Goal: Task Accomplishment & Management: Manage account settings

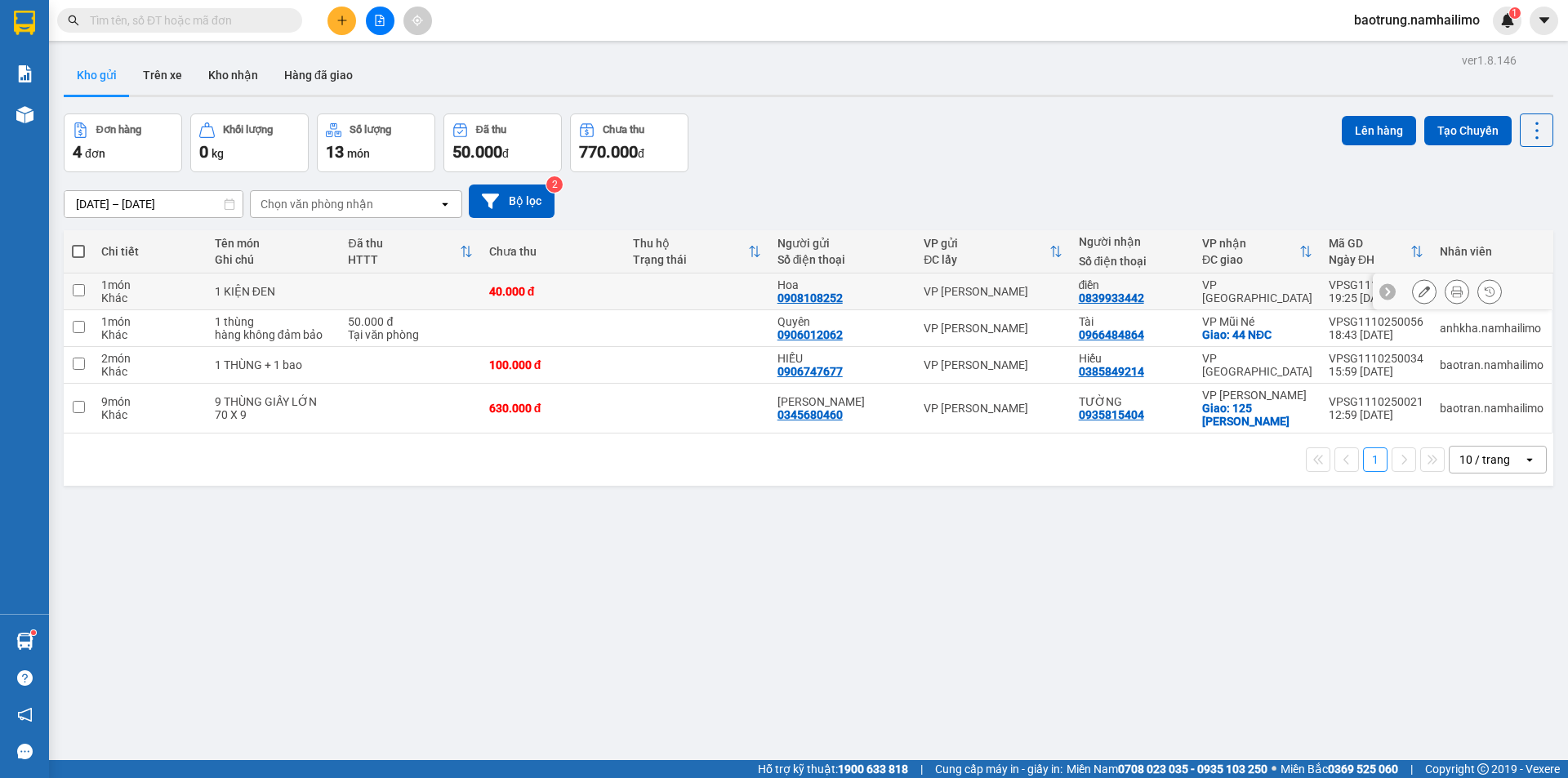
click at [390, 295] on td at bounding box center [410, 291] width 141 height 37
checkbox input "true"
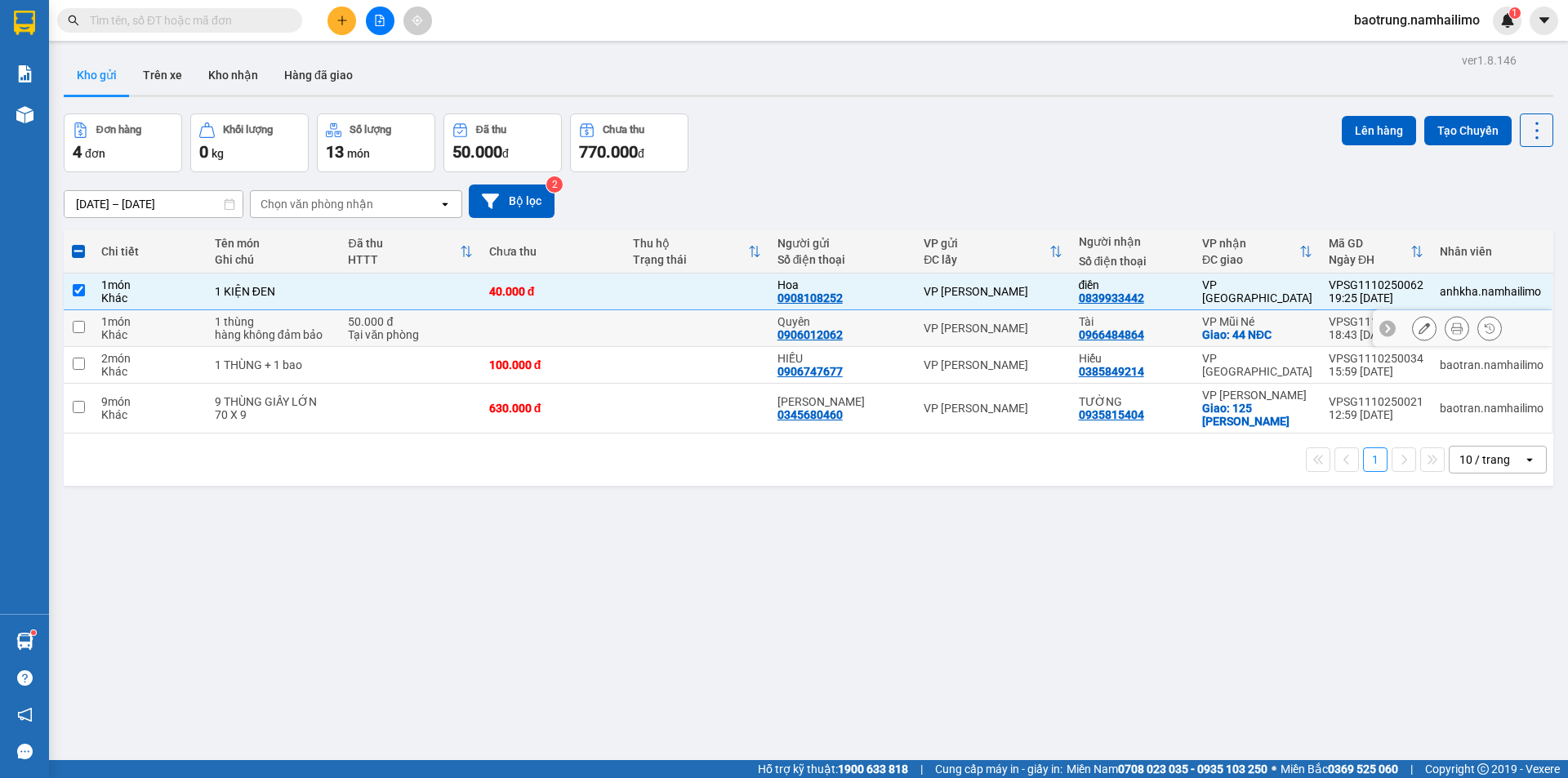
click at [394, 338] on div "Tại văn phòng" at bounding box center [409, 335] width 124 height 13
checkbox input "true"
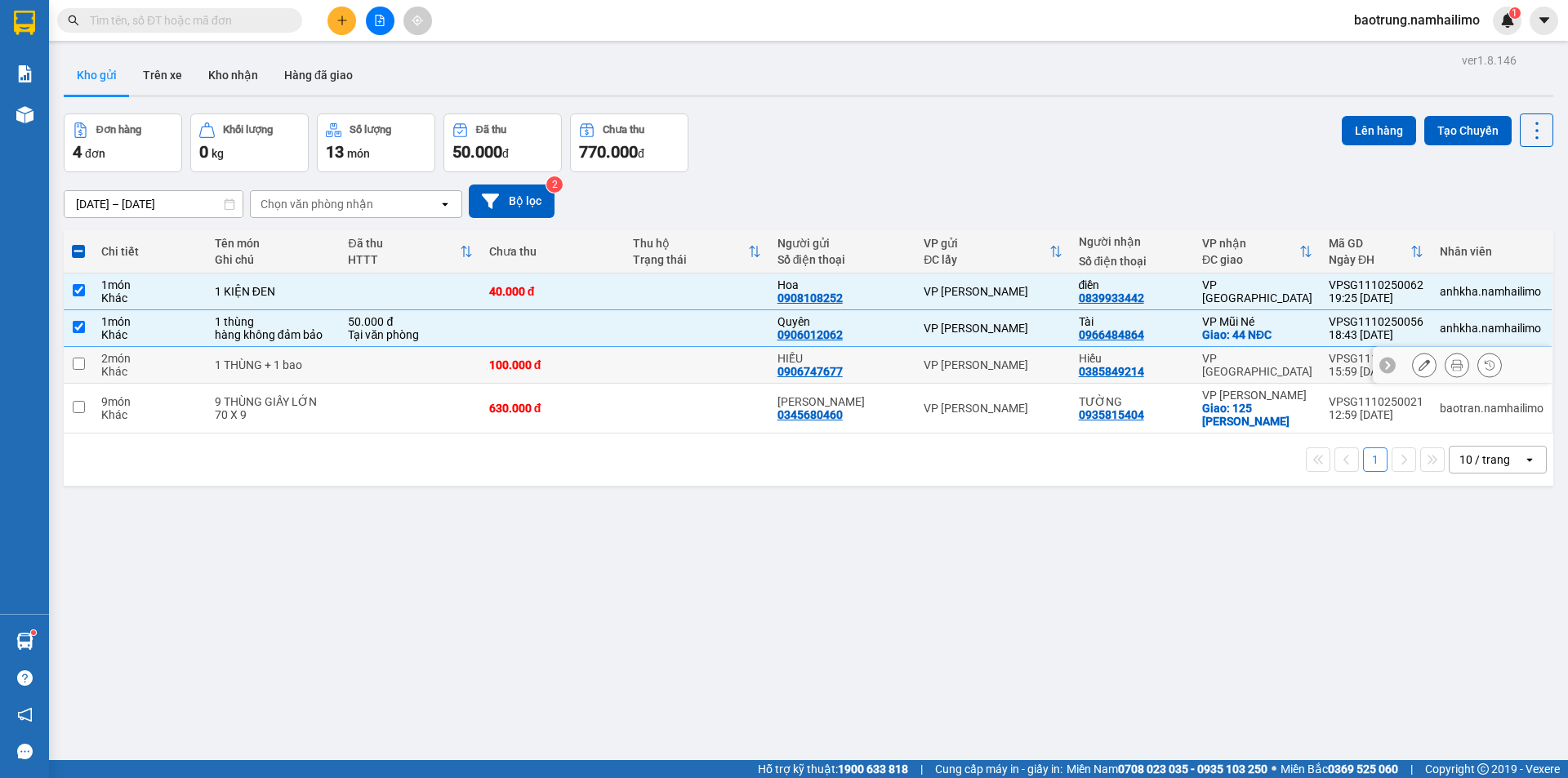
click at [396, 365] on td at bounding box center [410, 365] width 141 height 37
checkbox input "true"
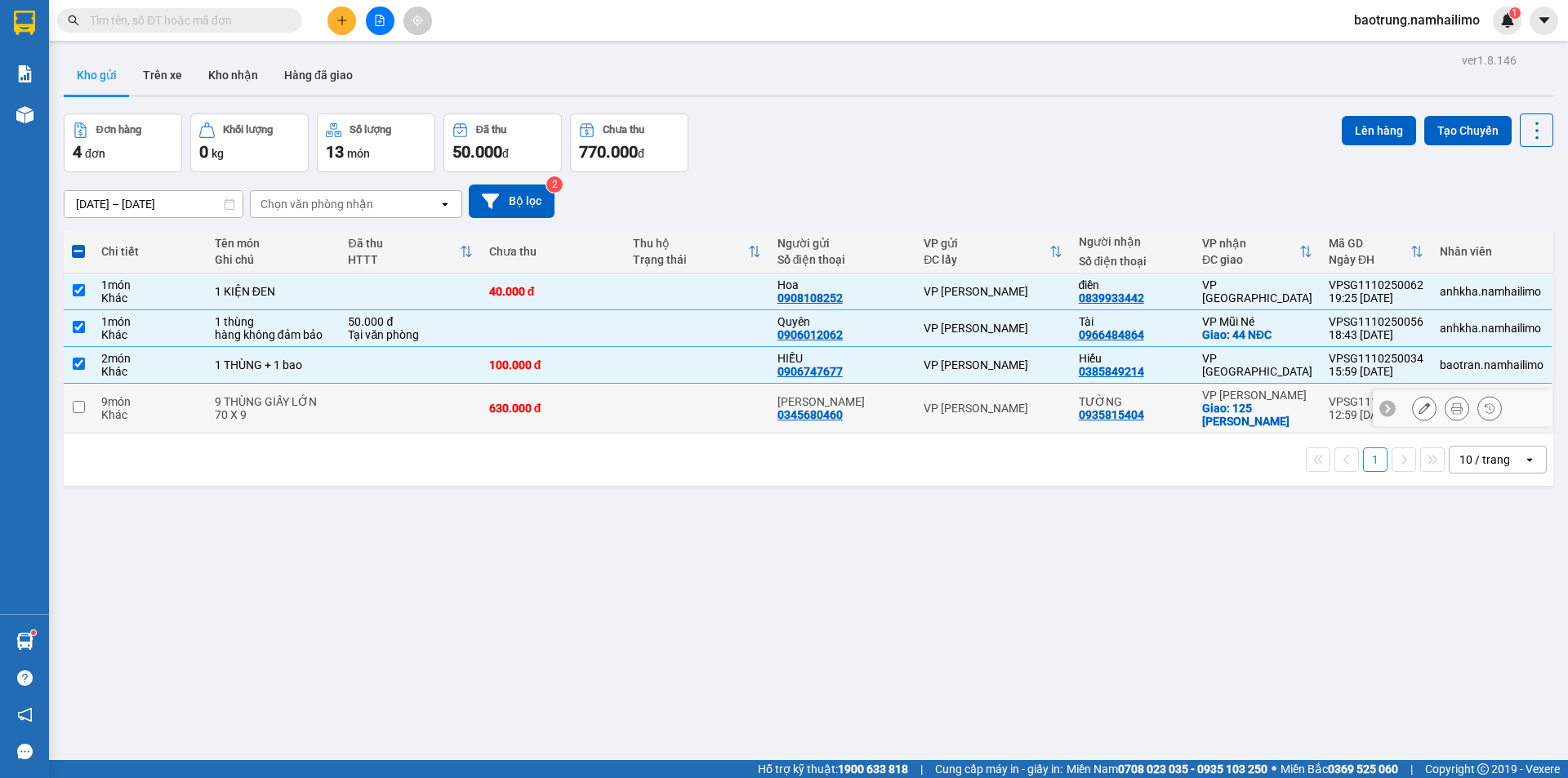
click at [566, 402] on div "630.000 đ" at bounding box center [553, 408] width 129 height 13
checkbox input "true"
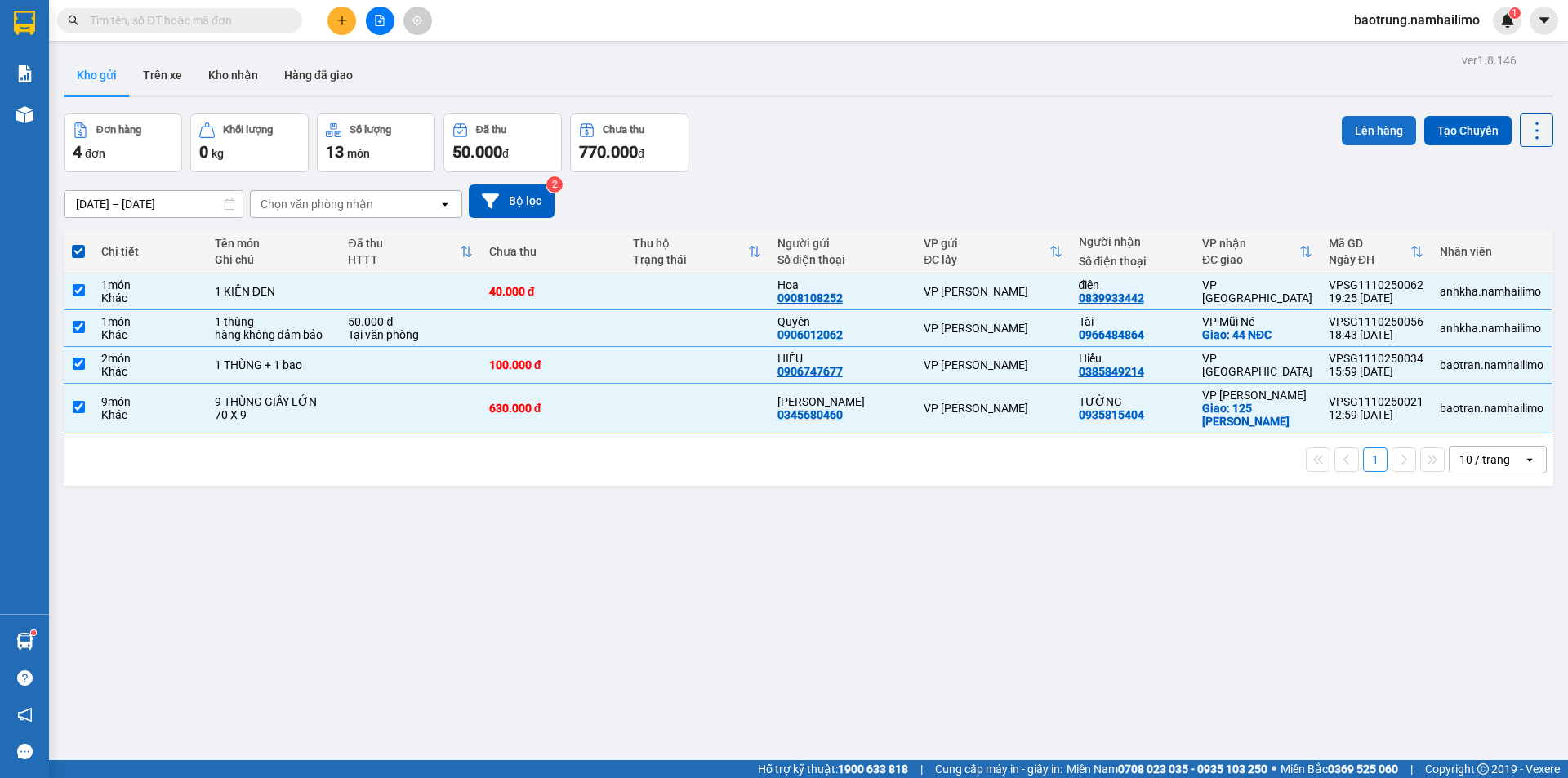
click at [1344, 123] on button "Lên hàng" at bounding box center [1378, 131] width 74 height 30
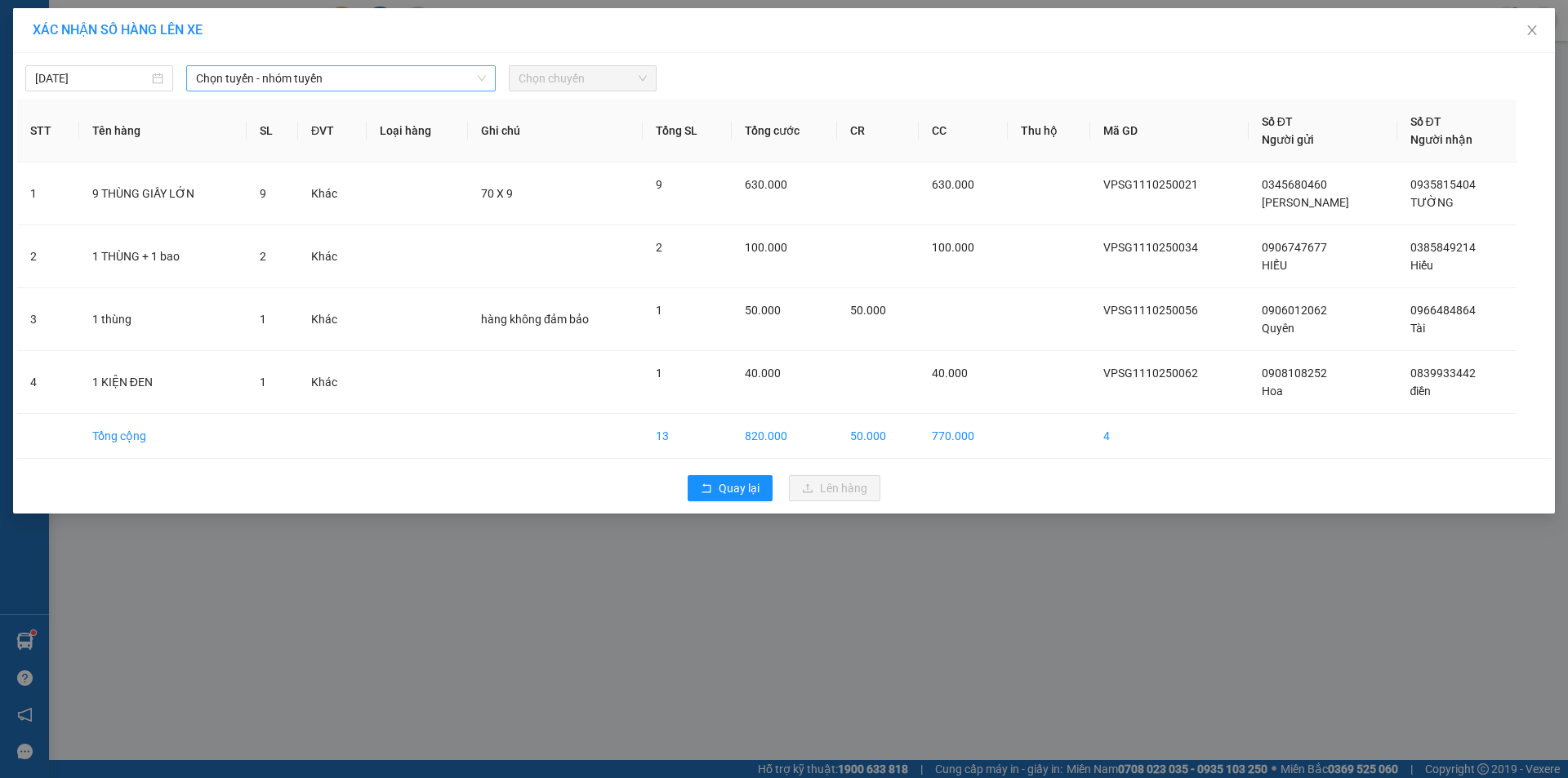
click at [311, 75] on span "Chọn tuyến - nhóm tuyến" at bounding box center [341, 78] width 290 height 25
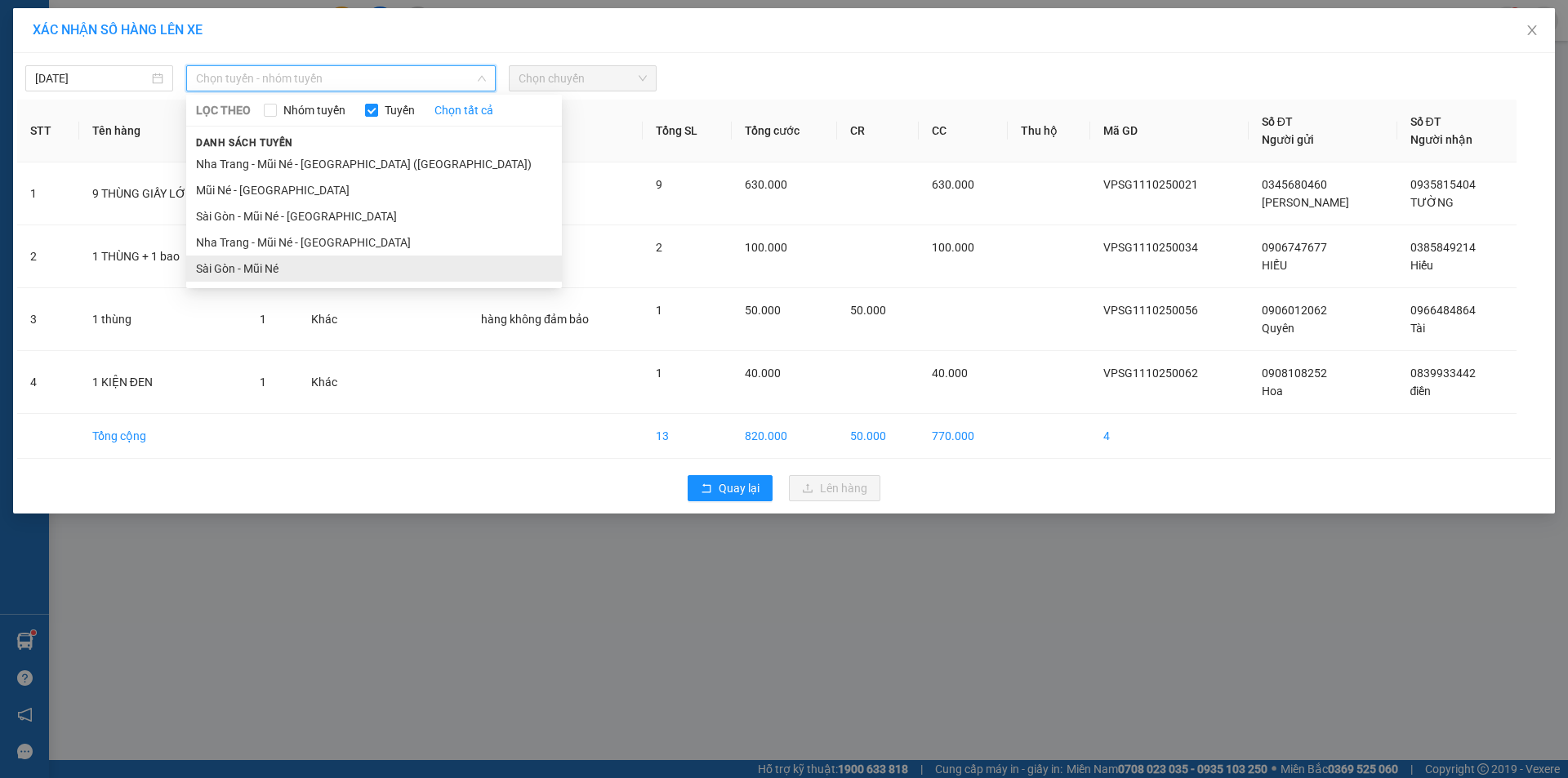
click at [296, 262] on li "Sài Gòn - Mũi Né" at bounding box center [374, 268] width 376 height 26
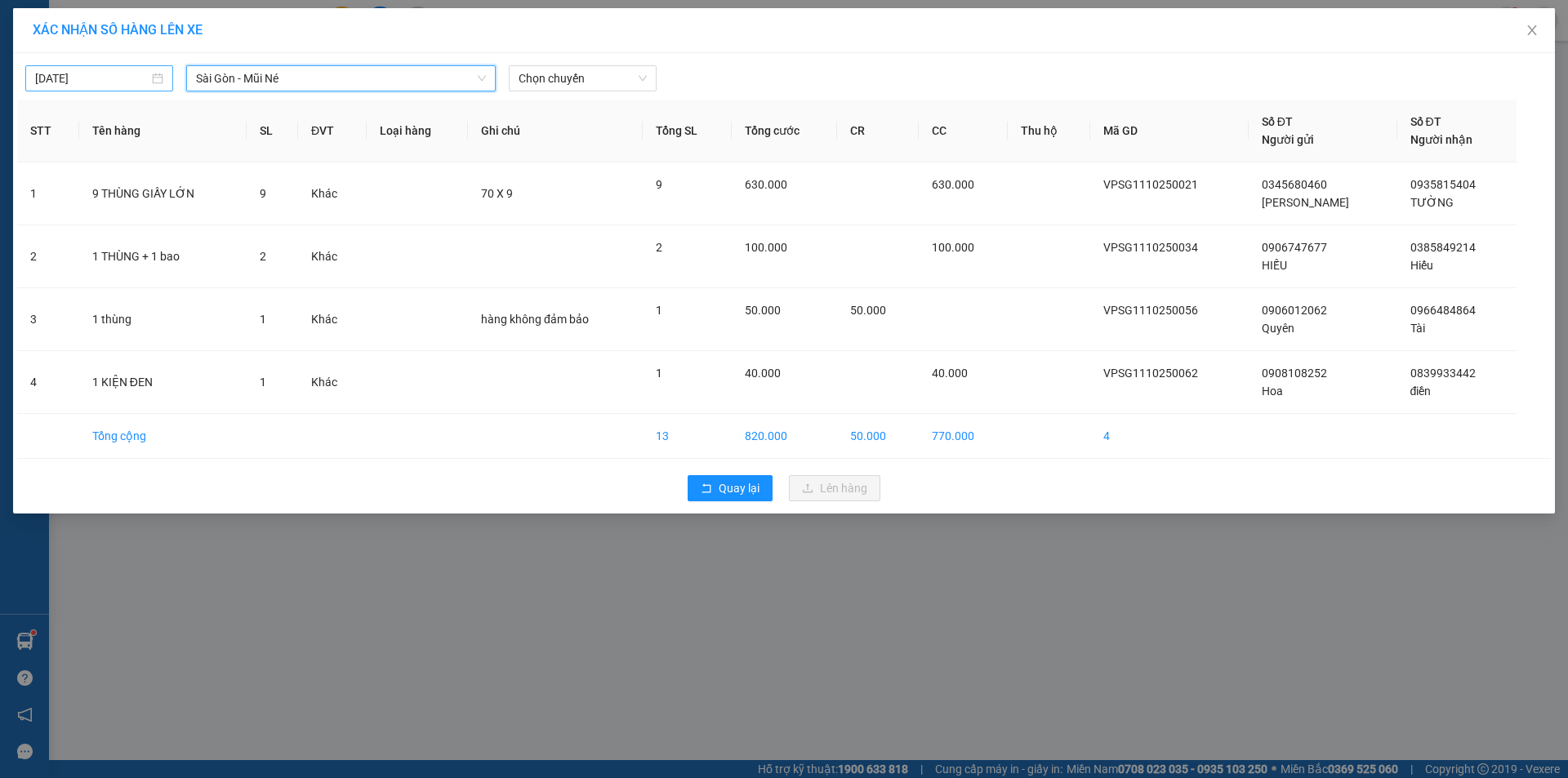
click at [100, 65] on div "11/10/2025" at bounding box center [99, 78] width 147 height 26
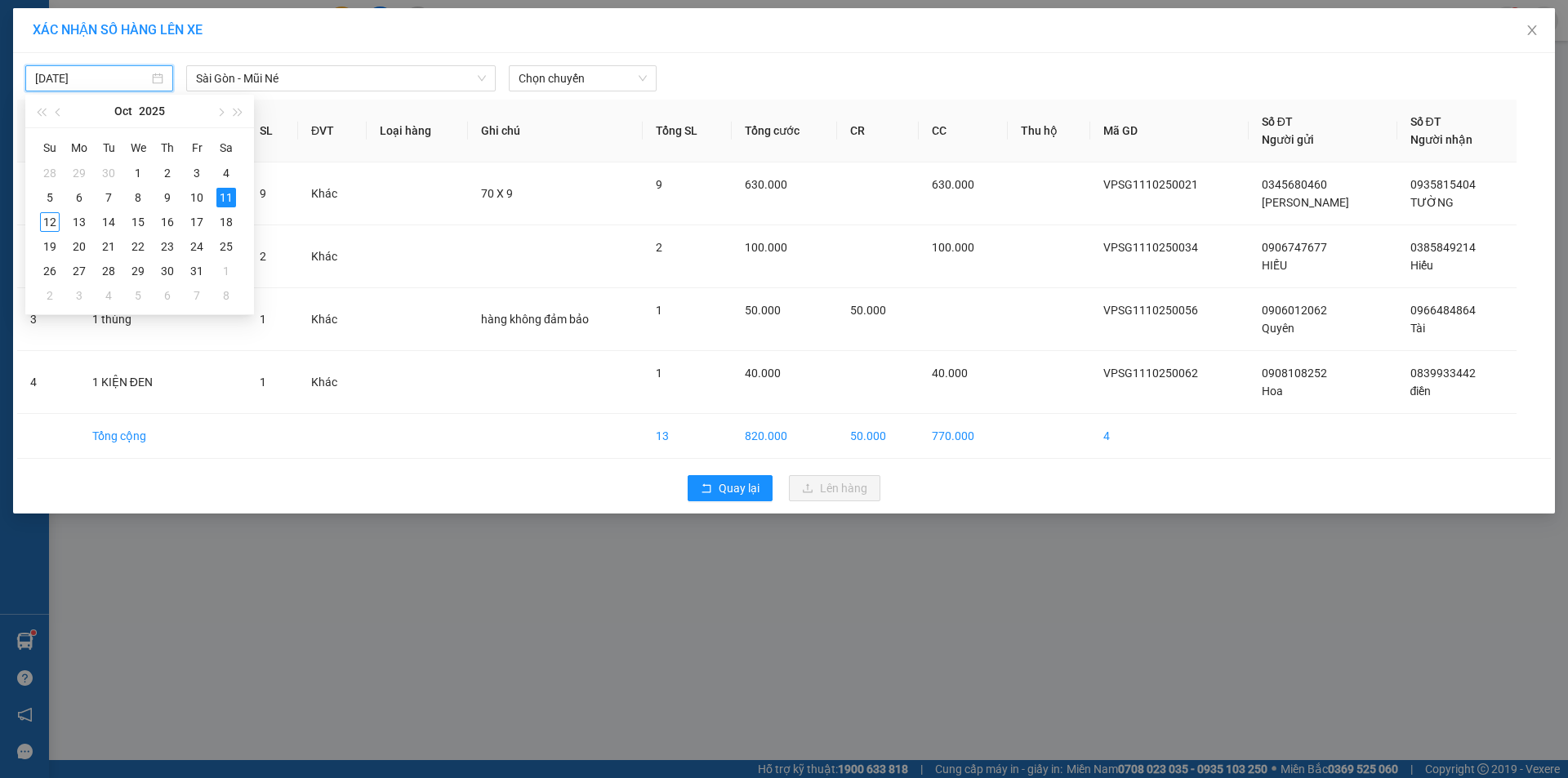
click at [109, 91] on div "11/10/2025" at bounding box center [99, 78] width 147 height 26
drag, startPoint x: 49, startPoint y: 218, endPoint x: 425, endPoint y: 110, distance: 391.2
click at [49, 219] on div "12" at bounding box center [49, 223] width 20 height 20
type input "[DATE]"
click at [578, 79] on span "Chọn chuyến" at bounding box center [583, 78] width 129 height 25
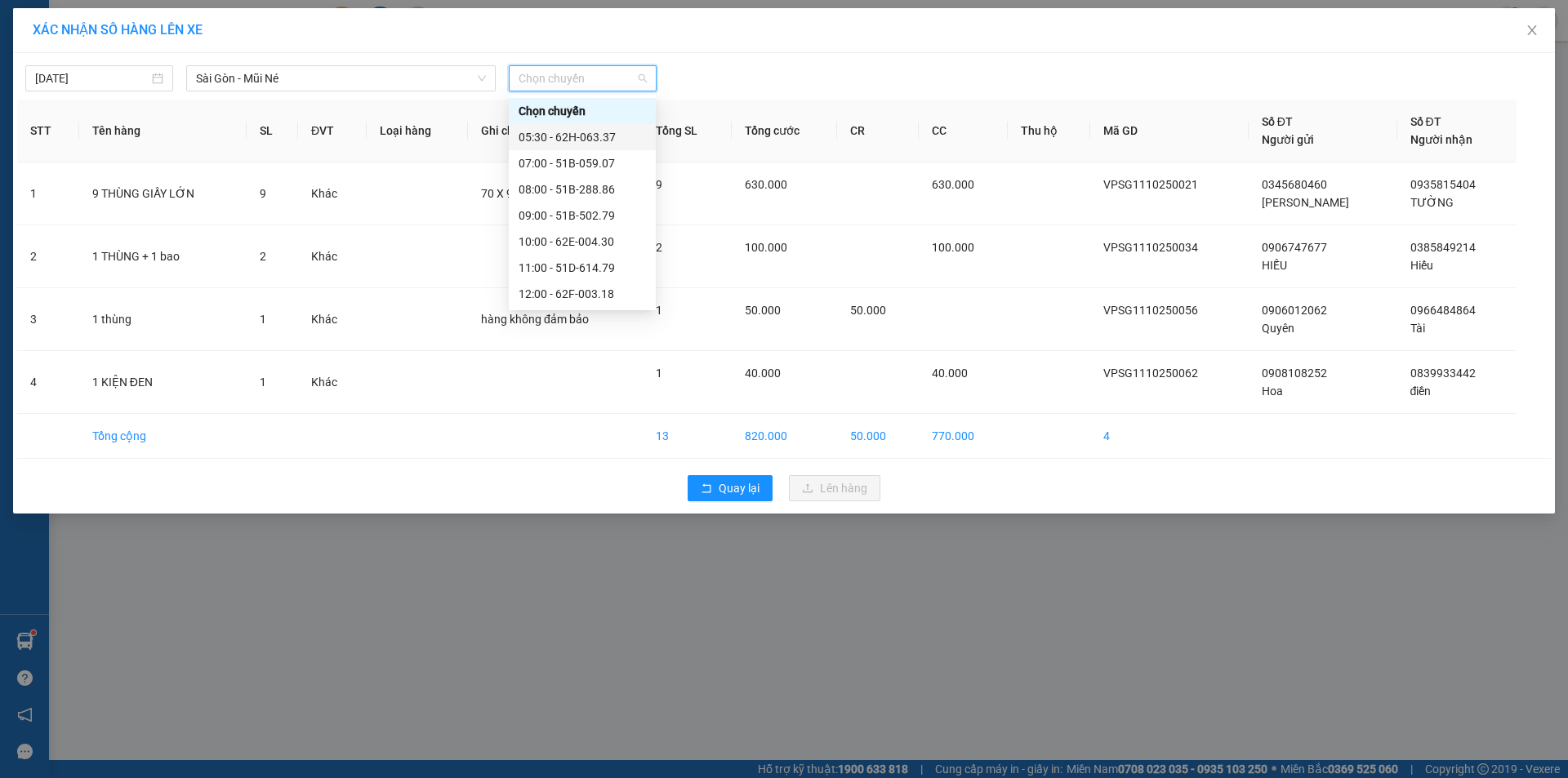
click at [576, 138] on div "05:30 - 62H-063.37" at bounding box center [582, 138] width 128 height 18
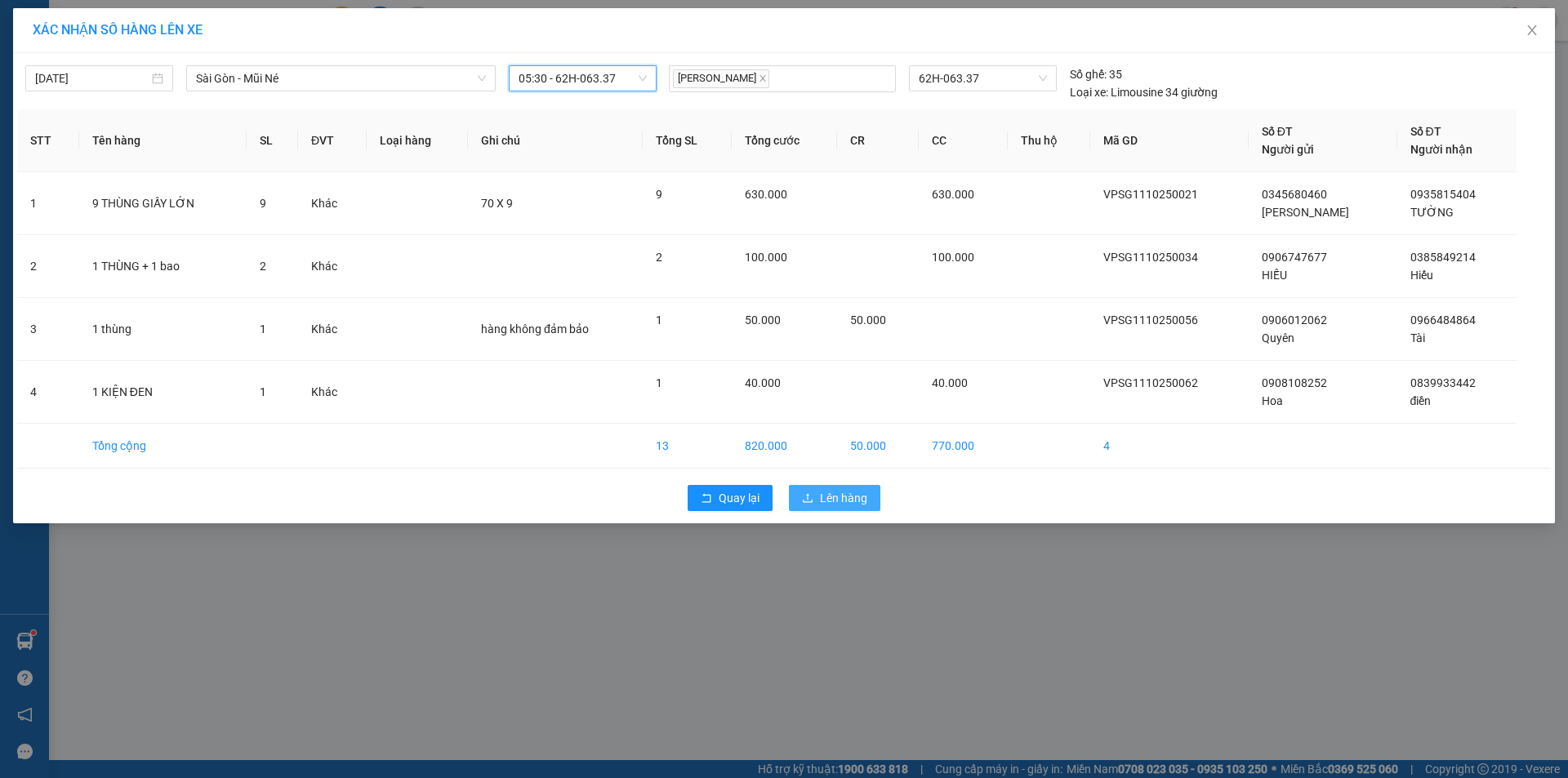
drag, startPoint x: 833, startPoint y: 494, endPoint x: 820, endPoint y: 469, distance: 28.2
click at [833, 491] on span "Lên hàng" at bounding box center [843, 498] width 48 height 18
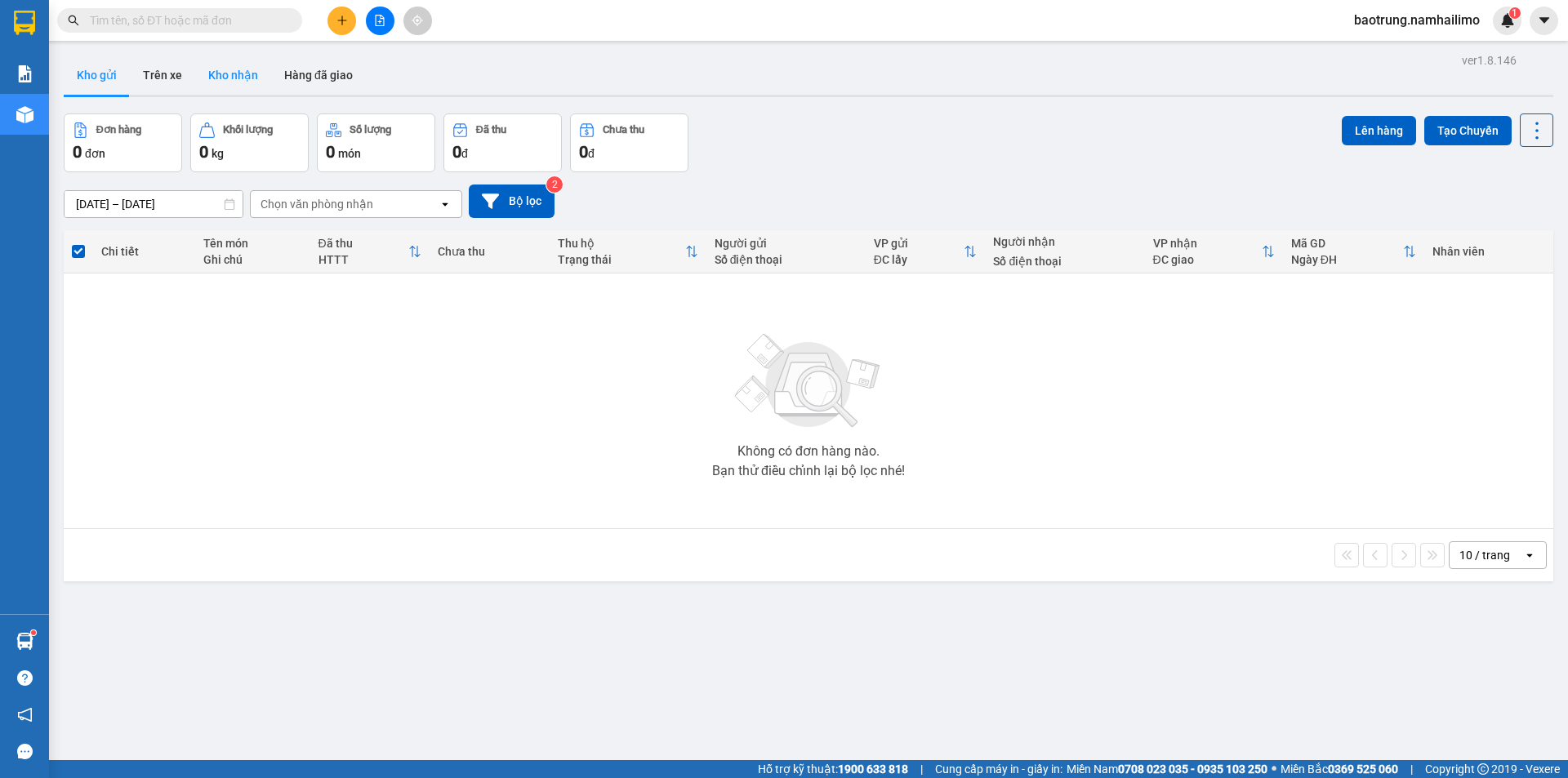
click at [226, 66] on button "Kho nhận" at bounding box center [233, 75] width 76 height 40
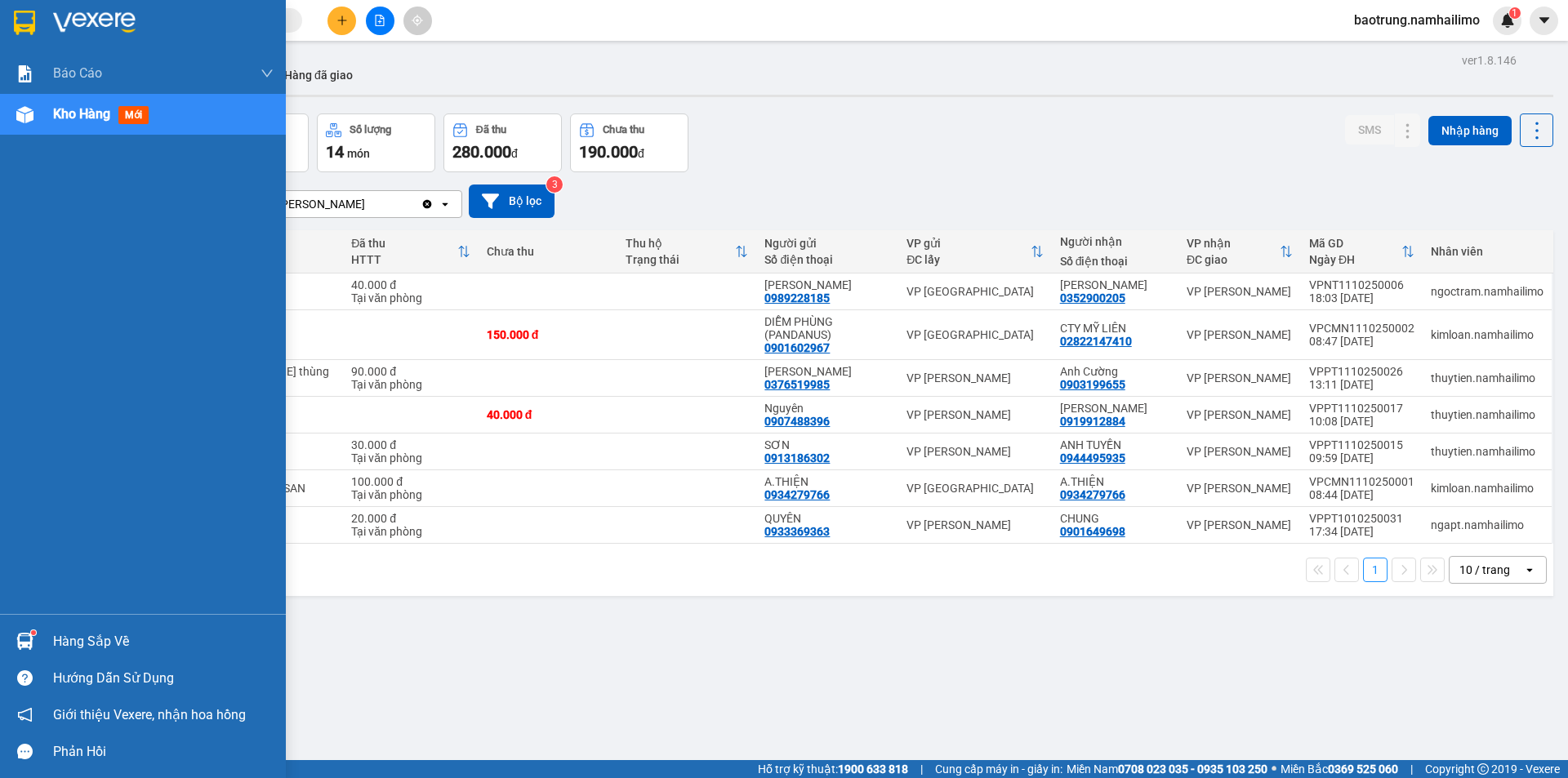
click at [68, 646] on div "Hàng sắp về" at bounding box center [163, 641] width 221 height 25
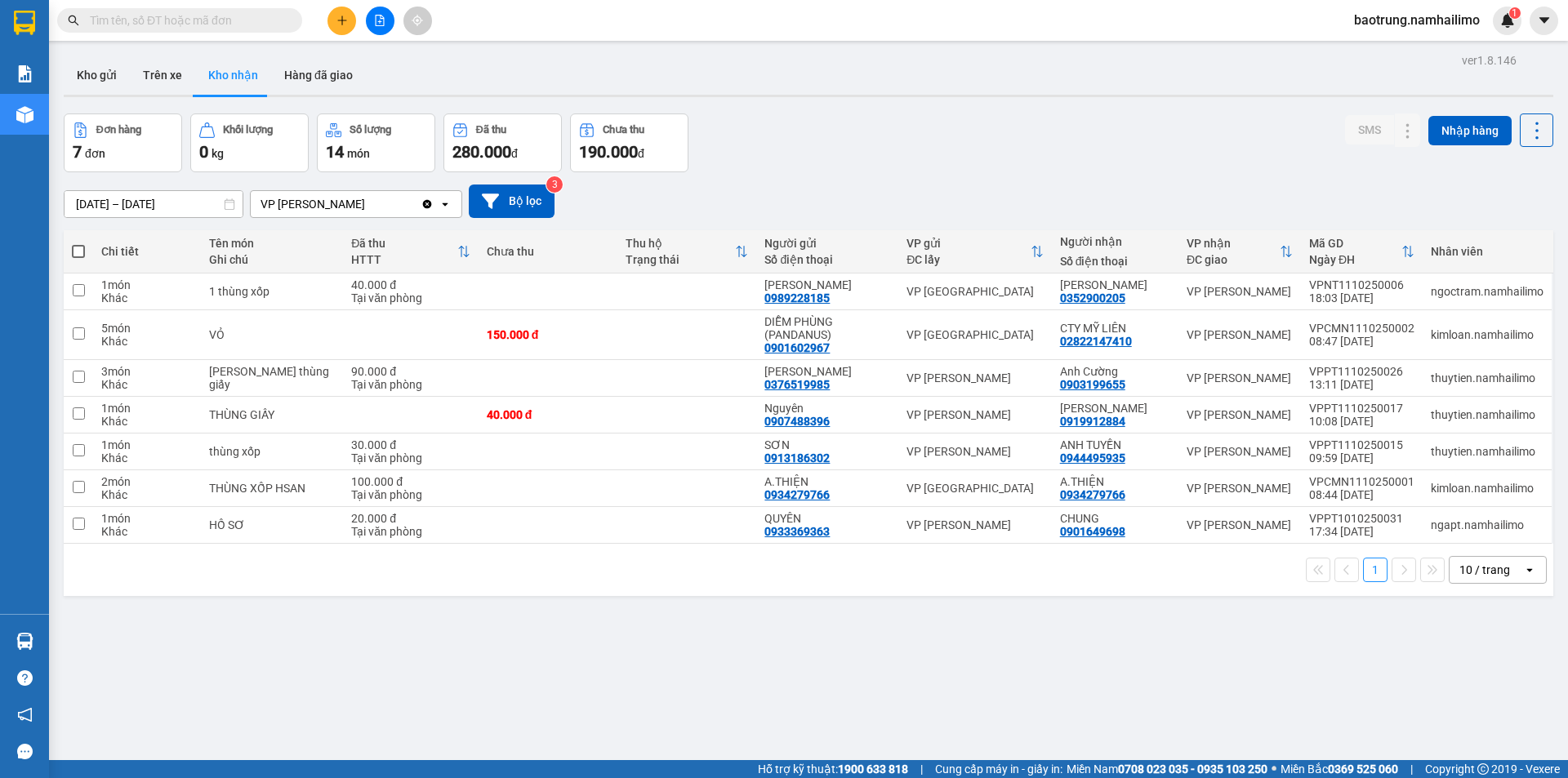
drag, startPoint x: 851, startPoint y: 670, endPoint x: 167, endPoint y: 276, distance: 789.4
click at [841, 660] on section "Kết quả tìm kiếm ( 0 ) Bộ lọc No Data baotrung.namhailimo 1 Báo cáo Báo cáo dòn…" at bounding box center [784, 389] width 1568 height 778
click at [105, 70] on button "Kho gửi" at bounding box center [96, 75] width 66 height 40
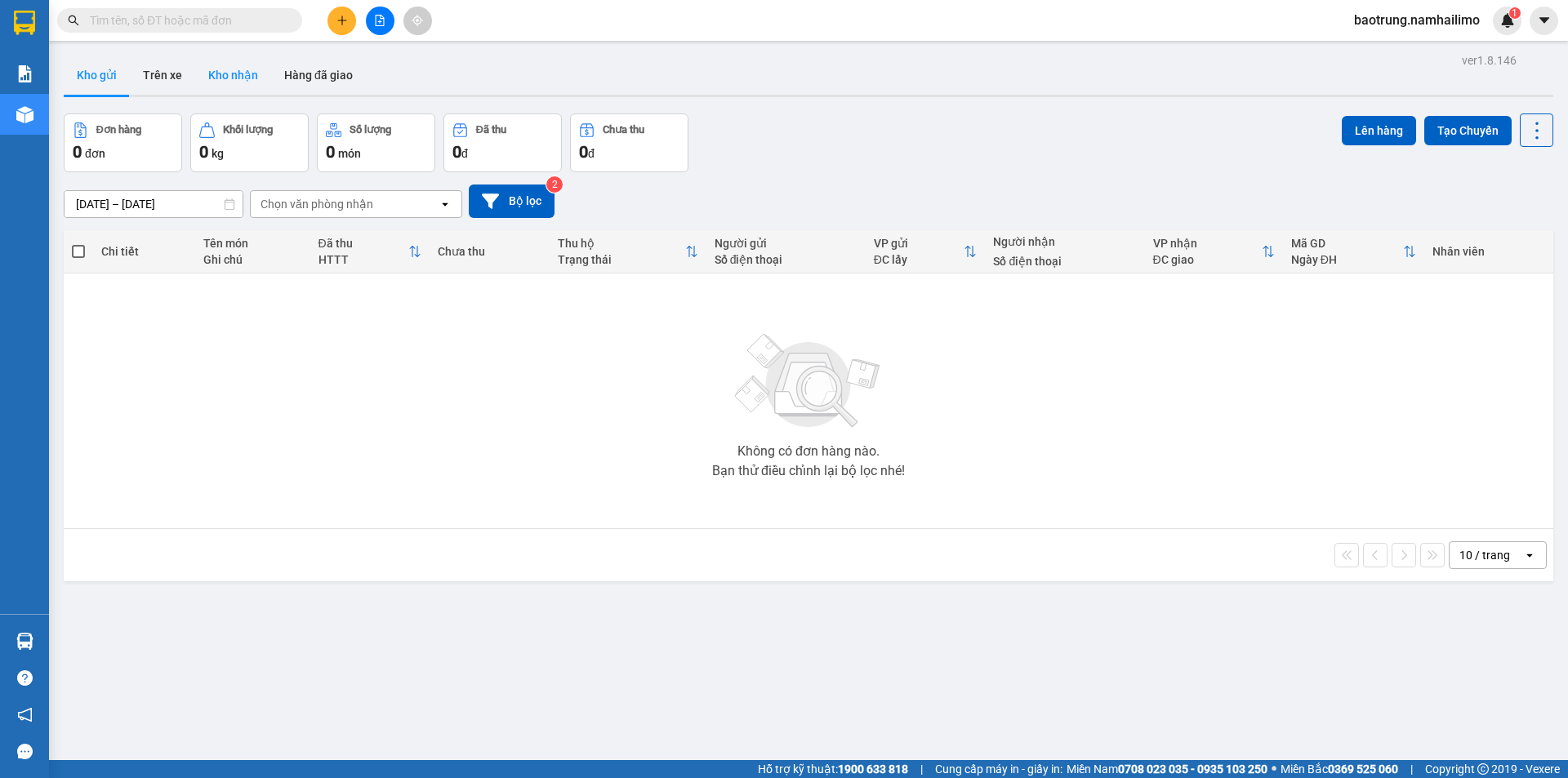
click at [242, 78] on button "Kho nhận" at bounding box center [233, 75] width 76 height 40
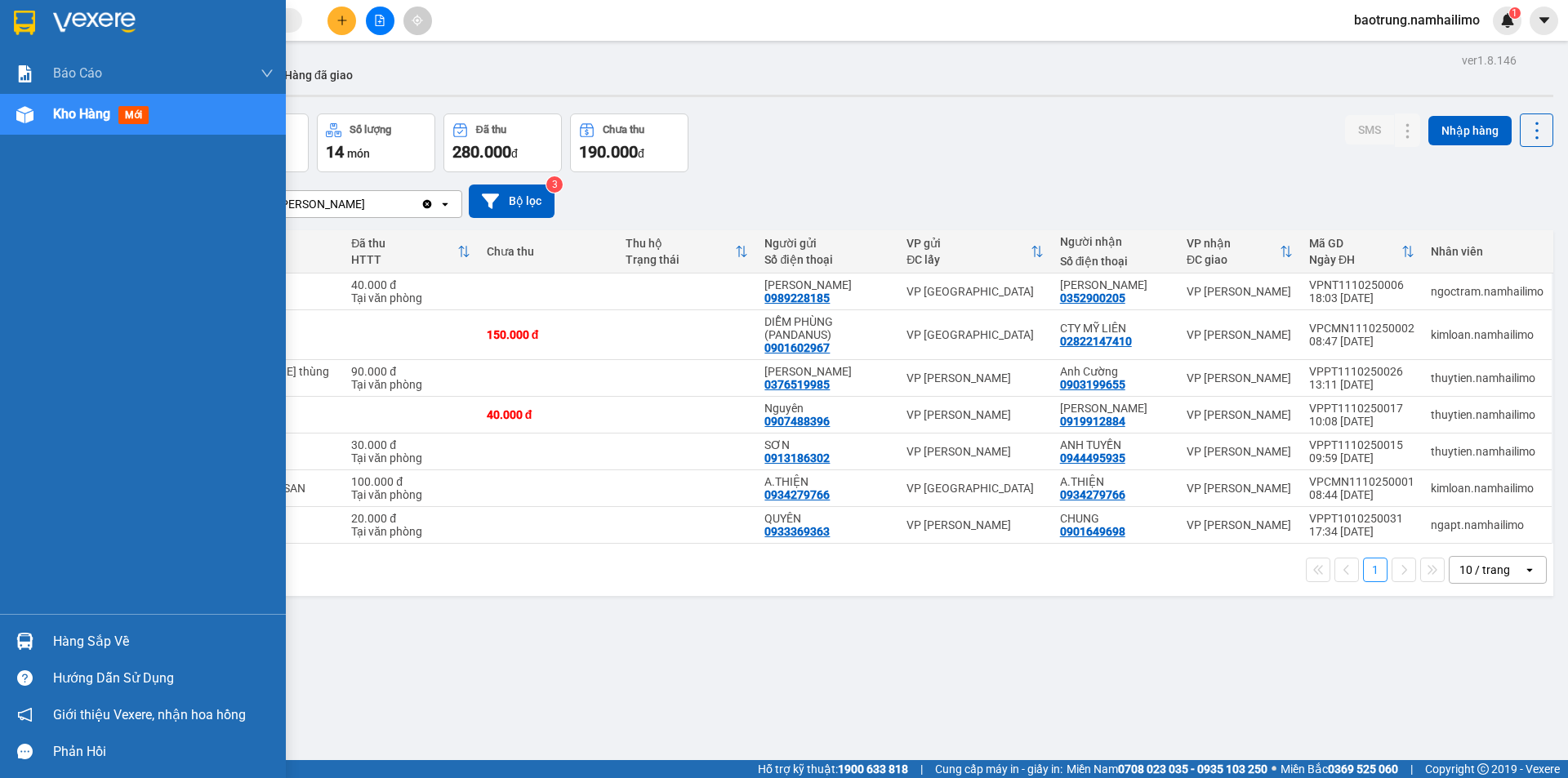
click at [86, 643] on div "Hàng sắp về" at bounding box center [163, 641] width 221 height 25
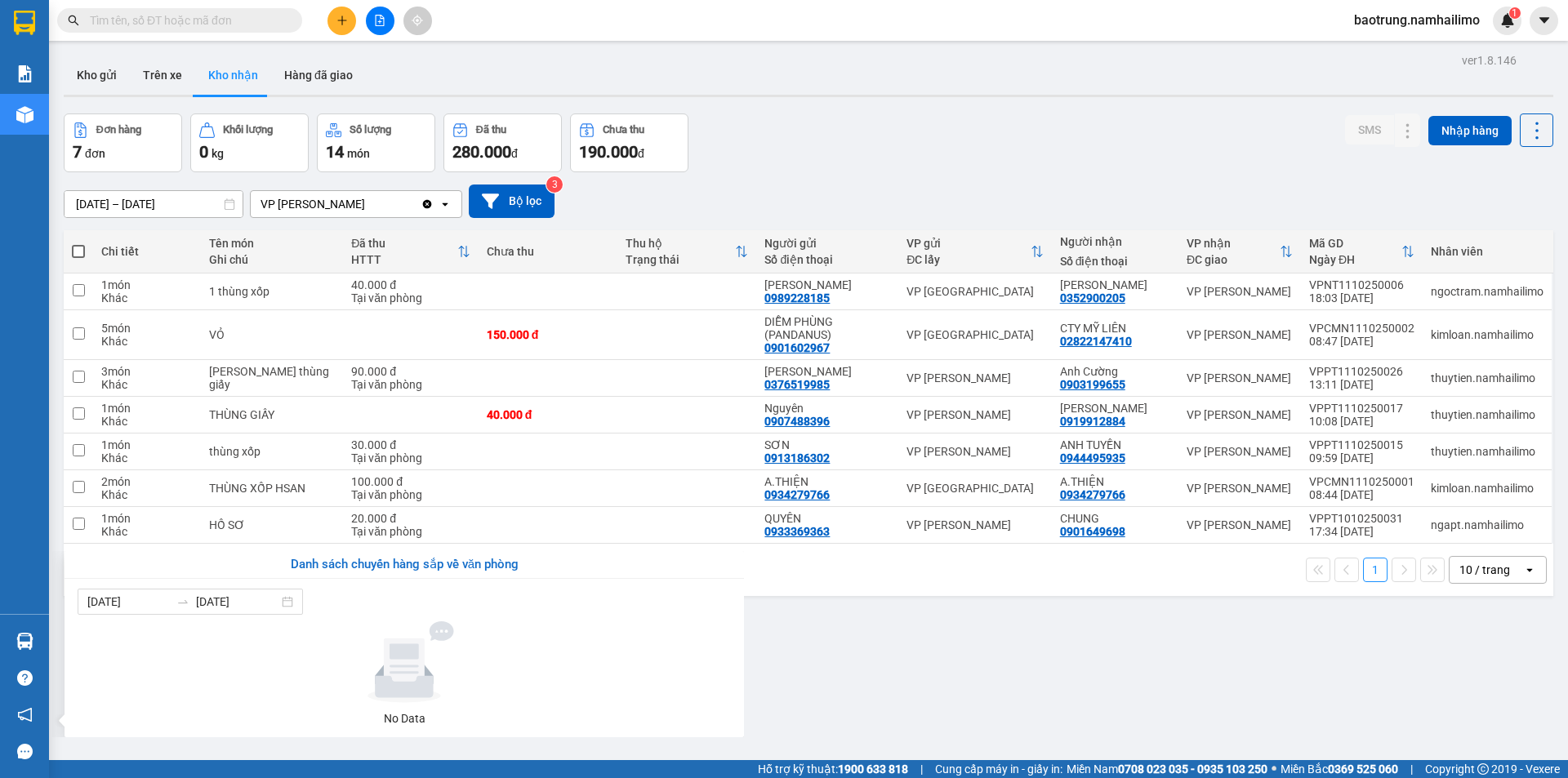
click at [916, 632] on section "Kết quả tìm kiếm ( 0 ) Bộ lọc No Data baotrung.namhailimo 1 Báo cáo Báo cáo dòn…" at bounding box center [784, 389] width 1568 height 778
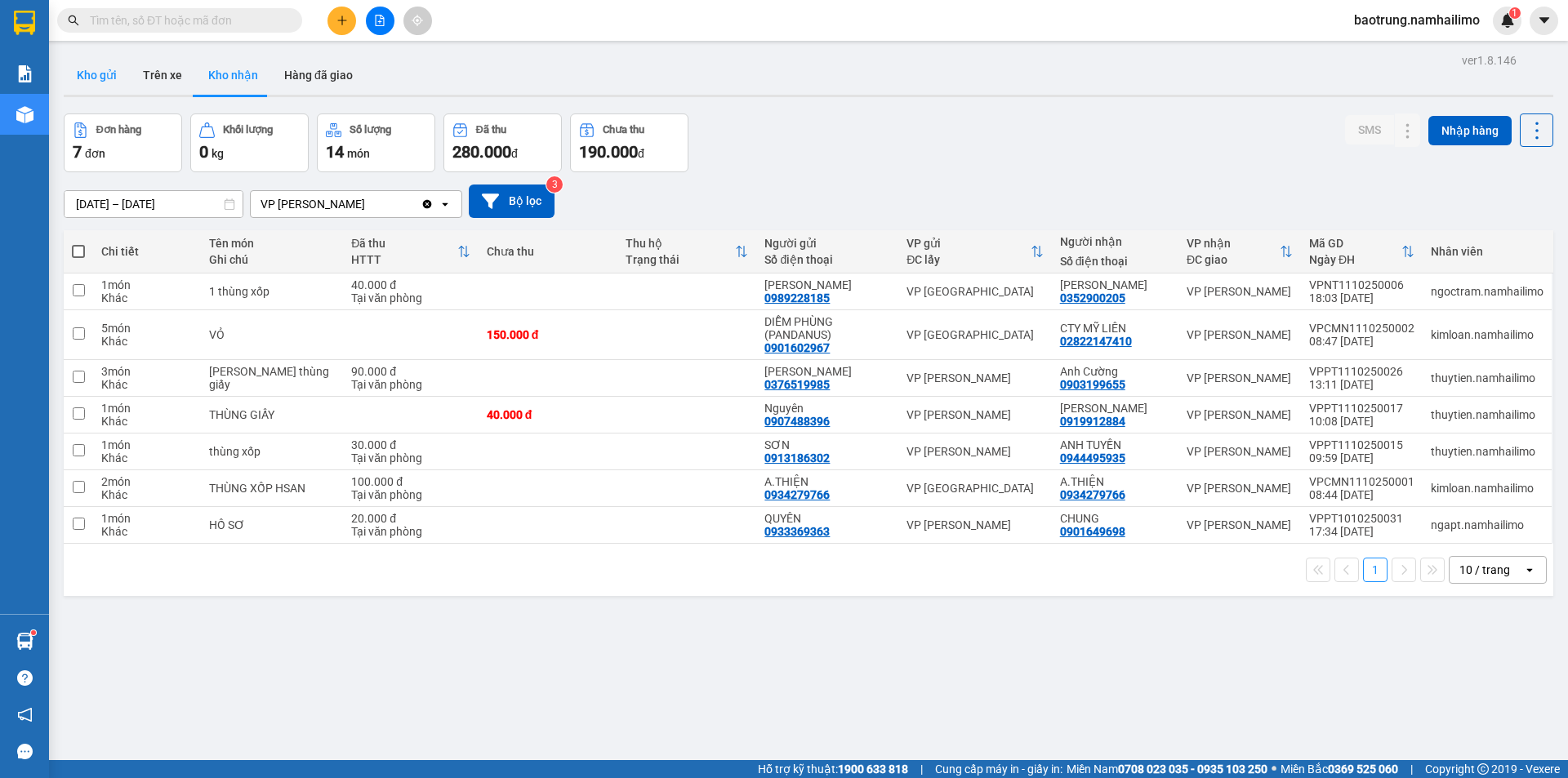
click at [125, 74] on button "Kho gửi" at bounding box center [96, 75] width 66 height 40
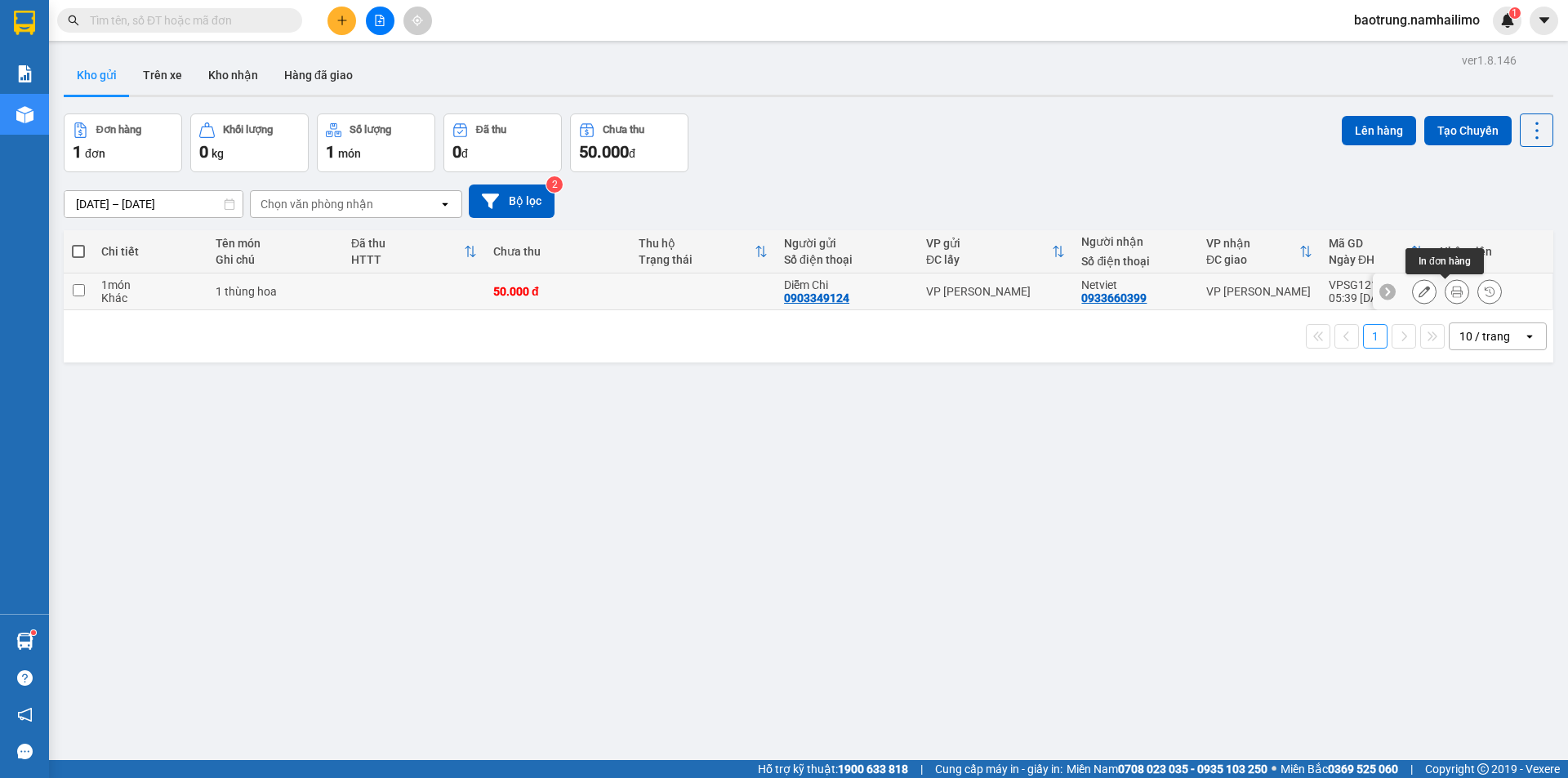
click at [1451, 287] on icon at bounding box center [1457, 292] width 12 height 12
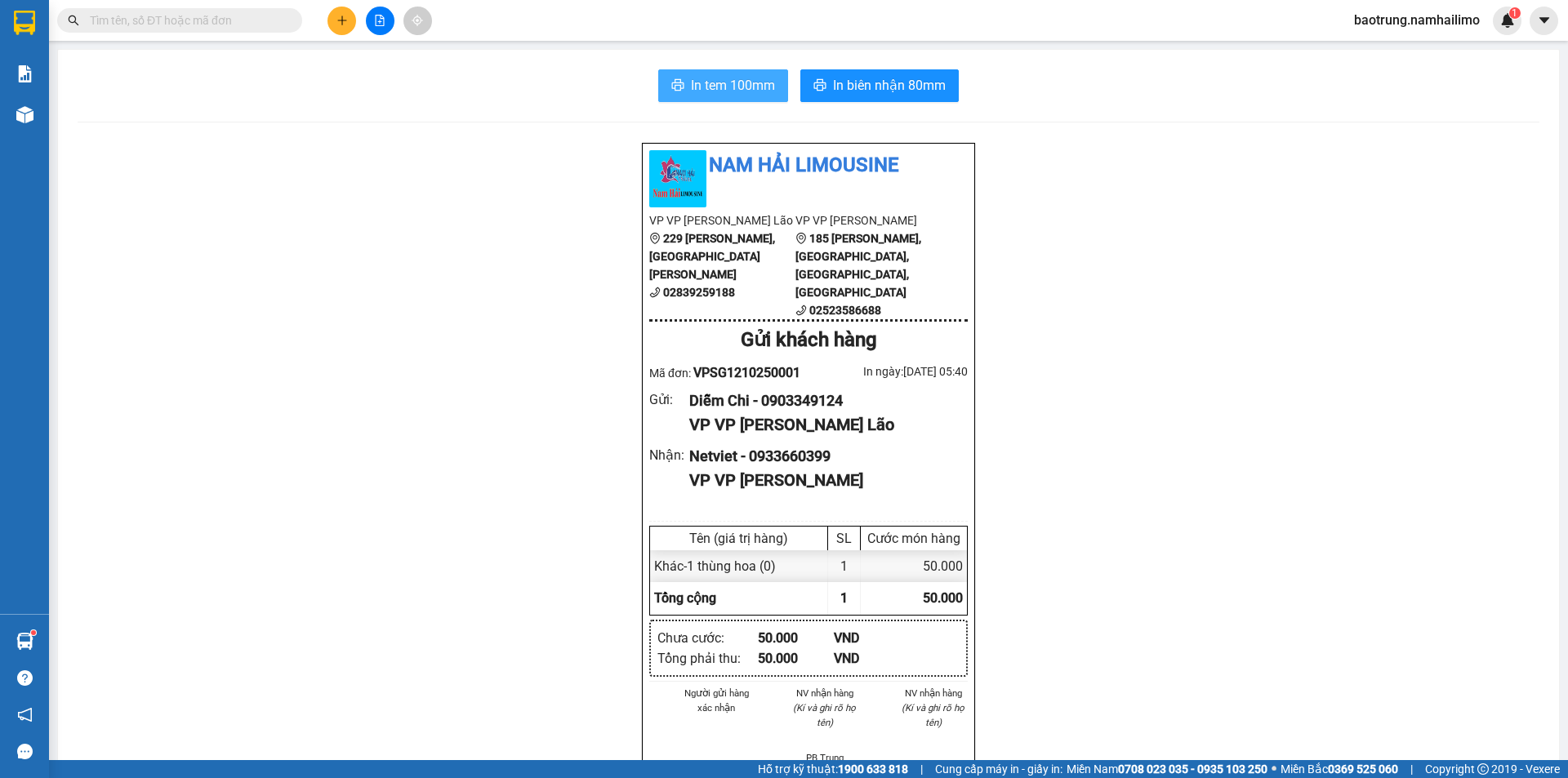
click at [772, 86] on button "In tem 100mm" at bounding box center [723, 85] width 130 height 33
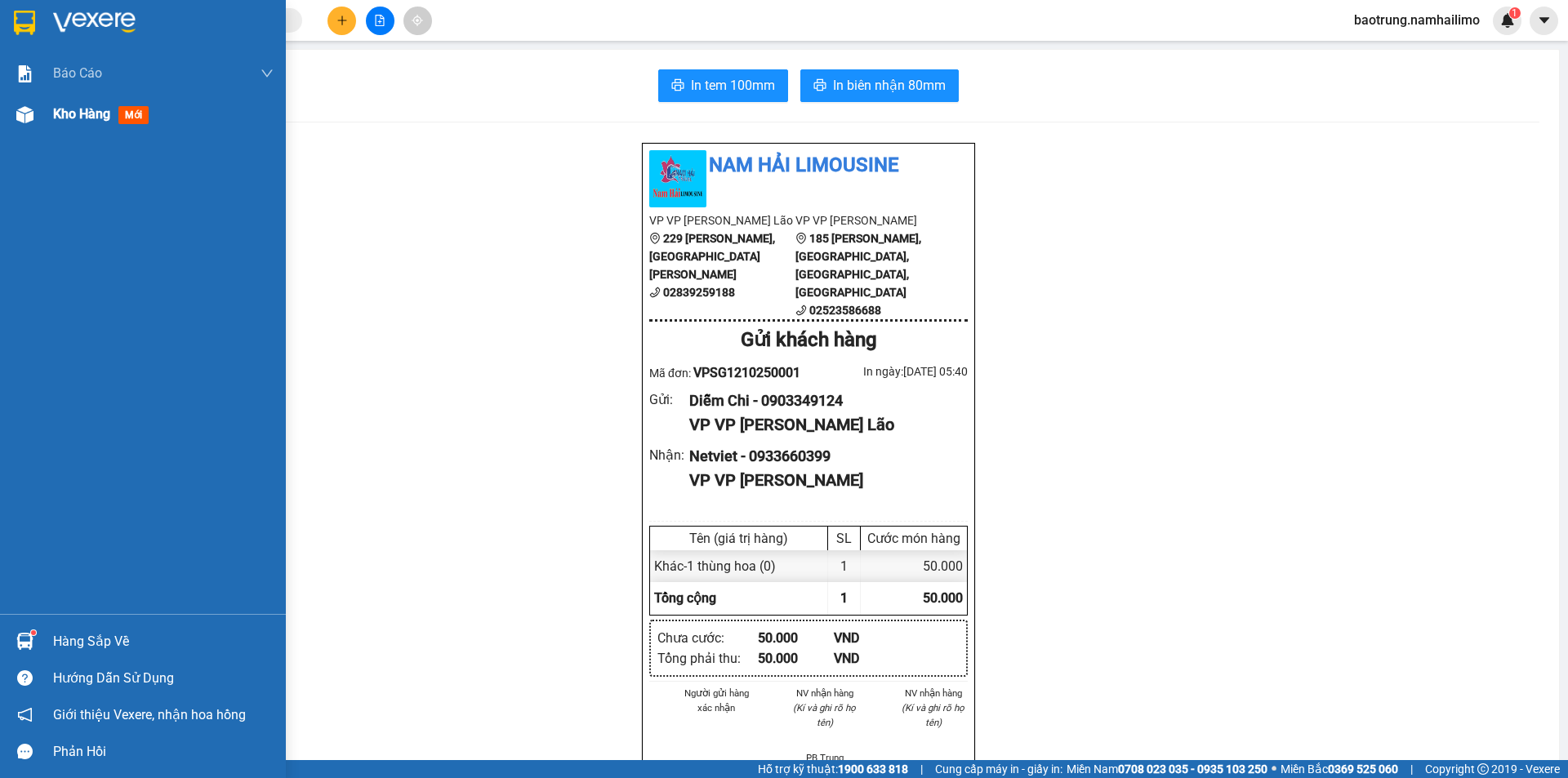
click at [85, 110] on span "Kho hàng" at bounding box center [82, 114] width 57 height 16
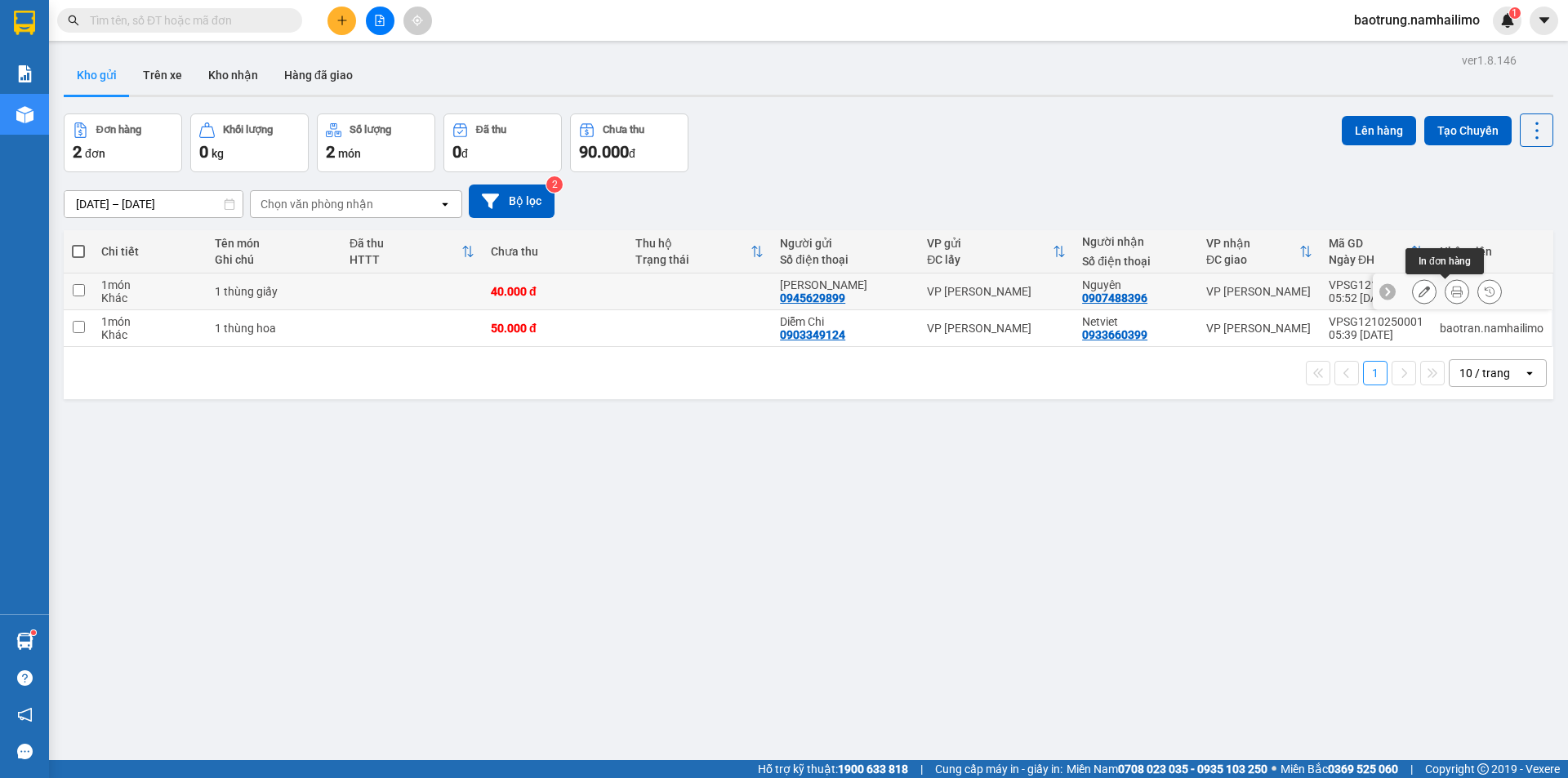
click at [1451, 295] on icon at bounding box center [1457, 292] width 12 height 12
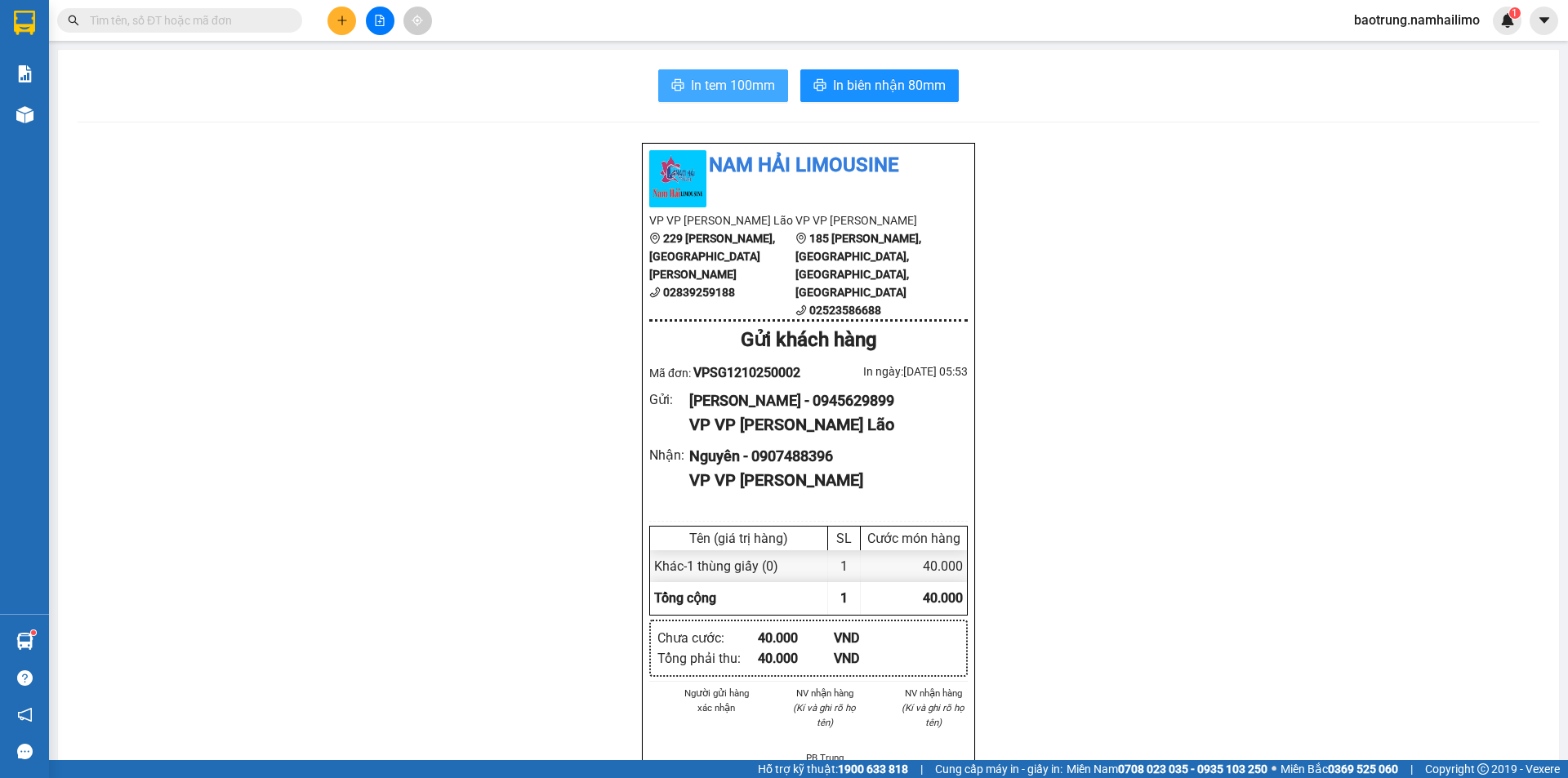
click at [751, 87] on span "In tem 100mm" at bounding box center [733, 85] width 84 height 21
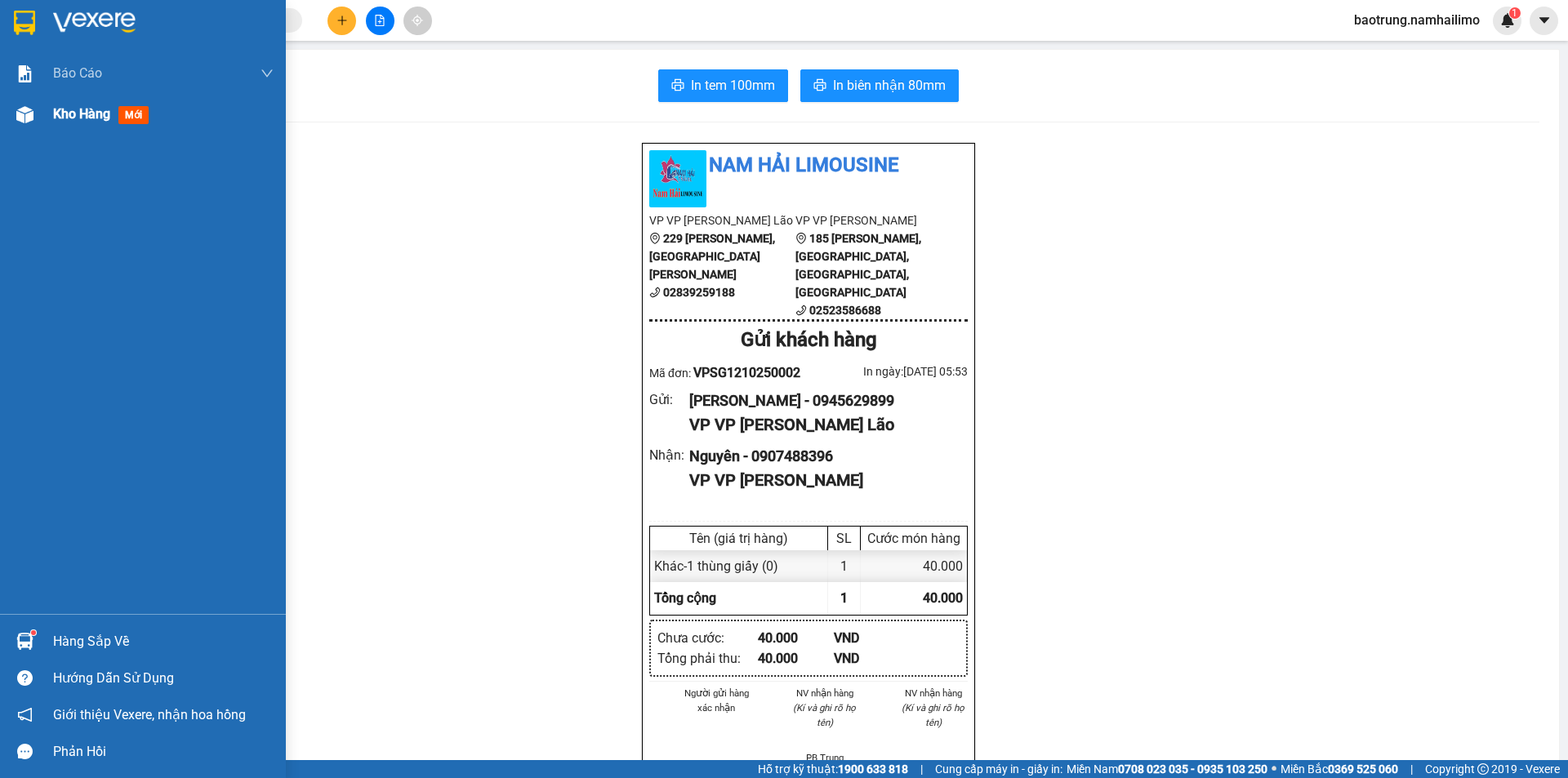
click at [108, 113] on span "Kho hàng" at bounding box center [82, 114] width 57 height 16
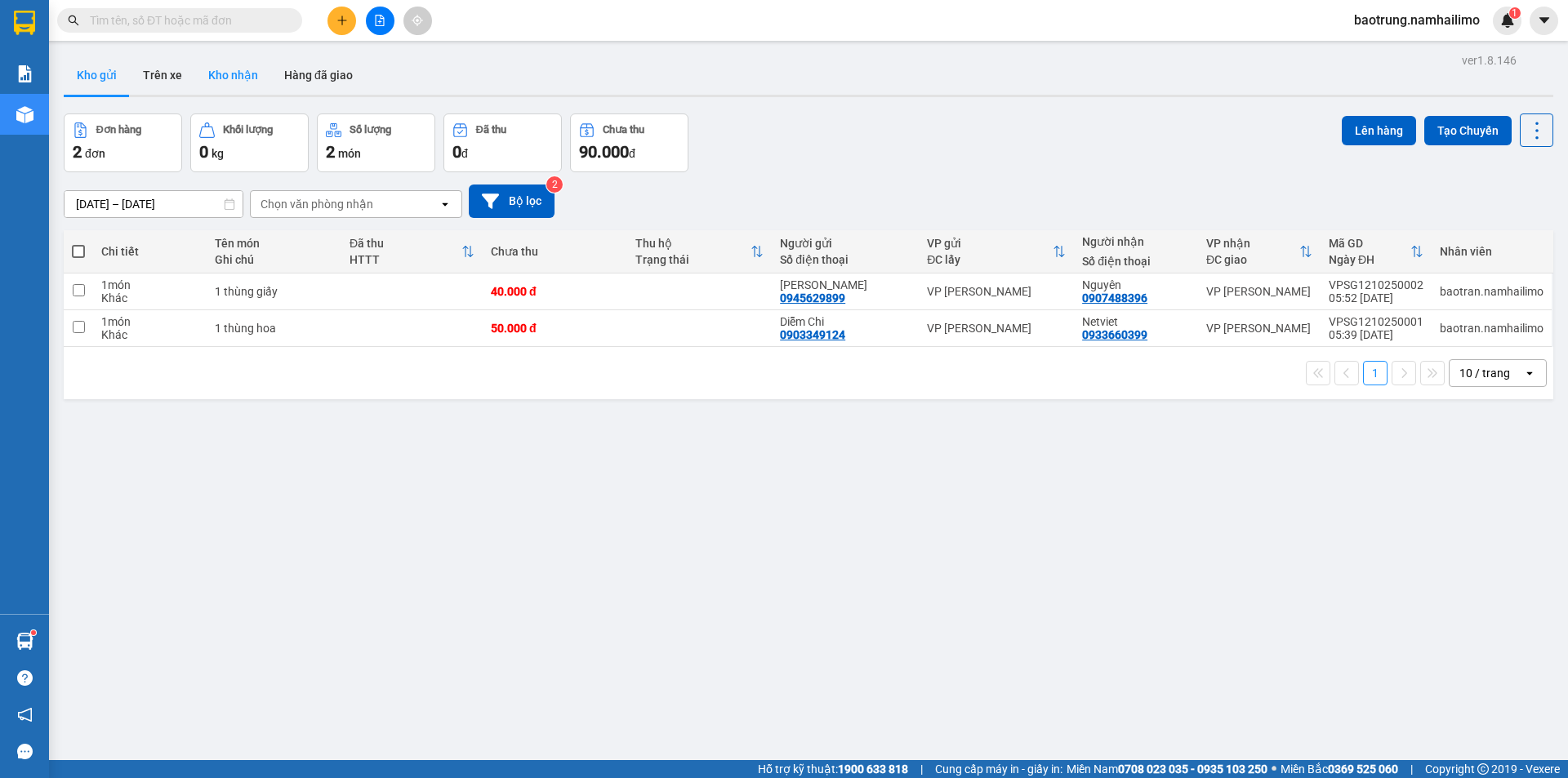
click at [221, 67] on button "Kho nhận" at bounding box center [233, 75] width 76 height 40
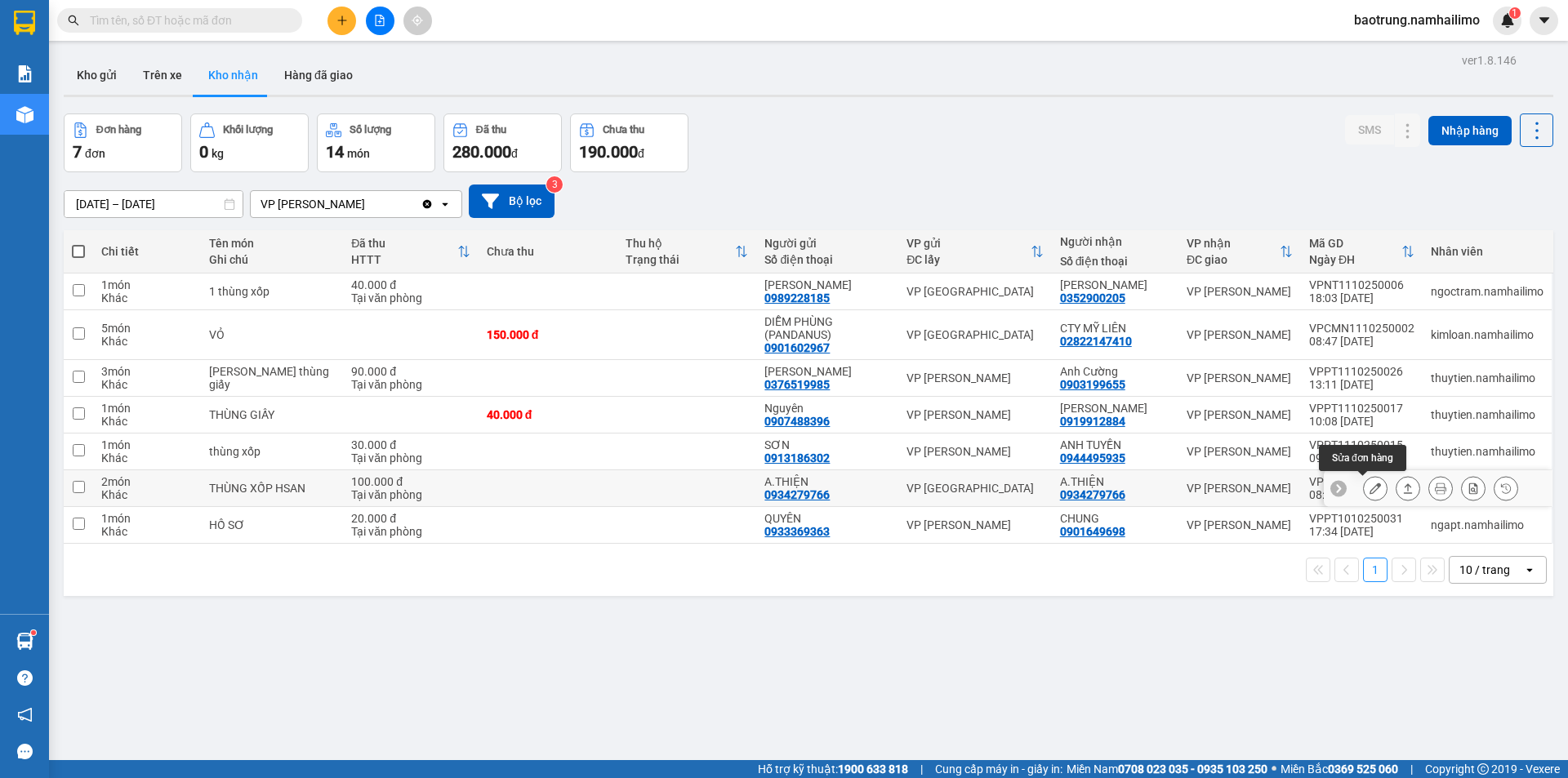
click at [1370, 493] on icon at bounding box center [1376, 489] width 12 height 12
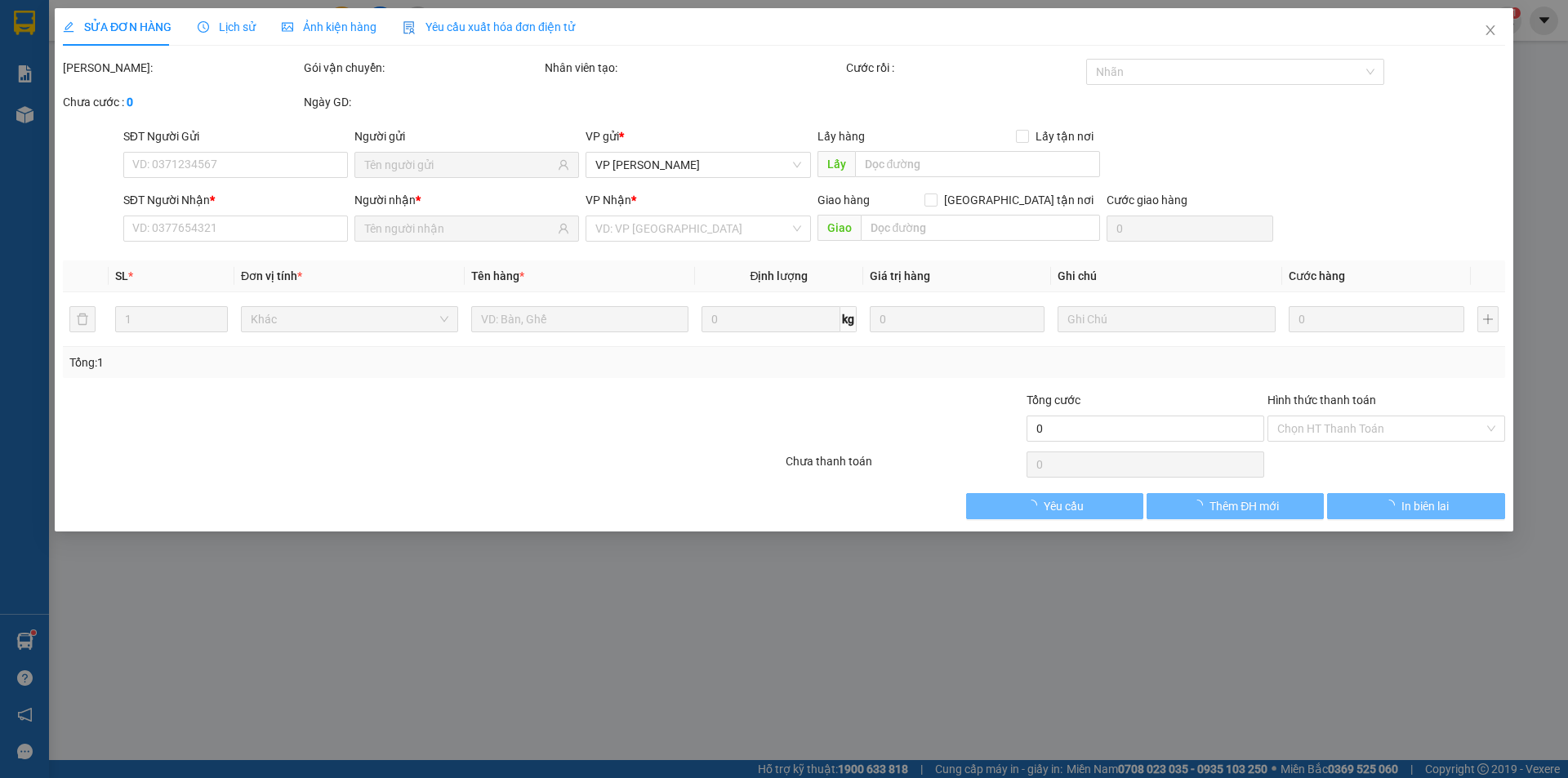
type input "0934279766"
type input "A.THIỆN"
type input "0934279766"
type input "A.THIỆN"
type input "100.000"
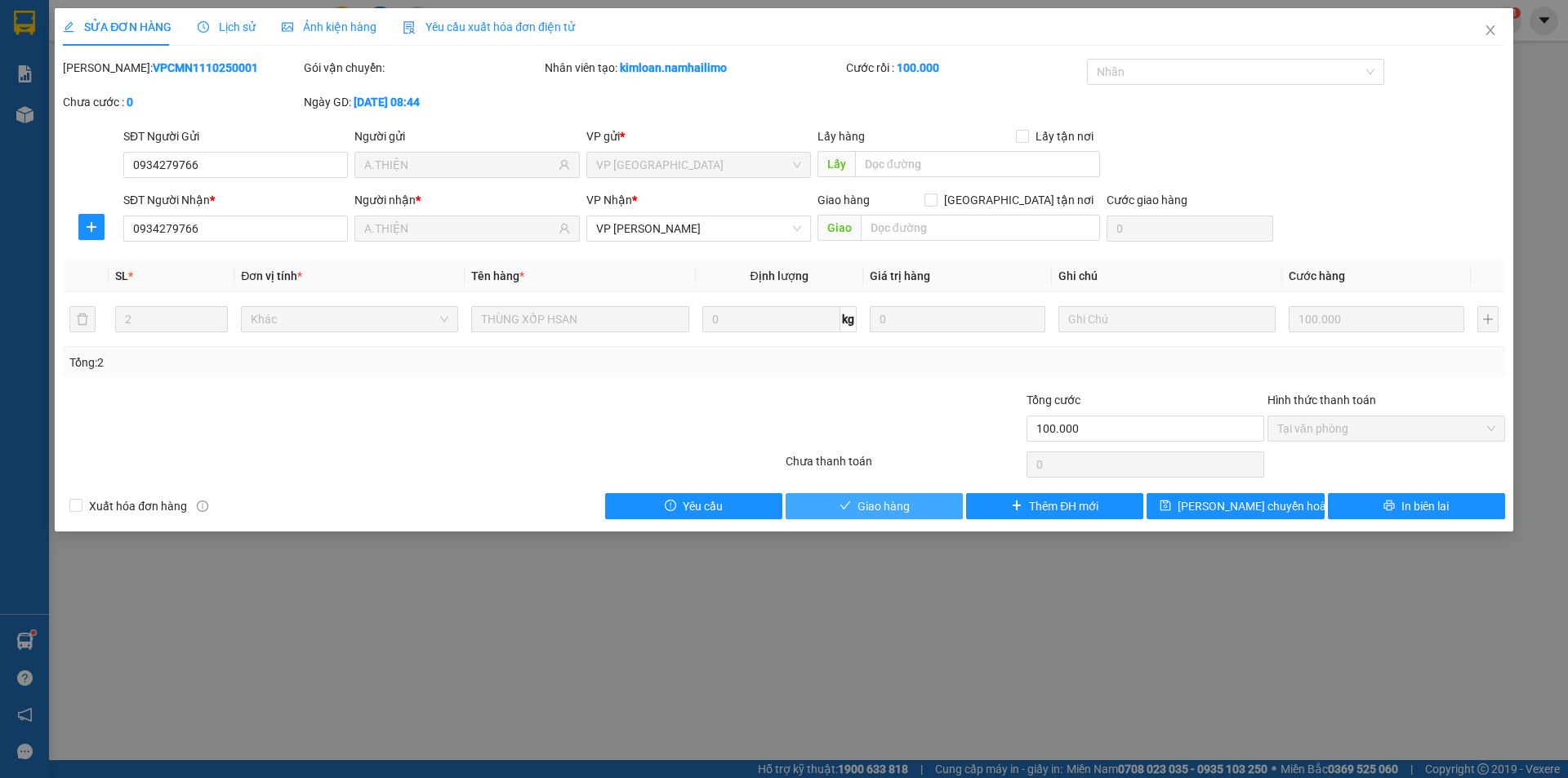
click at [861, 497] on span "Giao hàng" at bounding box center [883, 506] width 52 height 18
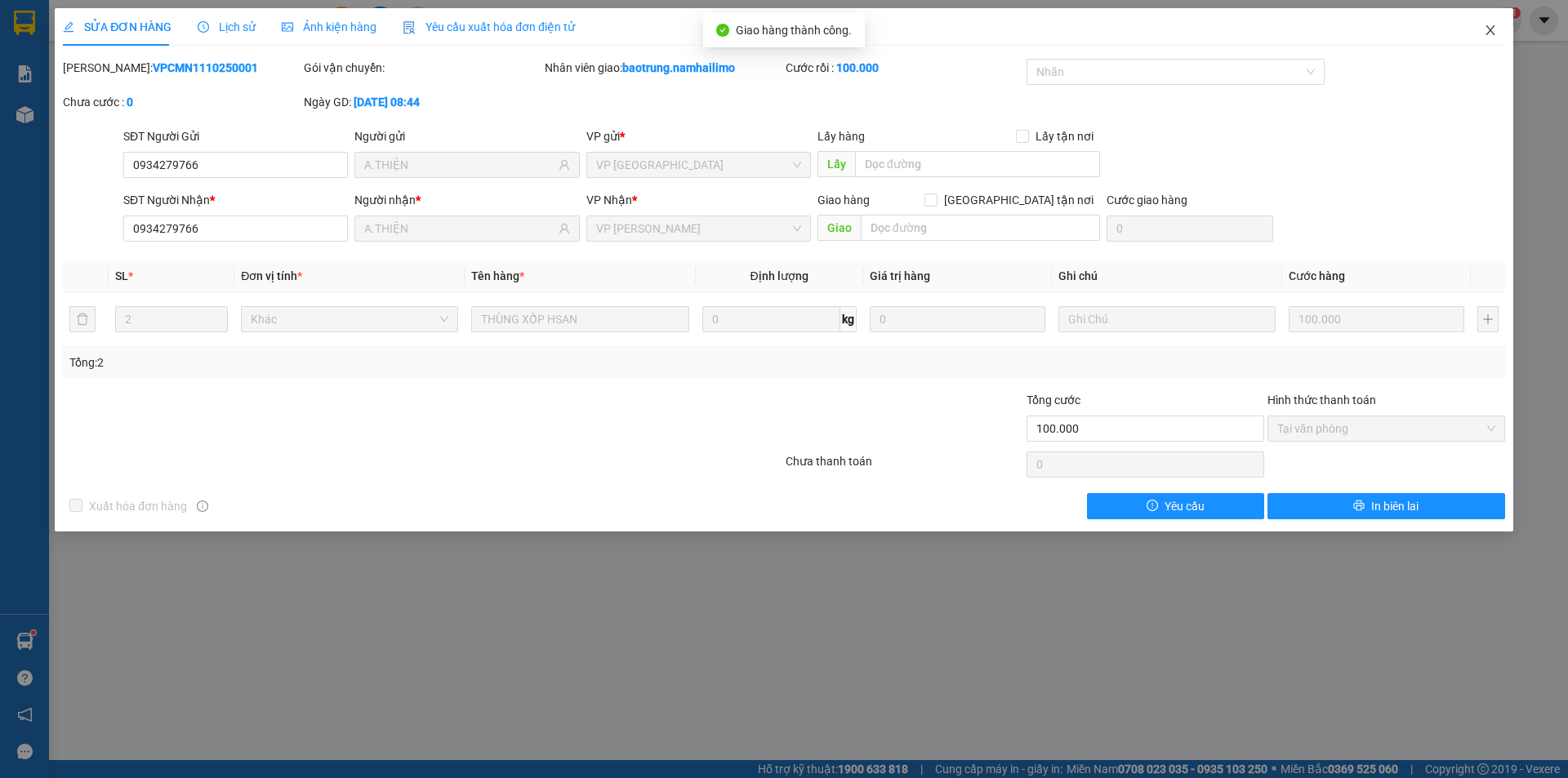
click at [1488, 35] on icon "close" at bounding box center [1490, 30] width 13 height 13
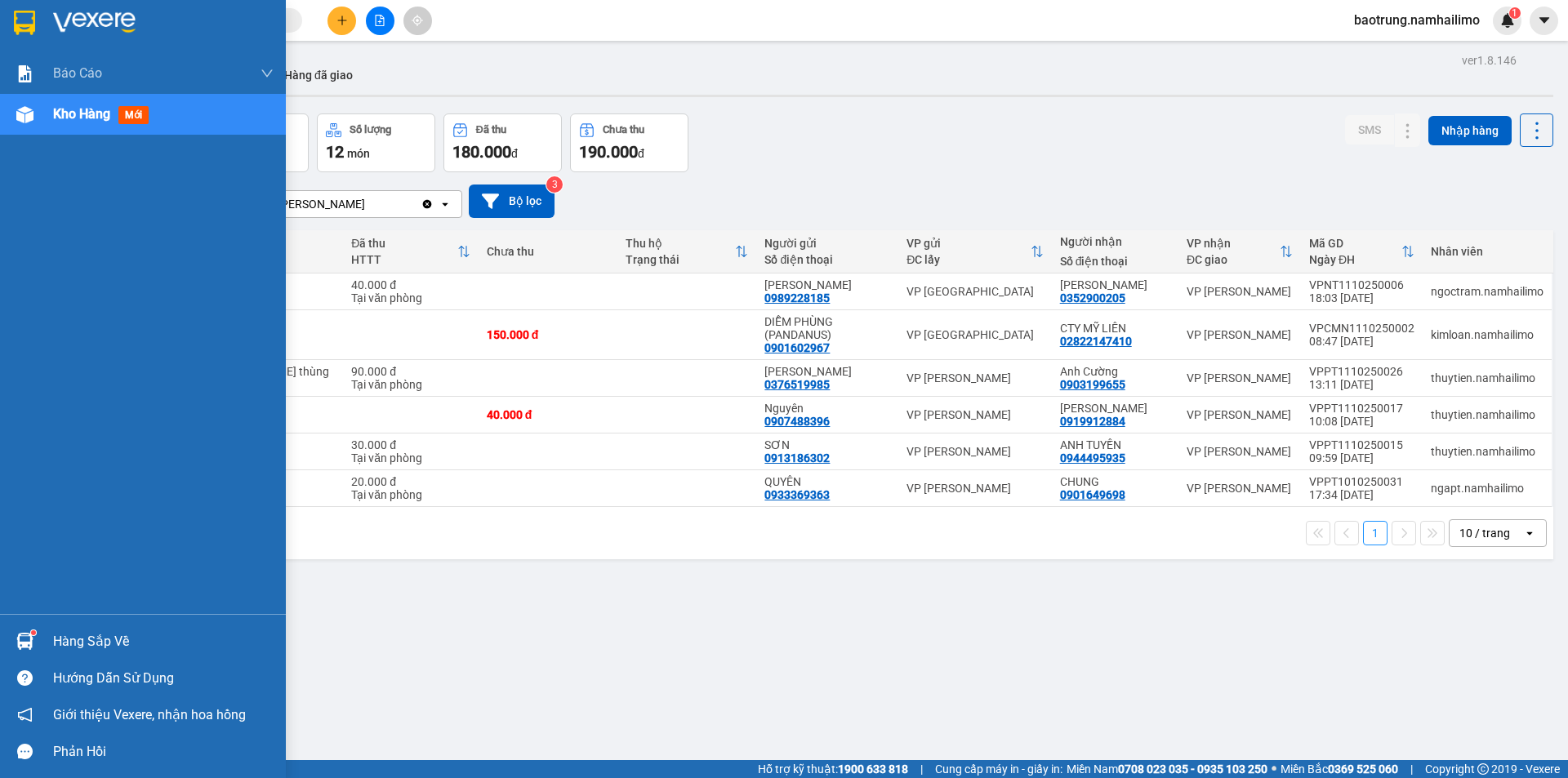
click at [101, 626] on div "Hàng sắp về" at bounding box center [143, 640] width 286 height 37
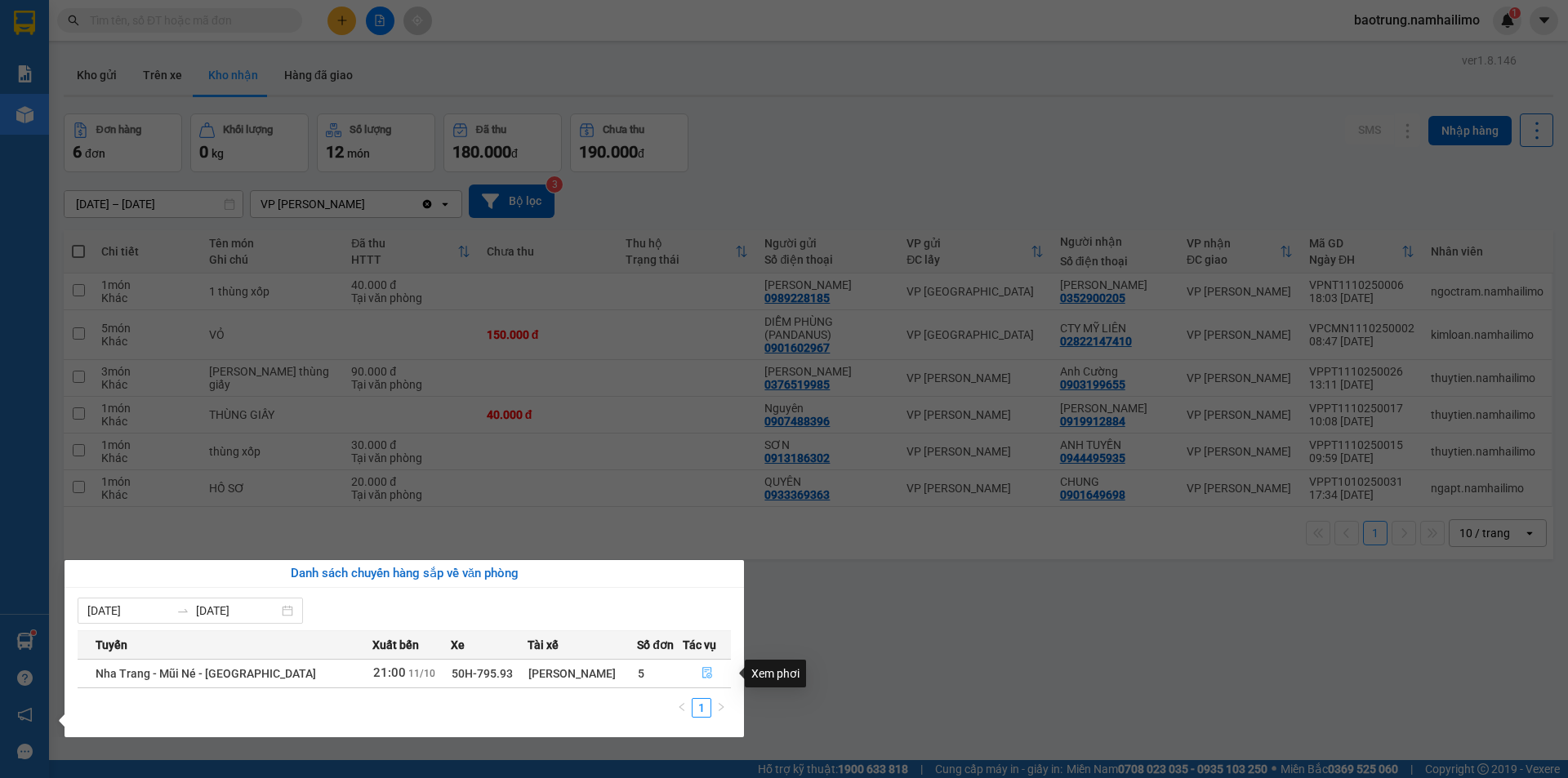
click at [709, 670] on icon "file-done" at bounding box center [708, 673] width 12 height 12
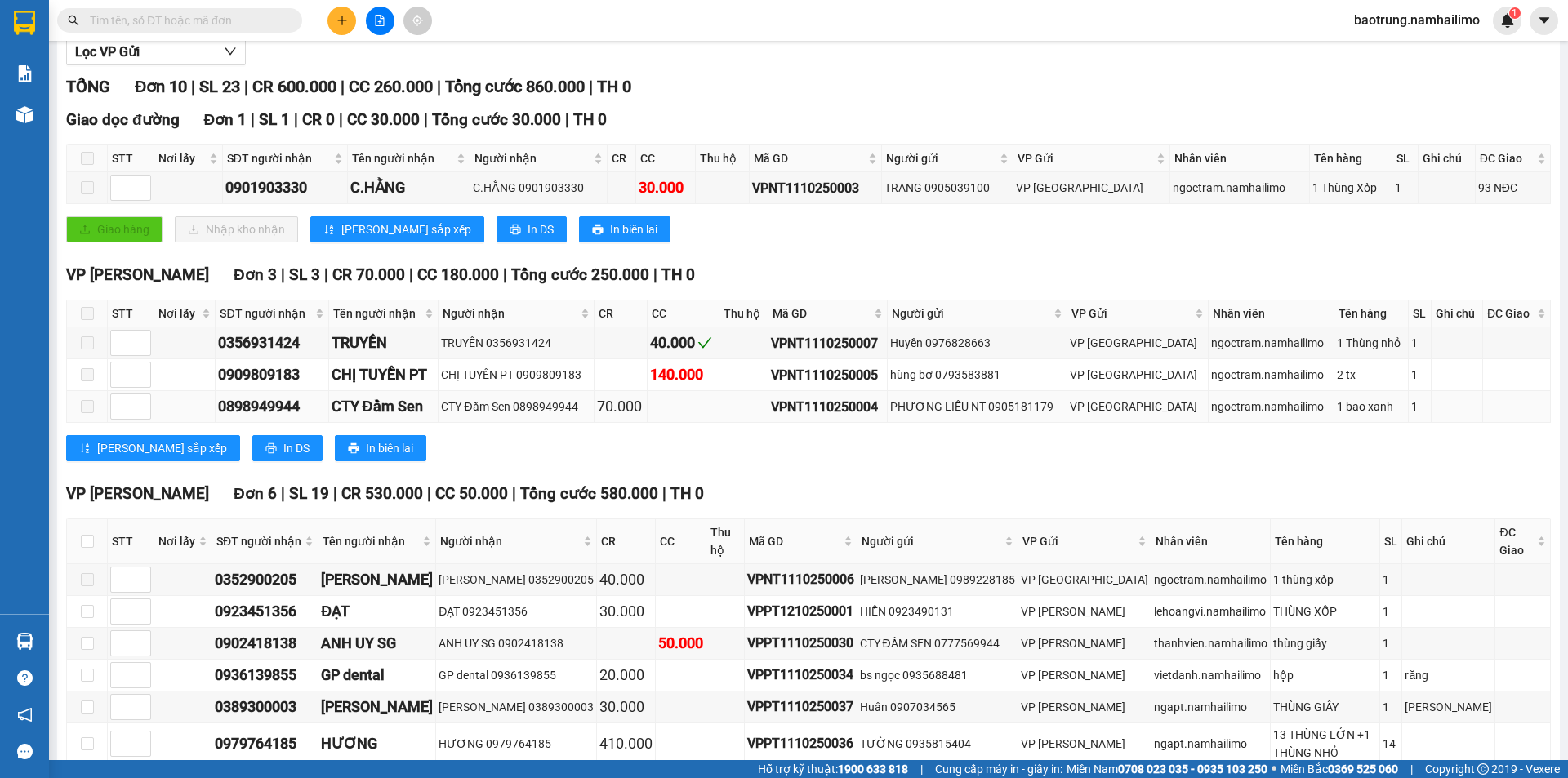
scroll to position [244, 0]
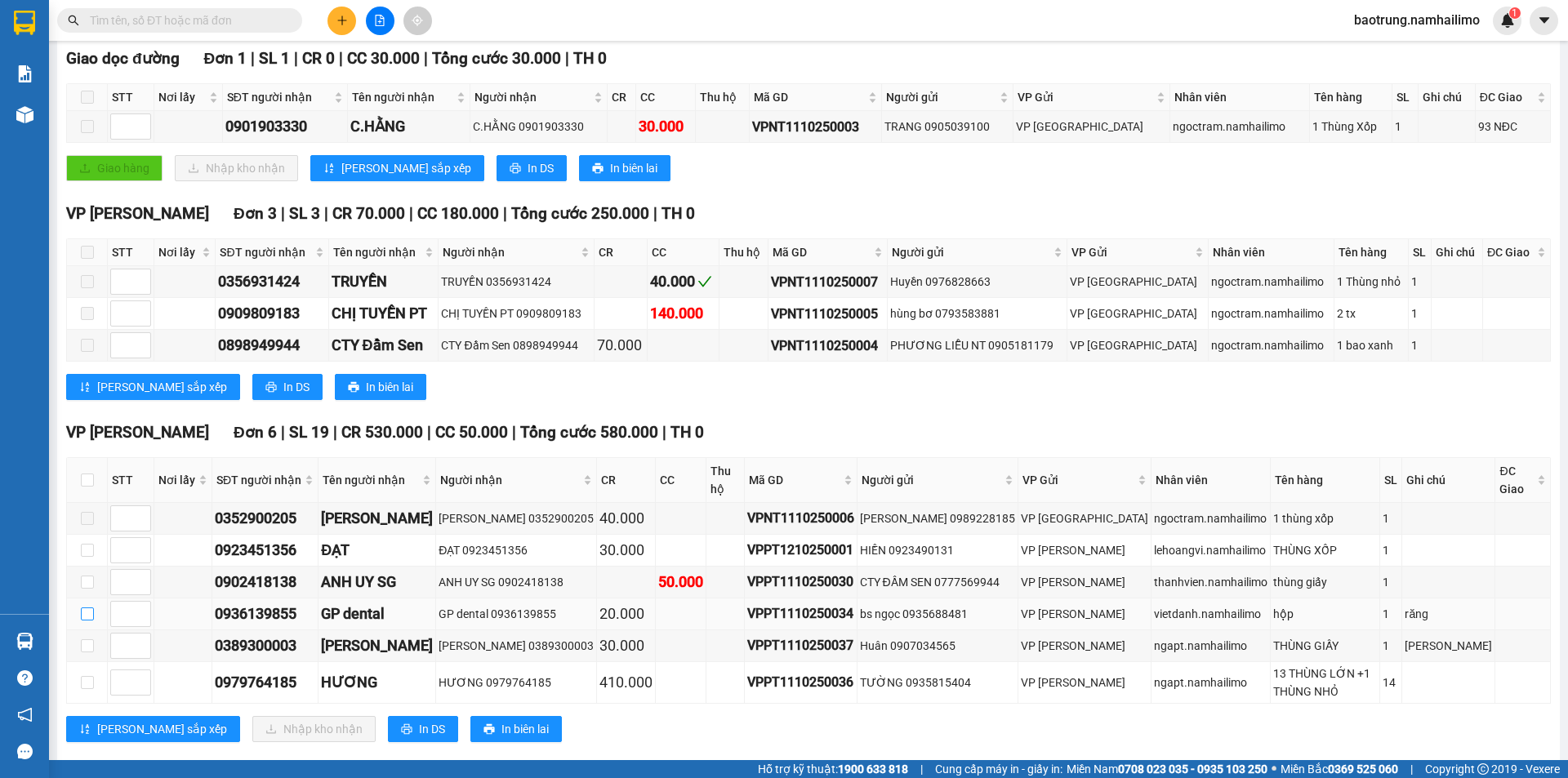
click at [89, 608] on input "checkbox" at bounding box center [87, 614] width 13 height 13
checkbox input "true"
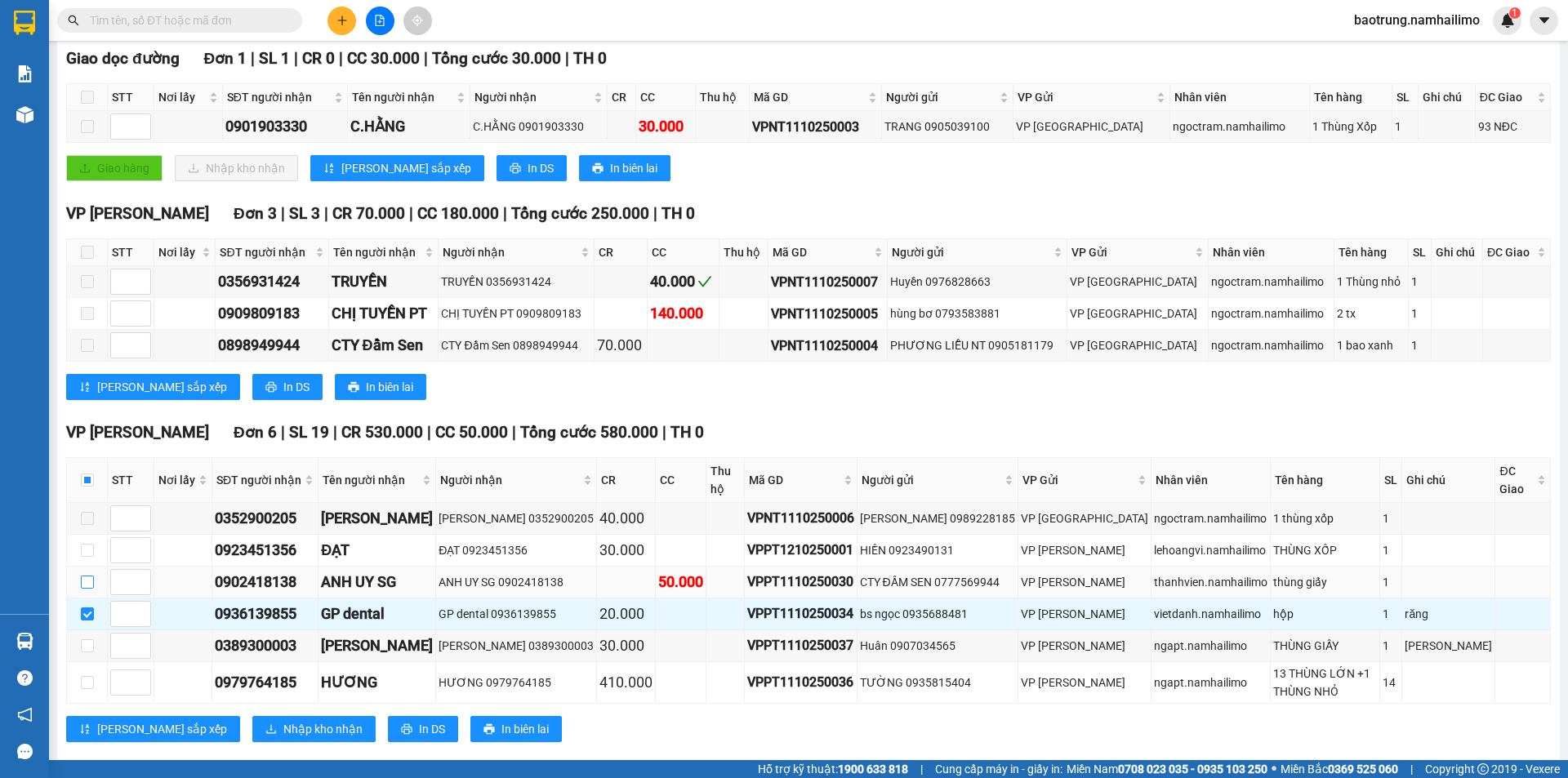
click at [85, 576] on input "checkbox" at bounding box center [87, 582] width 13 height 13
checkbox input "true"
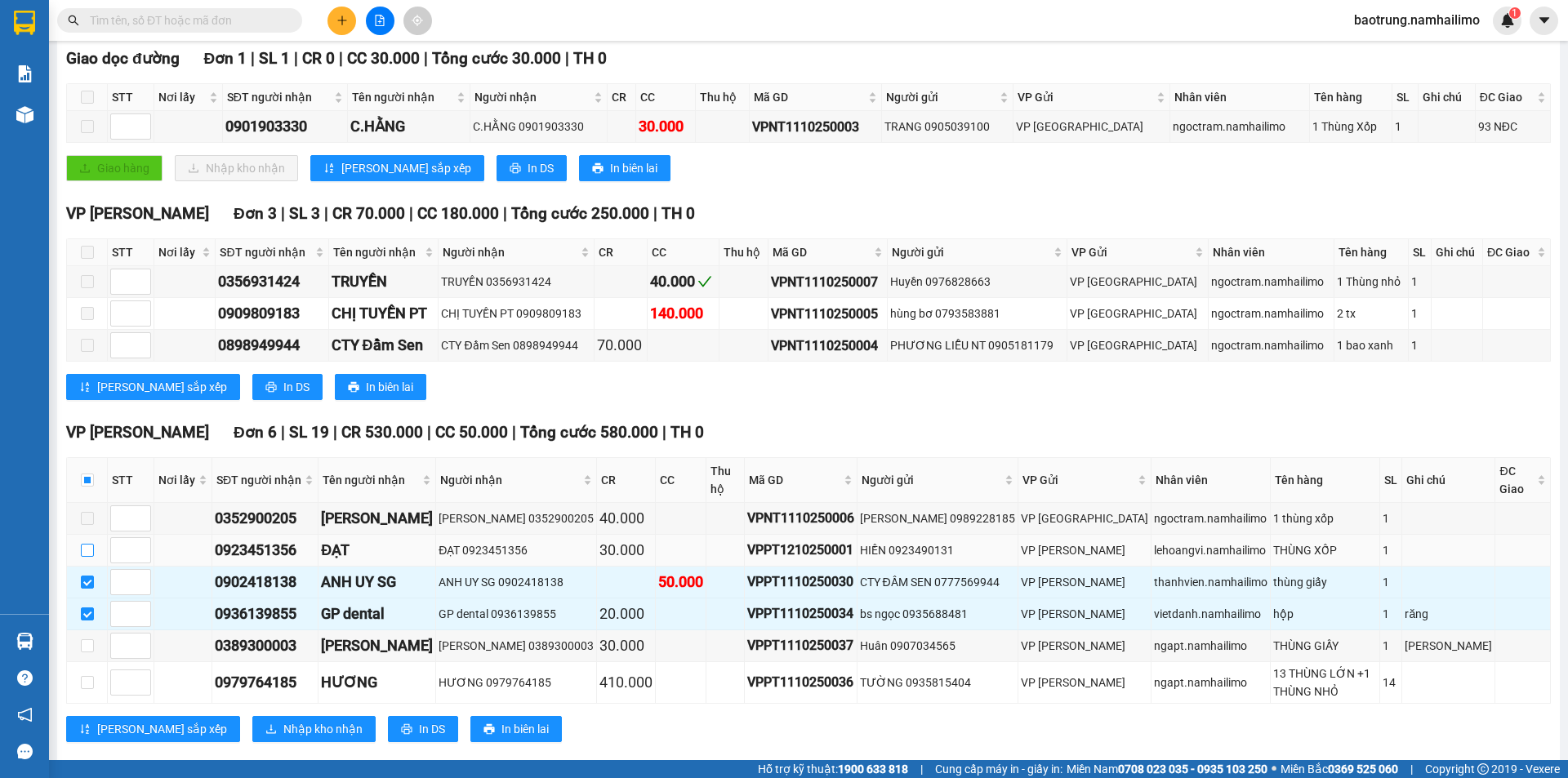
click at [89, 543] on input "checkbox" at bounding box center [87, 549] width 13 height 13
checkbox input "true"
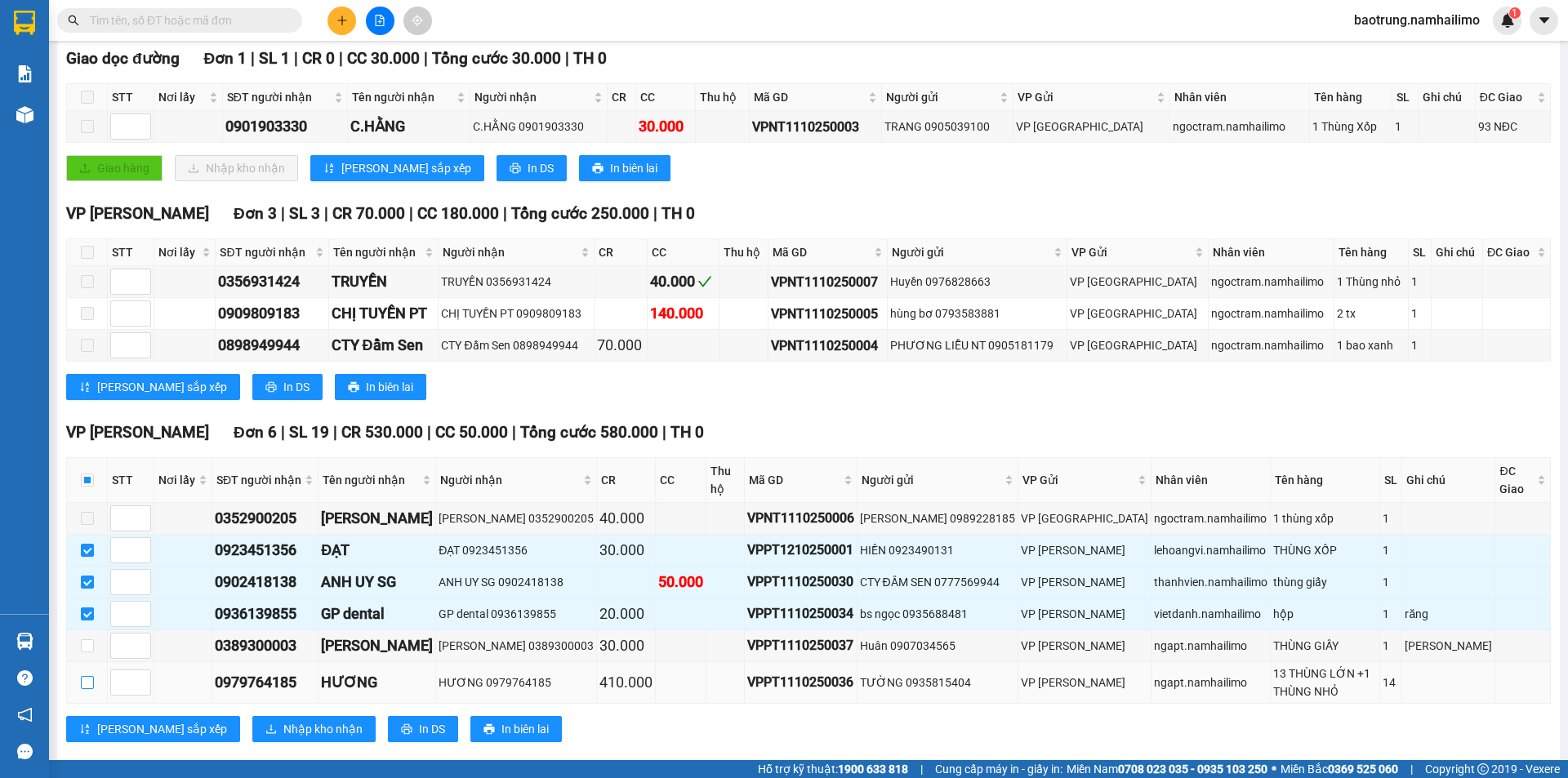
click at [90, 676] on input "checkbox" at bounding box center [87, 682] width 13 height 13
checkbox input "true"
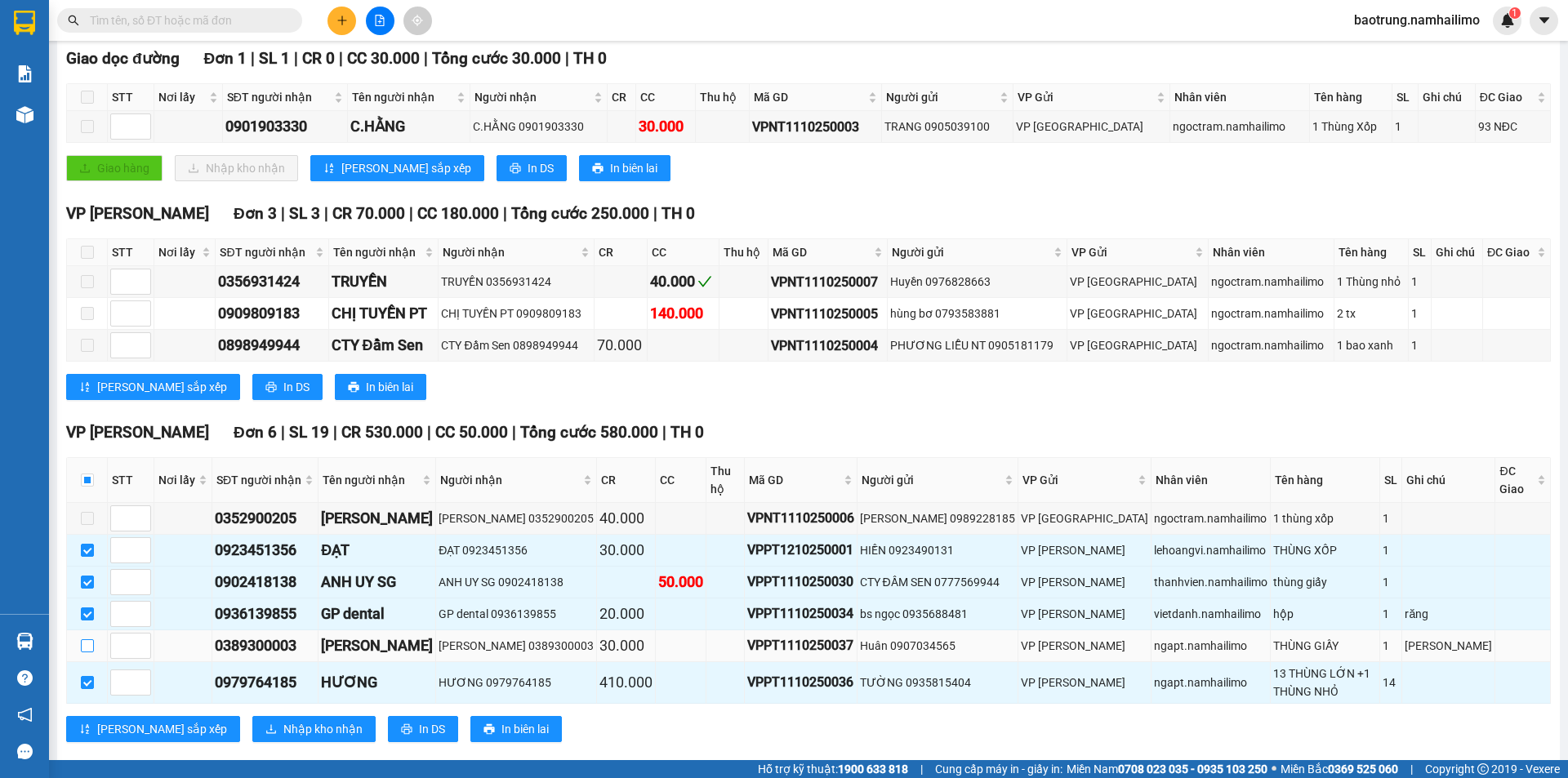
click at [89, 639] on input "checkbox" at bounding box center [87, 645] width 13 height 13
checkbox input "true"
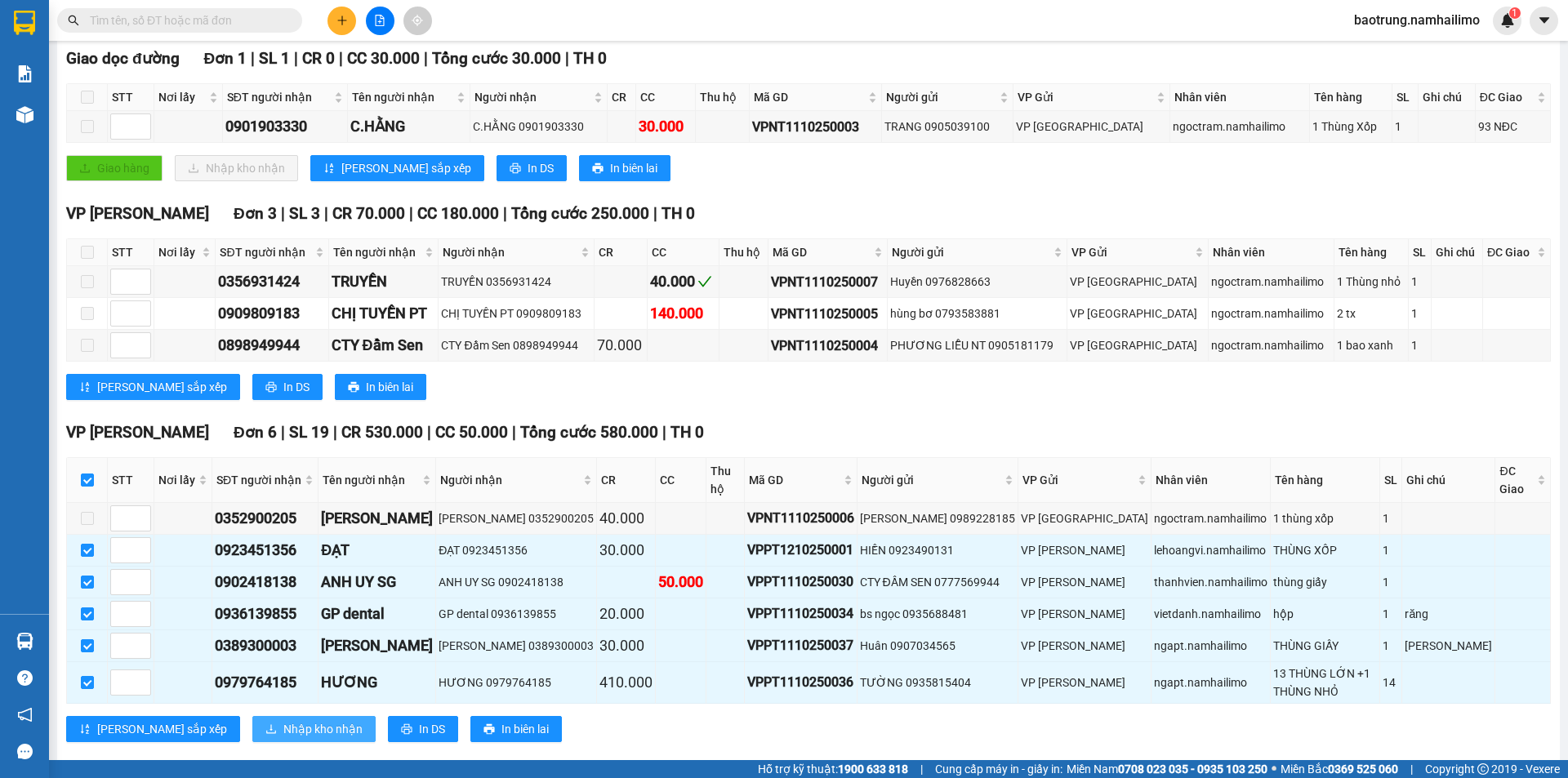
click at [291, 721] on span "Nhập kho nhận" at bounding box center [323, 729] width 79 height 18
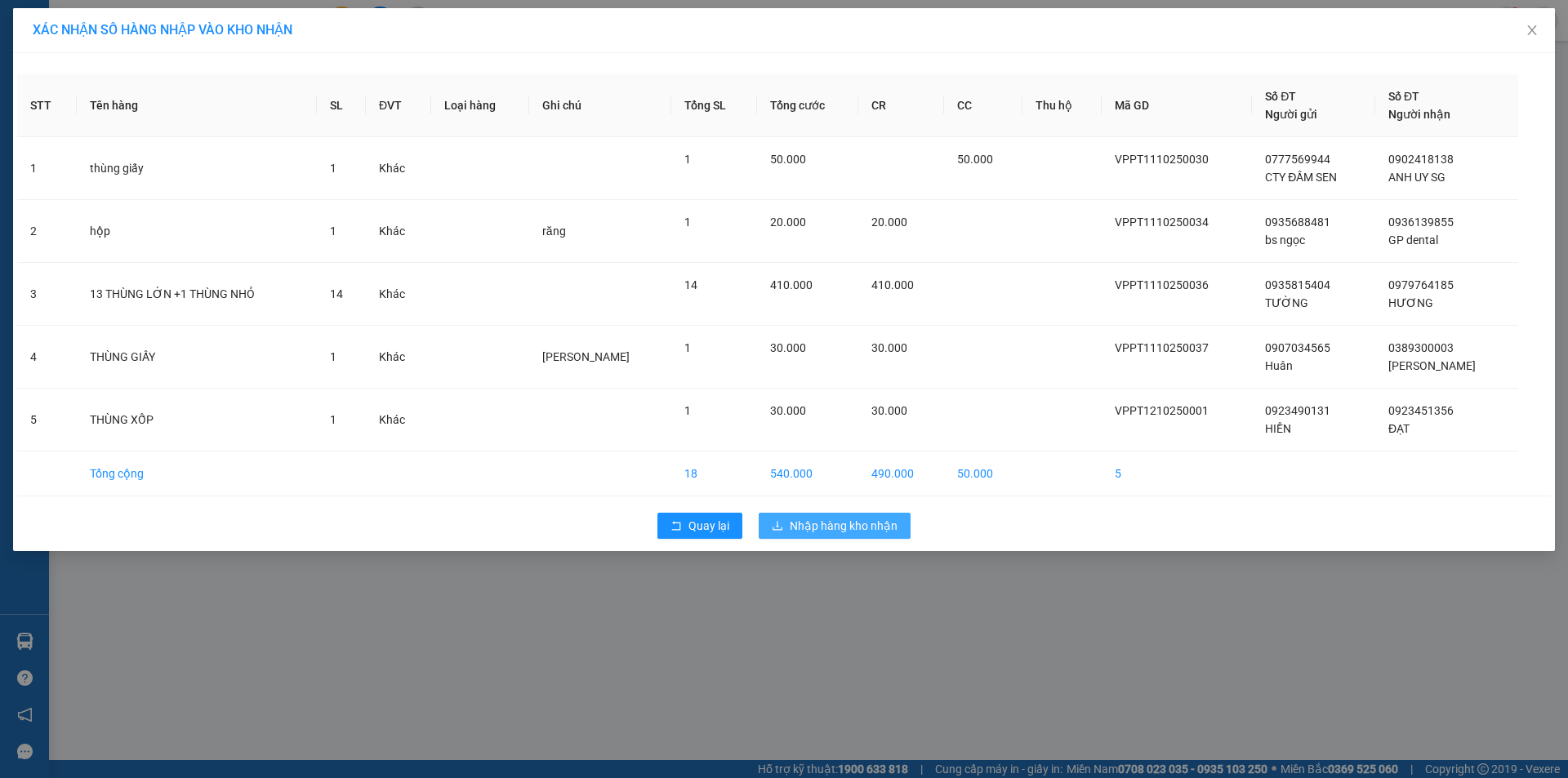
click at [848, 527] on span "Nhập hàng kho nhận" at bounding box center [843, 526] width 108 height 18
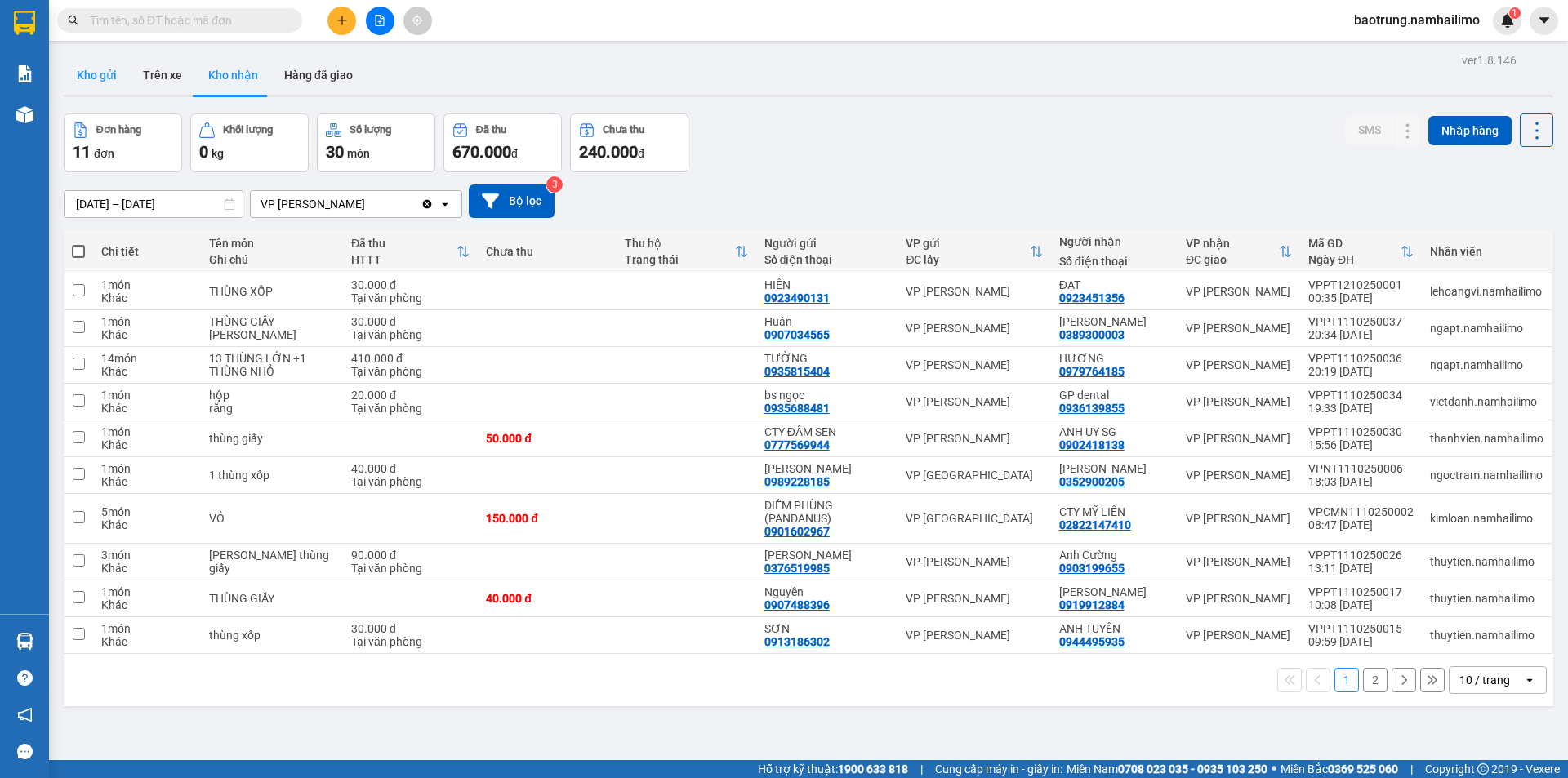
click at [95, 68] on button "Kho gửi" at bounding box center [96, 75] width 66 height 40
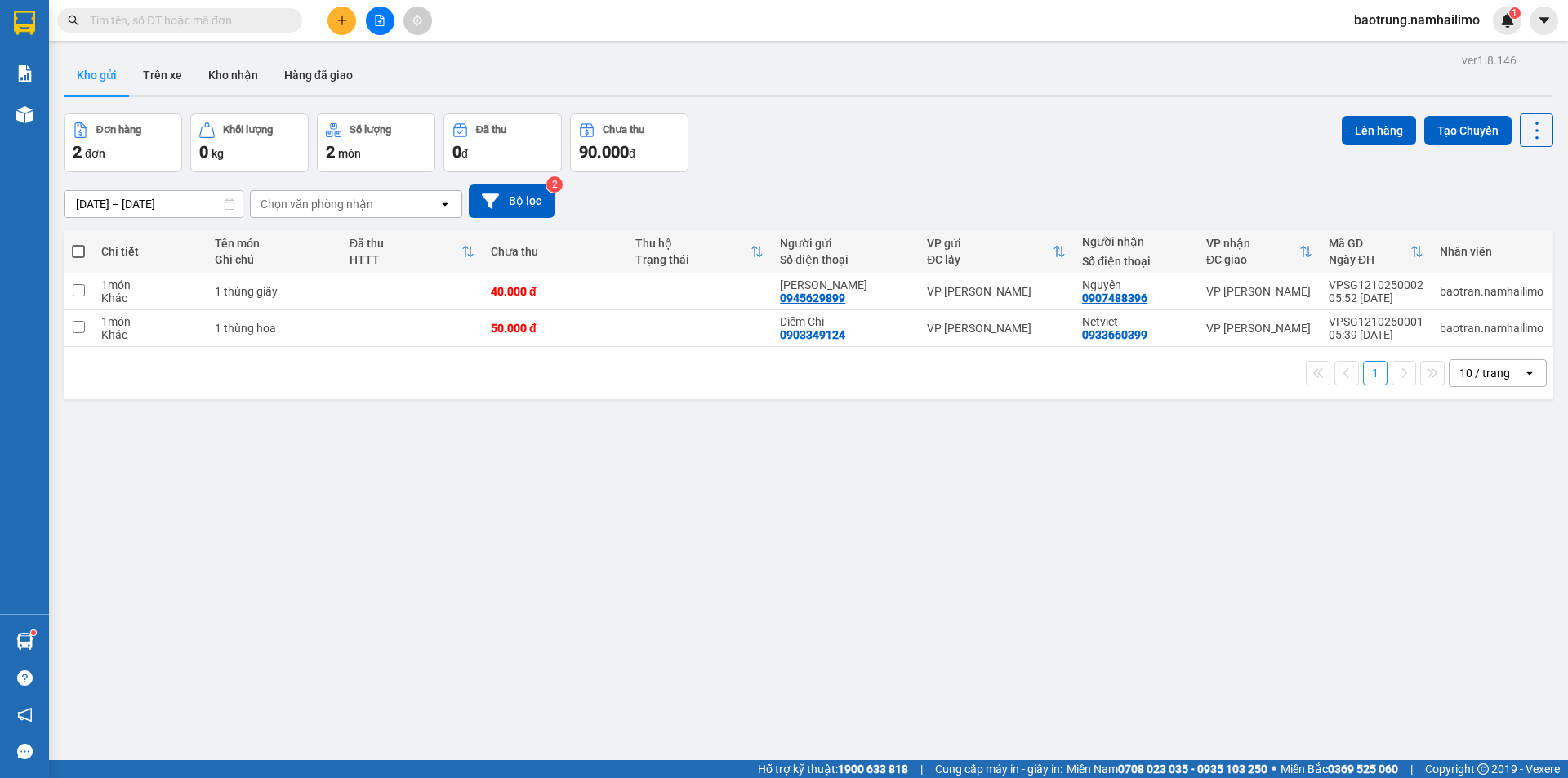
click at [1389, 17] on span "baotrung.namhailimo" at bounding box center [1417, 20] width 151 height 21
click at [1379, 53] on span "Đăng xuất" at bounding box center [1424, 50] width 119 height 18
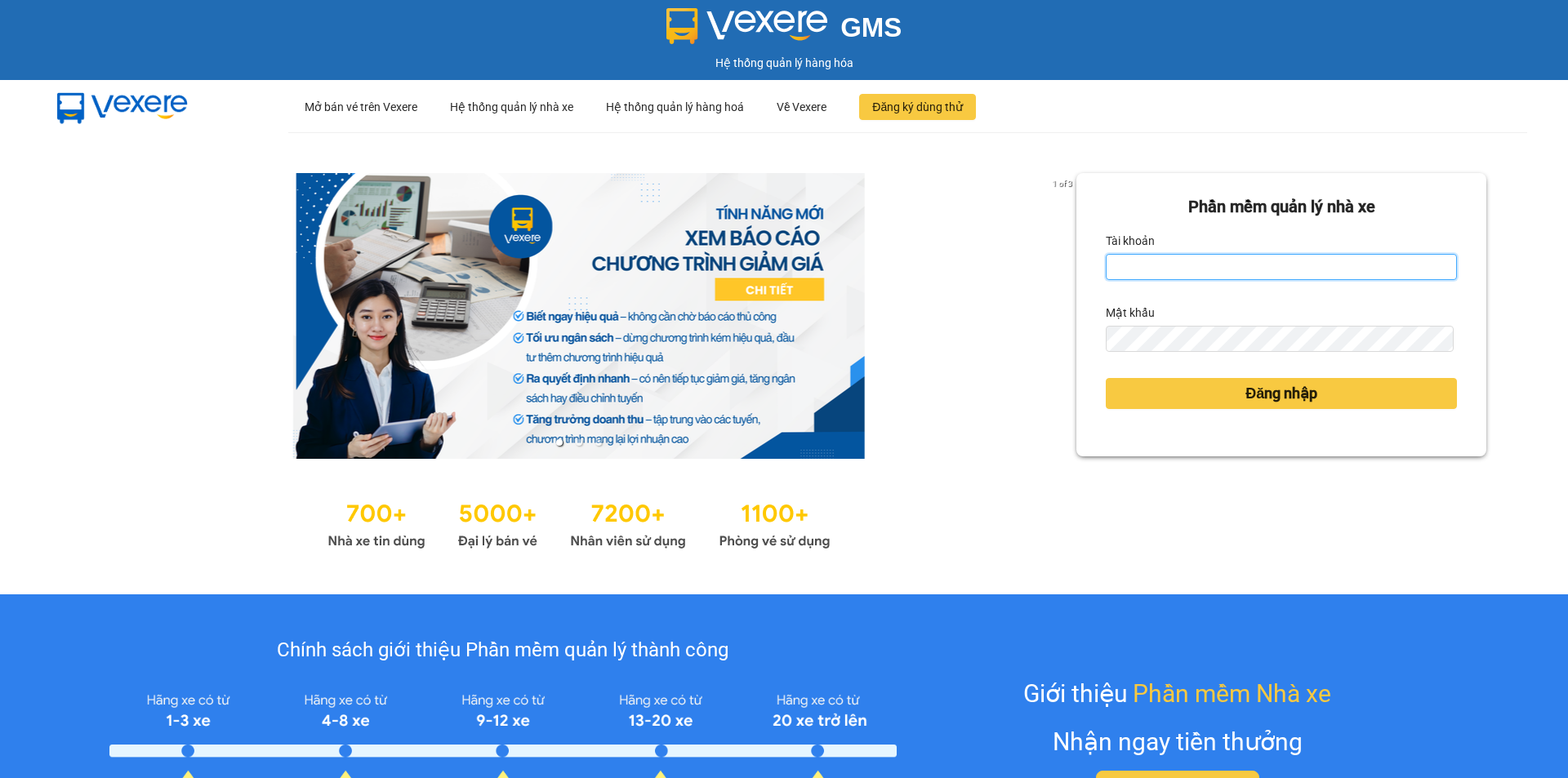
click at [1169, 259] on input "Tài khoản" at bounding box center [1281, 267] width 351 height 26
type input "baotran.namhailimo"
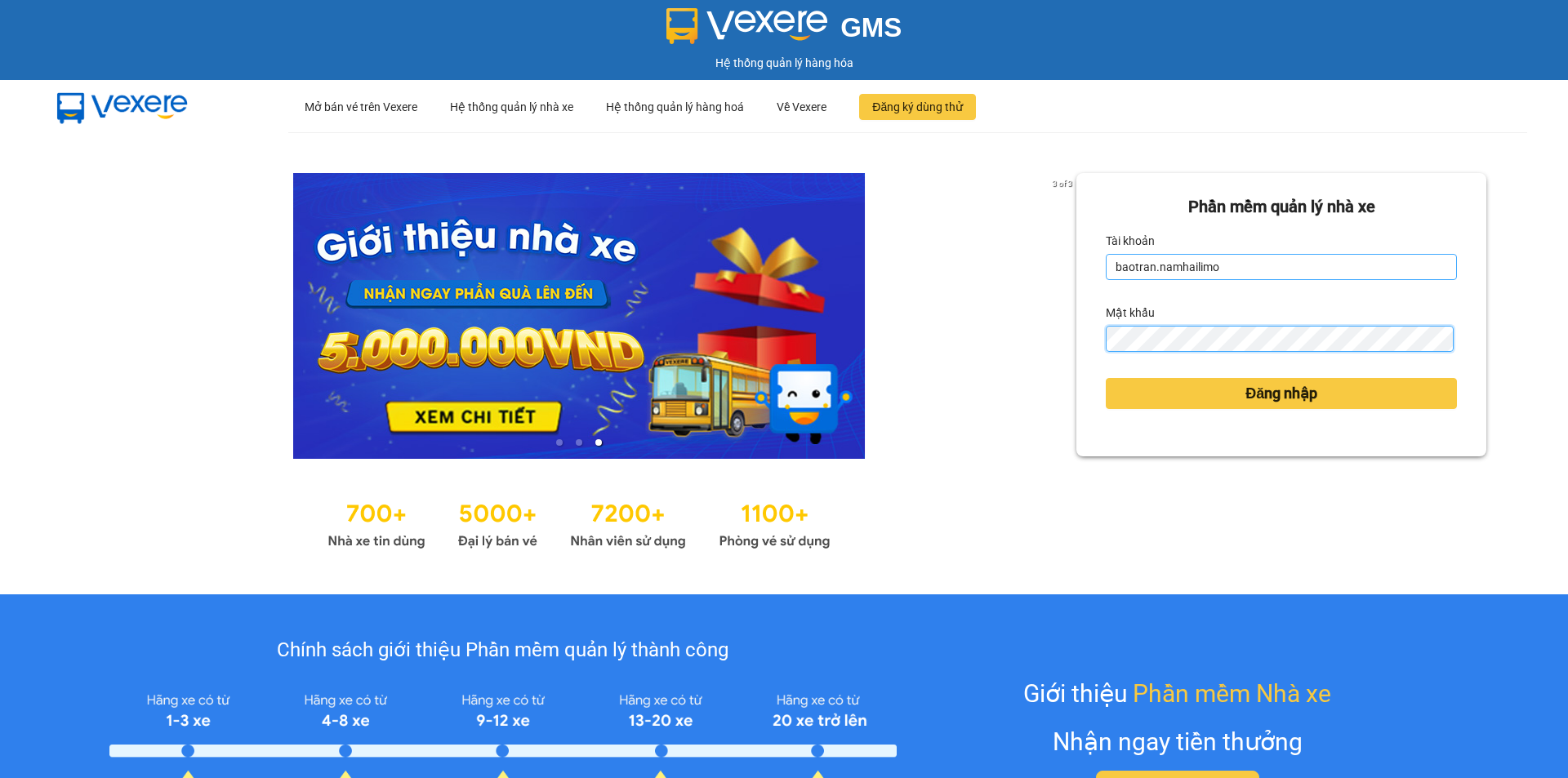
click at [1106, 378] on button "Đăng nhập" at bounding box center [1281, 393] width 351 height 31
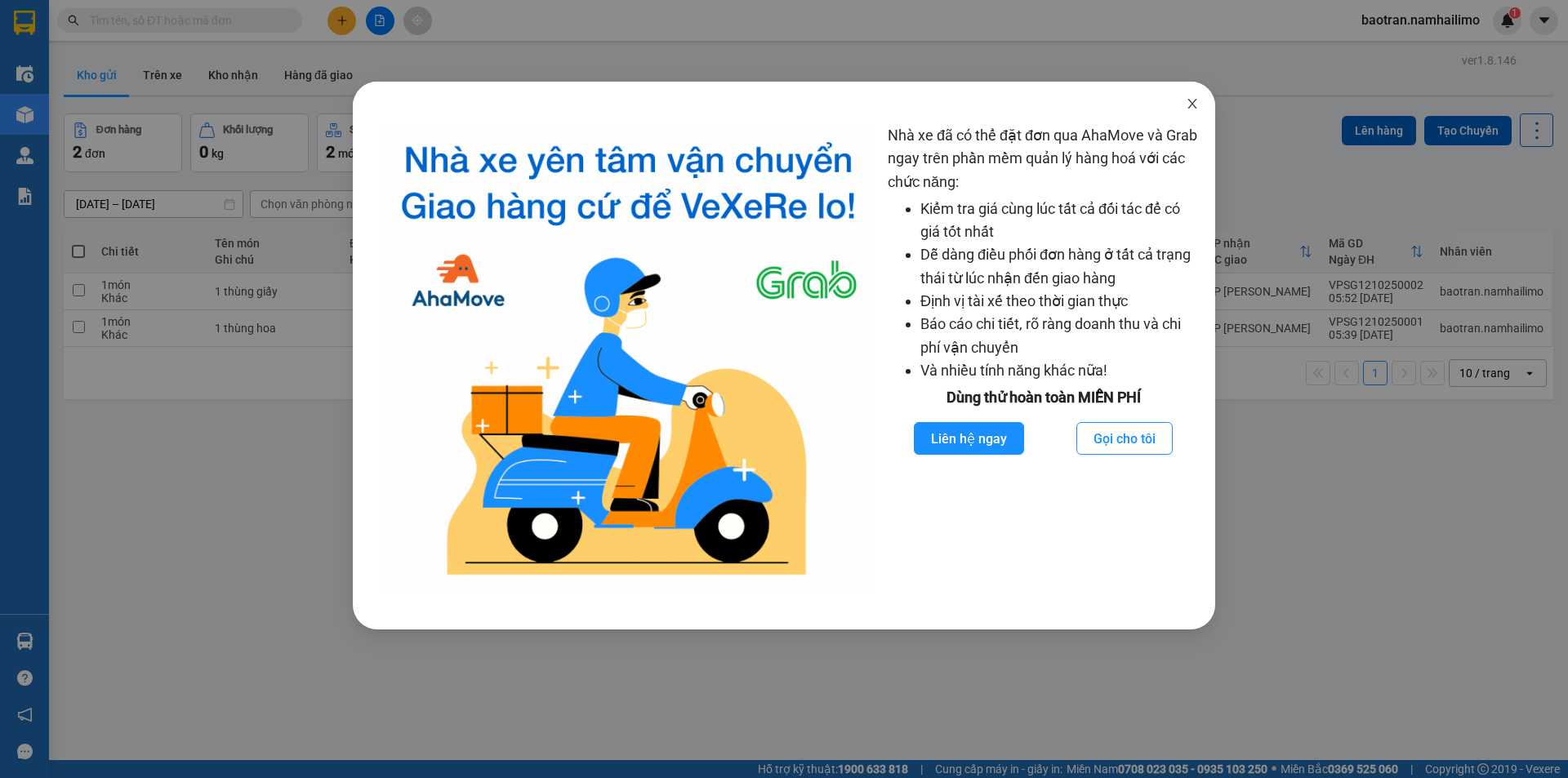
click at [1190, 100] on icon "close" at bounding box center [1192, 103] width 13 height 13
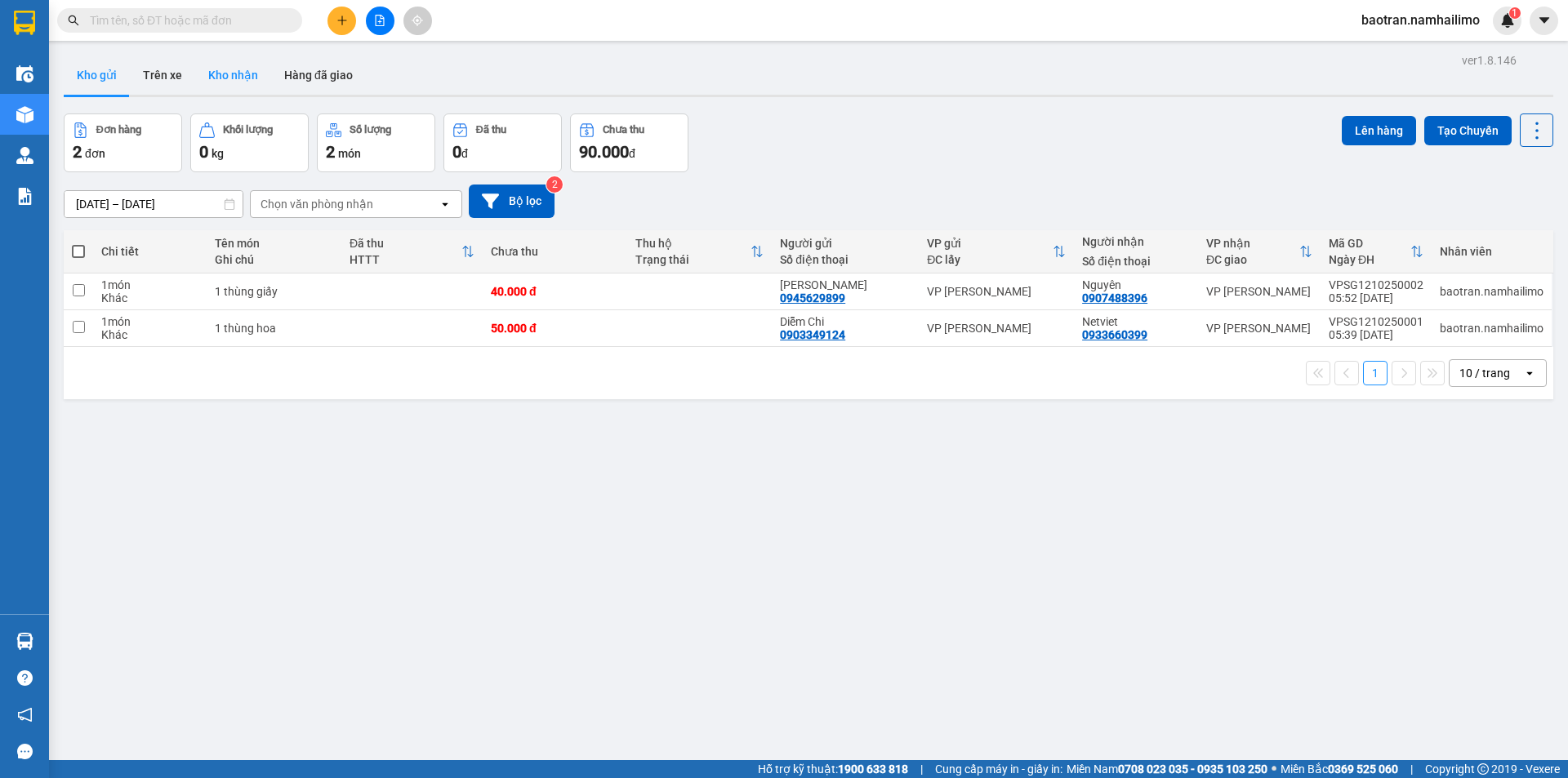
click at [213, 74] on button "Kho nhận" at bounding box center [233, 75] width 76 height 40
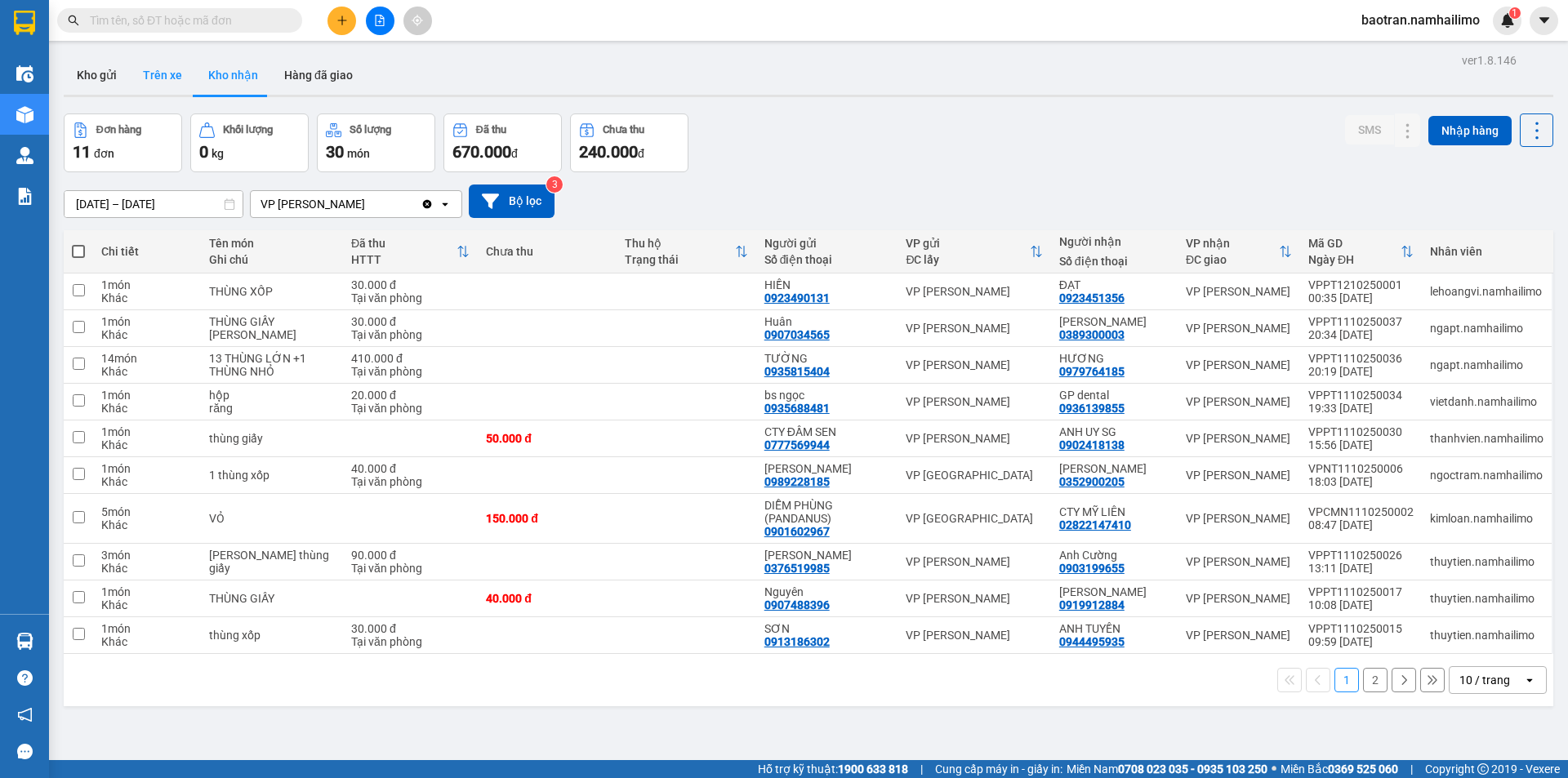
click at [162, 67] on button "Trên xe" at bounding box center [162, 75] width 65 height 40
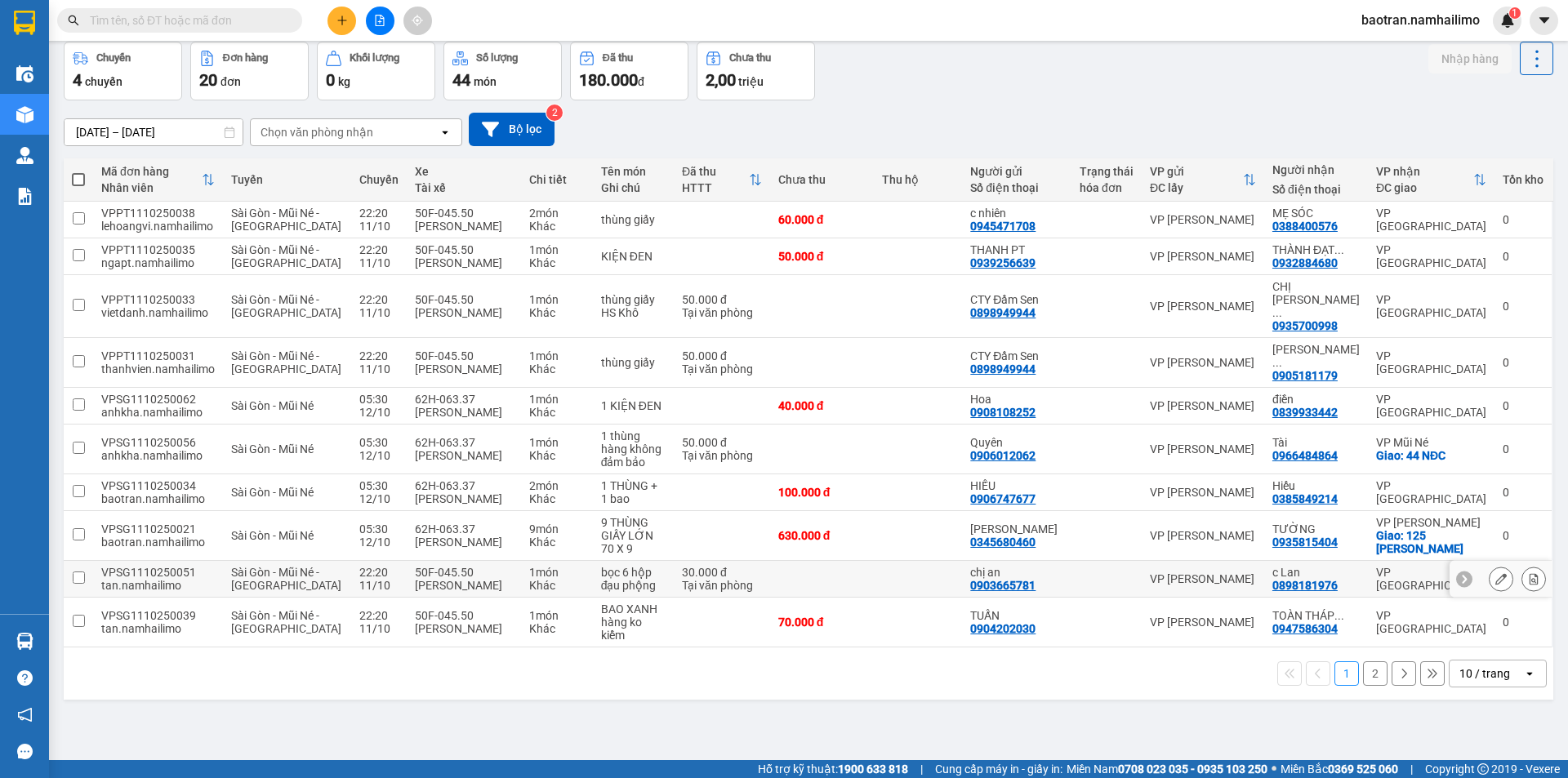
scroll to position [75, 0]
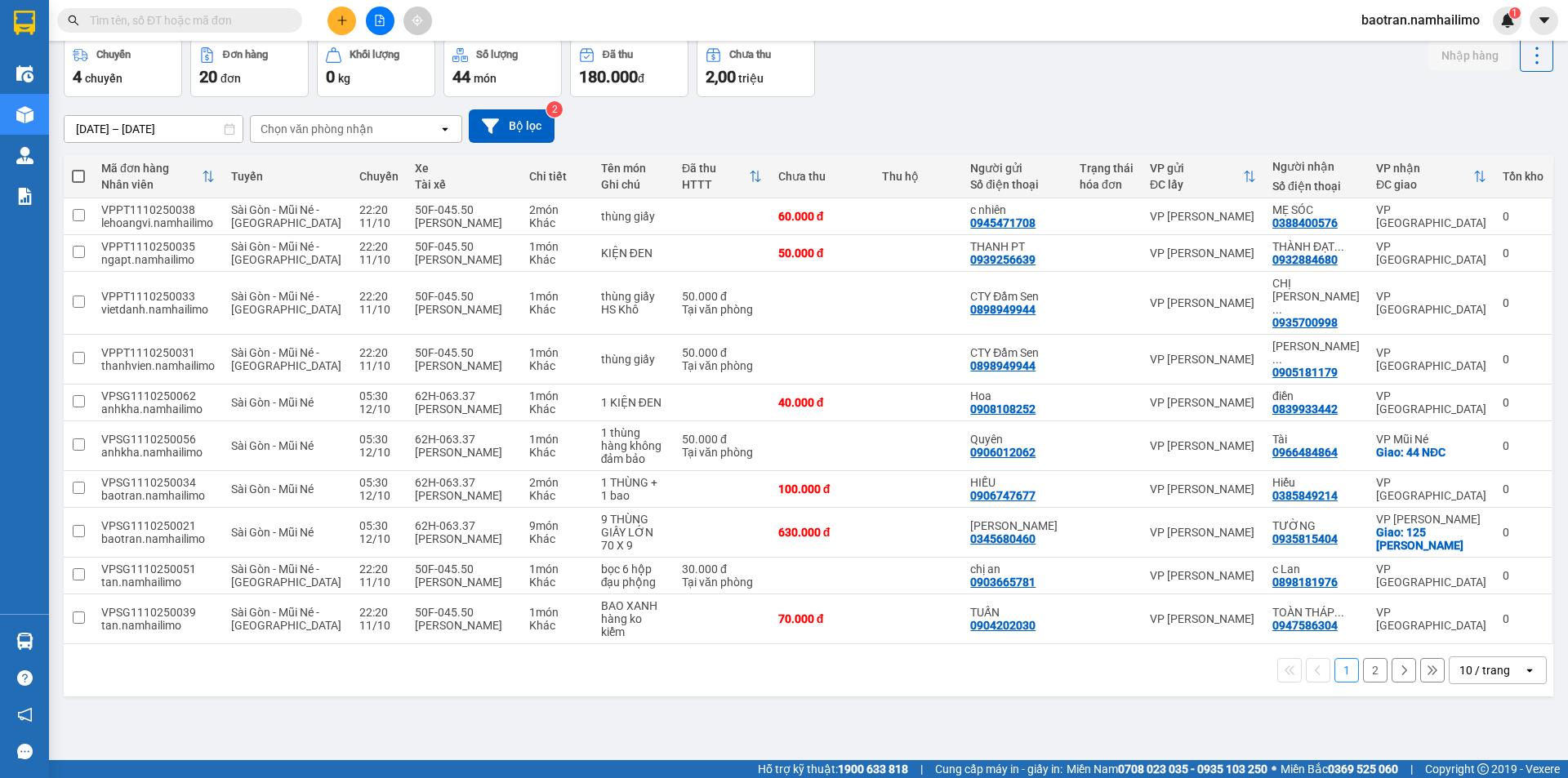
click at [1363, 683] on button "2" at bounding box center [1375, 670] width 25 height 25
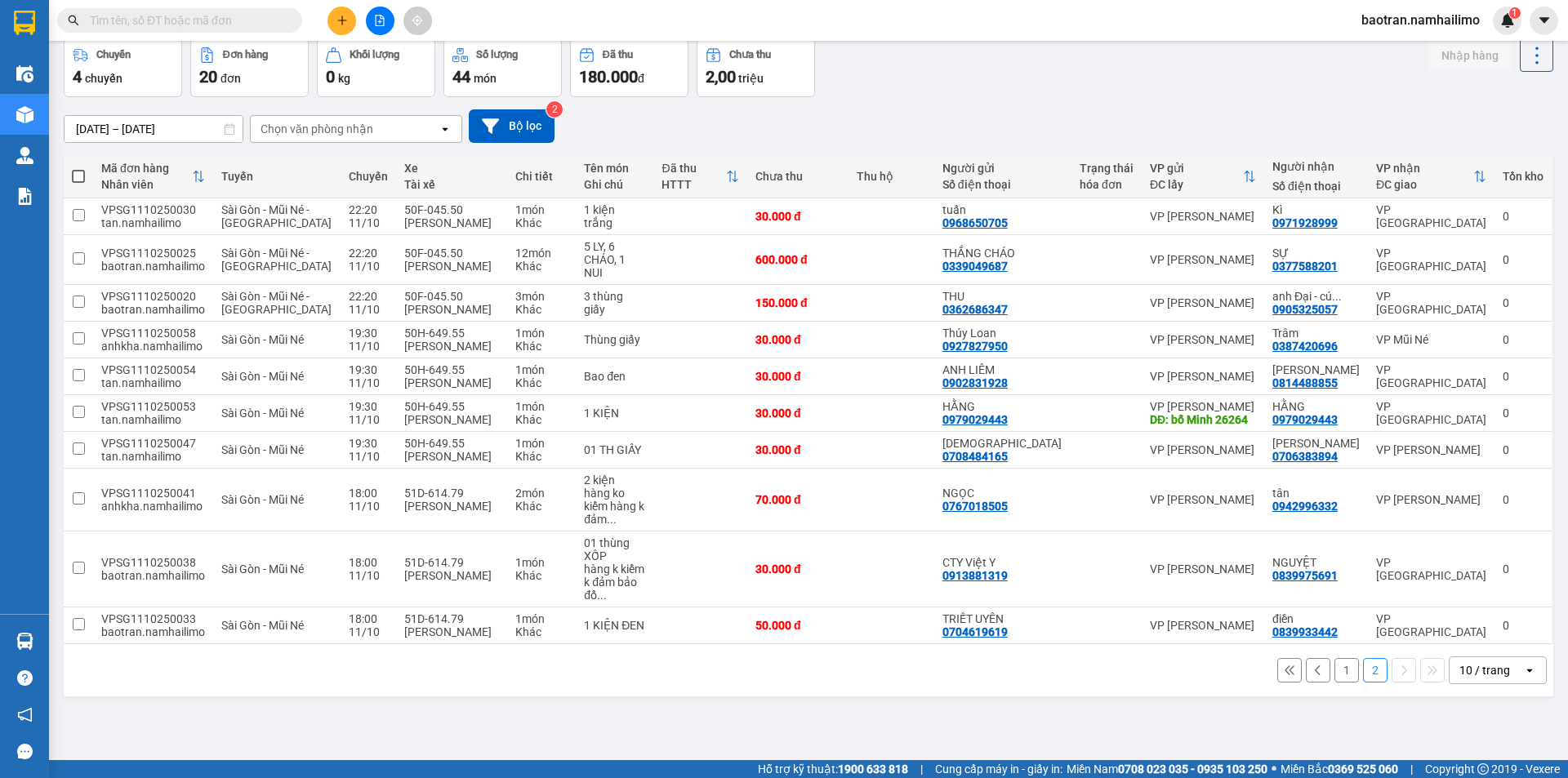
scroll to position [0, 0]
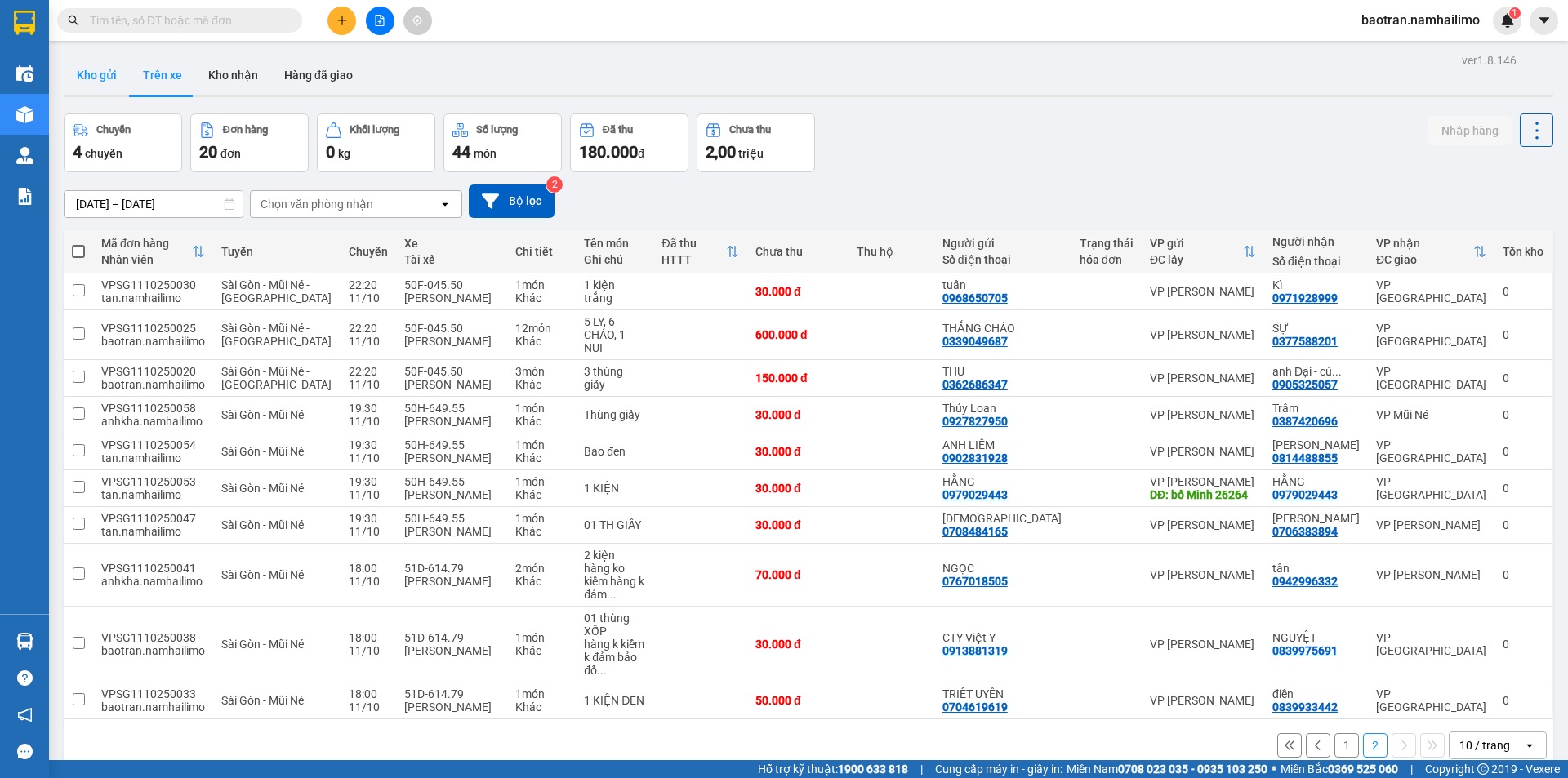
click at [97, 72] on button "Kho gửi" at bounding box center [96, 75] width 66 height 40
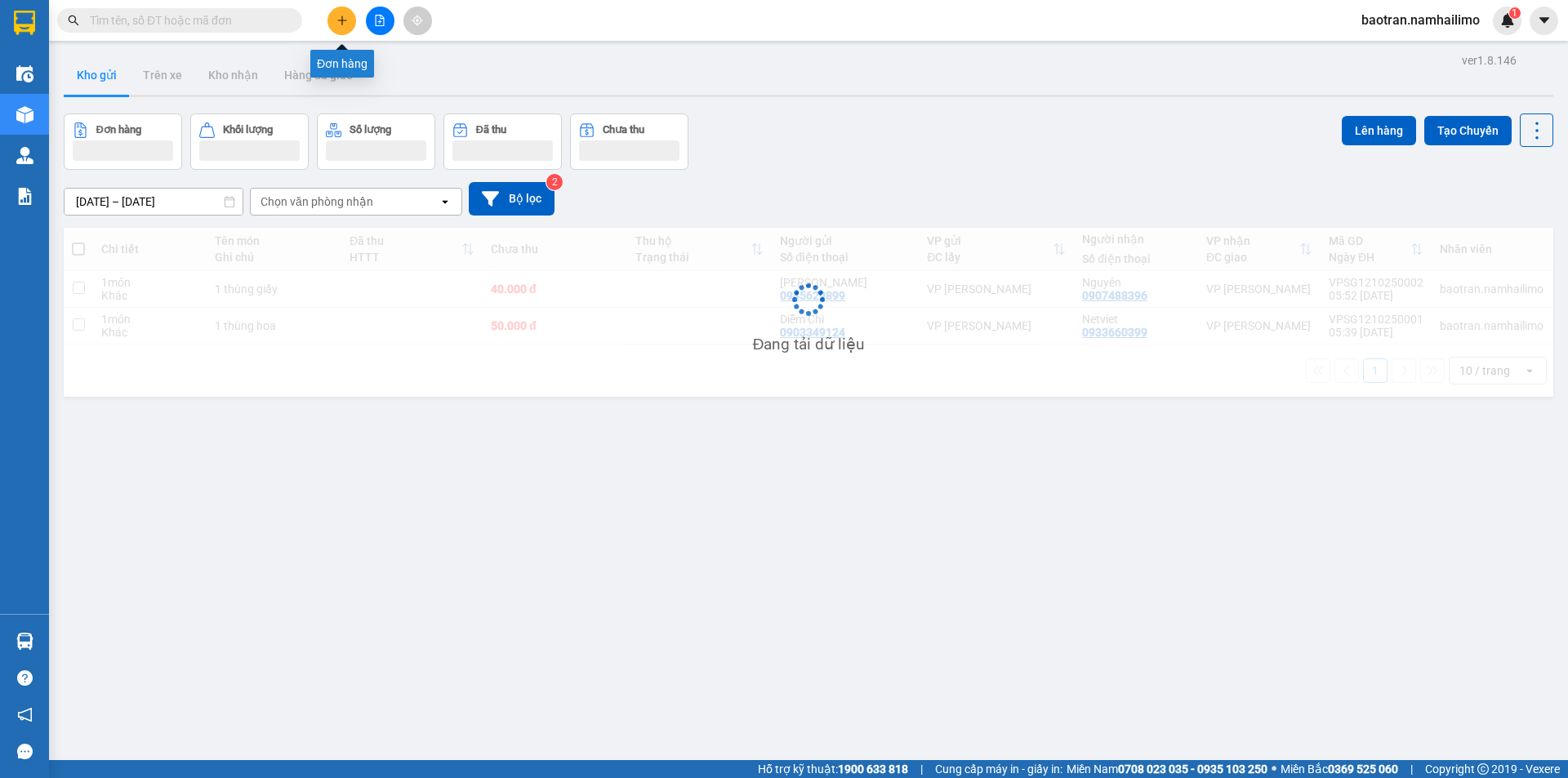
click at [343, 18] on icon "plus" at bounding box center [343, 21] width 12 height 12
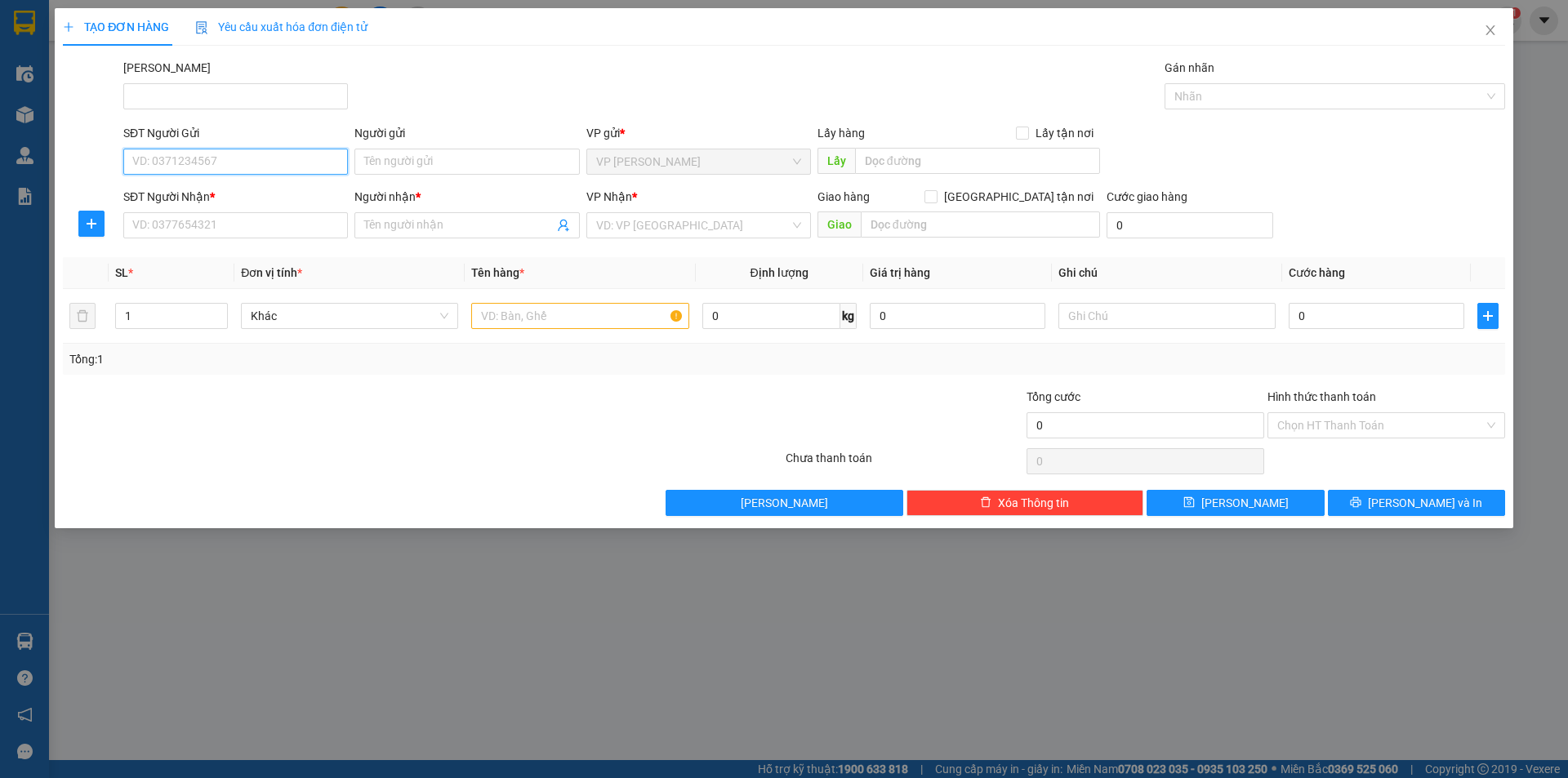
click at [283, 160] on input "SĐT Người Gửi" at bounding box center [236, 161] width 225 height 26
type input "0917142338"
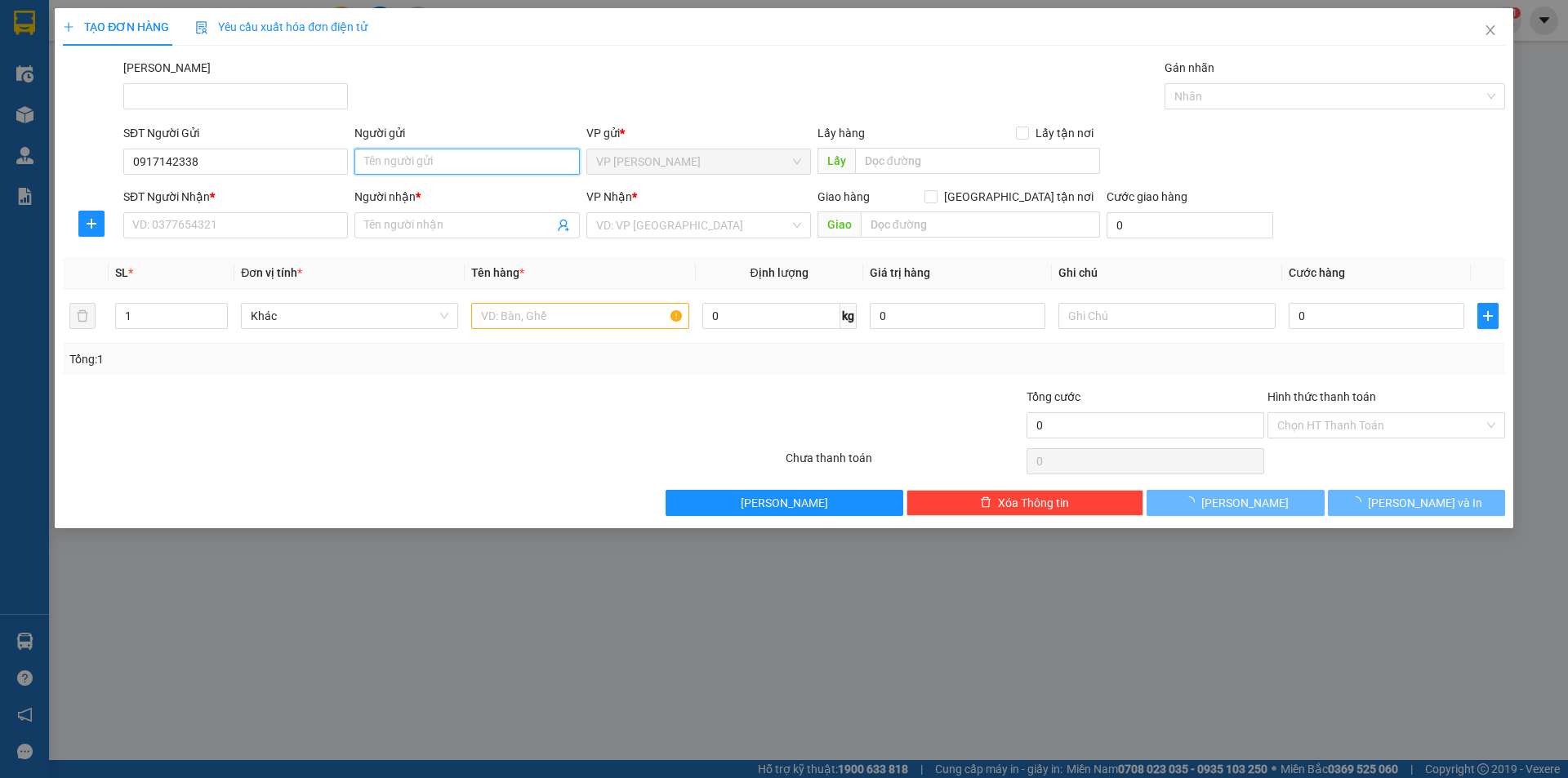
click at [468, 156] on input "Người gửi" at bounding box center [466, 161] width 225 height 26
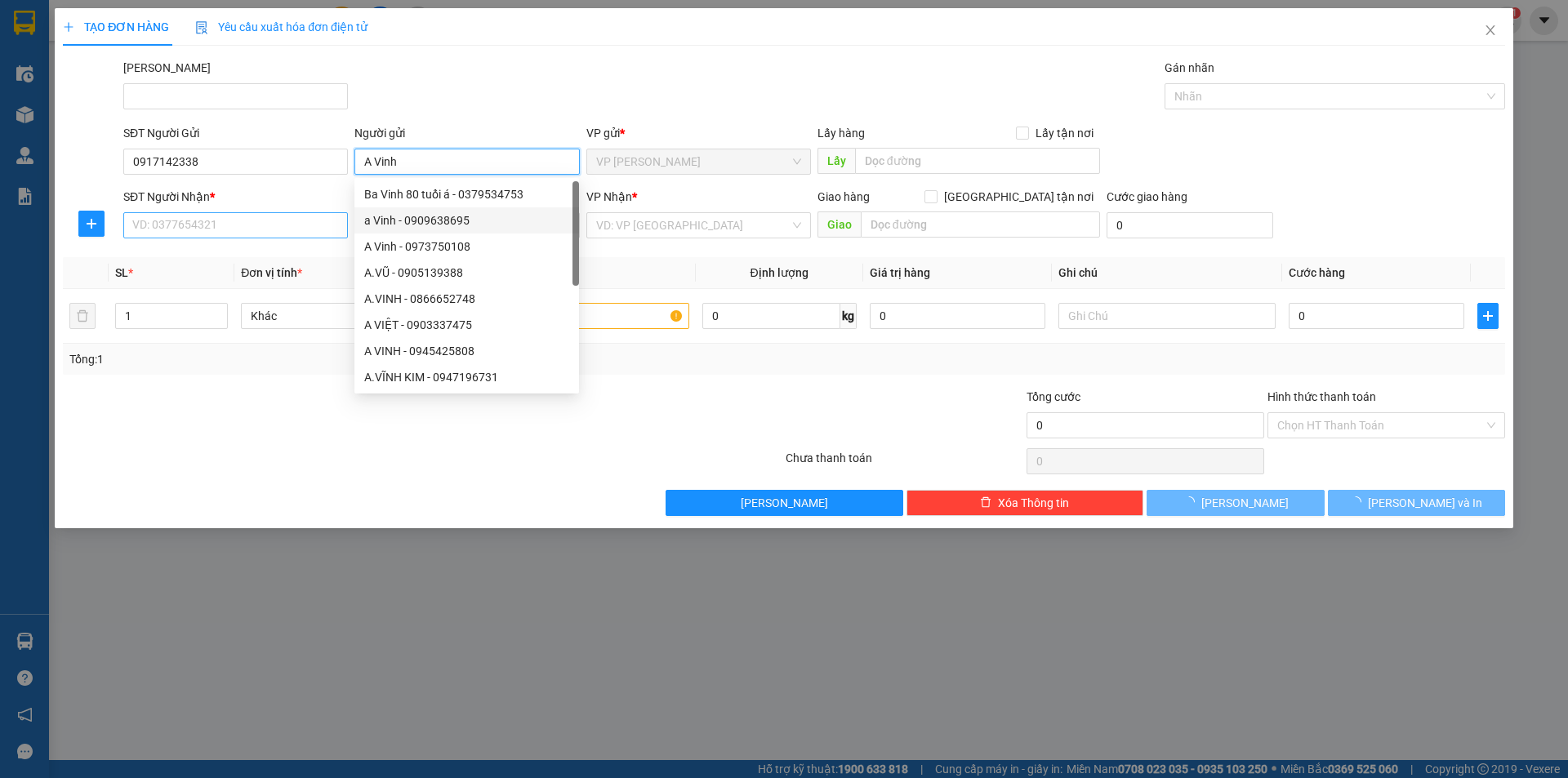
type input "A Vinh"
click at [267, 235] on input "SĐT Người Nhận *" at bounding box center [236, 226] width 225 height 26
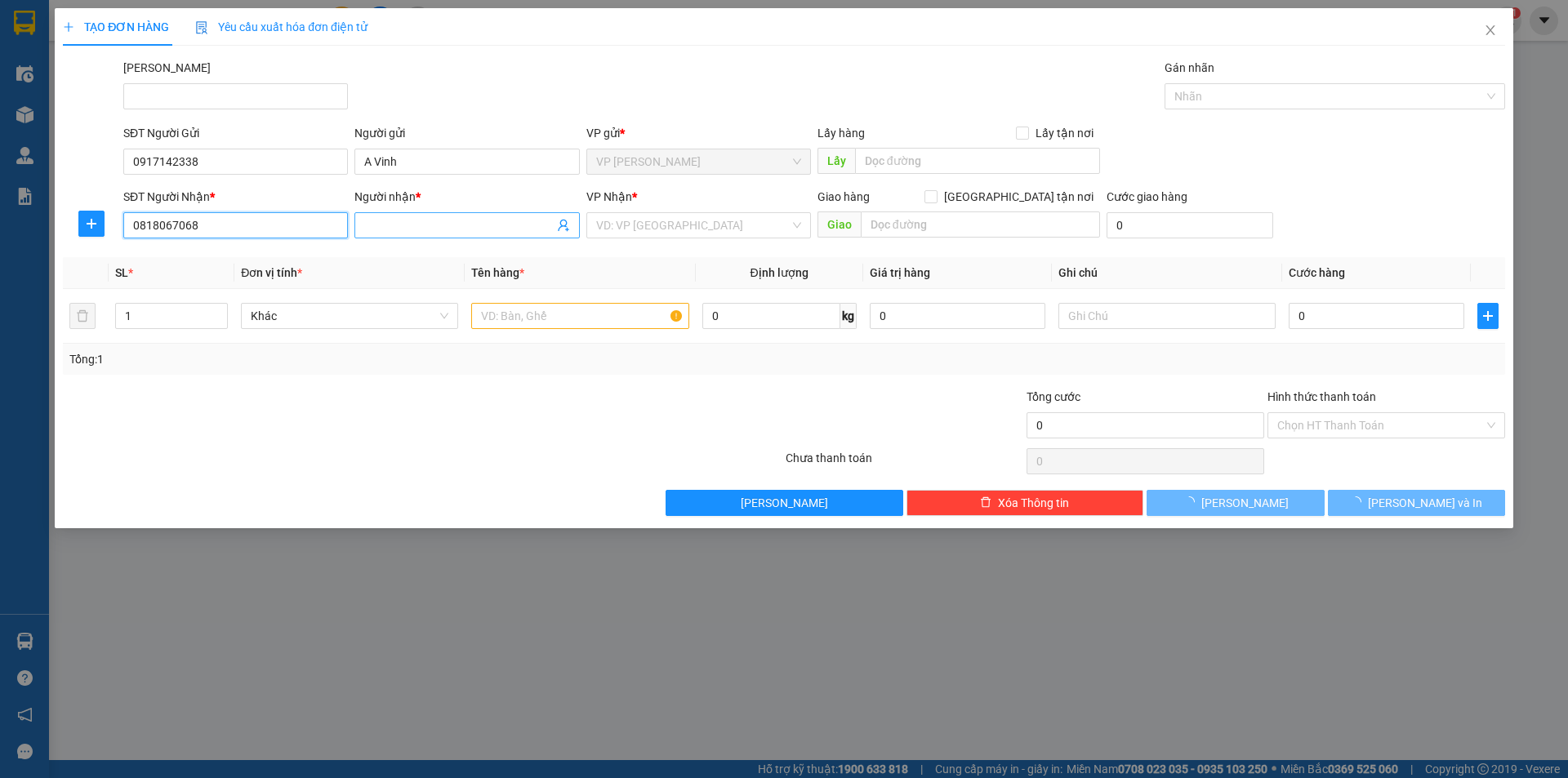
type input "0818067068"
click at [405, 229] on input "Người nhận *" at bounding box center [458, 226] width 189 height 18
type input "Quàn vị gia căn"
click at [496, 313] on input "text" at bounding box center [579, 316] width 217 height 26
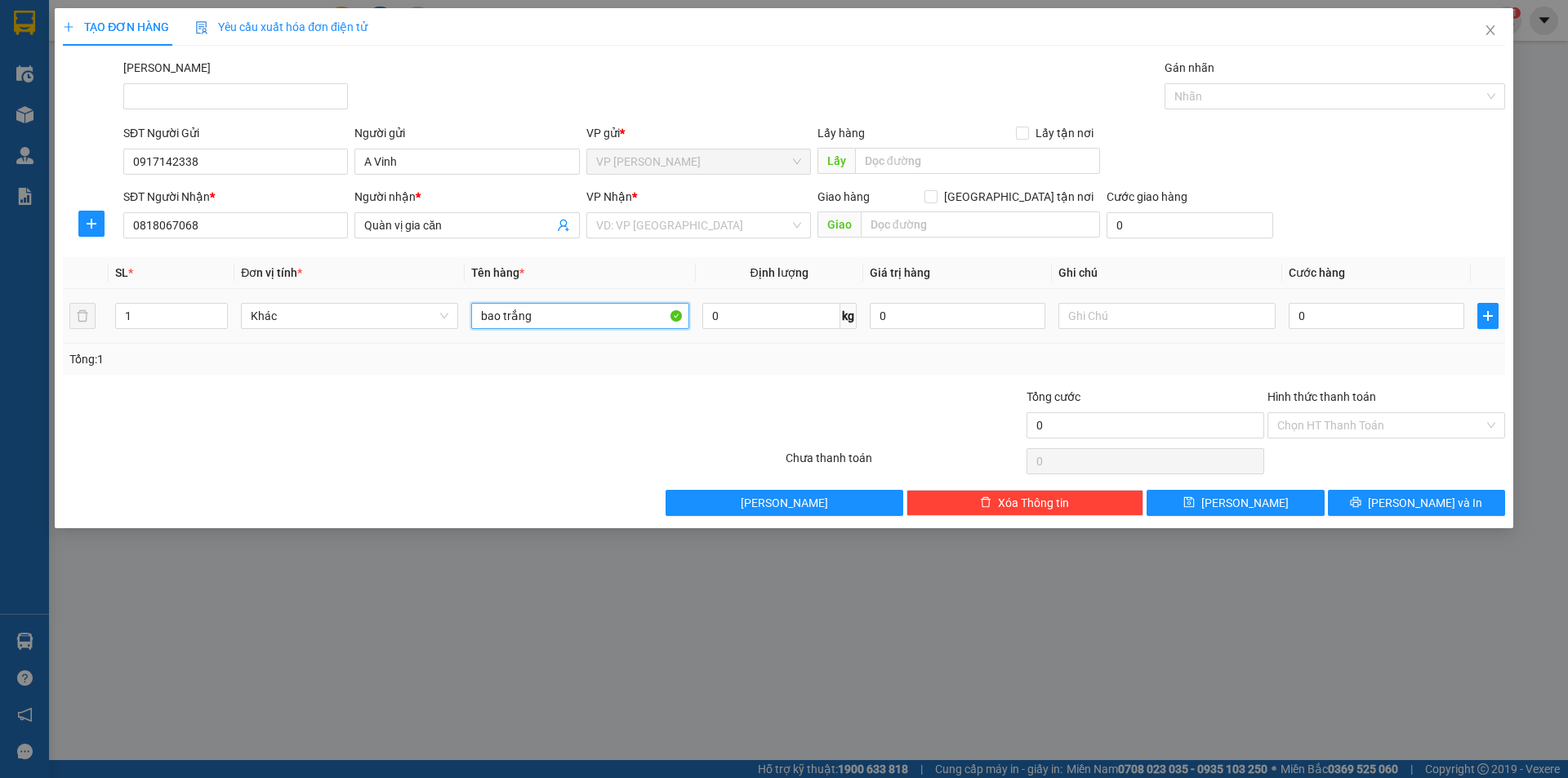
type input "bao trắng"
click at [1314, 332] on div "0" at bounding box center [1376, 316] width 175 height 33
click at [1317, 317] on input "0" at bounding box center [1376, 316] width 175 height 26
type input "4"
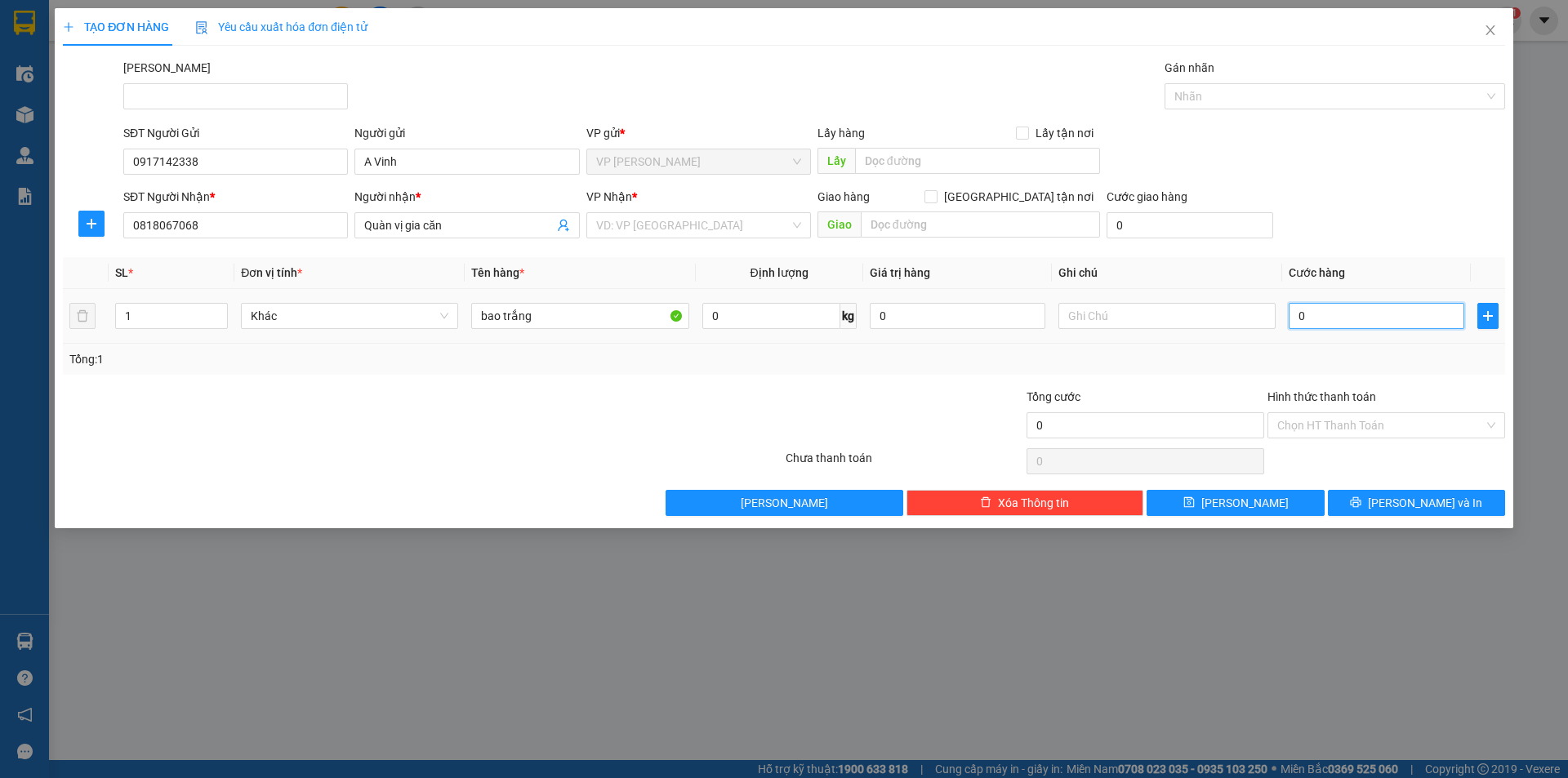
type input "4"
type input "40"
type input "40.000"
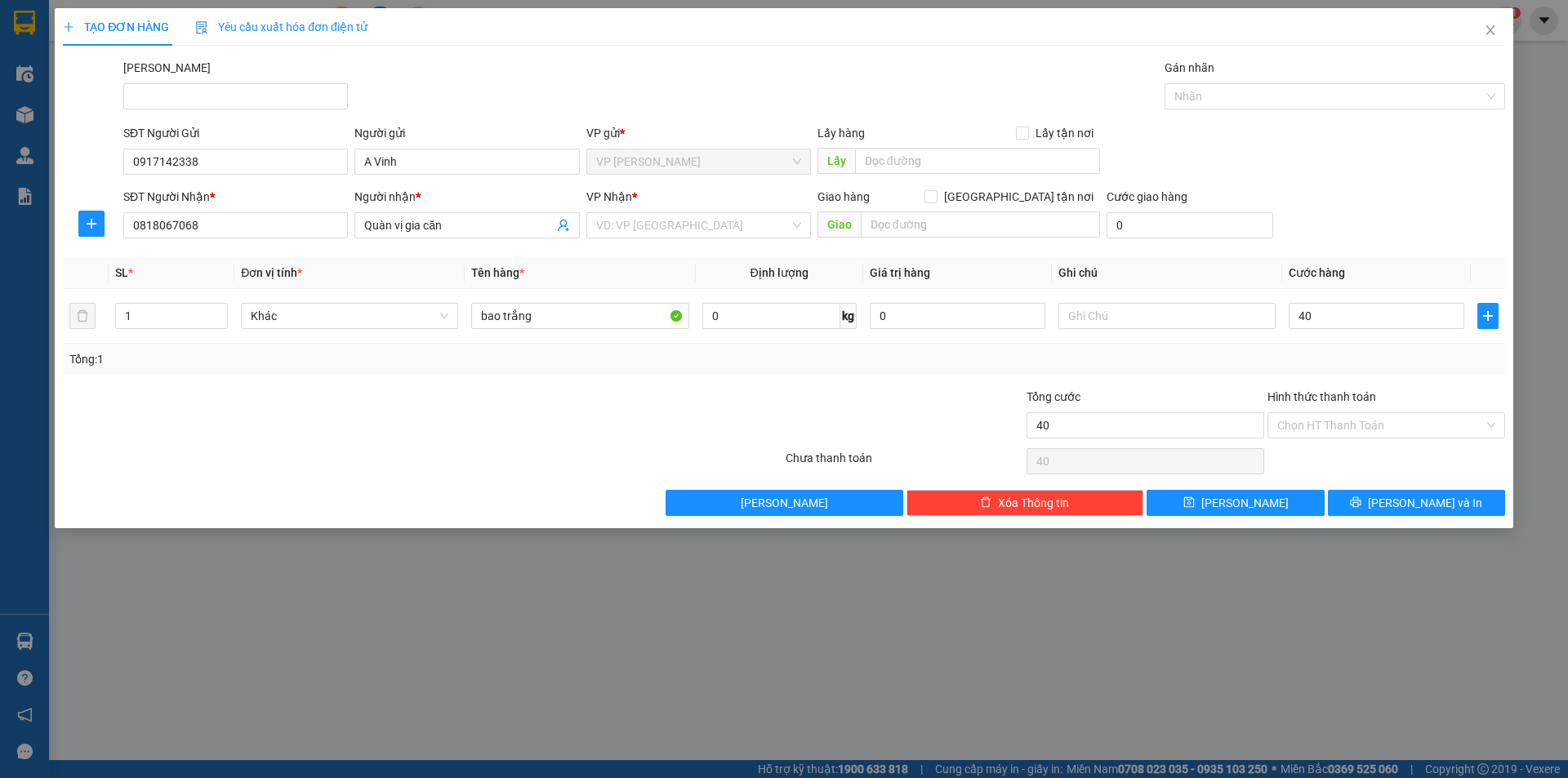
type input "40.000"
click at [1343, 249] on div "Transit Pickup Surcharge Ids Transit Deliver Surcharge Ids Transit Deliver Surc…" at bounding box center [784, 287] width 1442 height 457
drag, startPoint x: 663, startPoint y: 213, endPoint x: 670, endPoint y: 227, distance: 15.7
click at [663, 213] on div "VD: VP [GEOGRAPHIC_DATA]" at bounding box center [698, 226] width 225 height 26
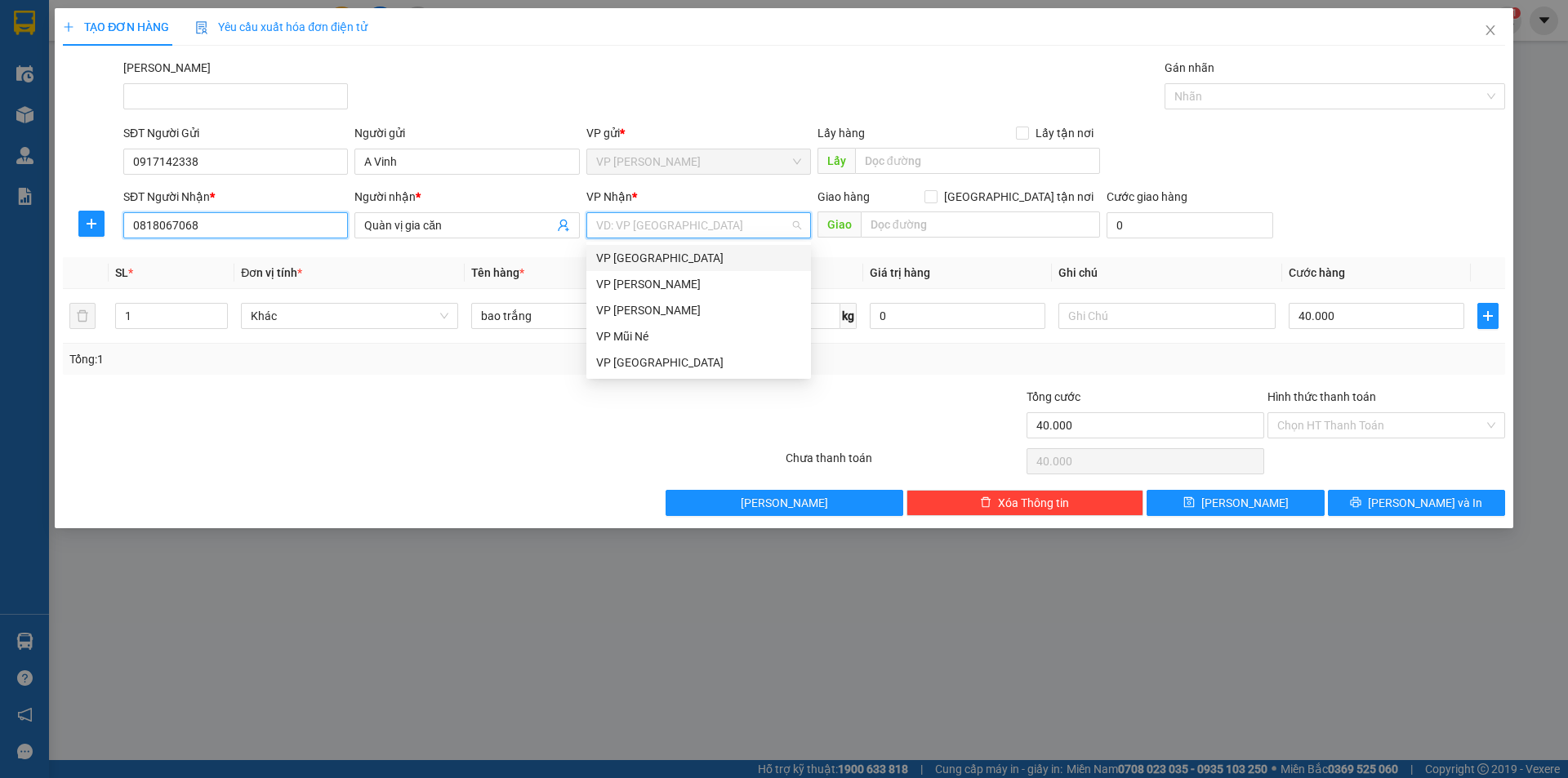
click at [281, 223] on input "0818067068" at bounding box center [236, 226] width 225 height 26
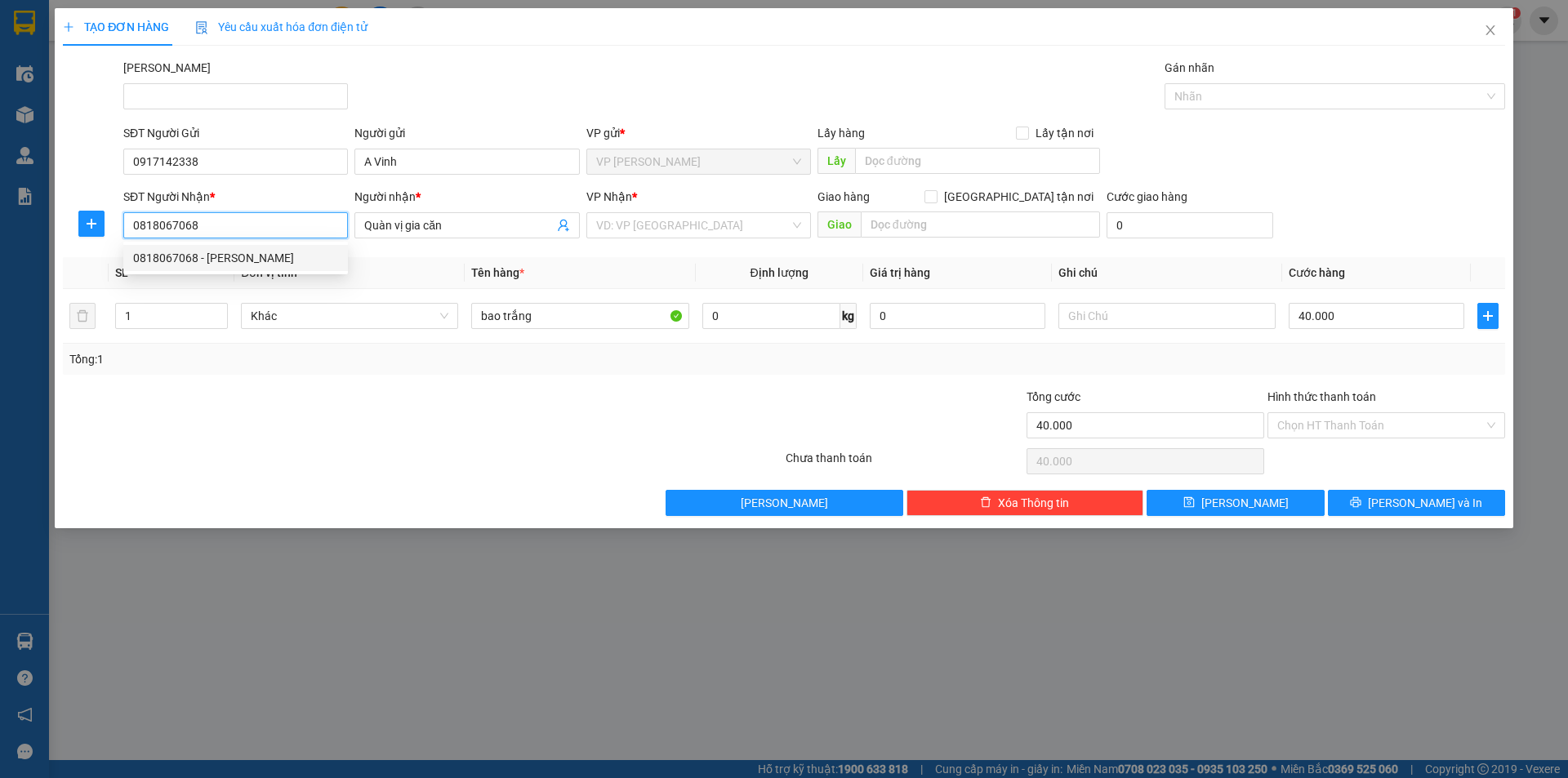
click at [245, 266] on div "0818067068 - Vinh Trần" at bounding box center [235, 258] width 205 height 18
type input "[PERSON_NAME]"
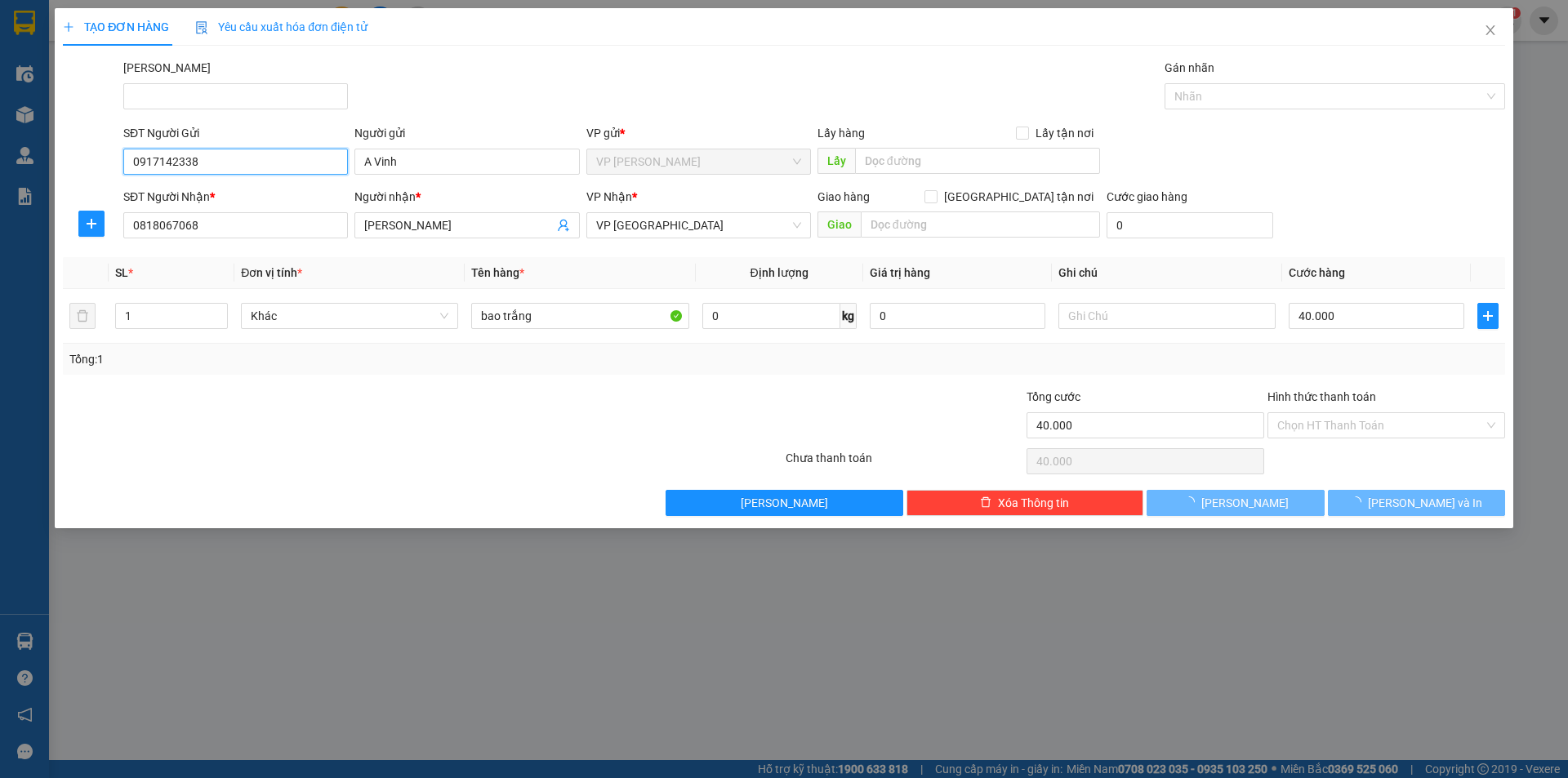
click at [269, 161] on input "0917142338" at bounding box center [236, 161] width 225 height 26
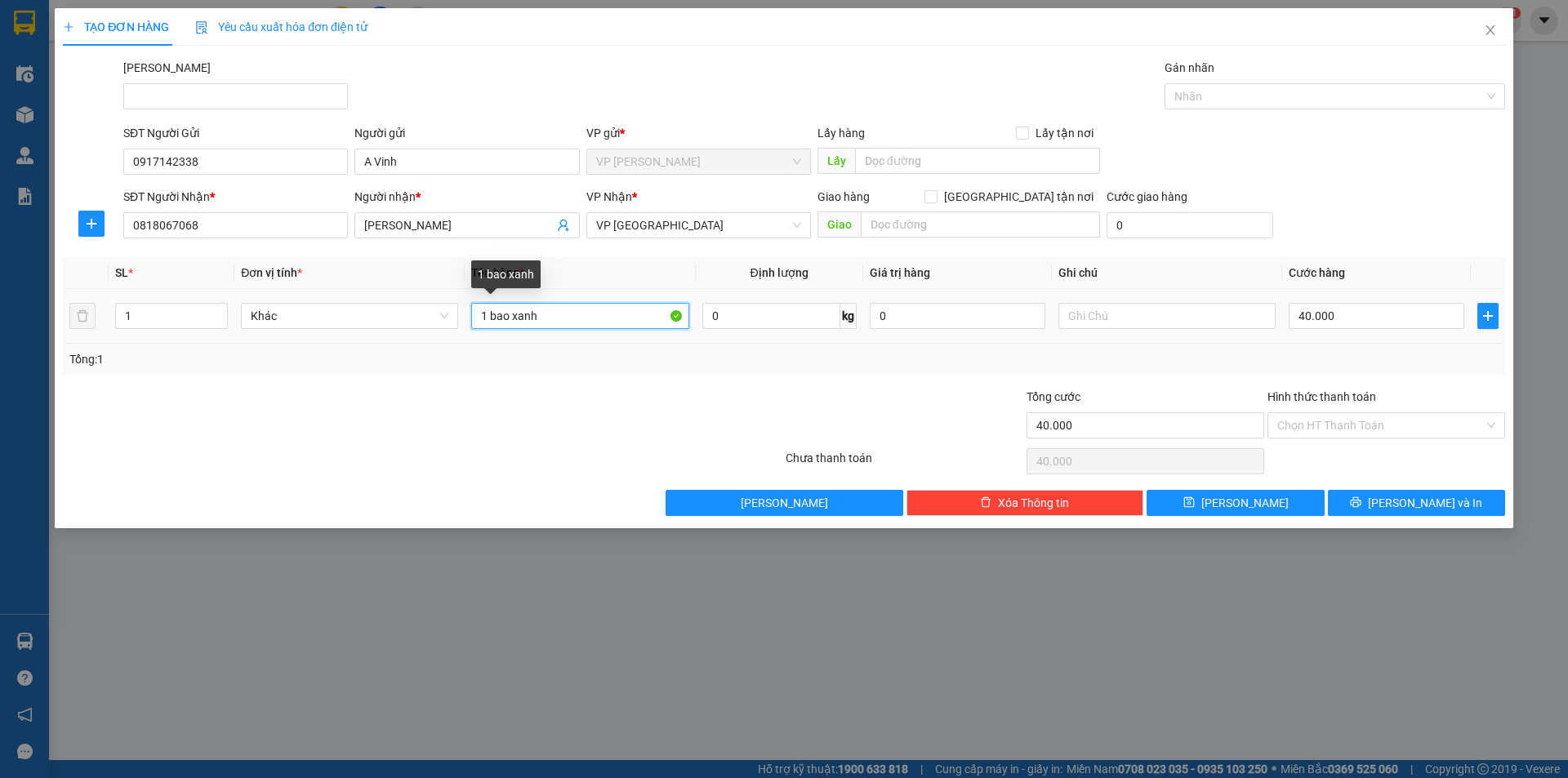
click at [613, 319] on input "1 bao xanh" at bounding box center [579, 316] width 217 height 26
type input "1 bao trắng"
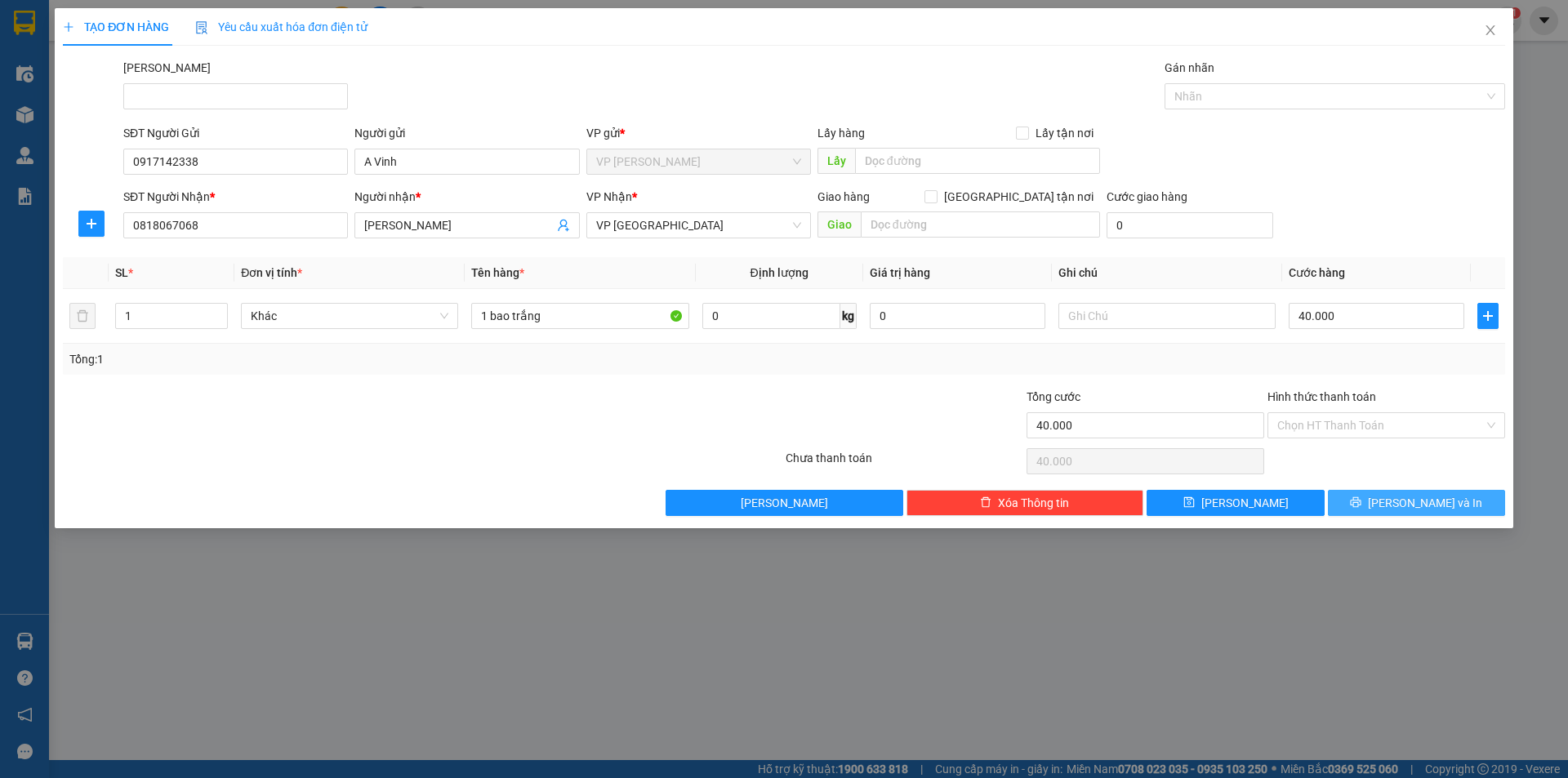
click at [1390, 511] on button "[PERSON_NAME] và In" at bounding box center [1416, 503] width 177 height 26
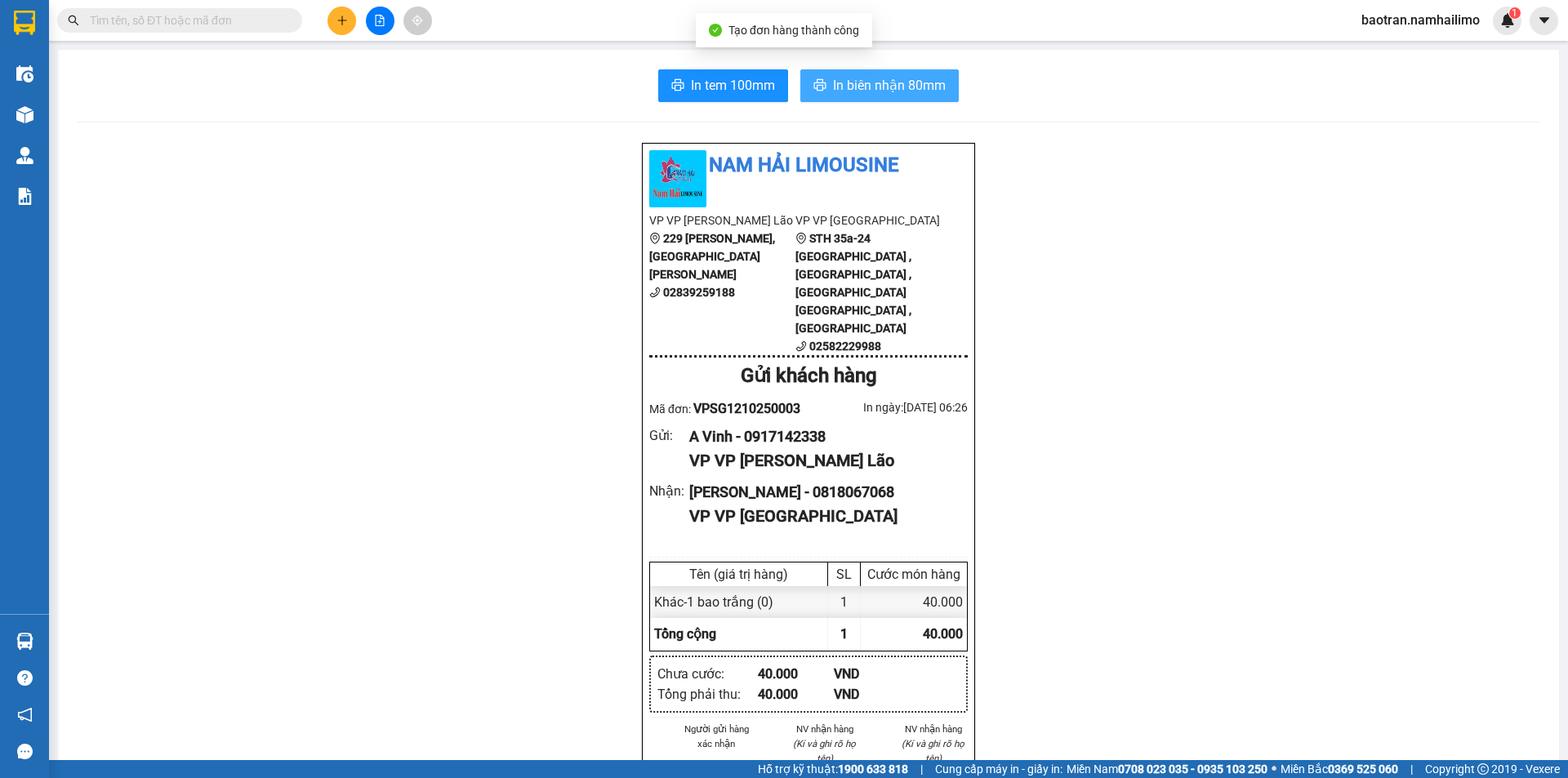
click at [907, 69] on button "In biên nhận 80mm" at bounding box center [880, 85] width 158 height 33
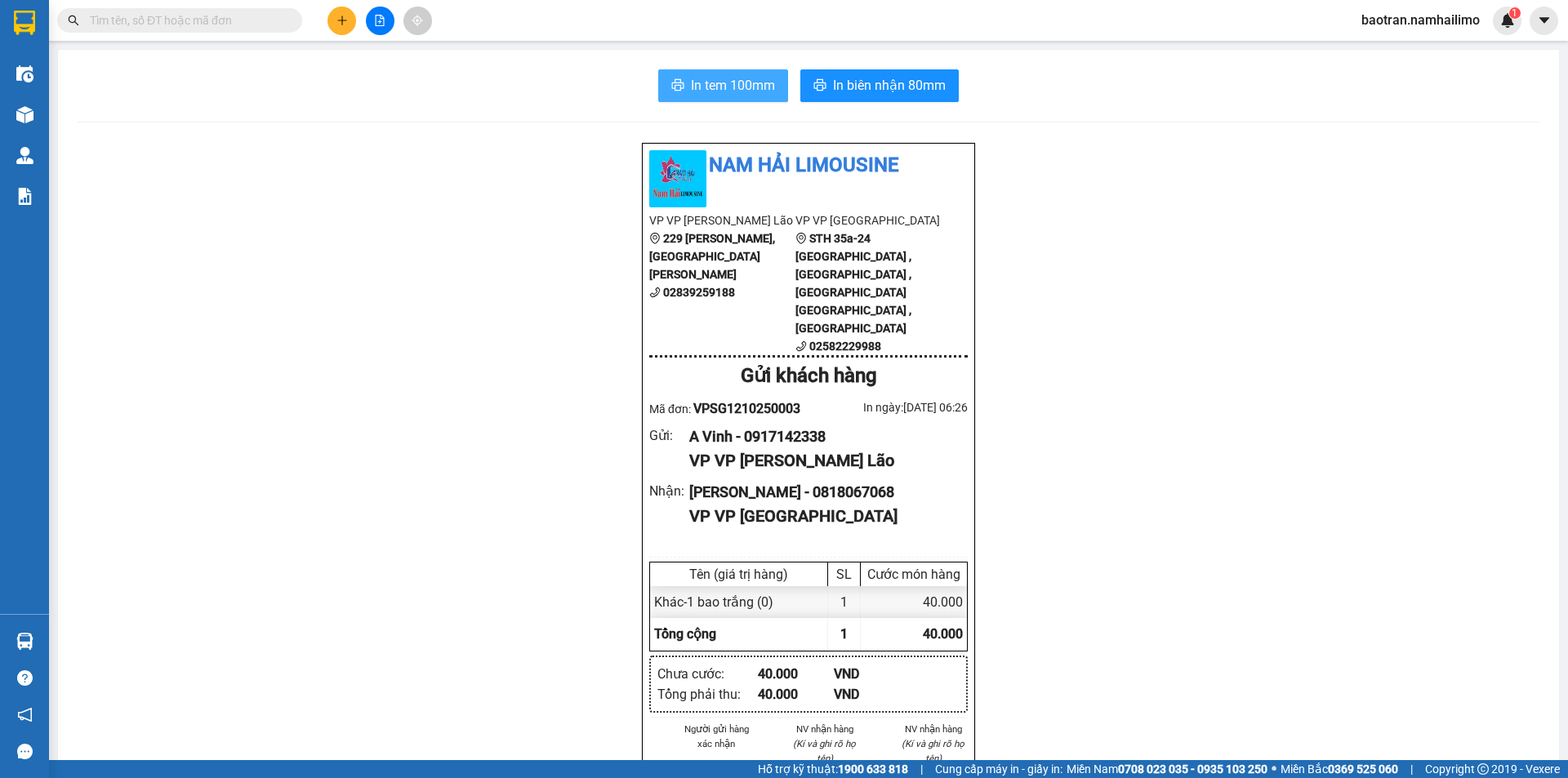
click at [692, 90] on span "In tem 100mm" at bounding box center [733, 85] width 84 height 21
drag, startPoint x: 114, startPoint y: 325, endPoint x: 103, endPoint y: 297, distance: 30.1
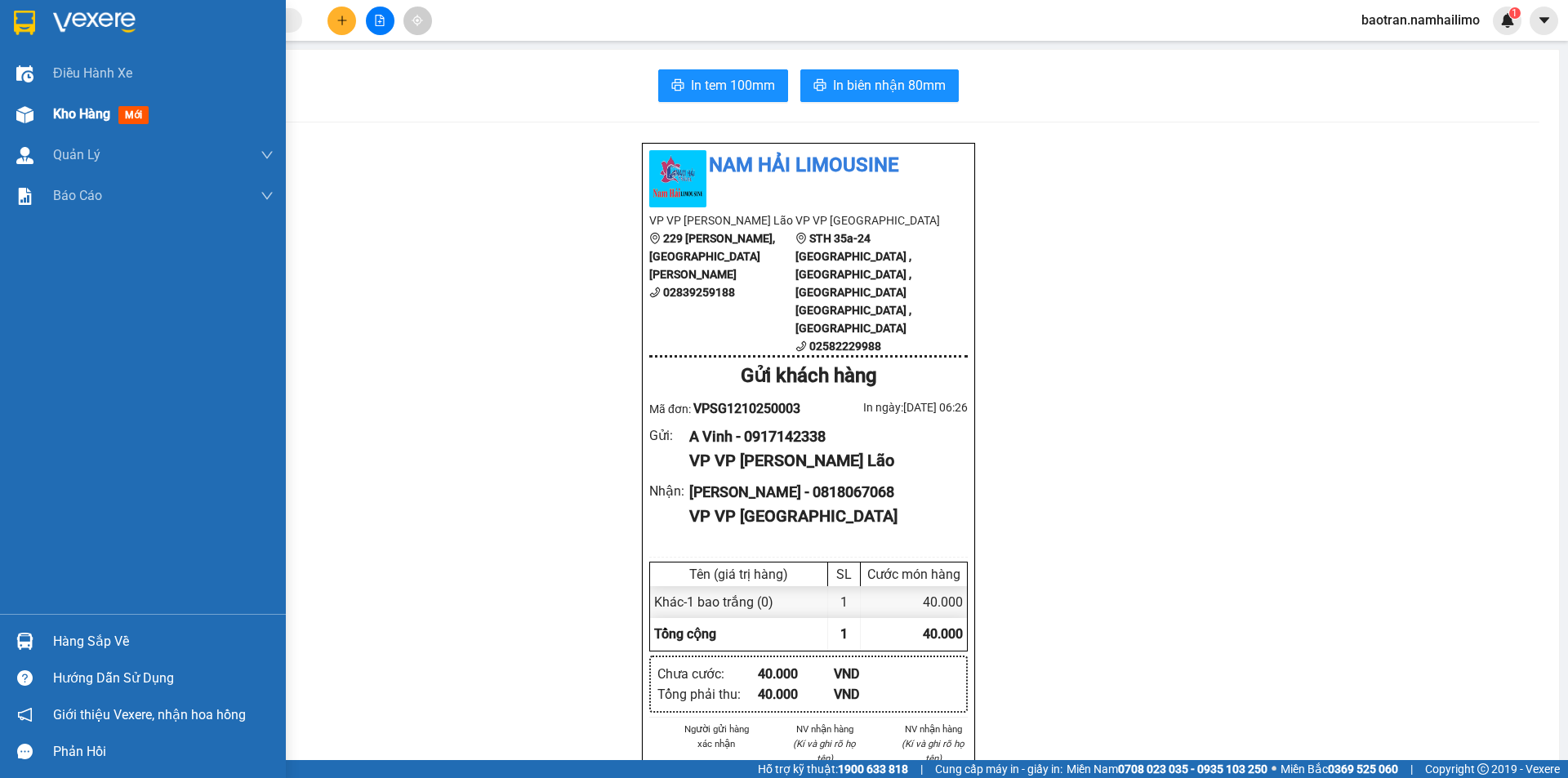
click at [49, 116] on div "Kho hàng mới" at bounding box center [143, 114] width 286 height 41
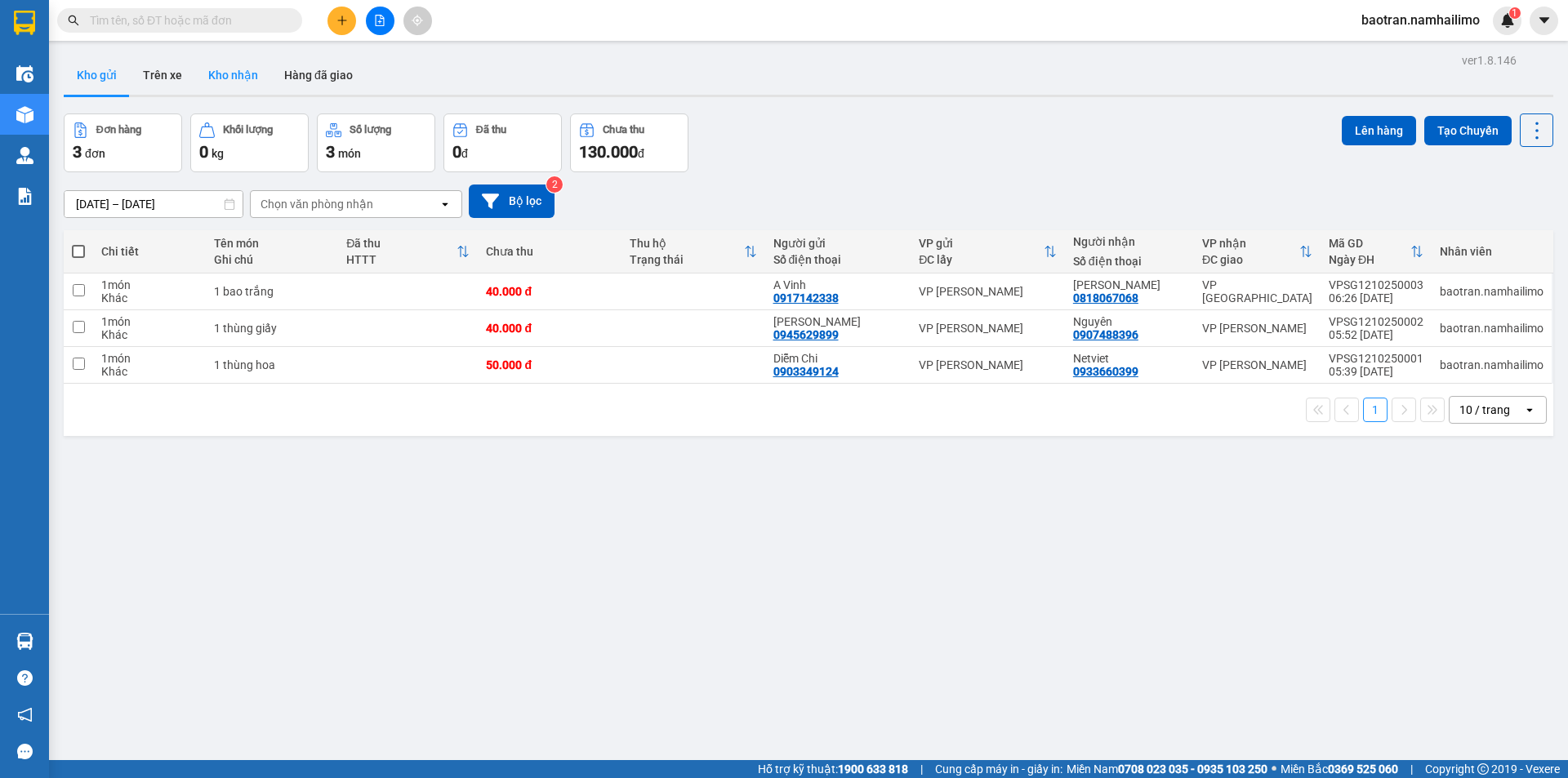
click at [218, 80] on button "Kho nhận" at bounding box center [233, 75] width 76 height 40
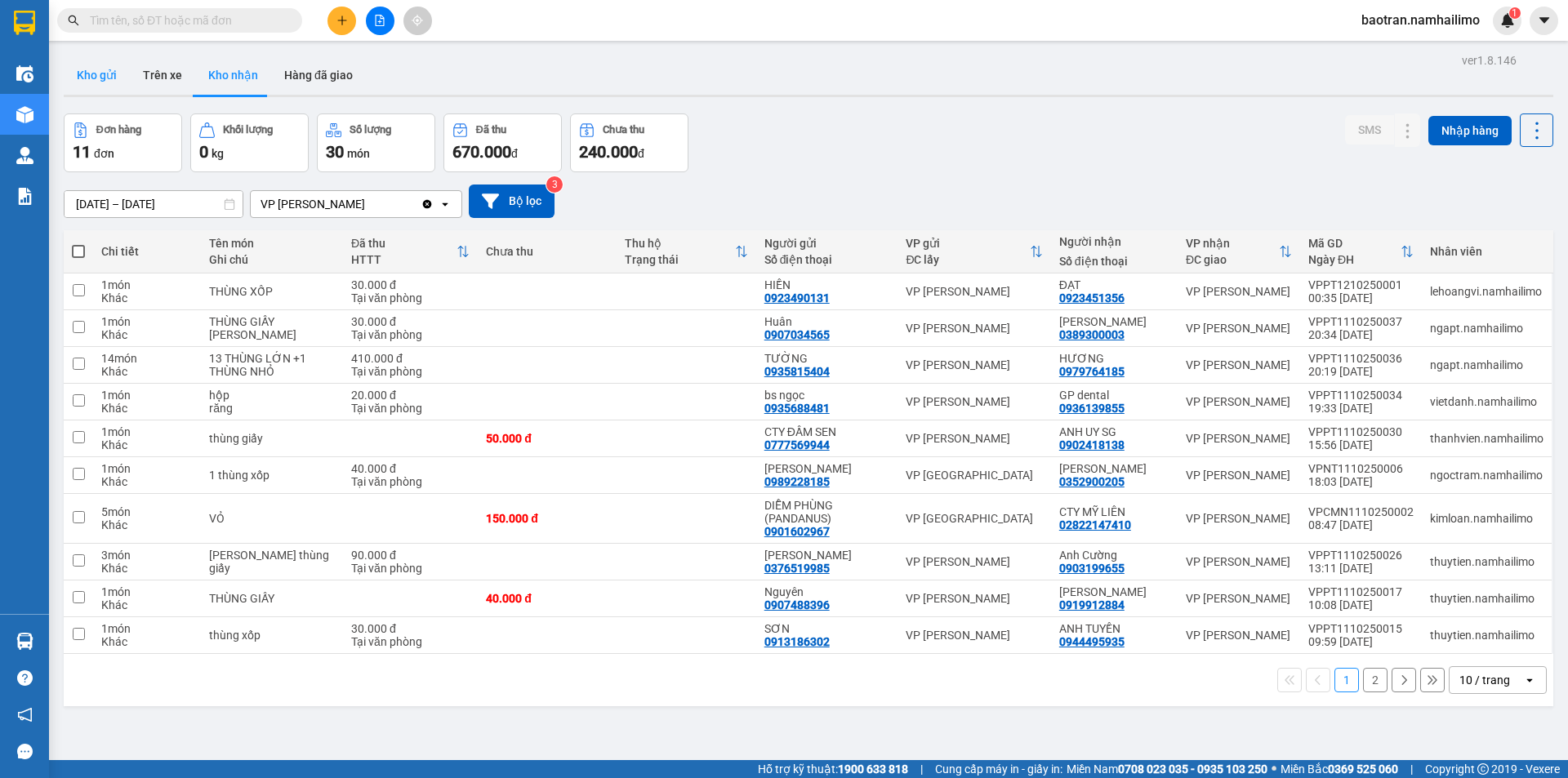
click at [119, 79] on button "Kho gửi" at bounding box center [96, 75] width 66 height 40
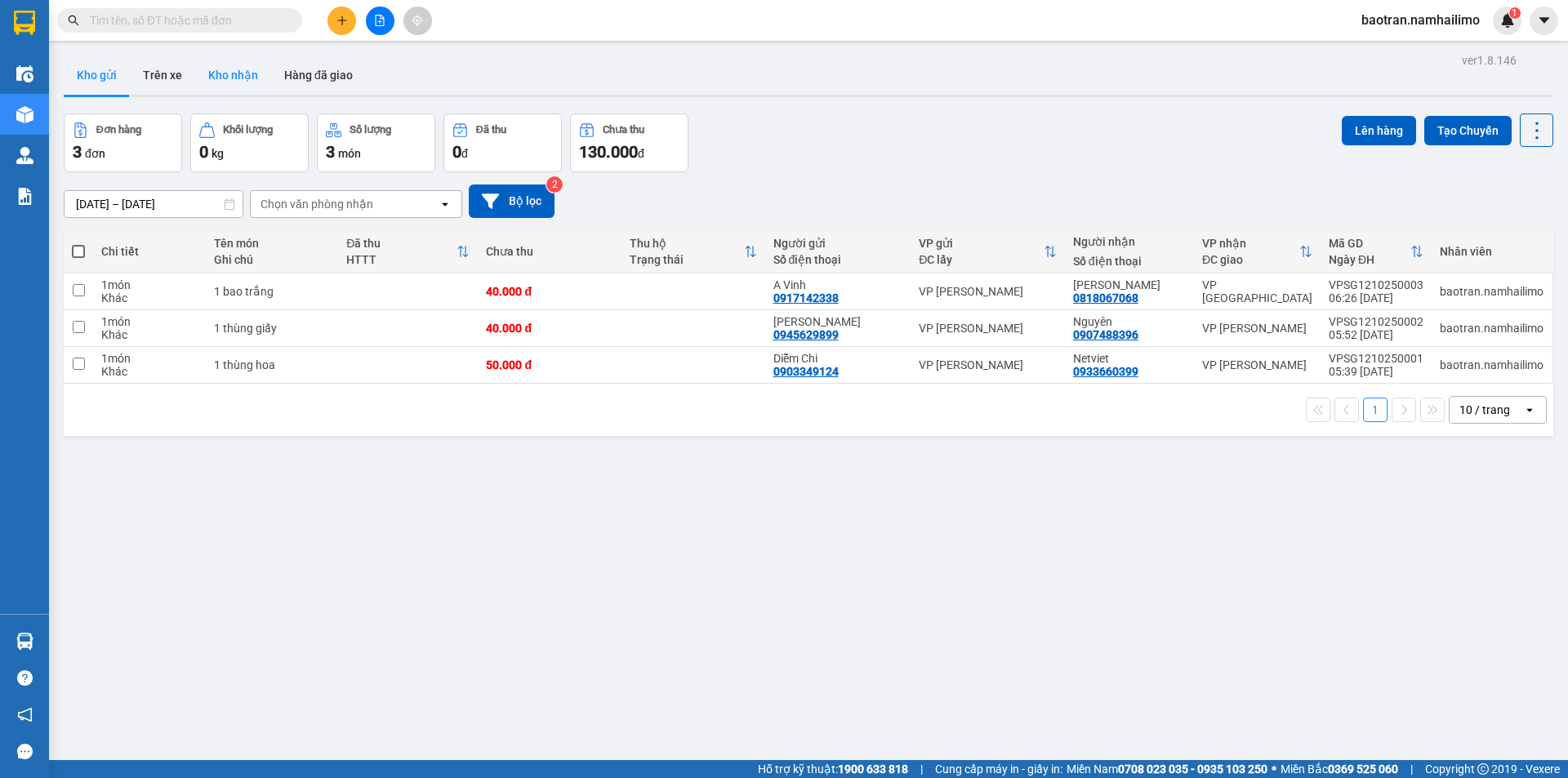
click at [245, 72] on button "Kho nhận" at bounding box center [233, 75] width 76 height 40
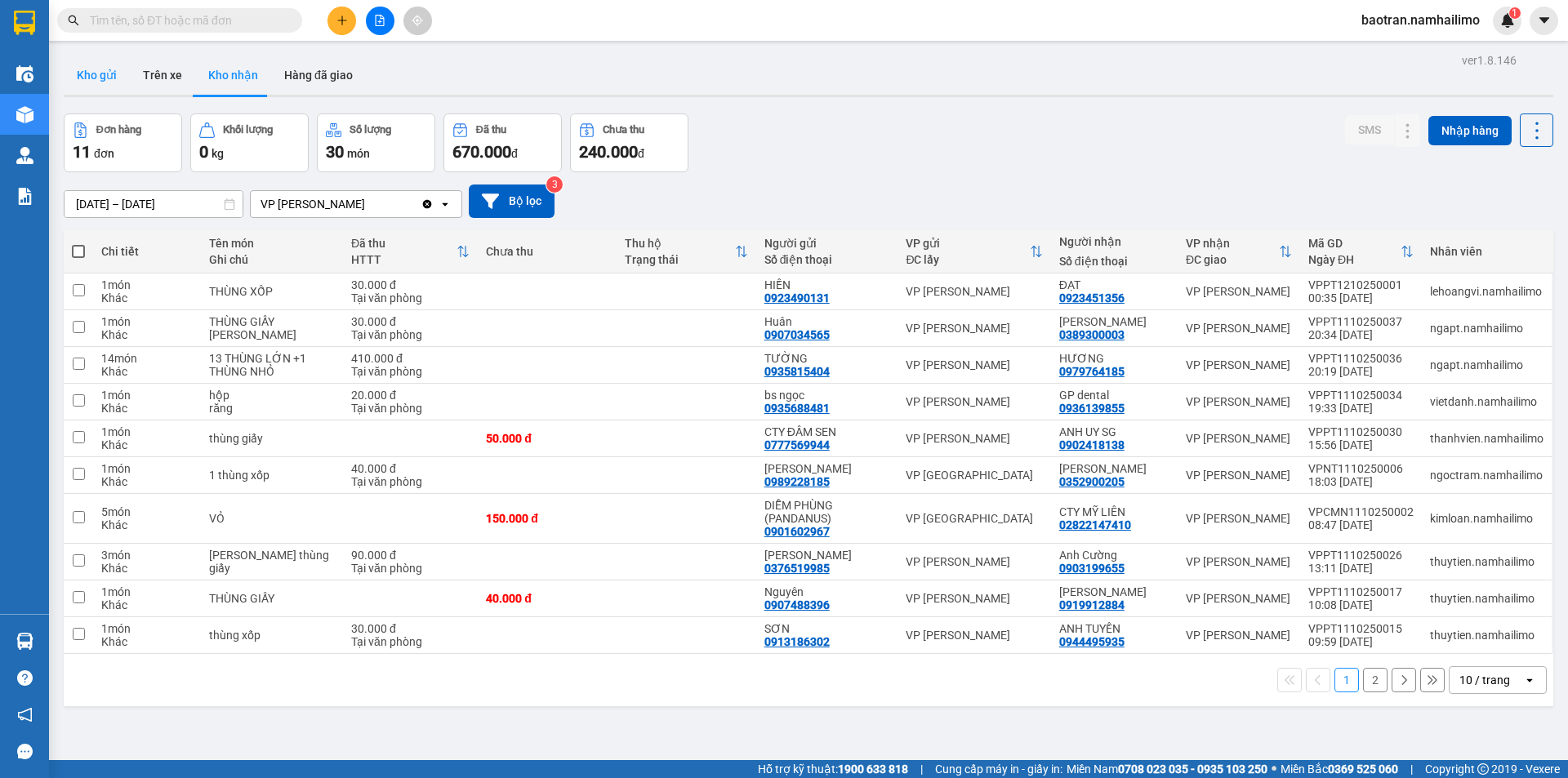
click at [95, 79] on button "Kho gửi" at bounding box center [96, 75] width 66 height 40
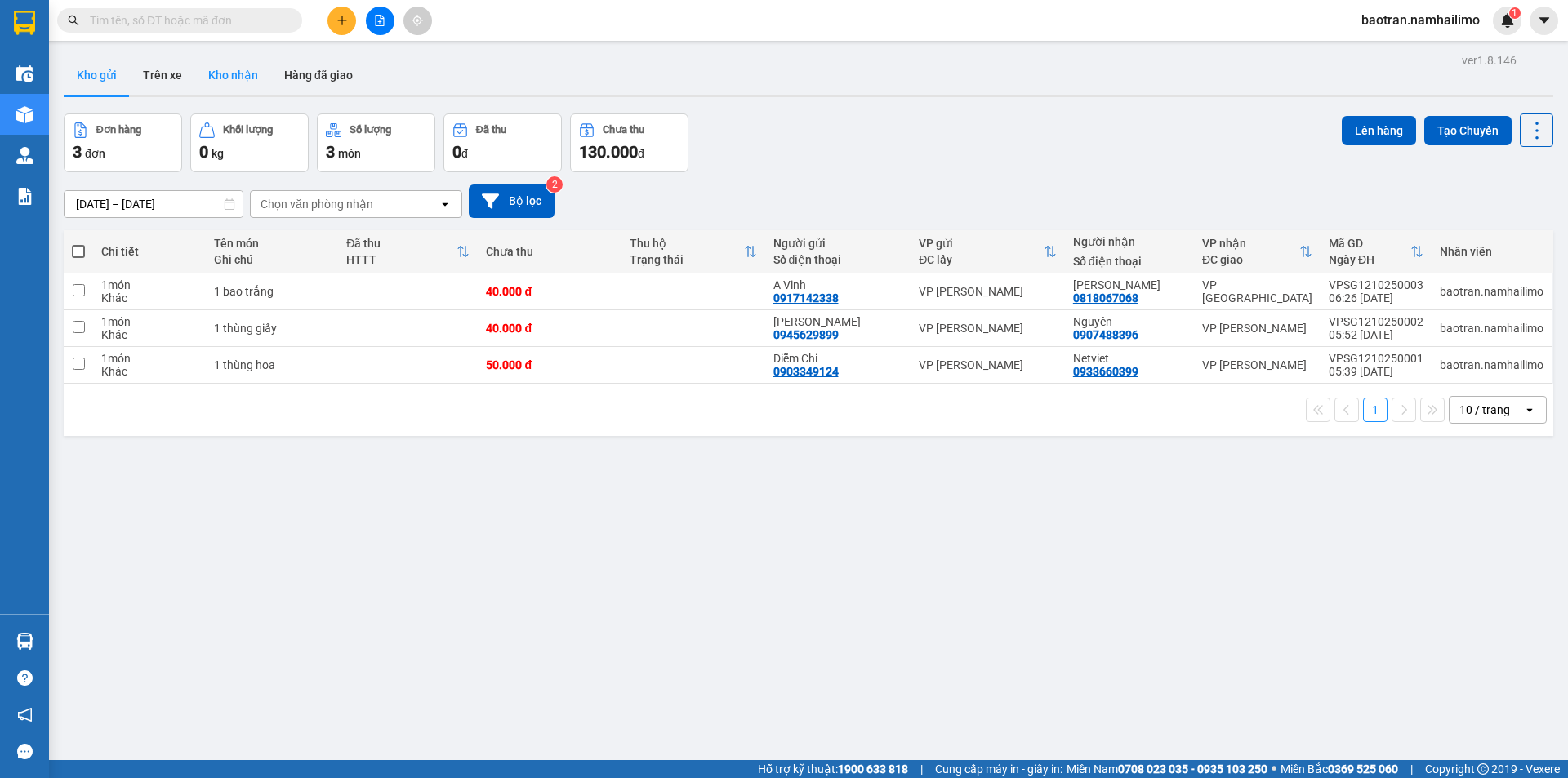
click at [245, 77] on button "Kho nhận" at bounding box center [233, 75] width 76 height 40
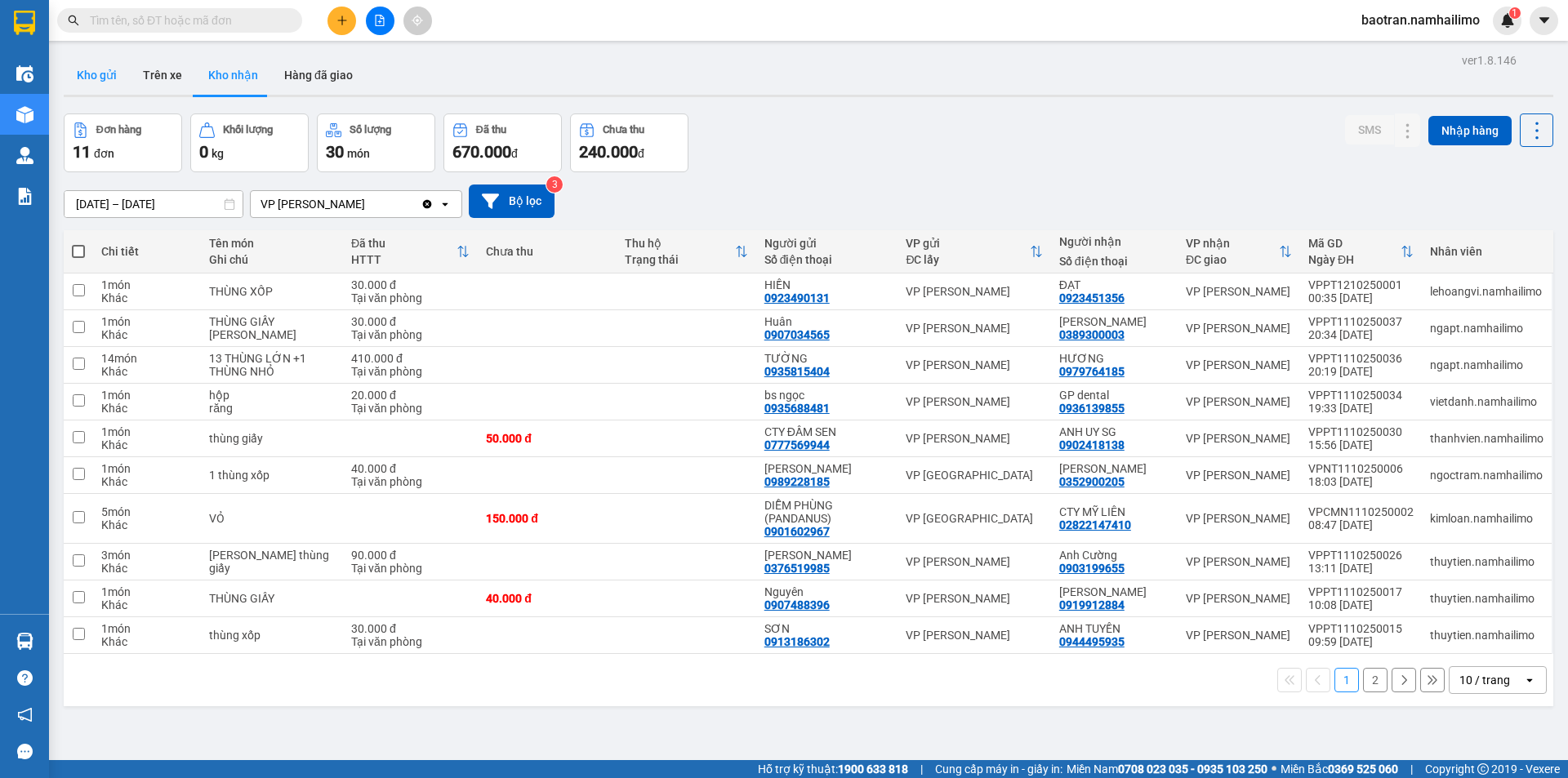
click at [100, 77] on button "Kho gửi" at bounding box center [96, 75] width 66 height 40
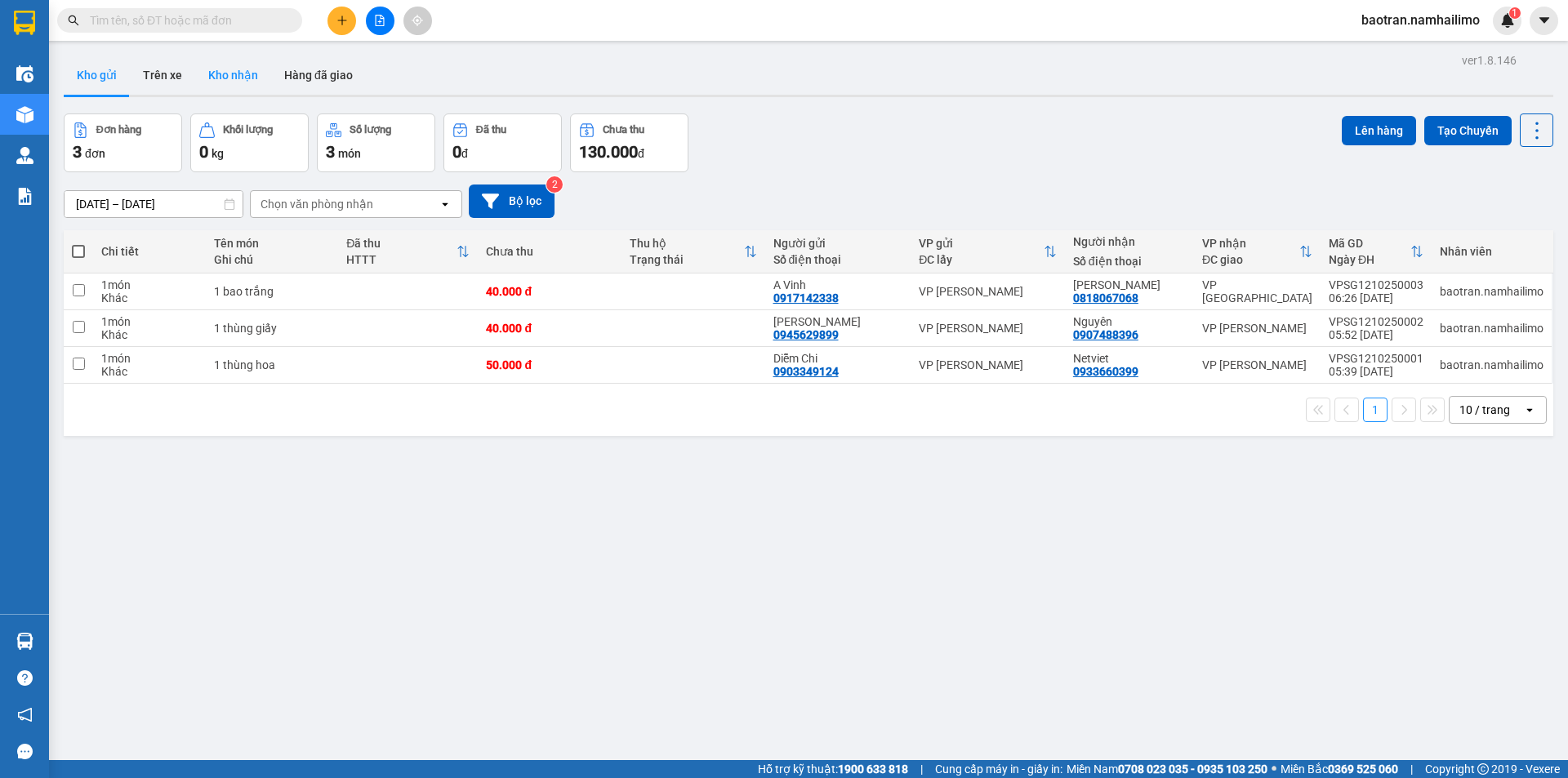
click at [240, 63] on button "Kho nhận" at bounding box center [233, 75] width 76 height 40
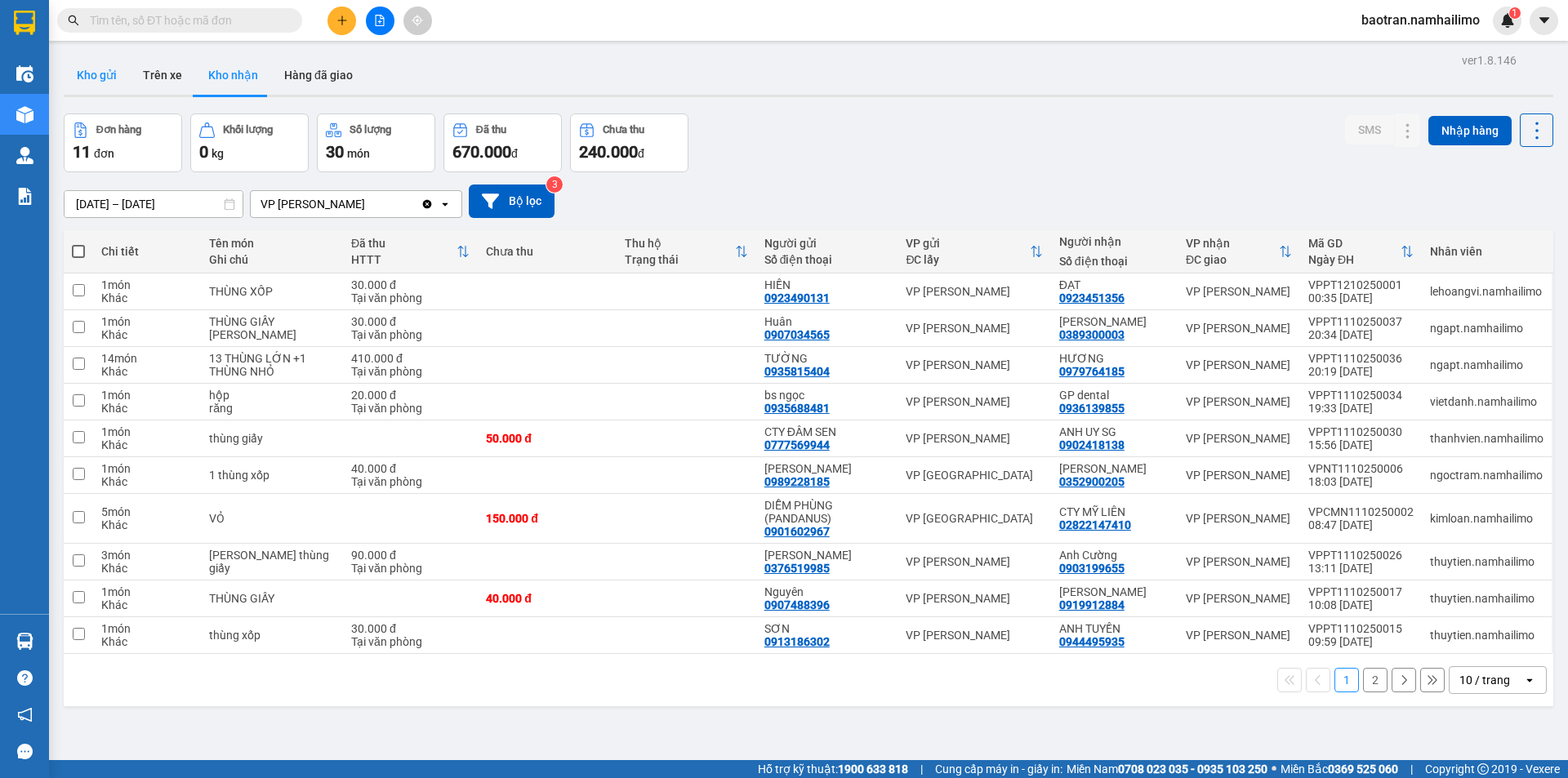
click at [96, 79] on button "Kho gửi" at bounding box center [96, 75] width 66 height 40
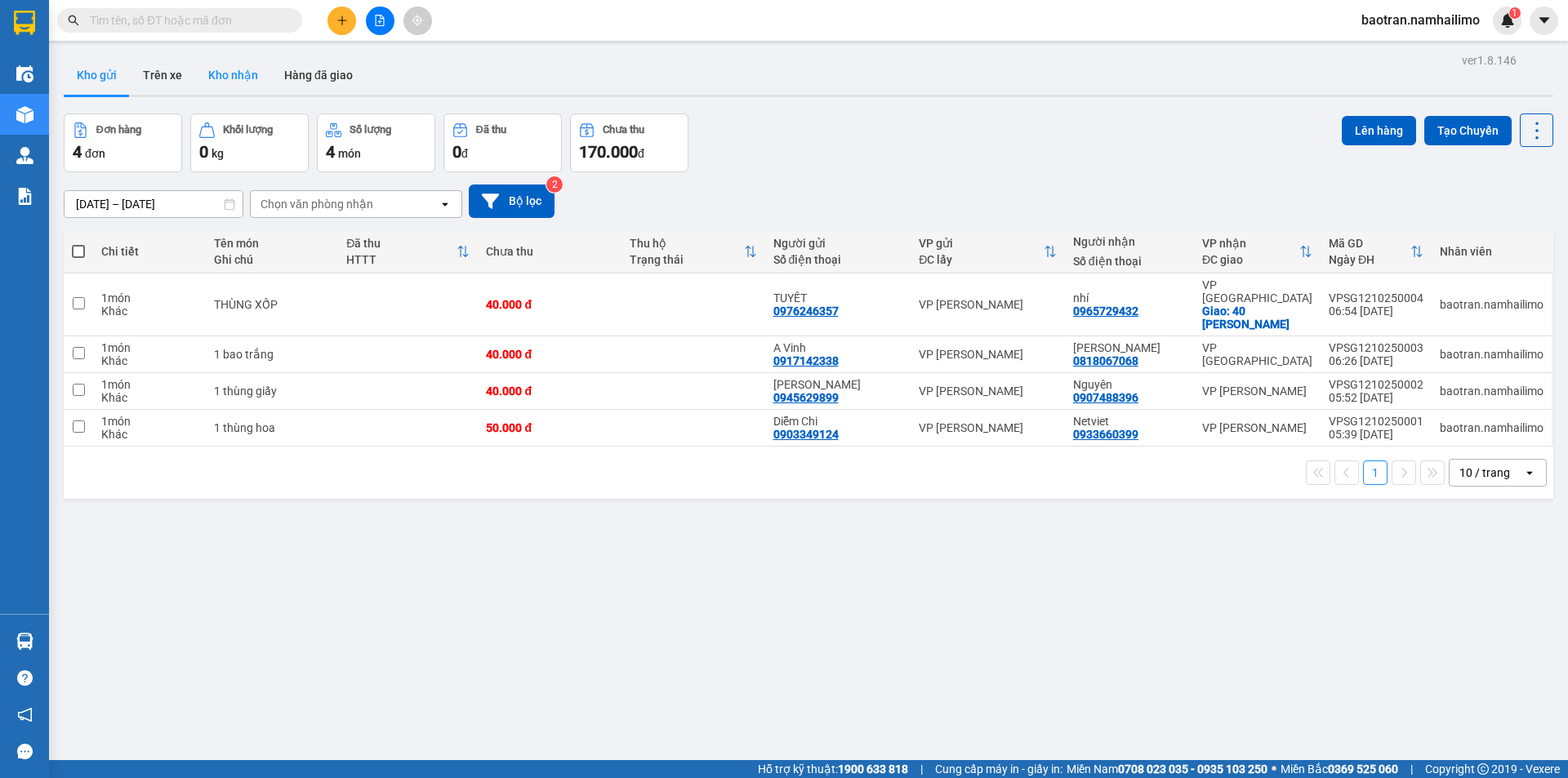
click at [230, 80] on button "Kho nhận" at bounding box center [233, 75] width 76 height 40
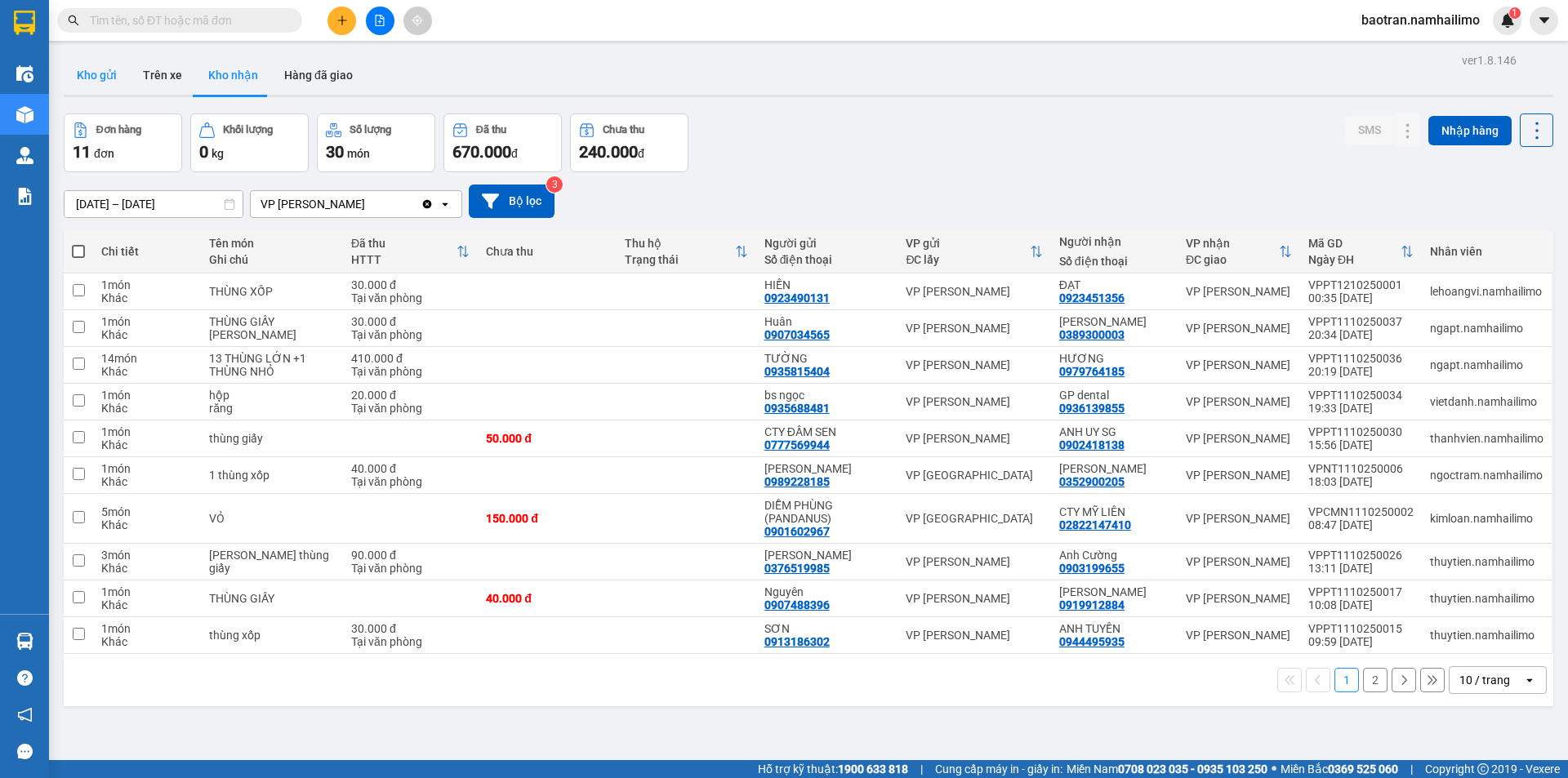
drag, startPoint x: 94, startPoint y: 82, endPoint x: 325, endPoint y: 162, distance: 244.5
click at [99, 82] on button "Kho gửi" at bounding box center [96, 75] width 66 height 40
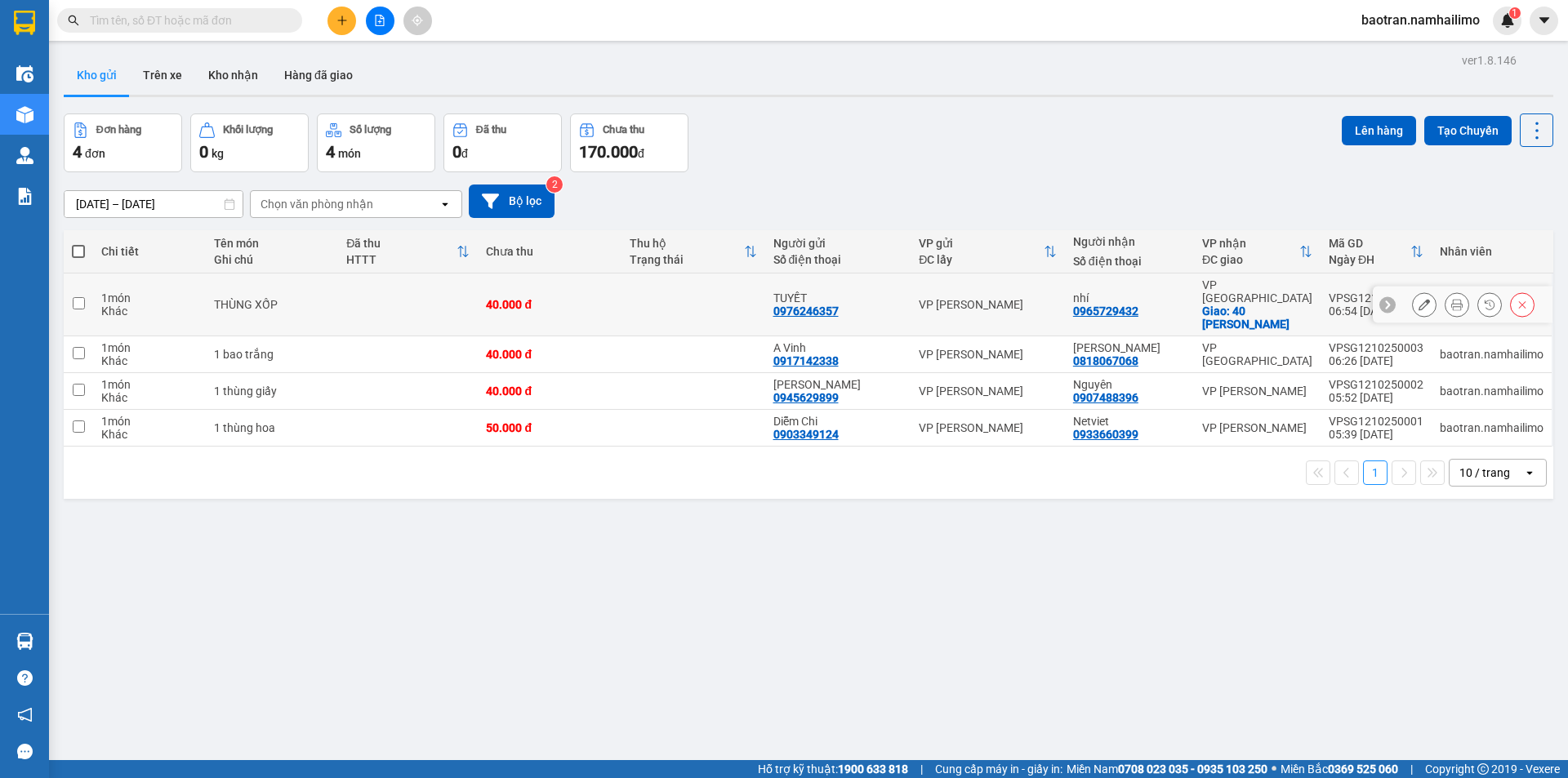
click at [1454, 302] on button at bounding box center [1456, 305] width 23 height 29
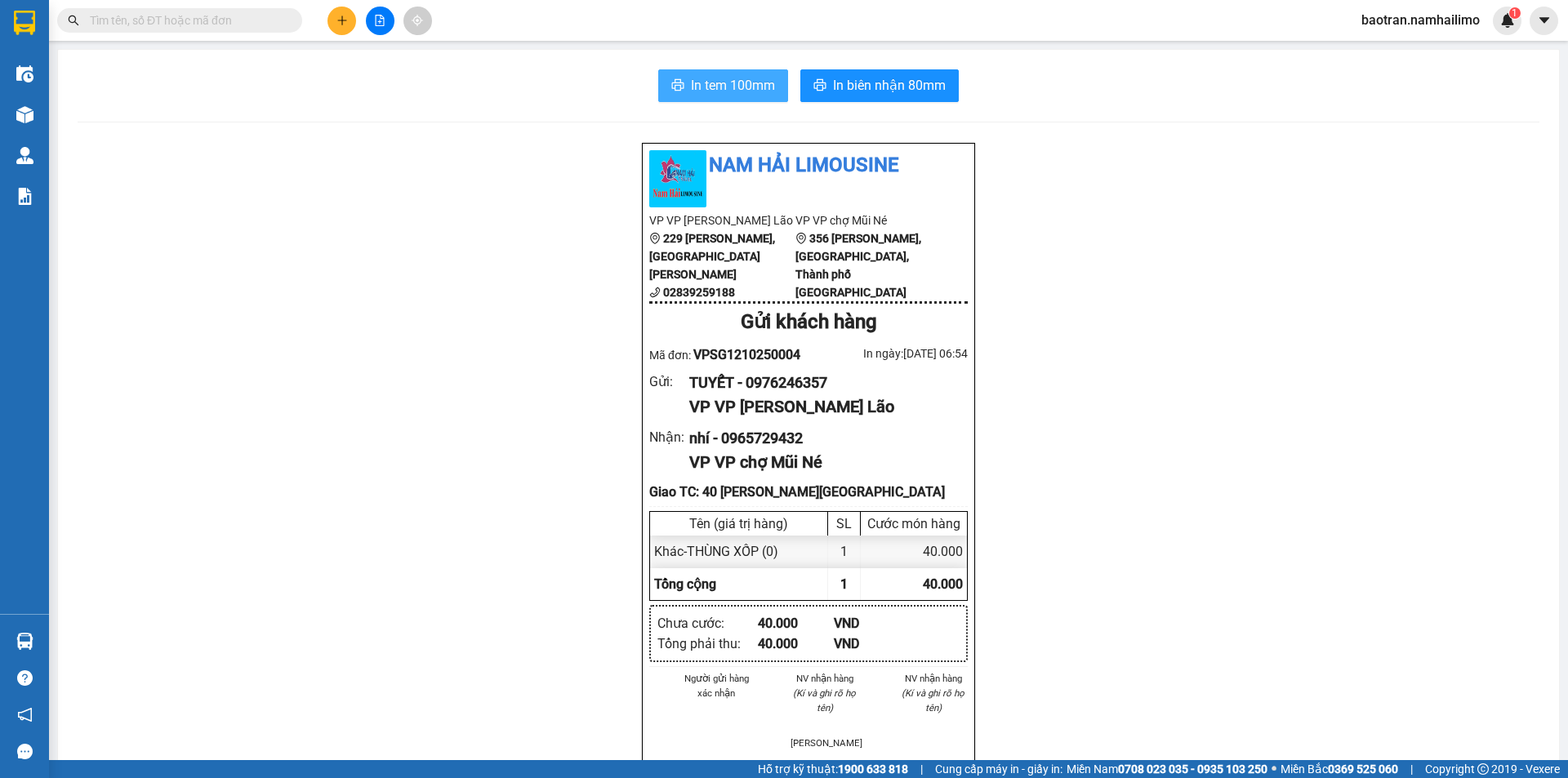
click at [727, 89] on span "In tem 100mm" at bounding box center [733, 85] width 84 height 21
drag, startPoint x: 816, startPoint y: 738, endPoint x: 19, endPoint y: 114, distance: 1012.2
click at [19, 114] on img at bounding box center [25, 114] width 17 height 17
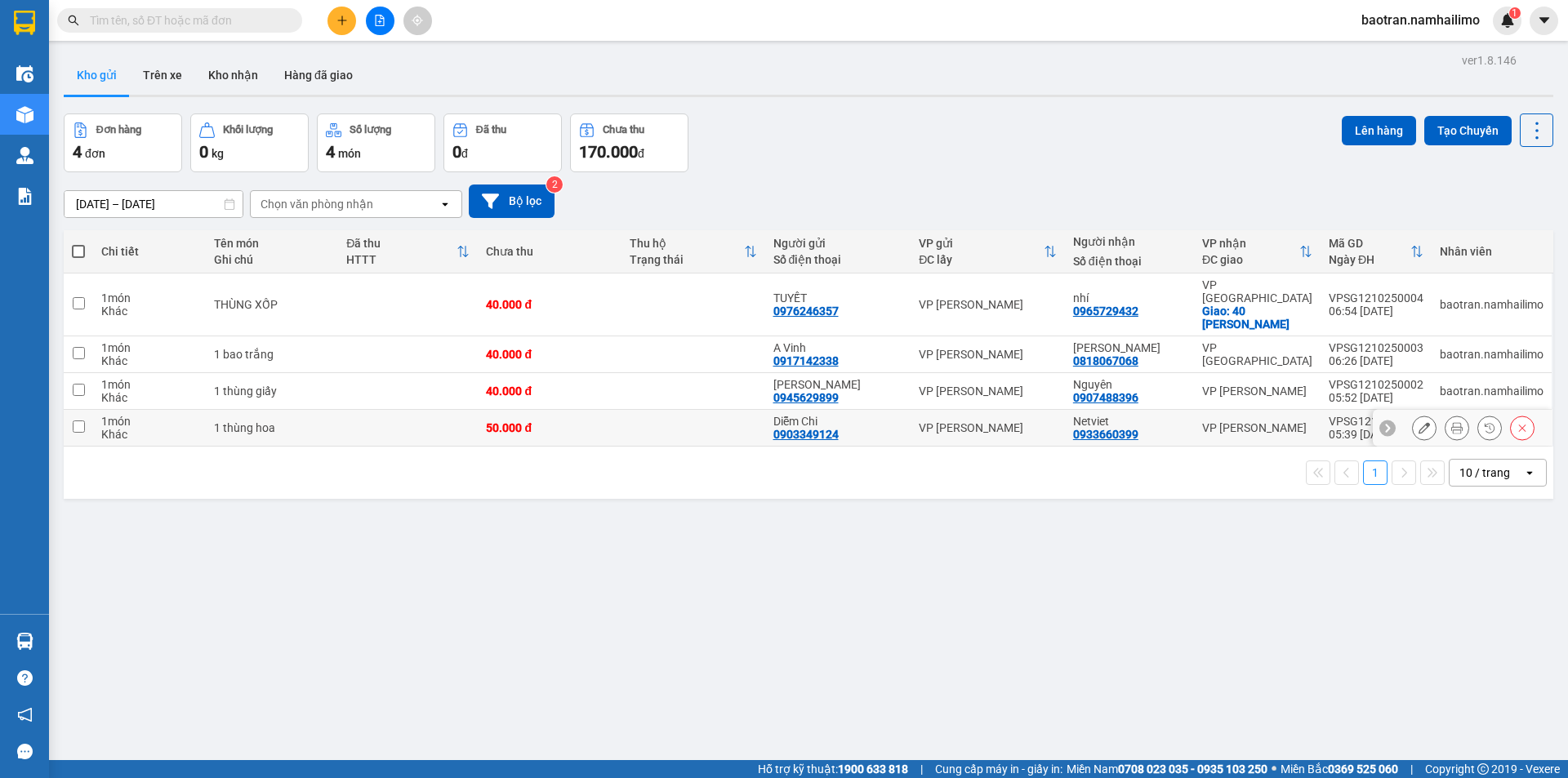
click at [679, 410] on td at bounding box center [693, 428] width 144 height 37
checkbox input "true"
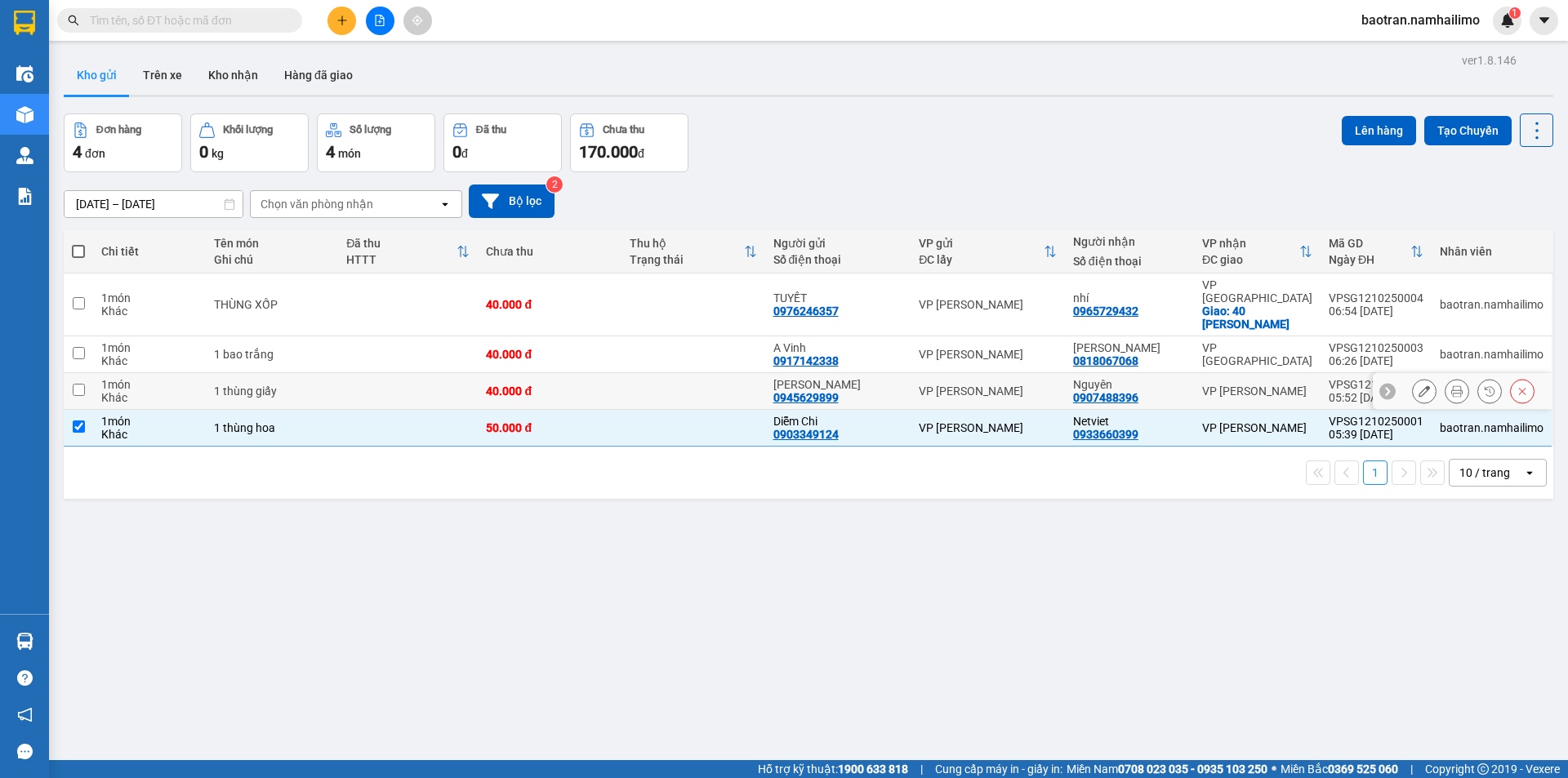
click at [688, 375] on td at bounding box center [693, 391] width 144 height 37
checkbox input "true"
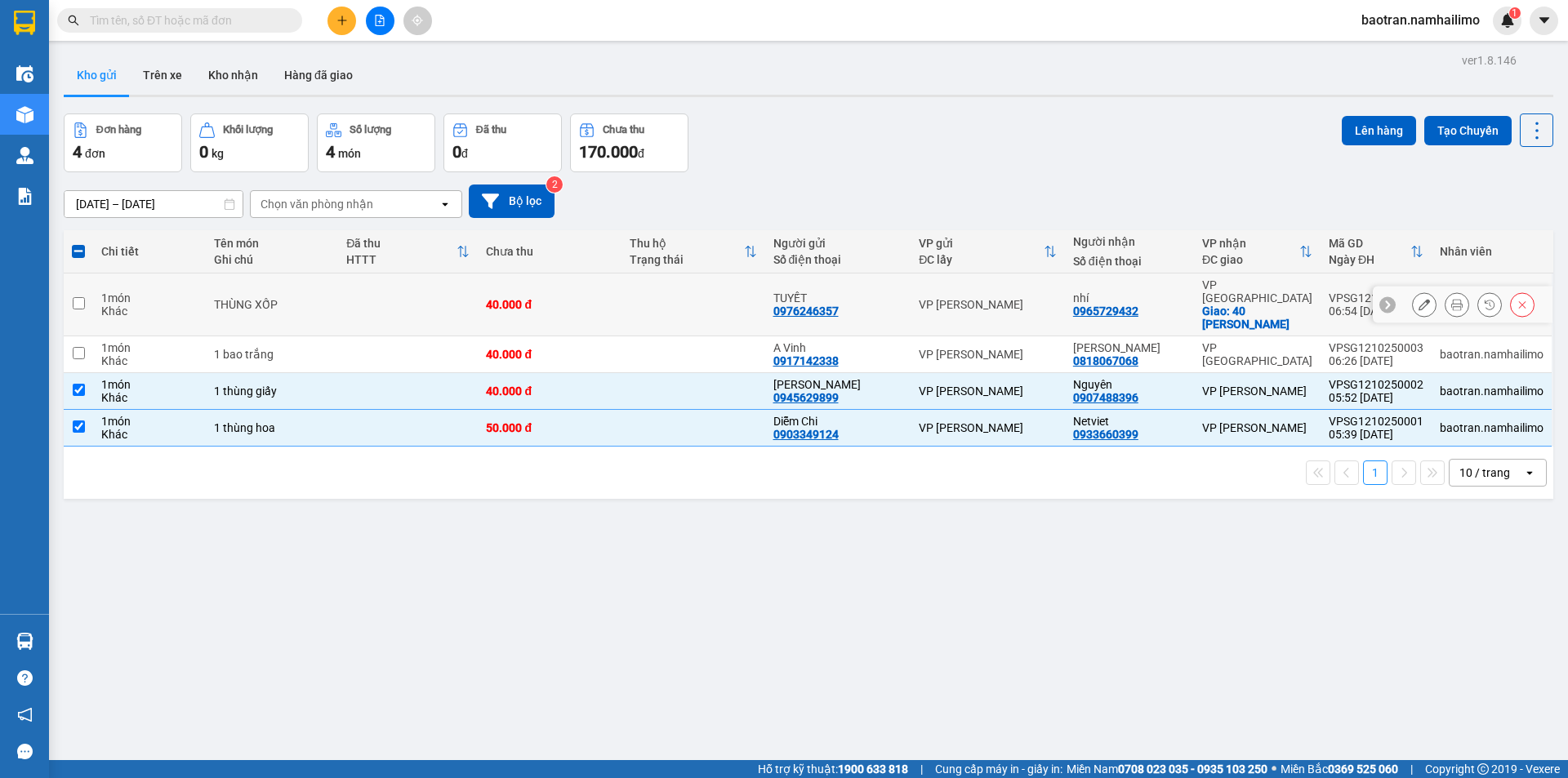
click at [708, 292] on td at bounding box center [693, 305] width 144 height 63
checkbox input "true"
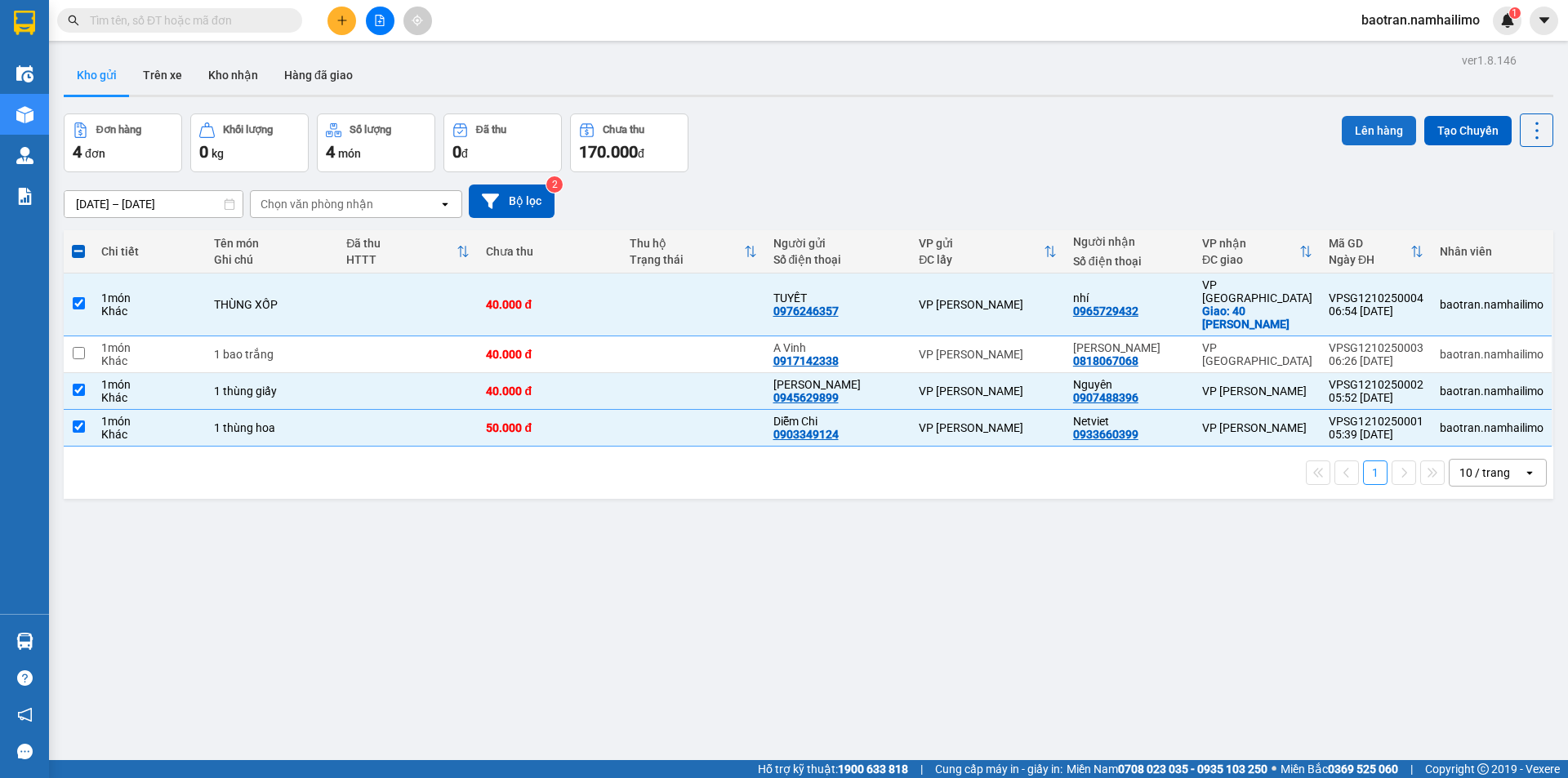
click at [1368, 124] on button "Lên hàng" at bounding box center [1378, 131] width 74 height 30
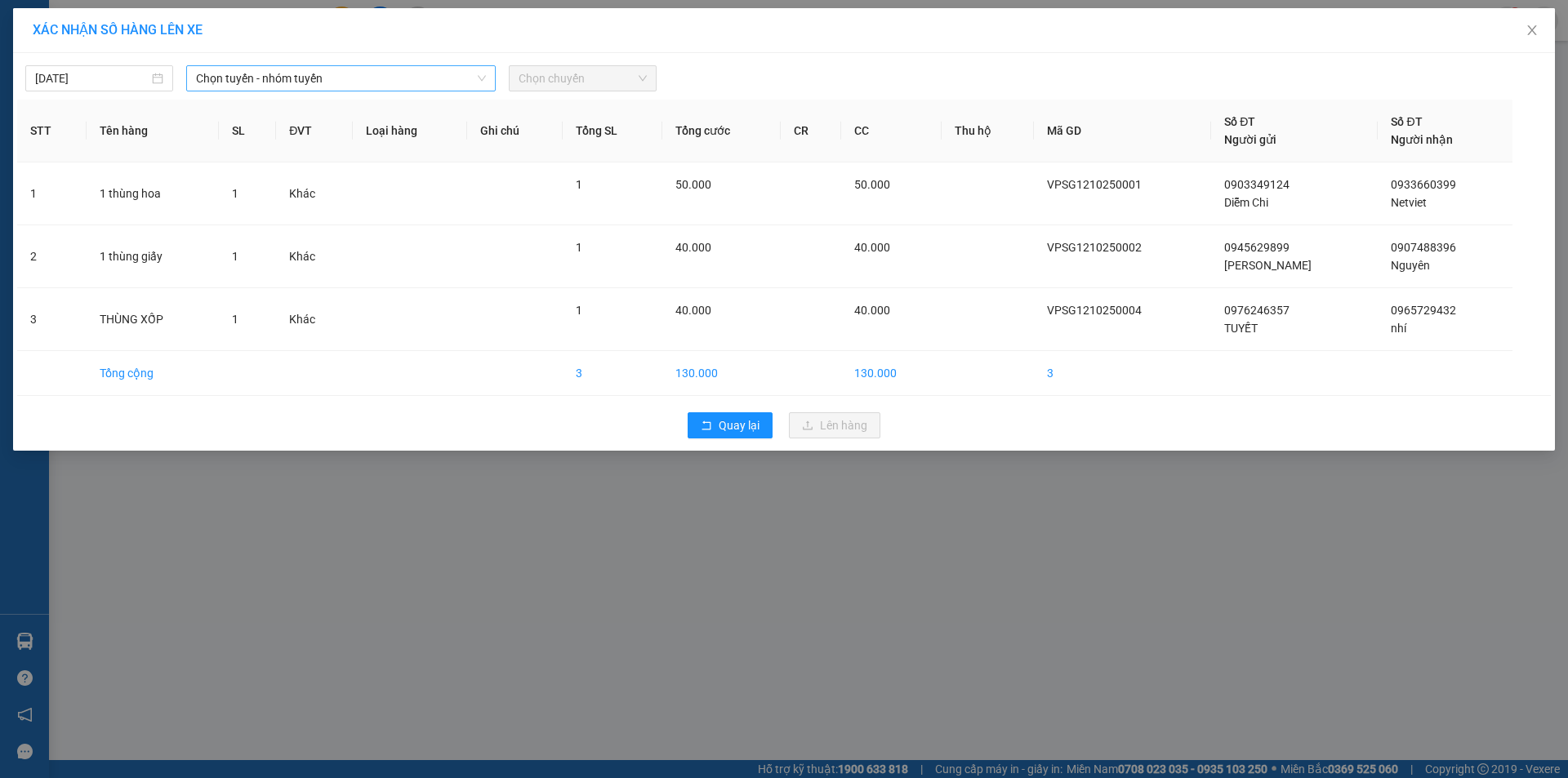
click at [486, 82] on icon "down" at bounding box center [482, 78] width 10 height 10
click at [427, 79] on span "Chọn tuyến - nhóm tuyến" at bounding box center [341, 78] width 290 height 25
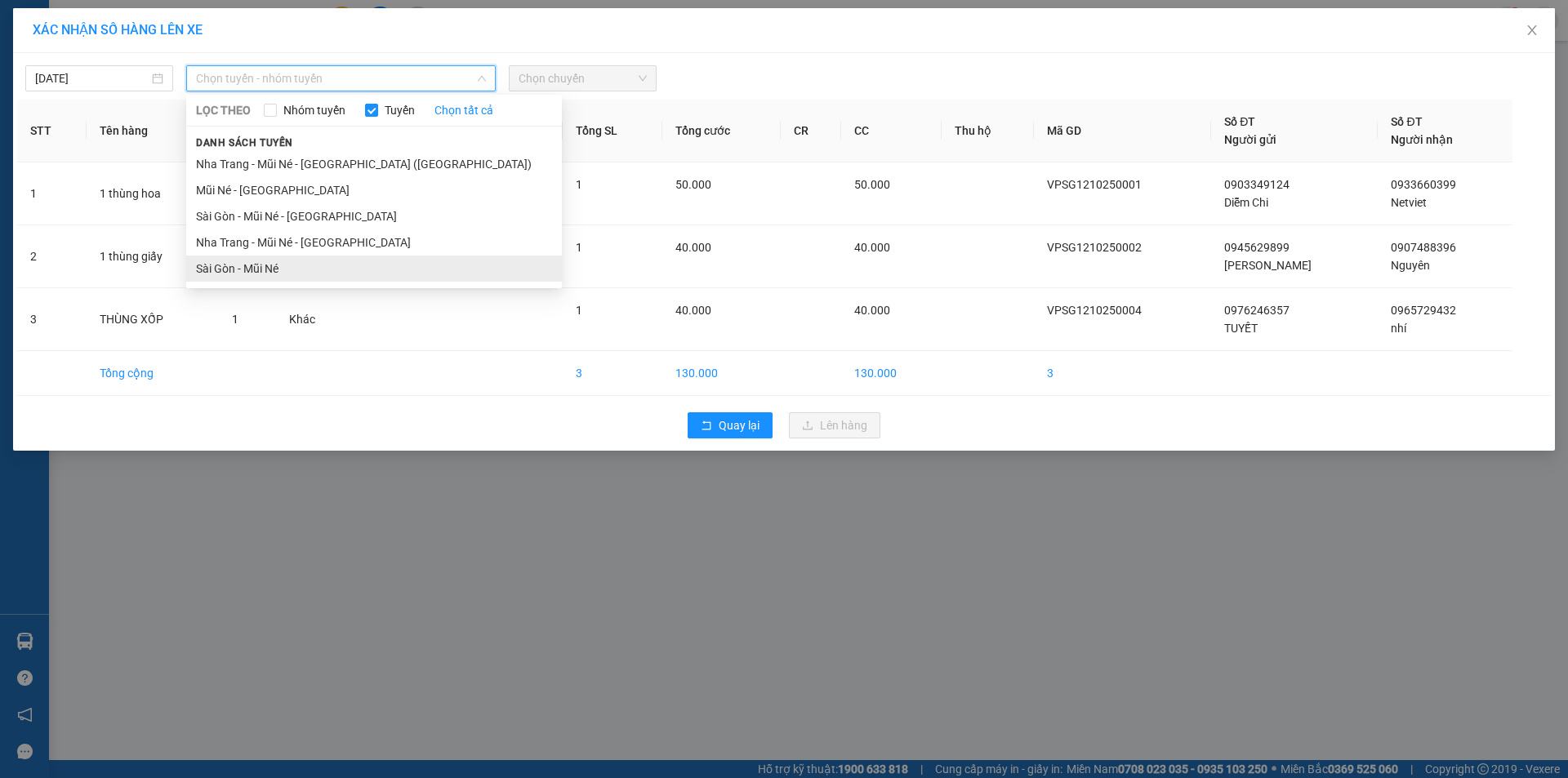
click at [330, 257] on li "Sài Gòn - Mũi Né" at bounding box center [374, 268] width 376 height 26
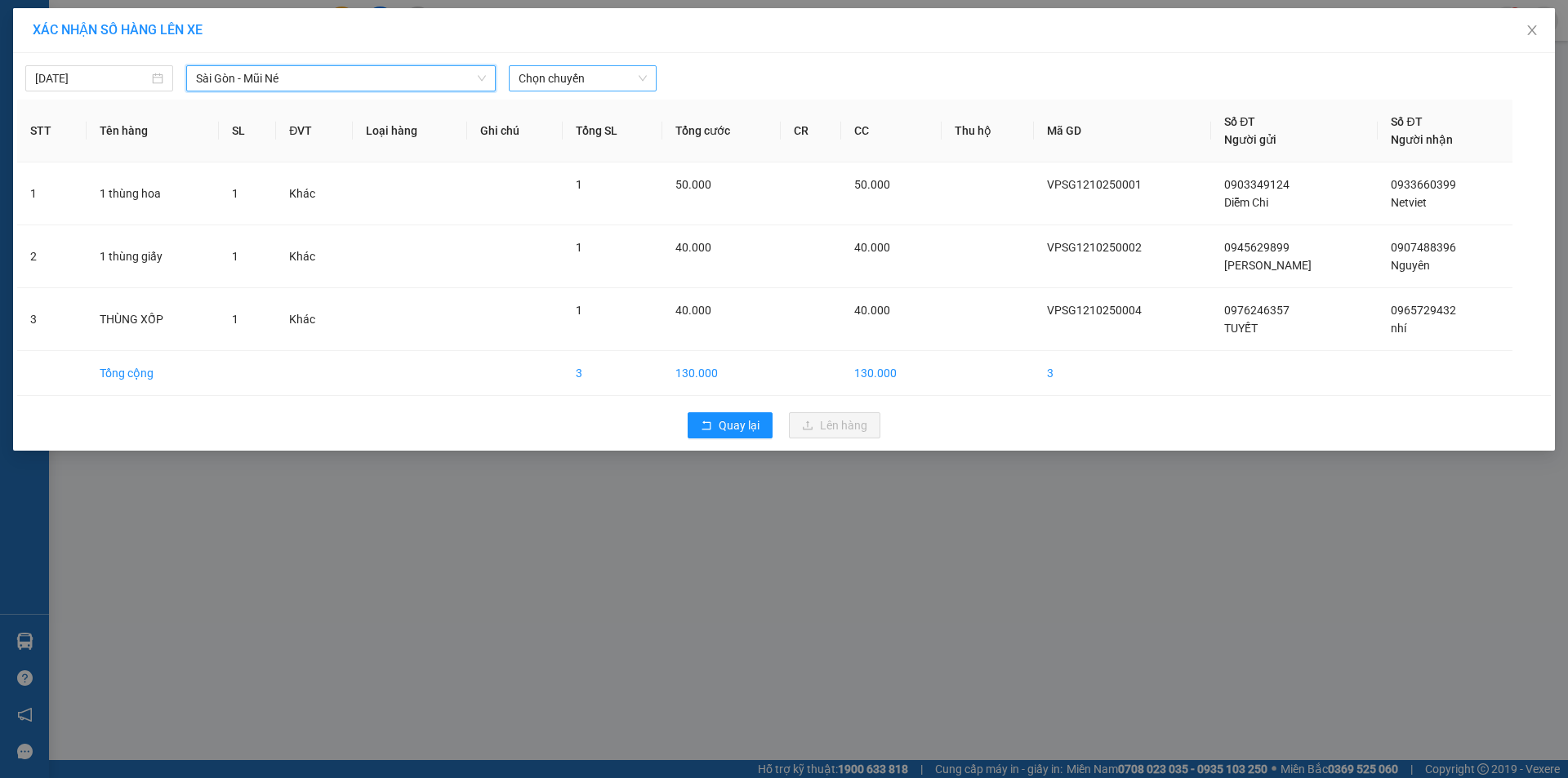
click at [580, 72] on span "Chọn chuyến" at bounding box center [583, 78] width 129 height 25
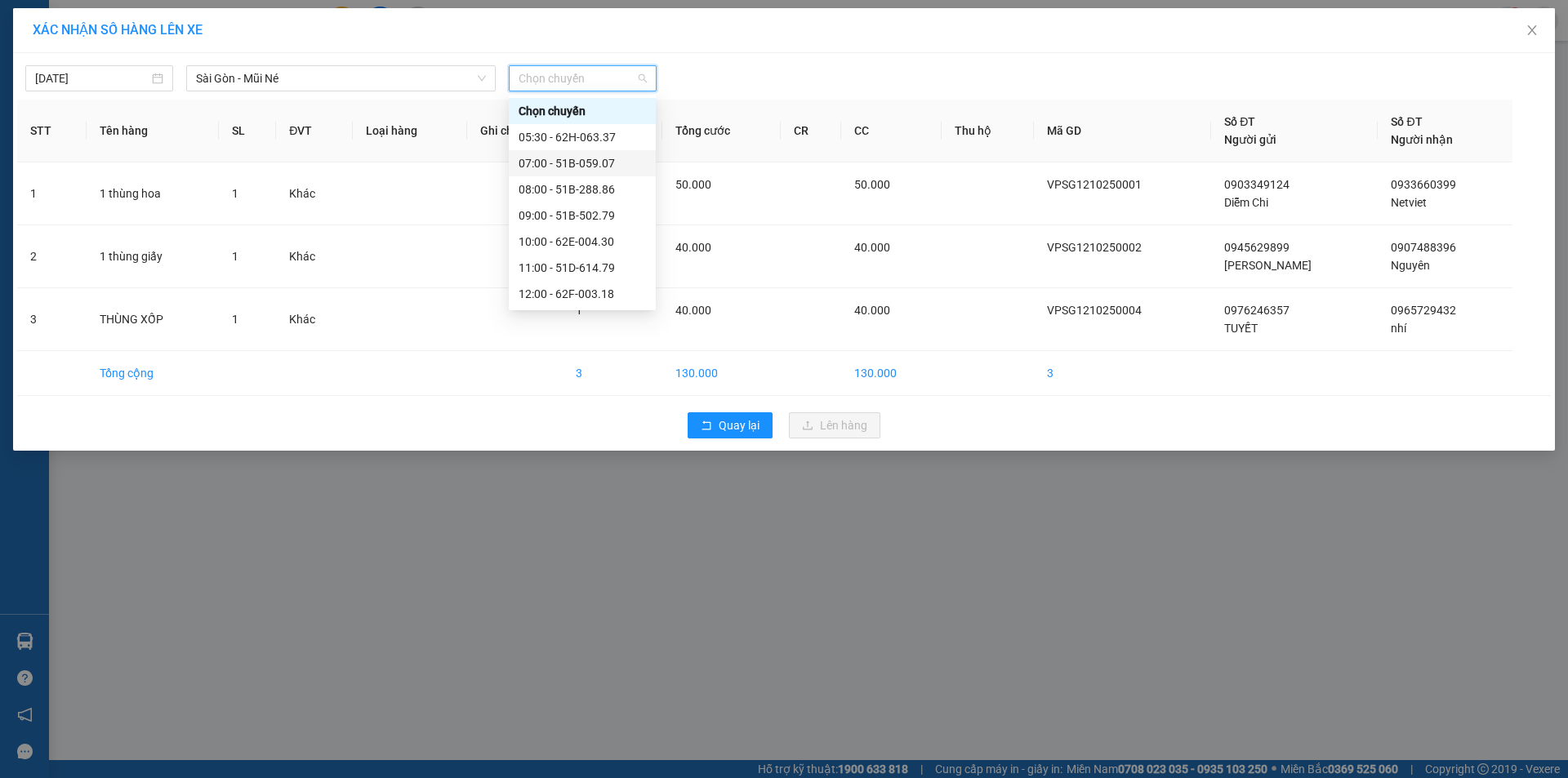
click at [605, 167] on div "07:00 - 51B-059.07" at bounding box center [582, 163] width 128 height 18
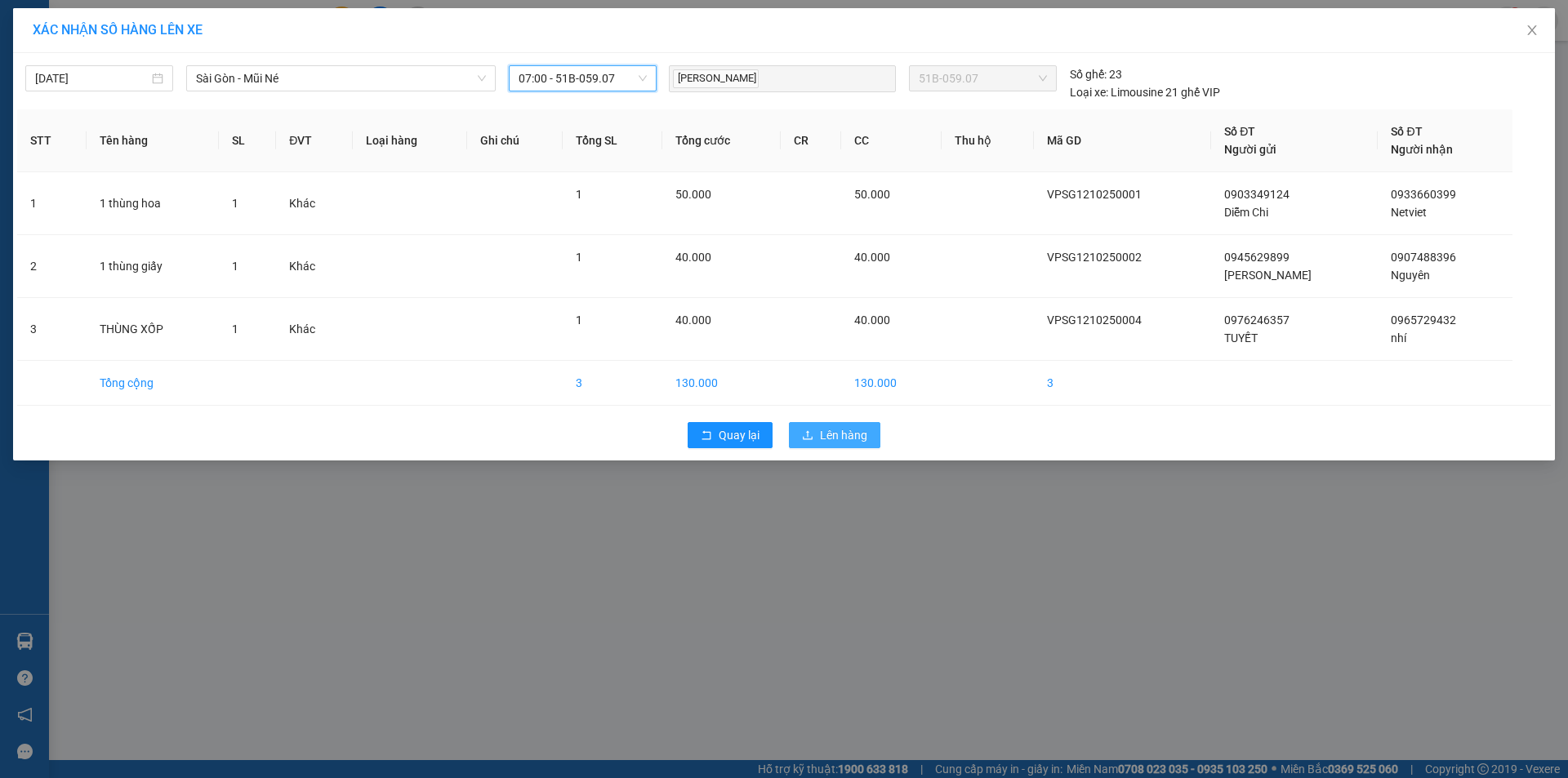
click at [822, 430] on span "Lên hàng" at bounding box center [843, 436] width 48 height 18
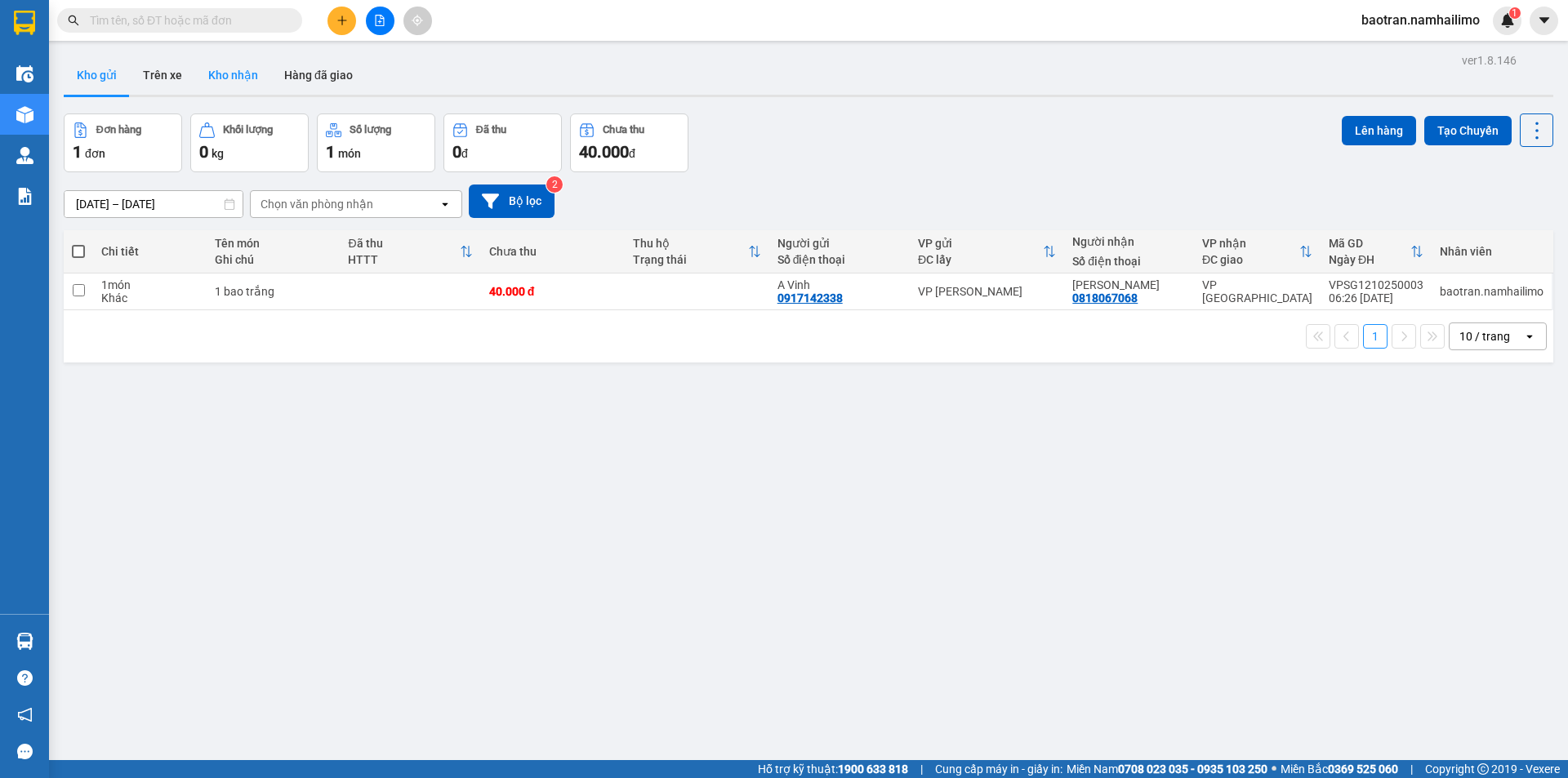
click at [213, 72] on button "Kho nhận" at bounding box center [233, 75] width 76 height 40
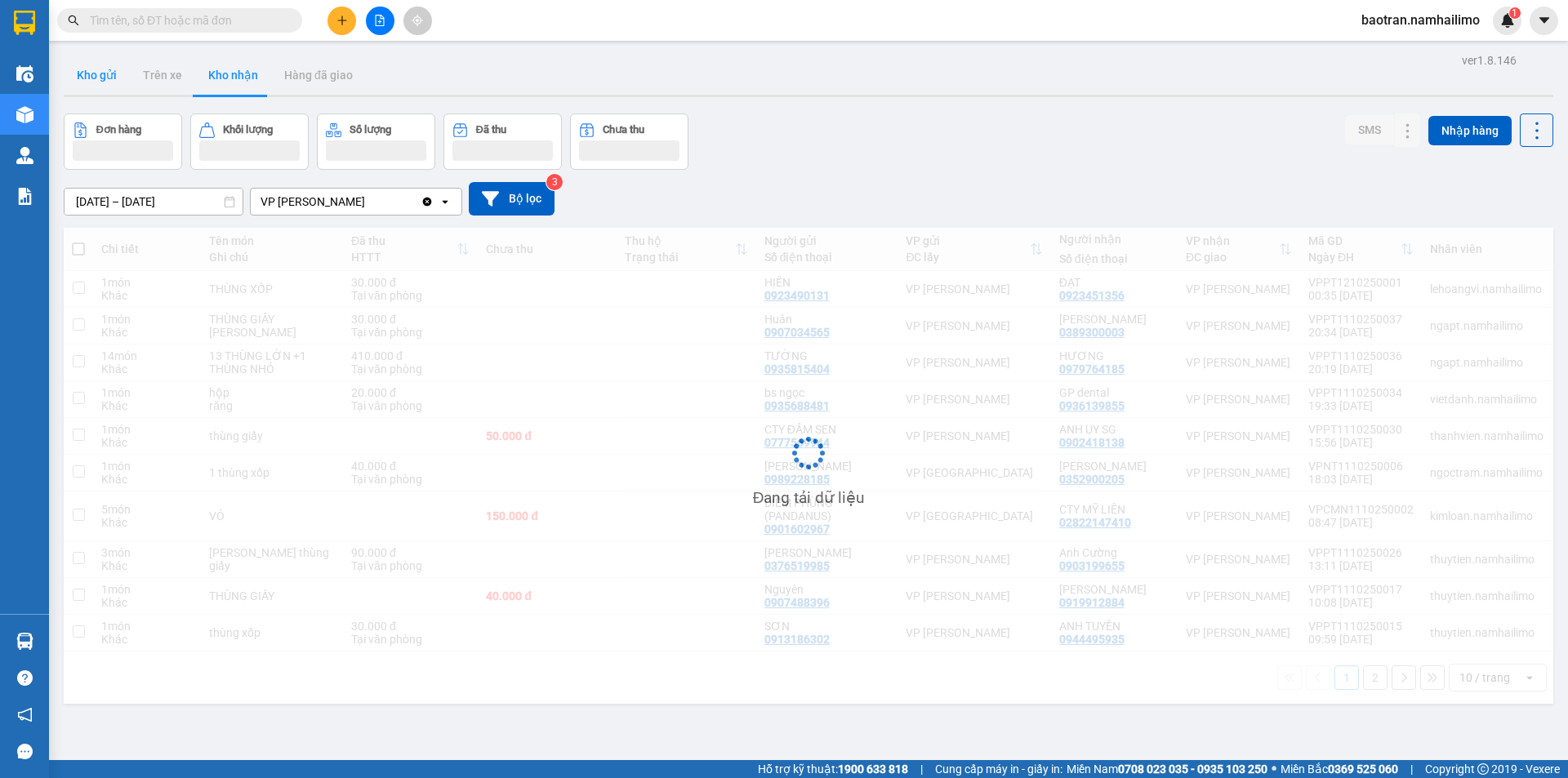
click at [107, 82] on button "Kho gửi" at bounding box center [96, 75] width 66 height 40
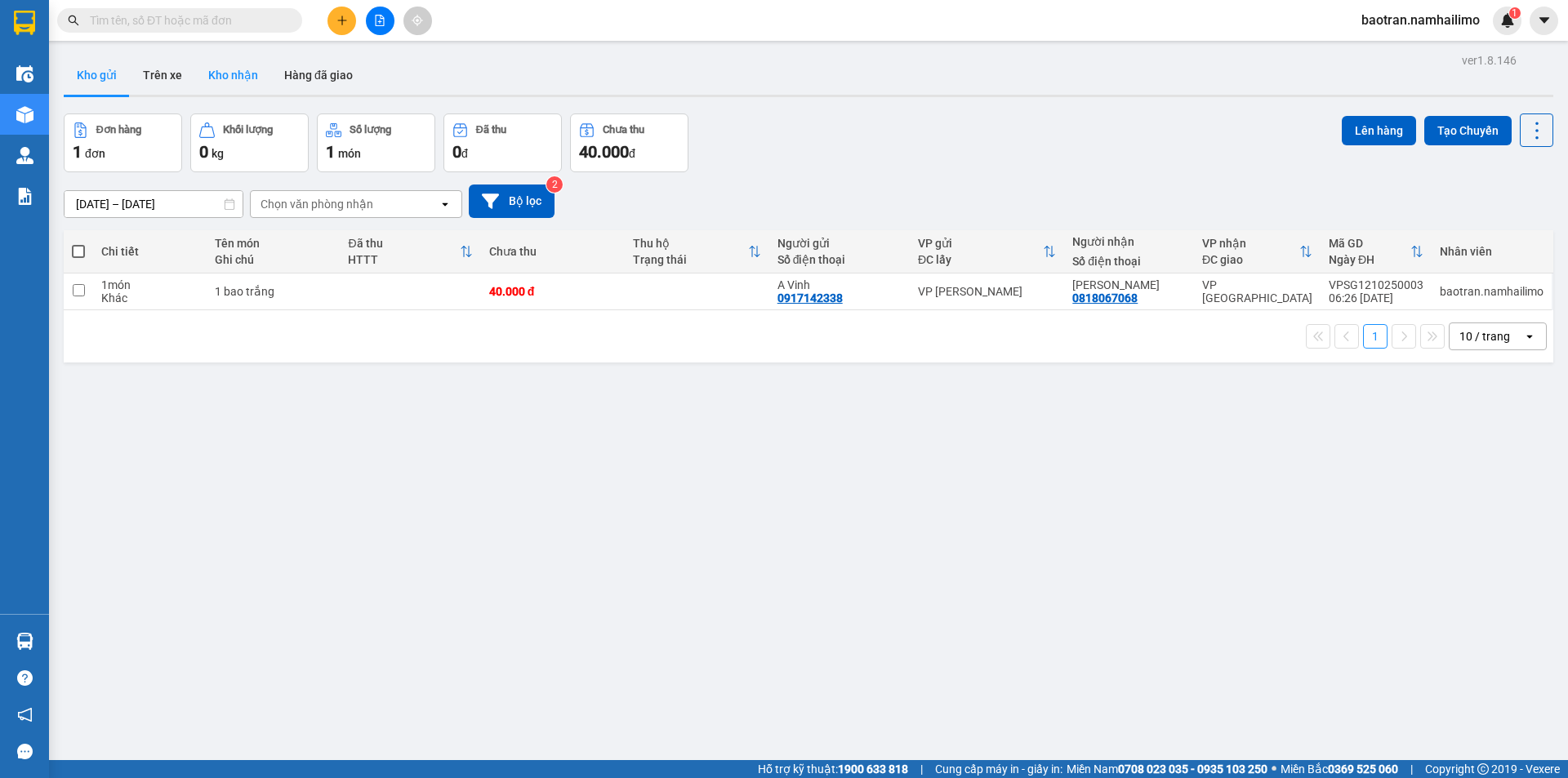
click at [242, 75] on button "Kho nhận" at bounding box center [233, 75] width 76 height 40
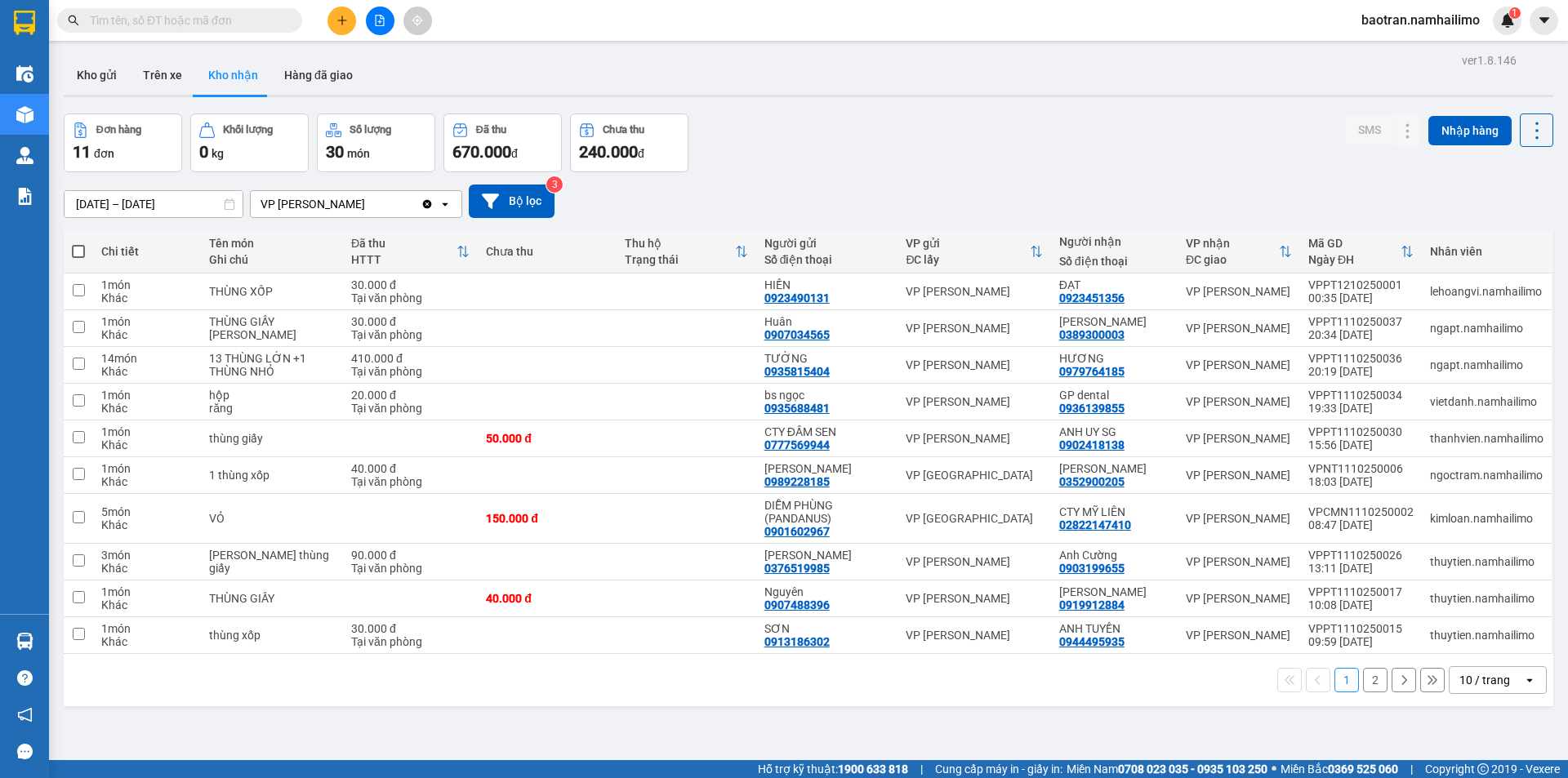
click at [1365, 684] on button "2" at bounding box center [1375, 680] width 25 height 25
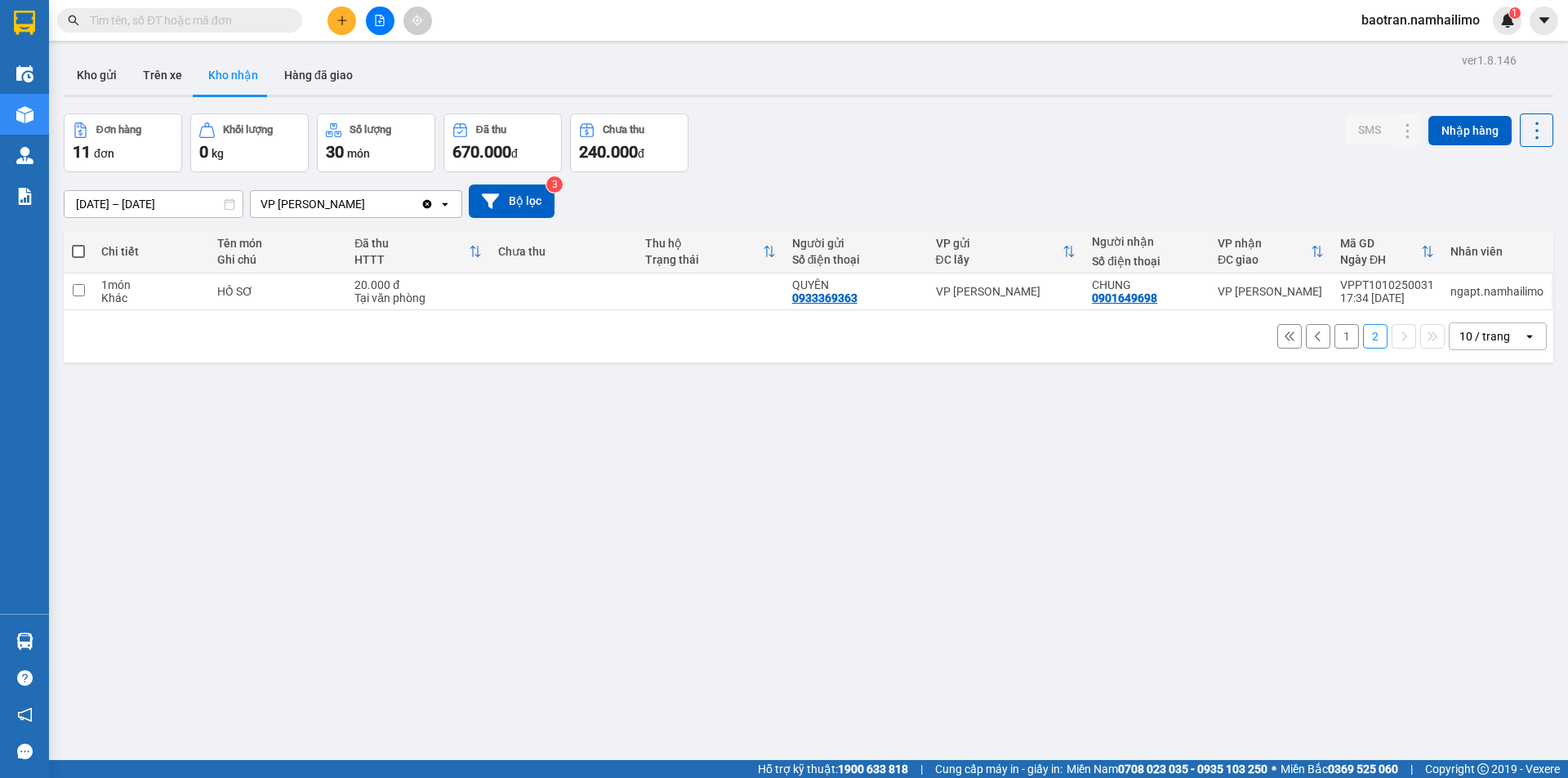
click at [1334, 332] on button "1" at bounding box center [1346, 337] width 25 height 25
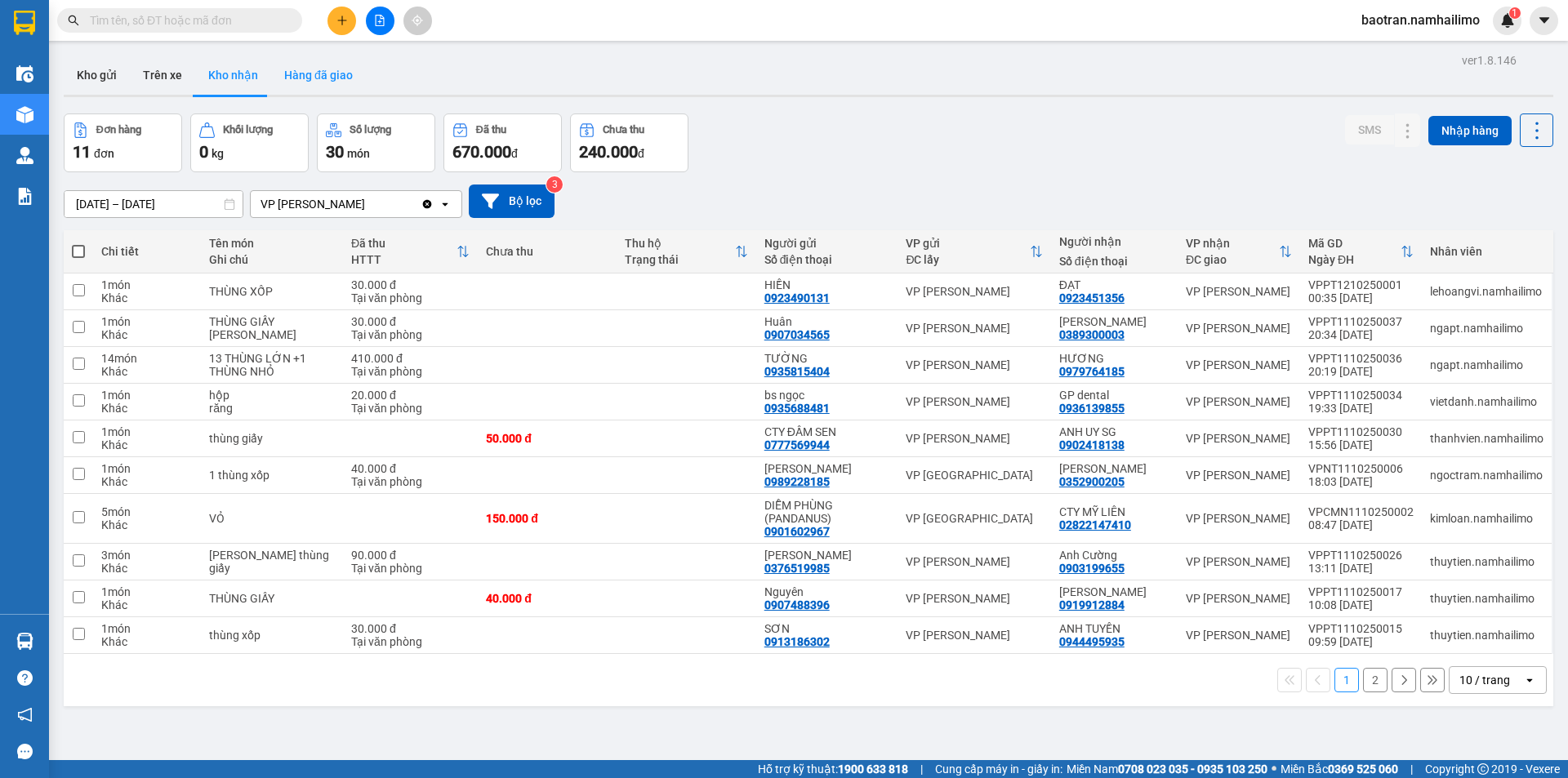
click at [305, 84] on button "Hàng đã giao" at bounding box center [319, 75] width 95 height 40
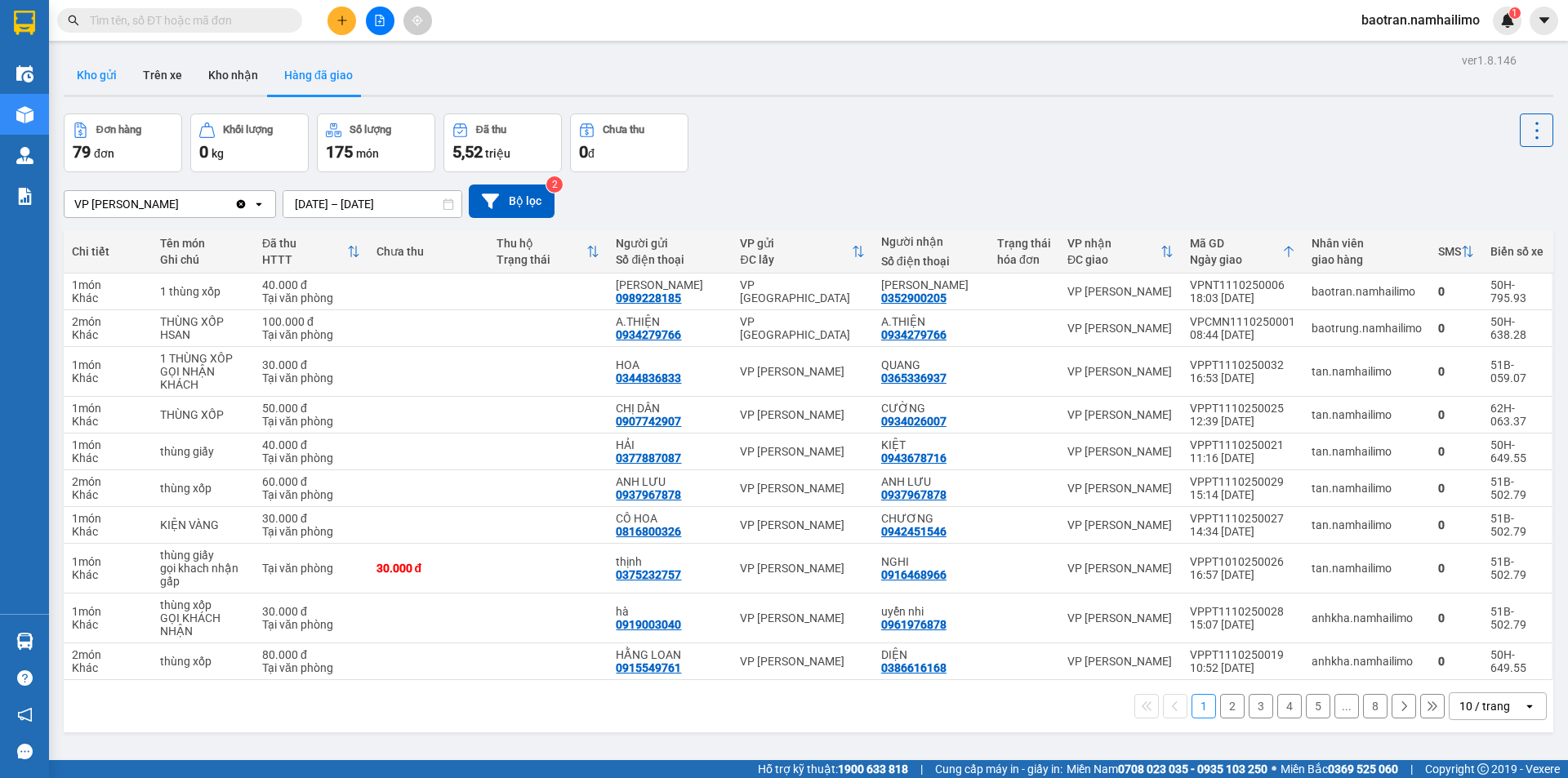
click at [96, 67] on button "Kho gửi" at bounding box center [96, 75] width 66 height 40
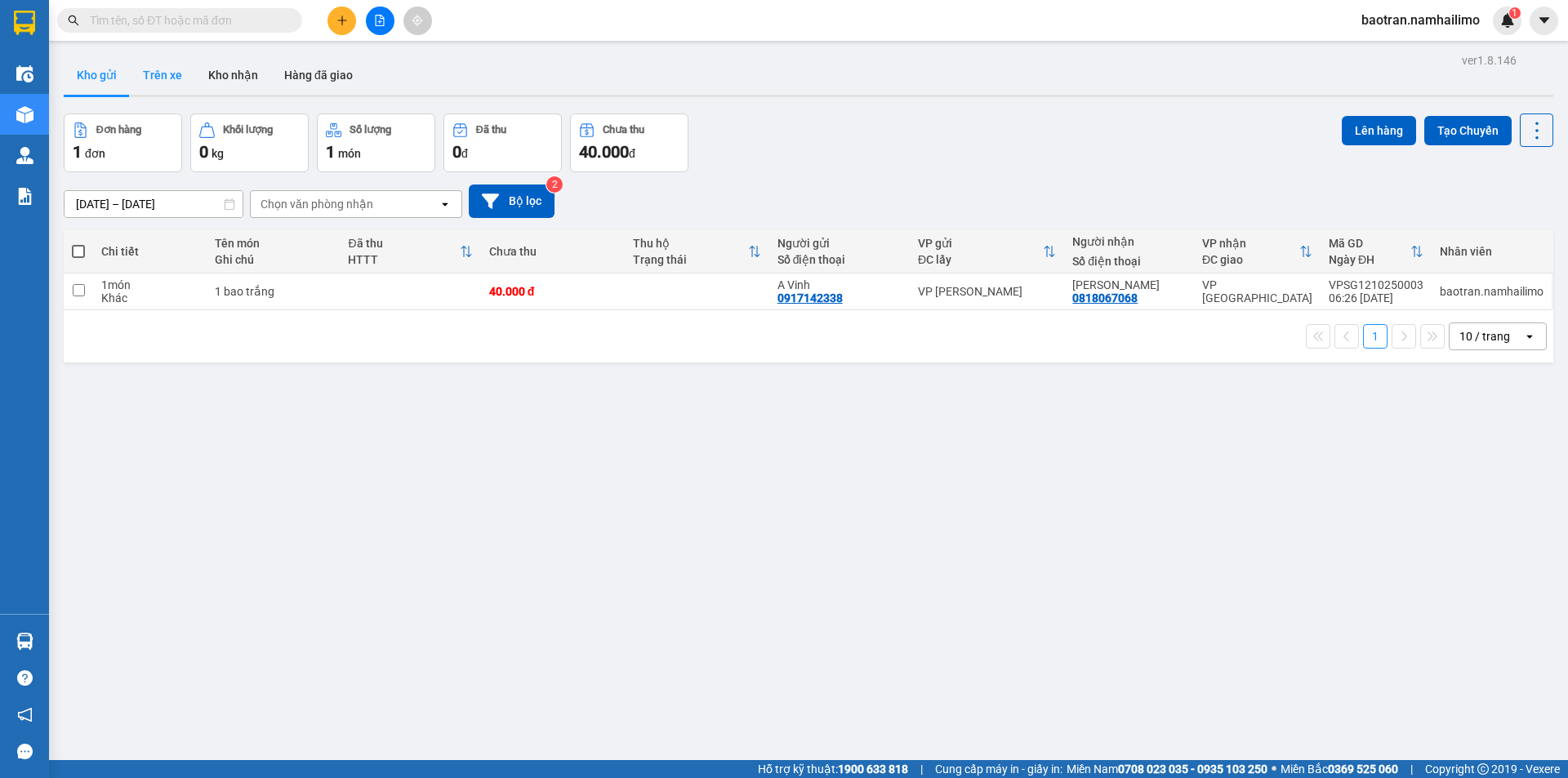
drag, startPoint x: 249, startPoint y: 75, endPoint x: 180, endPoint y: 73, distance: 69.0
click at [249, 75] on button "Kho nhận" at bounding box center [233, 75] width 76 height 40
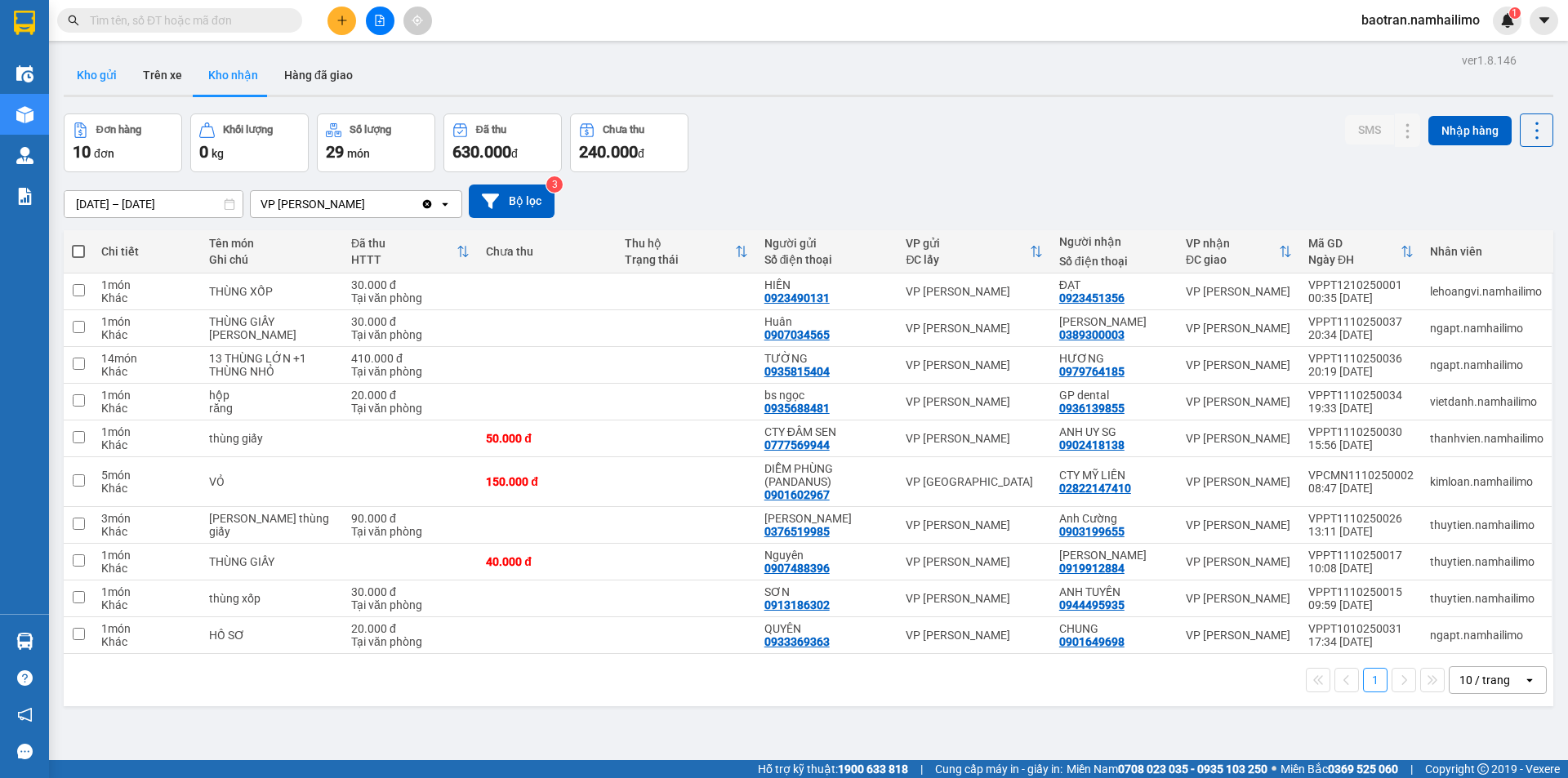
click at [92, 86] on button "Kho gửi" at bounding box center [96, 75] width 66 height 40
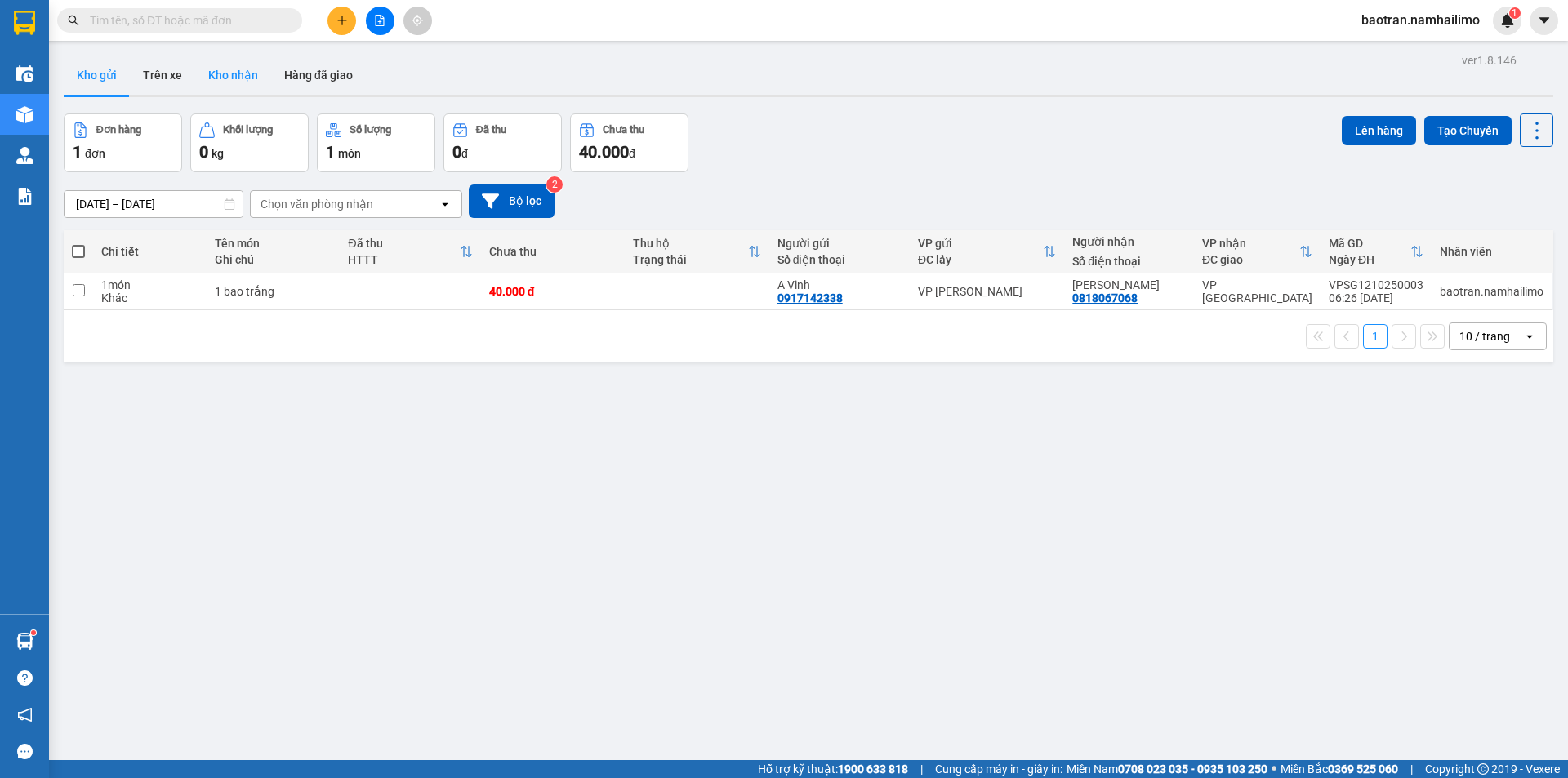
click at [229, 73] on button "Kho nhận" at bounding box center [233, 75] width 76 height 40
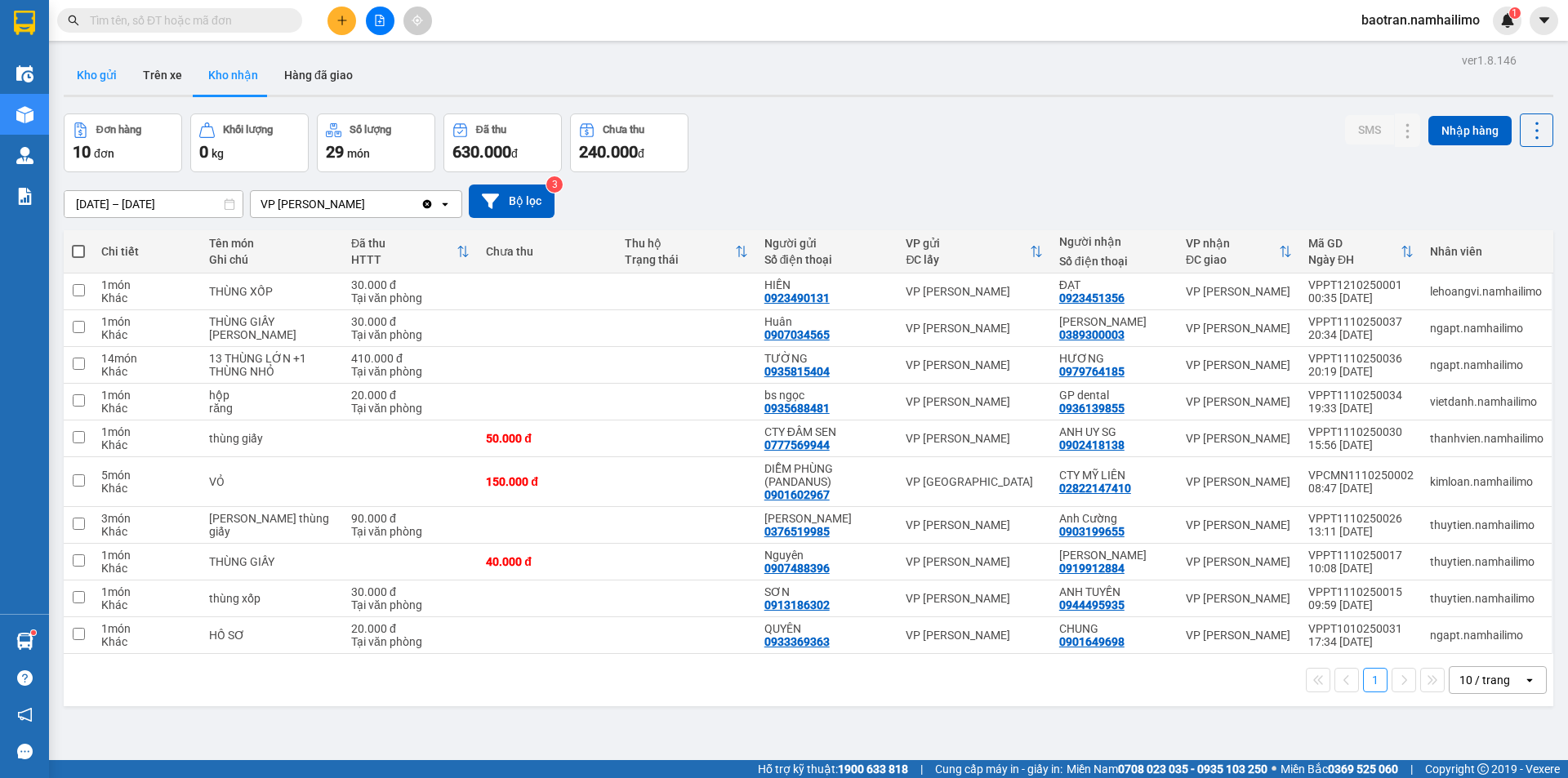
click at [111, 80] on button "Kho gửi" at bounding box center [96, 75] width 66 height 40
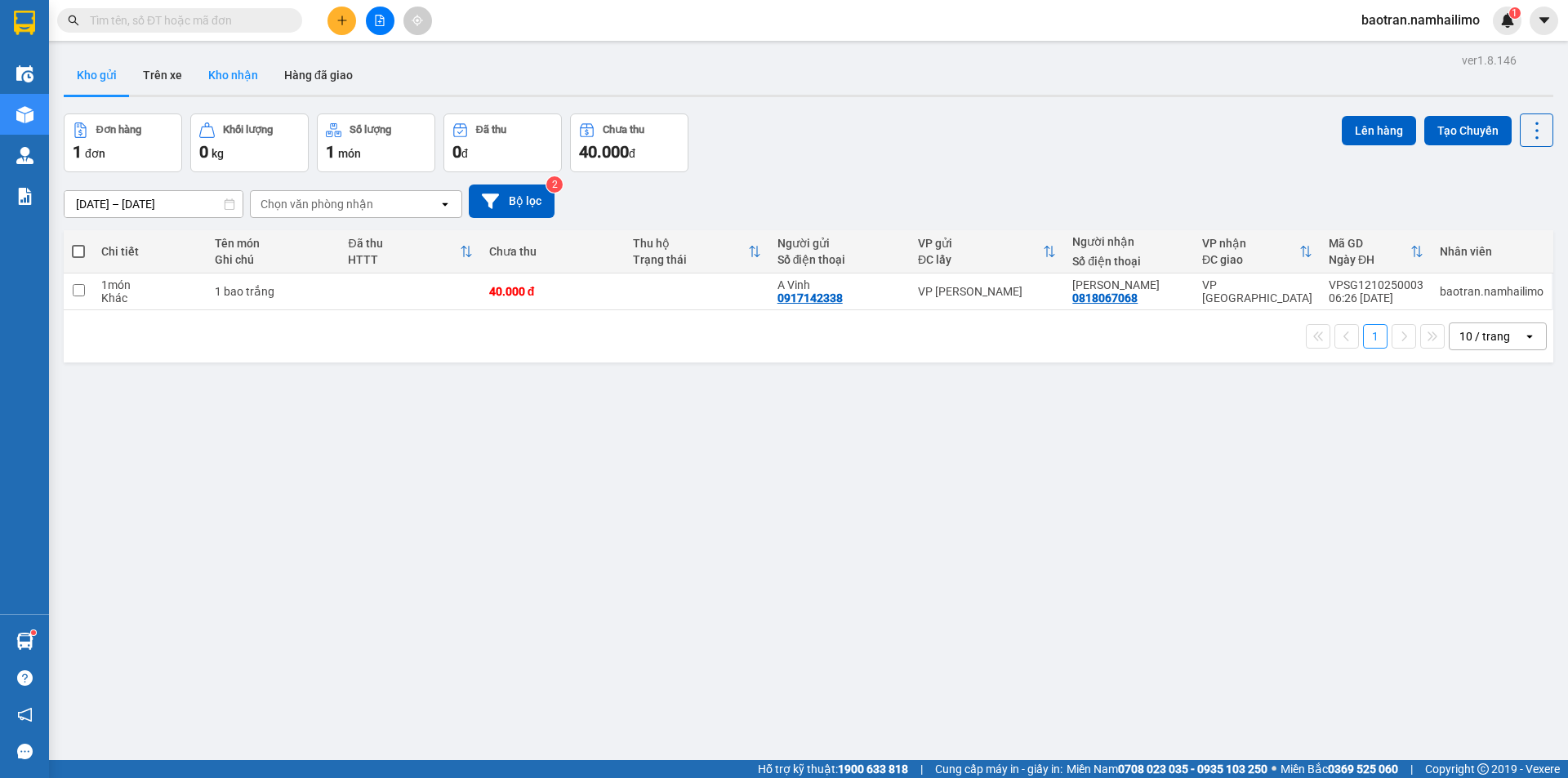
click at [249, 77] on button "Kho nhận" at bounding box center [233, 75] width 76 height 40
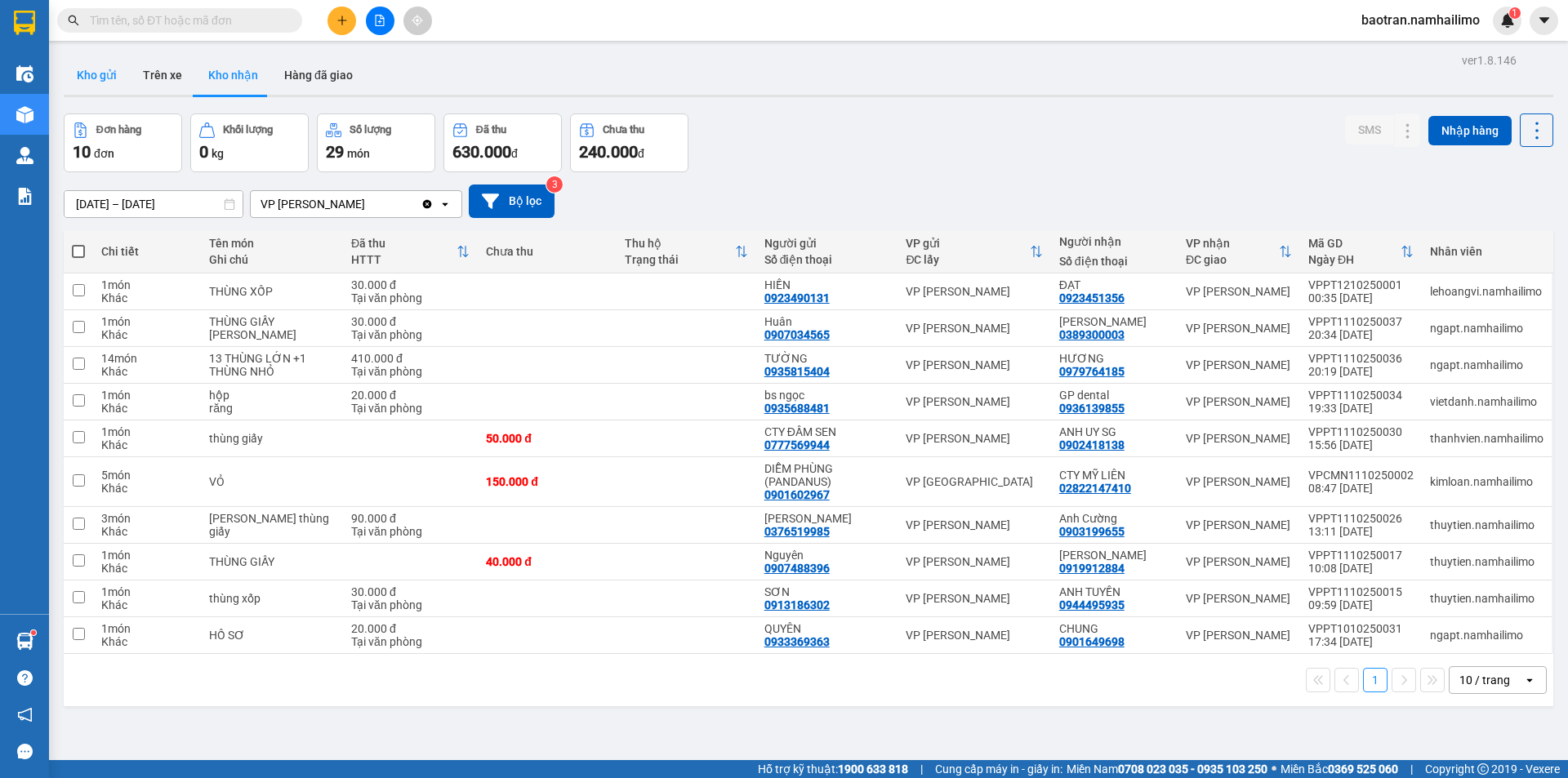
click at [74, 71] on button "Kho gửi" at bounding box center [96, 75] width 66 height 40
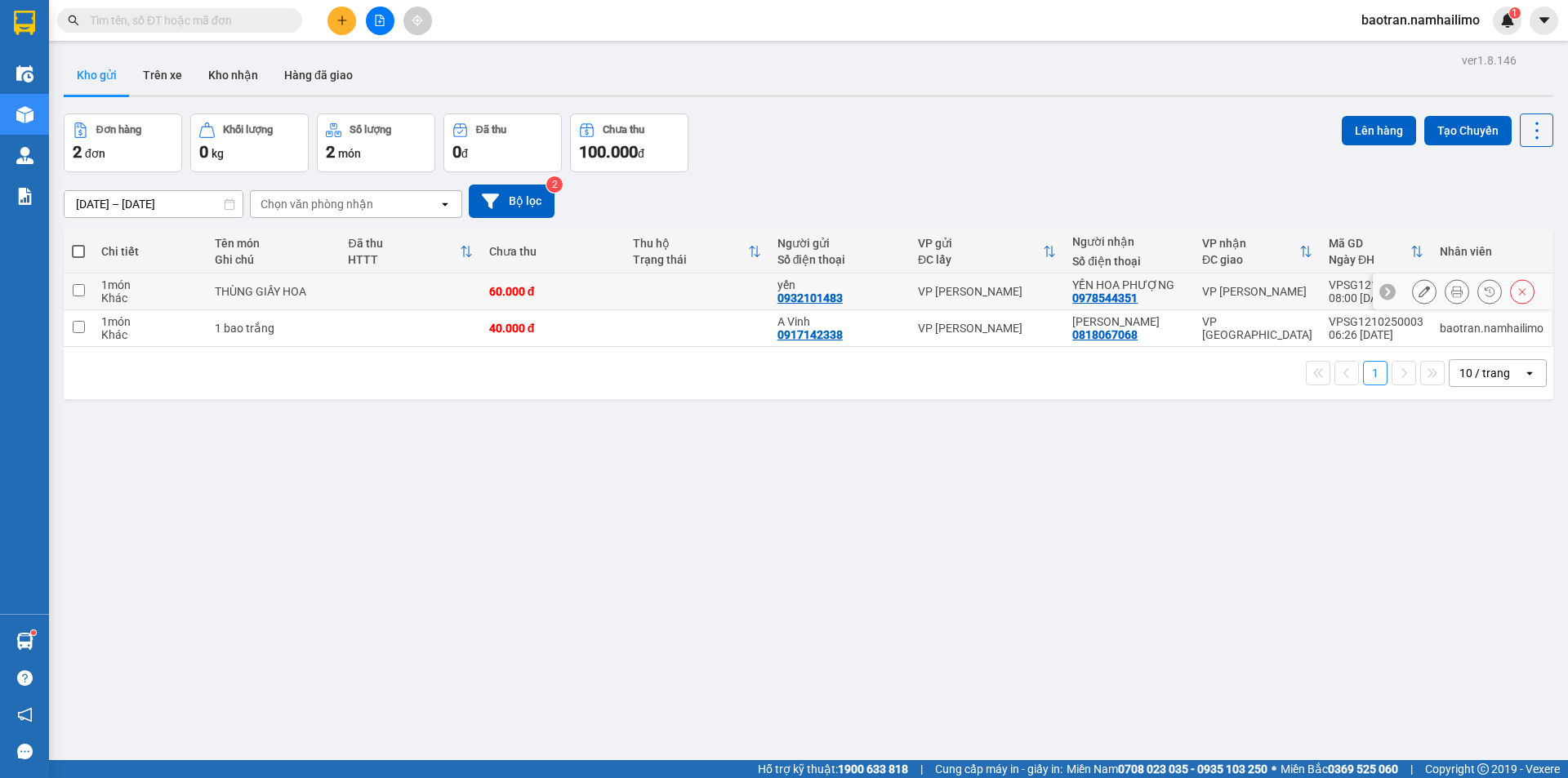
click at [1451, 296] on icon at bounding box center [1457, 292] width 12 height 12
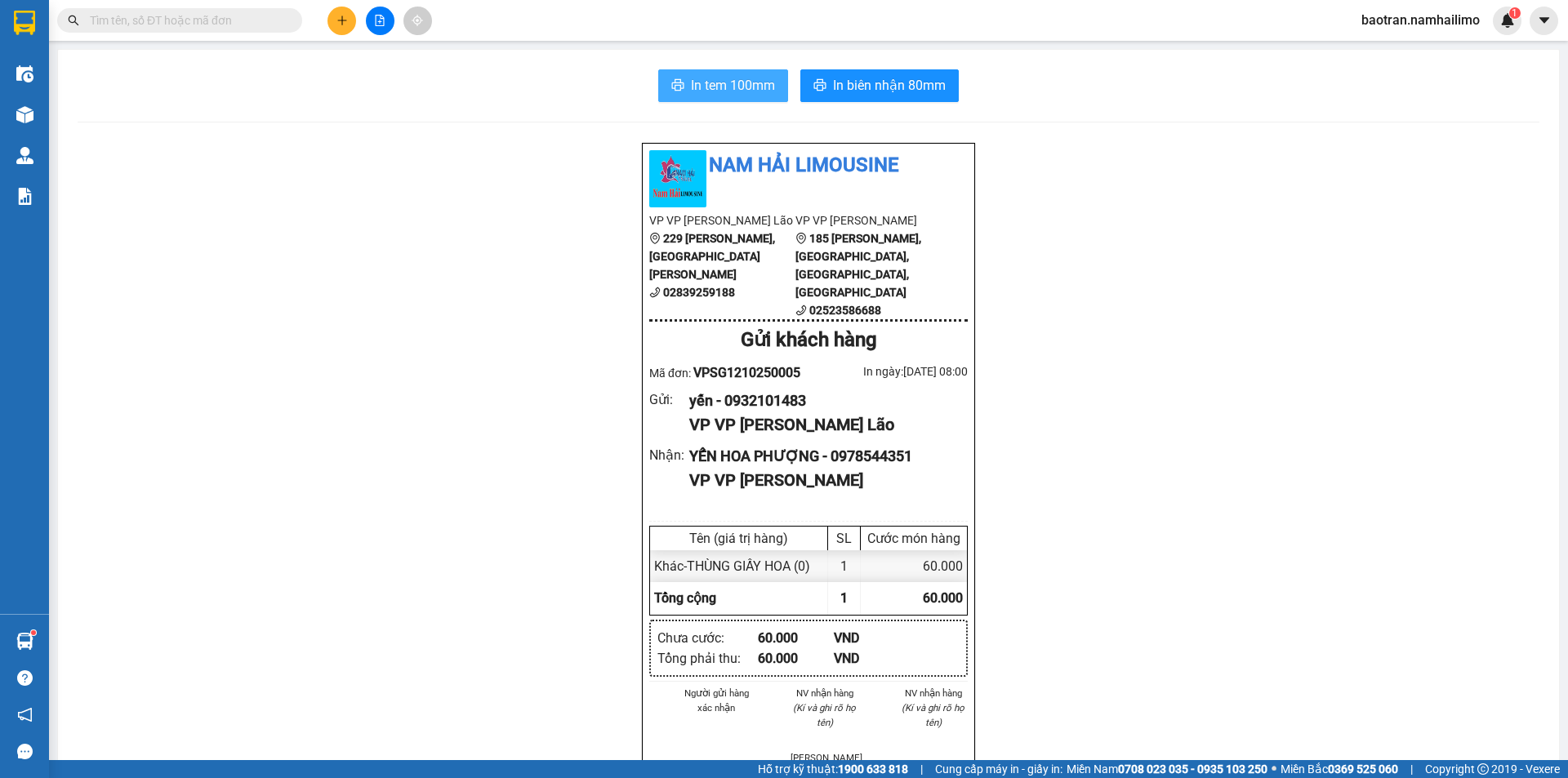
click at [718, 85] on span "In tem 100mm" at bounding box center [733, 85] width 84 height 21
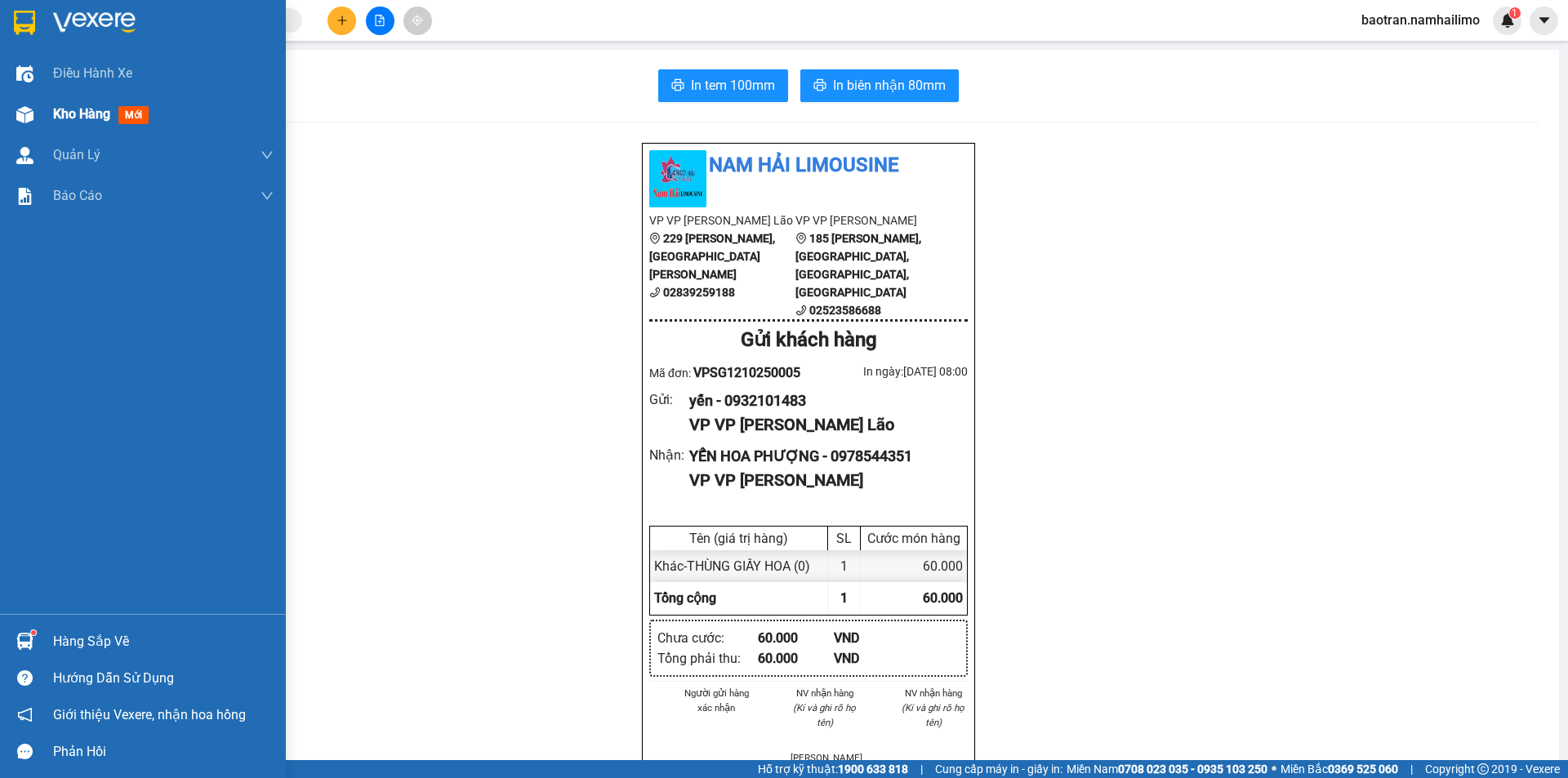
click at [95, 114] on span "Kho hàng" at bounding box center [82, 114] width 57 height 16
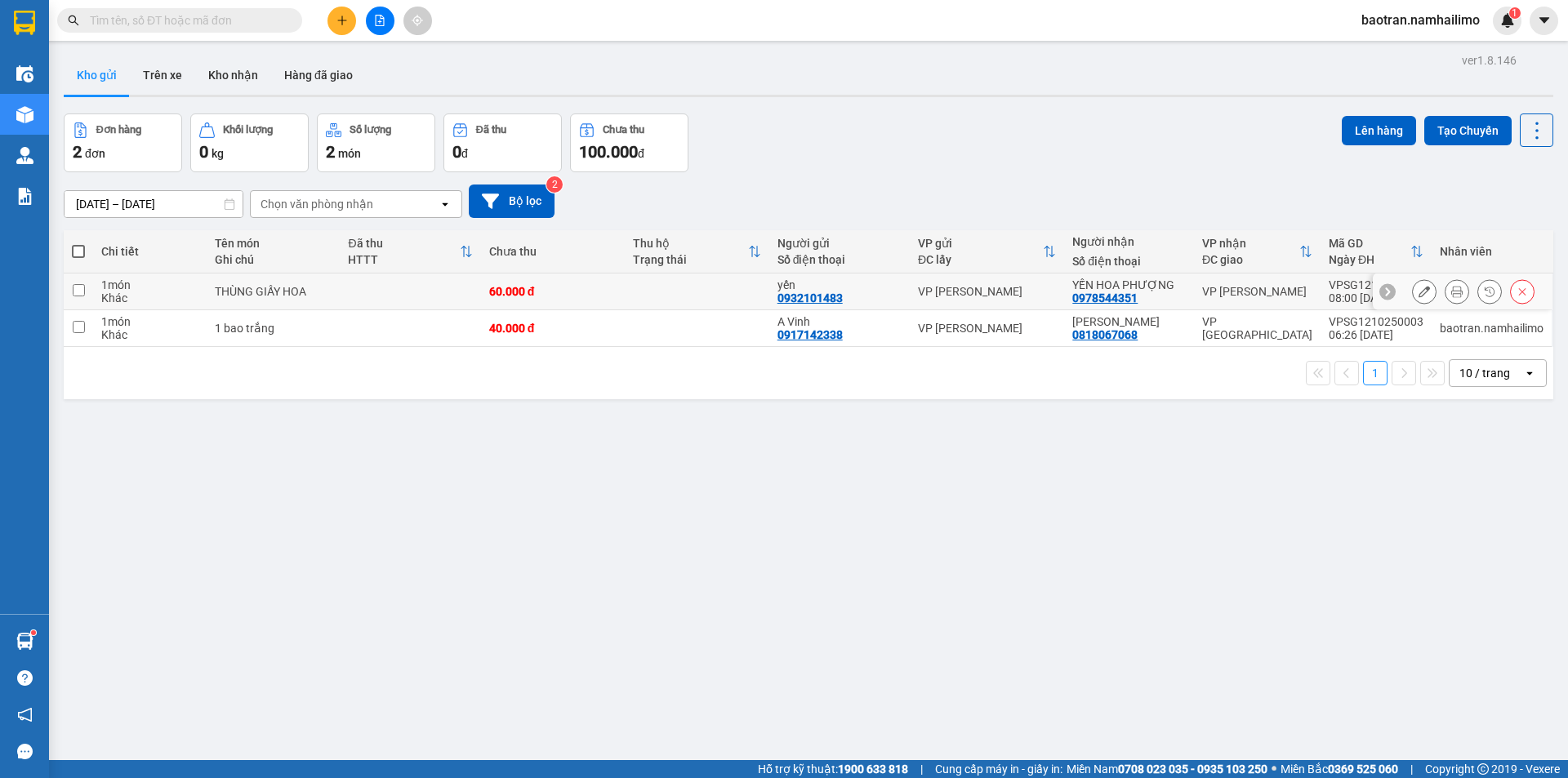
click at [629, 298] on td at bounding box center [697, 291] width 145 height 37
checkbox input "true"
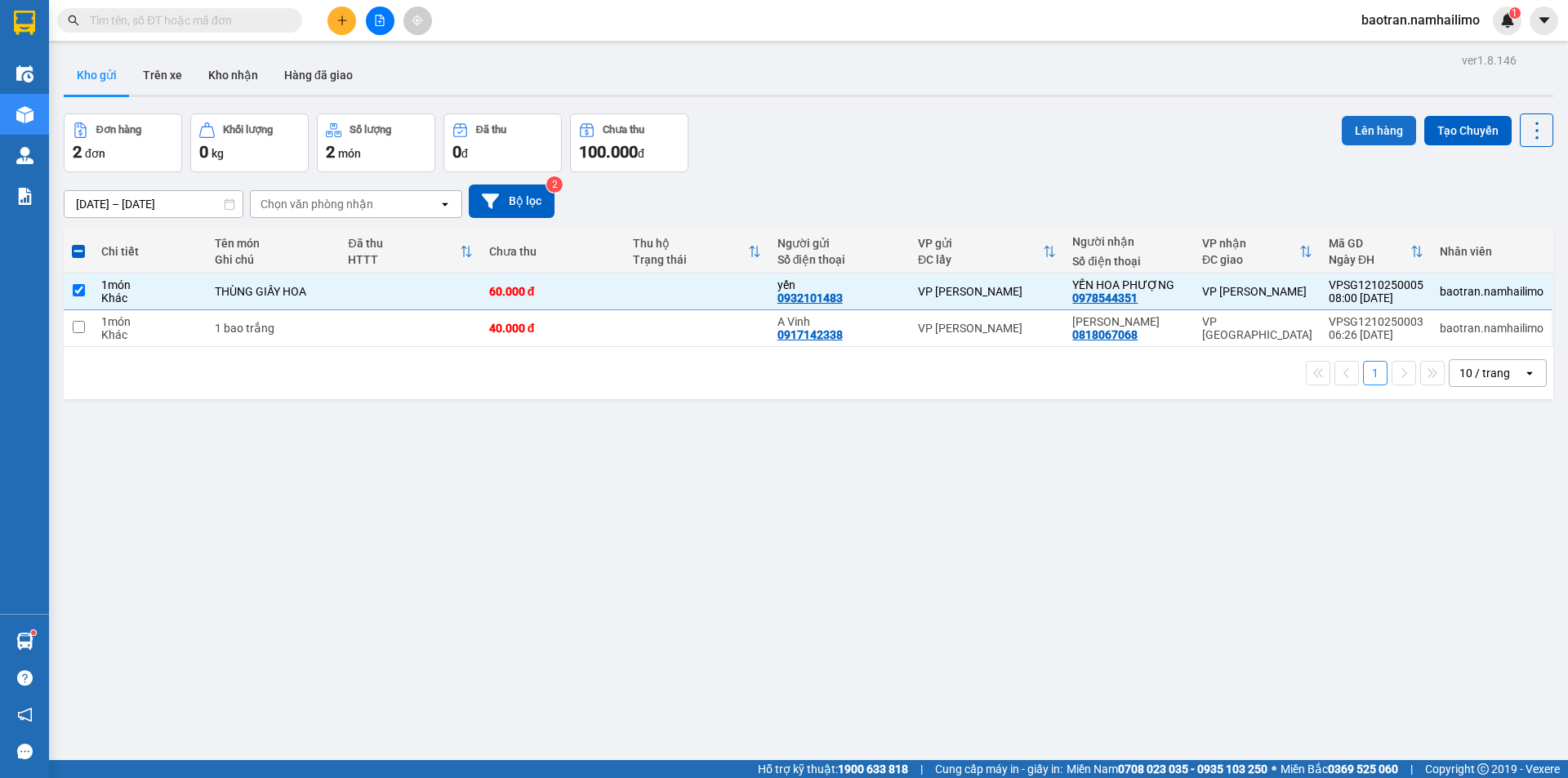
click at [1351, 129] on button "Lên hàng" at bounding box center [1378, 131] width 74 height 30
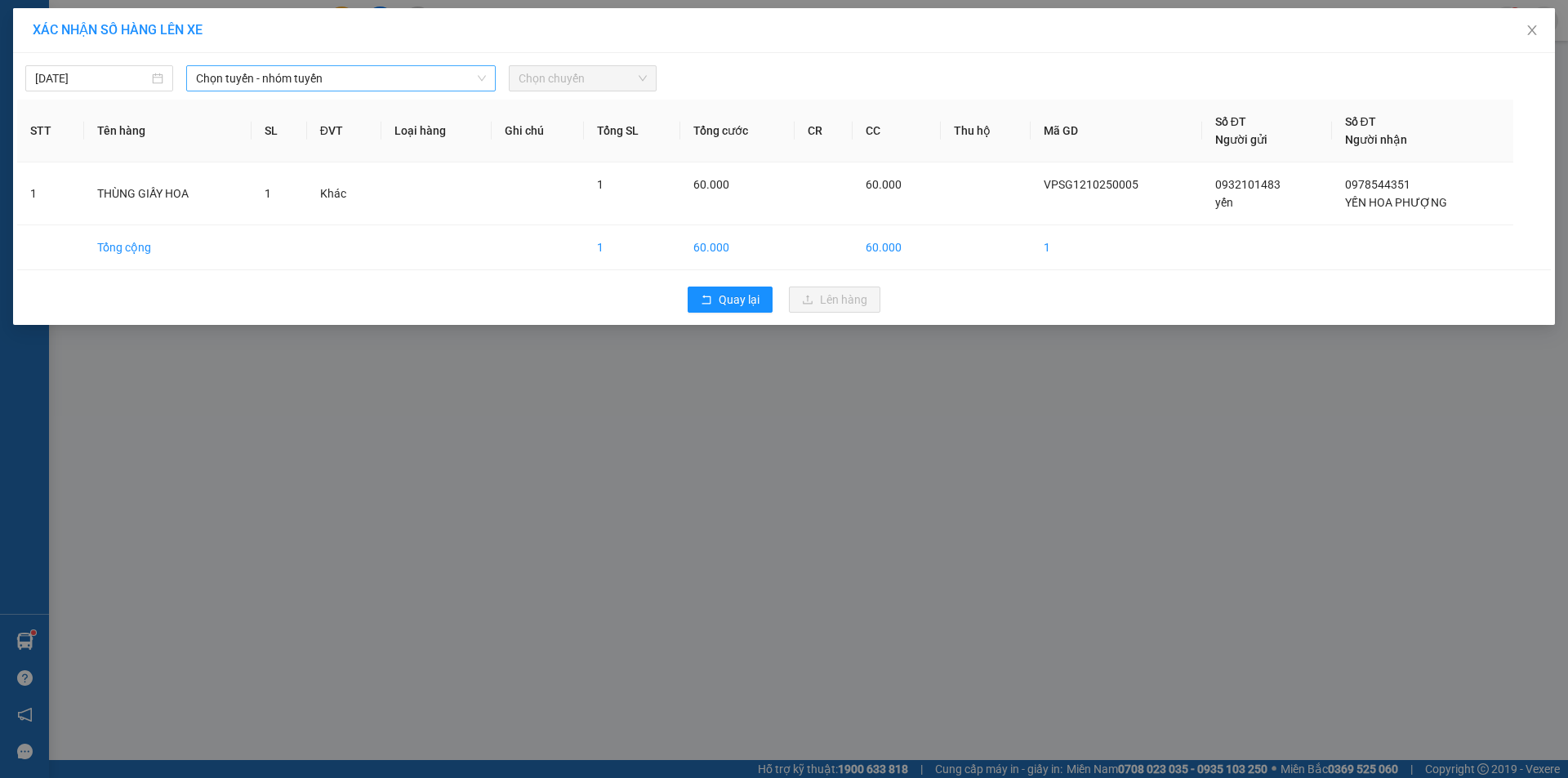
click at [357, 88] on span "Chọn tuyến - nhóm tuyến" at bounding box center [341, 78] width 290 height 25
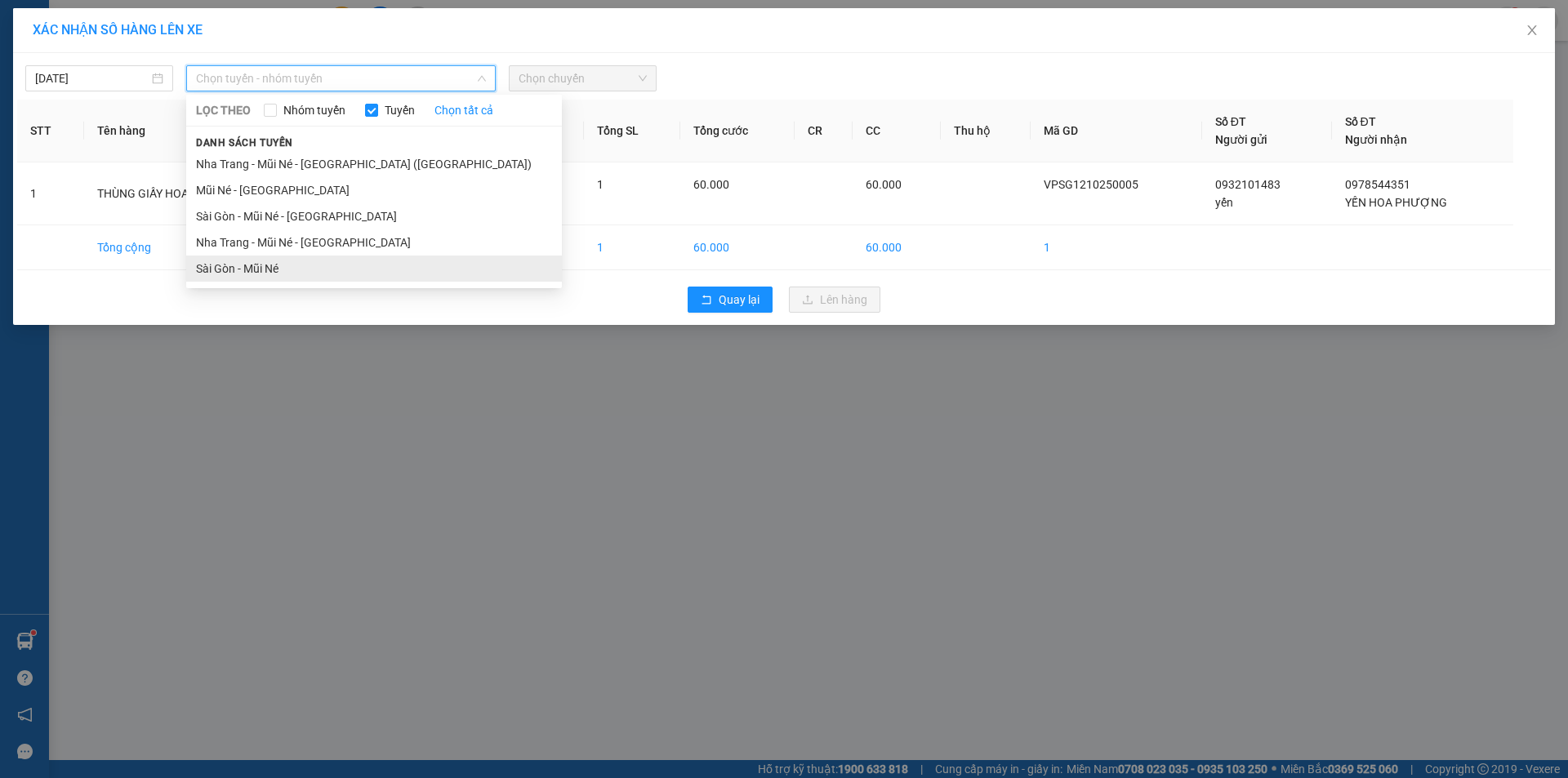
click at [270, 270] on li "Sài Gòn - Mũi Né" at bounding box center [374, 268] width 376 height 26
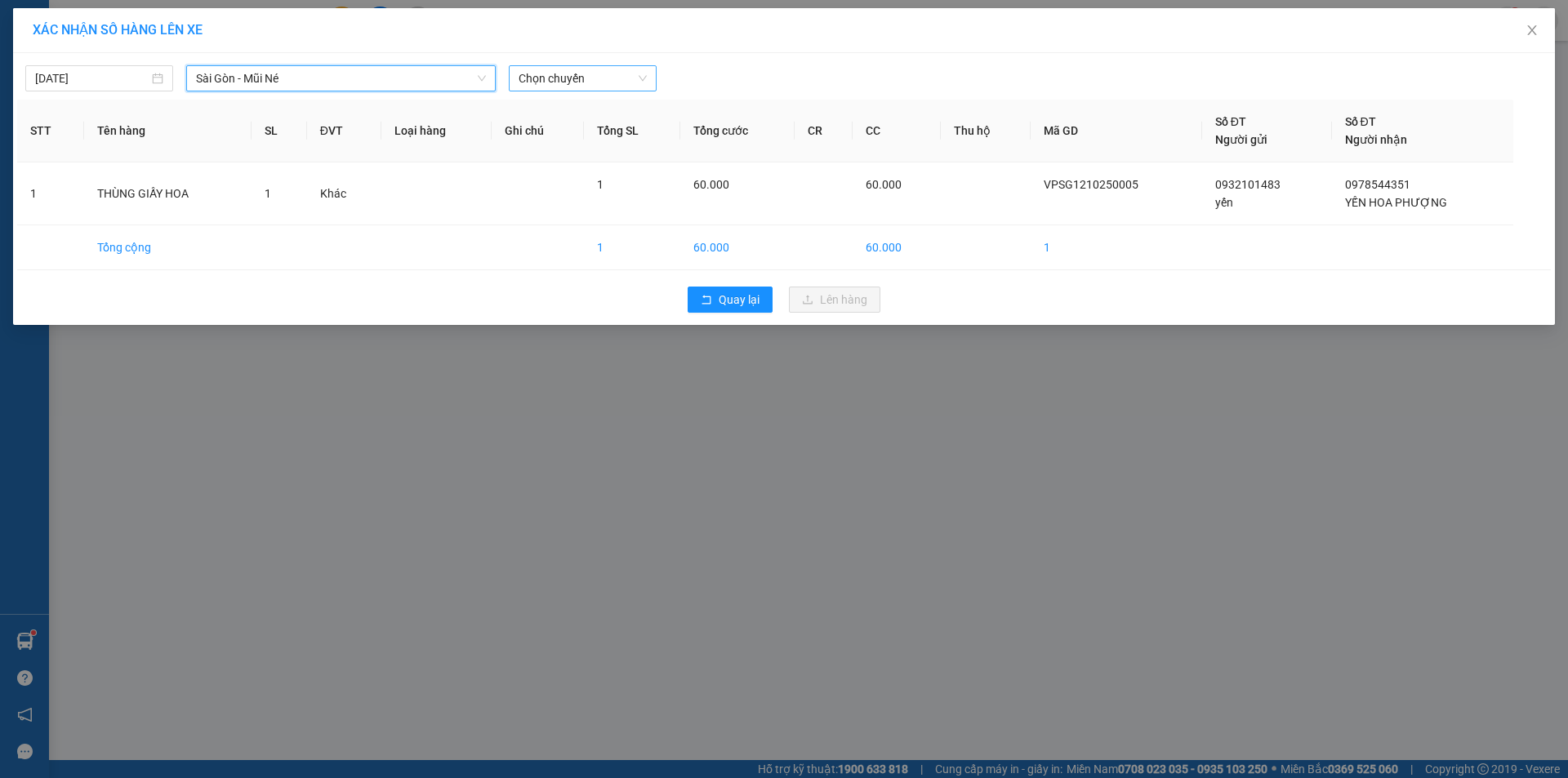
click at [559, 72] on span "Chọn chuyến" at bounding box center [583, 78] width 129 height 25
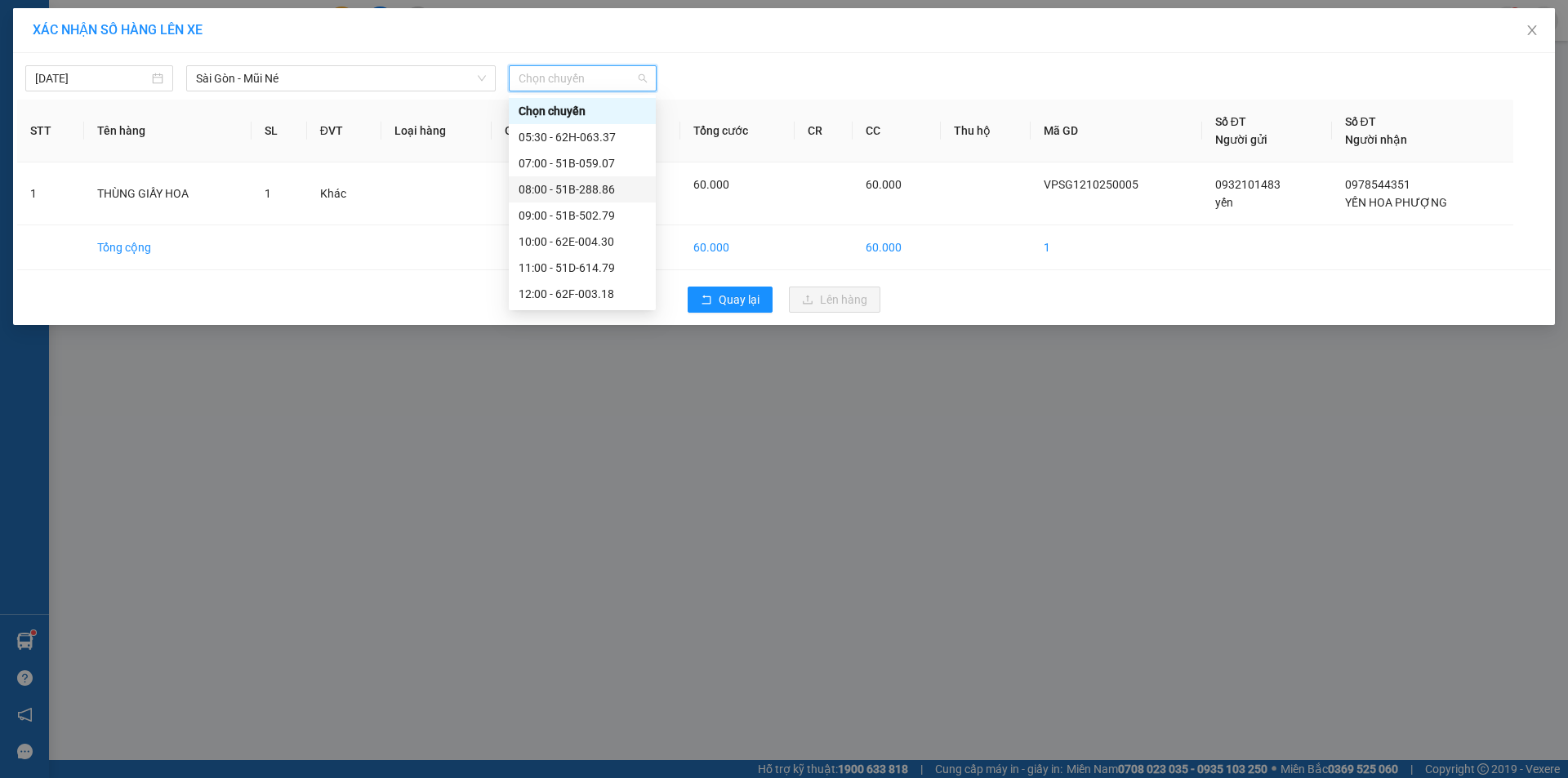
click at [605, 189] on div "08:00 - 51B-288.86" at bounding box center [582, 189] width 128 height 18
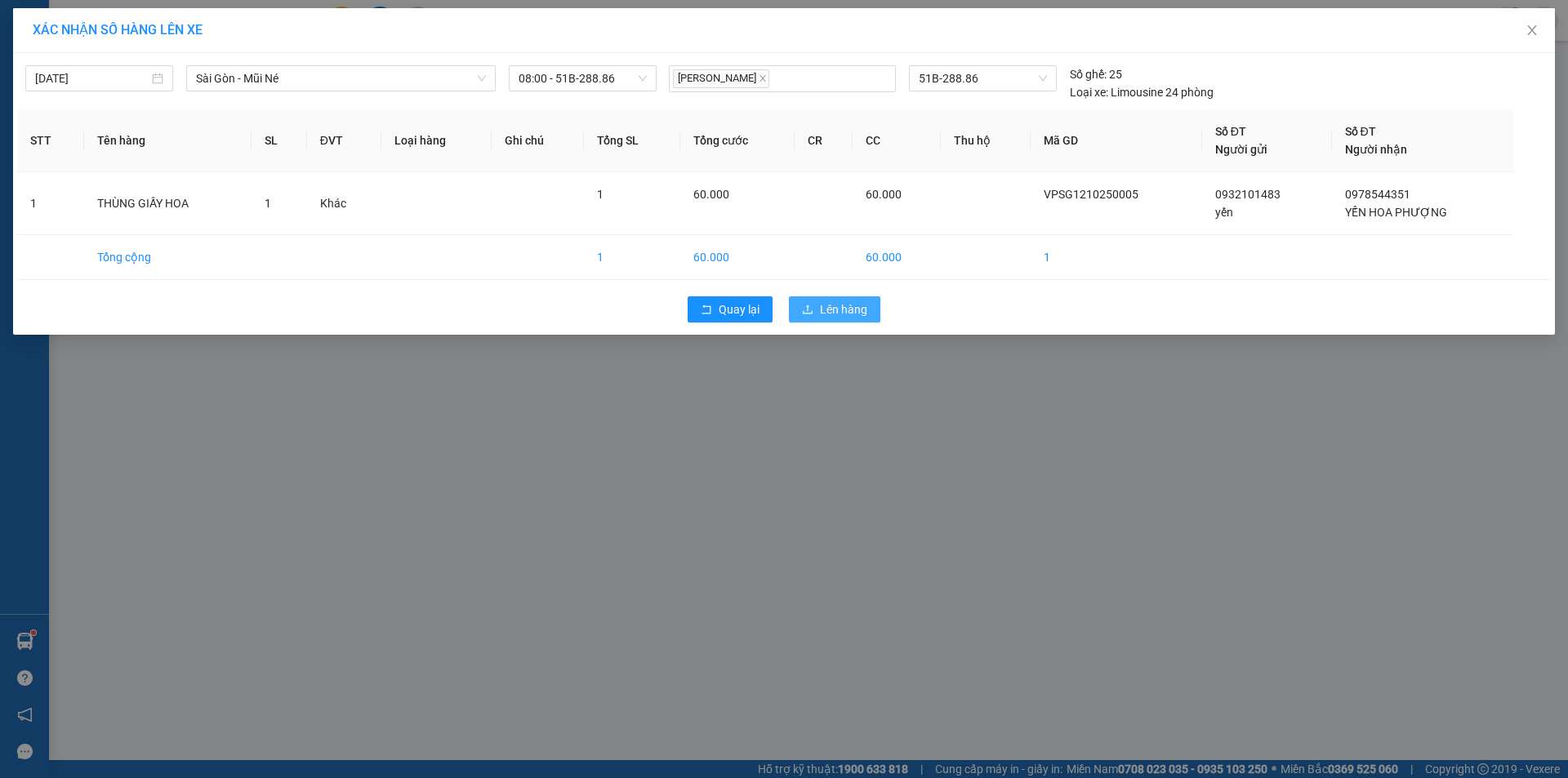
click at [826, 310] on span "Lên hàng" at bounding box center [843, 310] width 48 height 18
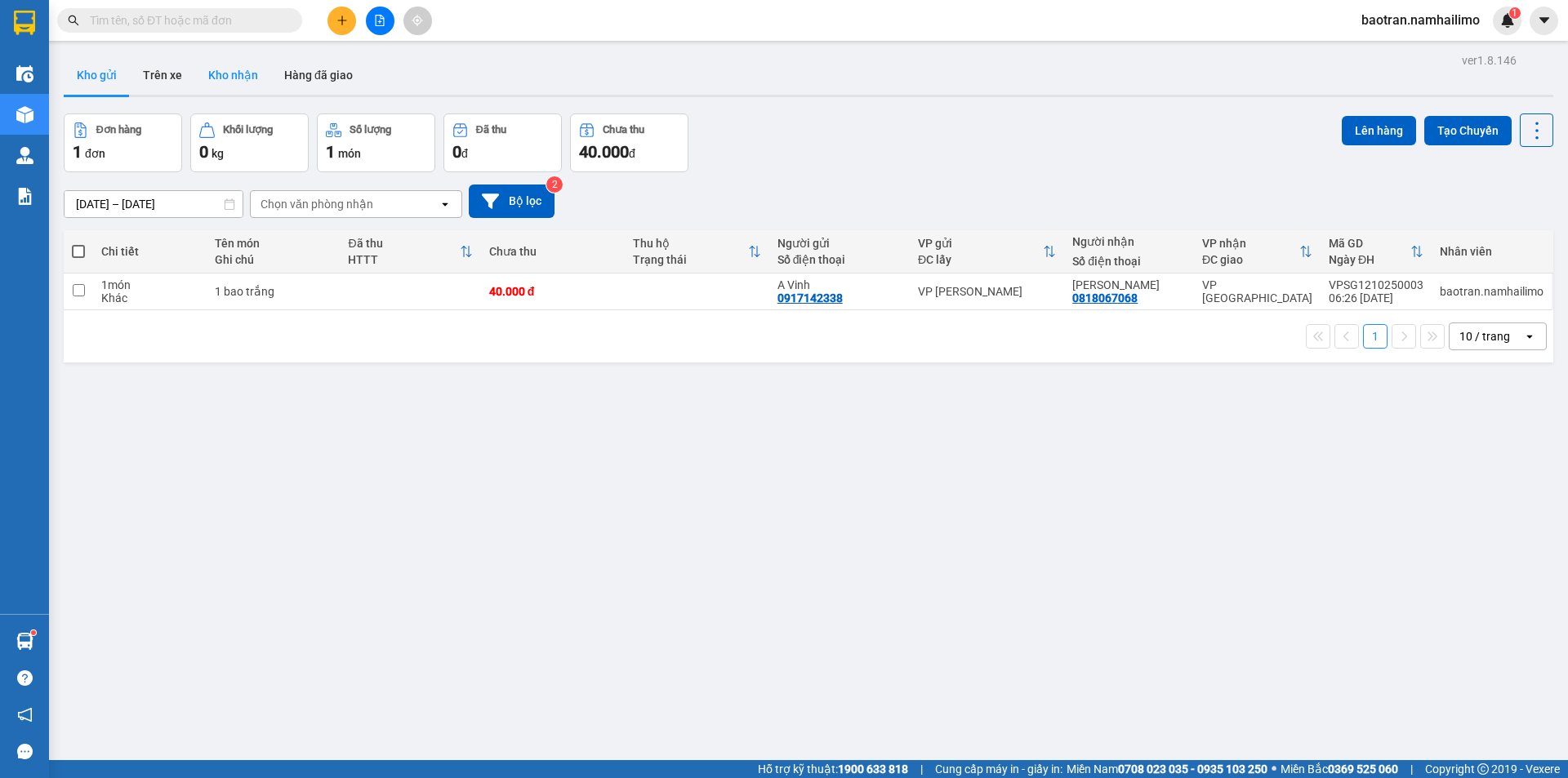
click at [224, 76] on button "Kho nhận" at bounding box center [233, 75] width 76 height 40
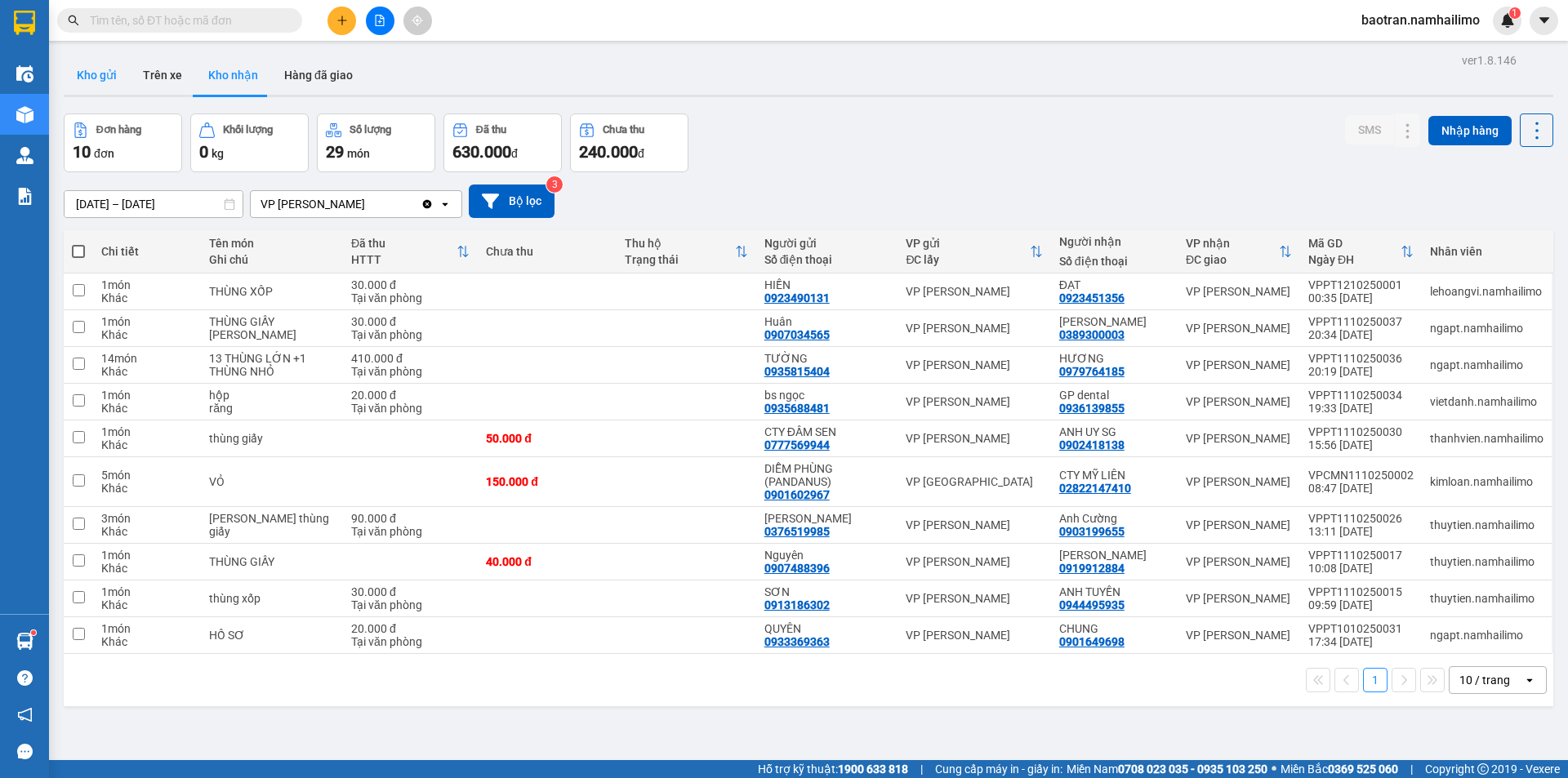
click at [73, 76] on button "Kho gửi" at bounding box center [96, 75] width 66 height 40
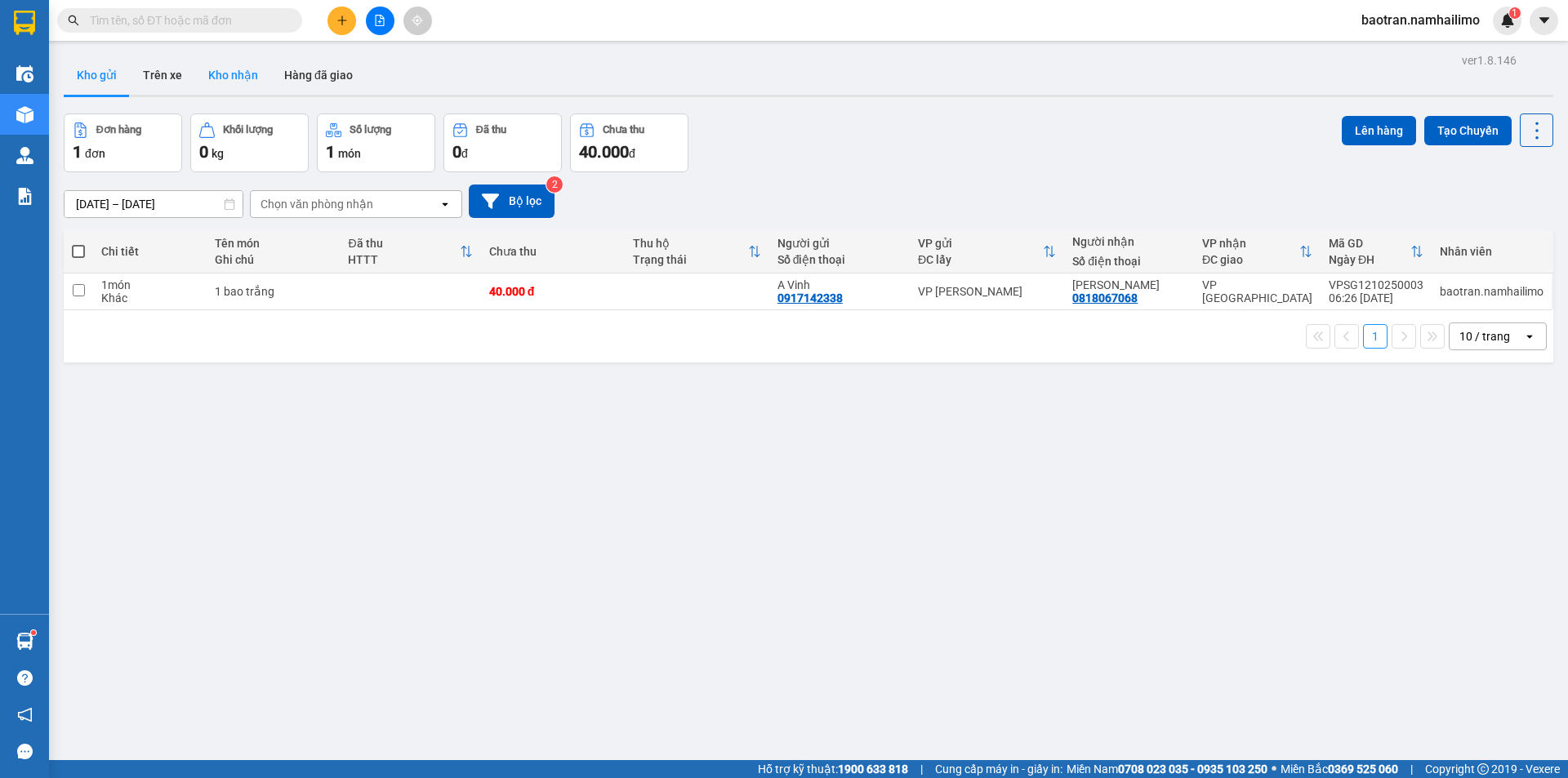
click at [234, 88] on button "Kho nhận" at bounding box center [233, 75] width 76 height 40
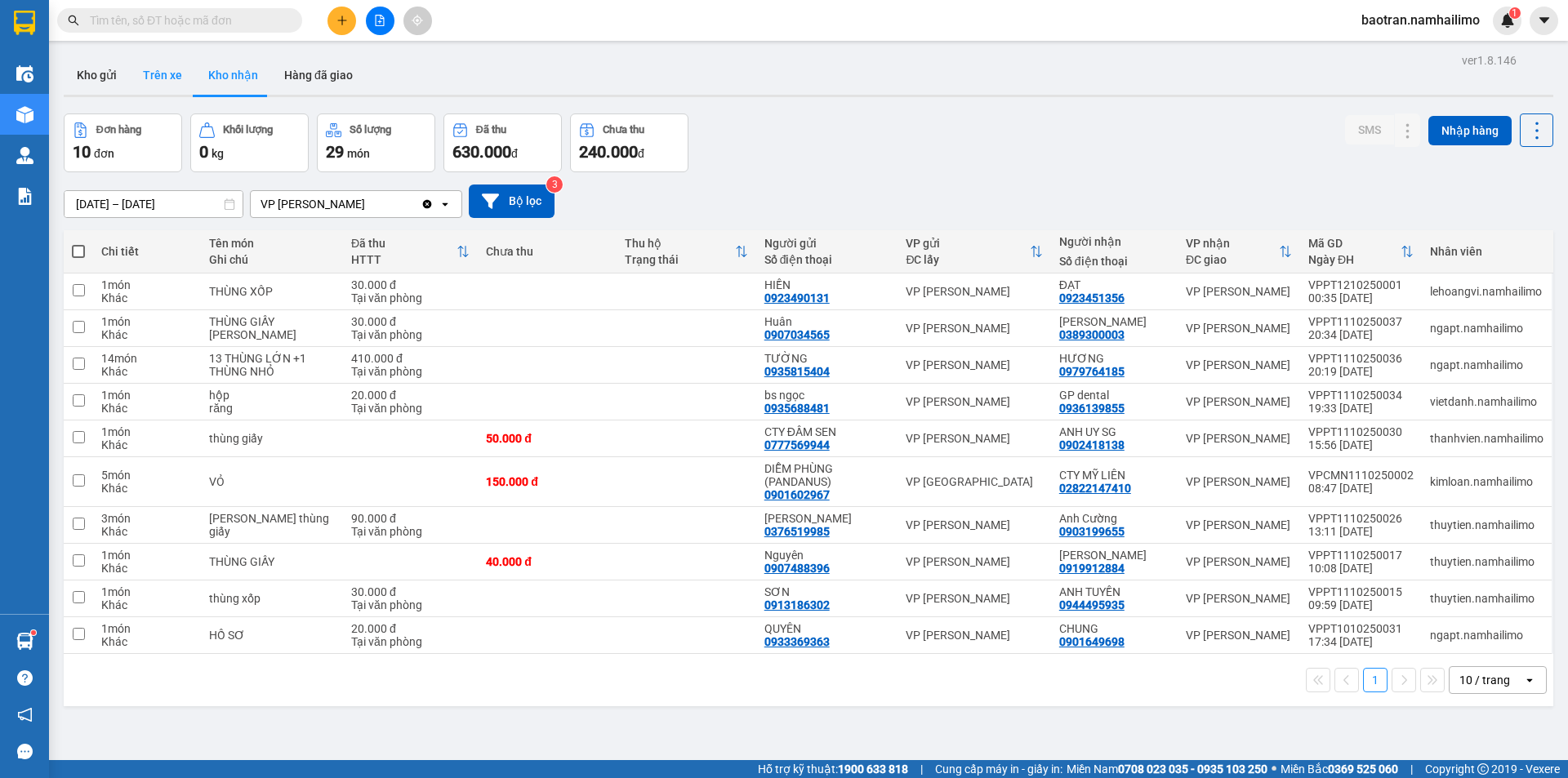
click at [156, 86] on button "Trên xe" at bounding box center [162, 75] width 65 height 40
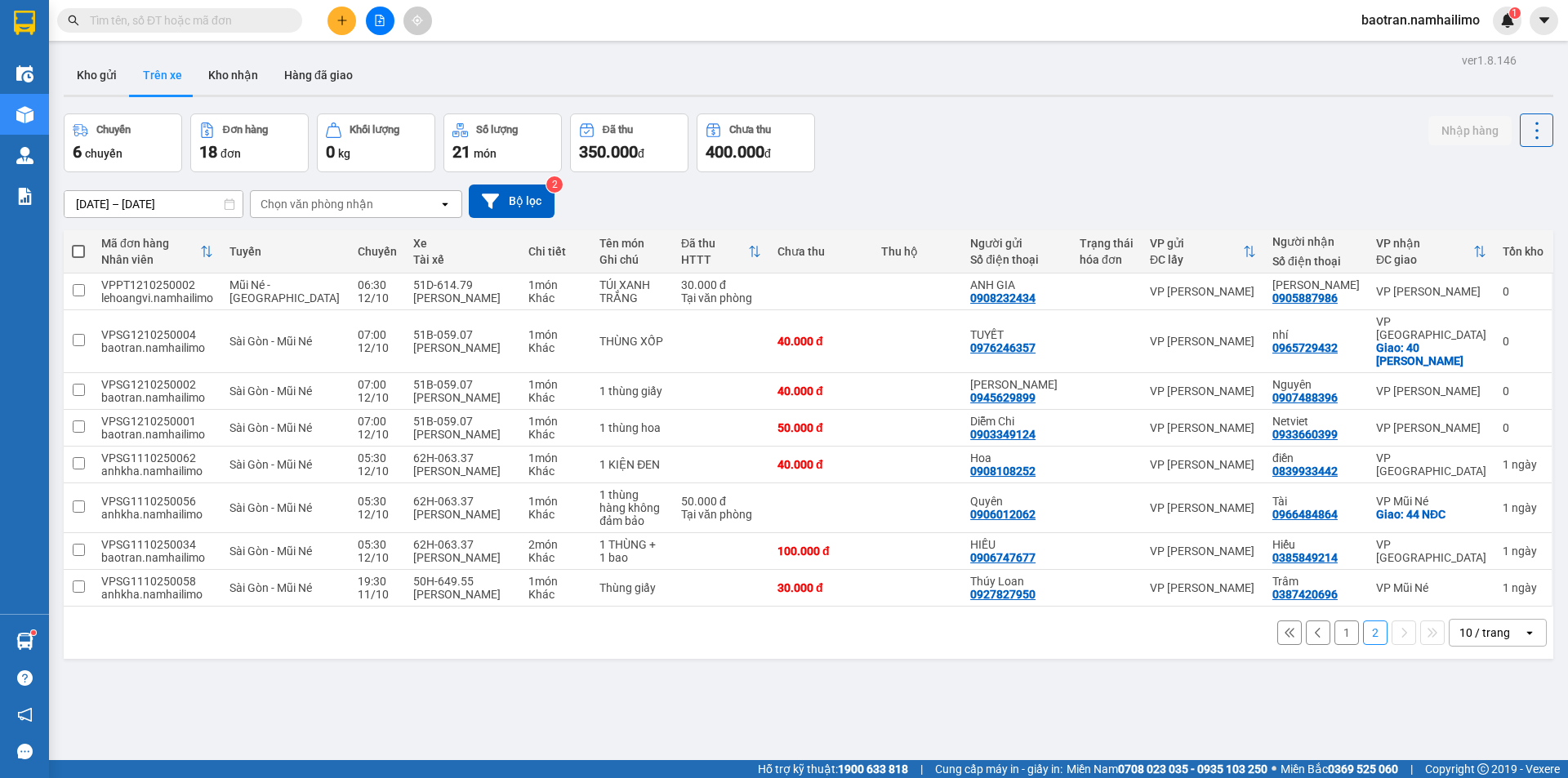
click at [1336, 637] on button "1" at bounding box center [1346, 632] width 25 height 25
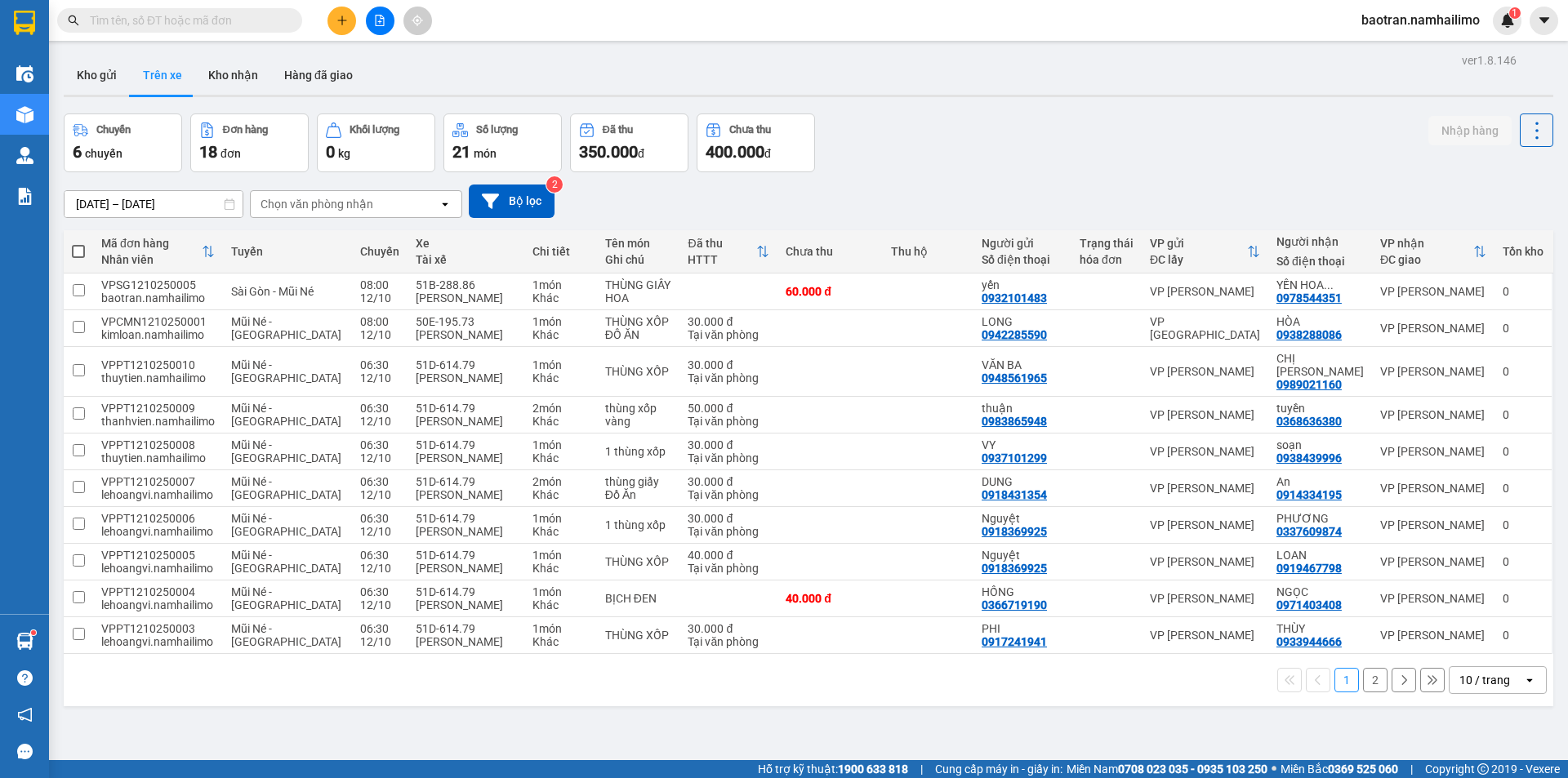
click at [1366, 668] on button "2" at bounding box center [1375, 680] width 25 height 25
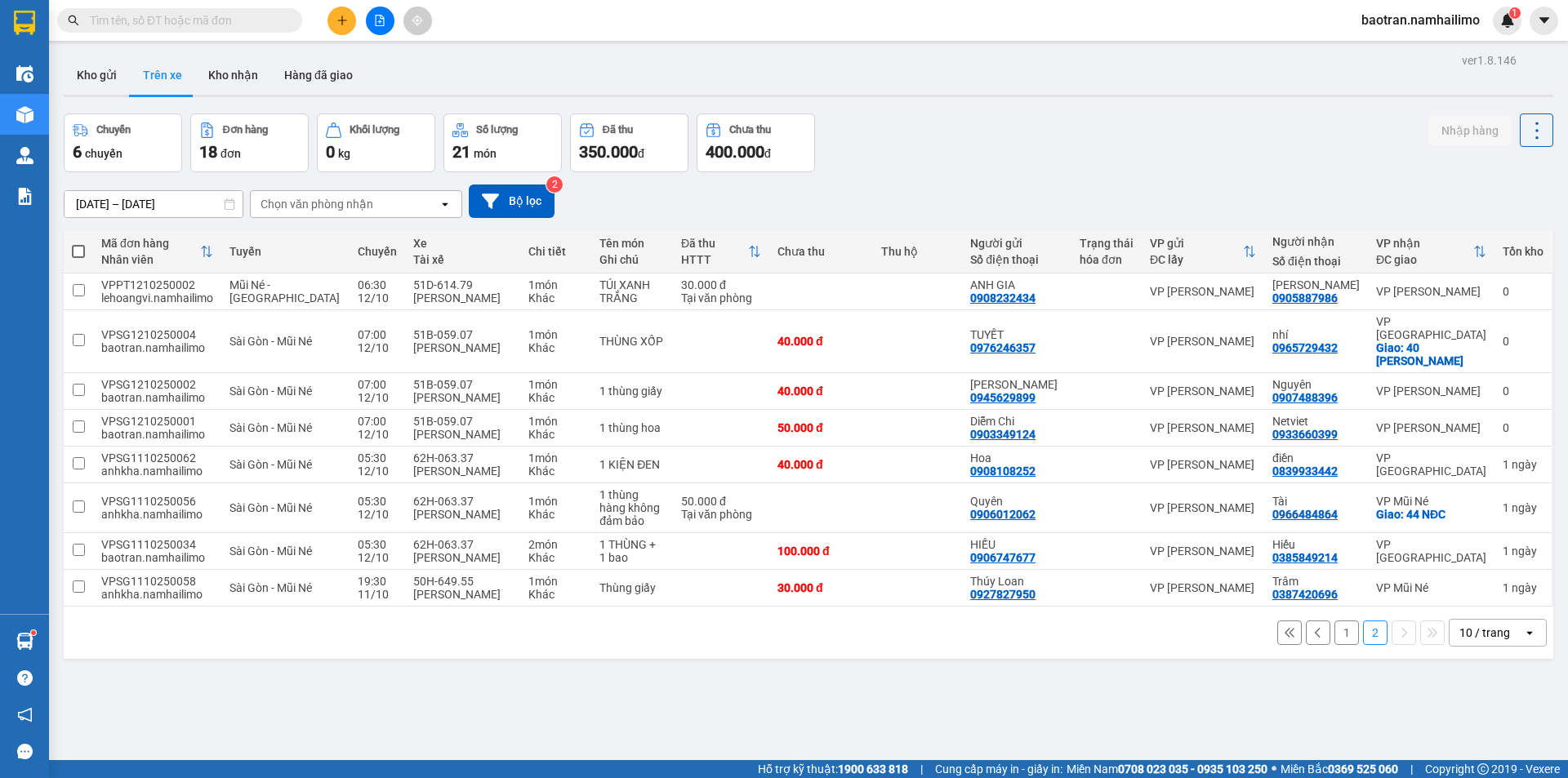
click at [161, 23] on input "text" at bounding box center [186, 21] width 193 height 18
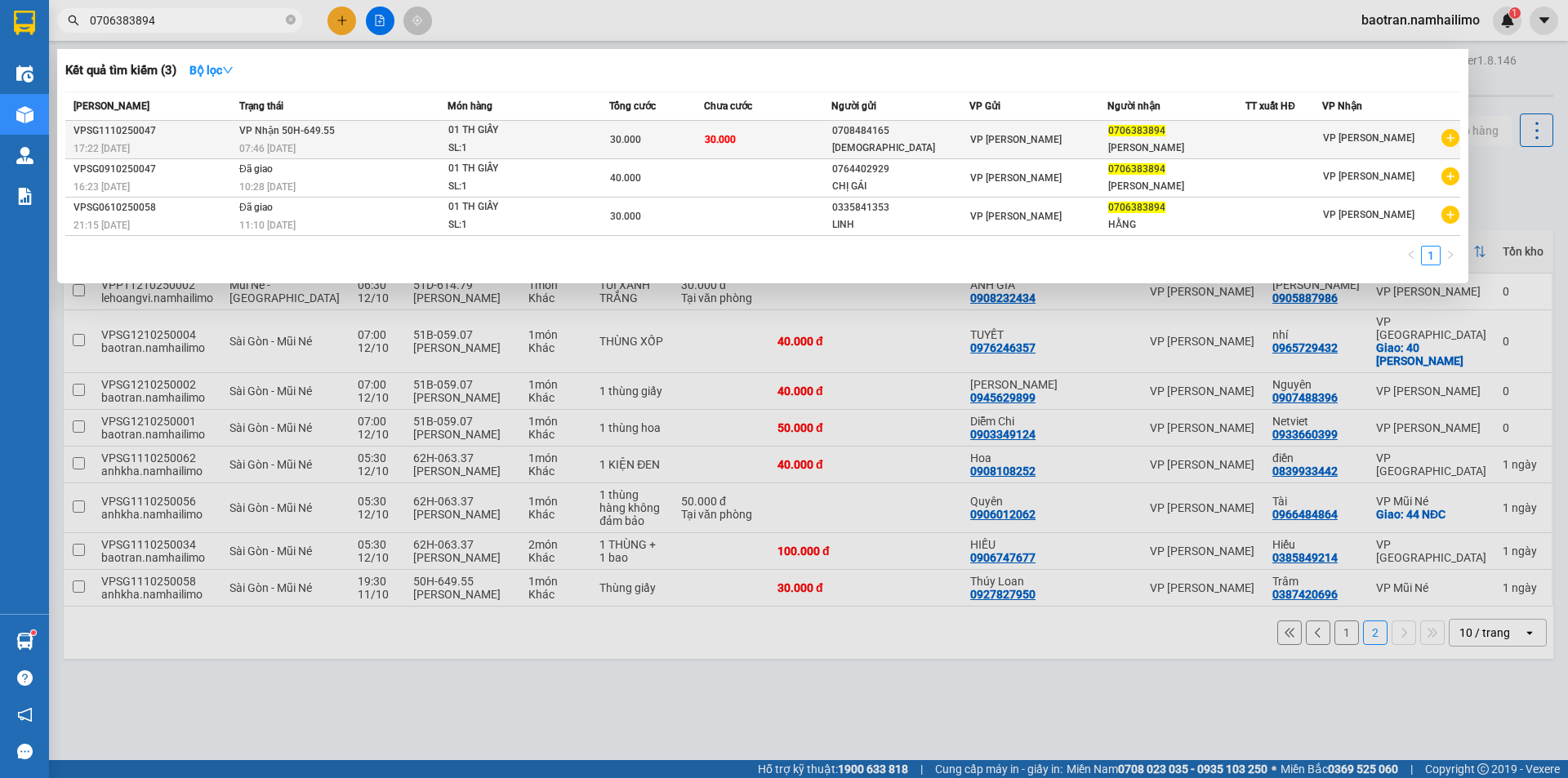
type input "0706383894"
click at [354, 144] on div "07:46 - 12/10" at bounding box center [343, 148] width 208 height 18
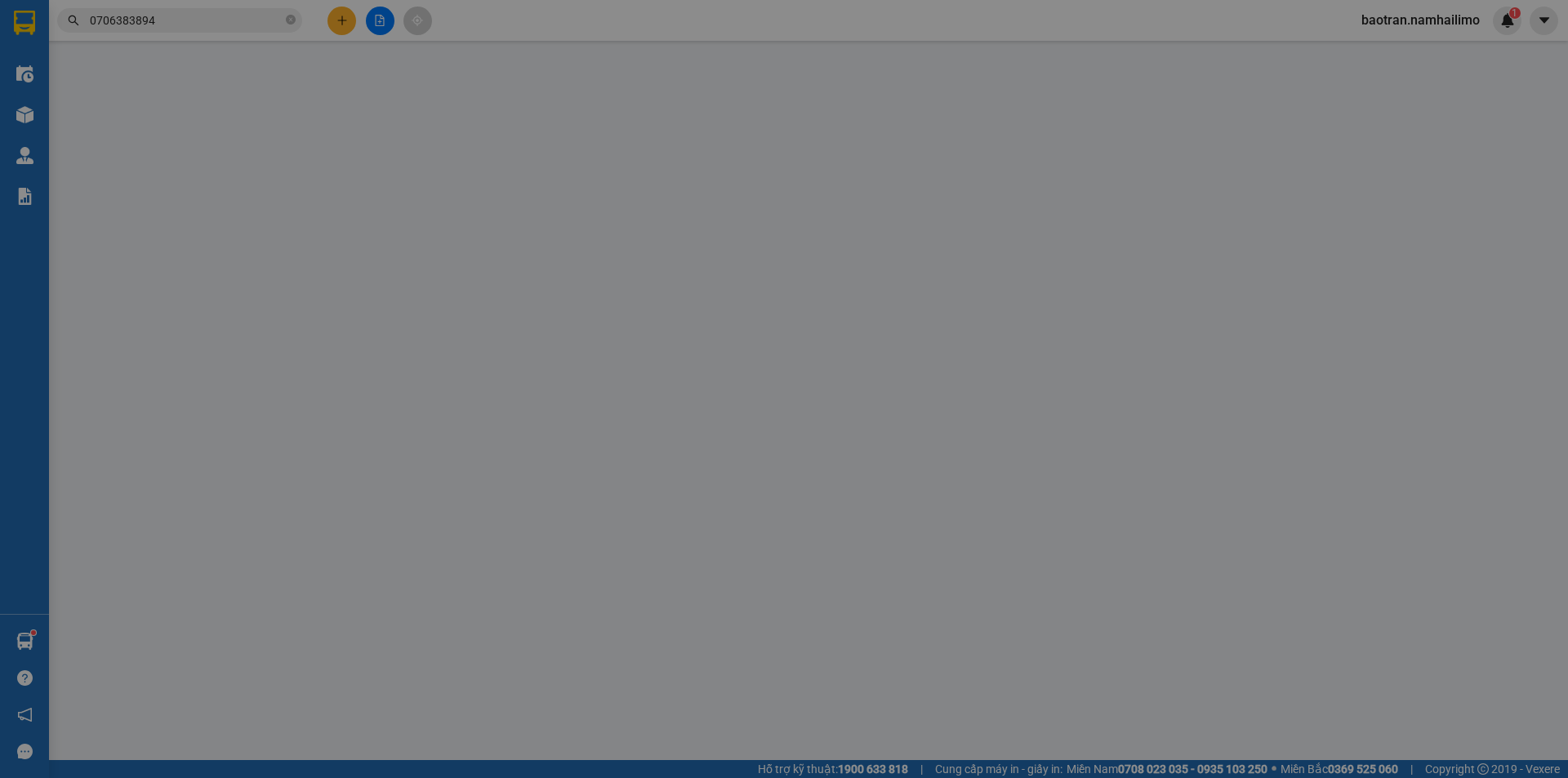
type input "0708484165"
type input "hồng an"
type input "0706383894"
type input "DAVIS"
type input "30.000"
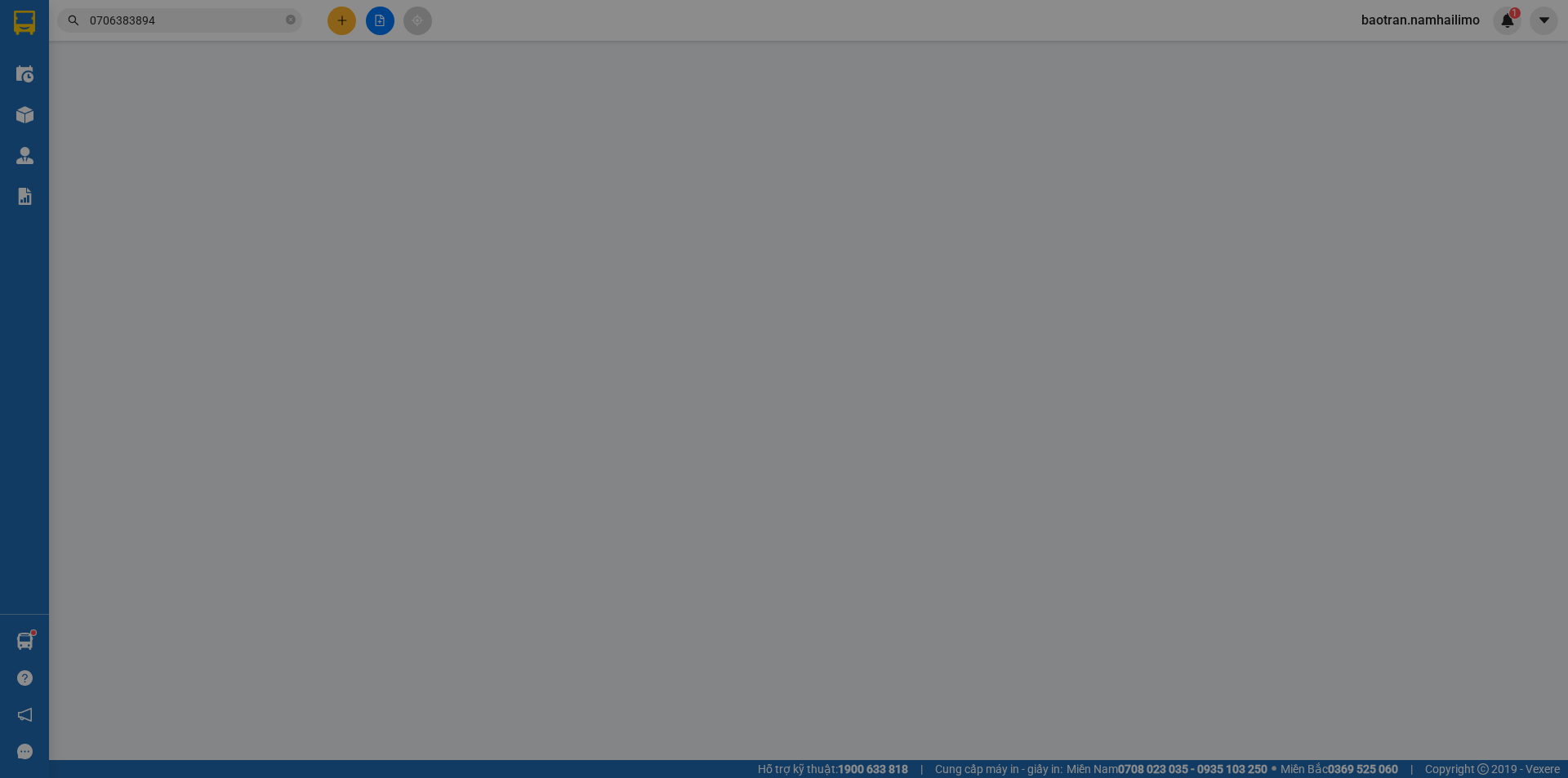
type input "30.000"
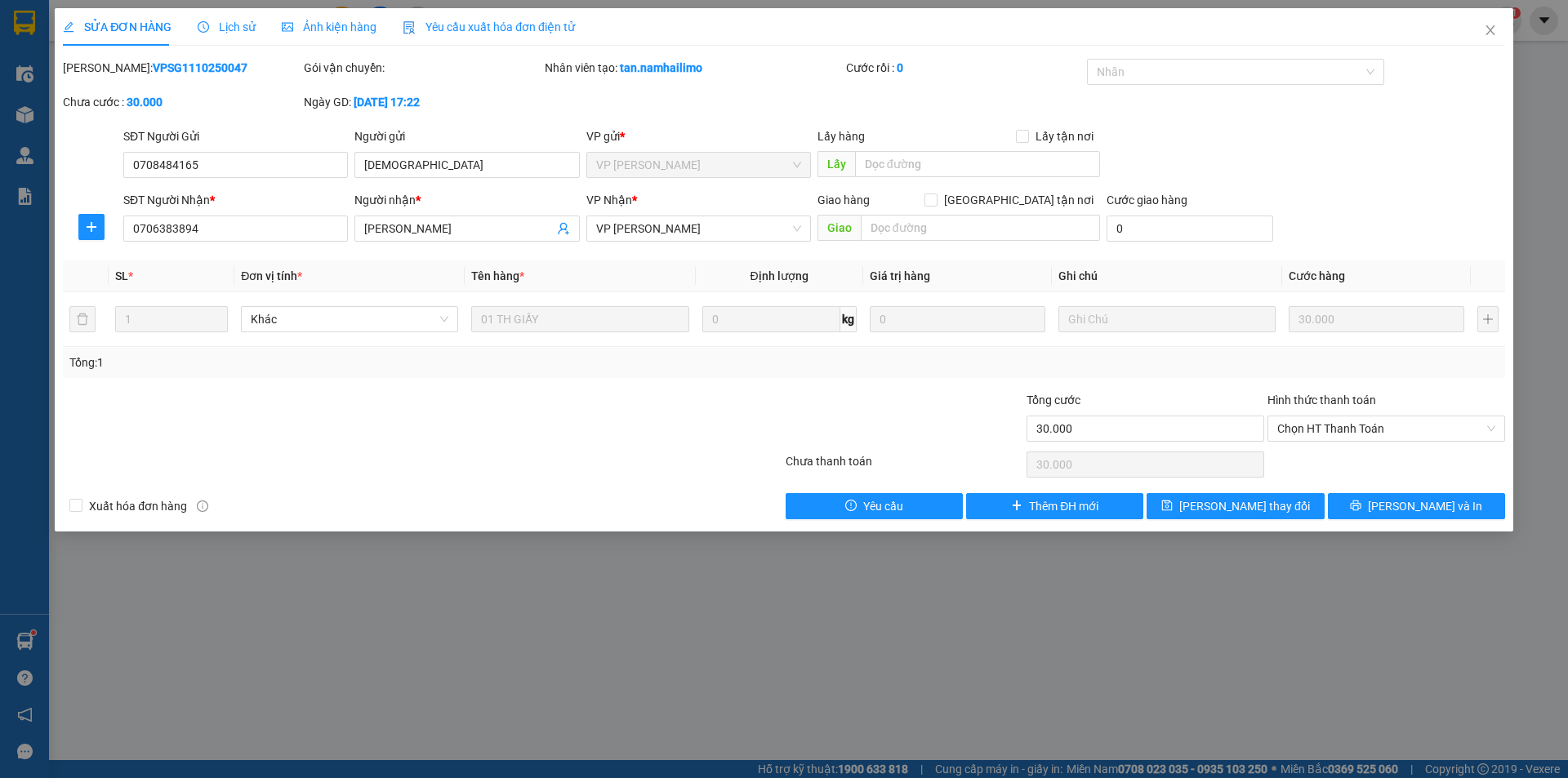
click at [225, 31] on span "Lịch sử" at bounding box center [227, 27] width 58 height 13
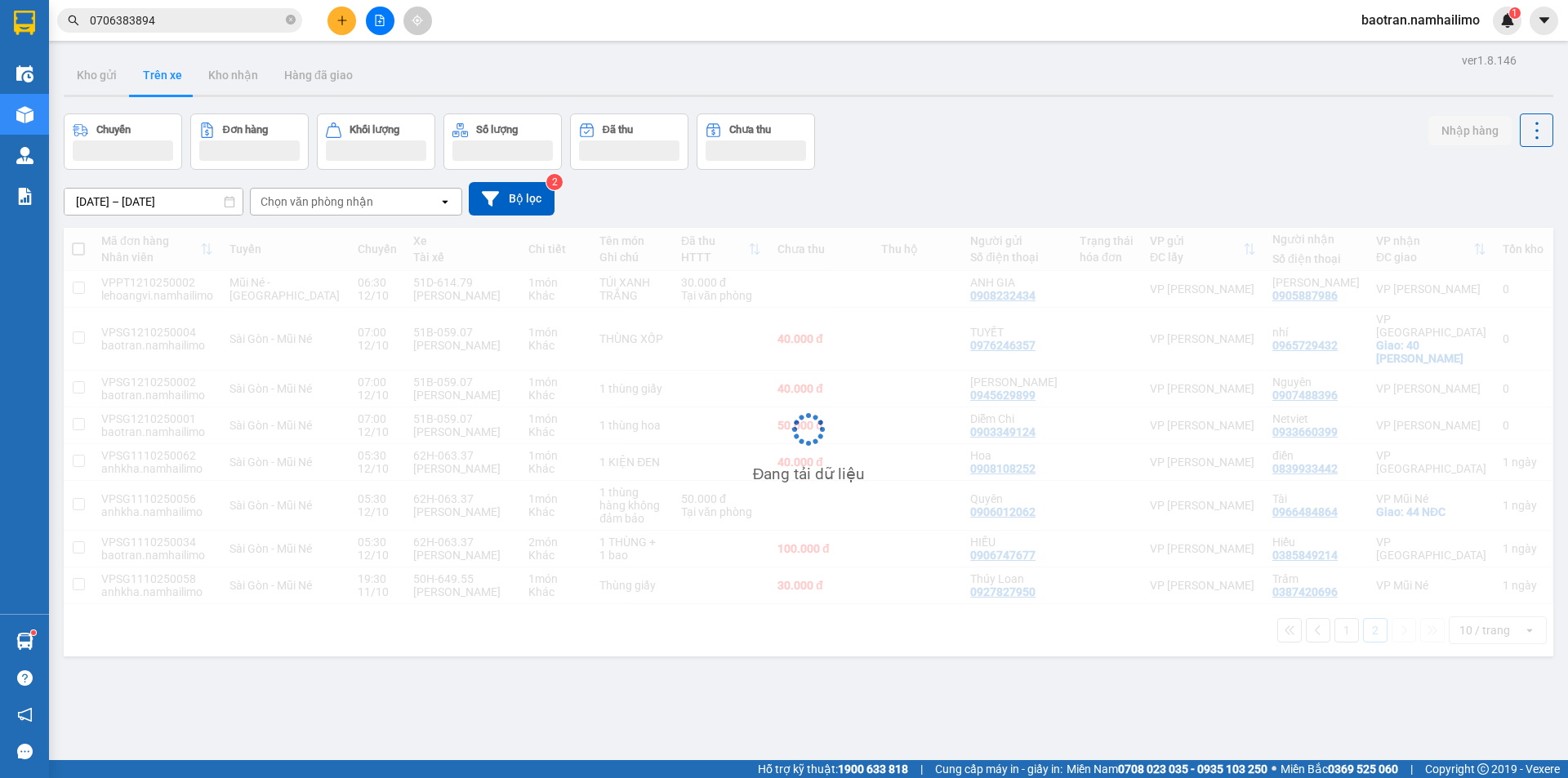
click at [216, 26] on input "0706383894" at bounding box center [186, 21] width 193 height 18
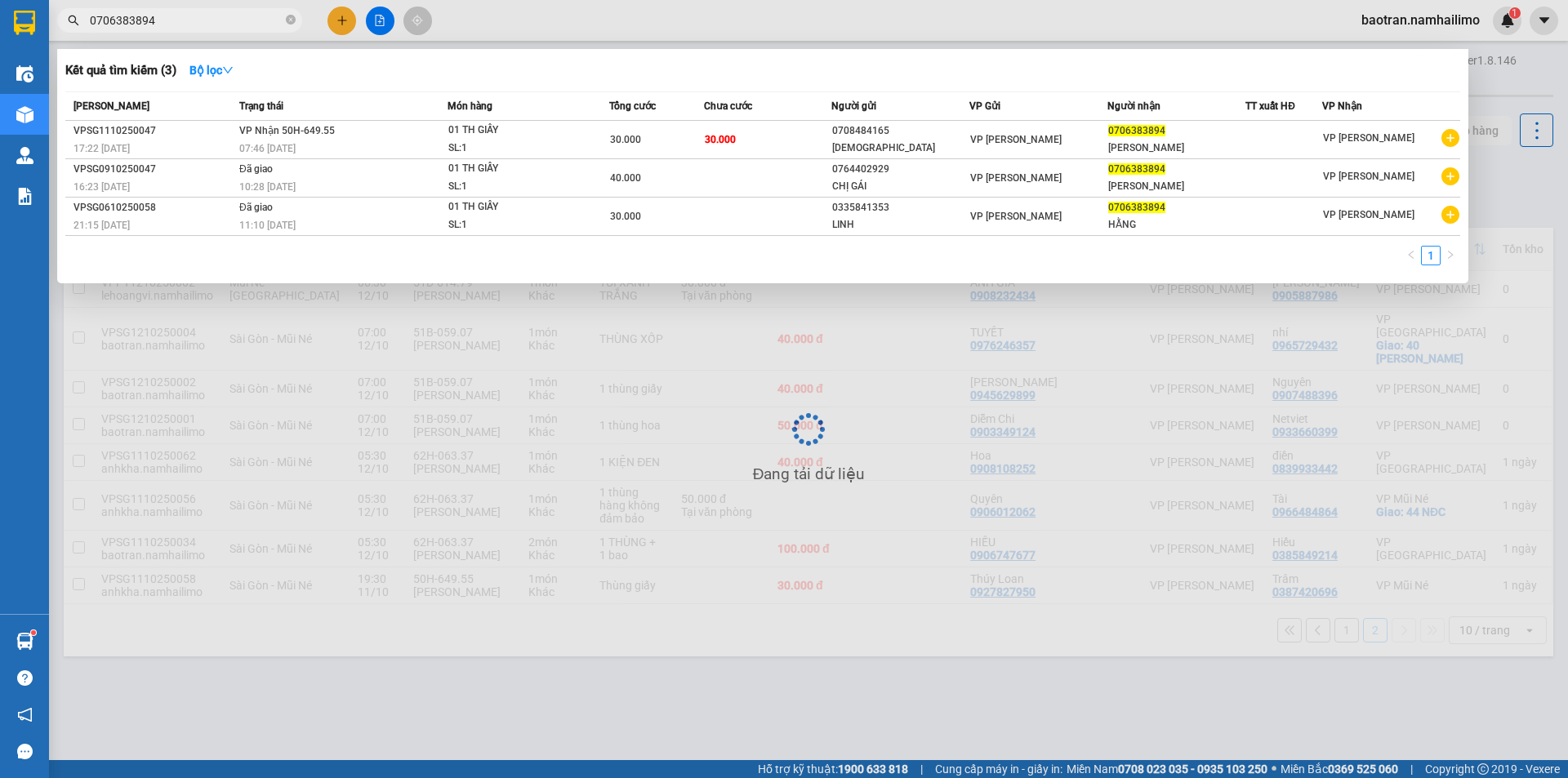
click at [216, 26] on input "0706383894" at bounding box center [186, 21] width 193 height 18
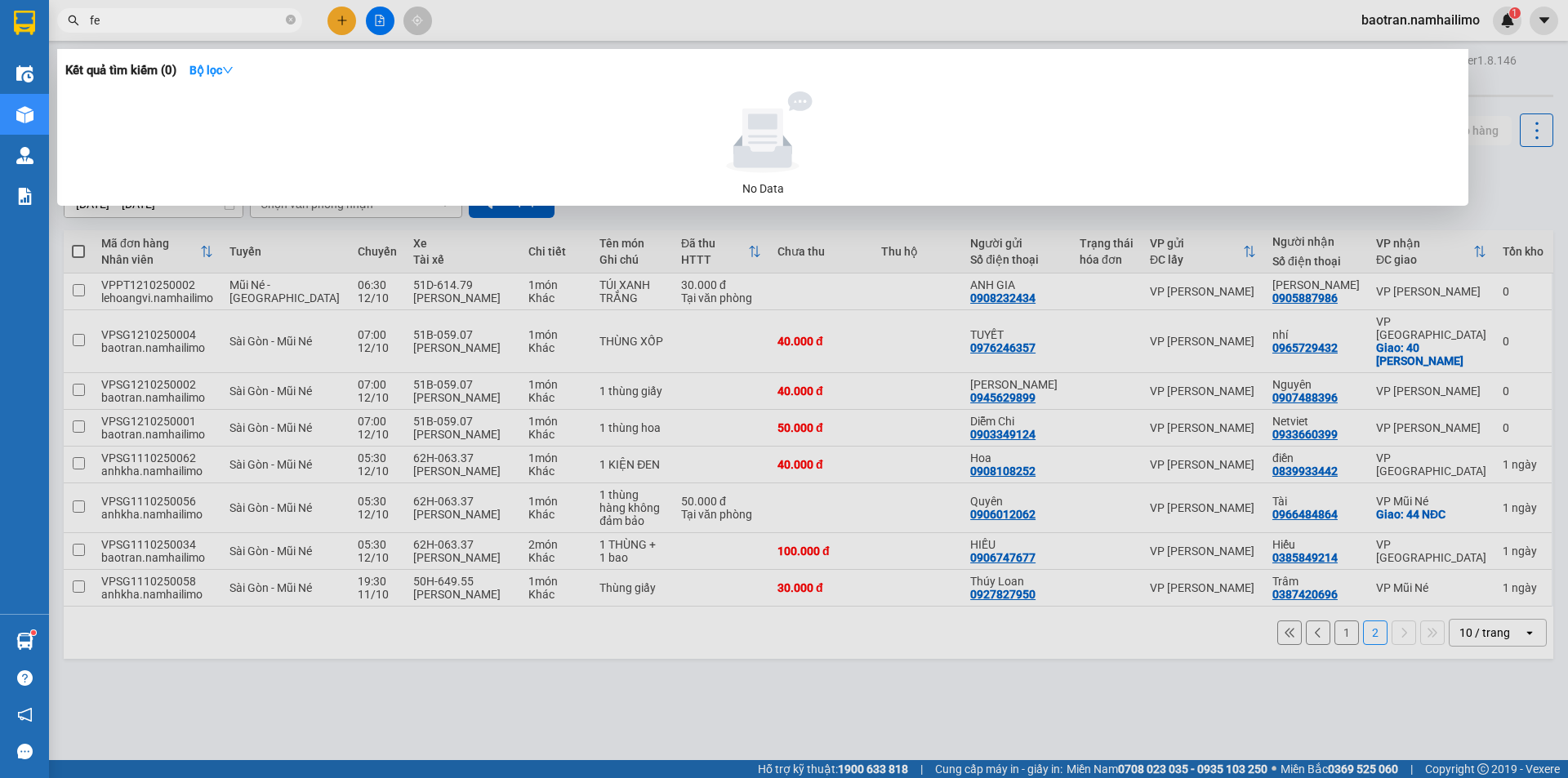
type input "f"
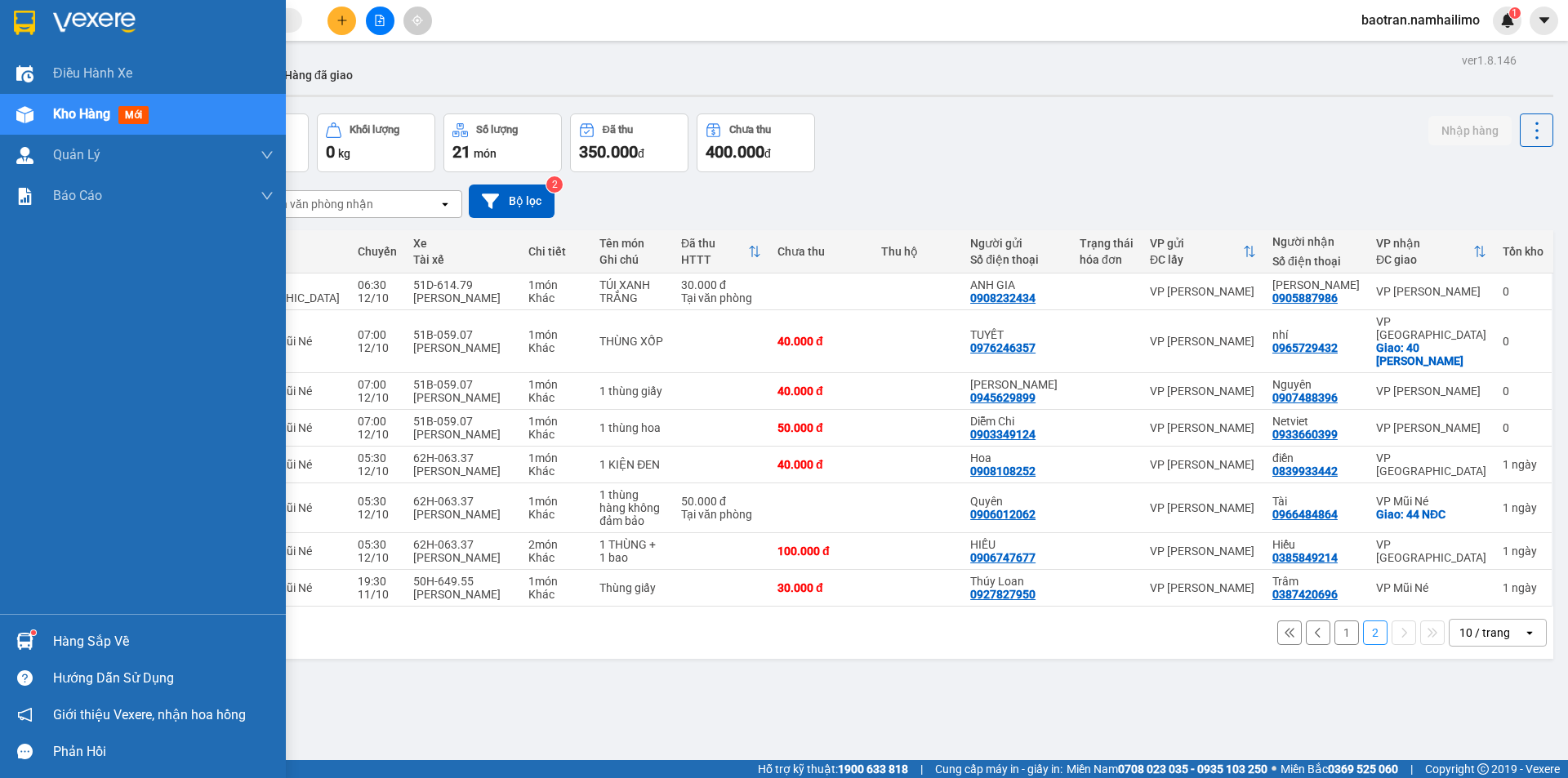
click at [108, 627] on div "Hàng sắp về" at bounding box center [143, 640] width 286 height 37
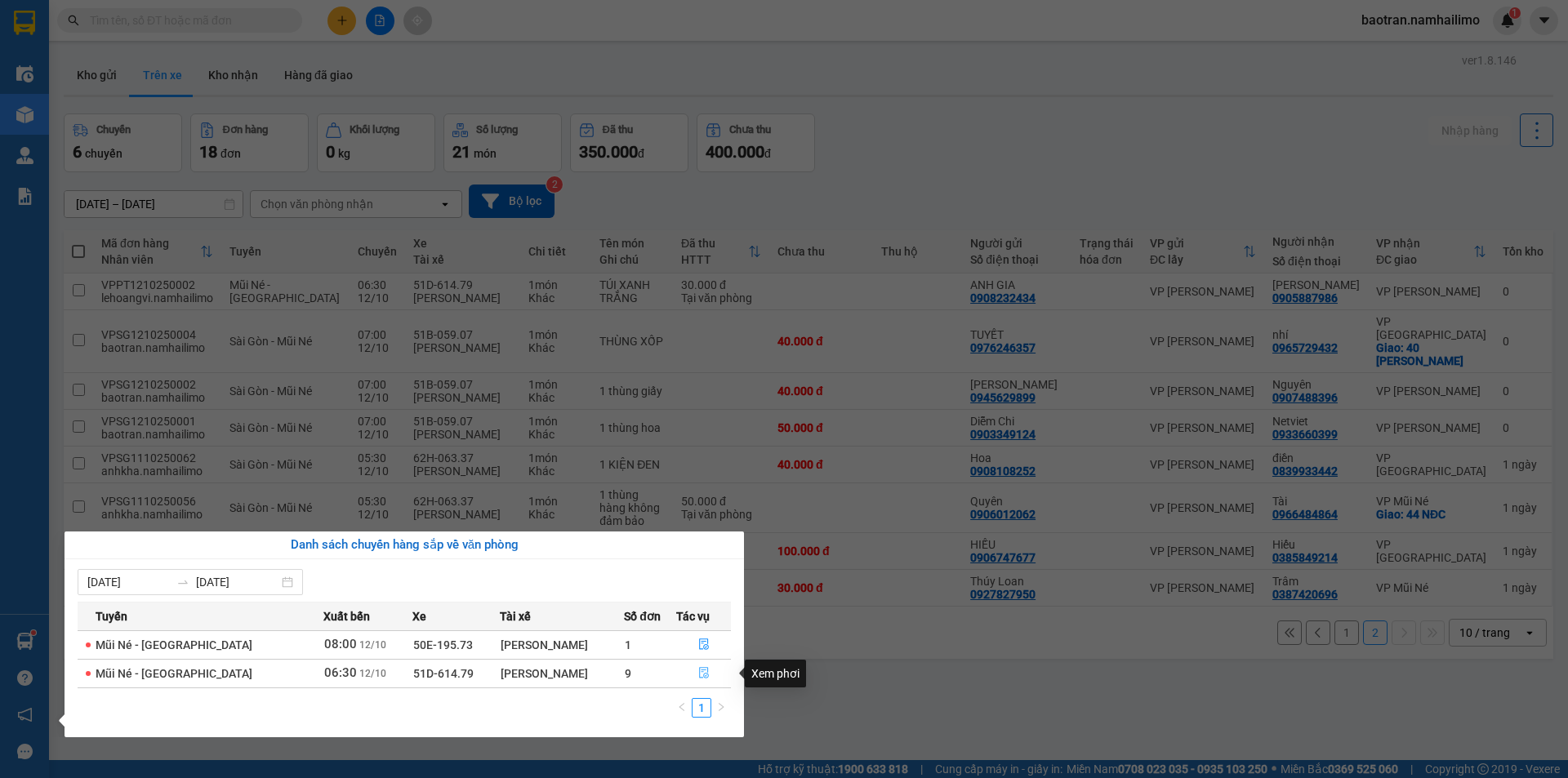
click at [705, 673] on icon "file-done" at bounding box center [704, 673] width 12 height 12
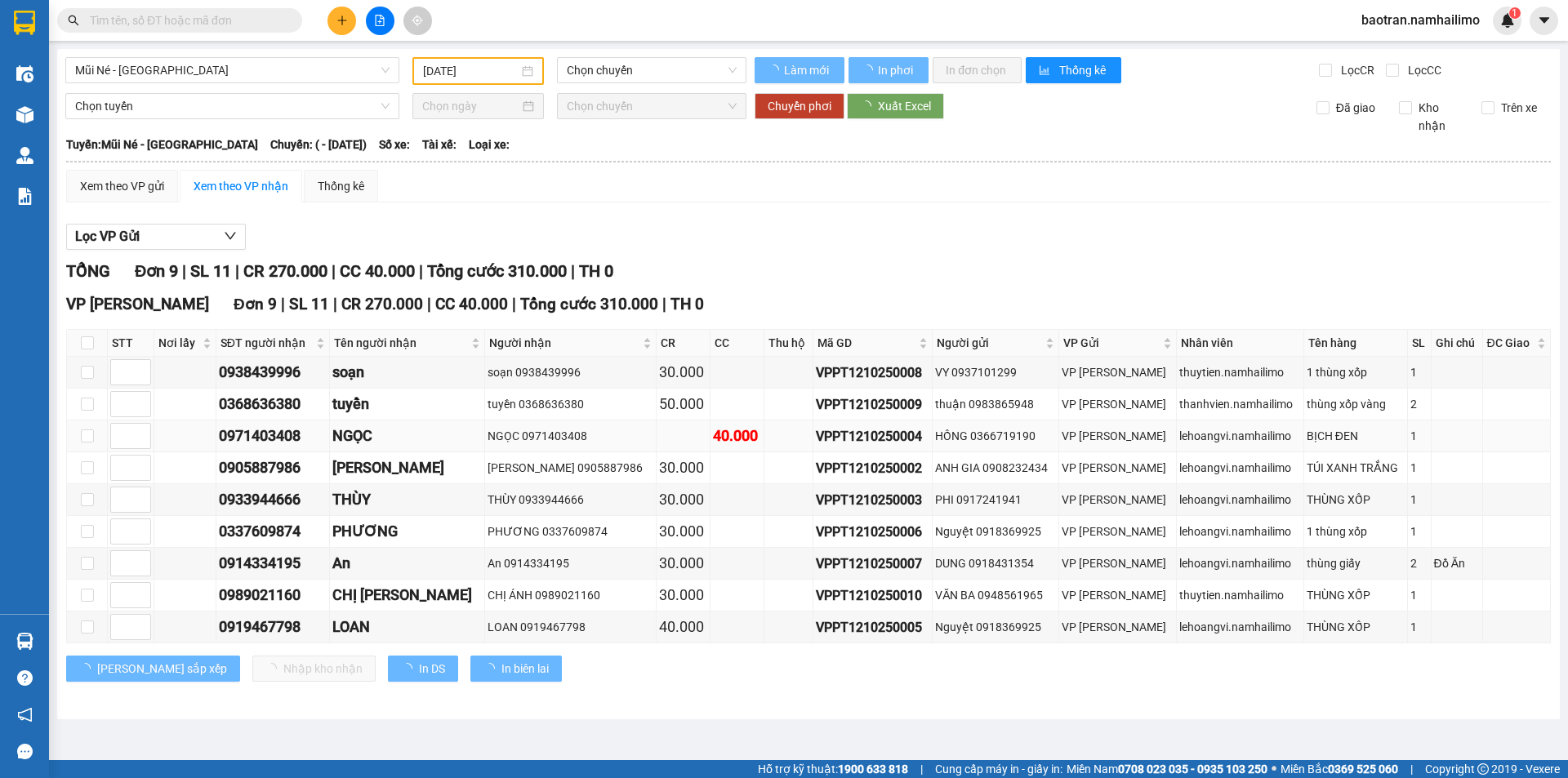
type input "12/10/2025"
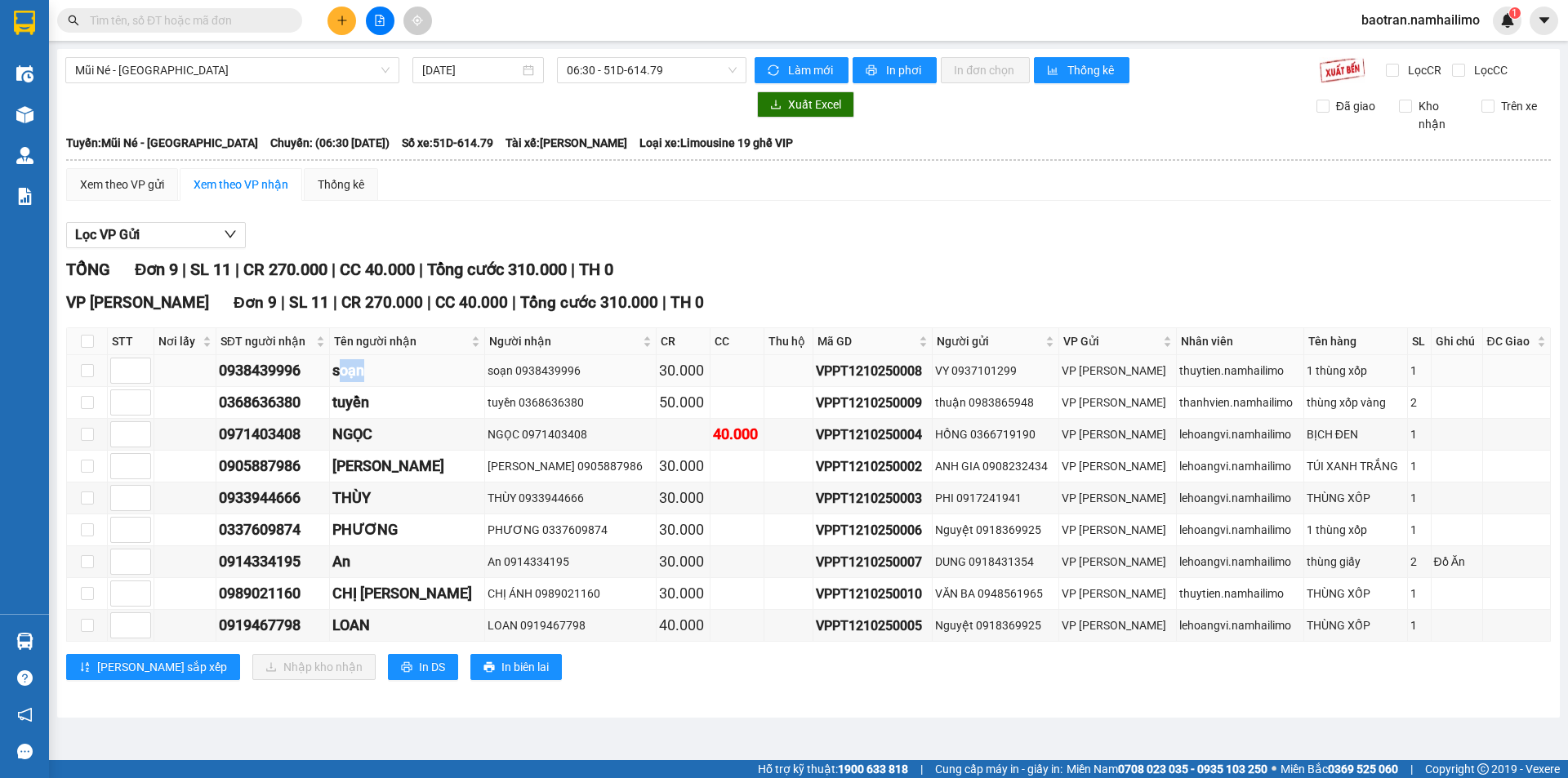
drag, startPoint x: 398, startPoint y: 372, endPoint x: 353, endPoint y: 367, distance: 45.3
click at [353, 367] on div "soạn" at bounding box center [407, 370] width 149 height 23
drag, startPoint x: 406, startPoint y: 404, endPoint x: 362, endPoint y: 402, distance: 44.0
click at [361, 402] on div "tuyền" at bounding box center [407, 402] width 149 height 23
drag, startPoint x: 407, startPoint y: 437, endPoint x: 393, endPoint y: 450, distance: 19.1
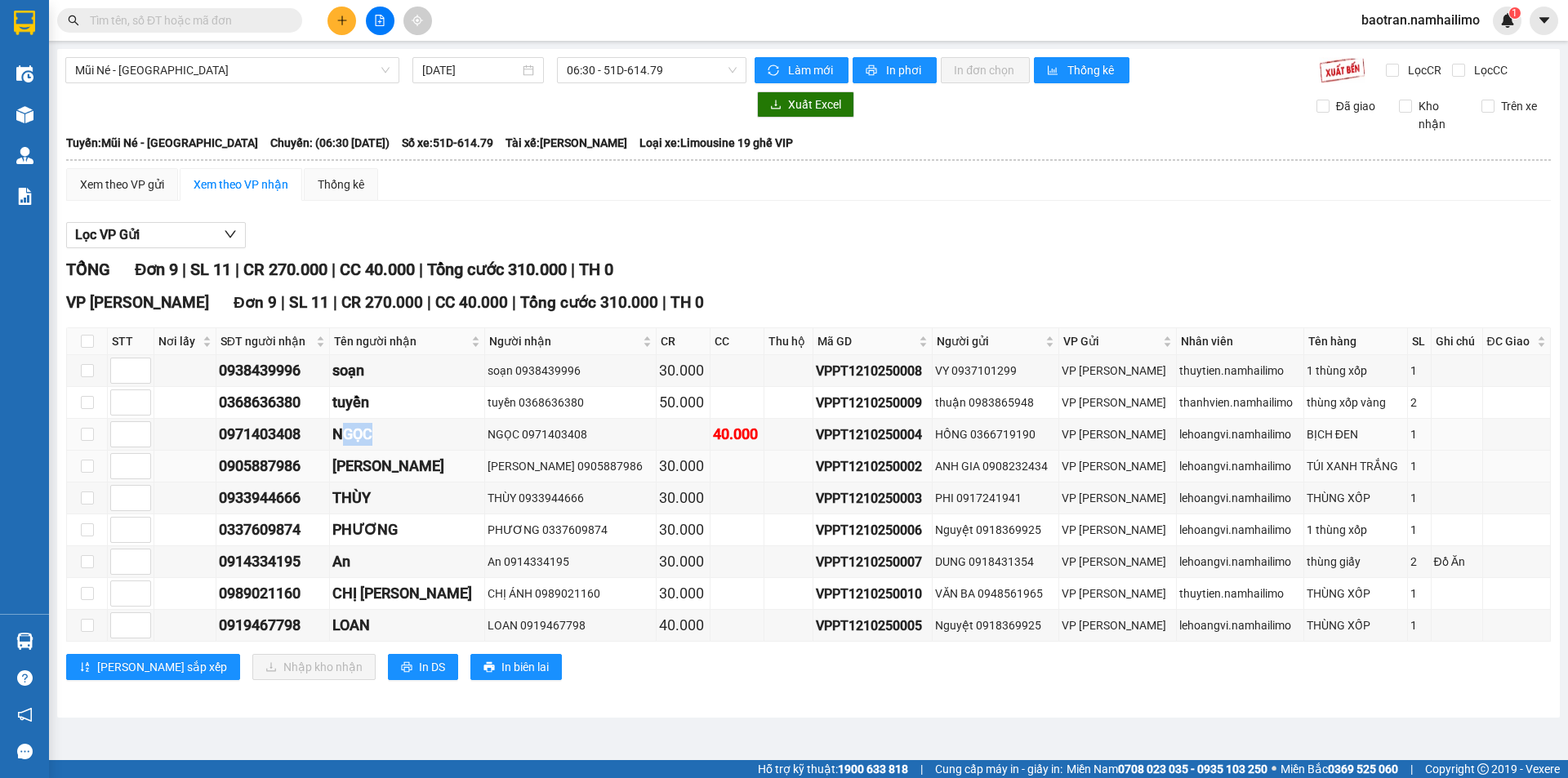
click at [361, 437] on div "NGỌC" at bounding box center [407, 434] width 149 height 23
drag, startPoint x: 412, startPoint y: 464, endPoint x: 371, endPoint y: 456, distance: 41.8
click at [352, 454] on td "KIM MAI" at bounding box center [407, 466] width 155 height 32
drag, startPoint x: 416, startPoint y: 510, endPoint x: 416, endPoint y: 526, distance: 16.0
click at [367, 502] on div "THÙY" at bounding box center [407, 498] width 149 height 23
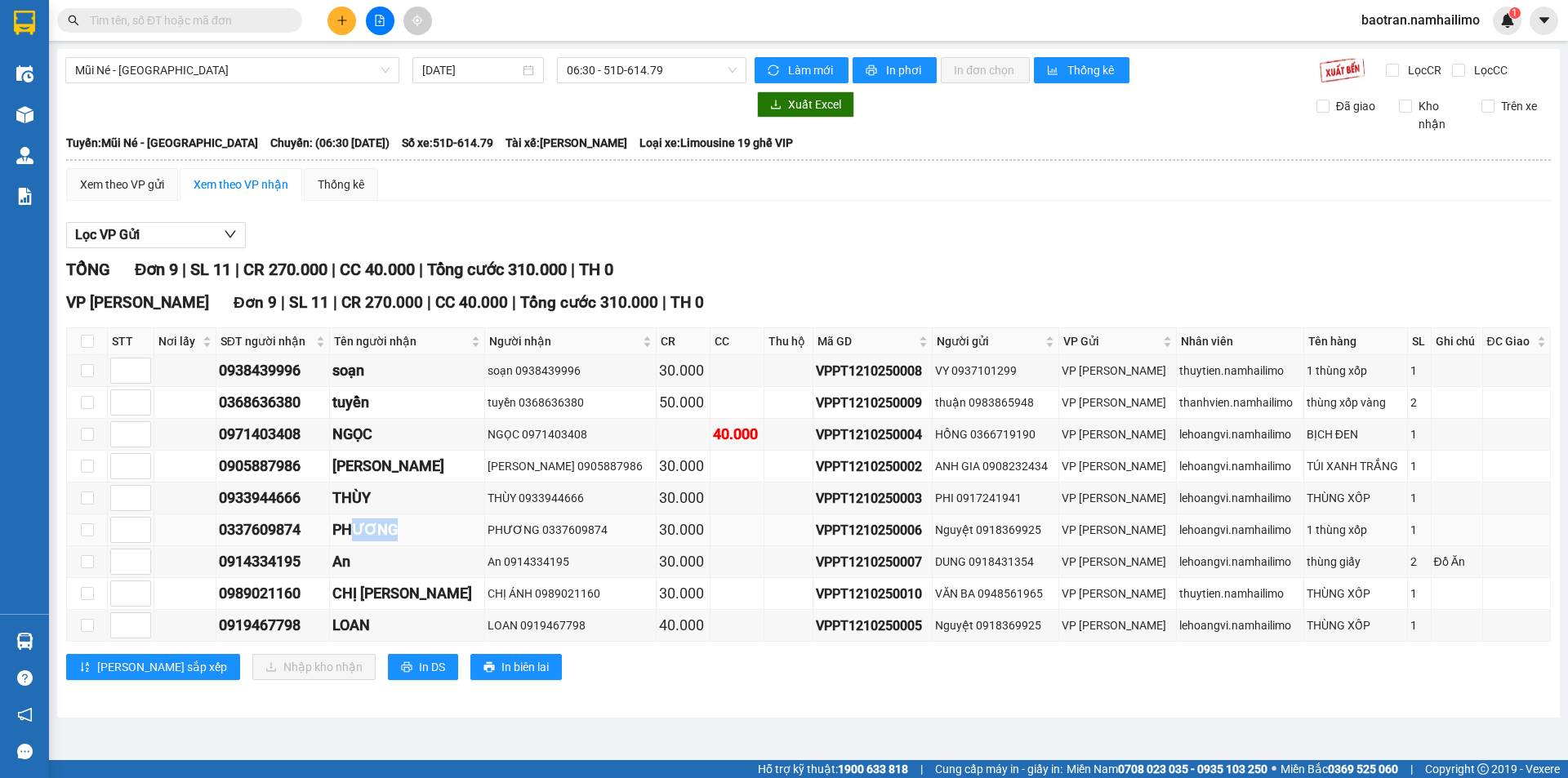
drag, startPoint x: 437, startPoint y: 539, endPoint x: 365, endPoint y: 530, distance: 72.6
click at [365, 530] on div "PHƯƠNG" at bounding box center [407, 530] width 149 height 23
click at [428, 576] on td "An" at bounding box center [407, 562] width 155 height 32
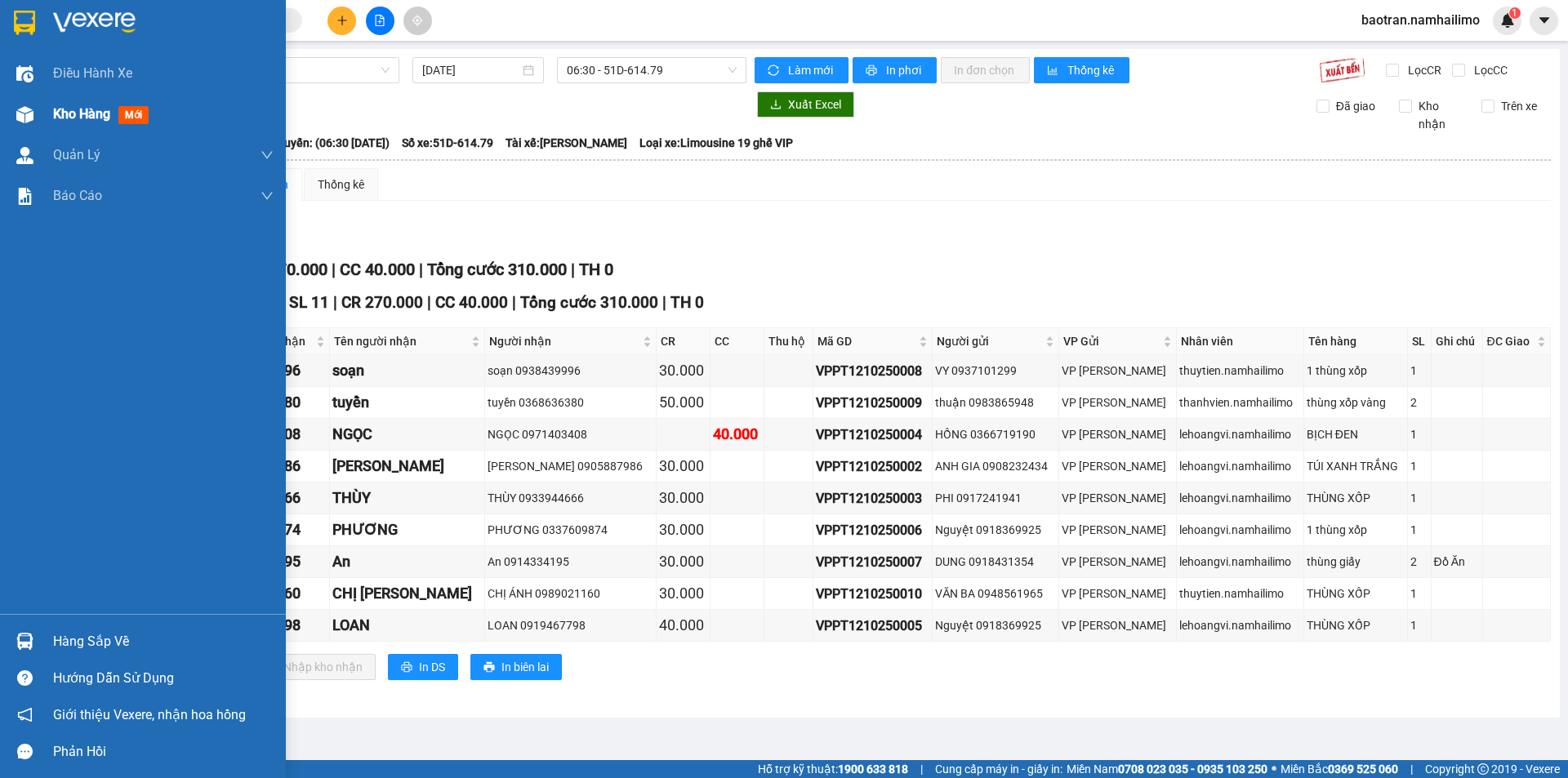
click at [80, 129] on div "Kho hàng mới" at bounding box center [163, 114] width 221 height 41
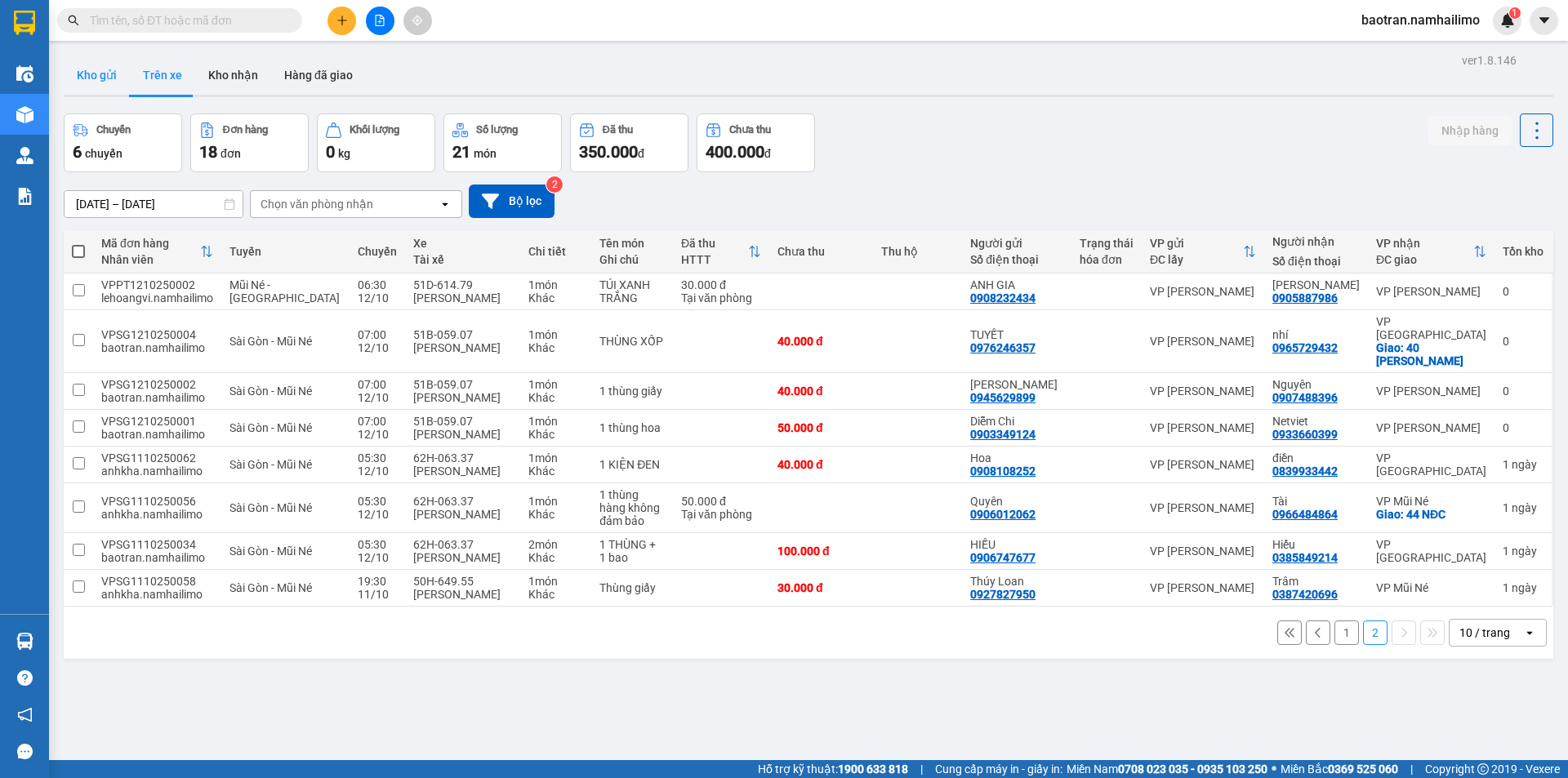
click at [117, 73] on button "Kho gửi" at bounding box center [96, 75] width 66 height 40
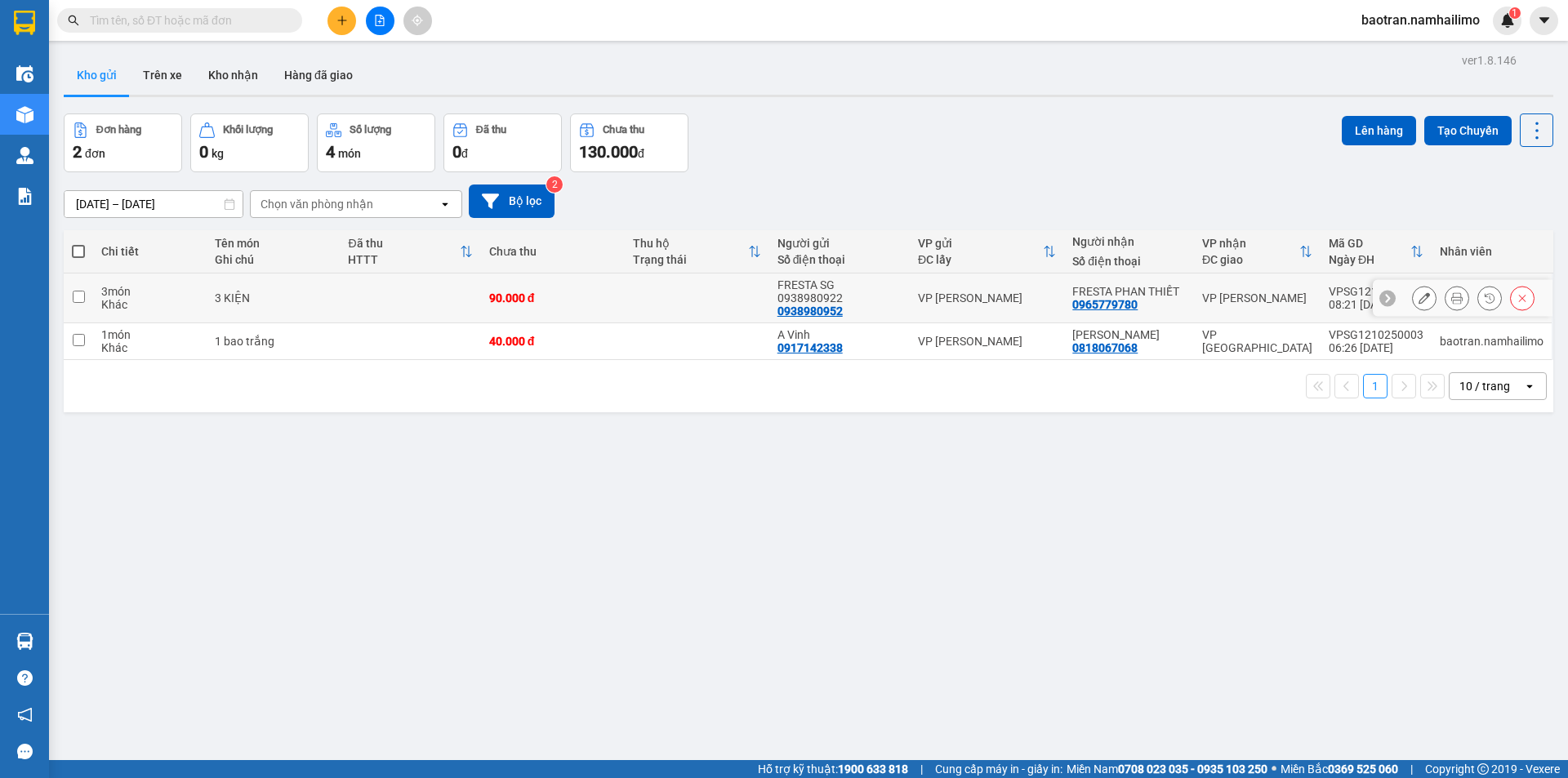
click at [1451, 294] on icon at bounding box center [1457, 298] width 12 height 12
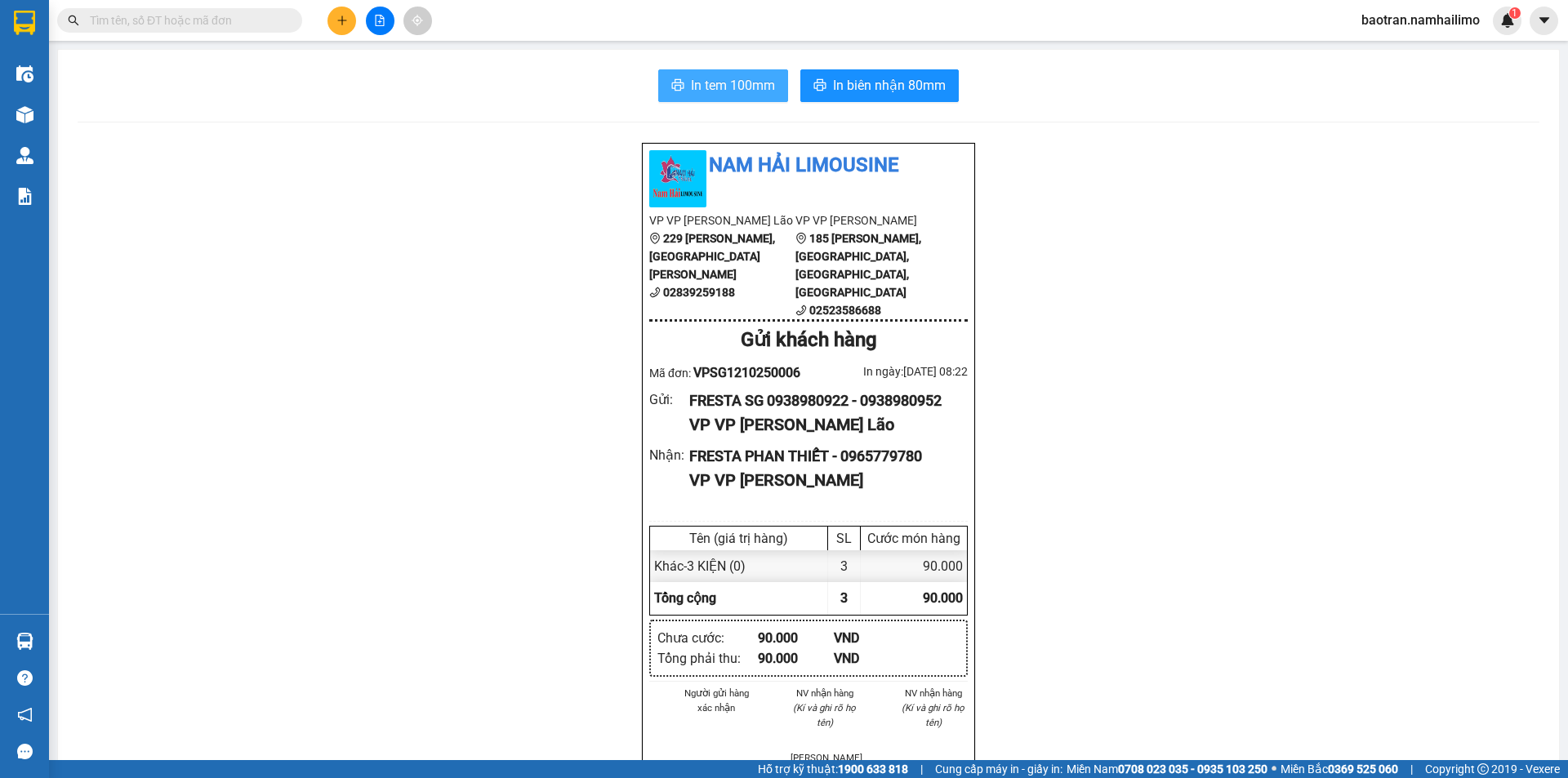
click at [716, 86] on span "In tem 100mm" at bounding box center [733, 85] width 84 height 21
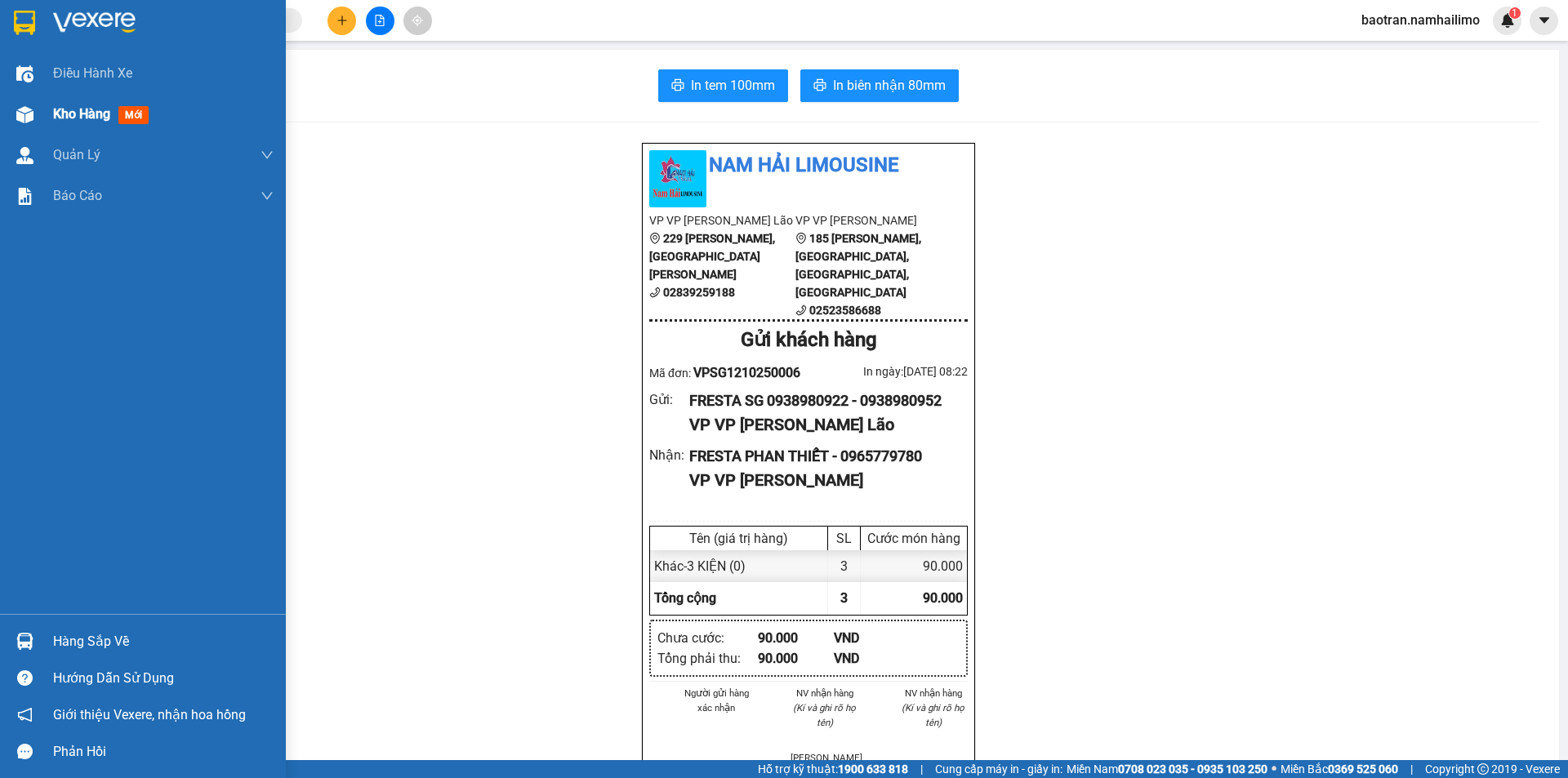
click at [77, 119] on span "Kho hàng" at bounding box center [82, 114] width 57 height 16
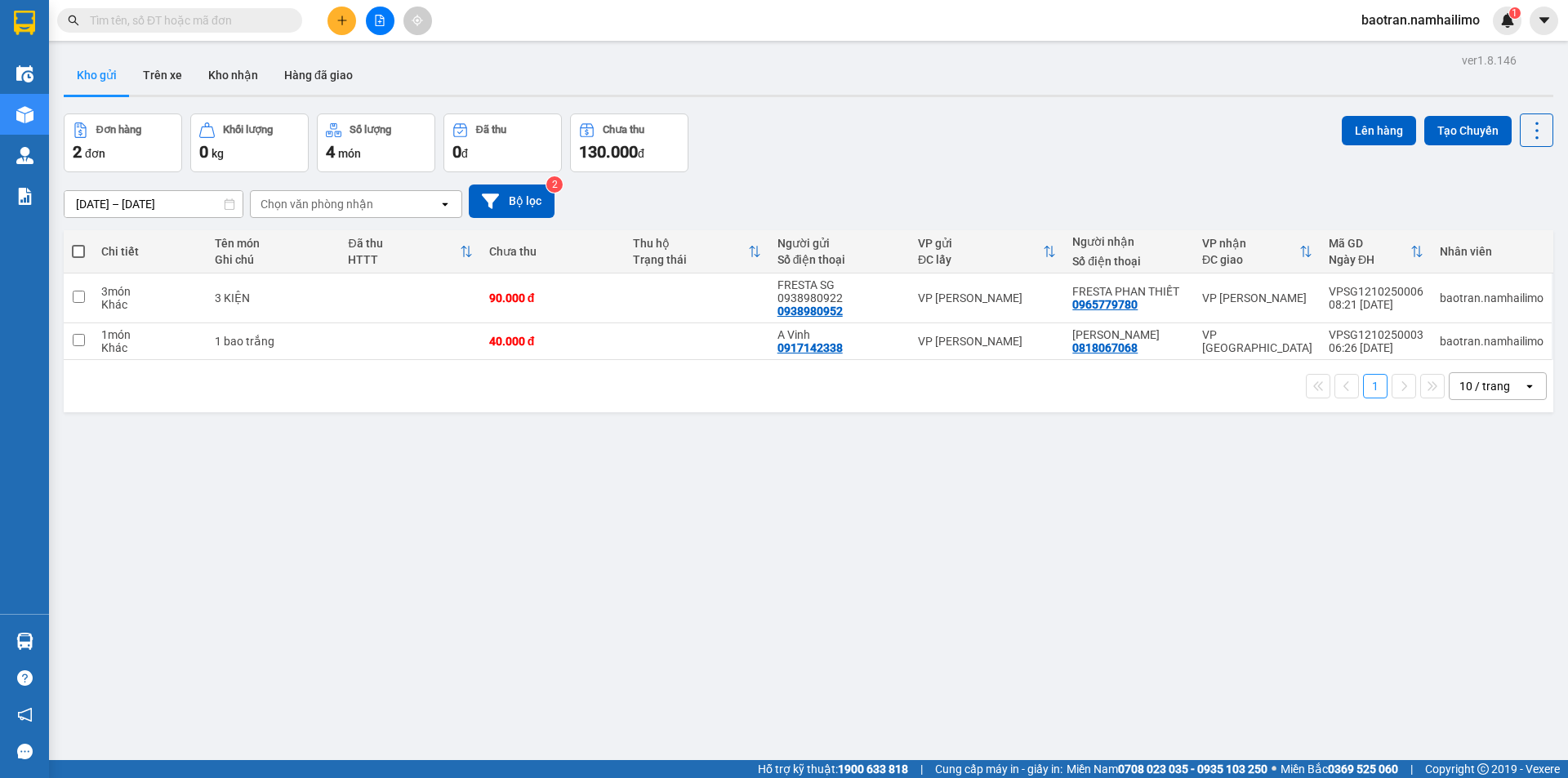
drag, startPoint x: 222, startPoint y: 73, endPoint x: 354, endPoint y: 162, distance: 159.2
click at [224, 73] on button "Kho nhận" at bounding box center [233, 75] width 76 height 40
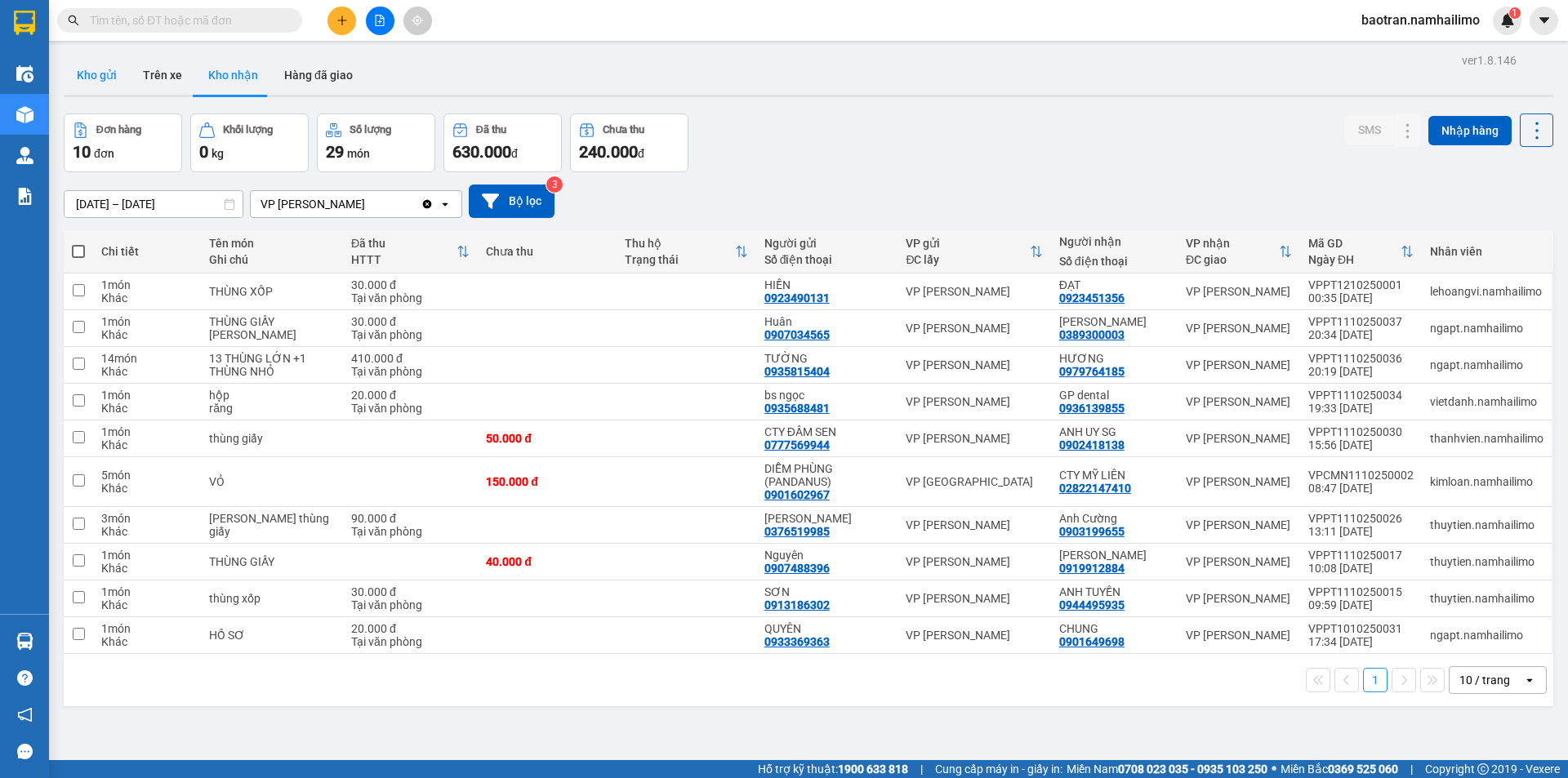
click at [109, 75] on button "Kho gửi" at bounding box center [96, 75] width 66 height 40
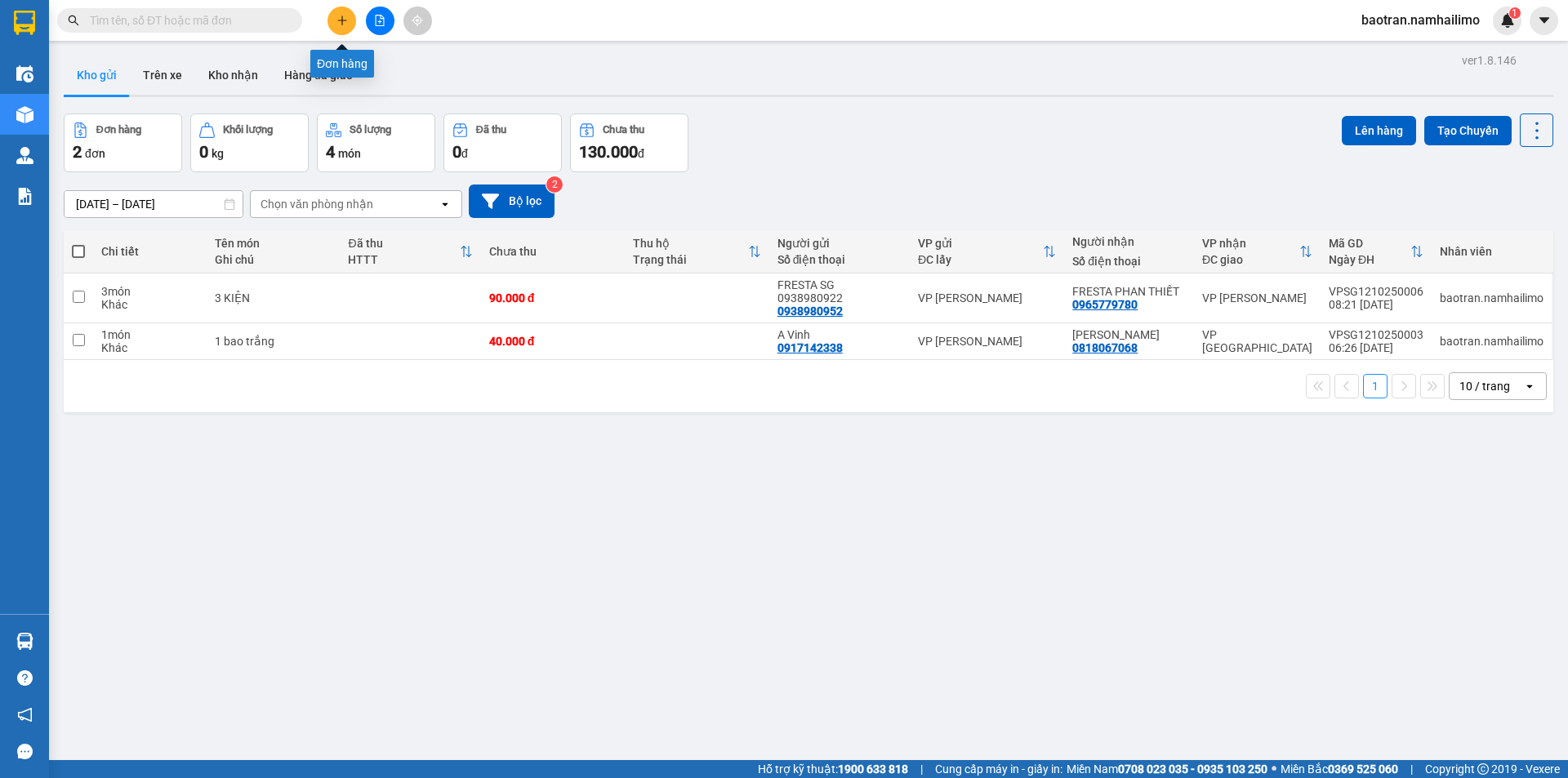
click at [352, 21] on button at bounding box center [342, 21] width 29 height 29
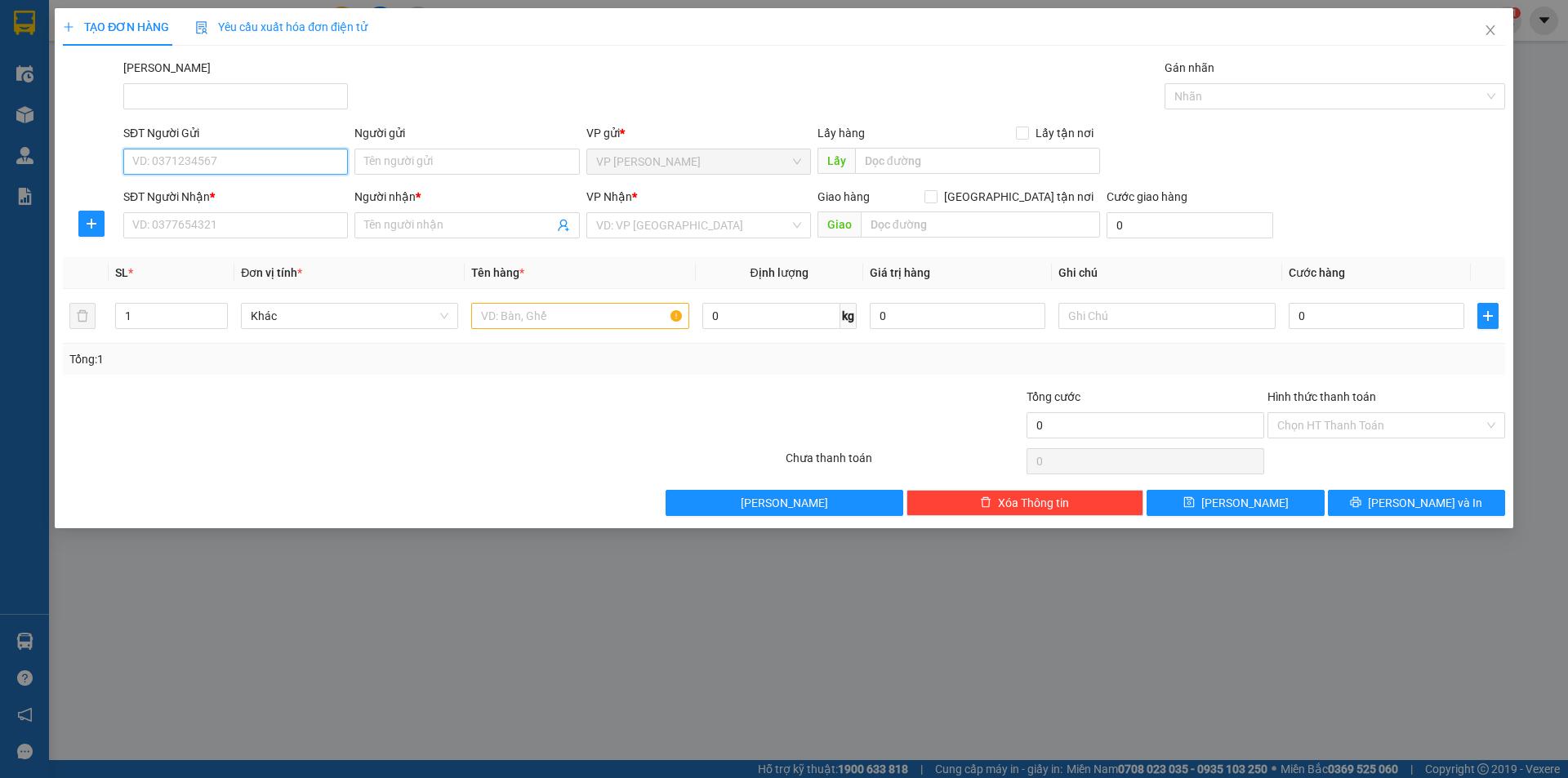
click at [282, 160] on input "SĐT Người Gửi" at bounding box center [236, 161] width 225 height 26
click at [329, 226] on input "SĐT Người Nhận *" at bounding box center [236, 226] width 225 height 26
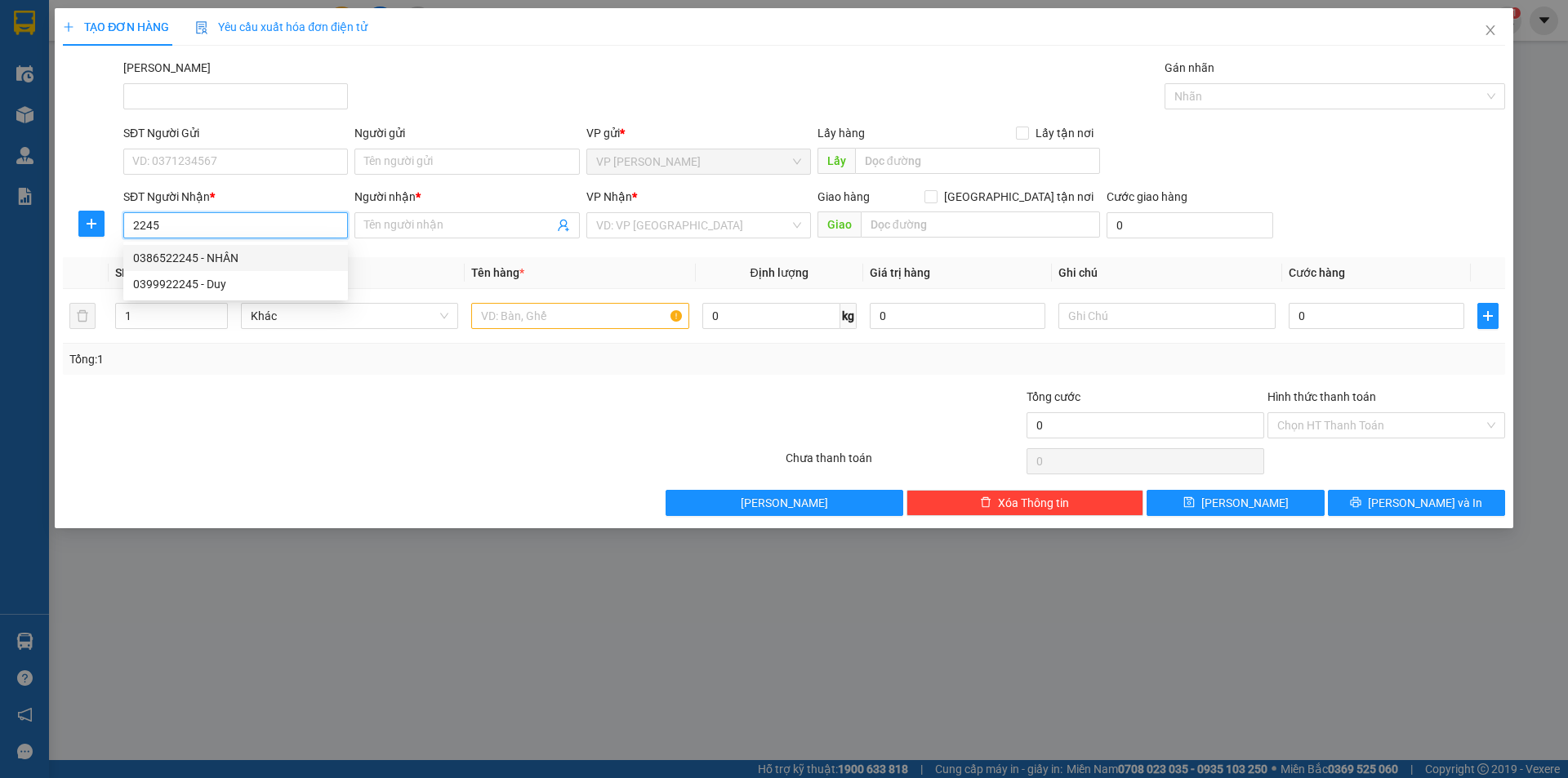
click at [201, 260] on div "0386522245 - NHÂN" at bounding box center [235, 258] width 205 height 18
type input "0386522245"
type input "NHÂN"
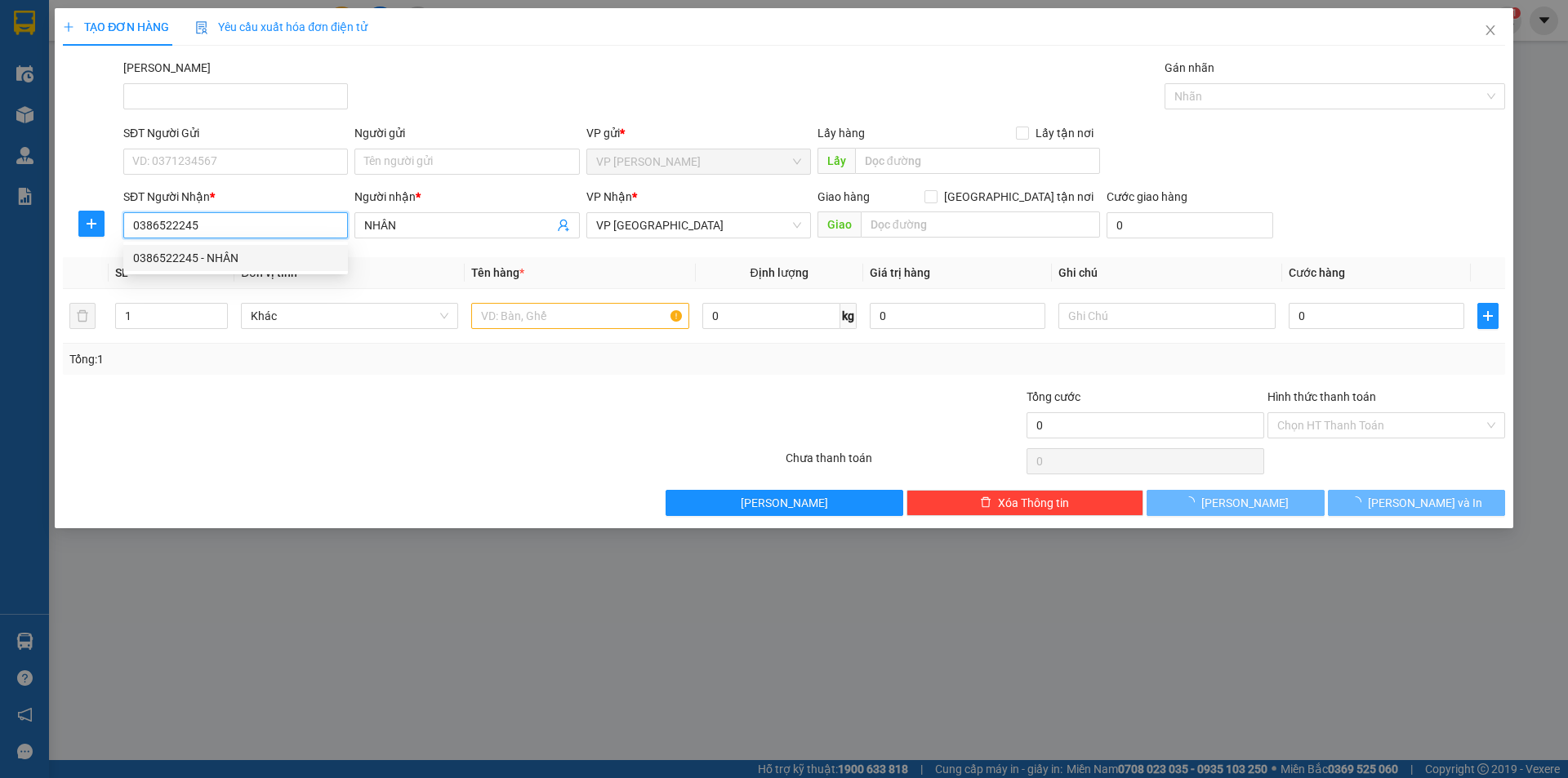
type input "60.000"
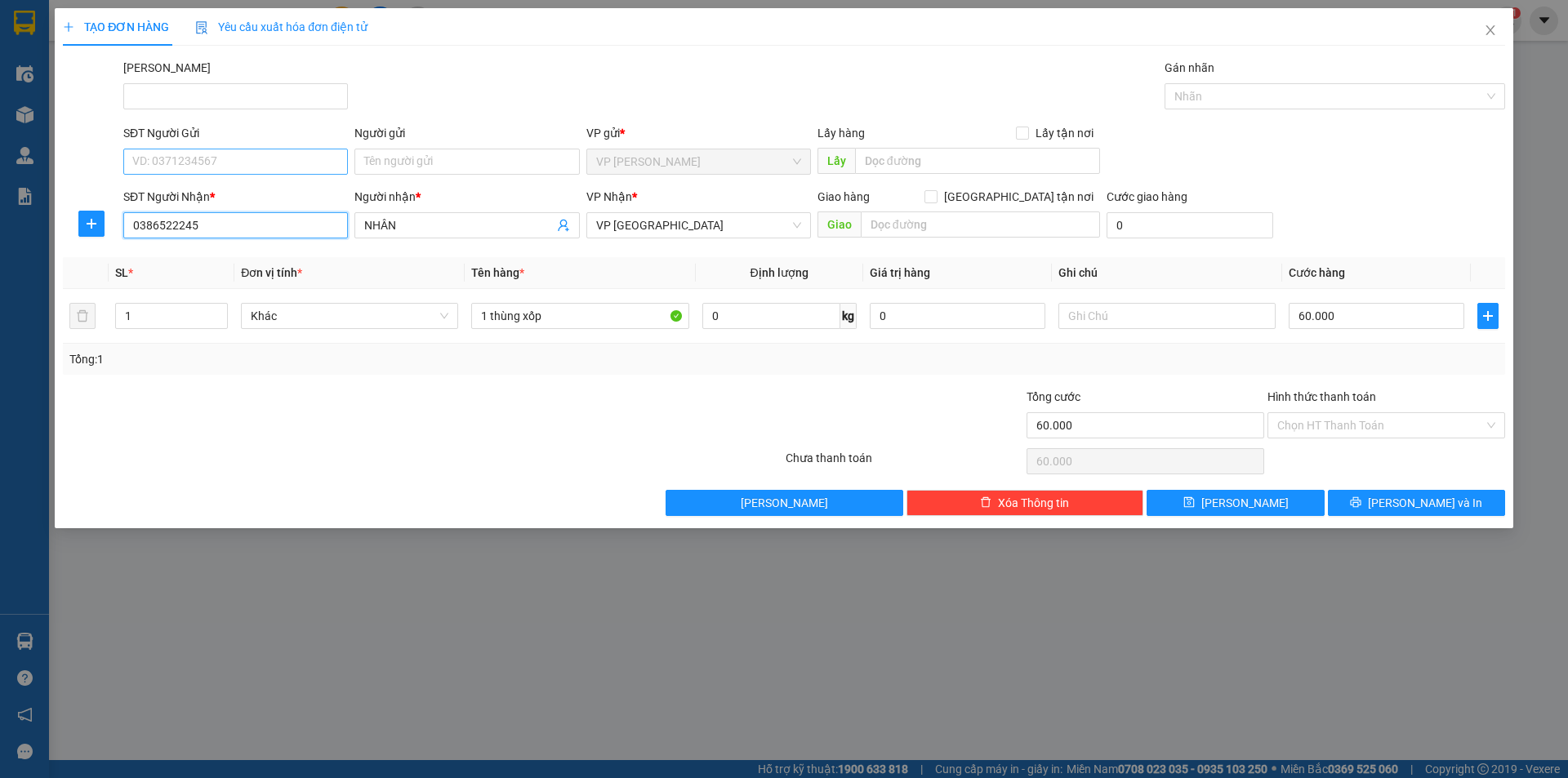
type input "0386522245"
click at [220, 167] on input "SĐT Người Gửi" at bounding box center [236, 161] width 225 height 26
click at [233, 198] on div "0346441443 - Cơm Lam" at bounding box center [235, 194] width 205 height 18
type input "0346441443"
type input "Cơm Lam"
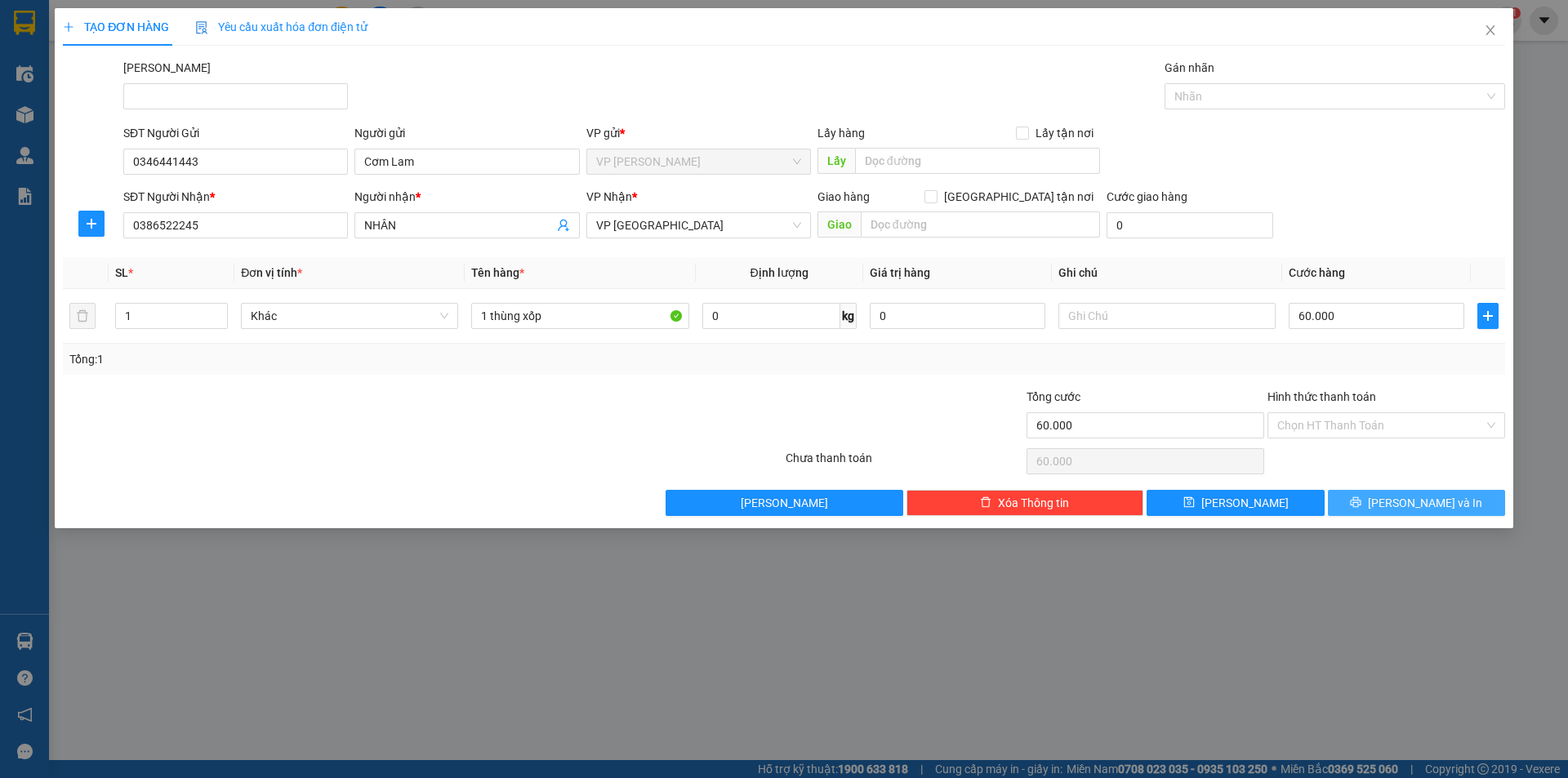
click at [1399, 508] on button "Lưu và In" at bounding box center [1416, 503] width 177 height 26
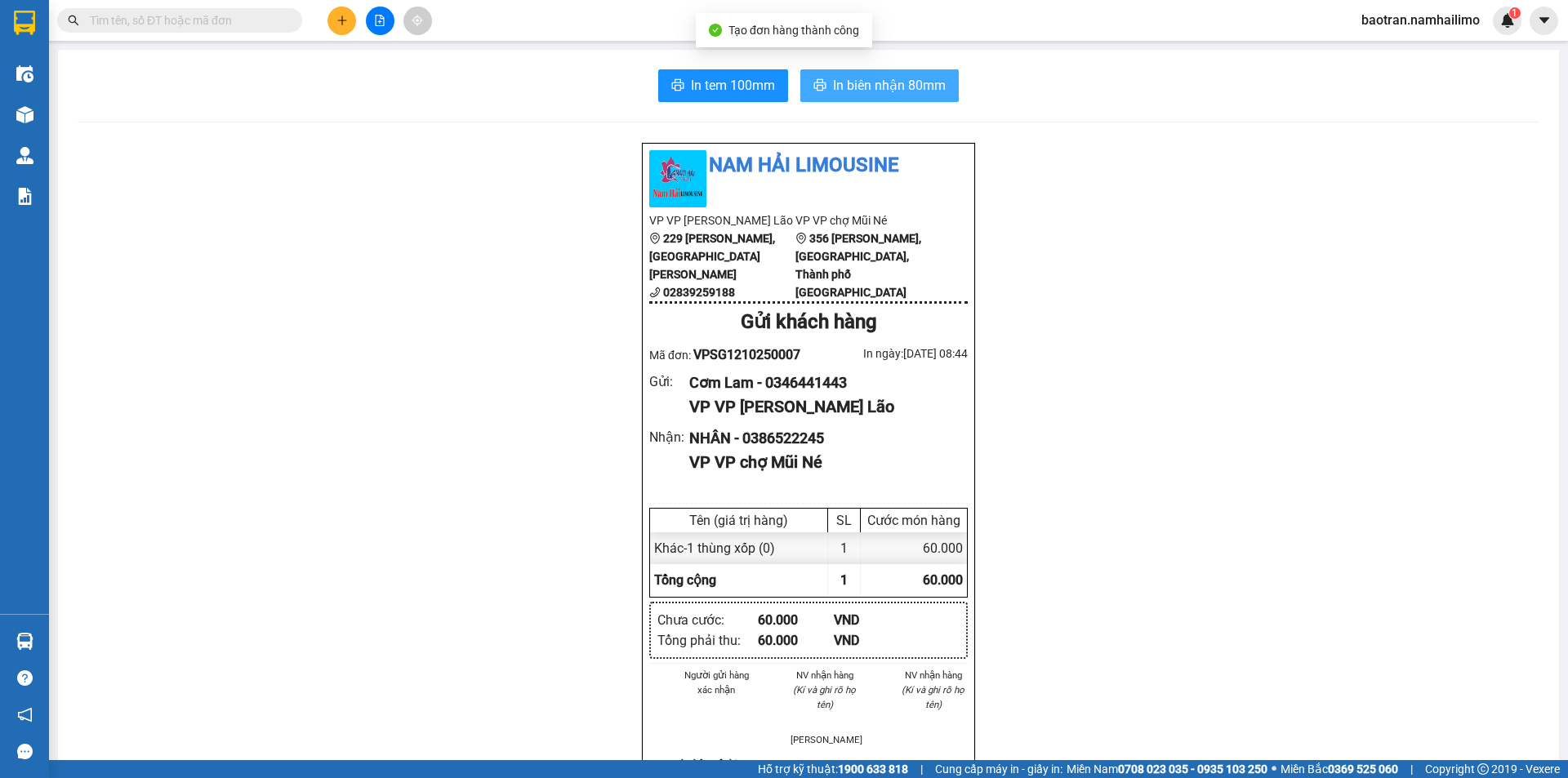
click at [892, 93] on span "In biên nhận 80mm" at bounding box center [890, 85] width 113 height 21
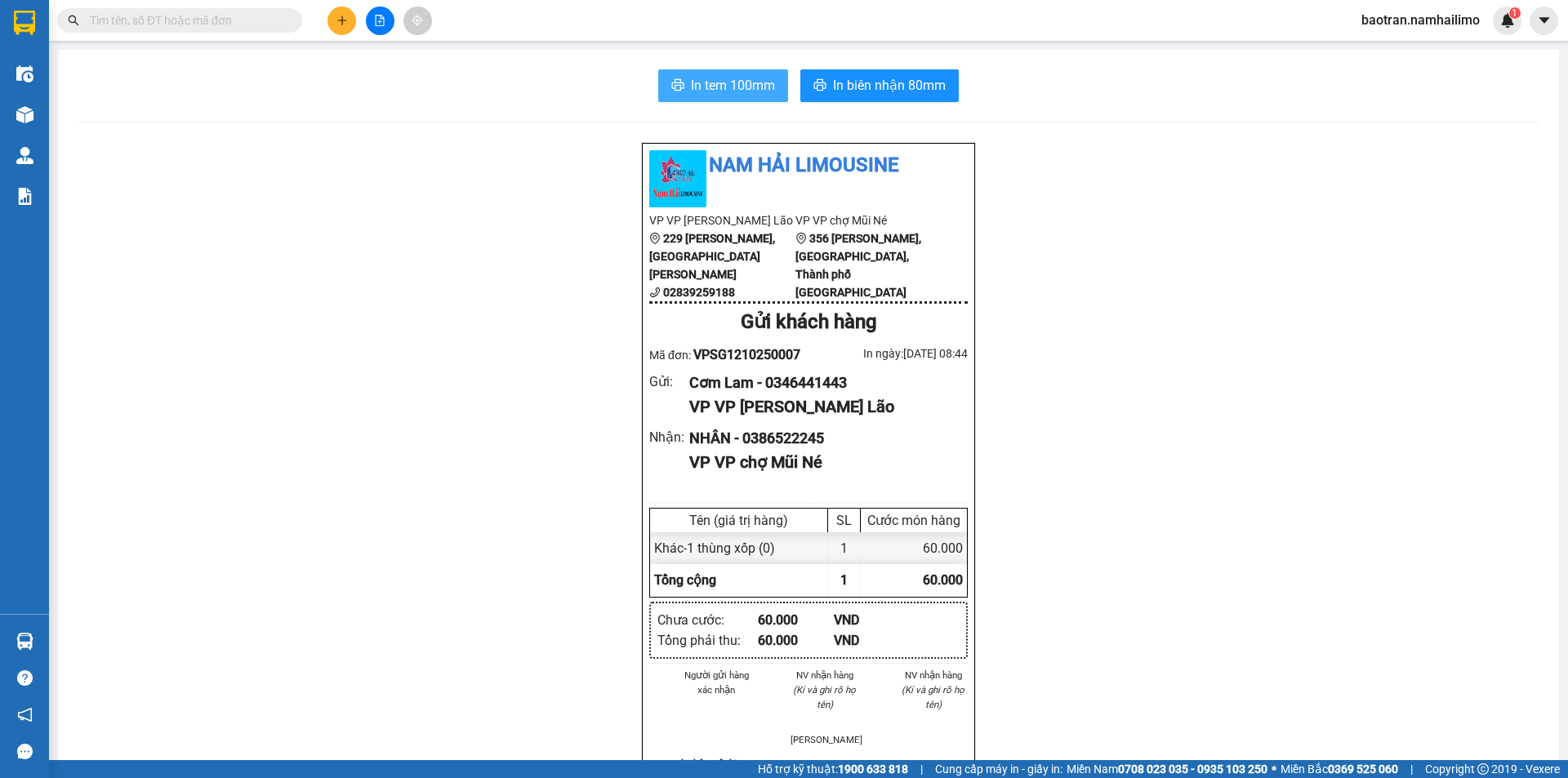
click at [710, 84] on span "In tem 100mm" at bounding box center [733, 85] width 84 height 21
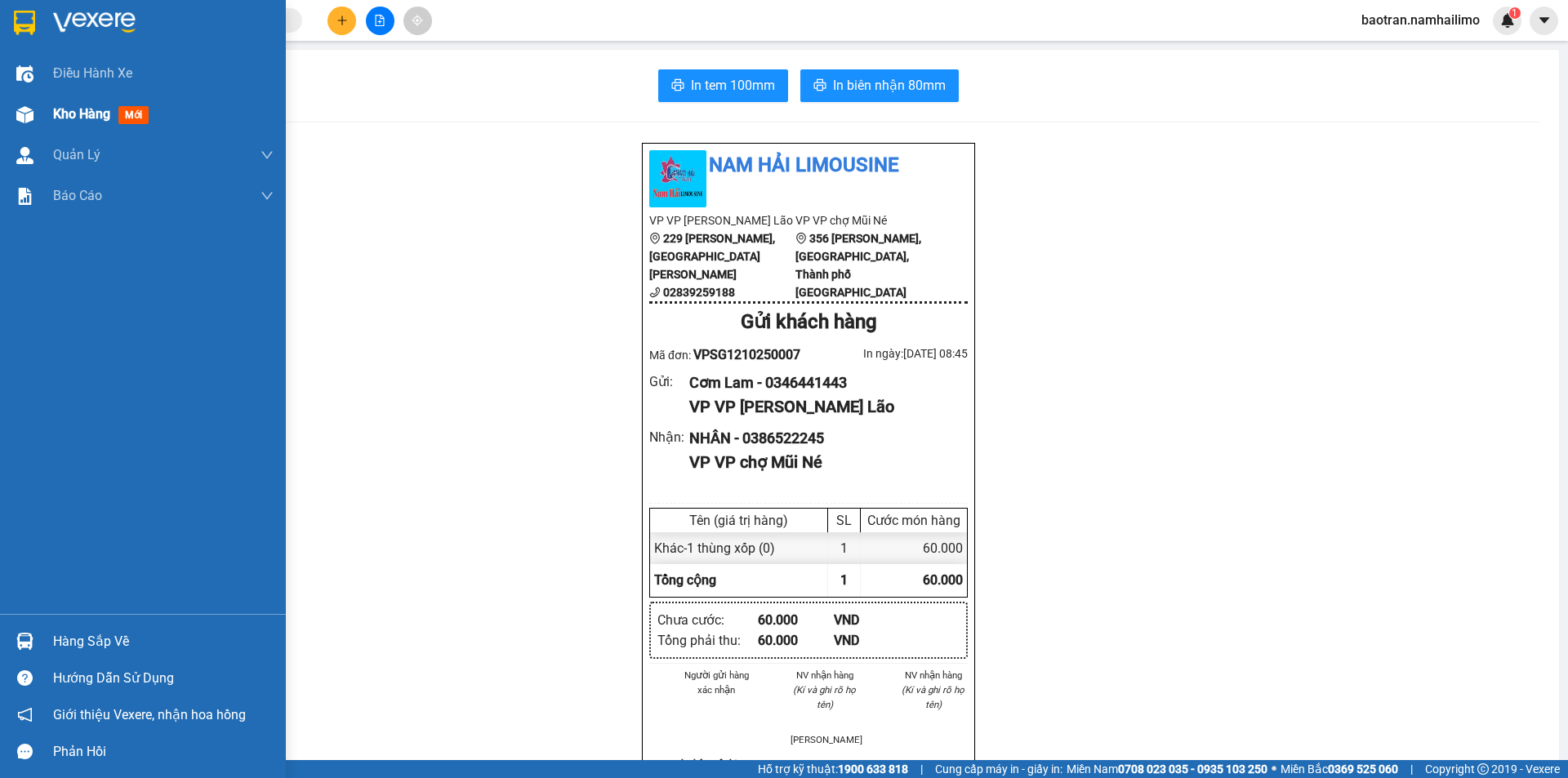
click at [65, 133] on div "Kho hàng mới" at bounding box center [163, 114] width 221 height 41
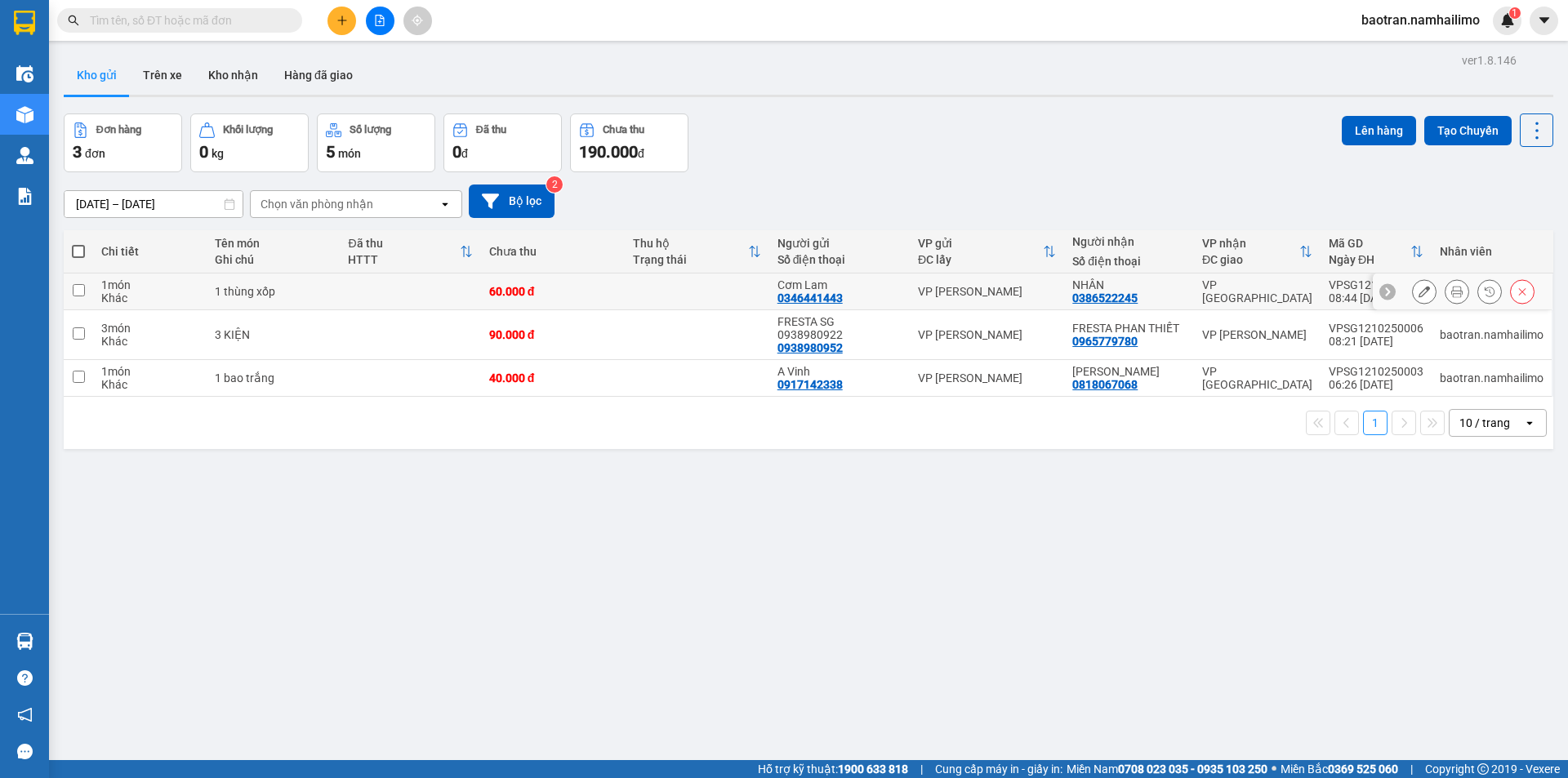
drag, startPoint x: 561, startPoint y: 291, endPoint x: 567, endPoint y: 299, distance: 10.0
click at [562, 292] on div "60.000 đ" at bounding box center [553, 291] width 129 height 13
checkbox input "true"
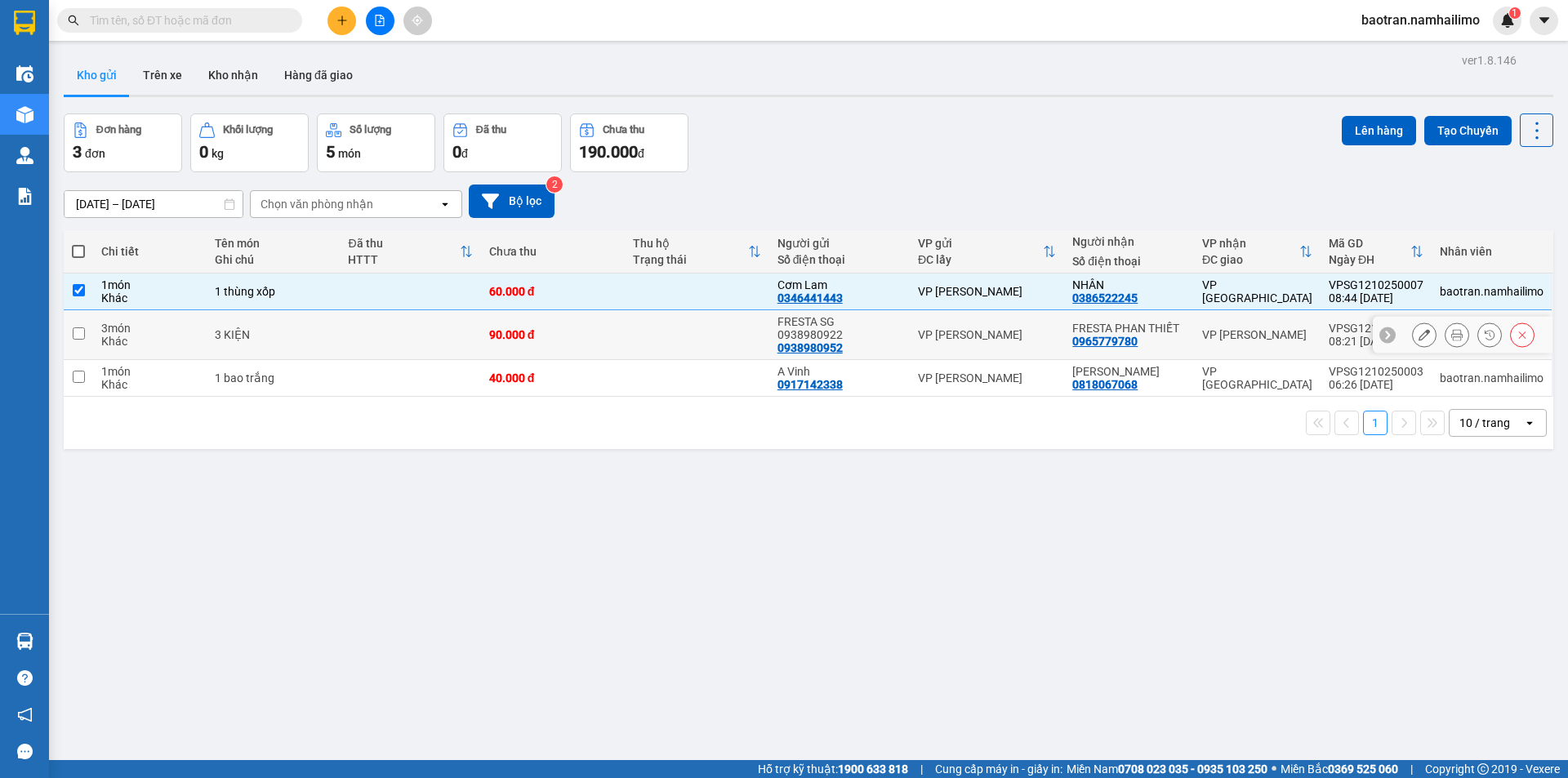
click at [602, 343] on tbody "1 món Khác 1 thùng xốp 60.000 đ Cơm Lam 0346441443 VP Phạm Ngũ Lão NHÂN 0386522…" at bounding box center [808, 335] width 1490 height 124
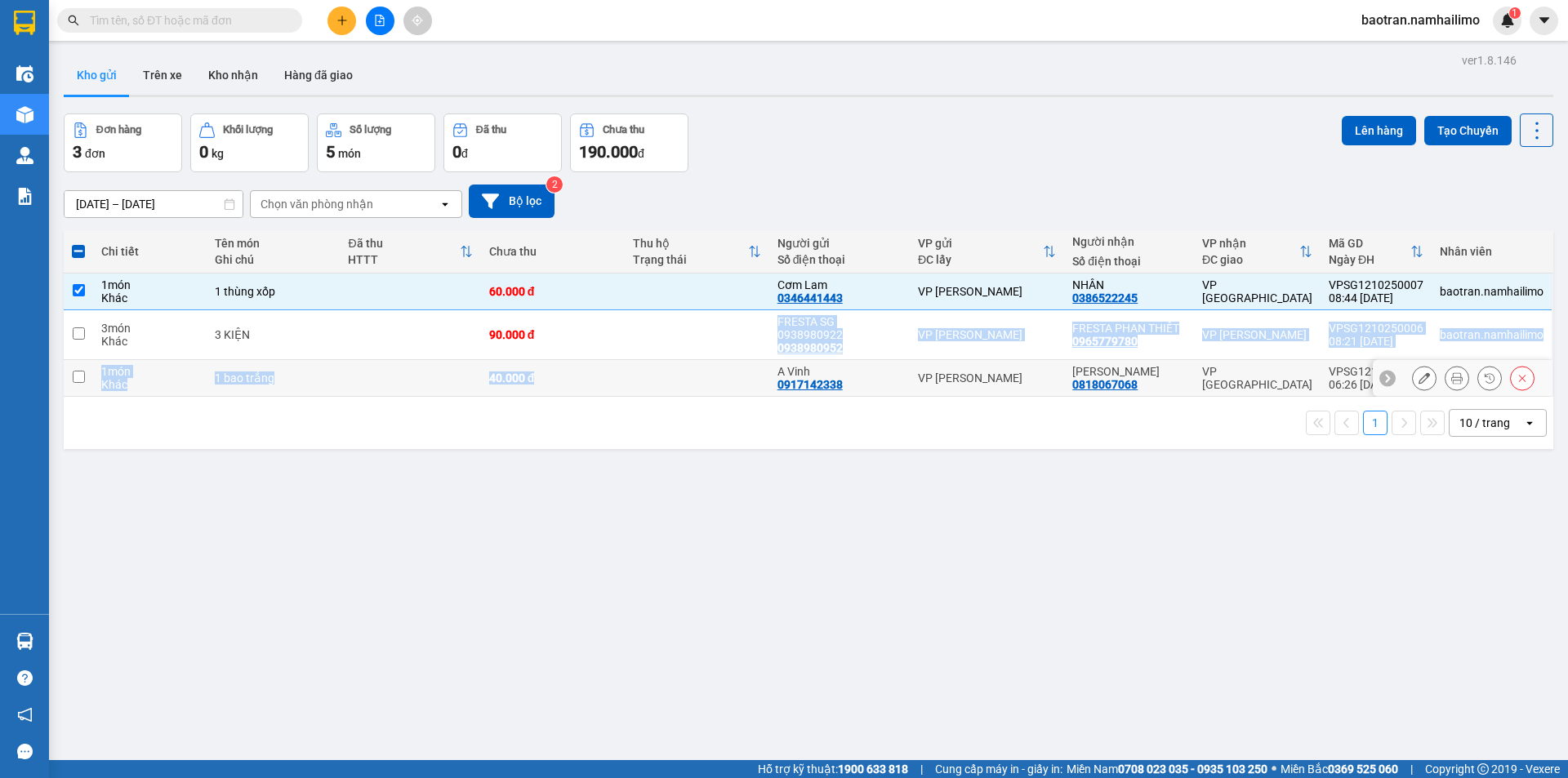
click at [614, 371] on div "40.000 đ" at bounding box center [553, 377] width 129 height 13
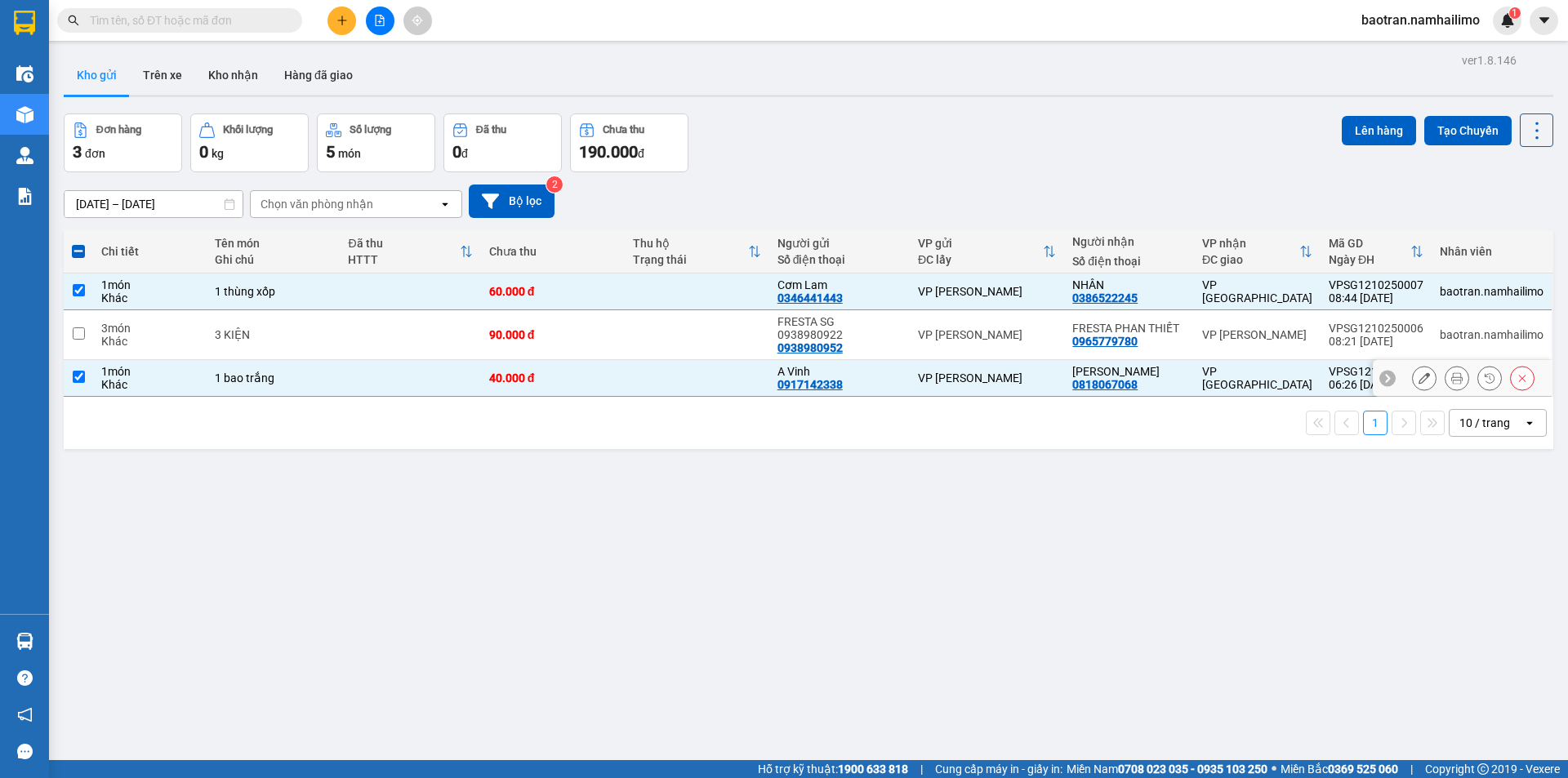
click at [630, 363] on td at bounding box center [697, 378] width 145 height 37
checkbox input "false"
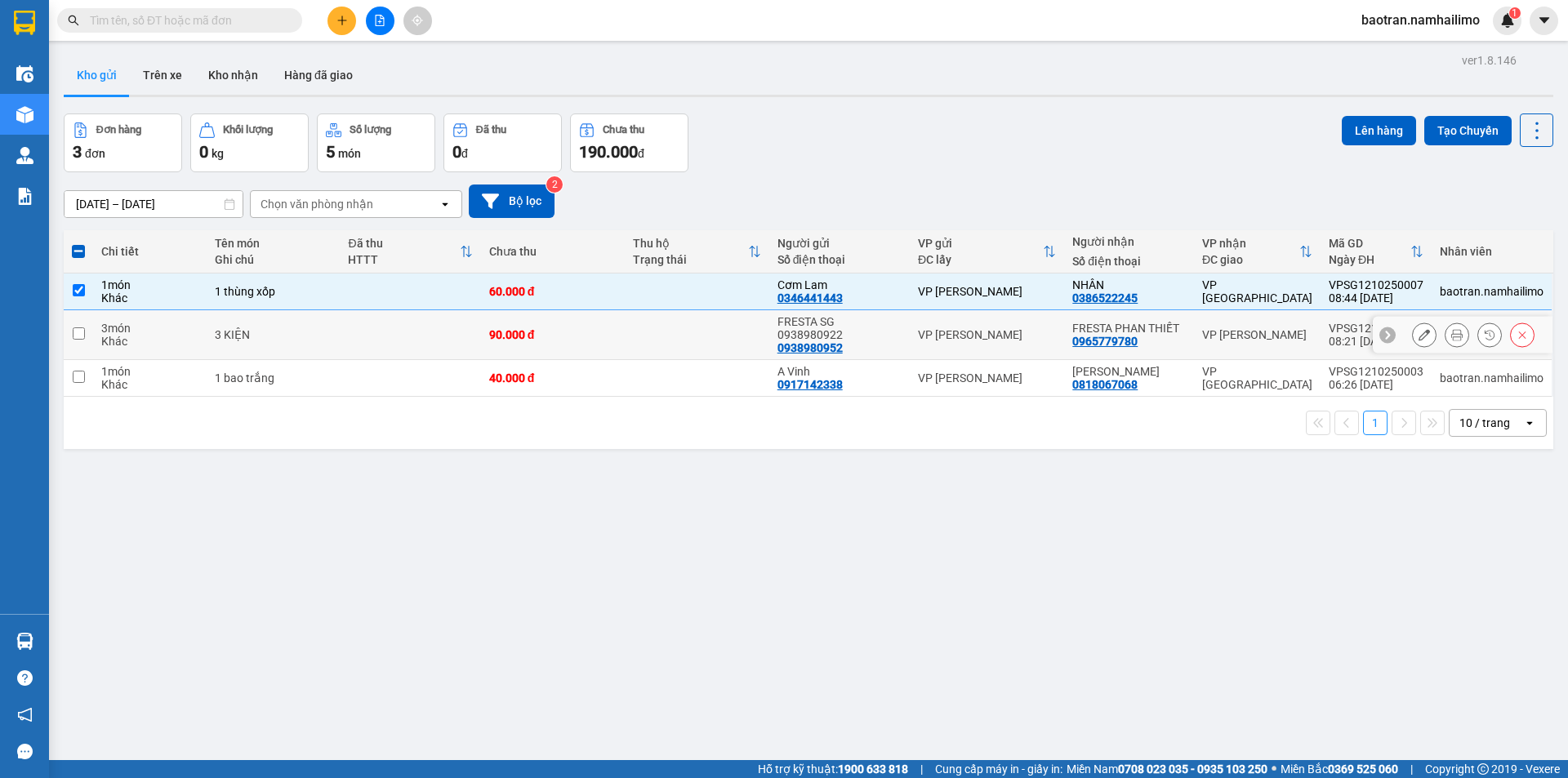
click at [632, 329] on td at bounding box center [697, 336] width 145 height 49
checkbox input "true"
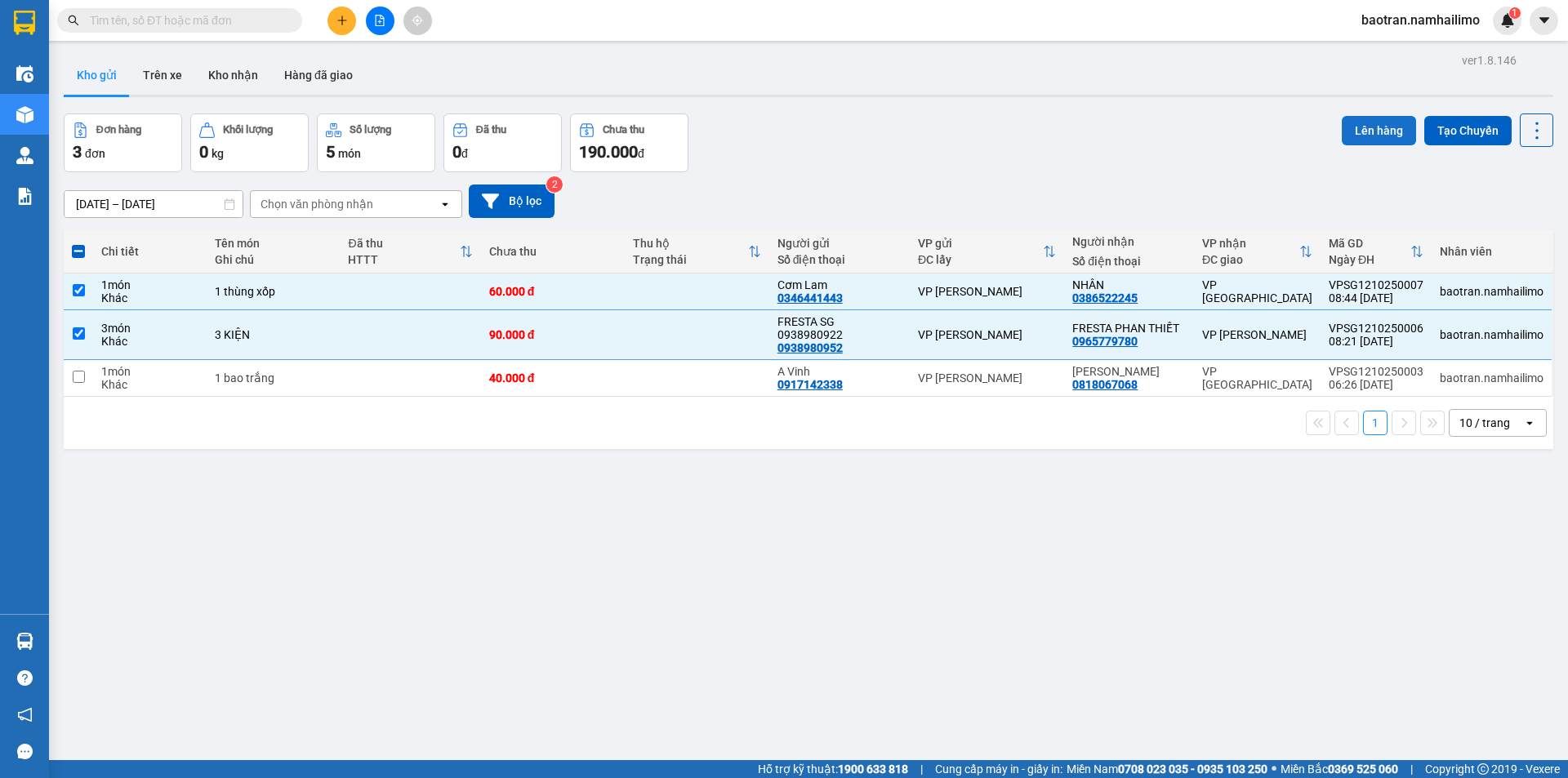
click at [1370, 137] on button "Lên hàng" at bounding box center [1378, 131] width 74 height 30
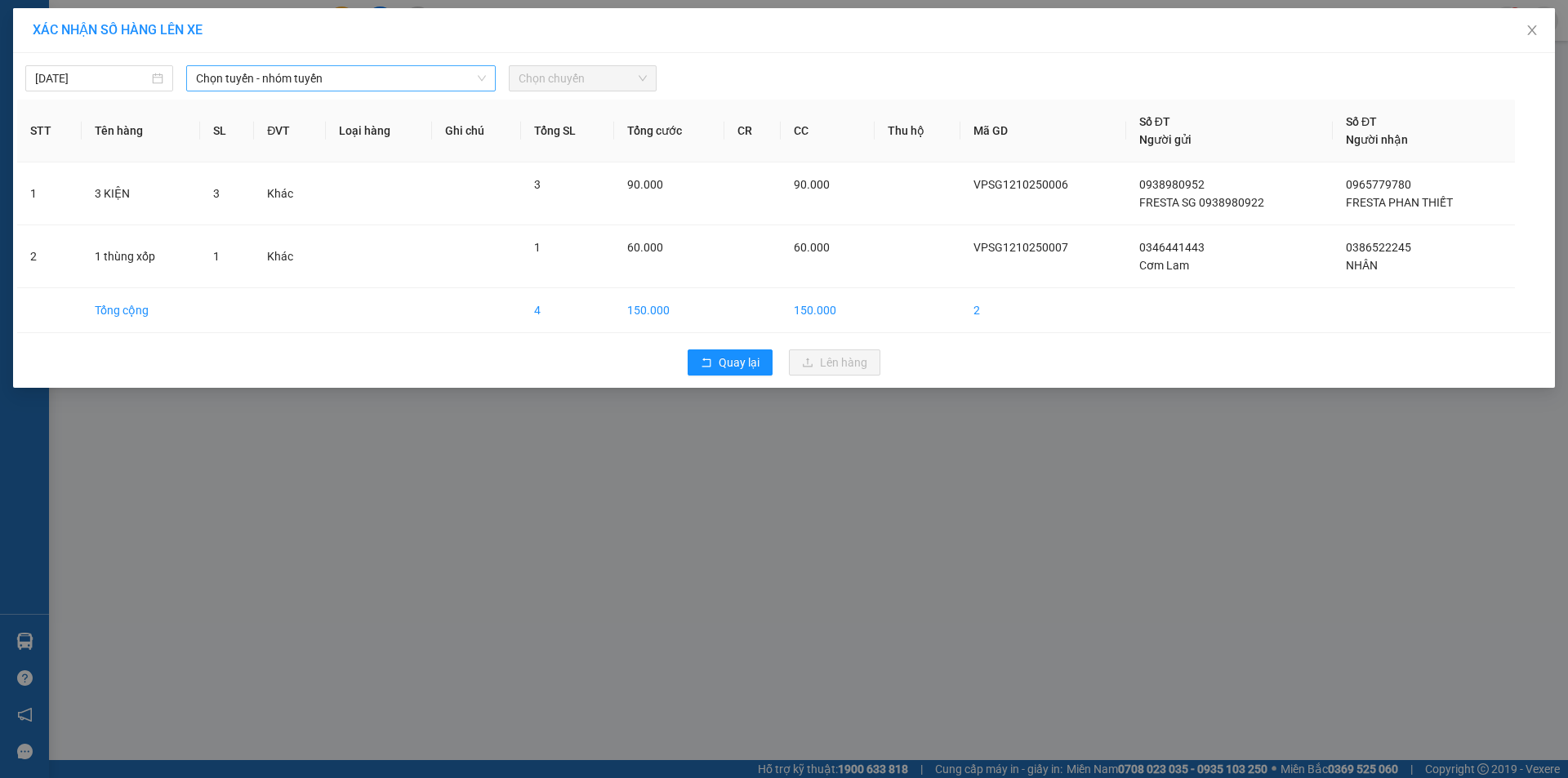
click at [400, 87] on span "Chọn tuyến - nhóm tuyến" at bounding box center [341, 78] width 290 height 25
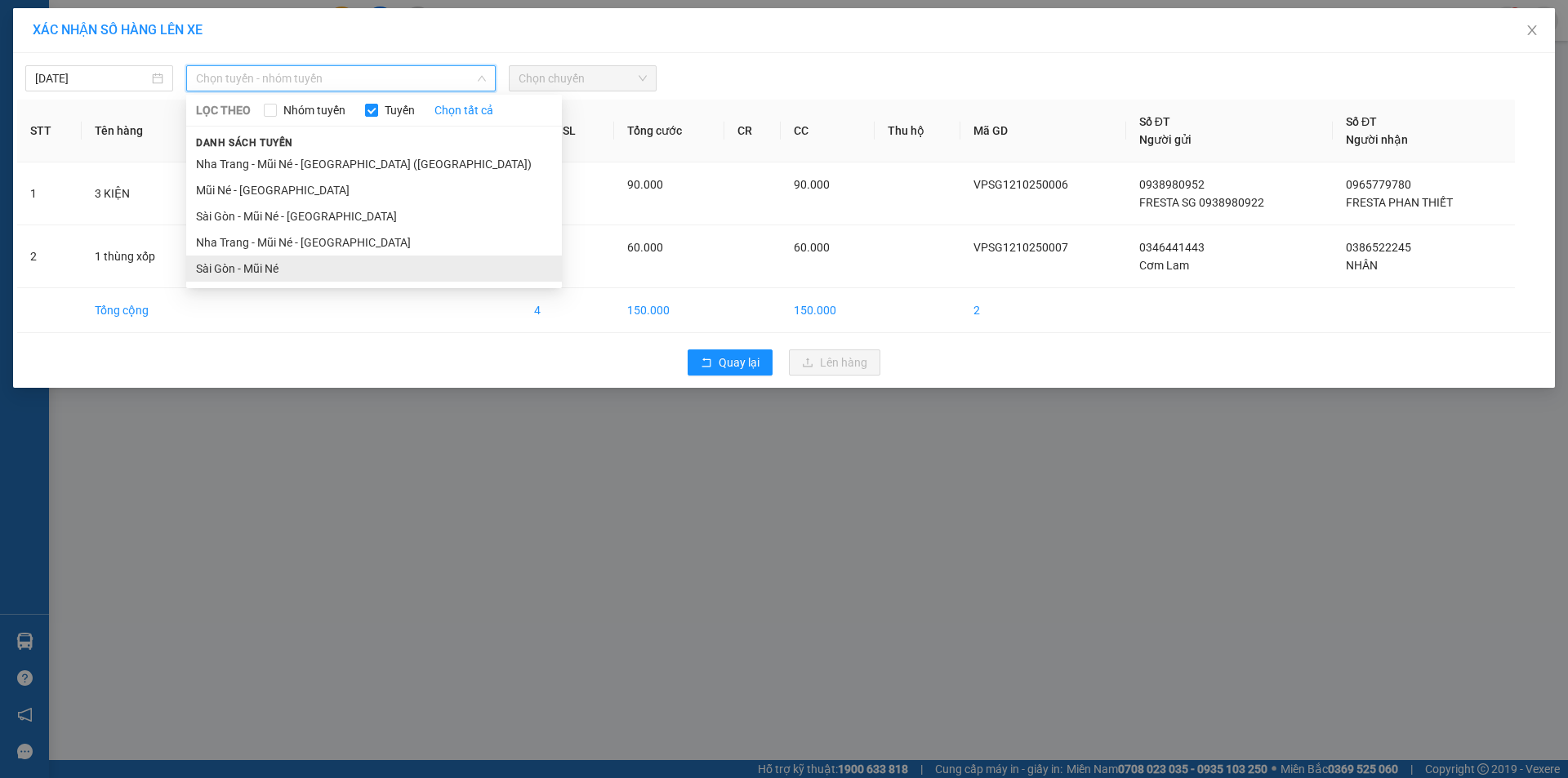
click at [288, 259] on li "Sài Gòn - Mũi Né" at bounding box center [374, 268] width 376 height 26
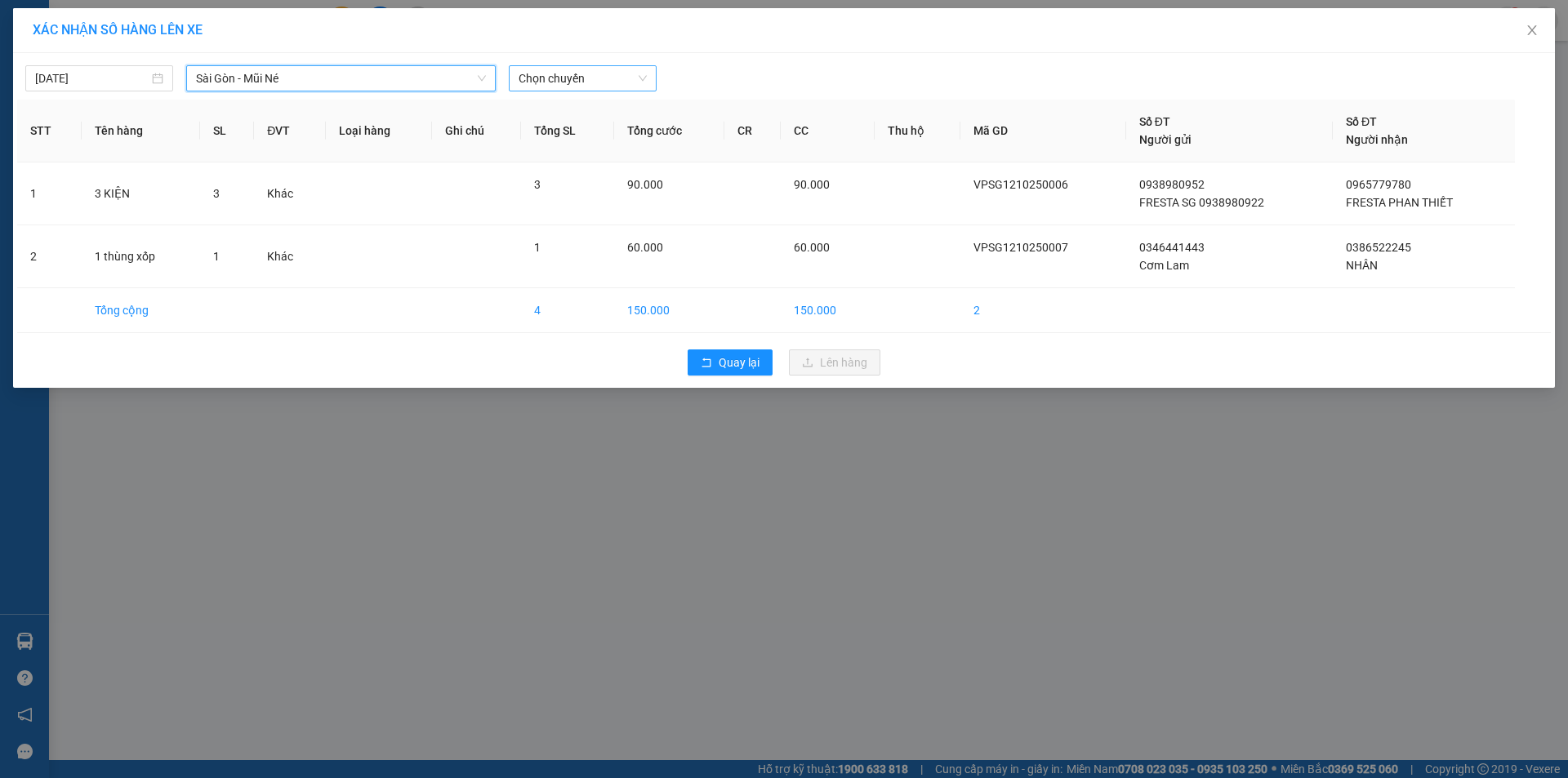
click at [596, 75] on span "Chọn chuyến" at bounding box center [583, 78] width 129 height 25
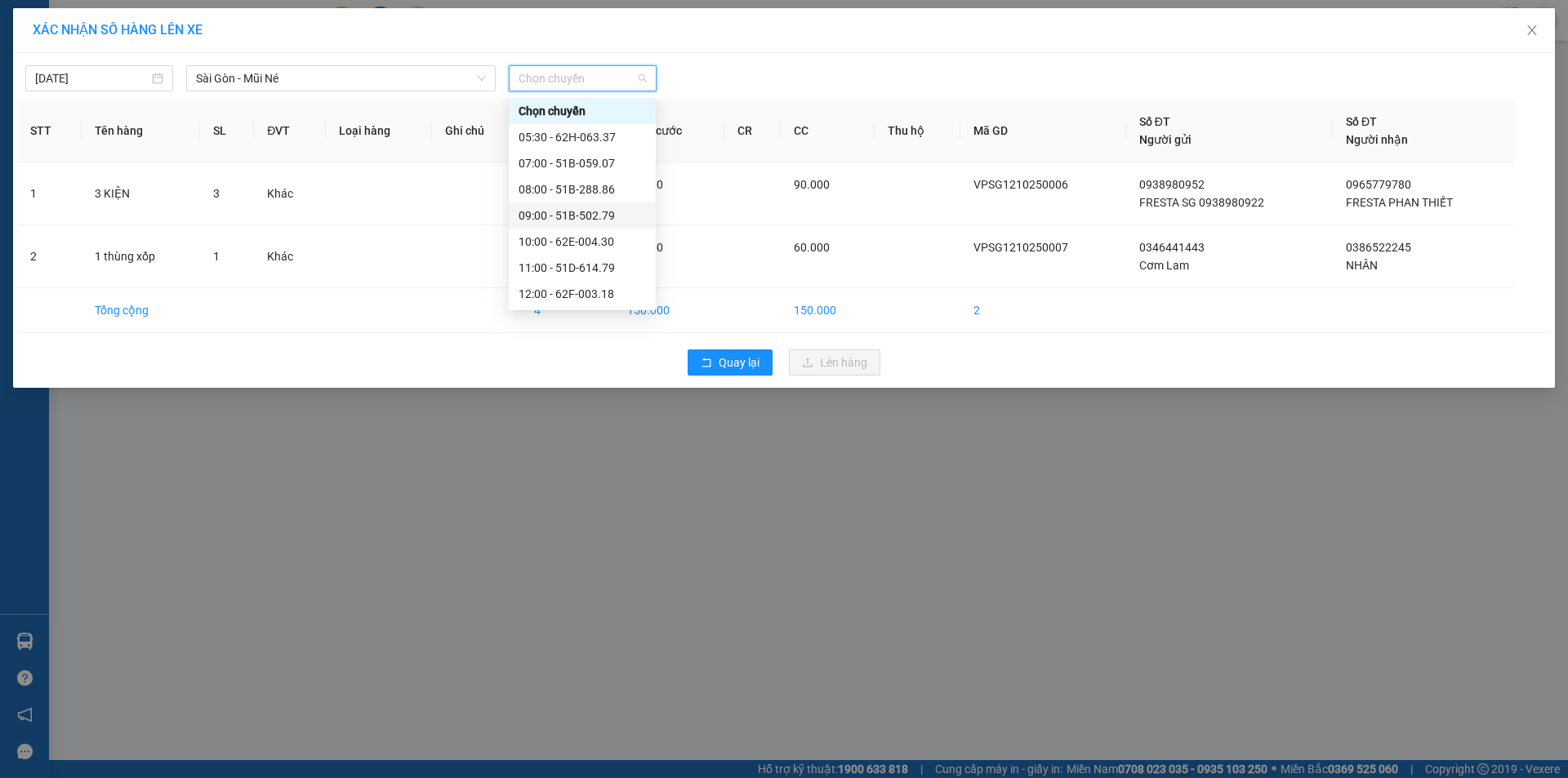
click at [555, 214] on div "09:00 - 51B-502.79" at bounding box center [582, 216] width 128 height 18
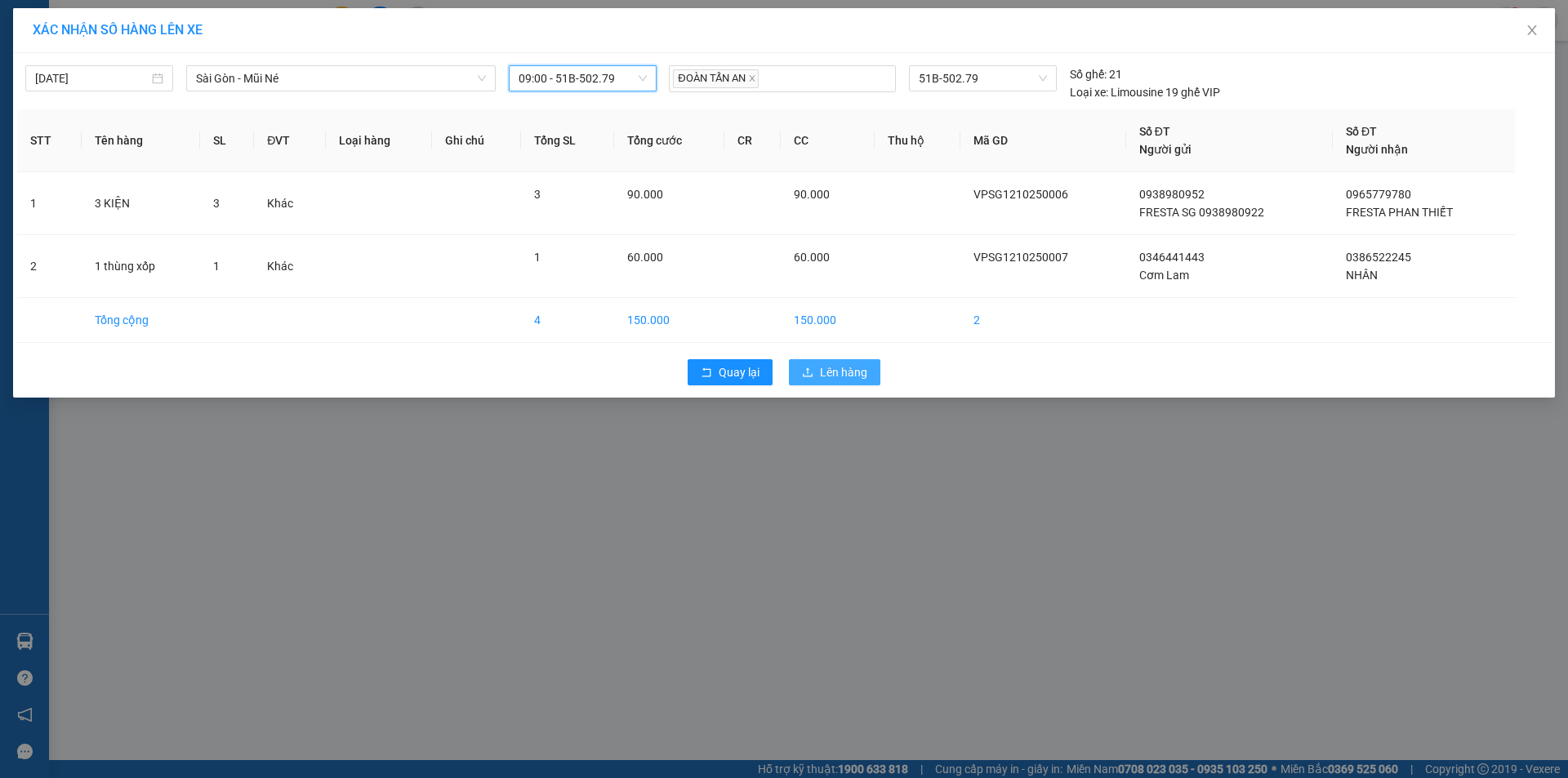
click at [856, 362] on button "Lên hàng" at bounding box center [834, 372] width 91 height 26
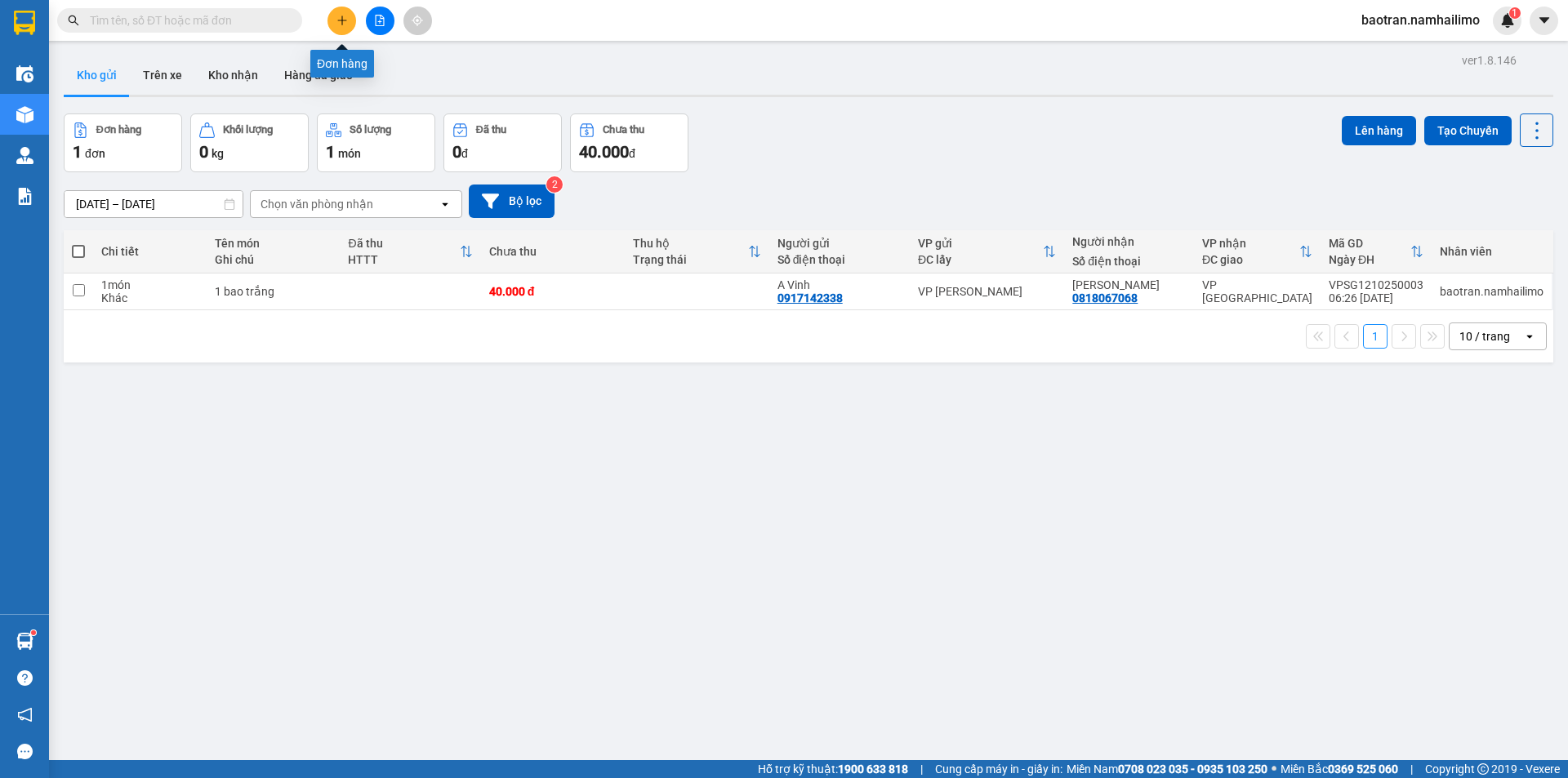
click at [339, 22] on icon "plus" at bounding box center [343, 21] width 12 height 12
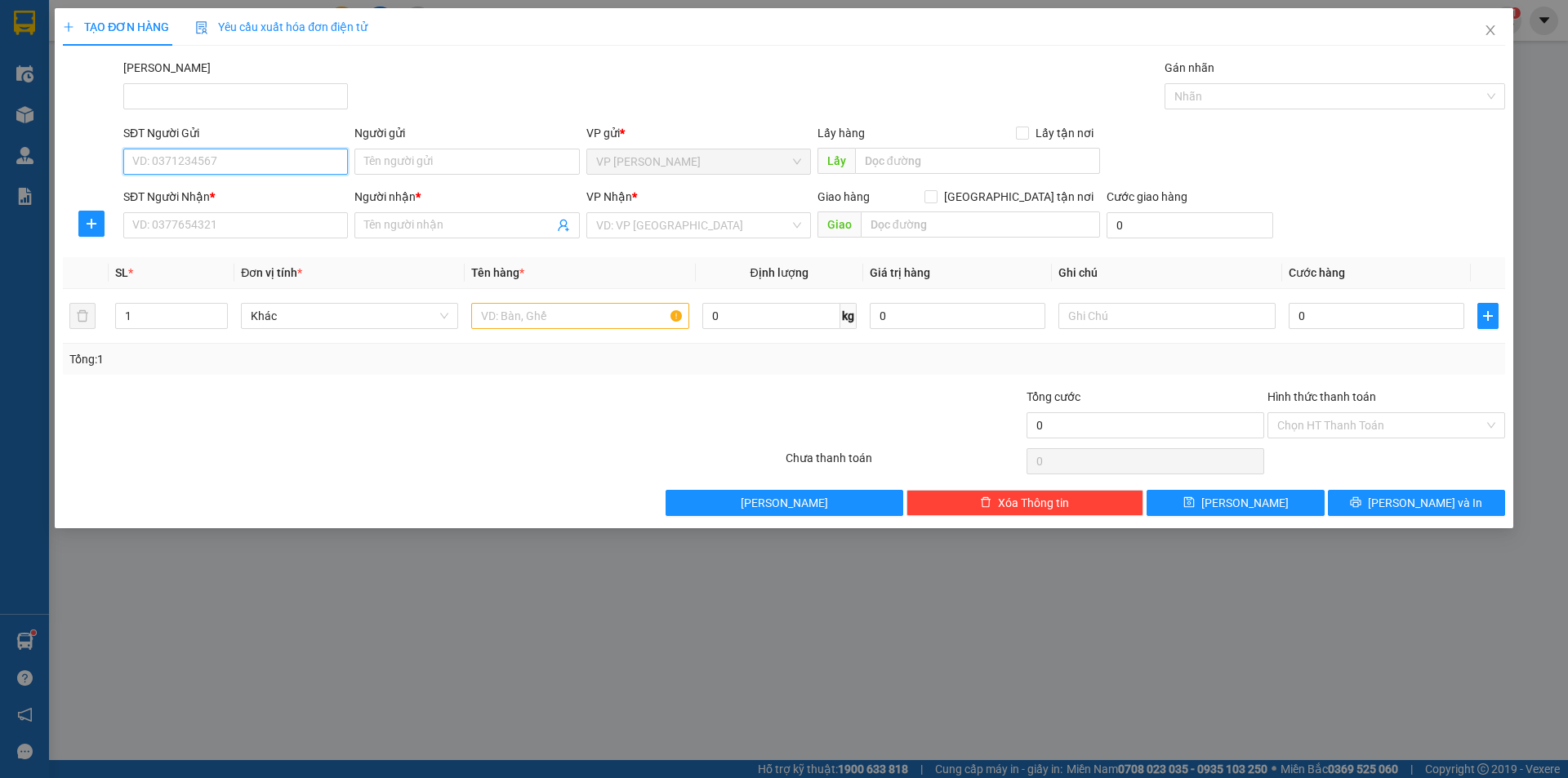
click at [319, 173] on input "SĐT Người Gửi" at bounding box center [236, 161] width 225 height 26
type input "0908242637"
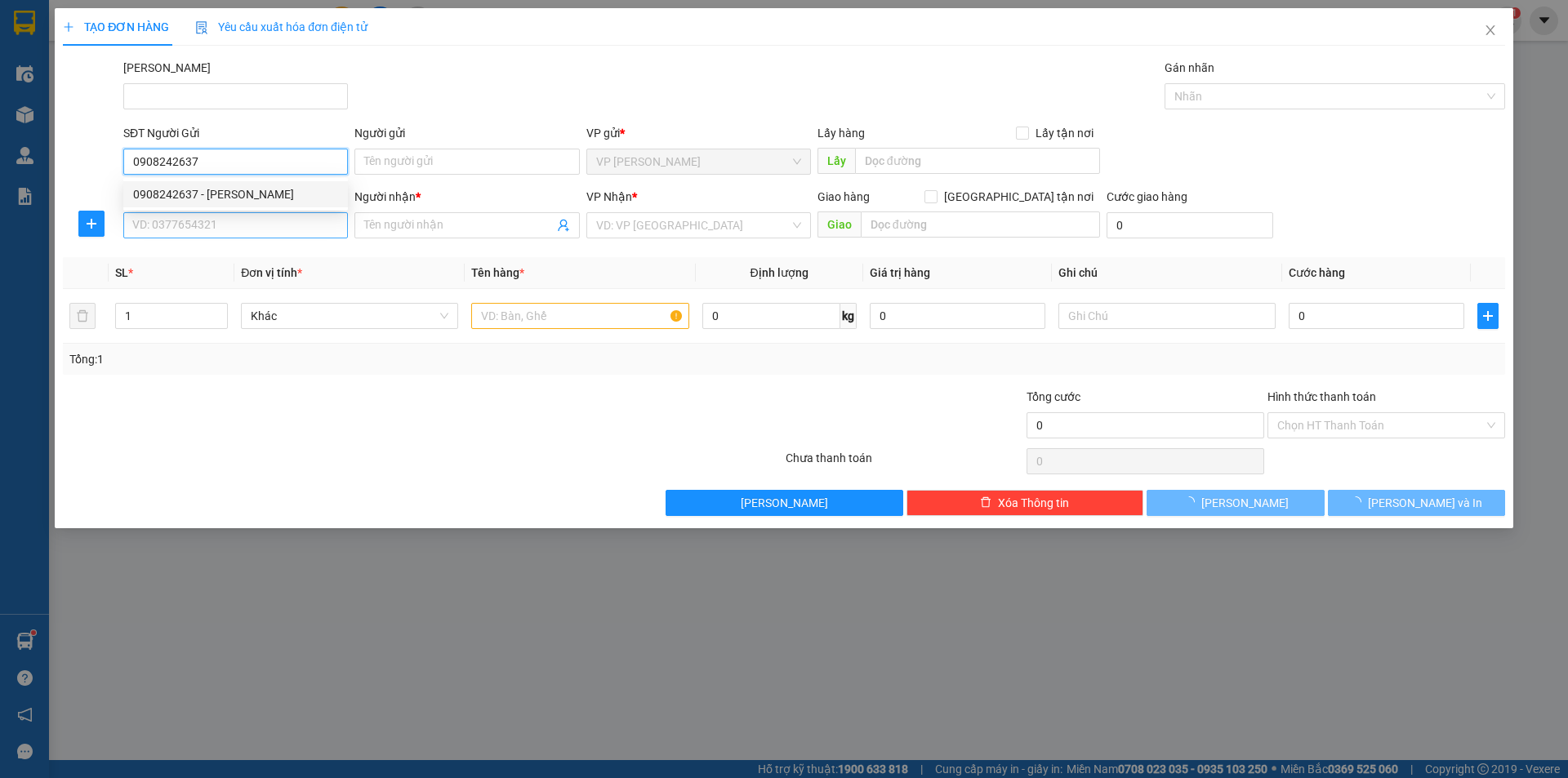
drag, startPoint x: 287, startPoint y: 193, endPoint x: 302, endPoint y: 213, distance: 25.0
click at [287, 193] on div "0908242637 - ANH PHÚC" at bounding box center [235, 194] width 205 height 18
type input "ANH PHÚC"
type input "0949136417"
type input "A.THUẬN"
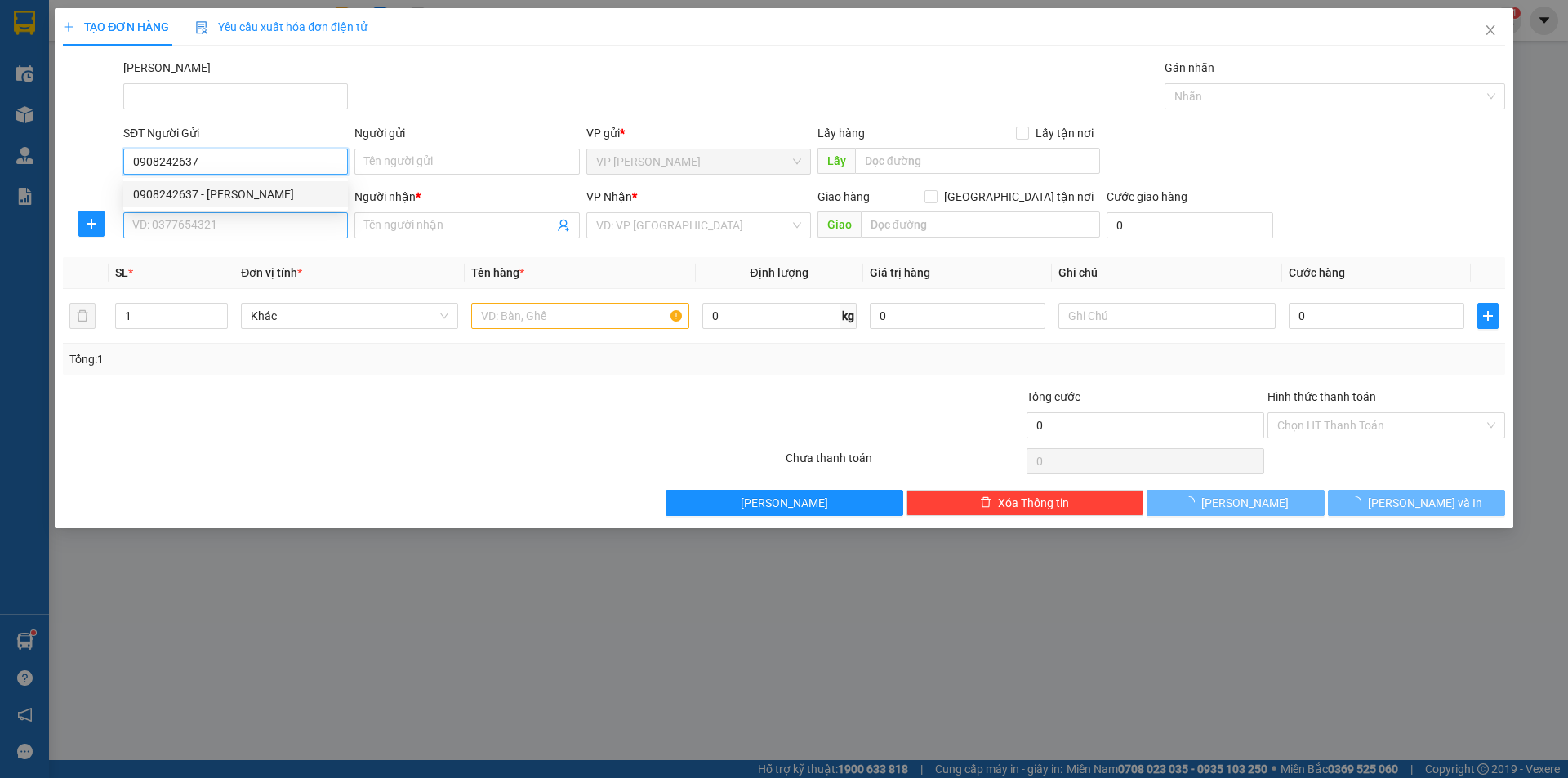
checkbox input "true"
type input "16 HUYNH THUC KHANG, MUI NE"
type input "30.000"
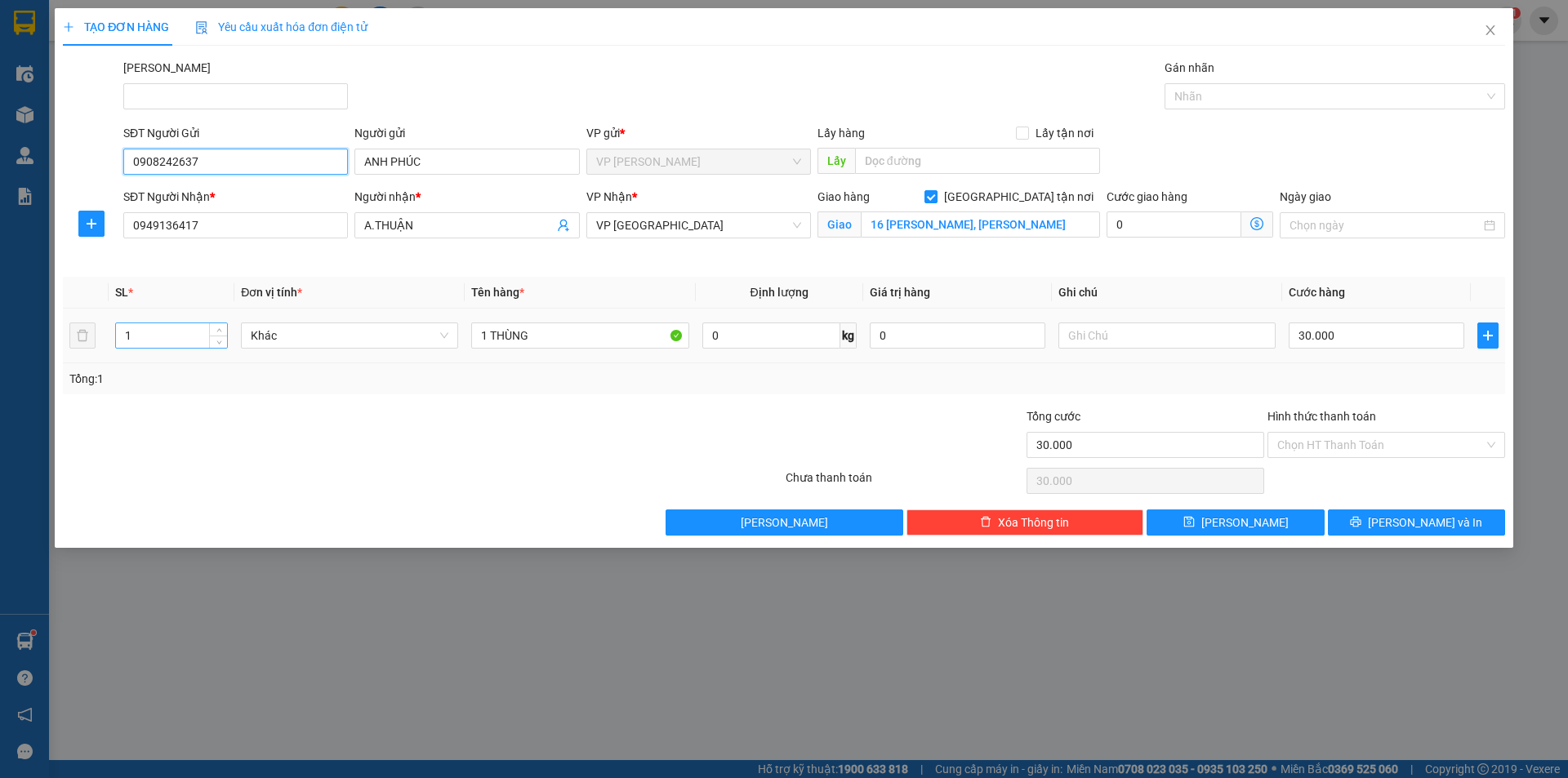
type input "0908242637"
drag, startPoint x: 143, startPoint y: 336, endPoint x: 60, endPoint y: 336, distance: 83.0
click at [60, 336] on div "TẠO ĐƠN HÀNG Yêu cầu xuất hóa đơn điện tử Transit Pickup Surcharge Ids Transit …" at bounding box center [783, 277] width 1458 height 539
type input "2"
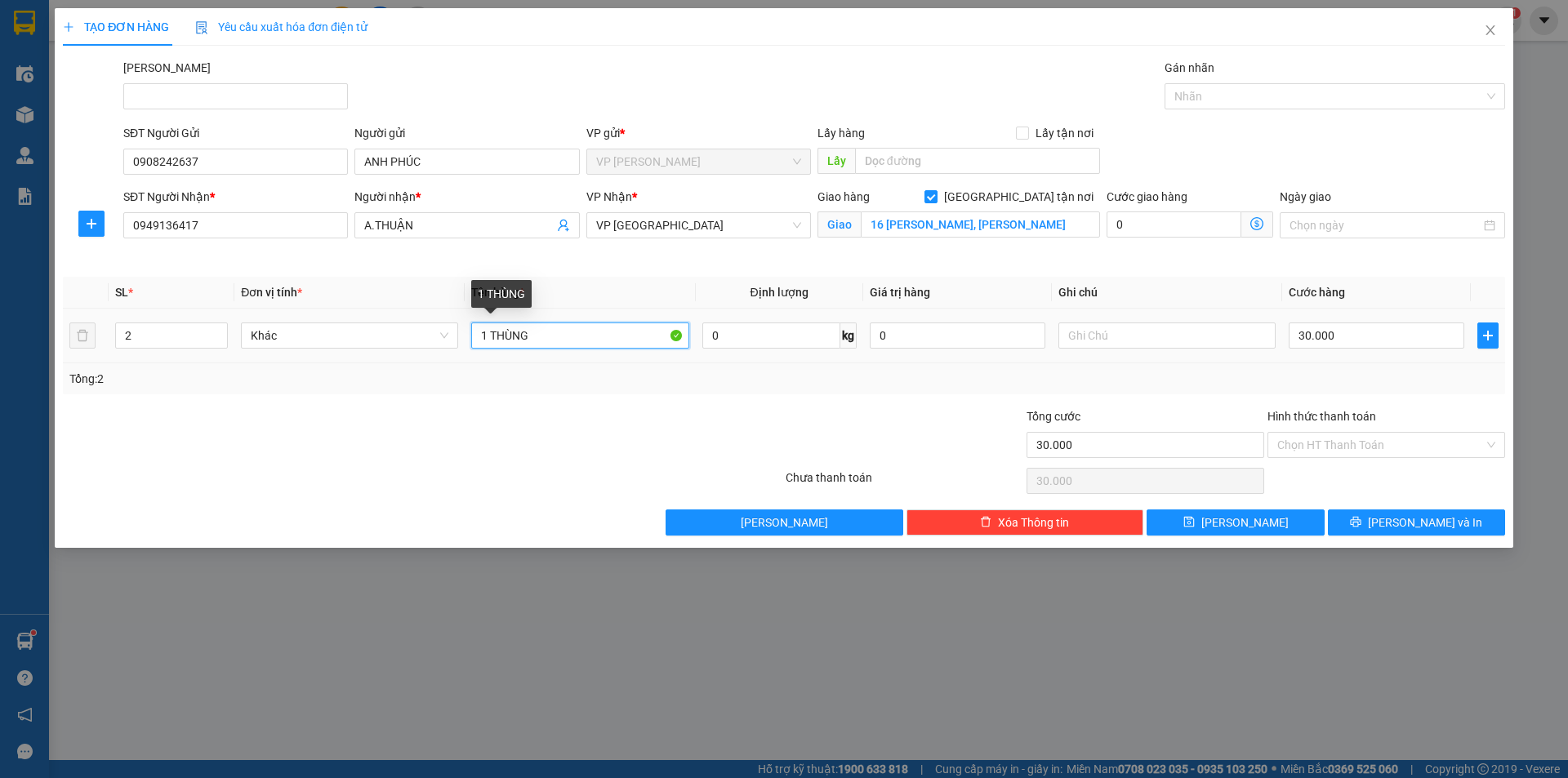
drag, startPoint x: 486, startPoint y: 342, endPoint x: 466, endPoint y: 352, distance: 22.4
click at [444, 349] on tr "2 Khác 1 THÙNG 0 kg 0 30.000" at bounding box center [784, 336] width 1442 height 54
type input "2 THÙNG"
click at [1135, 237] on input "0" at bounding box center [1174, 225] width 135 height 26
type input "30.002"
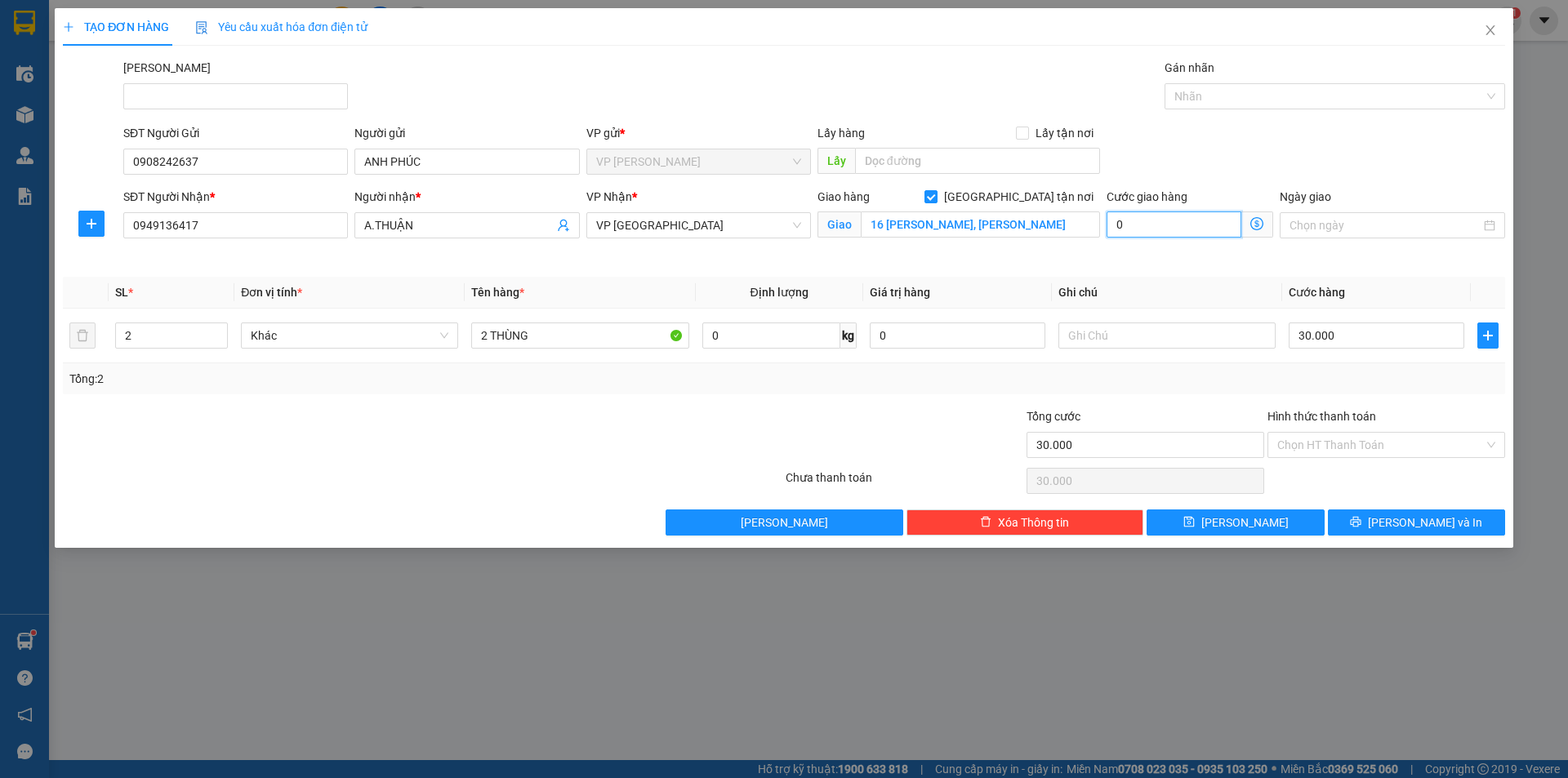
type input "30.002"
type input "2"
type input "30.020"
type input "20"
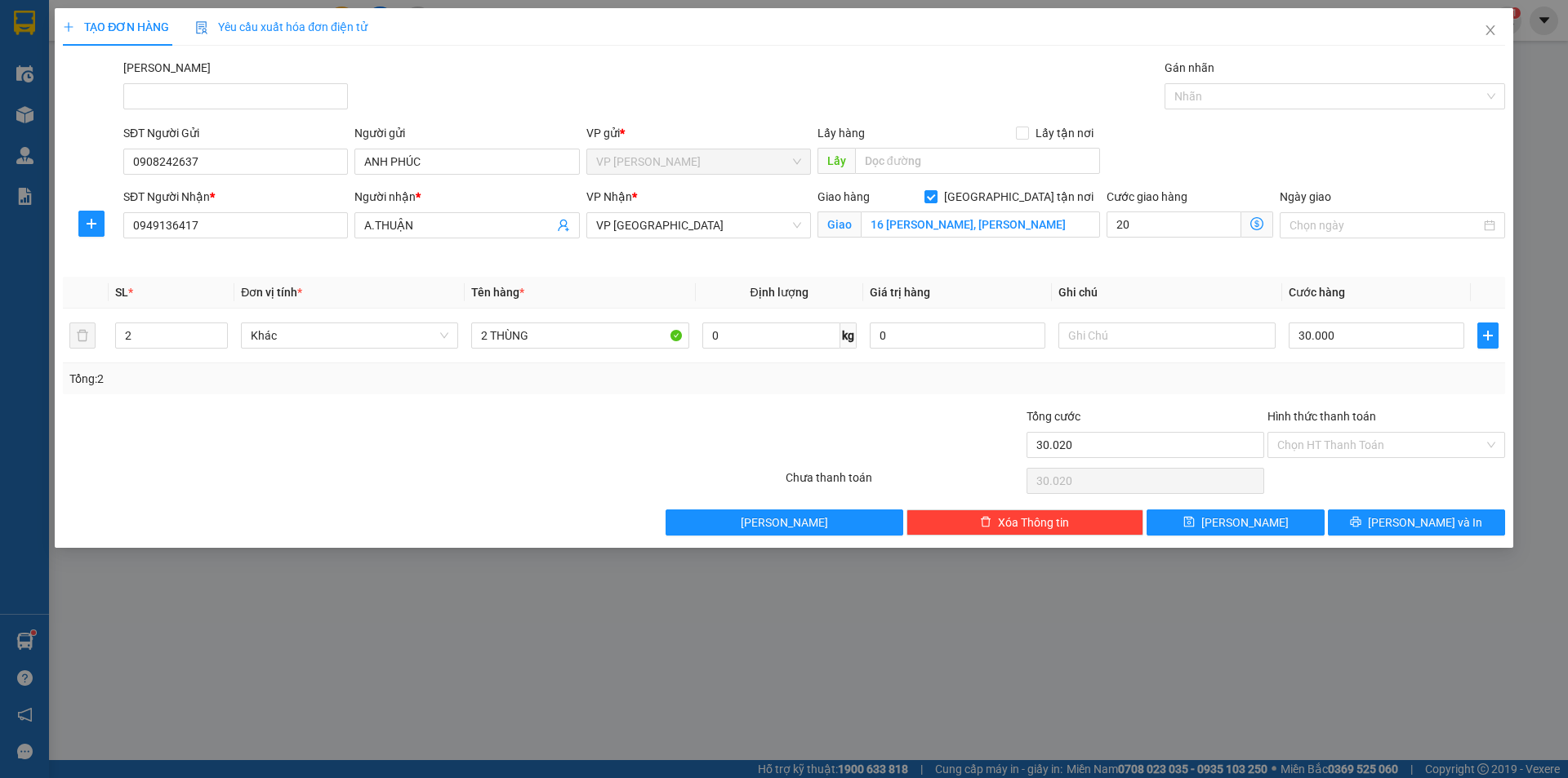
type input "50.000"
type input "20.000"
click at [1303, 132] on div "SĐT Người Gửi 0908242637 Người gửi ANH PHÚC VP gửi * VP Phạm Ngũ Lão Lấy hàng L…" at bounding box center [814, 152] width 1389 height 57
click at [1347, 332] on input "30.000" at bounding box center [1376, 336] width 175 height 26
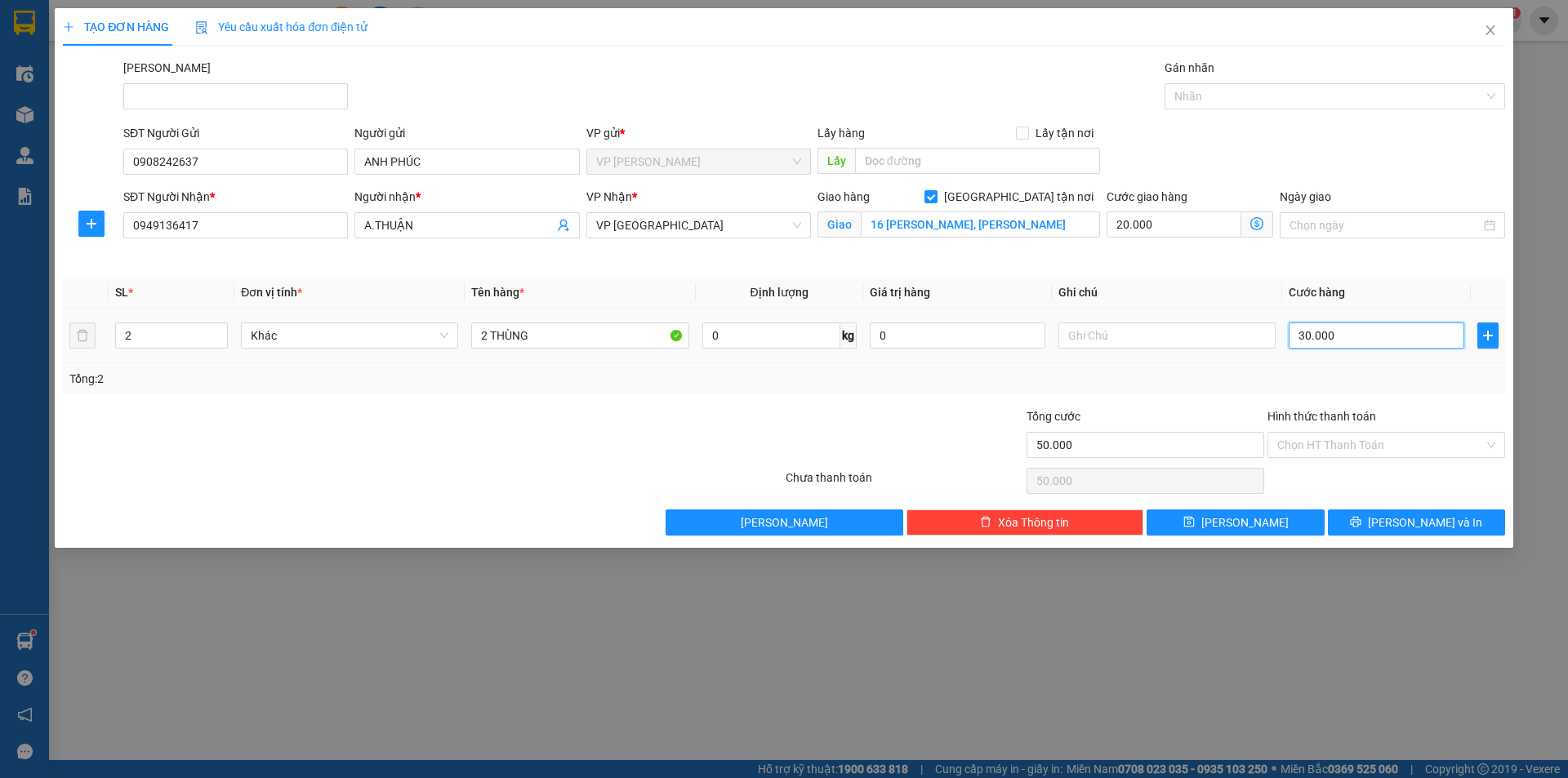
type input "20.006"
type input "6"
type input "20.060"
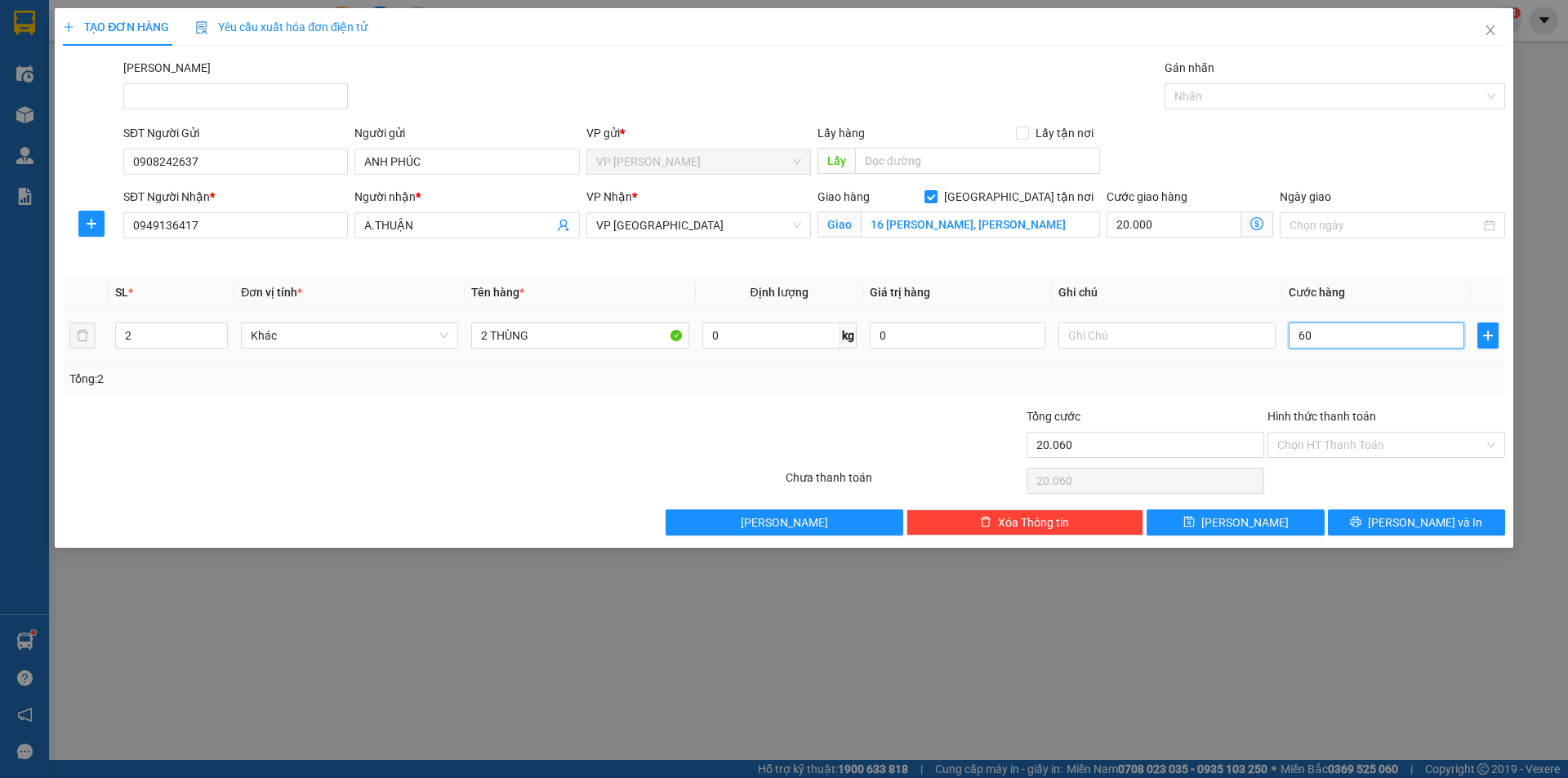
type input "60"
type input "80.000"
type input "60.000"
click at [1350, 260] on div "Ngày giao" at bounding box center [1391, 227] width 231 height 77
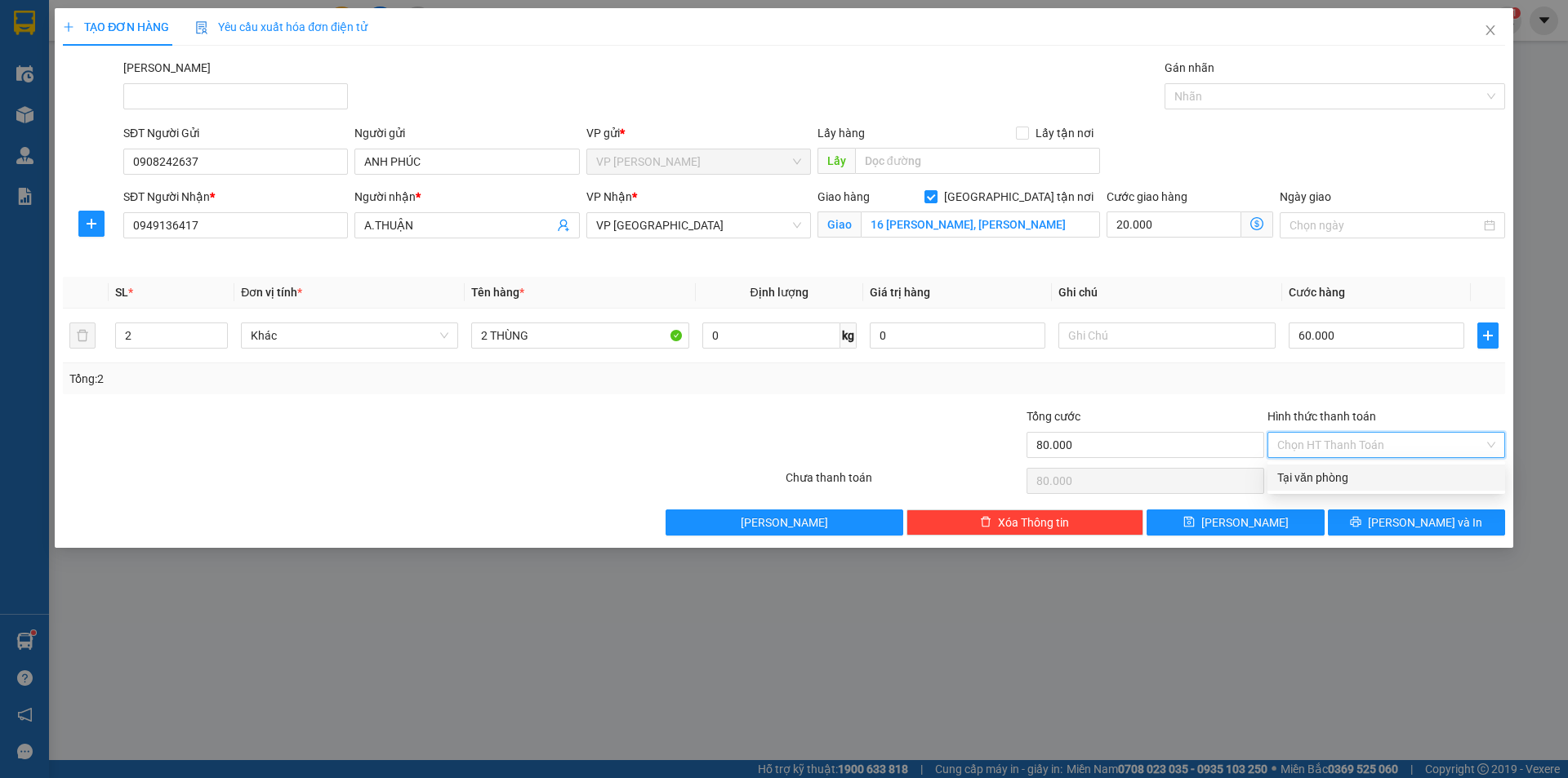
click at [1367, 436] on input "Hình thức thanh toán" at bounding box center [1380, 444] width 207 height 25
click at [1337, 478] on div "Tại văn phòng" at bounding box center [1386, 478] width 218 height 18
type input "0"
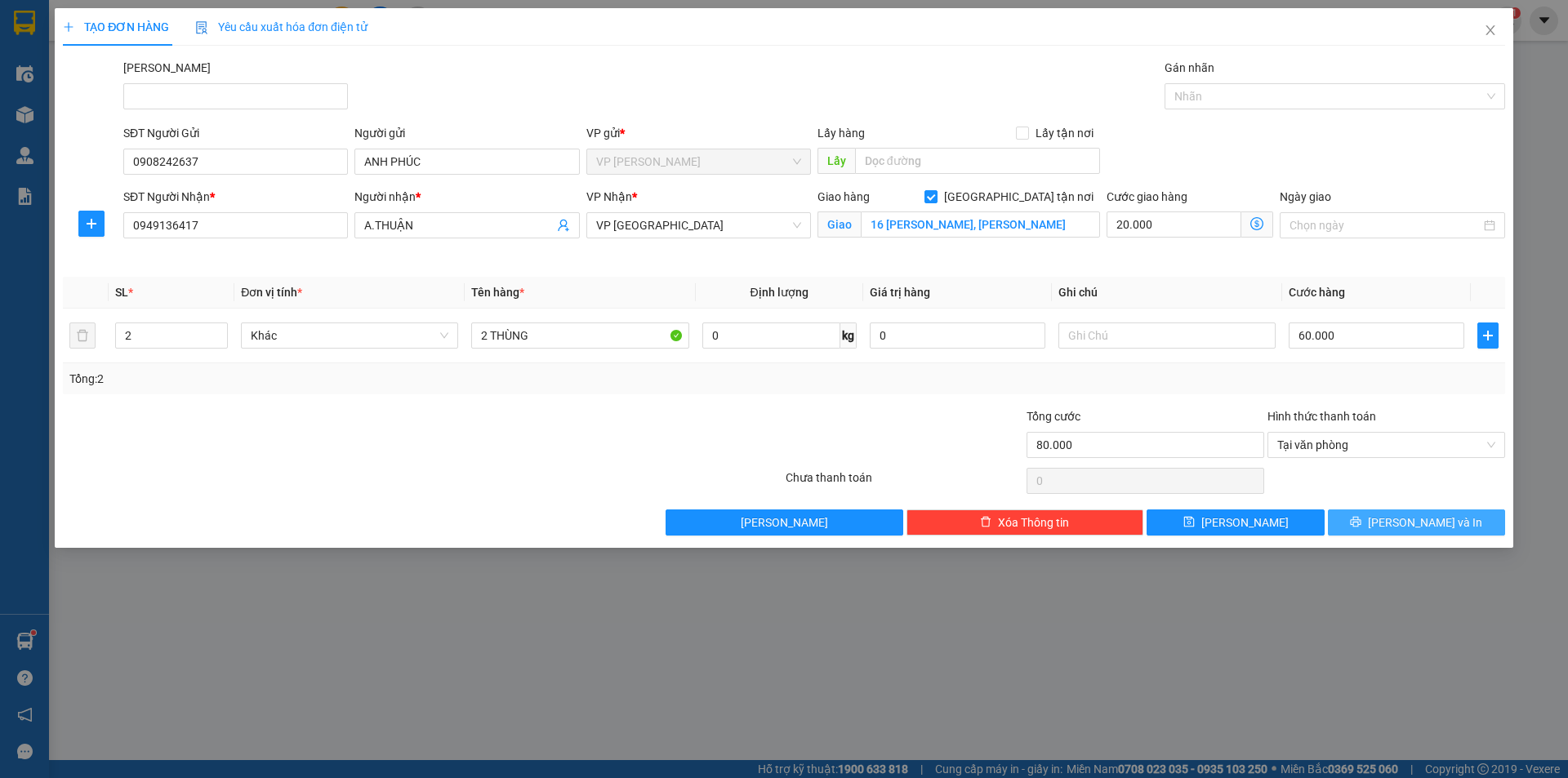
click at [1383, 523] on button "Lưu và In" at bounding box center [1416, 523] width 177 height 26
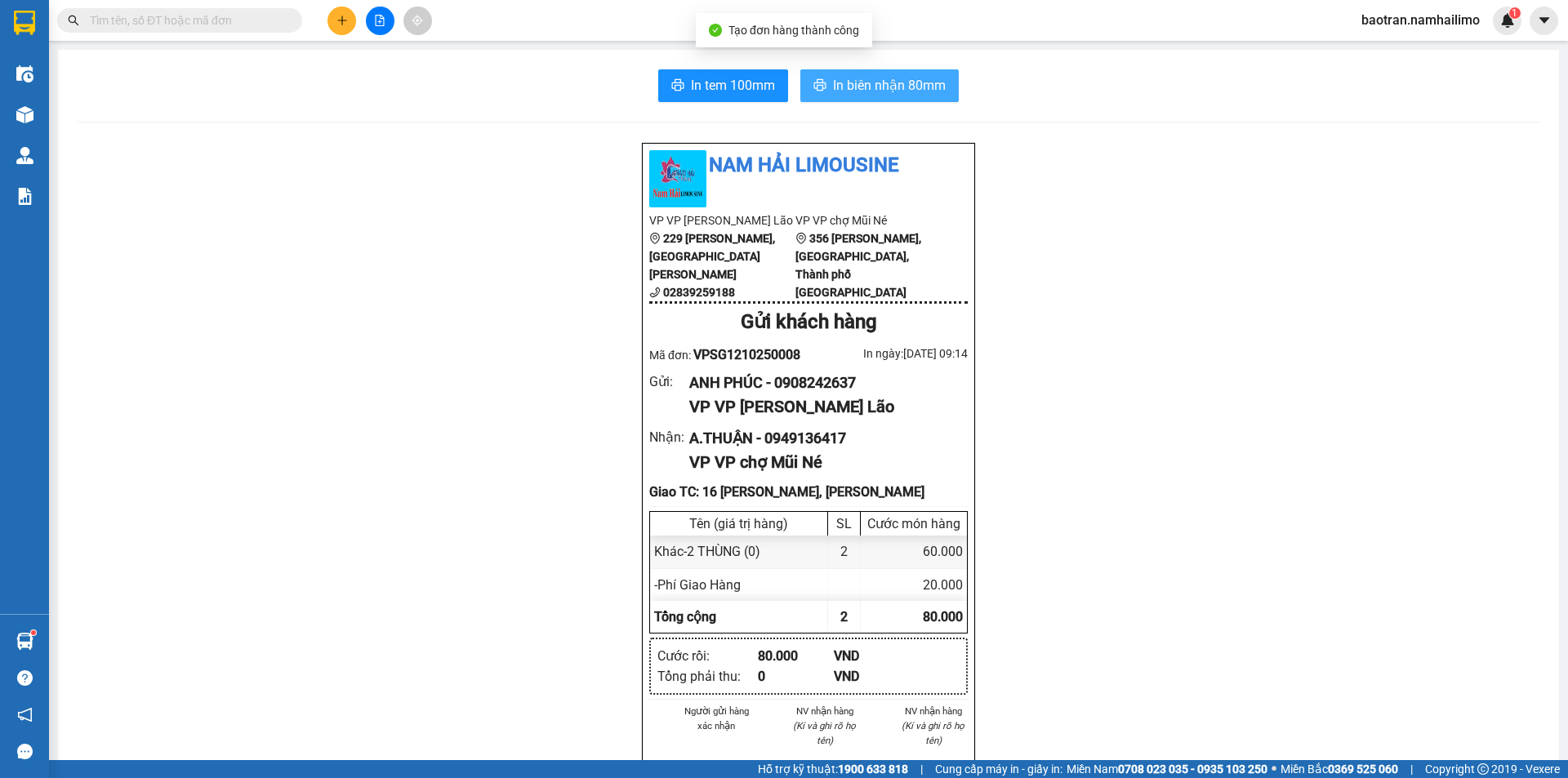
click at [883, 84] on span "In biên nhận 80mm" at bounding box center [890, 85] width 113 height 21
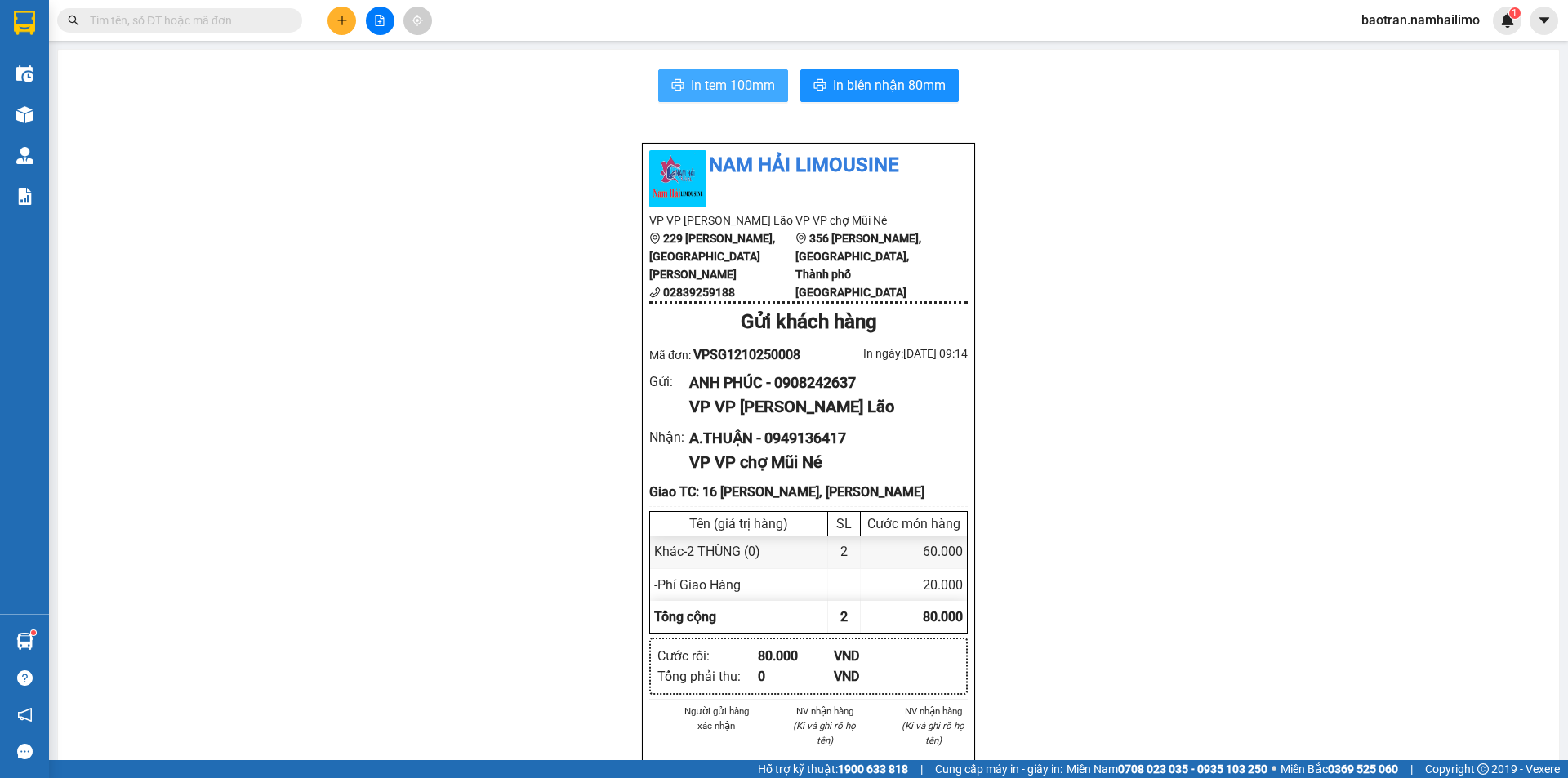
drag, startPoint x: 726, startPoint y: 93, endPoint x: 729, endPoint y: 104, distance: 11.4
click at [729, 88] on span "In tem 100mm" at bounding box center [733, 85] width 84 height 21
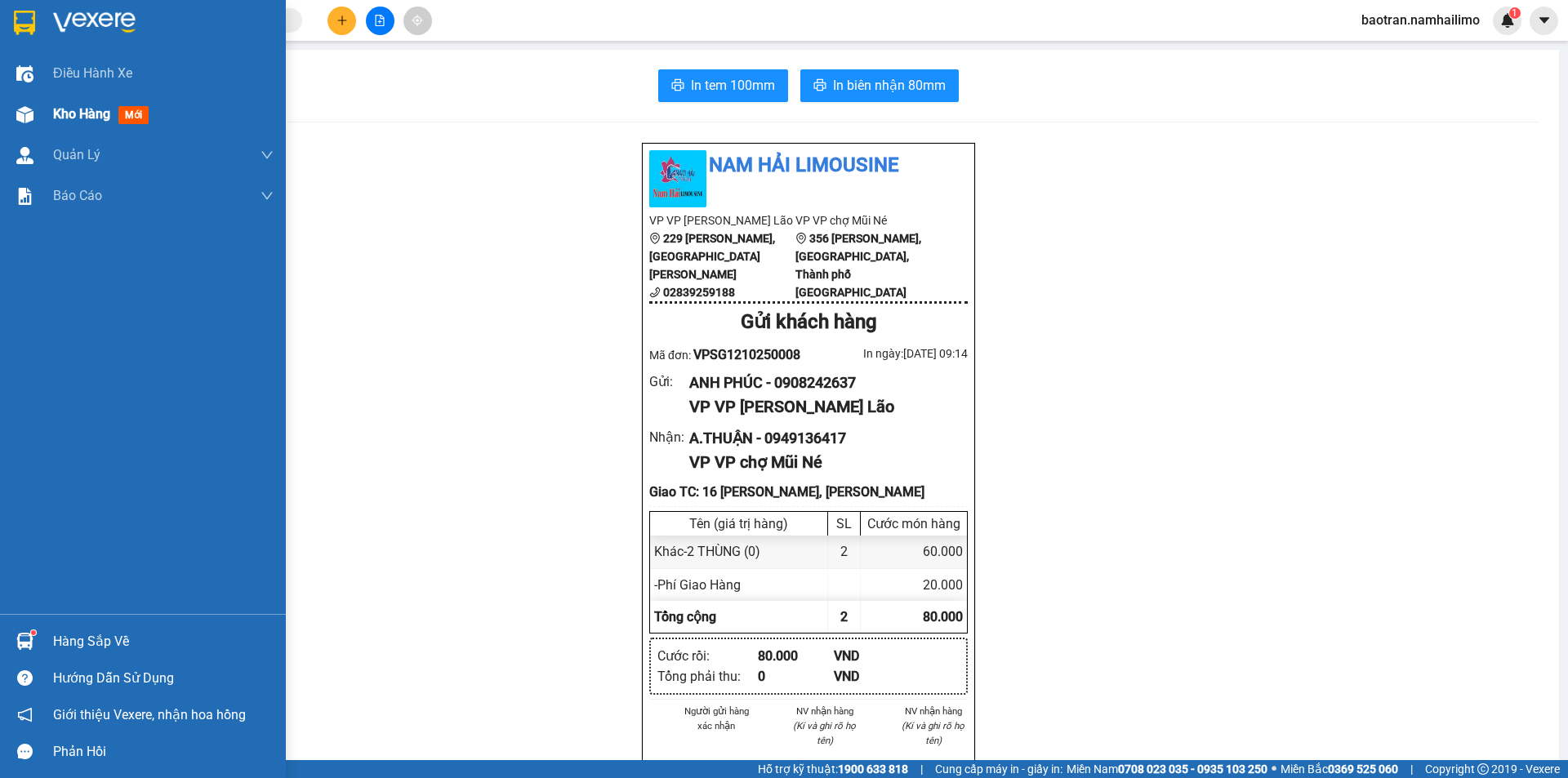
click at [126, 110] on span "mới" at bounding box center [134, 115] width 31 height 18
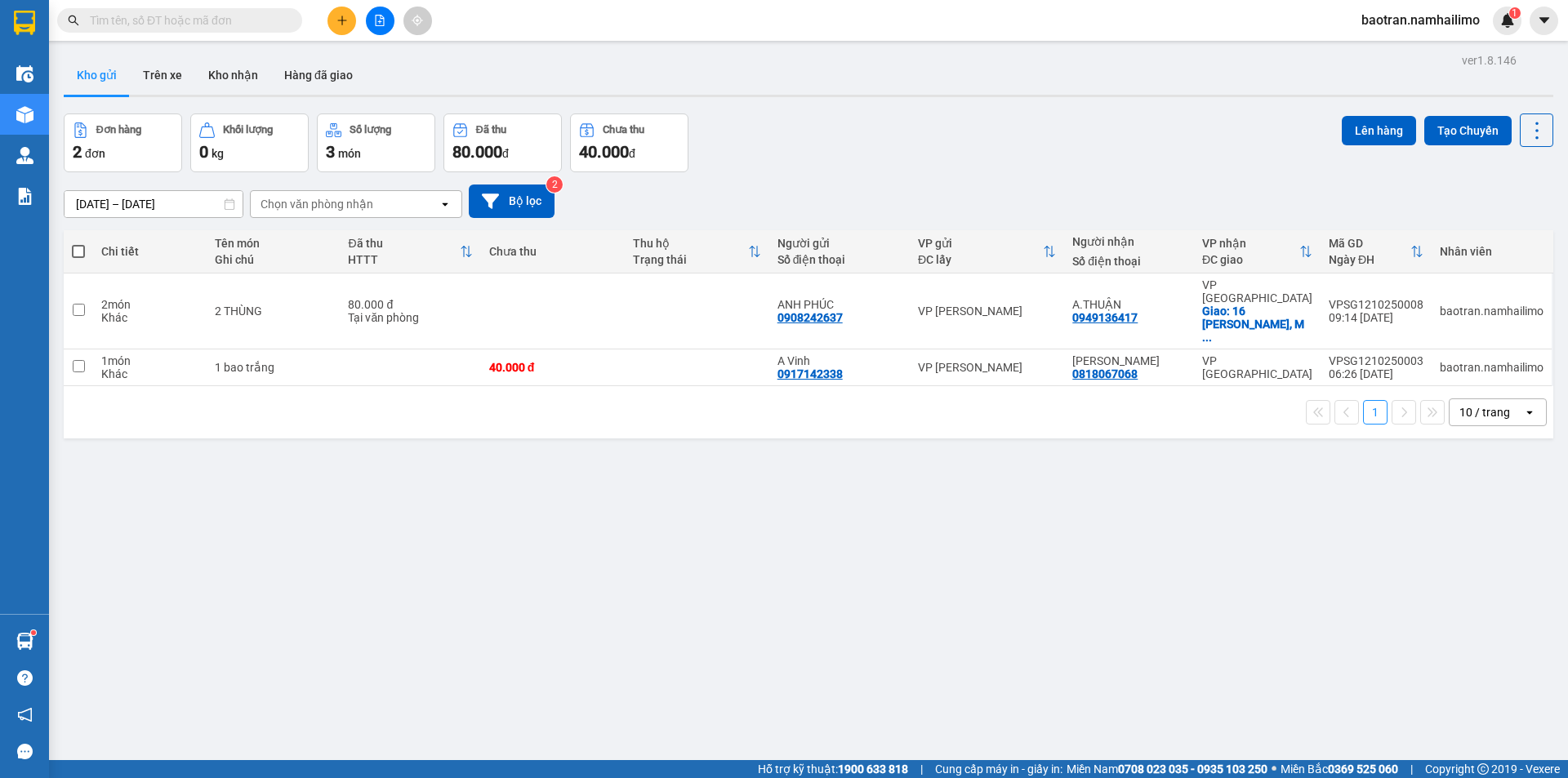
click at [1393, 557] on div "ver 1.8.146 Kho gửi Trên xe Kho nhận Hàng đã giao Đơn hàng 2 đơn Khối lượng 0 k…" at bounding box center [809, 438] width 1503 height 778
click at [209, 91] on button "Kho nhận" at bounding box center [233, 75] width 76 height 40
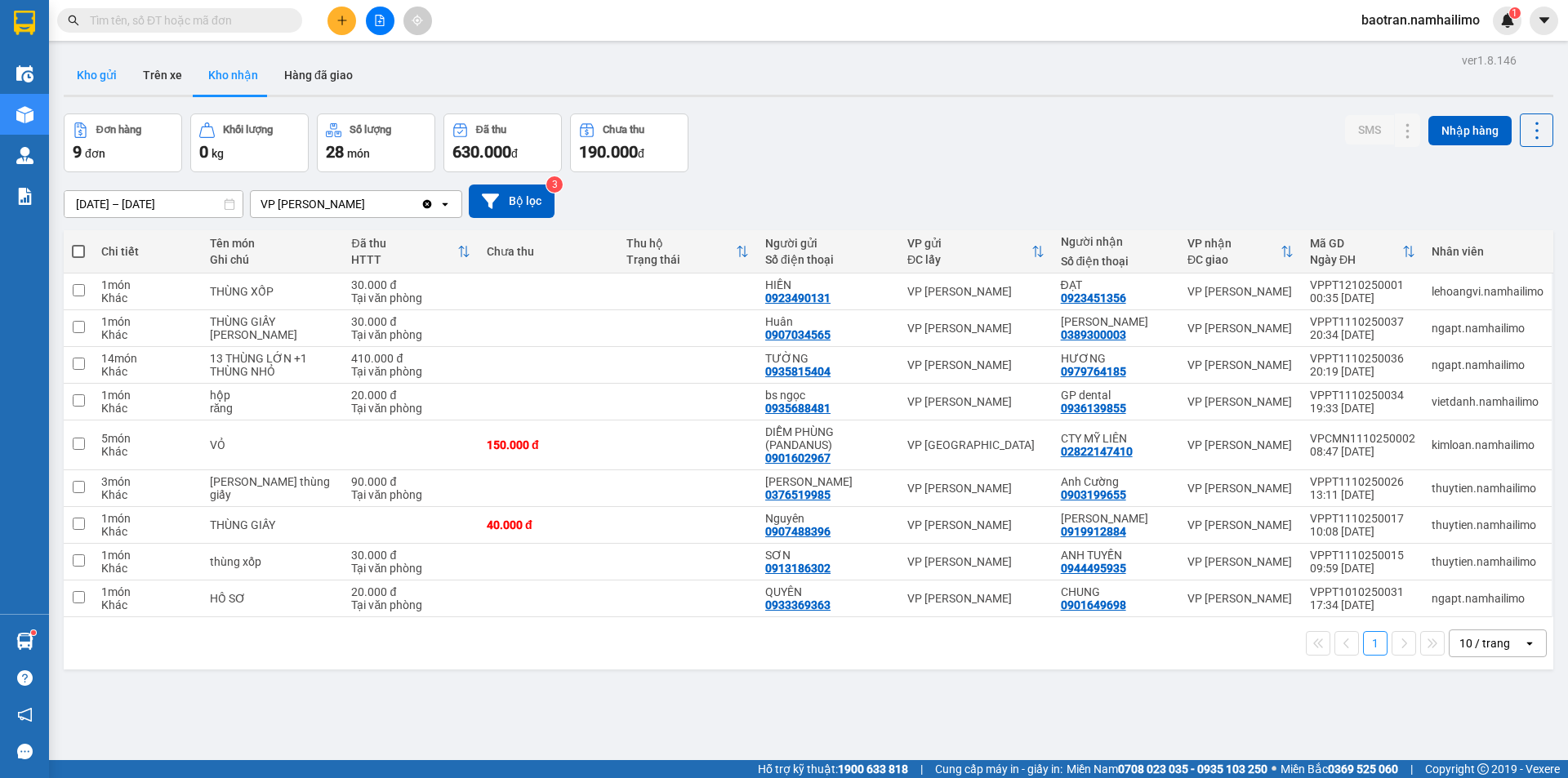
click at [97, 83] on button "Kho gửi" at bounding box center [96, 75] width 66 height 40
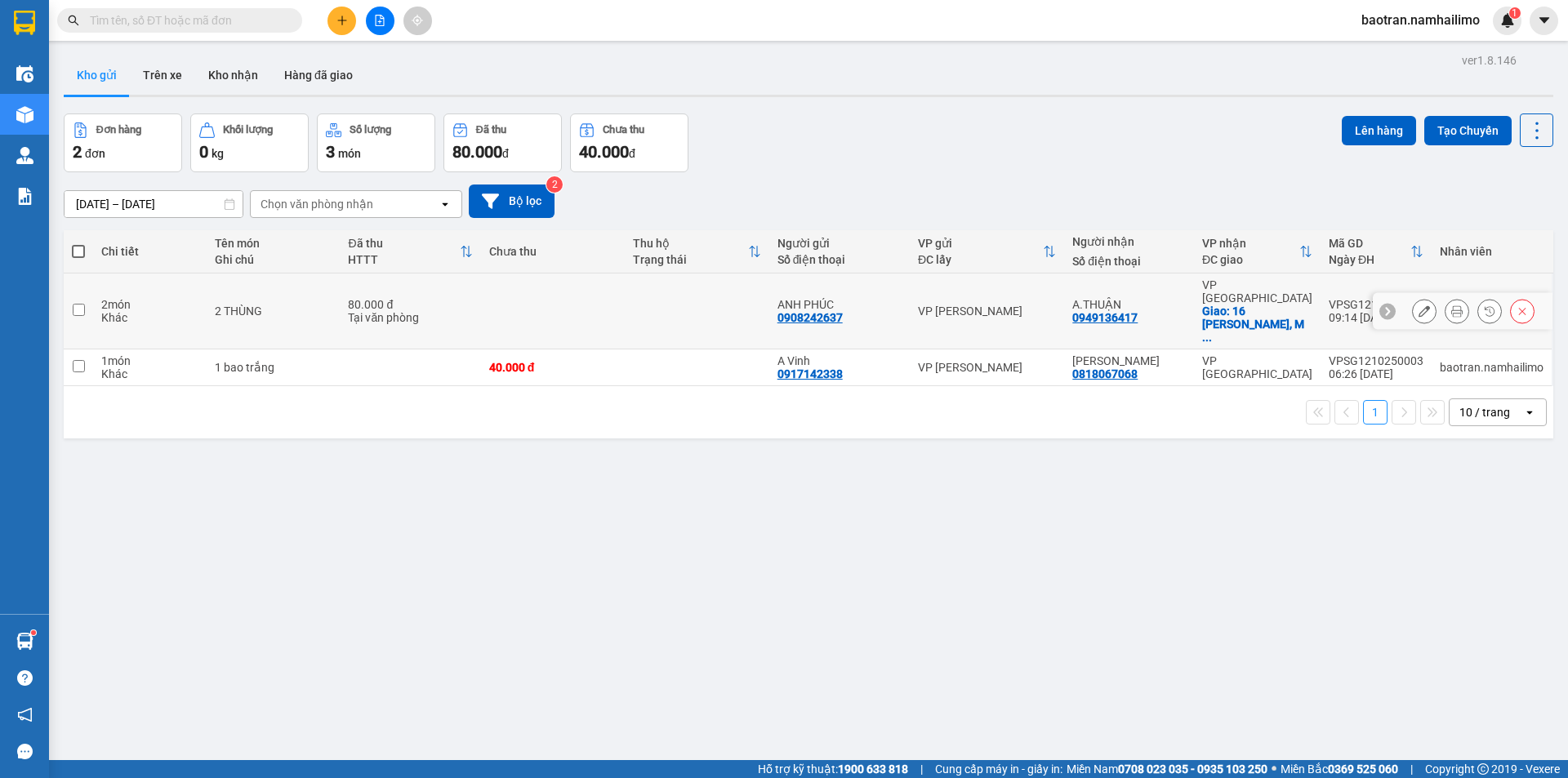
click at [1453, 297] on button at bounding box center [1456, 311] width 23 height 29
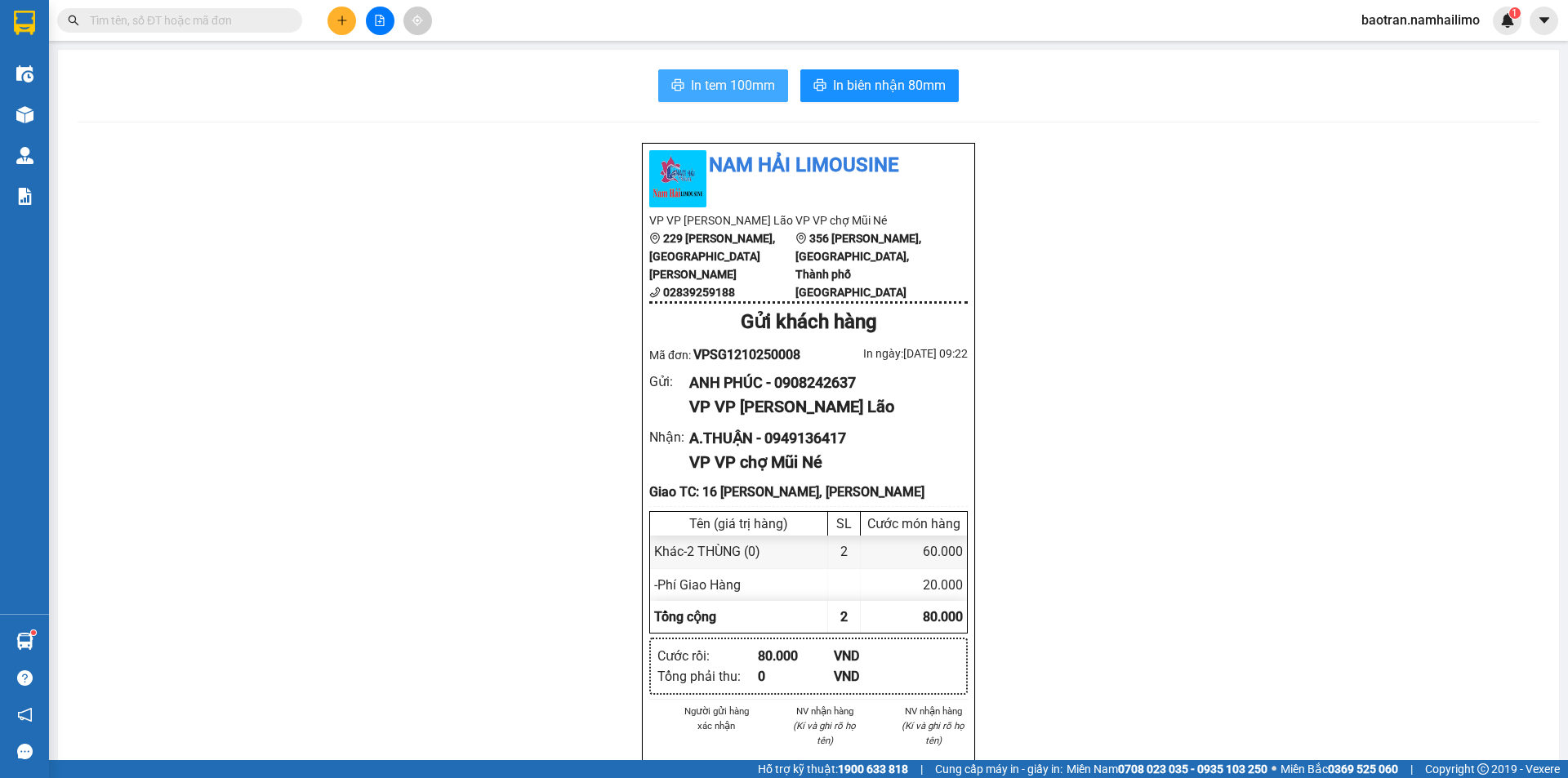
click at [716, 86] on span "In tem 100mm" at bounding box center [733, 85] width 84 height 21
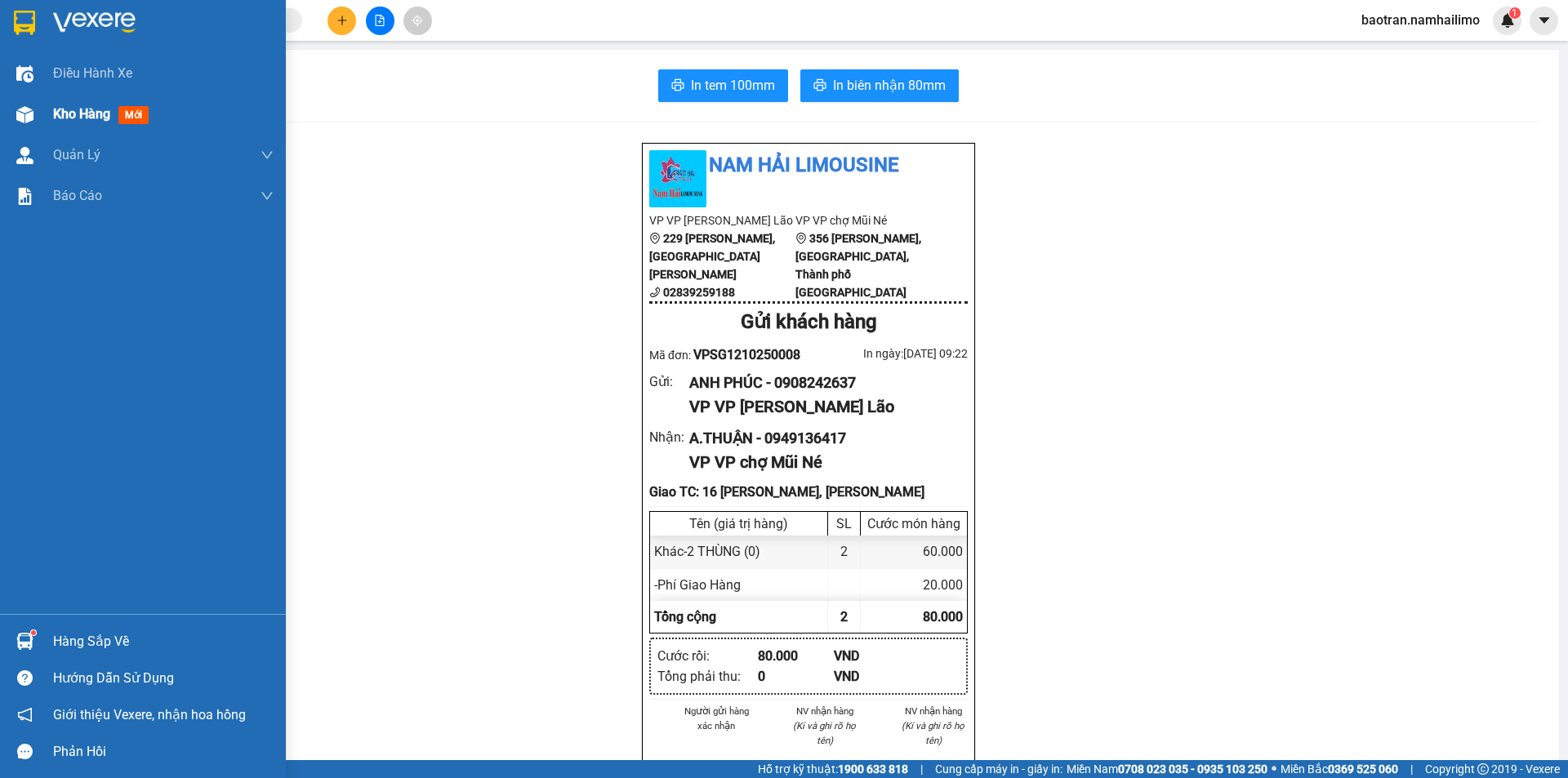
click at [65, 119] on span "Kho hàng" at bounding box center [82, 114] width 57 height 16
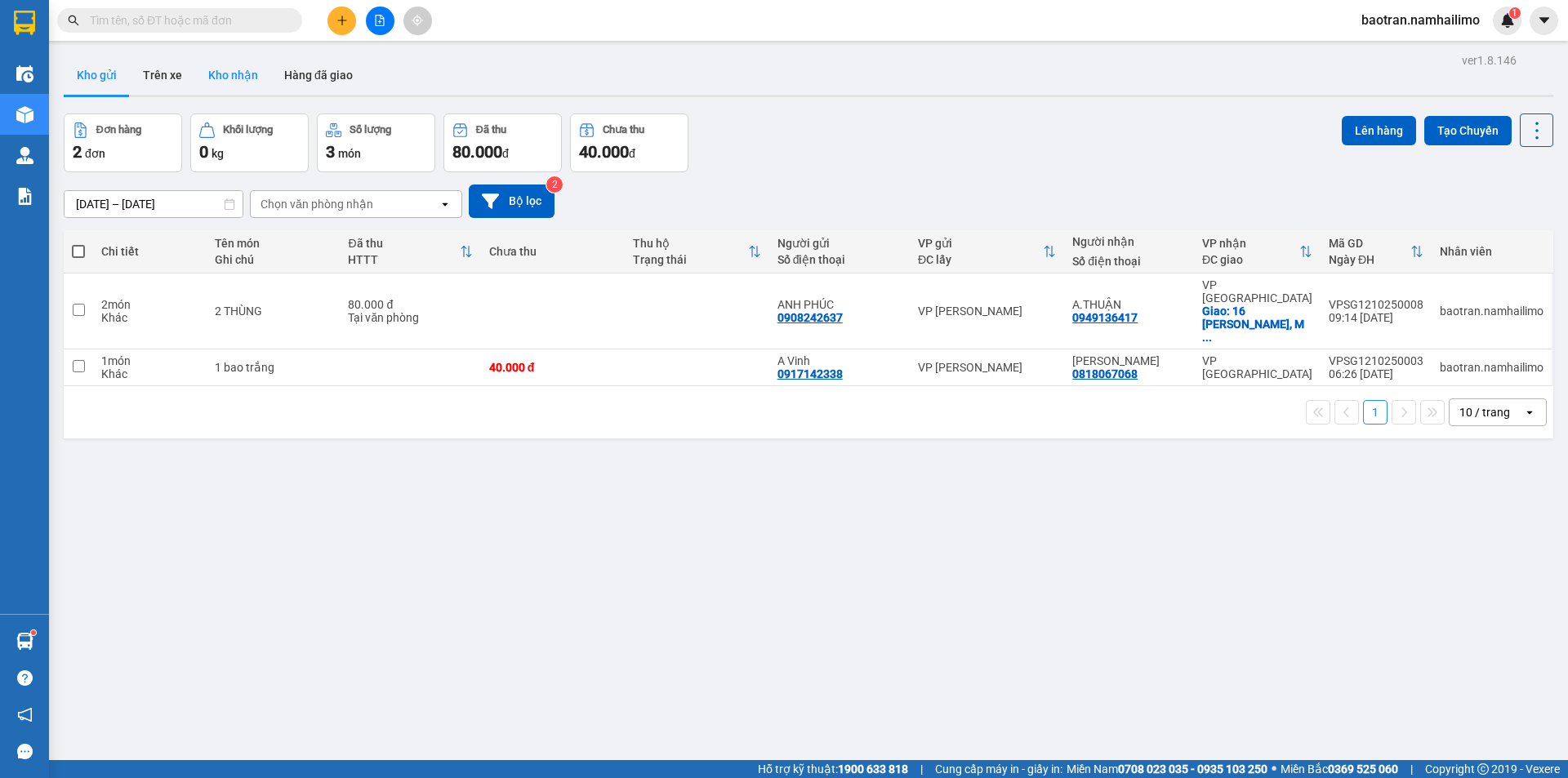
click at [243, 65] on button "Kho nhận" at bounding box center [233, 75] width 76 height 40
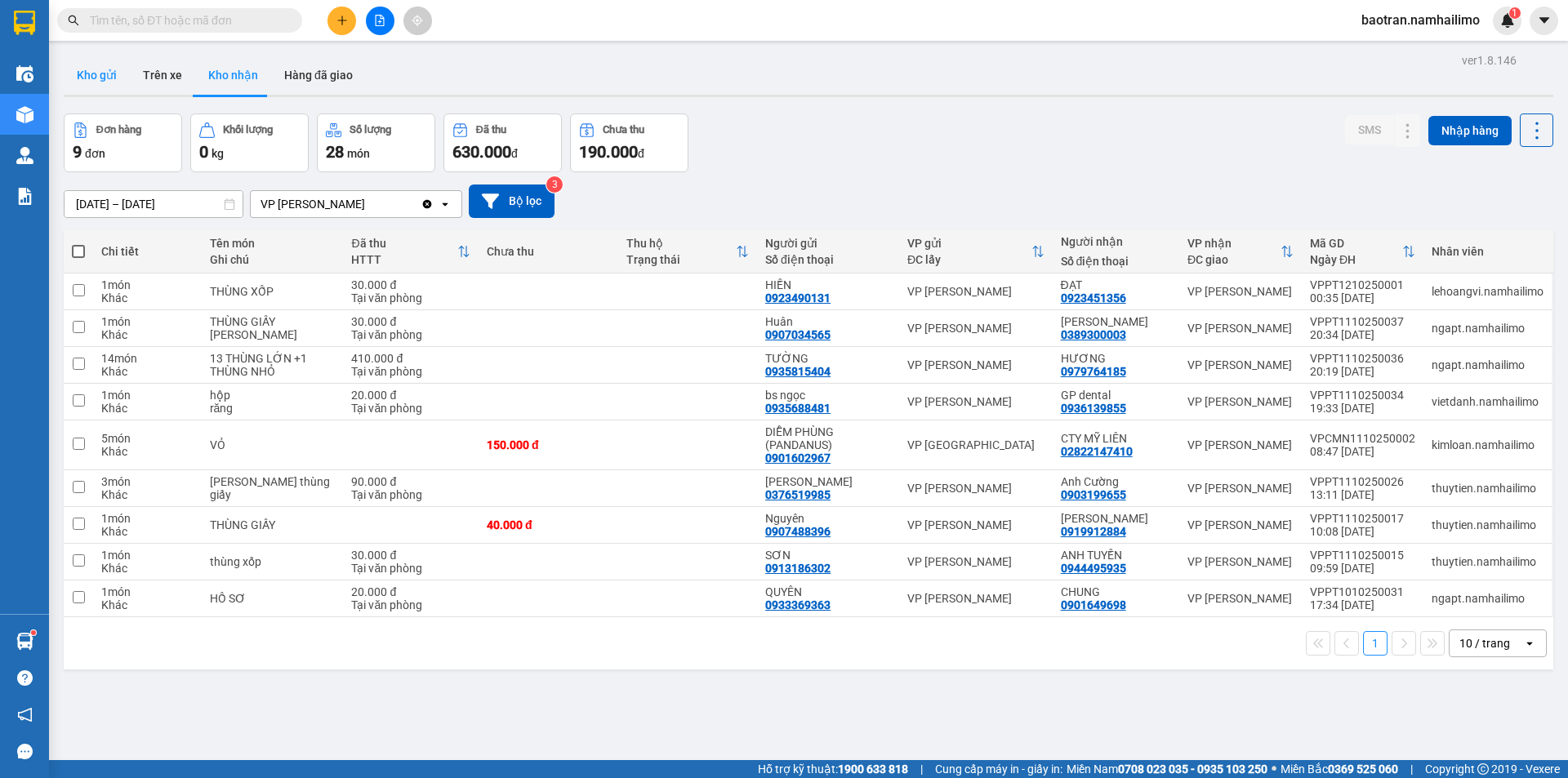
click at [102, 92] on button "Kho gửi" at bounding box center [96, 75] width 66 height 40
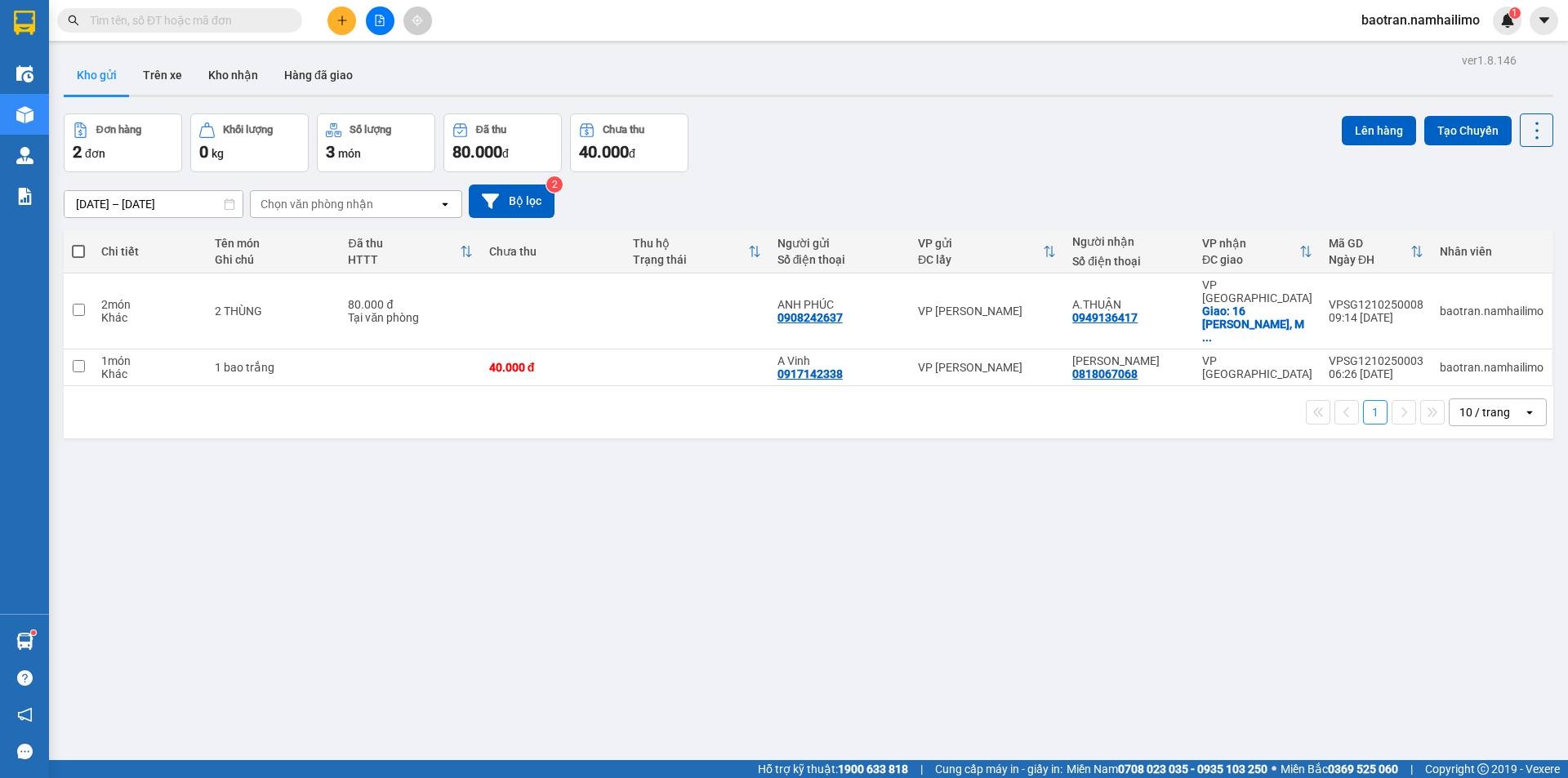
click at [1166, 525] on div "ver 1.8.146 Kho gửi Trên xe Kho nhận Hàng đã giao Đơn hàng 2 đơn Khối lượng 0 k…" at bounding box center [809, 438] width 1503 height 778
click at [245, 79] on button "Kho nhận" at bounding box center [233, 75] width 76 height 40
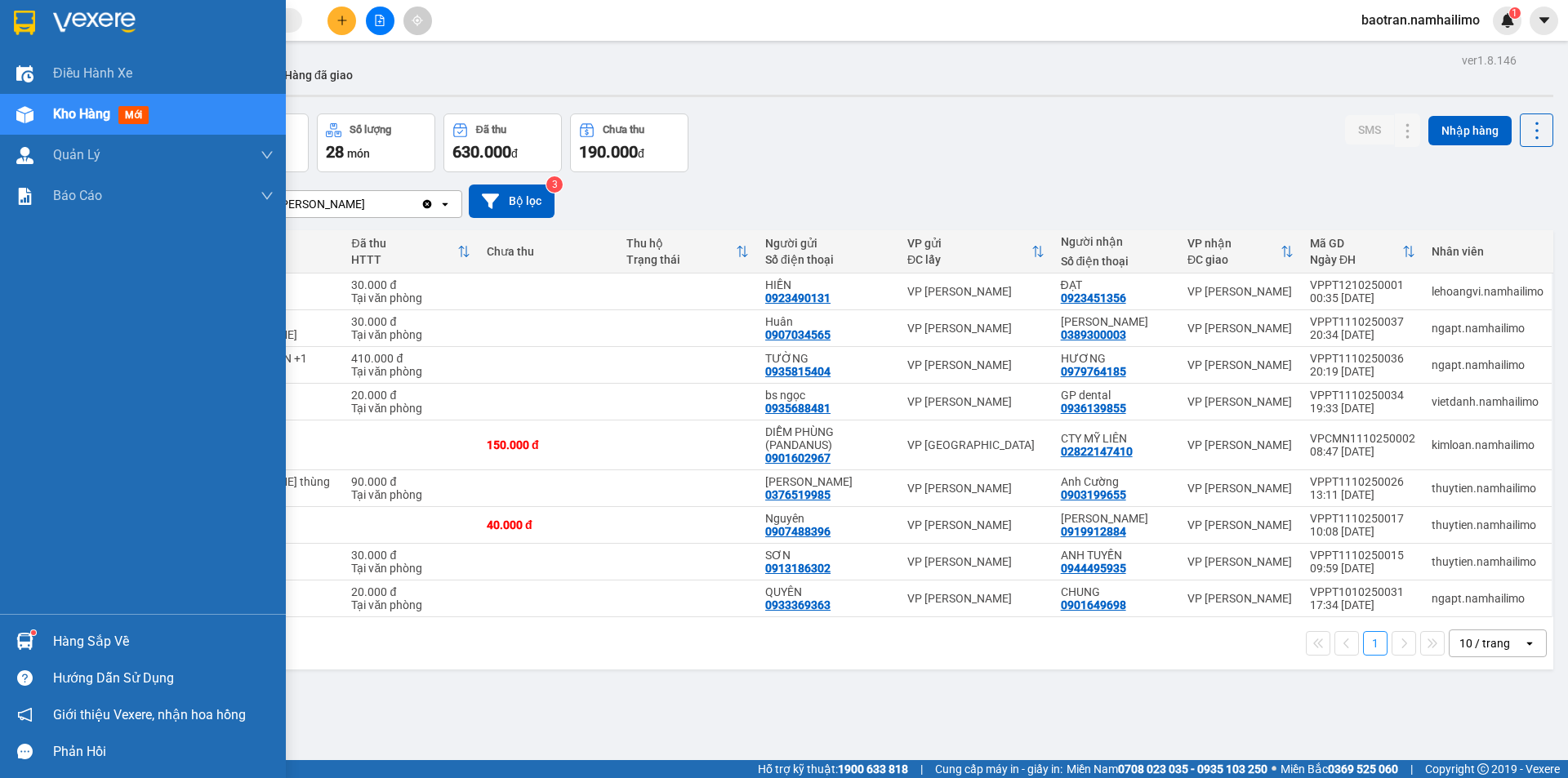
click at [83, 641] on div "Hàng sắp về" at bounding box center [163, 641] width 221 height 25
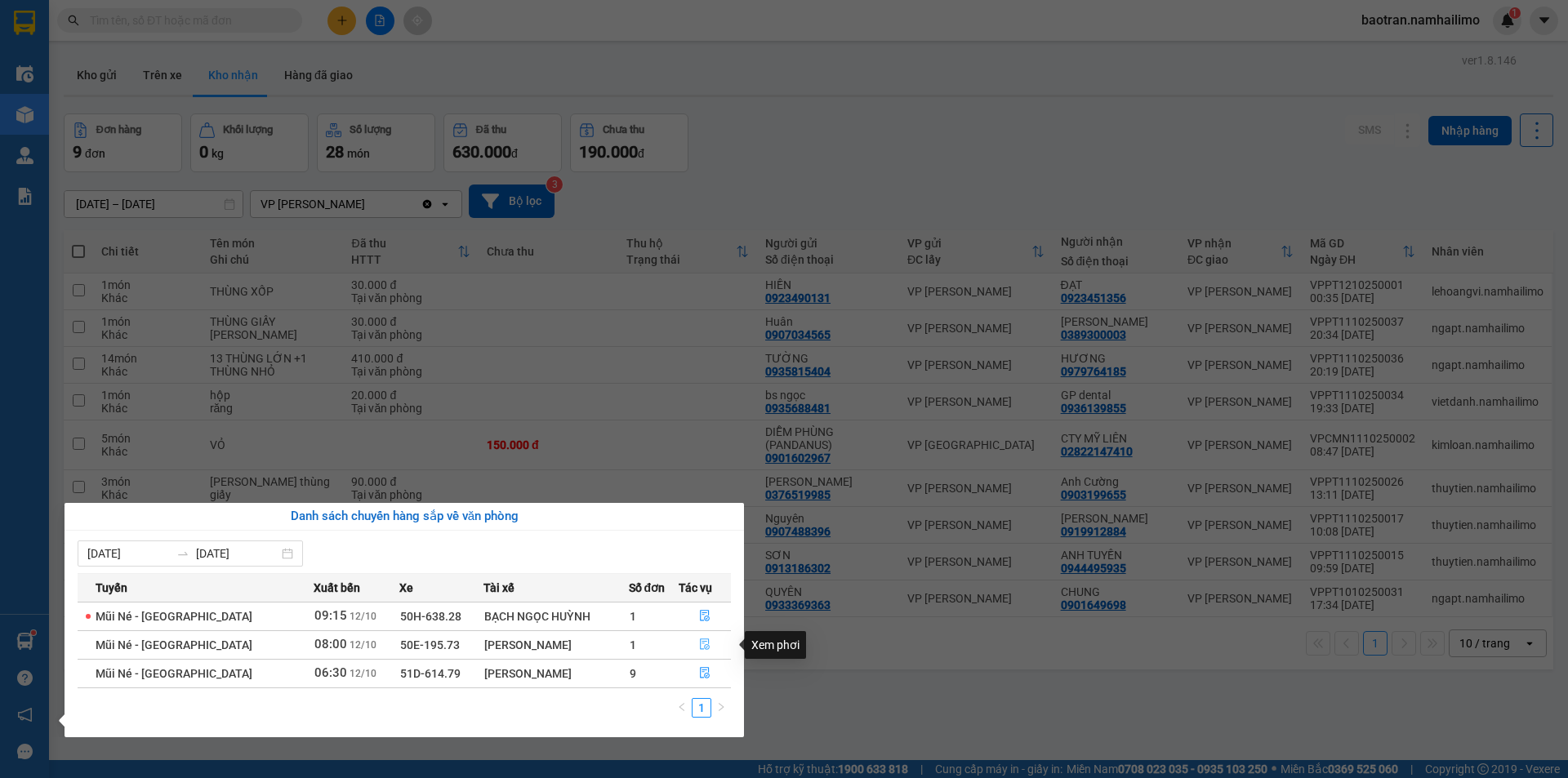
click at [703, 637] on button "button" at bounding box center [705, 645] width 51 height 26
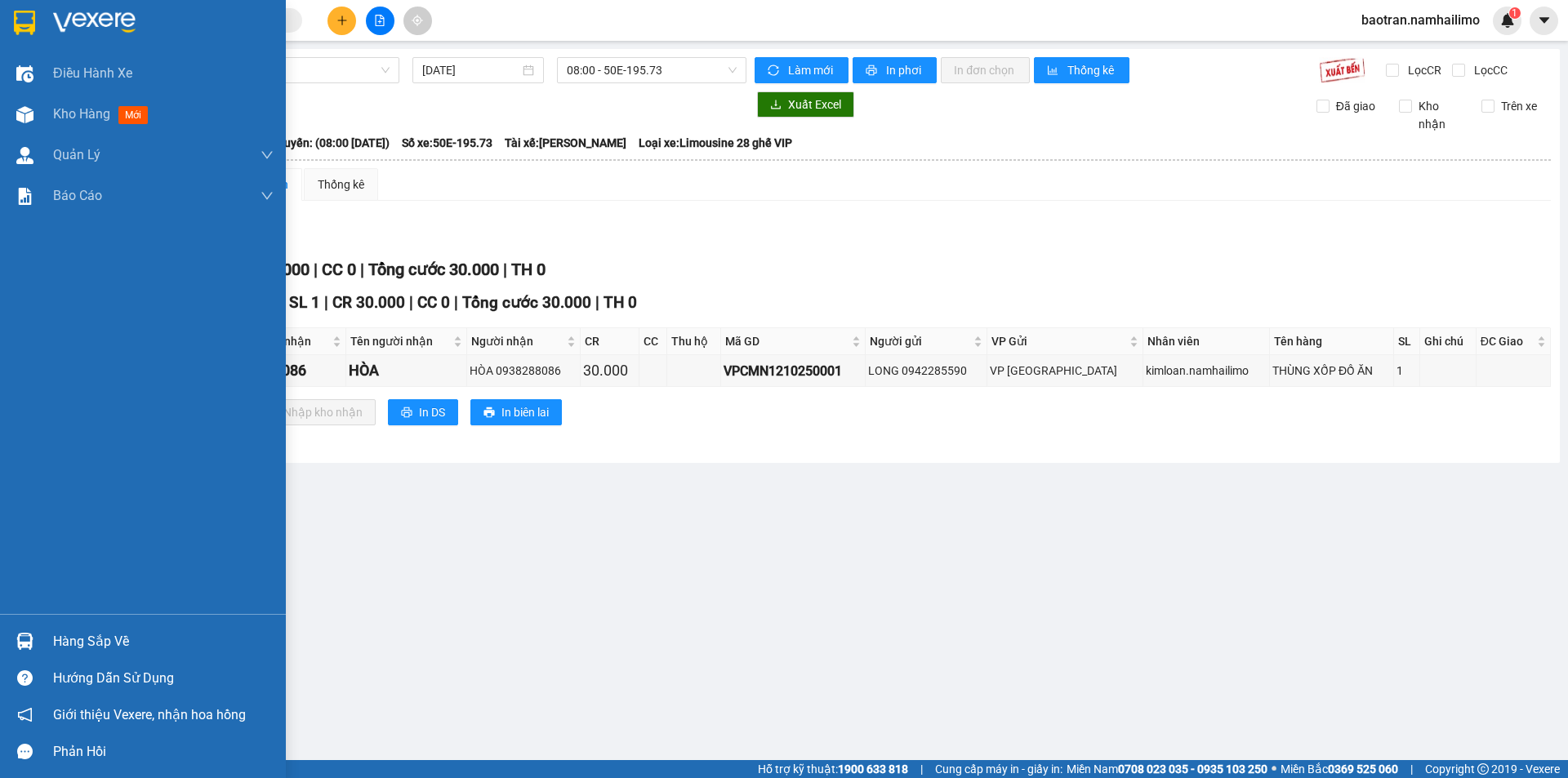
click at [110, 639] on div "Hàng sắp về" at bounding box center [163, 641] width 221 height 25
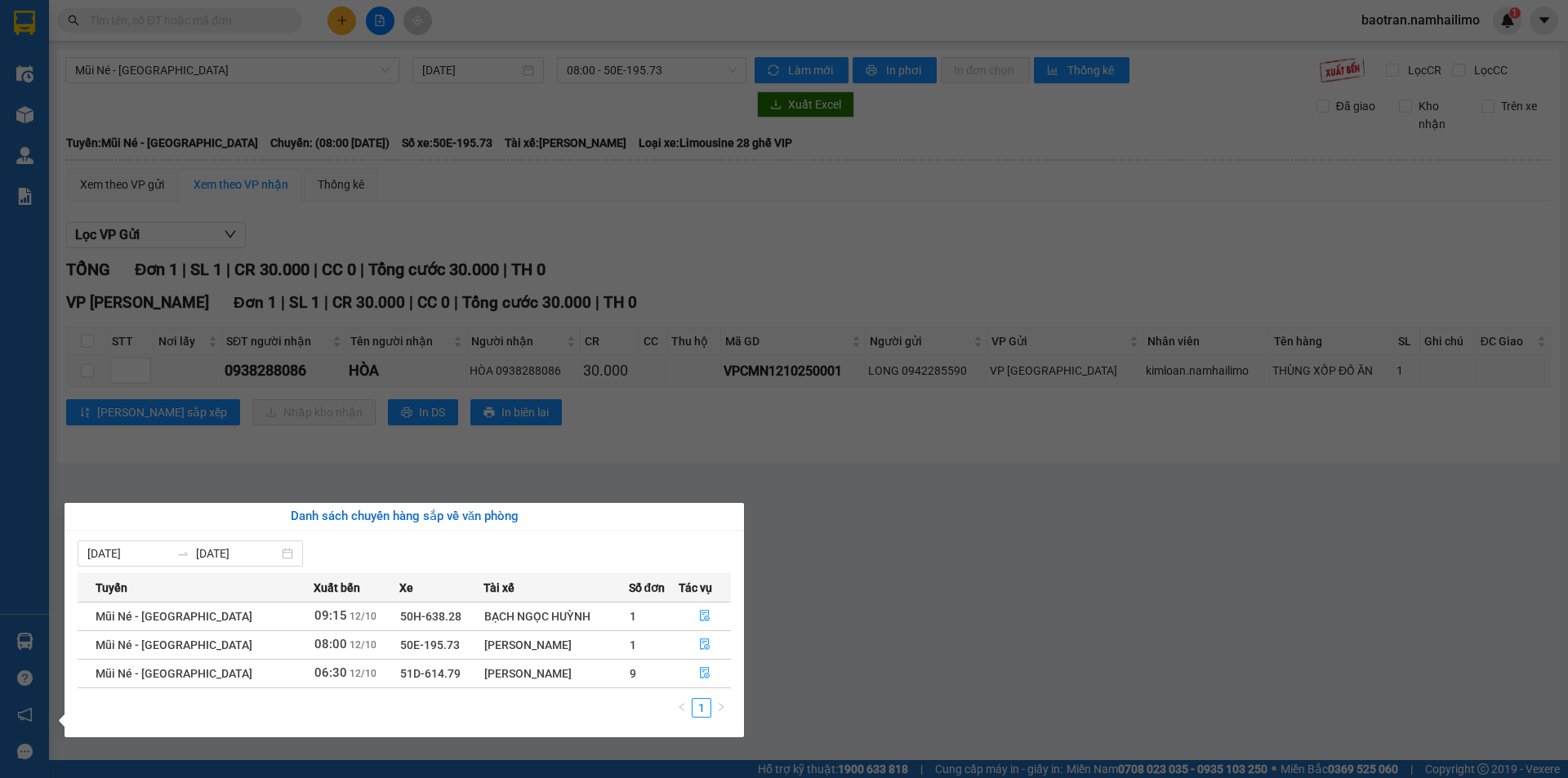
click at [982, 646] on section "Kết quả tìm kiếm ( 0 ) Bộ lọc No Data baotran.namhailimo 1 Điều hành xe Kho hàn…" at bounding box center [784, 389] width 1568 height 778
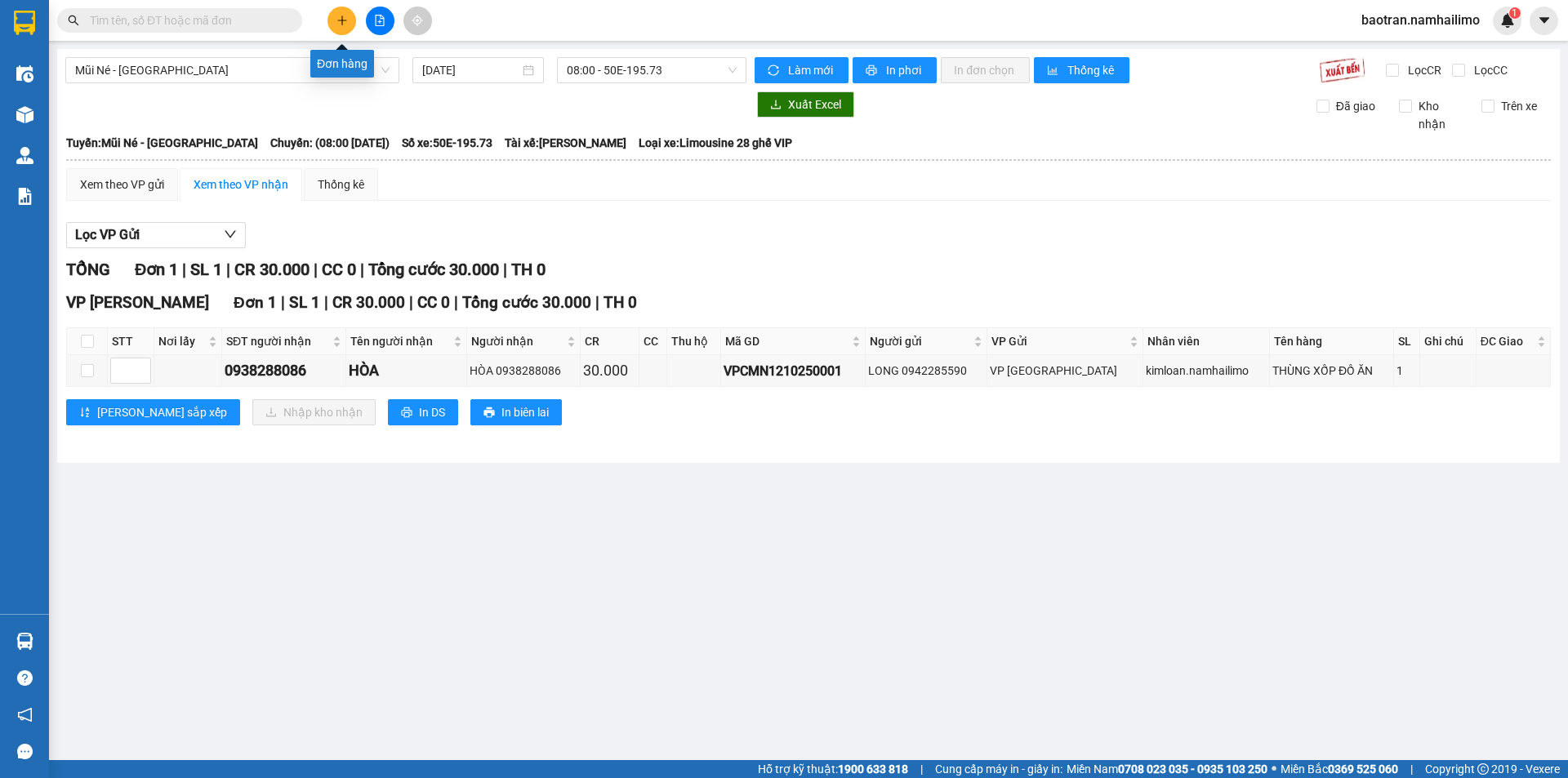
click at [346, 12] on button at bounding box center [342, 21] width 29 height 29
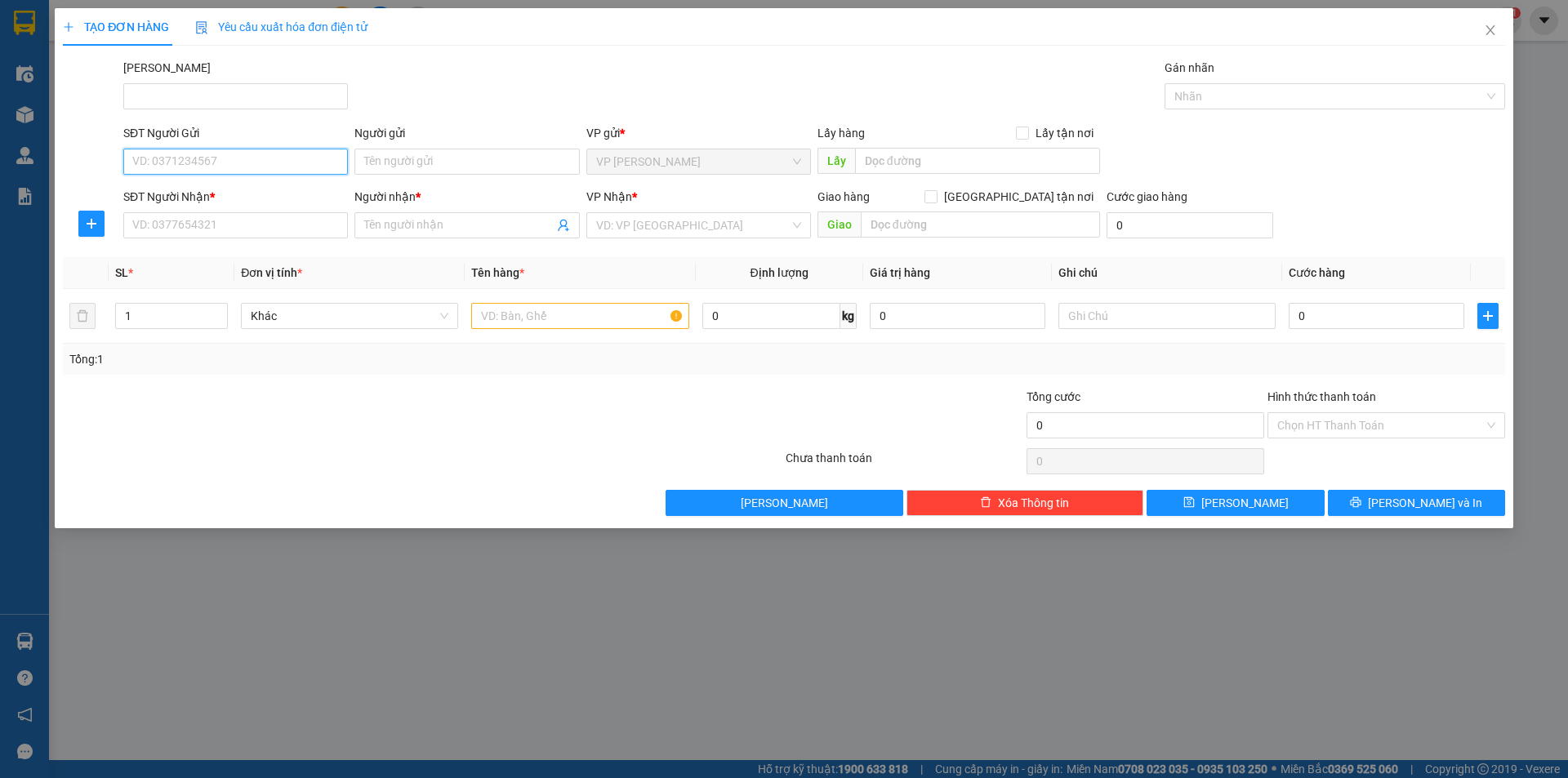
click at [294, 165] on input "SĐT Người Gửi" at bounding box center [236, 161] width 225 height 26
type input "0935783708"
click at [253, 197] on div "0935783708 - CHỊ HỒNG" at bounding box center [235, 194] width 205 height 18
type input "CHỊ HỒNG"
type input "0916655139"
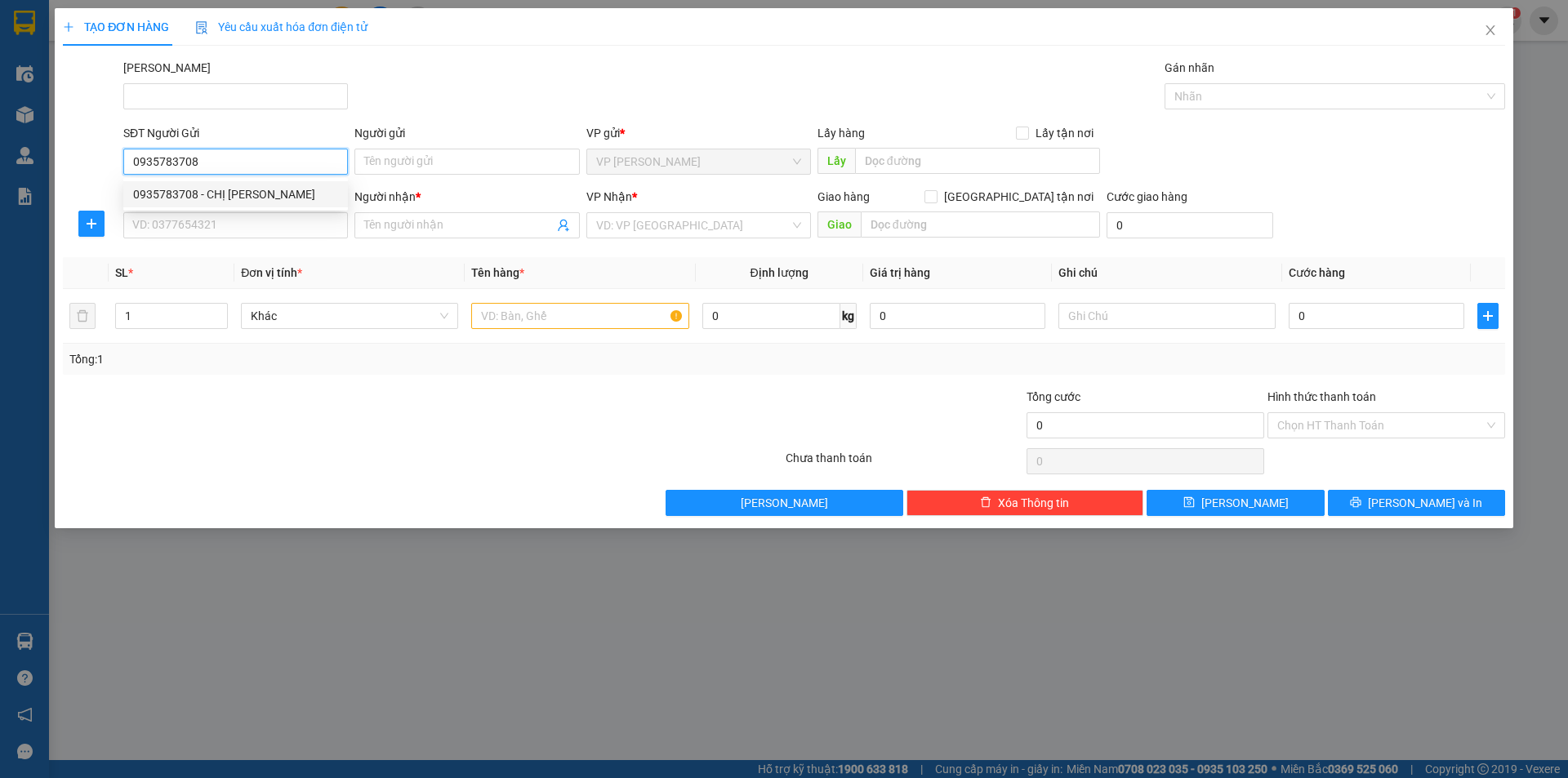
type input "CÔ THẮM"
type input "60.000"
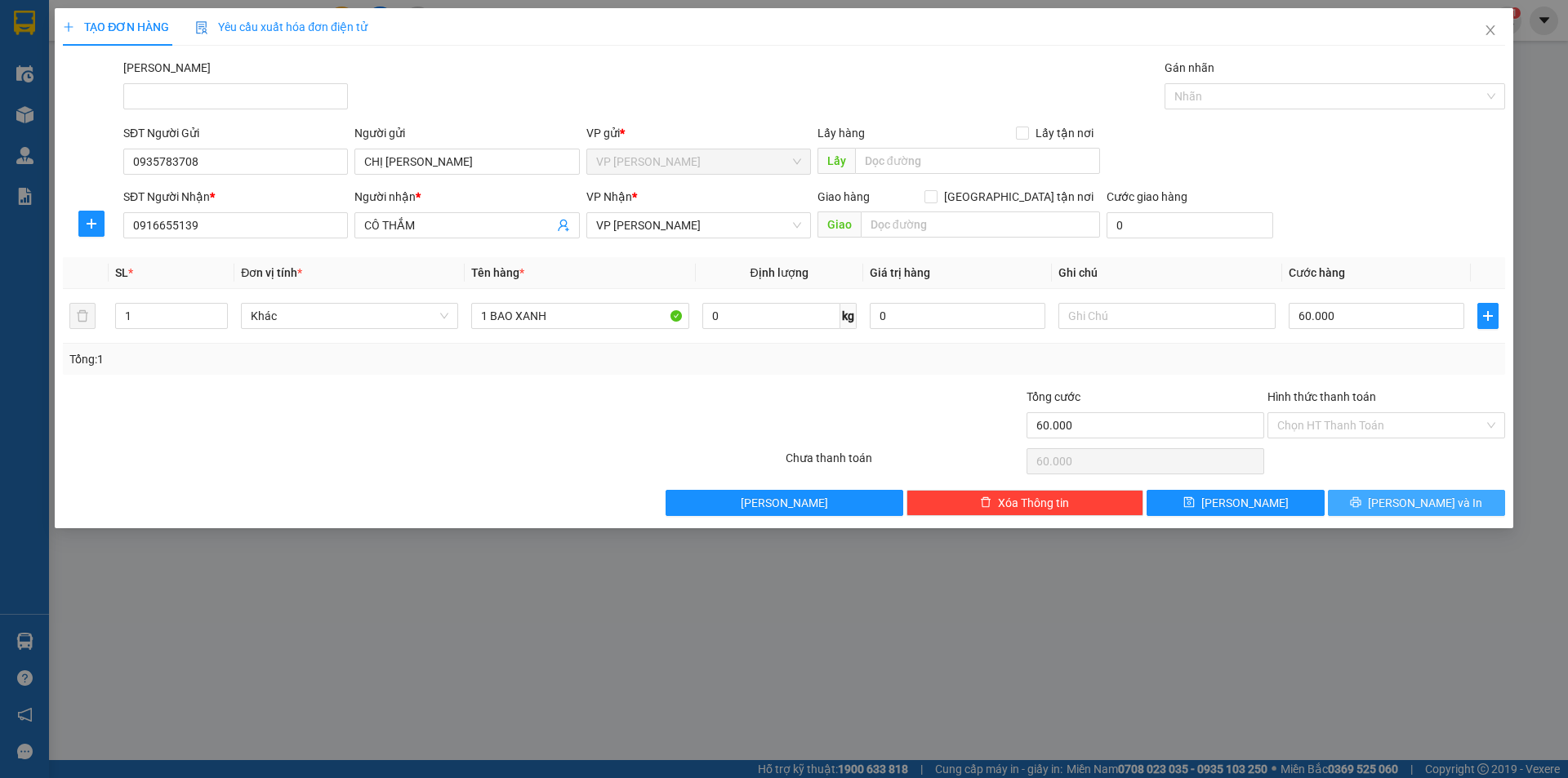
click at [1409, 510] on span "Lưu và In" at bounding box center [1425, 503] width 115 height 18
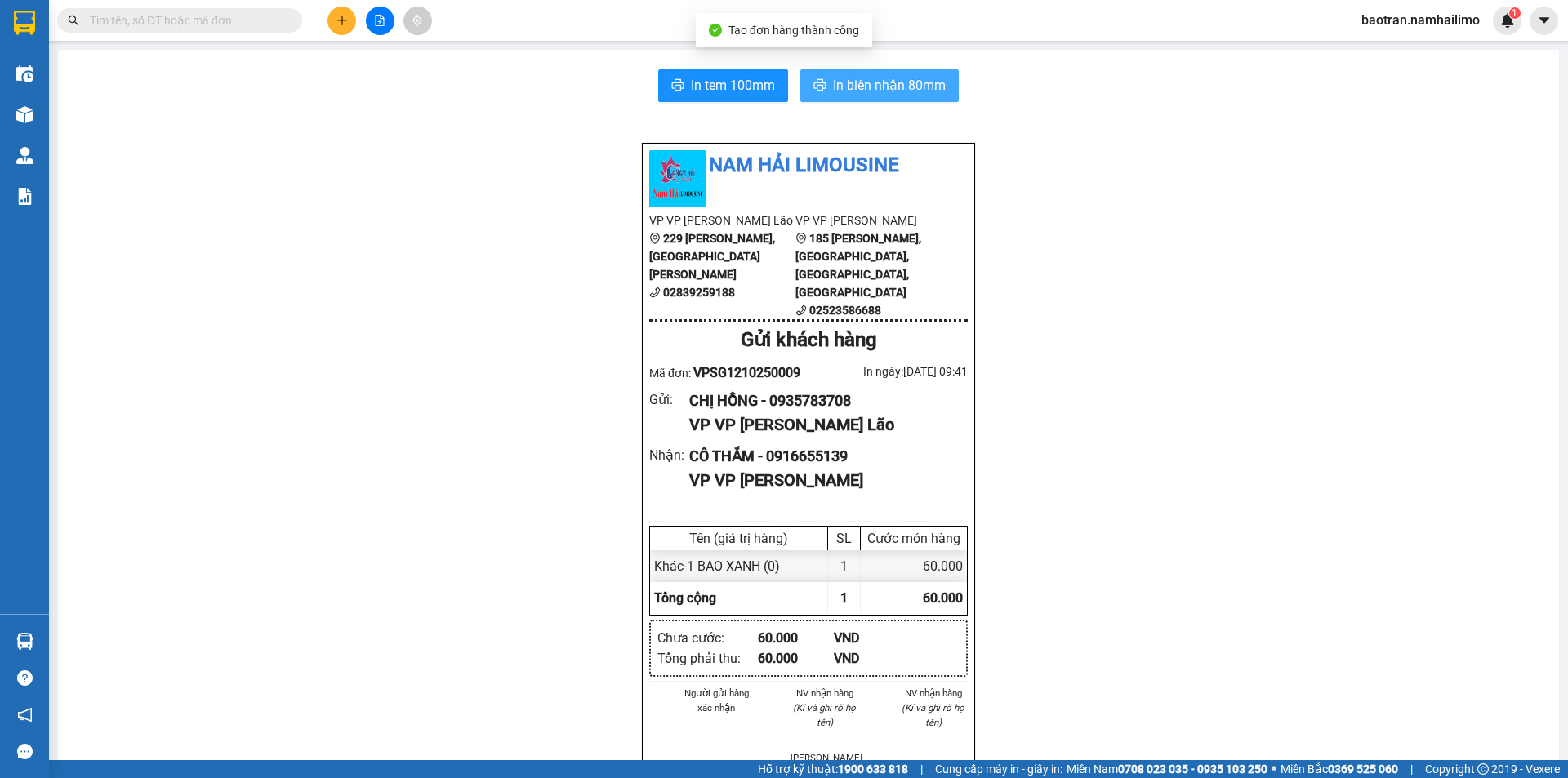
click at [880, 75] on span "In biên nhận 80mm" at bounding box center [890, 85] width 113 height 21
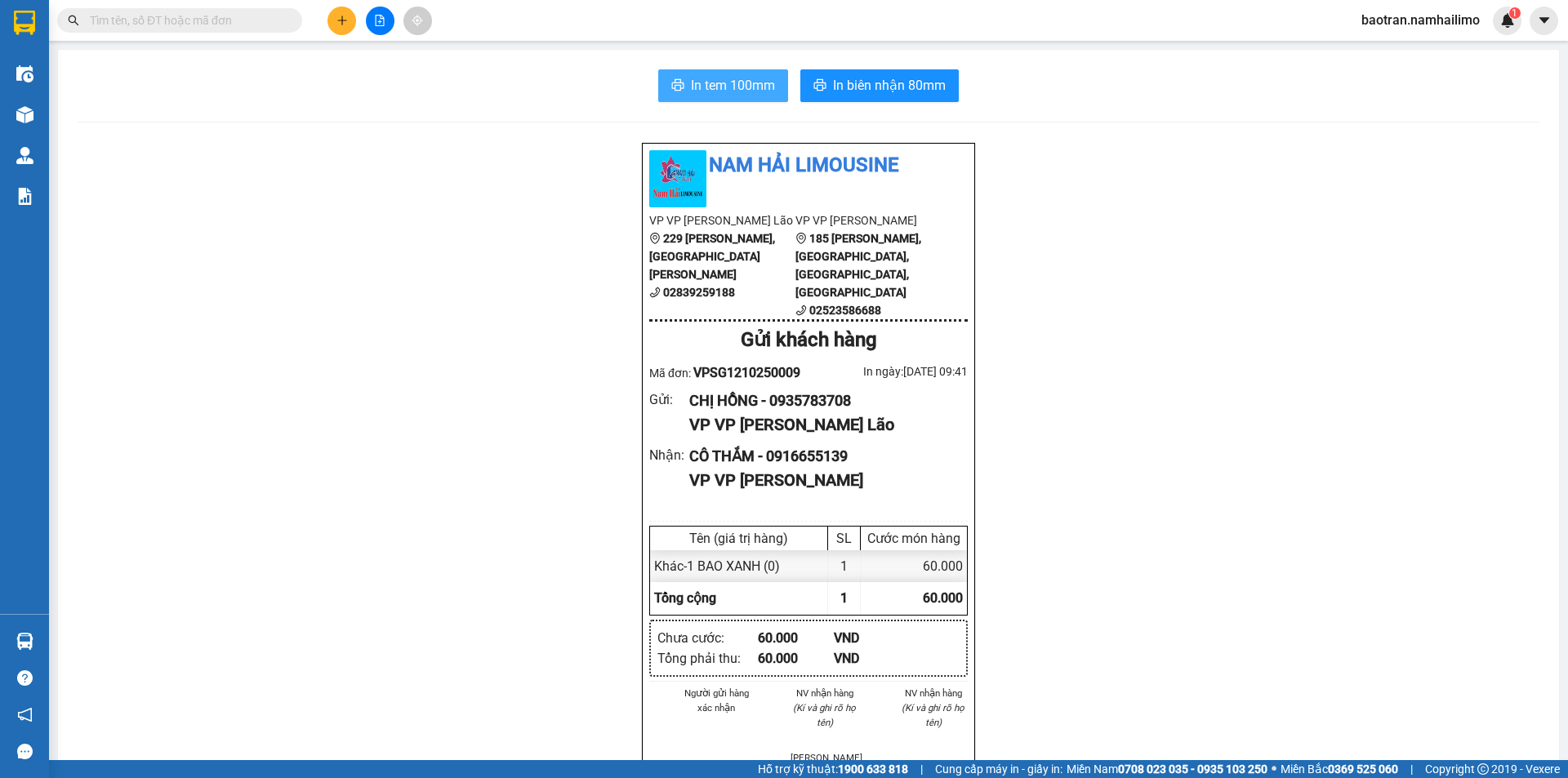
click at [694, 76] on span "In tem 100mm" at bounding box center [733, 85] width 84 height 21
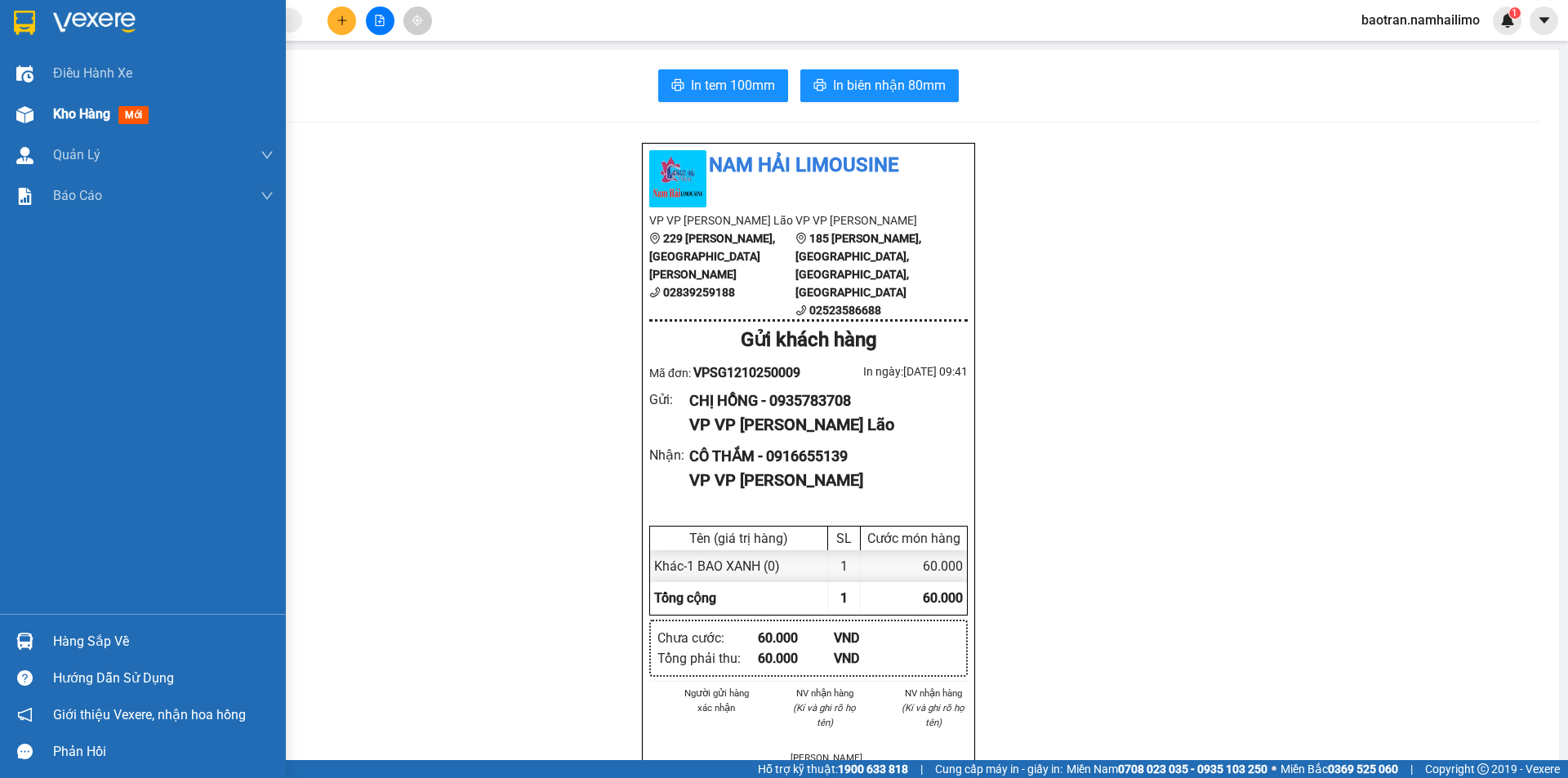
click at [132, 101] on div "Kho hàng mới" at bounding box center [163, 114] width 221 height 41
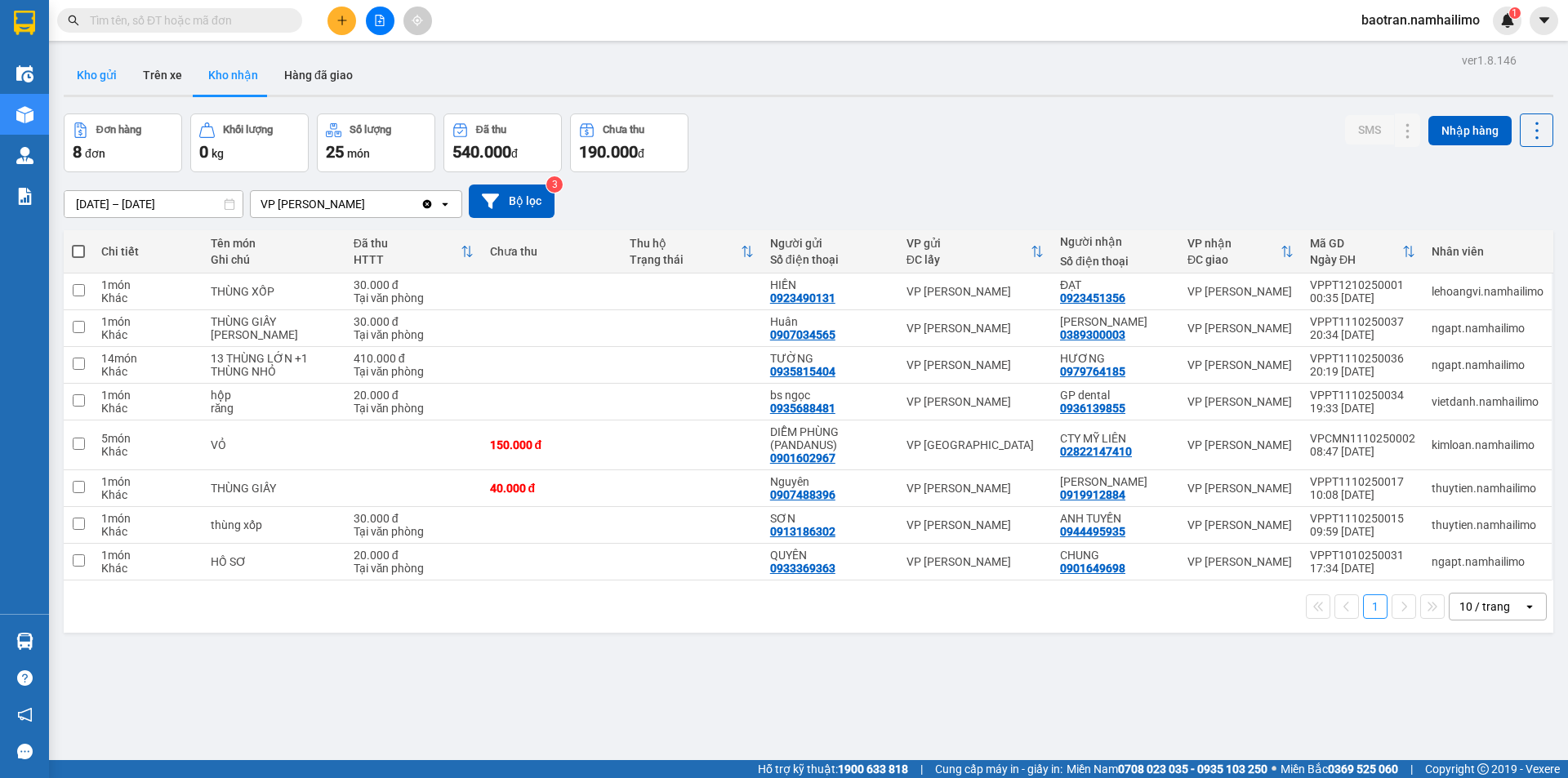
click at [106, 91] on button "Kho gửi" at bounding box center [96, 75] width 66 height 40
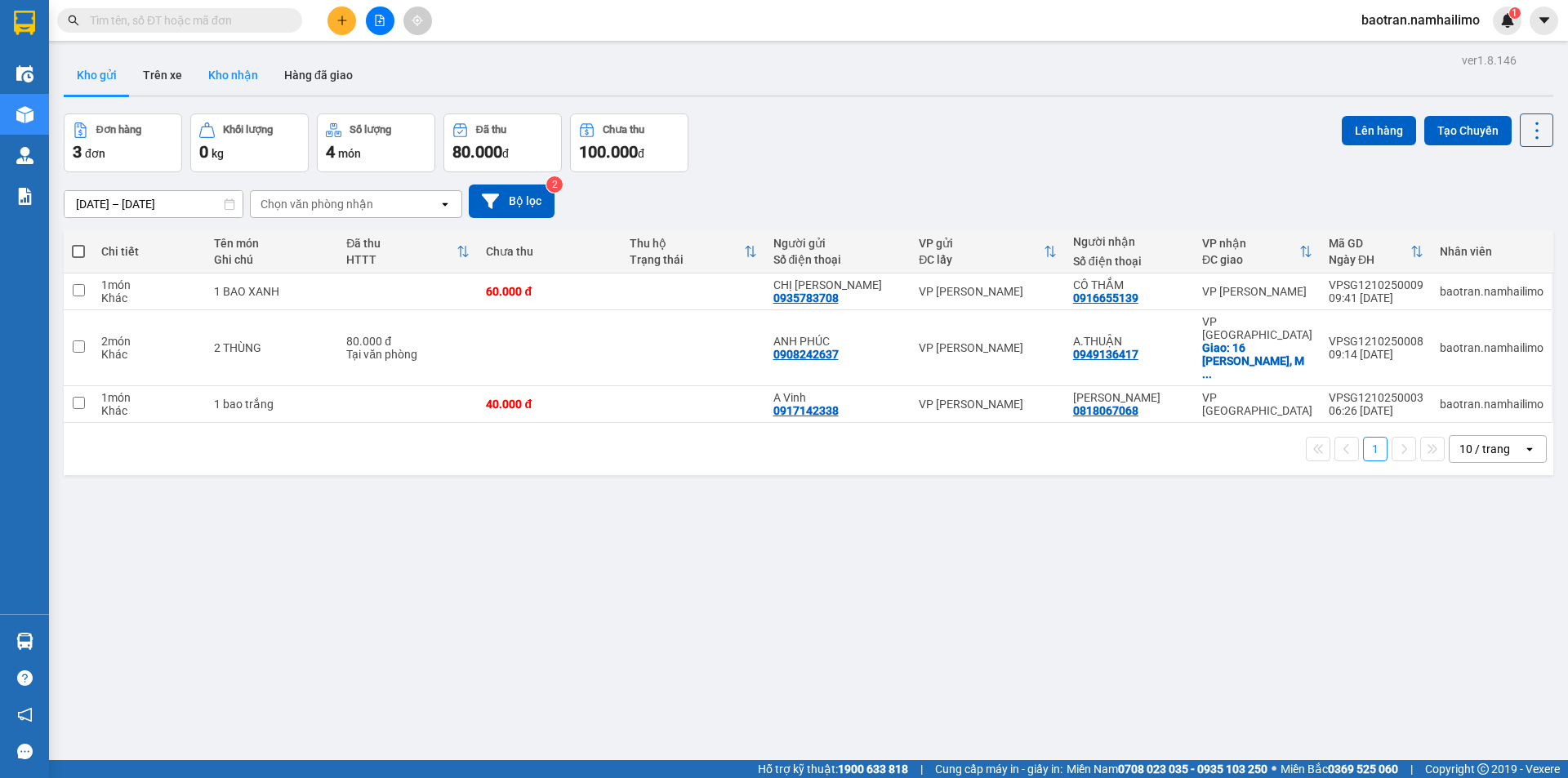
click at [224, 84] on button "Kho nhận" at bounding box center [233, 75] width 76 height 40
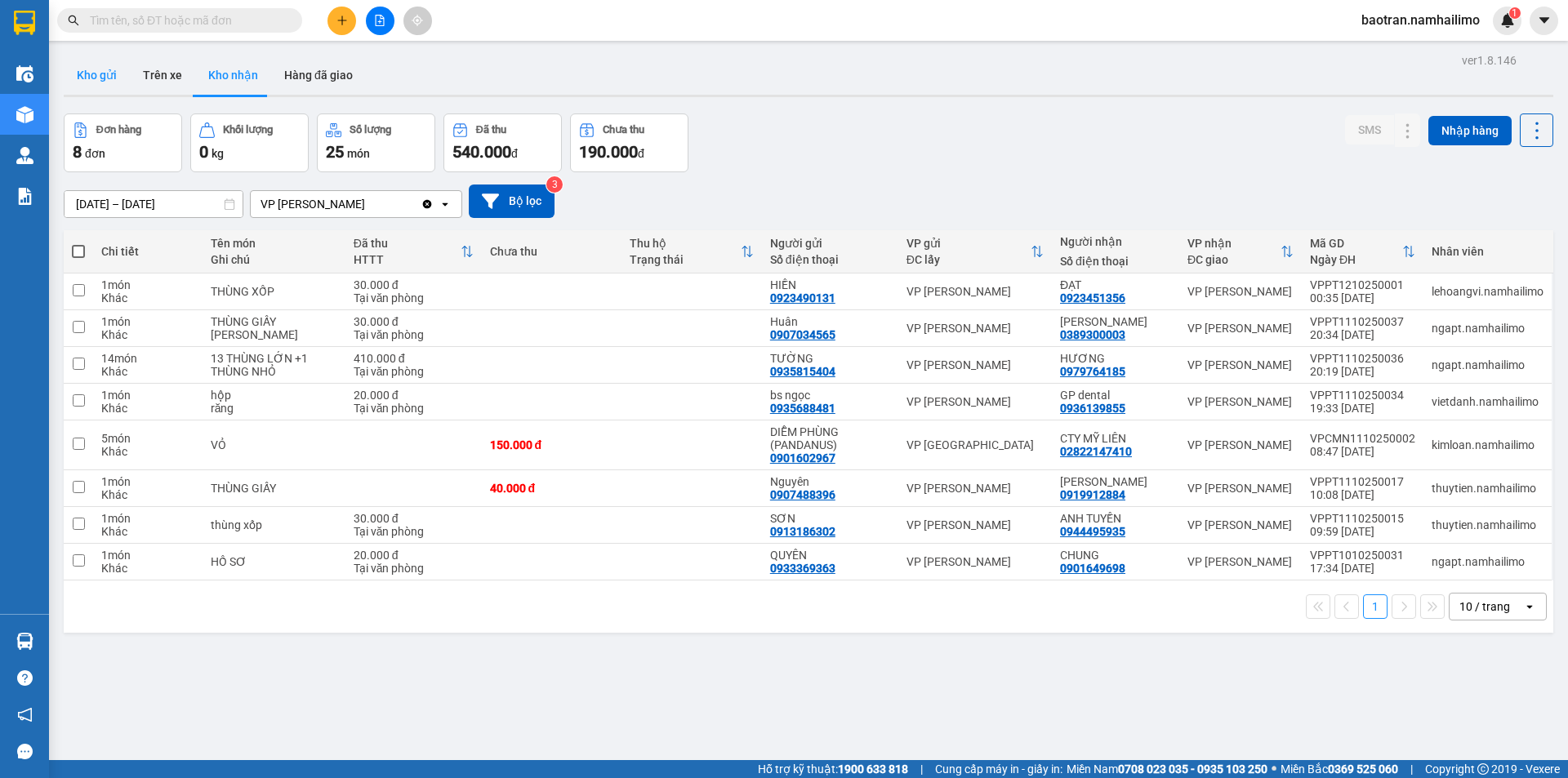
click at [91, 82] on button "Kho gửi" at bounding box center [96, 75] width 66 height 40
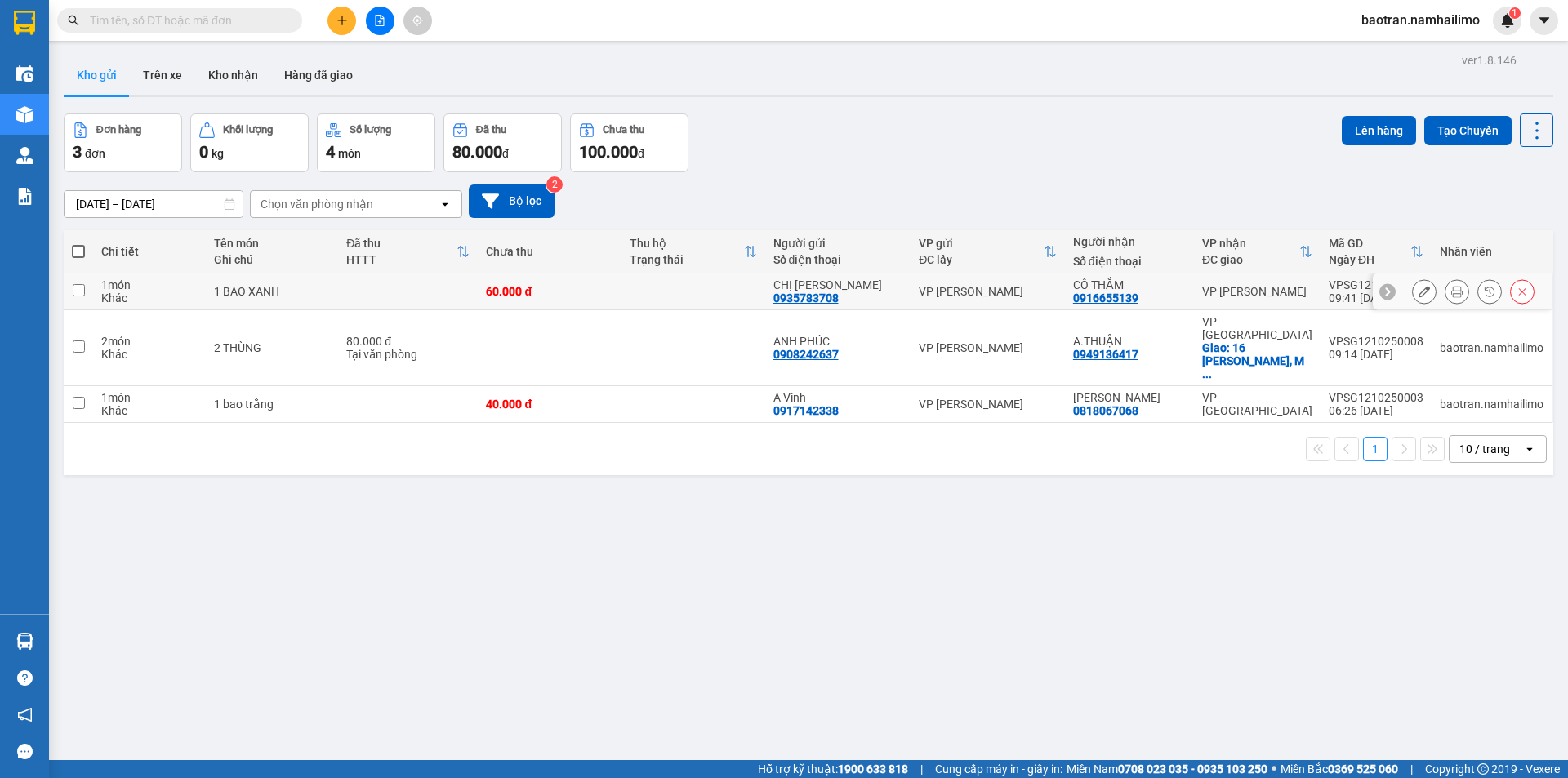
click at [418, 286] on td at bounding box center [408, 291] width 140 height 37
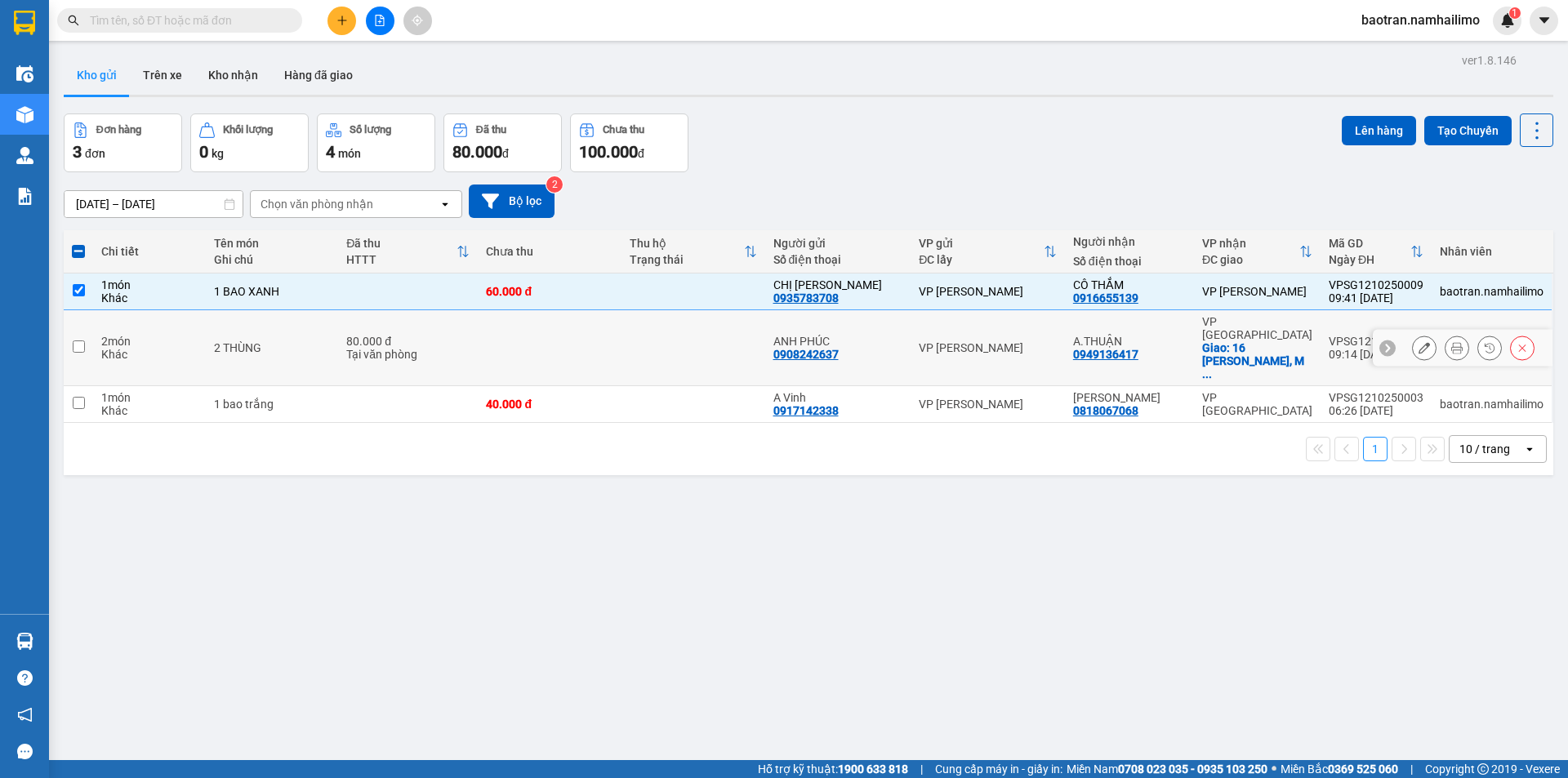
click at [423, 347] on div "Tại văn phòng" at bounding box center [408, 353] width 124 height 13
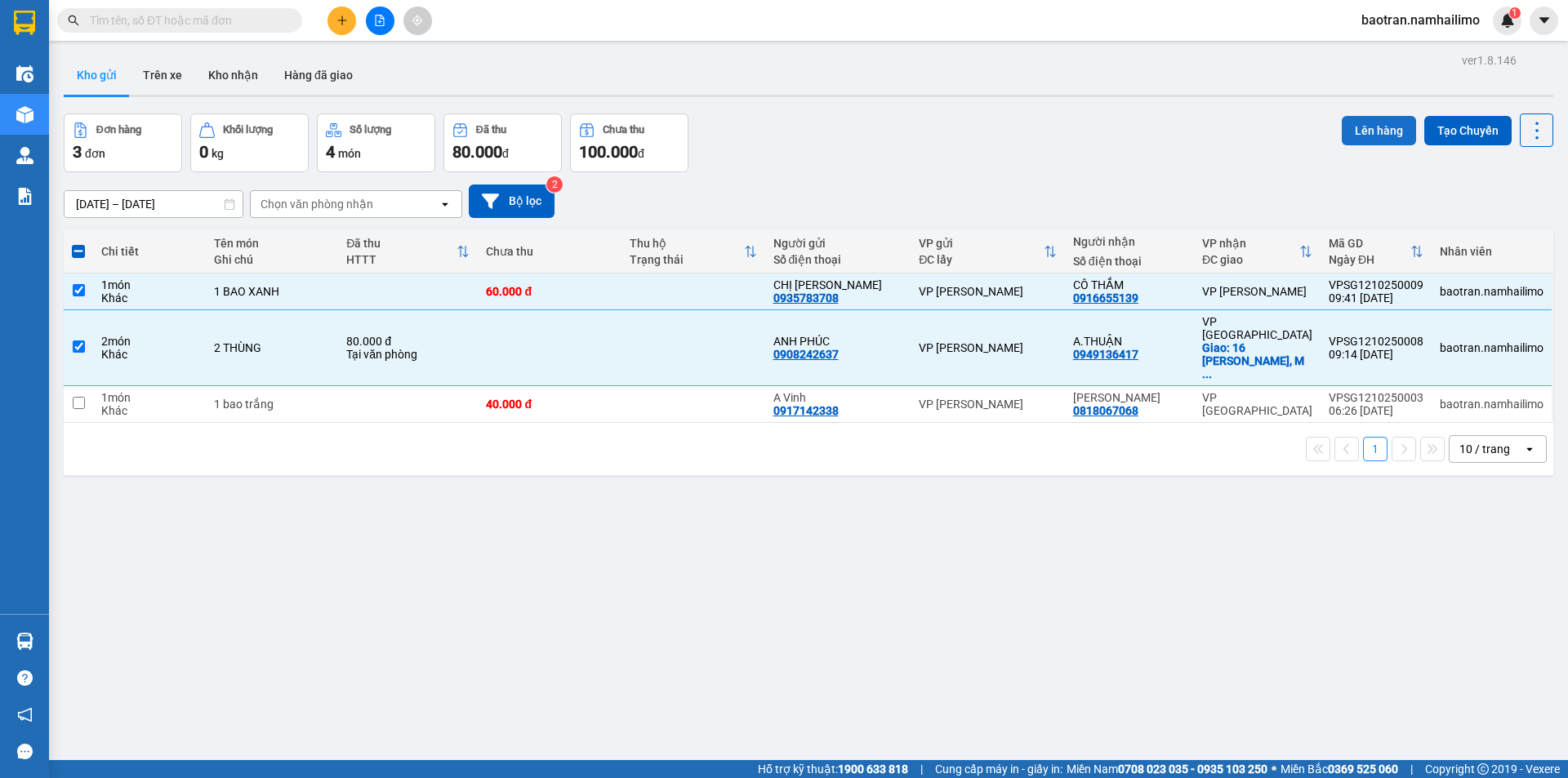
click at [1354, 134] on button "Lên hàng" at bounding box center [1378, 131] width 74 height 30
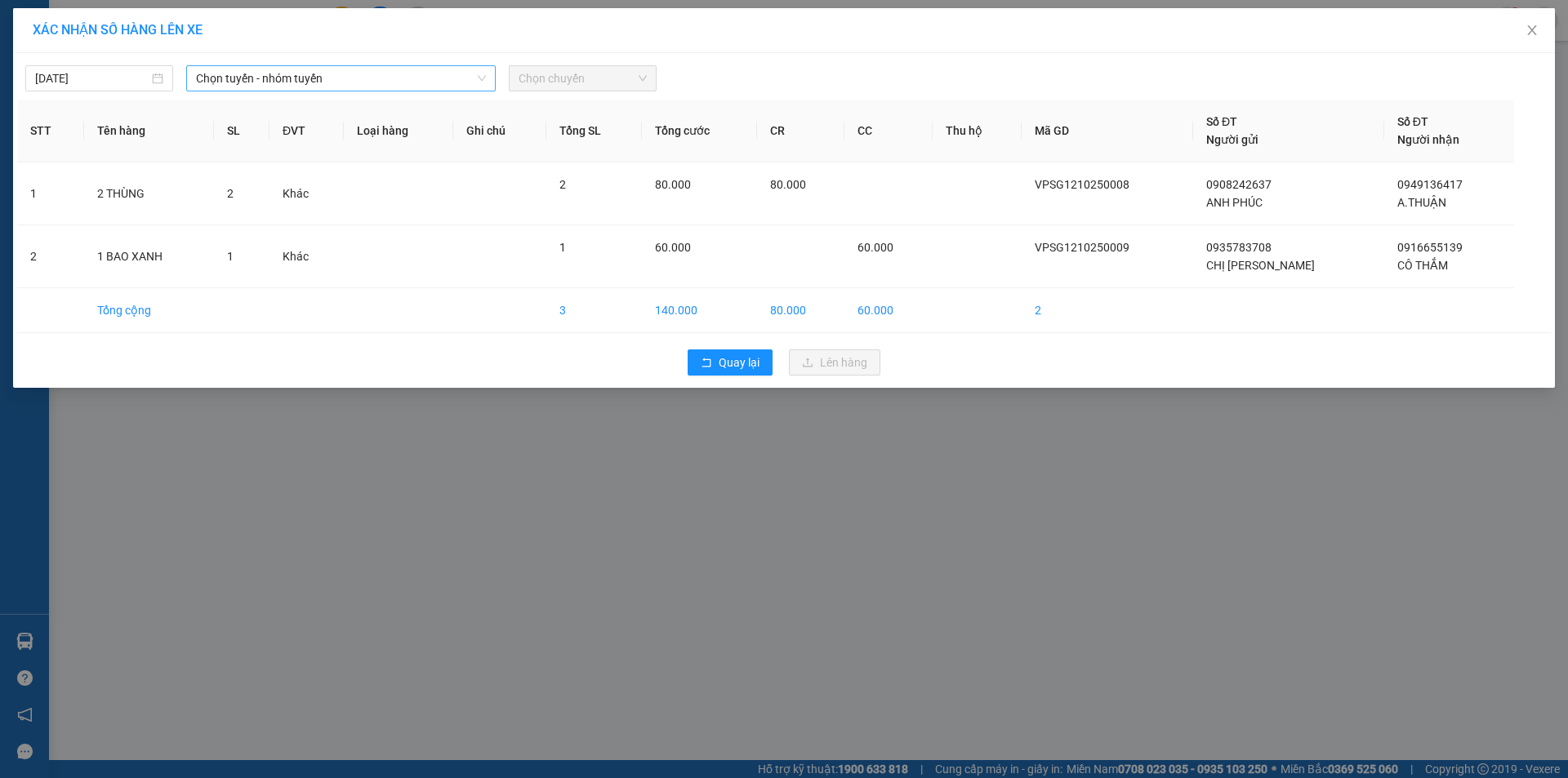
click at [276, 86] on span "Chọn tuyến - nhóm tuyến" at bounding box center [341, 78] width 290 height 25
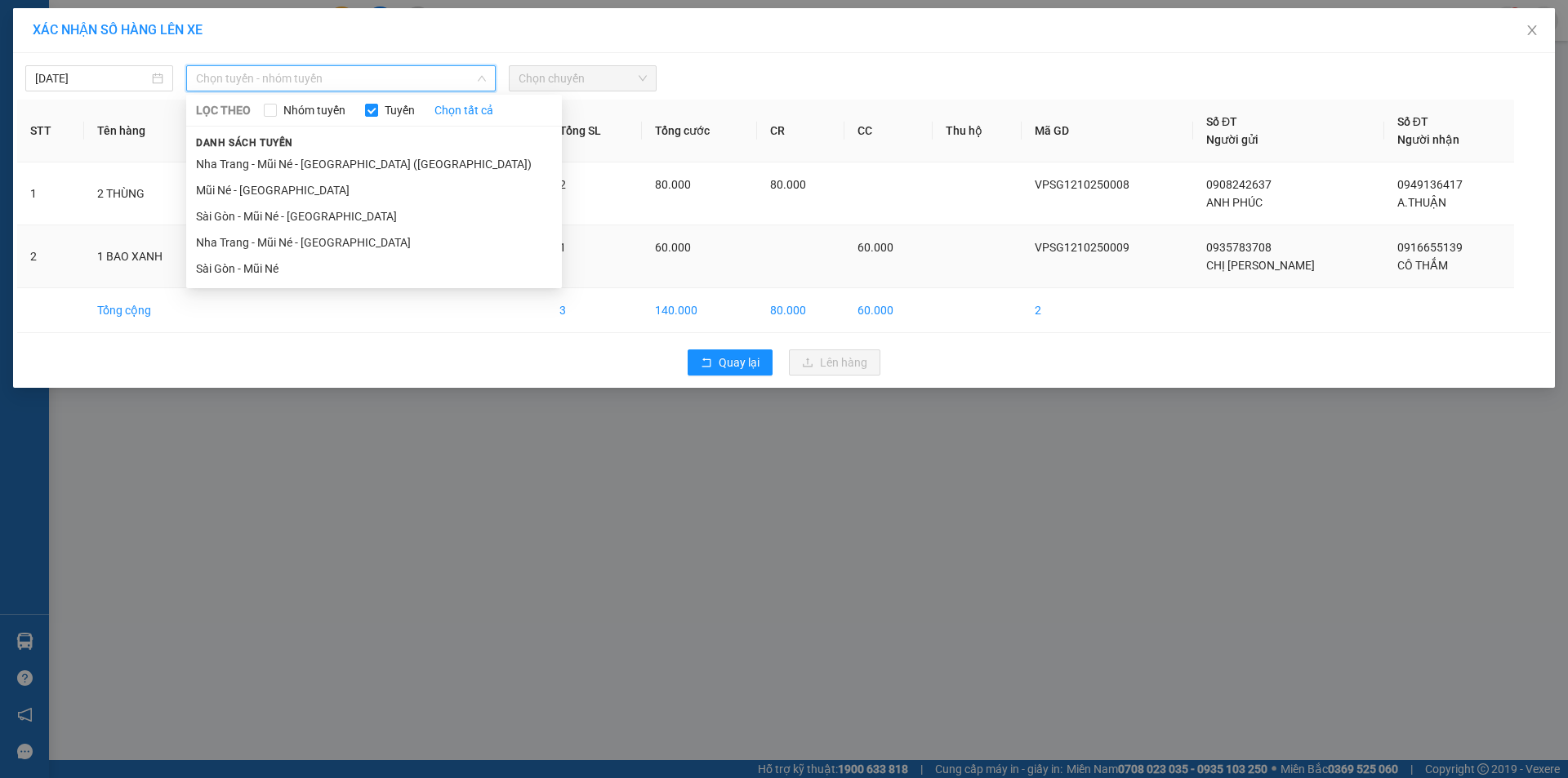
click at [272, 262] on li "Sài Gòn - Mũi Né" at bounding box center [374, 268] width 376 height 26
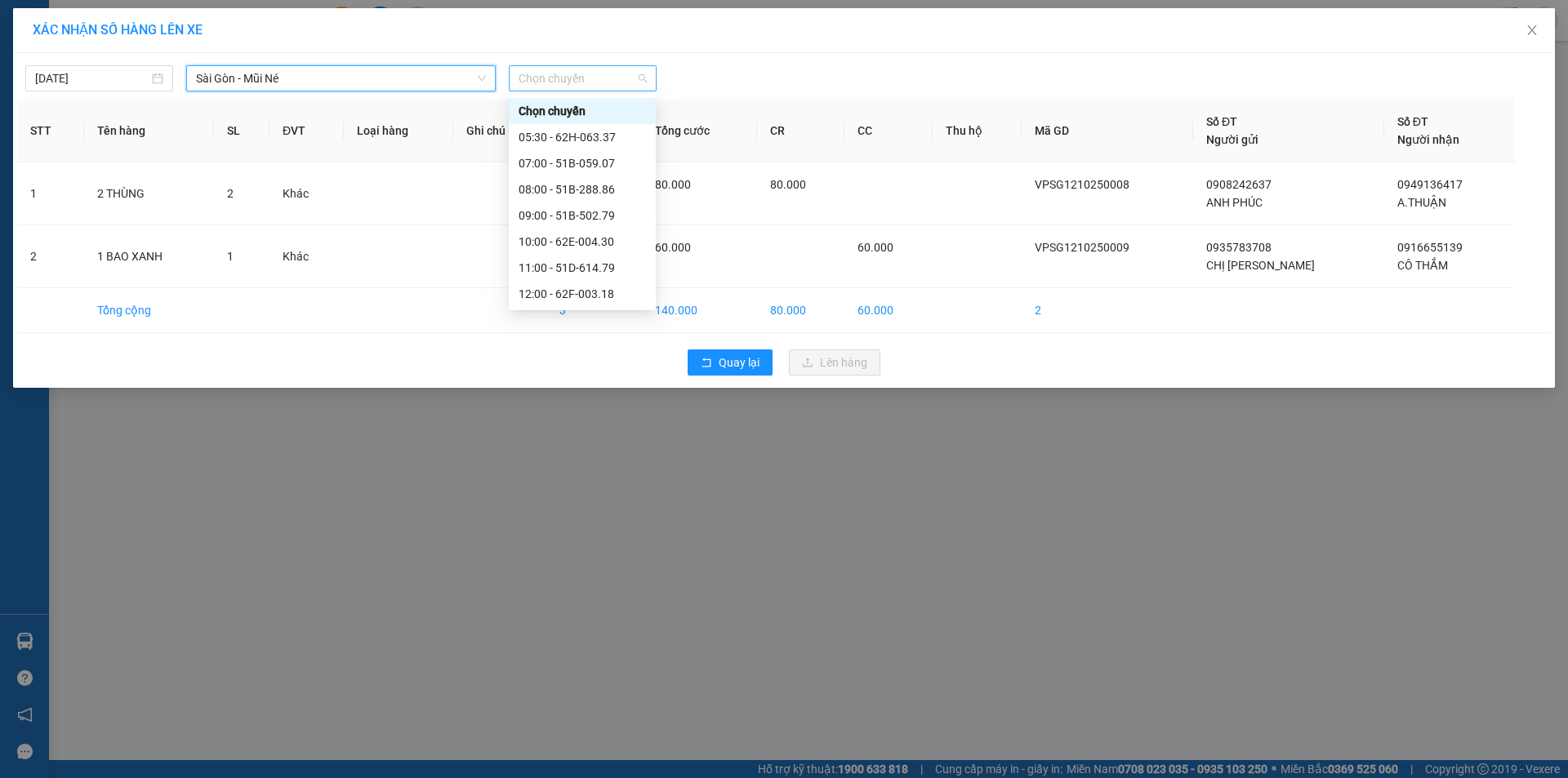
click at [575, 83] on span "Chọn chuyến" at bounding box center [583, 78] width 129 height 25
click at [586, 237] on div "10:00 - 62E-004.30" at bounding box center [582, 242] width 128 height 18
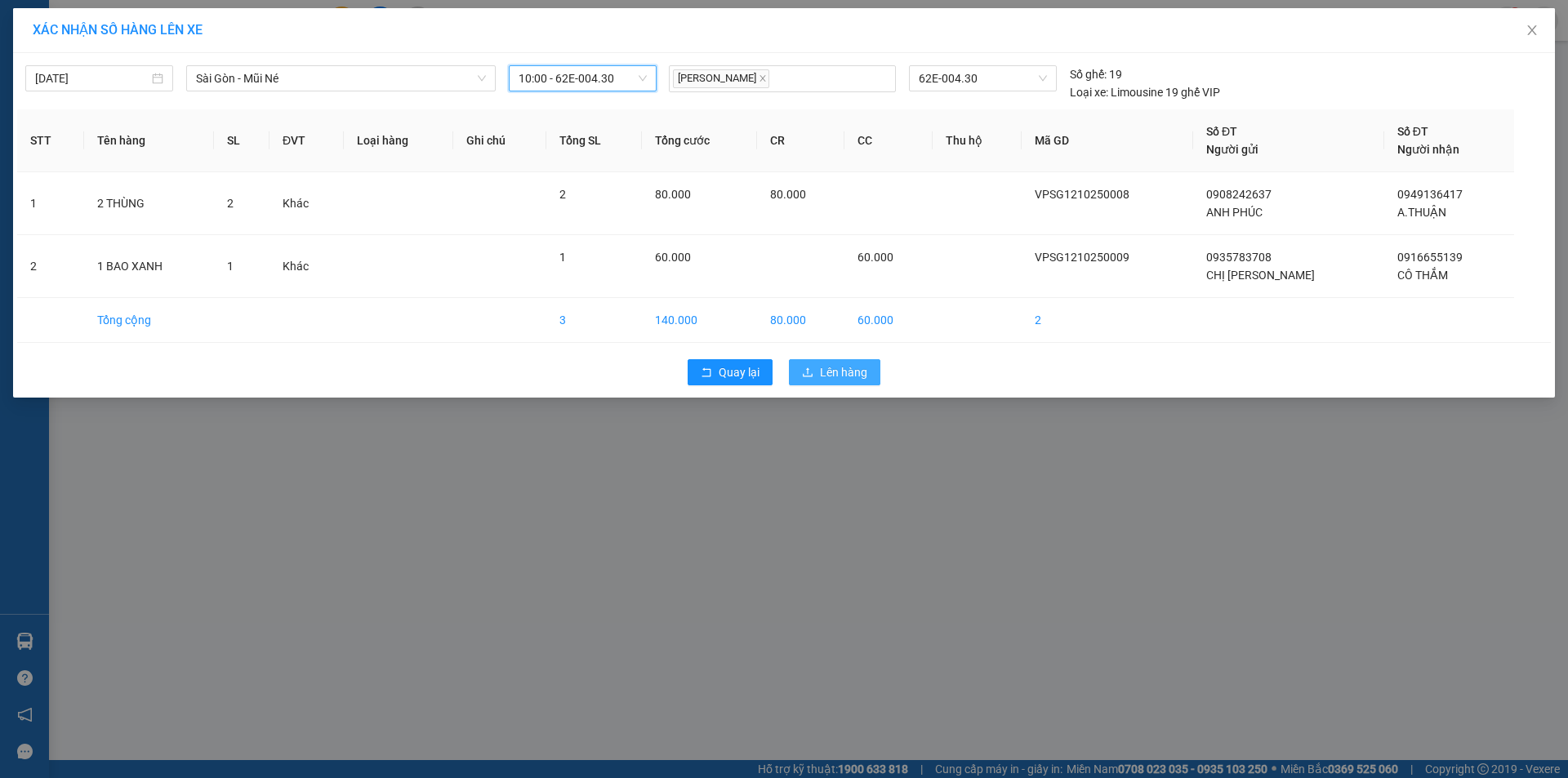
click at [829, 373] on span "Lên hàng" at bounding box center [843, 372] width 48 height 18
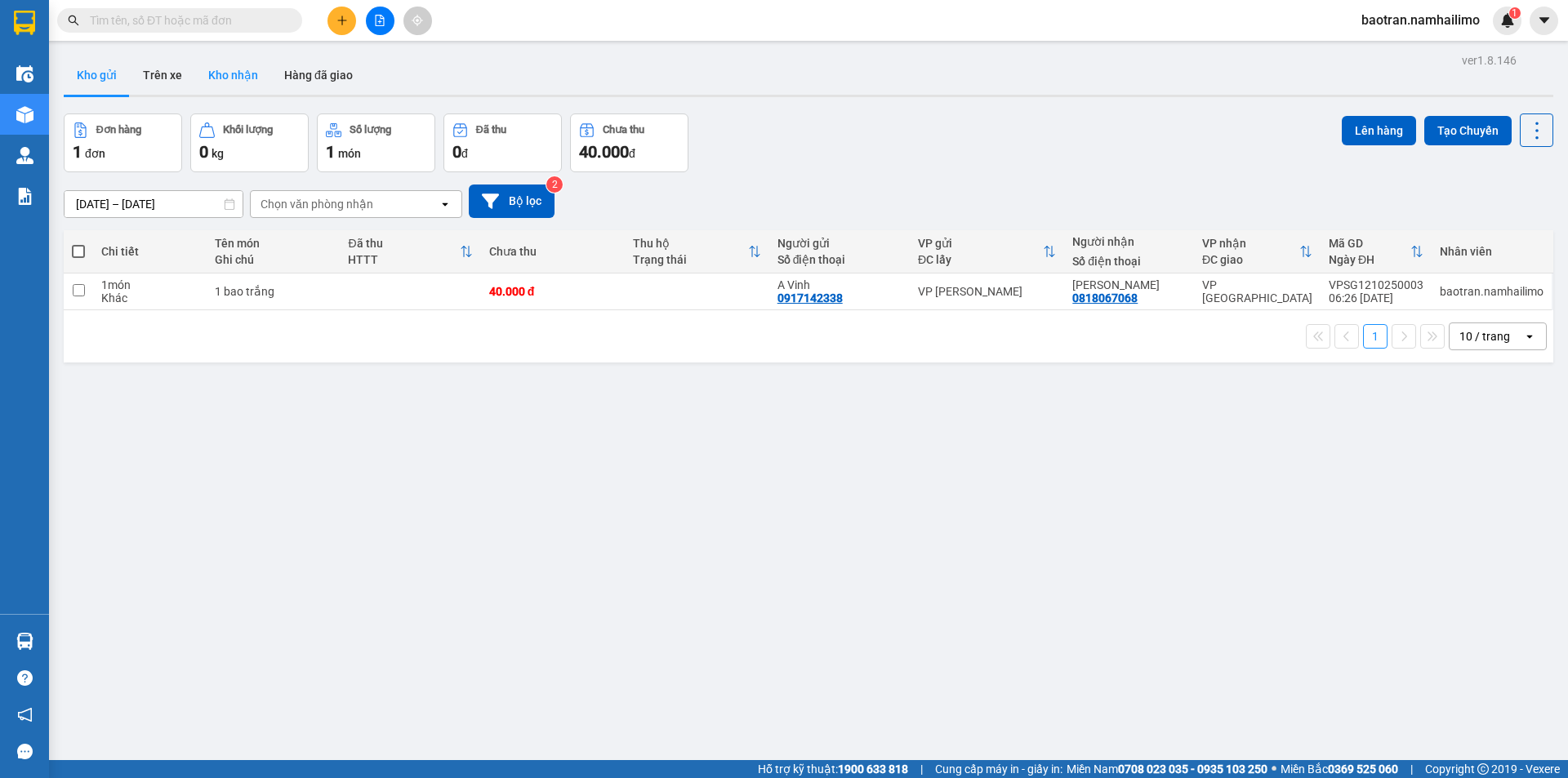
click at [232, 82] on button "Kho nhận" at bounding box center [233, 75] width 76 height 40
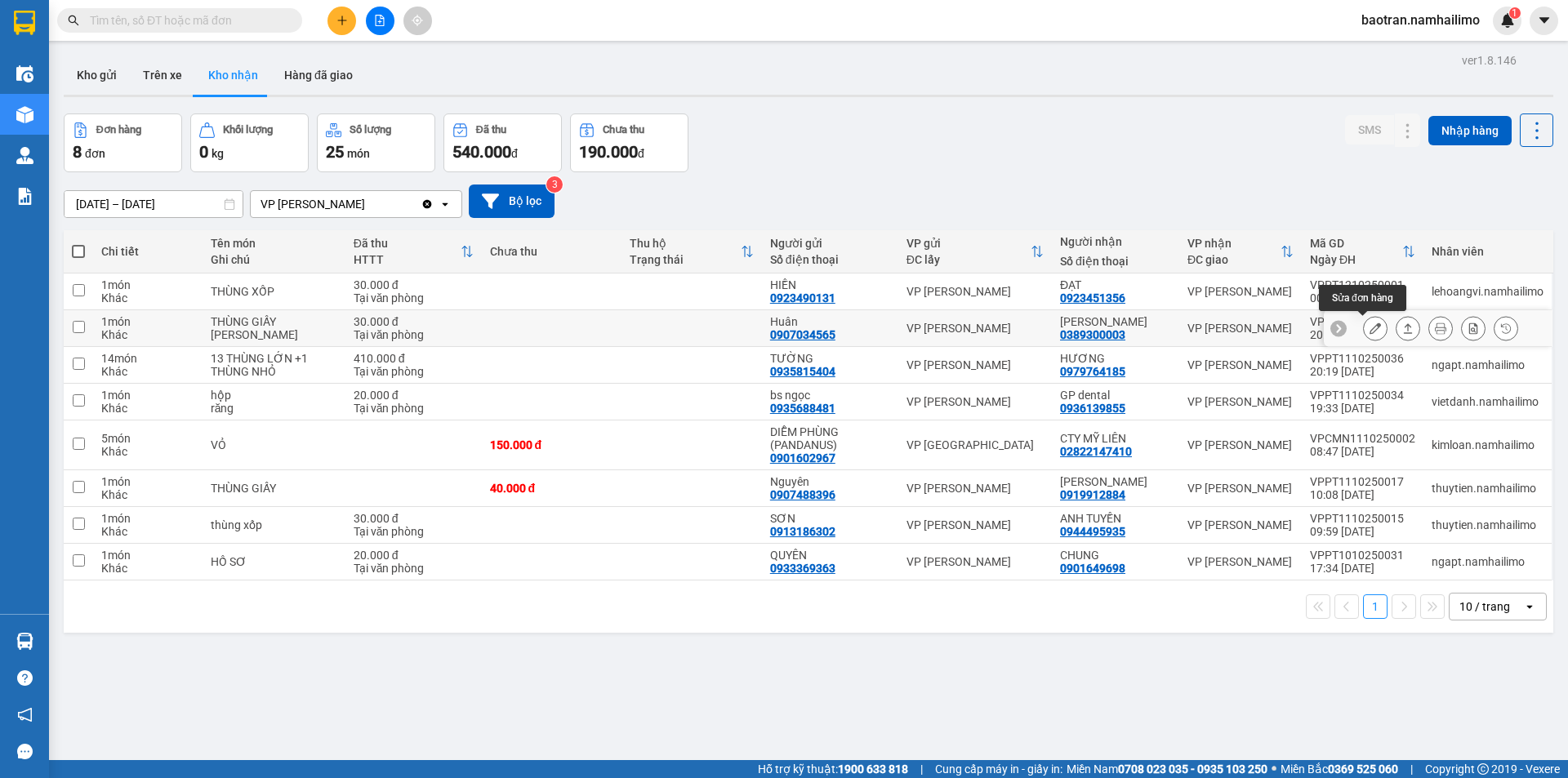
click at [1370, 330] on icon at bounding box center [1376, 329] width 12 height 12
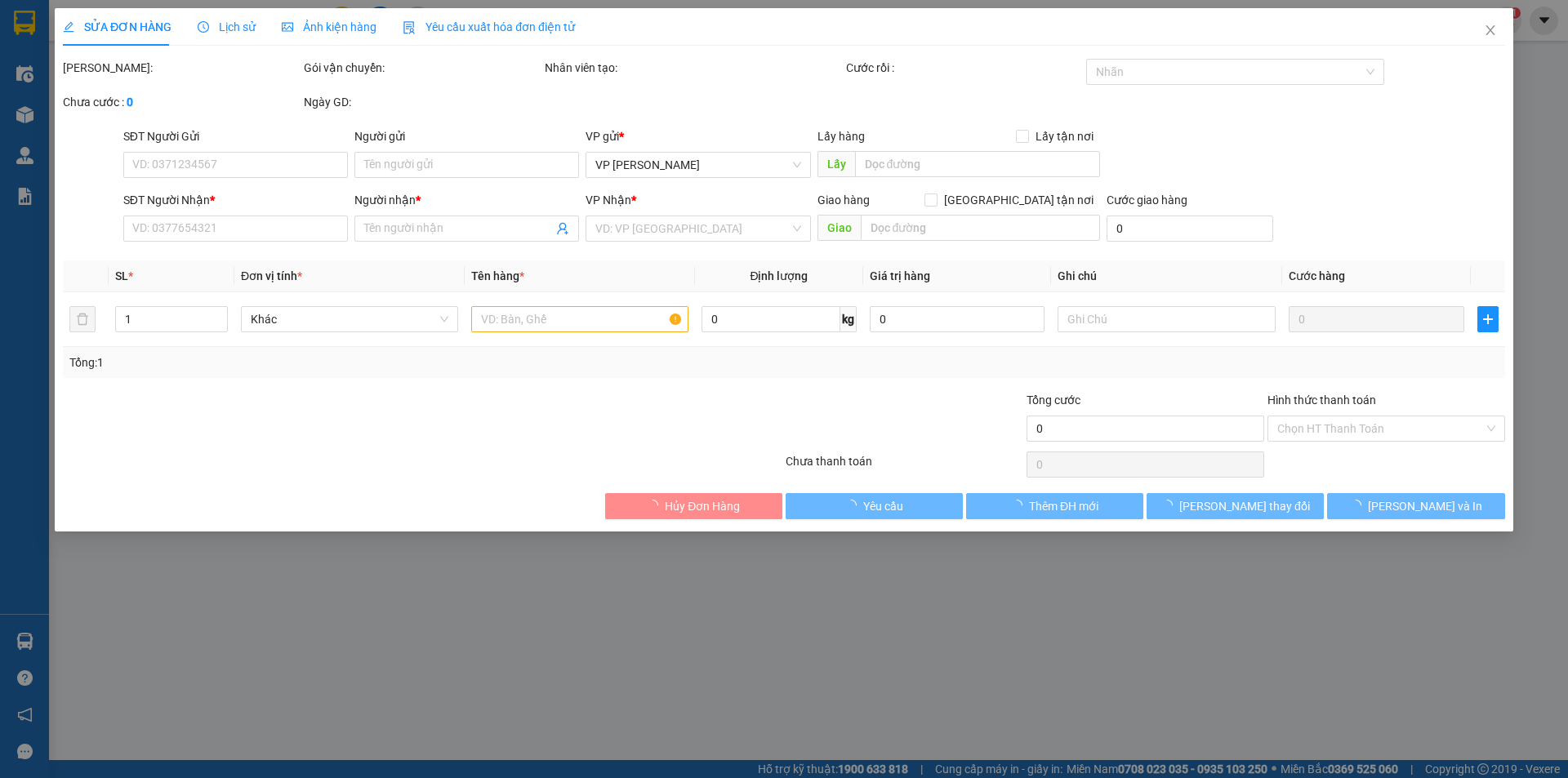
type input "0907034565"
type input "Huân"
type input "0389300003"
type input "NGỌC LINH"
type input "30.000"
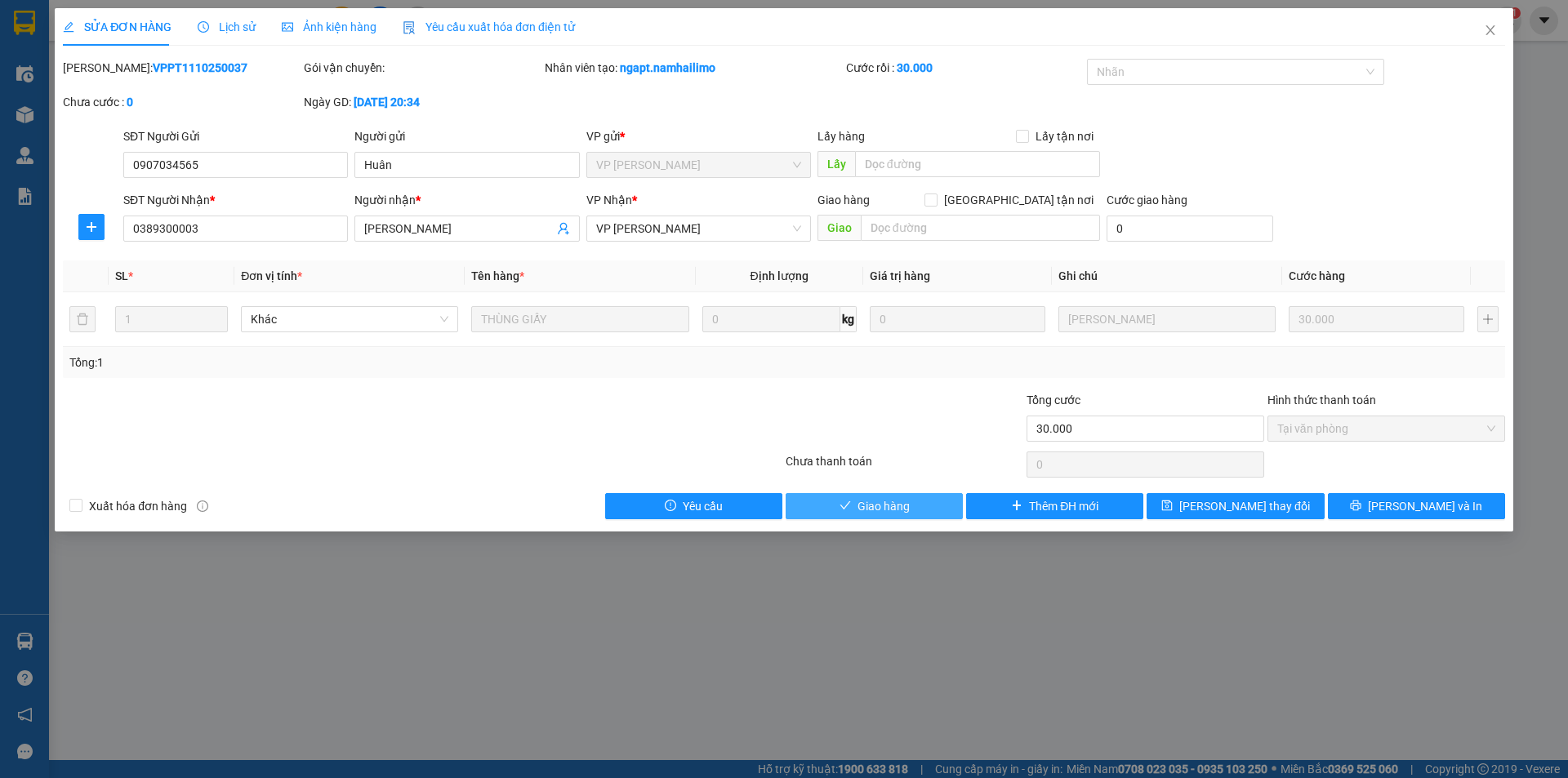
click at [863, 507] on span "Giao hàng" at bounding box center [883, 506] width 52 height 18
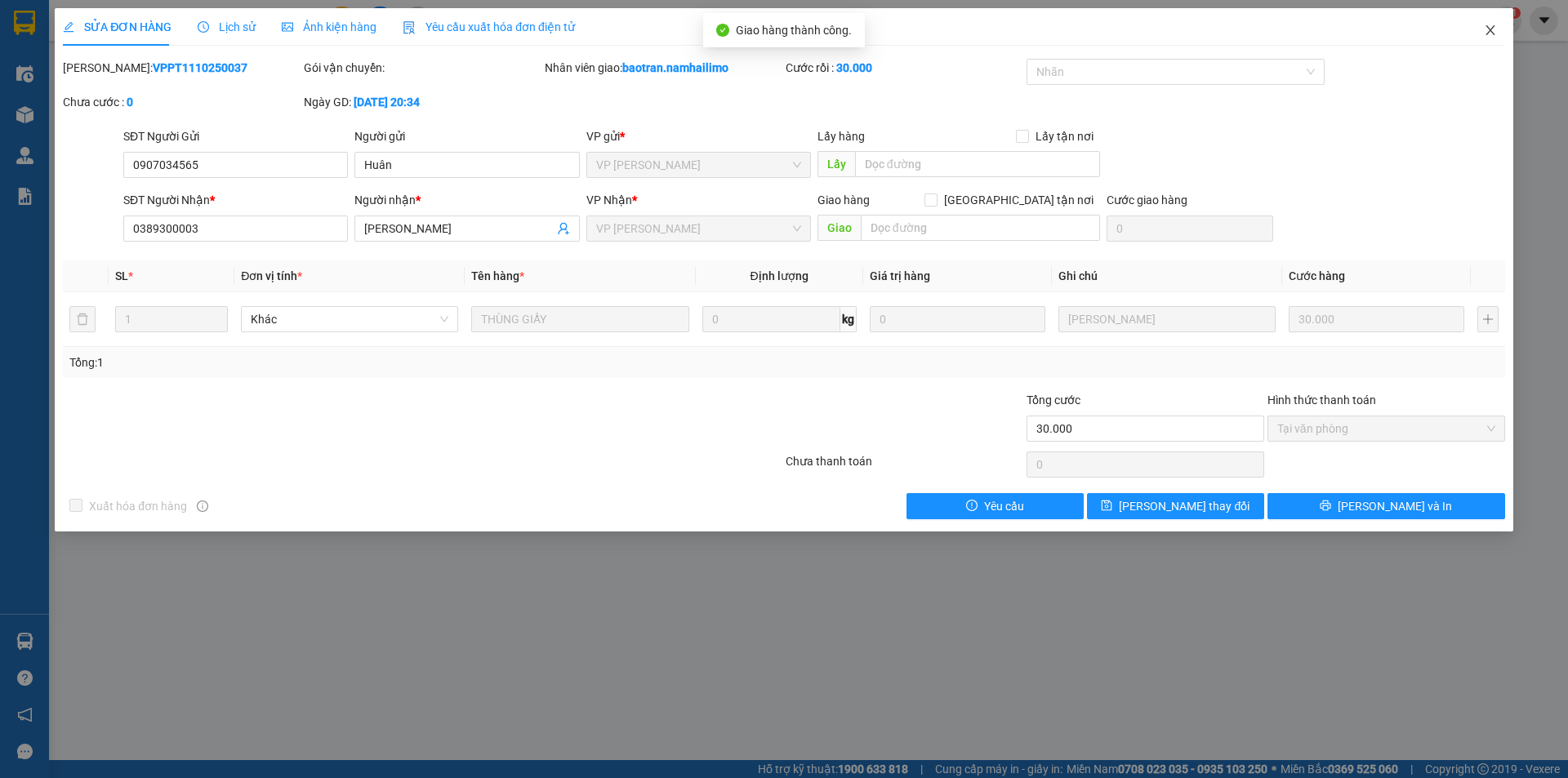
click at [1488, 31] on icon "close" at bounding box center [1490, 30] width 13 height 13
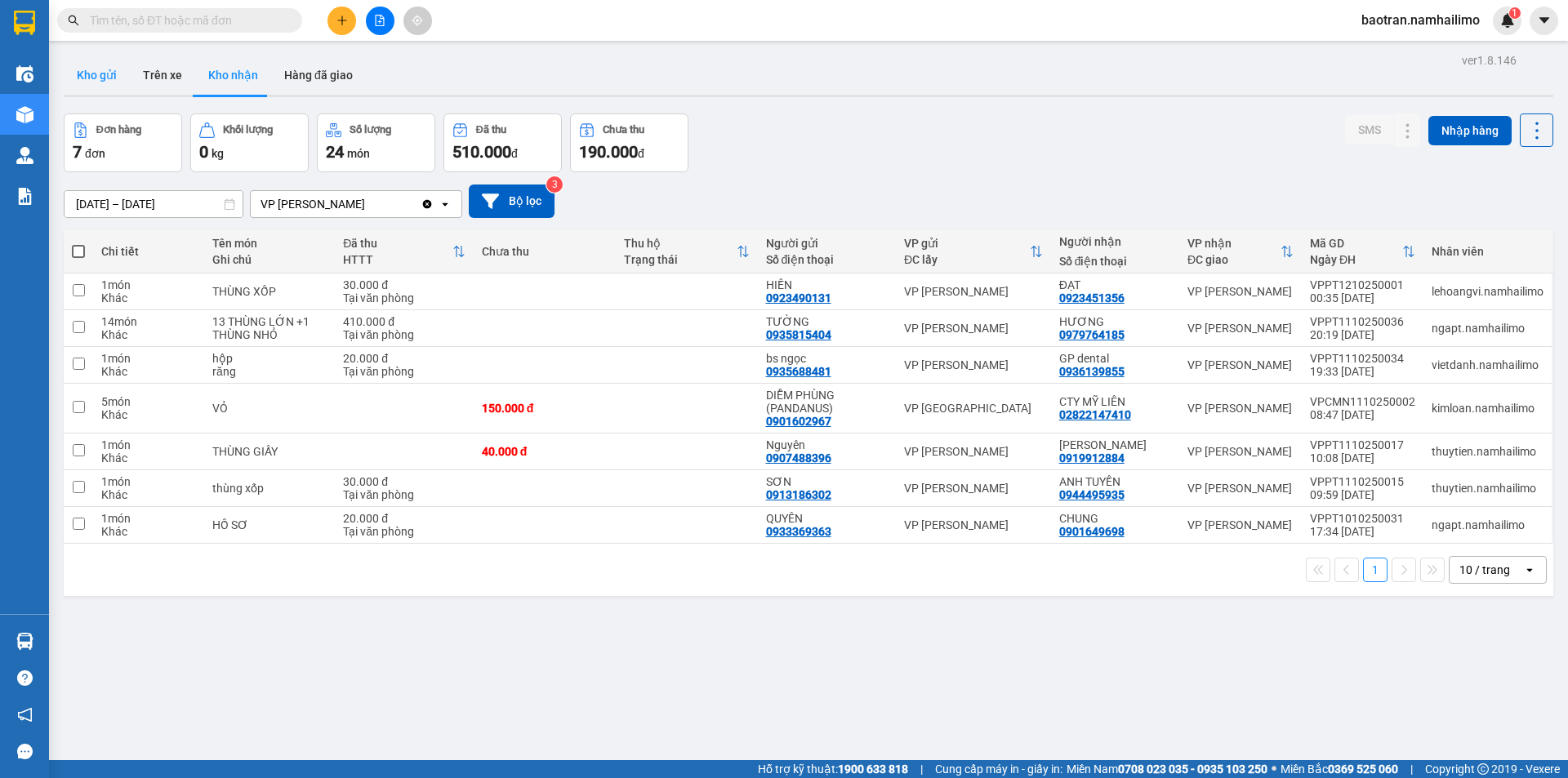
click at [89, 63] on button "Kho gửi" at bounding box center [96, 75] width 66 height 40
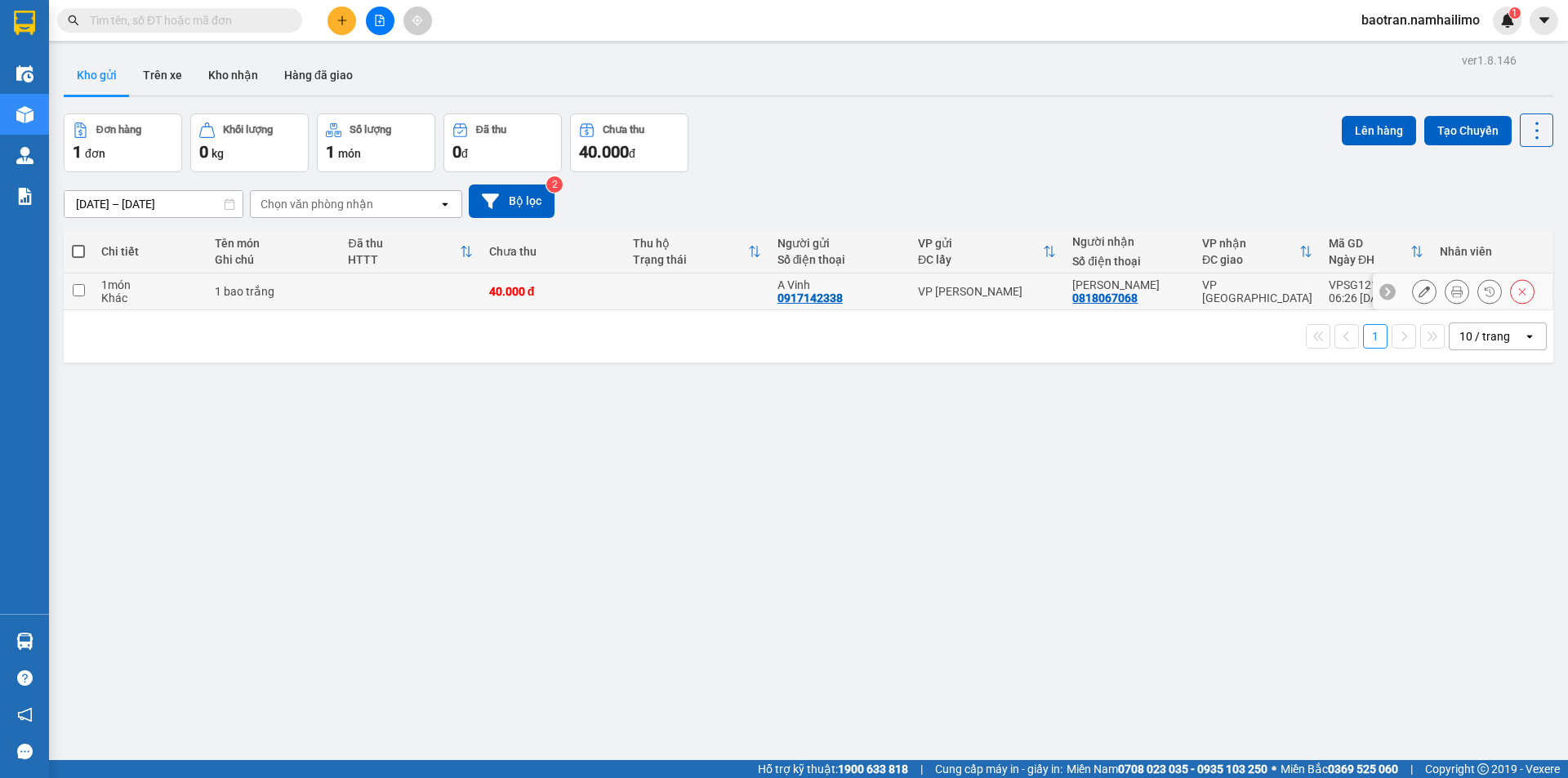
drag, startPoint x: 184, startPoint y: 290, endPoint x: 1181, endPoint y: 30, distance: 1030.3
click at [186, 290] on div "1 món" at bounding box center [149, 284] width 97 height 13
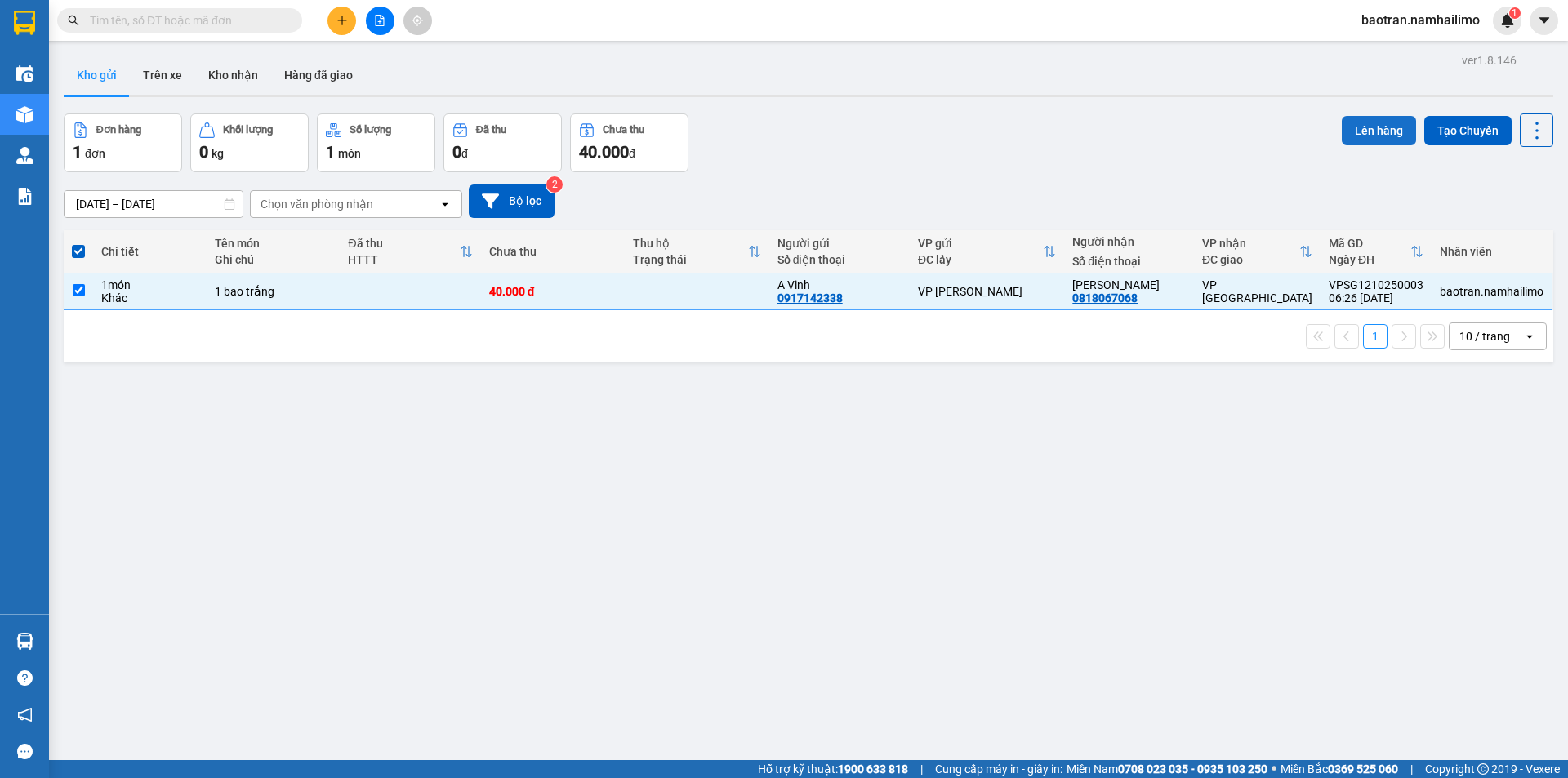
click at [1365, 123] on button "Lên hàng" at bounding box center [1378, 131] width 74 height 30
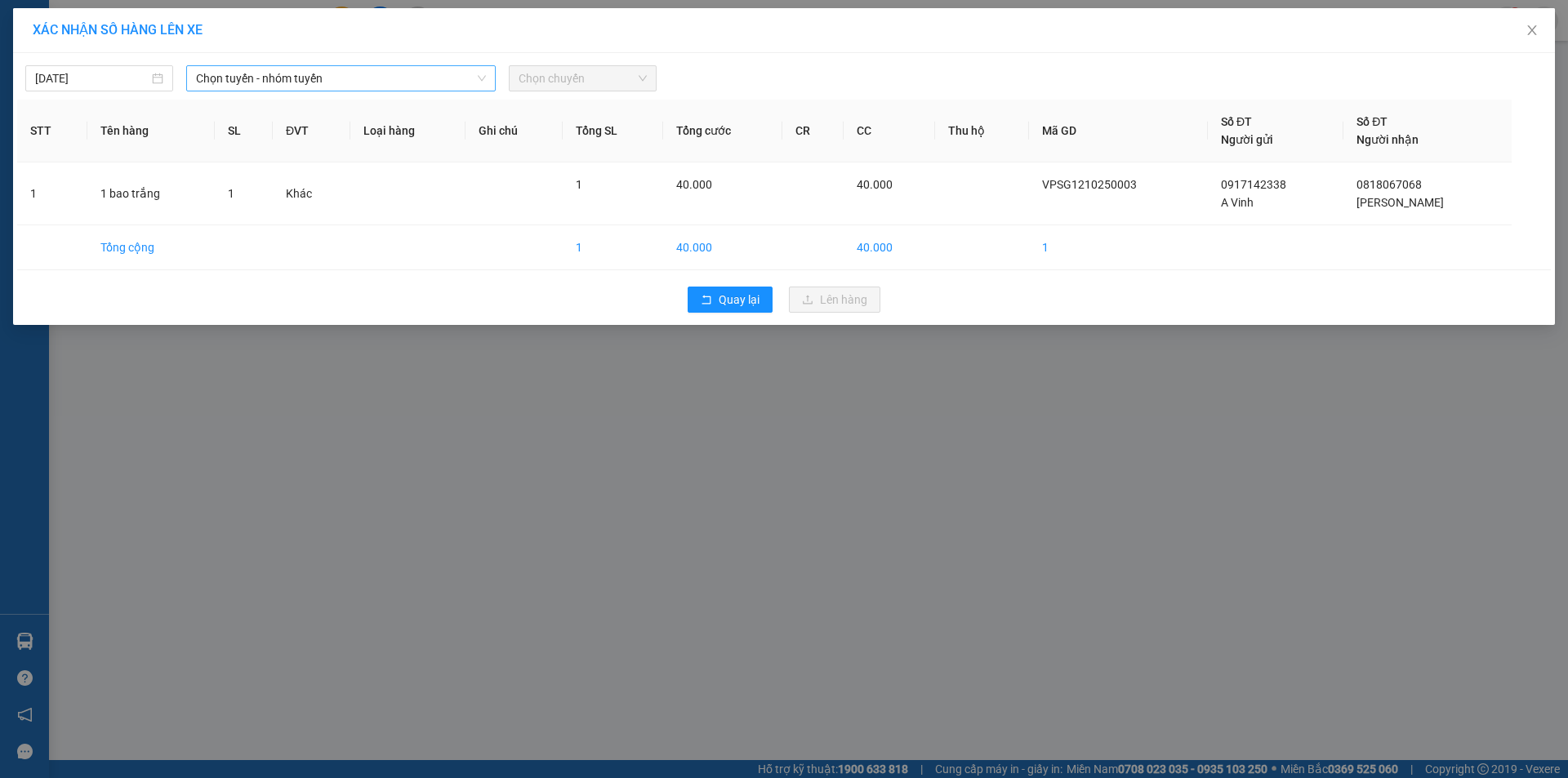
click at [325, 91] on div "Chọn tuyến - nhóm tuyến" at bounding box center [341, 78] width 310 height 26
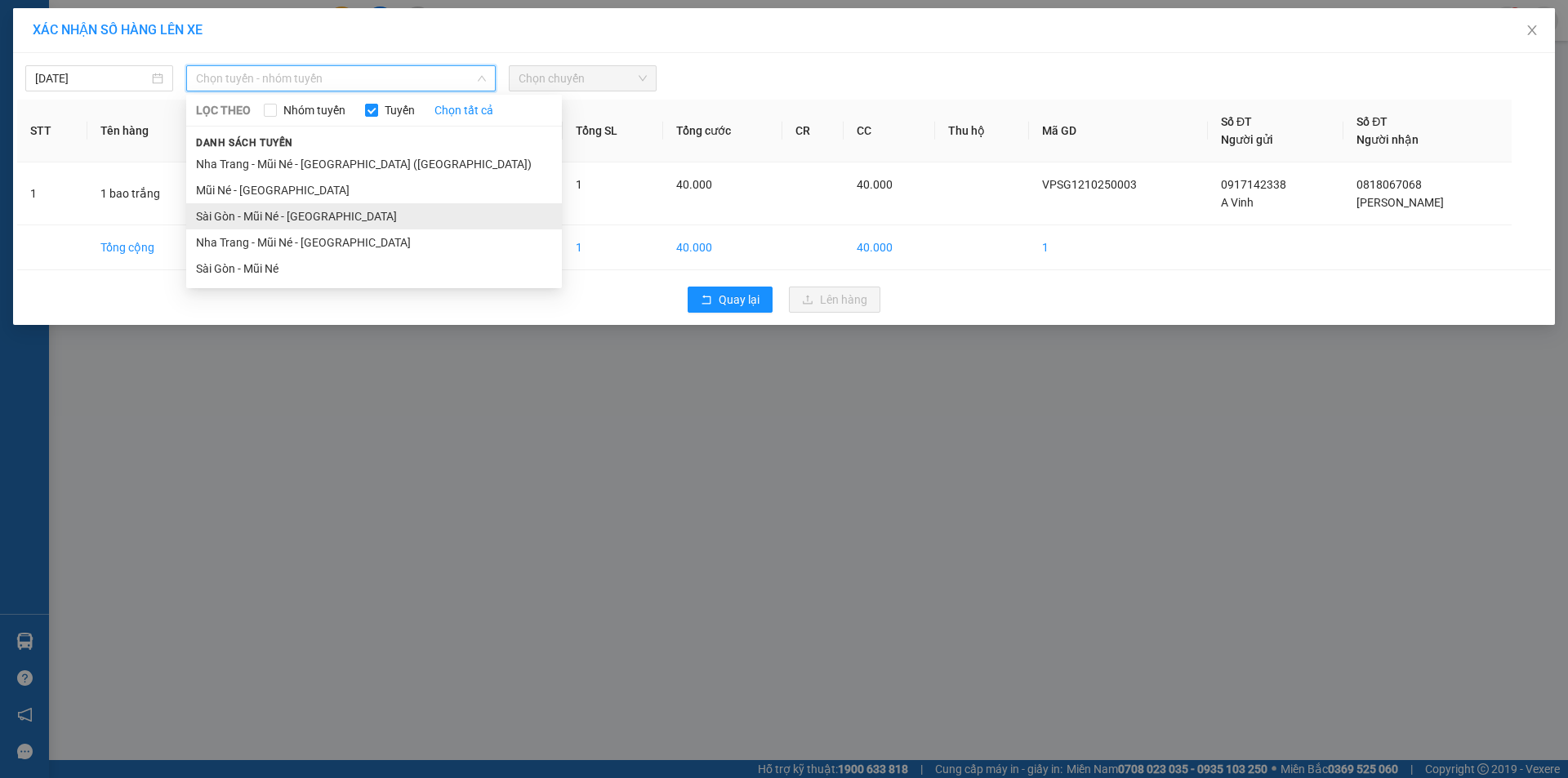
click at [280, 209] on li "Sài Gòn - Mũi Né - Nha Trang" at bounding box center [374, 216] width 376 height 26
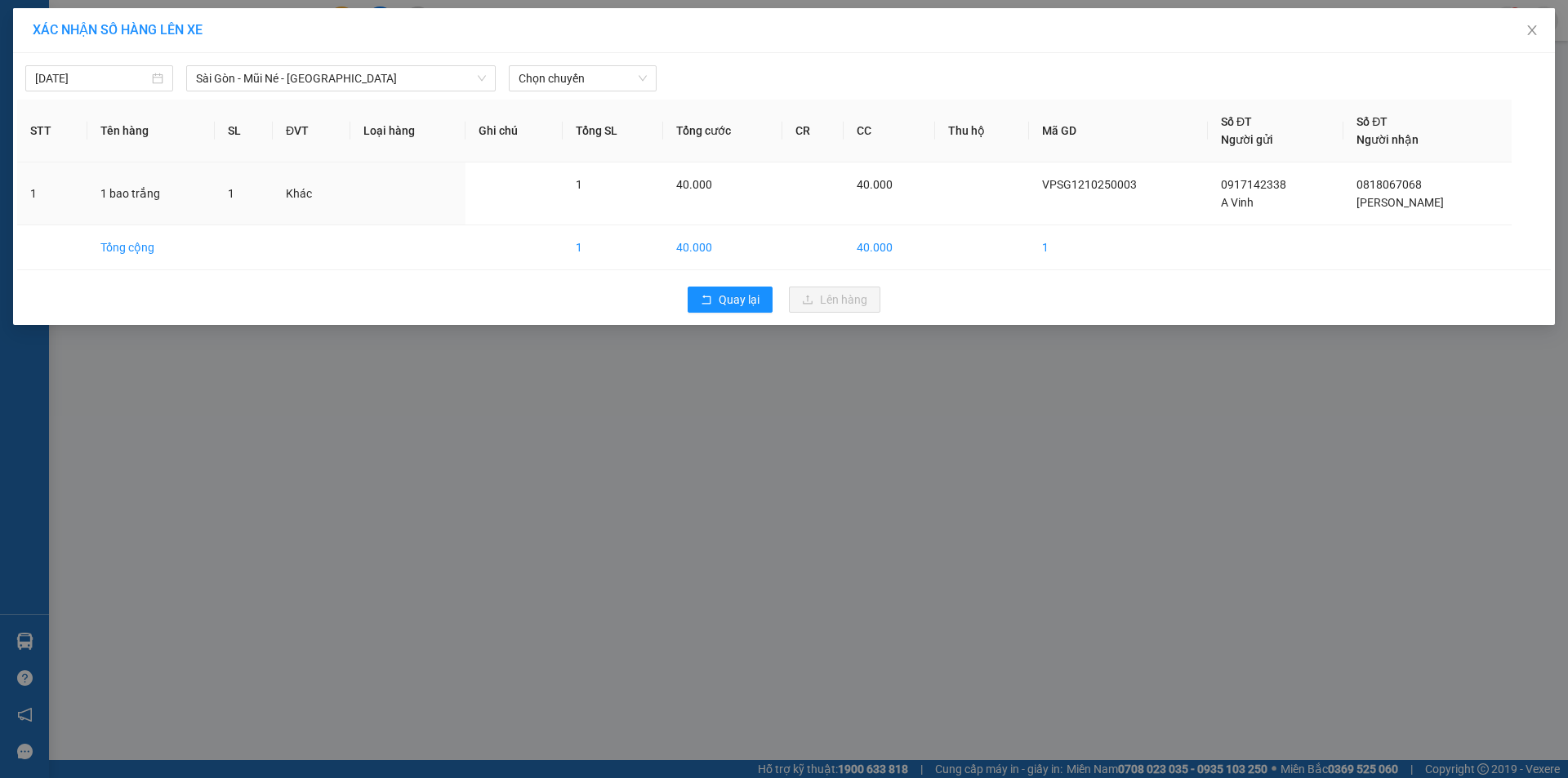
click at [592, 91] on div "12/10/2025 Sài Gòn - Mũi Né - Nha Trang LỌC THEO Nhóm tuyến Tuyến Chọn tất cả D…" at bounding box center [784, 189] width 1542 height 272
click at [590, 80] on span "Chọn chuyến" at bounding box center [583, 78] width 129 height 25
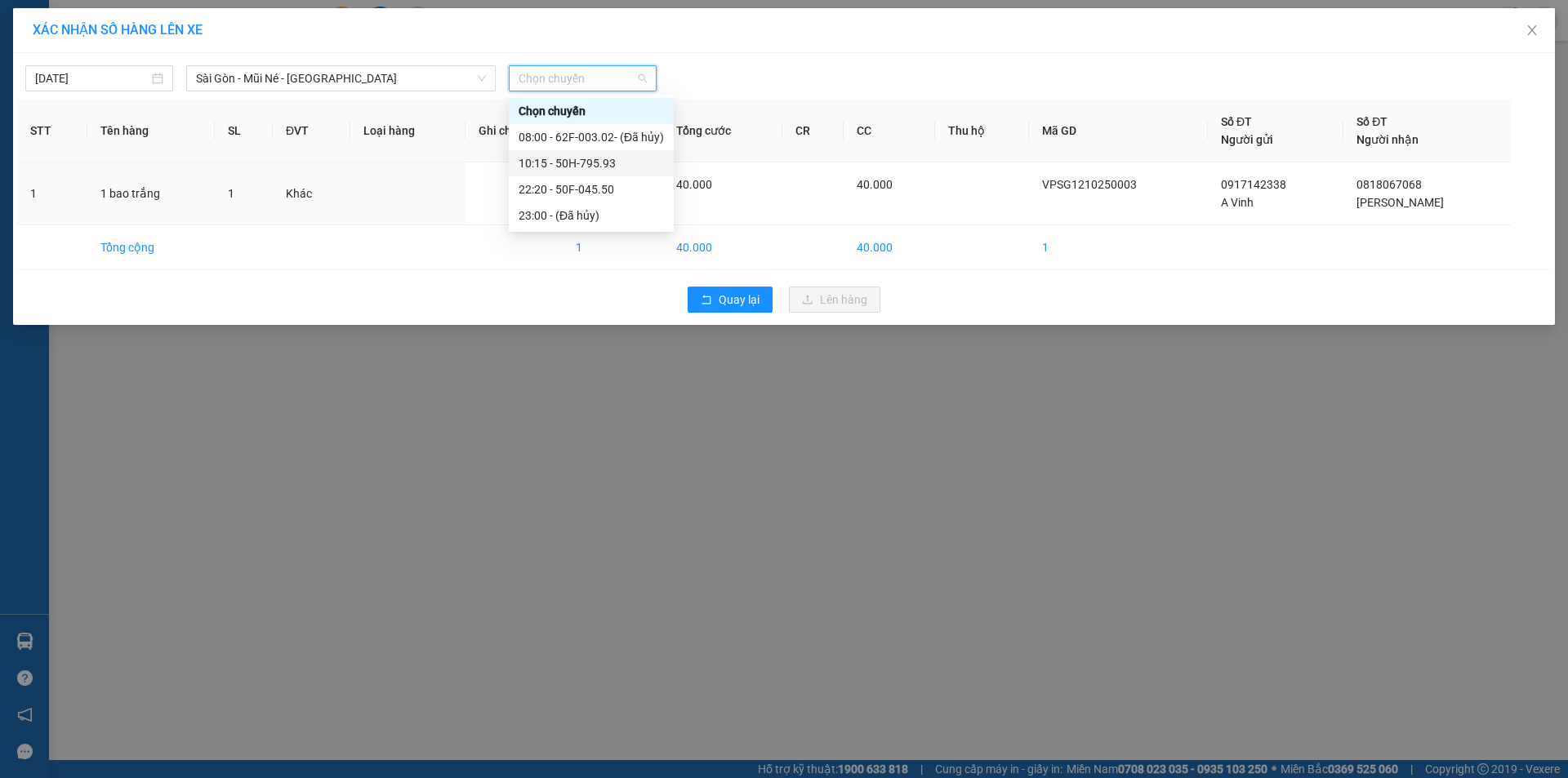
click at [580, 164] on div "10:15 - 50H-795.93" at bounding box center [591, 163] width 146 height 18
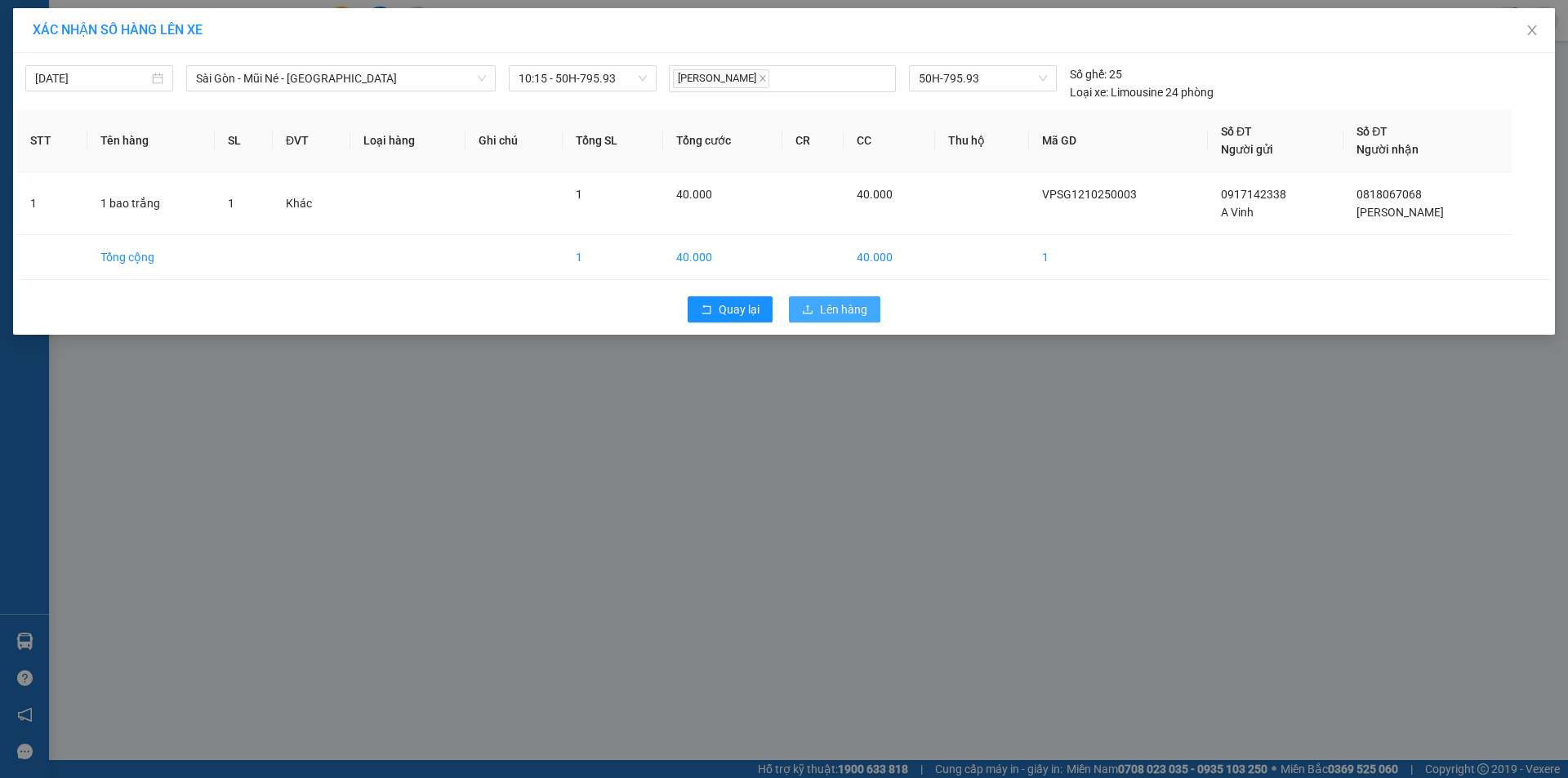
click at [825, 311] on span "Lên hàng" at bounding box center [843, 310] width 48 height 18
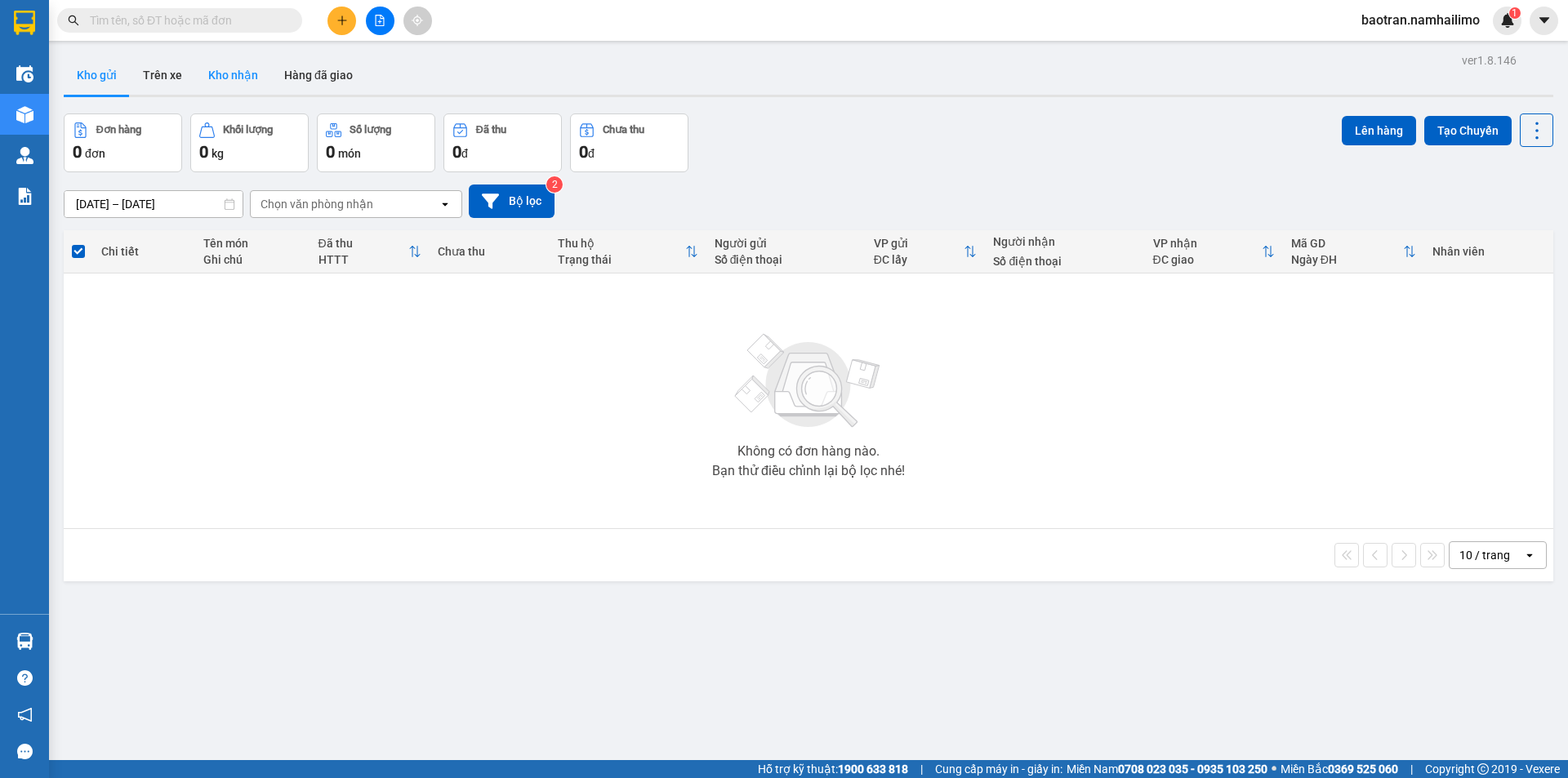
click at [248, 78] on button "Kho nhận" at bounding box center [233, 75] width 76 height 40
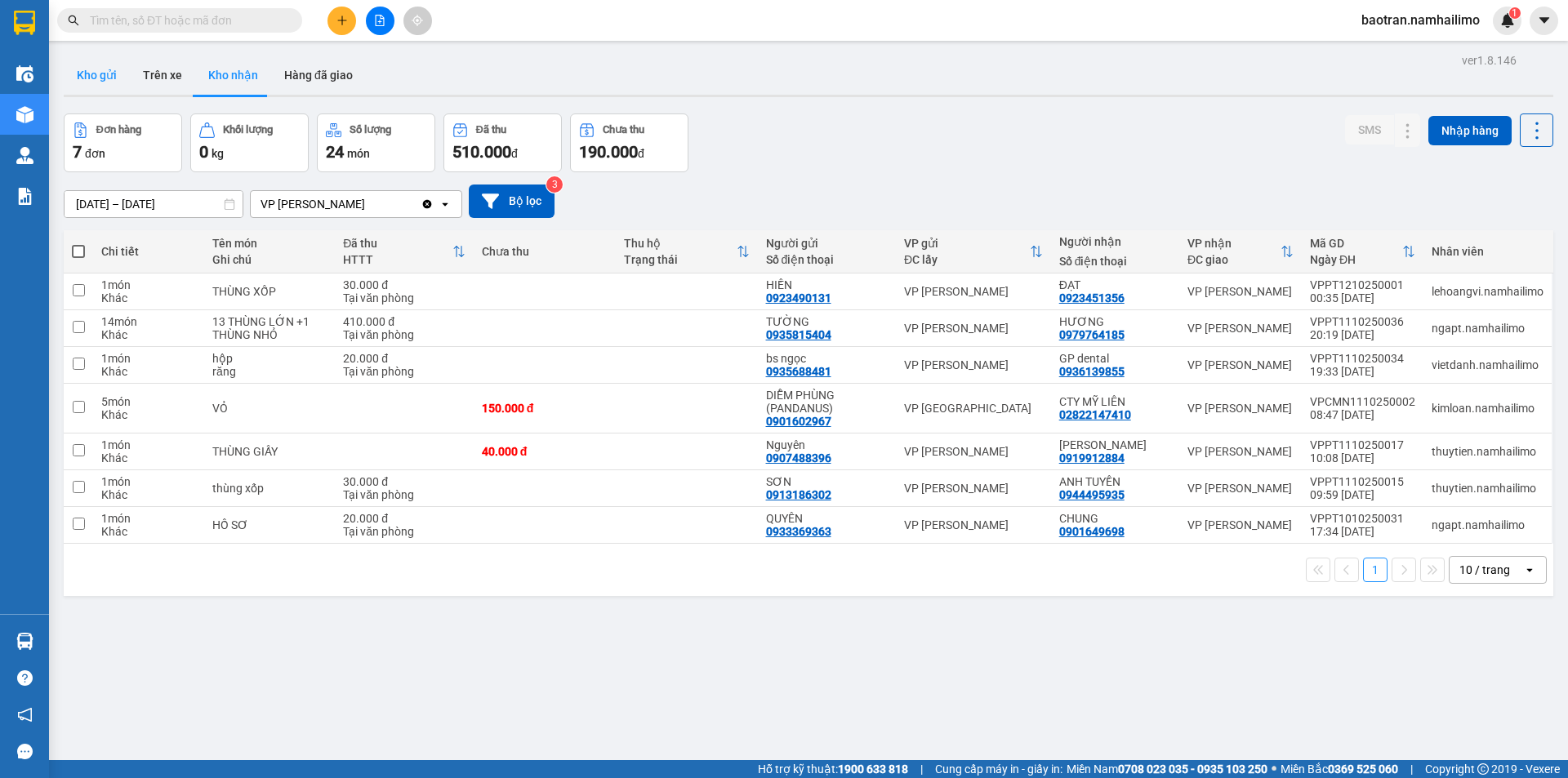
click at [82, 78] on button "Kho gửi" at bounding box center [96, 75] width 66 height 40
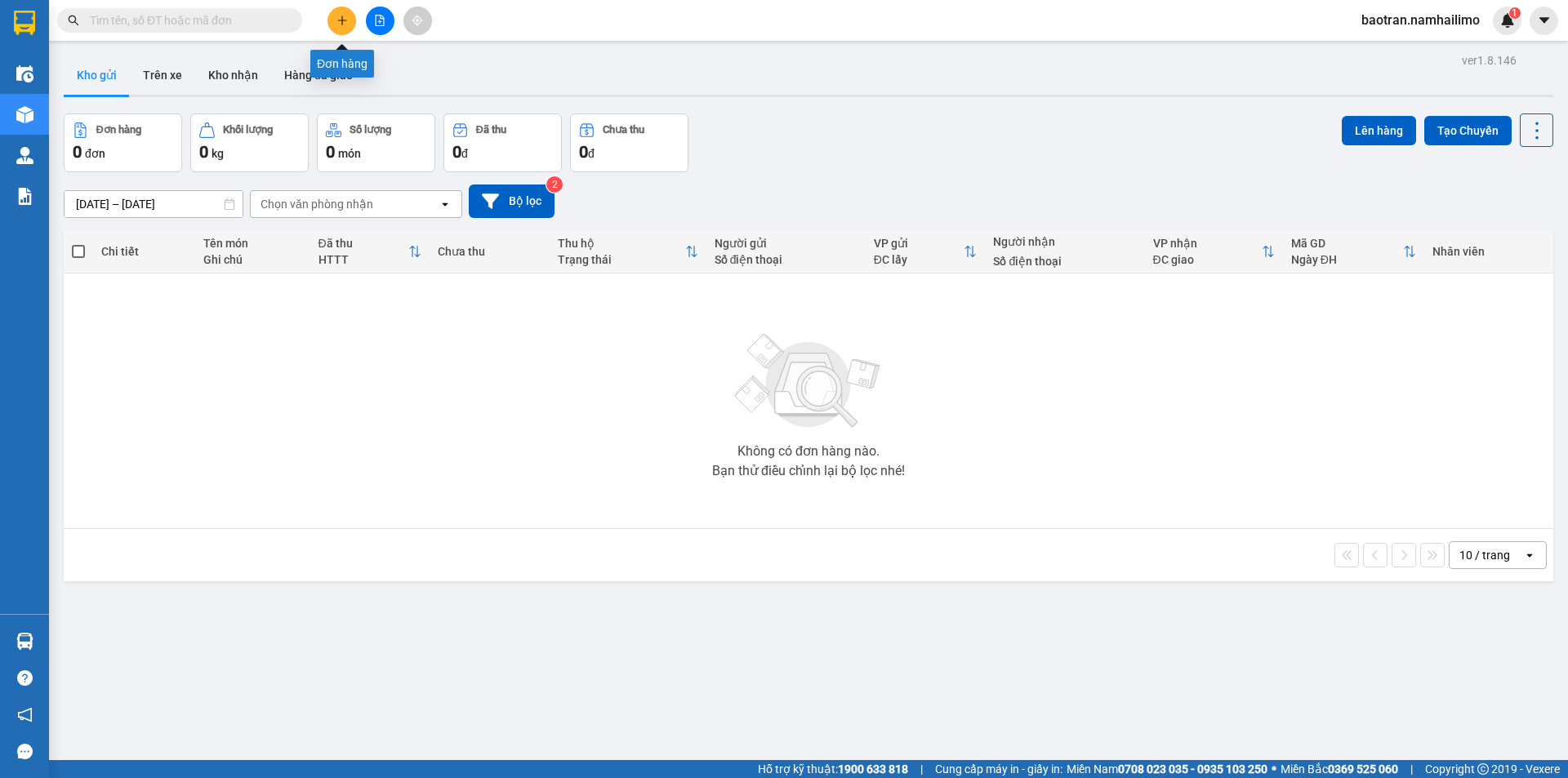
click at [343, 18] on icon "plus" at bounding box center [343, 21] width 12 height 12
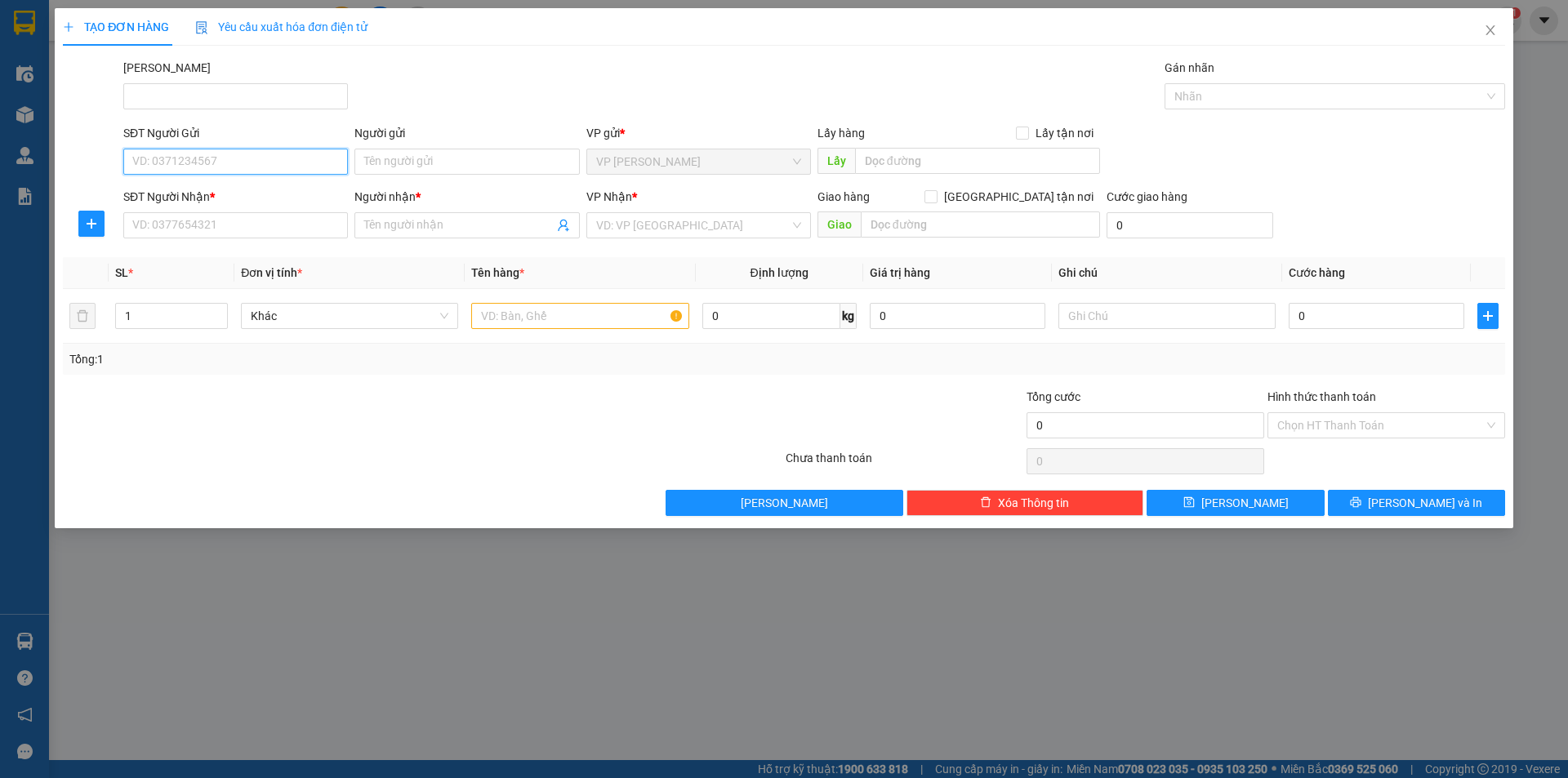
click at [251, 164] on input "SĐT Người Gửi" at bounding box center [236, 161] width 225 height 26
click at [247, 155] on input "SĐT Người Gửi" at bounding box center [236, 161] width 225 height 26
click at [1487, 35] on icon "close" at bounding box center [1490, 30] width 13 height 13
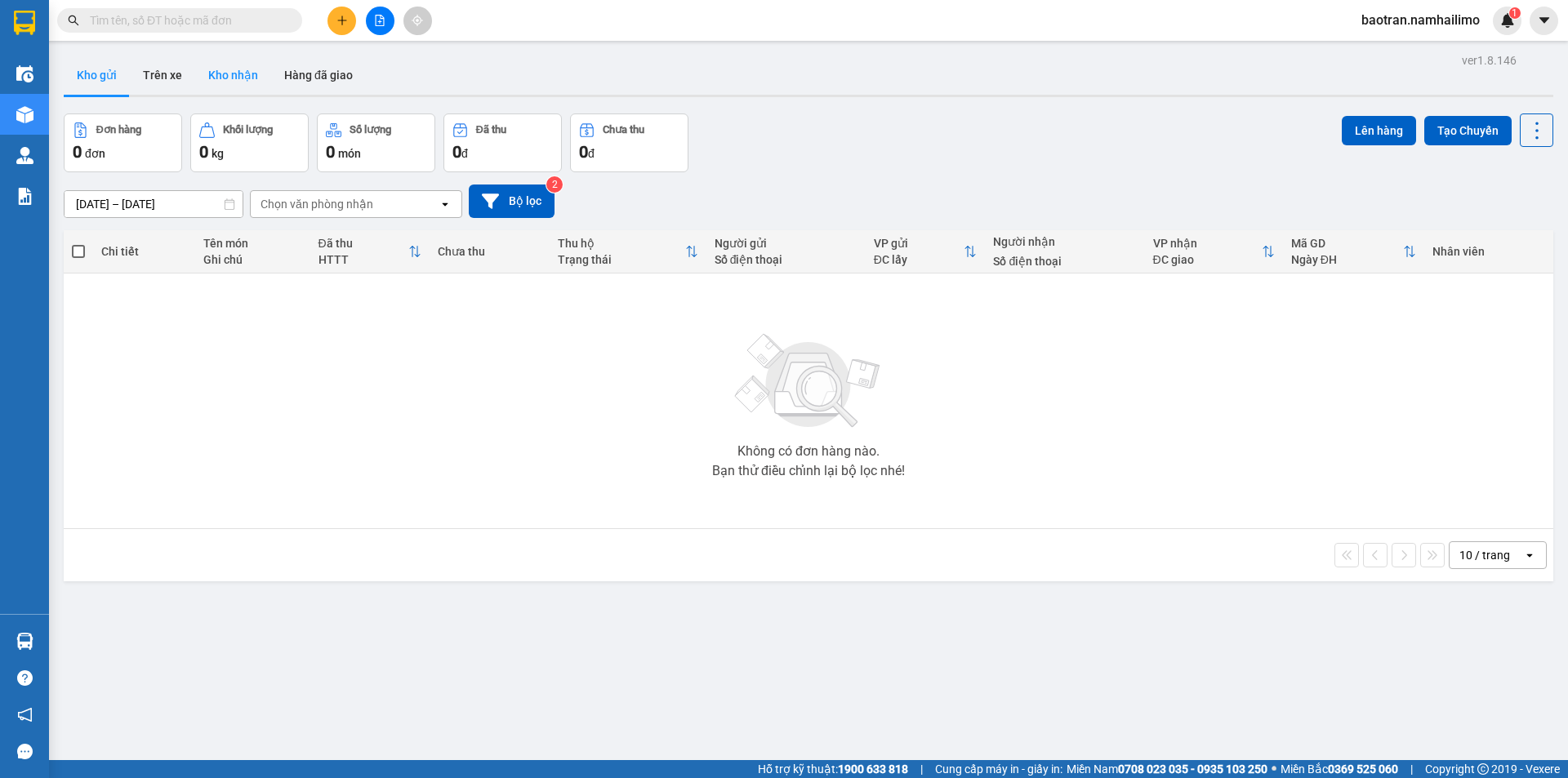
click at [245, 64] on button "Kho nhận" at bounding box center [233, 75] width 76 height 40
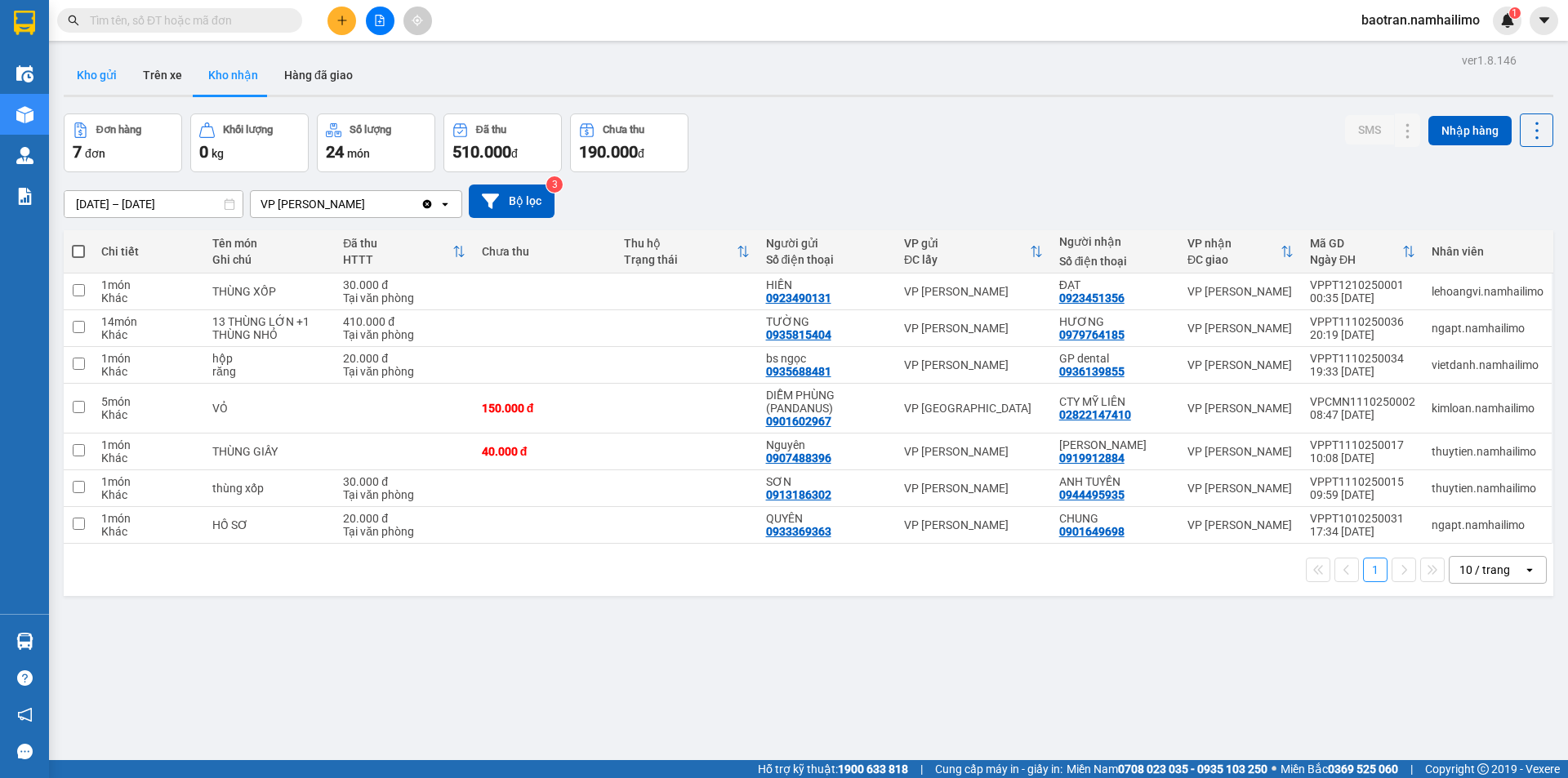
click at [101, 78] on button "Kho gửi" at bounding box center [96, 75] width 66 height 40
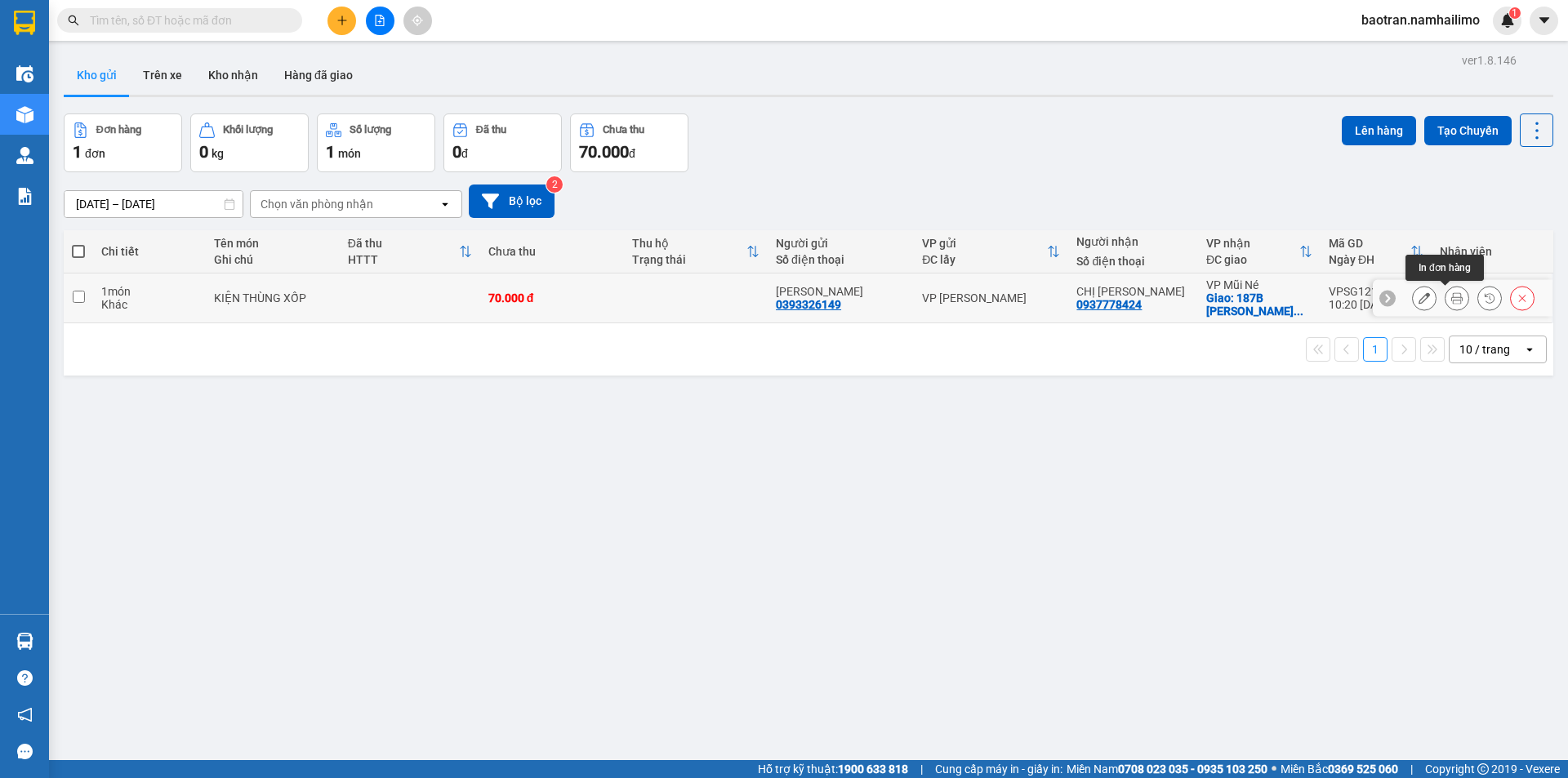
click at [1451, 293] on icon at bounding box center [1457, 298] width 12 height 12
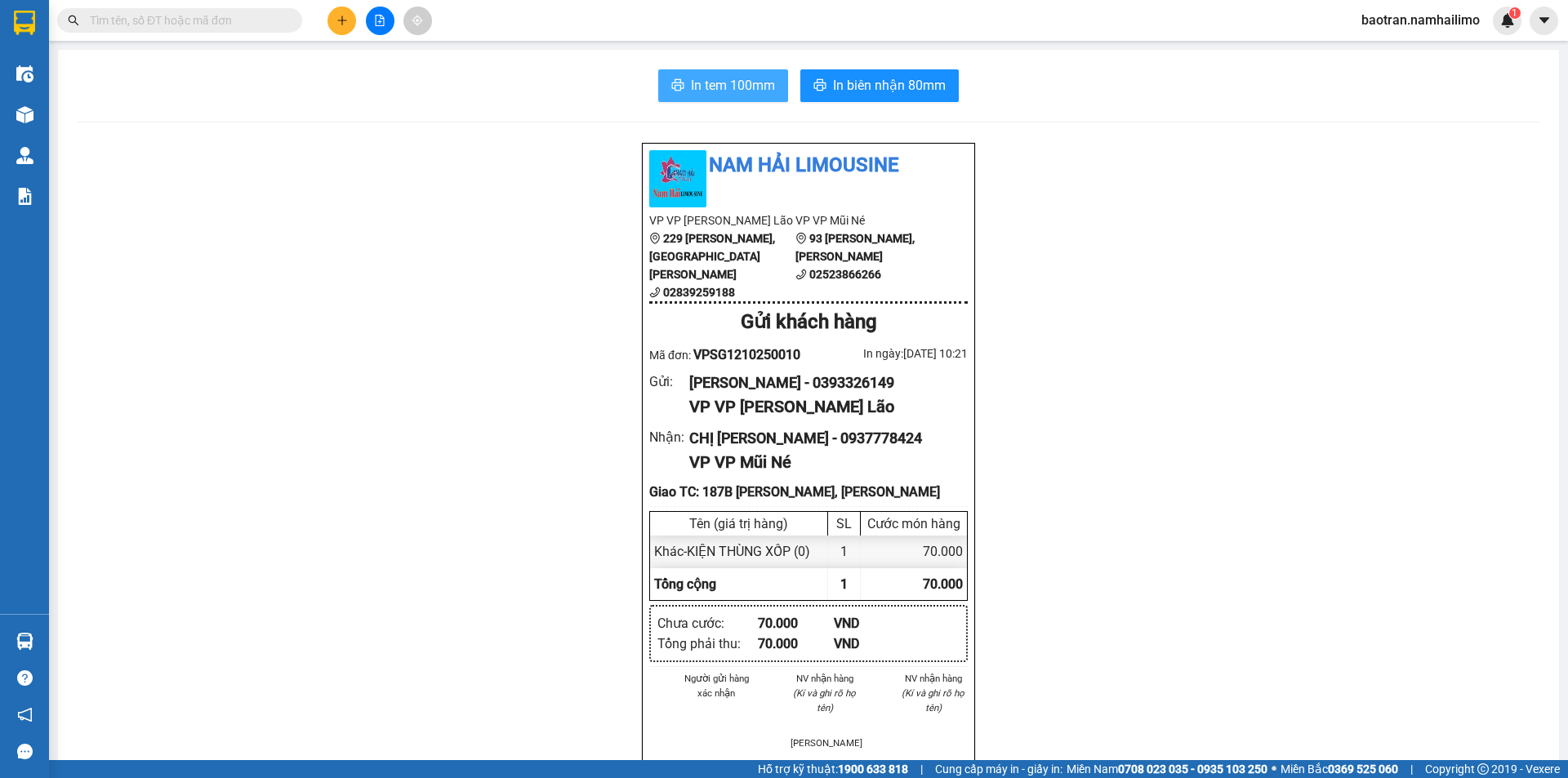
click at [748, 75] on span "In tem 100mm" at bounding box center [733, 85] width 84 height 21
click at [234, 34] on div "Kết quả tìm kiếm ( 0 ) Bộ lọc No Data" at bounding box center [159, 21] width 319 height 29
click at [237, 23] on input "text" at bounding box center [186, 21] width 193 height 18
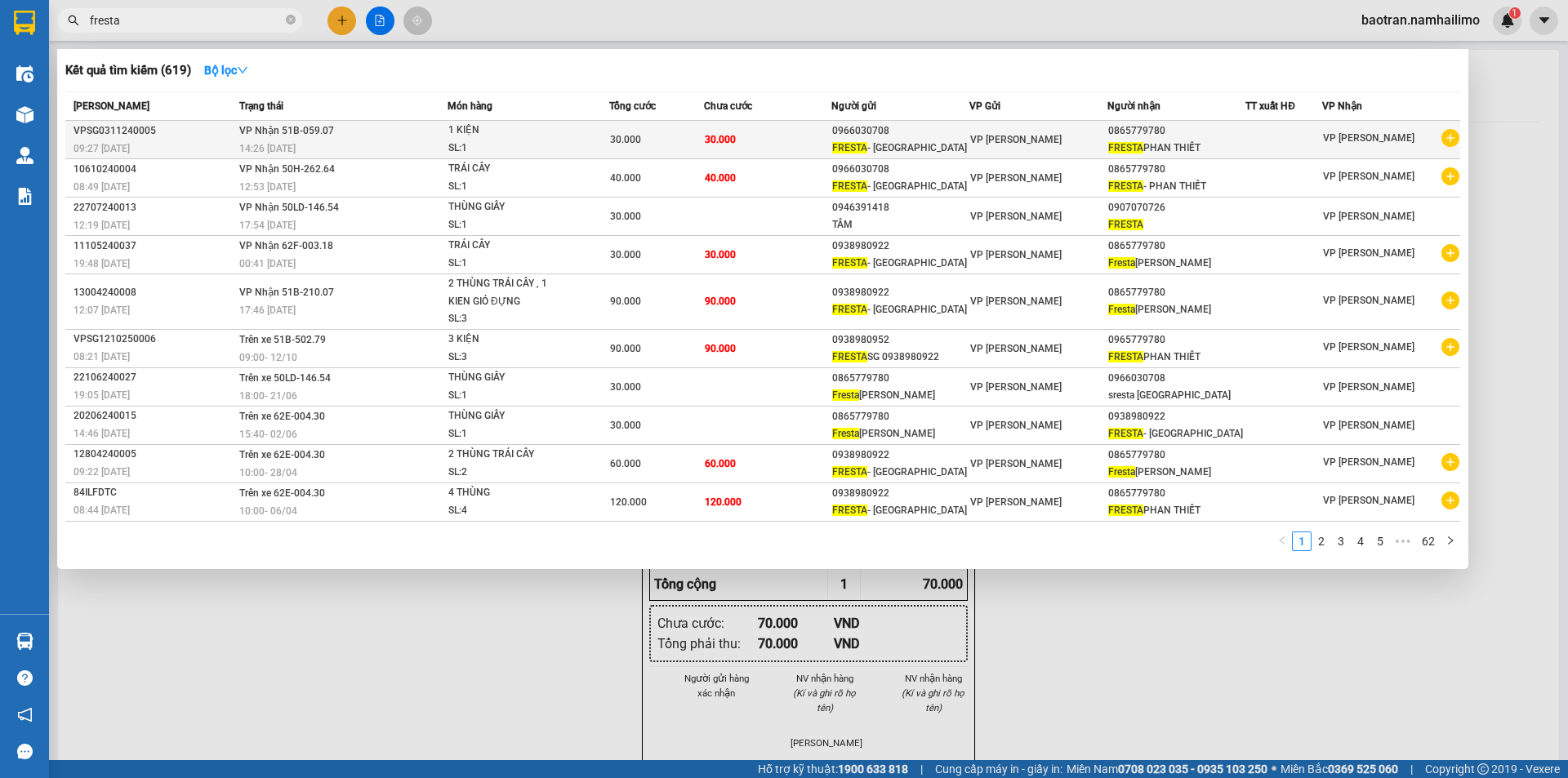
type input "fresta"
click at [1450, 138] on icon "plus-circle" at bounding box center [1450, 138] width 18 height 18
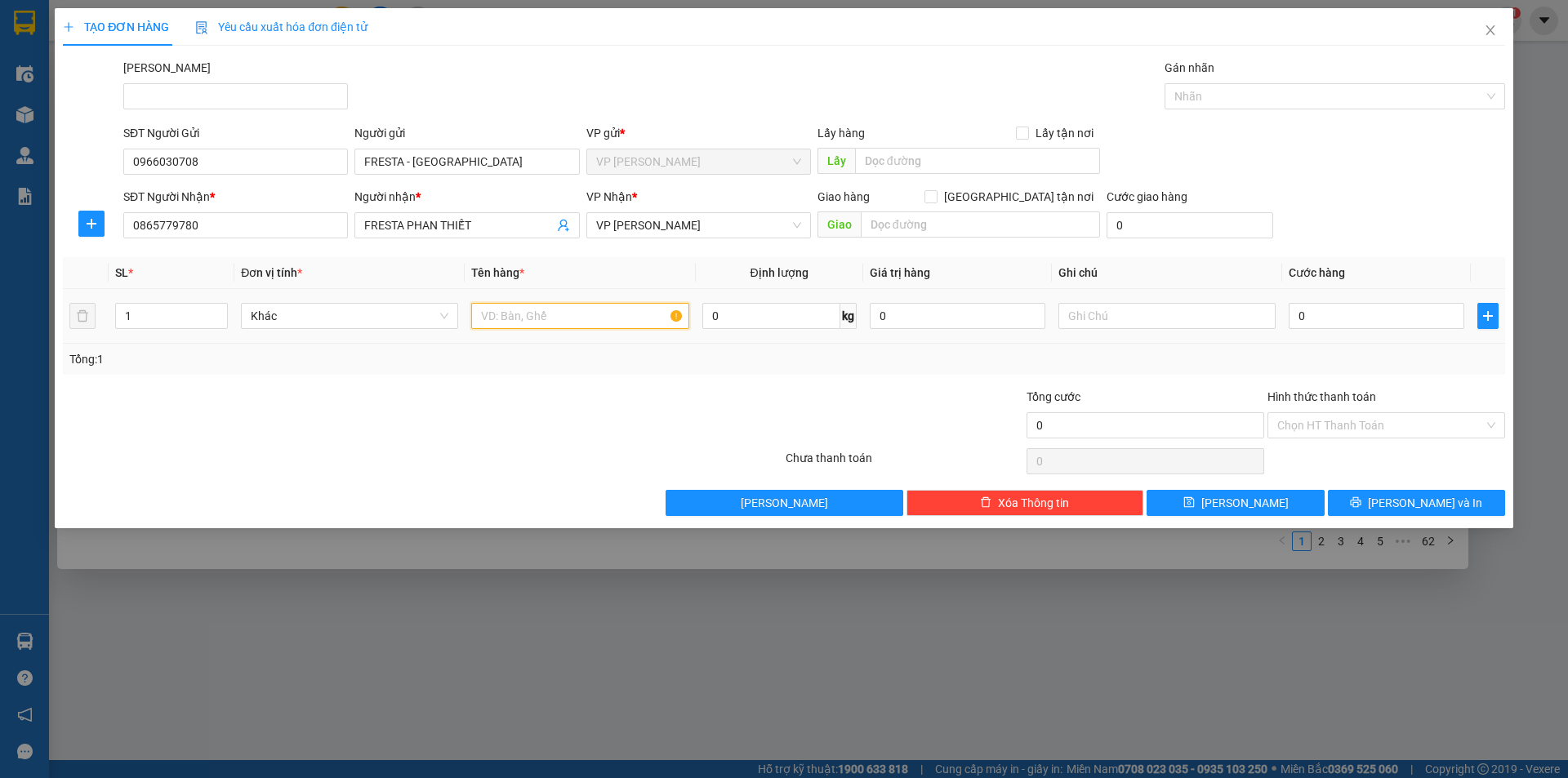
click at [535, 311] on input "text" at bounding box center [579, 316] width 217 height 26
type input "1 kiện"
click at [1405, 324] on input "0" at bounding box center [1376, 316] width 175 height 26
click at [1382, 219] on div "SĐT Người Nhận * 0865779780 Người nhận * FRESTA PHAN THIẾT VP Nhận * VP Phan Th…" at bounding box center [814, 217] width 1389 height 57
click at [1398, 507] on button "Lưu và In" at bounding box center [1416, 503] width 177 height 26
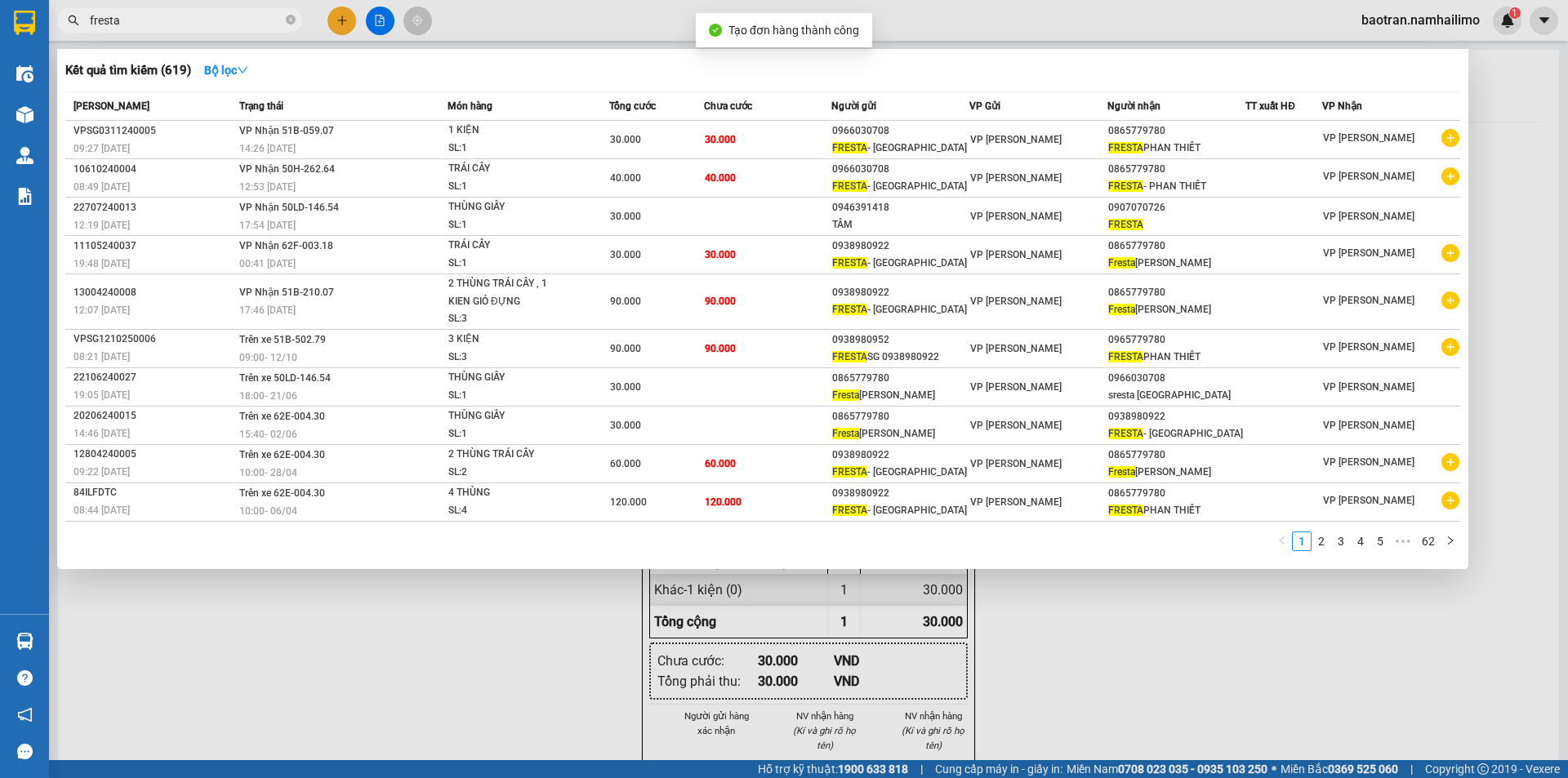
drag, startPoint x: 1309, startPoint y: 660, endPoint x: 1309, endPoint y: 636, distance: 24.0
click at [1309, 655] on div at bounding box center [784, 389] width 1568 height 778
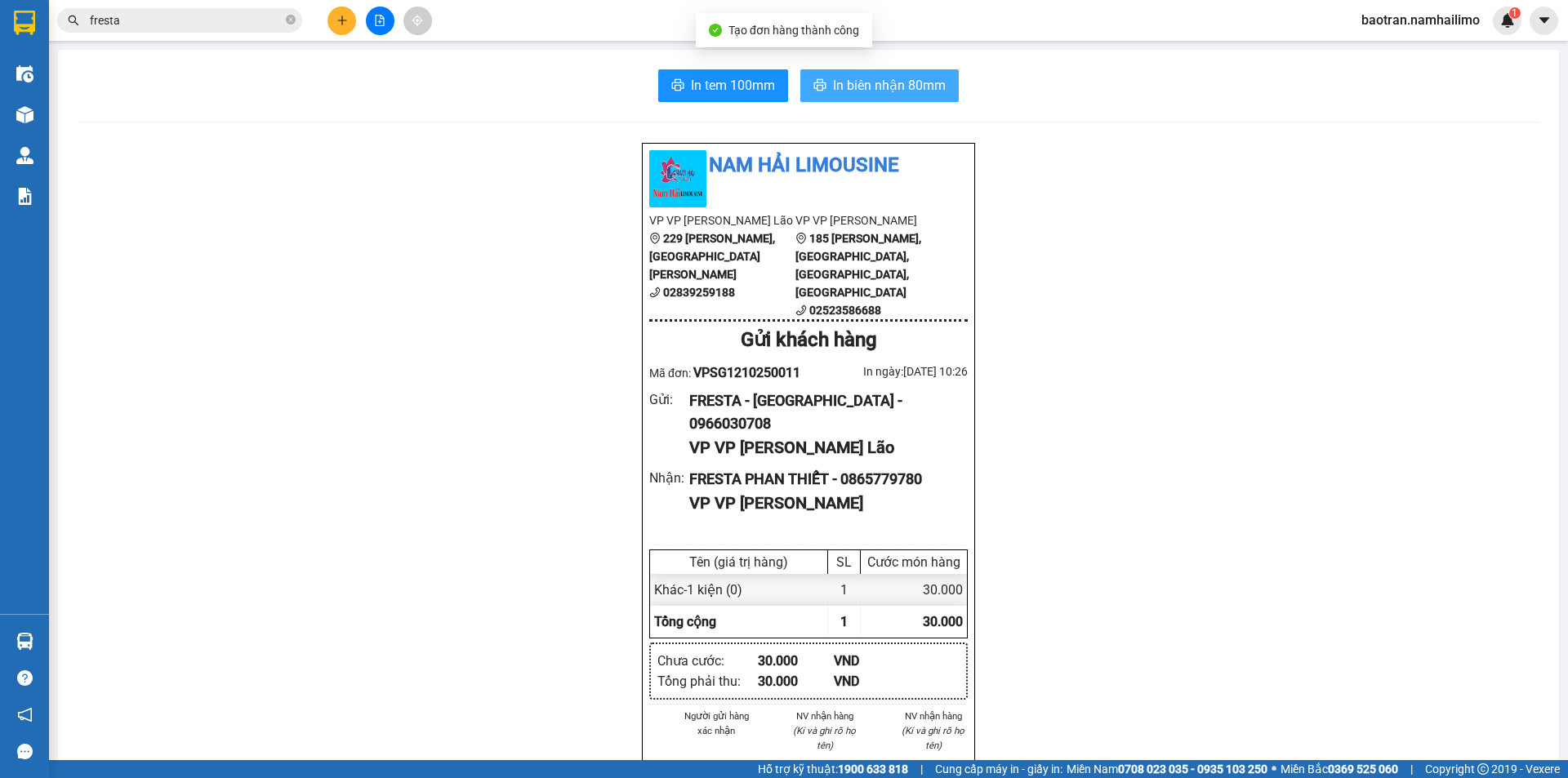
click at [872, 88] on span "In biên nhận 80mm" at bounding box center [890, 85] width 113 height 21
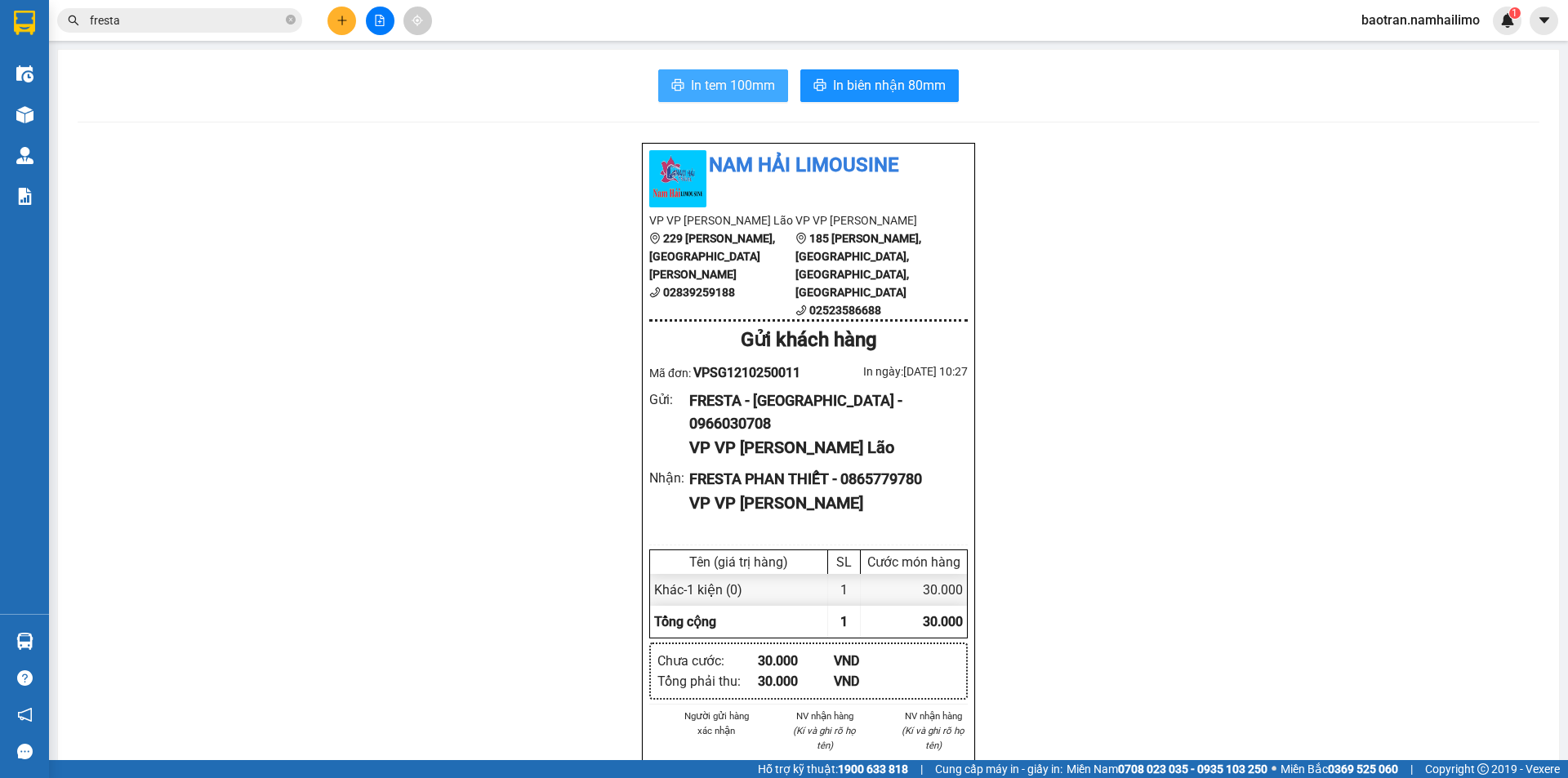
click at [704, 88] on span "In tem 100mm" at bounding box center [733, 85] width 84 height 21
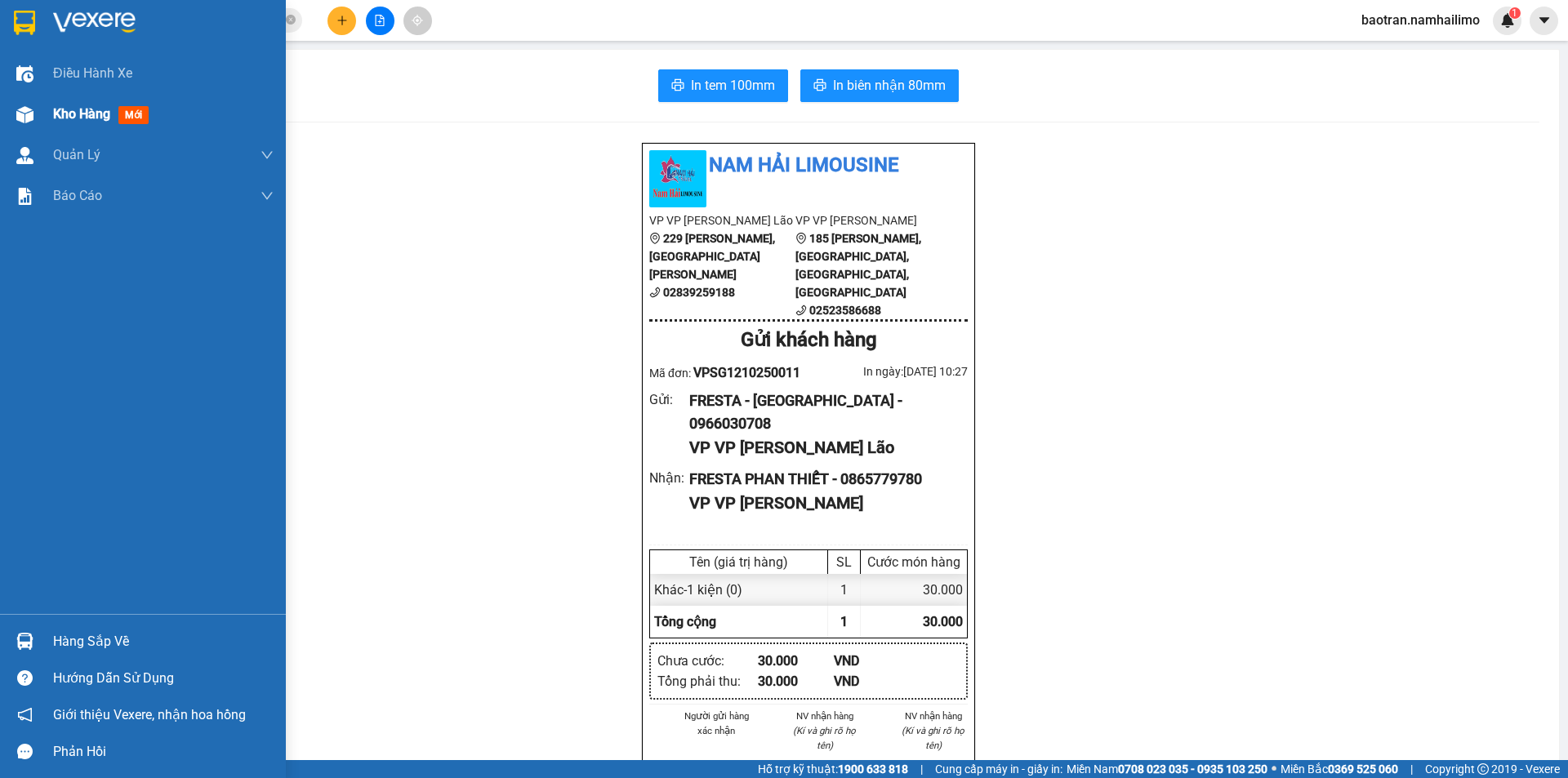
click at [97, 118] on span "Kho hàng" at bounding box center [82, 114] width 57 height 16
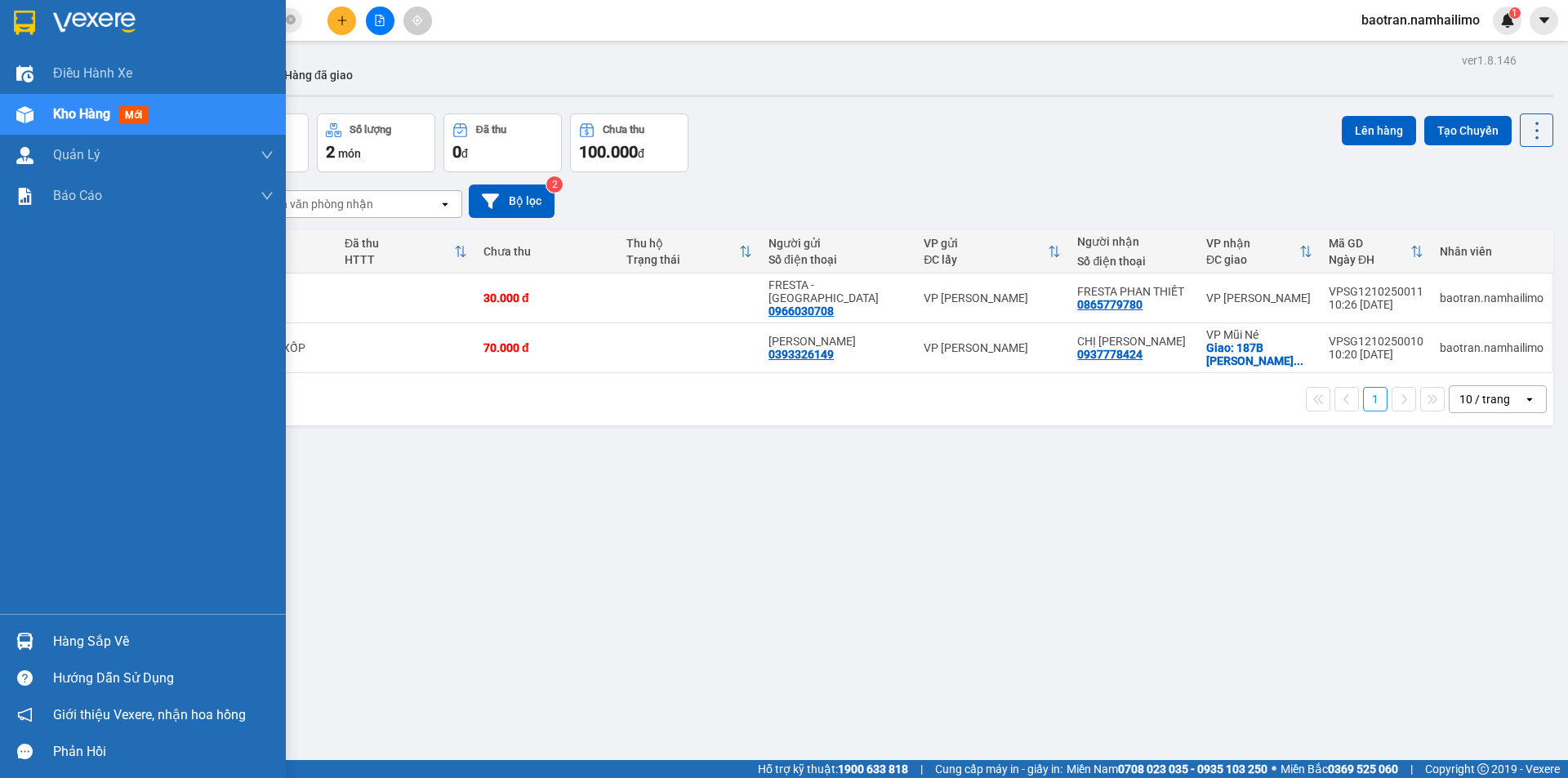
click at [91, 646] on div "Hàng sắp về" at bounding box center [163, 641] width 221 height 25
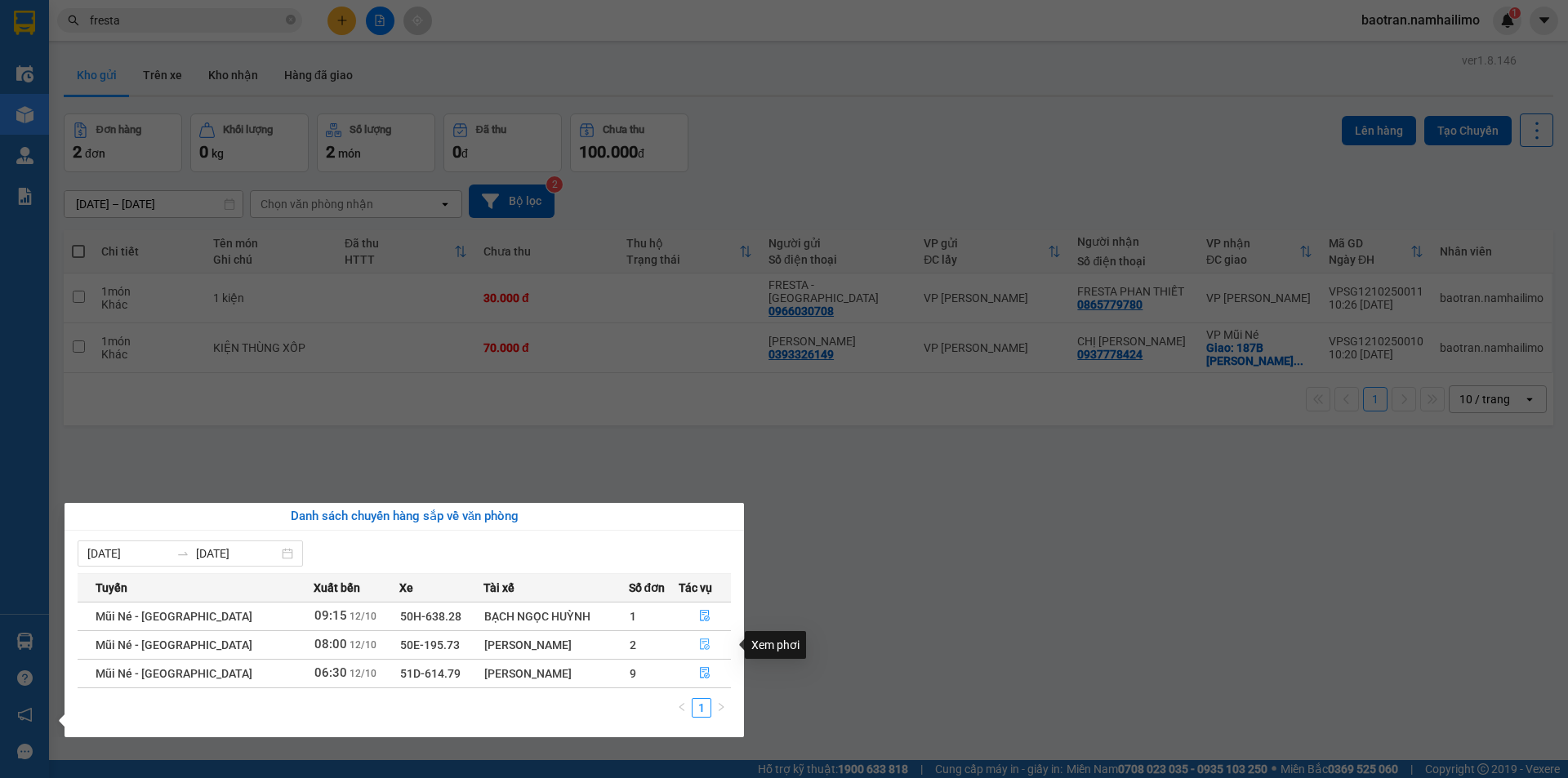
click at [699, 646] on icon "file-done" at bounding box center [705, 644] width 12 height 12
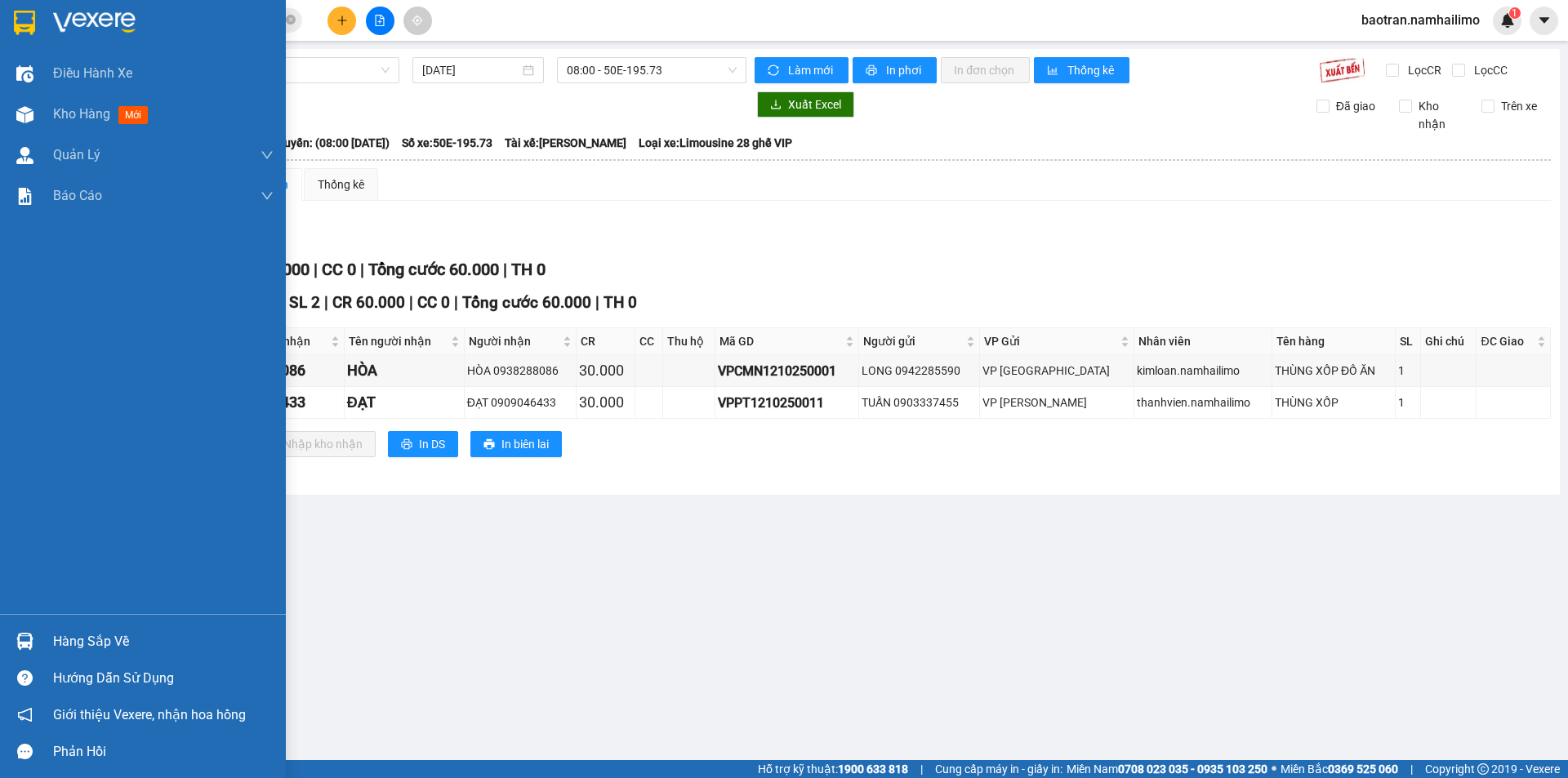
drag, startPoint x: 84, startPoint y: 646, endPoint x: 363, endPoint y: 646, distance: 279.0
click at [87, 646] on div "Hàng sắp về" at bounding box center [163, 641] width 221 height 25
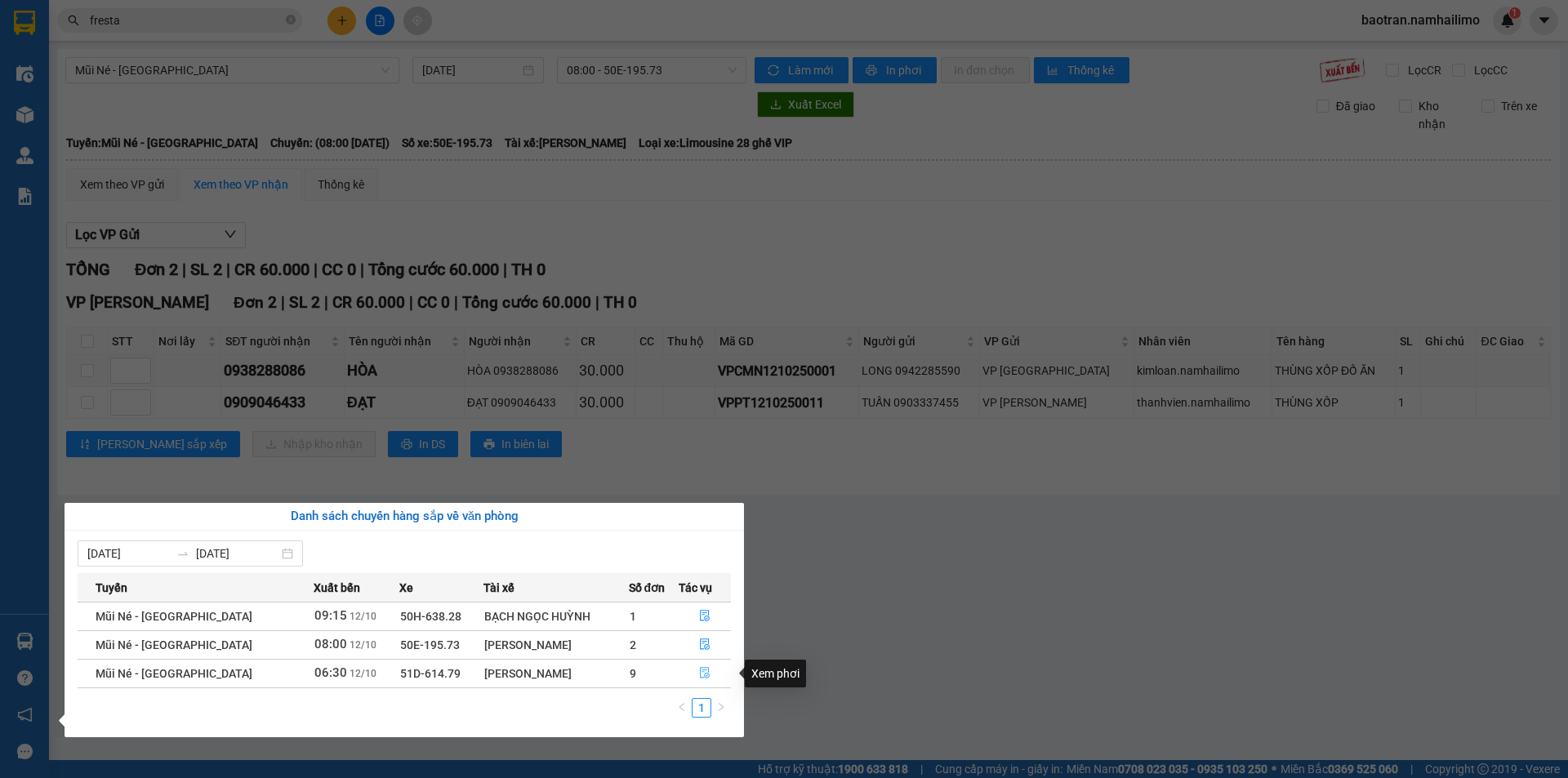
click at [700, 670] on icon "file-done" at bounding box center [705, 674] width 10 height 12
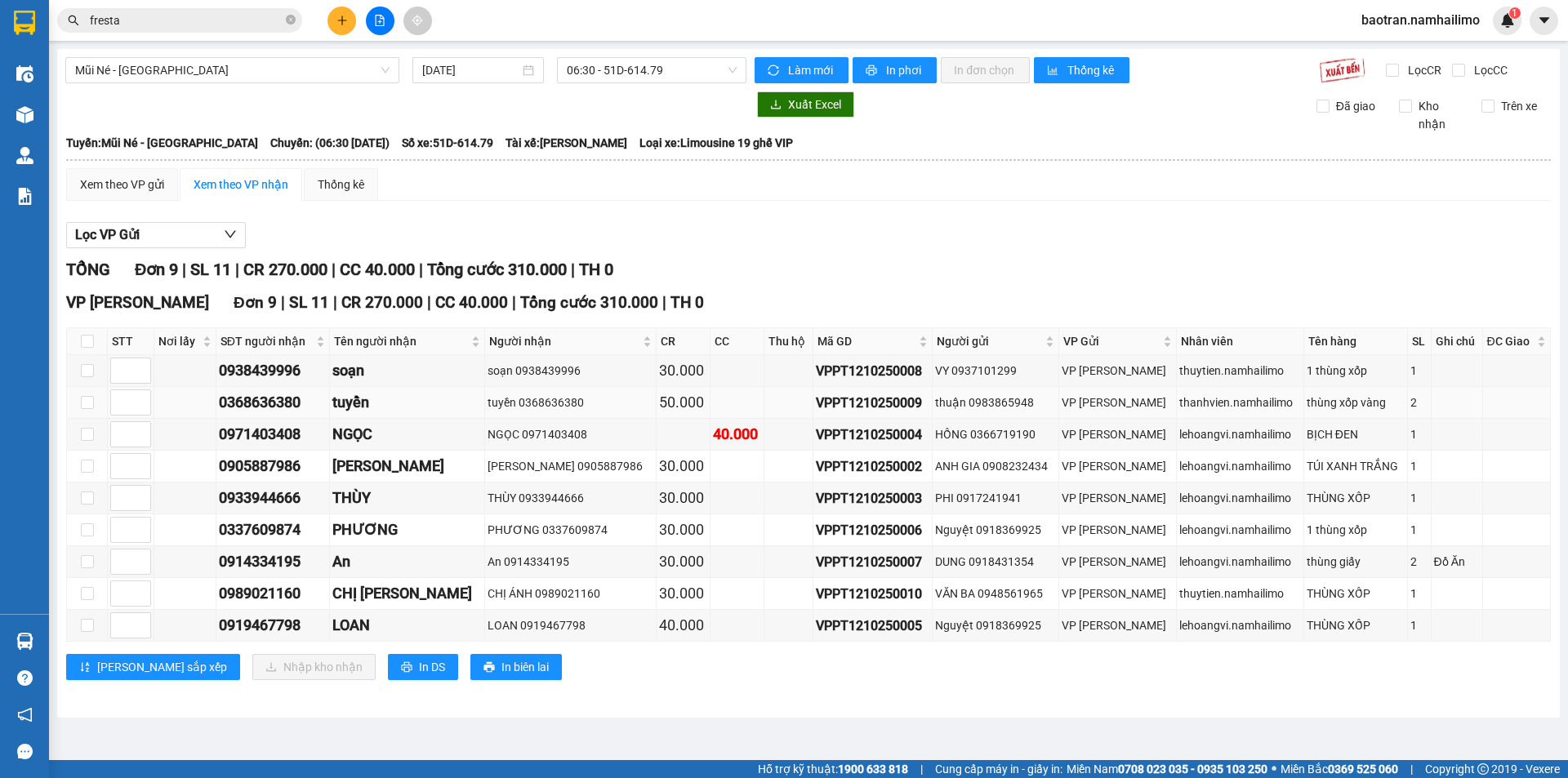
drag, startPoint x: 227, startPoint y: 402, endPoint x: 1424, endPoint y: 415, distance: 1197.1
click at [1424, 415] on tr "0368636380 tuyền tuyền 0368636380 50.000 VPPT1210250009 thuận 0983865948 VP Pha…" at bounding box center [809, 403] width 1484 height 32
drag, startPoint x: 916, startPoint y: 698, endPoint x: 920, endPoint y: 689, distance: 9.8
click at [918, 697] on div "TỔNG Đơn 9 | SL 11 | CR 270.000 | CC 40.000 | Tổng cước 310.000 | TH 0 VP Phạm …" at bounding box center [809, 479] width 1485 height 443
drag, startPoint x: 1407, startPoint y: 403, endPoint x: 1283, endPoint y: 405, distance: 124.0
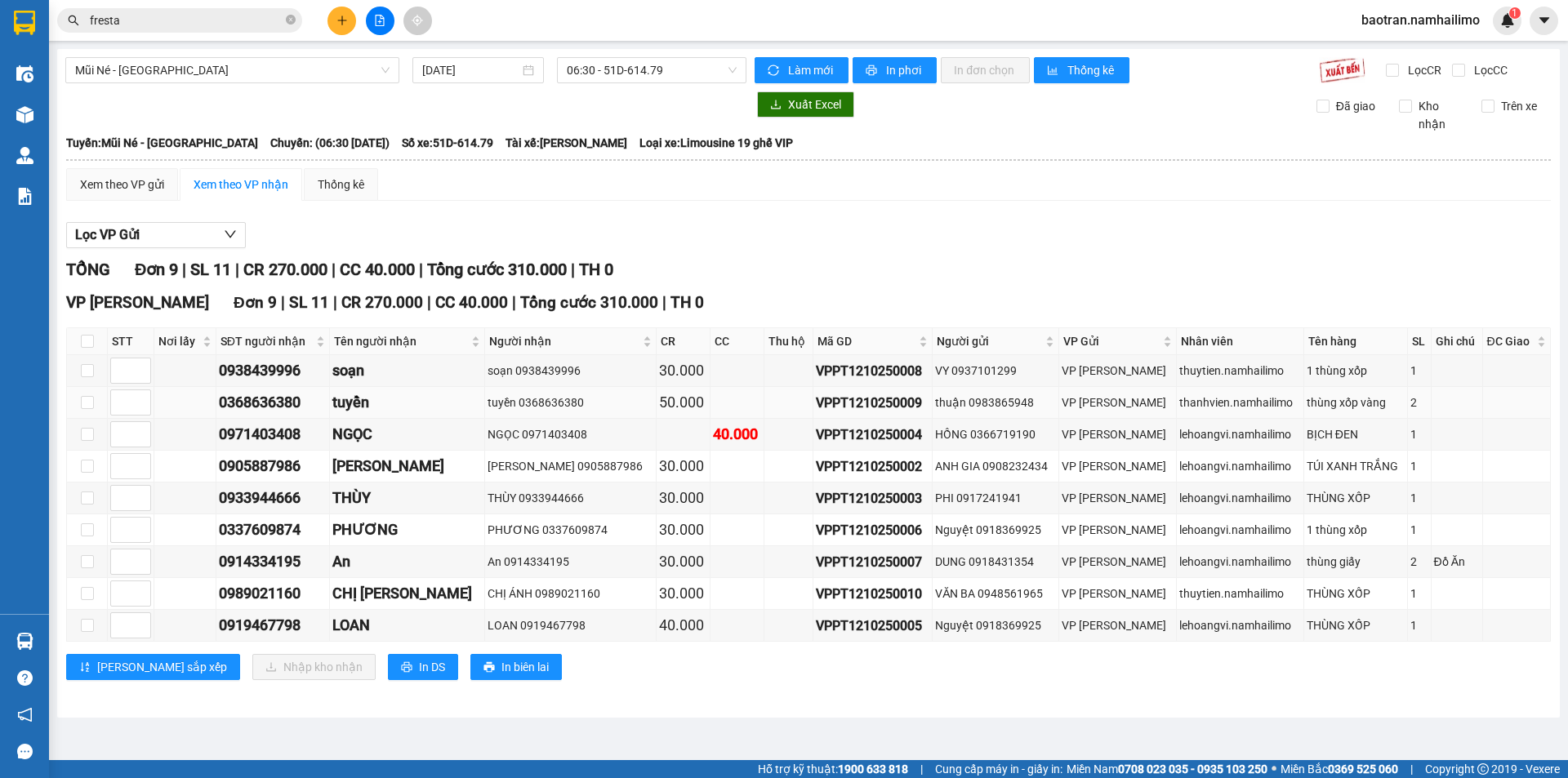
click at [1283, 405] on tr "0368636380 tuyền tuyền 0368636380 50.000 VPPT1210250009 thuận 0983865948 VP Pha…" at bounding box center [809, 403] width 1484 height 32
click at [1320, 413] on td "thùng xốp vàng" at bounding box center [1356, 403] width 104 height 32
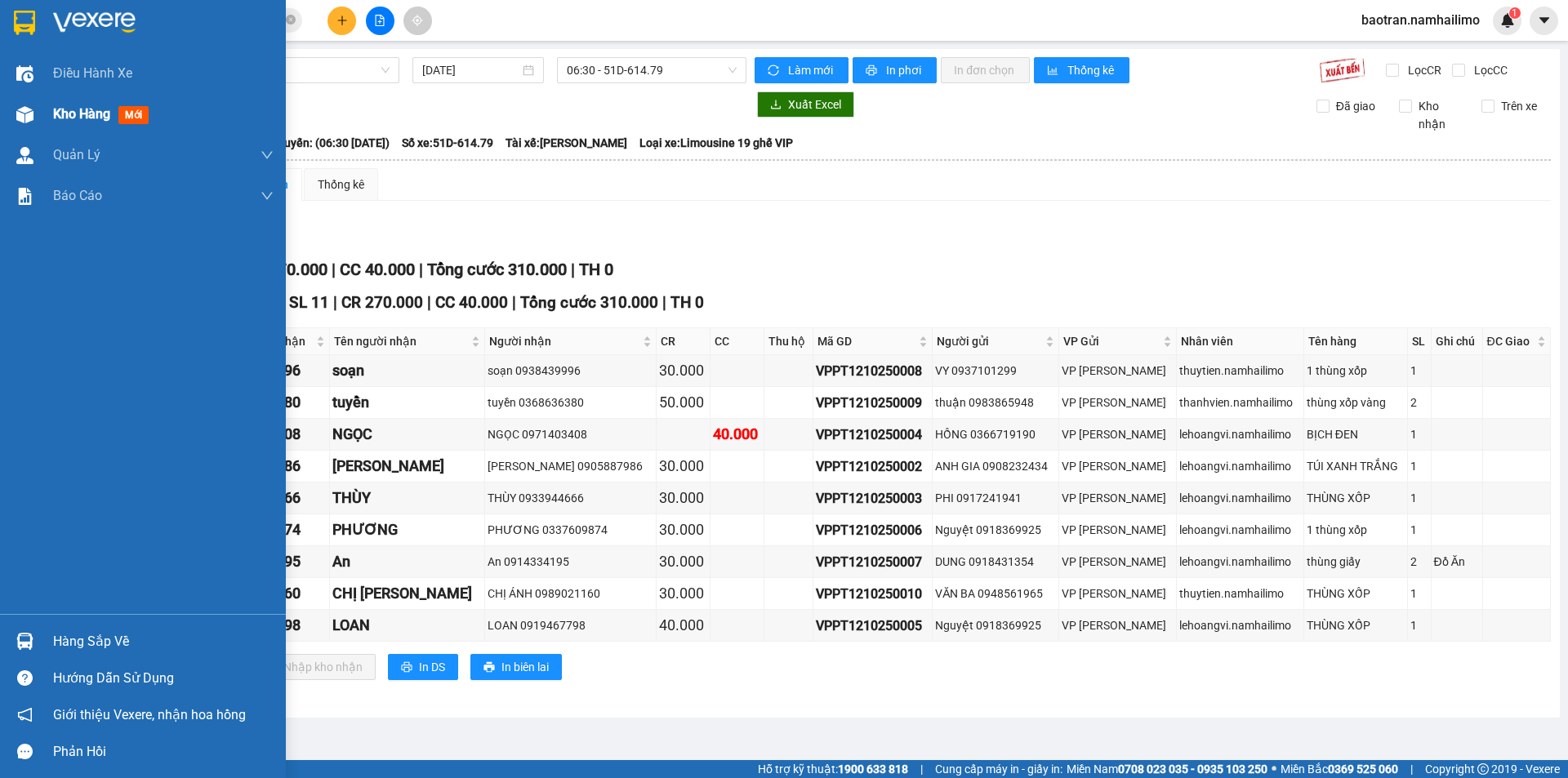
click at [106, 119] on span "Kho hàng" at bounding box center [82, 114] width 57 height 16
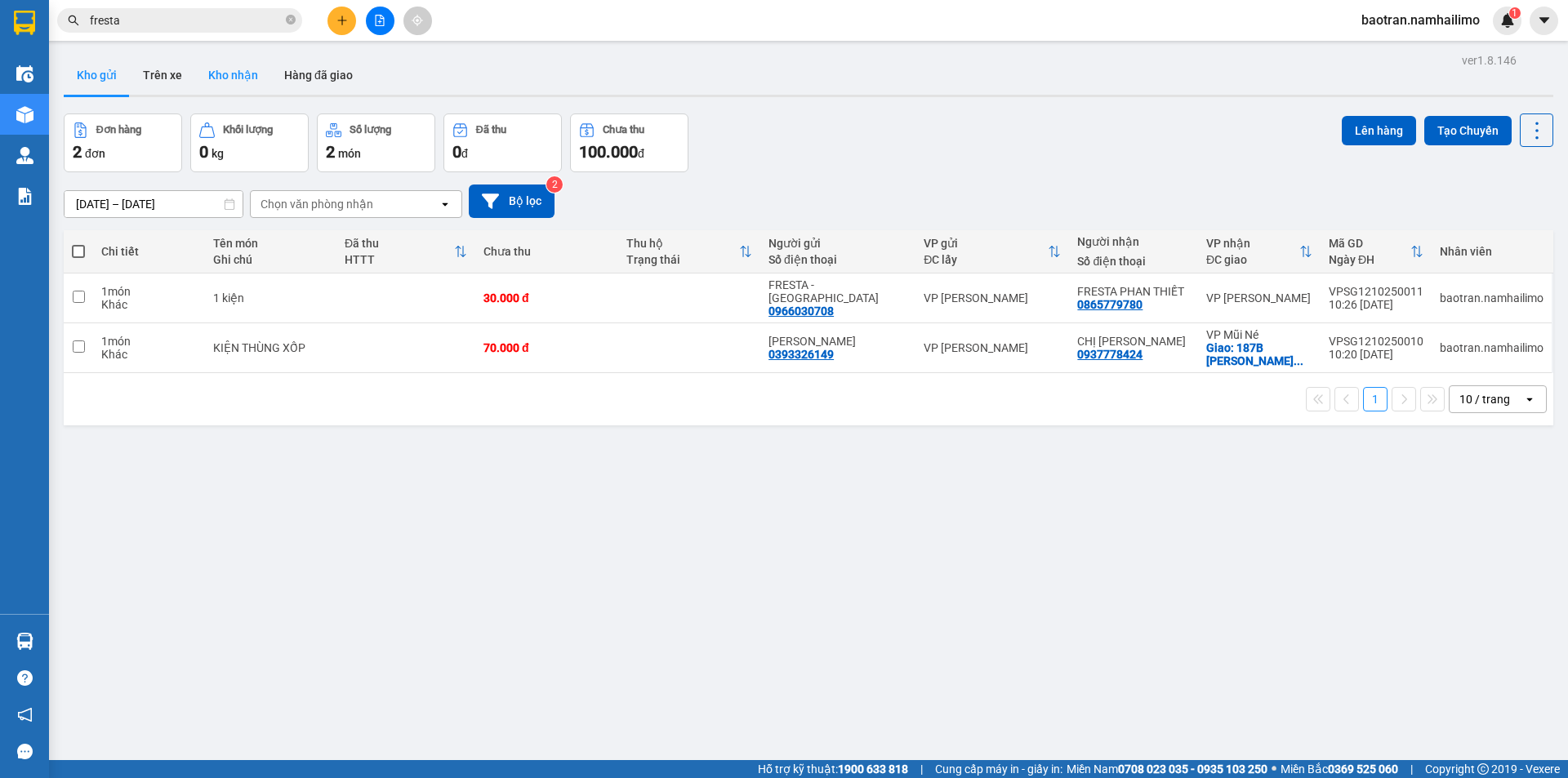
click at [229, 82] on button "Kho nhận" at bounding box center [233, 75] width 76 height 40
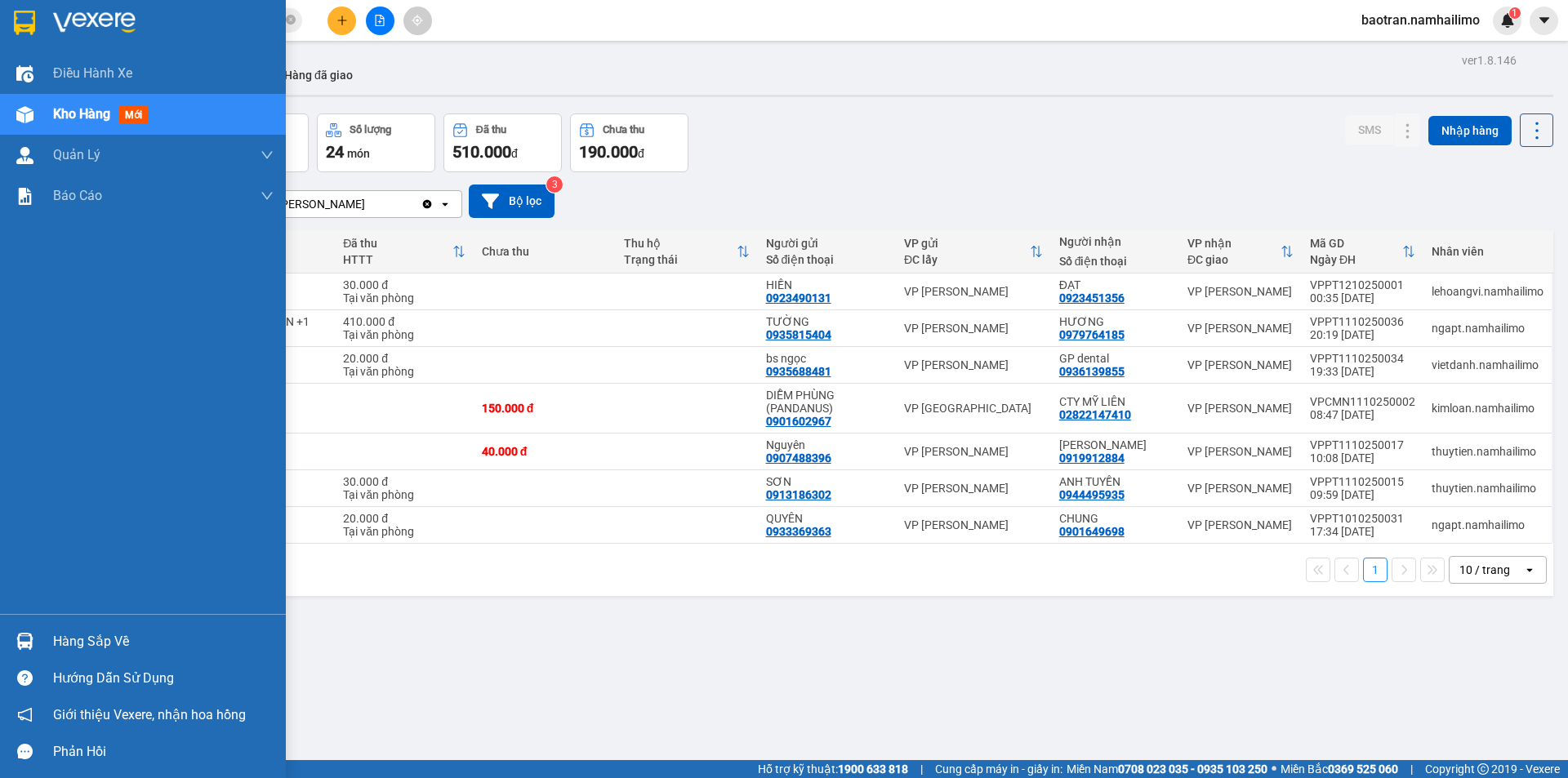
drag, startPoint x: 87, startPoint y: 638, endPoint x: 113, endPoint y: 668, distance: 39.7
click at [90, 639] on div "Hàng sắp về" at bounding box center [163, 641] width 221 height 25
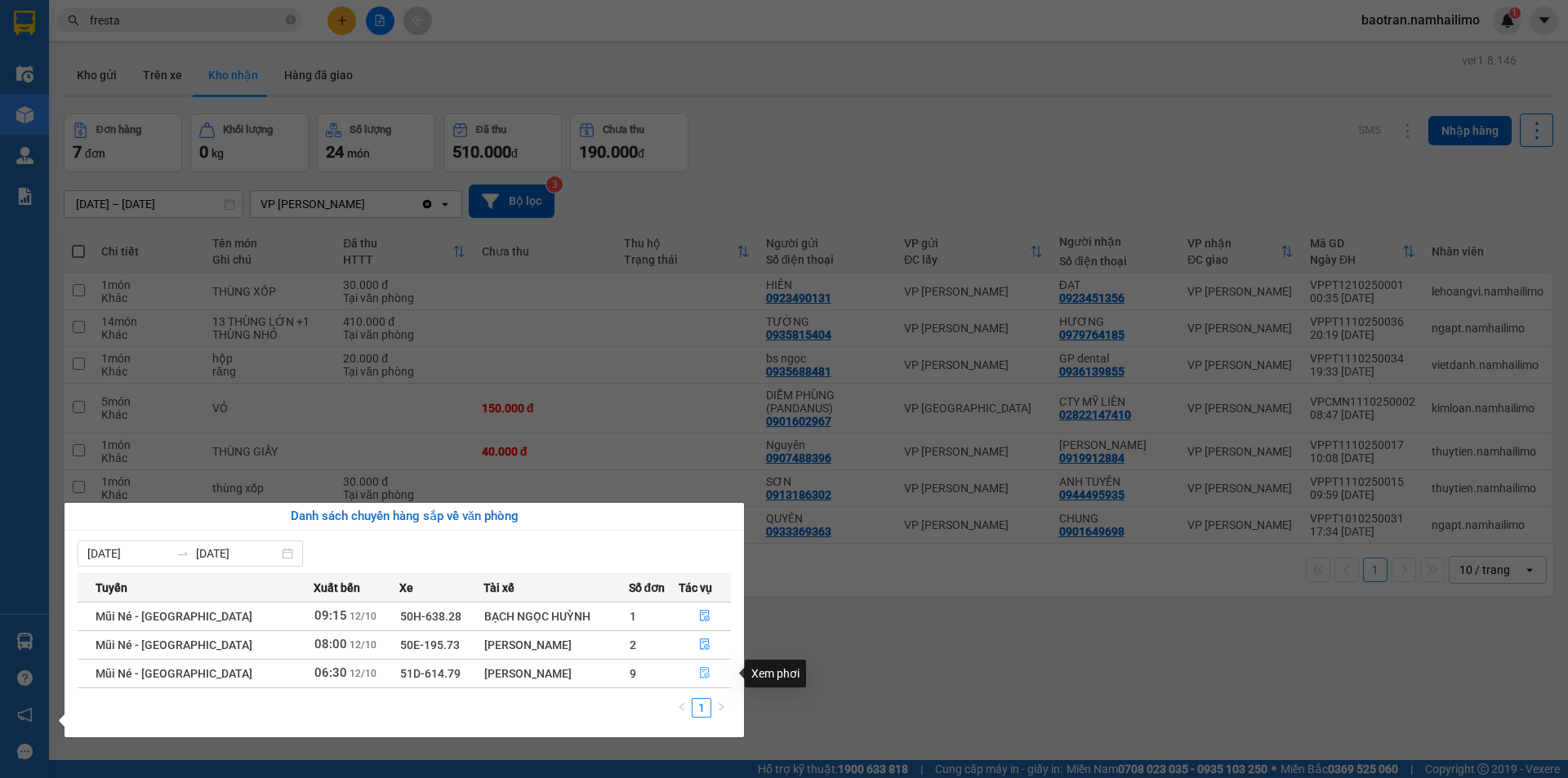
click at [691, 668] on button "button" at bounding box center [705, 673] width 51 height 26
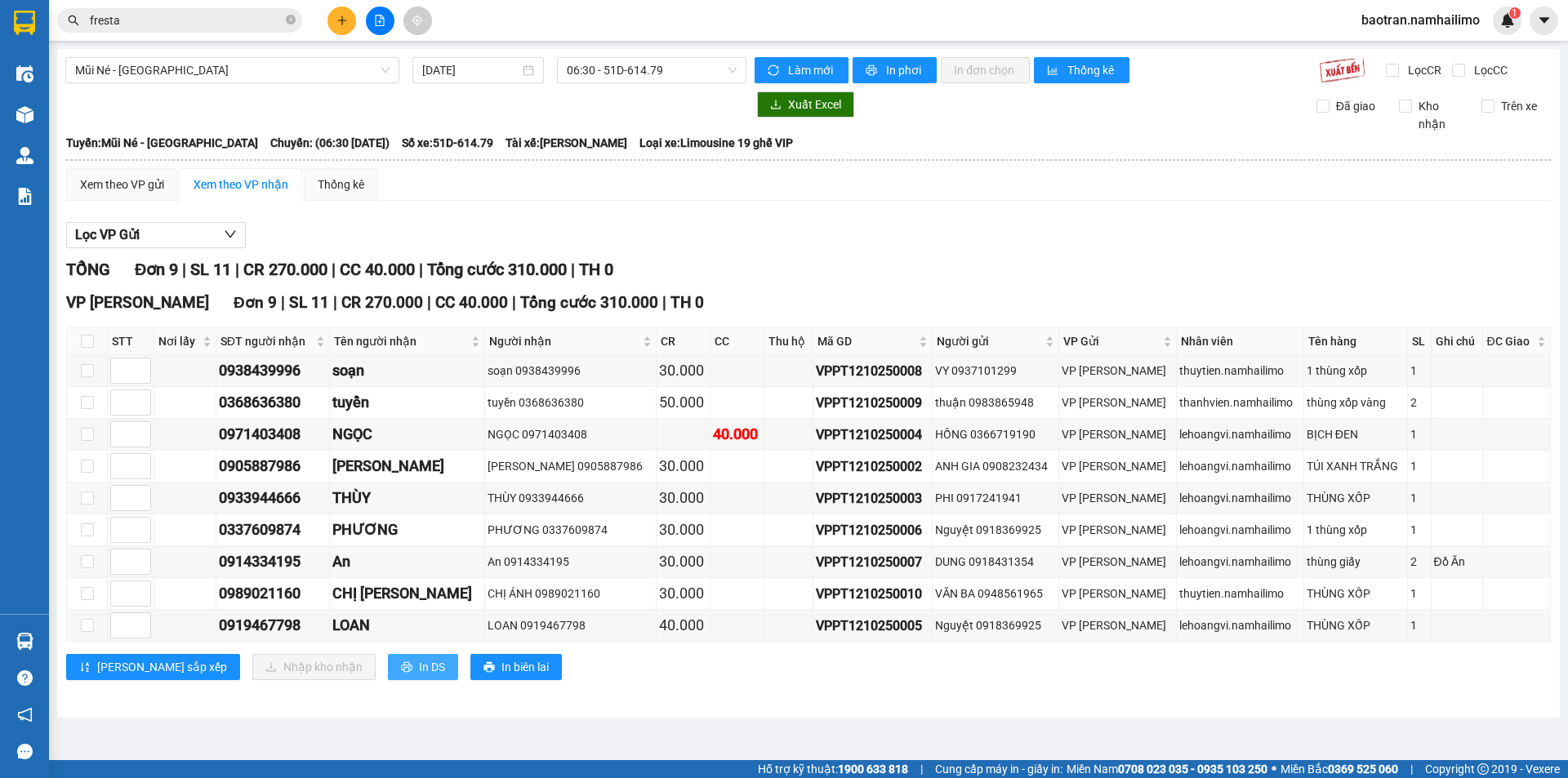
click at [388, 655] on button "In DS" at bounding box center [423, 667] width 70 height 26
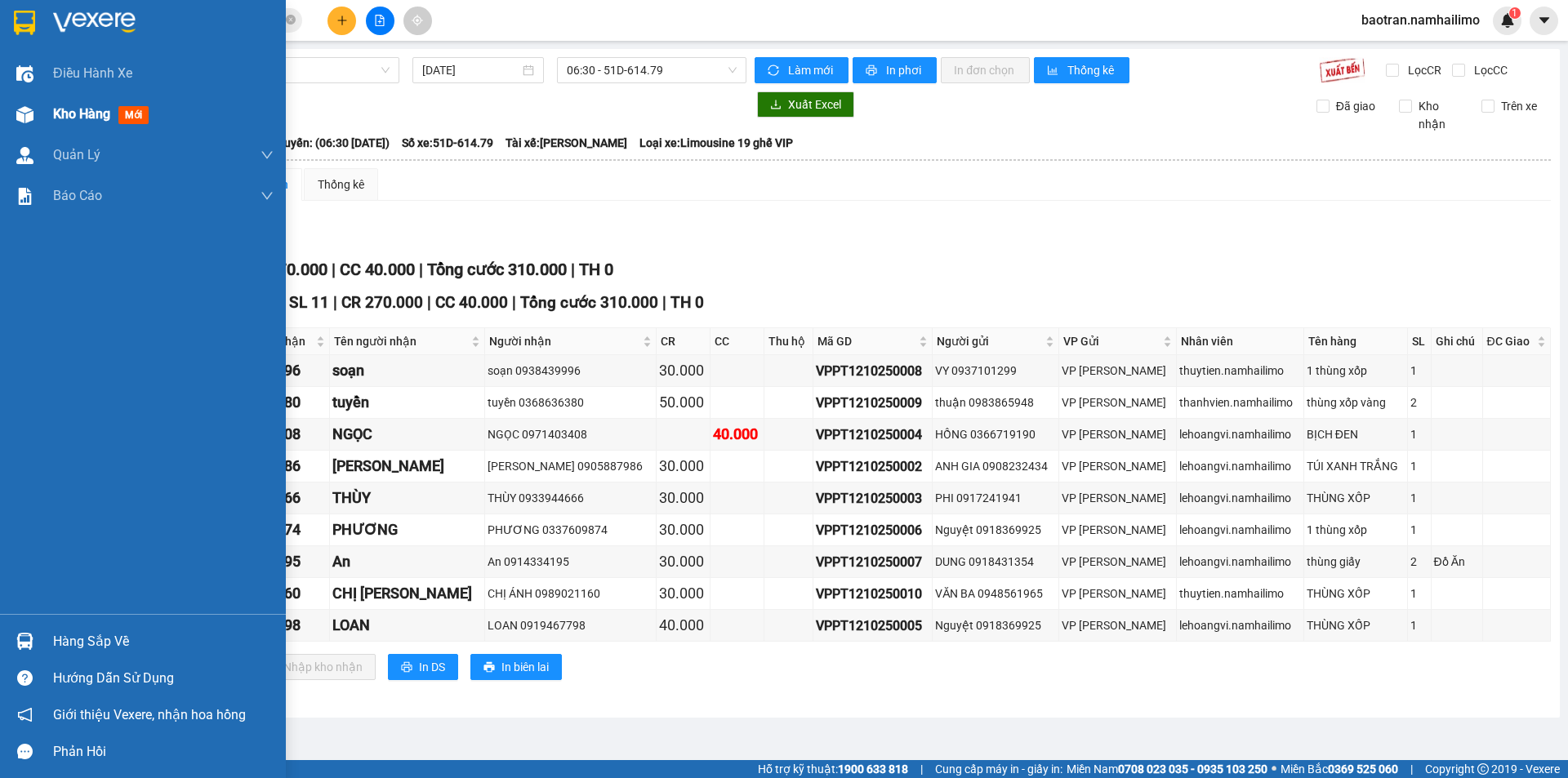
click at [49, 119] on div "Kho hàng mới" at bounding box center [143, 114] width 286 height 41
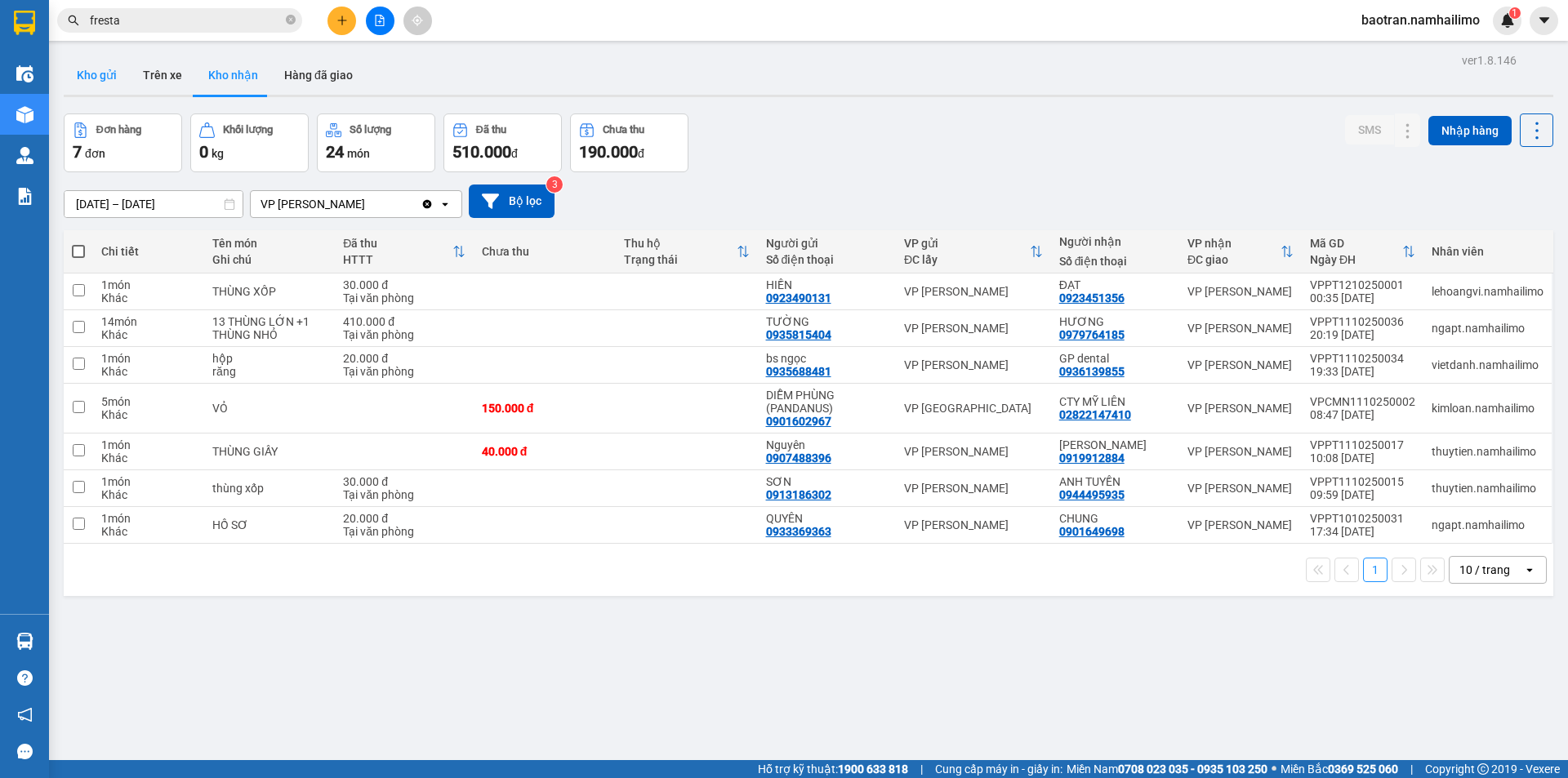
click at [92, 64] on button "Kho gửi" at bounding box center [96, 75] width 66 height 40
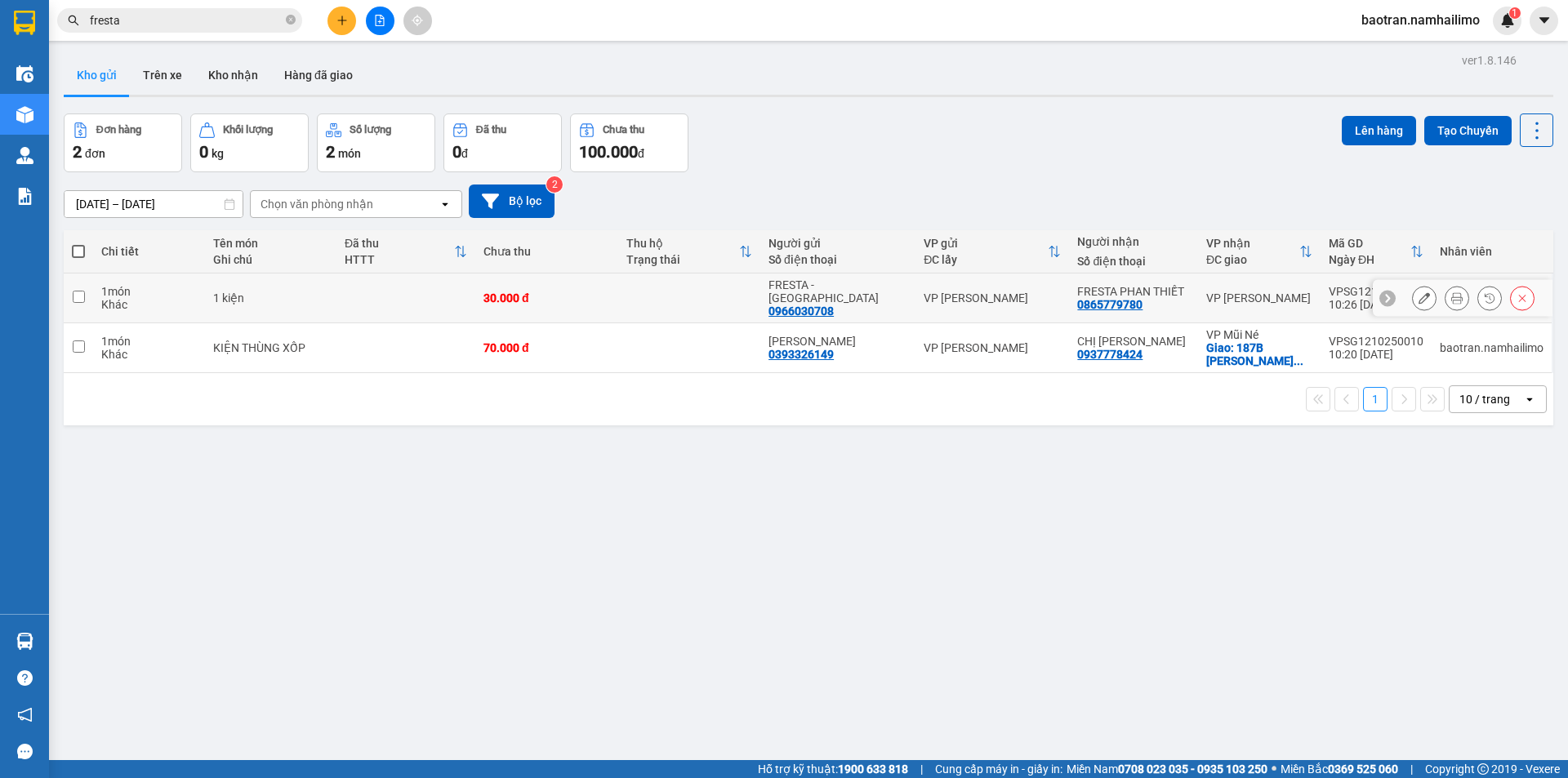
click at [407, 287] on td at bounding box center [406, 298] width 139 height 49
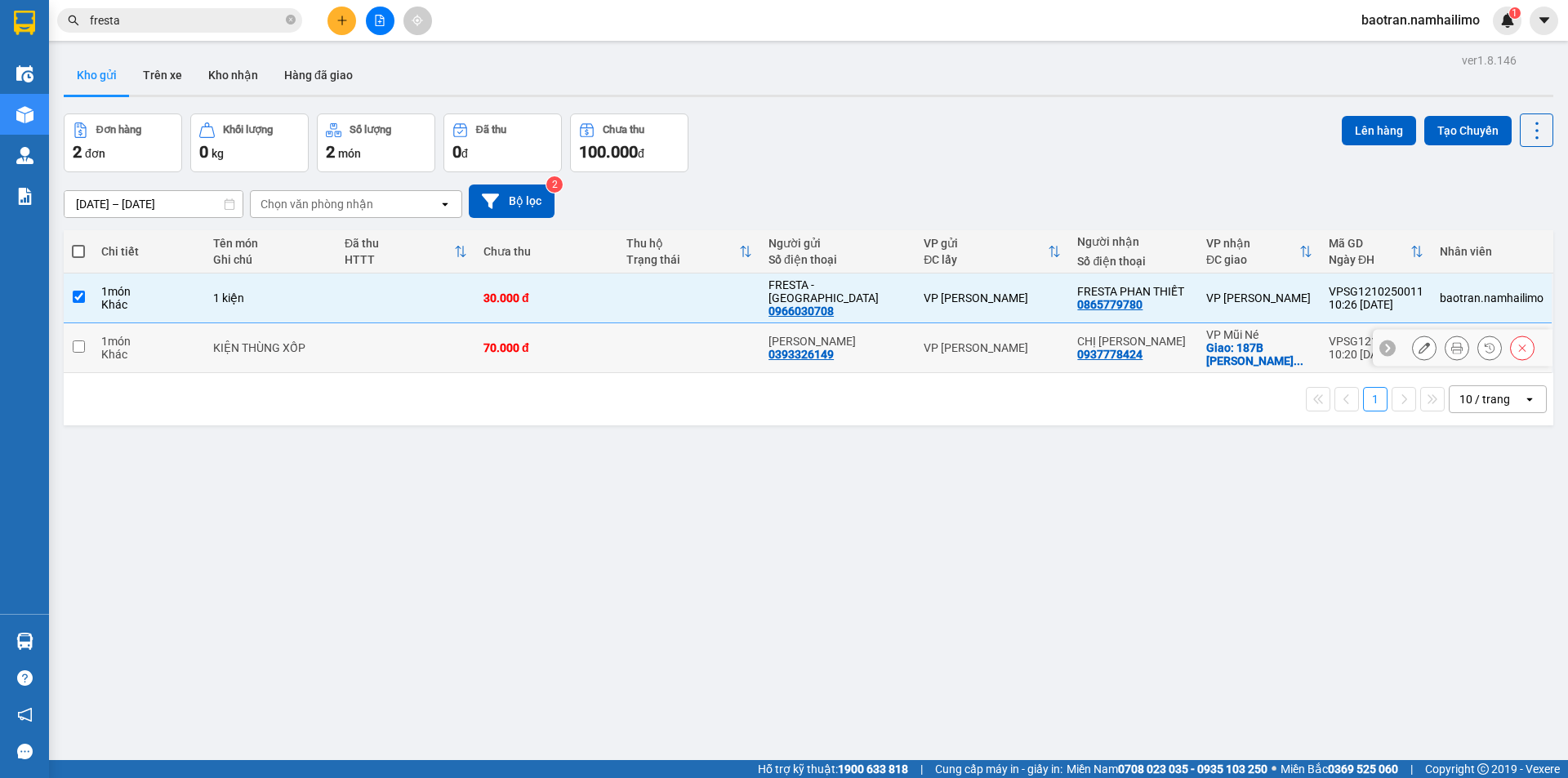
click at [409, 349] on td at bounding box center [406, 348] width 139 height 49
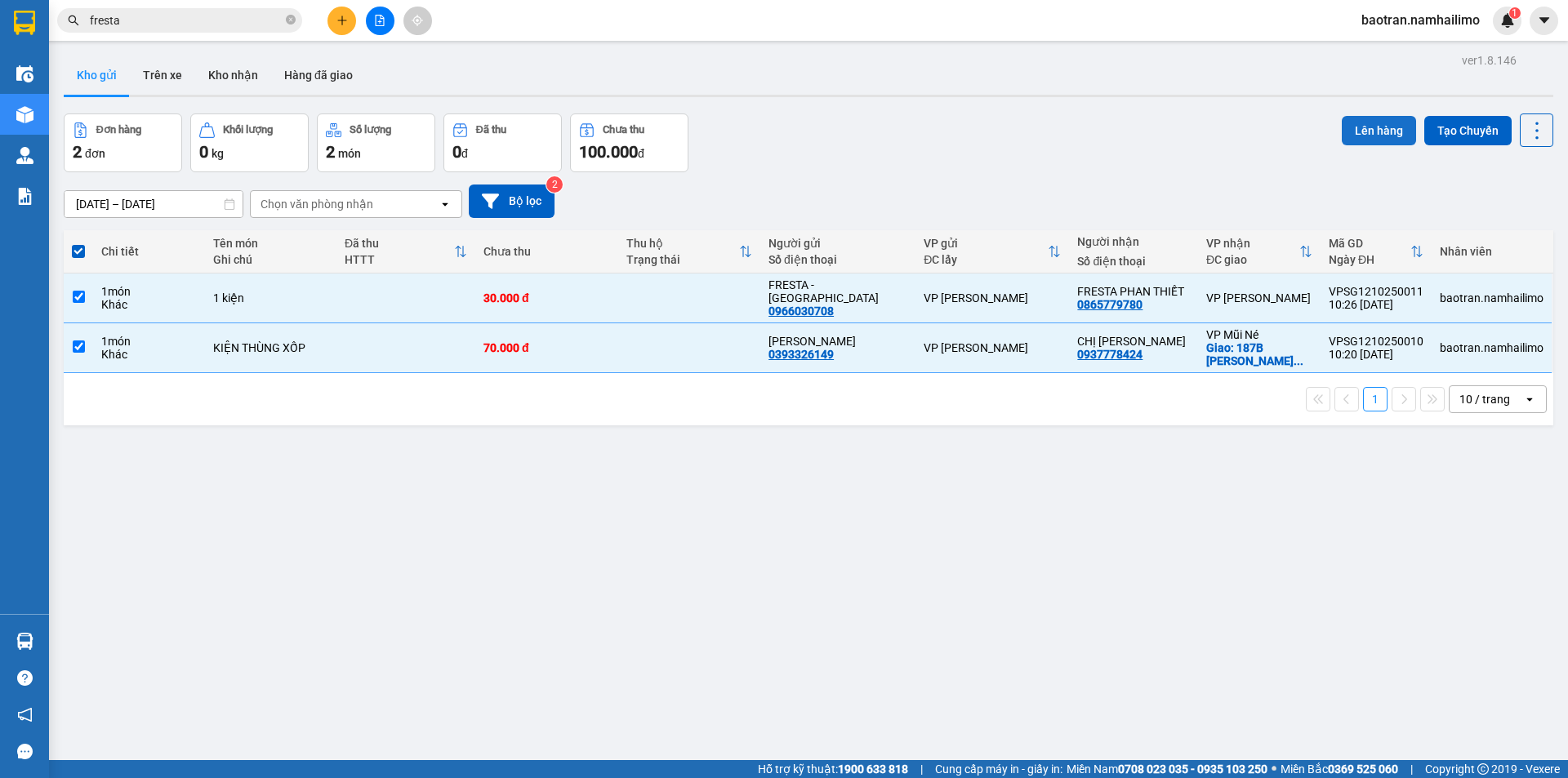
click at [1377, 118] on button "Lên hàng" at bounding box center [1378, 131] width 74 height 30
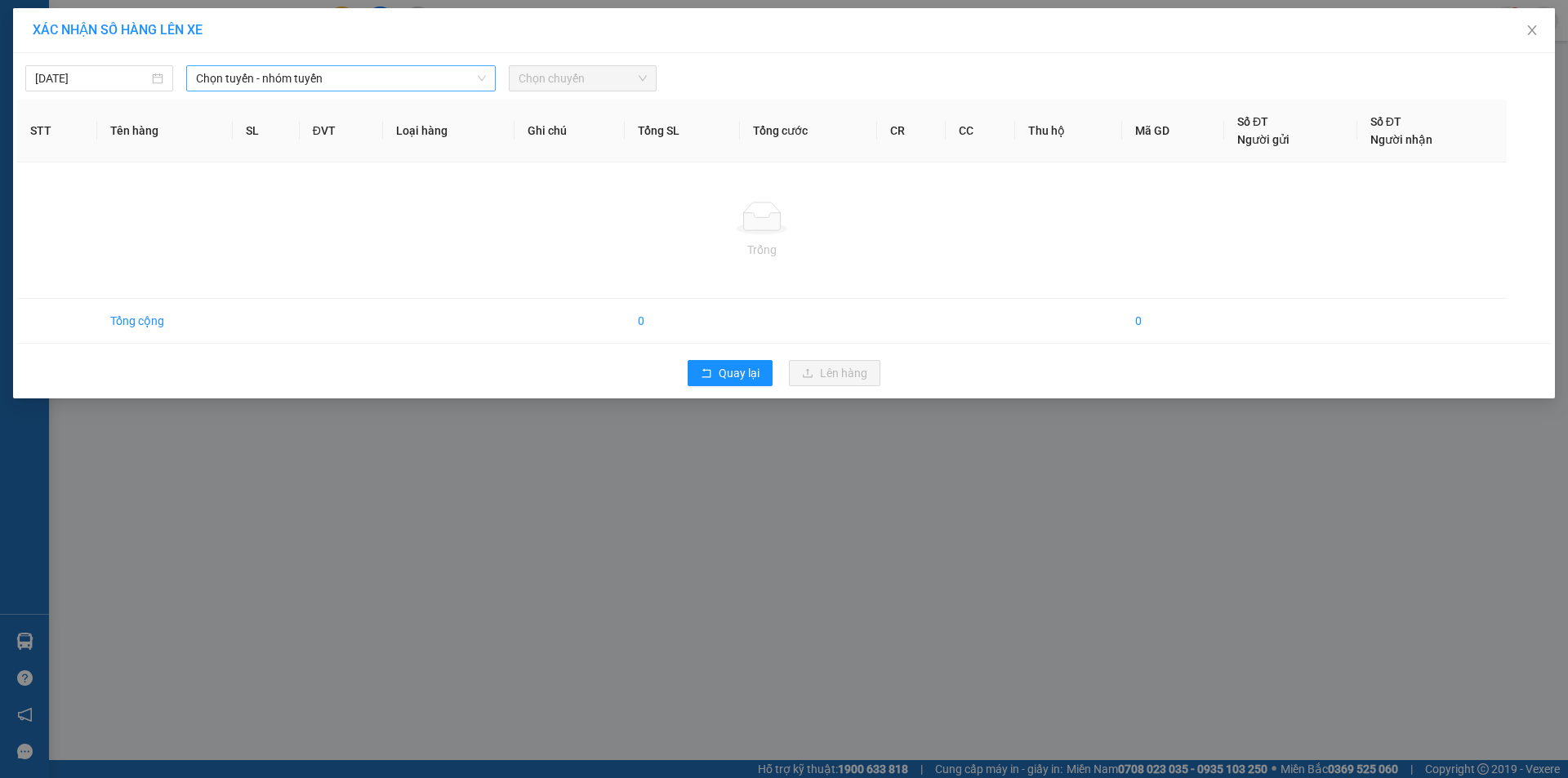
click at [286, 82] on span "Chọn tuyến - nhóm tuyến" at bounding box center [341, 78] width 290 height 25
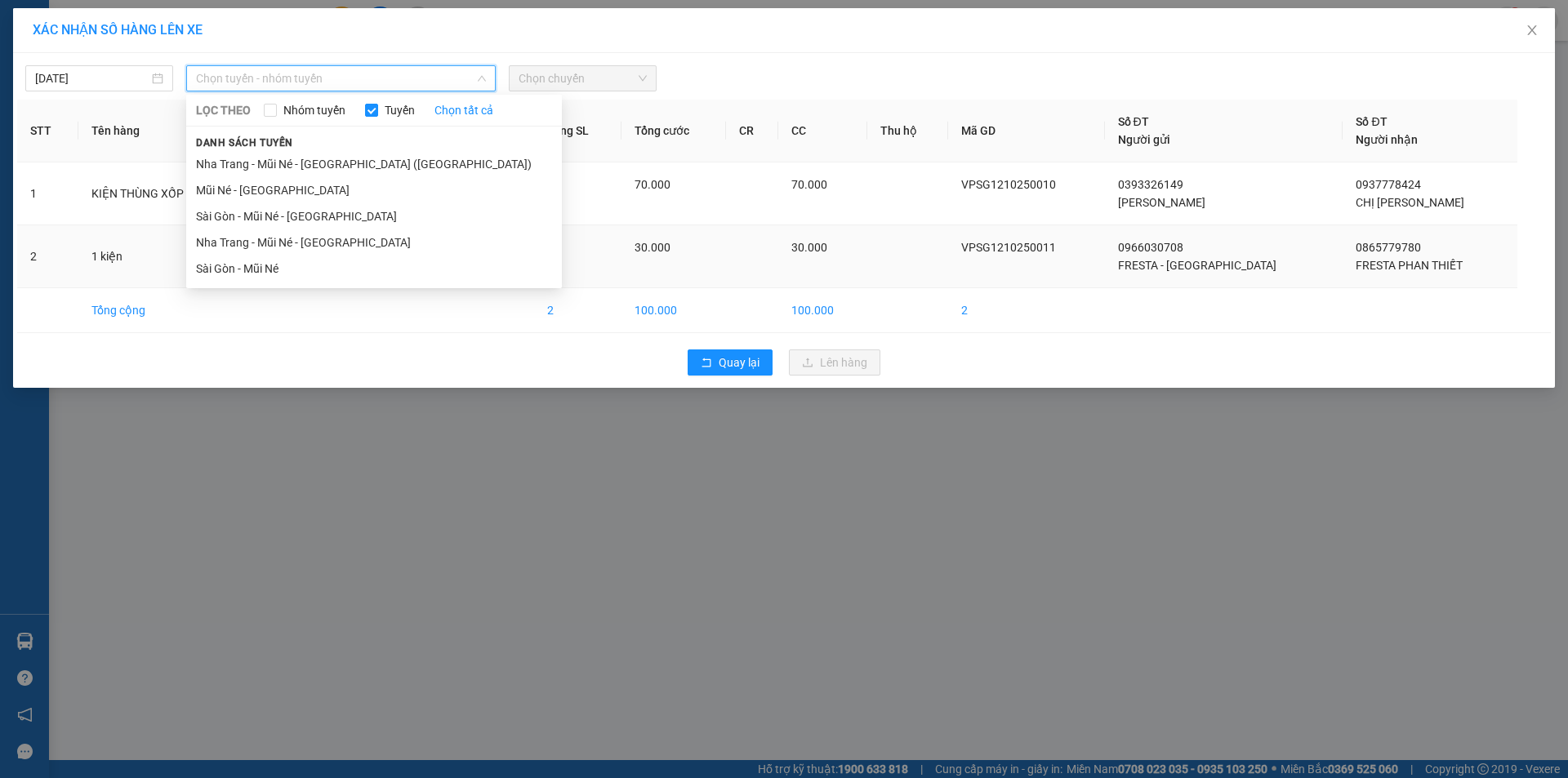
drag, startPoint x: 255, startPoint y: 272, endPoint x: 270, endPoint y: 263, distance: 17.5
click at [257, 271] on li "Sài Gòn - Mũi Né" at bounding box center [374, 268] width 376 height 26
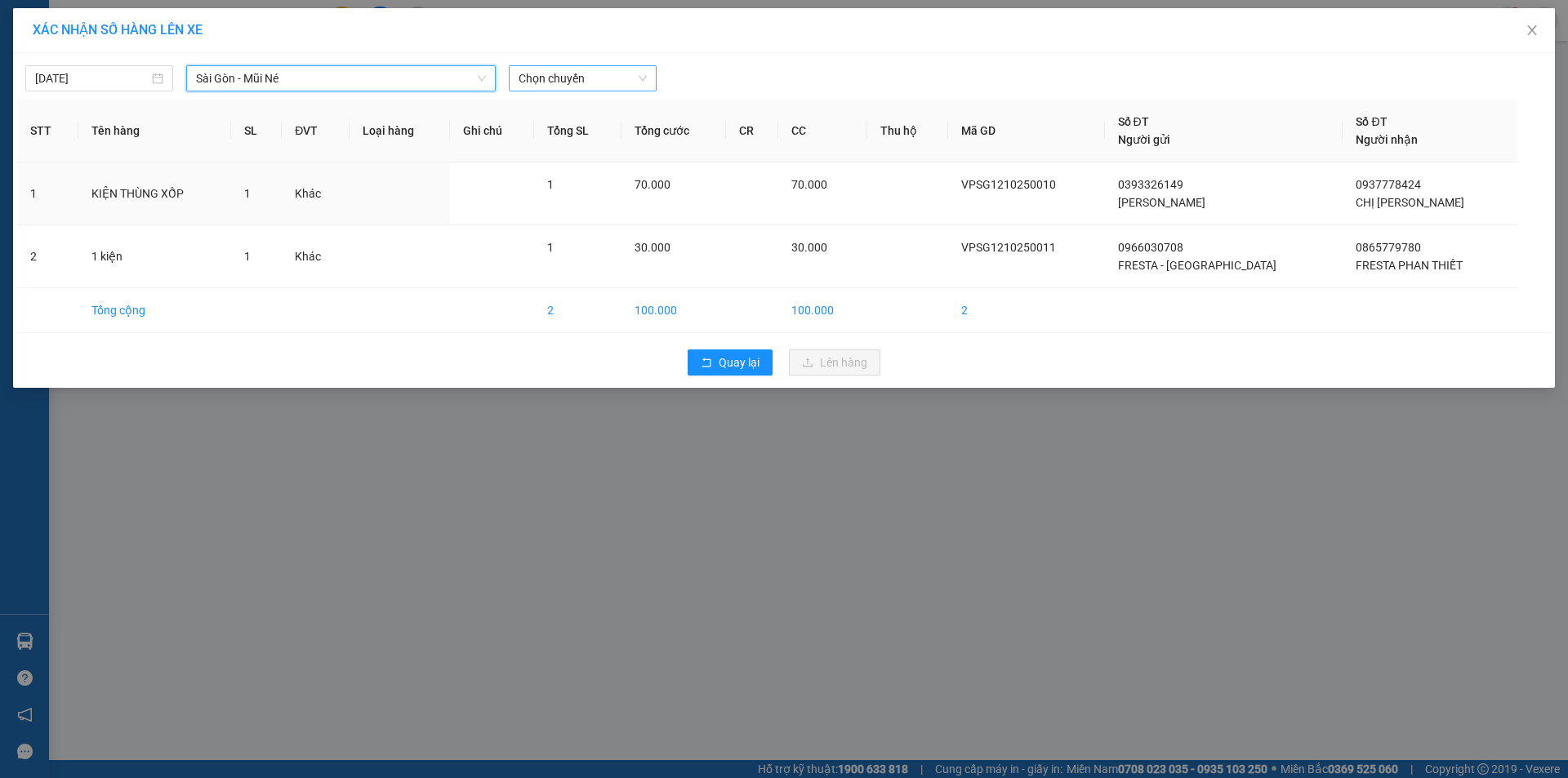
click at [571, 86] on span "Chọn chuyến" at bounding box center [583, 78] width 129 height 25
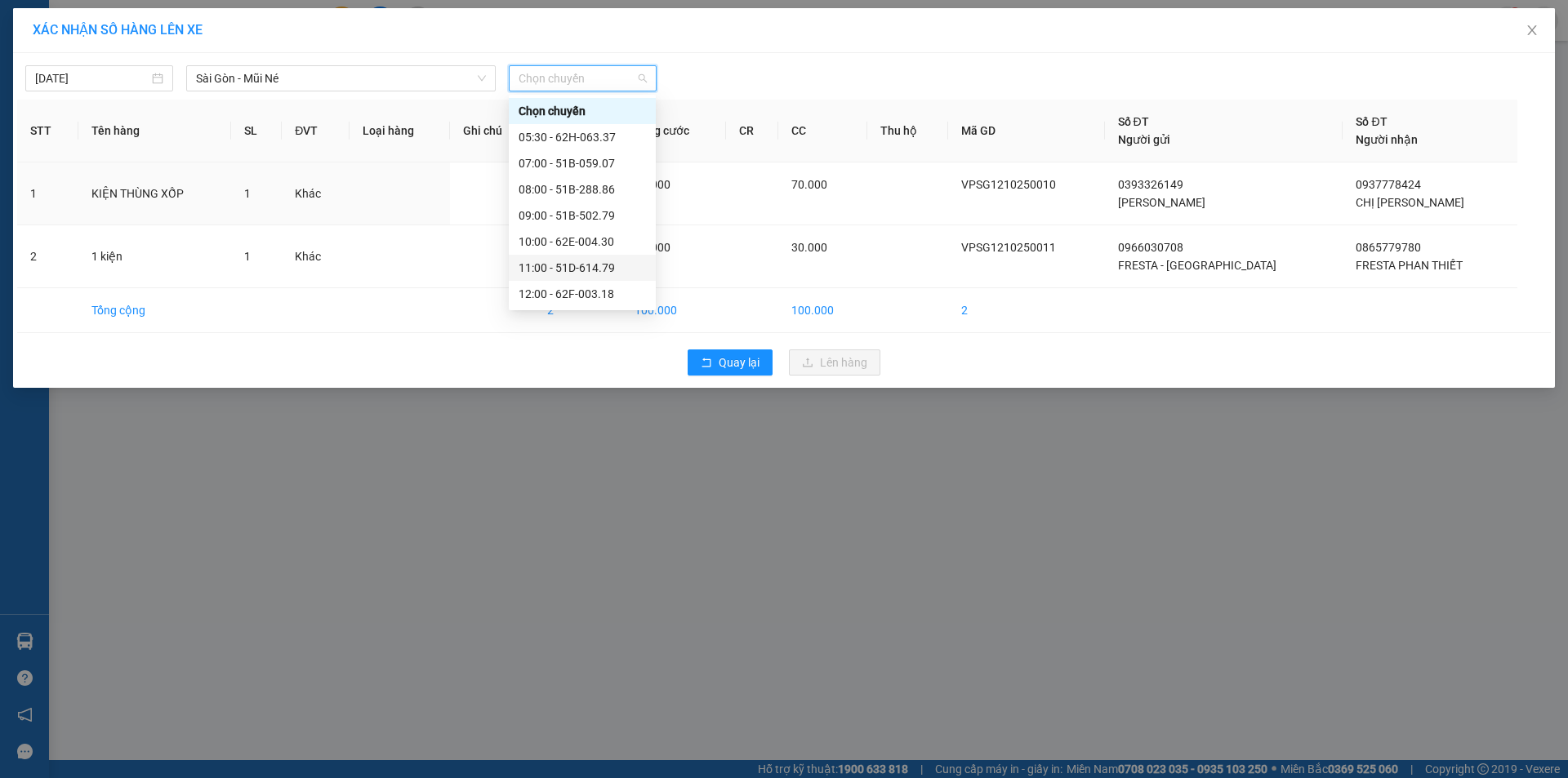
click at [598, 271] on div "11:00 - 51D-614.79" at bounding box center [582, 268] width 128 height 18
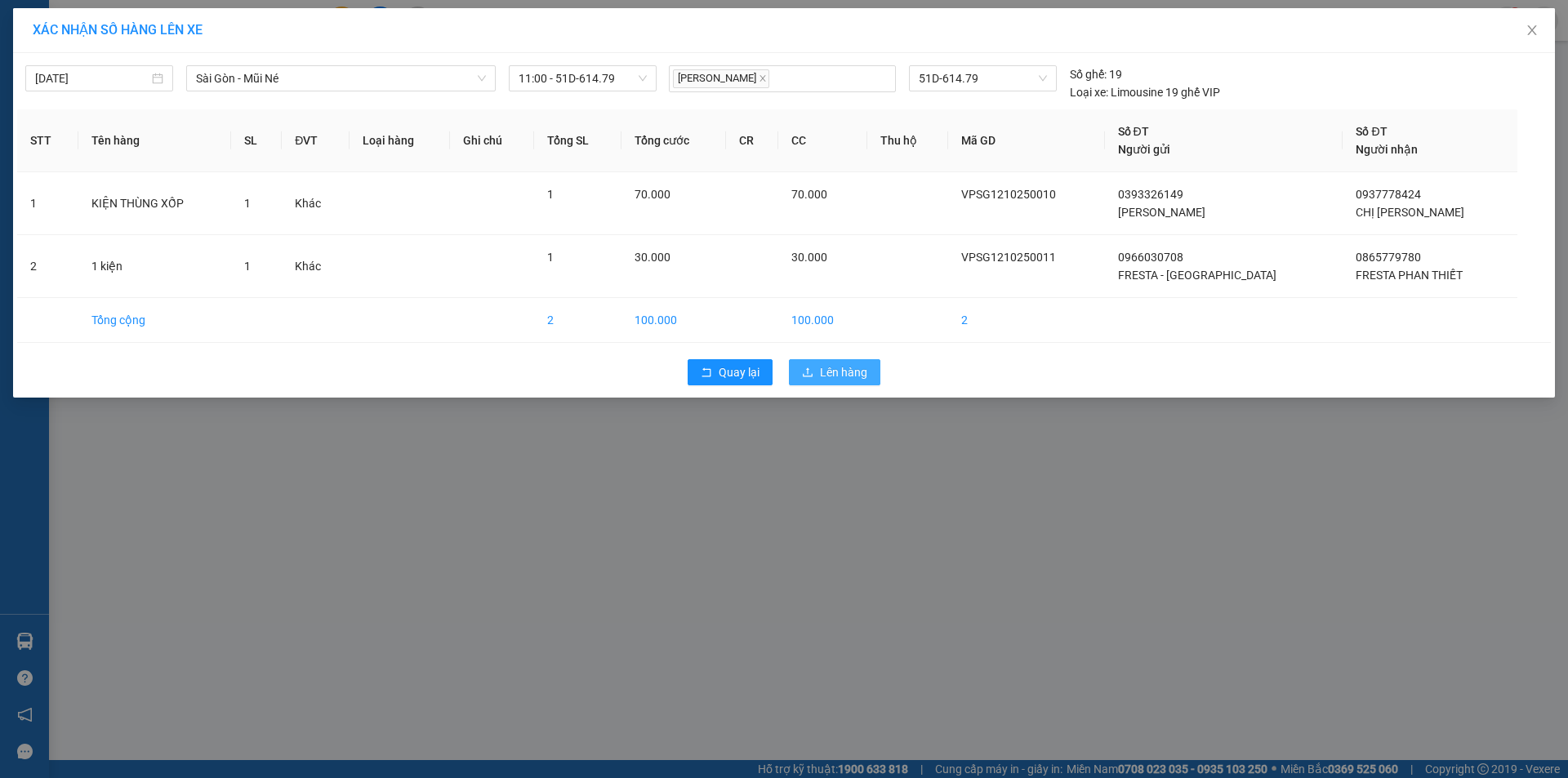
click at [839, 369] on span "Lên hàng" at bounding box center [843, 372] width 48 height 18
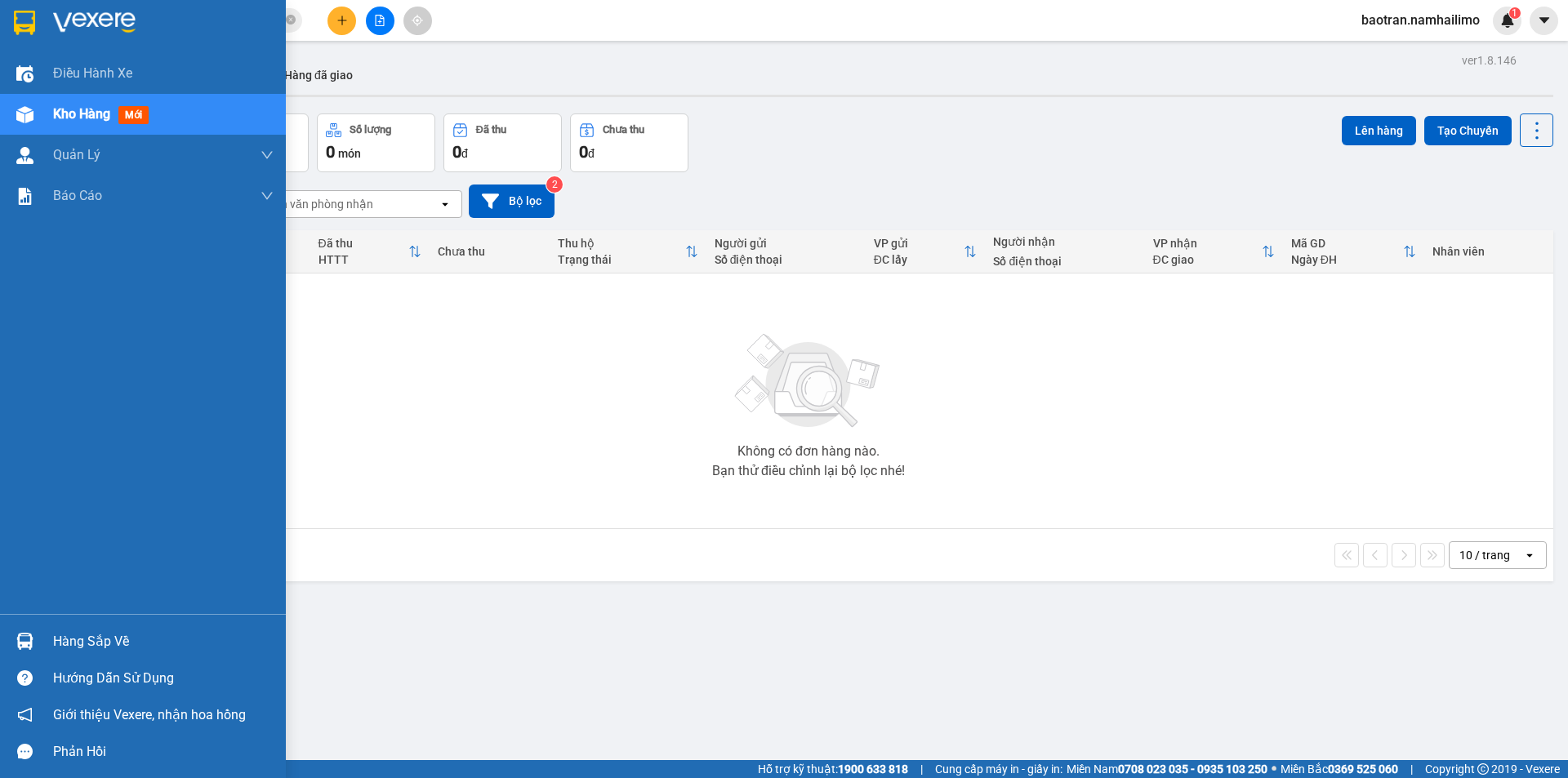
click at [95, 636] on div "Hàng sắp về" at bounding box center [163, 641] width 221 height 25
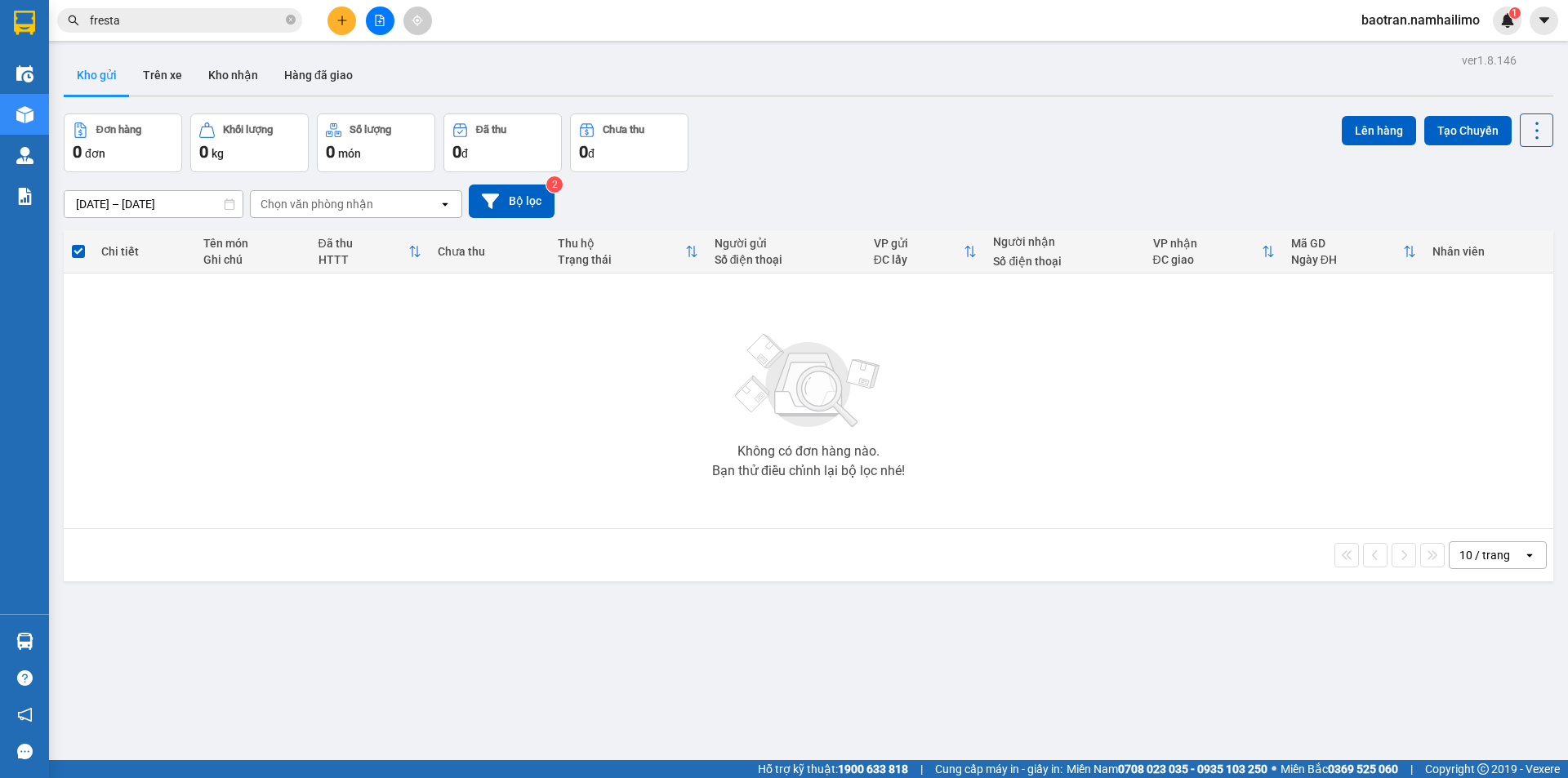
drag, startPoint x: 428, startPoint y: 406, endPoint x: 197, endPoint y: 385, distance: 232.0
click at [427, 404] on section "Kết quả tìm kiếm ( 619 ) Bộ lọc Mã ĐH Trạng thái Món hàng Tổng cước Chưa cước N…" at bounding box center [784, 389] width 1568 height 778
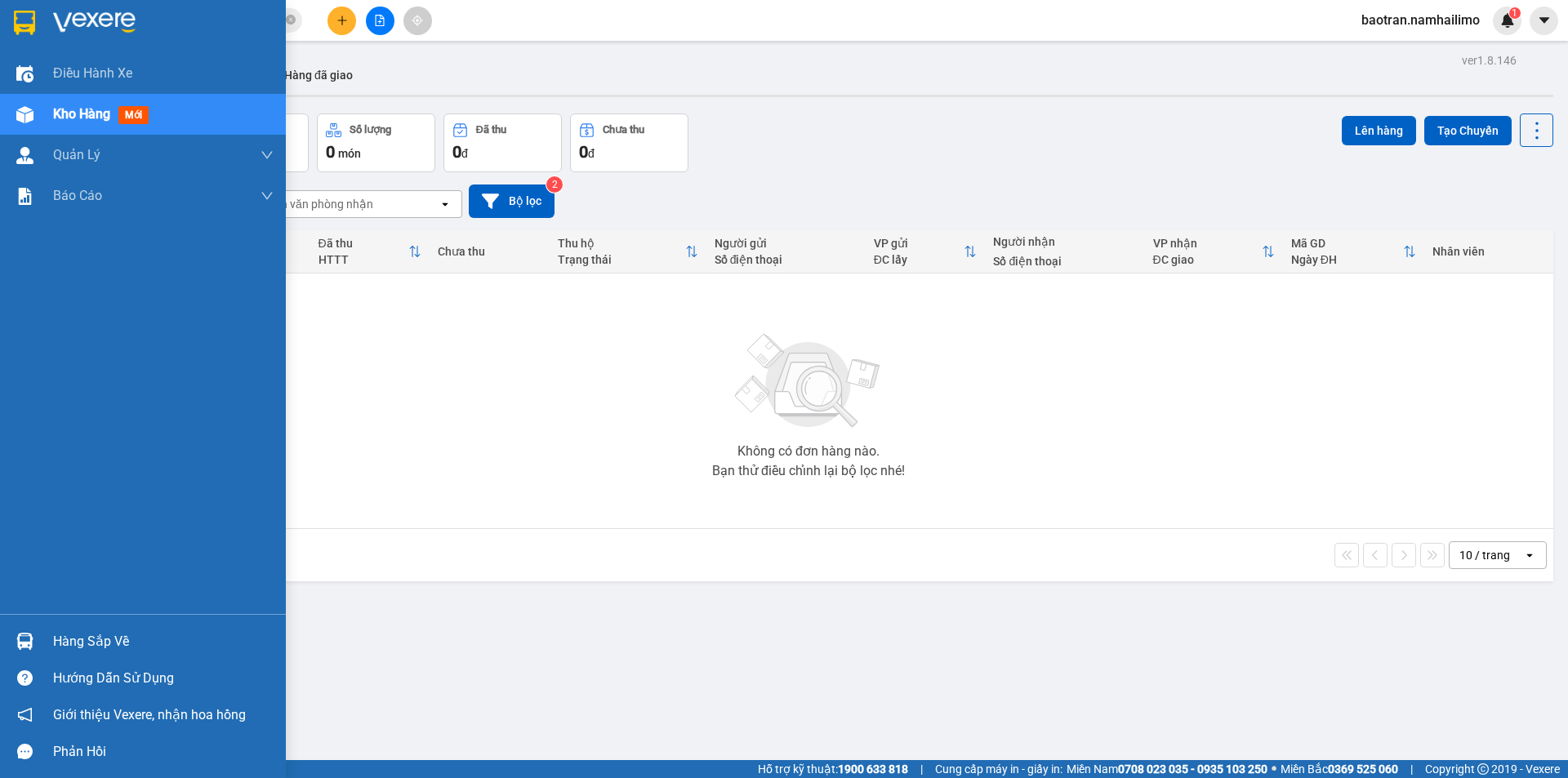
click at [96, 637] on div "Hàng sắp về" at bounding box center [163, 641] width 221 height 25
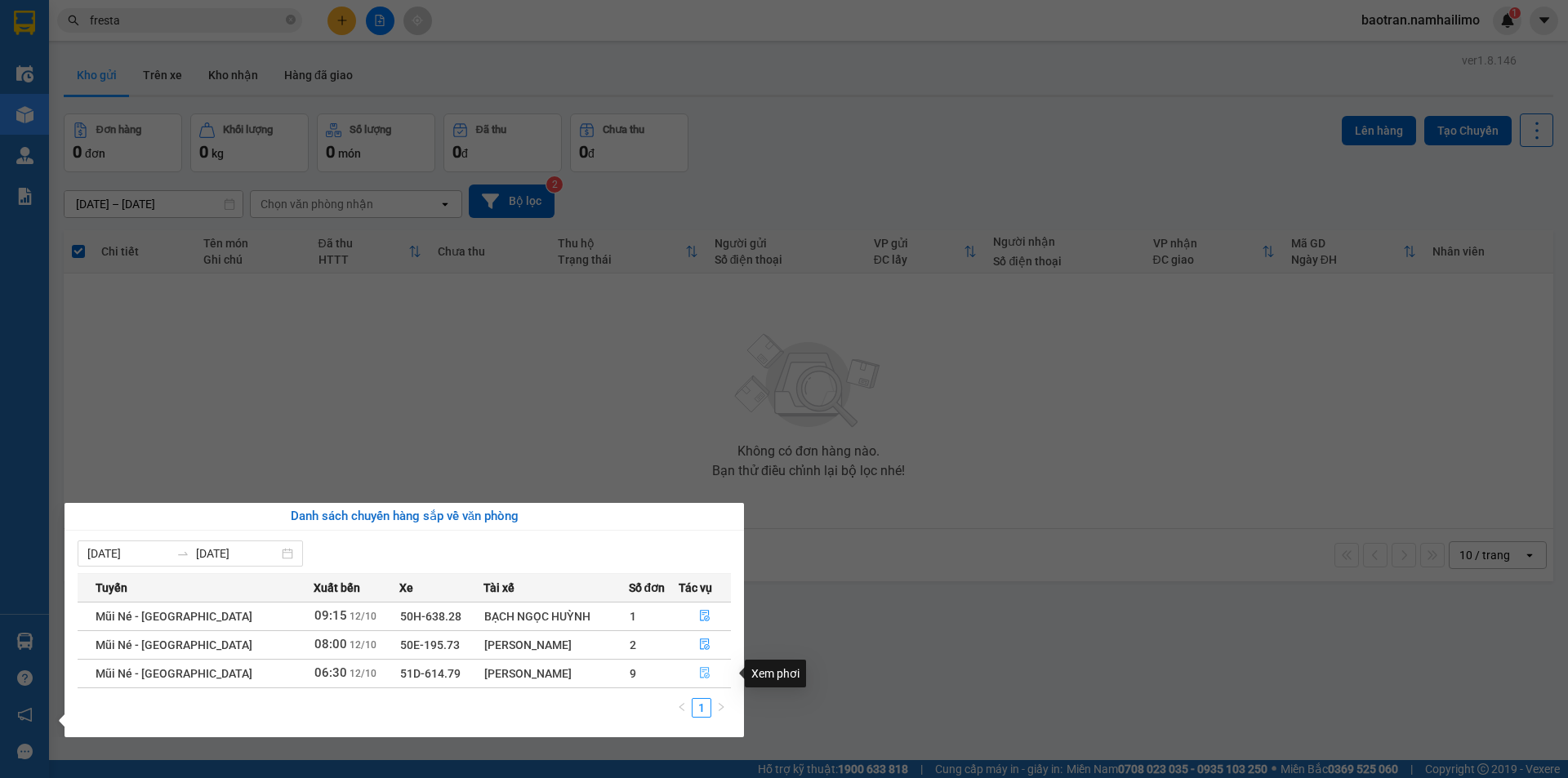
click at [707, 673] on button "button" at bounding box center [705, 673] width 51 height 26
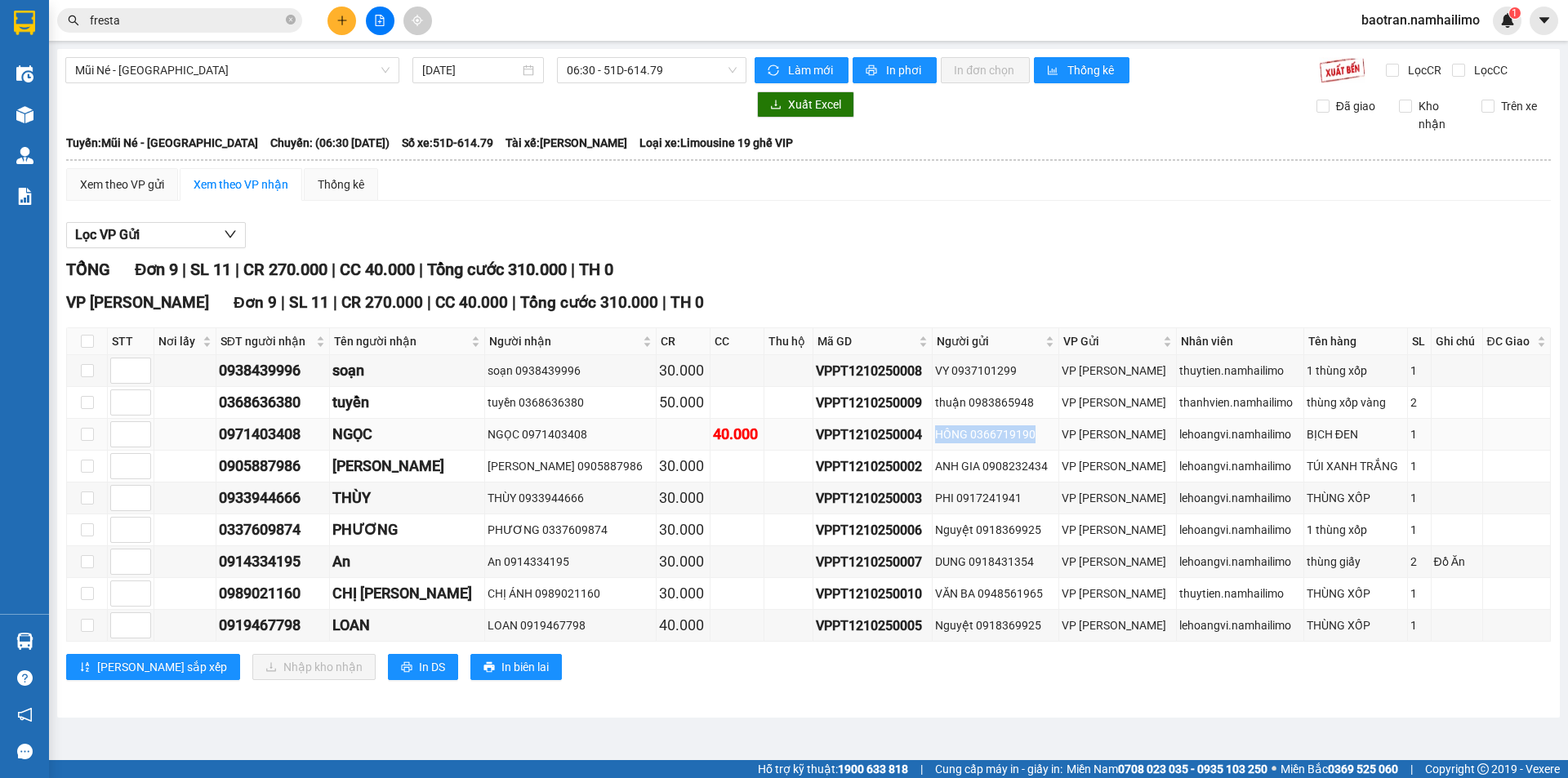
drag, startPoint x: 1023, startPoint y: 430, endPoint x: 914, endPoint y: 438, distance: 109.3
click at [932, 438] on td "HỒNG 0366719190" at bounding box center [996, 435] width 127 height 32
click at [935, 434] on div "HỒNG 0366719190" at bounding box center [996, 435] width 121 height 18
drag, startPoint x: 1027, startPoint y: 441, endPoint x: 914, endPoint y: 435, distance: 113.2
click at [906, 436] on tr "0971403408 NGỌC NGỌC 0971403408 40.000 VPPT1210250004 HỒNG 0366719190 VP Phan T…" at bounding box center [809, 435] width 1484 height 32
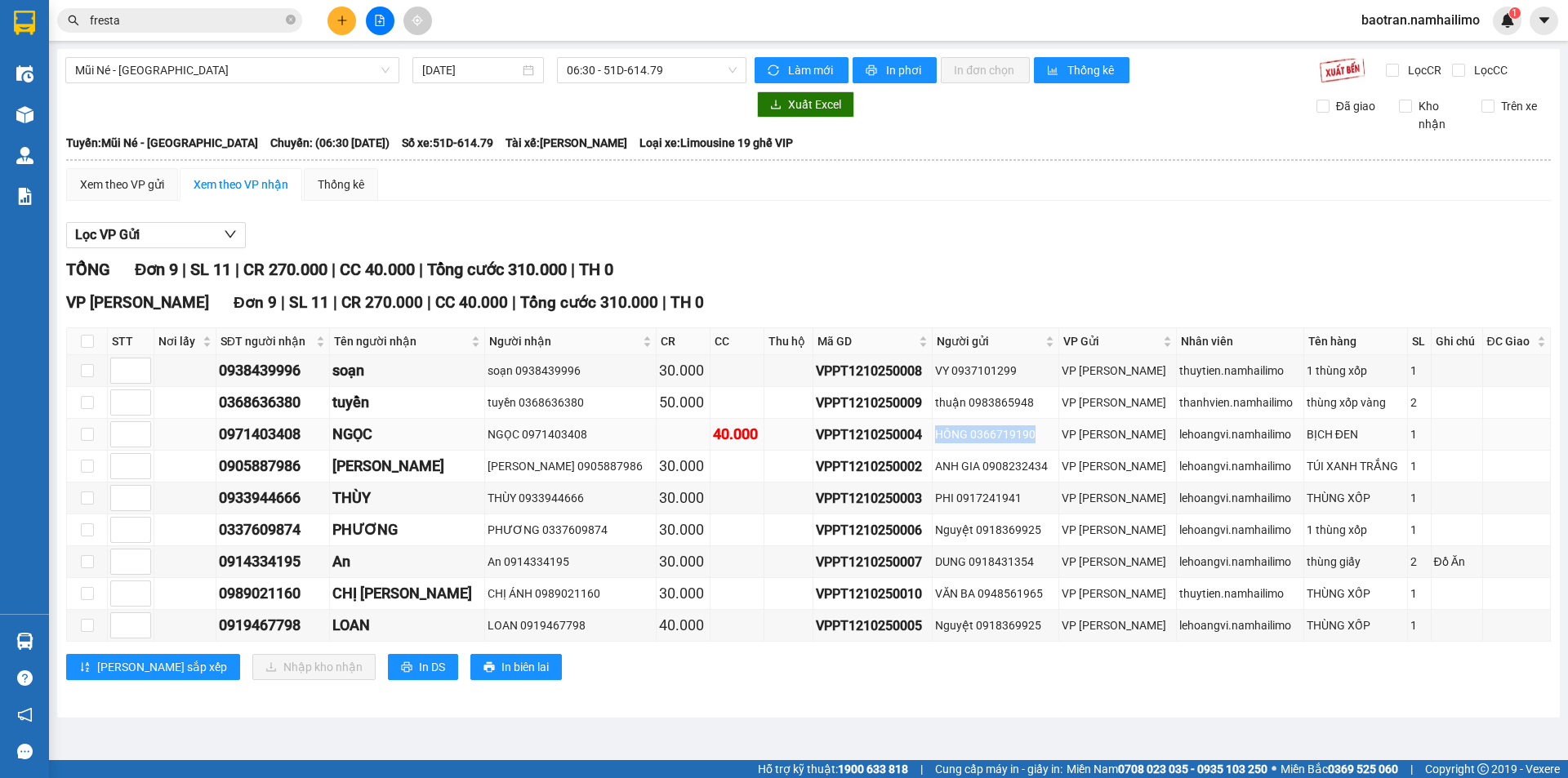
click at [964, 423] on td "HỒNG 0366719190" at bounding box center [996, 435] width 127 height 32
drag, startPoint x: 1015, startPoint y: 436, endPoint x: 921, endPoint y: 434, distance: 94.0
click at [935, 434] on div "HỒNG 0366719190" at bounding box center [996, 435] width 121 height 18
click at [968, 432] on div "HỒNG 0366719190" at bounding box center [996, 435] width 121 height 18
drag, startPoint x: 1410, startPoint y: 431, endPoint x: 921, endPoint y: 430, distance: 489.0
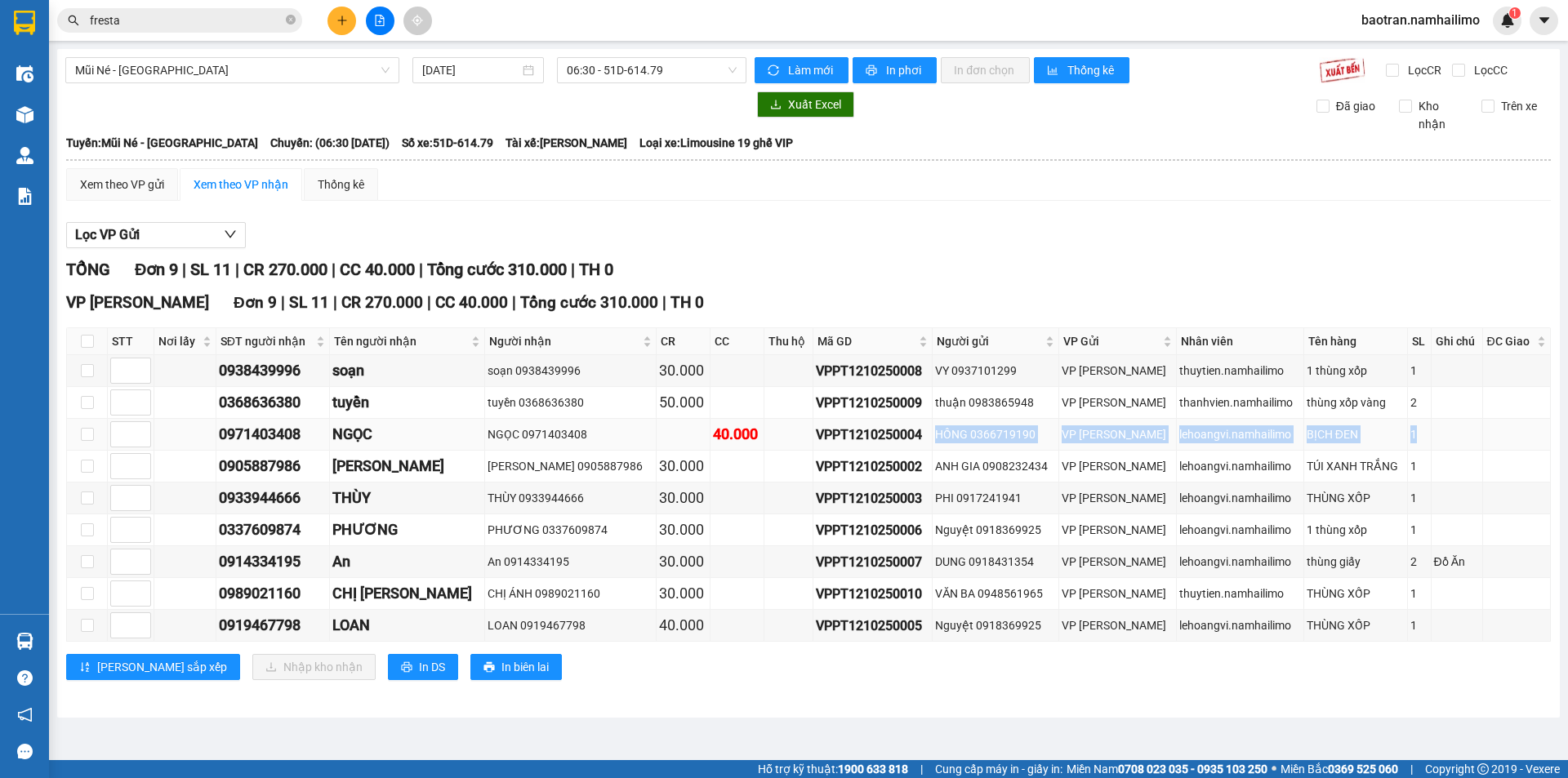
click at [921, 430] on tr "0971403408 NGỌC NGỌC 0971403408 40.000 VPPT1210250004 HỒNG 0366719190 VP Phan T…" at bounding box center [809, 435] width 1484 height 32
click at [949, 435] on div "HỒNG 0366719190" at bounding box center [996, 435] width 121 height 18
drag, startPoint x: 1262, startPoint y: 433, endPoint x: 920, endPoint y: 429, distance: 342.0
click at [919, 428] on tr "0971403408 NGỌC NGỌC 0971403408 40.000 VPPT1210250004 HỒNG 0366719190 VP Phan T…" at bounding box center [809, 435] width 1484 height 32
click at [961, 432] on div "HỒNG 0366719190" at bounding box center [996, 435] width 121 height 18
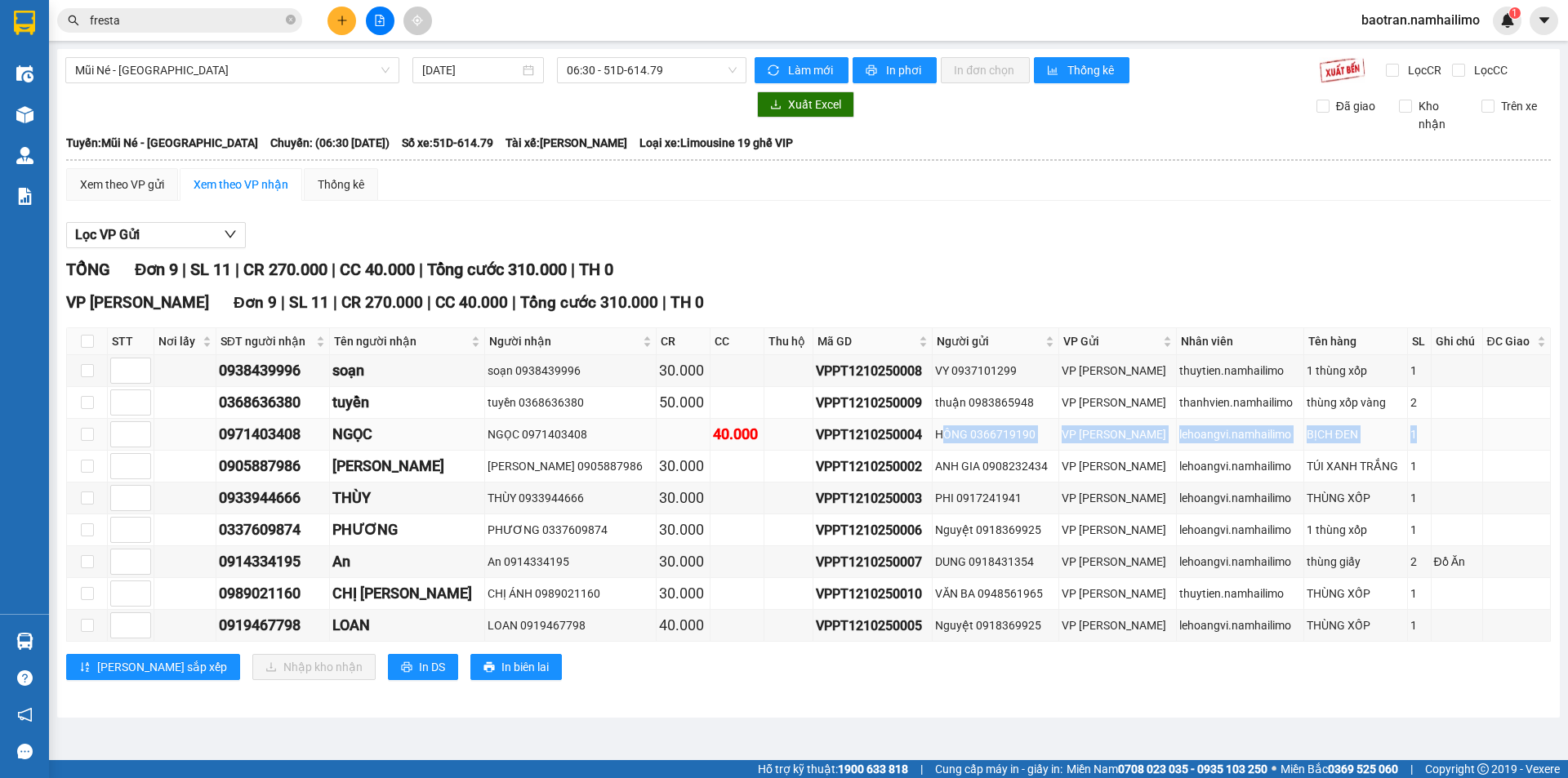
drag, startPoint x: 1384, startPoint y: 435, endPoint x: 926, endPoint y: 435, distance: 458.0
click at [926, 435] on tr "0971403408 NGỌC NGỌC 0971403408 40.000 VPPT1210250004 HỒNG 0366719190 VP Phan T…" at bounding box center [809, 435] width 1484 height 32
click at [935, 435] on div "HỒNG 0366719190" at bounding box center [996, 435] width 121 height 18
drag, startPoint x: 1407, startPoint y: 428, endPoint x: 912, endPoint y: 432, distance: 495.0
click at [912, 432] on tr "0971403408 NGỌC NGỌC 0971403408 40.000 VPPT1210250004 HỒNG 0366719190 VP Phan T…" at bounding box center [809, 435] width 1484 height 32
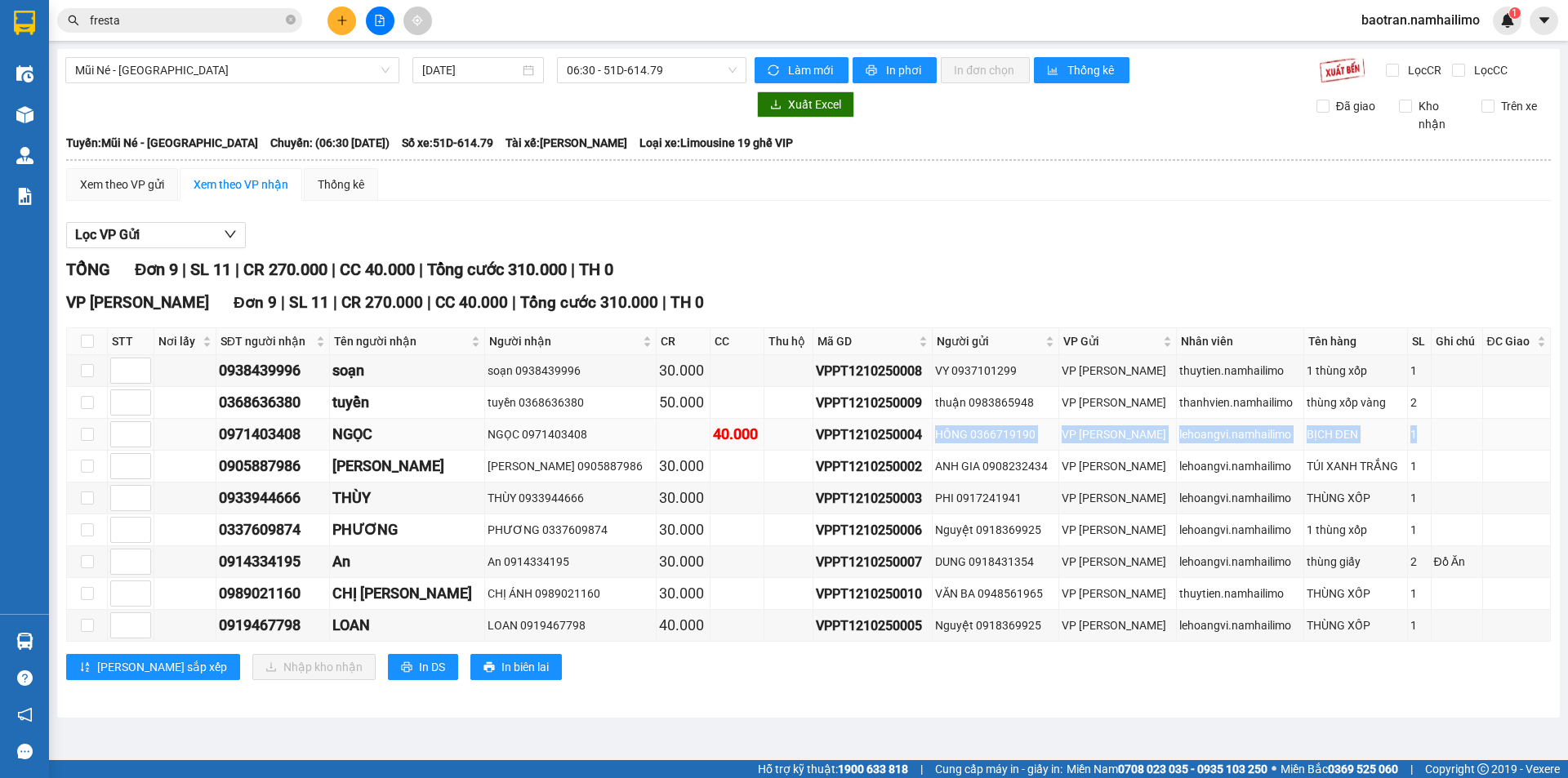
click at [935, 434] on div "HỒNG 0366719190" at bounding box center [996, 435] width 121 height 18
drag, startPoint x: 1199, startPoint y: 429, endPoint x: 921, endPoint y: 427, distance: 278.0
click at [921, 427] on tr "0971403408 NGỌC NGỌC 0971403408 40.000 VPPT1210250004 HỒNG 0366719190 VP Phan T…" at bounding box center [809, 435] width 1484 height 32
click at [952, 440] on div "HỒNG 0366719190" at bounding box center [996, 435] width 121 height 18
drag, startPoint x: 318, startPoint y: 464, endPoint x: 224, endPoint y: 464, distance: 94.0
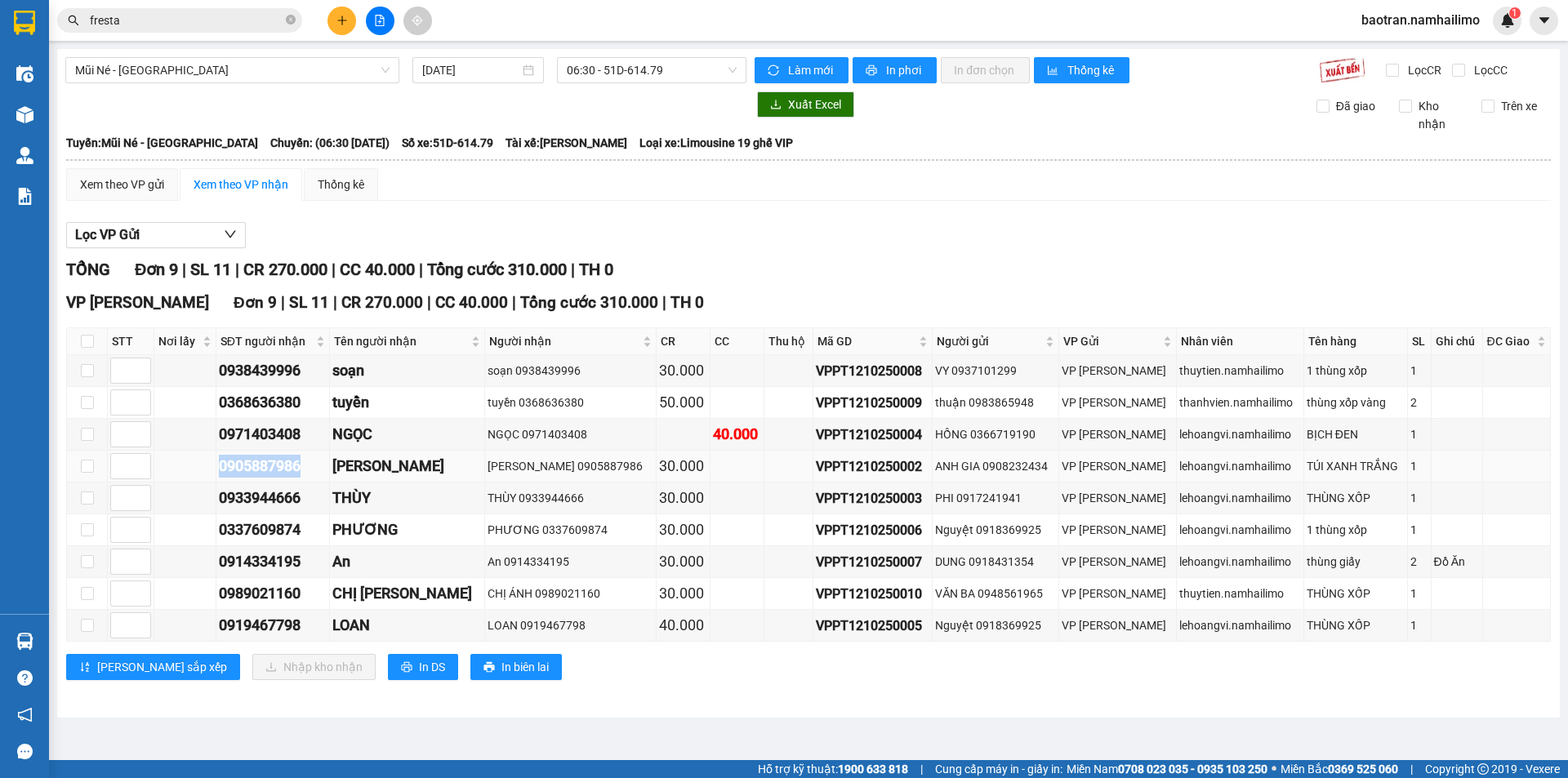
click at [224, 464] on td "0905887986" at bounding box center [273, 466] width 114 height 32
click at [265, 467] on div "0905887986" at bounding box center [272, 466] width 108 height 23
click at [322, 468] on div "0905887986" at bounding box center [272, 466] width 108 height 23
drag, startPoint x: 317, startPoint y: 468, endPoint x: 228, endPoint y: 467, distance: 89.0
click at [227, 467] on div "0905887986" at bounding box center [272, 466] width 108 height 23
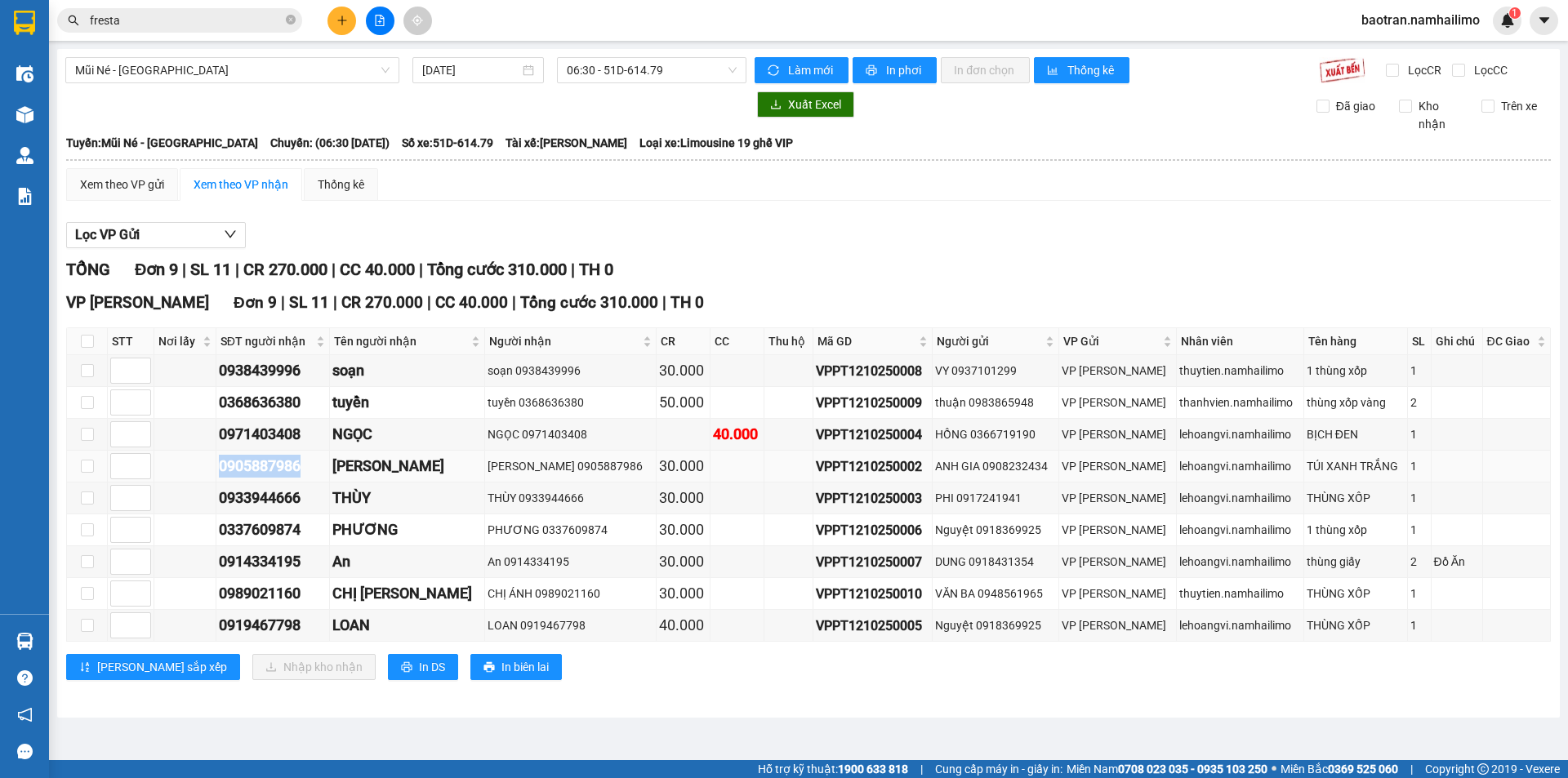
click at [259, 462] on div "0905887986" at bounding box center [272, 466] width 108 height 23
drag, startPoint x: 317, startPoint y: 462, endPoint x: 214, endPoint y: 469, distance: 103.2
click at [206, 469] on tr "0905887986 KIM MAI KIM MAI 0905887986 30.000 VPPT1210250002 ANH GIA 0908232434 …" at bounding box center [809, 466] width 1484 height 32
click at [264, 465] on div "0905887986" at bounding box center [272, 466] width 108 height 23
click at [320, 469] on div "0905887986" at bounding box center [272, 466] width 108 height 23
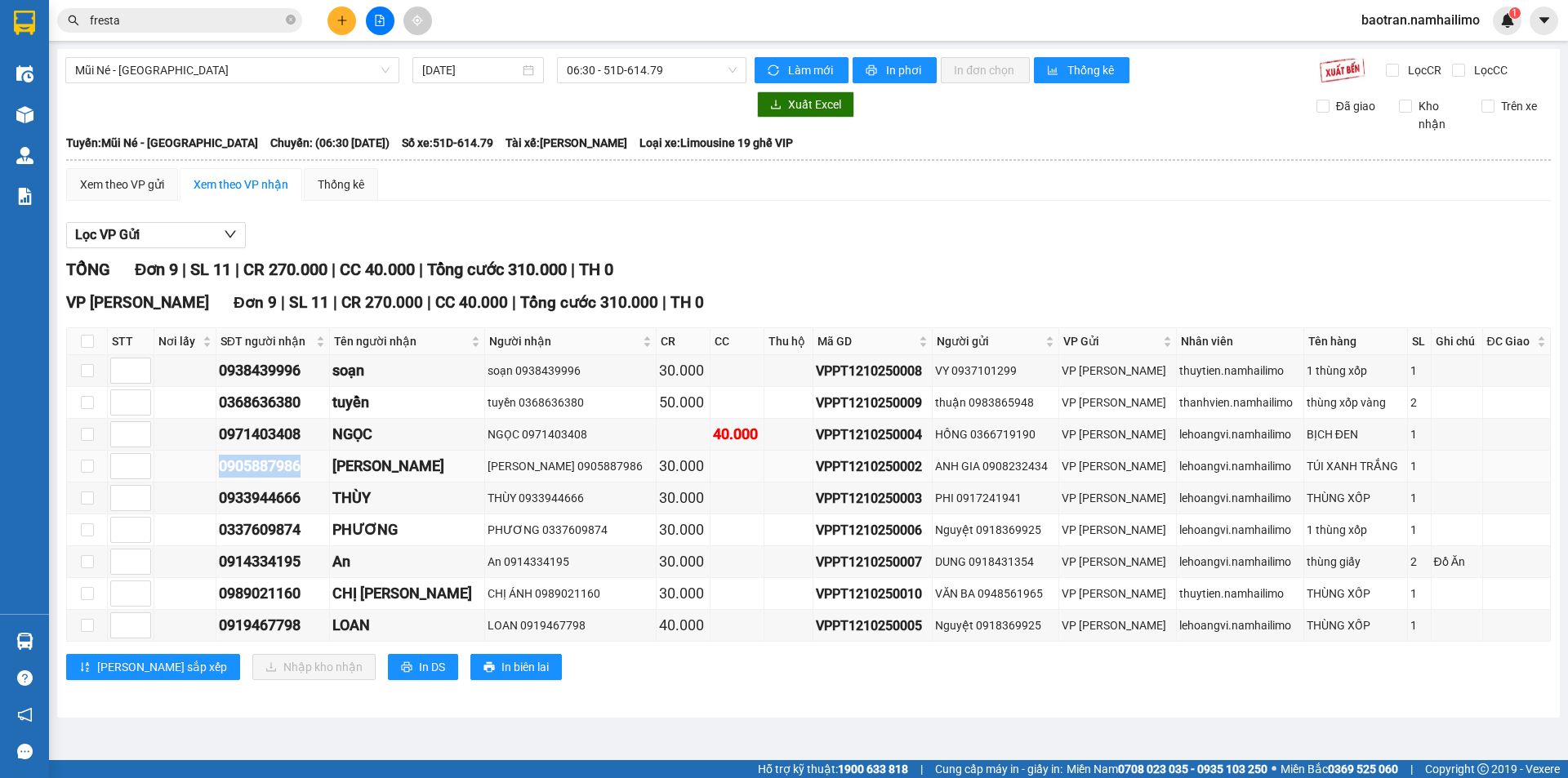
drag, startPoint x: 322, startPoint y: 470, endPoint x: 198, endPoint y: 466, distance: 124.1
click at [198, 466] on tr "0905887986 KIM MAI KIM MAI 0905887986 30.000 VPPT1210250002 ANH GIA 0908232434 …" at bounding box center [809, 466] width 1484 height 32
click at [258, 471] on div "0905887986" at bounding box center [272, 466] width 108 height 23
drag, startPoint x: 315, startPoint y: 467, endPoint x: 217, endPoint y: 465, distance: 98.0
click at [206, 466] on tr "0905887986 KIM MAI KIM MAI 0905887986 30.000 VPPT1210250002 ANH GIA 0908232434 …" at bounding box center [809, 466] width 1484 height 32
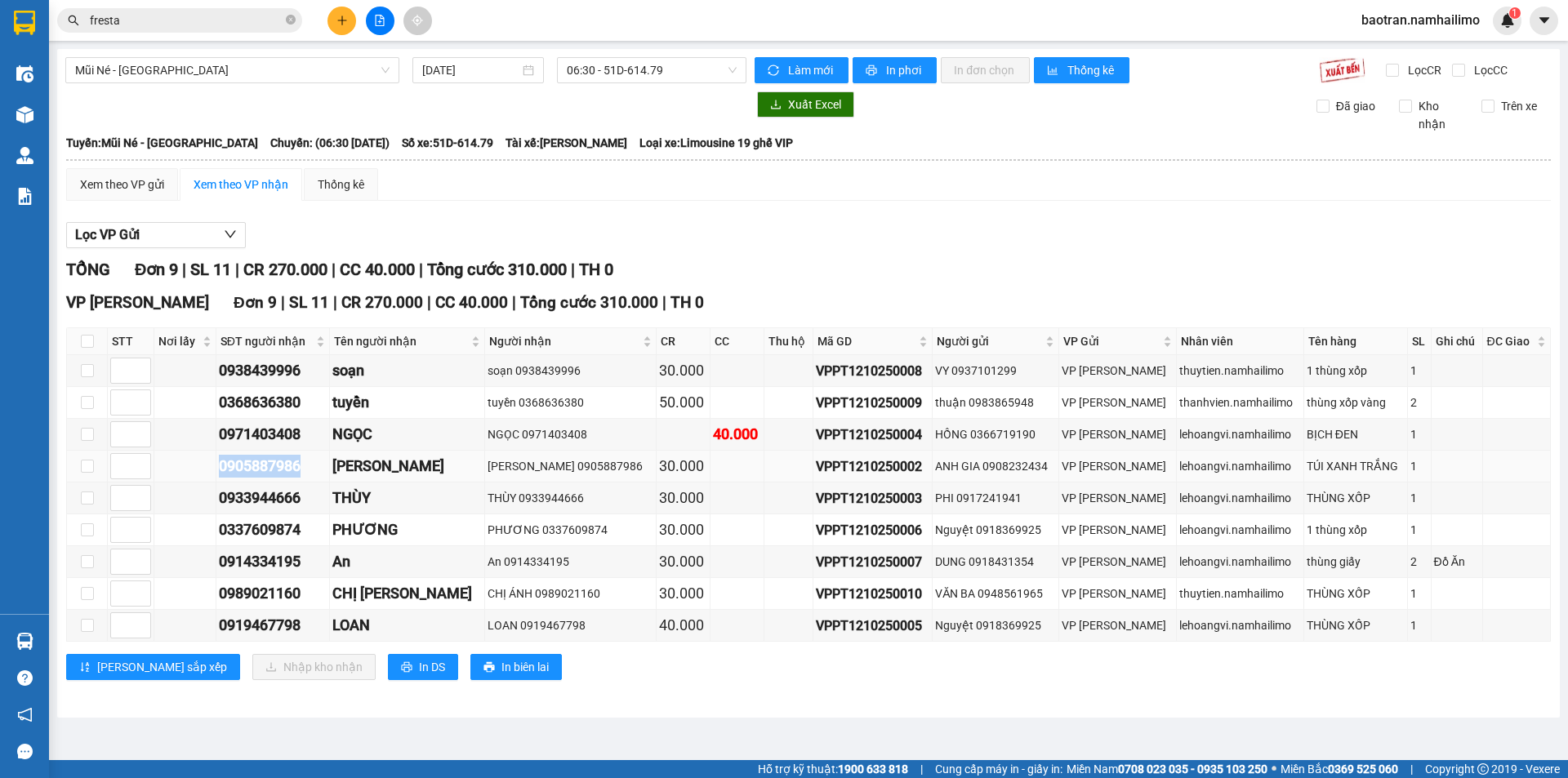
click at [278, 459] on div "0905887986" at bounding box center [272, 466] width 108 height 23
drag, startPoint x: 324, startPoint y: 465, endPoint x: 220, endPoint y: 468, distance: 104.0
click at [220, 468] on tr "0905887986 KIM MAI KIM MAI 0905887986 30.000 VPPT1210250002 ANH GIA 0908232434 …" at bounding box center [809, 466] width 1484 height 32
click at [279, 464] on div "0905887986" at bounding box center [272, 466] width 108 height 23
drag, startPoint x: 315, startPoint y: 462, endPoint x: 220, endPoint y: 469, distance: 95.3
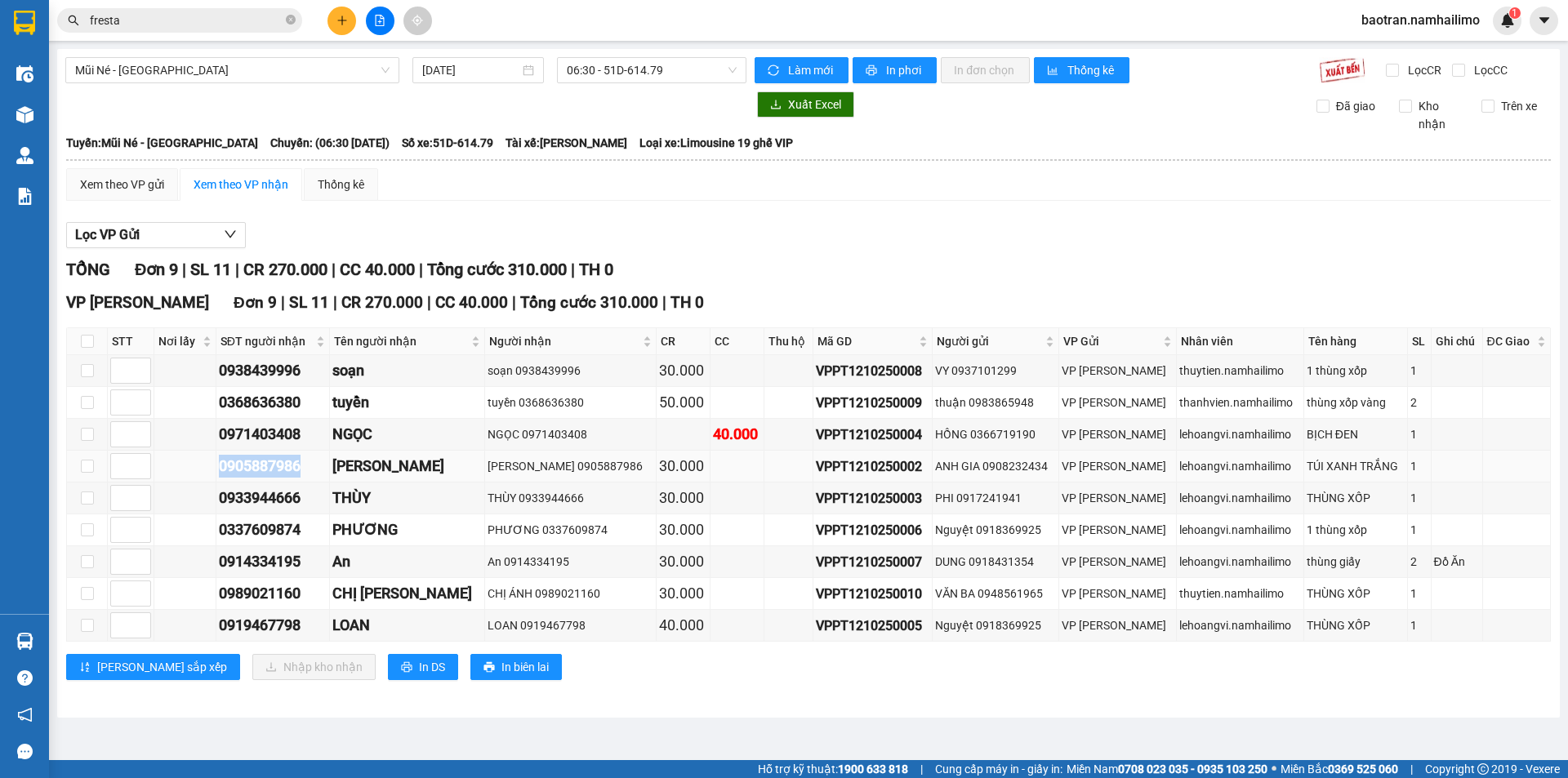
click at [220, 469] on tr "0905887986 KIM MAI KIM MAI 0905887986 30.000 VPPT1210250002 ANH GIA 0908232434 …" at bounding box center [809, 466] width 1484 height 32
click at [278, 463] on div "0905887986" at bounding box center [272, 466] width 108 height 23
click at [313, 463] on div "0905887986" at bounding box center [272, 466] width 108 height 23
click at [320, 470] on div "0905887986" at bounding box center [272, 466] width 108 height 23
drag, startPoint x: 314, startPoint y: 471, endPoint x: 246, endPoint y: 471, distance: 68.0
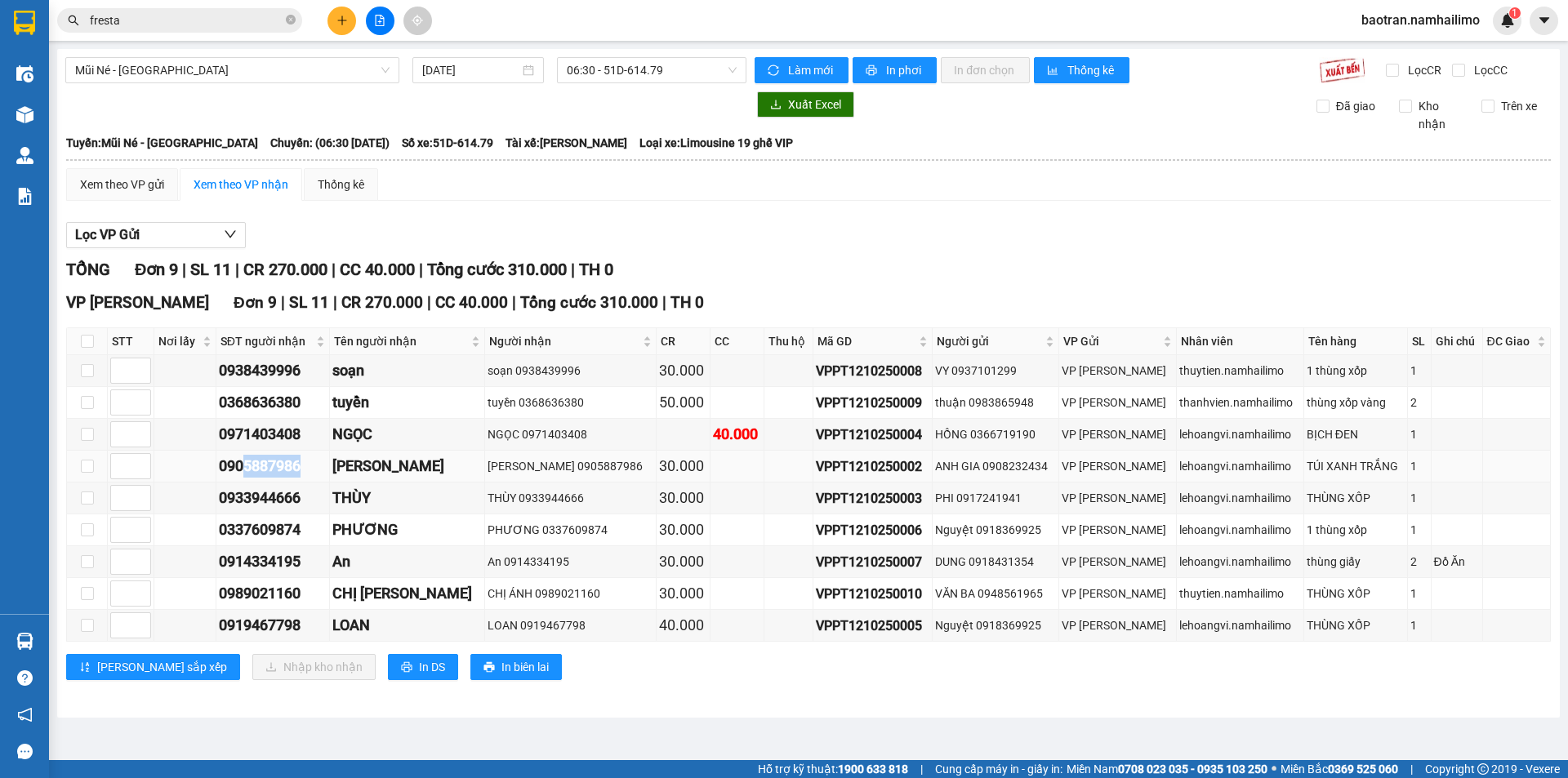
click at [246, 471] on div "0905887986" at bounding box center [272, 466] width 108 height 23
click at [298, 464] on div "0905887986" at bounding box center [272, 466] width 108 height 23
drag, startPoint x: 314, startPoint y: 465, endPoint x: 234, endPoint y: 470, distance: 80.2
click at [227, 471] on div "0905887986" at bounding box center [272, 466] width 108 height 23
click at [327, 469] on div "0905887986" at bounding box center [272, 466] width 108 height 23
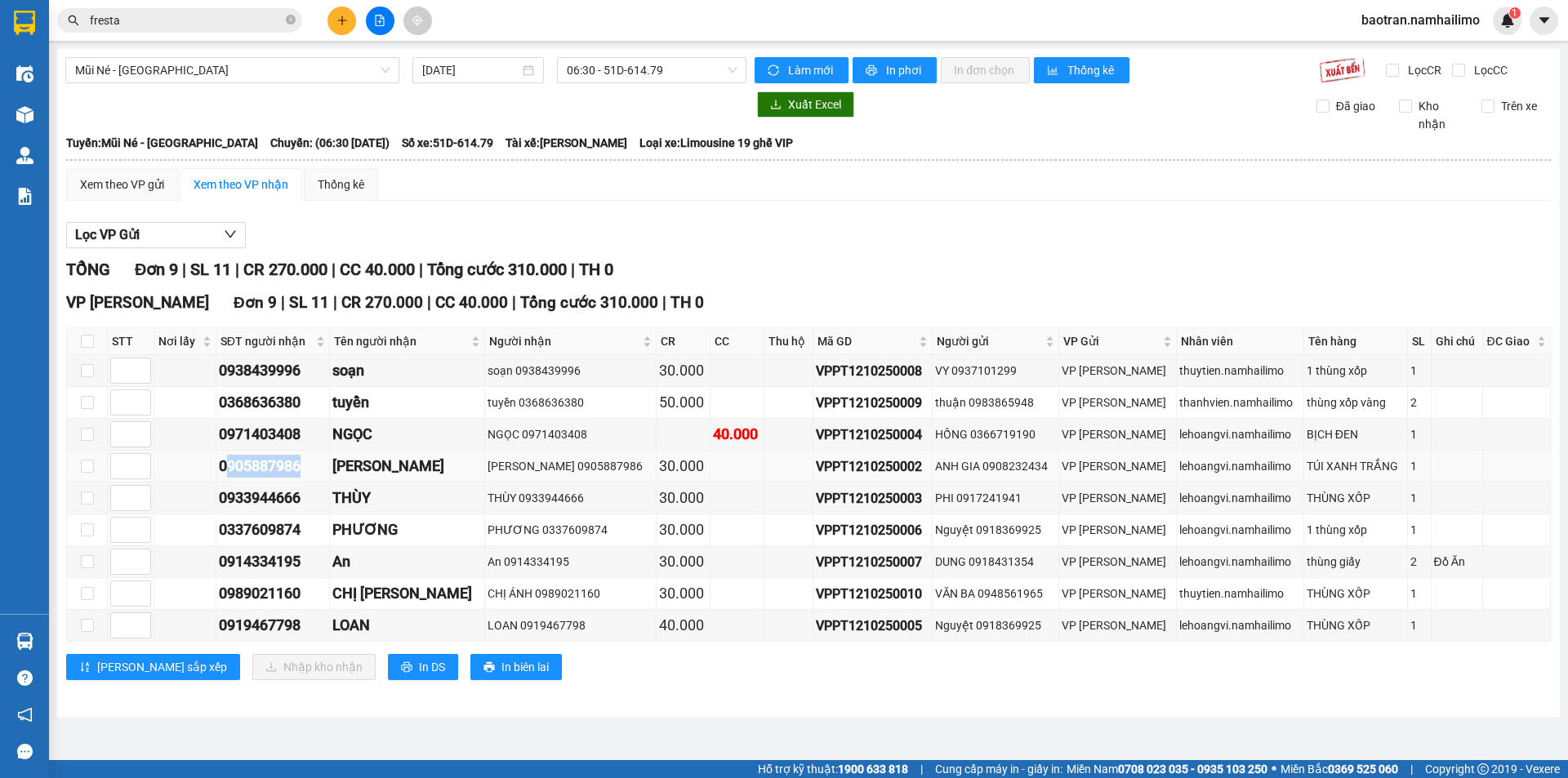
drag, startPoint x: 315, startPoint y: 469, endPoint x: 236, endPoint y: 471, distance: 79.0
click at [236, 471] on div "0905887986" at bounding box center [272, 466] width 108 height 23
click at [274, 464] on div "0905887986" at bounding box center [272, 466] width 108 height 23
drag, startPoint x: 313, startPoint y: 462, endPoint x: 217, endPoint y: 463, distance: 96.0
click at [217, 463] on tr "0905887986 KIM MAI KIM MAI 0905887986 30.000 VPPT1210250002 ANH GIA 0908232434 …" at bounding box center [809, 466] width 1484 height 32
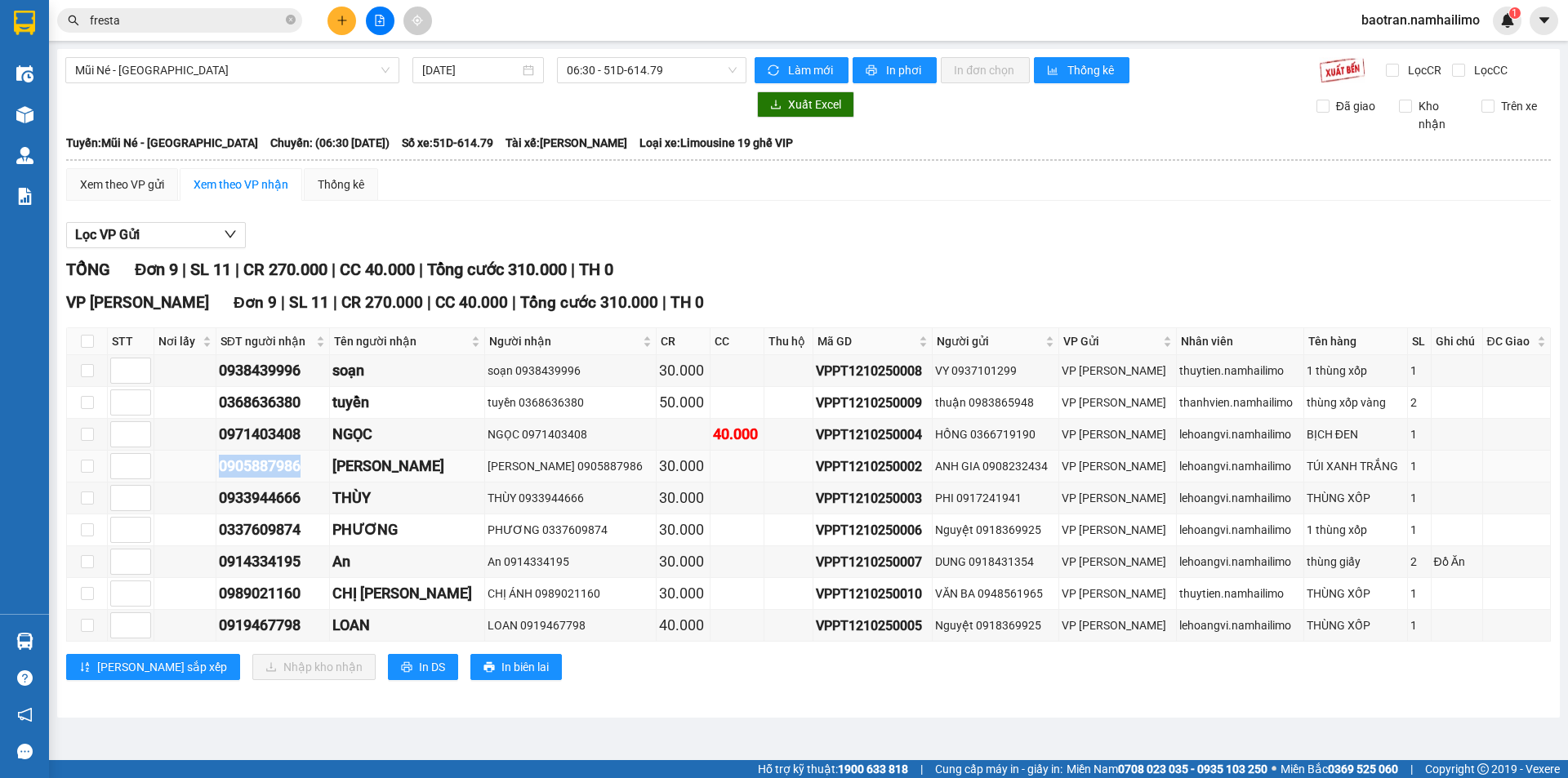
click at [268, 465] on div "0905887986" at bounding box center [272, 466] width 108 height 23
drag, startPoint x: 311, startPoint y: 467, endPoint x: 224, endPoint y: 466, distance: 87.0
click at [224, 466] on td "0905887986" at bounding box center [273, 466] width 114 height 32
click at [273, 464] on div "0905887986" at bounding box center [272, 466] width 108 height 23
drag, startPoint x: 289, startPoint y: 464, endPoint x: 218, endPoint y: 463, distance: 71.0
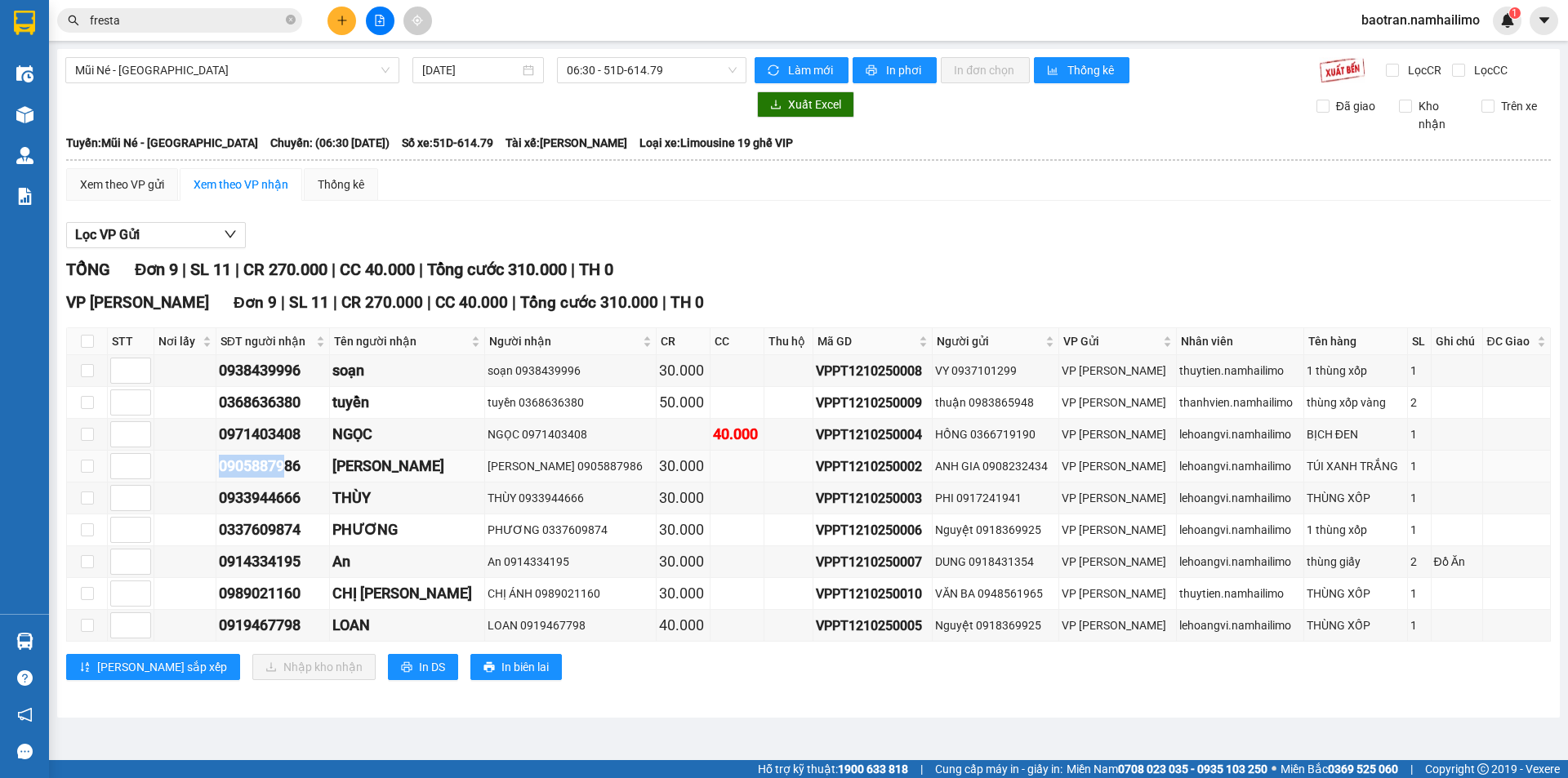
click at [218, 463] on tr "0905887986 KIM MAI KIM MAI 0905887986 30.000 VPPT1210250002 ANH GIA 0908232434 …" at bounding box center [809, 466] width 1484 height 32
click at [282, 463] on div "0905887986" at bounding box center [272, 466] width 108 height 23
drag, startPoint x: 318, startPoint y: 465, endPoint x: 246, endPoint y: 459, distance: 72.2
click at [206, 467] on tr "0905887986 KIM MAI KIM MAI 0905887986 30.000 VPPT1210250002 ANH GIA 0908232434 …" at bounding box center [809, 466] width 1484 height 32
click at [254, 458] on div "0905887986" at bounding box center [272, 466] width 108 height 23
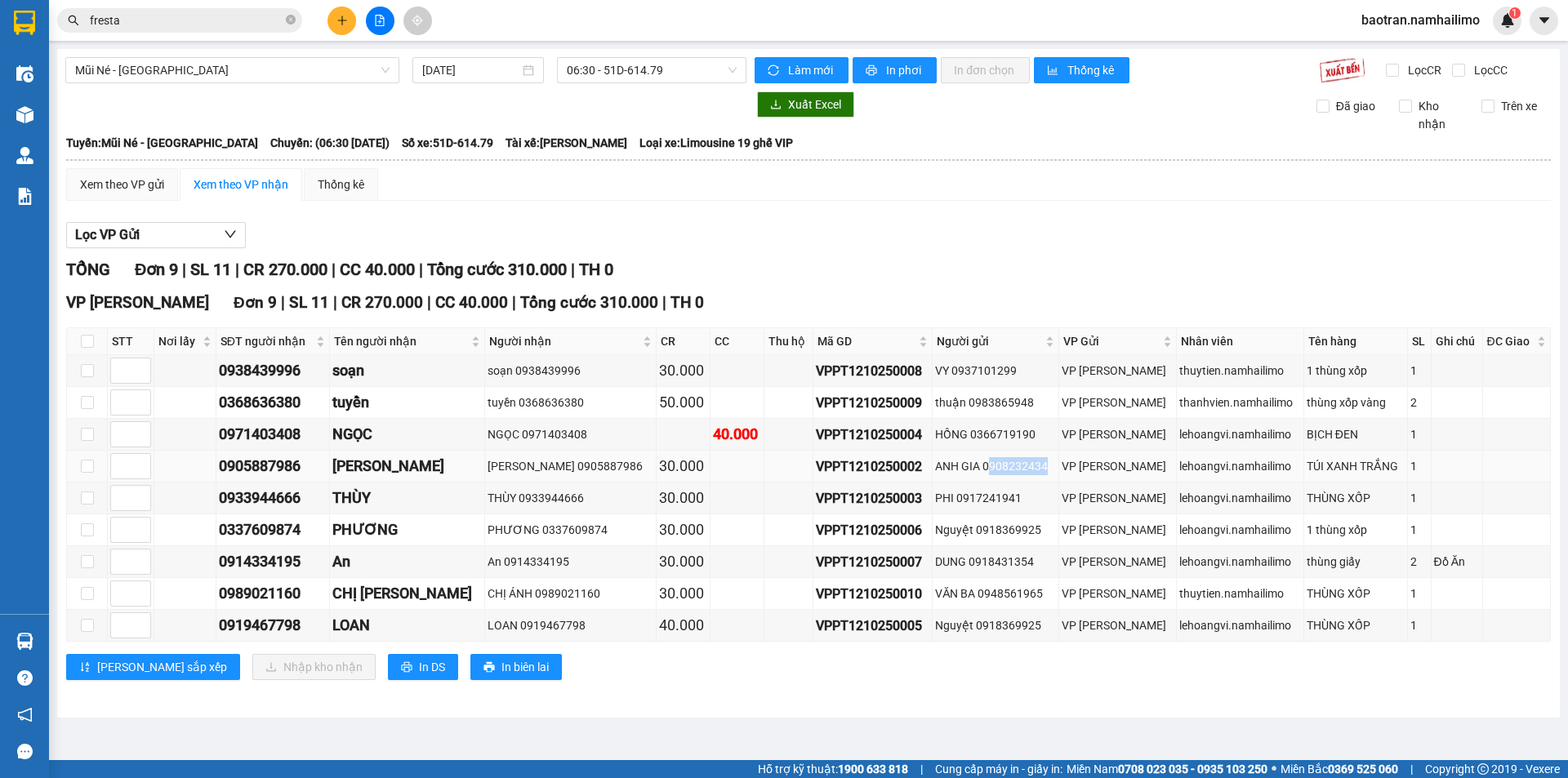
drag, startPoint x: 1038, startPoint y: 462, endPoint x: 971, endPoint y: 464, distance: 67.0
click at [971, 464] on div "ANH GIA 0908232434" at bounding box center [996, 466] width 121 height 18
click at [1006, 459] on div "ANH GIA 0908232434" at bounding box center [996, 466] width 121 height 18
drag, startPoint x: 1039, startPoint y: 467, endPoint x: 978, endPoint y: 464, distance: 61.1
click at [968, 468] on div "ANH GIA 0908232434" at bounding box center [996, 466] width 121 height 18
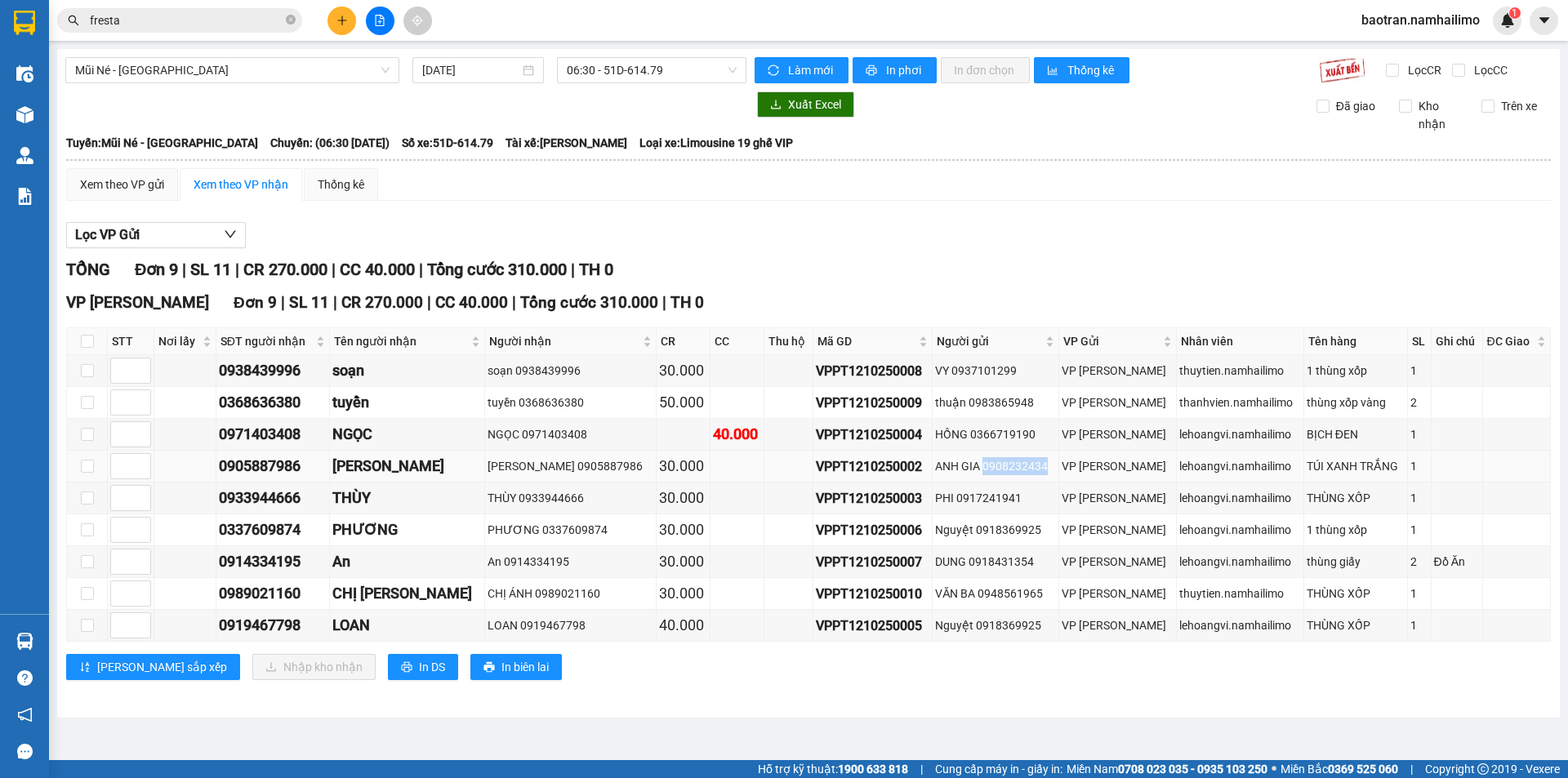
click at [992, 464] on div "ANH GIA 0908232434" at bounding box center [996, 466] width 121 height 18
drag, startPoint x: 1043, startPoint y: 461, endPoint x: 978, endPoint y: 469, distance: 65.5
click at [978, 469] on div "ANH GIA 0908232434" at bounding box center [996, 466] width 121 height 18
drag, startPoint x: 320, startPoint y: 504, endPoint x: 213, endPoint y: 496, distance: 107.3
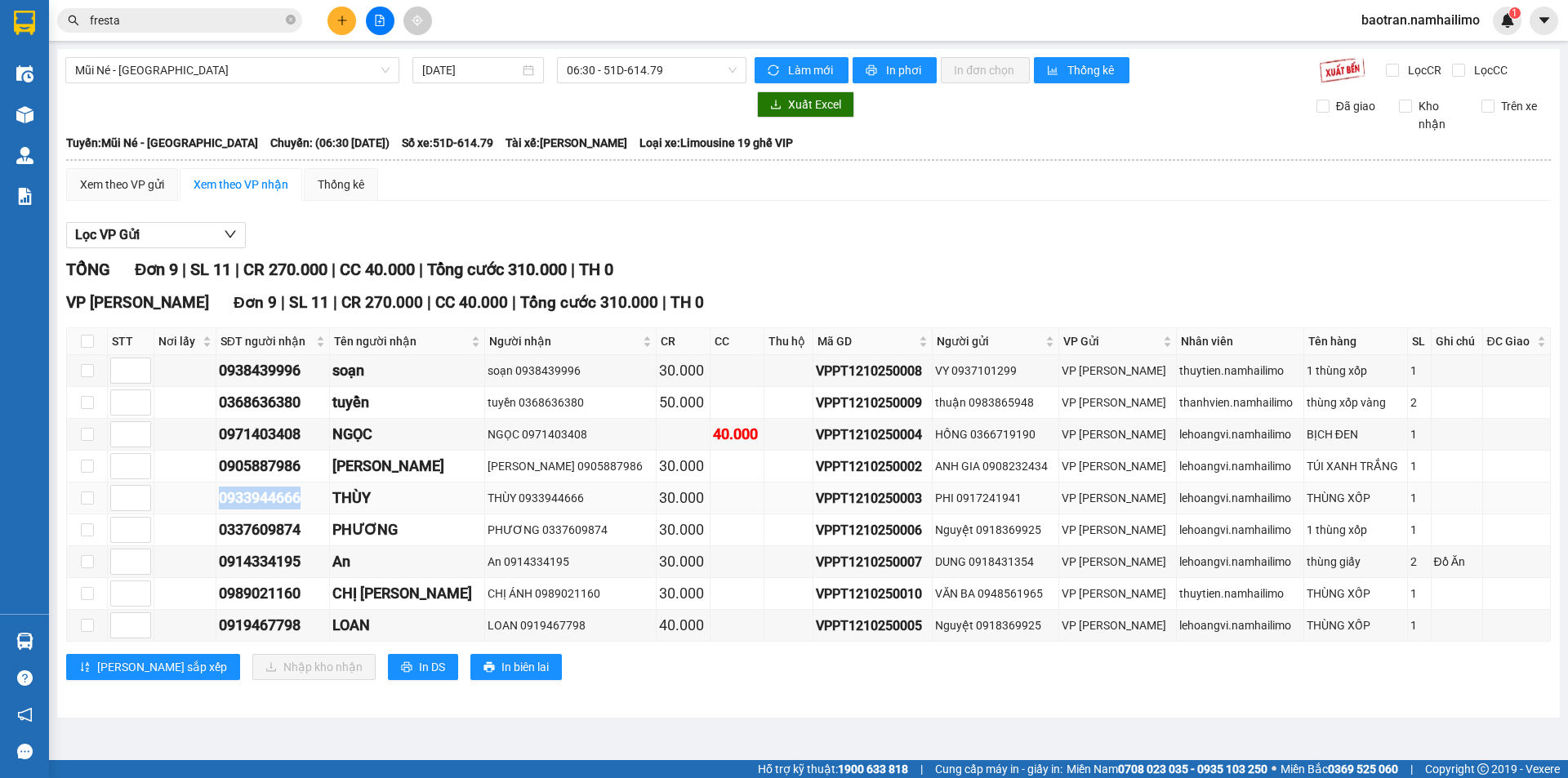
click at [213, 496] on tr "0933944666 THÙY THÙY 0933944666 30.000 VPPT1210250003 PHI 0917241941 VP Phan Th…" at bounding box center [809, 499] width 1484 height 32
drag, startPoint x: 296, startPoint y: 498, endPoint x: 311, endPoint y: 504, distance: 16.2
click at [299, 499] on div "0933944666" at bounding box center [272, 498] width 108 height 23
click at [315, 503] on div "0933944666" at bounding box center [272, 498] width 108 height 23
drag, startPoint x: 317, startPoint y: 497, endPoint x: 214, endPoint y: 497, distance: 103.0
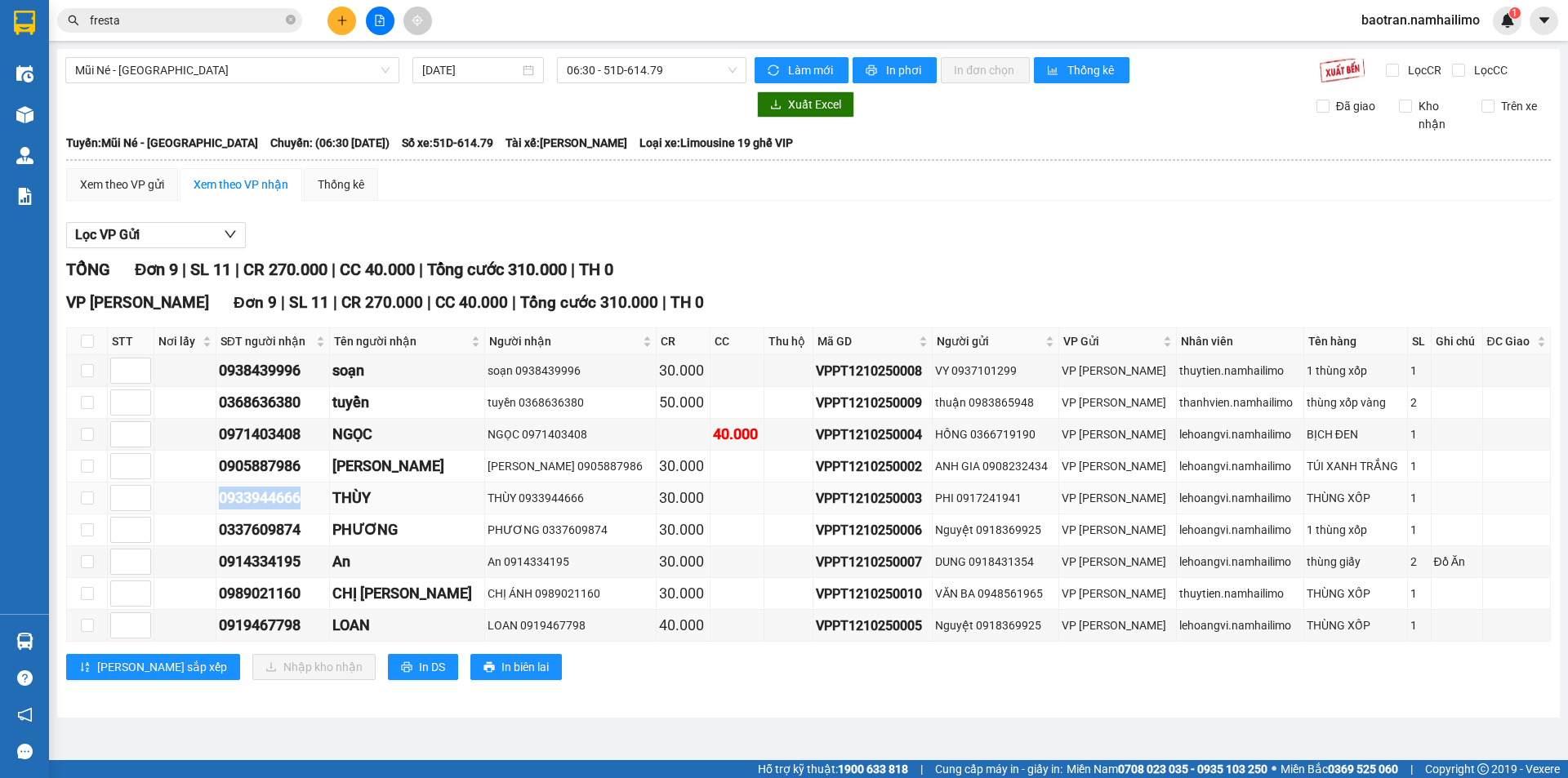
click at [214, 497] on tr "0933944666 THÙY THÙY 0933944666 30.000 VPPT1210250003 PHI 0917241941 VP Phan Th…" at bounding box center [809, 499] width 1484 height 32
click at [274, 488] on div "0933944666" at bounding box center [272, 498] width 108 height 23
drag, startPoint x: 318, startPoint y: 500, endPoint x: 263, endPoint y: 502, distance: 55.0
click at [222, 500] on td "0933944666" at bounding box center [273, 499] width 114 height 32
click at [279, 500] on div "0933944666" at bounding box center [272, 498] width 108 height 23
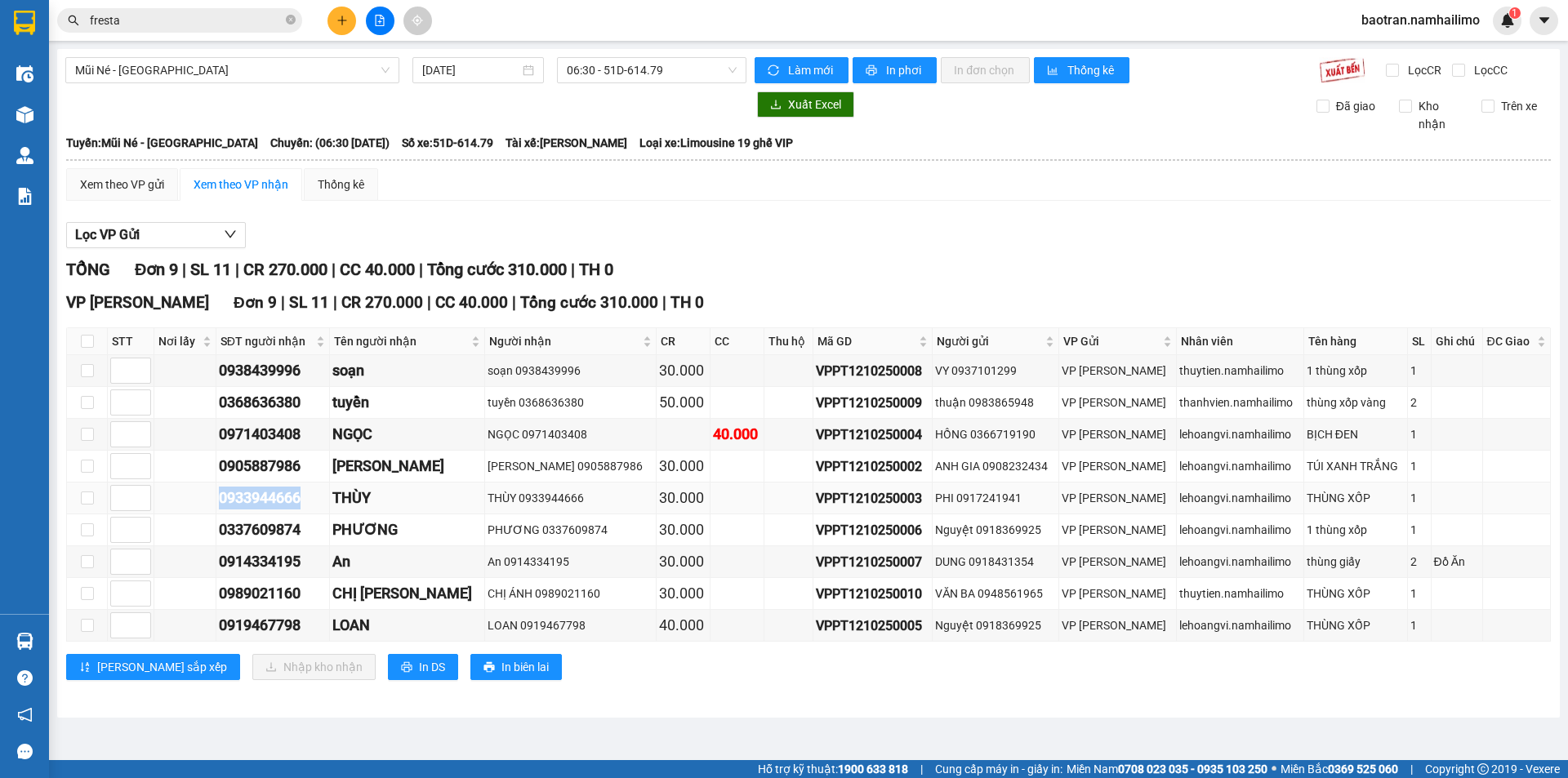
drag, startPoint x: 314, startPoint y: 503, endPoint x: 223, endPoint y: 503, distance: 91.0
click at [223, 503] on td "0933944666" at bounding box center [273, 499] width 114 height 32
click at [282, 492] on div "0933944666" at bounding box center [272, 498] width 108 height 23
drag, startPoint x: 306, startPoint y: 497, endPoint x: 210, endPoint y: 492, distance: 96.1
click at [205, 492] on tr "0933944666 THÙY THÙY 0933944666 30.000 VPPT1210250003 PHI 0917241941 VP Phan Th…" at bounding box center [809, 499] width 1484 height 32
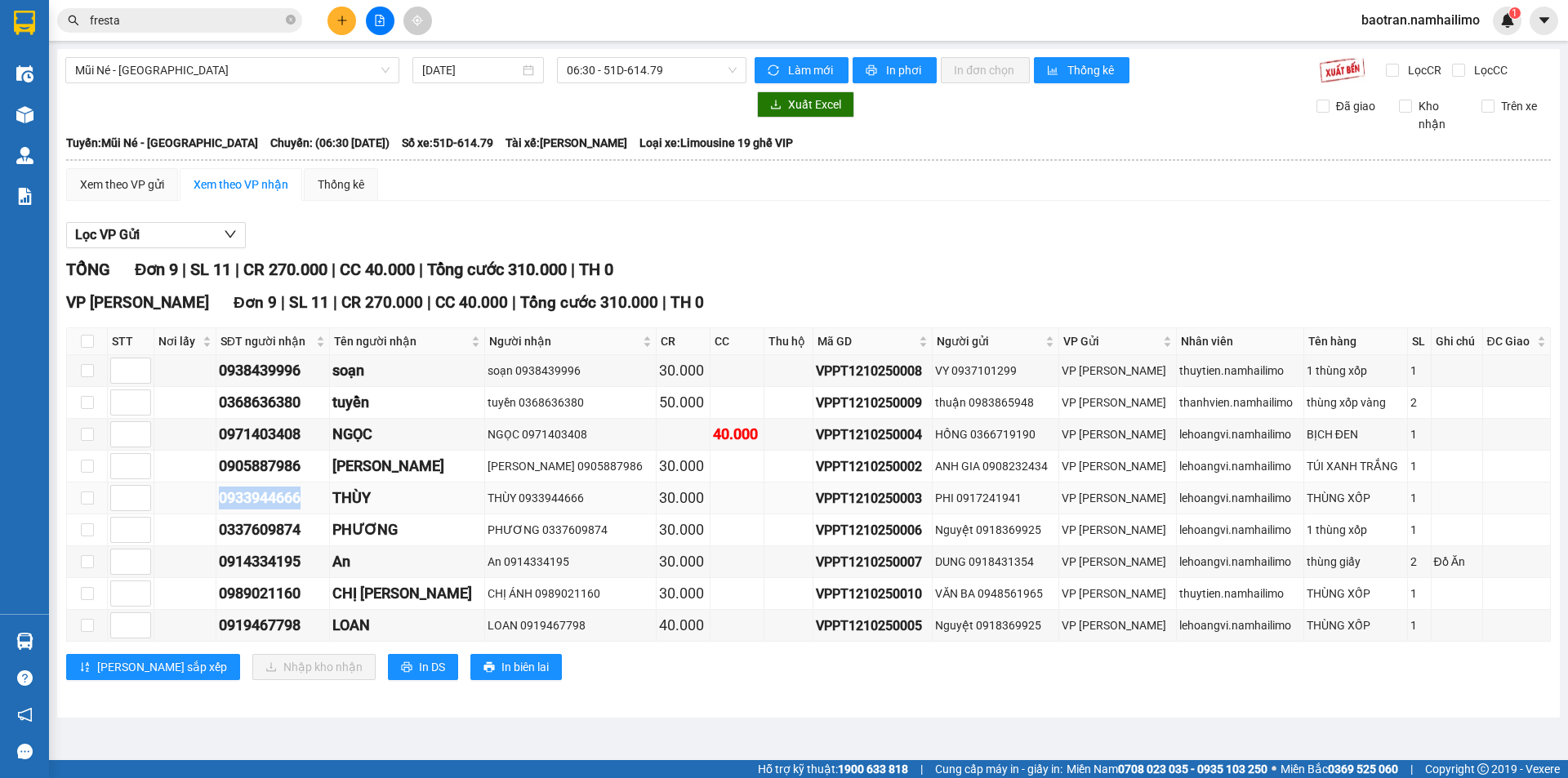
click at [263, 492] on div "0933944666" at bounding box center [272, 498] width 108 height 23
drag, startPoint x: 319, startPoint y: 502, endPoint x: 233, endPoint y: 502, distance: 86.0
click at [233, 502] on div "0933944666" at bounding box center [272, 498] width 108 height 23
click at [281, 501] on div "0933944666" at bounding box center [272, 498] width 108 height 23
drag, startPoint x: 320, startPoint y: 506, endPoint x: 224, endPoint y: 506, distance: 96.0
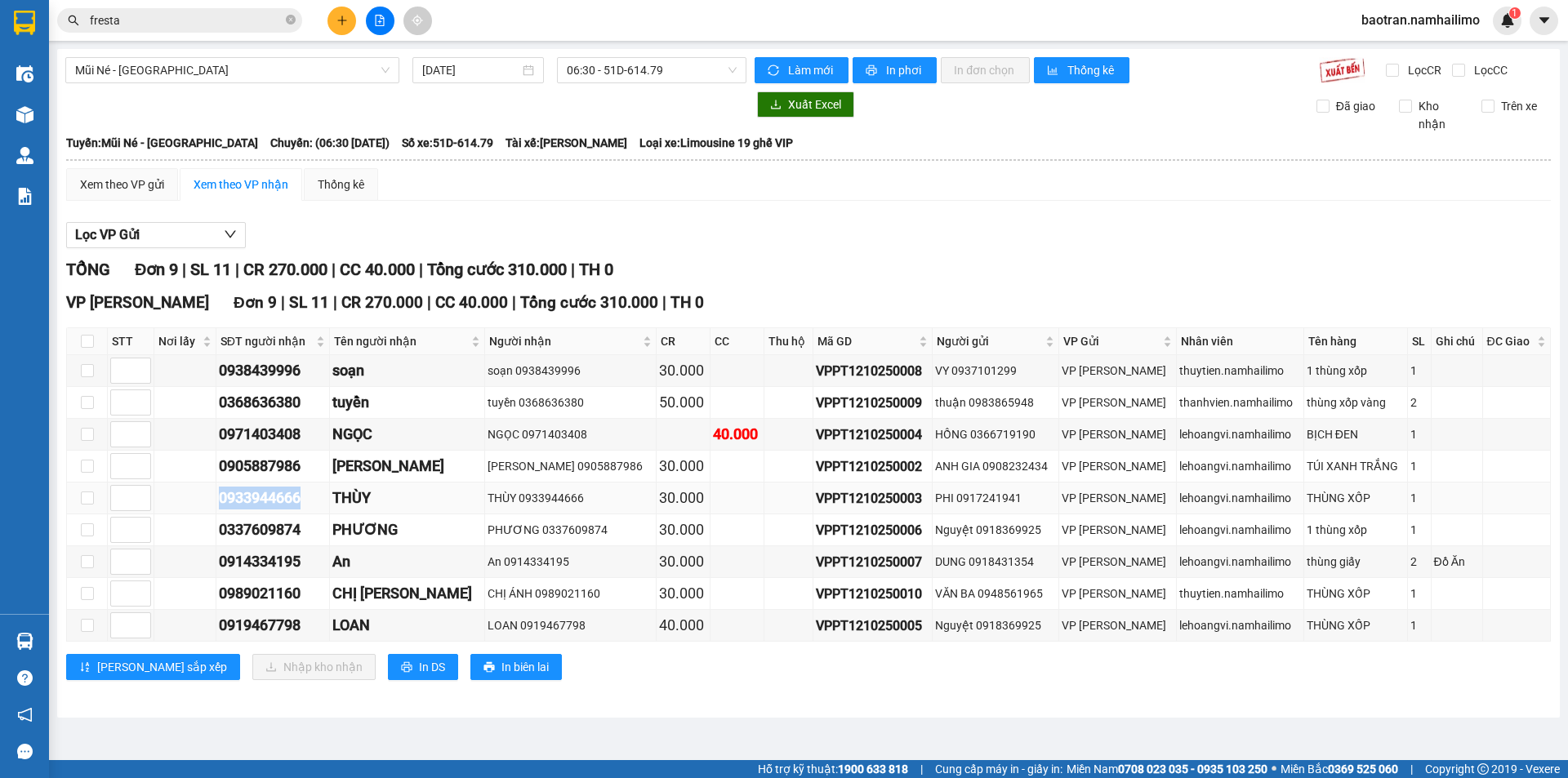
click at [213, 506] on tr "0933944666 THÙY THÙY 0933944666 30.000 VPPT1210250003 PHI 0917241941 VP Phan Th…" at bounding box center [809, 499] width 1484 height 32
click at [267, 503] on div "0933944666" at bounding box center [272, 498] width 108 height 23
click at [287, 495] on div "0933944666" at bounding box center [272, 498] width 108 height 23
click at [280, 499] on div "0933944666" at bounding box center [272, 498] width 108 height 23
drag, startPoint x: 319, startPoint y: 500, endPoint x: 215, endPoint y: 499, distance: 104.0
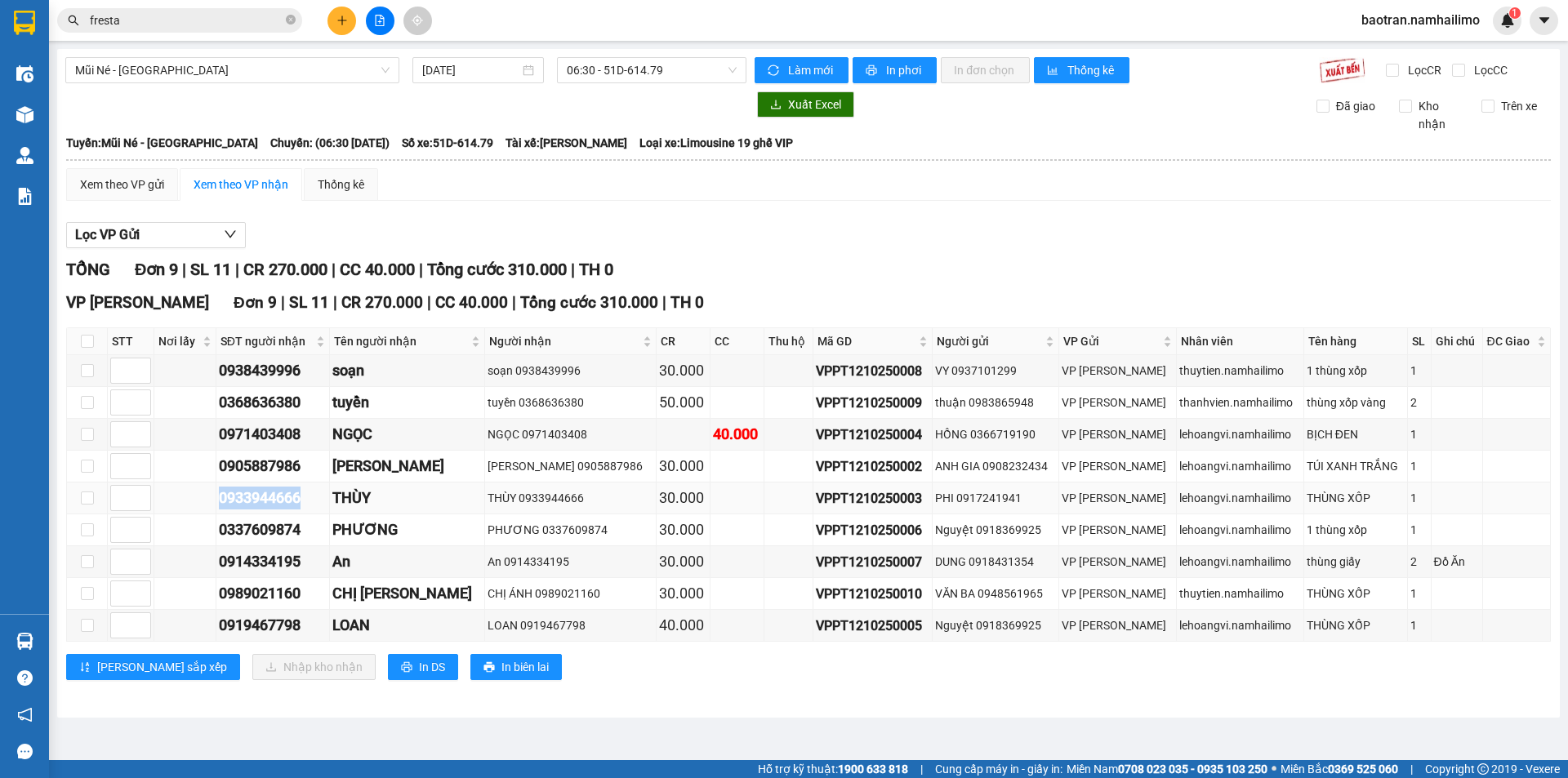
click at [215, 498] on tr "0933944666 THÙY THÙY 0933944666 30.000 VPPT1210250003 PHI 0917241941 VP Phan Th…" at bounding box center [809, 499] width 1484 height 32
click at [260, 494] on div "0933944666" at bounding box center [272, 498] width 108 height 23
drag, startPoint x: 325, startPoint y: 500, endPoint x: 222, endPoint y: 502, distance: 103.0
click at [222, 502] on tr "0933944666 THÙY THÙY 0933944666 30.000 VPPT1210250003 PHI 0917241941 VP Phan Th…" at bounding box center [809, 499] width 1484 height 32
click at [274, 502] on div "0933944666" at bounding box center [272, 498] width 108 height 23
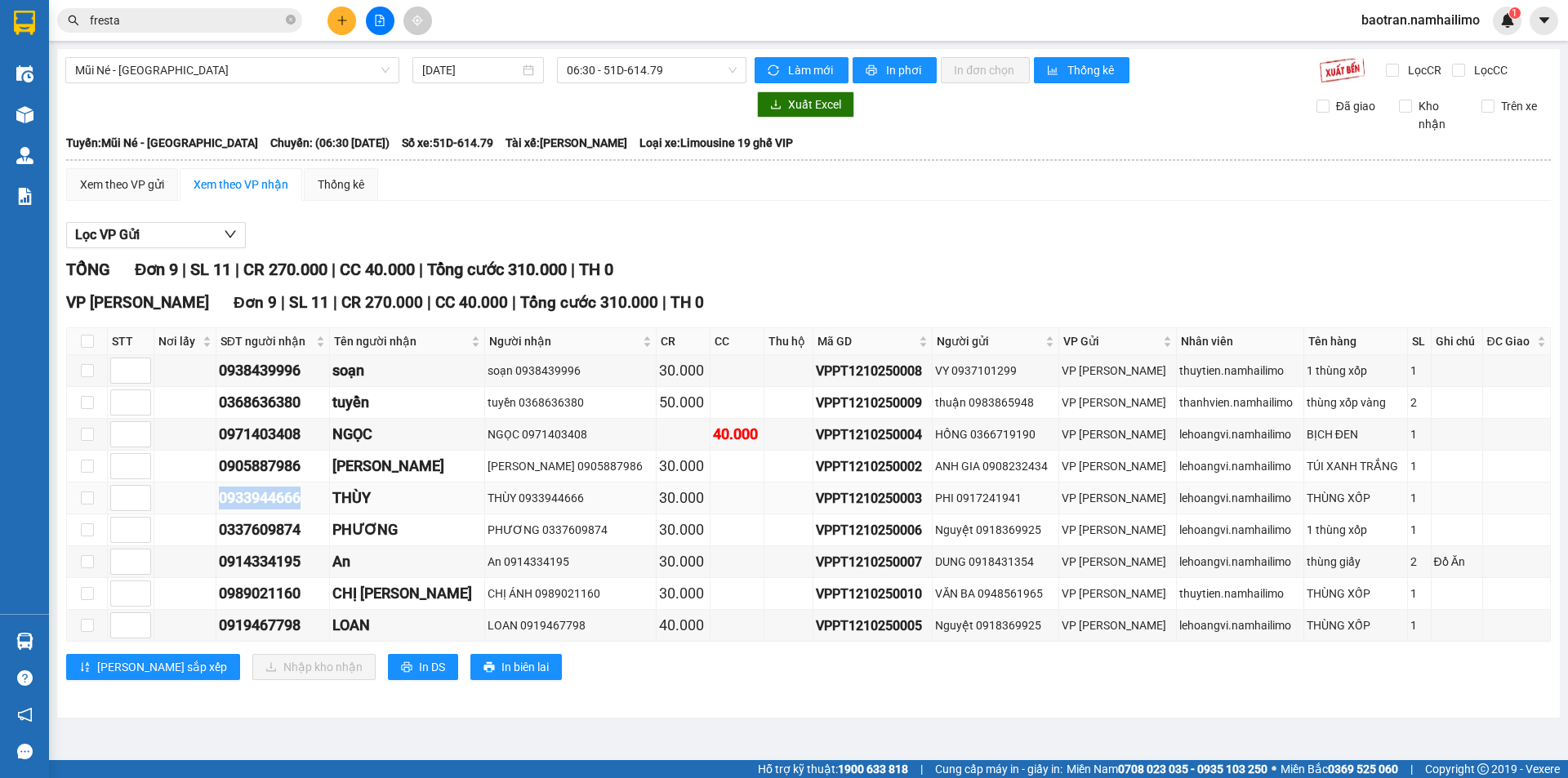
drag, startPoint x: 322, startPoint y: 501, endPoint x: 211, endPoint y: 499, distance: 111.0
click at [211, 499] on tr "0933944666 THÙY THÙY 0933944666 30.000 VPPT1210250003 PHI 0917241941 VP Phan Th…" at bounding box center [809, 499] width 1484 height 32
click at [270, 502] on div "0933944666" at bounding box center [272, 498] width 108 height 23
drag, startPoint x: 312, startPoint y: 497, endPoint x: 218, endPoint y: 497, distance: 94.0
click at [218, 497] on tr "0933944666 THÙY THÙY 0933944666 30.000 VPPT1210250003 PHI 0917241941 VP Phan Th…" at bounding box center [809, 499] width 1484 height 32
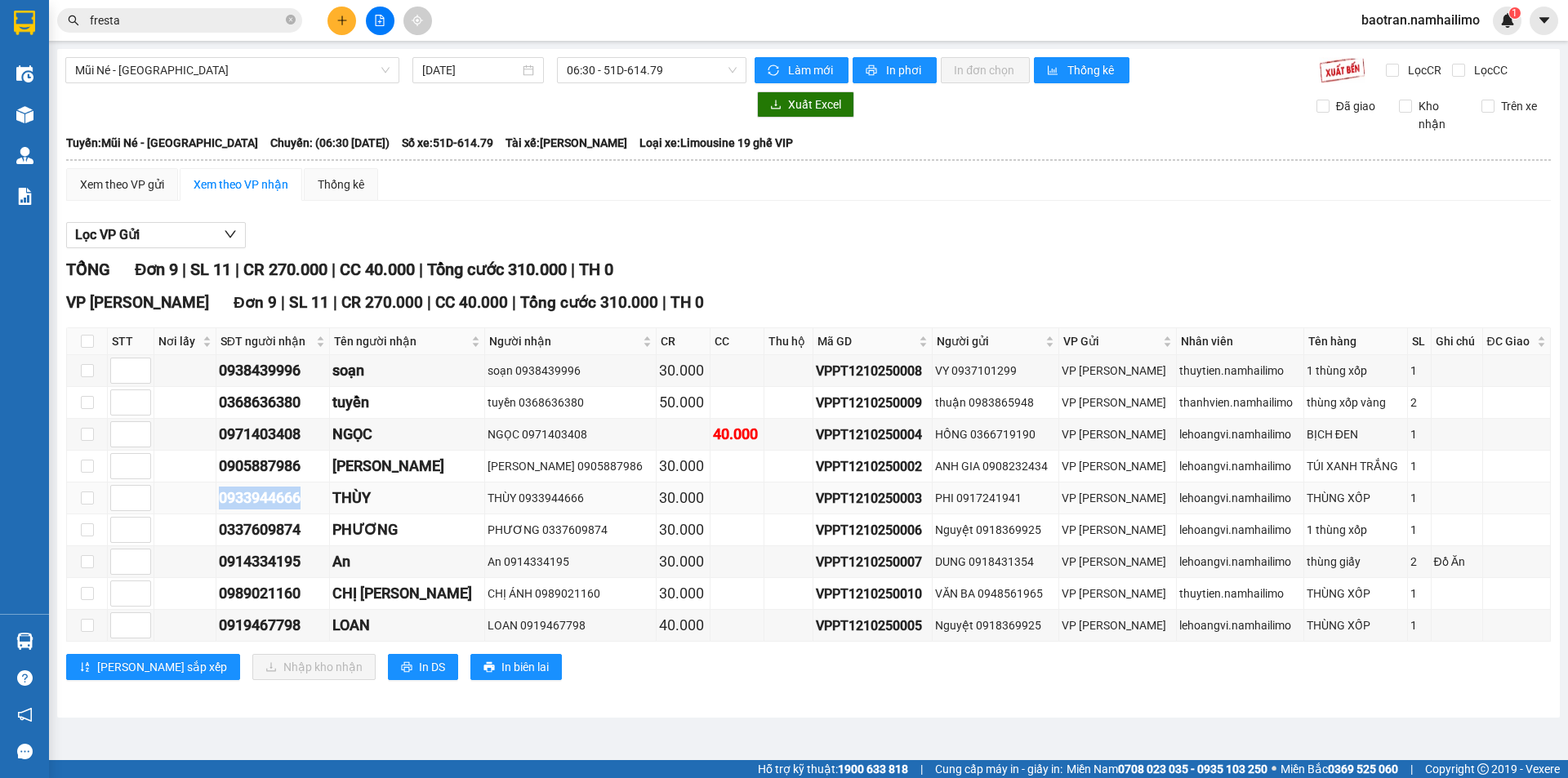
click at [277, 497] on div "0933944666" at bounding box center [272, 498] width 108 height 23
click at [320, 501] on div "0933944666" at bounding box center [272, 498] width 108 height 23
click at [311, 501] on div "0933944666" at bounding box center [272, 498] width 108 height 23
drag, startPoint x: 1019, startPoint y: 566, endPoint x: 955, endPoint y: 554, distance: 65.1
click at [955, 554] on div "DUNG 0918431354" at bounding box center [996, 562] width 121 height 18
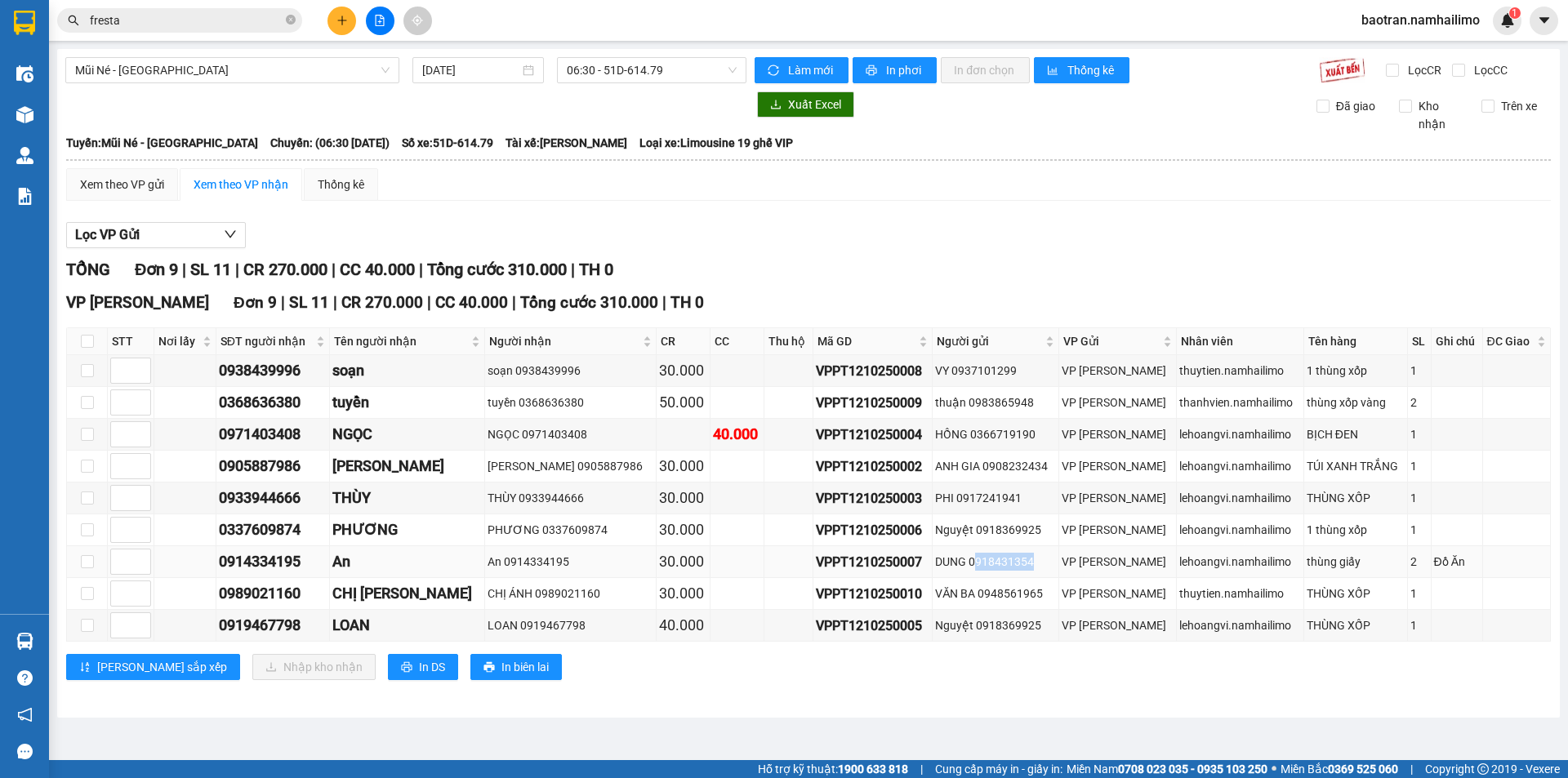
click at [969, 564] on div "DUNG 0918431354" at bounding box center [996, 562] width 121 height 18
click at [90, 335] on input "checkbox" at bounding box center [87, 340] width 13 height 13
checkbox input "true"
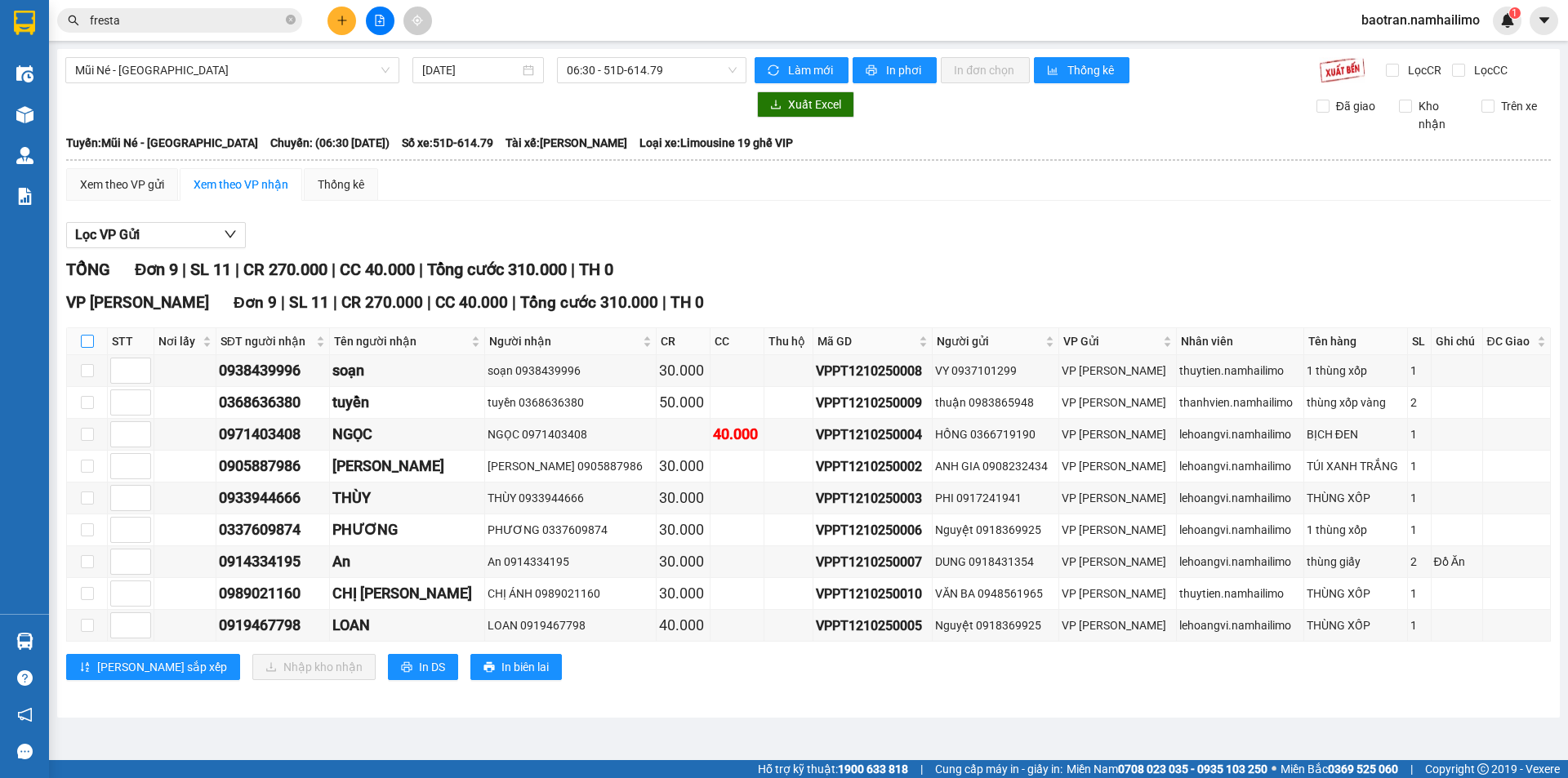
checkbox input "true"
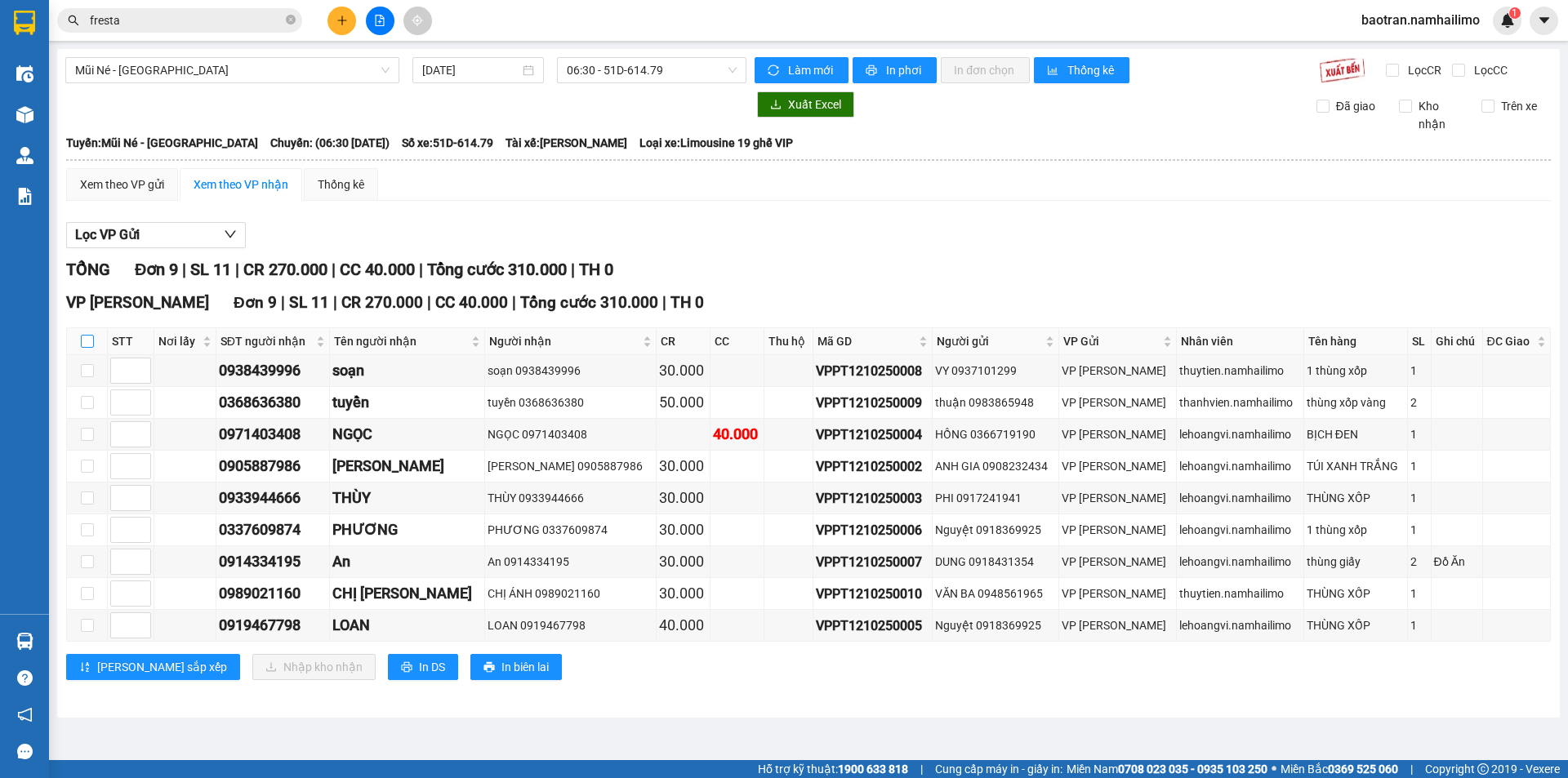
checkbox input "true"
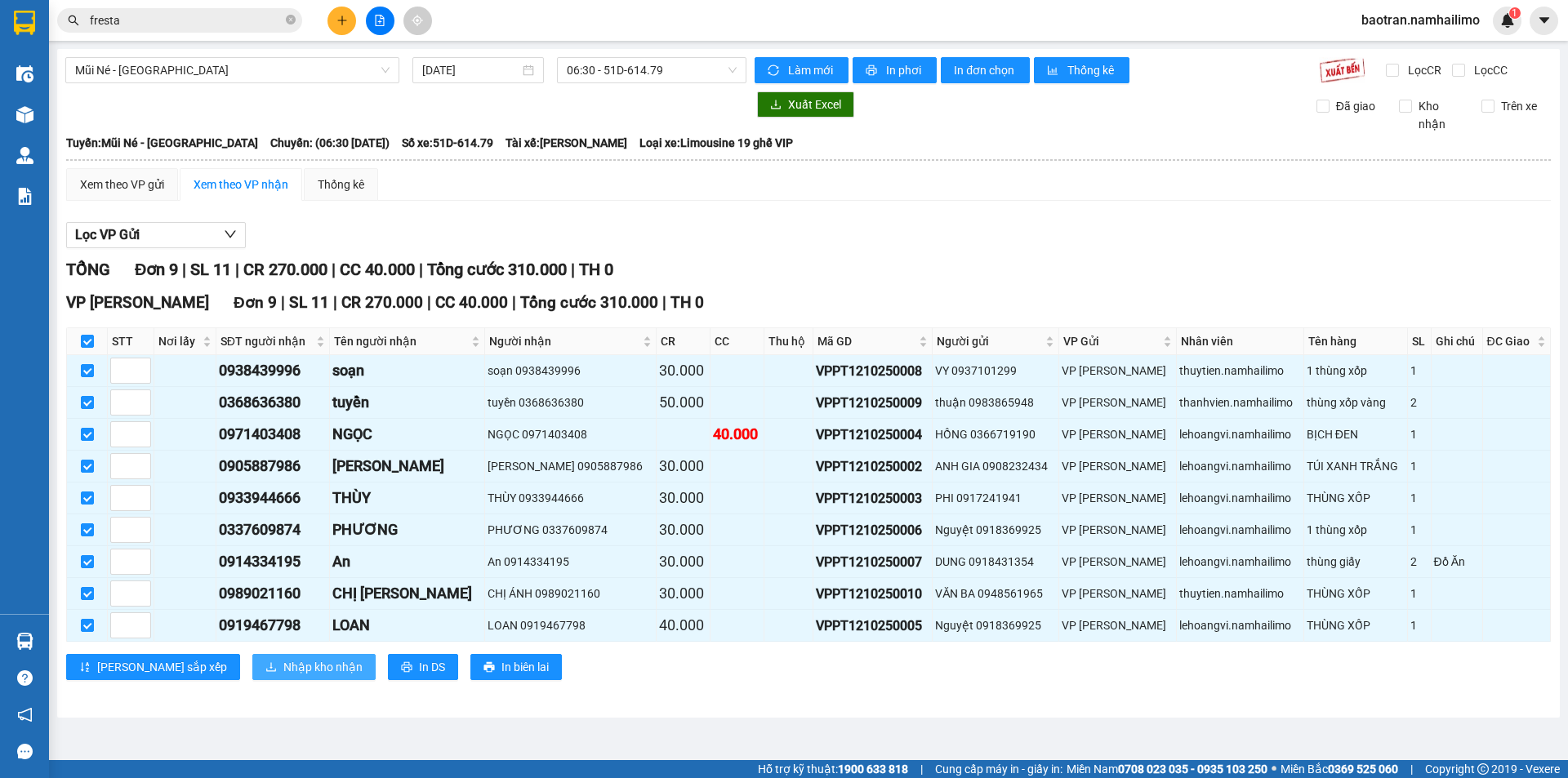
click at [283, 660] on span "Nhập kho nhận" at bounding box center [323, 667] width 79 height 18
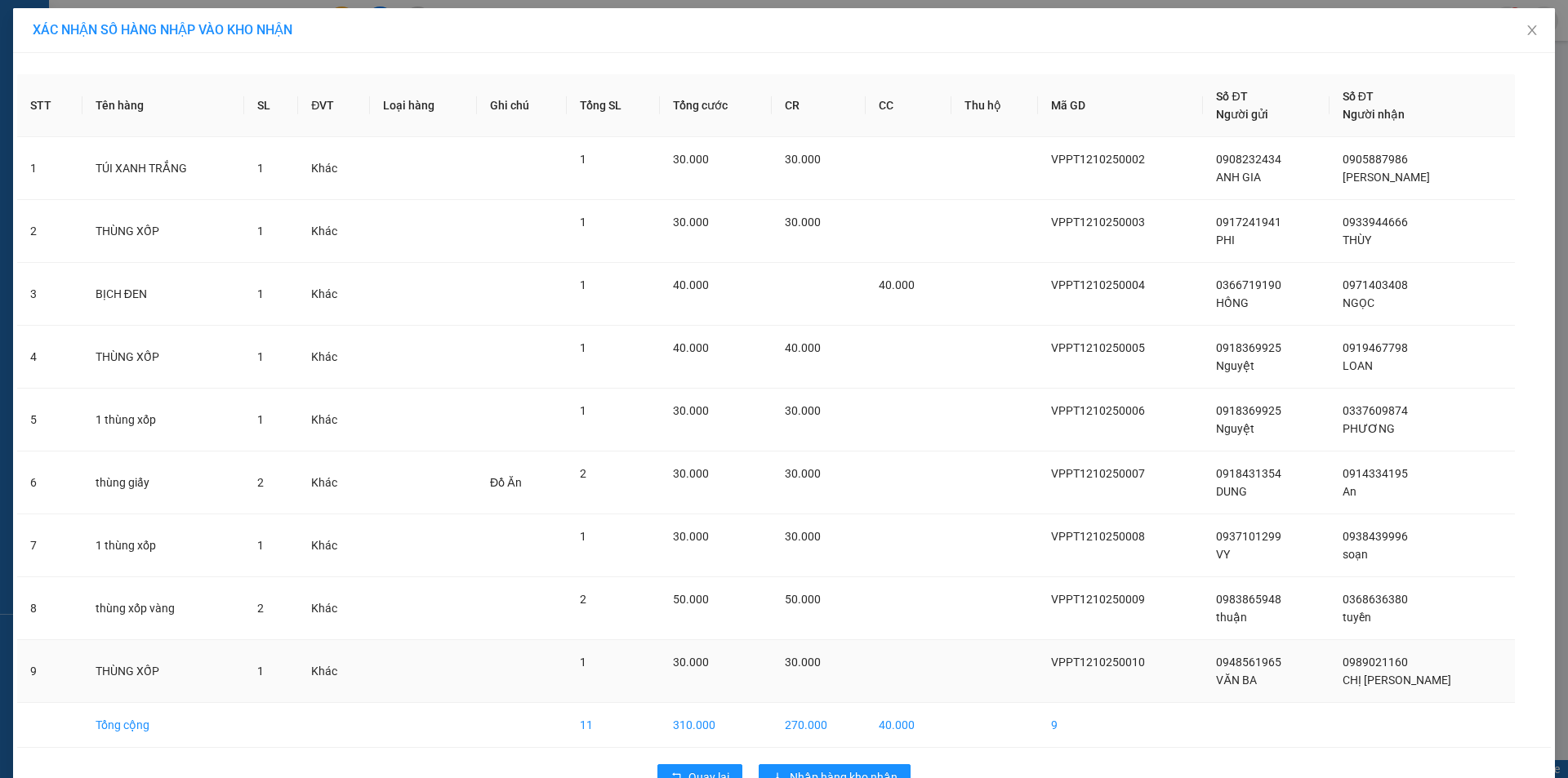
scroll to position [45, 0]
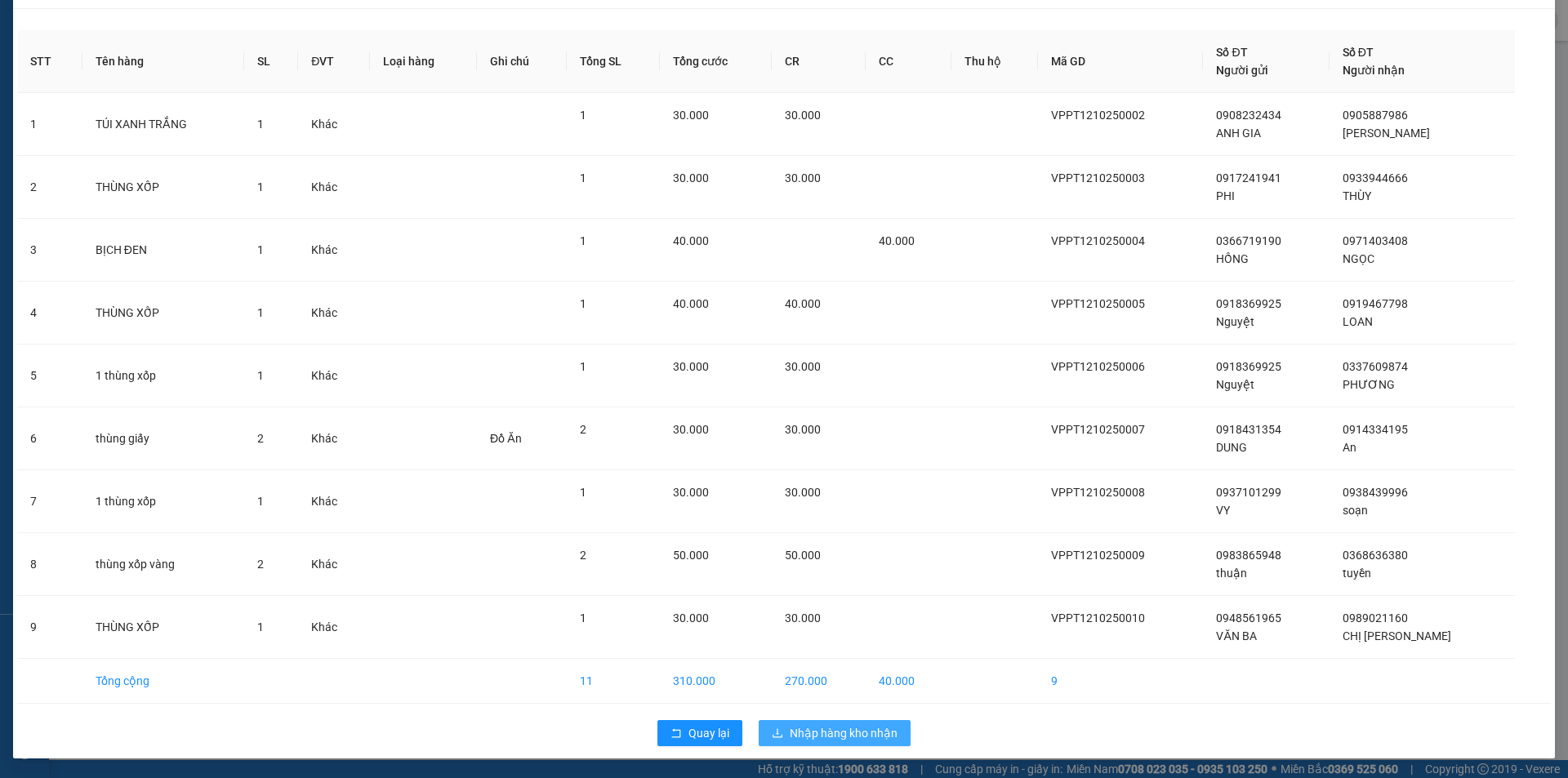
click at [819, 729] on span "Nhập hàng kho nhận" at bounding box center [843, 733] width 108 height 18
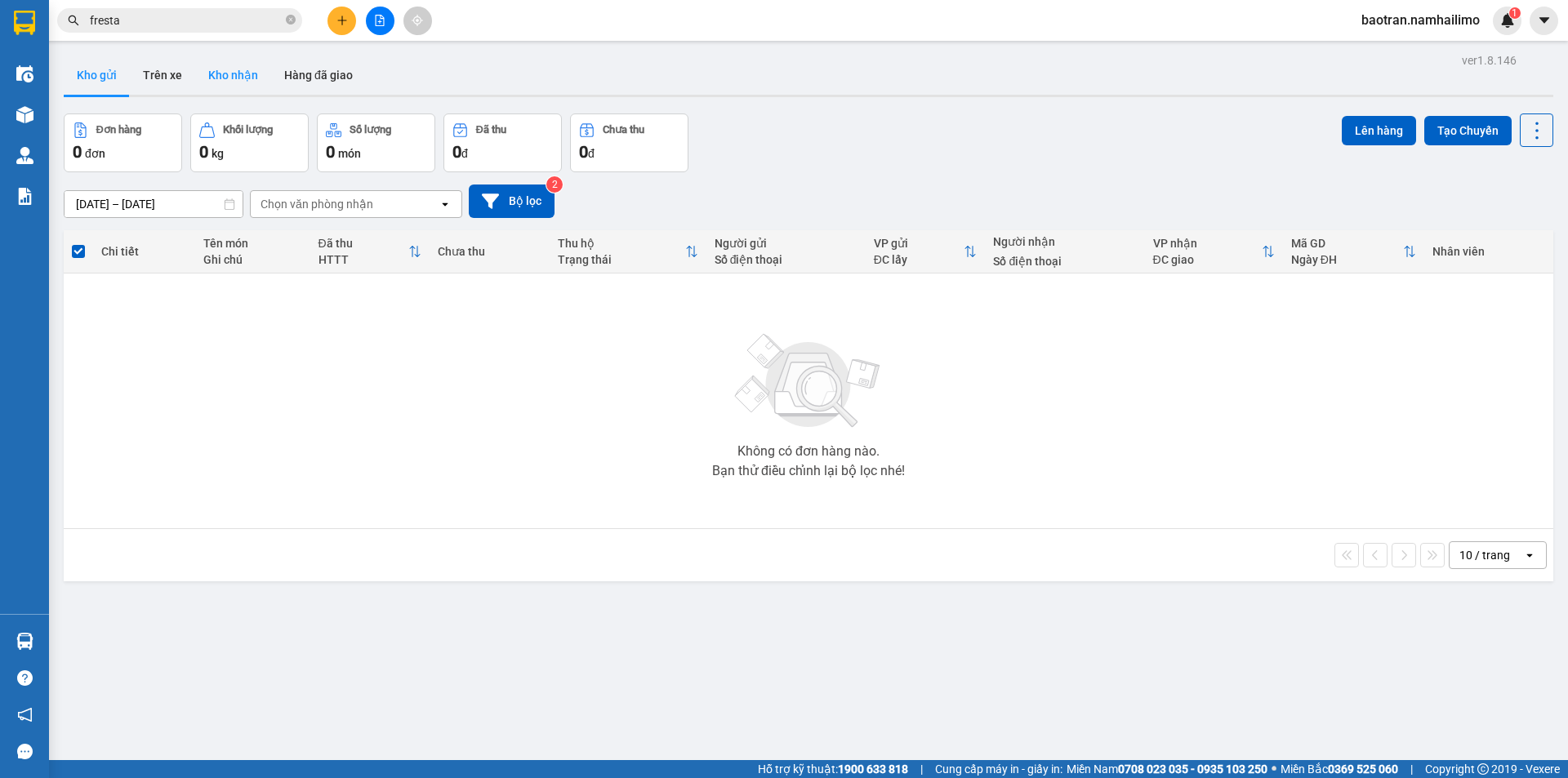
click at [230, 58] on button "Kho nhận" at bounding box center [233, 75] width 76 height 40
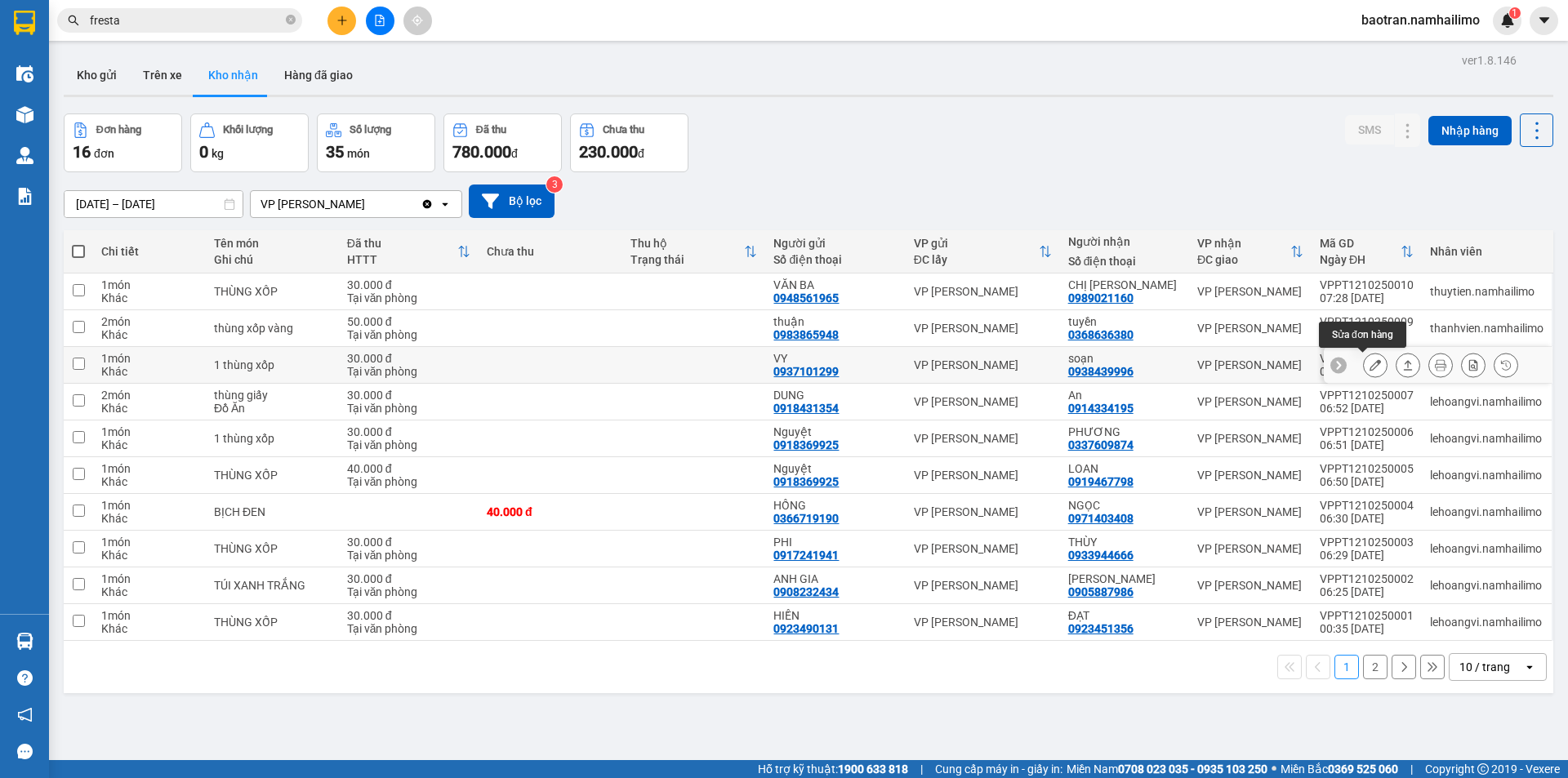
click at [1370, 366] on icon at bounding box center [1376, 365] width 12 height 12
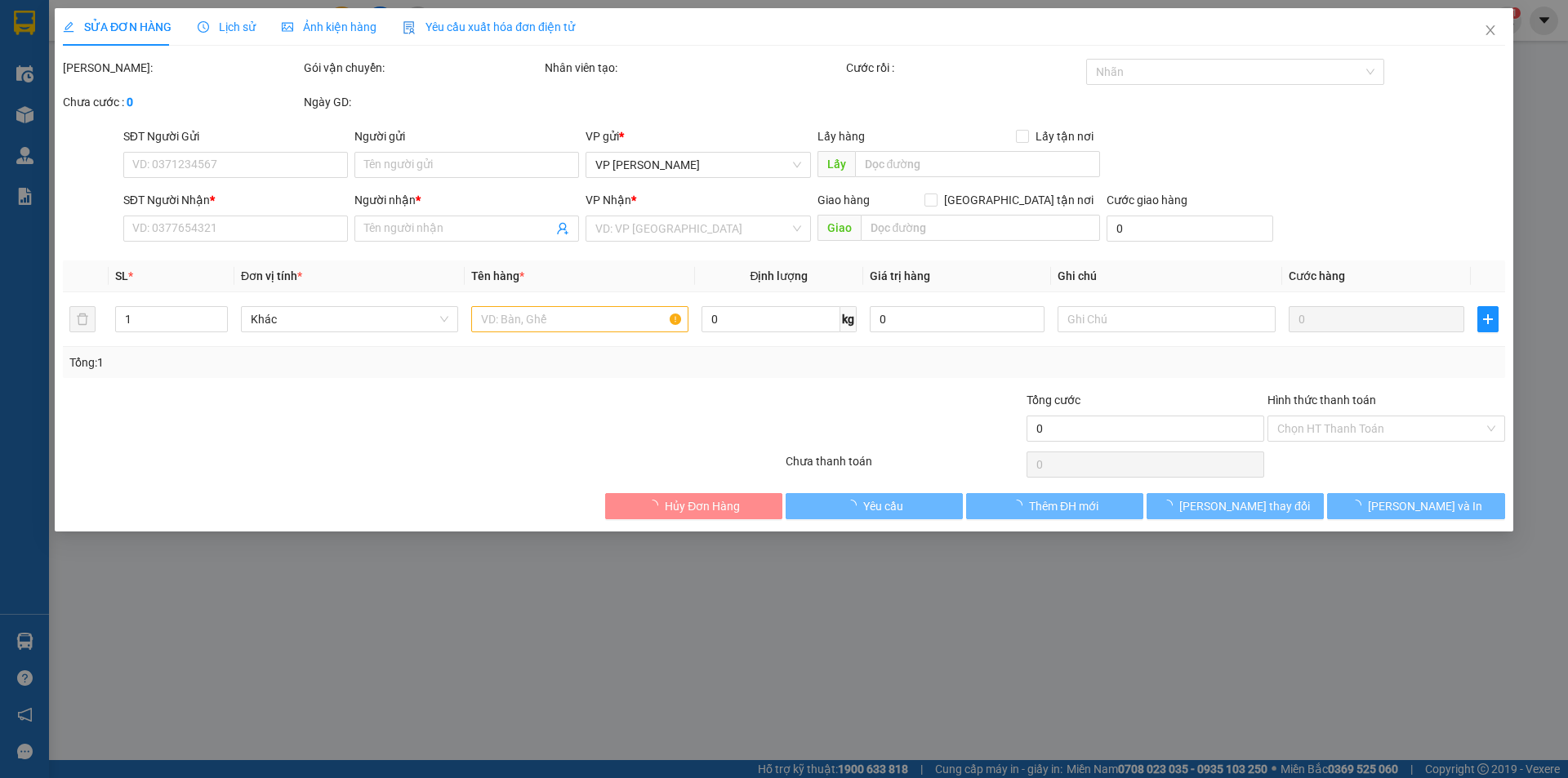
type input "0937101299"
type input "VY"
type input "0938439996"
type input "soạn"
type input "30.000"
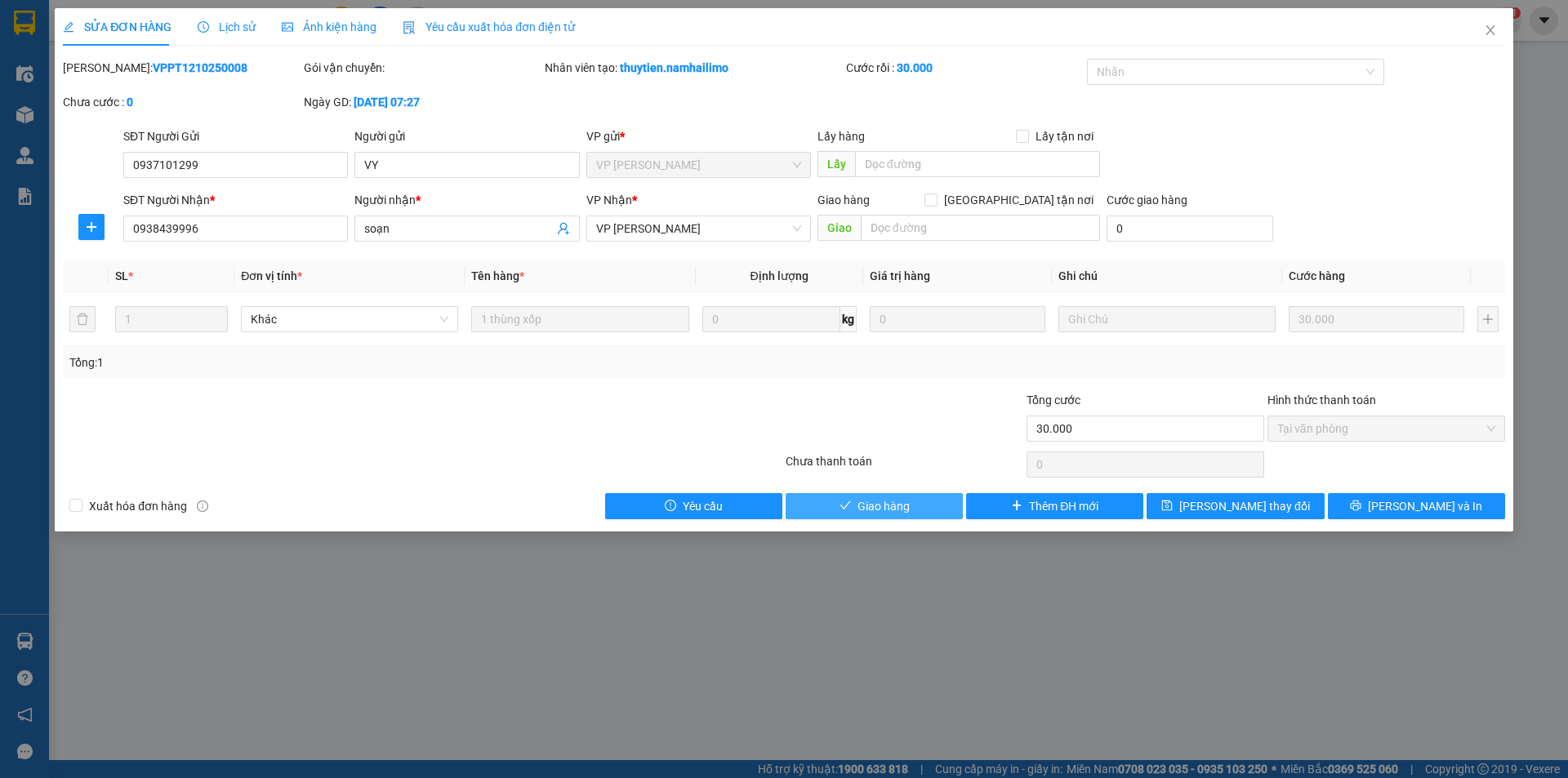
click at [916, 512] on button "Giao hàng" at bounding box center [874, 506] width 177 height 26
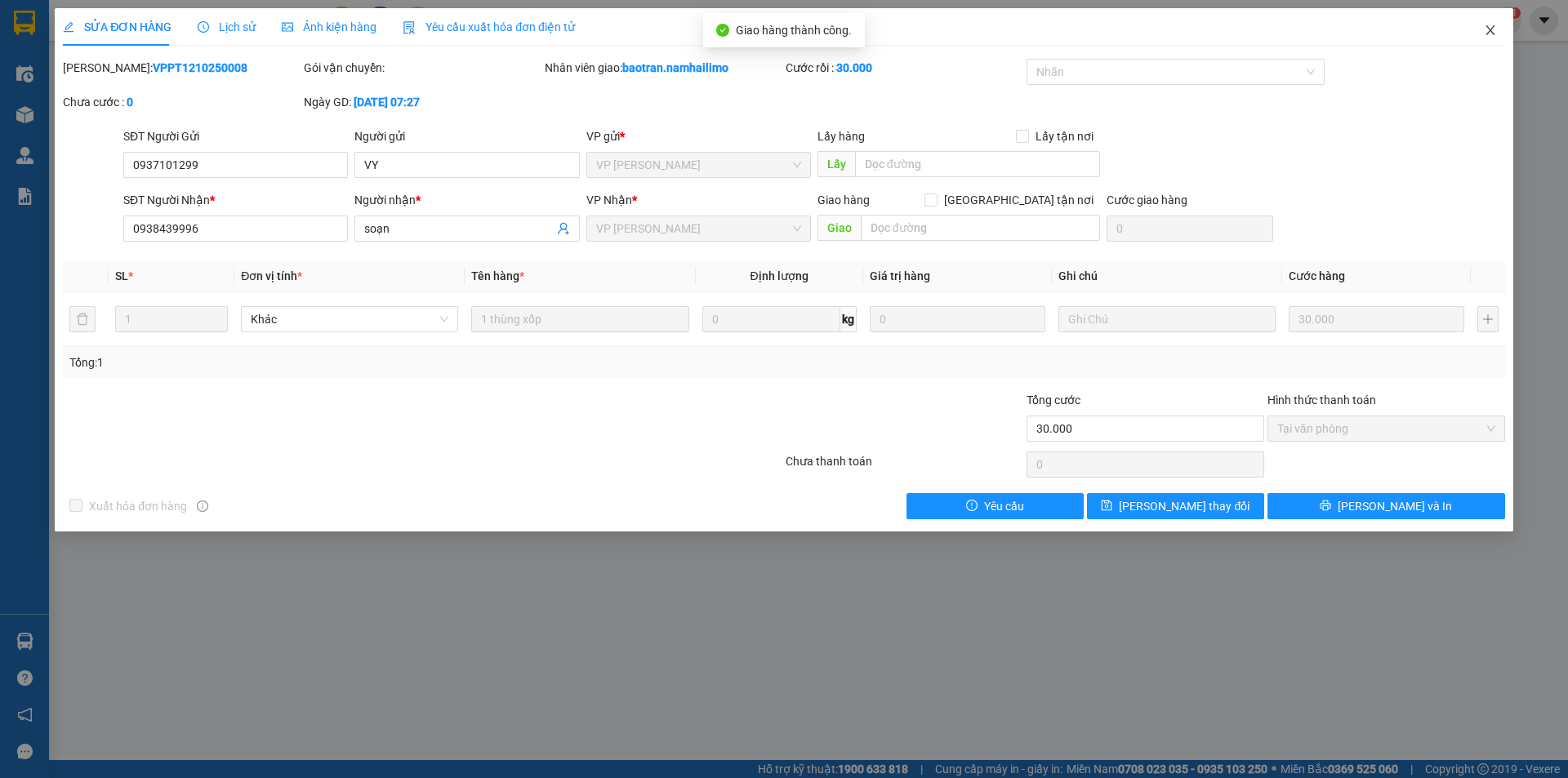
click at [1499, 26] on span "Close" at bounding box center [1491, 31] width 46 height 46
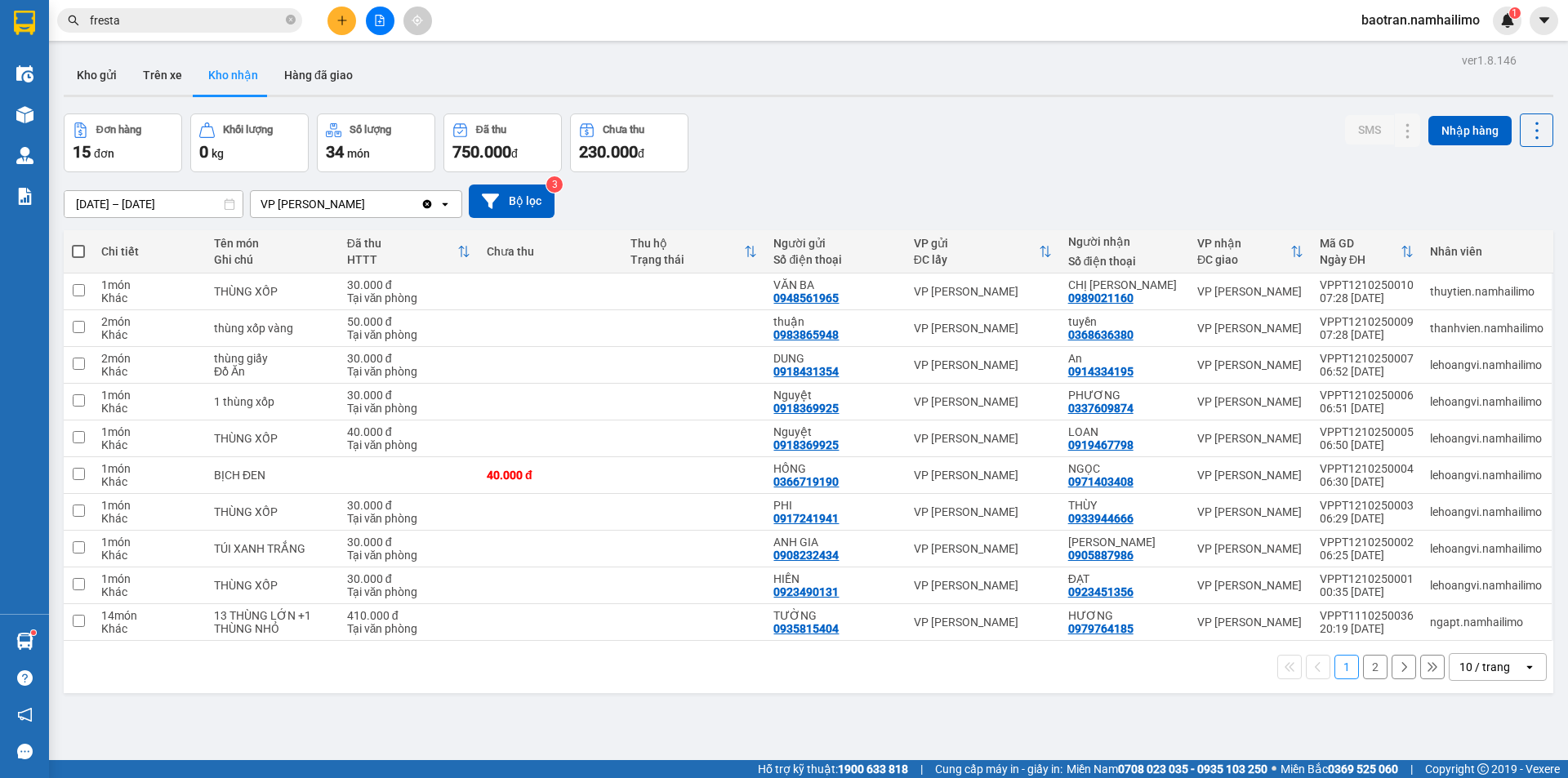
click at [182, 28] on input "fresta" at bounding box center [186, 21] width 193 height 18
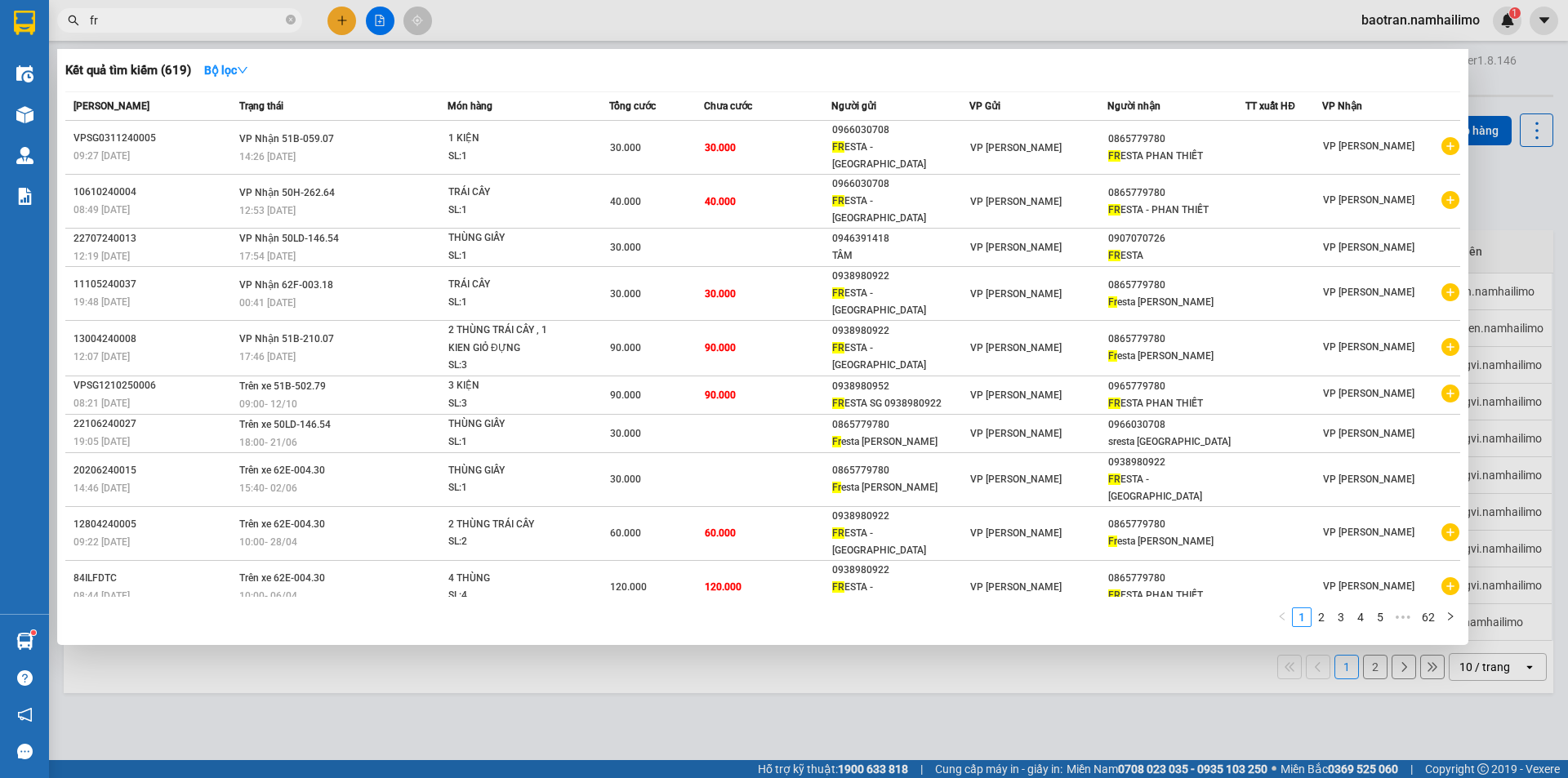
type input "f"
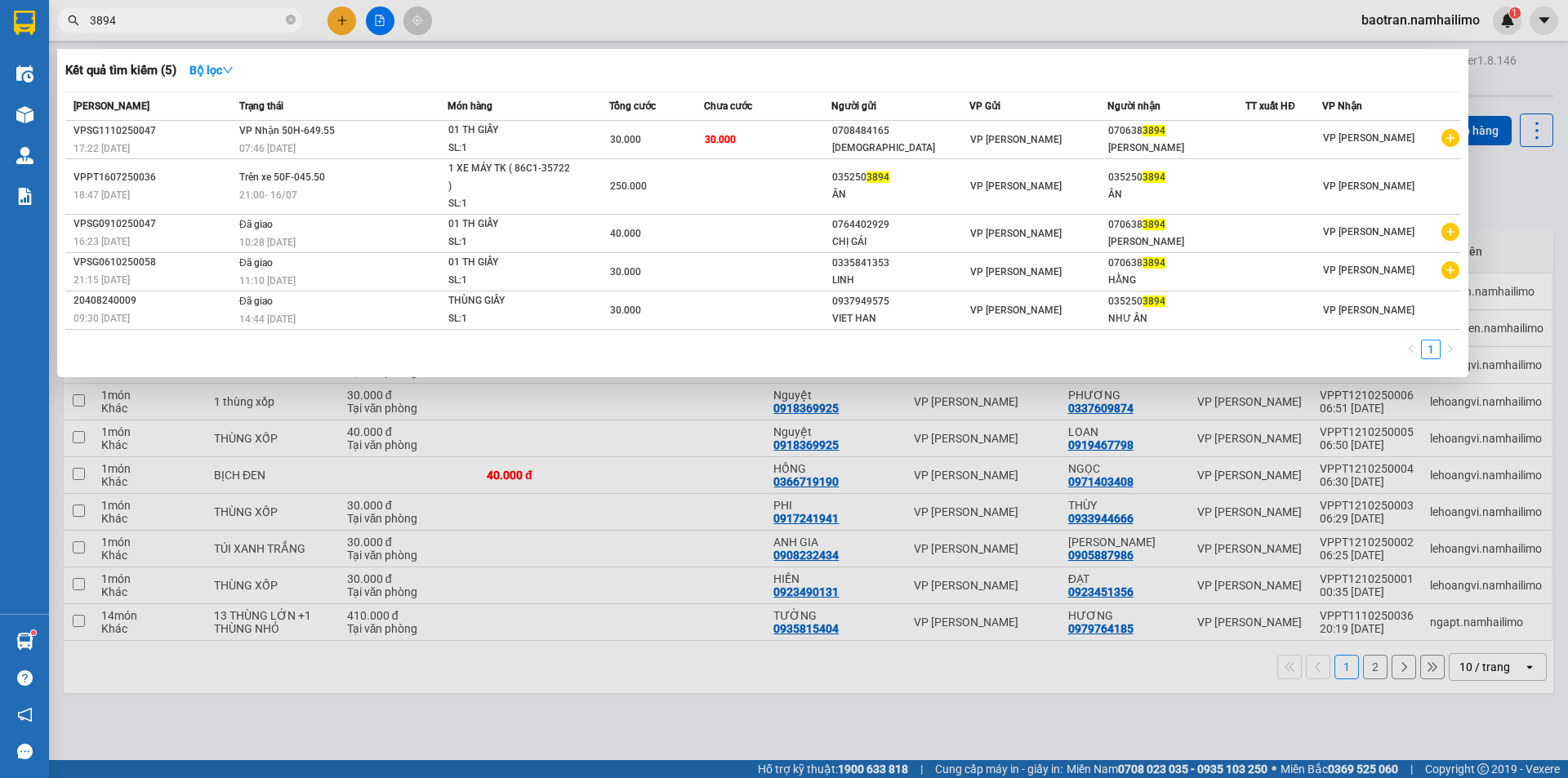
type input "3894"
click at [184, 720] on div at bounding box center [784, 389] width 1568 height 778
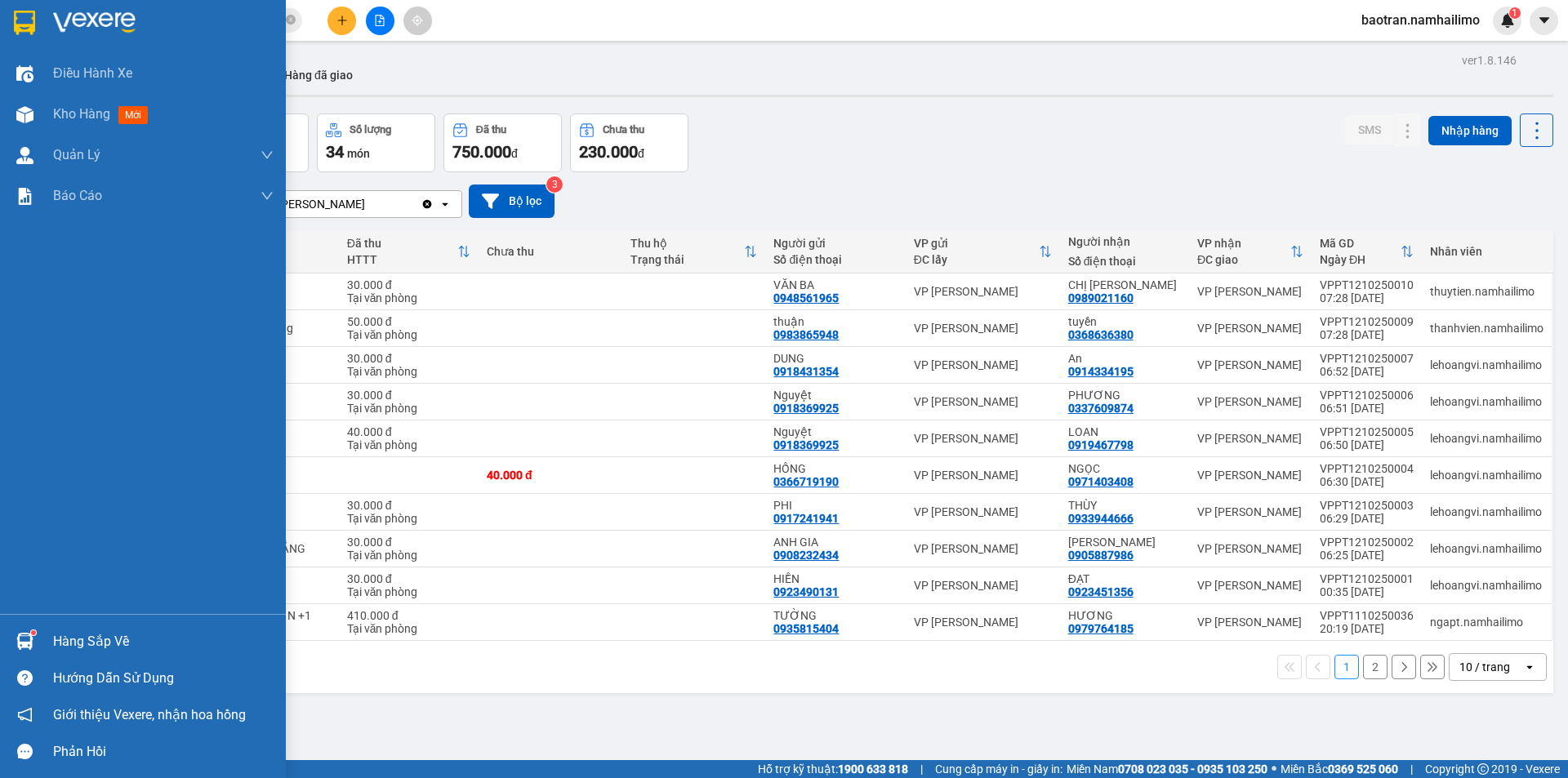
click at [1, 474] on div "Điều hành xe Kho hàng mới Quản Lý Quản lý chuyến Quản lý khách hàng Quản lý khá…" at bounding box center [143, 334] width 286 height 561
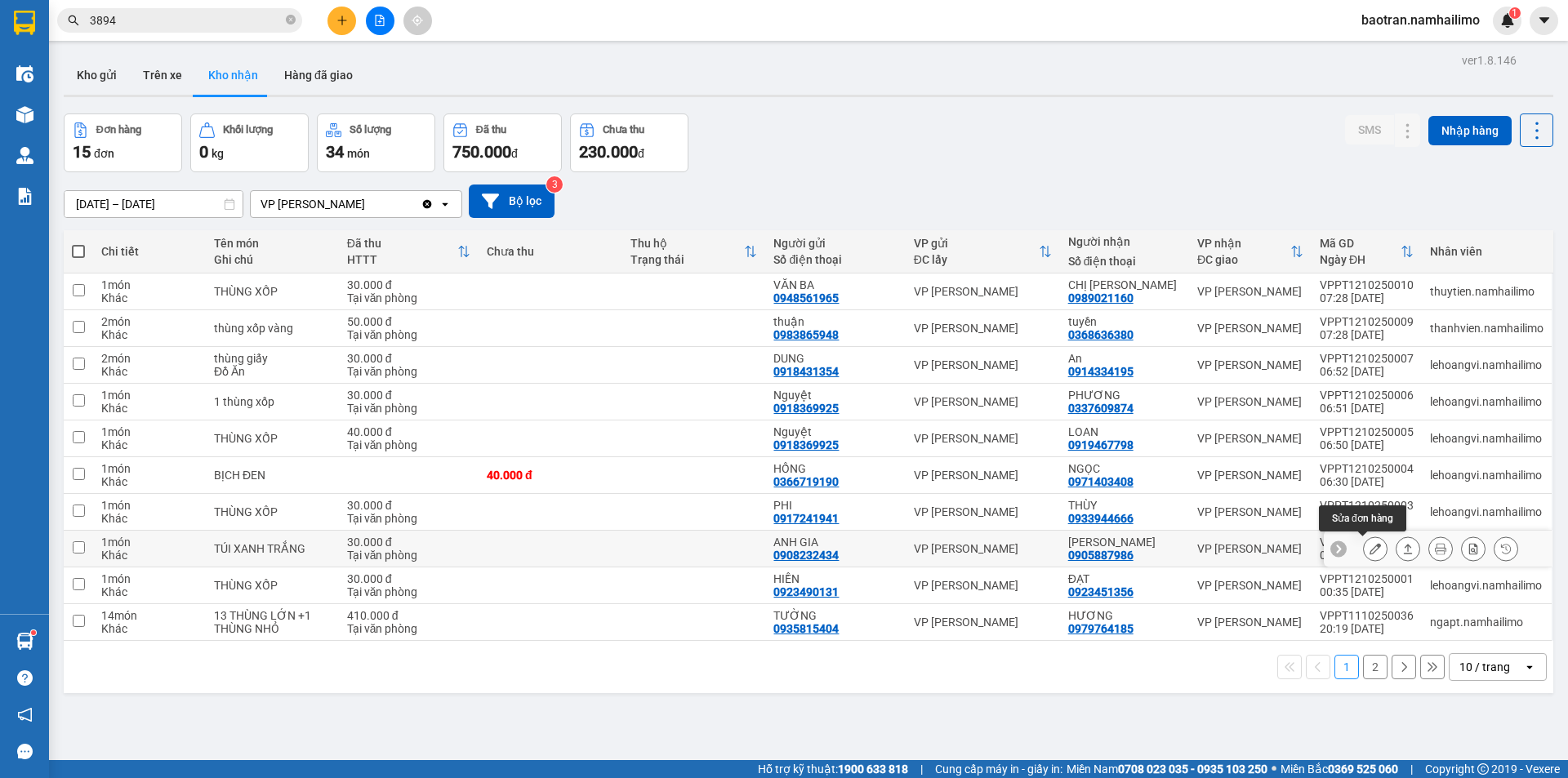
click at [1370, 553] on icon at bounding box center [1376, 549] width 12 height 12
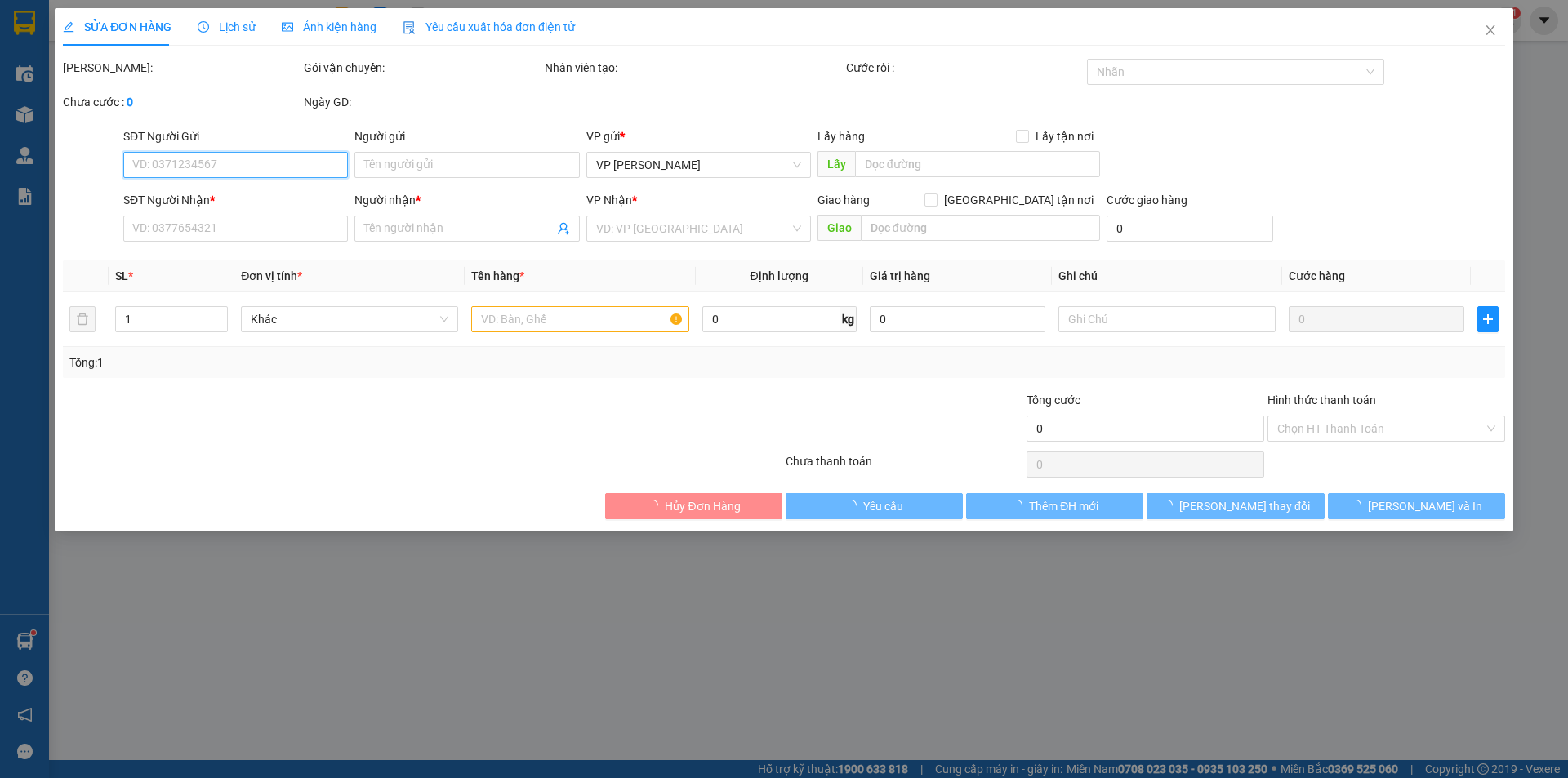
type input "0908232434"
type input "ANH GIA"
type input "0905887986"
type input "KIM MAI"
type input "30.000"
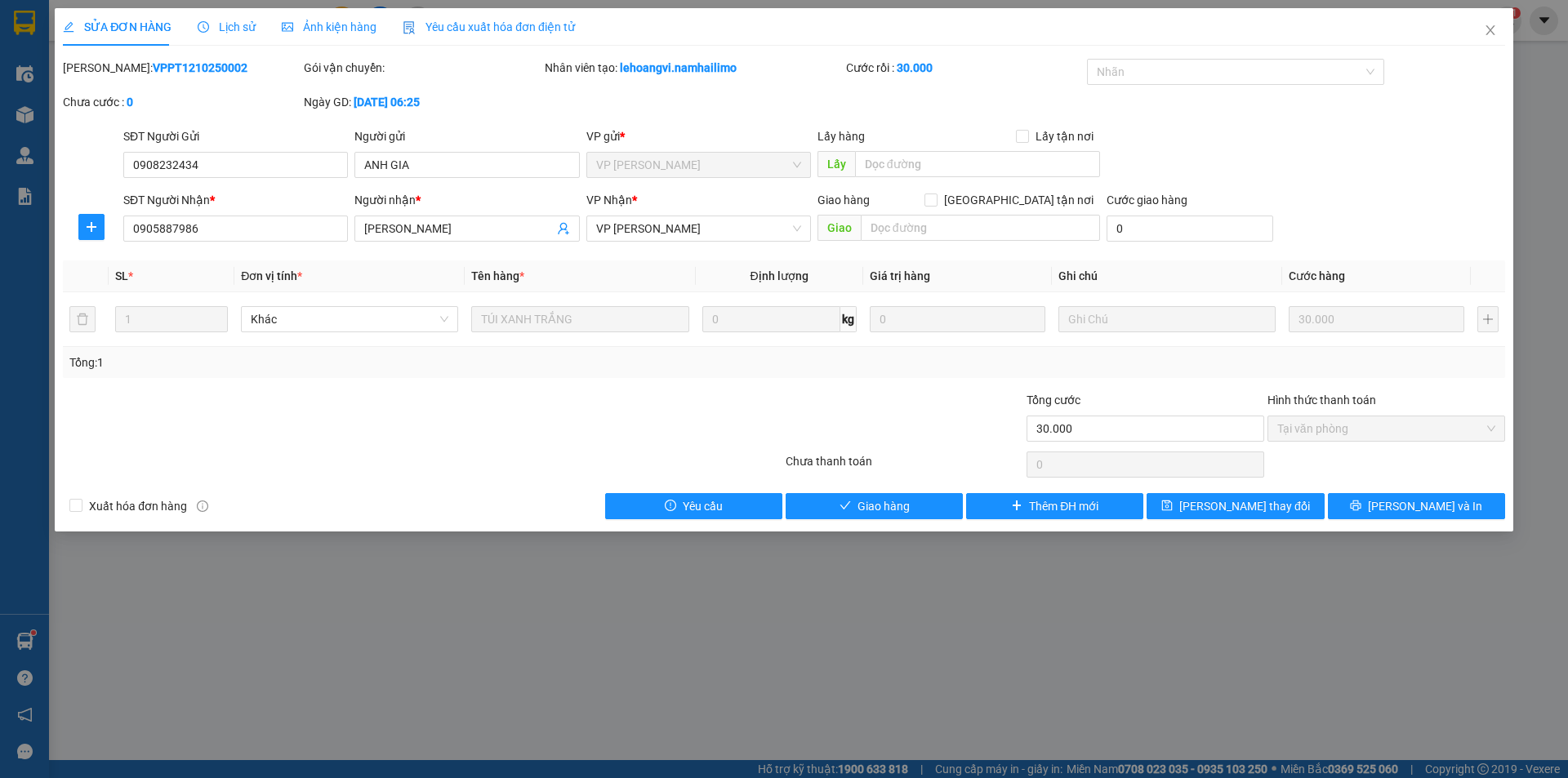
click at [926, 490] on div "Total Paid Fee 30.000 Total UnPaid Fee 0 Cash Collection Total Fee Mã ĐH: VPPT1…" at bounding box center [784, 288] width 1442 height 460
click at [930, 494] on button "Giao hàng" at bounding box center [874, 506] width 177 height 26
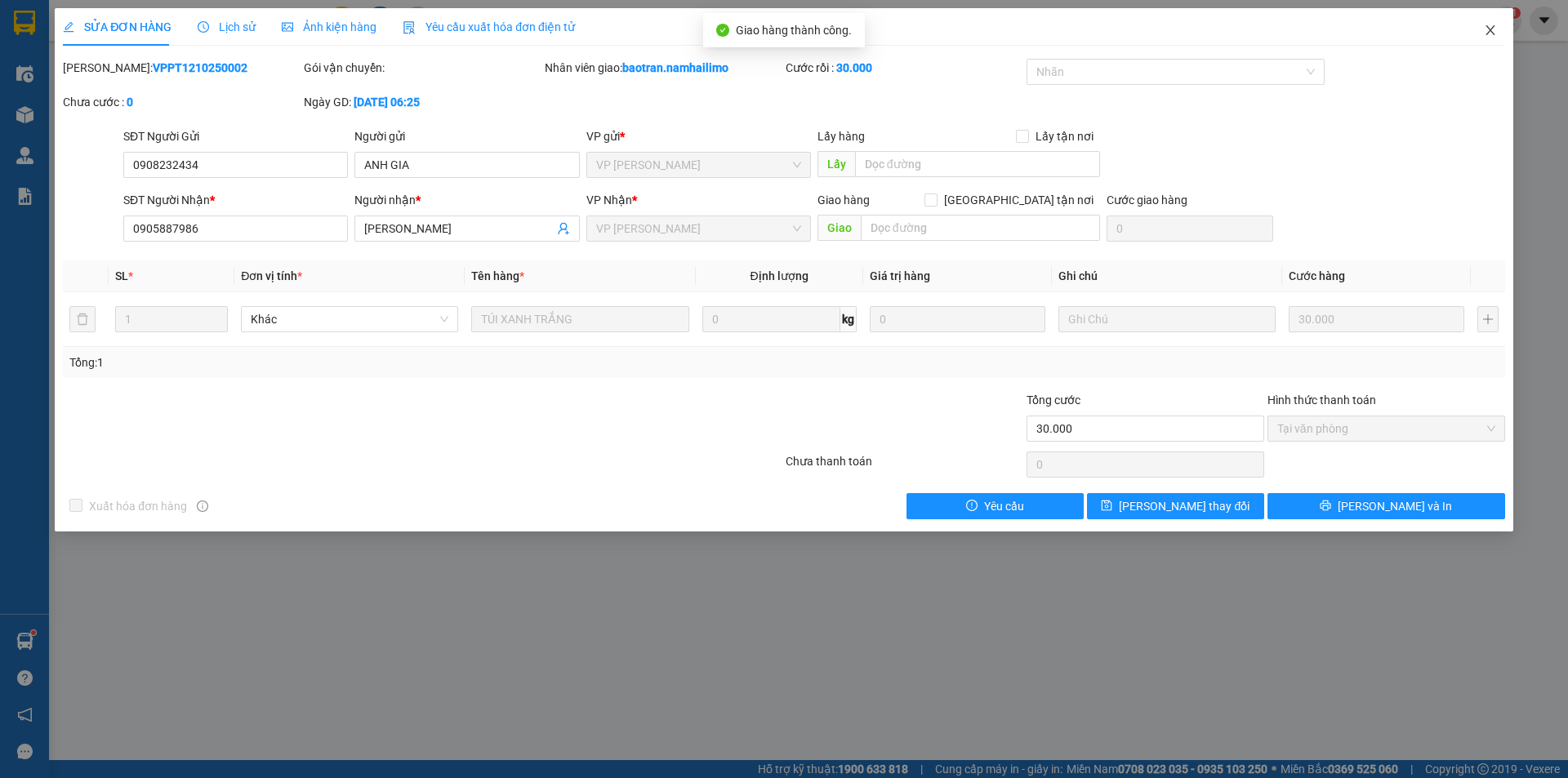
click at [1492, 33] on icon "close" at bounding box center [1490, 31] width 9 height 10
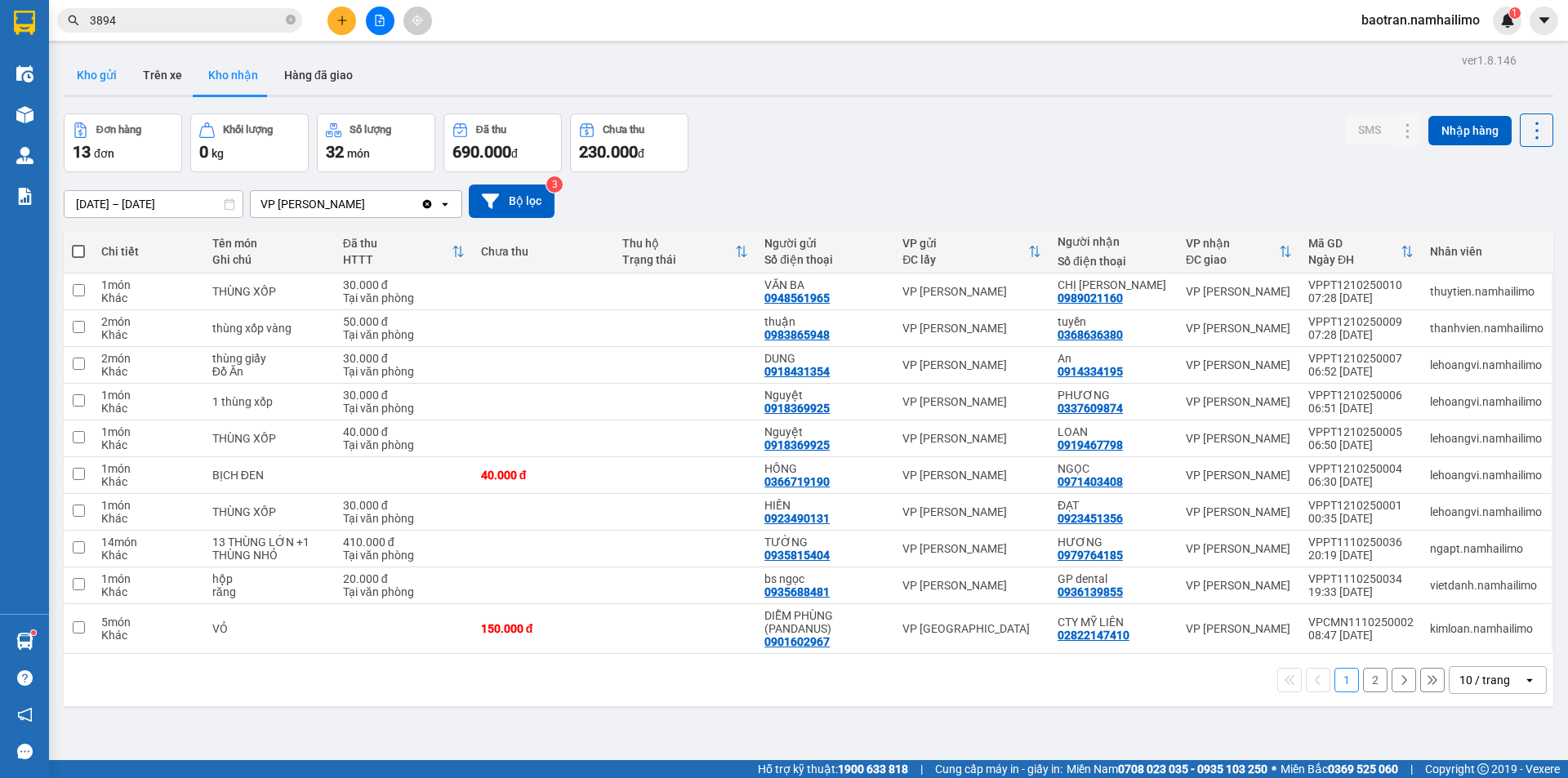
click at [113, 72] on button "Kho gửi" at bounding box center [96, 75] width 66 height 40
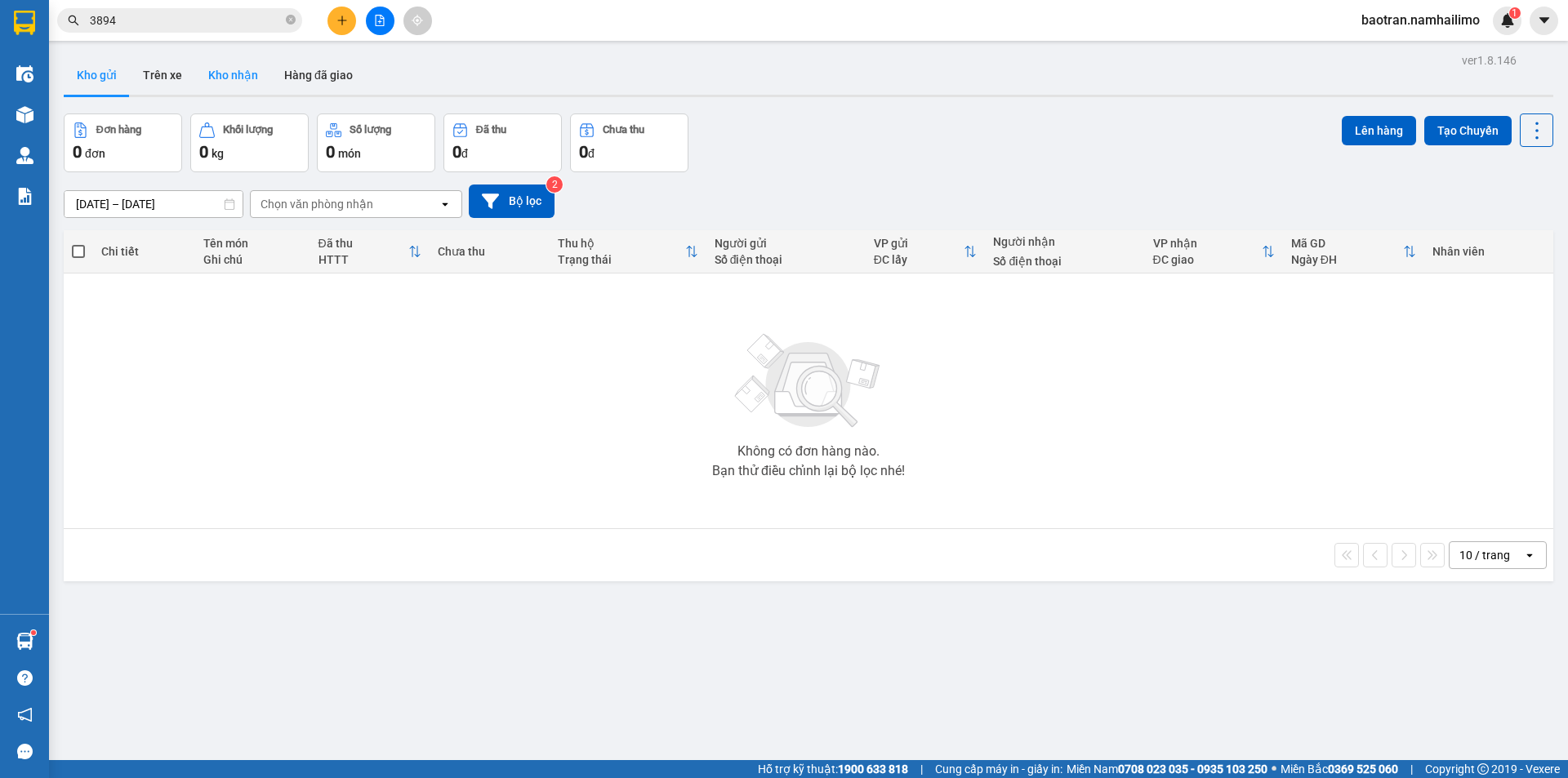
click at [231, 83] on button "Kho nhận" at bounding box center [233, 75] width 76 height 40
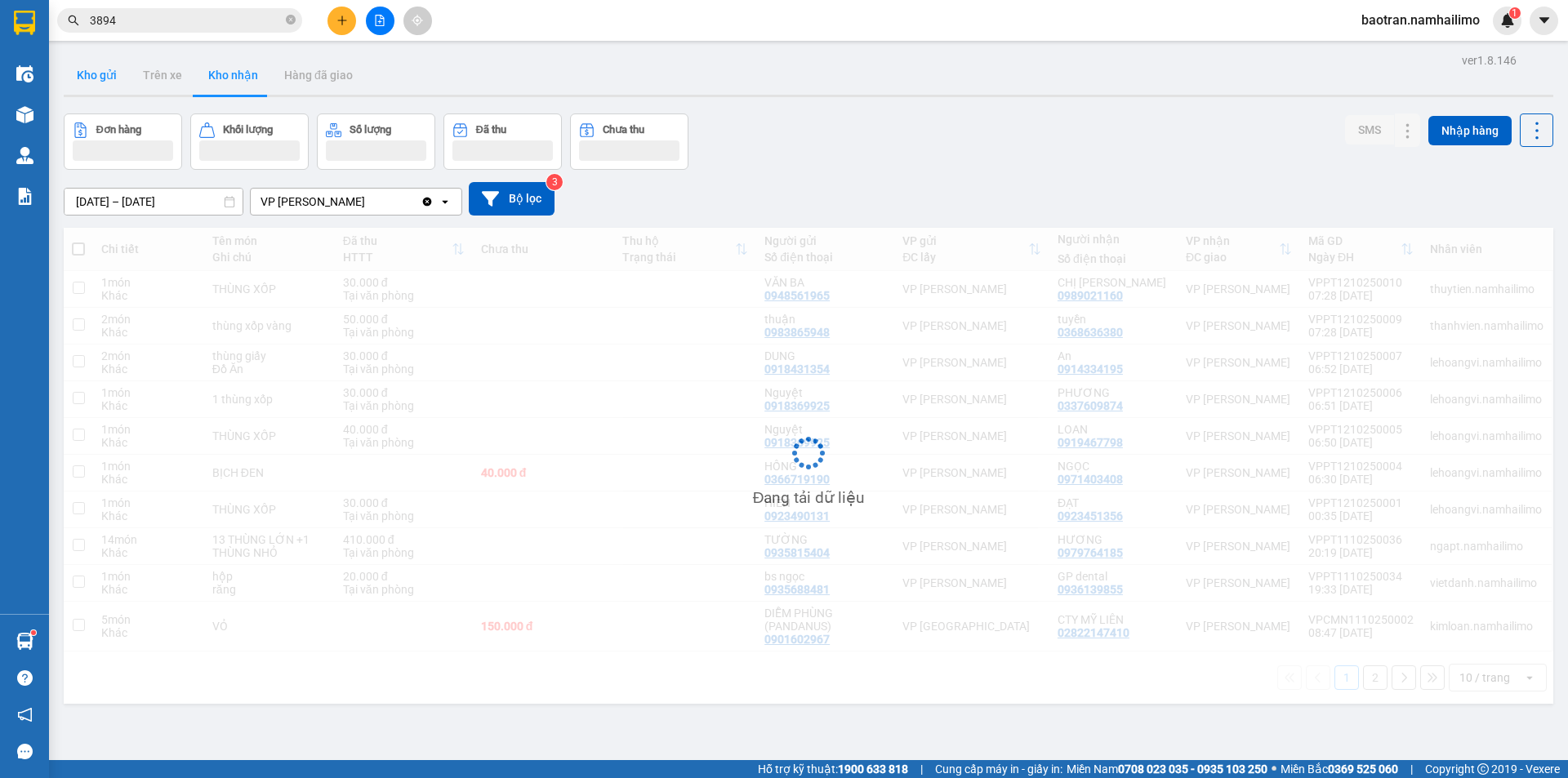
click at [96, 76] on button "Kho gửi" at bounding box center [96, 75] width 66 height 40
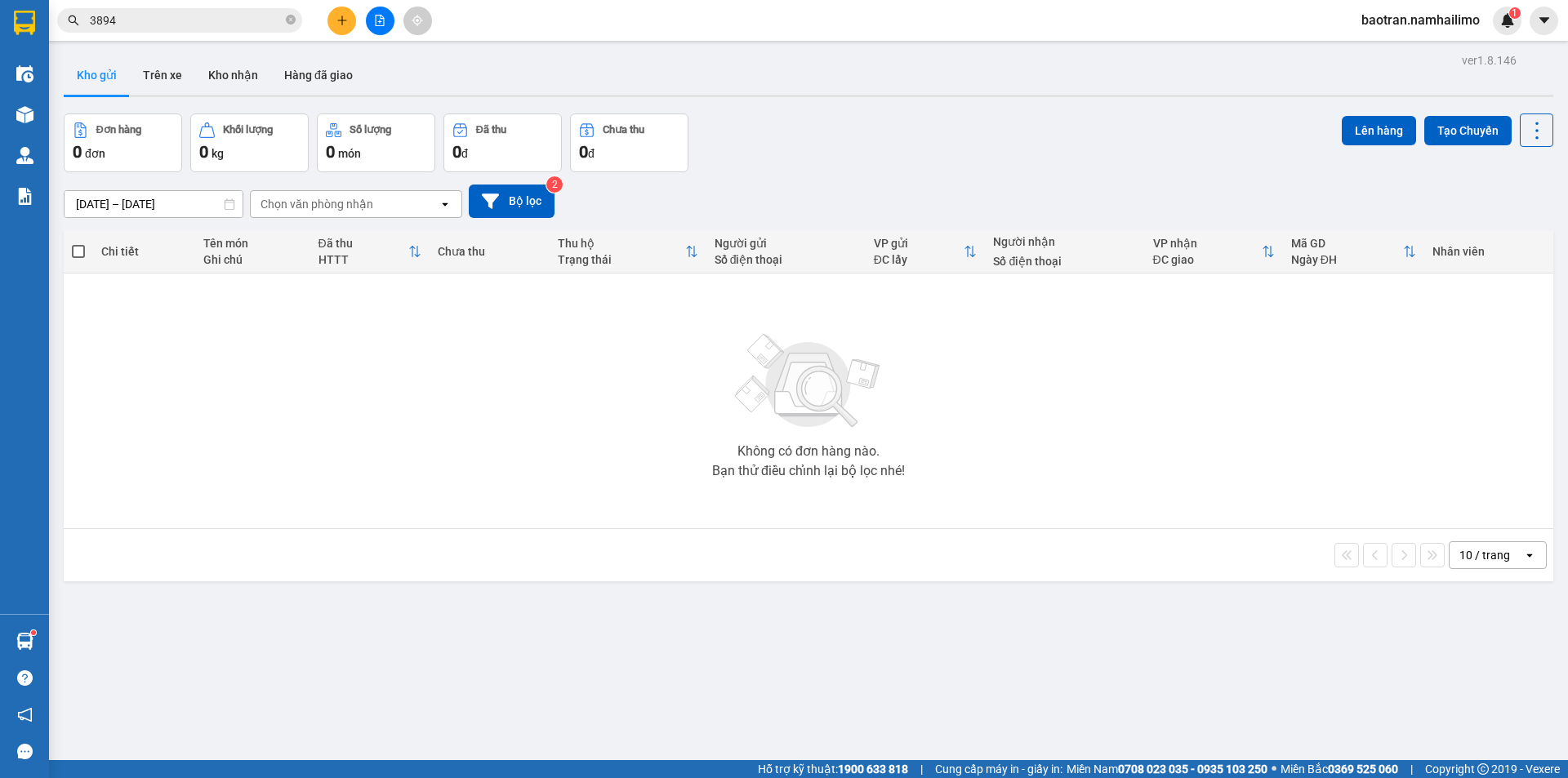
click at [148, 23] on input "3894" at bounding box center [186, 21] width 193 height 18
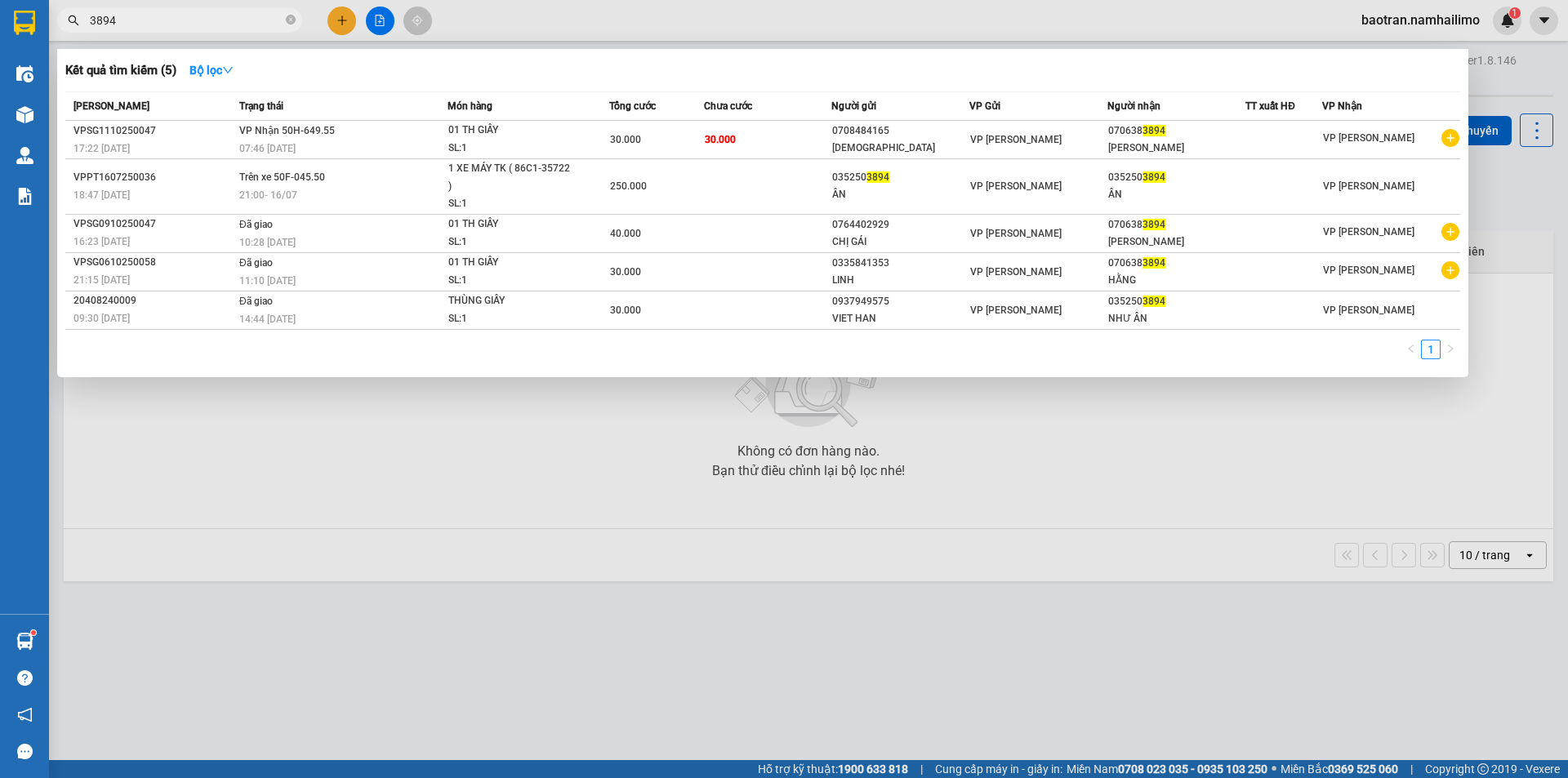
click at [91, 535] on div at bounding box center [784, 389] width 1568 height 778
click at [208, 20] on input "3894" at bounding box center [186, 21] width 193 height 18
click at [206, 20] on input "3894" at bounding box center [186, 21] width 193 height 18
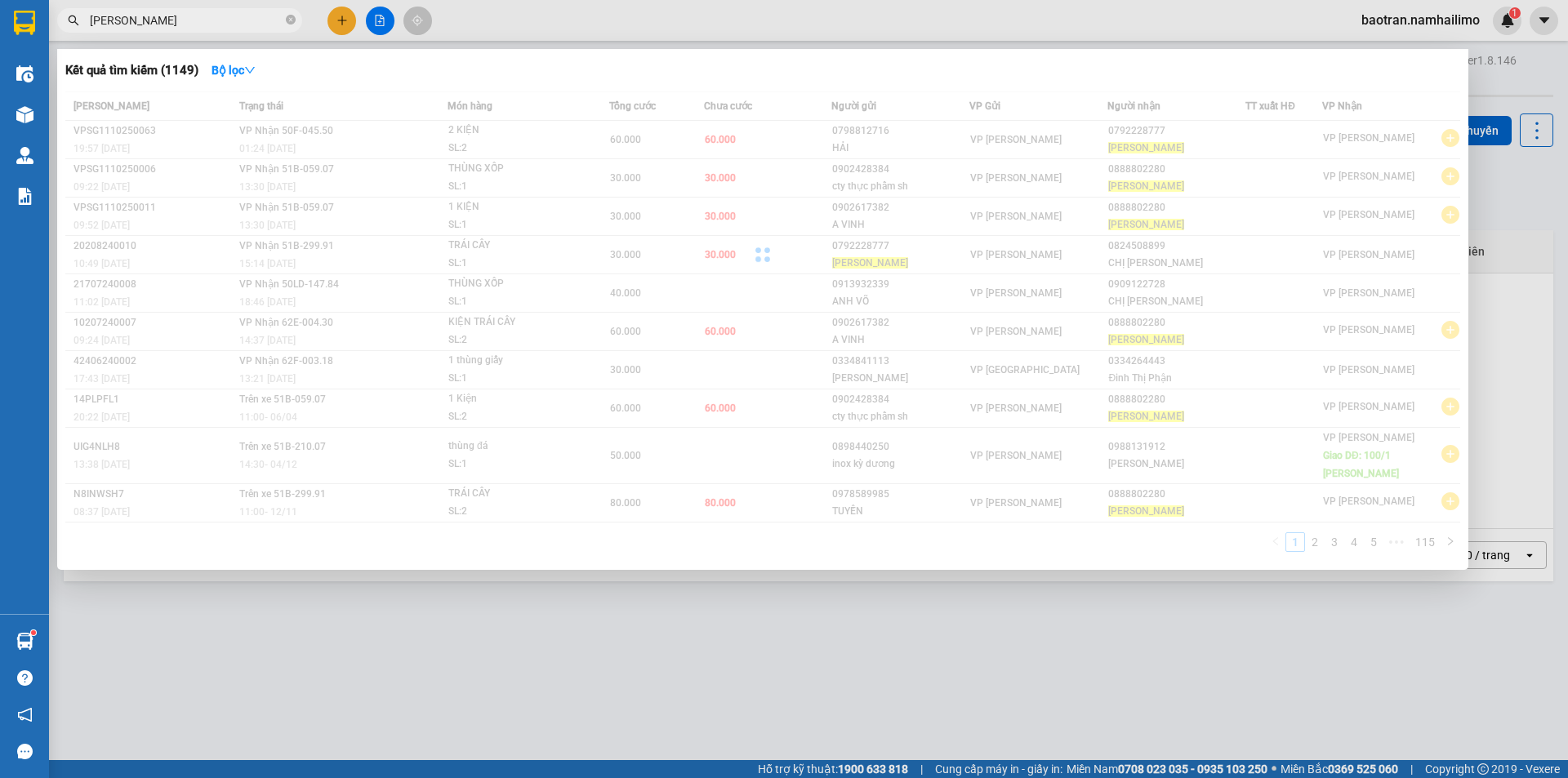
type input "VÕ TRINH"
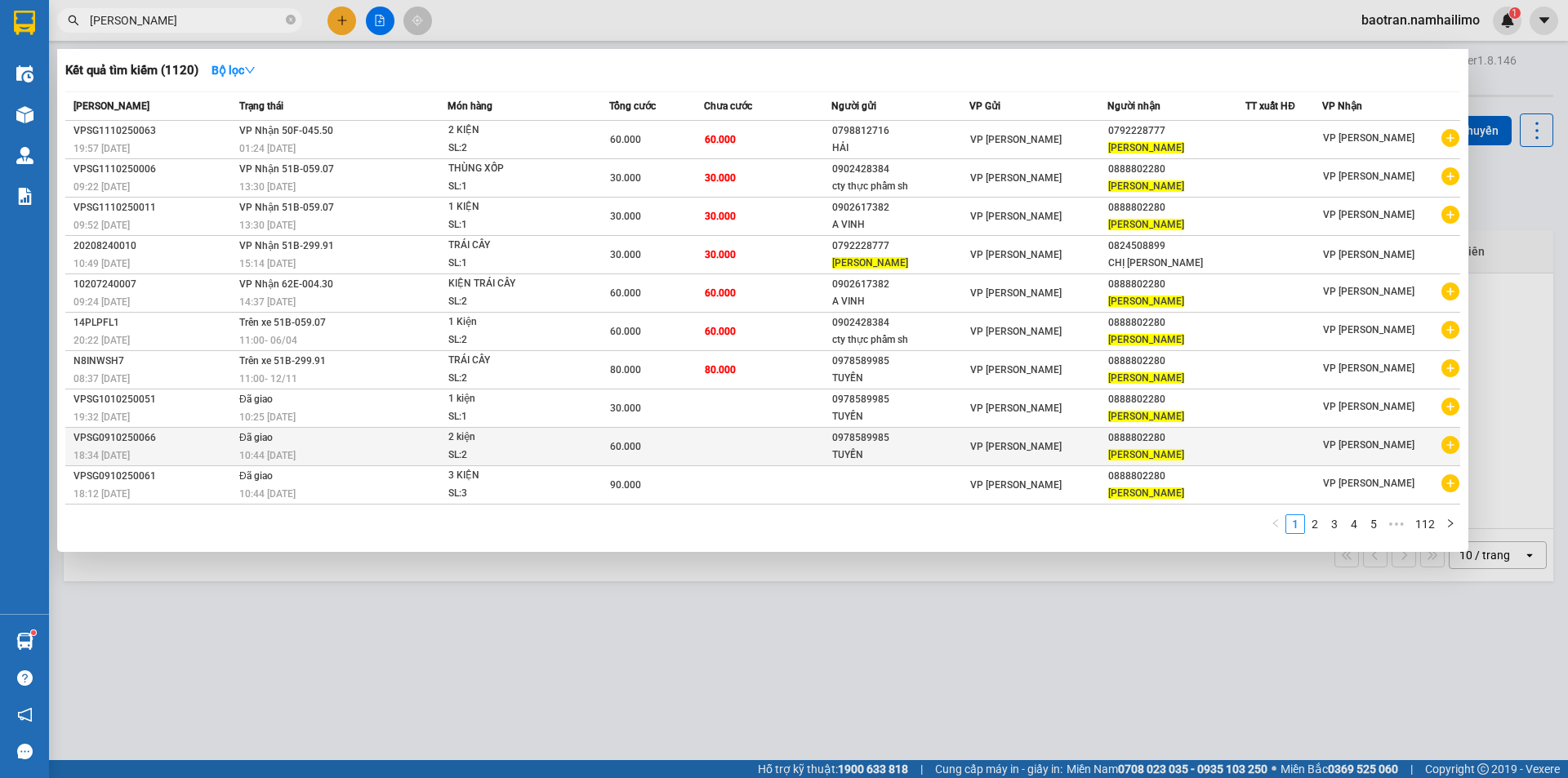
click at [1453, 448] on icon "plus-circle" at bounding box center [1450, 445] width 18 height 18
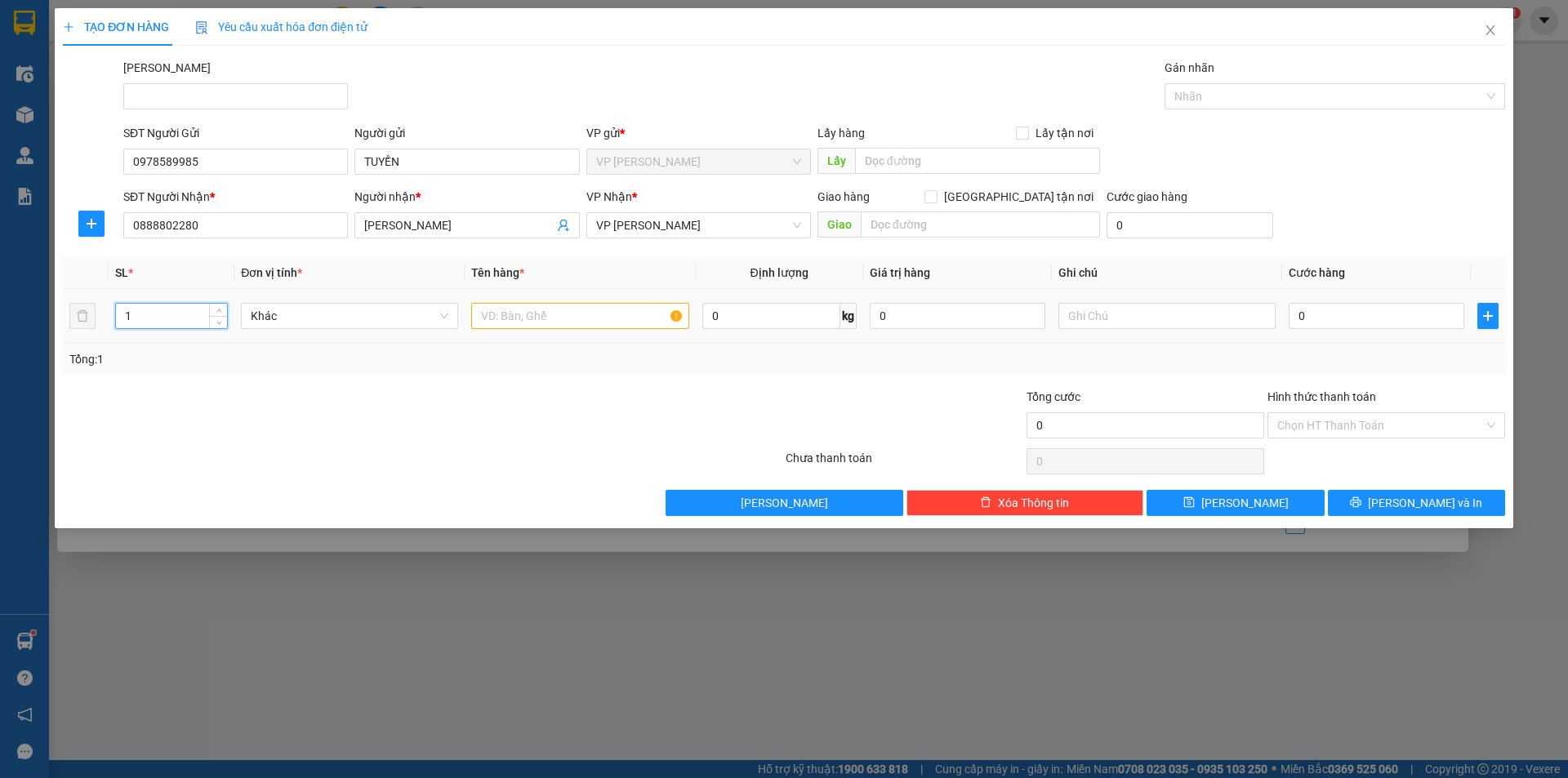
drag, startPoint x: 180, startPoint y: 316, endPoint x: 105, endPoint y: 325, distance: 75.5
click at [105, 325] on tr "1 Khác 0 kg 0 0" at bounding box center [784, 316] width 1442 height 54
type input "2"
click at [543, 314] on input "text" at bounding box center [579, 316] width 217 height 26
type input "2 KIỆN"
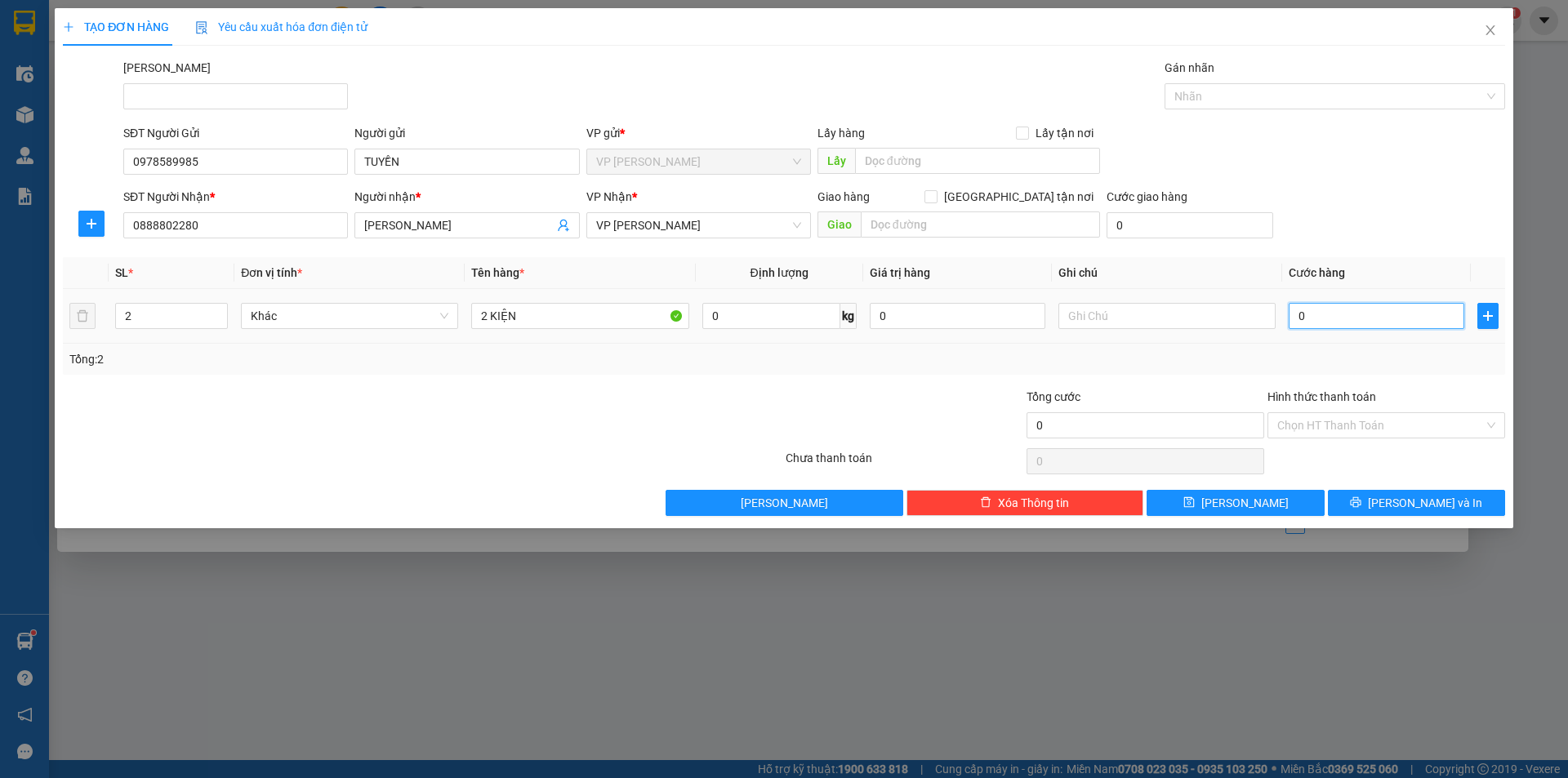
click at [1338, 320] on input "0" at bounding box center [1376, 316] width 175 height 26
type input "6"
type input "60"
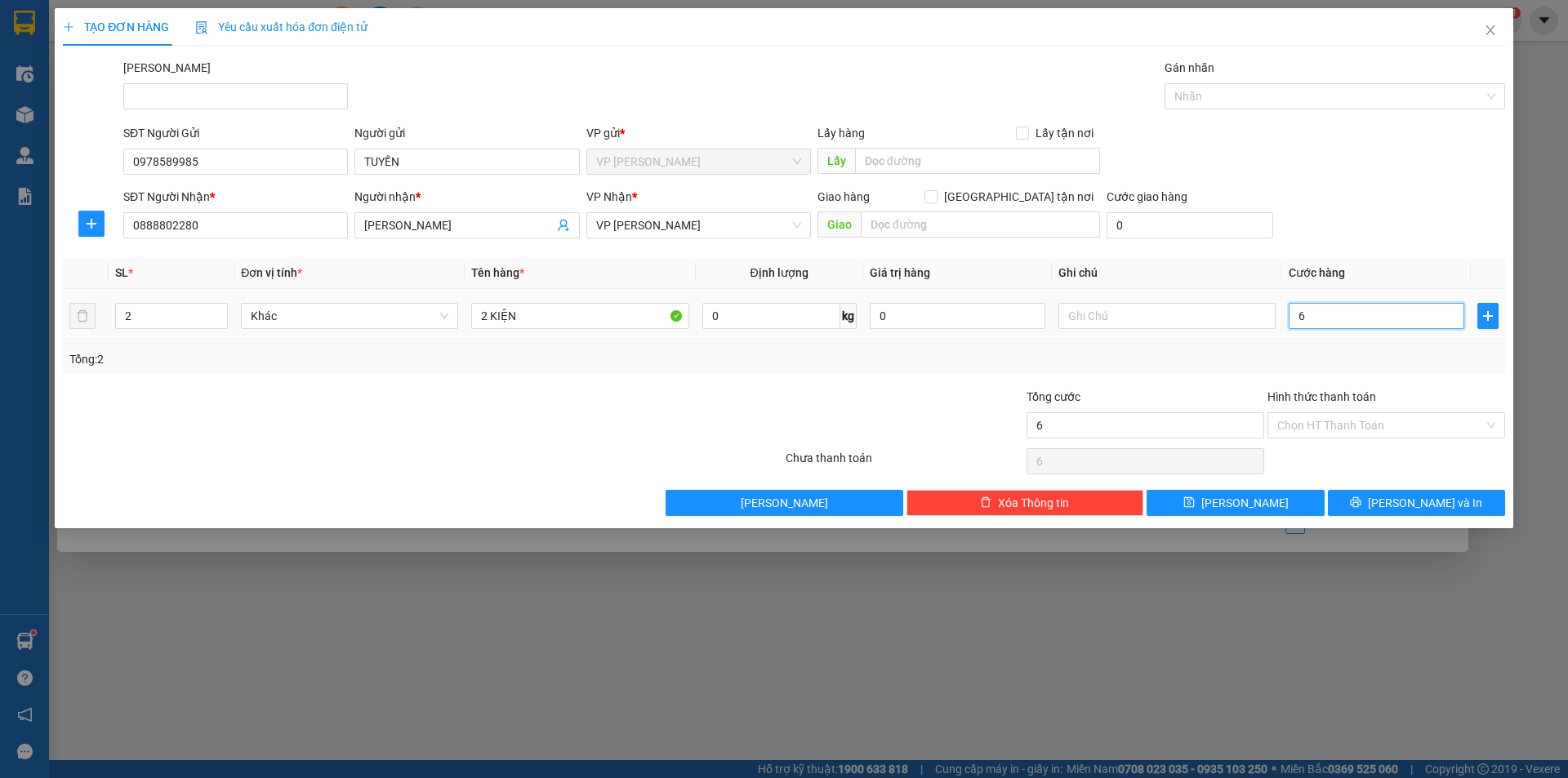
type input "60"
type input "60.000"
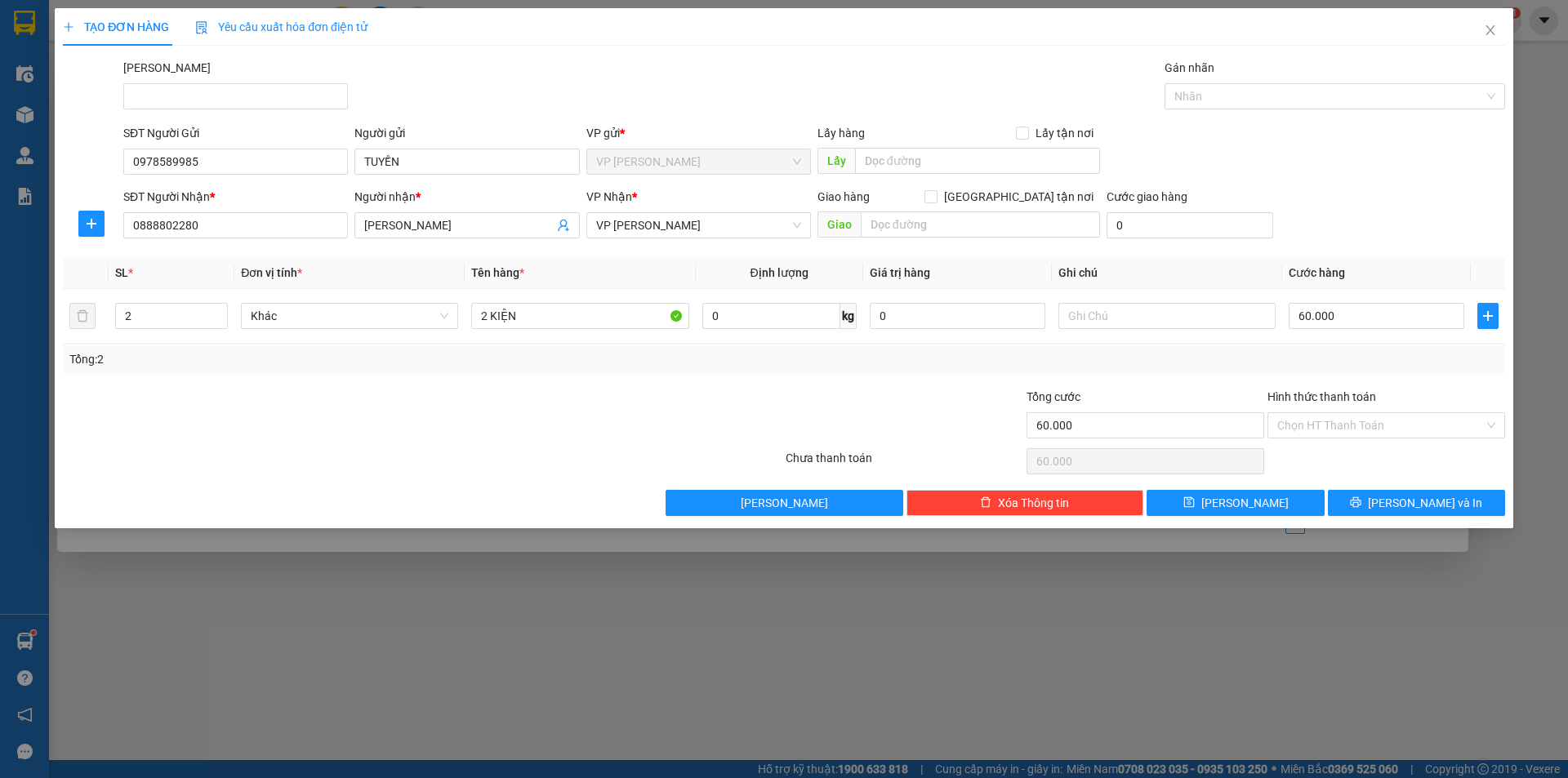
click div "SĐT Người Nhận * 0888802280 Người nhận * VÕ TRINH VP Nhận * VP Phan Thiết Giao …"
click icon "printer"
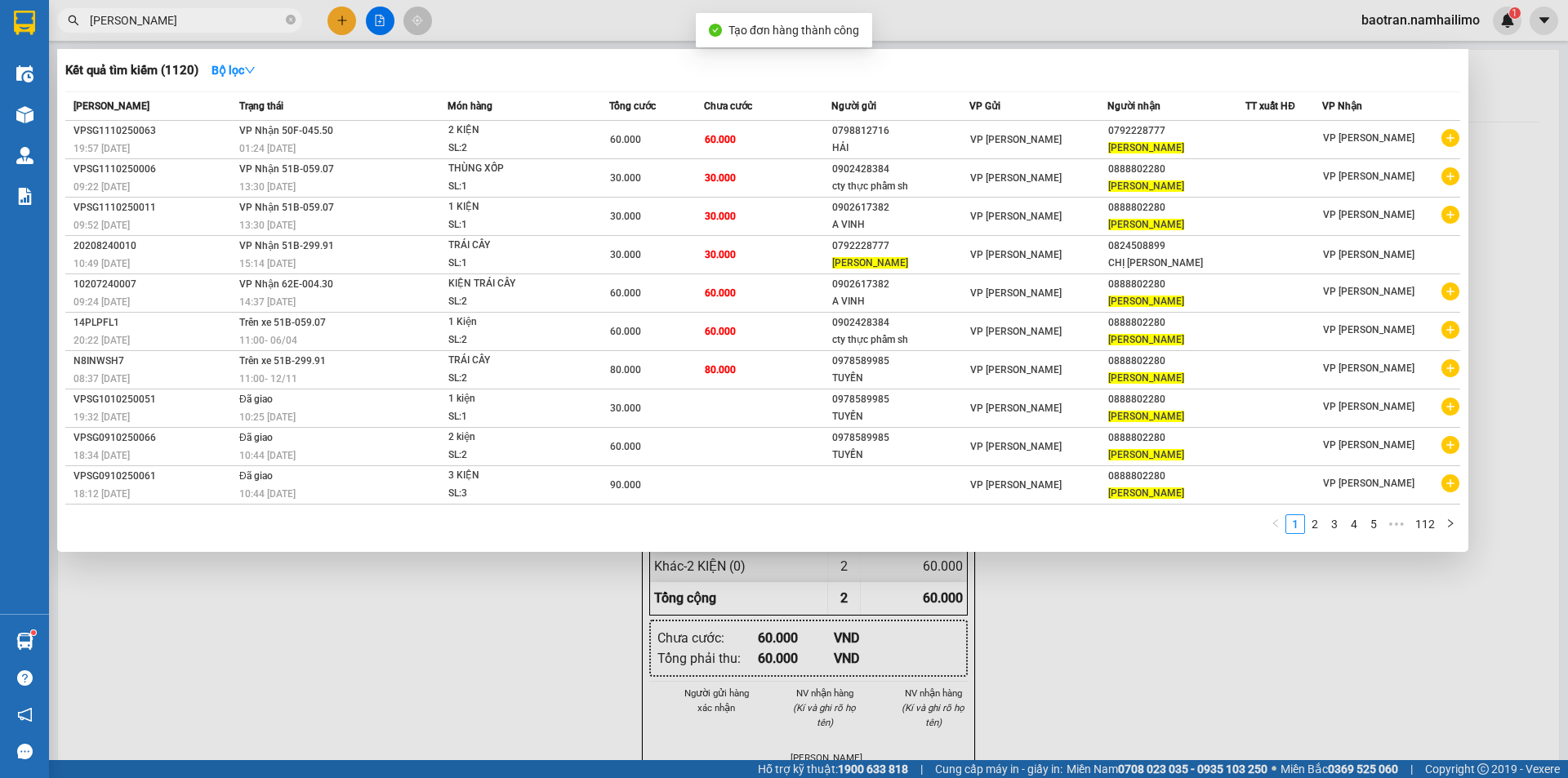
drag, startPoint x: 1340, startPoint y: 659, endPoint x: 1119, endPoint y: 508, distance: 267.7
click div
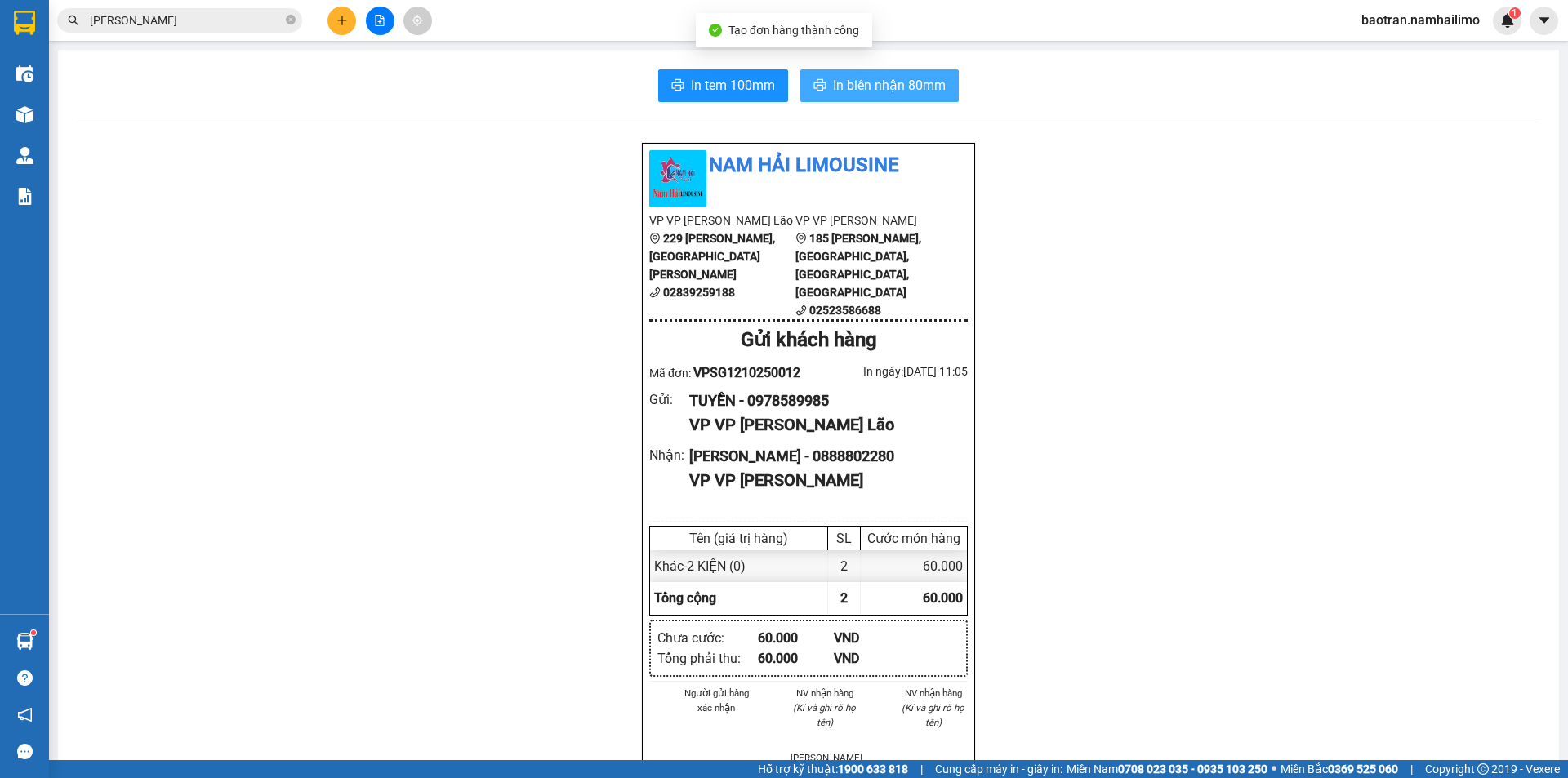
click span "In biên nhận 80mm"
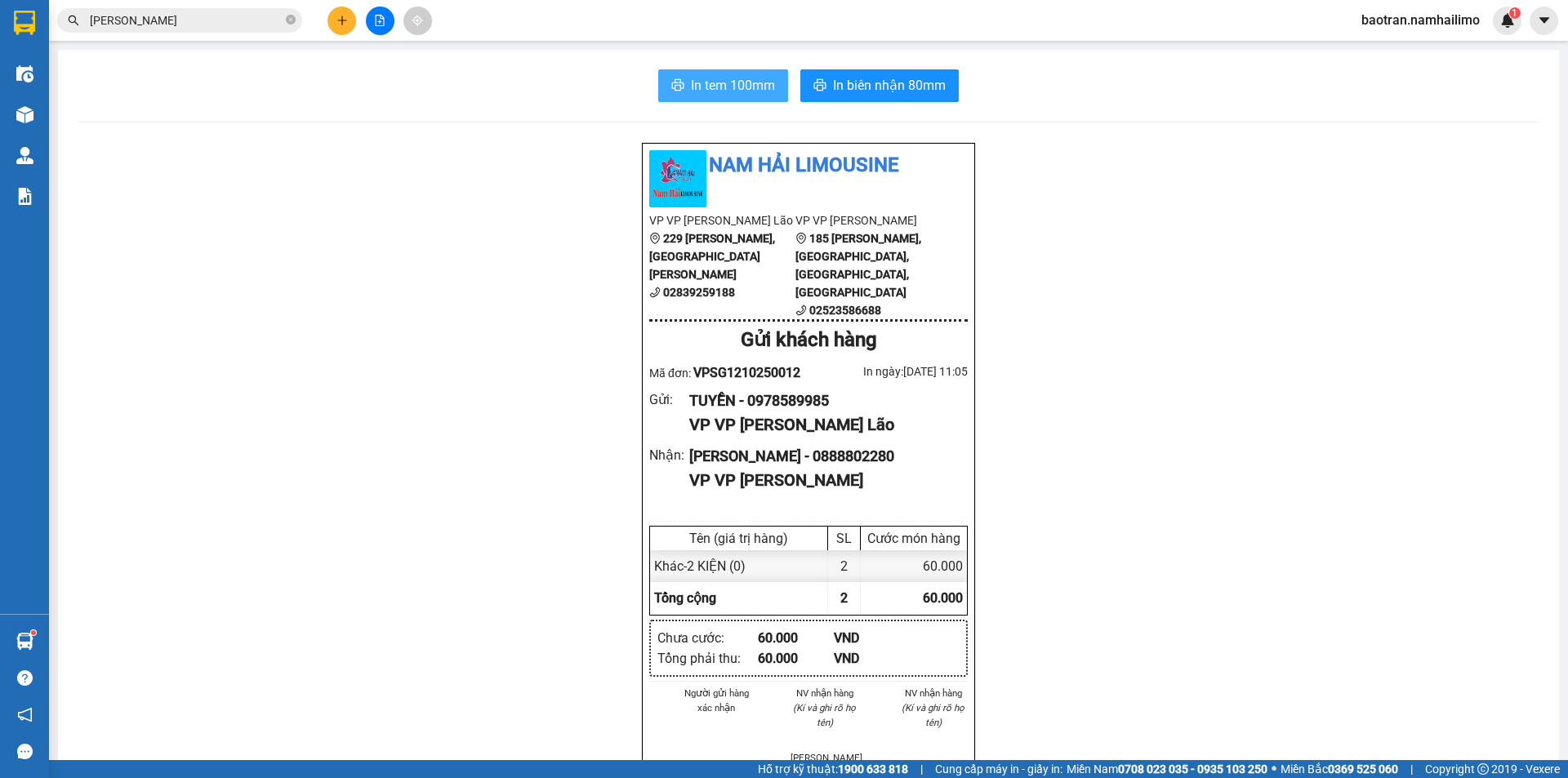
click span "In tem 100mm"
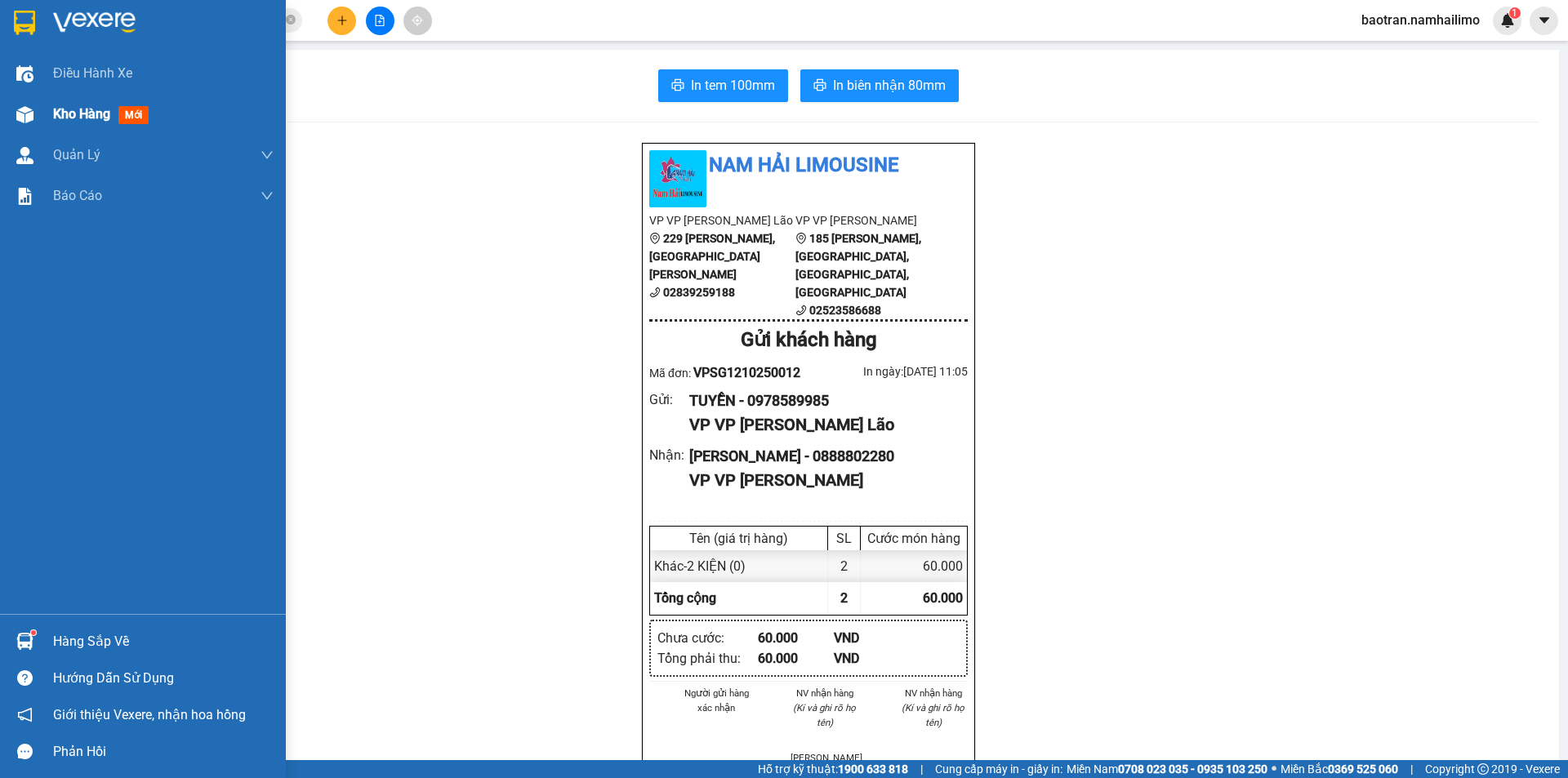
click span "Kho hàng"
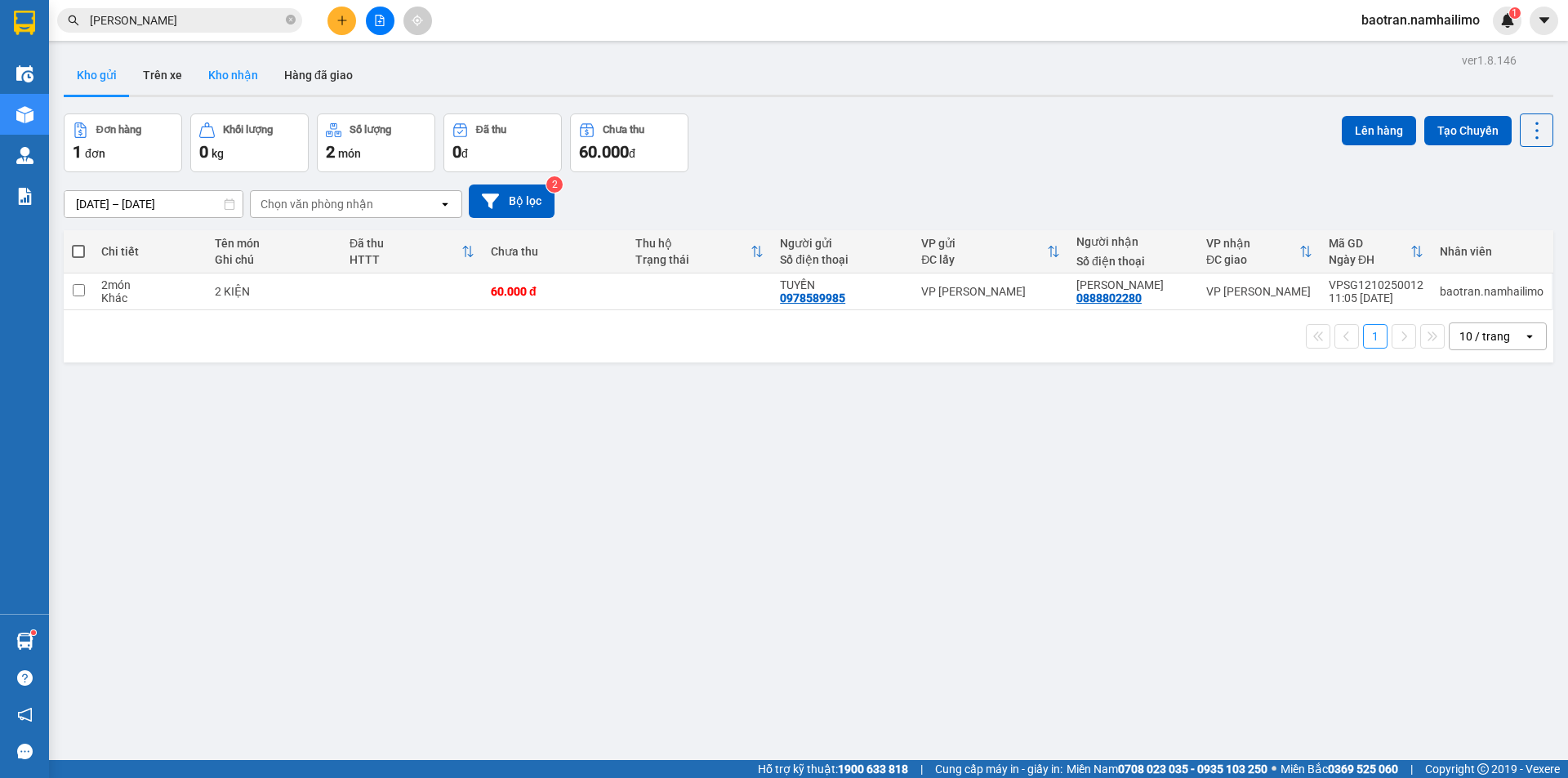
click button "Kho nhận"
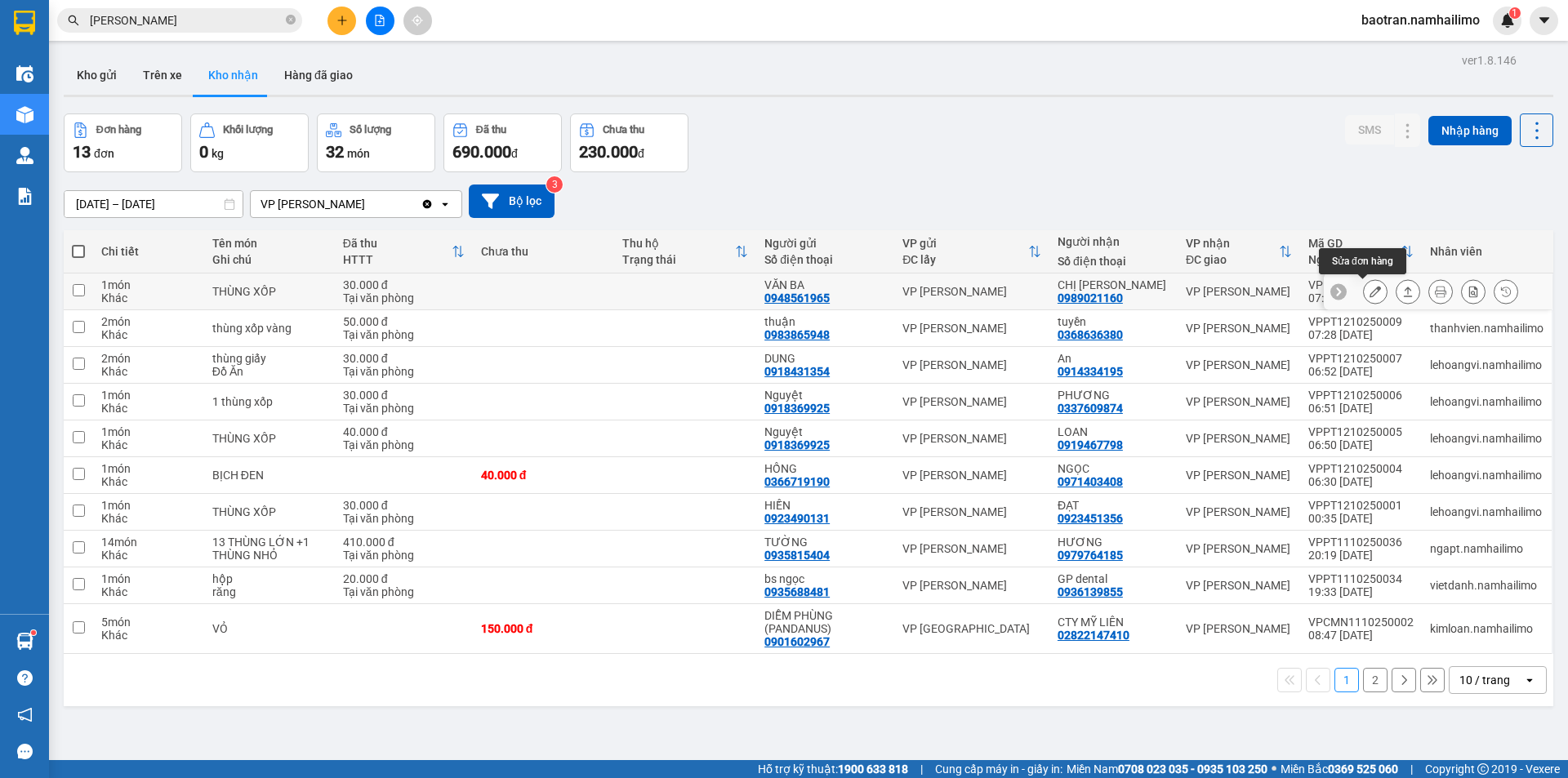
click icon
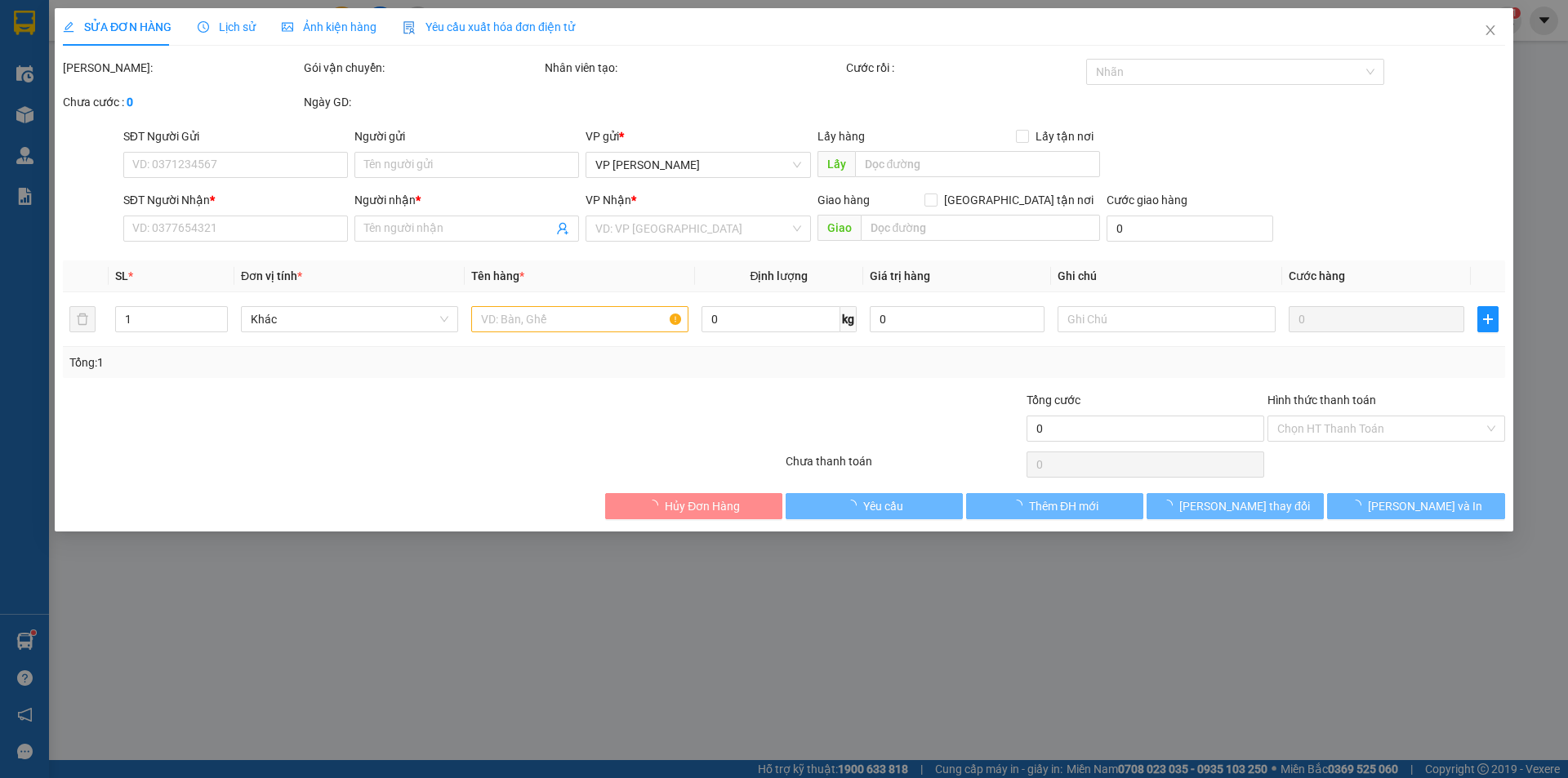
type input "0948561965"
type input "VĂN BA"
type input "0989021160"
type input "CHỊ ÁNH"
type input "30.000"
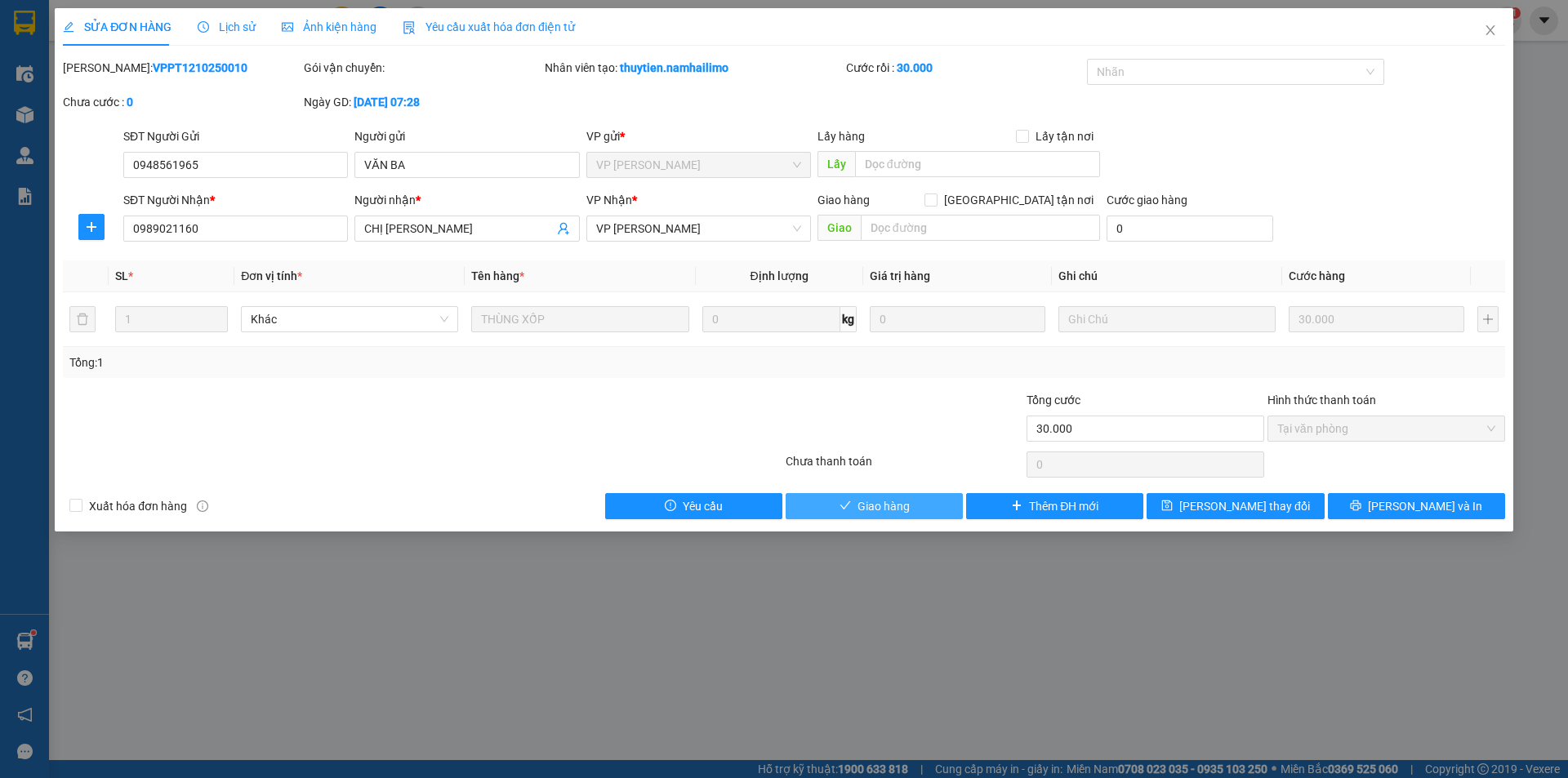
click span "Giao hàng"
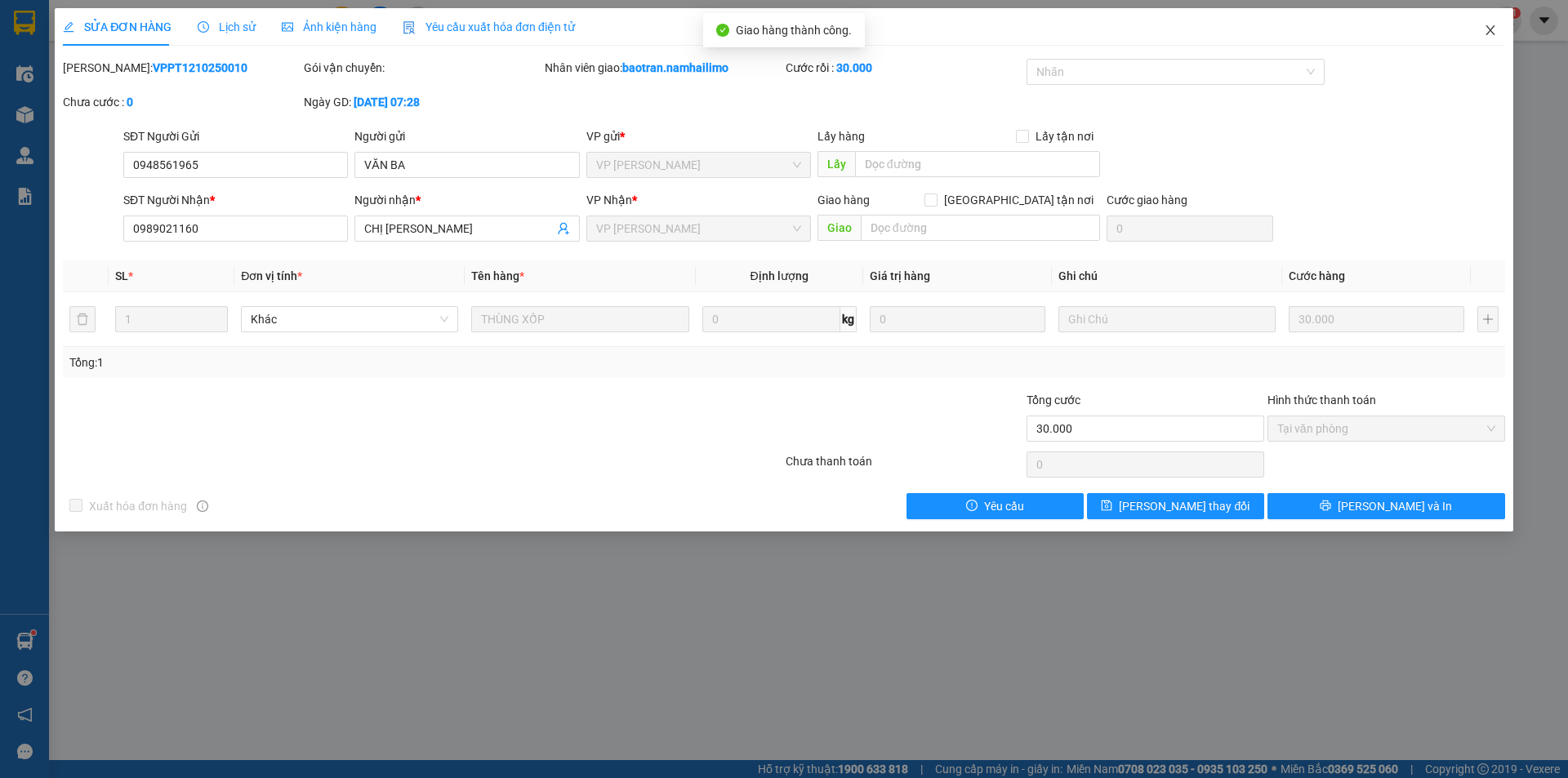
click icon "close"
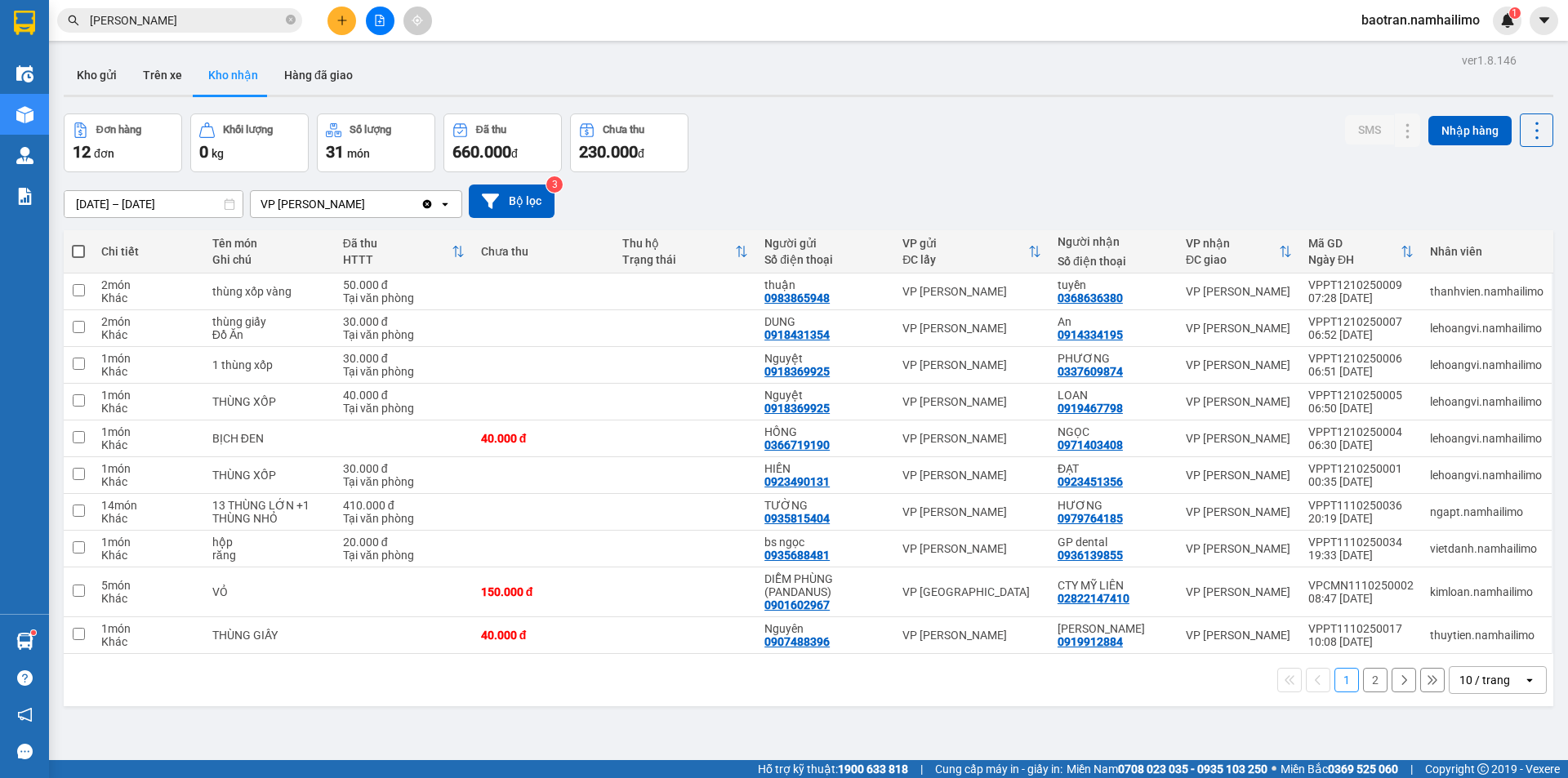
drag, startPoint x: 438, startPoint y: 718, endPoint x: 107, endPoint y: 292, distance: 539.5
click div "ver 1.8.146 Kho gửi Trên xe Kho nhận Hàng đã giao Đơn hàng 12 đơn Khối lượng 0 …"
click button "Kho gửi"
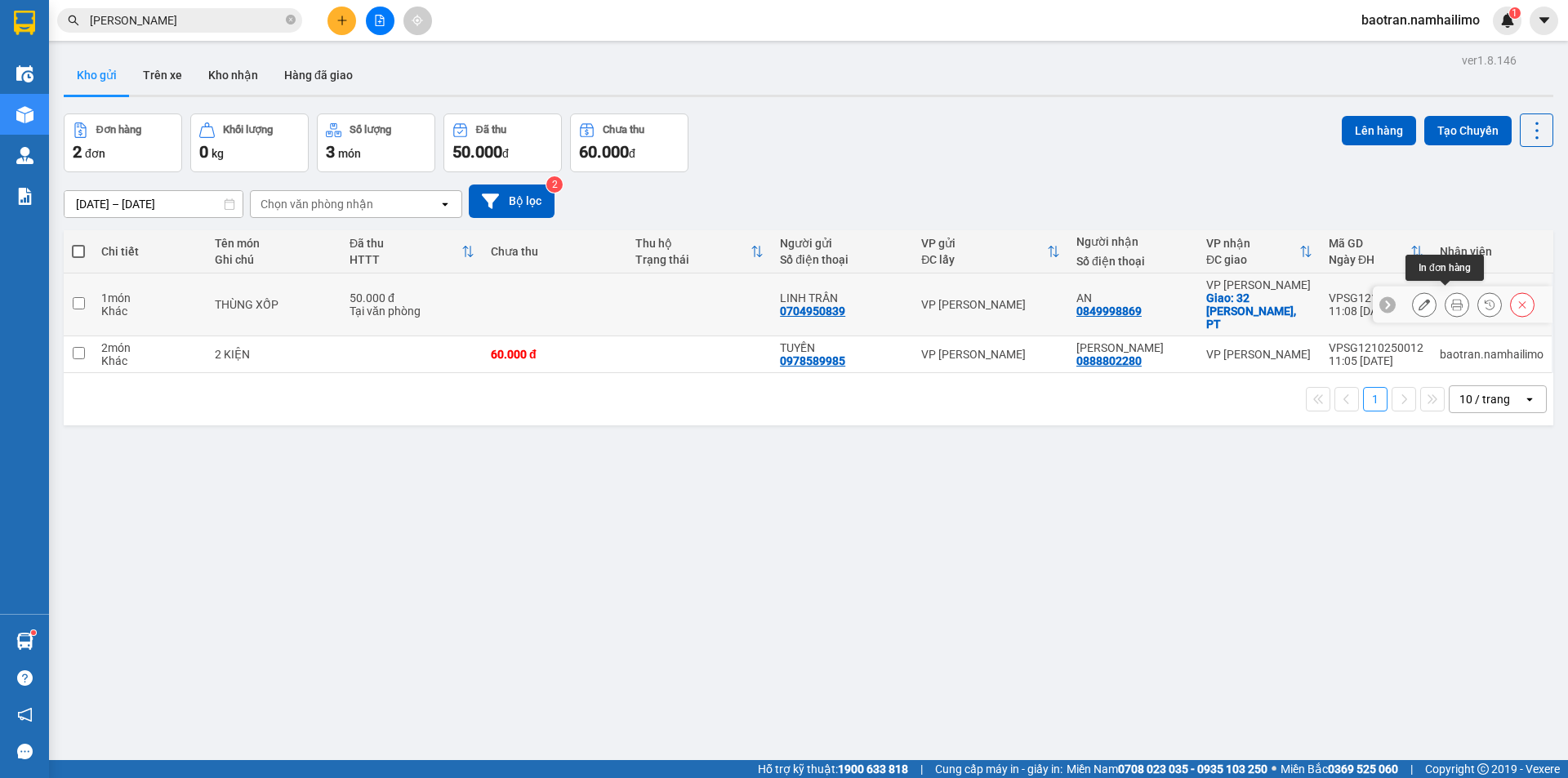
click icon
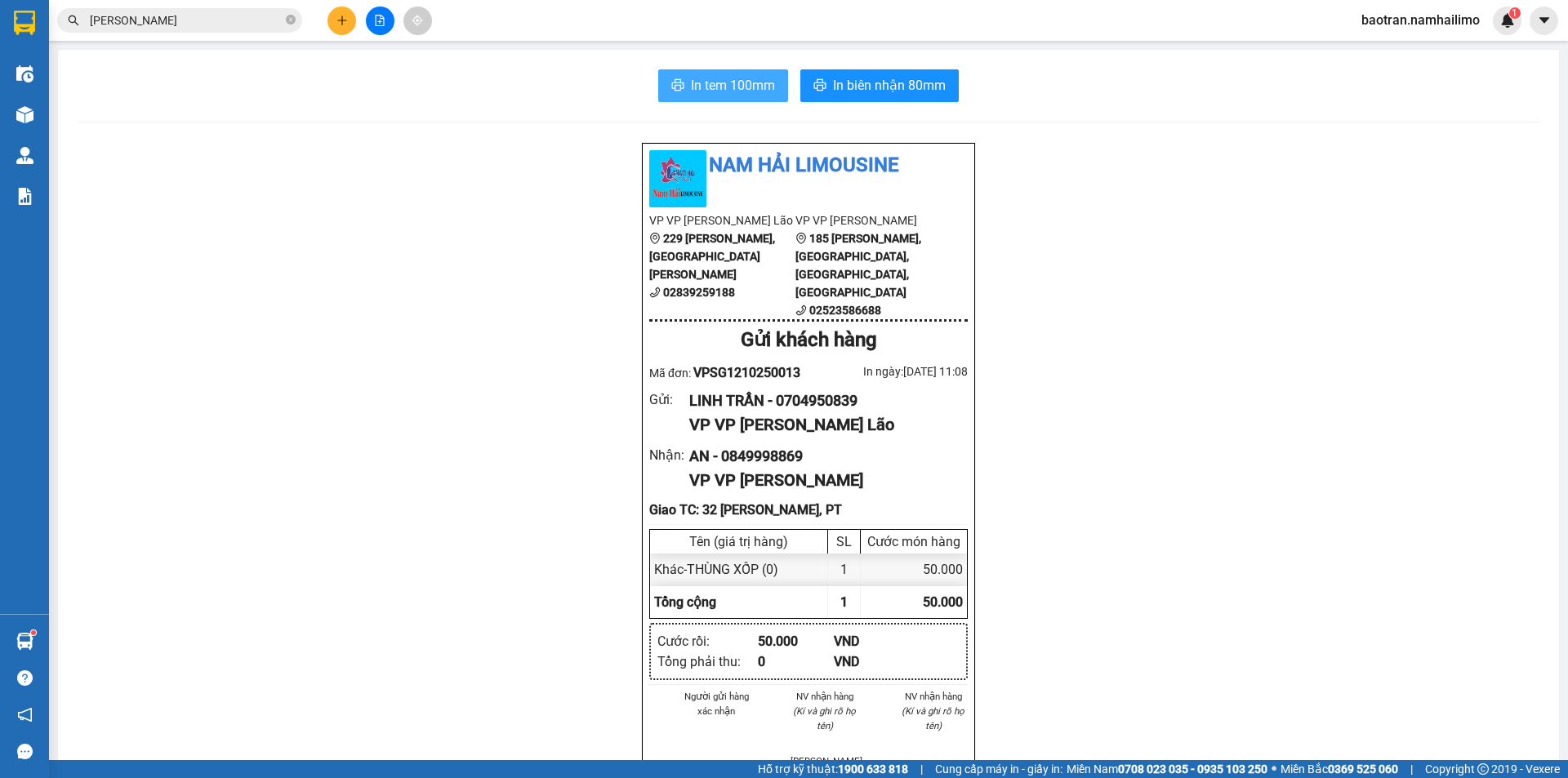
drag, startPoint x: 722, startPoint y: 83, endPoint x: 925, endPoint y: 138, distance: 210.3
click span "In tem 100mm"
click input "VÕ TRINH"
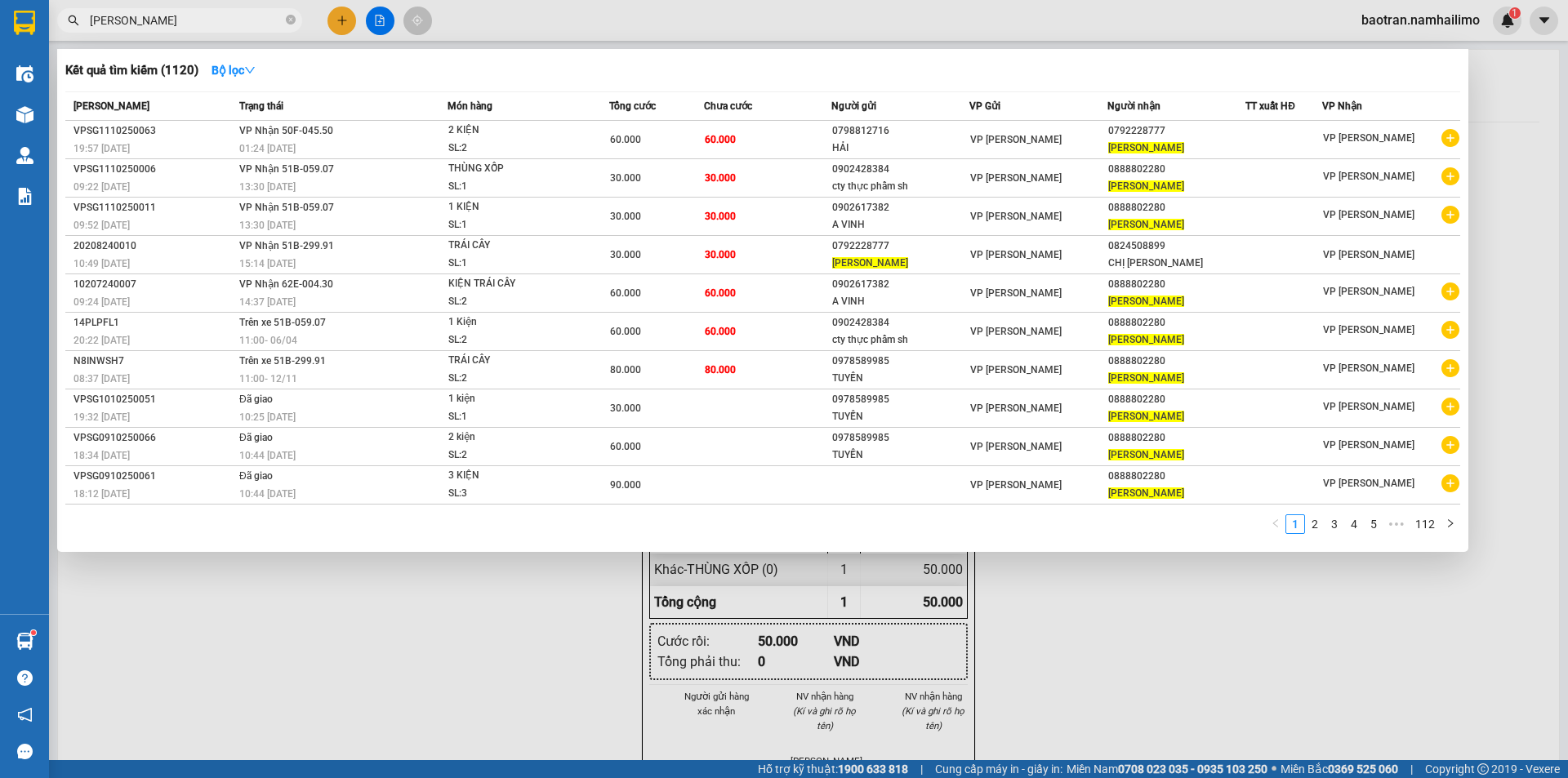
click input "VÕ TRINH"
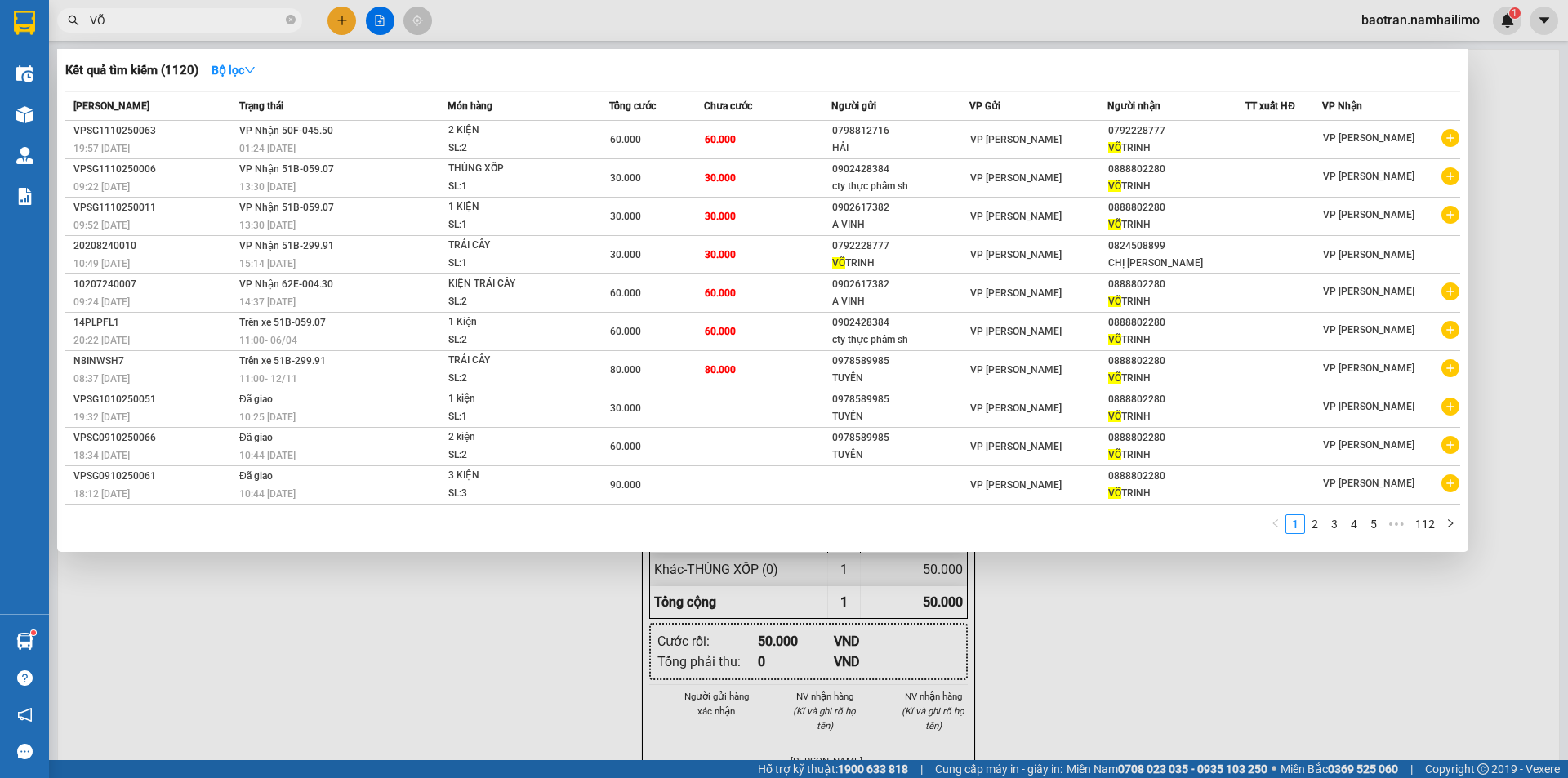
type input "V"
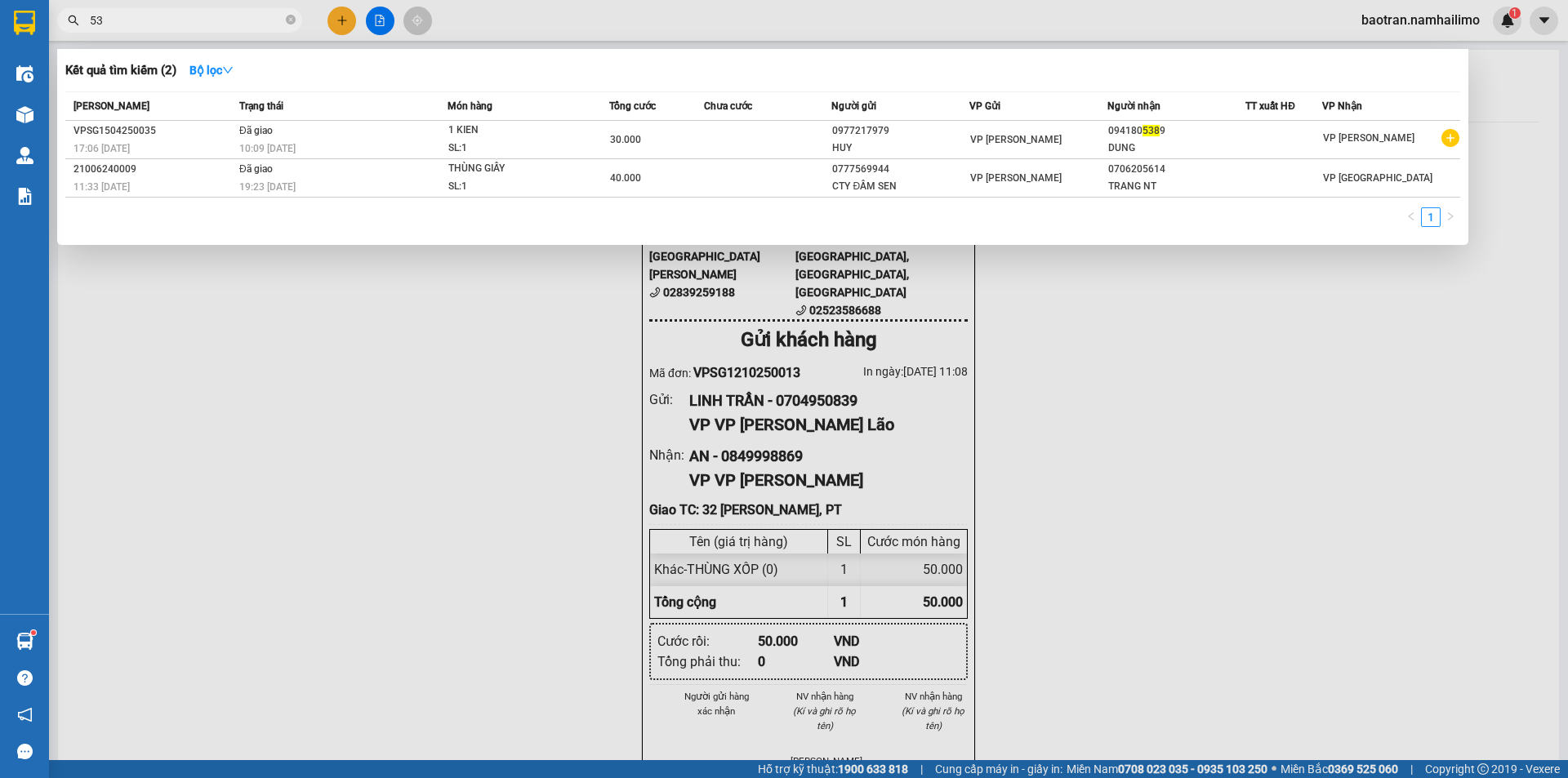
type input "5"
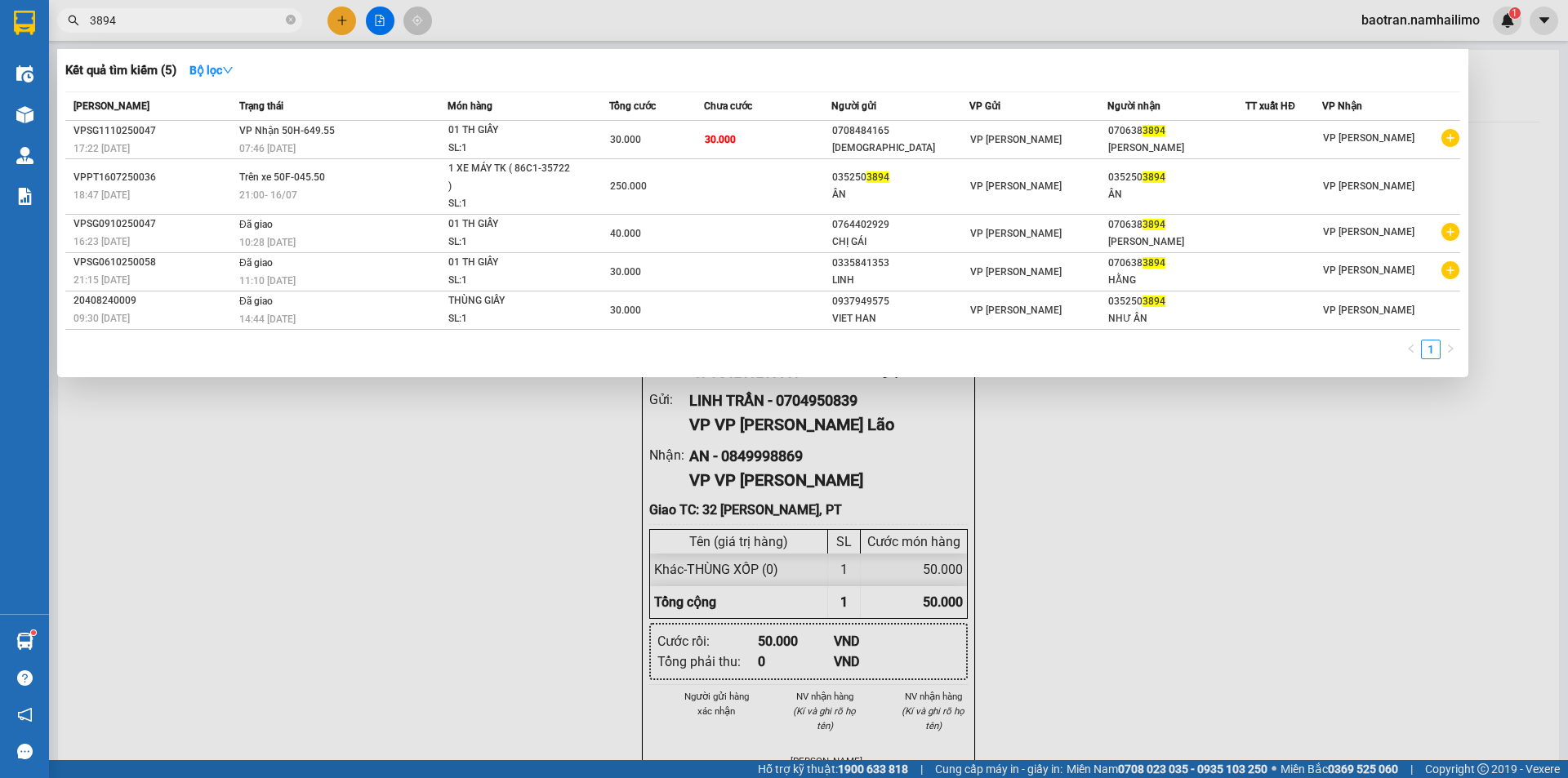
type input "3894"
drag, startPoint x: 1258, startPoint y: 562, endPoint x: 1248, endPoint y: 554, distance: 12.8
click div
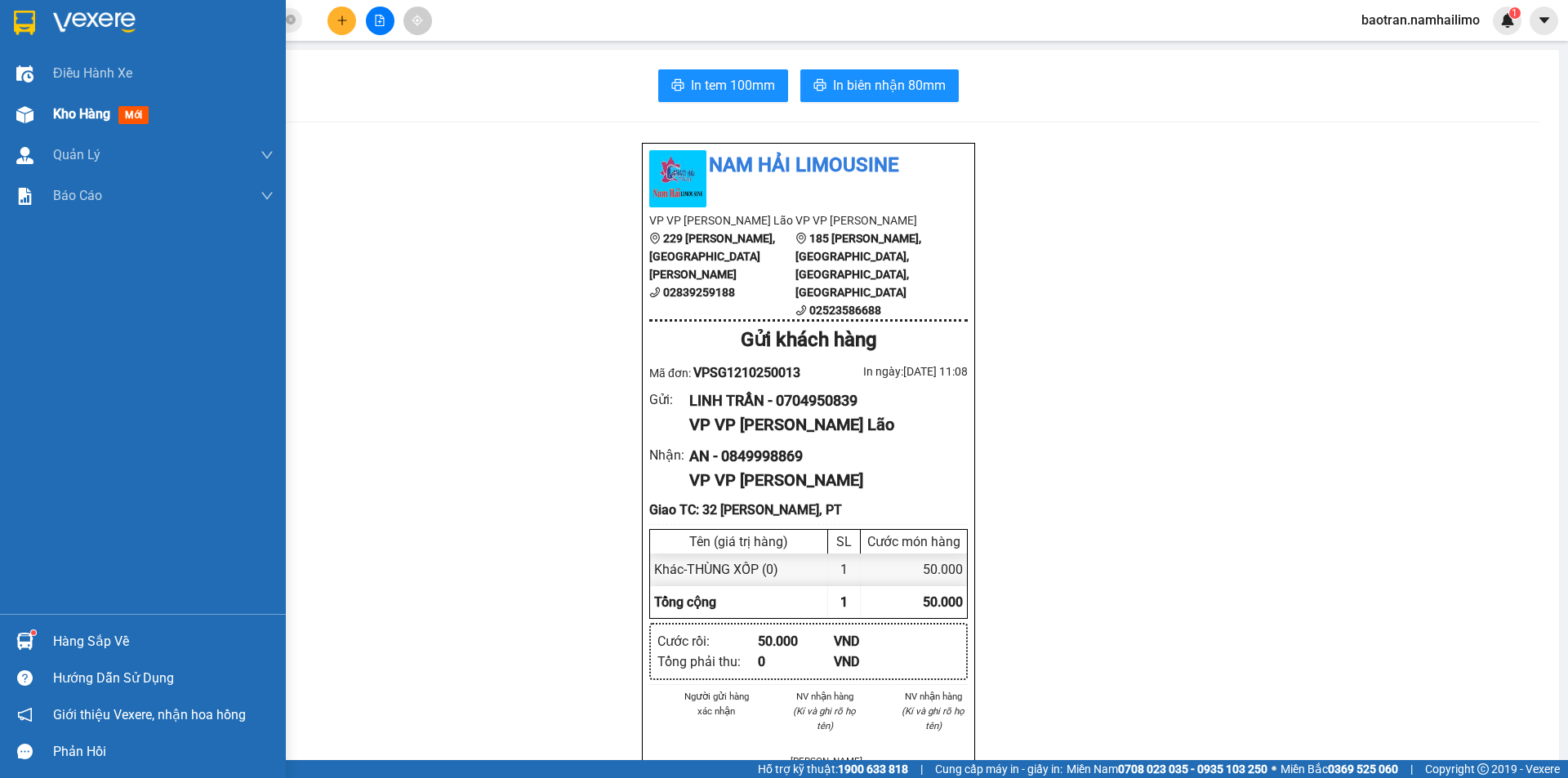
click span "Kho hàng"
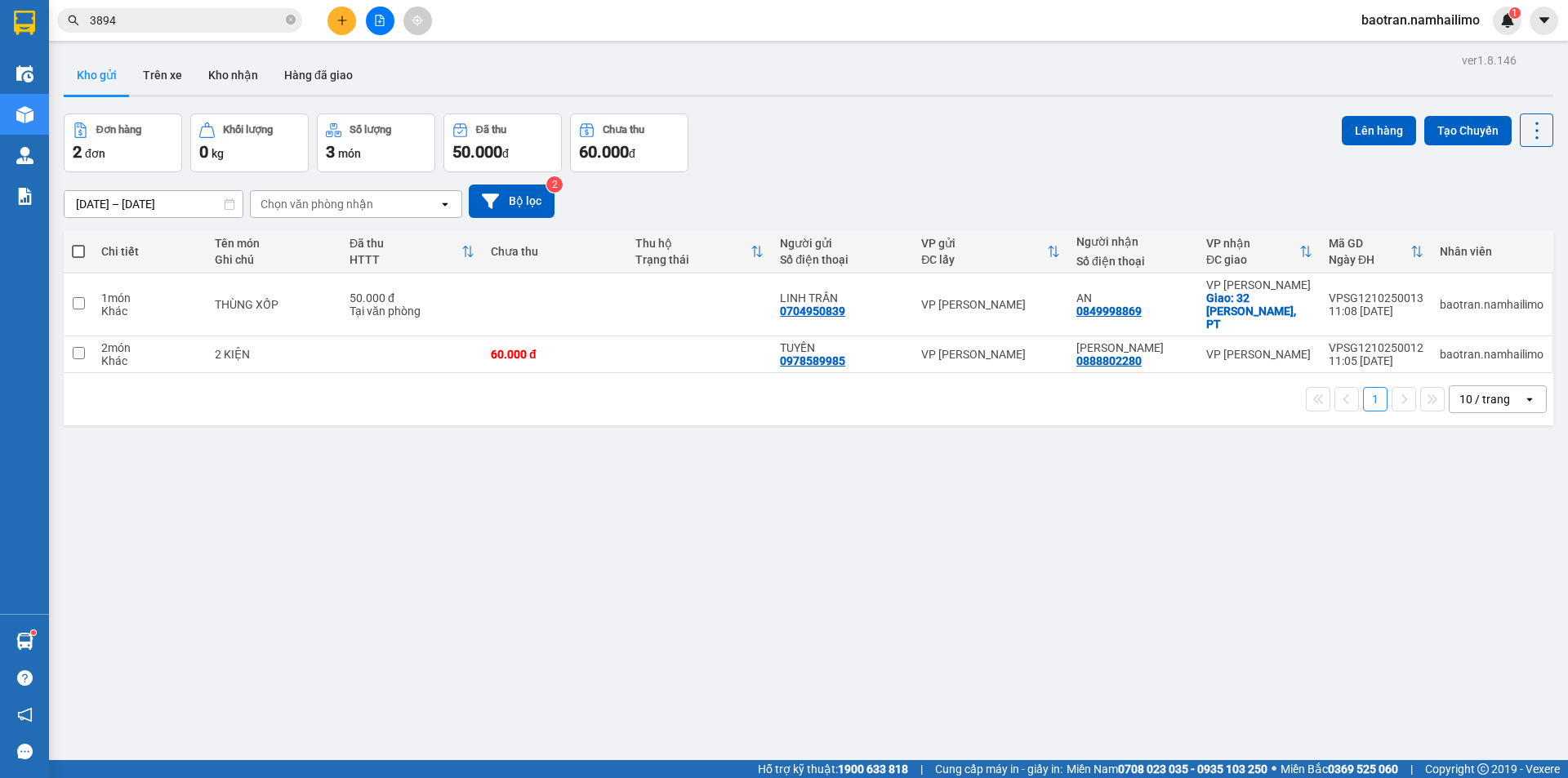
click div "ver 1.8.146 Kho gửi Trên xe Kho nhận Hàng đã giao Đơn hàng 2 đơn Khối lượng 0 k…"
click span "baotran.namhailimo"
click span "Đăng xuất"
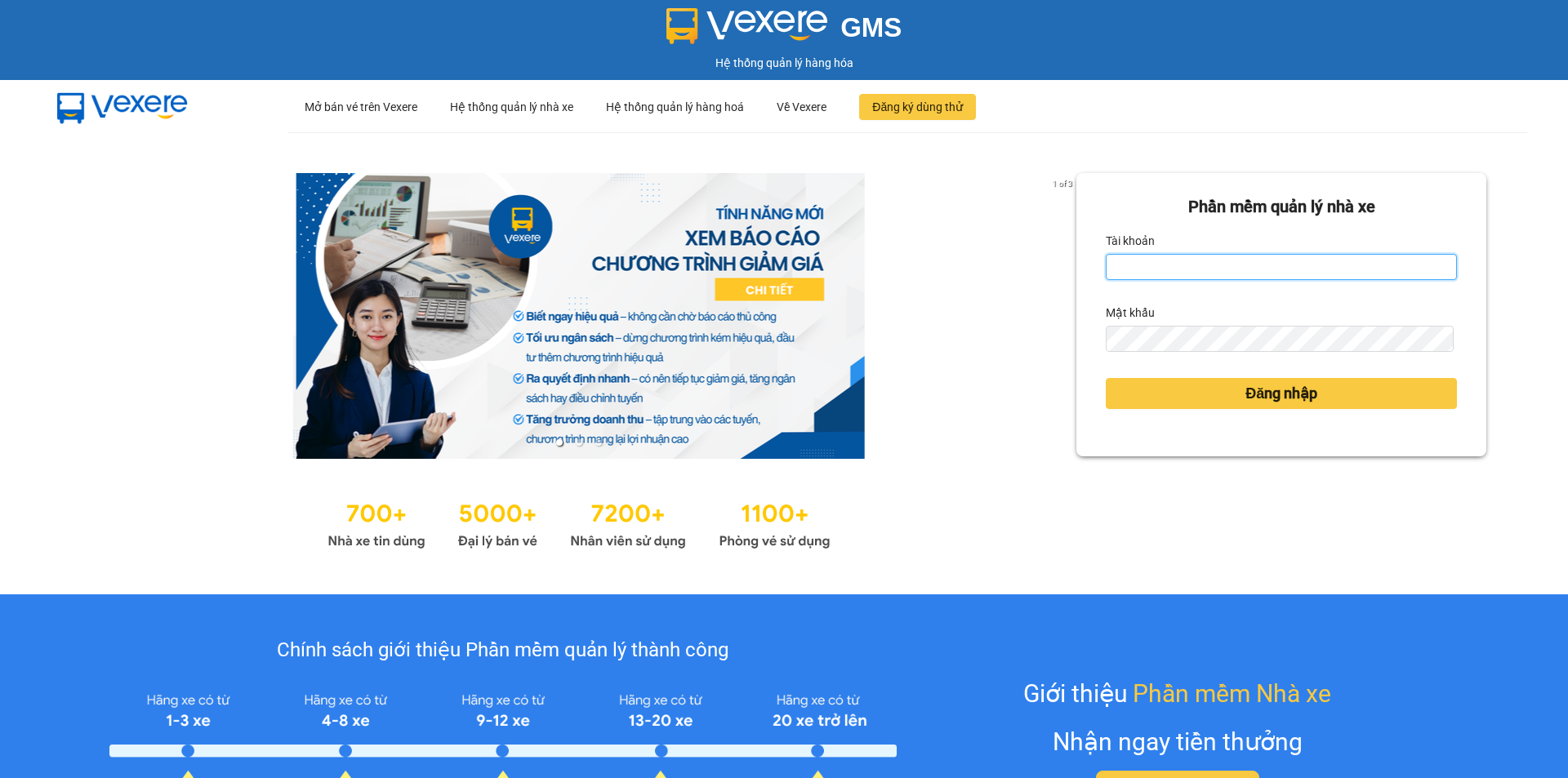
drag, startPoint x: 0, startPoint y: 0, endPoint x: 1234, endPoint y: 258, distance: 1260.7
click at [1234, 258] on input "Tài khoản" at bounding box center [1281, 267] width 351 height 26
type input "baotrung.namhailimo"
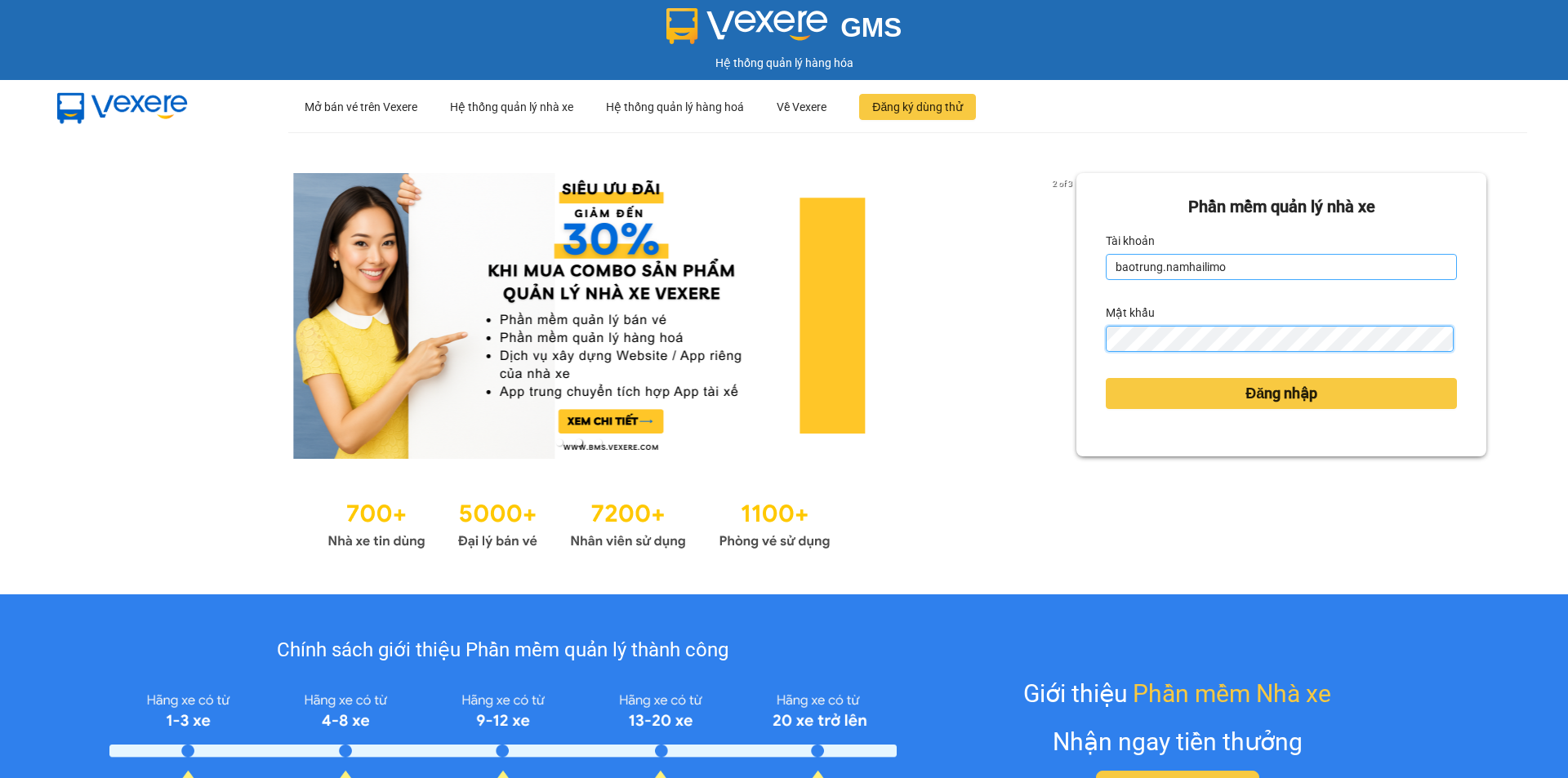
click at [1106, 378] on button "Đăng nhập" at bounding box center [1281, 393] width 351 height 31
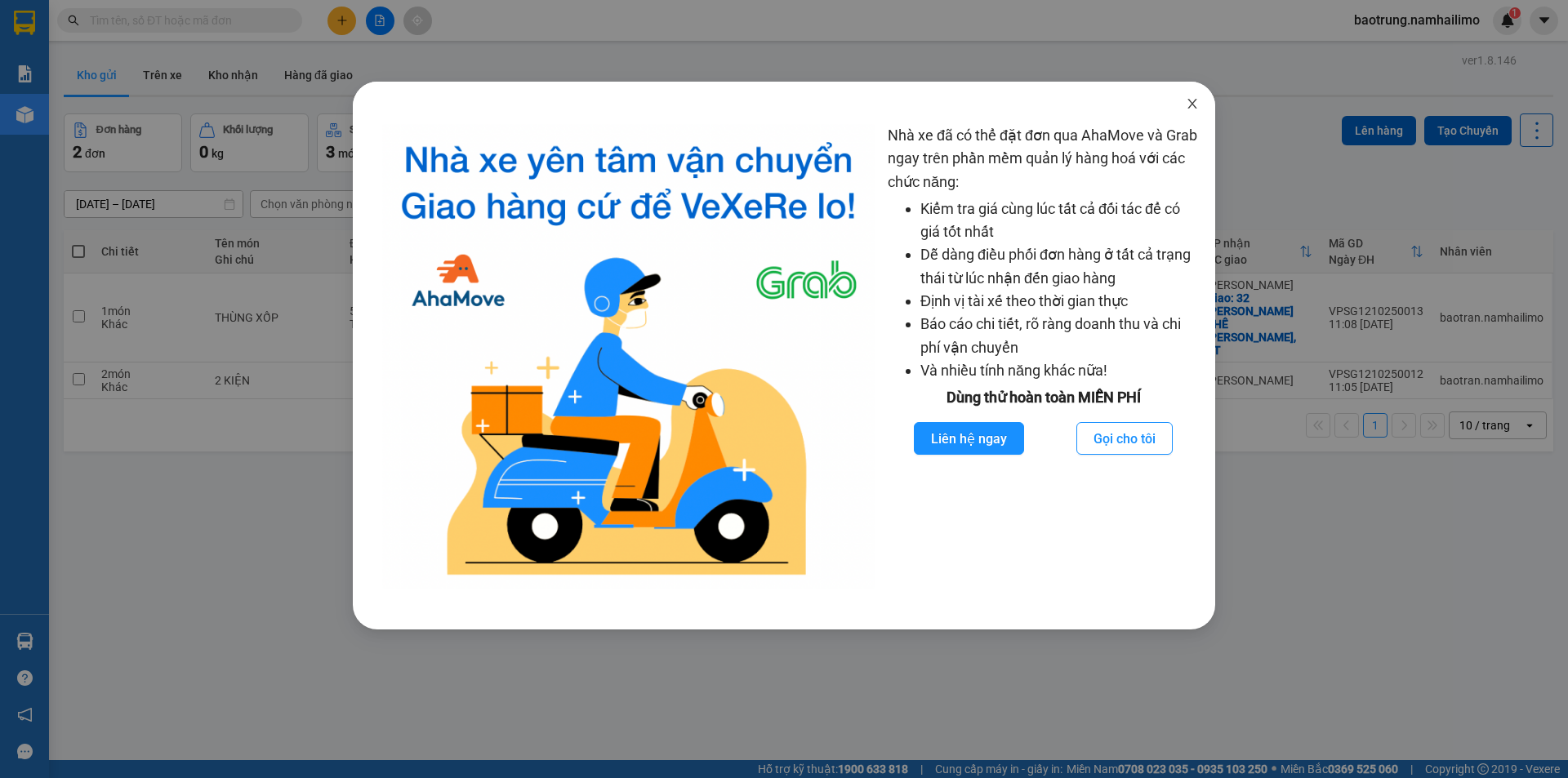
click at [1184, 98] on span "Close" at bounding box center [1192, 105] width 46 height 46
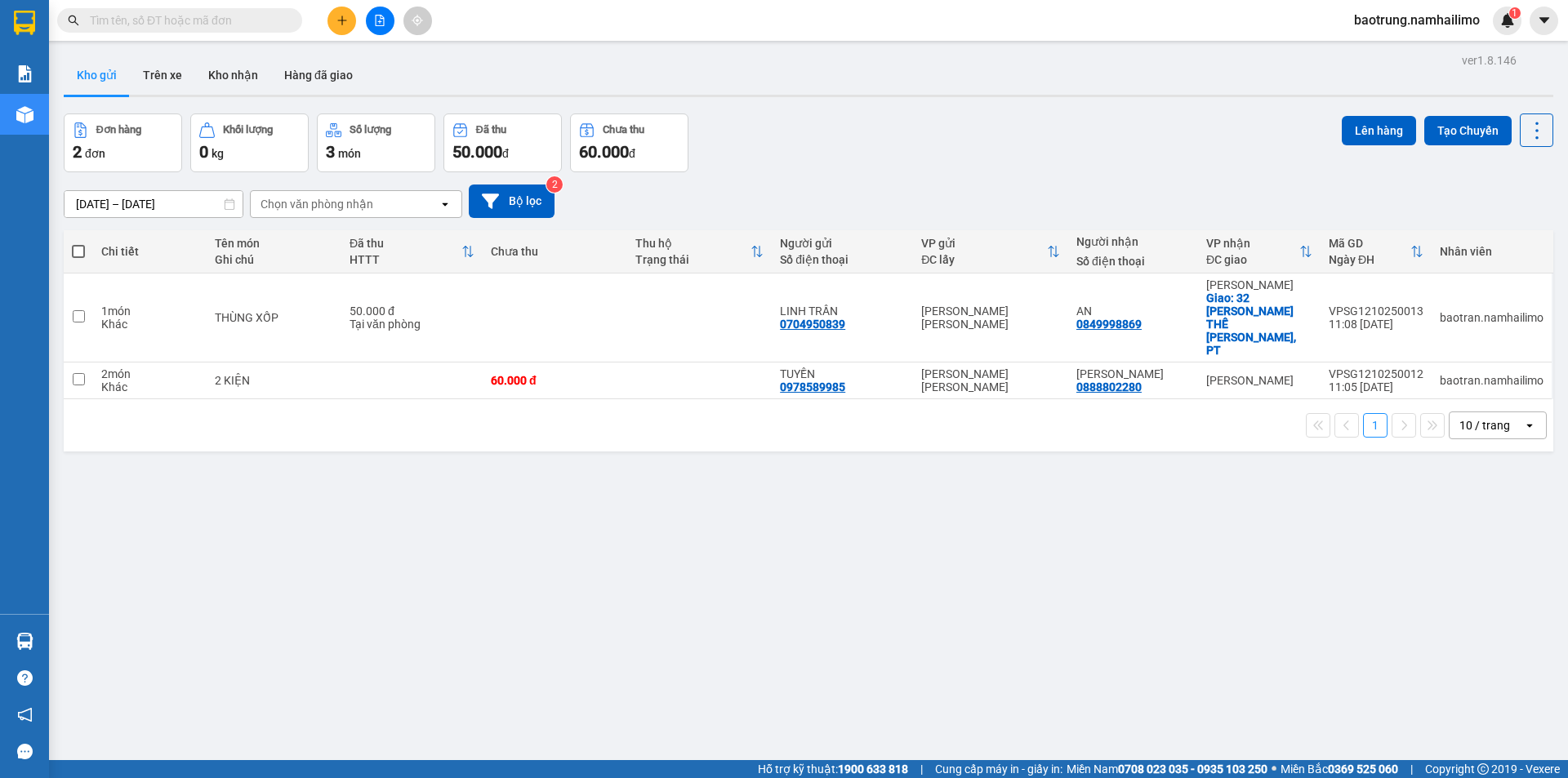
click at [1188, 100] on body "Kết quả tìm kiếm ( 0 ) Bộ lọc No Data baotrung.namhailimo 1 Báo cáo Báo cáo dòn…" at bounding box center [784, 389] width 1568 height 778
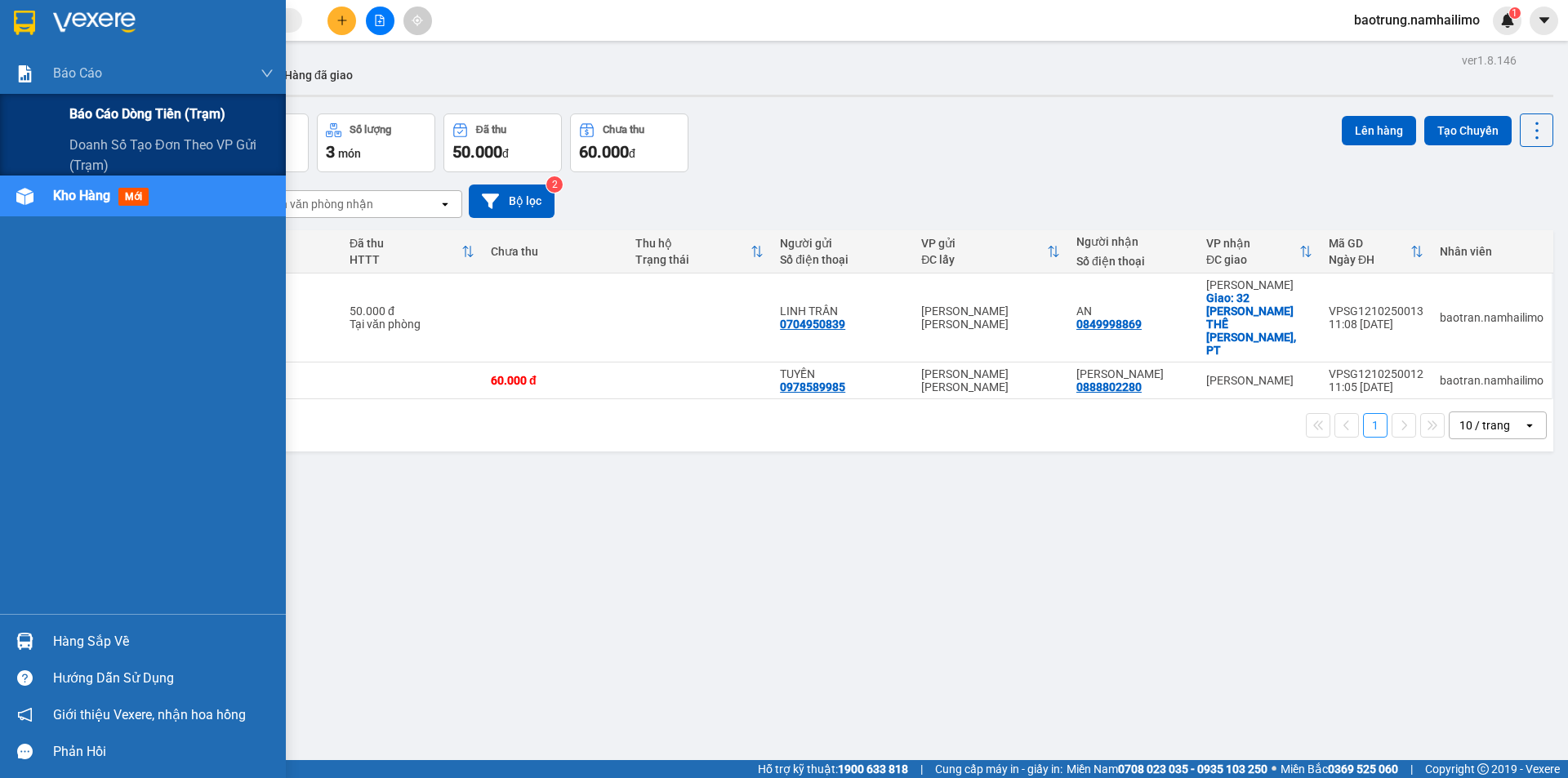
click at [116, 116] on span "Báo cáo dòng tiền (trạm)" at bounding box center [147, 114] width 156 height 21
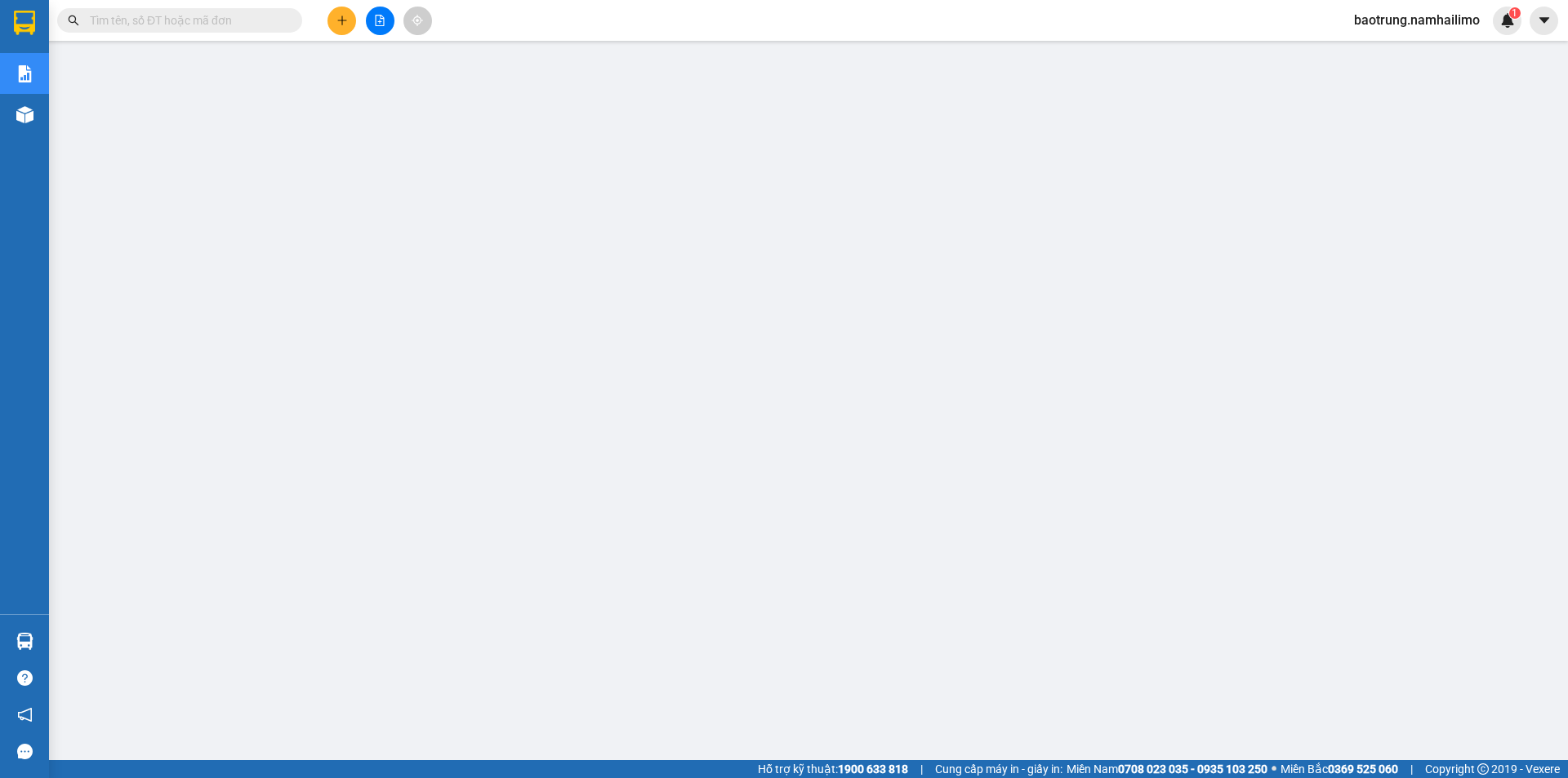
click at [1420, 24] on span "baotrung.namhailimo" at bounding box center [1417, 20] width 151 height 21
click at [1385, 52] on span "Đăng xuất" at bounding box center [1424, 50] width 119 height 18
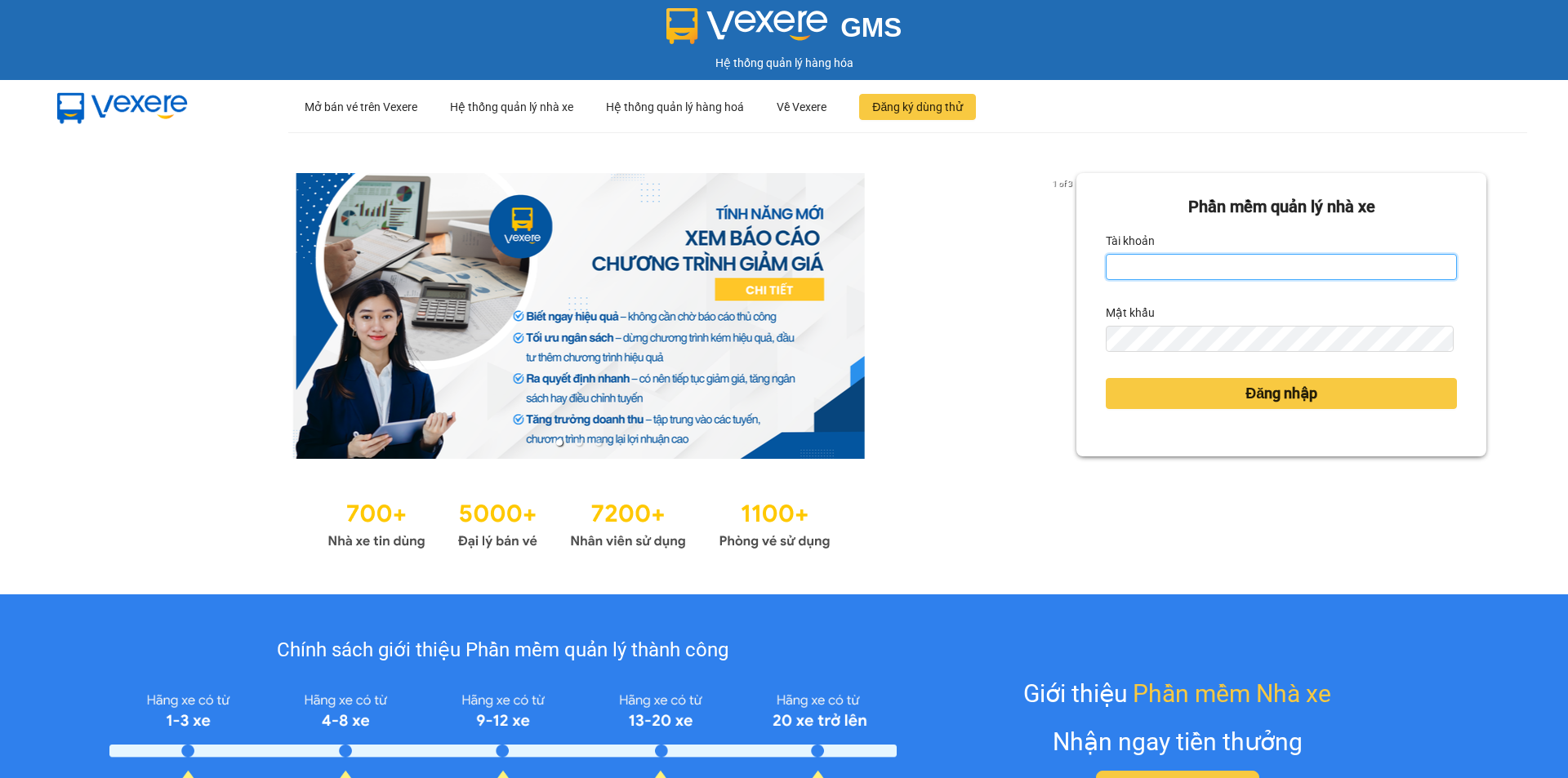
click at [1151, 271] on input "Tài khoản" at bounding box center [1281, 267] width 351 height 26
type input "baotran.namhailimo"
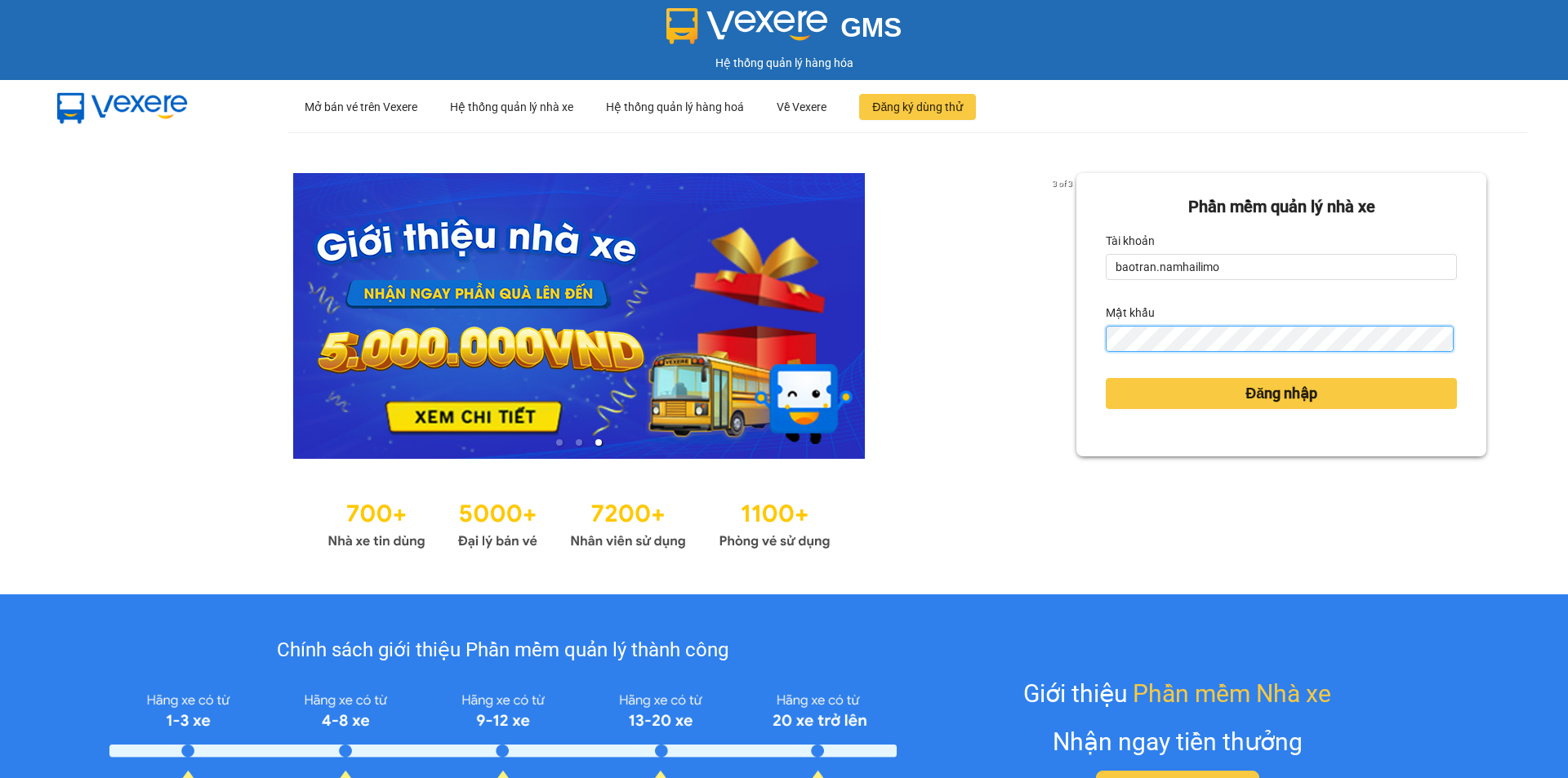
click at [1106, 378] on button "Đăng nhập" at bounding box center [1281, 393] width 351 height 31
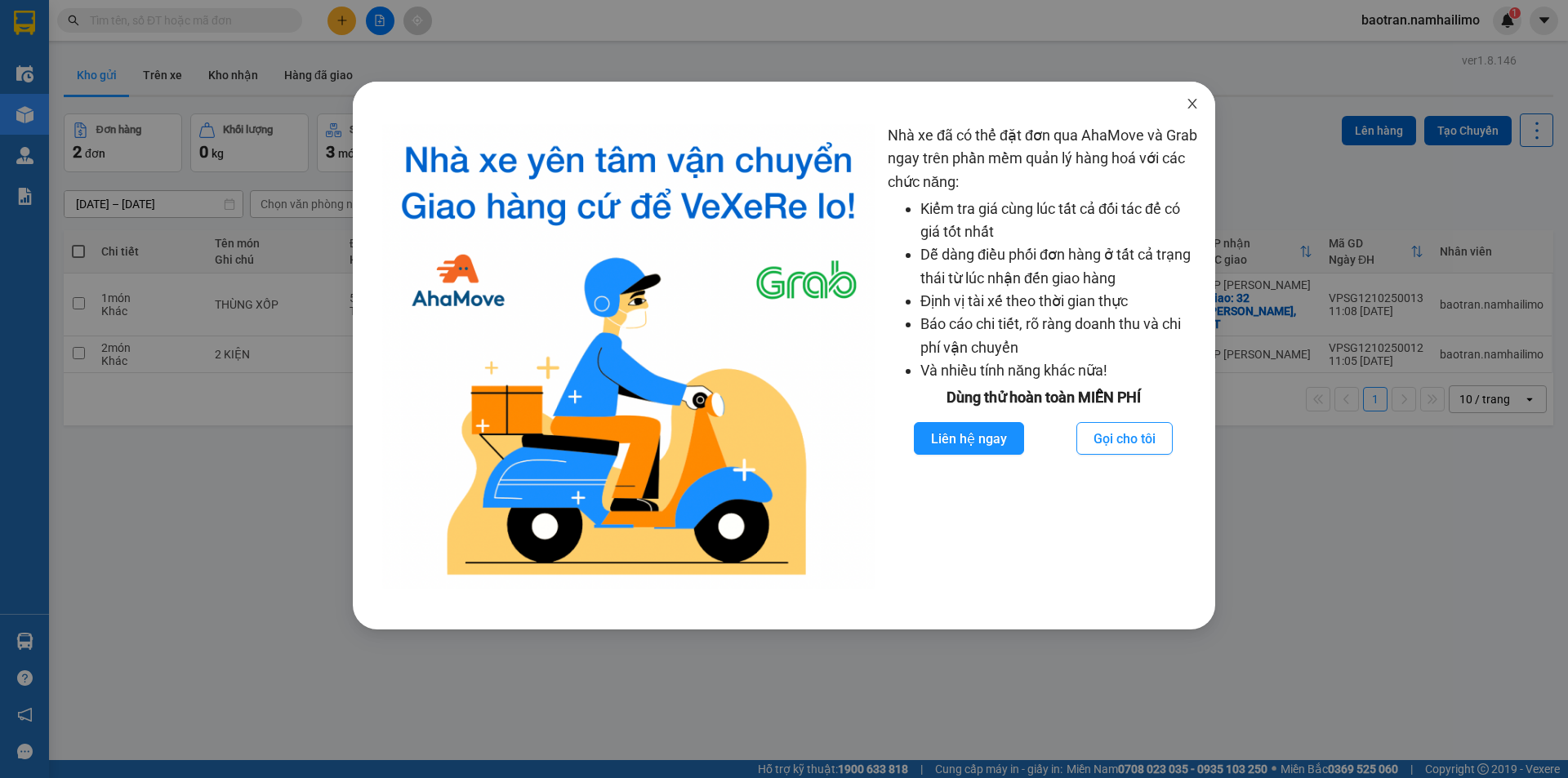
click at [1187, 107] on icon "close" at bounding box center [1192, 103] width 13 height 13
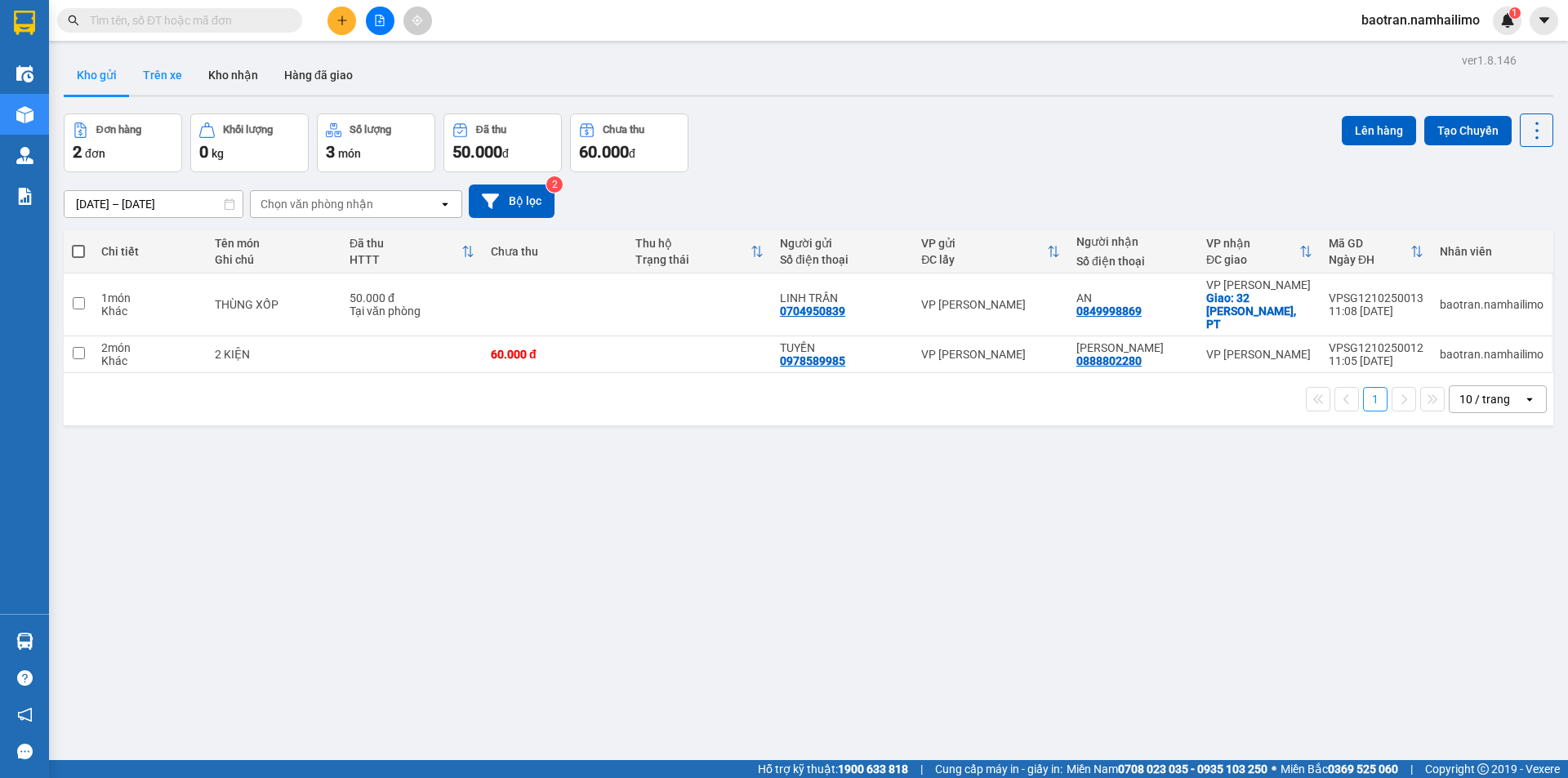
click at [151, 73] on button "Trên xe" at bounding box center [162, 75] width 65 height 40
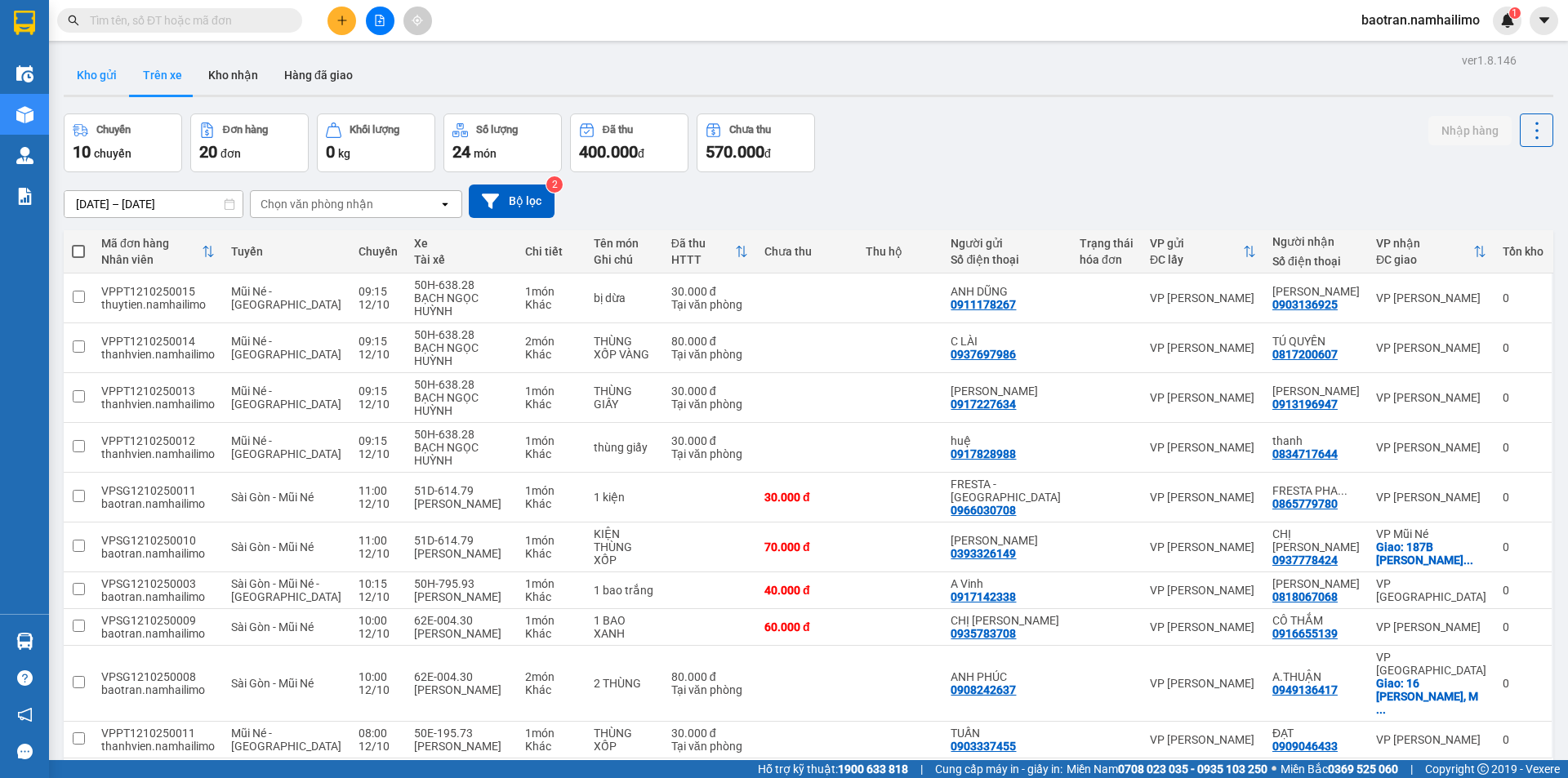
click at [111, 82] on button "Kho gửi" at bounding box center [96, 75] width 66 height 40
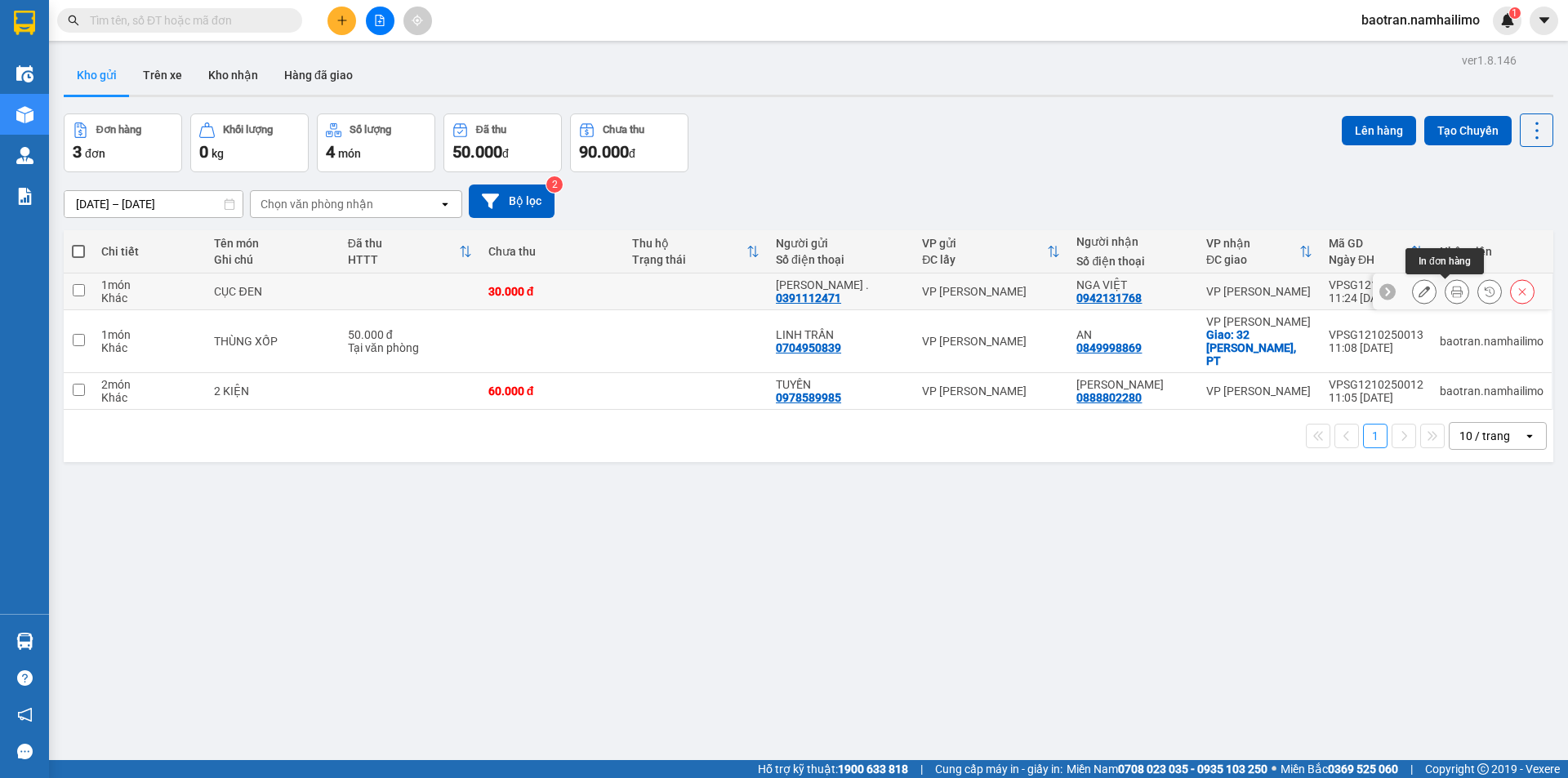
click at [1451, 293] on icon at bounding box center [1457, 292] width 12 height 12
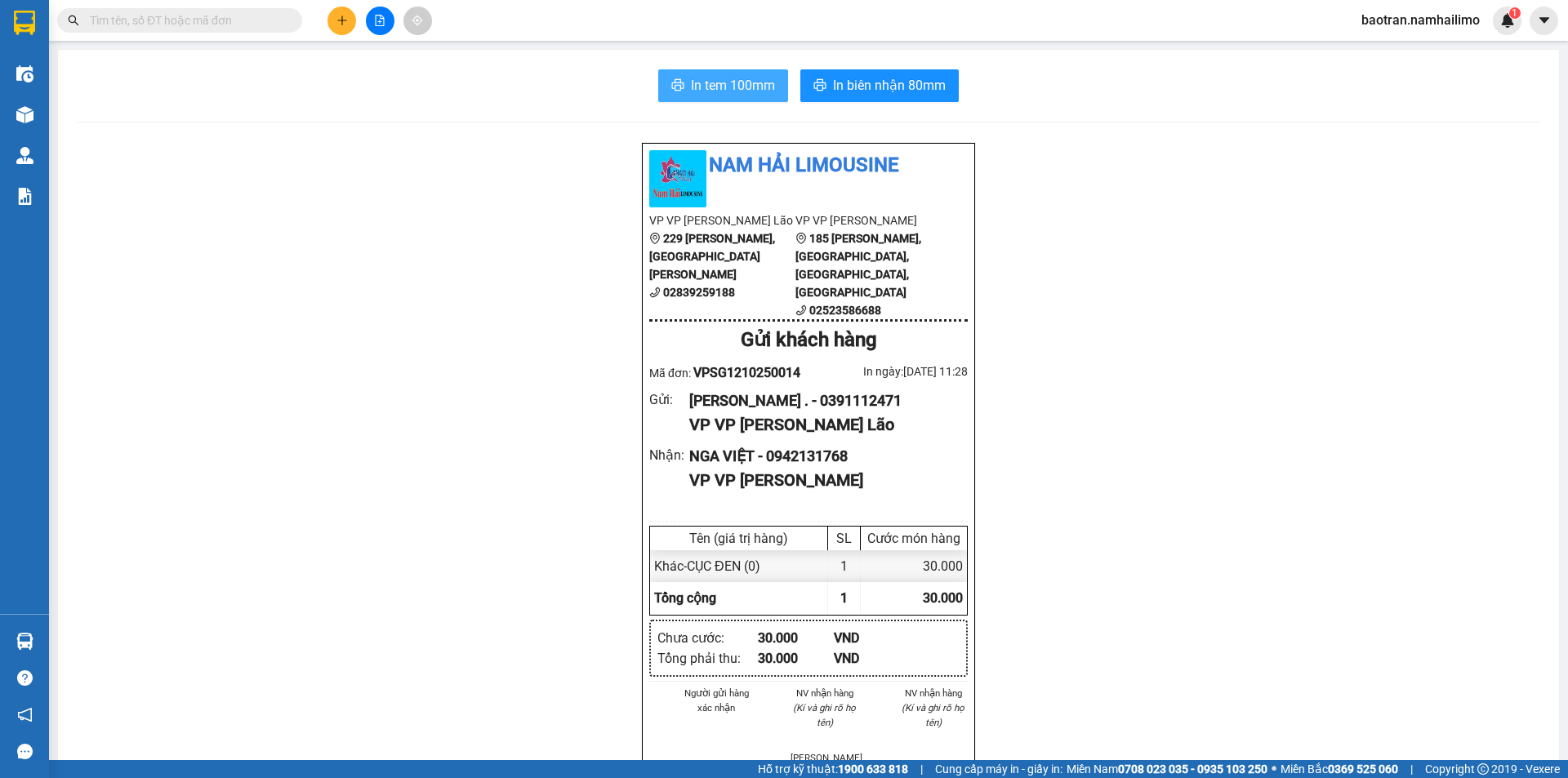
click at [691, 91] on span "In tem 100mm" at bounding box center [733, 85] width 84 height 21
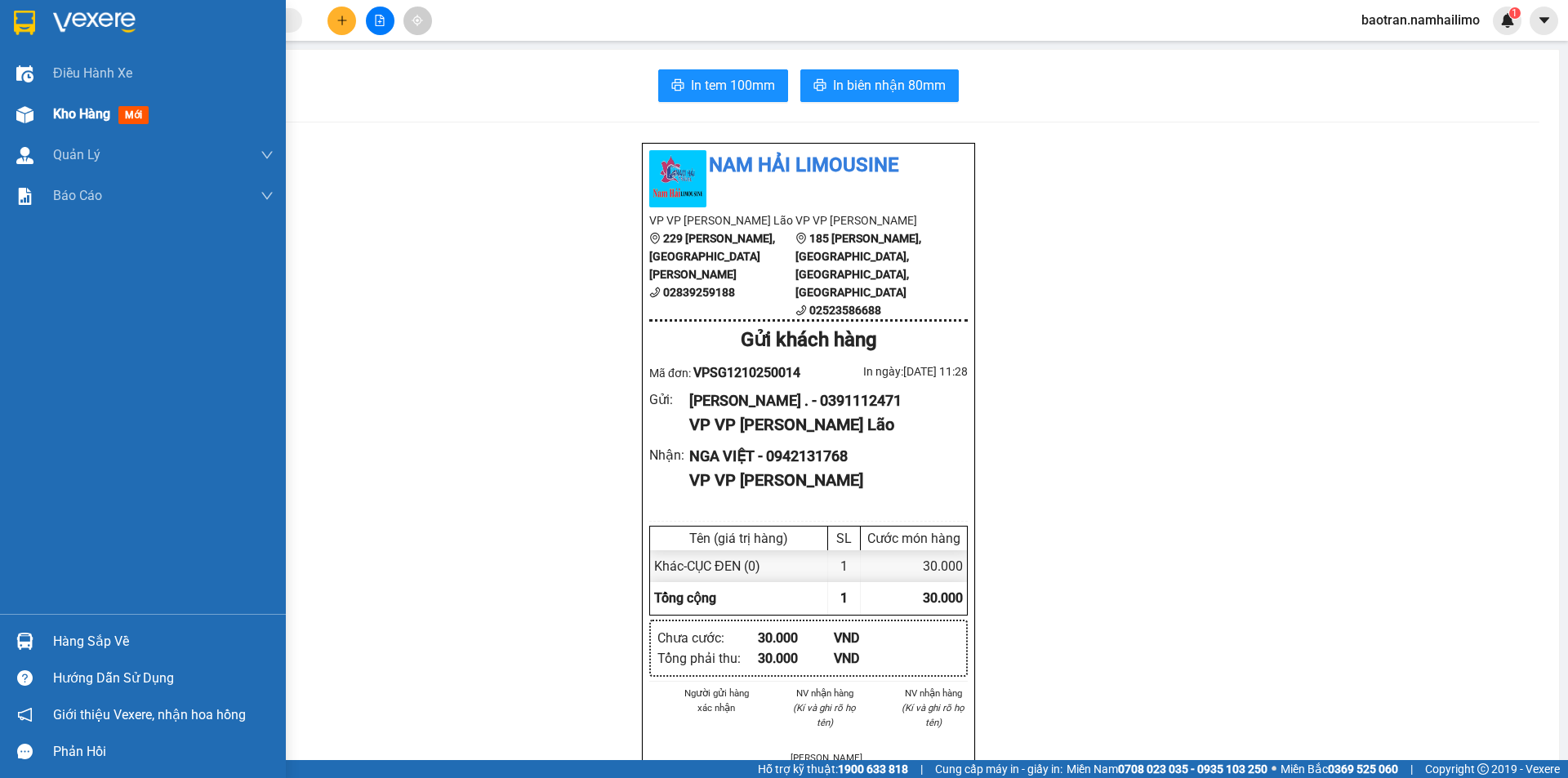
click at [68, 129] on div "Kho hàng mới" at bounding box center [163, 114] width 221 height 41
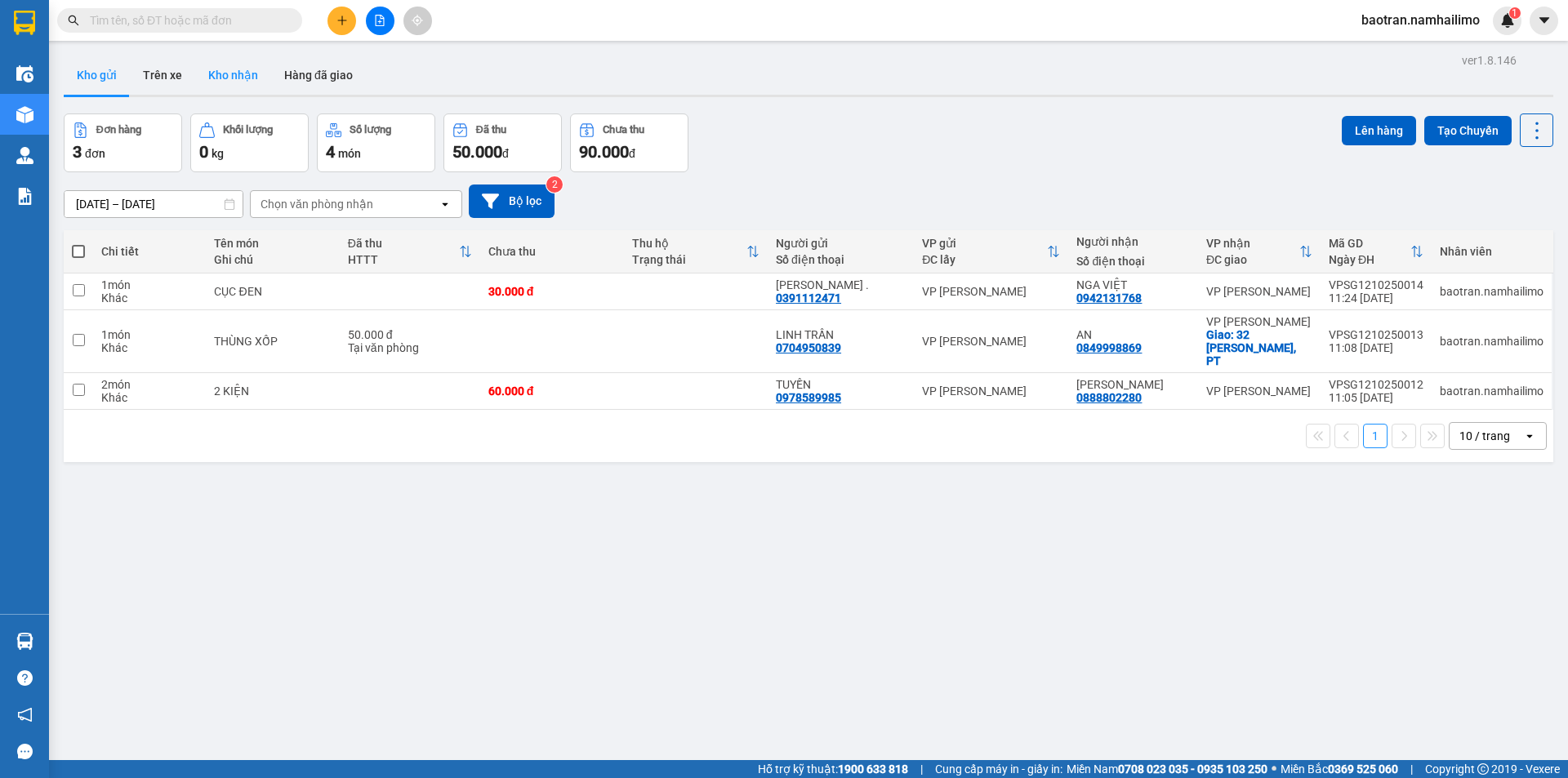
click at [258, 73] on button "Kho nhận" at bounding box center [233, 75] width 76 height 40
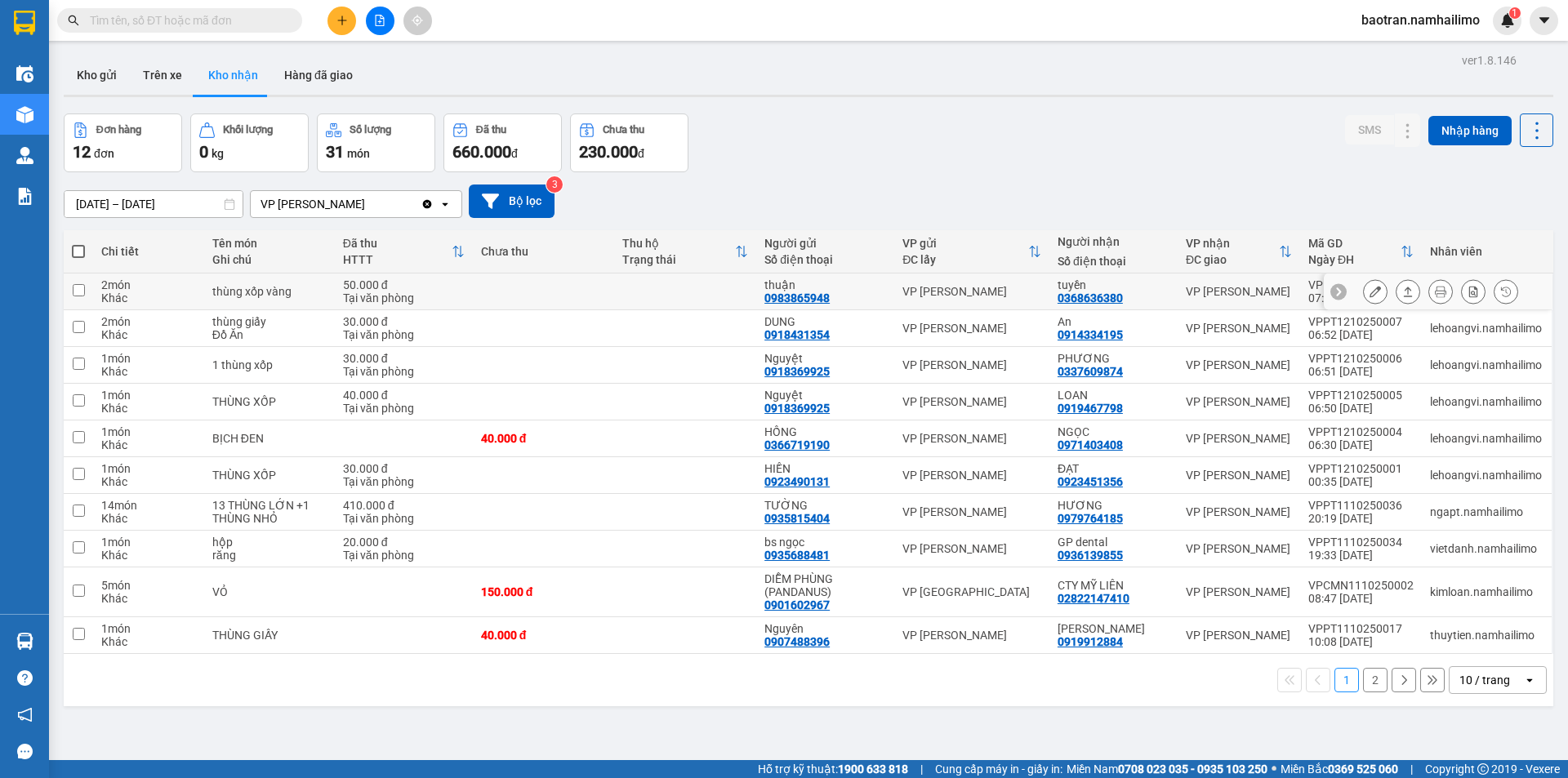
click at [1366, 305] on div at bounding box center [1437, 291] width 229 height 37
click at [1364, 285] on button at bounding box center [1375, 292] width 23 height 29
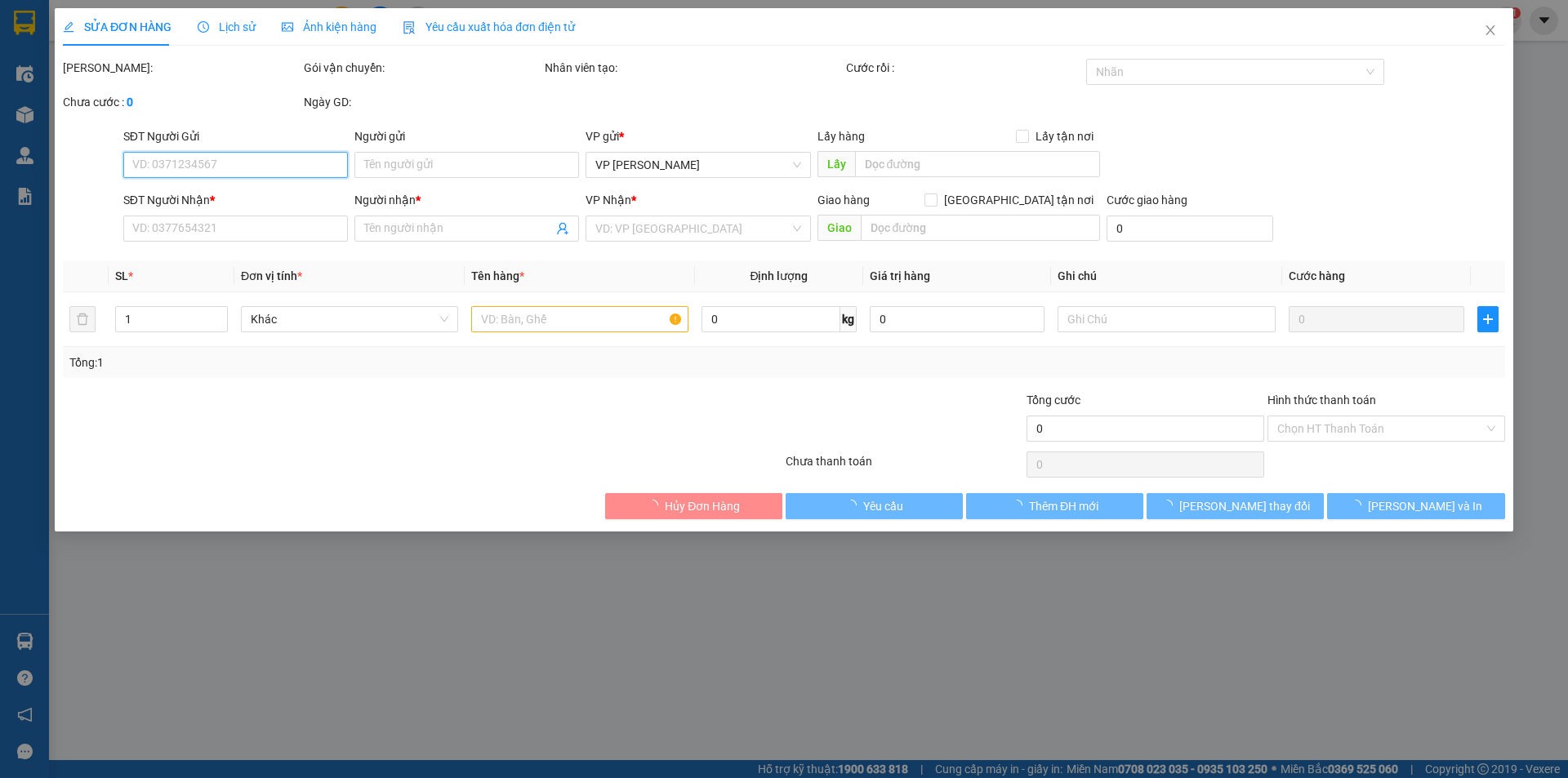
type input "0983865948"
type input "thuận"
type input "0368636380"
type input "tuyền"
type input "50.000"
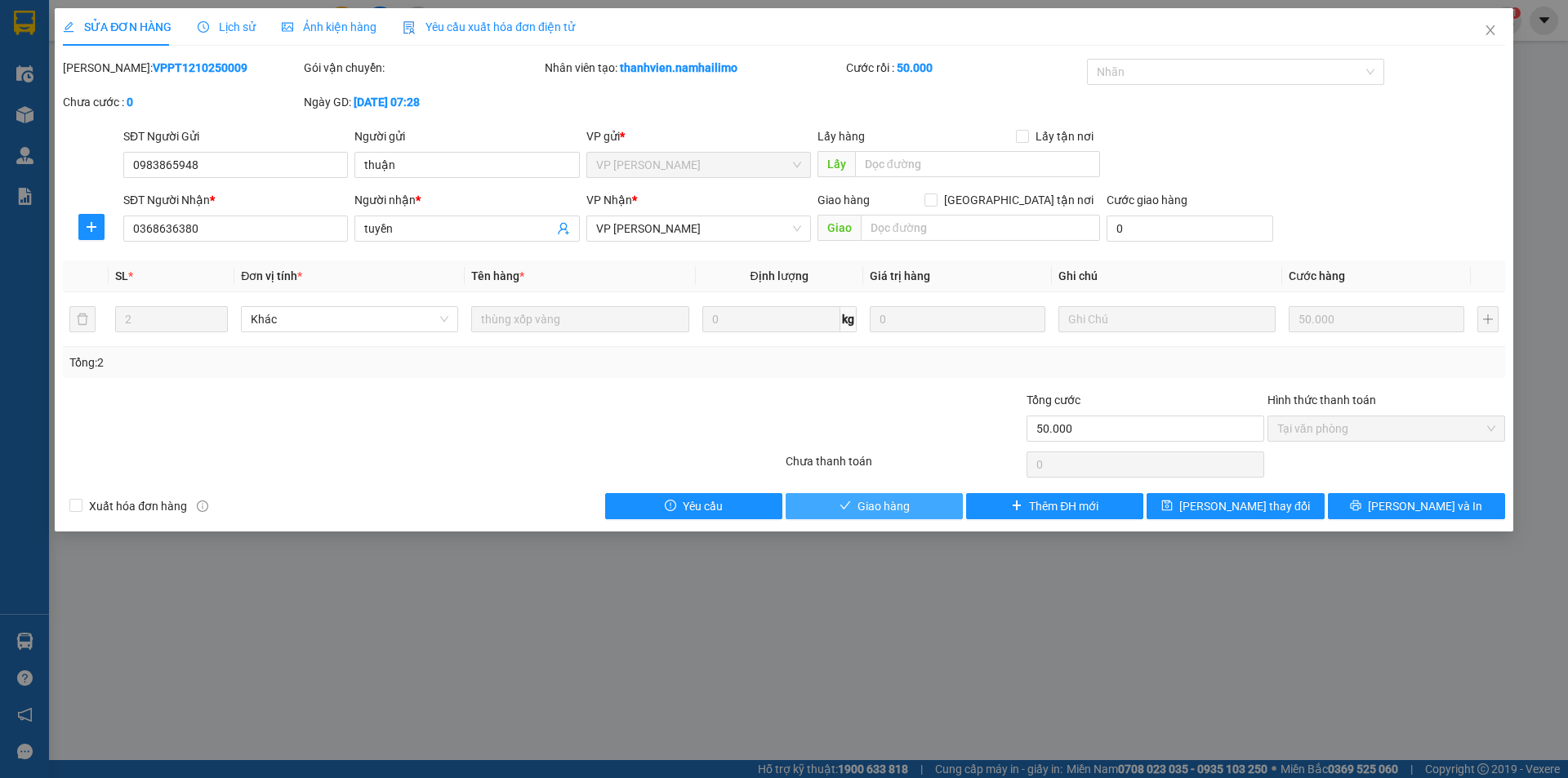
click at [870, 507] on span "Giao hàng" at bounding box center [883, 506] width 52 height 18
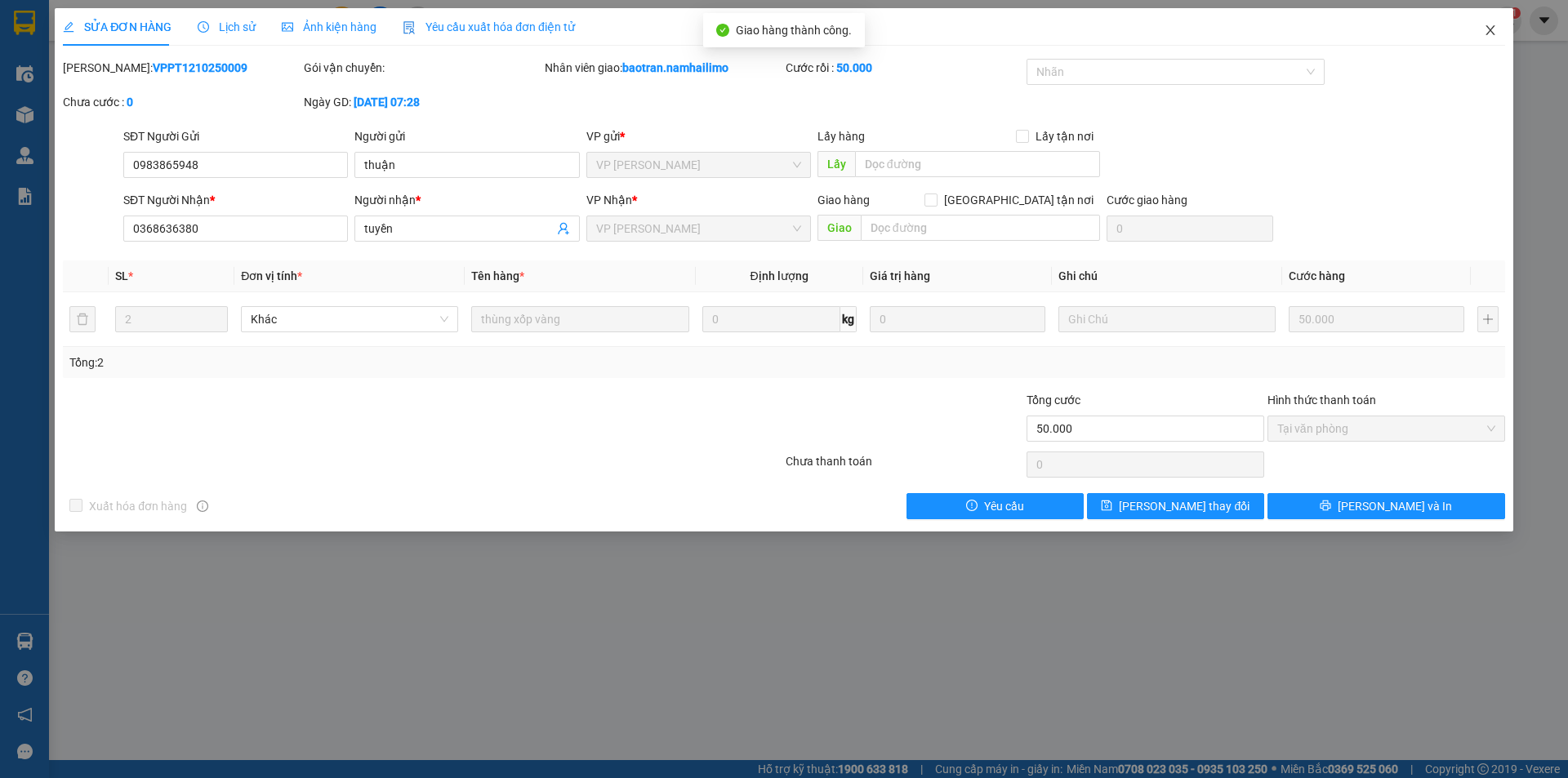
click at [1493, 30] on icon "close" at bounding box center [1490, 30] width 13 height 13
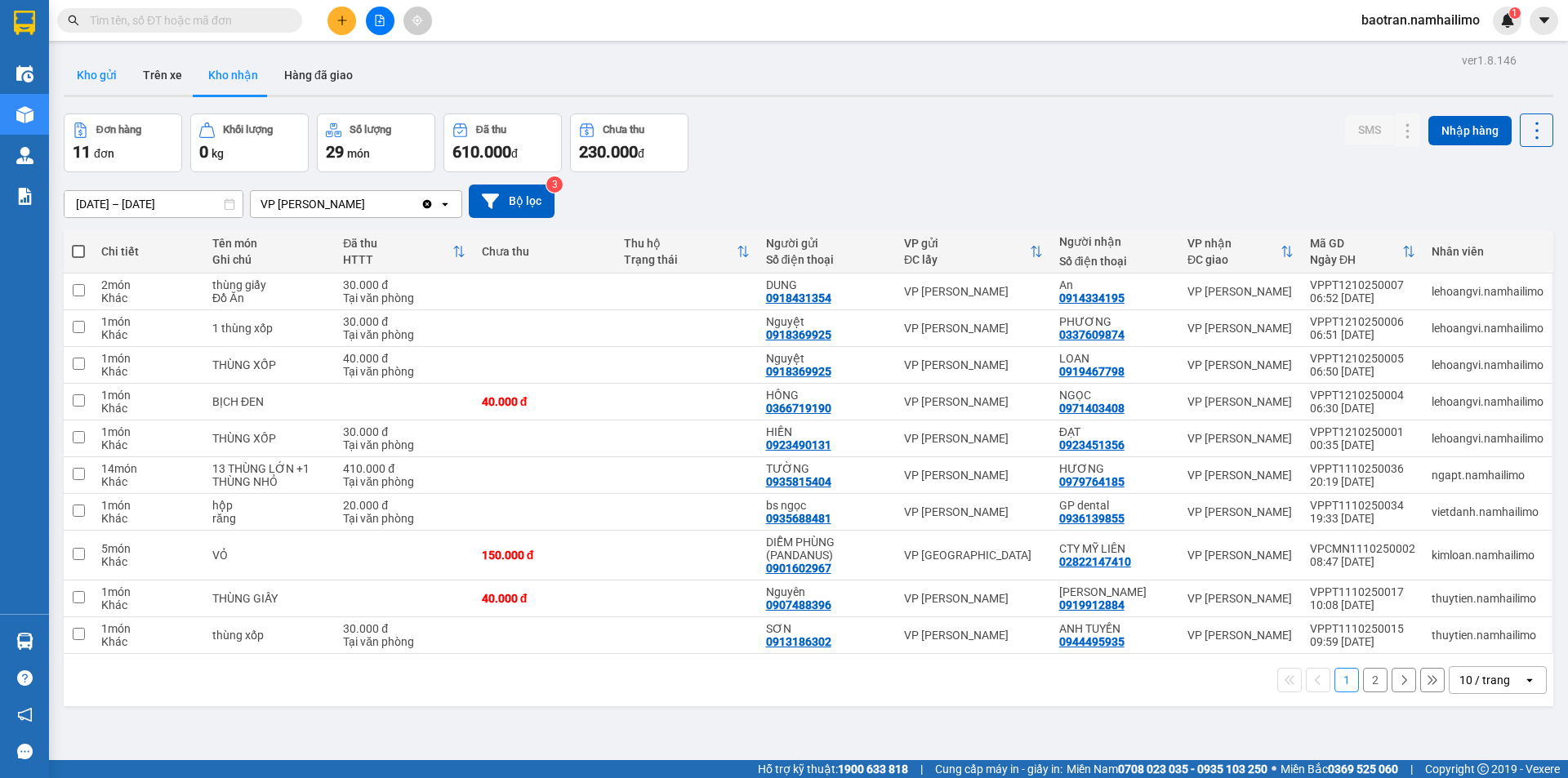
click at [100, 73] on button "Kho gửi" at bounding box center [96, 75] width 66 height 40
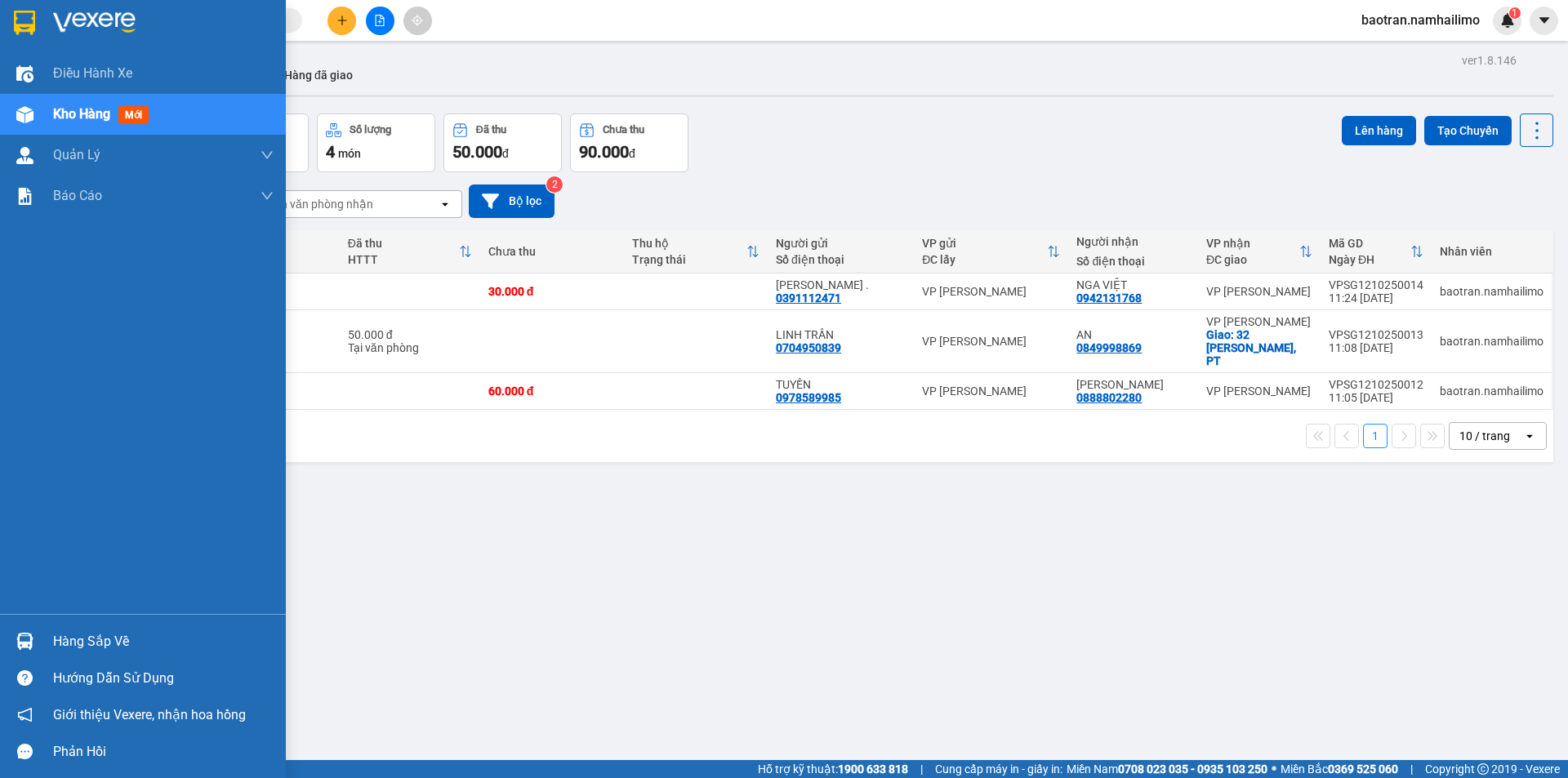
click at [113, 643] on div "Hàng sắp về" at bounding box center [163, 641] width 221 height 25
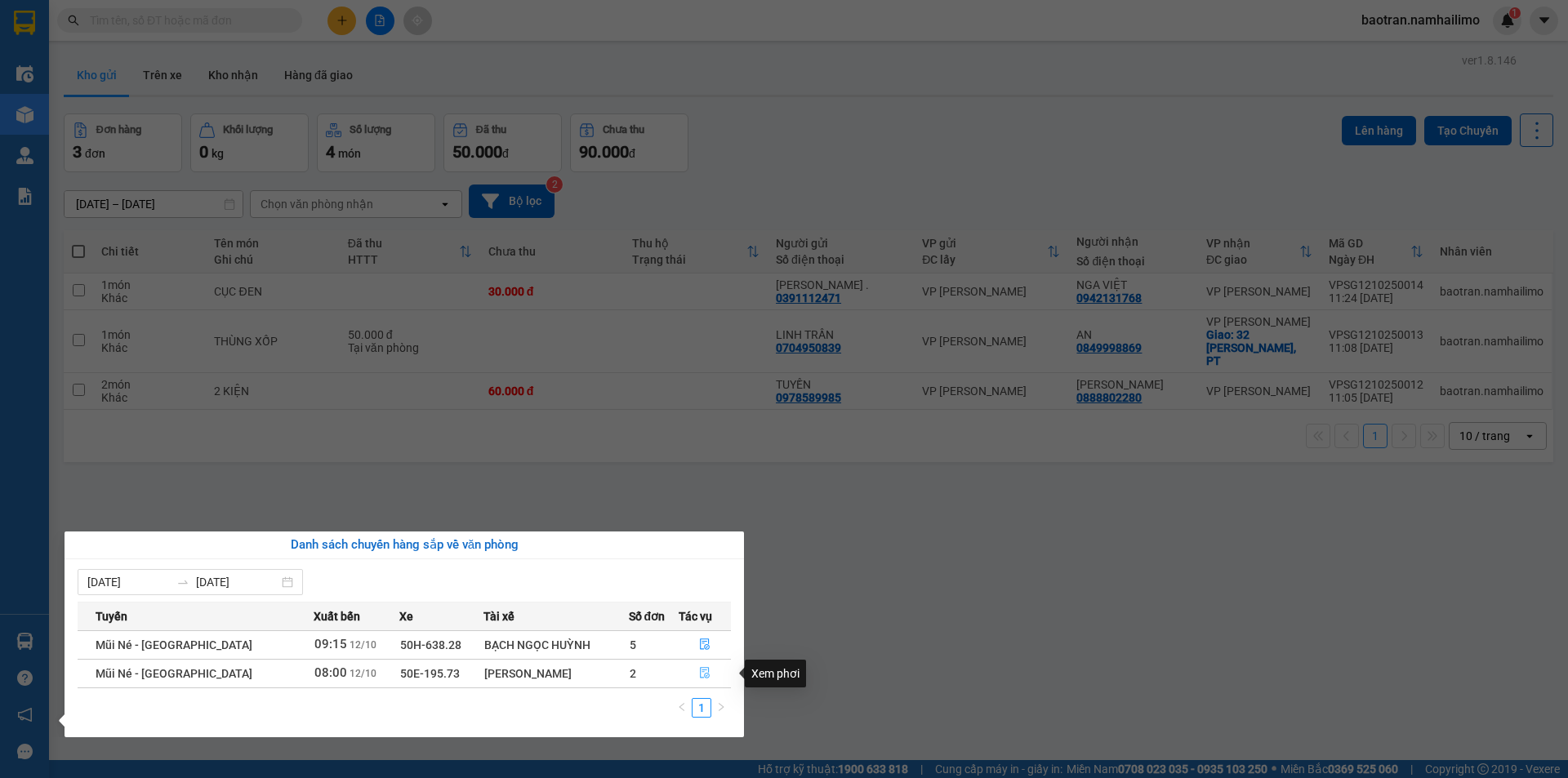
click at [704, 674] on icon "file-done" at bounding box center [705, 674] width 10 height 12
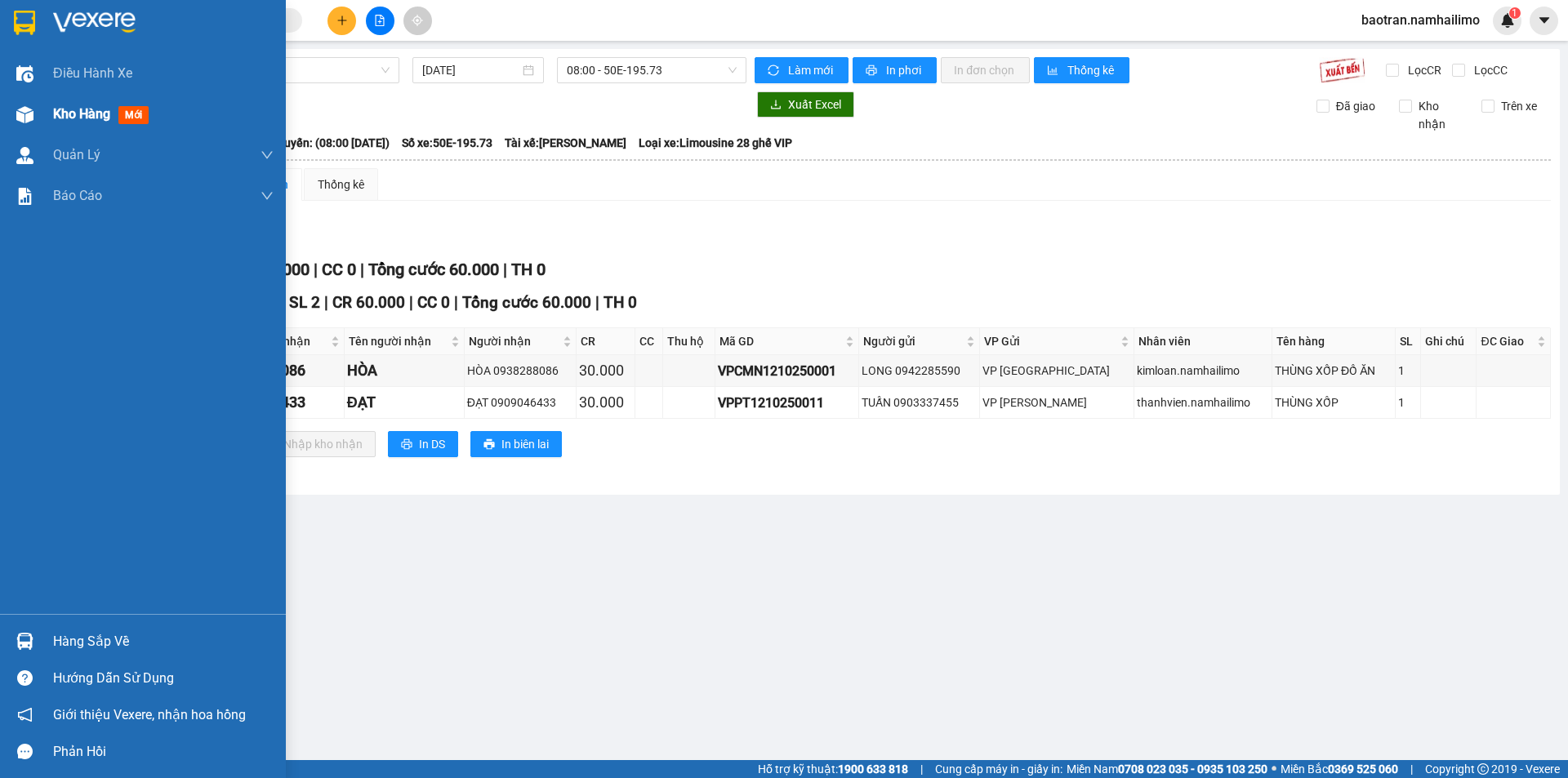
click at [77, 113] on span "Kho hàng" at bounding box center [82, 114] width 57 height 16
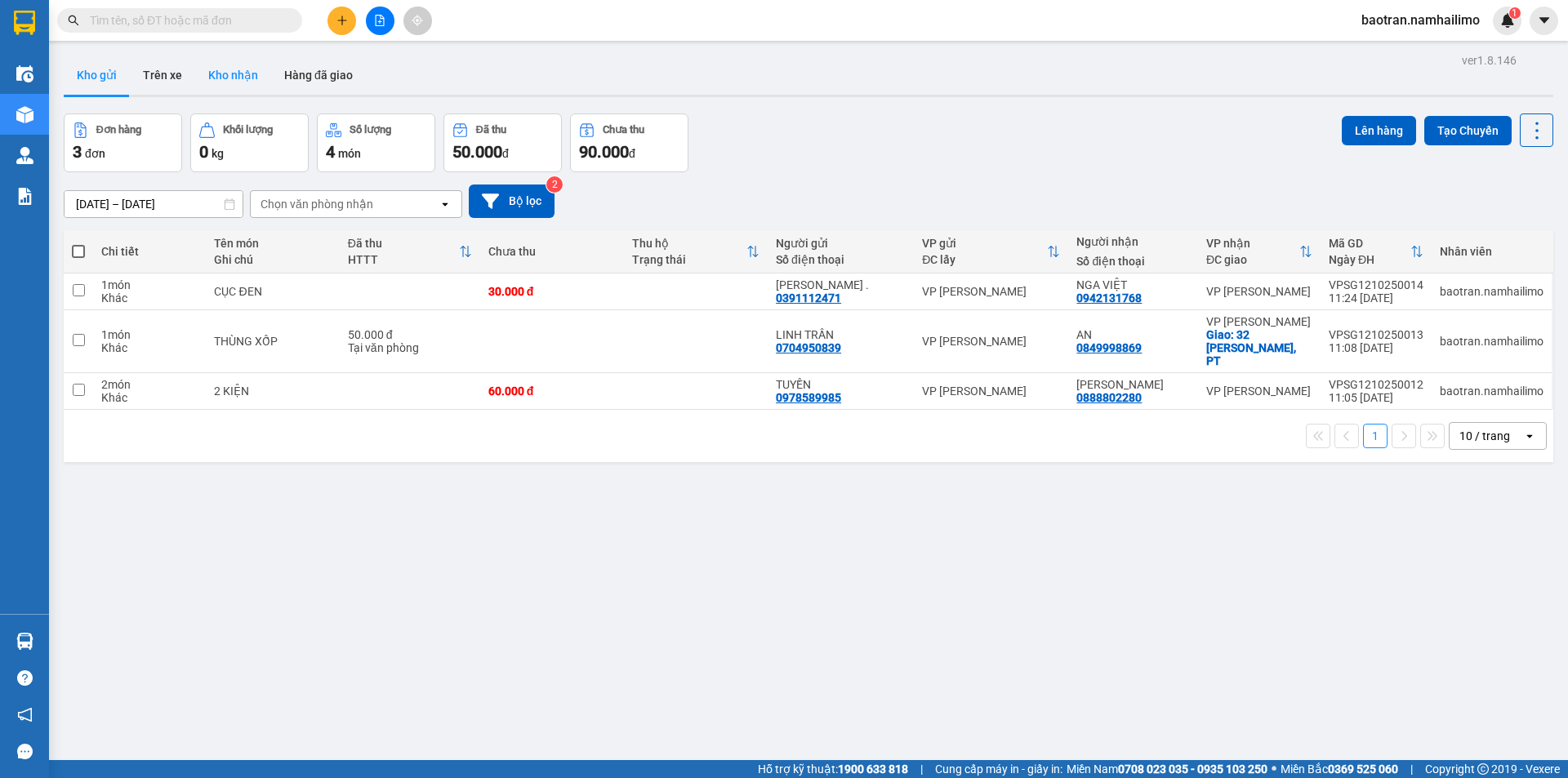
click at [210, 72] on button "Kho nhận" at bounding box center [233, 75] width 76 height 40
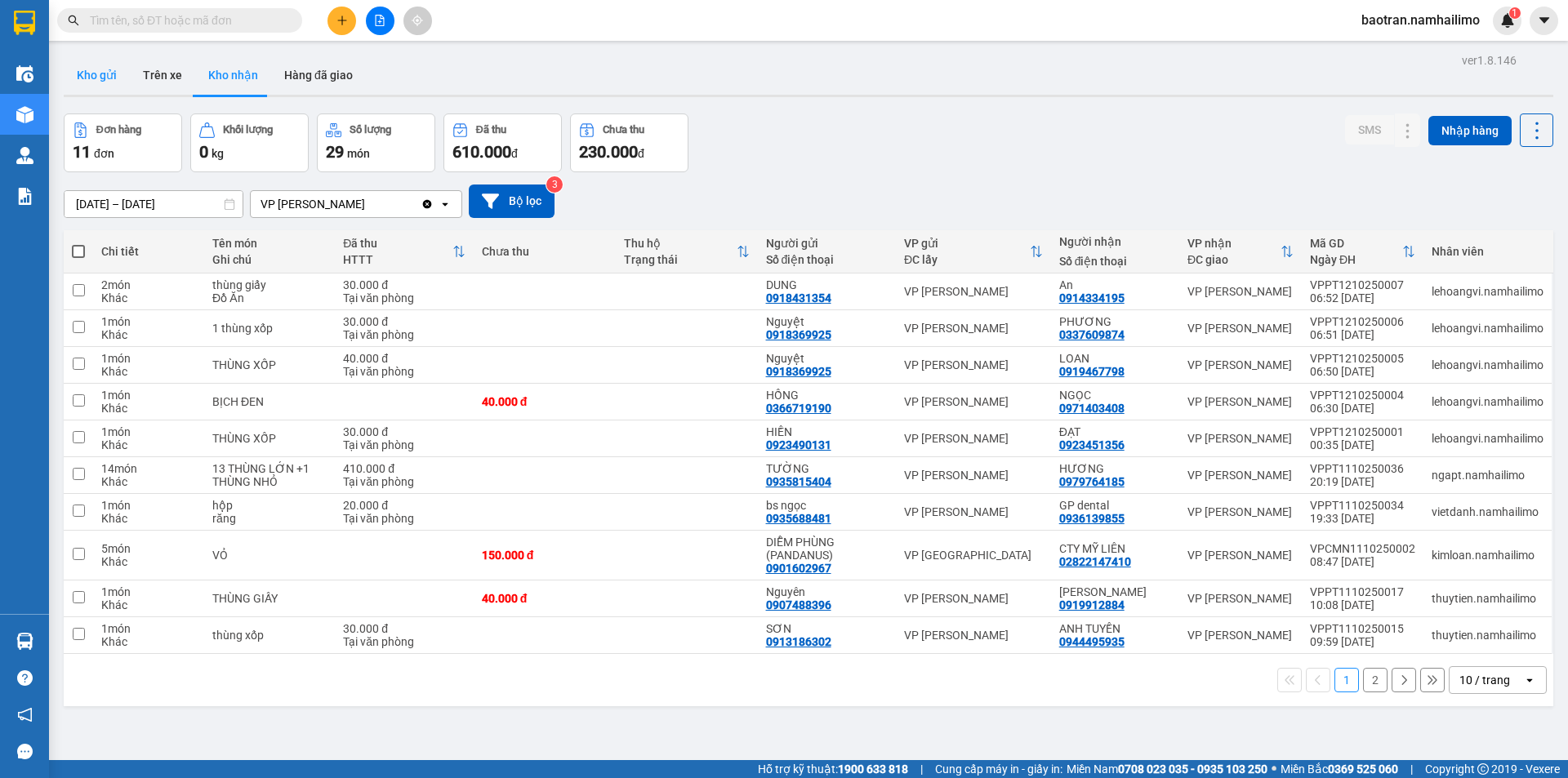
click at [99, 79] on button "Kho gửi" at bounding box center [96, 75] width 66 height 40
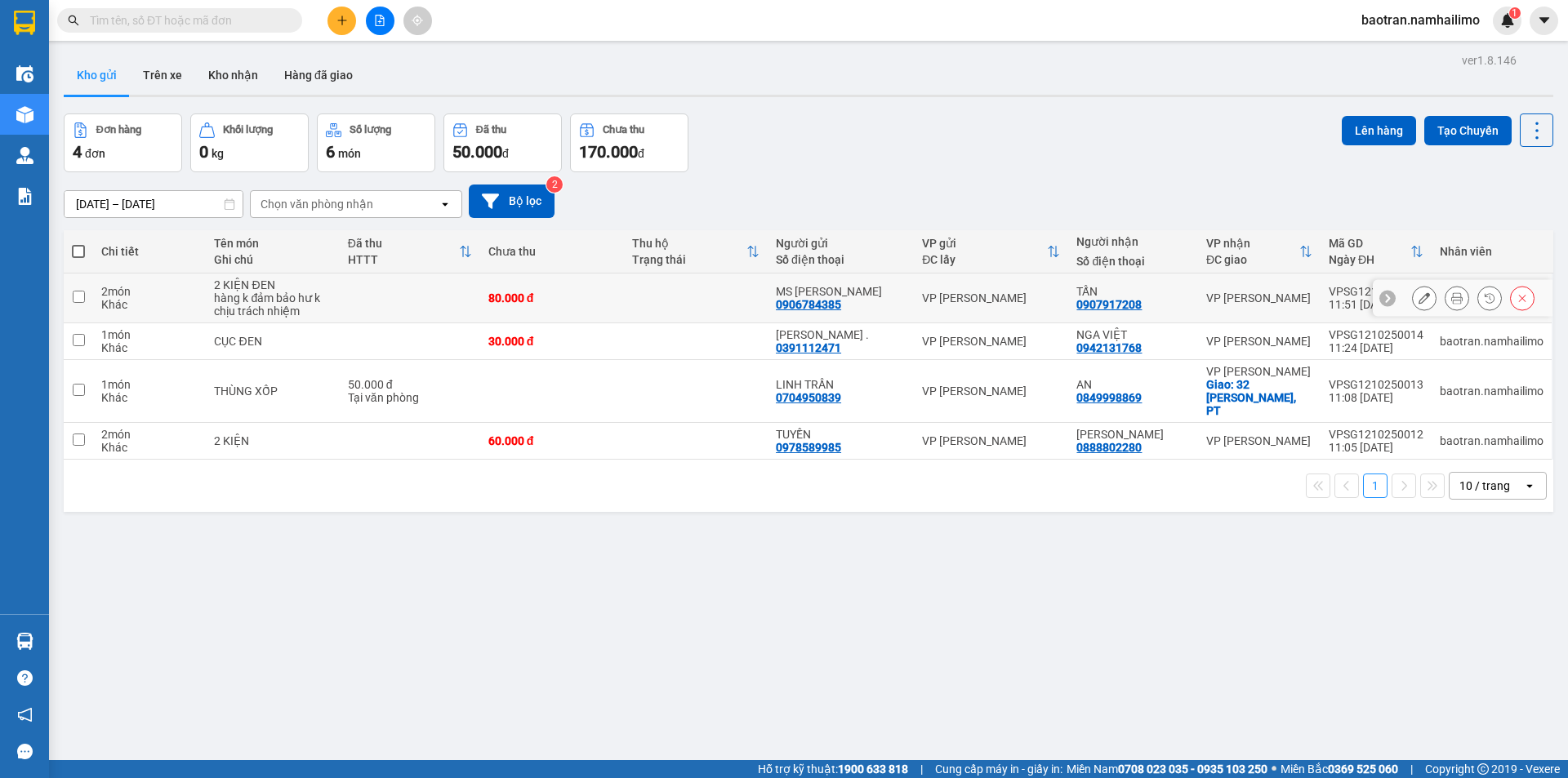
click at [1444, 303] on div at bounding box center [1456, 298] width 25 height 25
click at [1451, 301] on icon at bounding box center [1457, 298] width 12 height 12
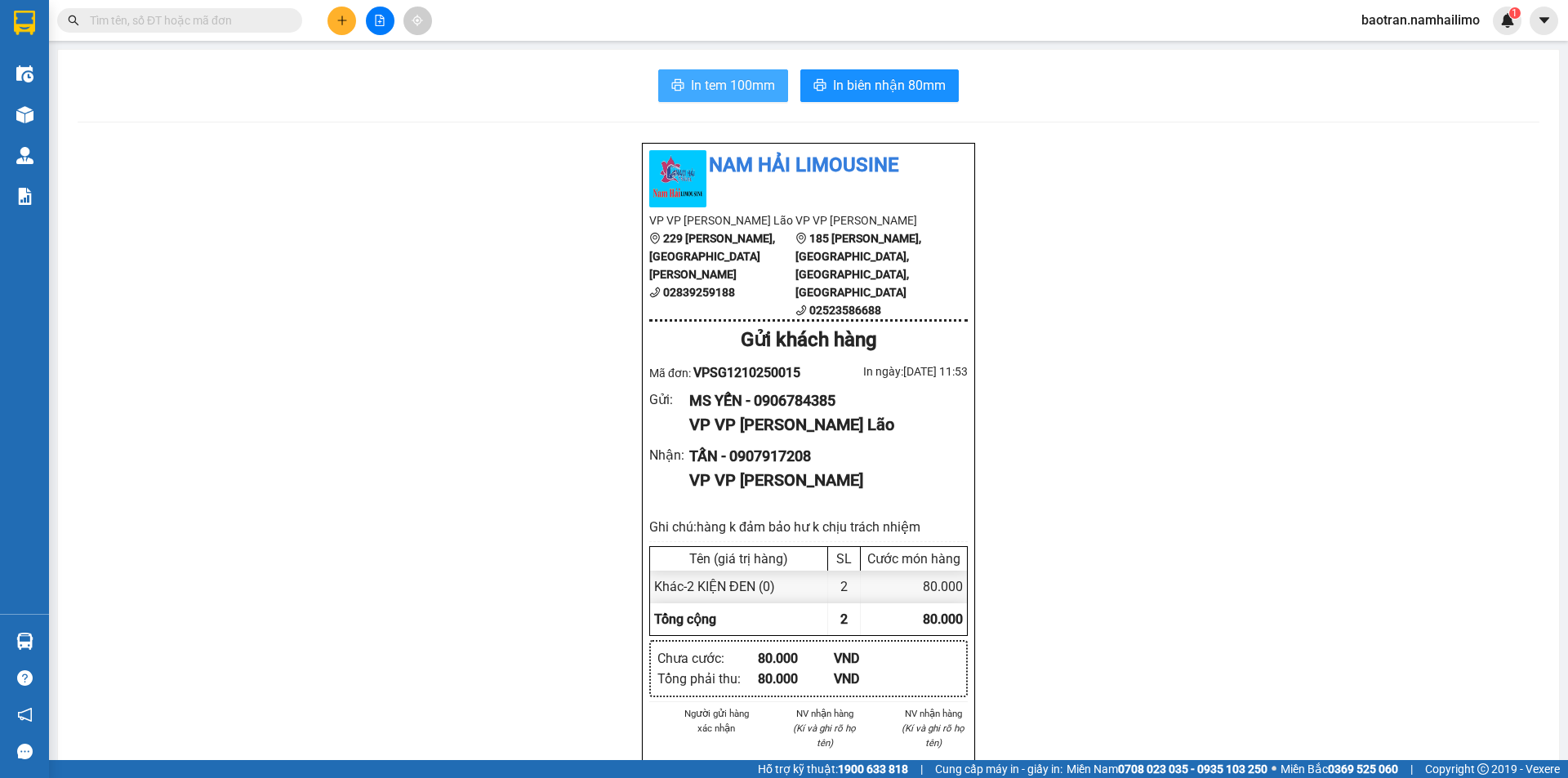
click at [695, 98] on button "In tem 100mm" at bounding box center [723, 85] width 130 height 33
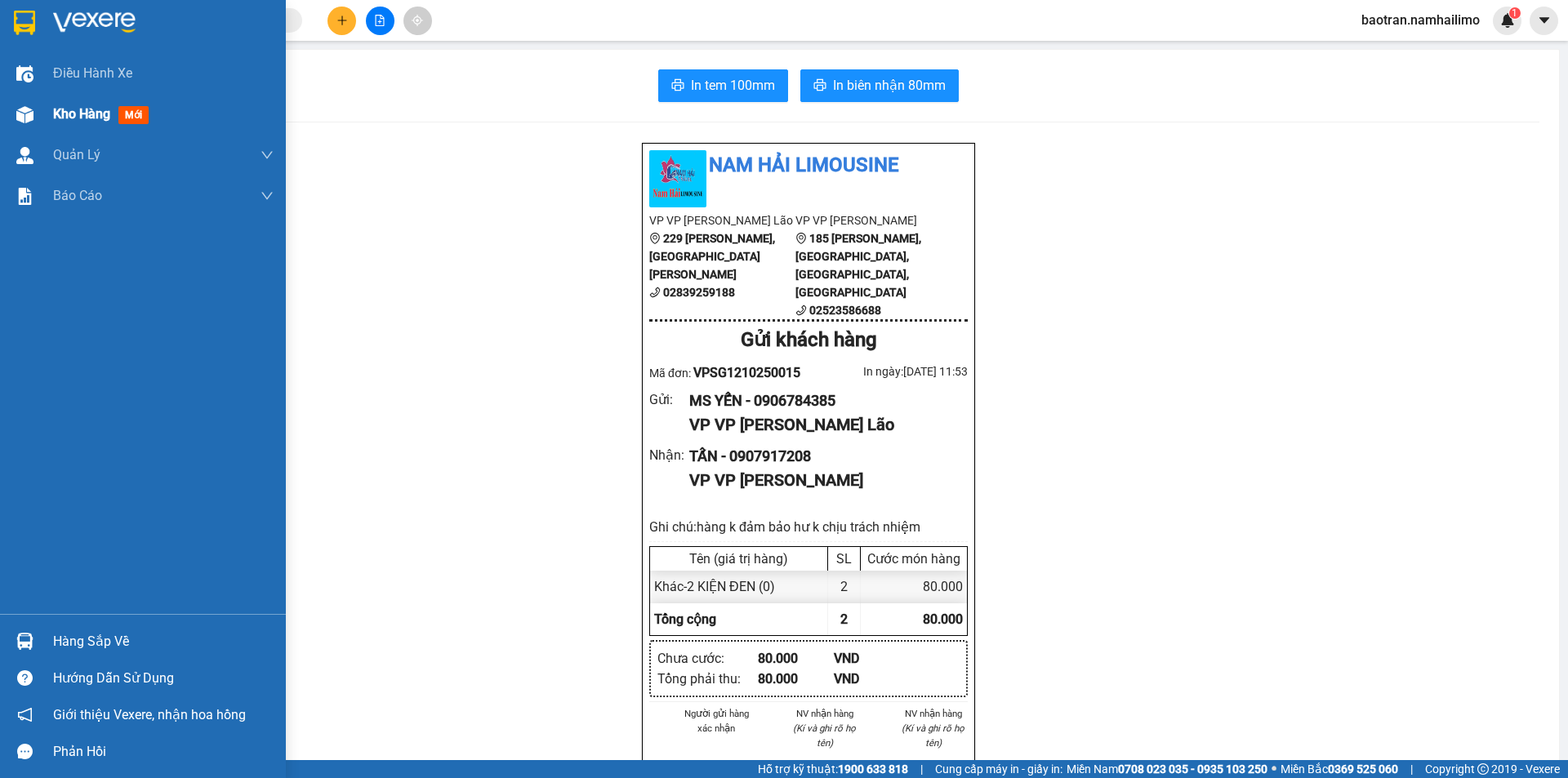
click at [81, 119] on span "Kho hàng" at bounding box center [82, 114] width 57 height 16
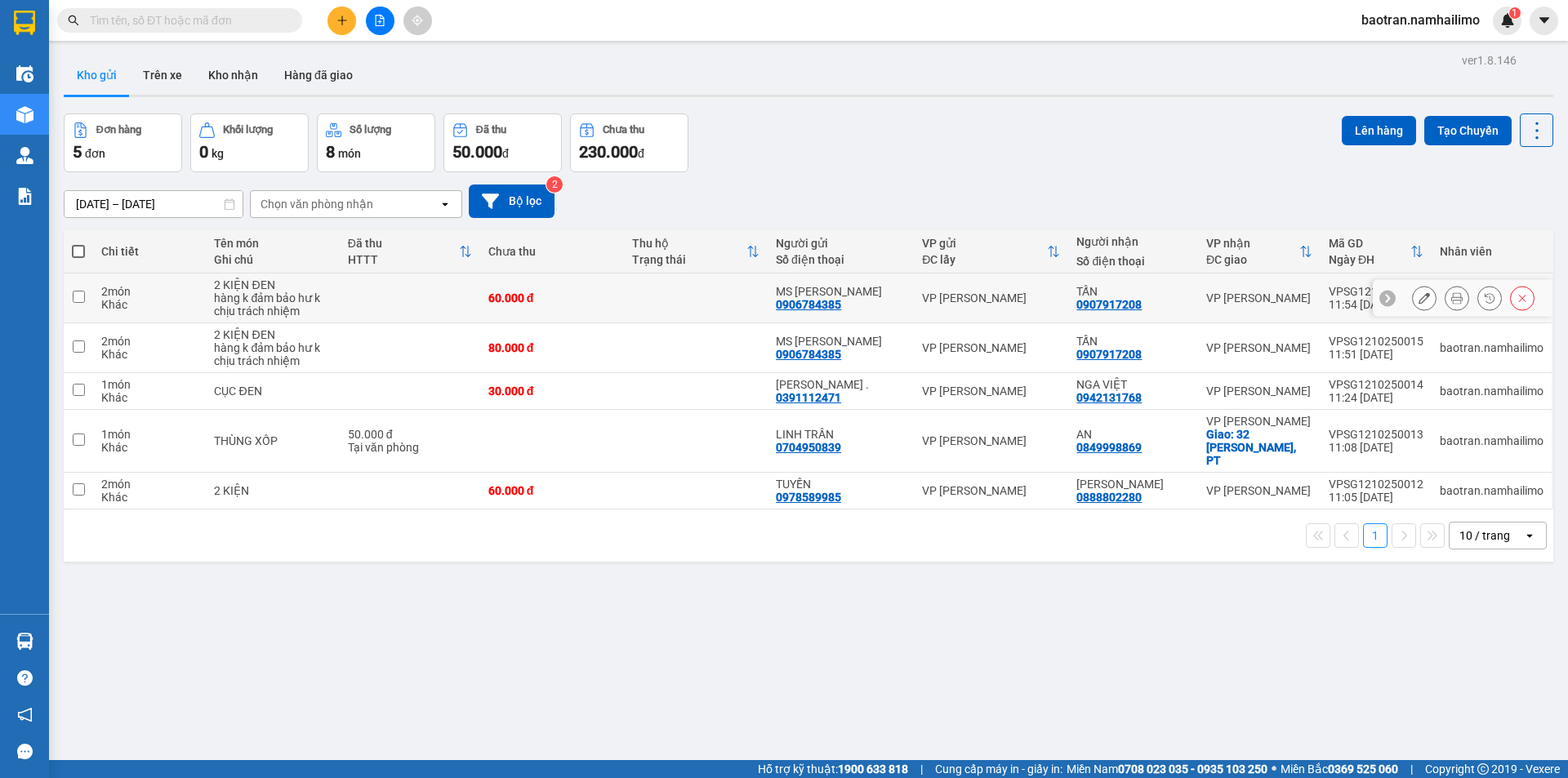
click at [1451, 298] on icon at bounding box center [1457, 298] width 12 height 12
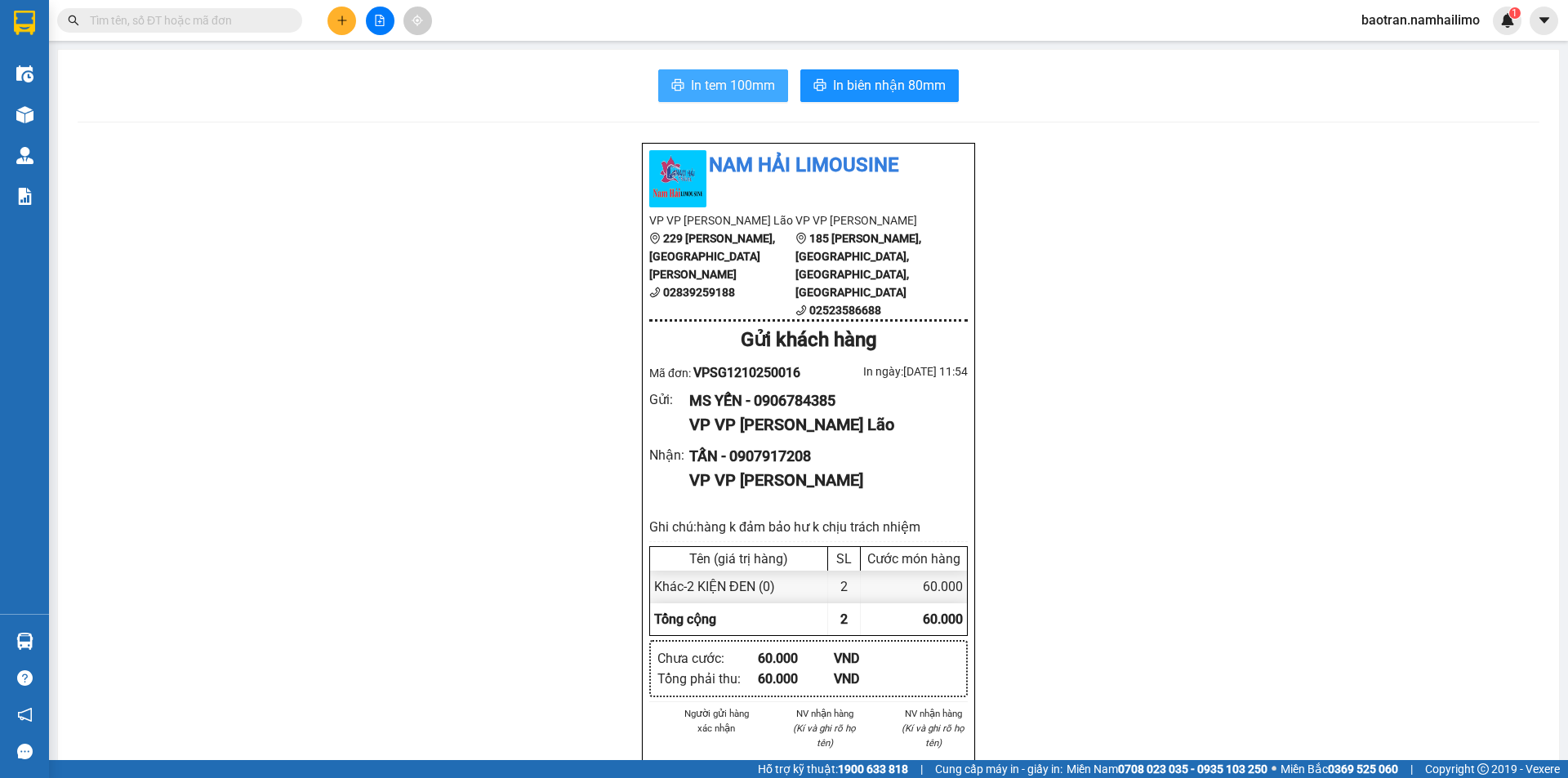
click at [729, 80] on span "In tem 100mm" at bounding box center [733, 85] width 84 height 21
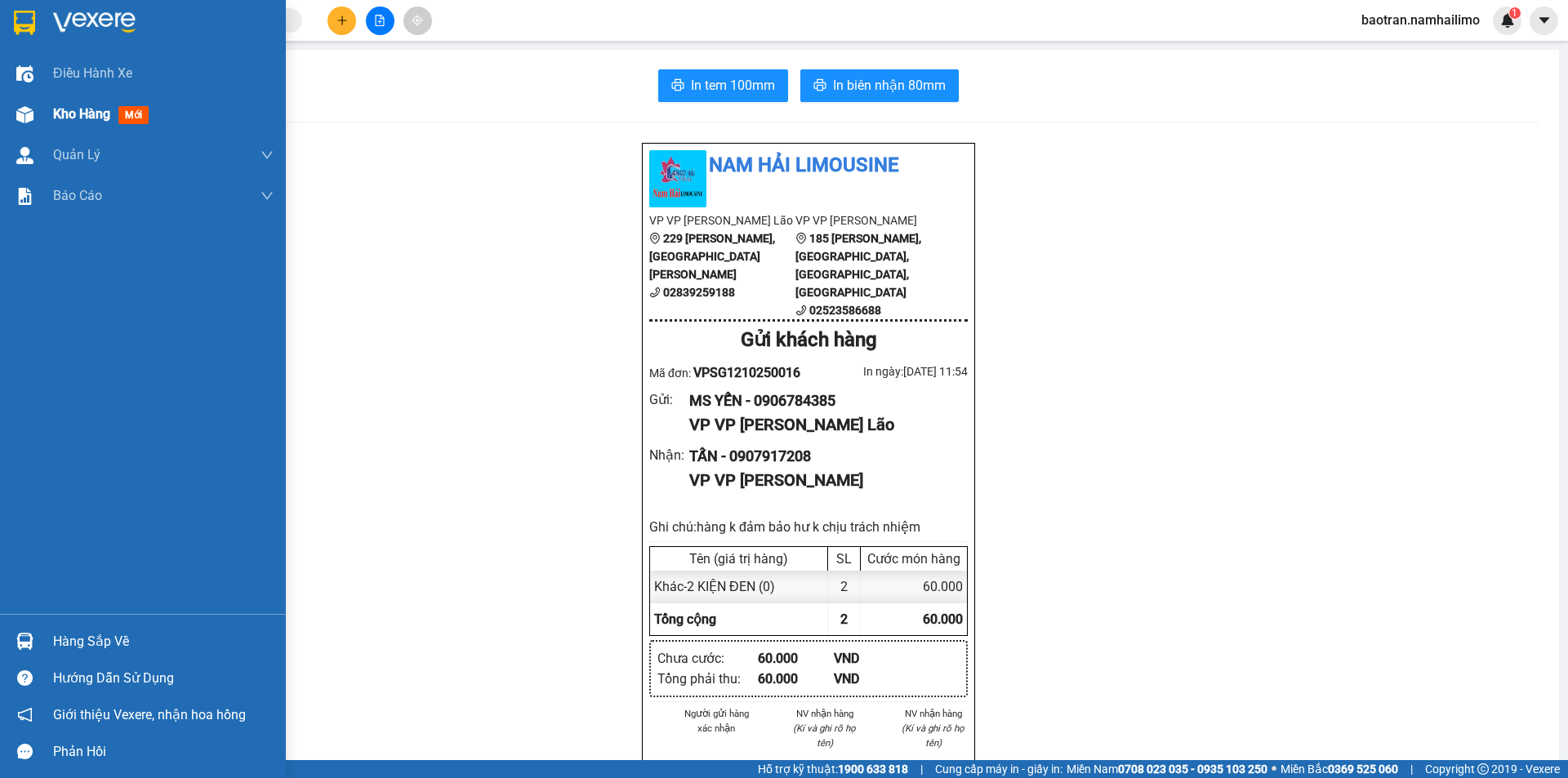
click at [93, 117] on span "Kho hàng" at bounding box center [82, 114] width 57 height 16
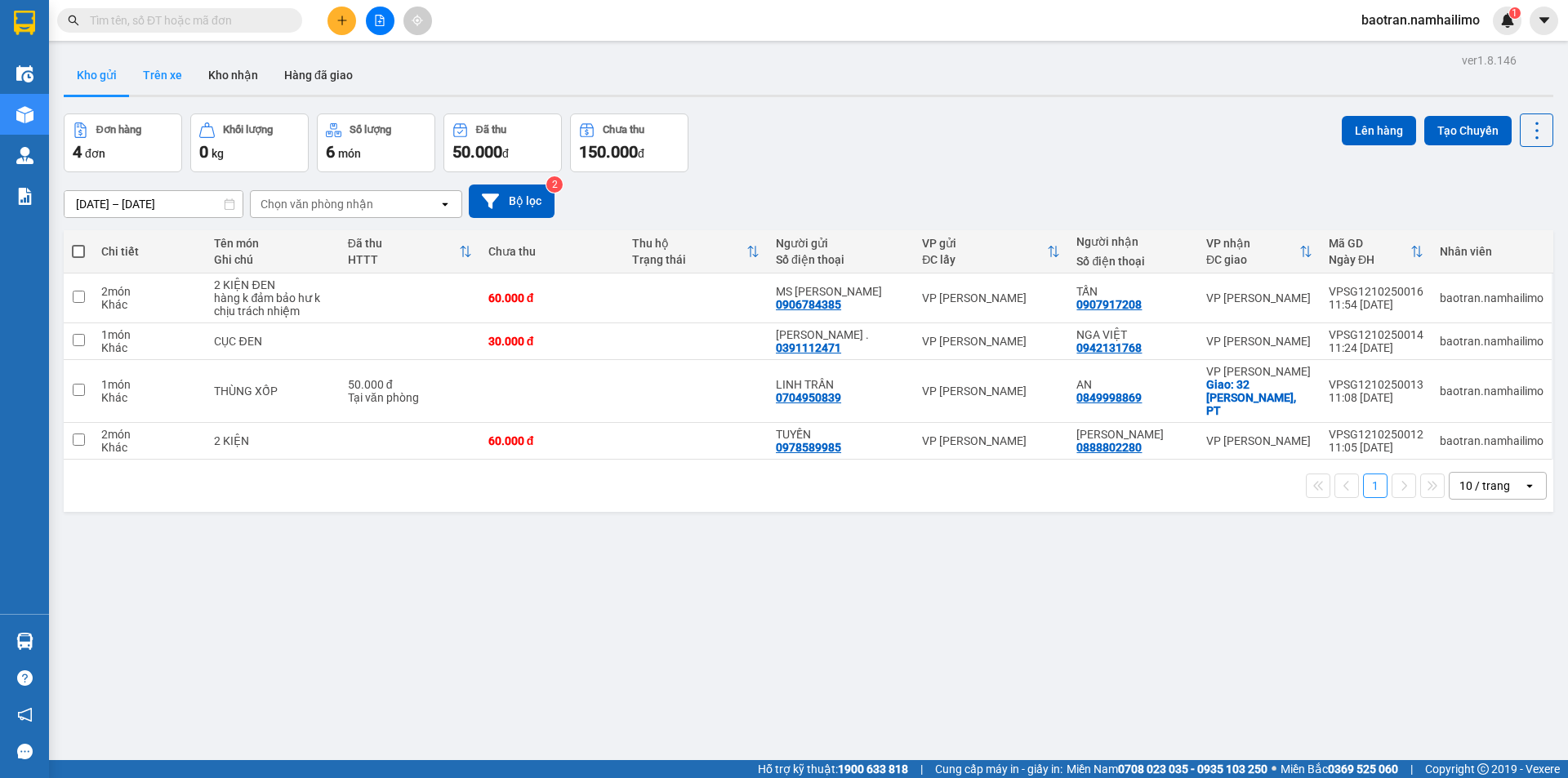
drag, startPoint x: 227, startPoint y: 81, endPoint x: 185, endPoint y: 82, distance: 42.0
click at [225, 81] on button "Kho nhận" at bounding box center [233, 75] width 76 height 40
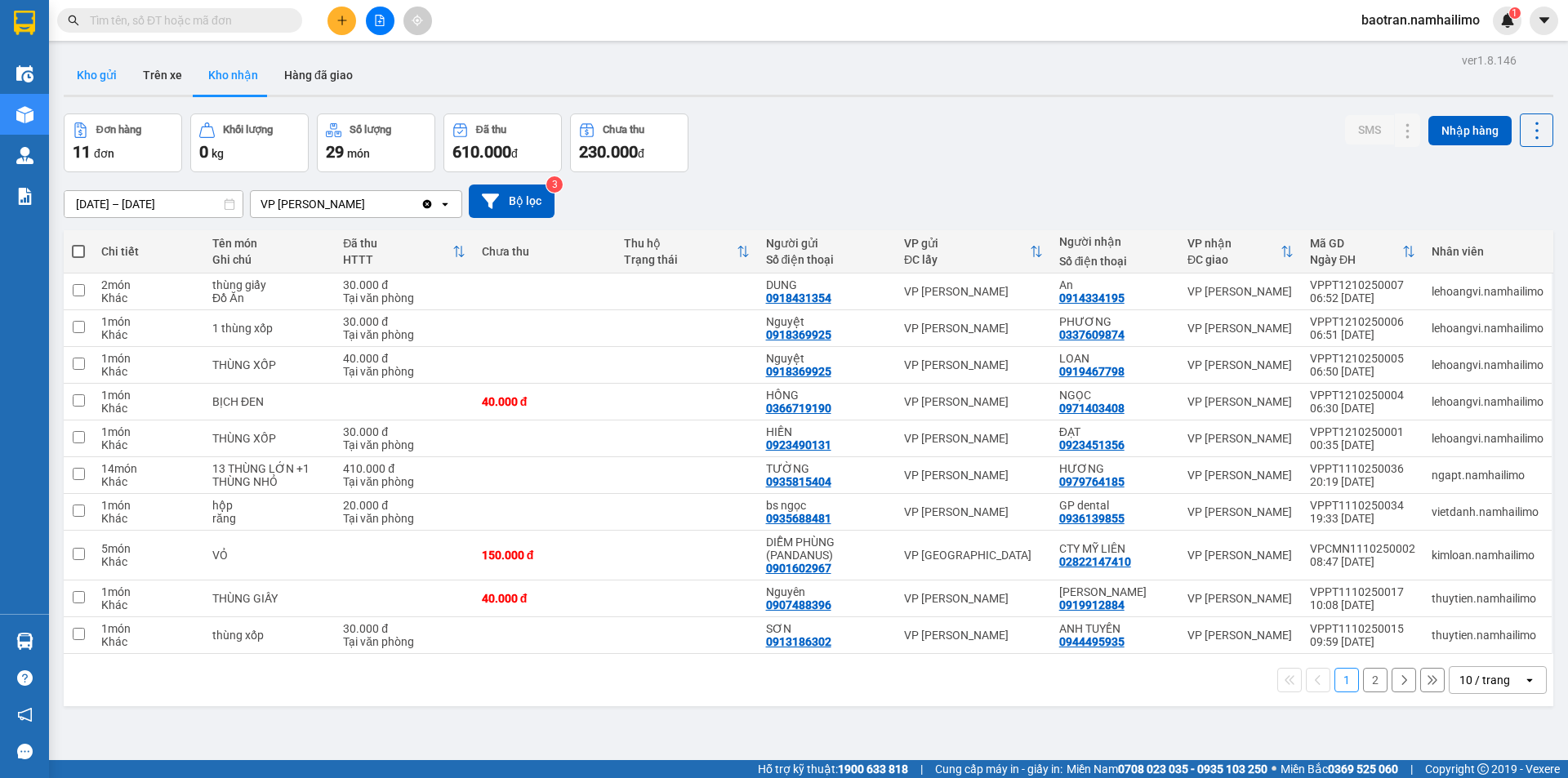
click at [105, 82] on button "Kho gửi" at bounding box center [96, 75] width 66 height 40
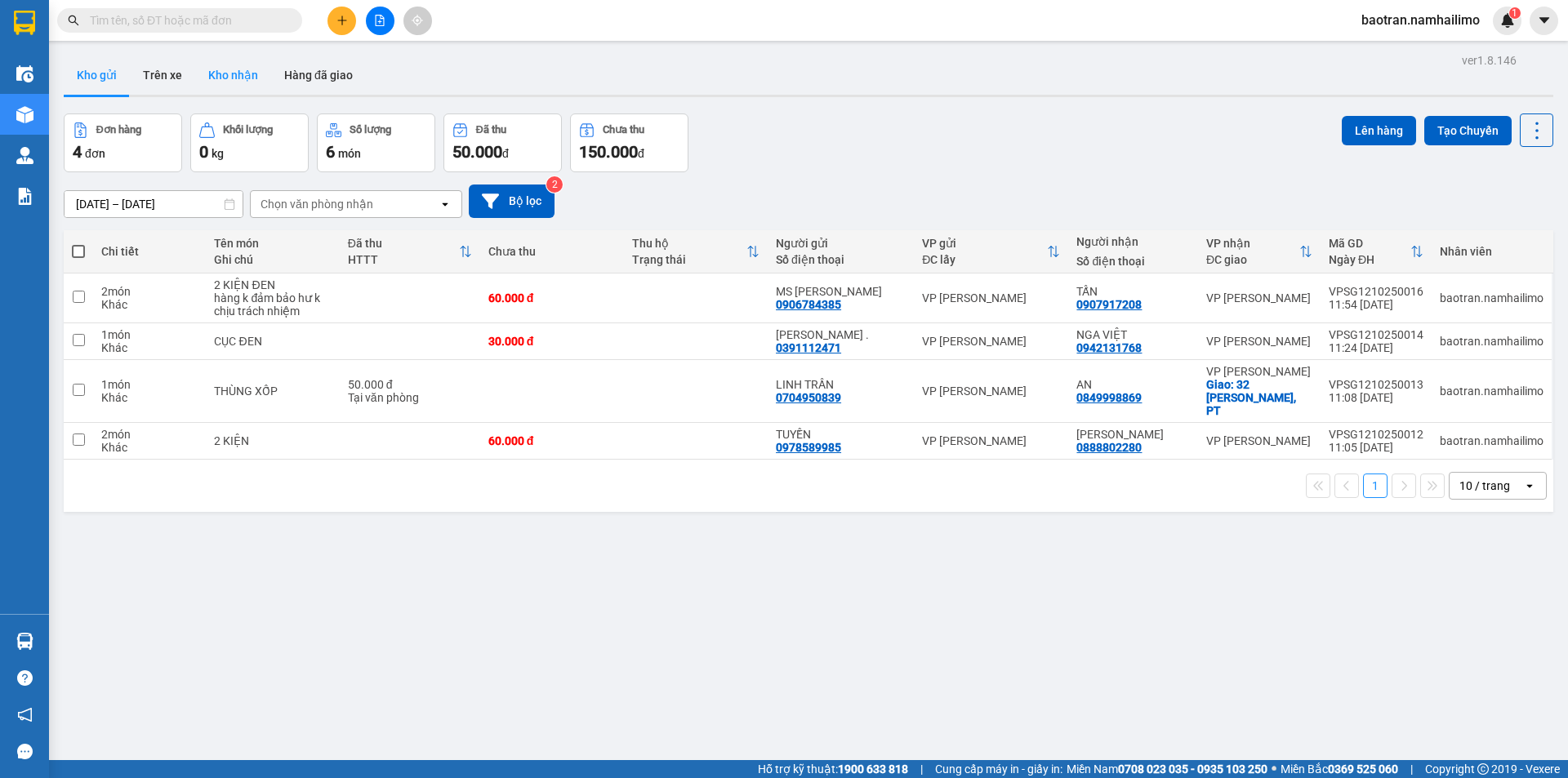
click at [241, 79] on button "Kho nhận" at bounding box center [233, 75] width 76 height 40
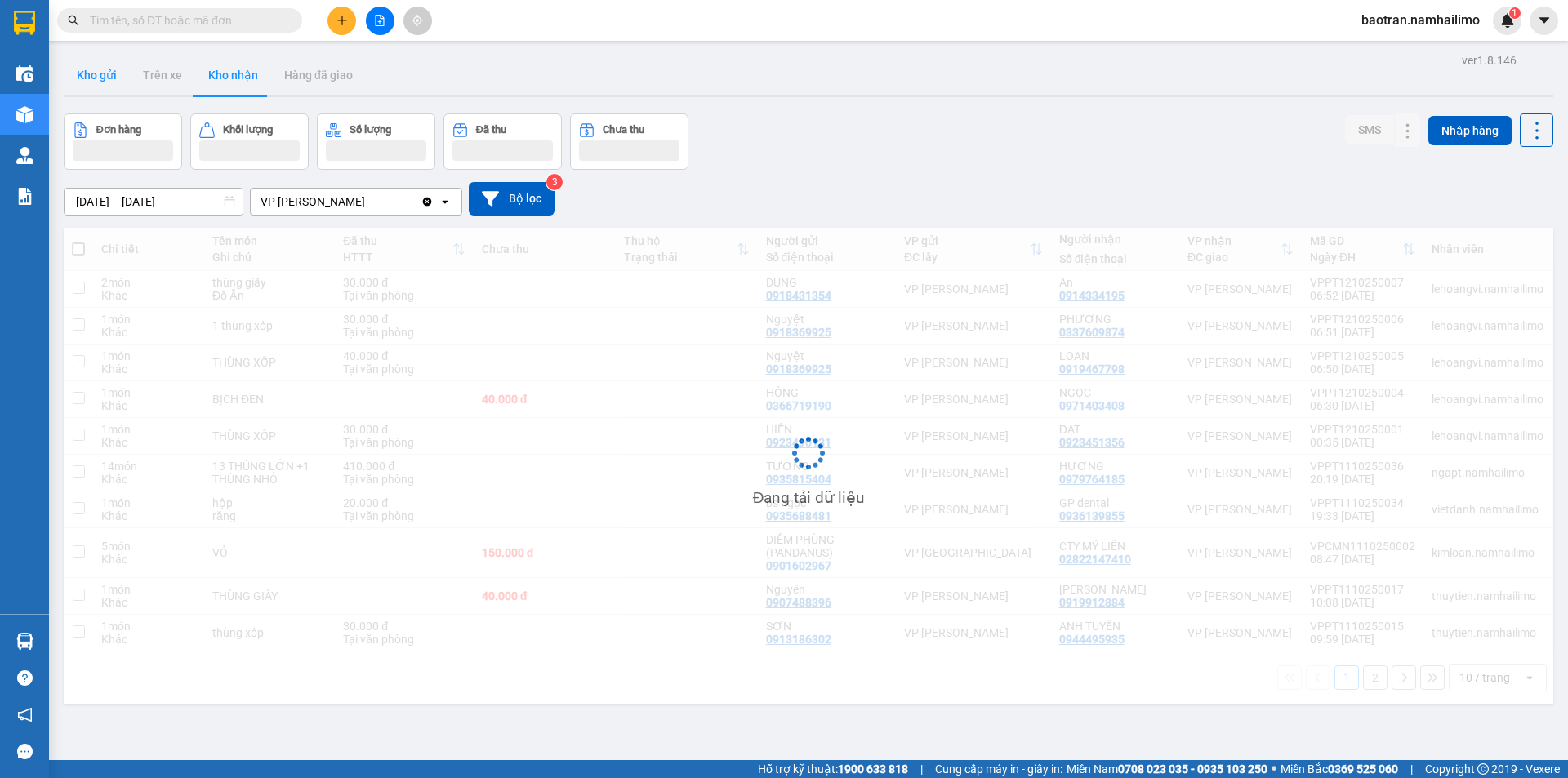
click at [112, 79] on button "Kho gửi" at bounding box center [96, 75] width 66 height 40
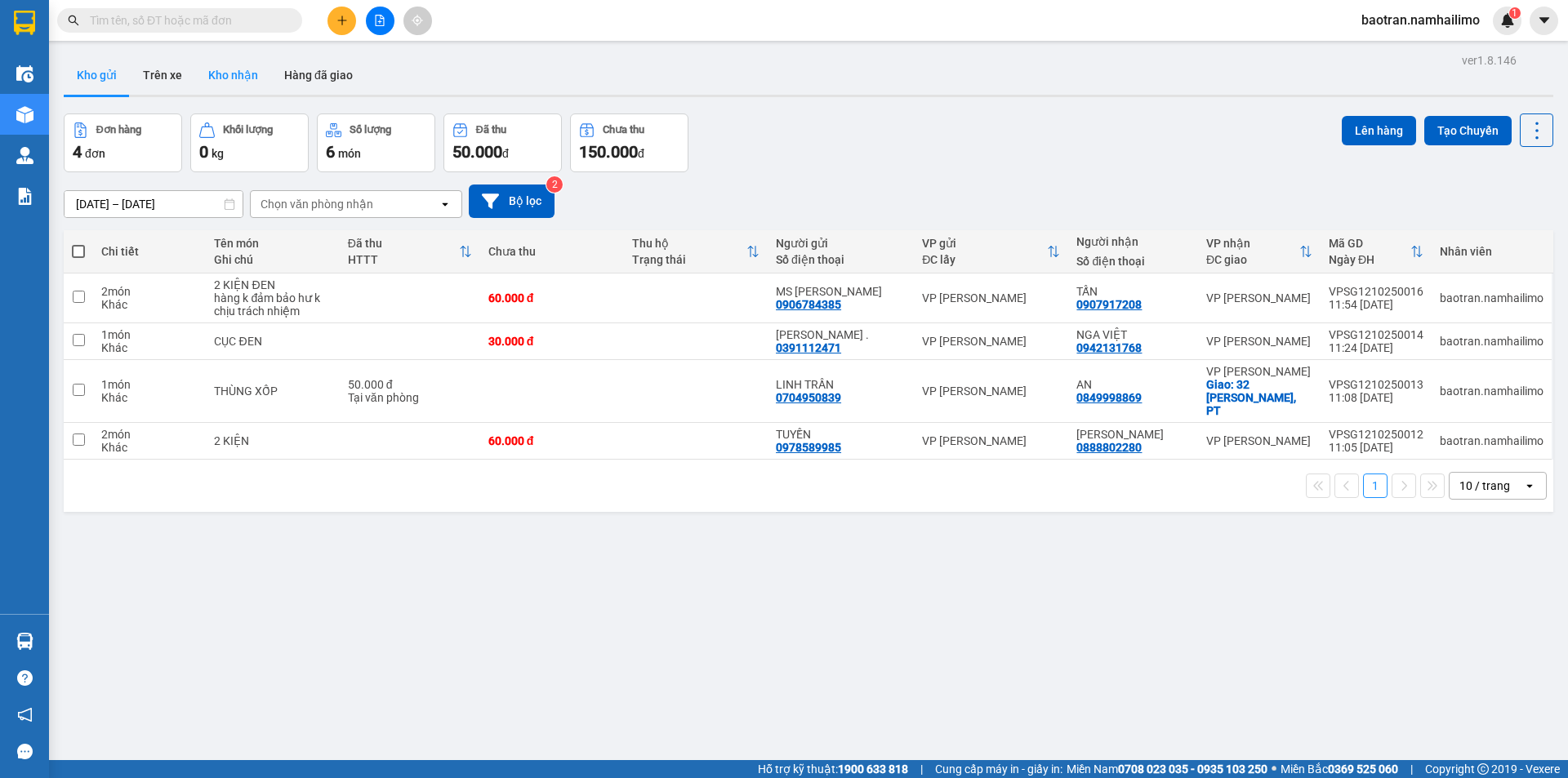
click at [199, 87] on button "Kho nhận" at bounding box center [233, 75] width 76 height 40
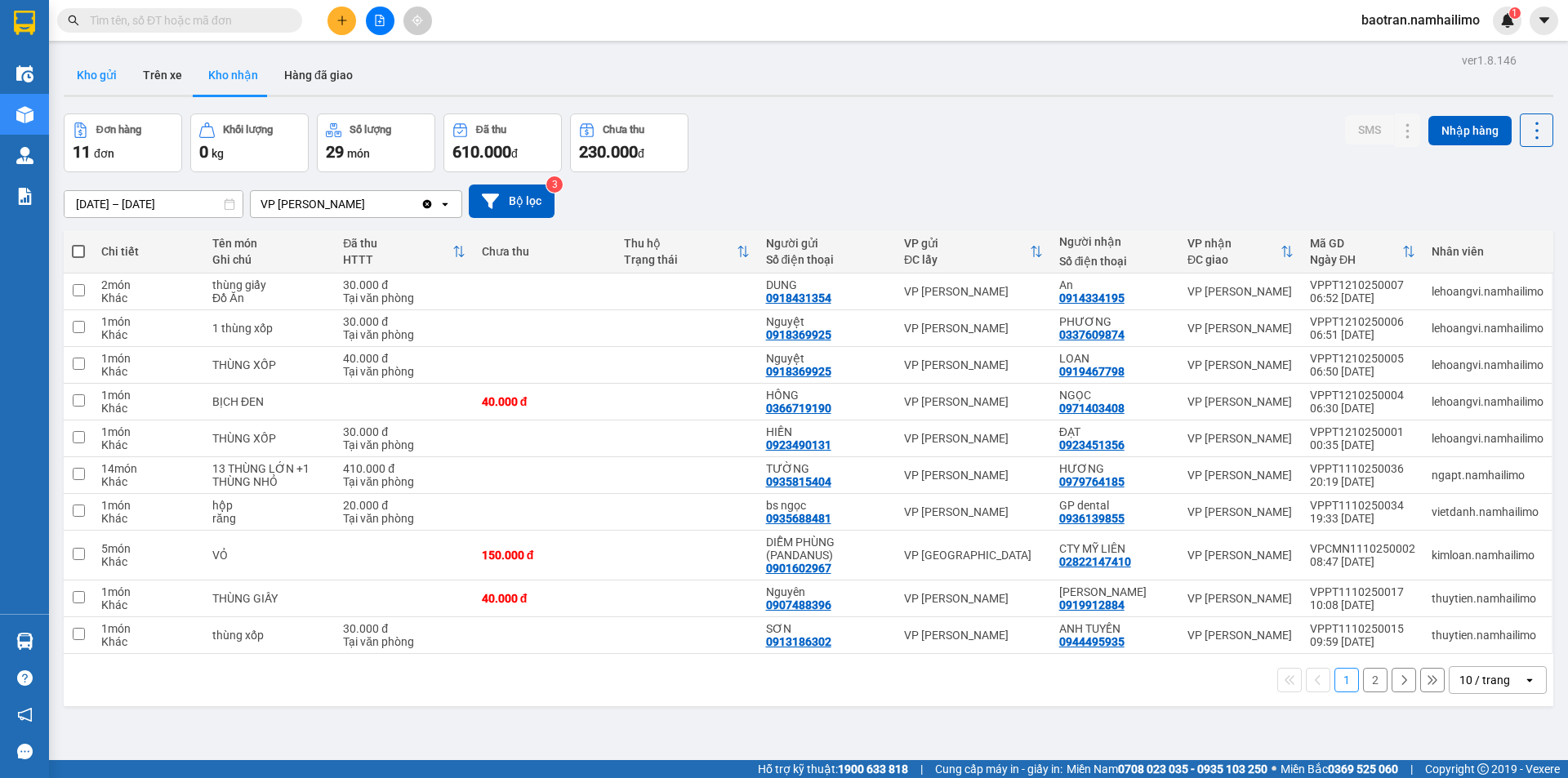
click at [74, 60] on button "Kho gửi" at bounding box center [96, 75] width 66 height 40
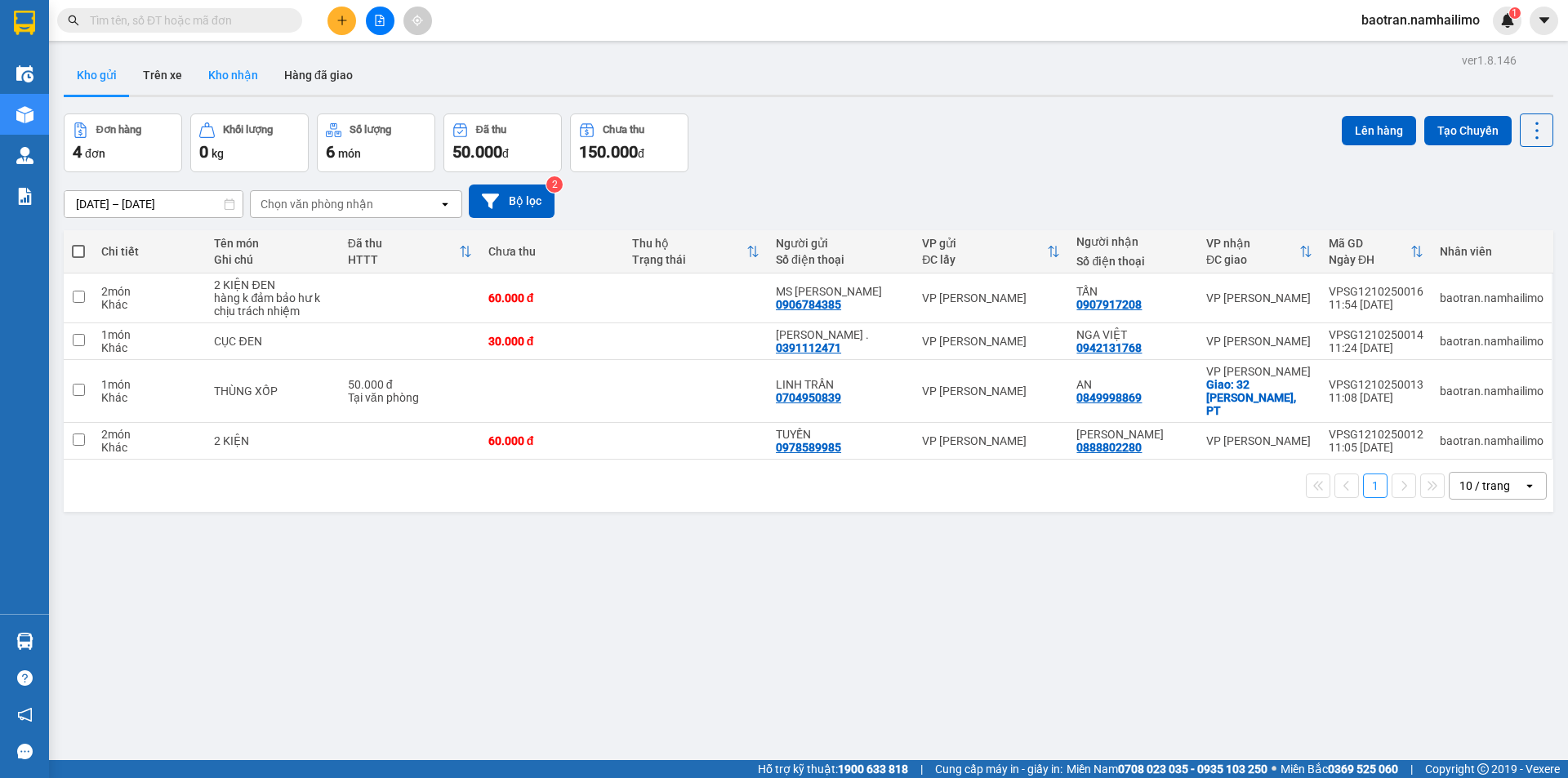
click at [251, 63] on button "Kho nhận" at bounding box center [233, 75] width 76 height 40
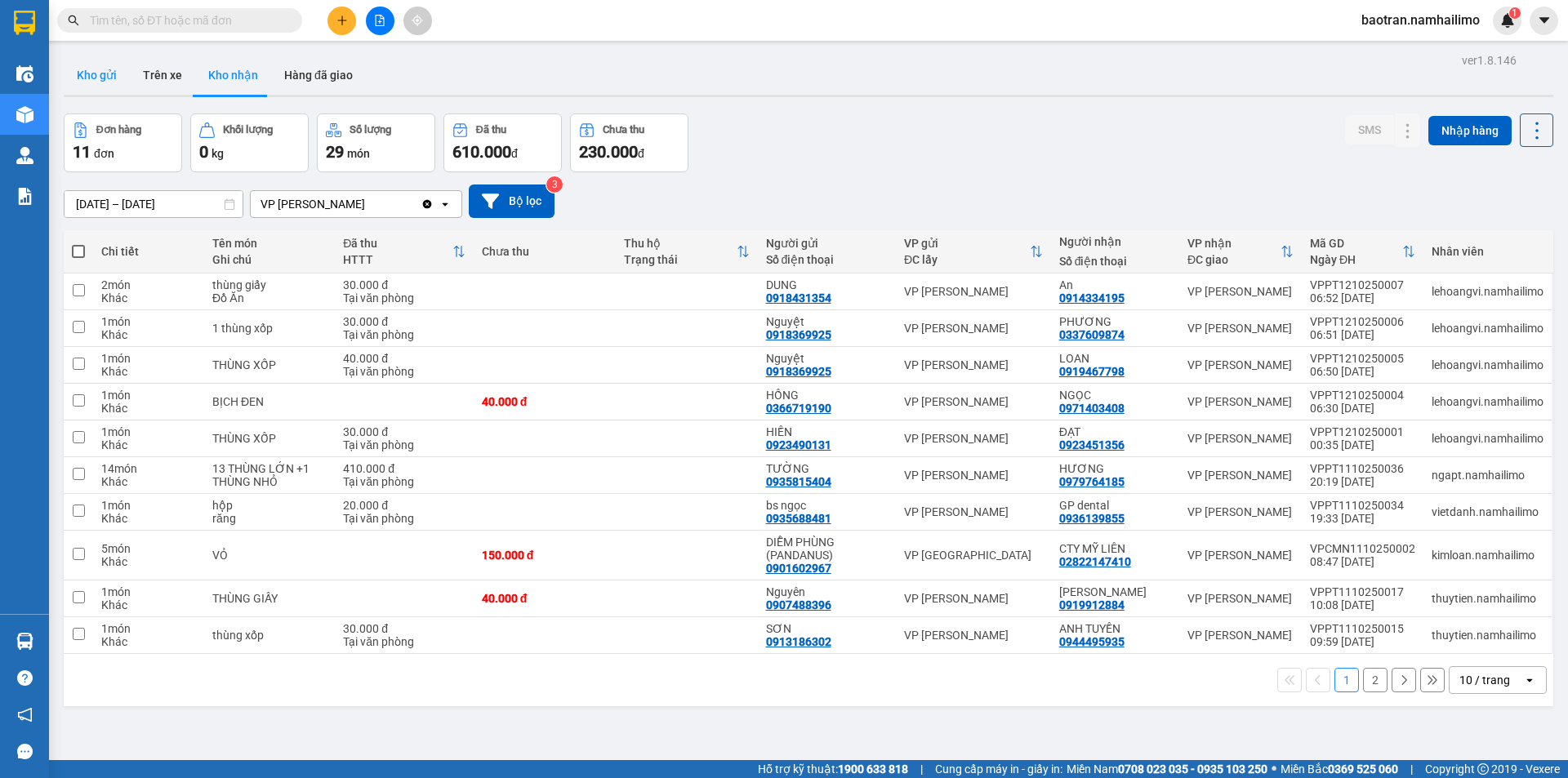
click at [79, 89] on button "Kho gửi" at bounding box center [96, 75] width 66 height 40
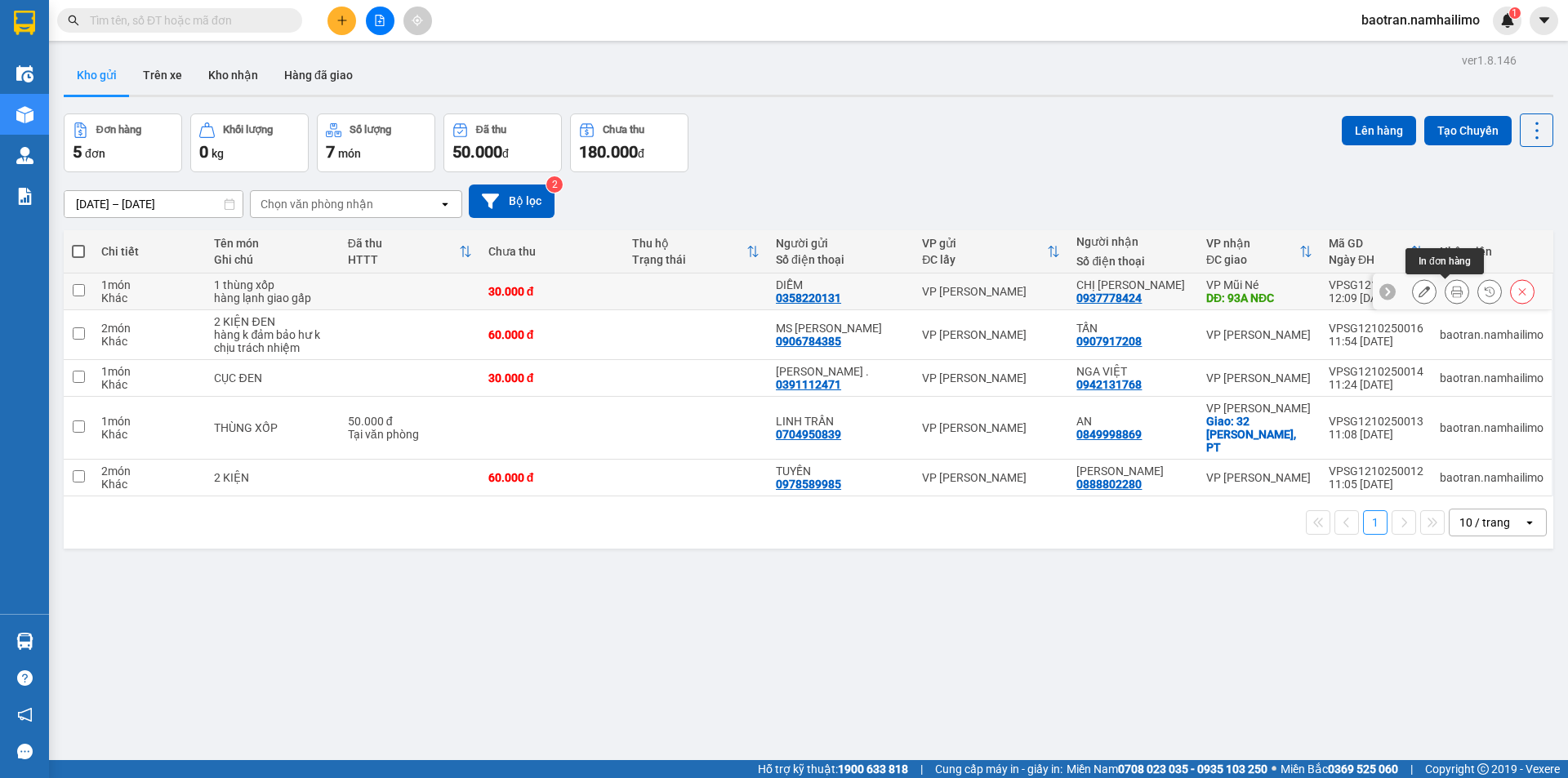
click at [1451, 296] on icon at bounding box center [1457, 292] width 12 height 12
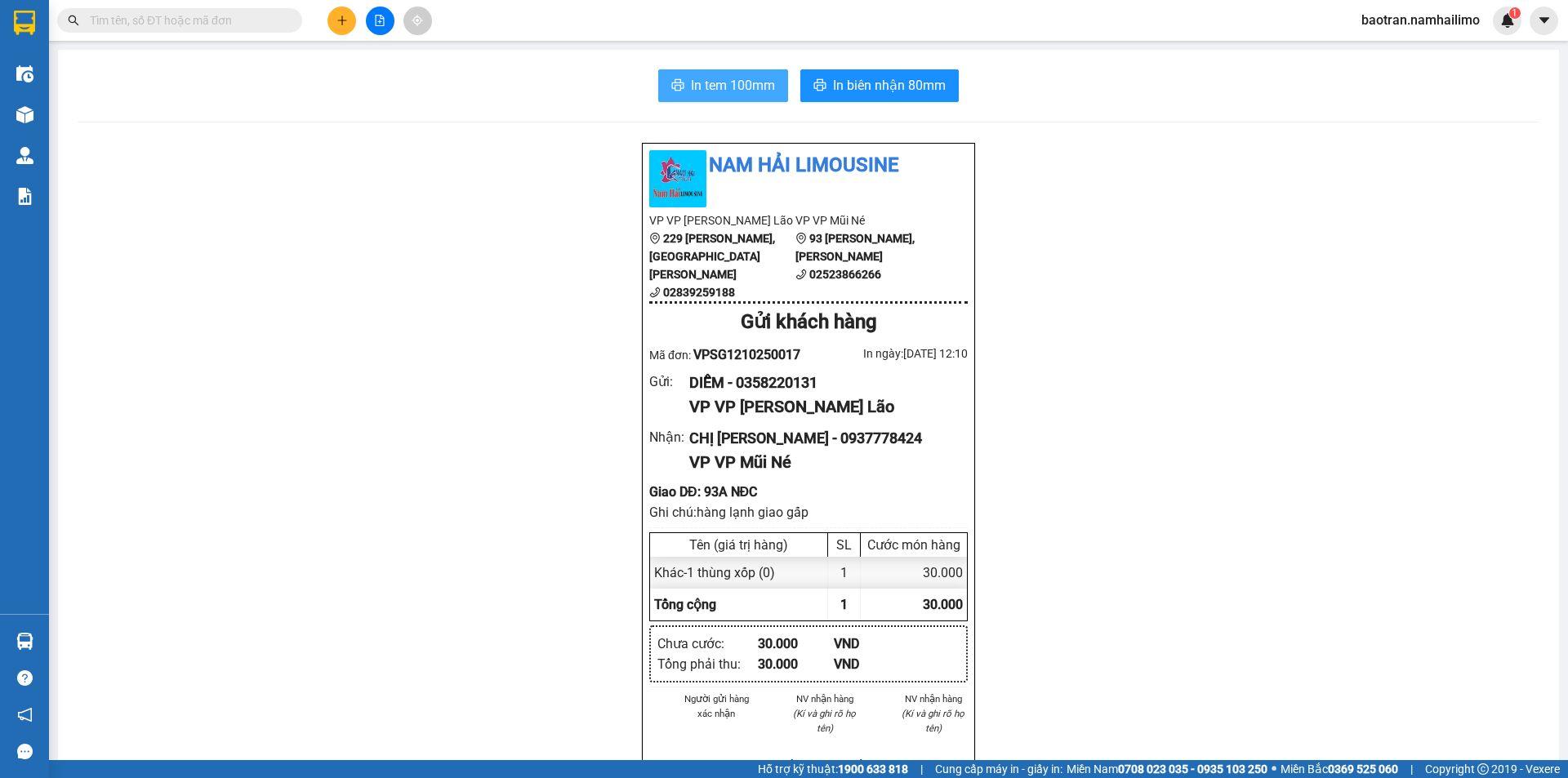
click at [721, 77] on span "In tem 100mm" at bounding box center [733, 85] width 84 height 21
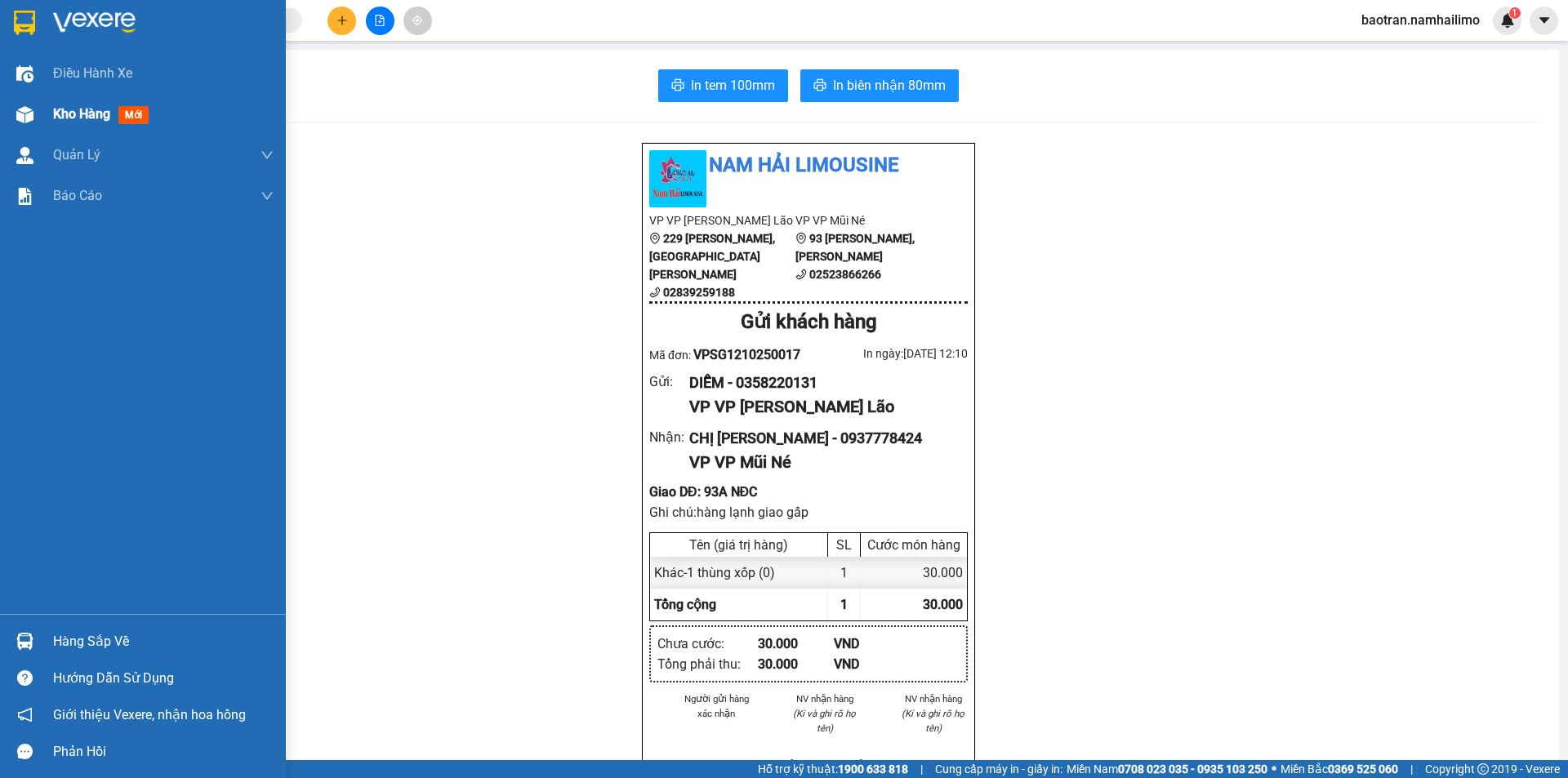
click at [142, 95] on div "Kho hàng mới" at bounding box center [163, 114] width 221 height 41
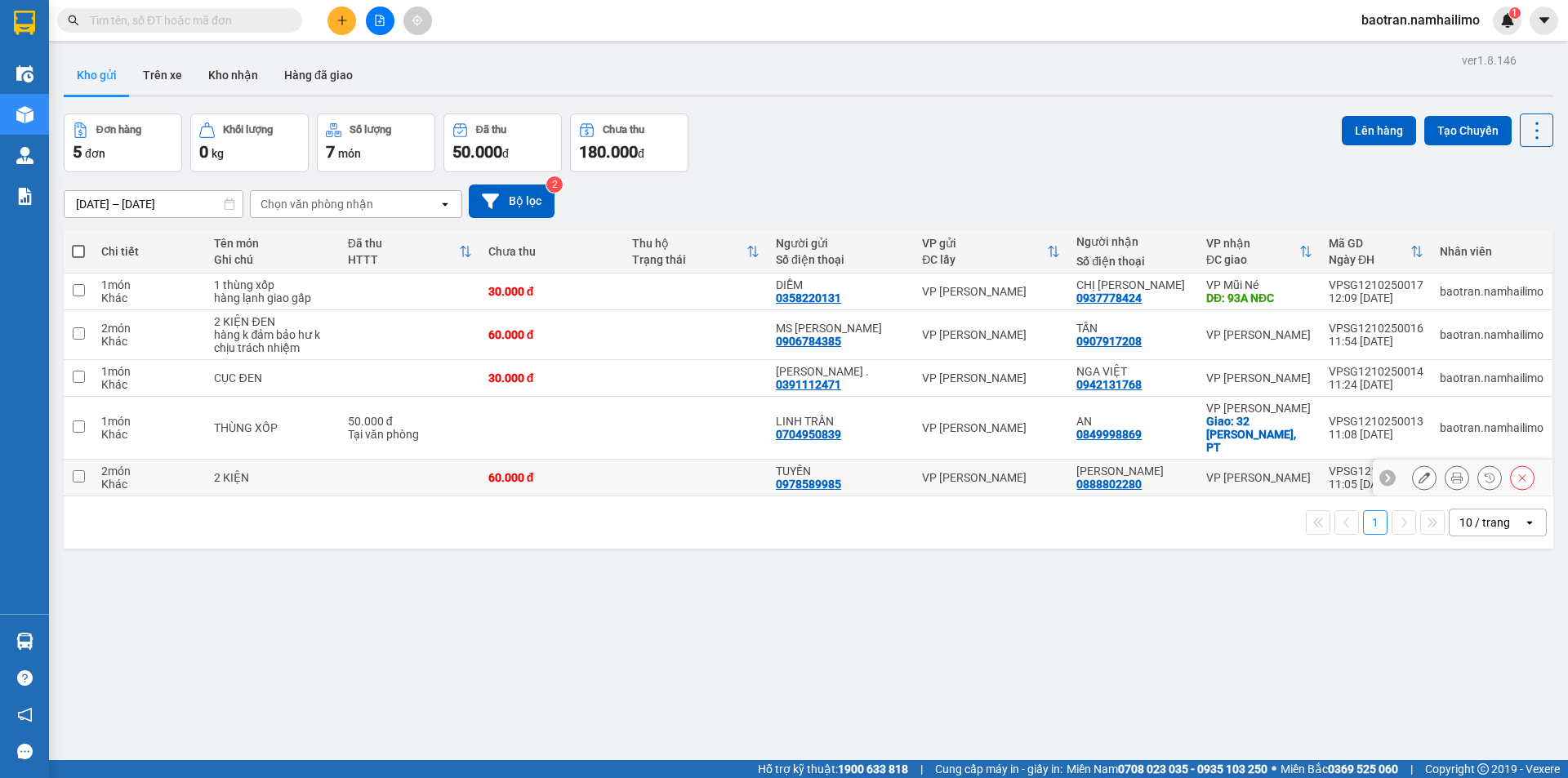
click at [267, 471] on div "2 KIỆN" at bounding box center [272, 477] width 117 height 13
checkbox input "true"
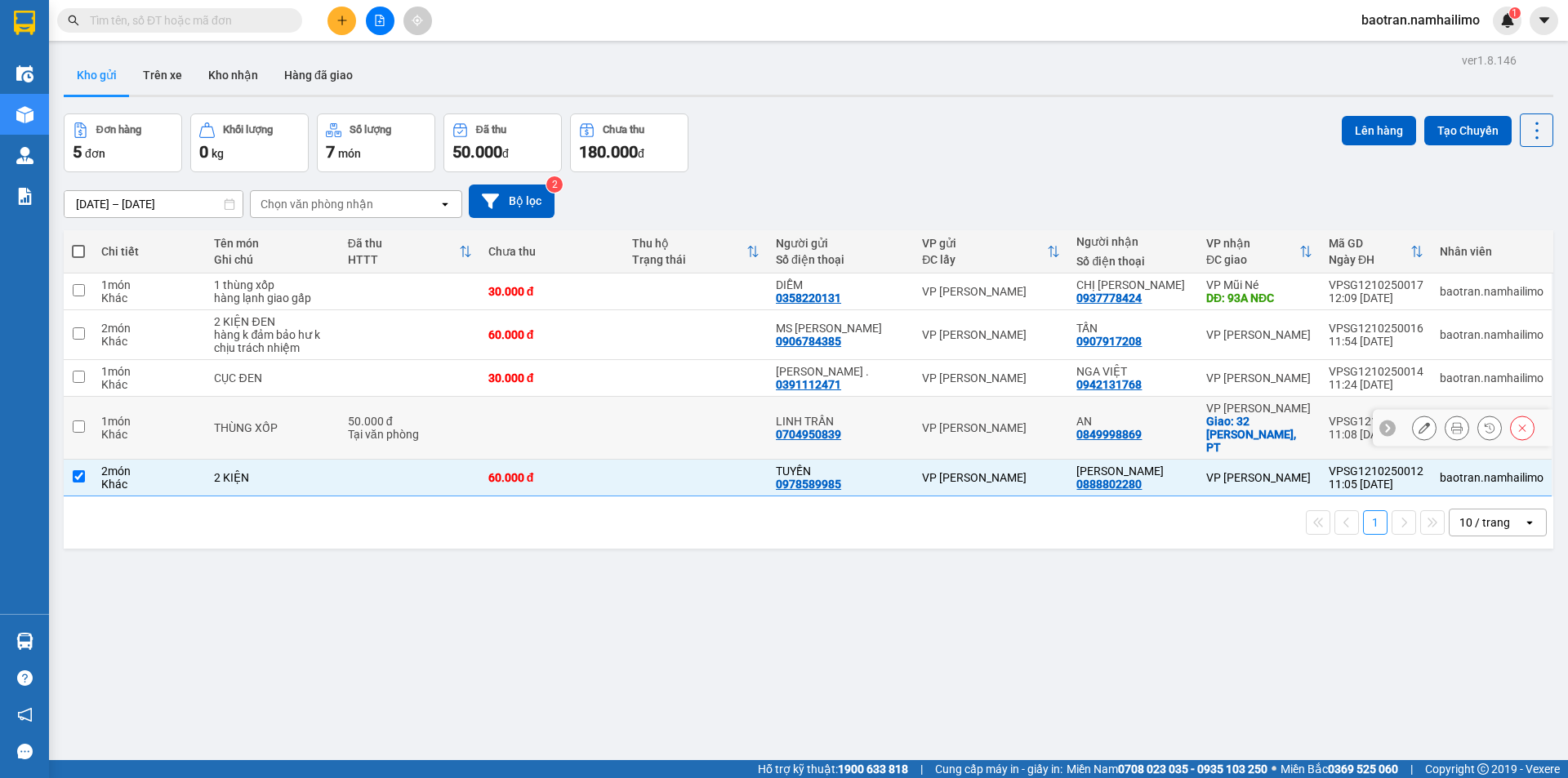
click at [320, 437] on td "THÙNG XỐP" at bounding box center [272, 429] width 133 height 63
checkbox input "true"
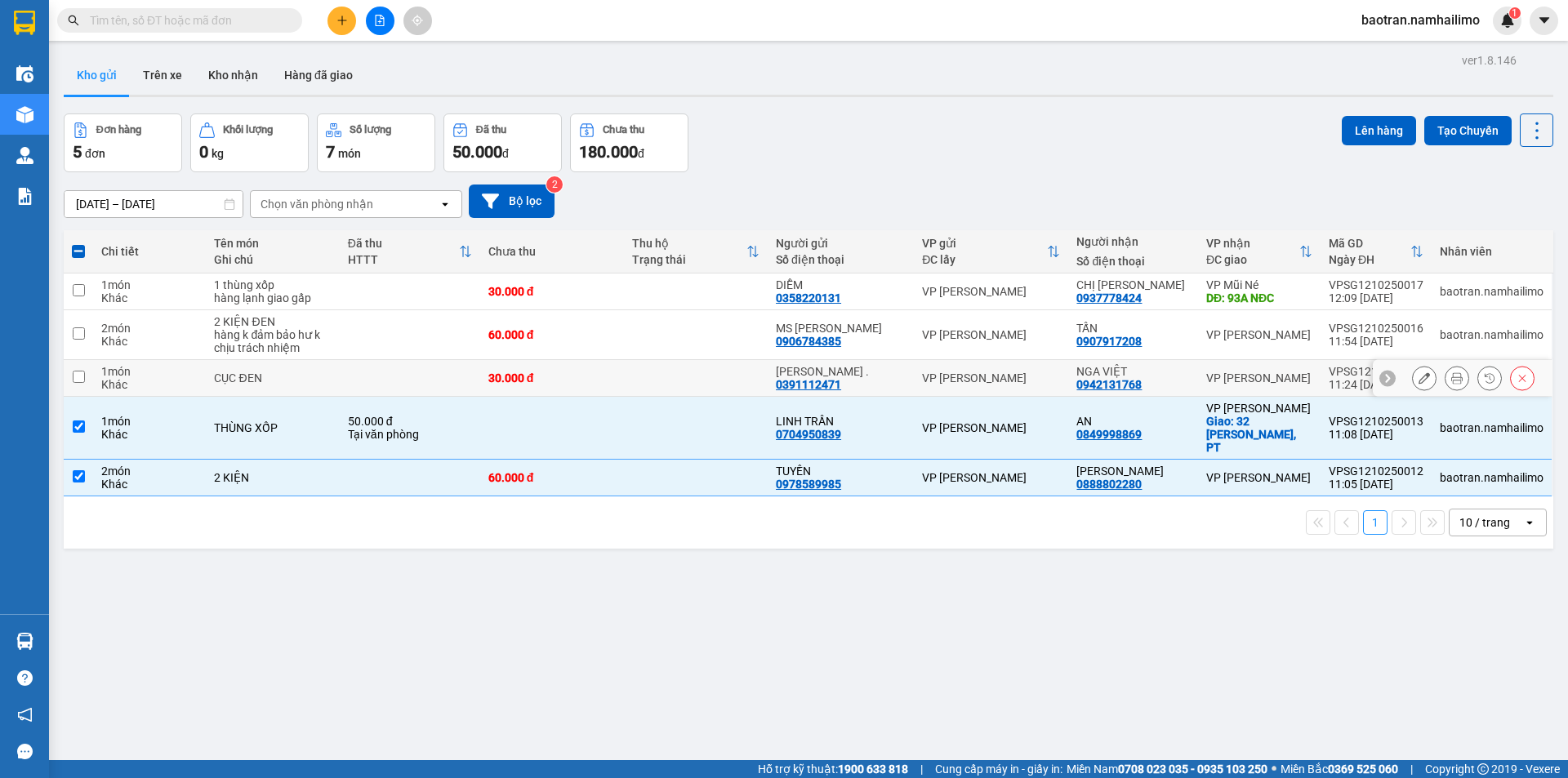
click at [318, 380] on div "CỤC ĐEN" at bounding box center [272, 377] width 117 height 13
checkbox input "true"
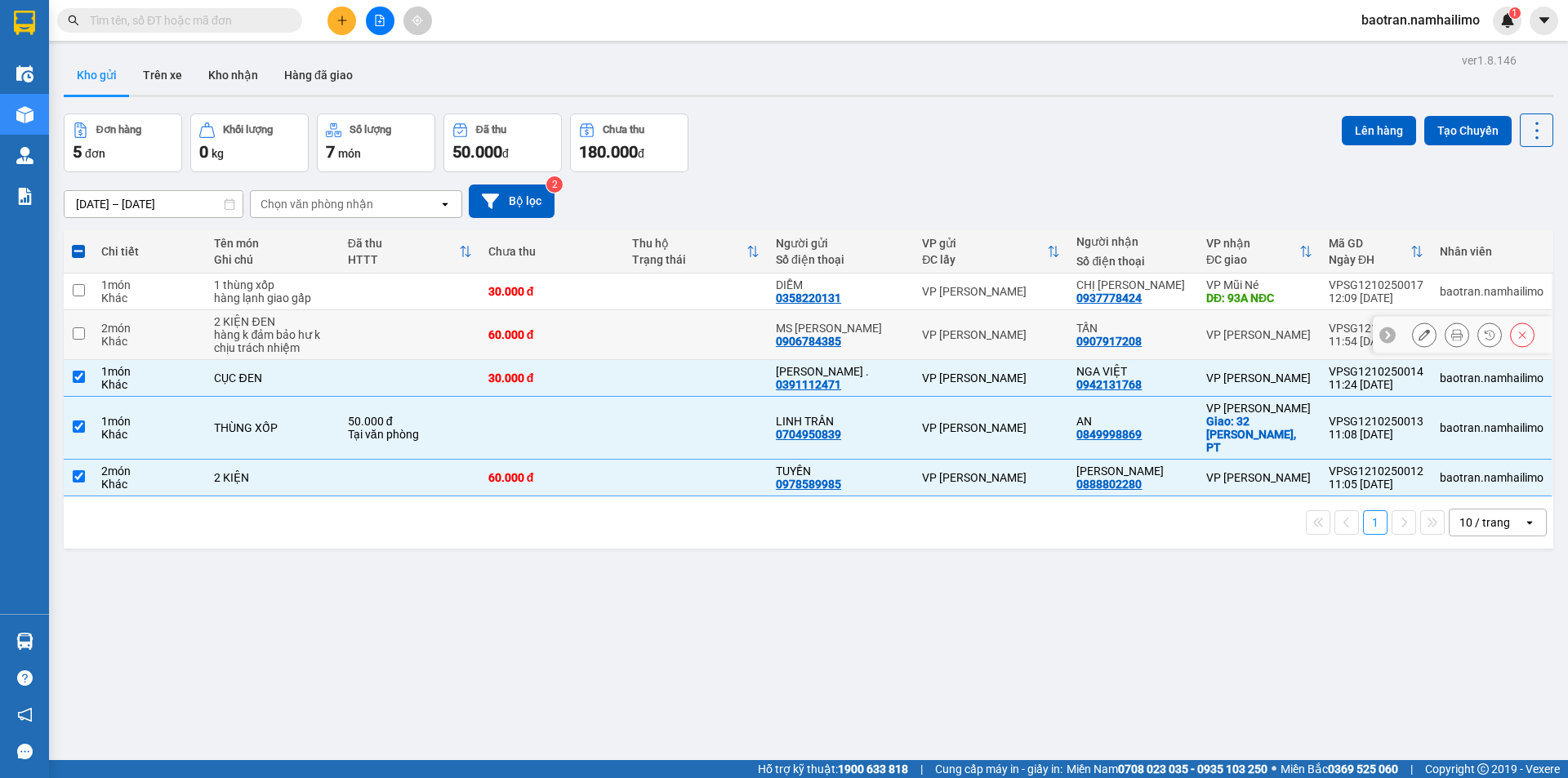
click at [319, 336] on div "hàng k đảm bảo hư k chịu trách nhiệm" at bounding box center [272, 341] width 117 height 26
checkbox input "true"
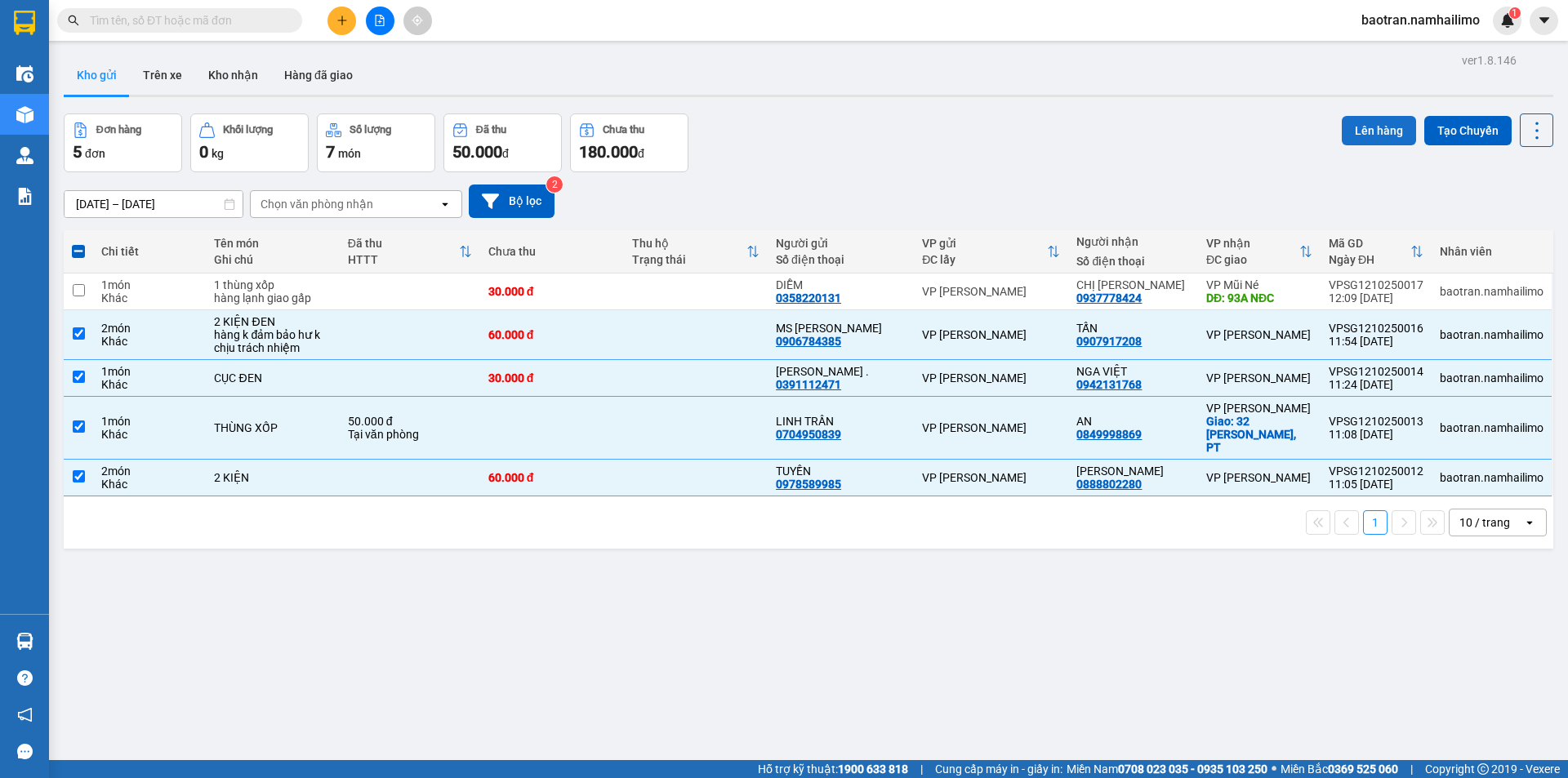
click at [1377, 121] on button "Lên hàng" at bounding box center [1378, 131] width 74 height 30
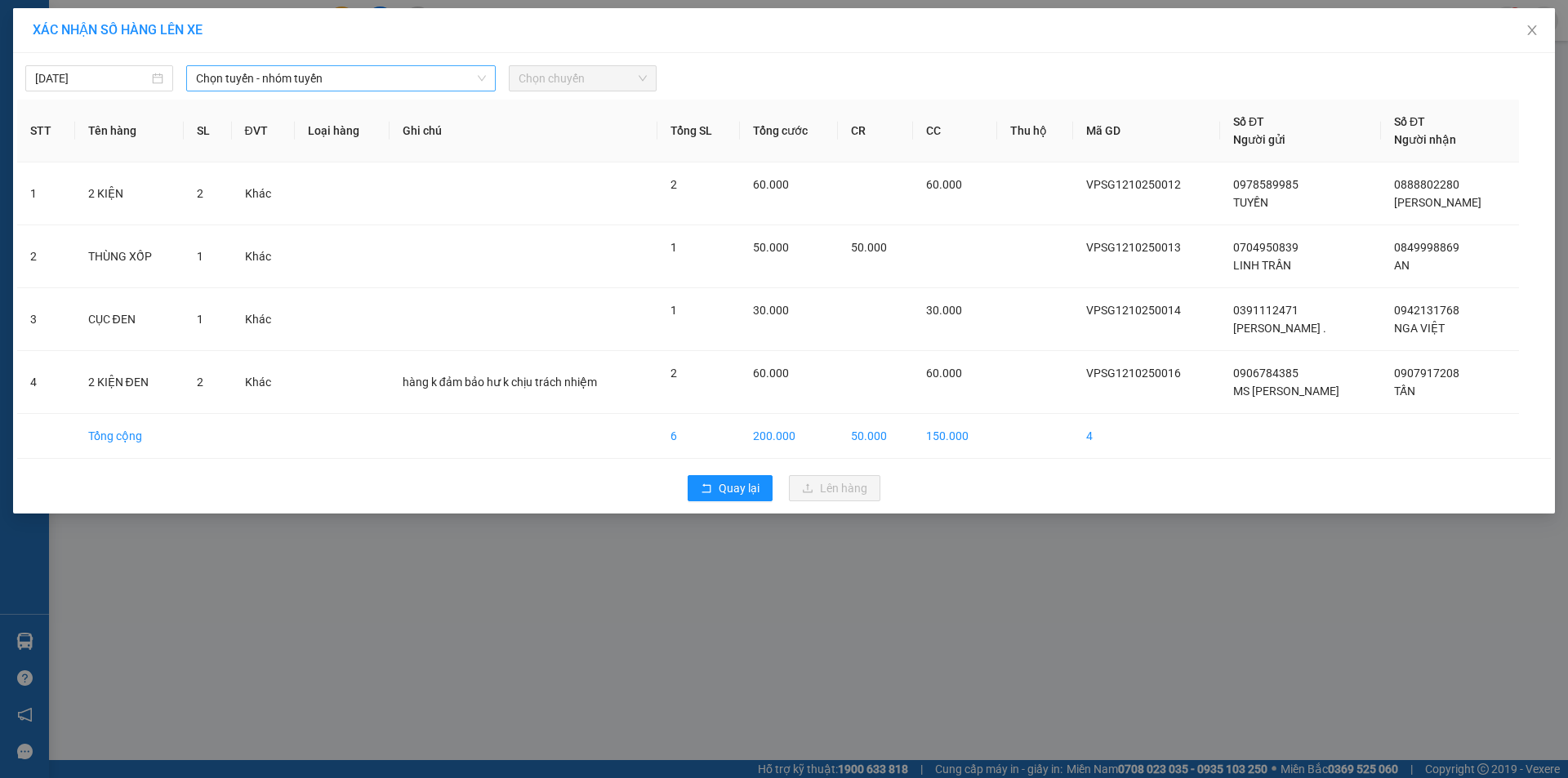
drag, startPoint x: 362, startPoint y: 77, endPoint x: 348, endPoint y: 89, distance: 18.4
click at [360, 78] on span "Chọn tuyến - nhóm tuyến" at bounding box center [341, 78] width 290 height 25
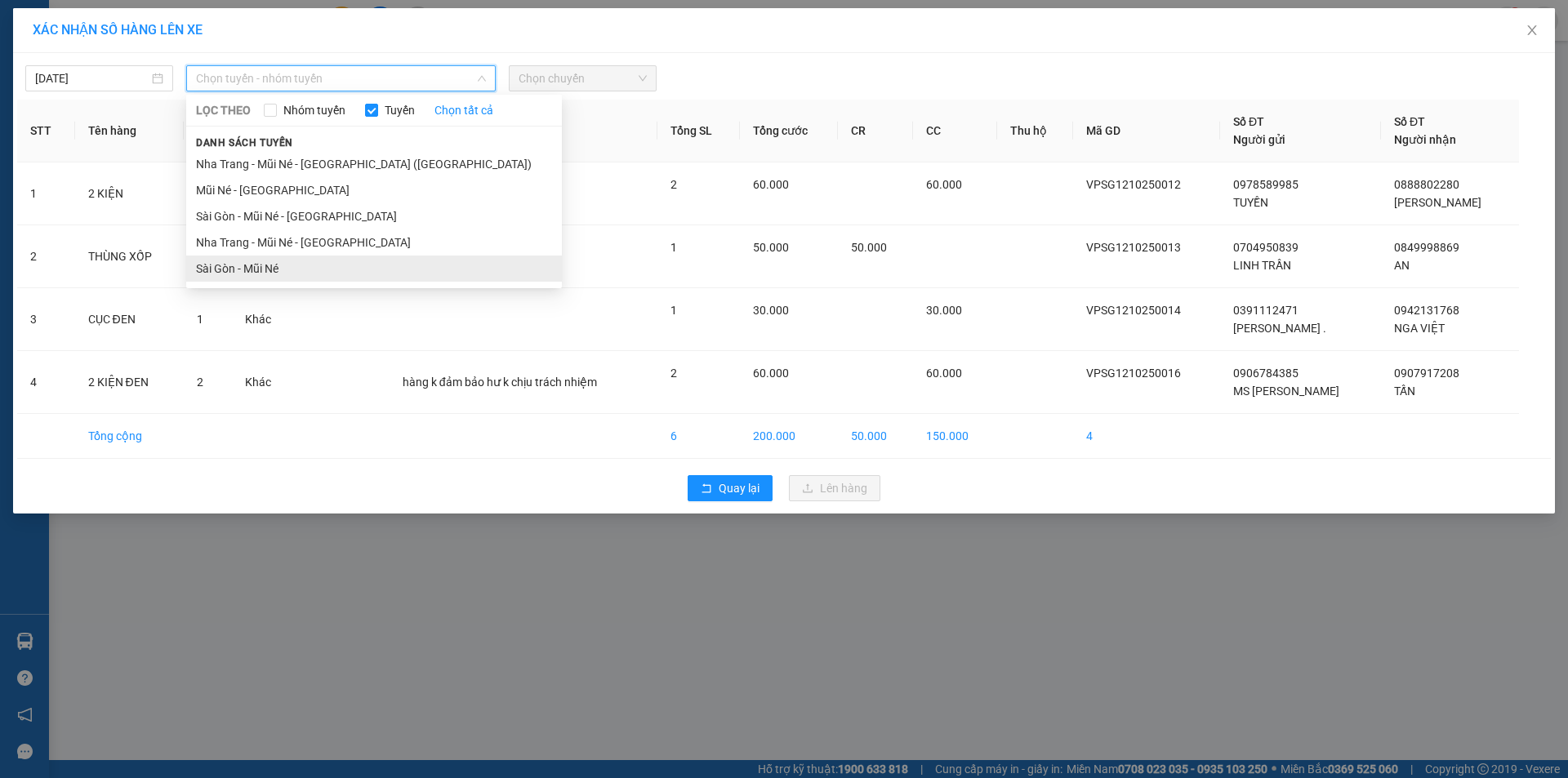
click at [247, 268] on li "Sài Gòn - Mũi Né" at bounding box center [374, 268] width 376 height 26
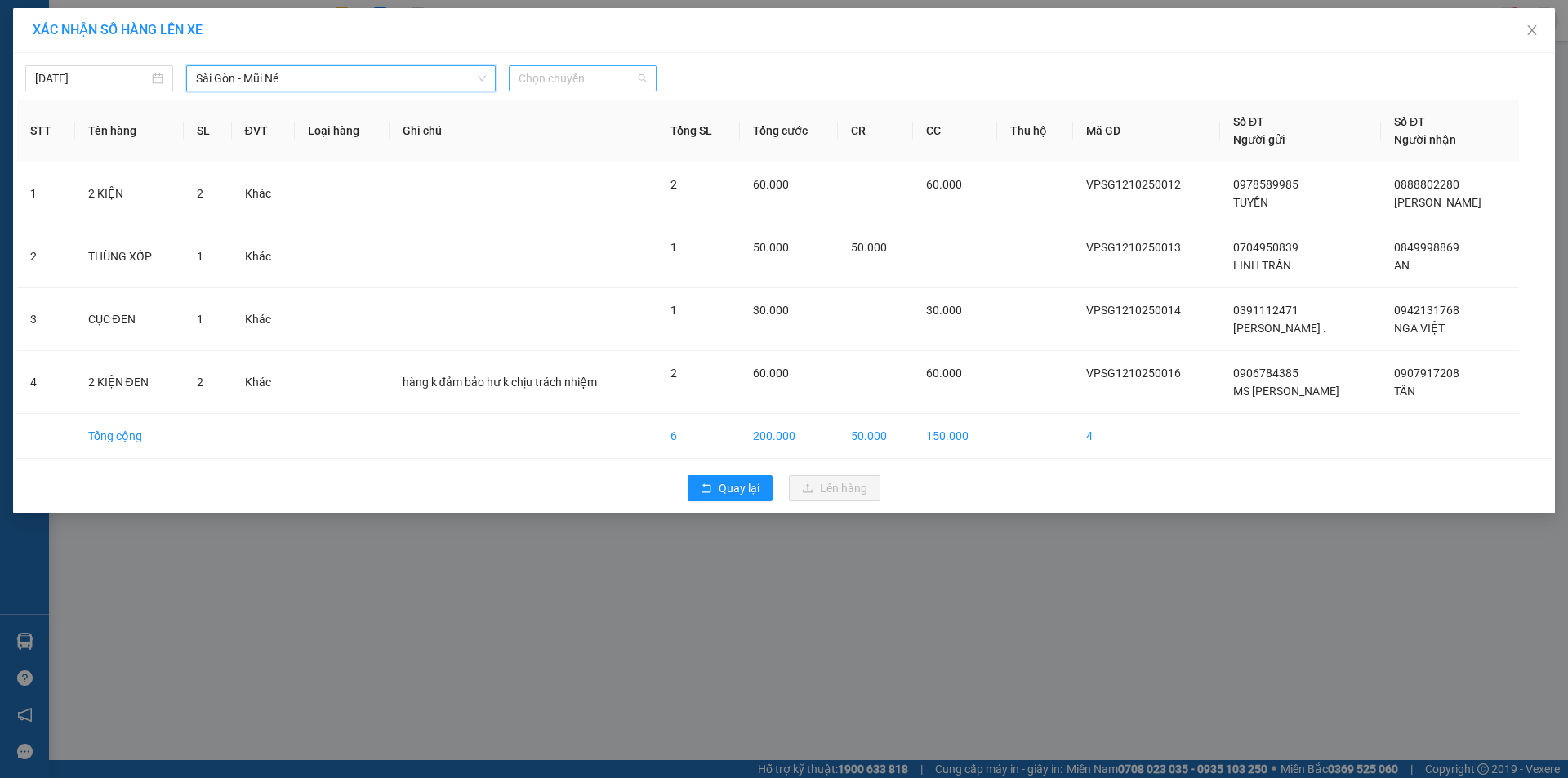
click at [589, 73] on span "Chọn chuyến" at bounding box center [583, 78] width 129 height 25
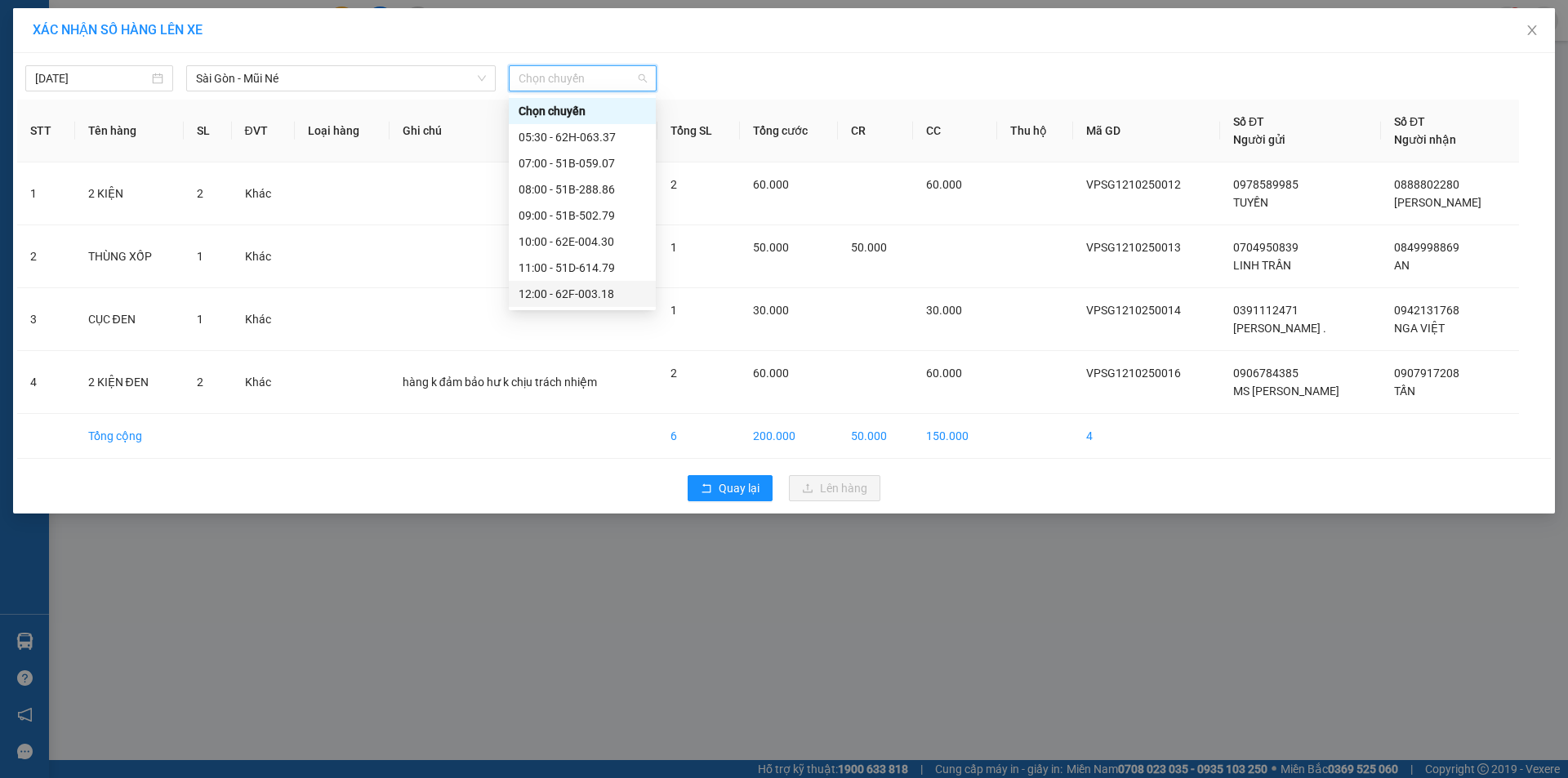
click at [590, 303] on div "12:00 - 62F-003.18" at bounding box center [582, 294] width 147 height 26
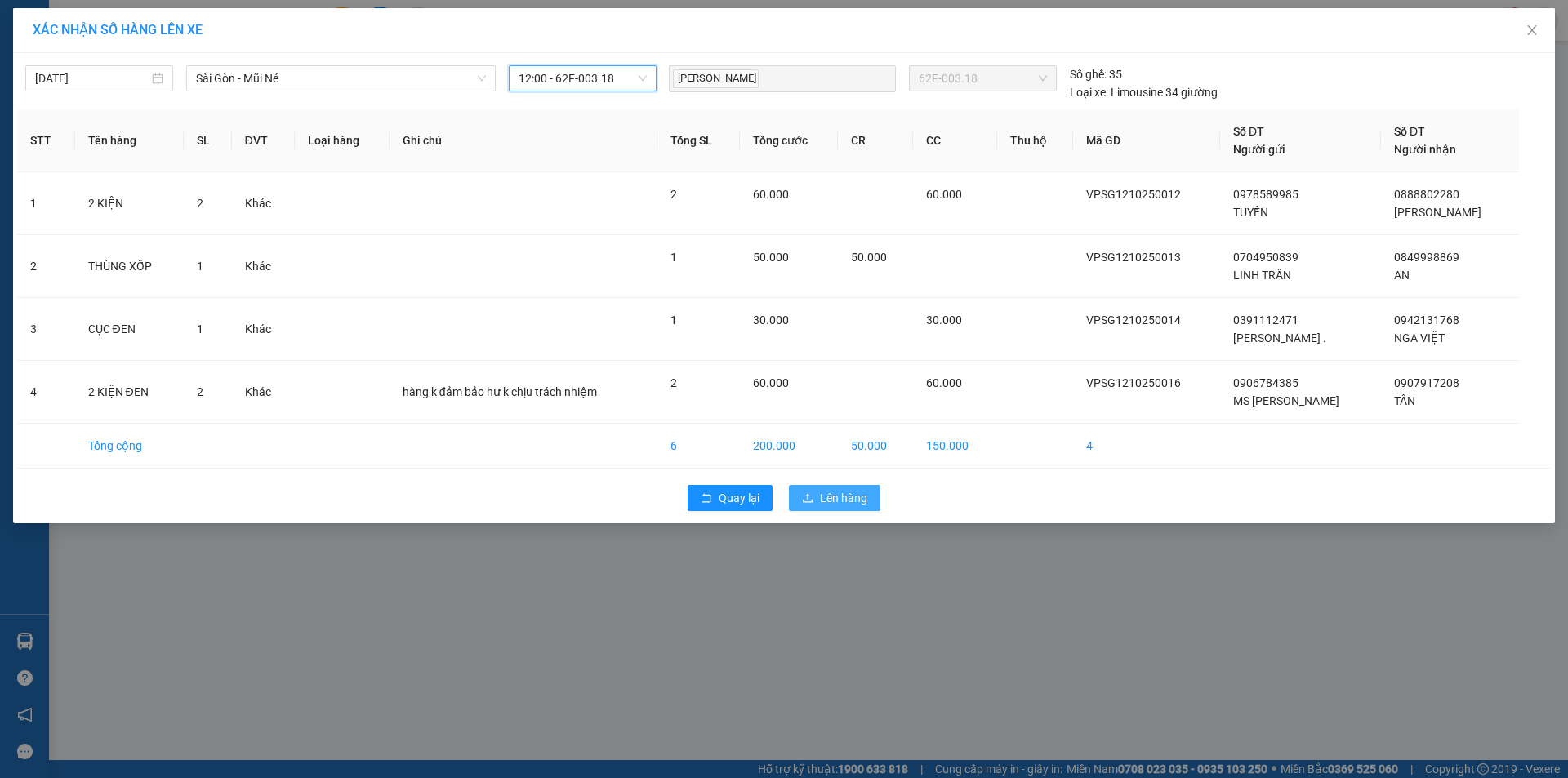
click at [841, 501] on span "Lên hàng" at bounding box center [843, 498] width 48 height 18
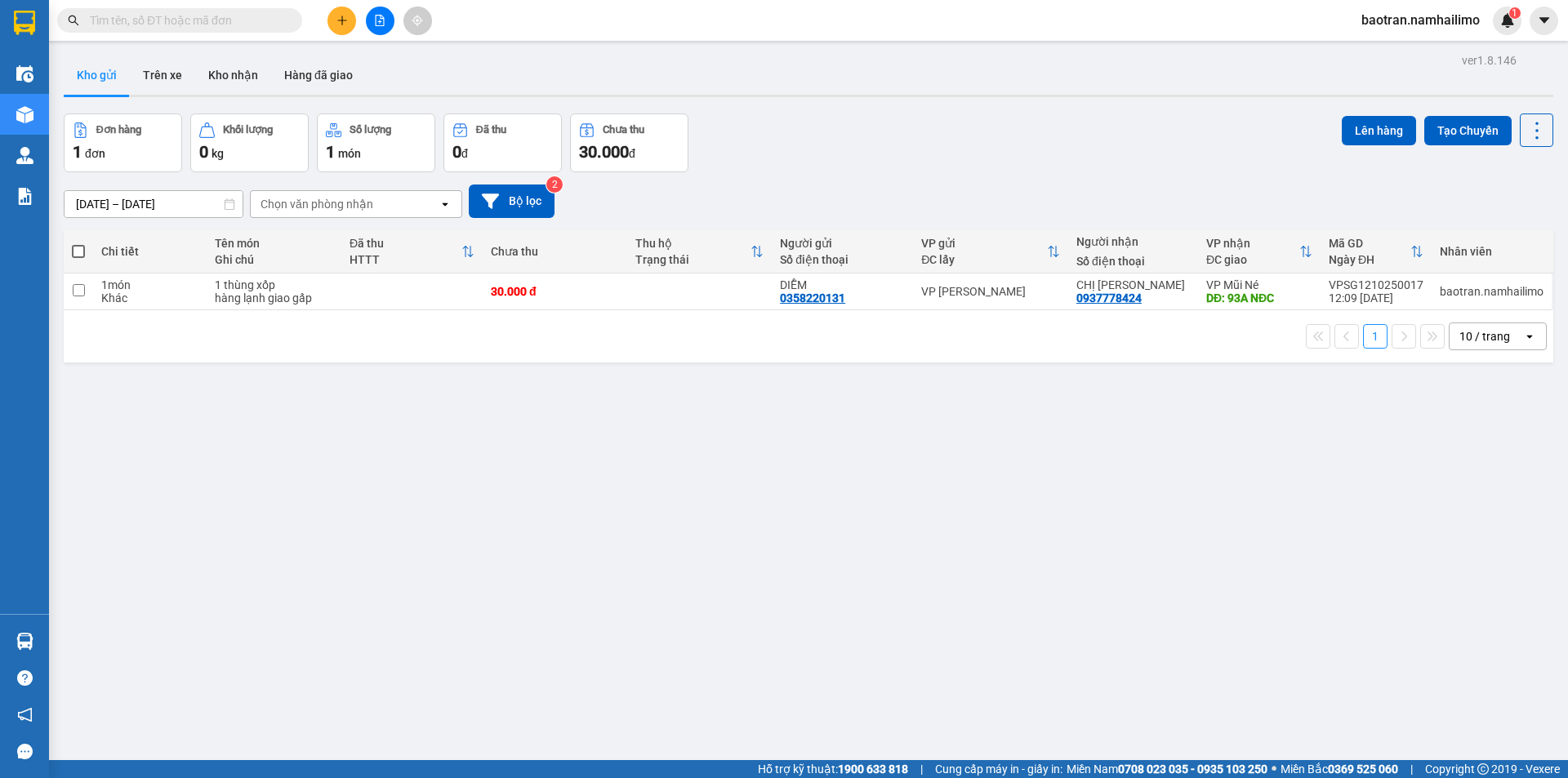
click at [933, 474] on div "ver 1.8.146 Kho gửi Trên xe Kho nhận Hàng đã giao Đơn hàng 1 đơn Khối lượng 0 k…" at bounding box center [809, 438] width 1503 height 778
click at [244, 75] on button "Kho nhận" at bounding box center [233, 75] width 76 height 40
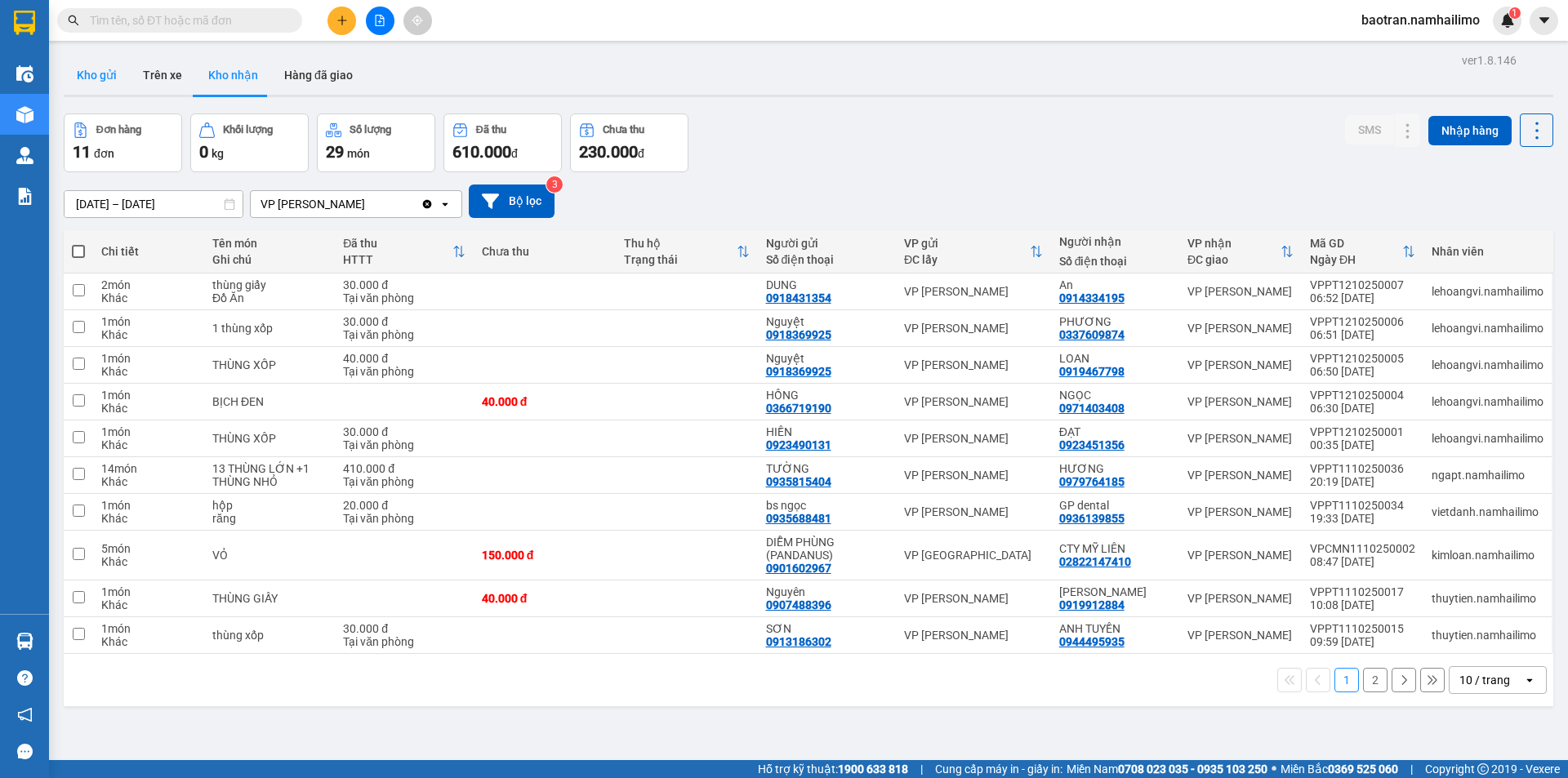
click at [93, 70] on button "Kho gửi" at bounding box center [96, 75] width 66 height 40
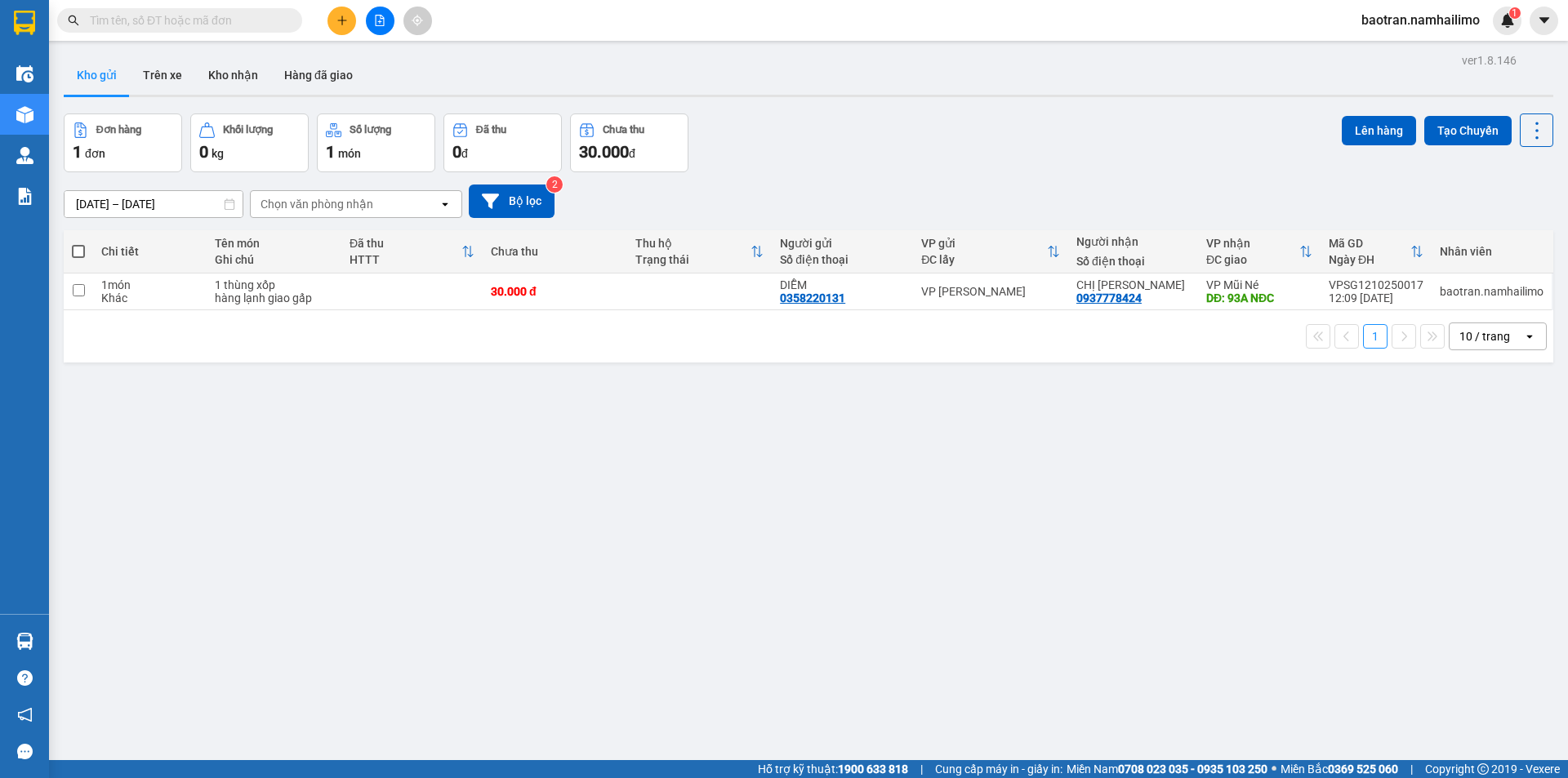
click at [224, 27] on input "text" at bounding box center [186, 21] width 193 height 18
type input "O"
type input "Ó"
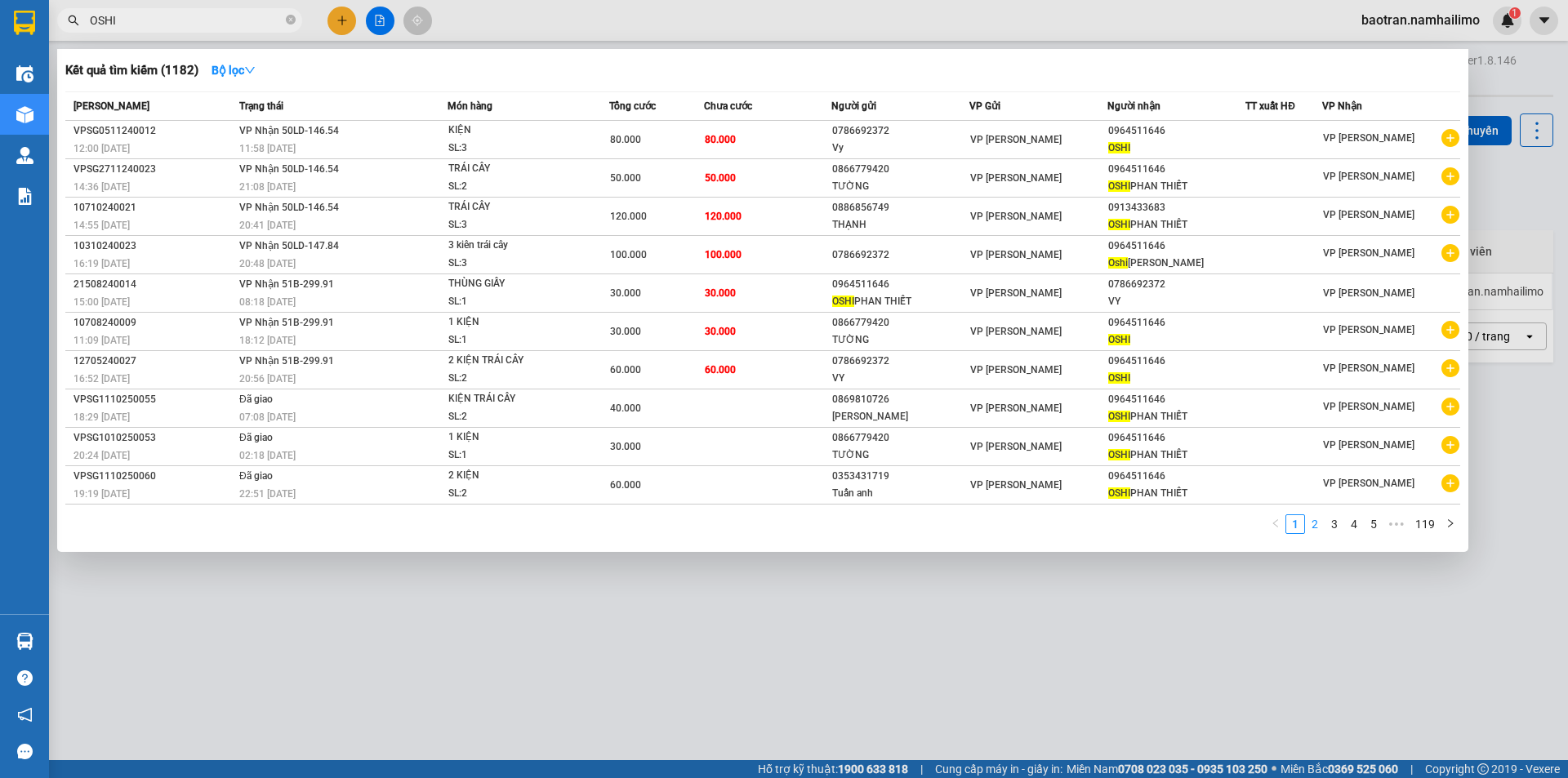
type input "OSHI"
click at [1321, 525] on link "2" at bounding box center [1315, 525] width 18 height 18
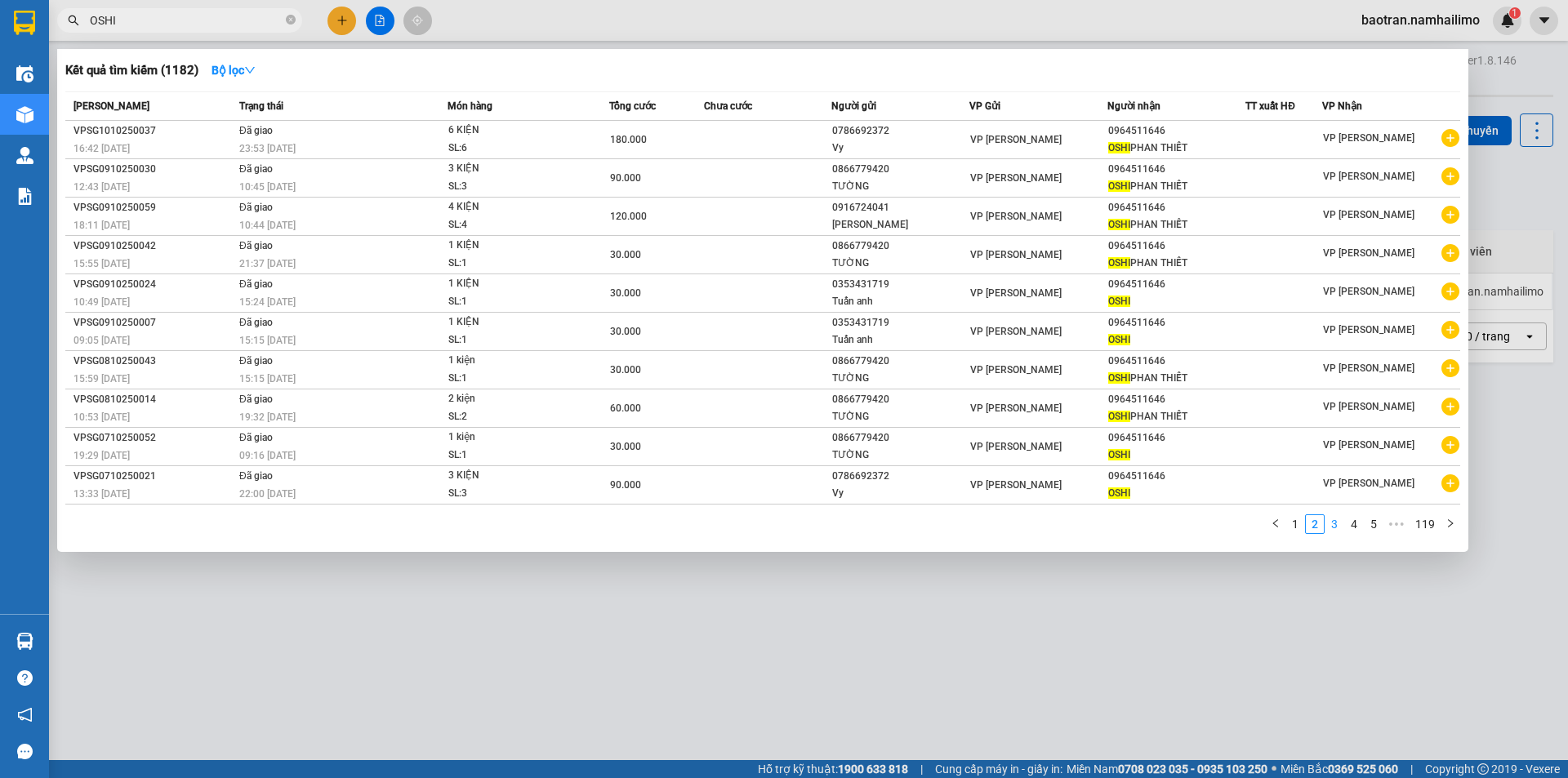
click at [1333, 524] on link "3" at bounding box center [1334, 525] width 18 height 18
click at [1356, 524] on link "4" at bounding box center [1354, 525] width 18 height 18
click at [1360, 529] on link "5" at bounding box center [1354, 525] width 18 height 18
click at [1363, 526] on link "6" at bounding box center [1354, 525] width 18 height 18
click at [1360, 526] on link "7" at bounding box center [1354, 525] width 18 height 18
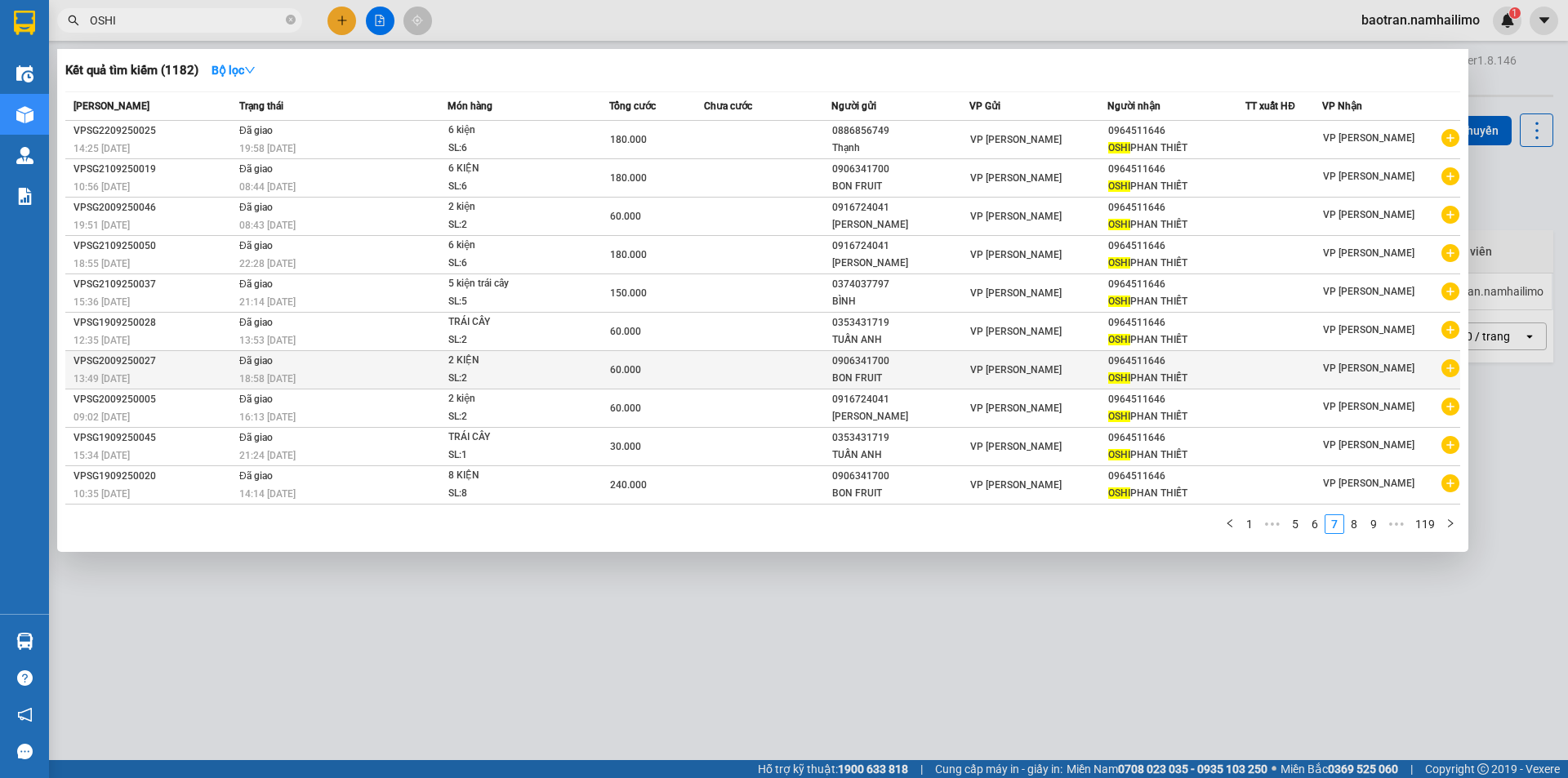
click at [1450, 367] on icon "plus-circle" at bounding box center [1450, 368] width 18 height 18
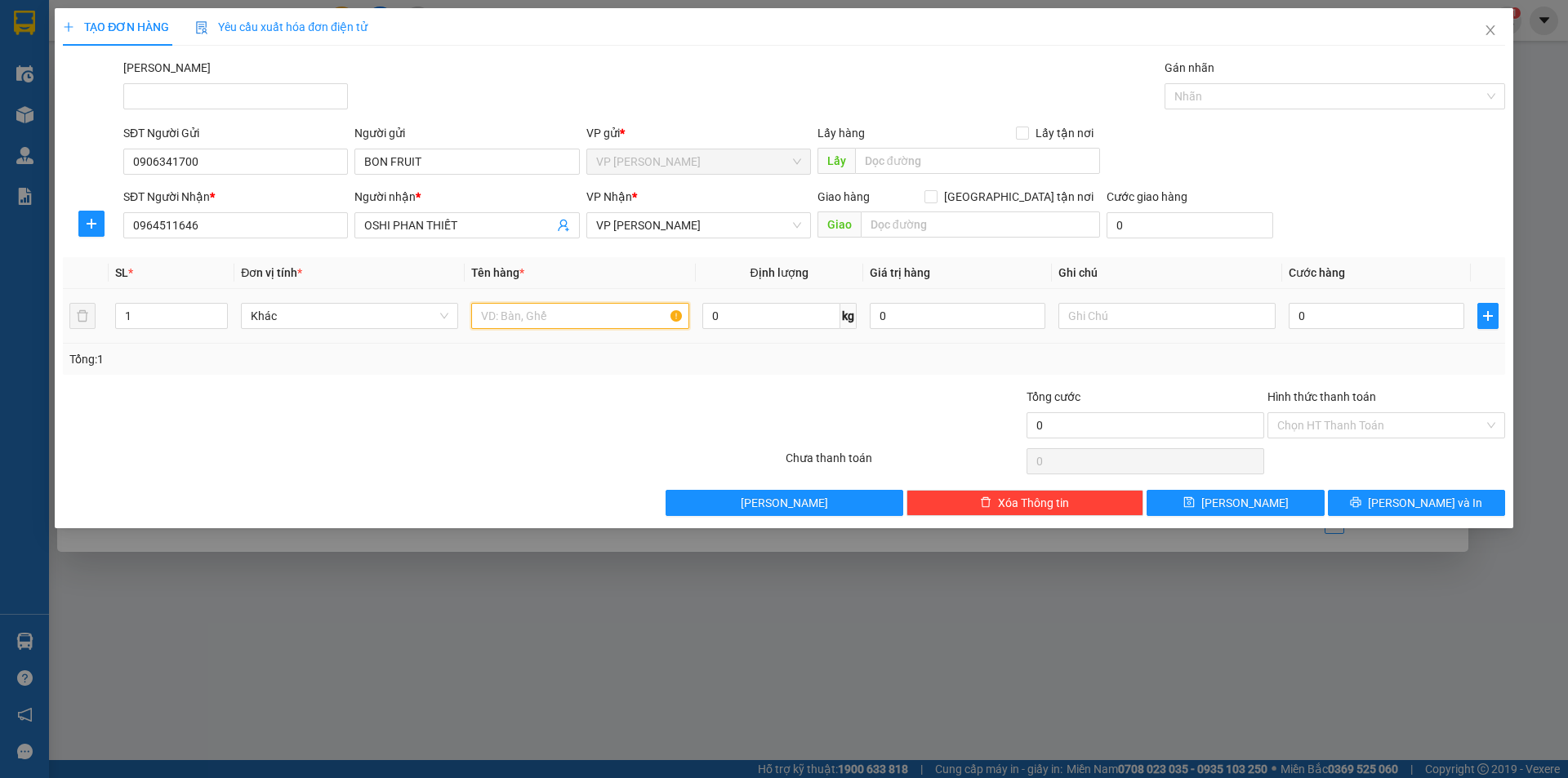
click at [567, 320] on input "text" at bounding box center [579, 316] width 217 height 26
type input "3 KIỆN"
click at [1332, 304] on input "0" at bounding box center [1376, 316] width 175 height 26
click at [1336, 312] on input "0" at bounding box center [1376, 316] width 175 height 26
type input "03"
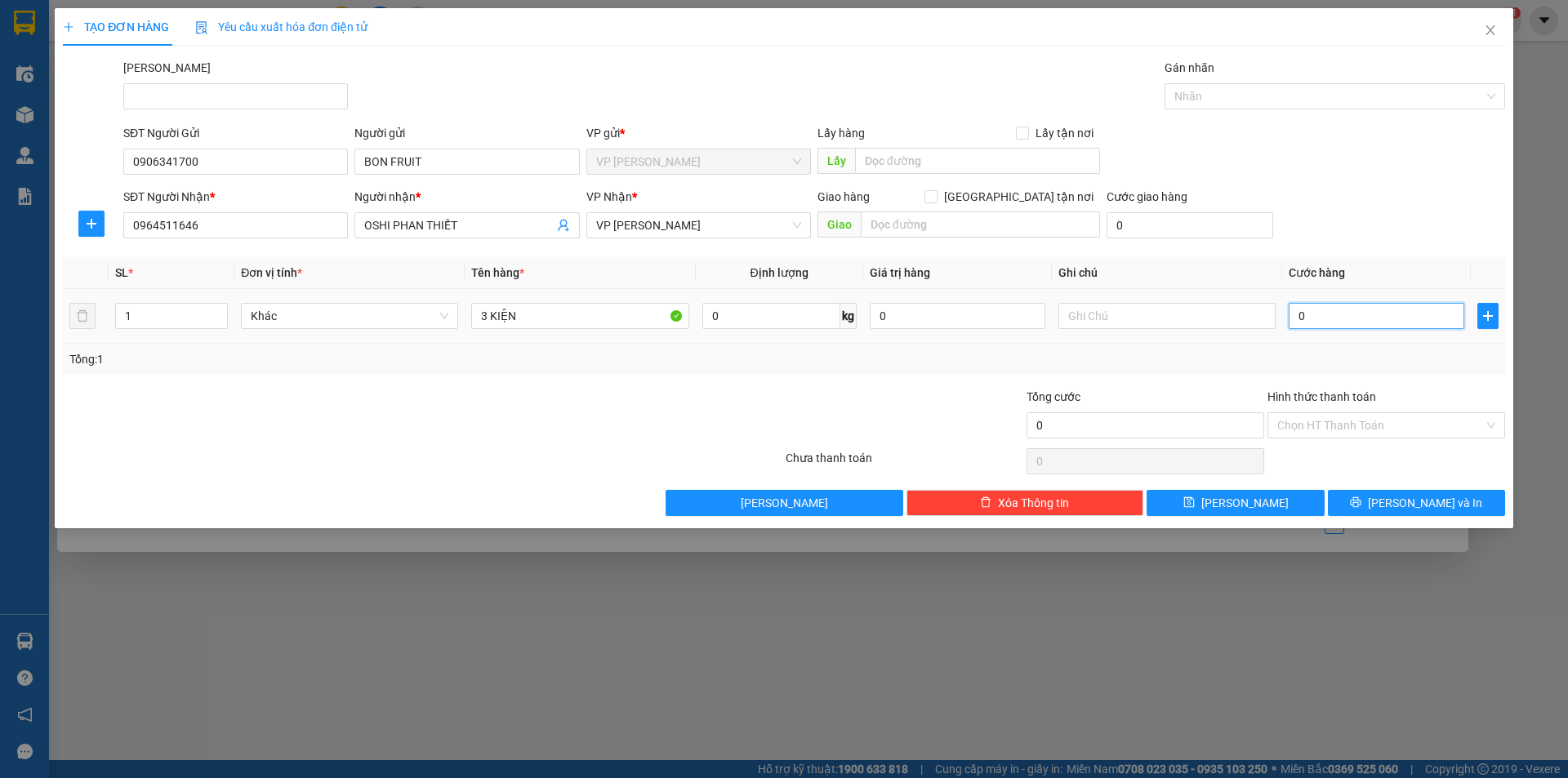
type input "3"
type input "030"
type input "30"
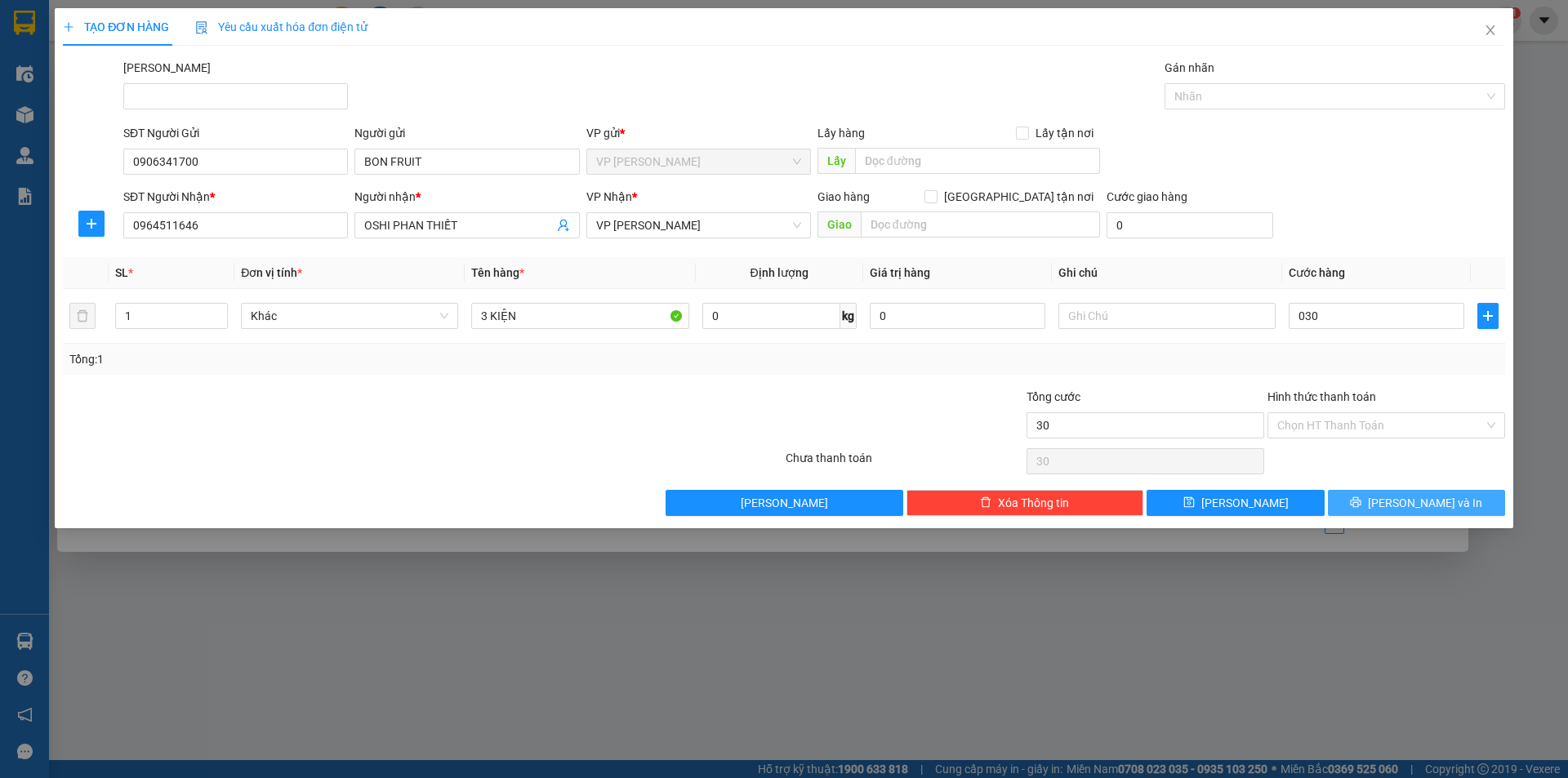
type input "30.000"
click at [1361, 505] on icon "printer" at bounding box center [1356, 503] width 12 height 12
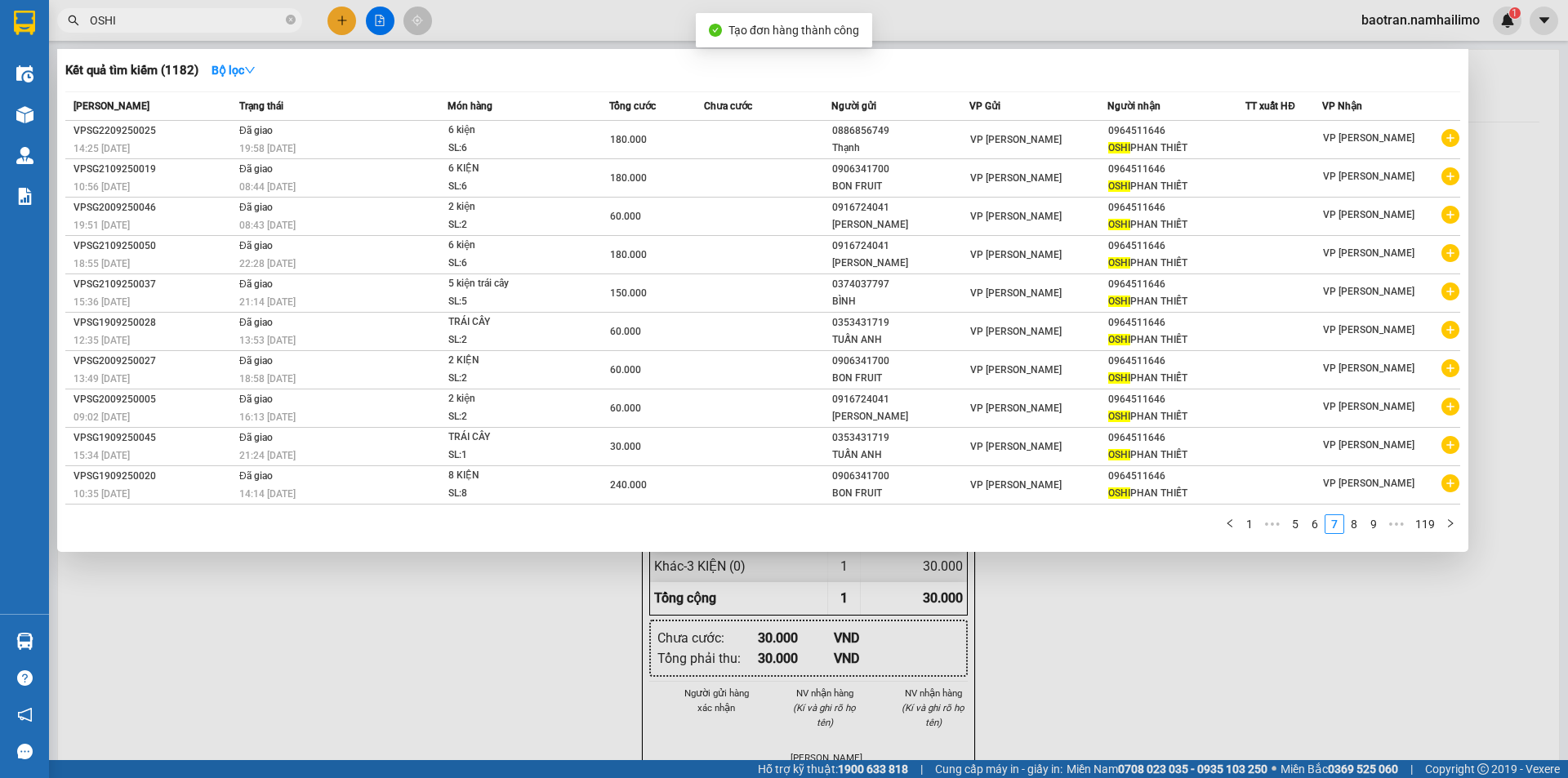
click at [1279, 598] on div at bounding box center [784, 389] width 1568 height 778
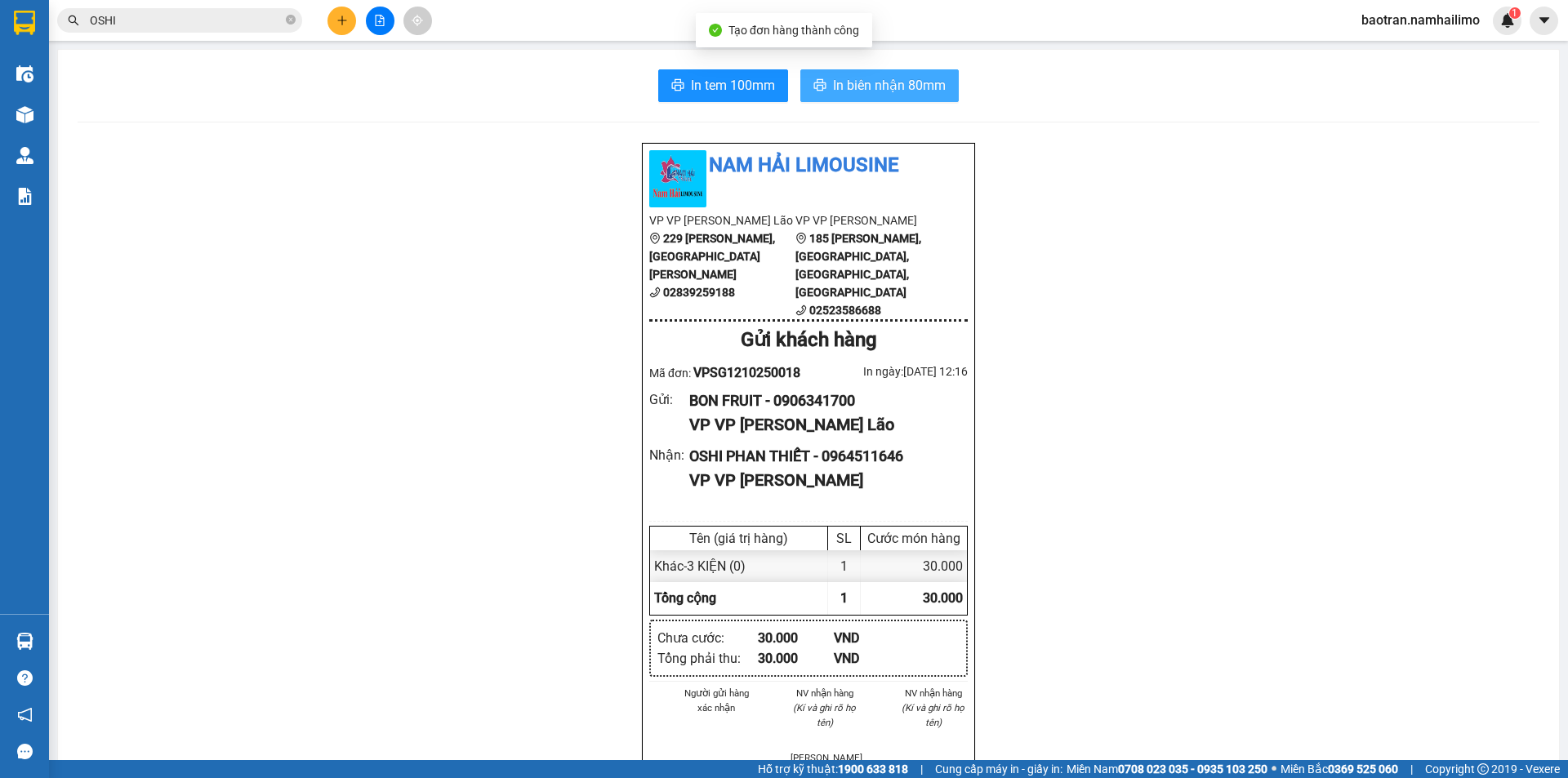
click at [904, 86] on span "In biên nhận 80mm" at bounding box center [890, 85] width 113 height 21
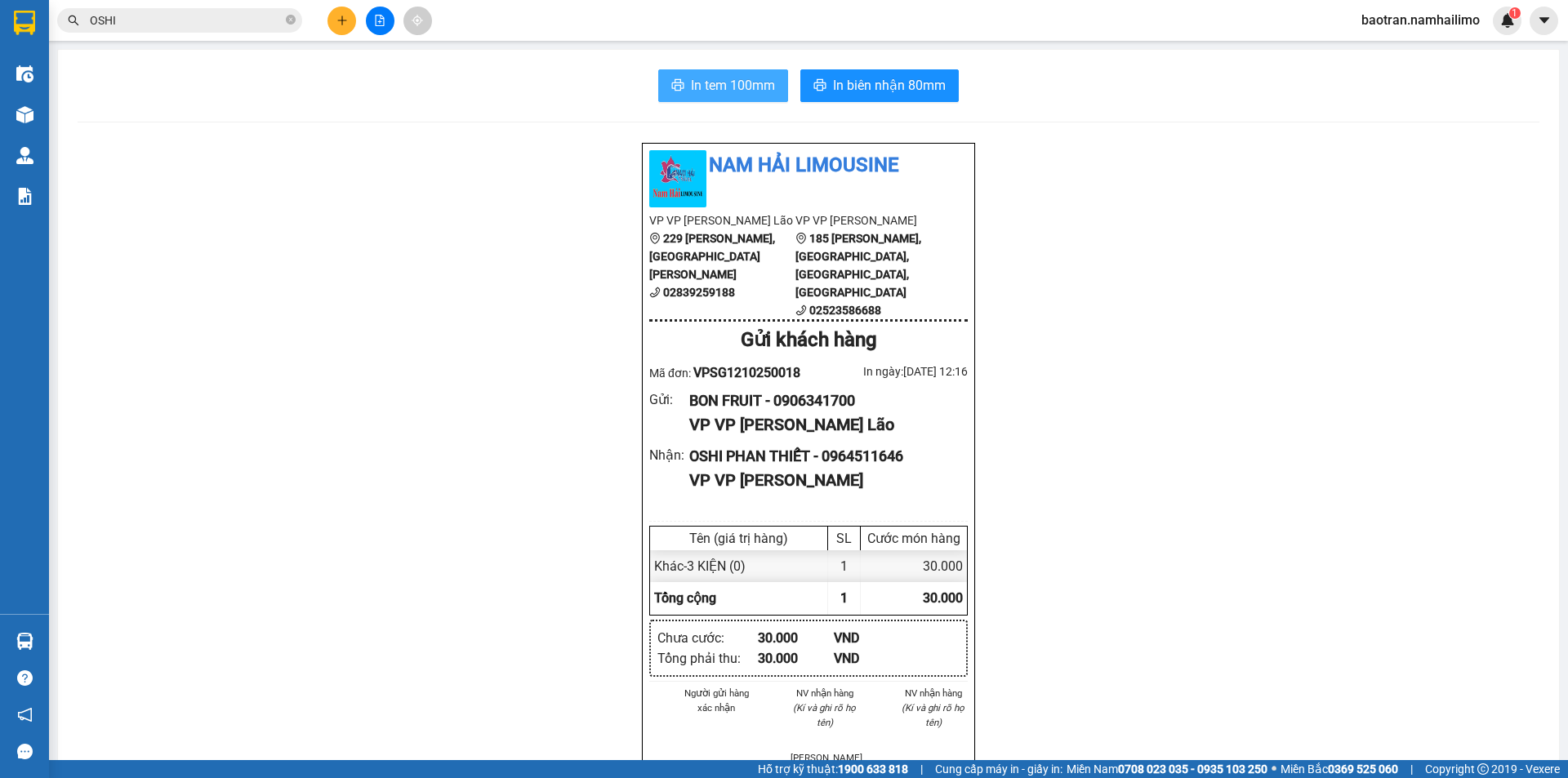
click at [707, 86] on span "In tem 100mm" at bounding box center [733, 85] width 84 height 21
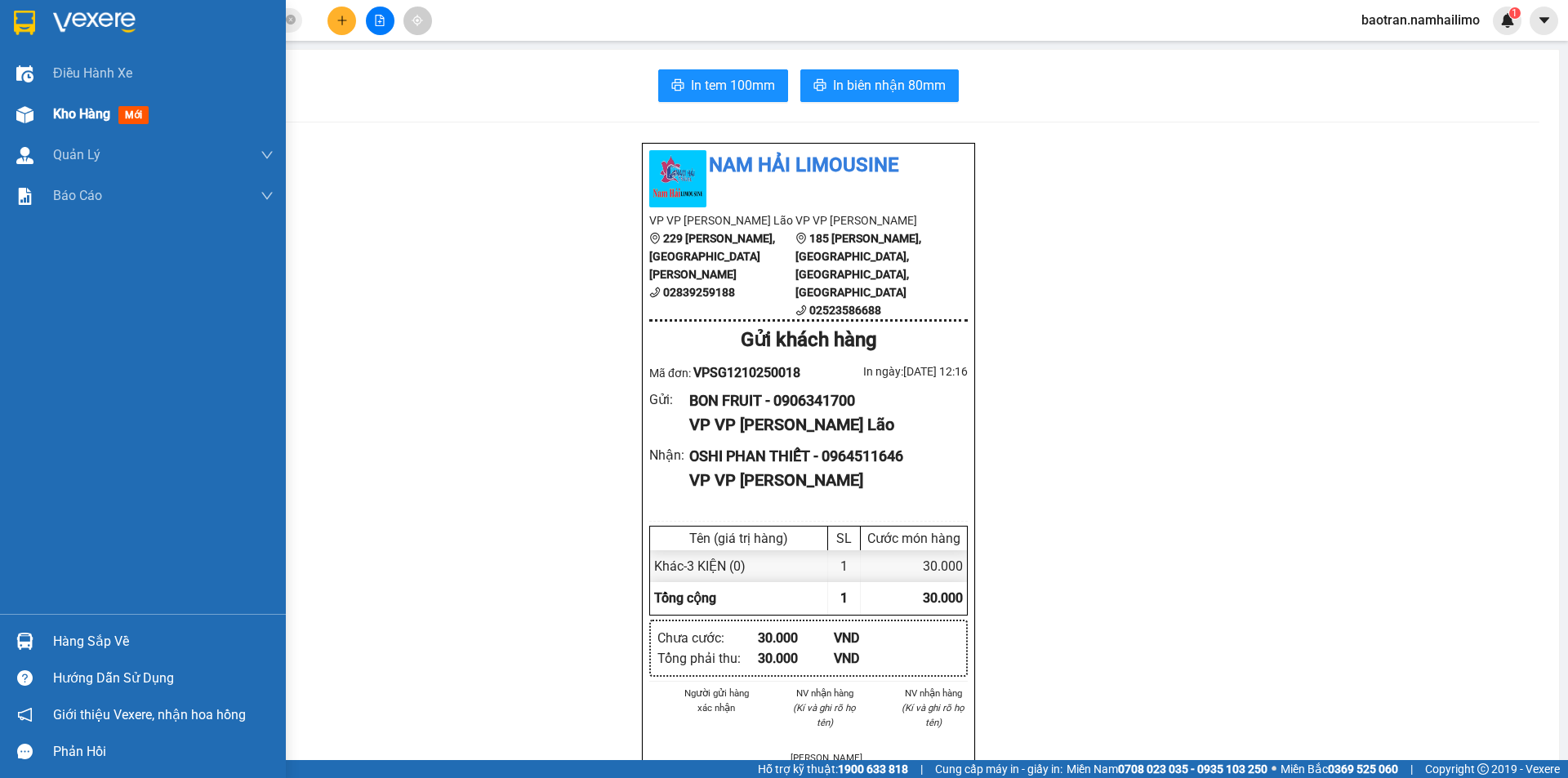
click at [61, 111] on span "Kho hàng" at bounding box center [82, 114] width 57 height 16
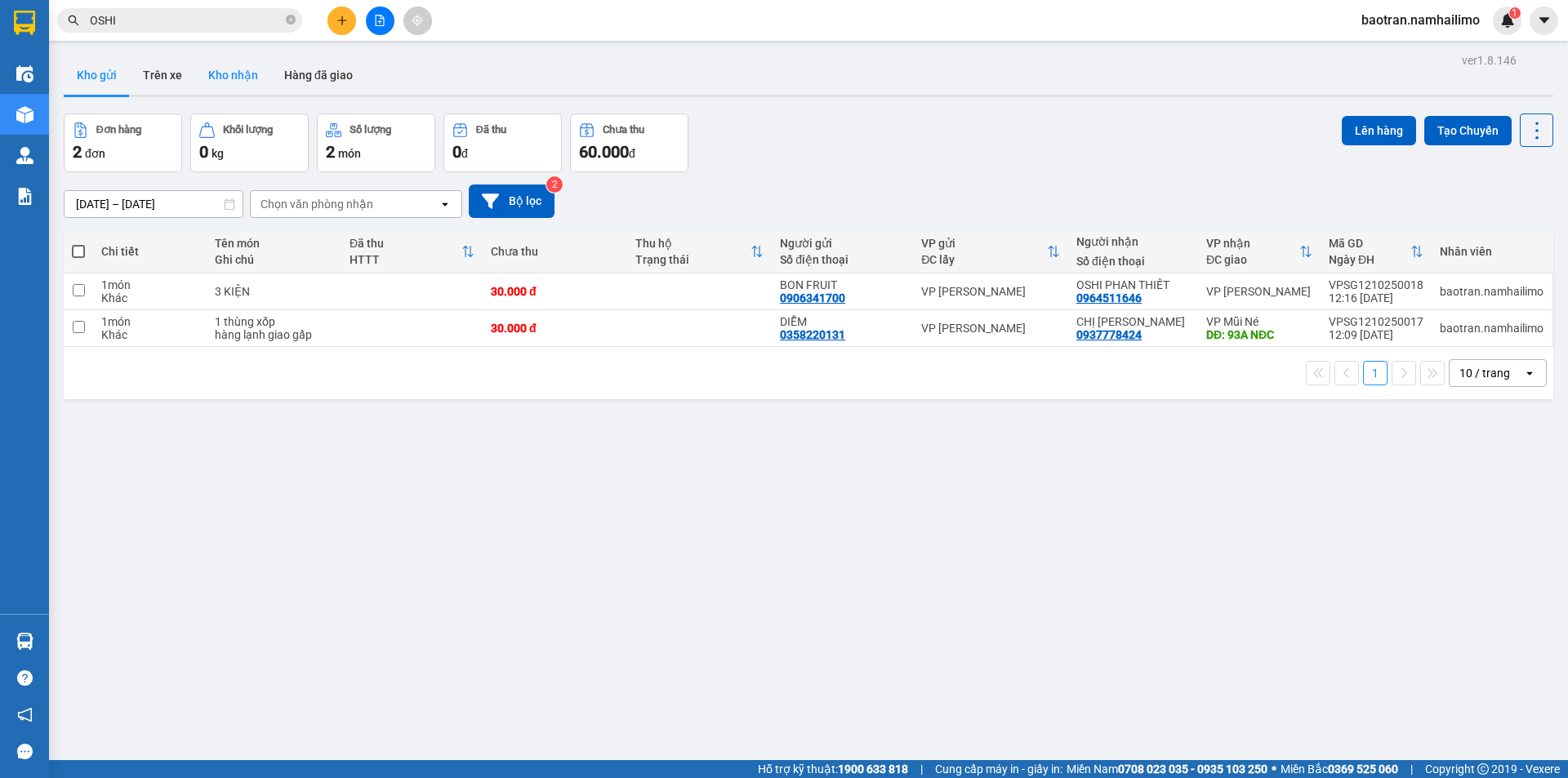
click at [252, 84] on button "Kho nhận" at bounding box center [233, 75] width 76 height 40
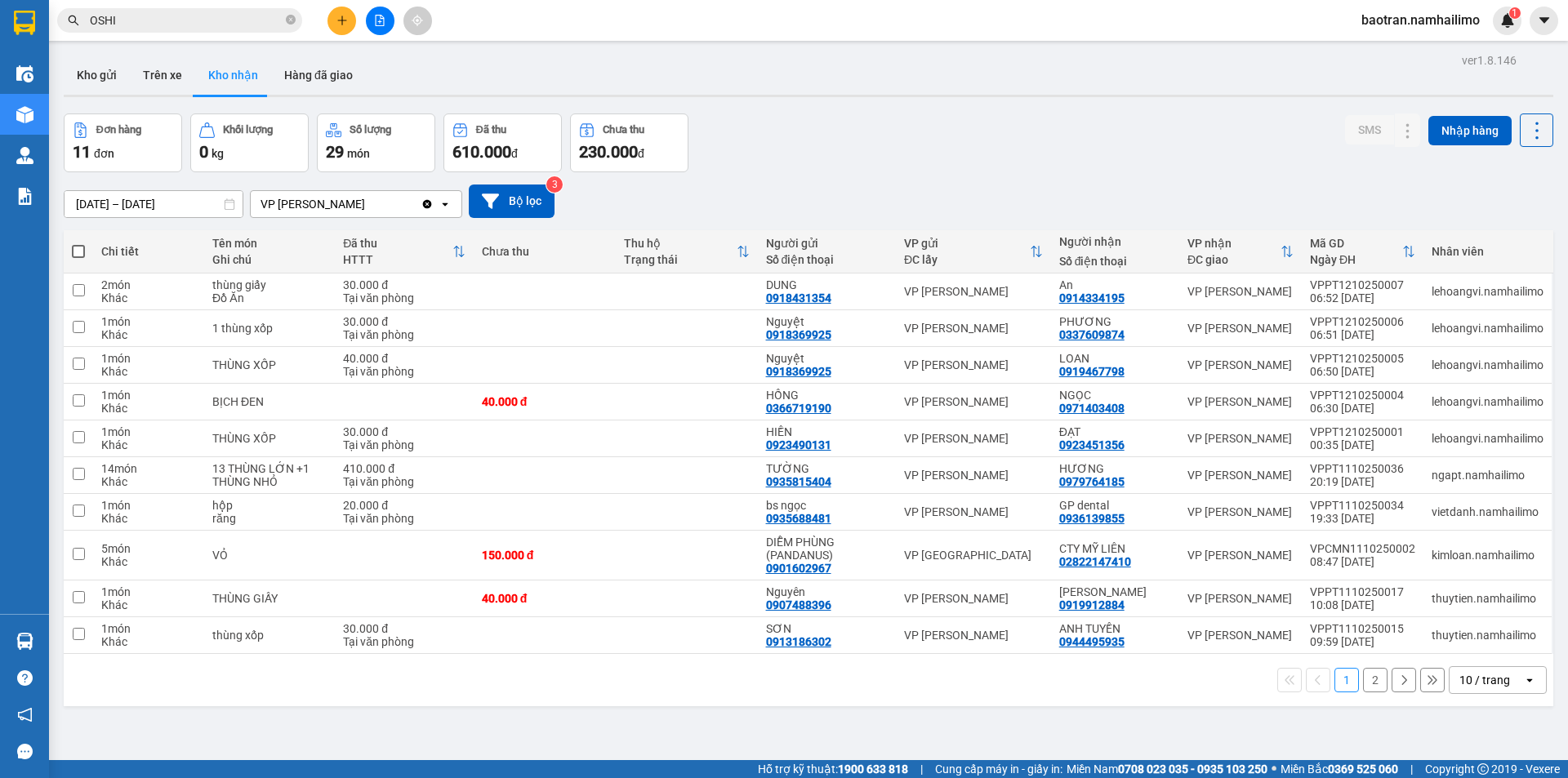
click at [1487, 680] on div "10 / trang" at bounding box center [1484, 680] width 50 height 17
click at [1471, 651] on span "100 / trang" at bounding box center [1478, 644] width 58 height 17
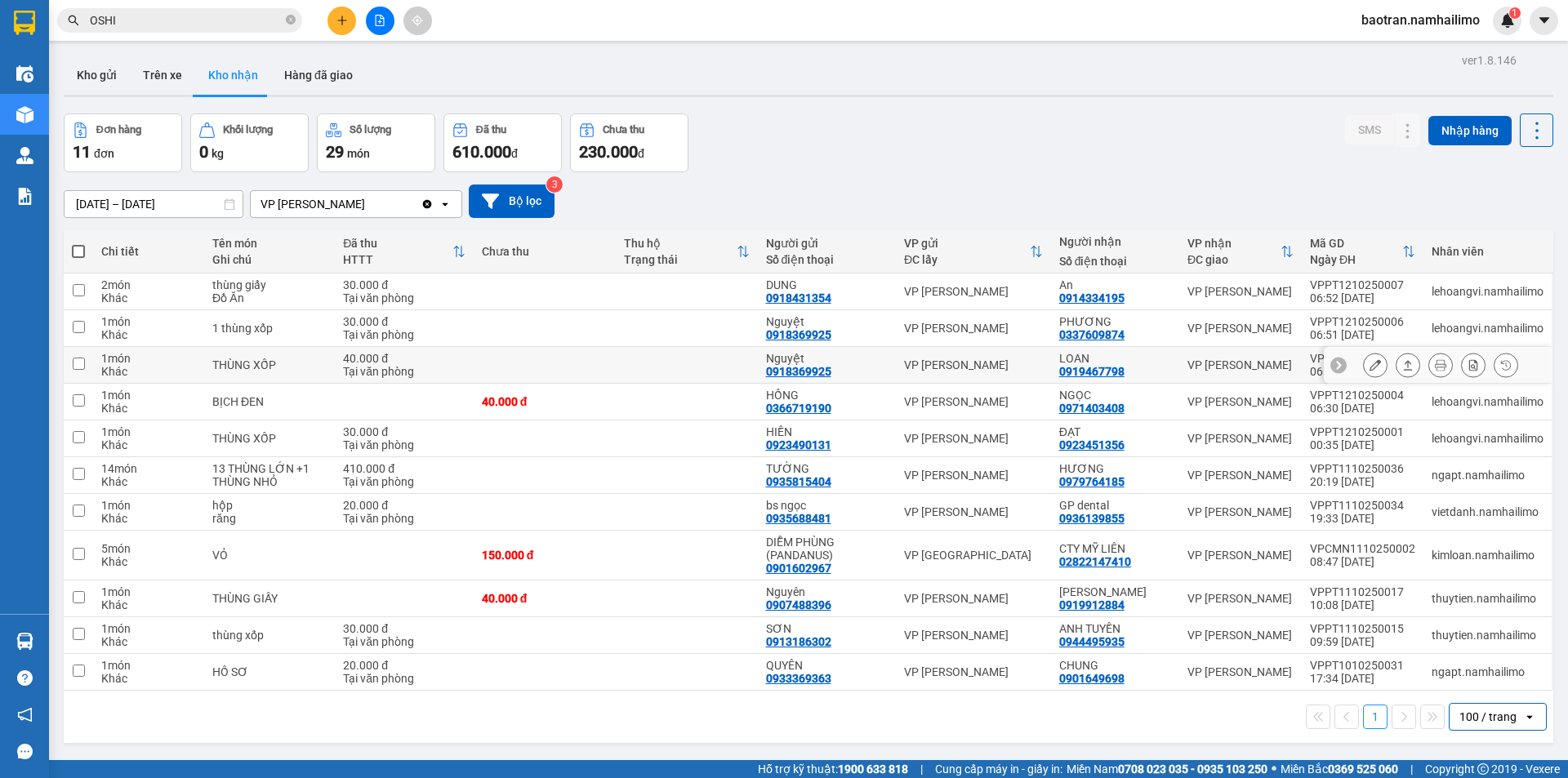
scroll to position [75, 0]
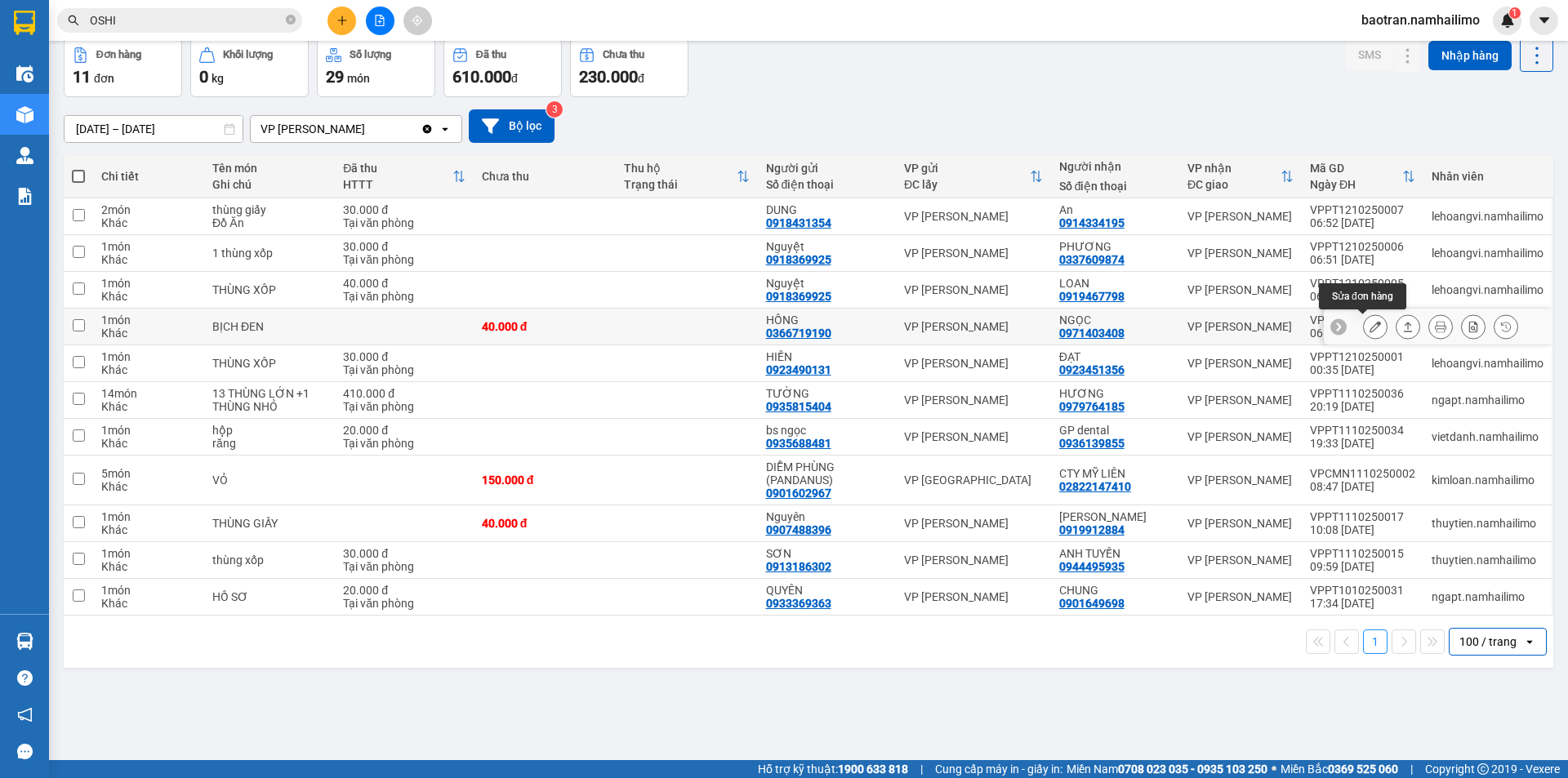
click at [1370, 329] on icon at bounding box center [1376, 327] width 12 height 12
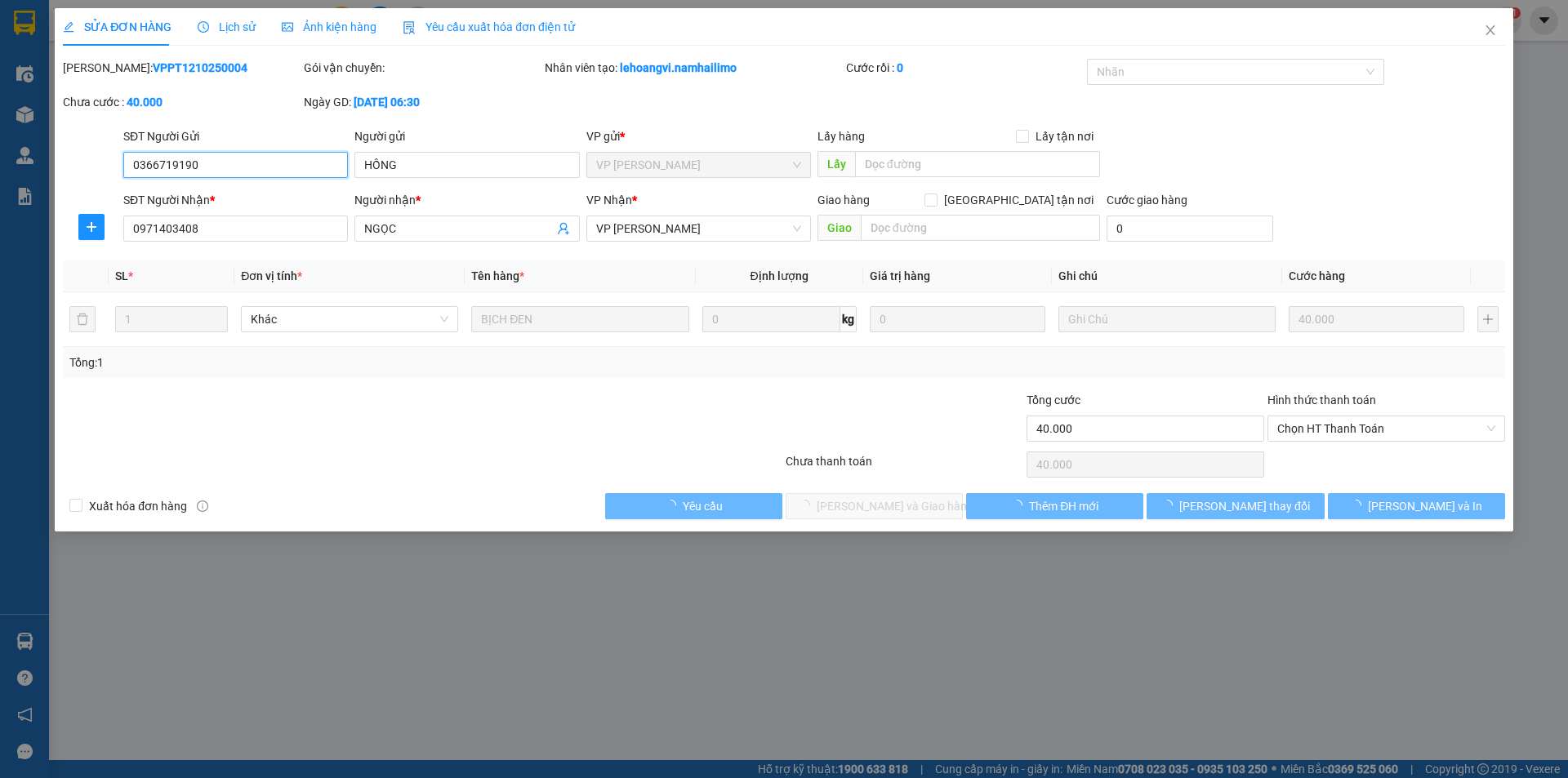
type input "0366719190"
type input "HỒNG"
type input "0971403408"
type input "NGỌC"
type input "40.000"
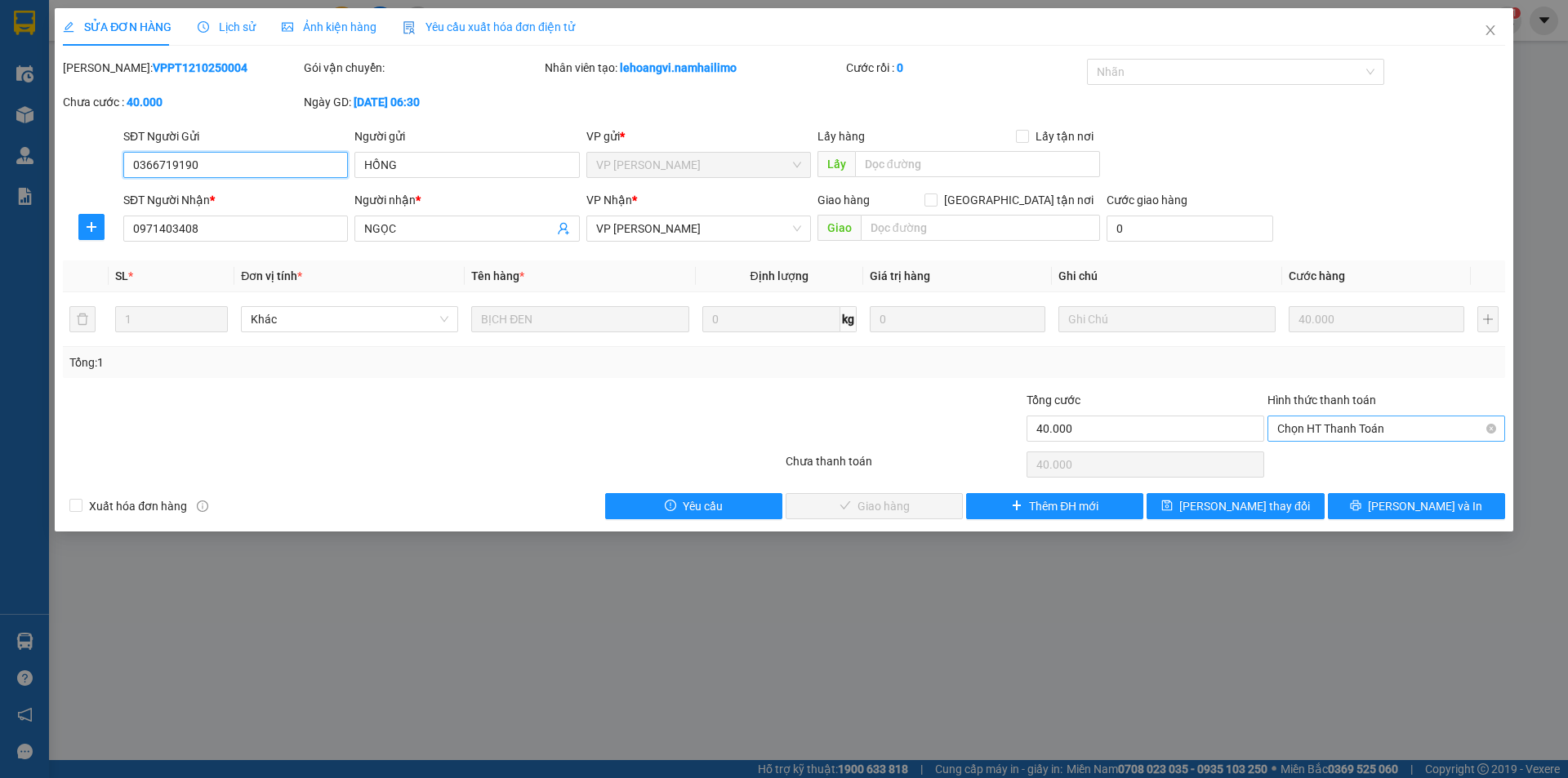
click at [1354, 424] on span "Chọn HT Thanh Toán" at bounding box center [1386, 429] width 218 height 25
click at [1326, 454] on div "Tại văn phòng" at bounding box center [1386, 461] width 218 height 18
type input "0"
drag, startPoint x: 103, startPoint y: 68, endPoint x: 208, endPoint y: 64, distance: 105.1
click at [208, 64] on div "Mã ĐH: VPPT1210250004" at bounding box center [182, 67] width 238 height 18
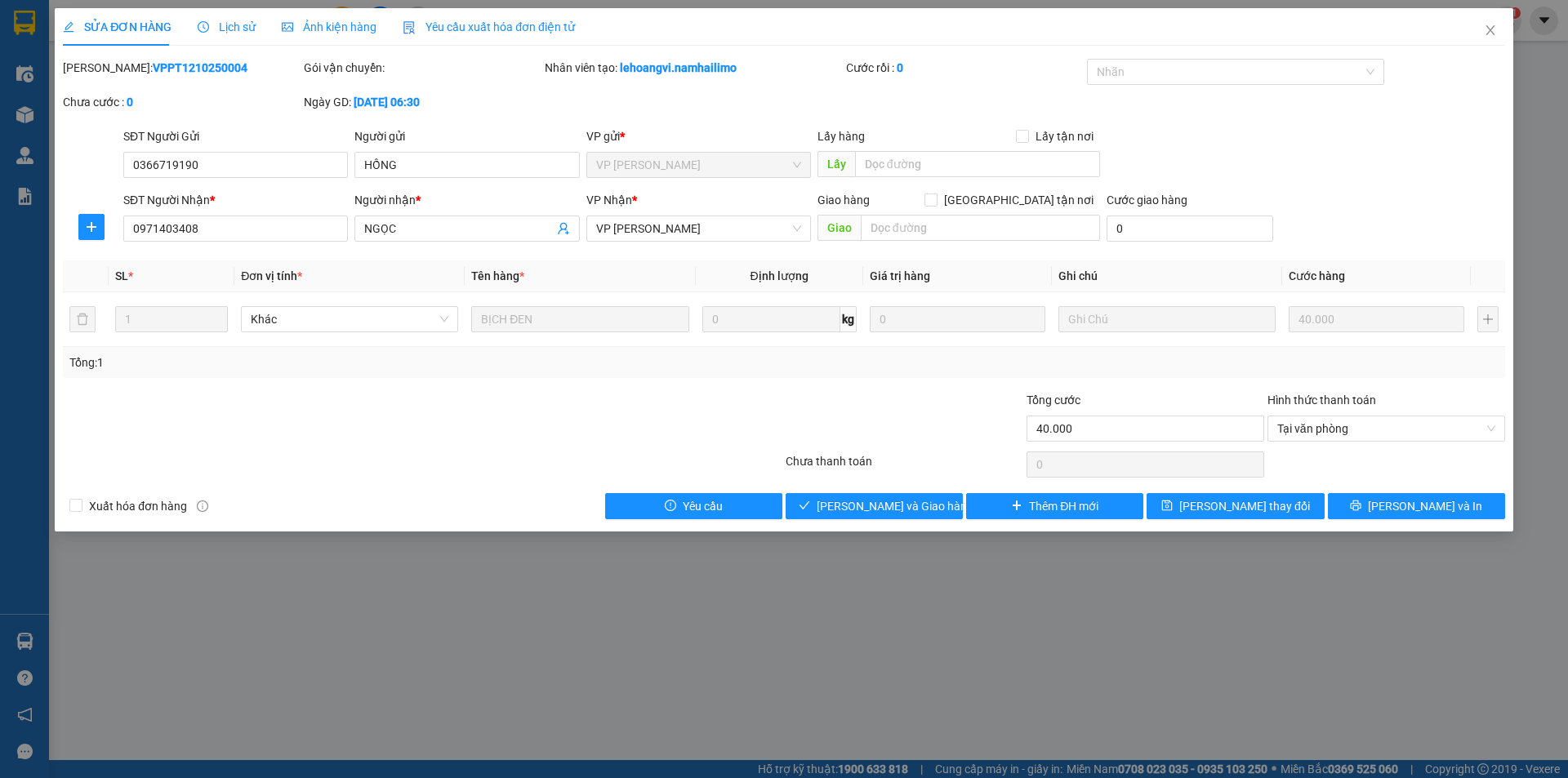
click at [233, 69] on div "Mã ĐH: VPPT1210250004" at bounding box center [182, 67] width 238 height 18
drag, startPoint x: 287, startPoint y: 98, endPoint x: 494, endPoint y: 105, distance: 207.1
click at [494, 105] on div "Mã ĐH: VPPT1210250004 Gói vận chuyển: Nhân viên tạo: lehoangvi.namhailimo Cước …" at bounding box center [784, 92] width 1445 height 68
click at [721, 395] on div at bounding box center [663, 420] width 241 height 57
click at [896, 505] on span "Lưu và Giao hàng" at bounding box center [895, 506] width 156 height 18
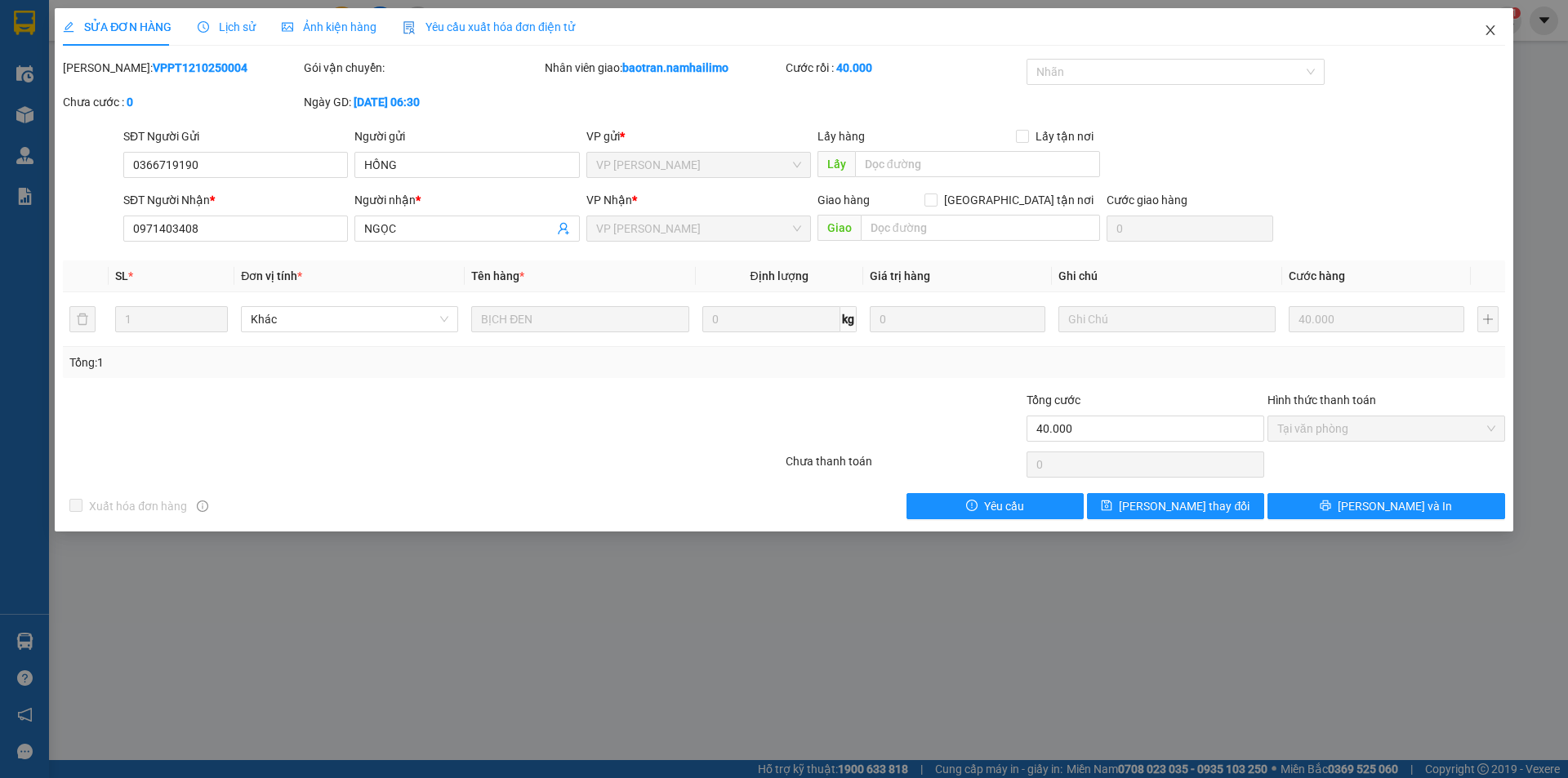
click at [1493, 35] on icon "close" at bounding box center [1490, 31] width 9 height 10
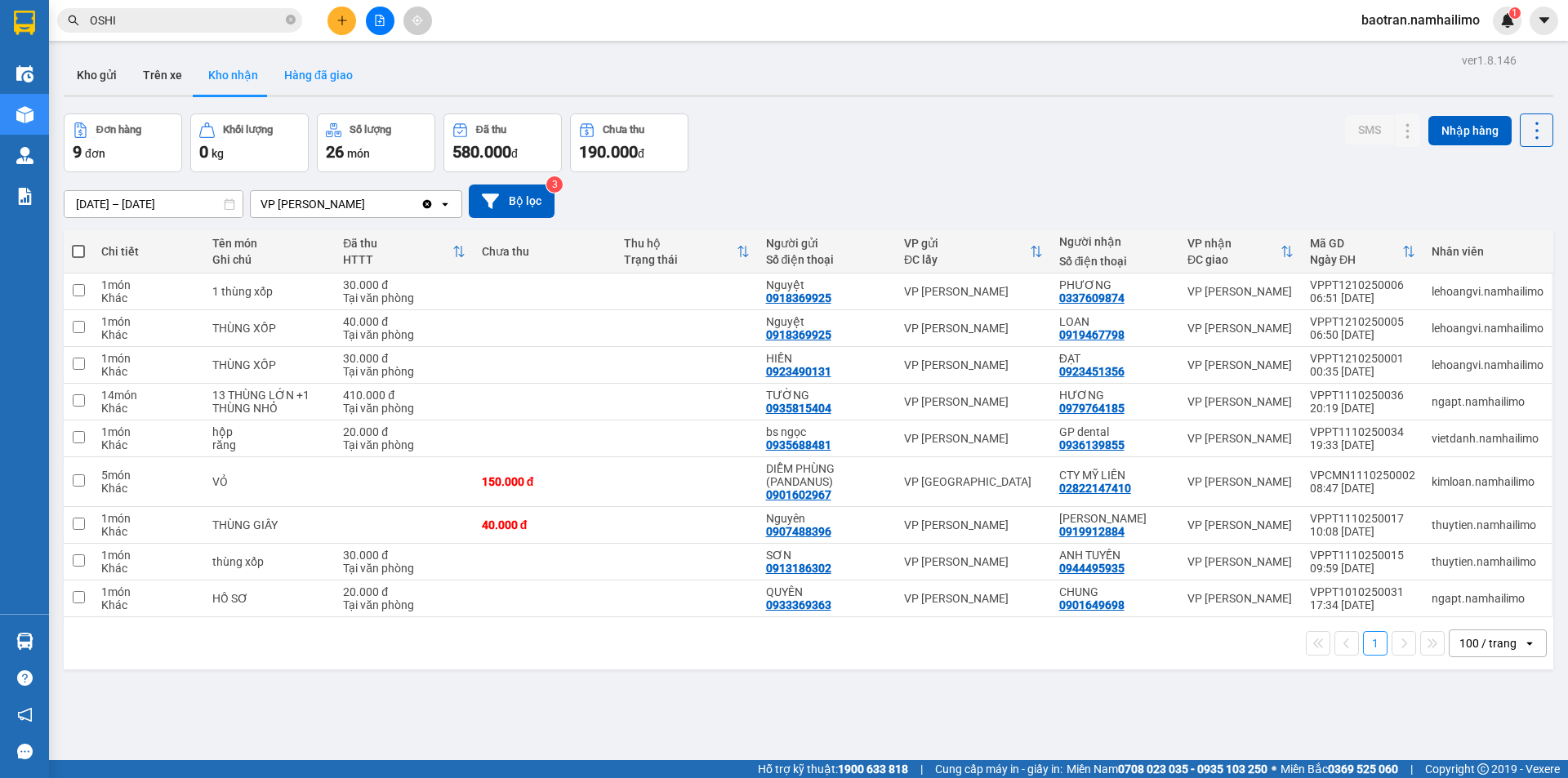
click at [329, 67] on button "Hàng đã giao" at bounding box center [319, 75] width 95 height 40
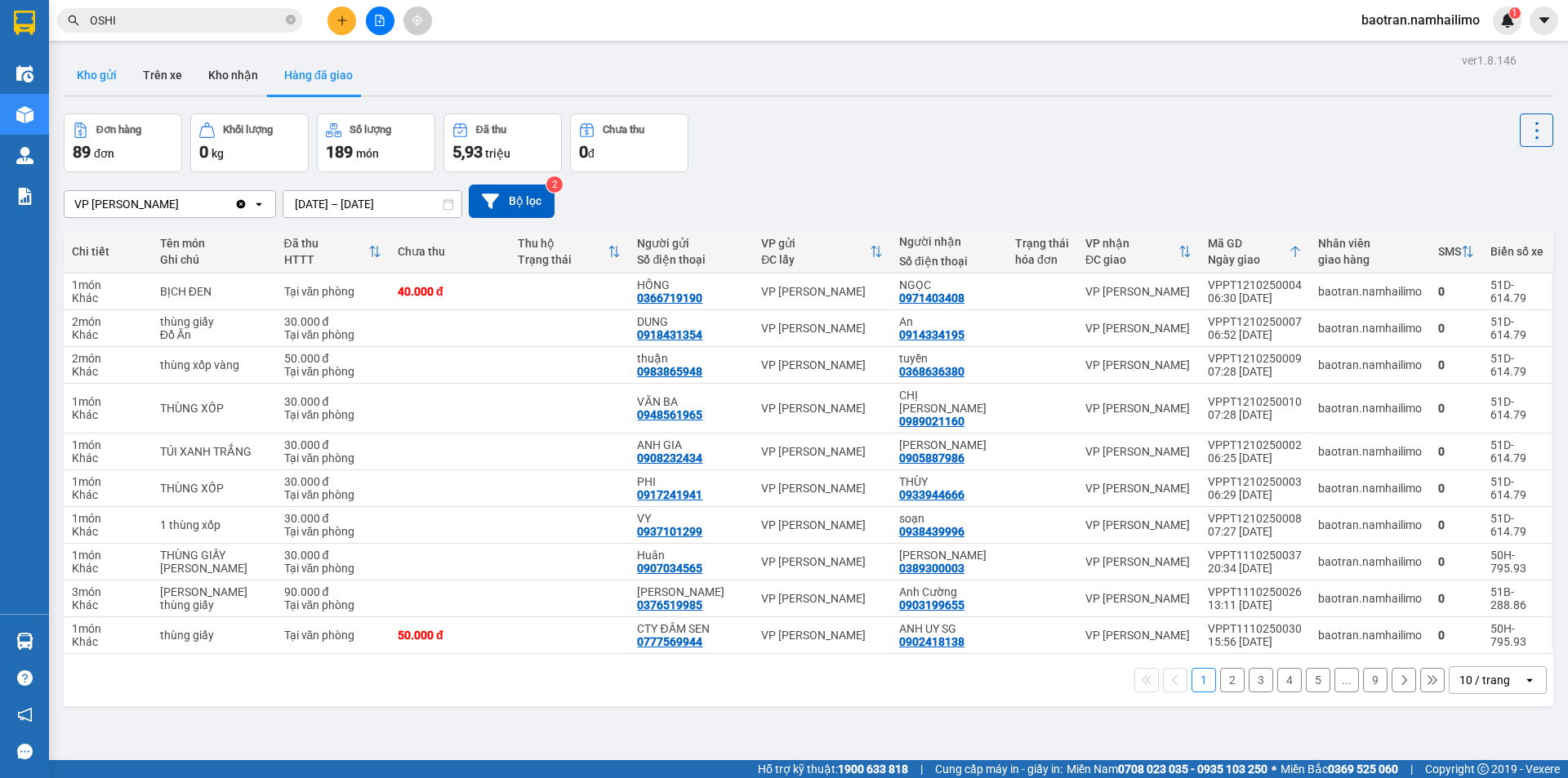
click at [113, 75] on button "Kho gửi" at bounding box center [96, 75] width 66 height 40
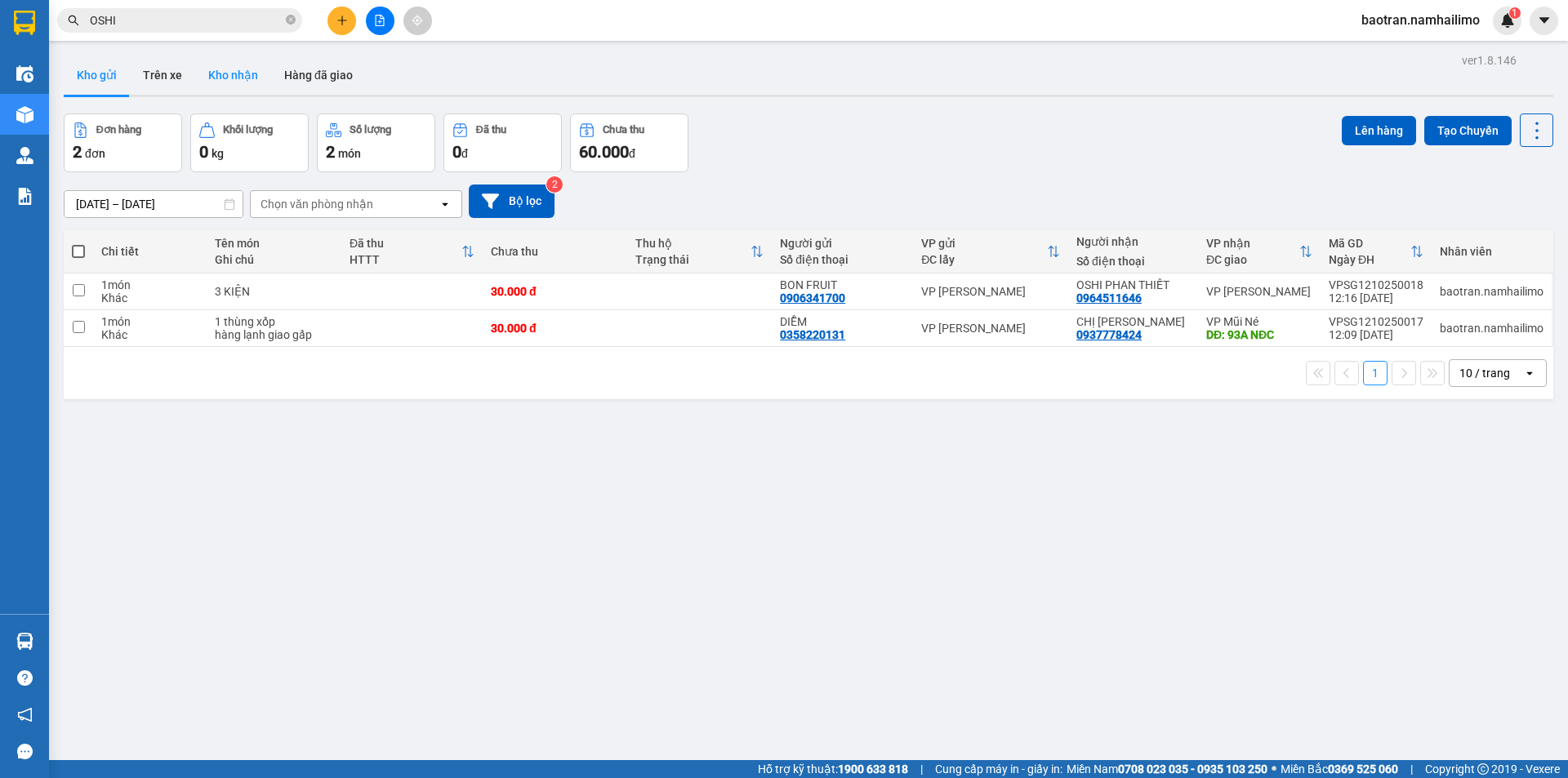
click at [245, 78] on button "Kho nhận" at bounding box center [233, 75] width 76 height 40
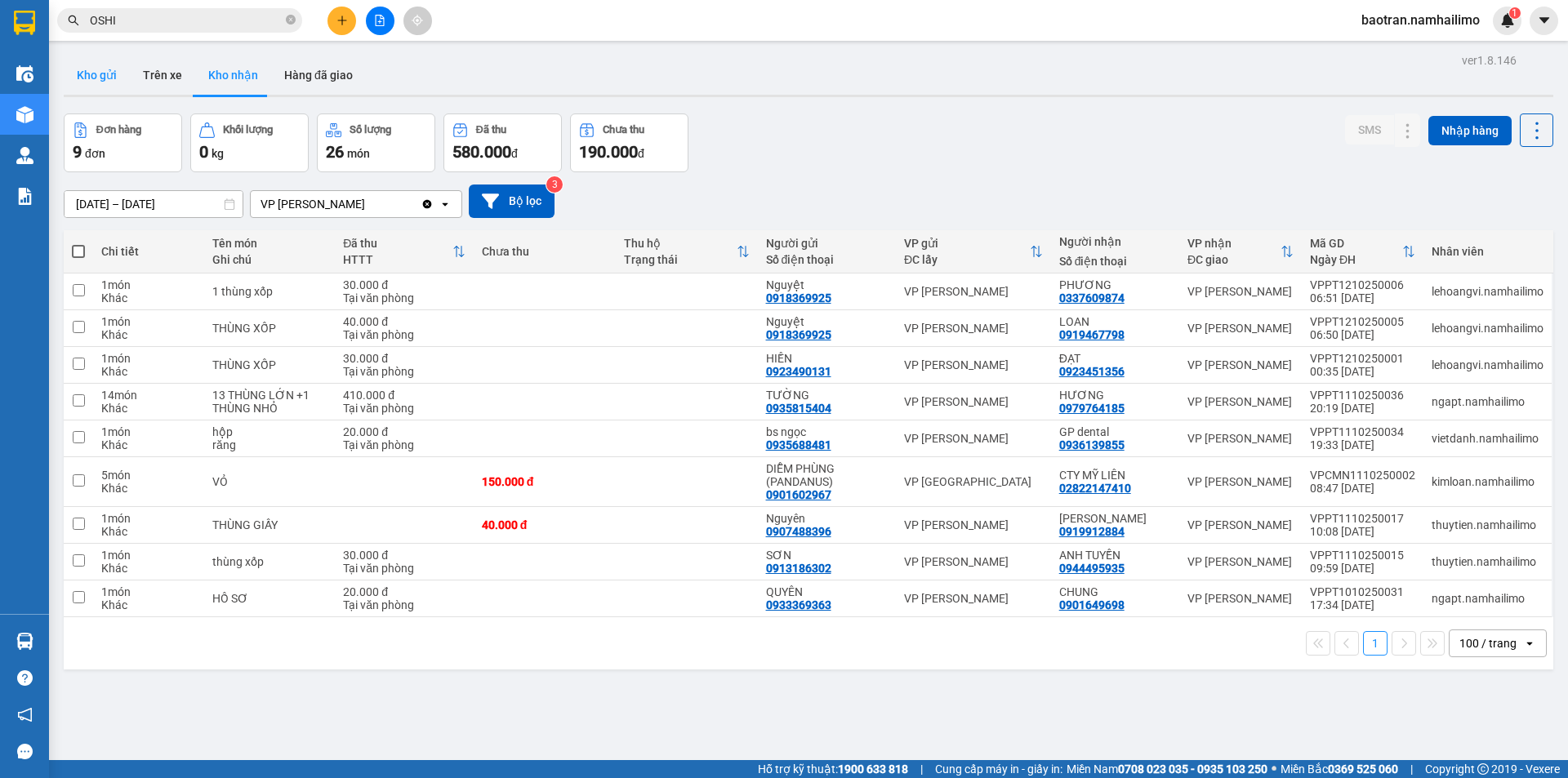
click at [96, 80] on button "Kho gửi" at bounding box center [96, 75] width 66 height 40
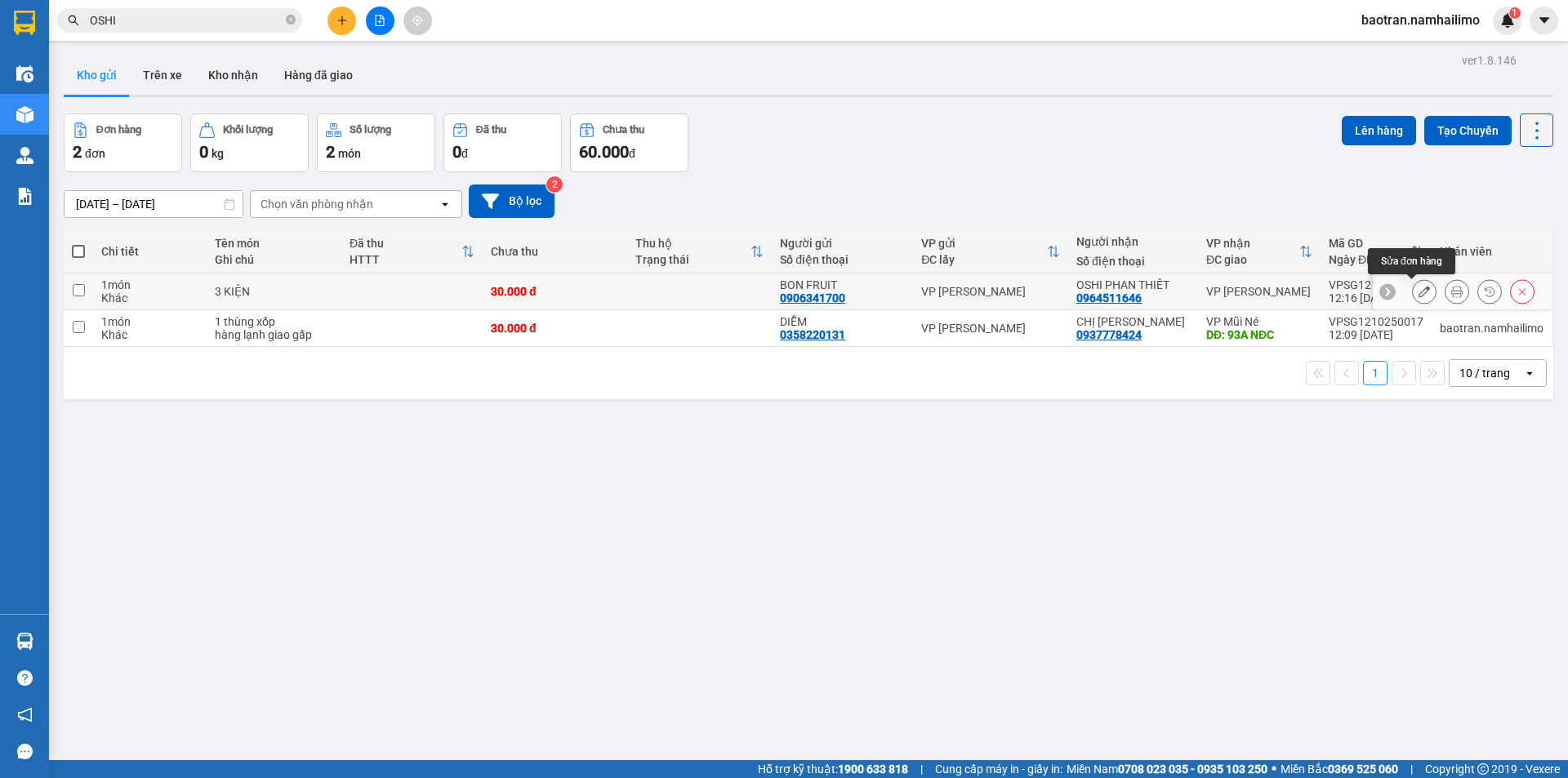
click at [1419, 288] on icon at bounding box center [1424, 292] width 12 height 12
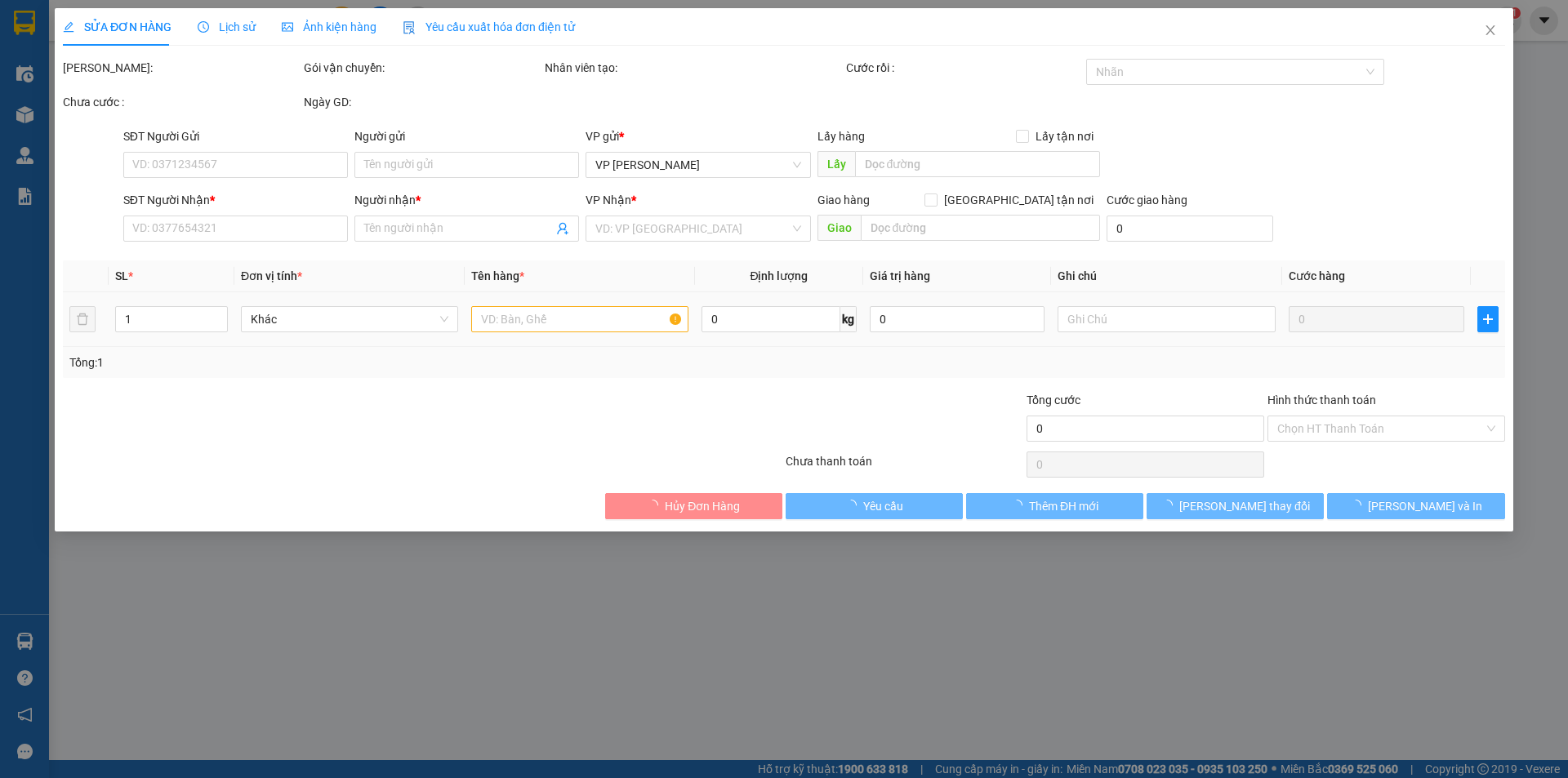
type input "0906341700"
type input "BON FRUIT"
type input "0964511646"
type input "OSHI PHAN THIẾT"
type input "30.000"
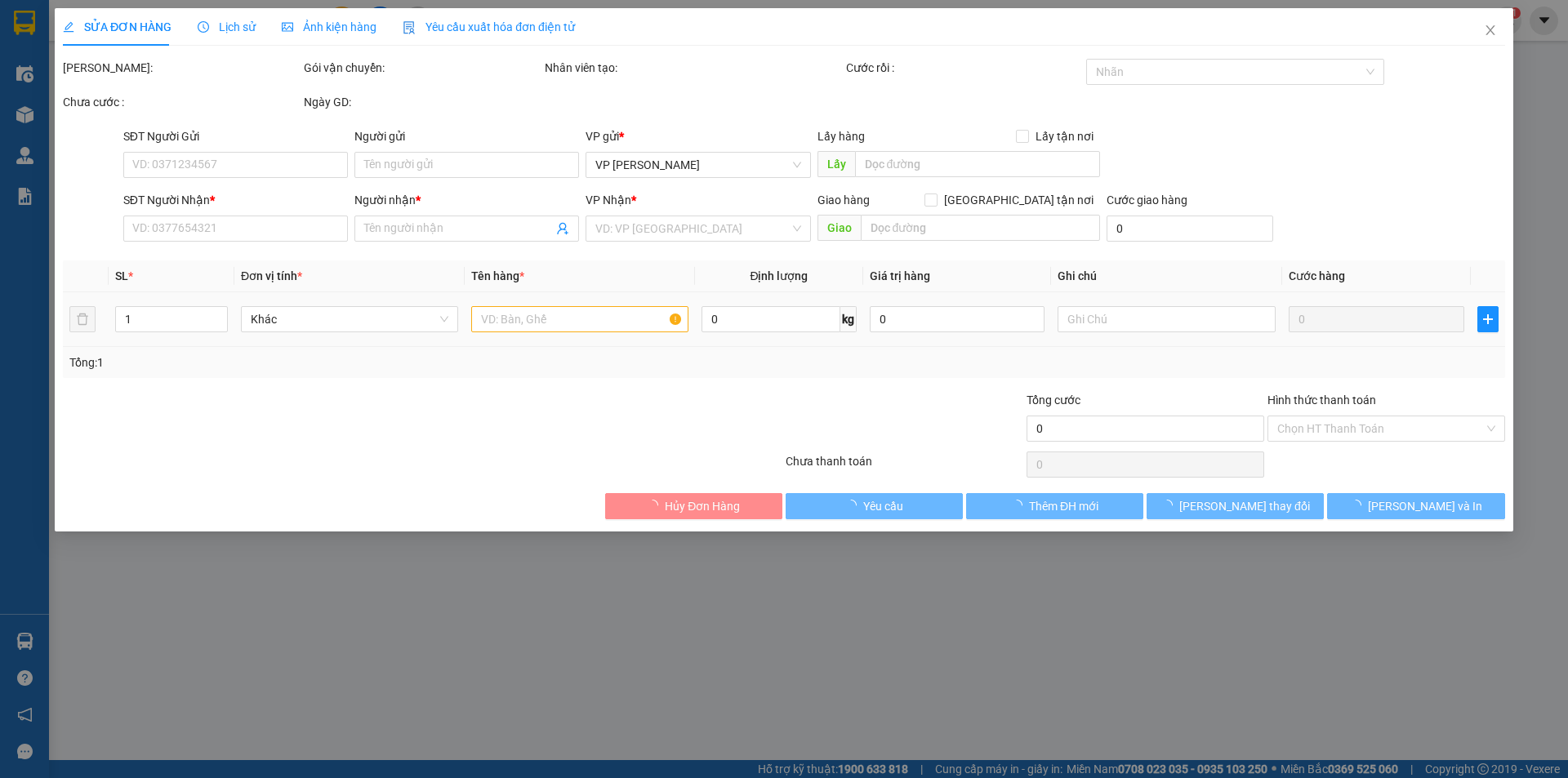
type input "30.000"
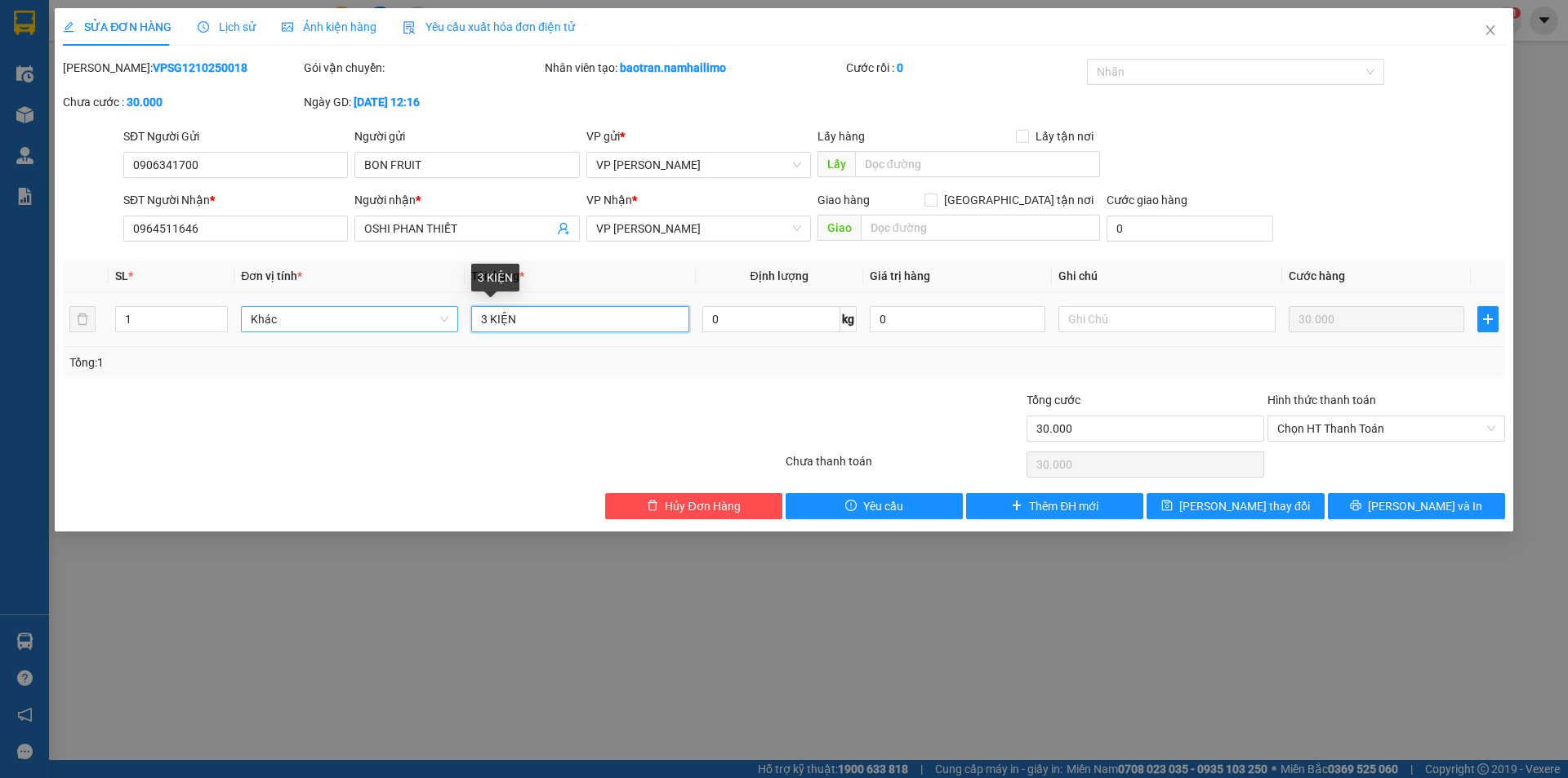
drag, startPoint x: 485, startPoint y: 319, endPoint x: 441, endPoint y: 327, distance: 44.7
click at [441, 327] on tr "1 Khác 3 KIỆN 0 kg 0 30.000" at bounding box center [784, 319] width 1442 height 54
type input "1 KIỆN"
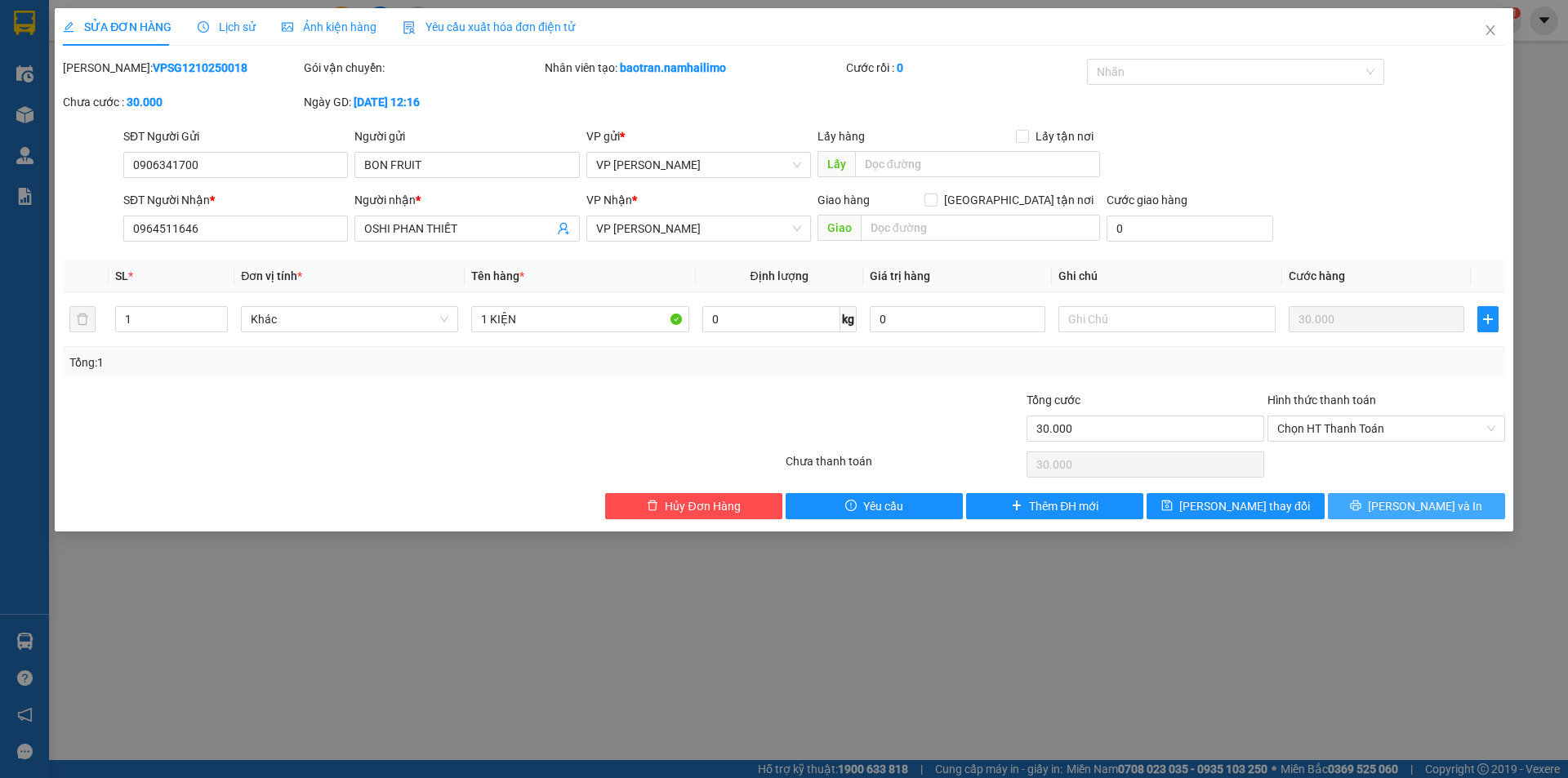
click at [1465, 516] on button "Lưu và In" at bounding box center [1416, 506] width 177 height 26
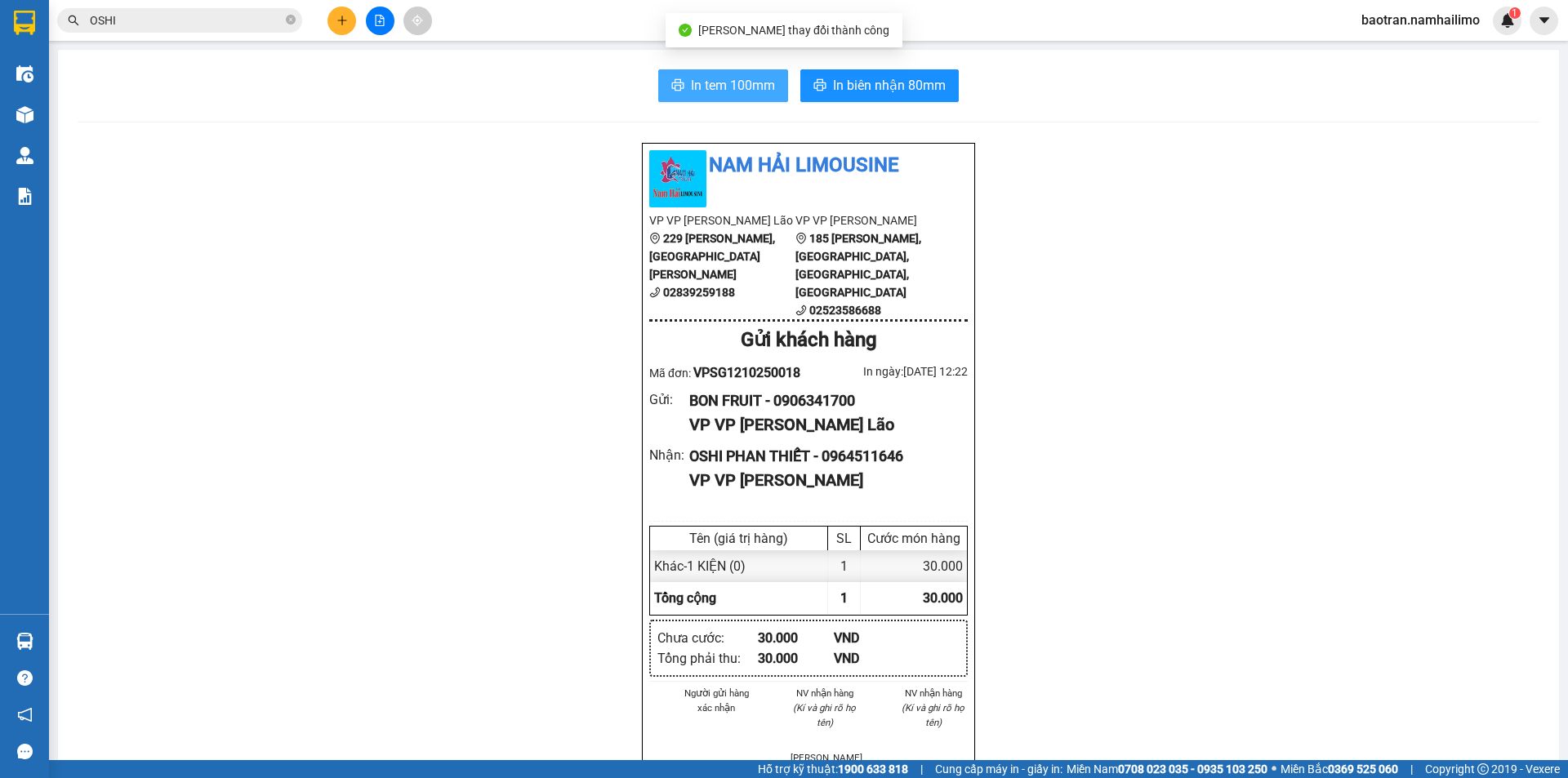
click at [729, 82] on span "In tem 100mm" at bounding box center [733, 85] width 84 height 21
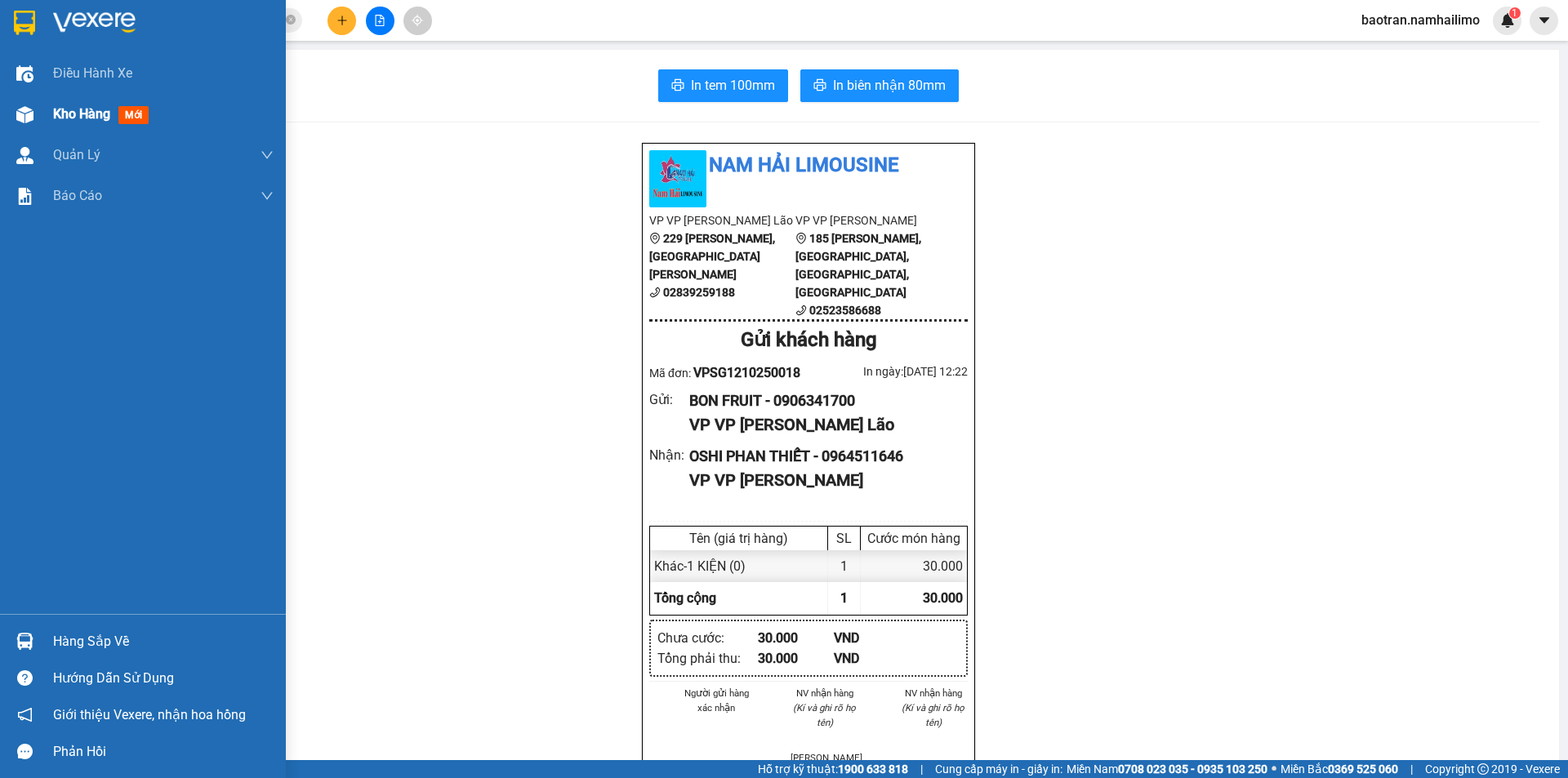
click at [93, 119] on span "Kho hàng" at bounding box center [82, 114] width 57 height 16
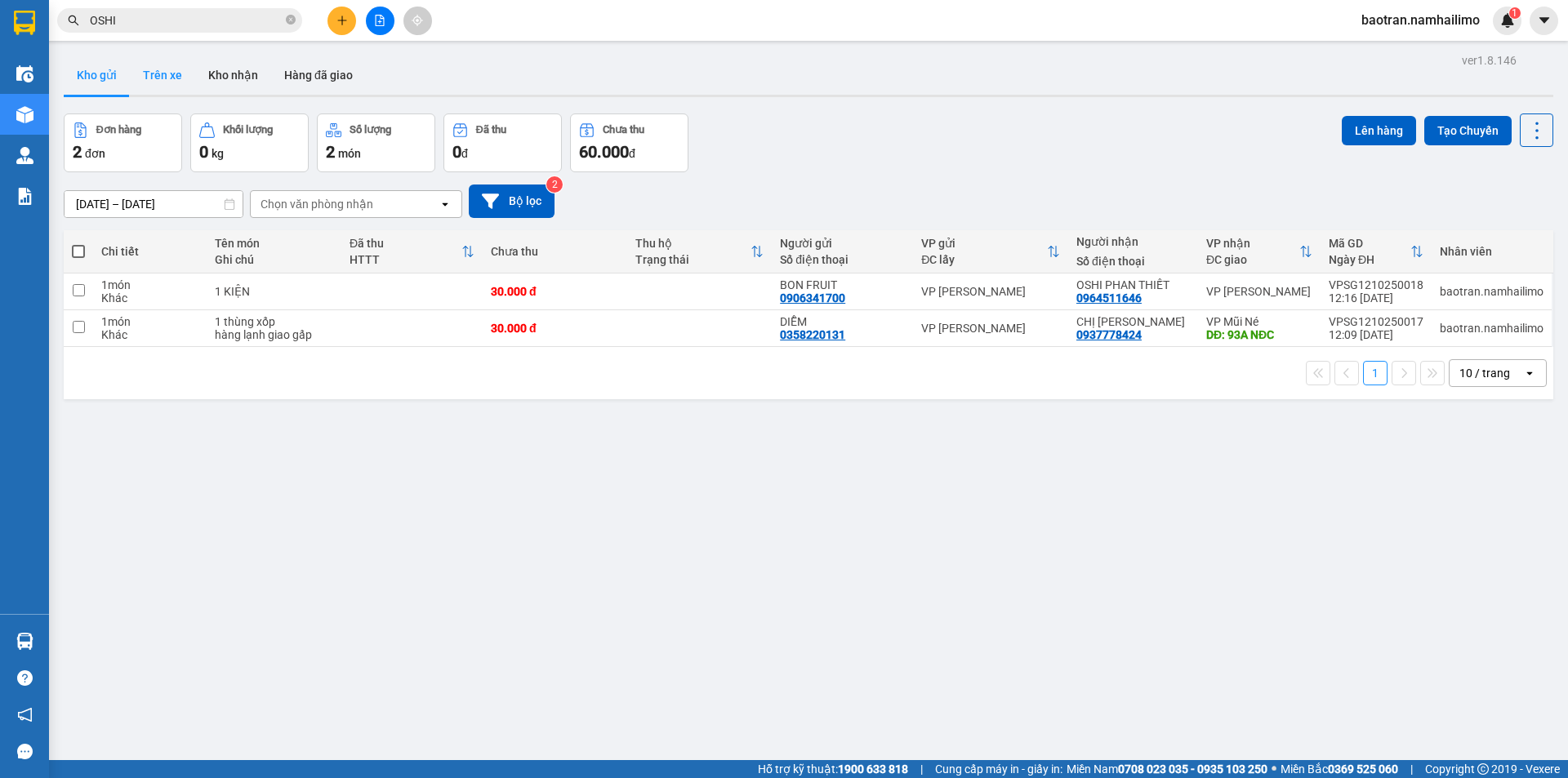
drag, startPoint x: 221, startPoint y: 75, endPoint x: 184, endPoint y: 67, distance: 37.9
click at [215, 74] on button "Kho nhận" at bounding box center [233, 75] width 76 height 40
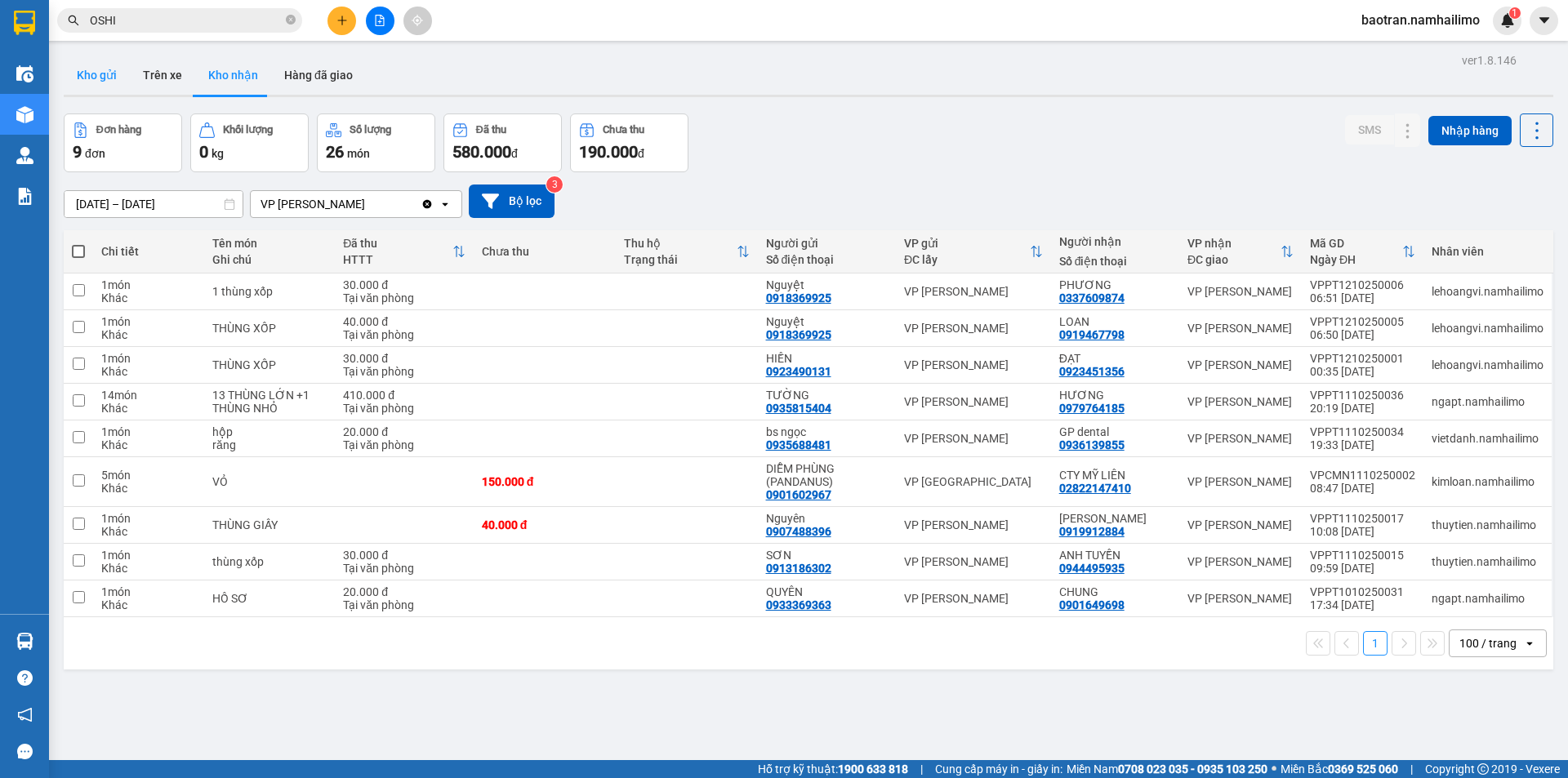
click at [105, 81] on button "Kho gửi" at bounding box center [96, 75] width 66 height 40
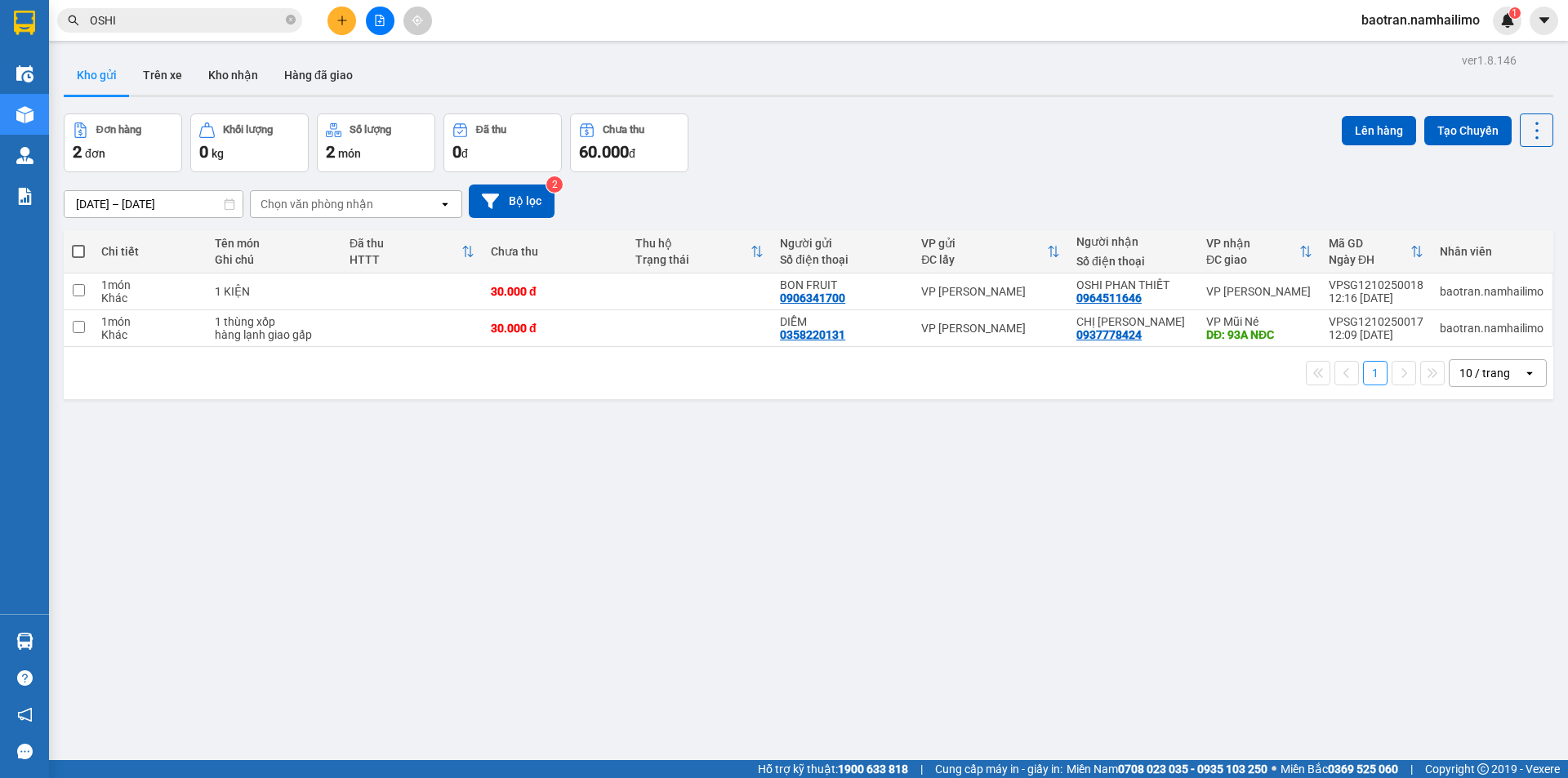
click at [236, 53] on div "ver 1.8.146 Kho gửi Trên xe Kho nhận Hàng đã giao Đơn hàng 2 đơn Khối lượng 0 k…" at bounding box center [809, 438] width 1503 height 778
click at [228, 68] on button "Kho nhận" at bounding box center [233, 75] width 76 height 40
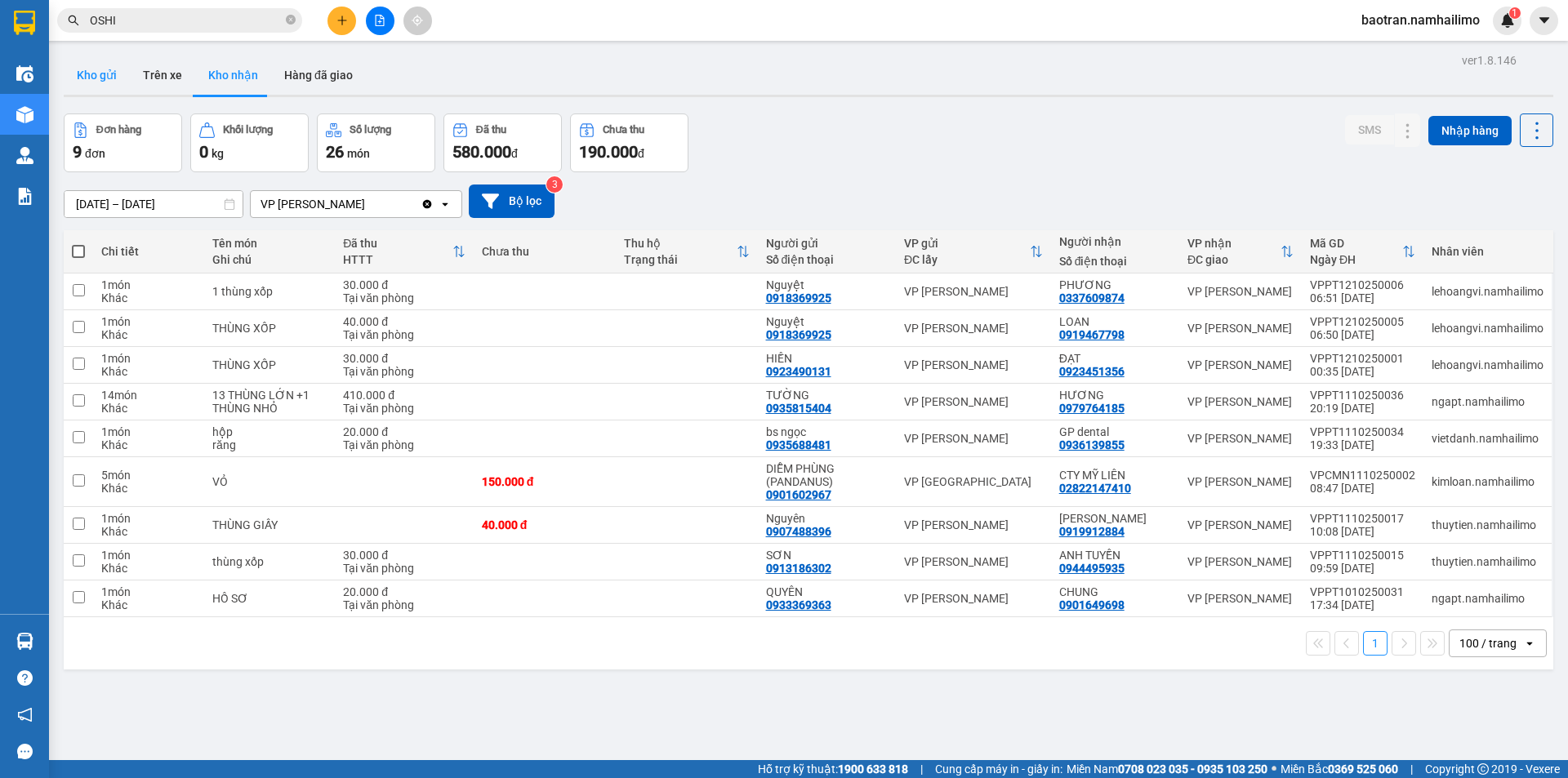
click at [90, 82] on button "Kho gửi" at bounding box center [96, 75] width 66 height 40
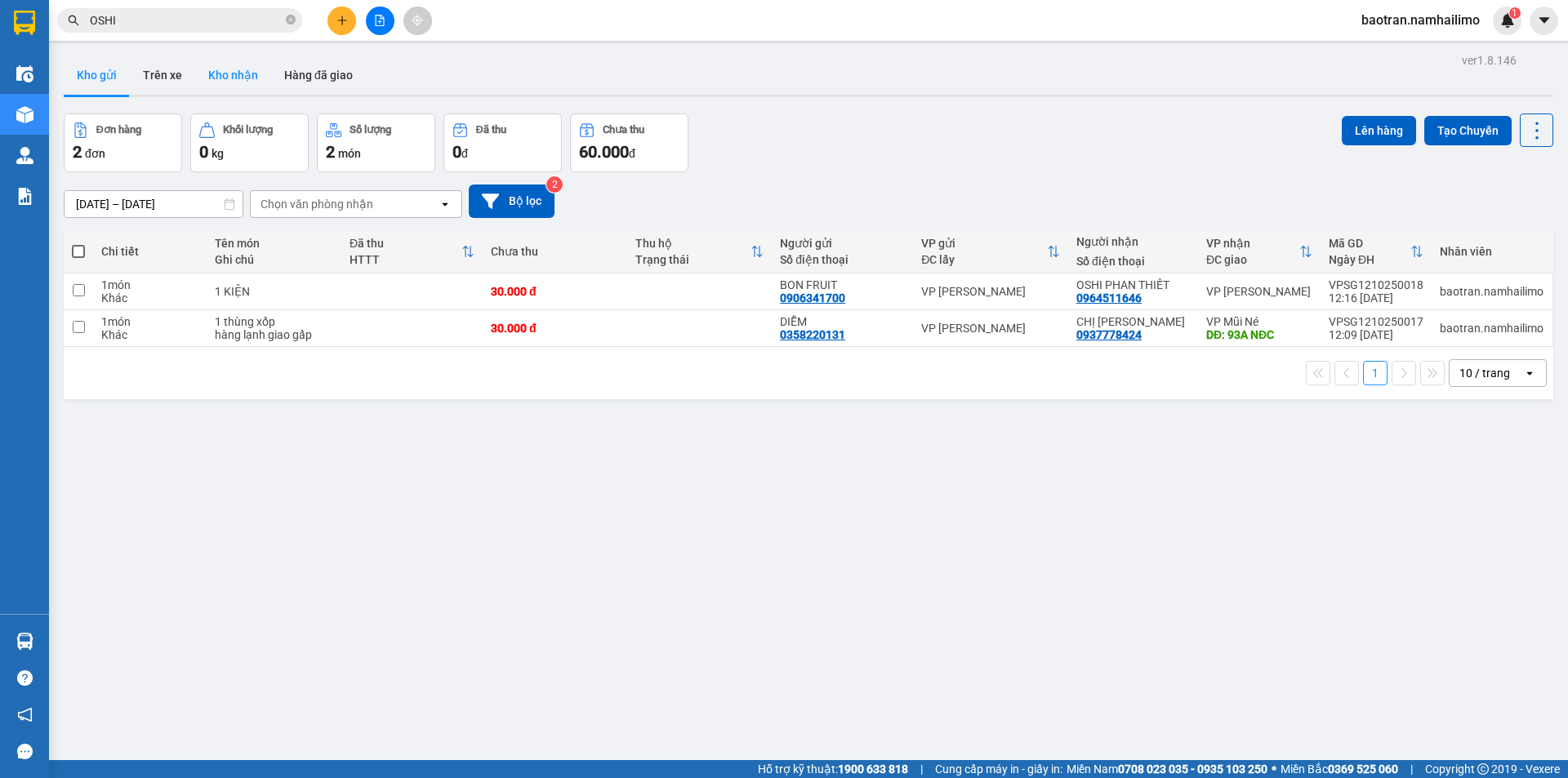
click at [245, 72] on button "Kho nhận" at bounding box center [233, 75] width 76 height 40
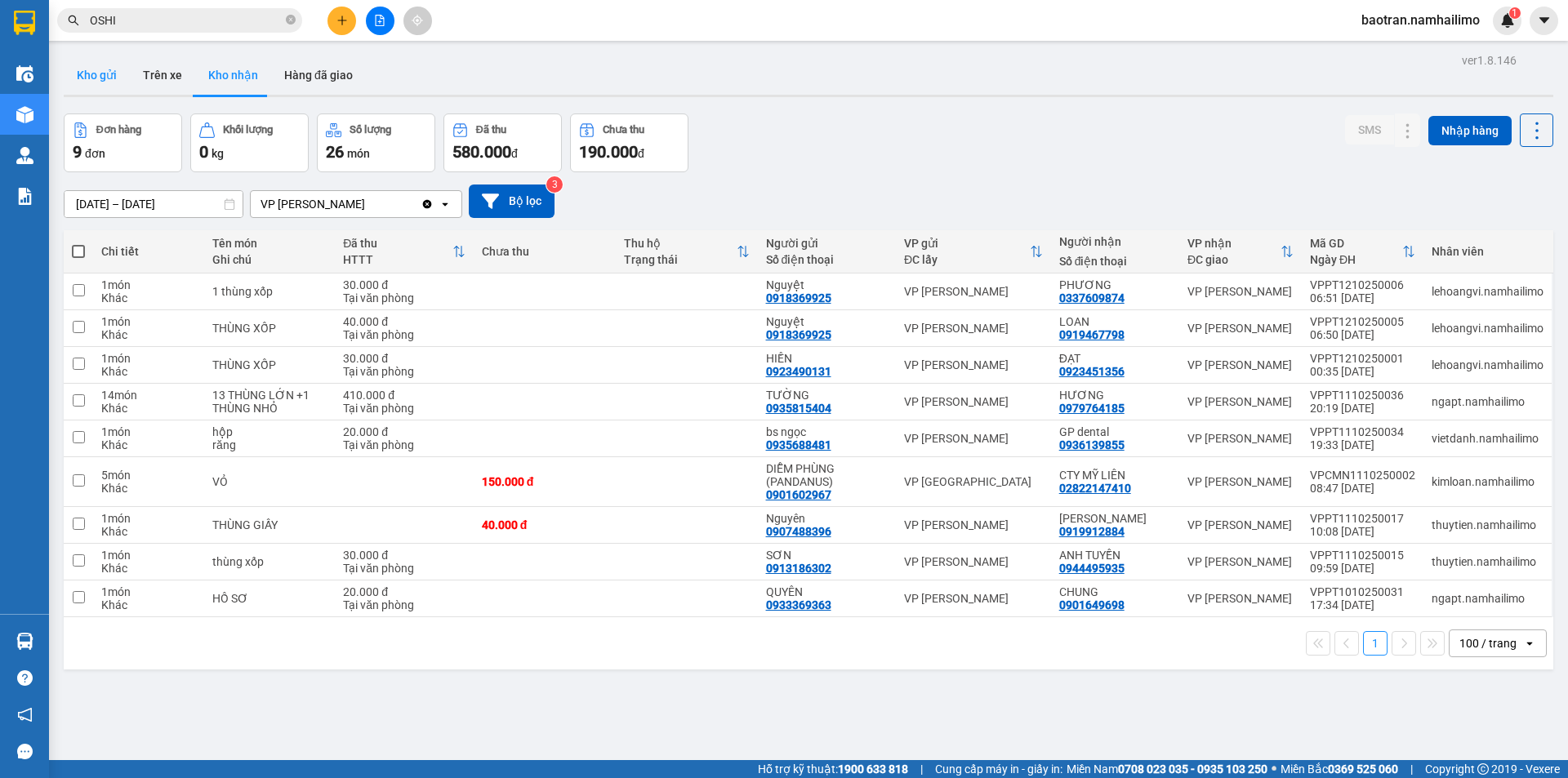
click at [98, 82] on button "Kho gửi" at bounding box center [96, 75] width 66 height 40
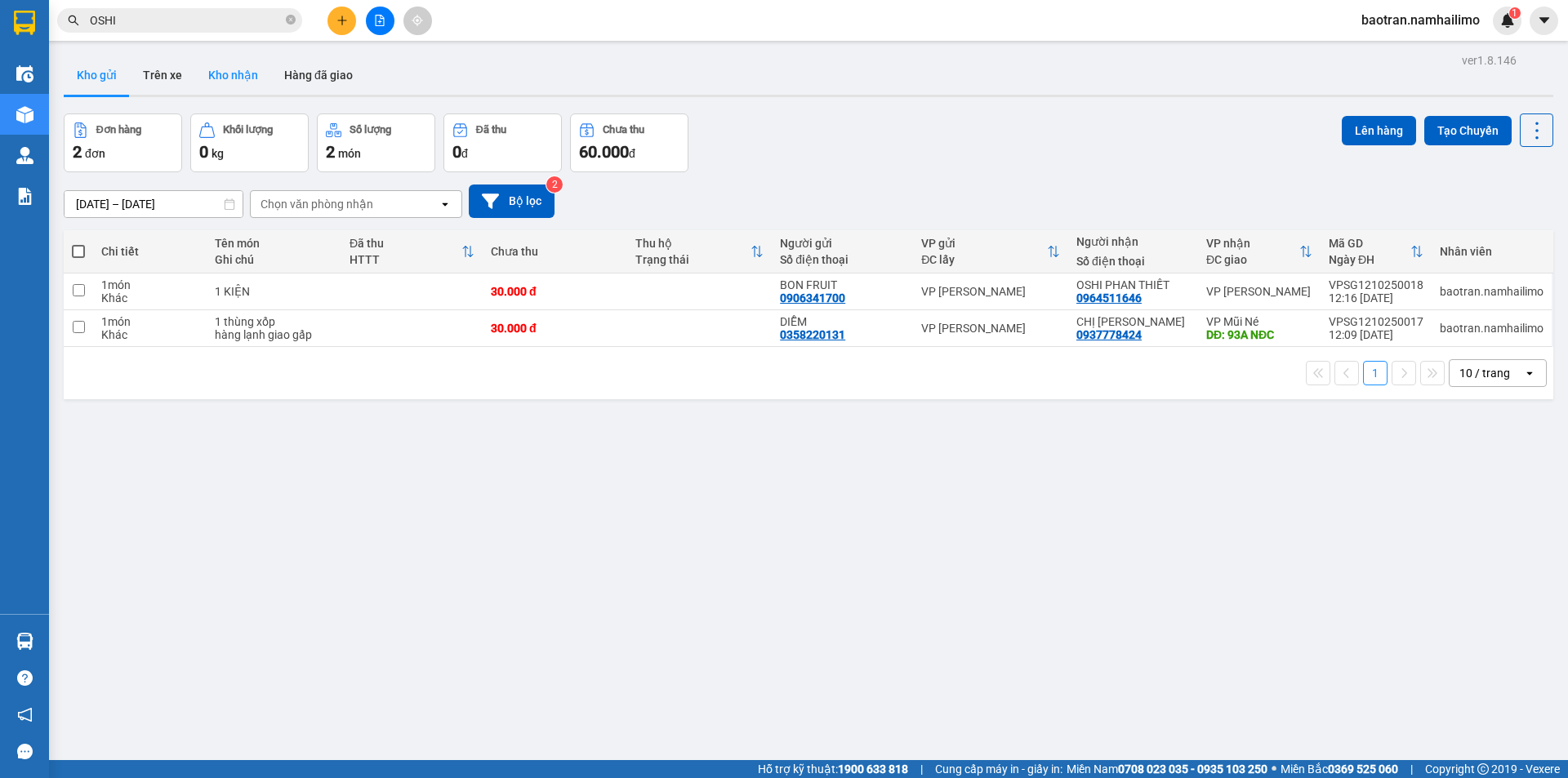
click at [241, 71] on button "Kho nhận" at bounding box center [233, 75] width 76 height 40
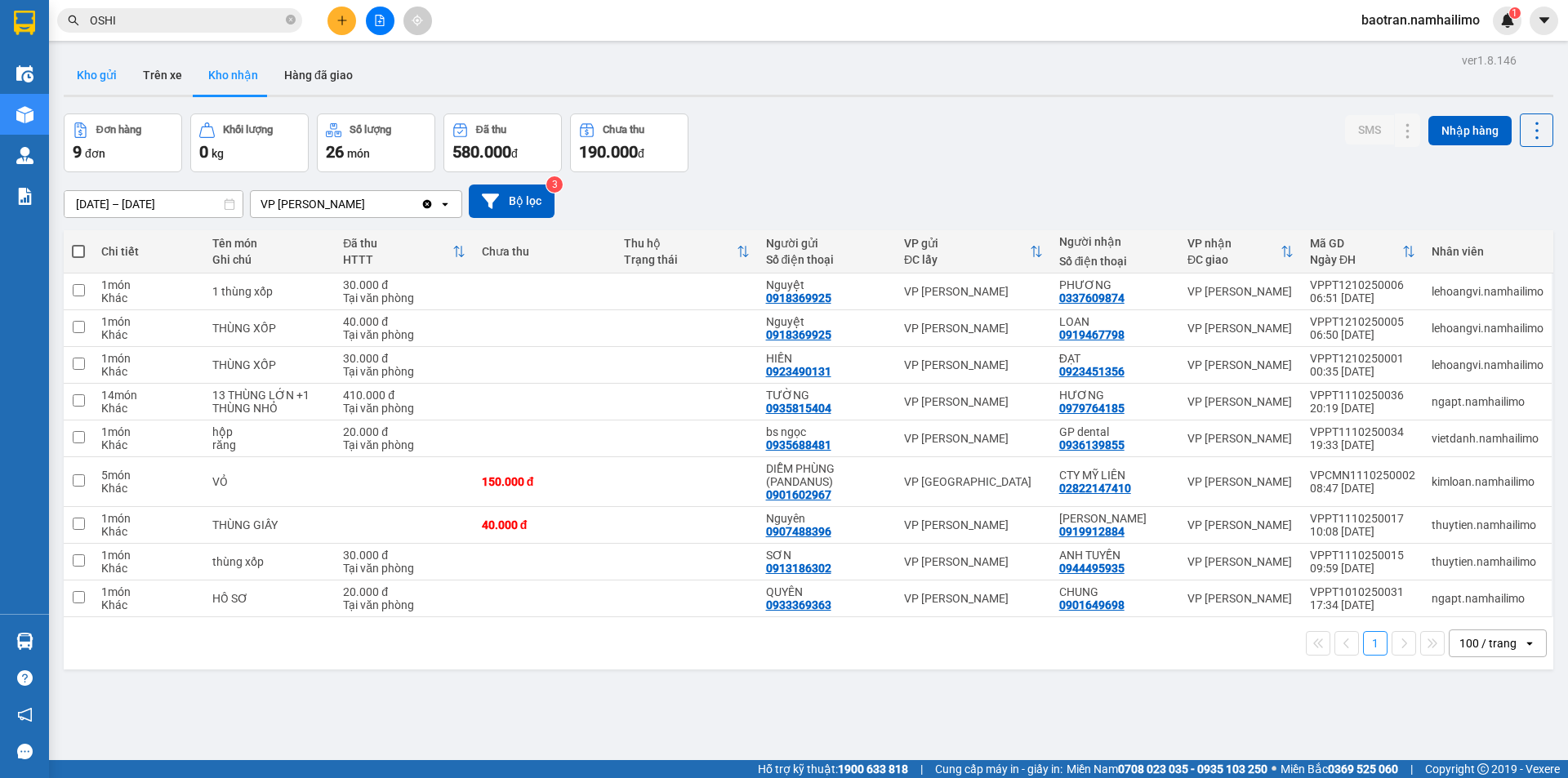
click at [86, 75] on button "Kho gửi" at bounding box center [96, 75] width 66 height 40
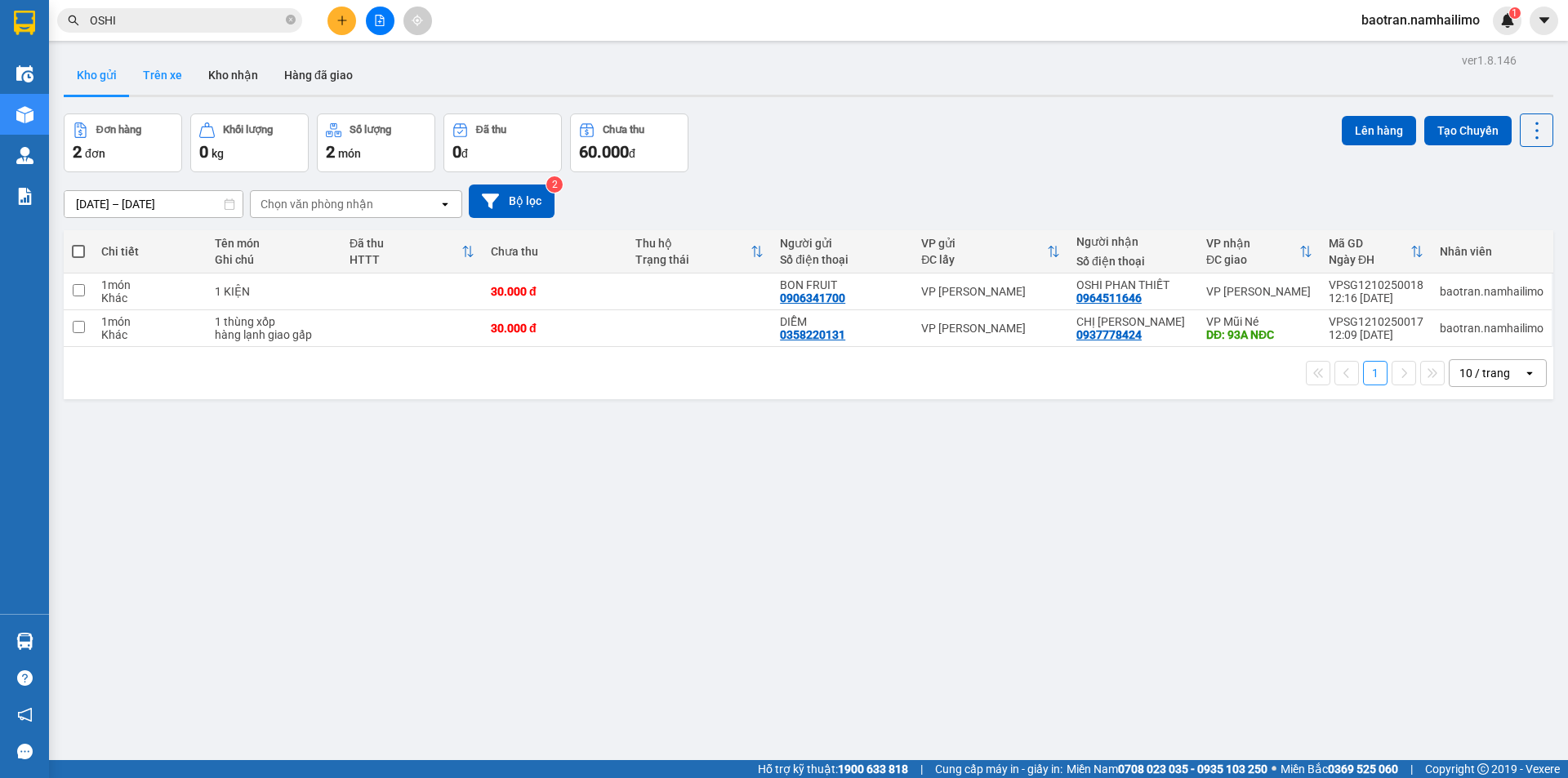
drag, startPoint x: 181, startPoint y: 96, endPoint x: 173, endPoint y: 90, distance: 10.0
click at [176, 92] on div "Kho gửi Trên xe Kho nhận Hàng đã giao" at bounding box center [808, 76] width 1490 height 42
click at [128, 63] on button "Kho gửi" at bounding box center [96, 75] width 66 height 40
click at [141, 66] on button "Trên xe" at bounding box center [162, 75] width 65 height 40
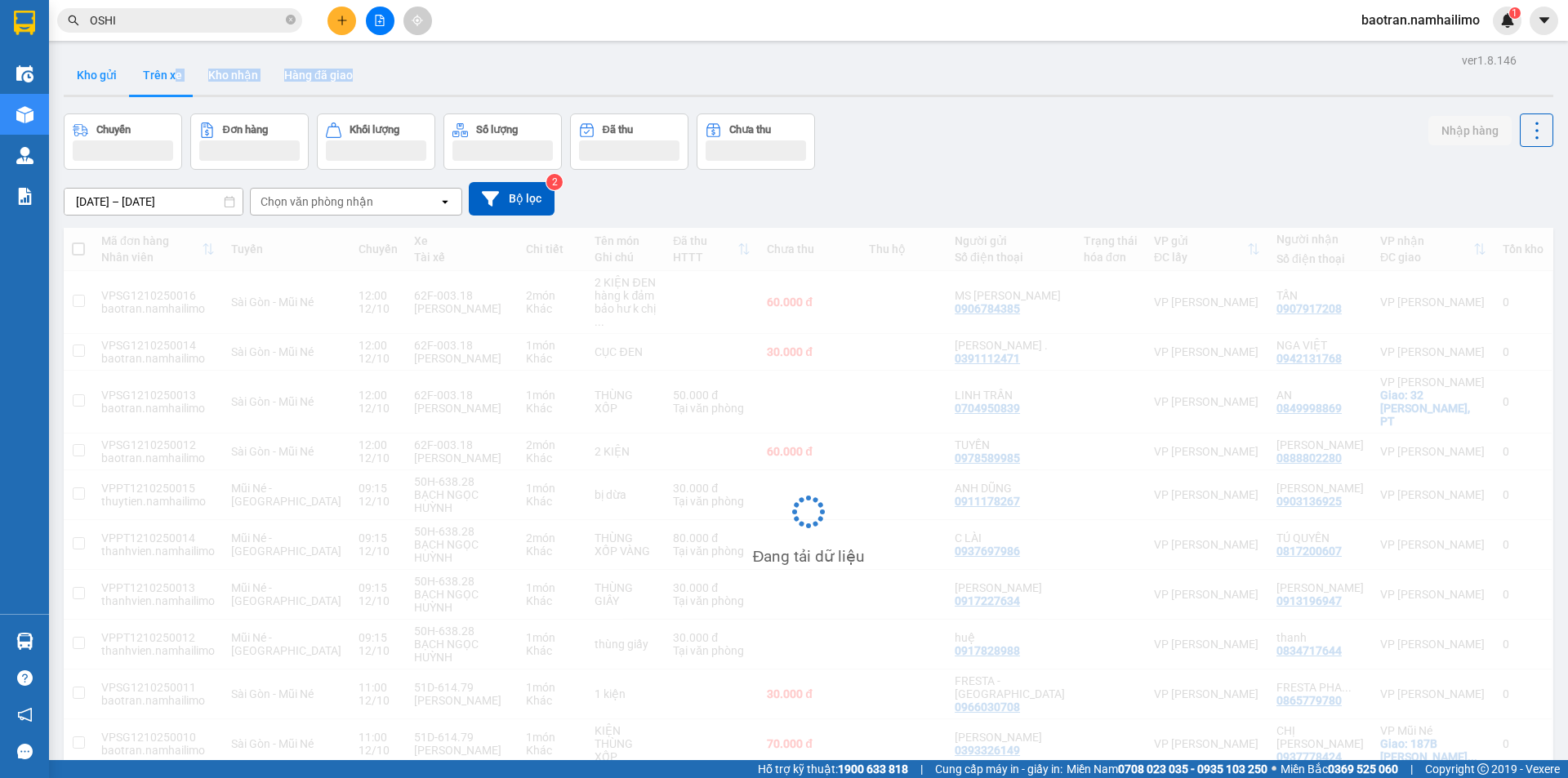
click at [105, 78] on button "Kho gửi" at bounding box center [96, 75] width 66 height 40
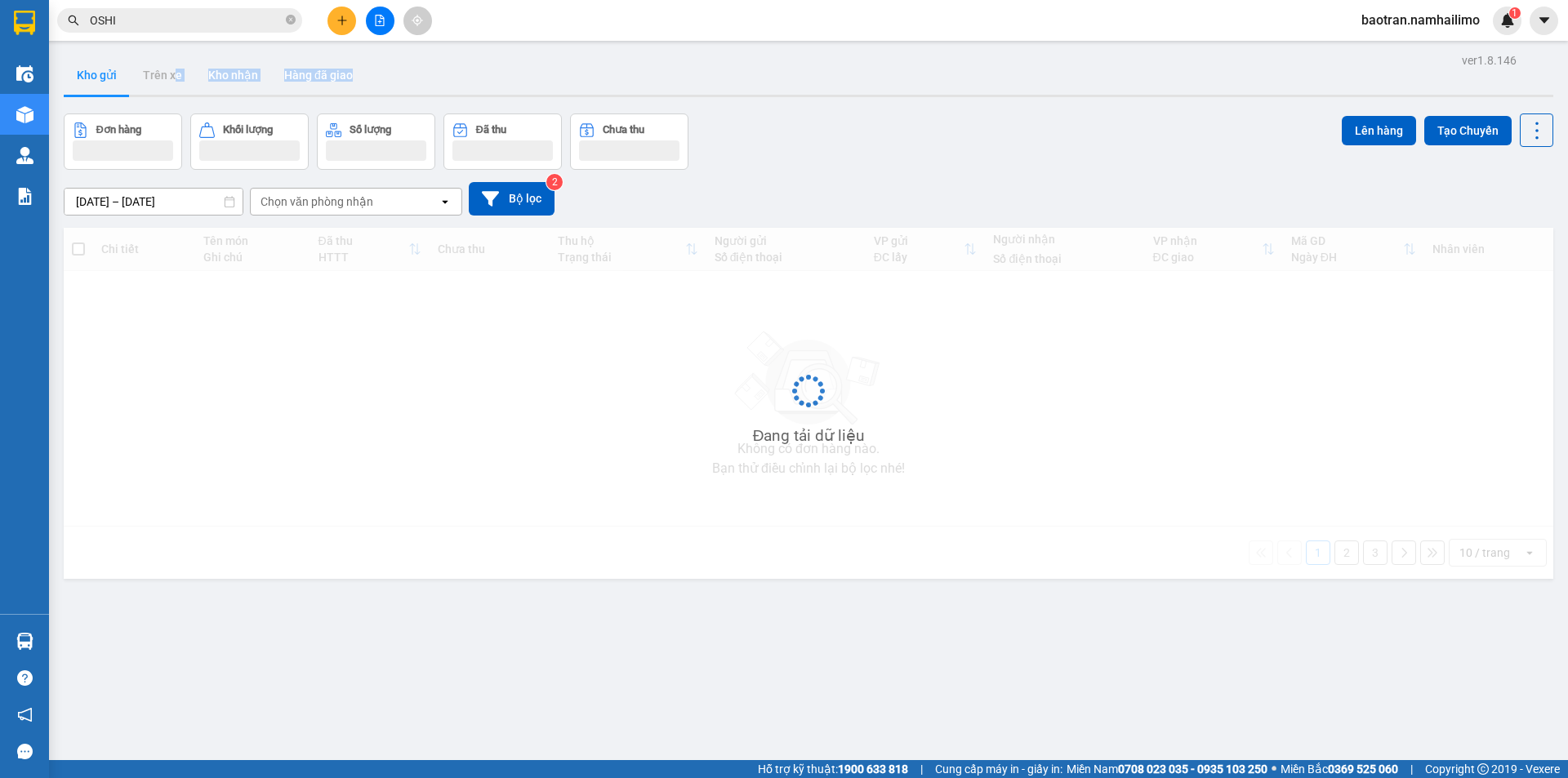
click at [557, 70] on div "Kho gửi Trên xe Kho nhận Hàng đã giao" at bounding box center [808, 77] width 1490 height 44
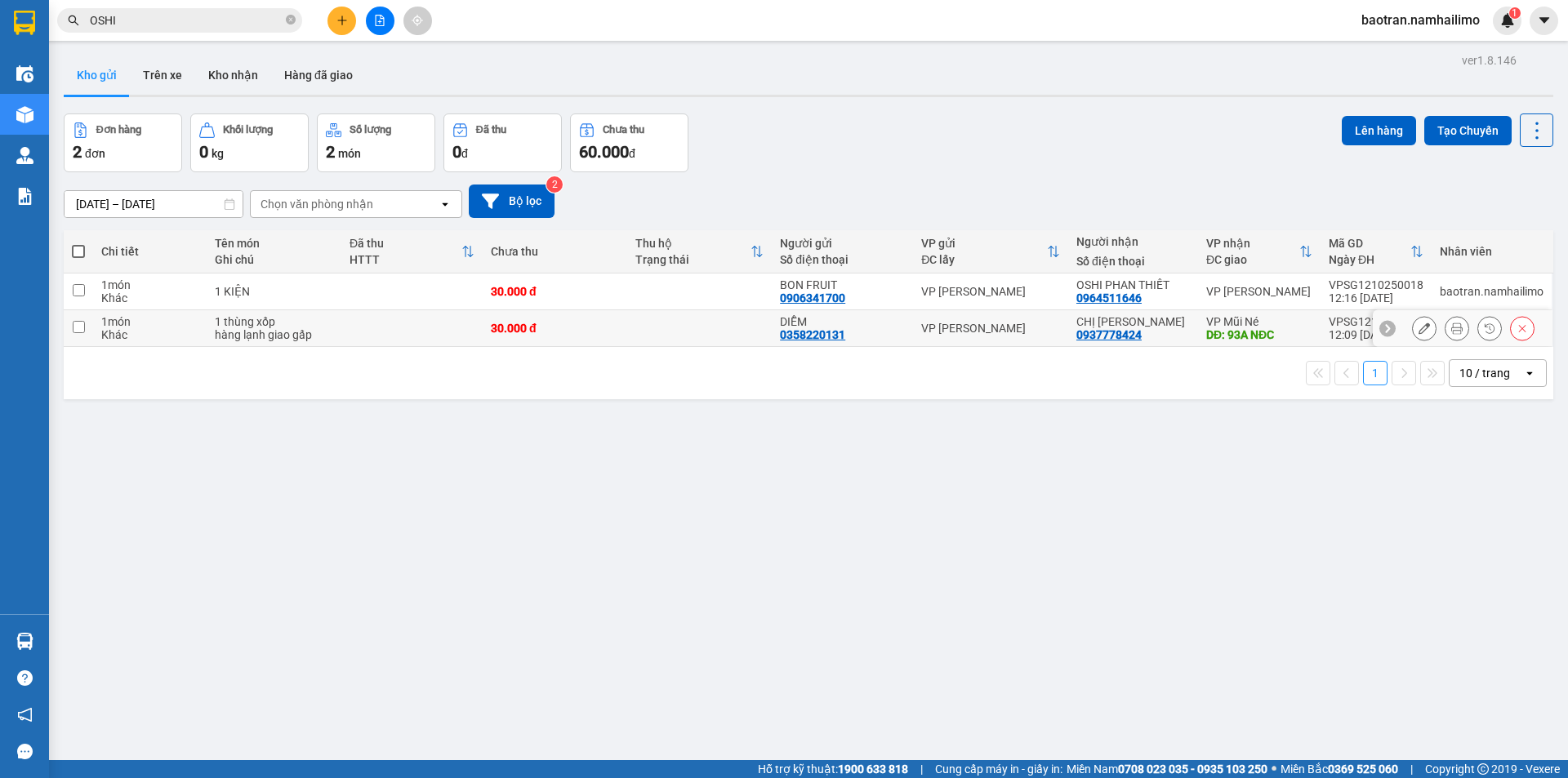
click at [611, 328] on div "30.000 đ" at bounding box center [555, 328] width 129 height 13
checkbox input "true"
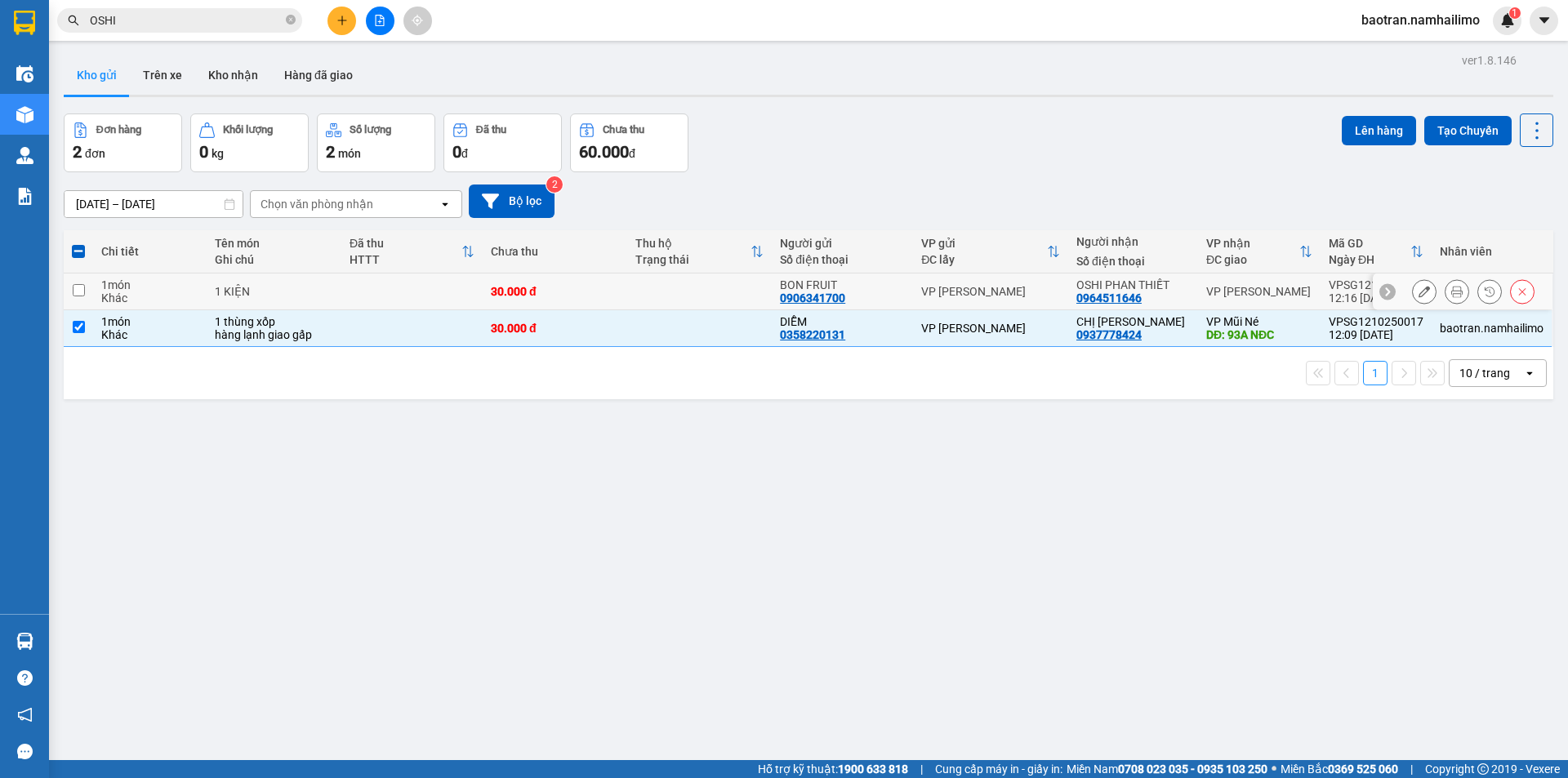
click at [633, 288] on td at bounding box center [700, 291] width 145 height 37
checkbox input "true"
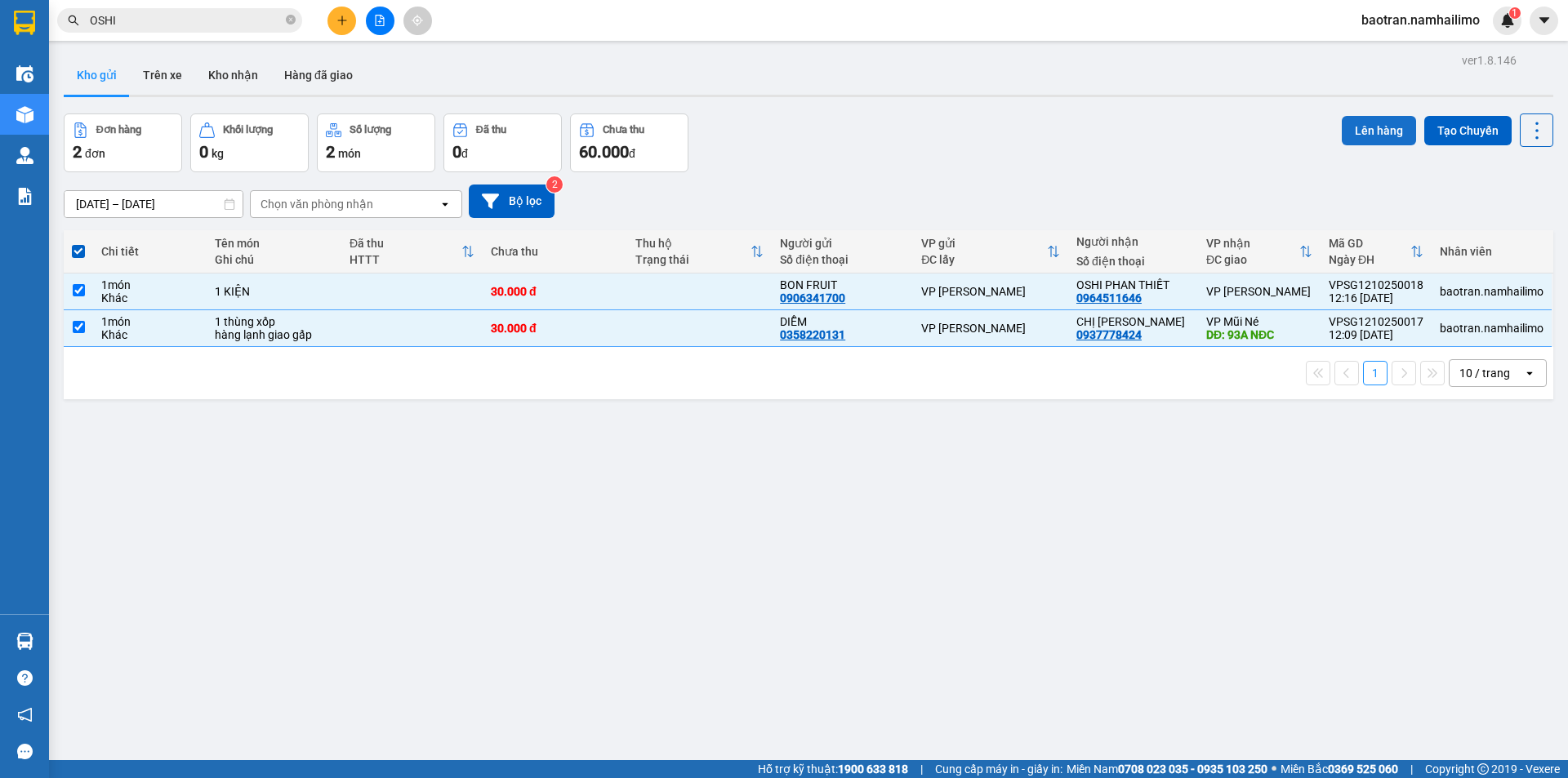
click at [1367, 124] on button "Lên hàng" at bounding box center [1378, 131] width 74 height 30
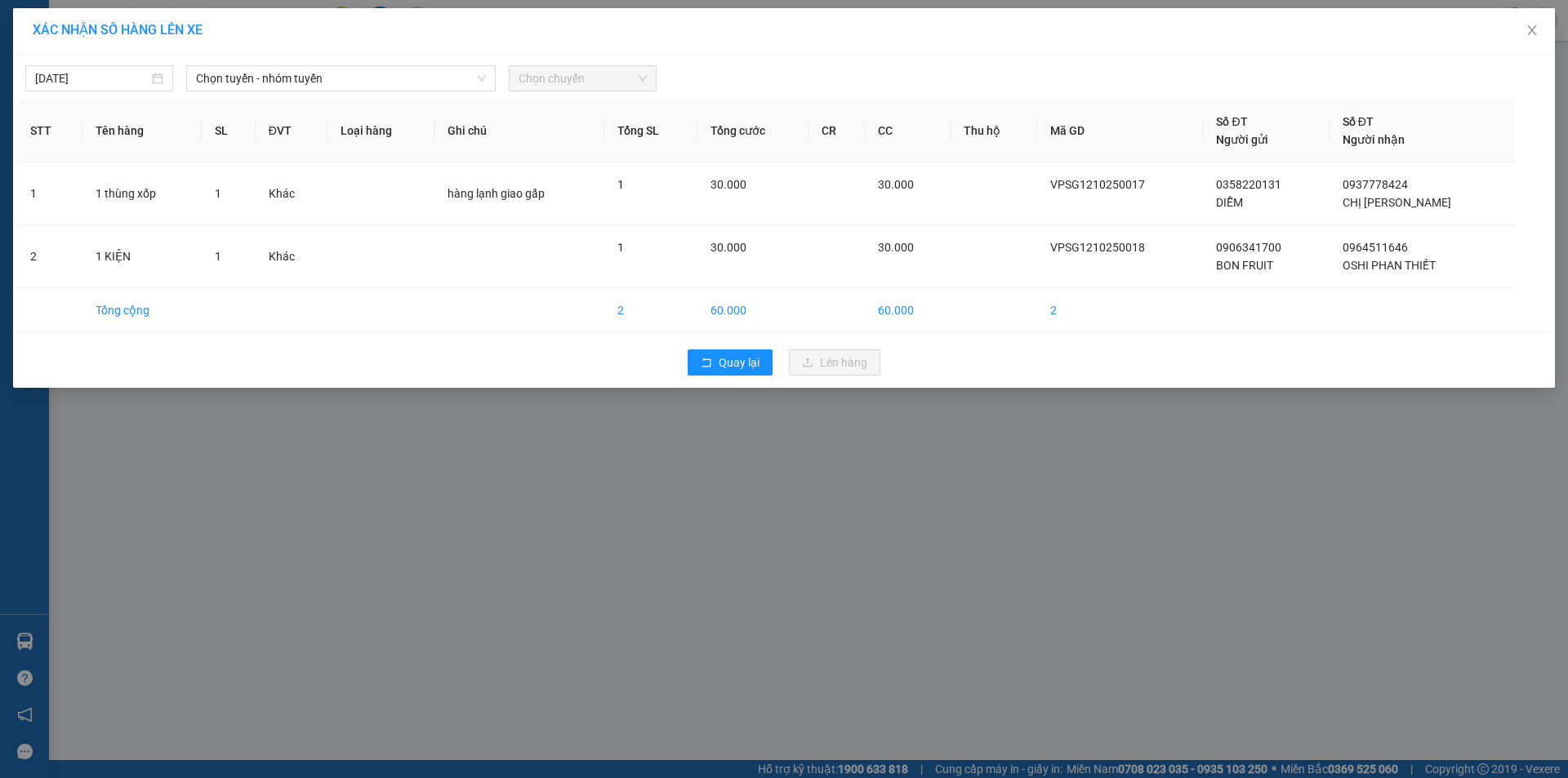
click at [437, 48] on div "XÁC NHẬN SỐ HÀNG LÊN XE" at bounding box center [784, 30] width 1542 height 45
click at [432, 65] on div "Chọn tuyến - nhóm tuyến" at bounding box center [341, 78] width 310 height 26
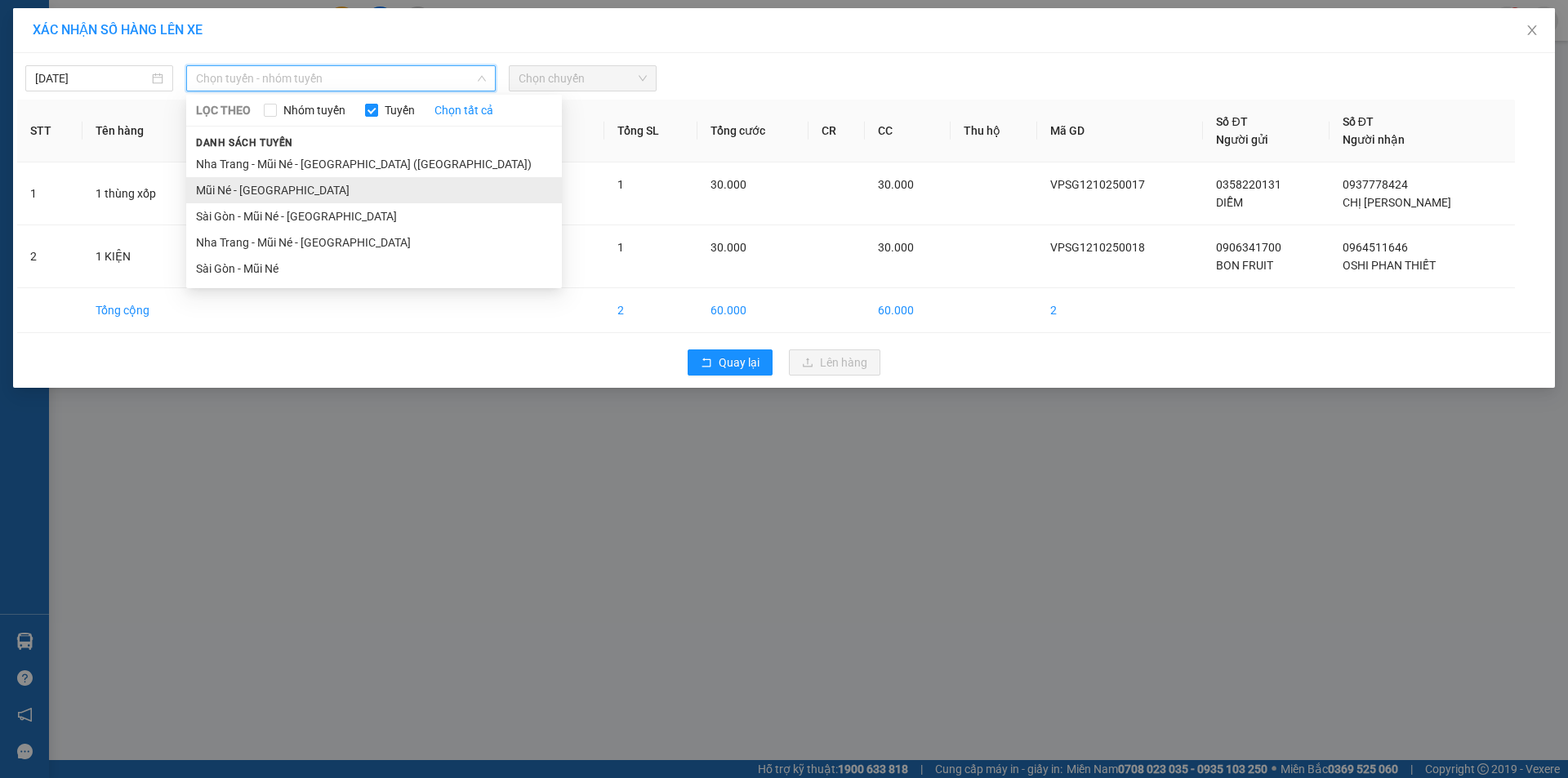
drag, startPoint x: 389, startPoint y: 256, endPoint x: 435, endPoint y: 203, distance: 70.2
click at [390, 253] on ul "Nha Trang - Mũi Né - Sài Gòn (Sáng) Mũi Né - Sài Gòn Sài Gòn - Mũi Né - Nha Tra…" at bounding box center [374, 217] width 376 height 131
click at [378, 263] on li "Sài Gòn - Mũi Né" at bounding box center [374, 268] width 376 height 26
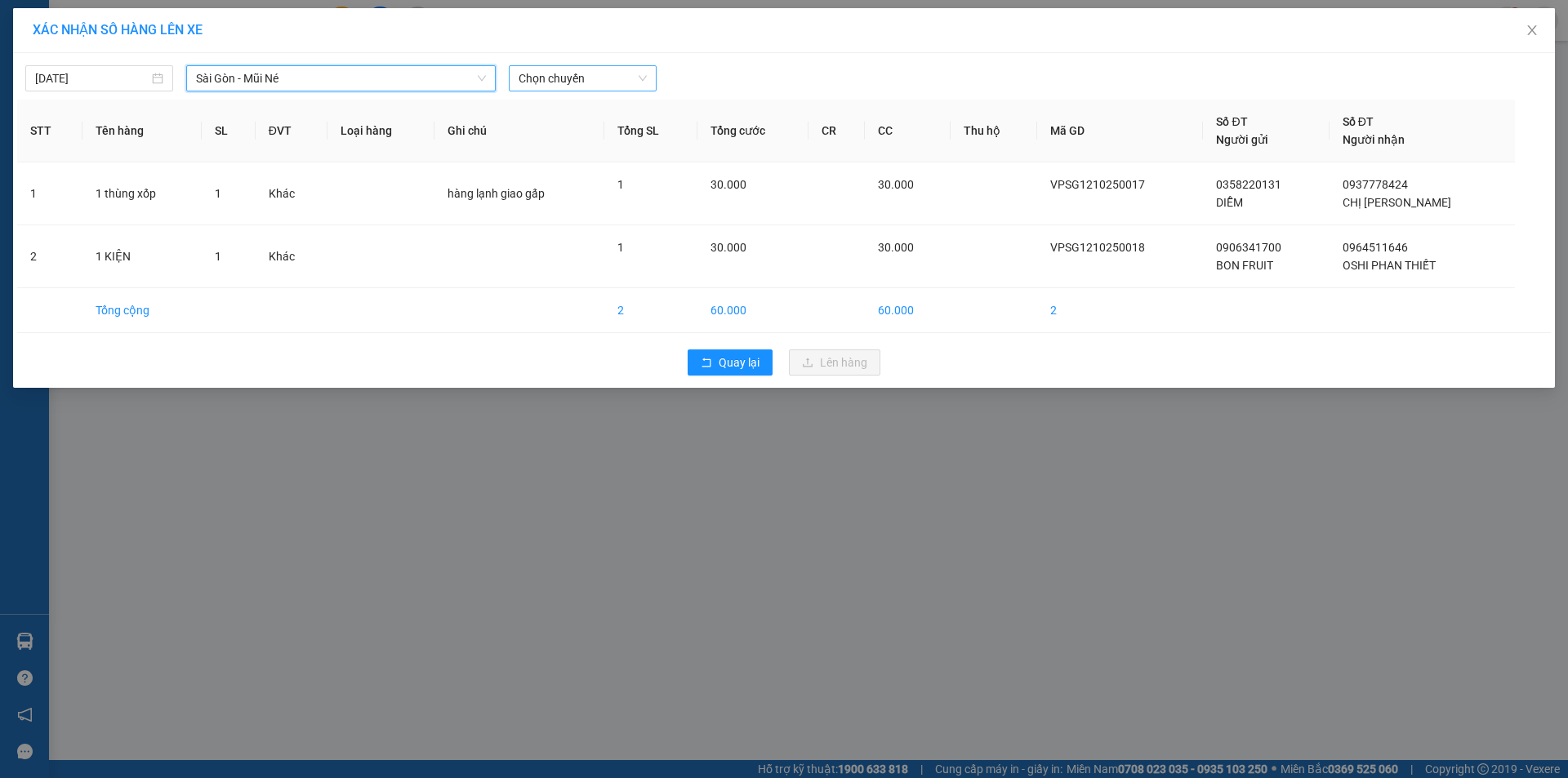
click at [589, 71] on span "Chọn chuyến" at bounding box center [583, 78] width 129 height 25
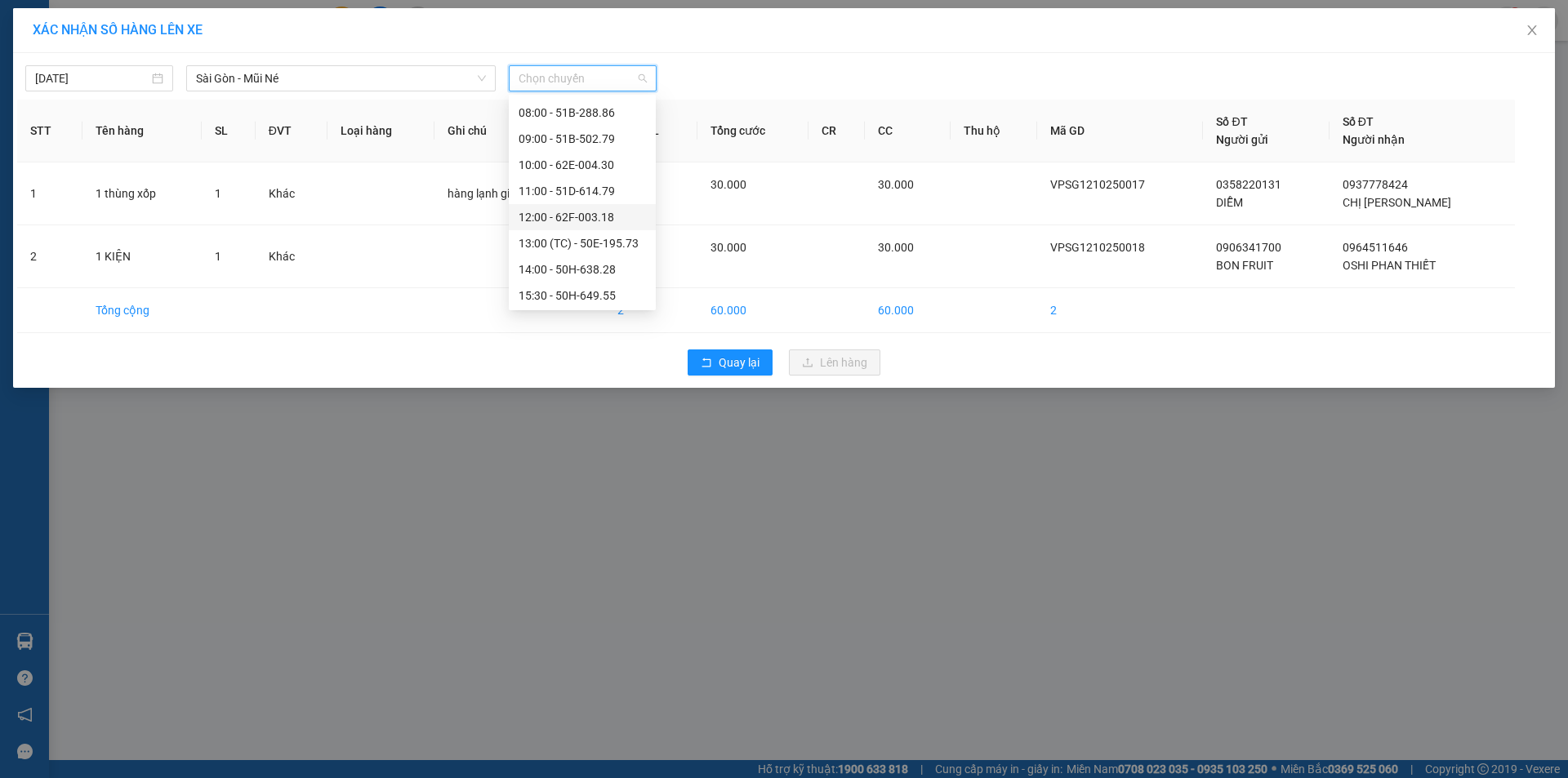
scroll to position [82, 0]
click at [596, 241] on div "13:00 (TC) - 50E-195.73" at bounding box center [582, 239] width 128 height 18
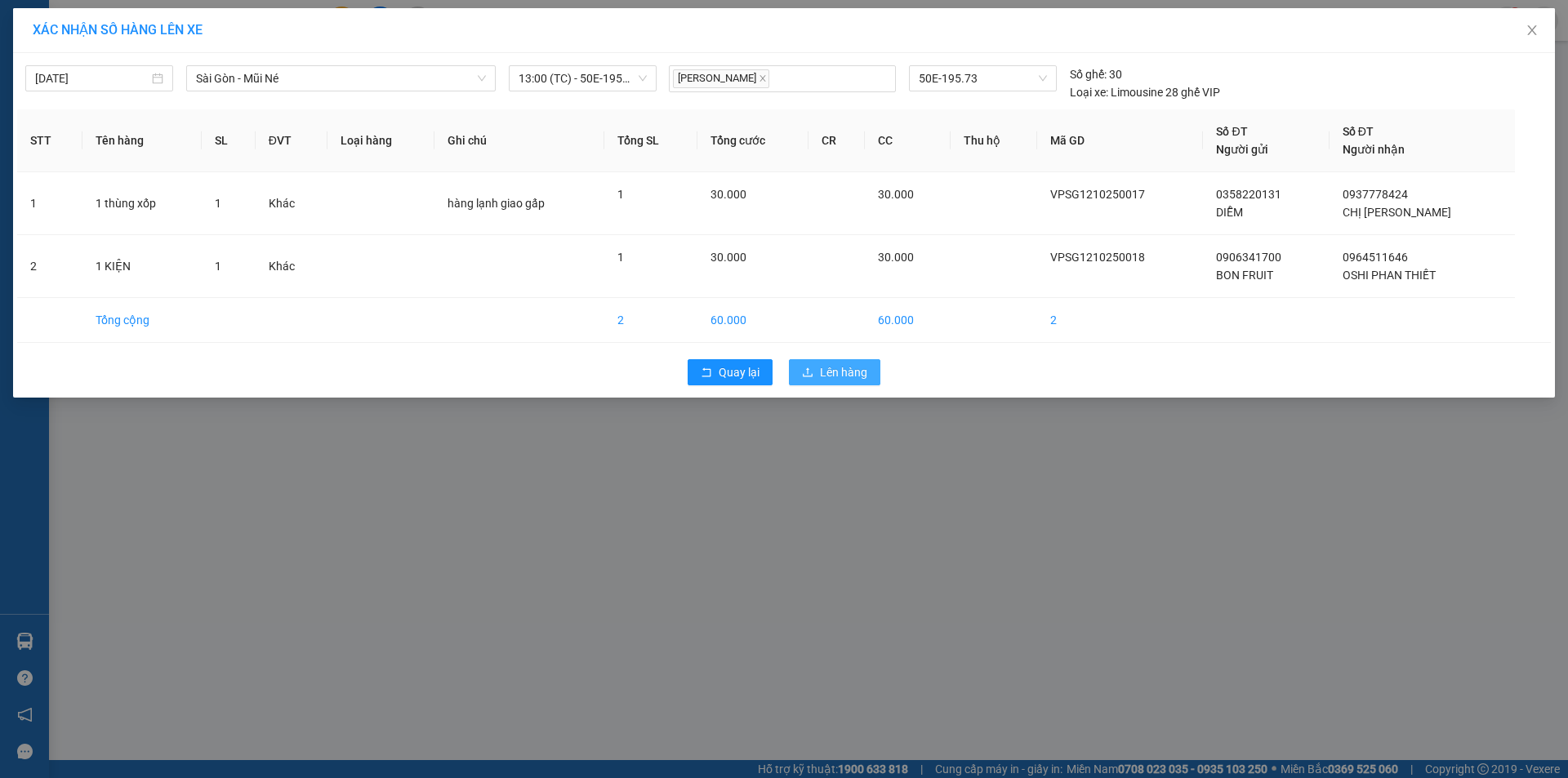
click at [812, 369] on icon "upload" at bounding box center [808, 372] width 12 height 12
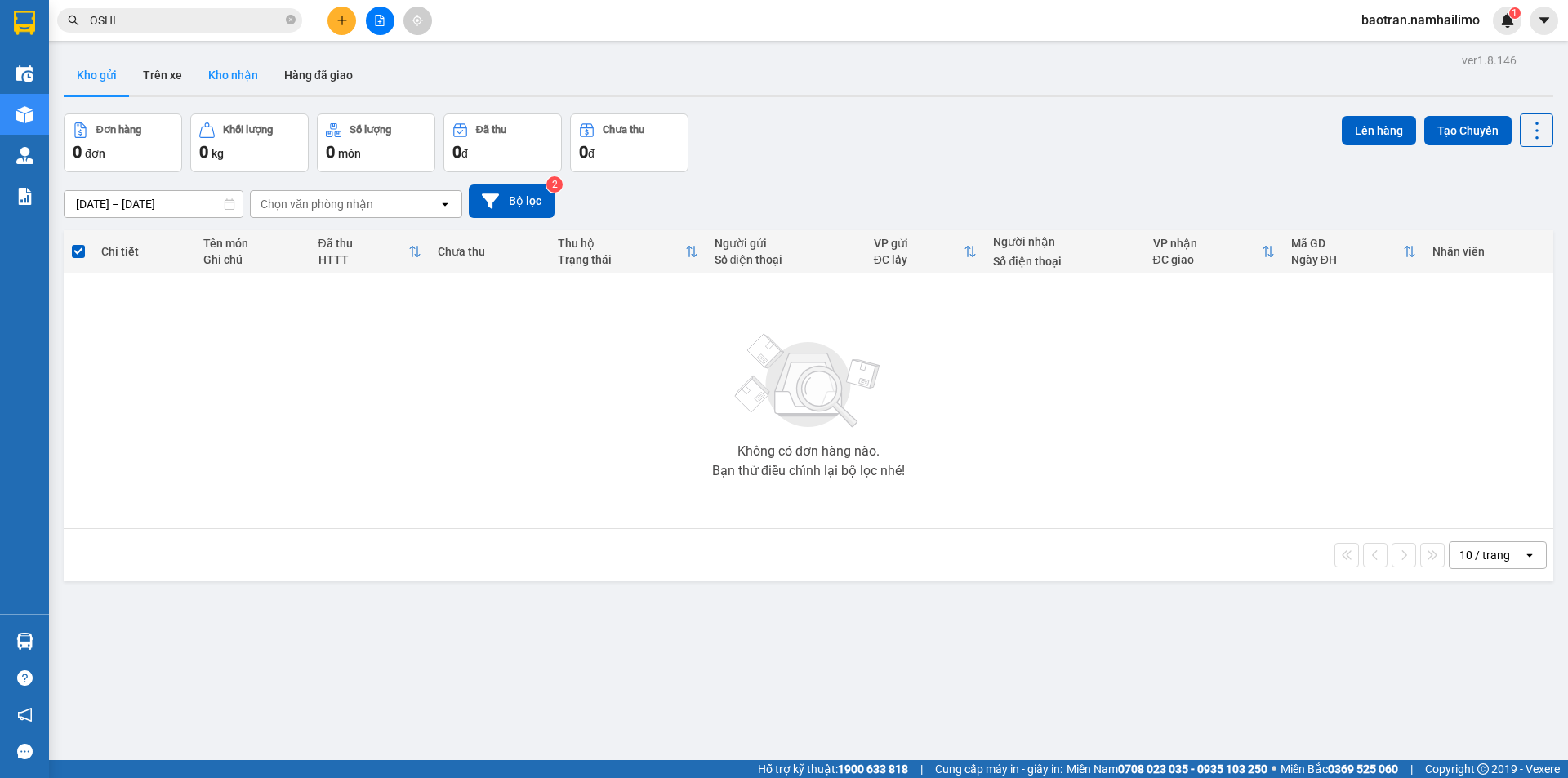
click at [249, 85] on button "Kho nhận" at bounding box center [233, 75] width 76 height 40
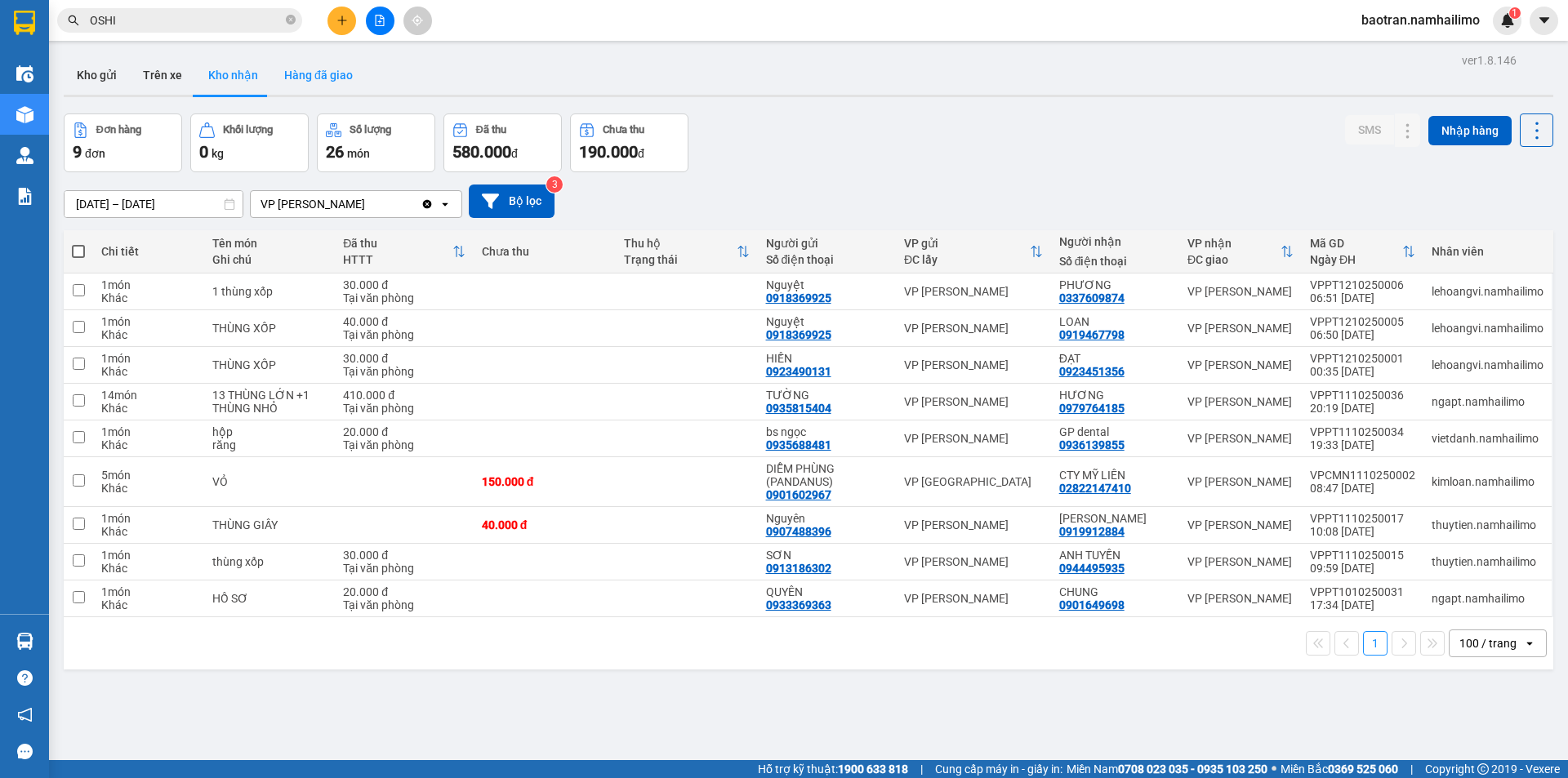
click at [312, 70] on button "Hàng đã giao" at bounding box center [319, 75] width 95 height 40
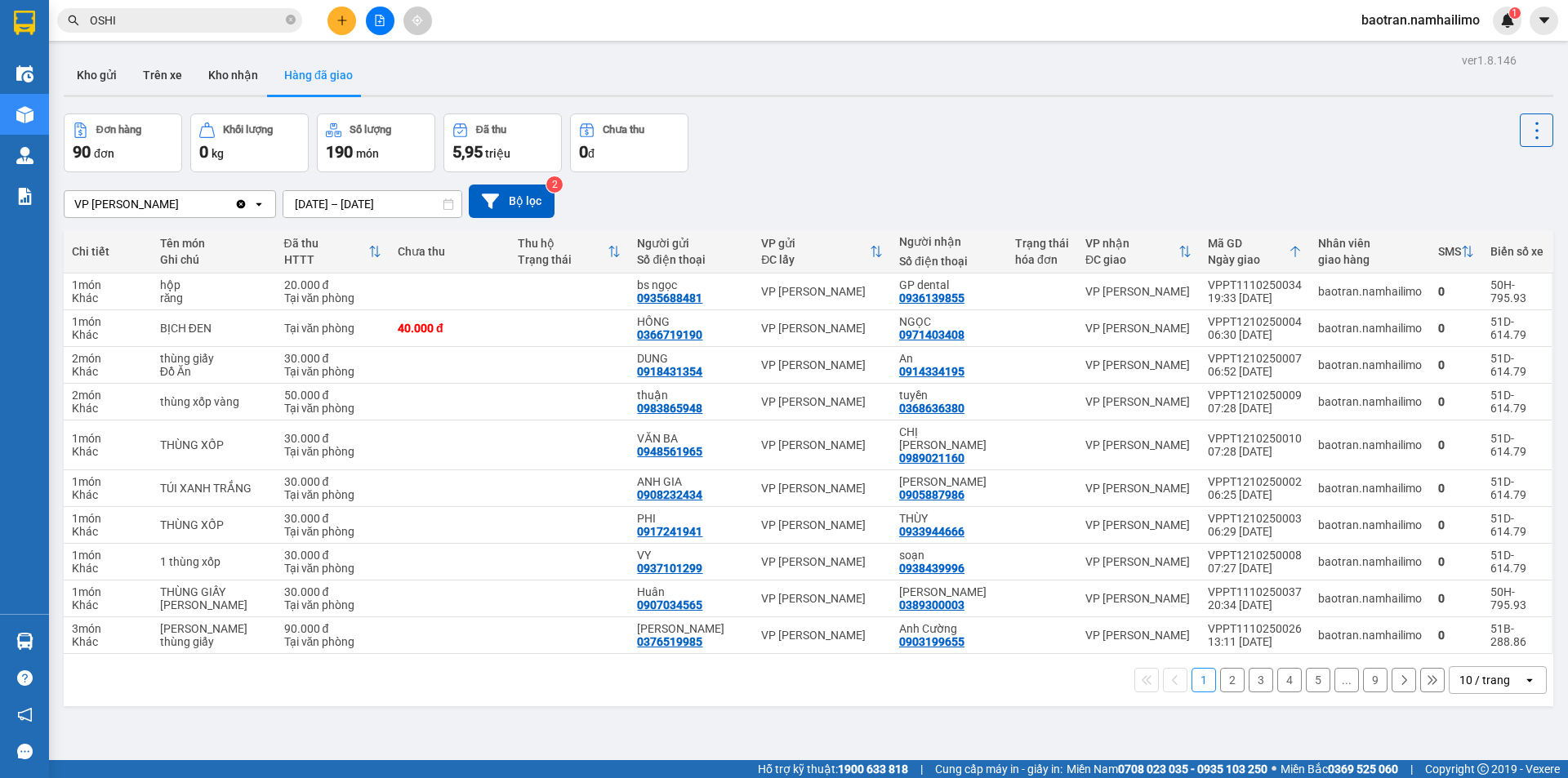
click at [329, 21] on button at bounding box center [342, 21] width 29 height 29
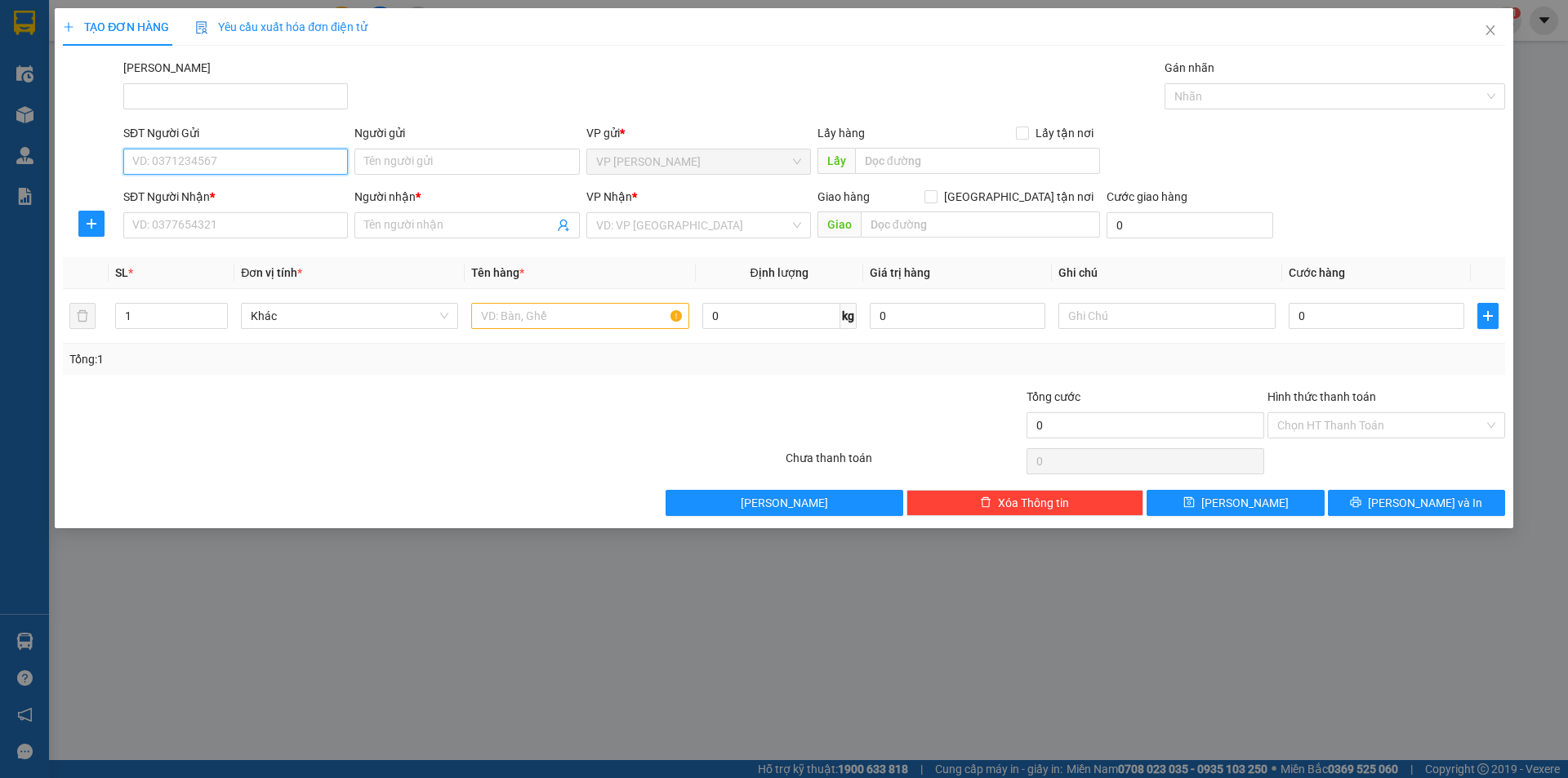
click at [210, 157] on input "SĐT Người Gửi" at bounding box center [236, 161] width 225 height 26
click at [582, 306] on input "text" at bounding box center [579, 316] width 217 height 26
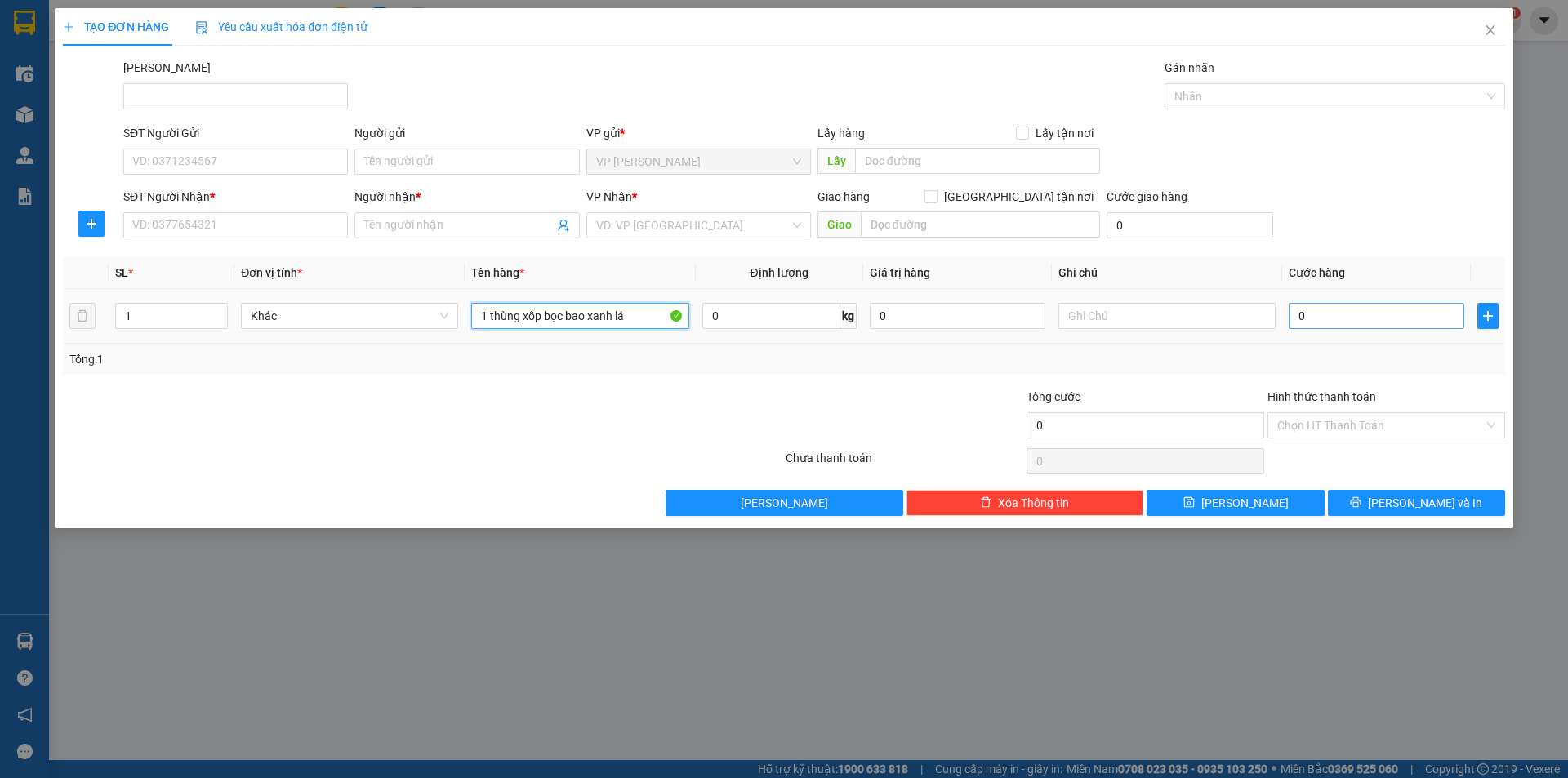
type input "1 thùng xốp bọc bao xanh lá"
click at [1333, 317] on input "0" at bounding box center [1376, 316] width 175 height 26
type input "6"
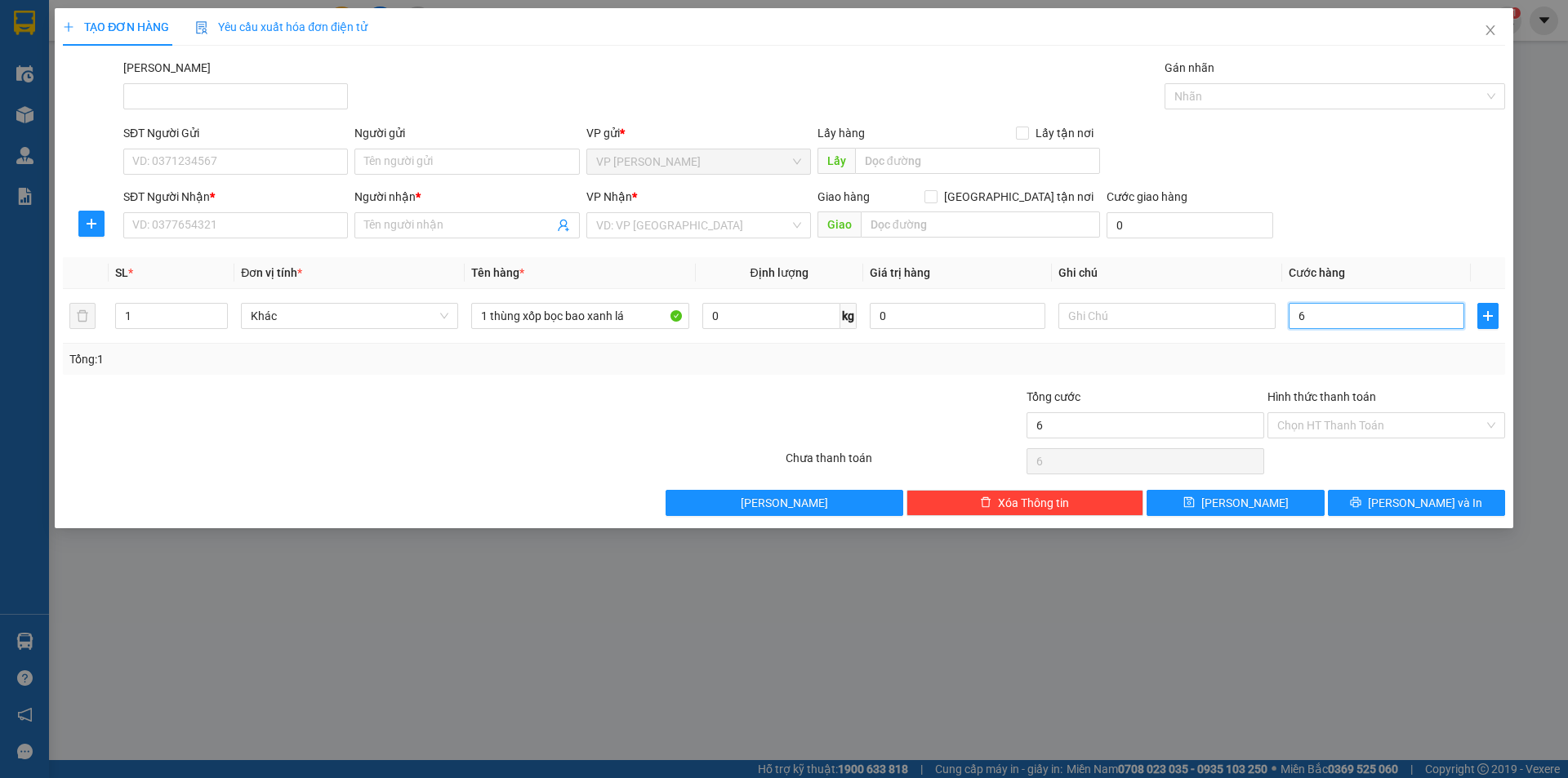
type input "60"
type input "600"
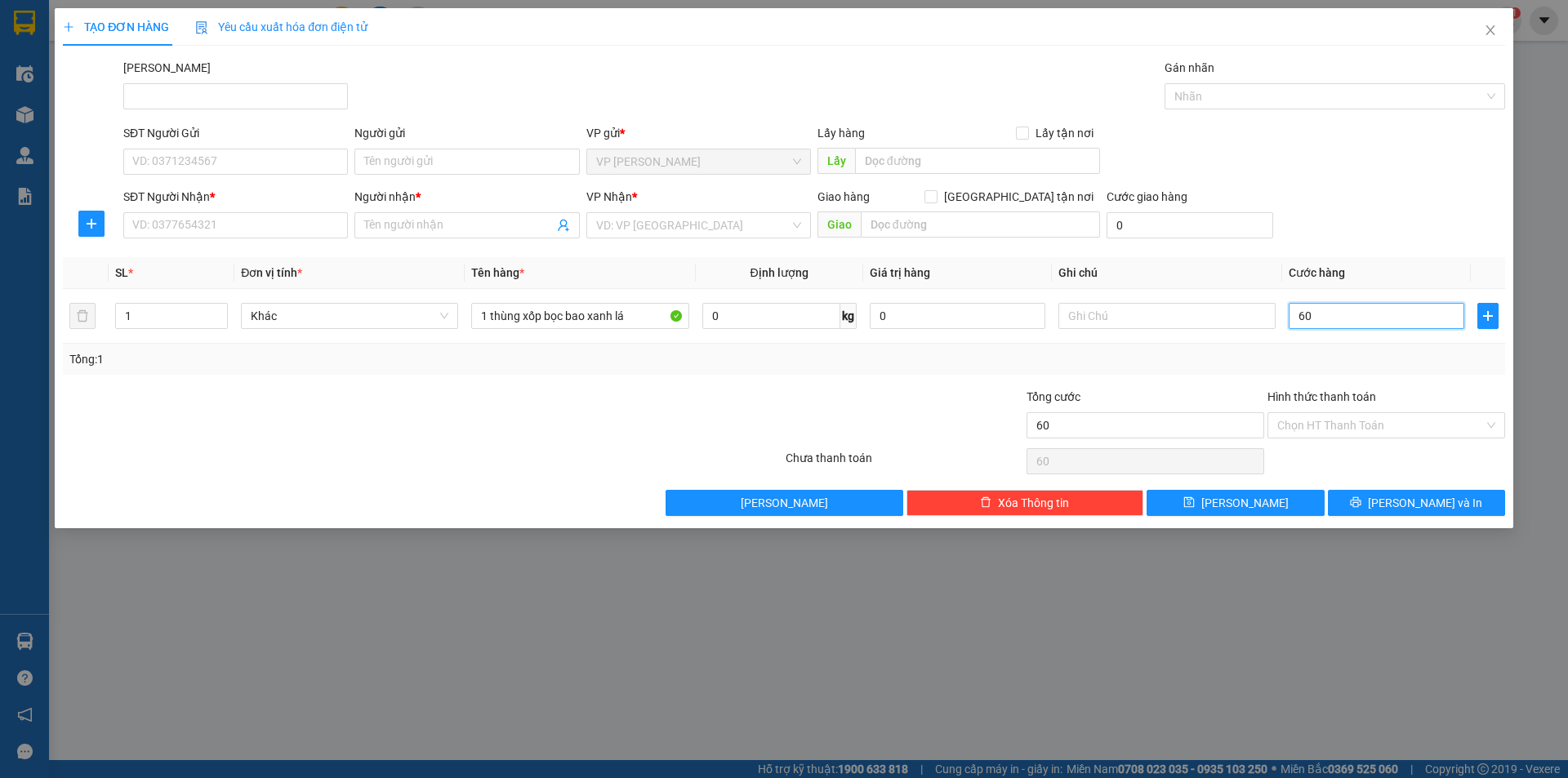
type input "600"
type input "6.000"
type input "60.000"
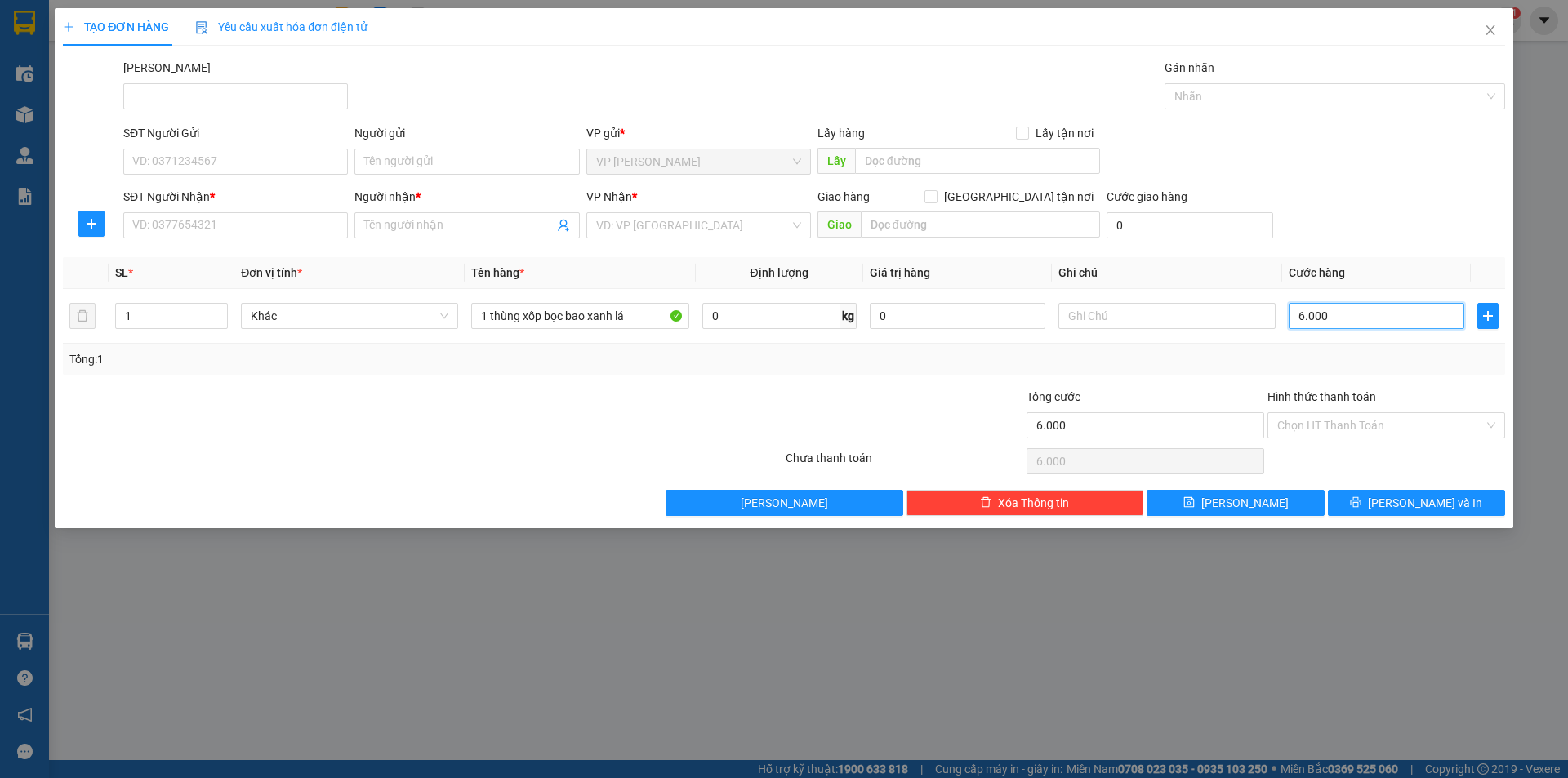
type input "60.000"
click at [257, 160] on input "SĐT Người Gửi" at bounding box center [236, 161] width 225 height 26
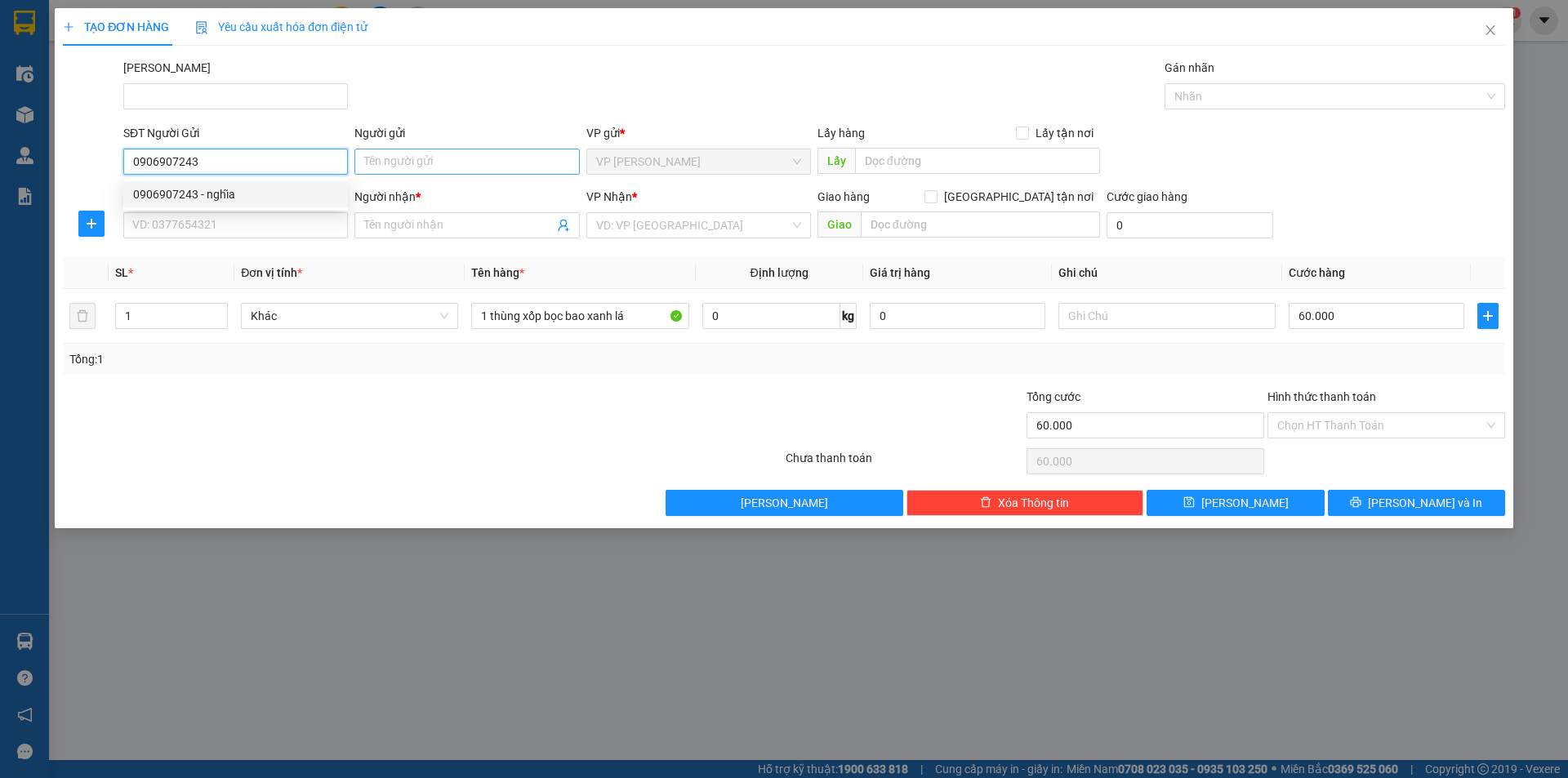
type input "0906907243"
click at [471, 164] on input "Người gửi" at bounding box center [466, 161] width 225 height 26
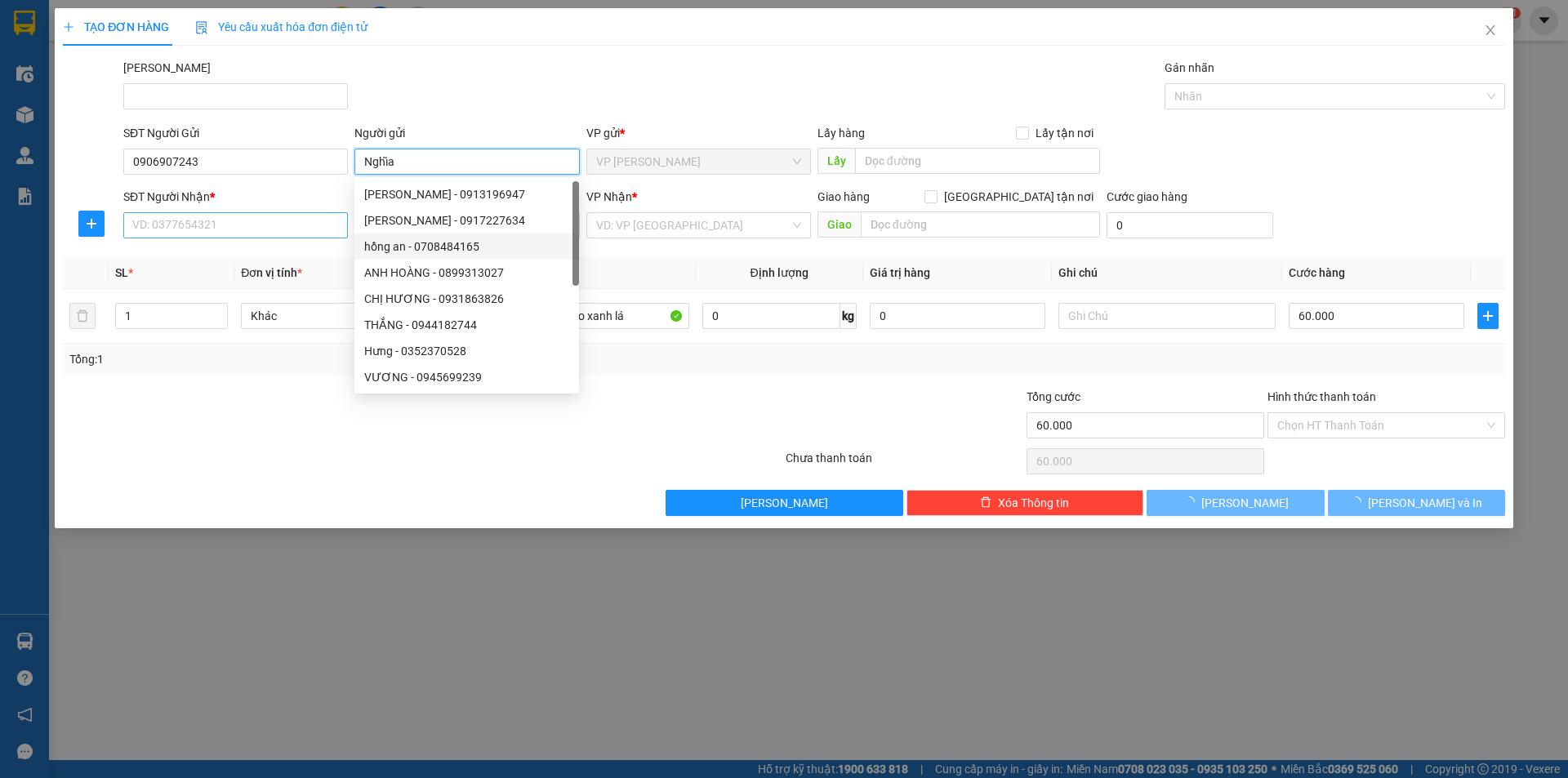
type input "Nghĩa"
click at [226, 232] on input "SĐT Người Nhận *" at bounding box center [236, 226] width 225 height 26
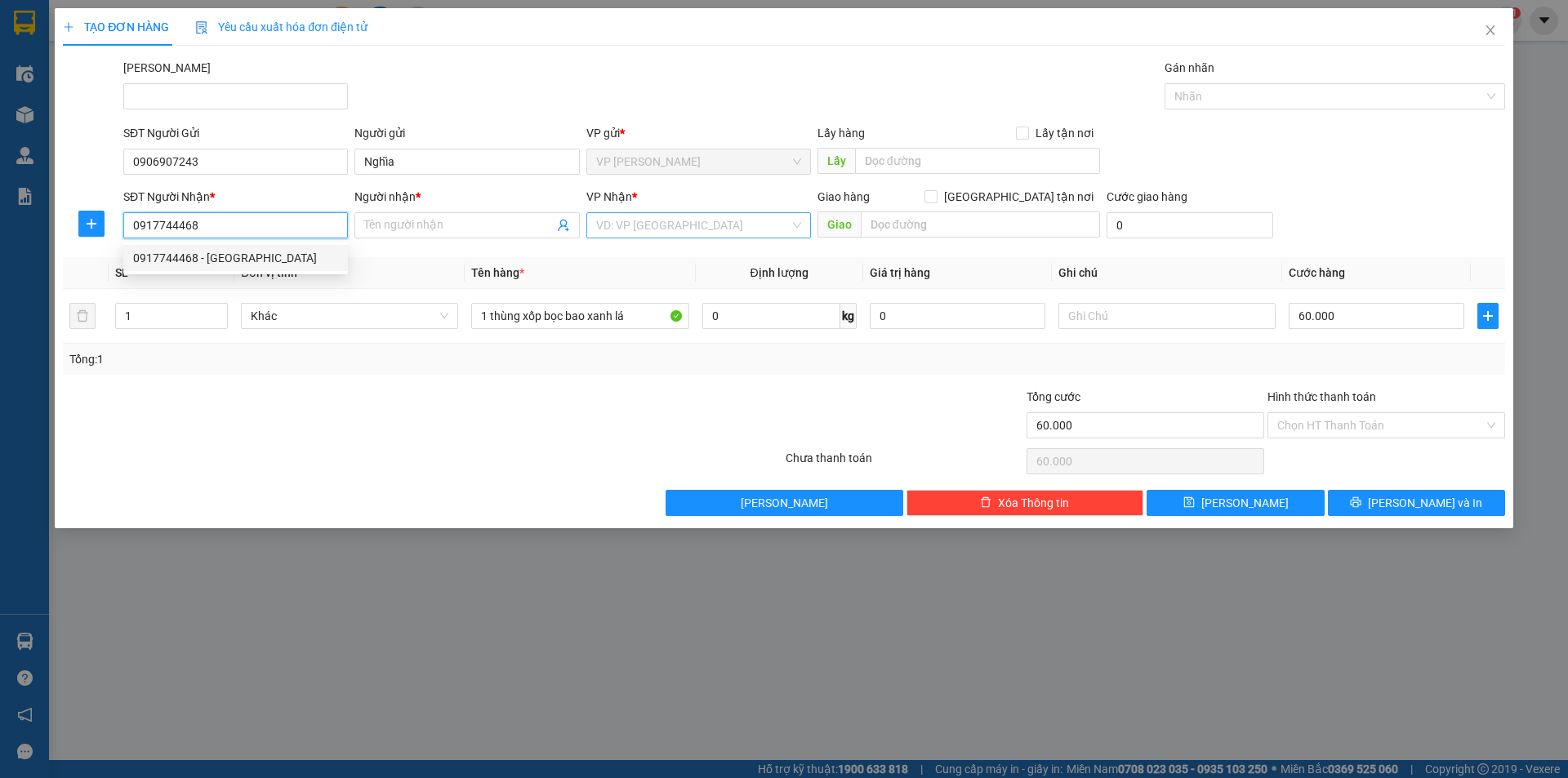
type input "0917744468"
click at [661, 232] on input "search" at bounding box center [693, 225] width 194 height 25
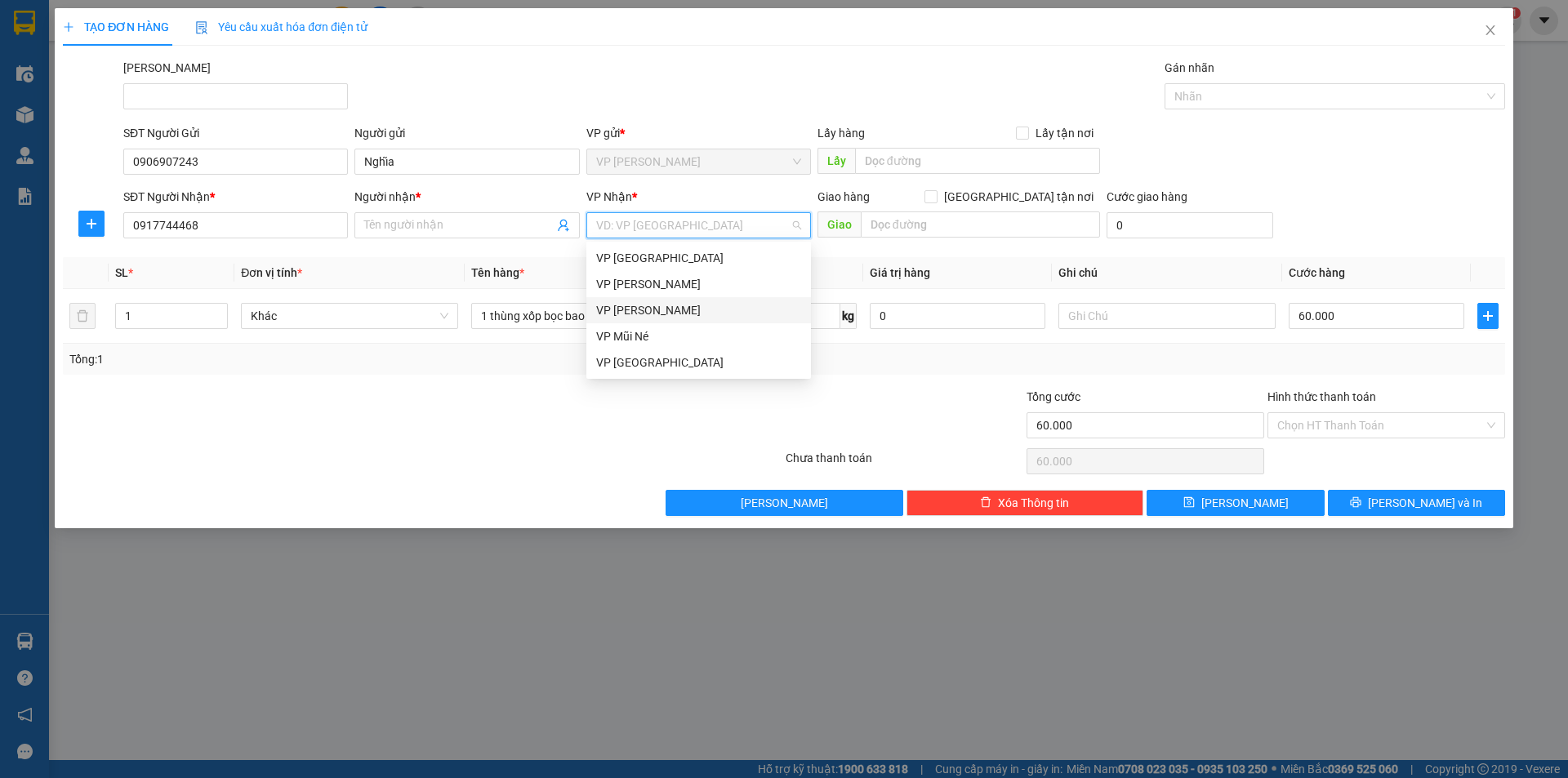
click at [678, 307] on div "VP Phan Thiết" at bounding box center [698, 310] width 205 height 18
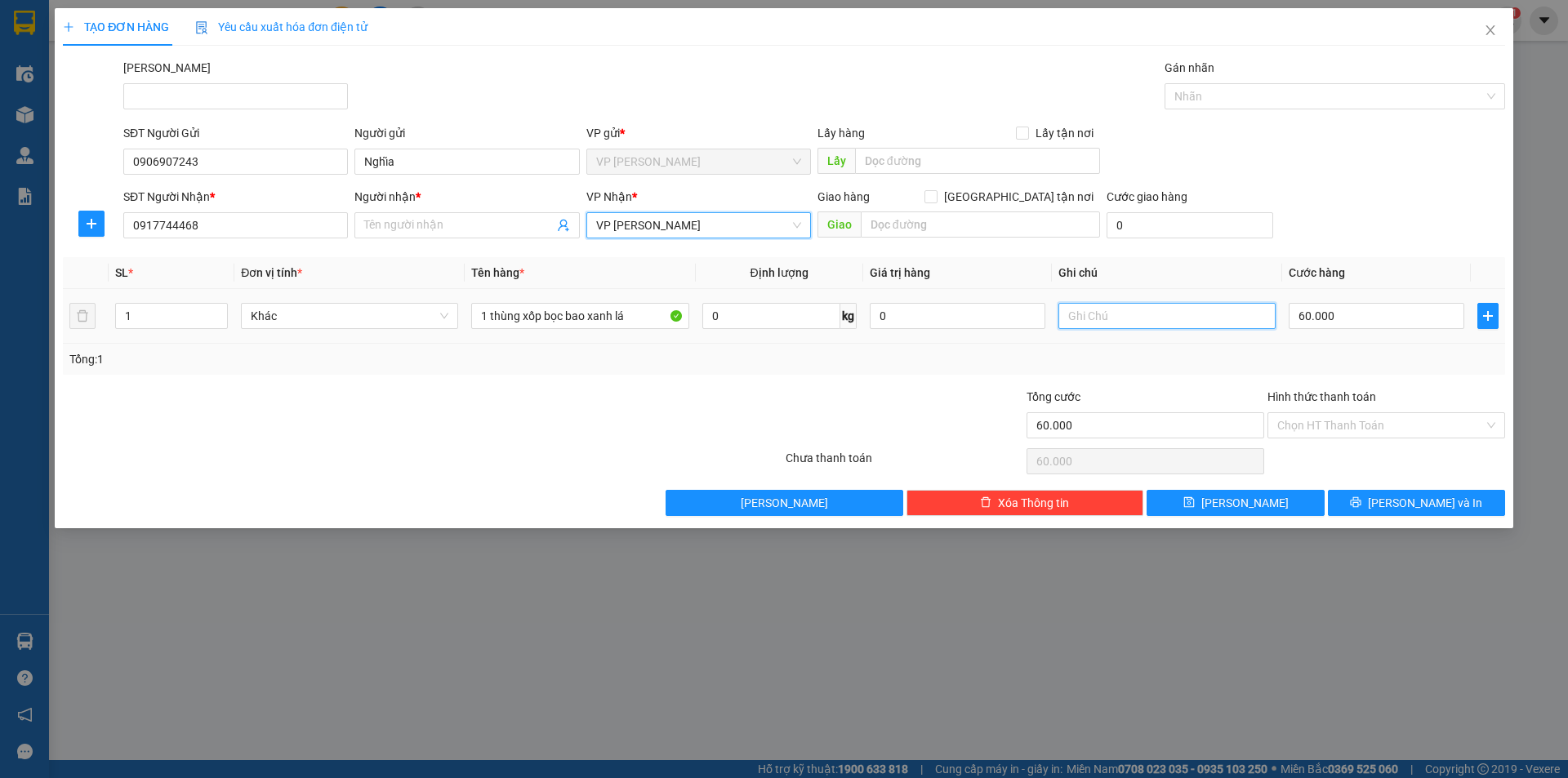
click at [1197, 322] on input "text" at bounding box center [1166, 316] width 217 height 26
type input "HÀNG ĐÔNG LẠNH ĐẾN NƠI GỌI GẤP"
click at [1323, 306] on input "60.000" at bounding box center [1376, 316] width 175 height 26
type input "5"
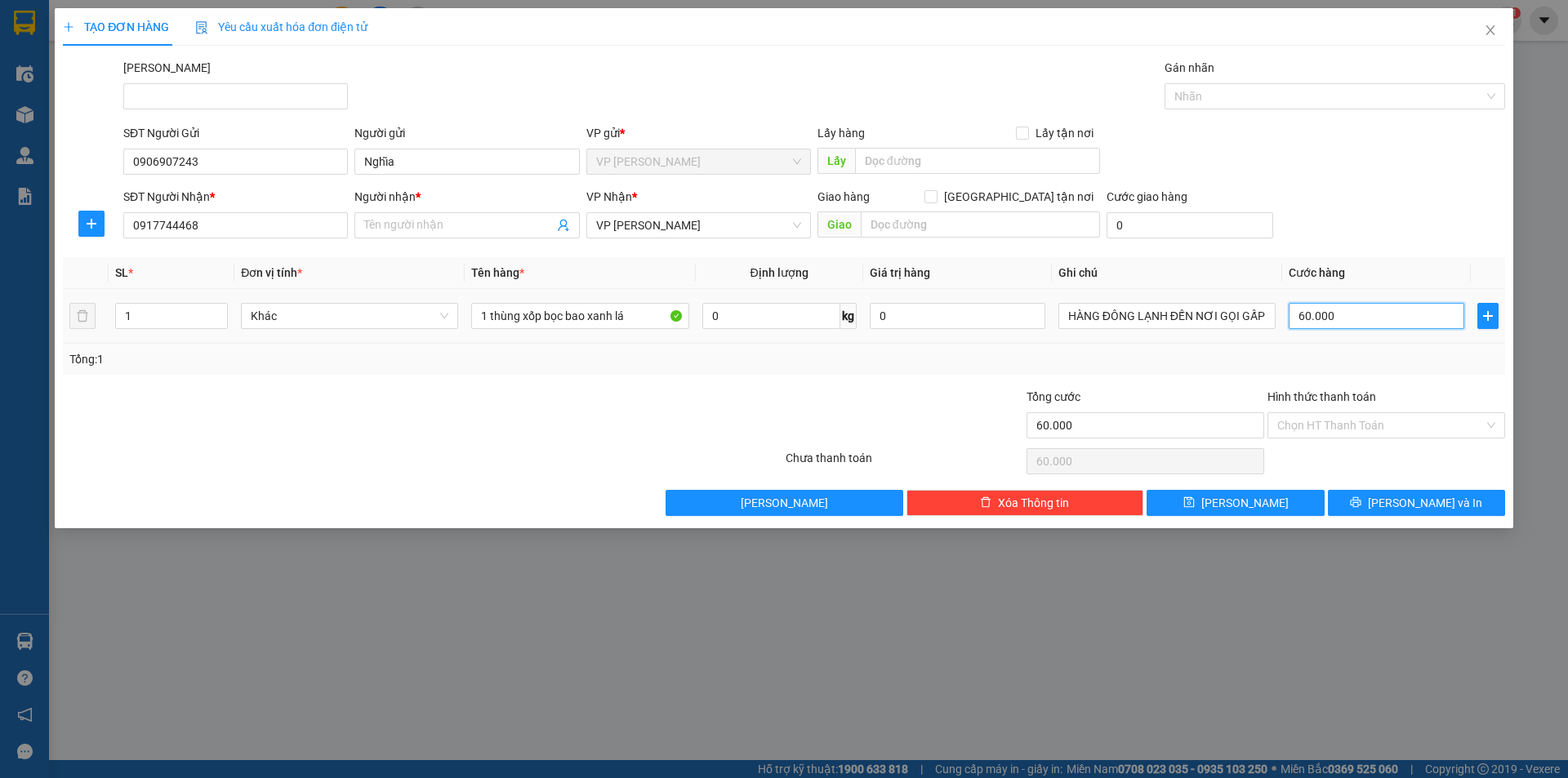
type input "5"
type input "50"
type input "500"
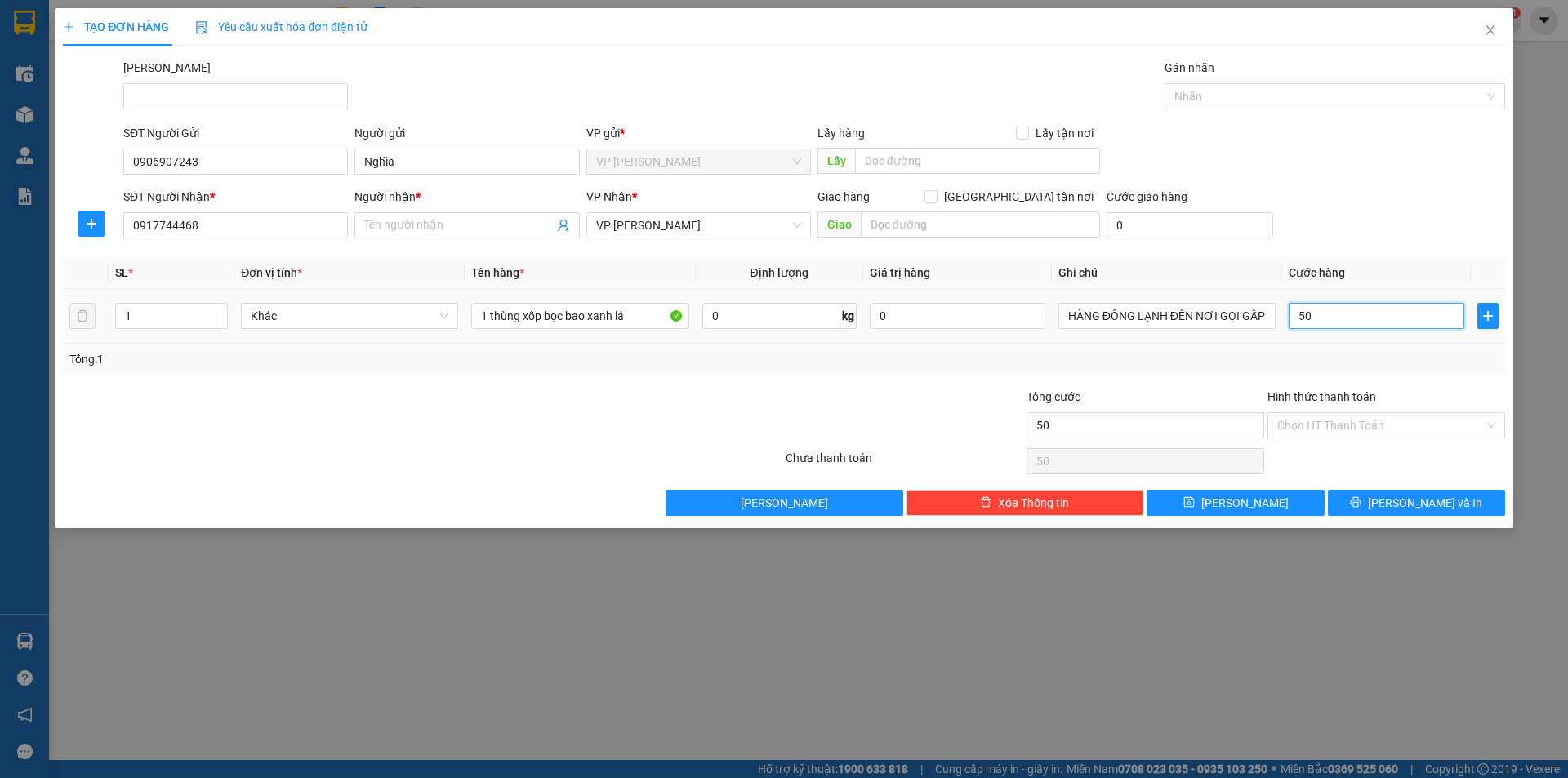
type input "500"
type input "5.000"
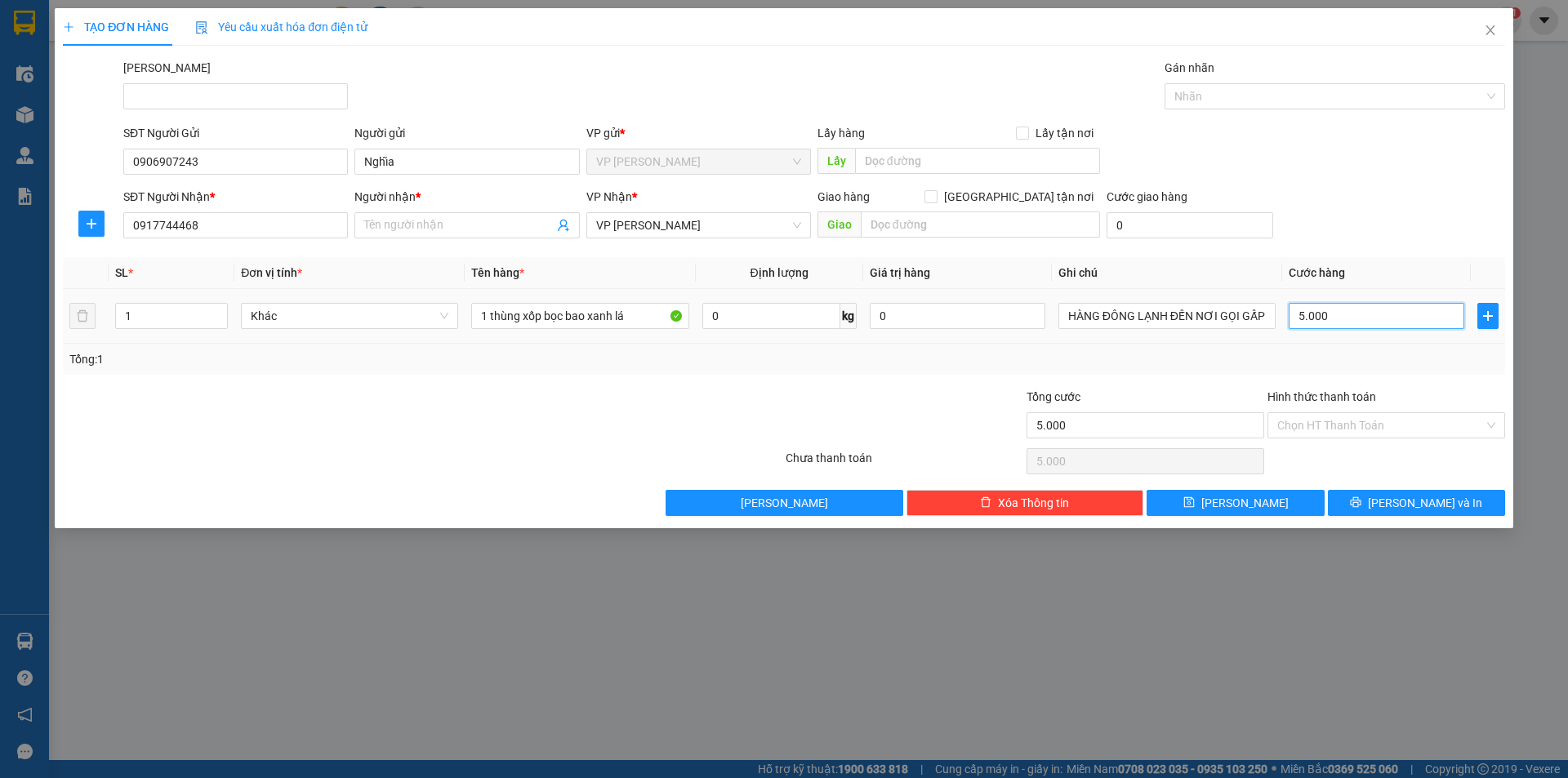
type input "50.000"
type input "5.000"
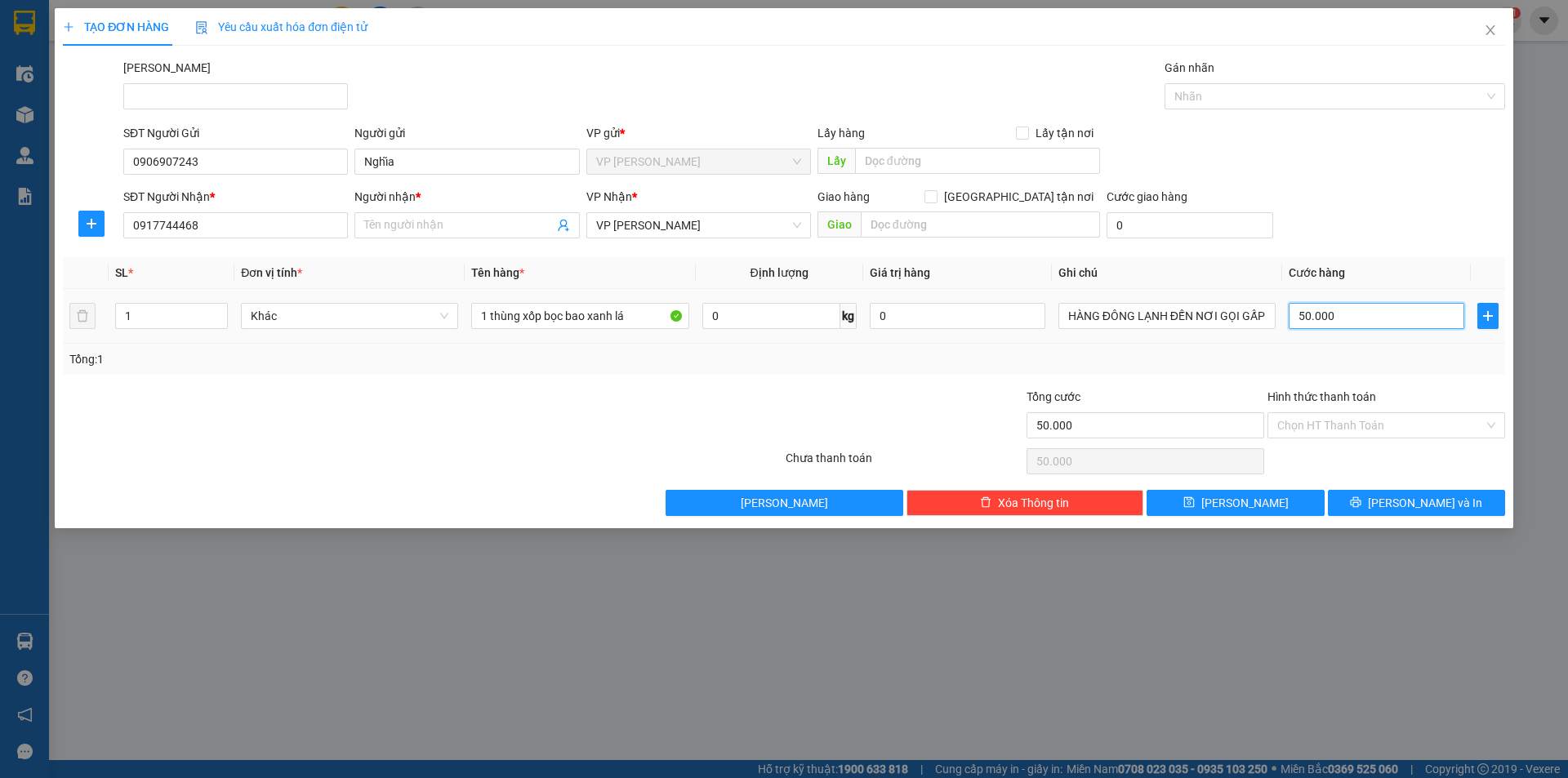
type input "5.000"
type input "500"
type input "50"
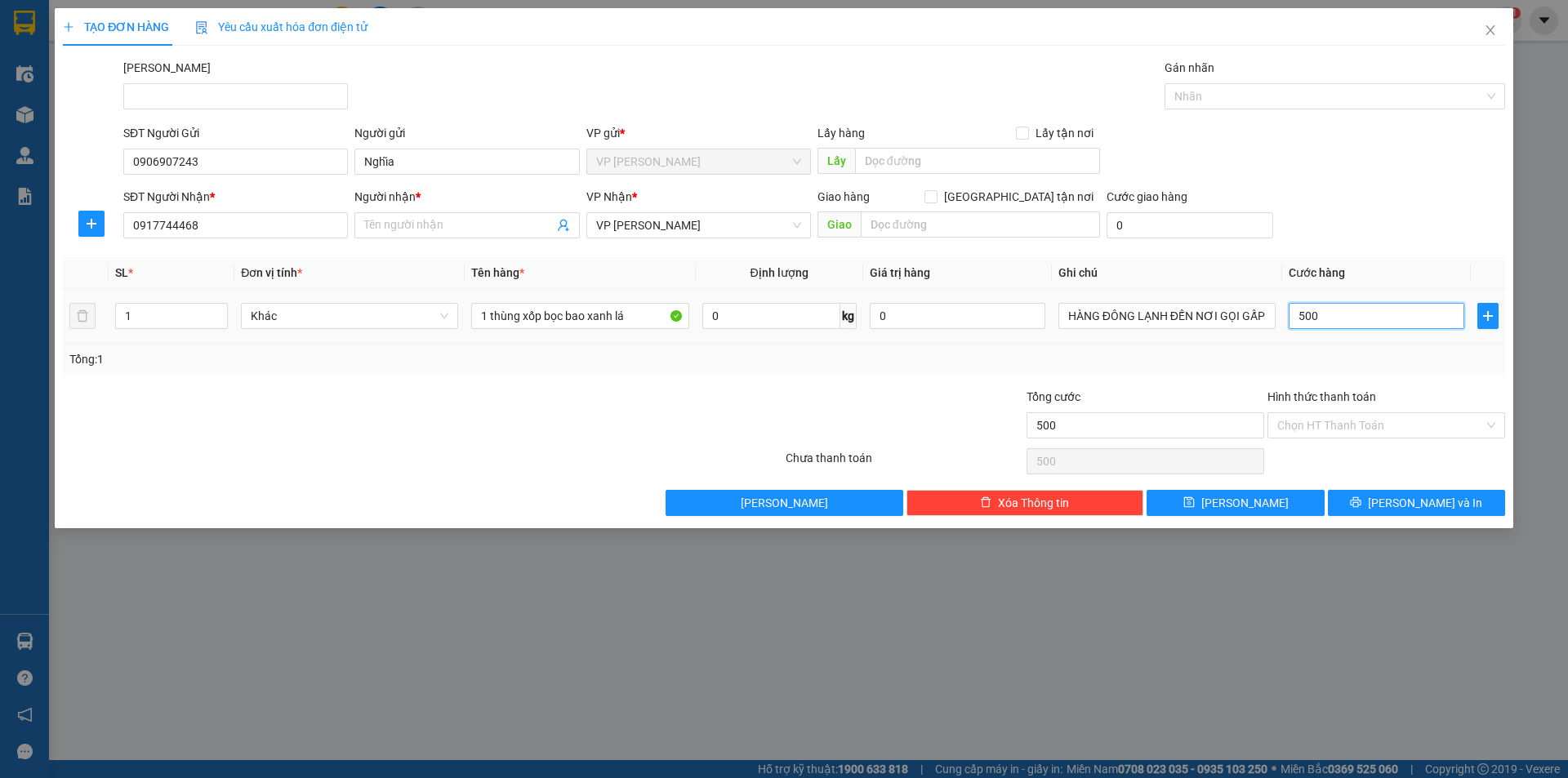
type input "50"
type input "5"
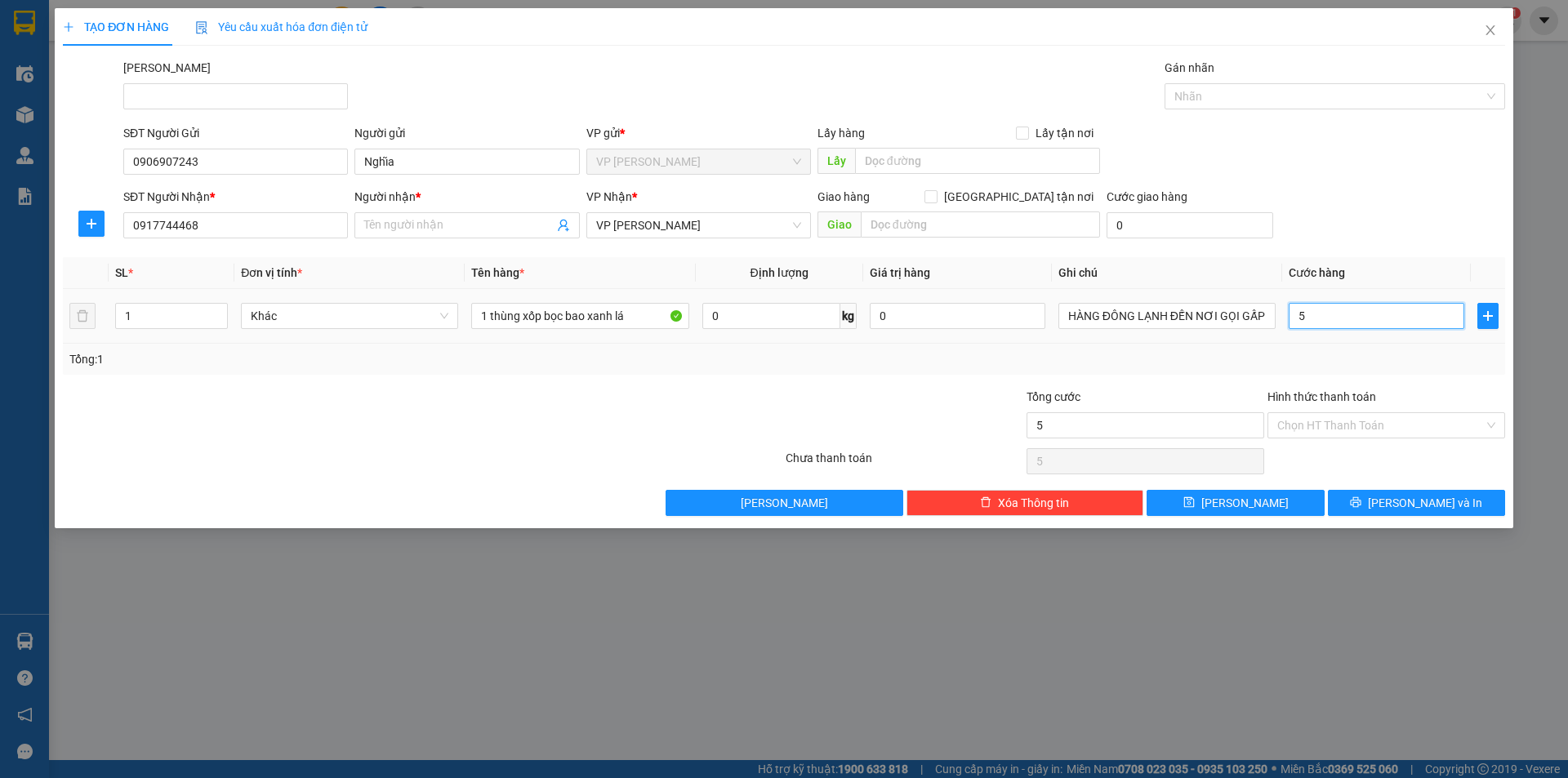
type input "0"
type input "06"
type input "6"
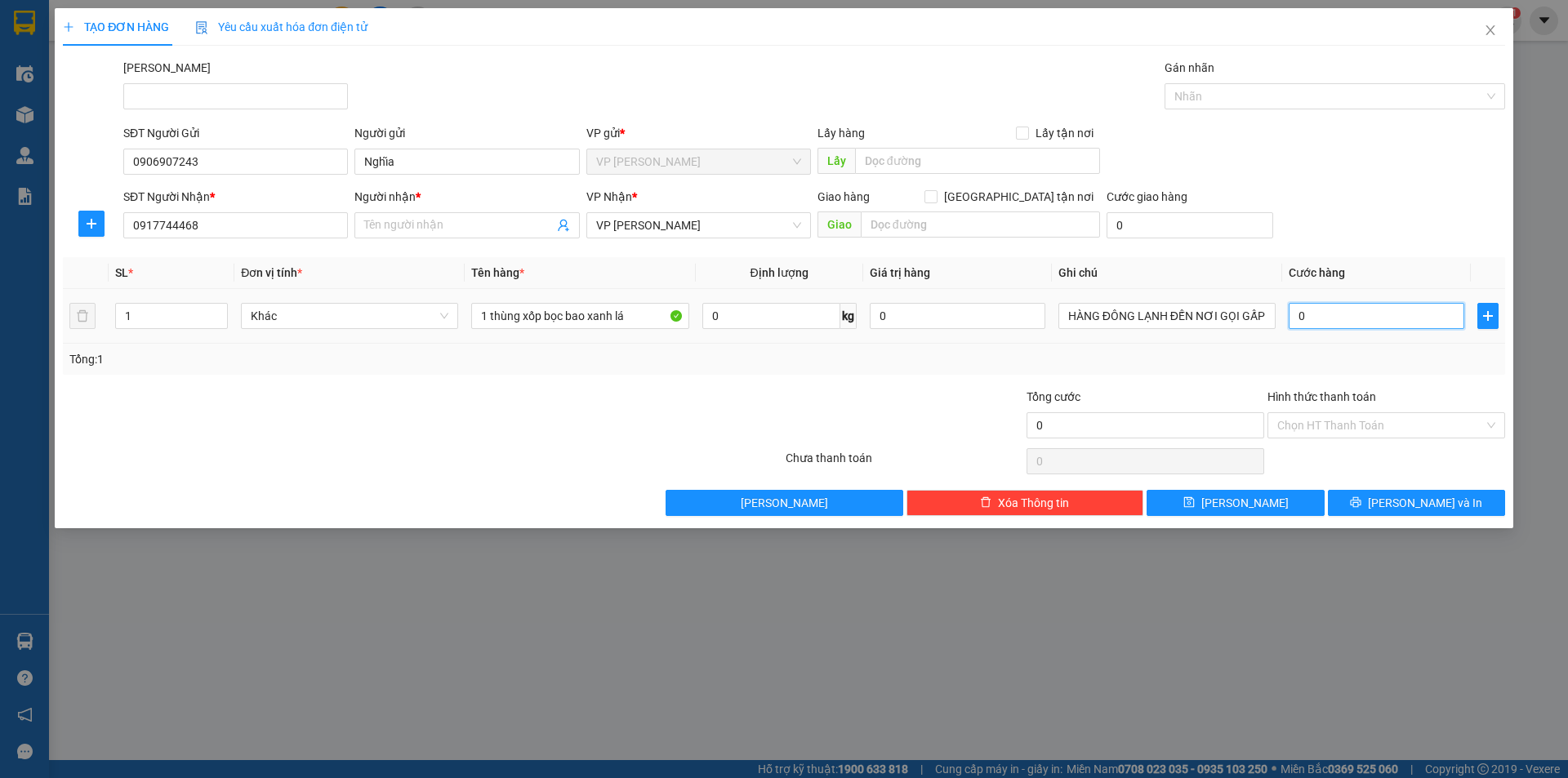
type input "6"
type input "060"
type input "60"
type input "0.600"
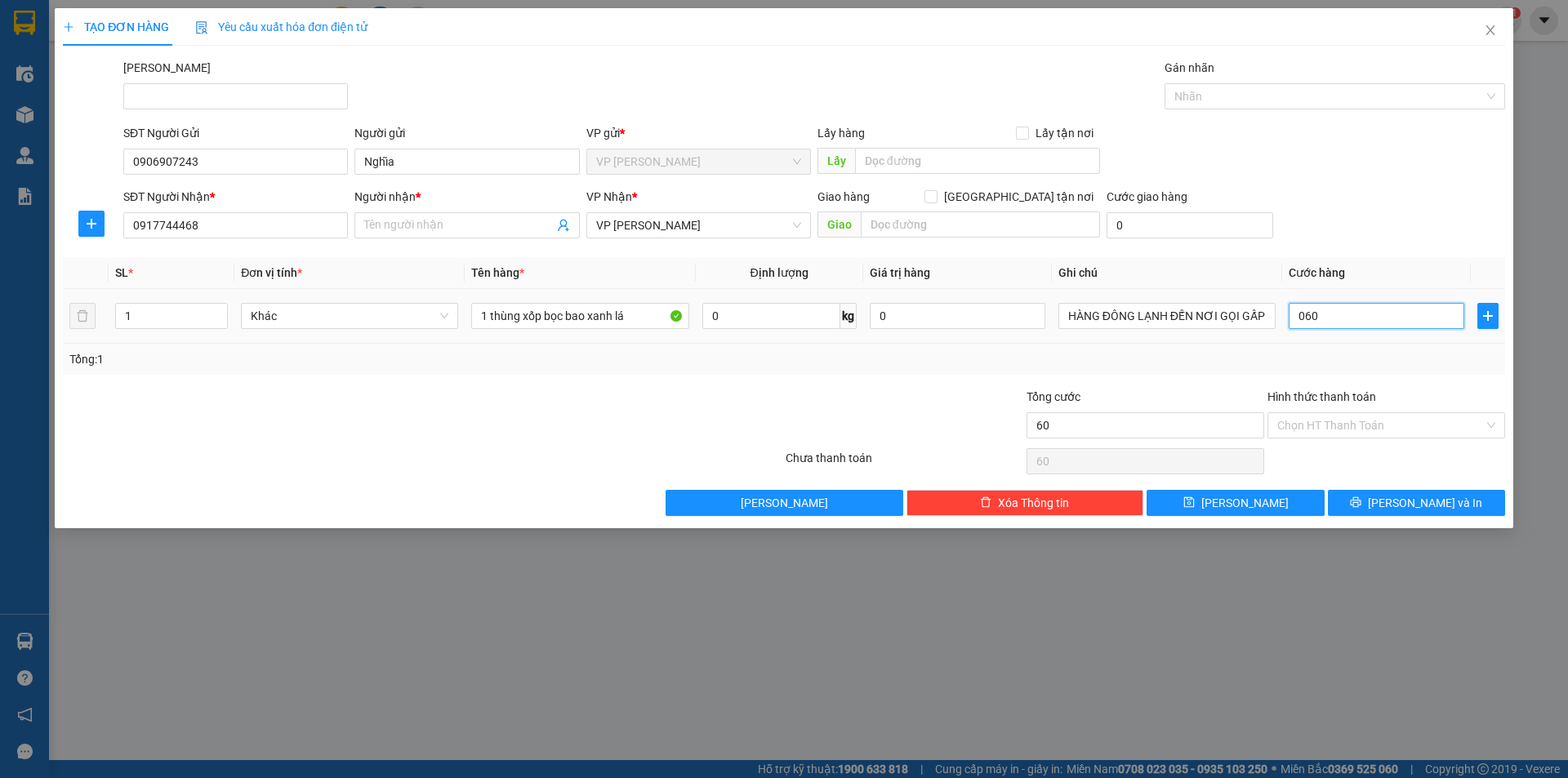
type input "600"
type input "06.000"
type input "6.000"
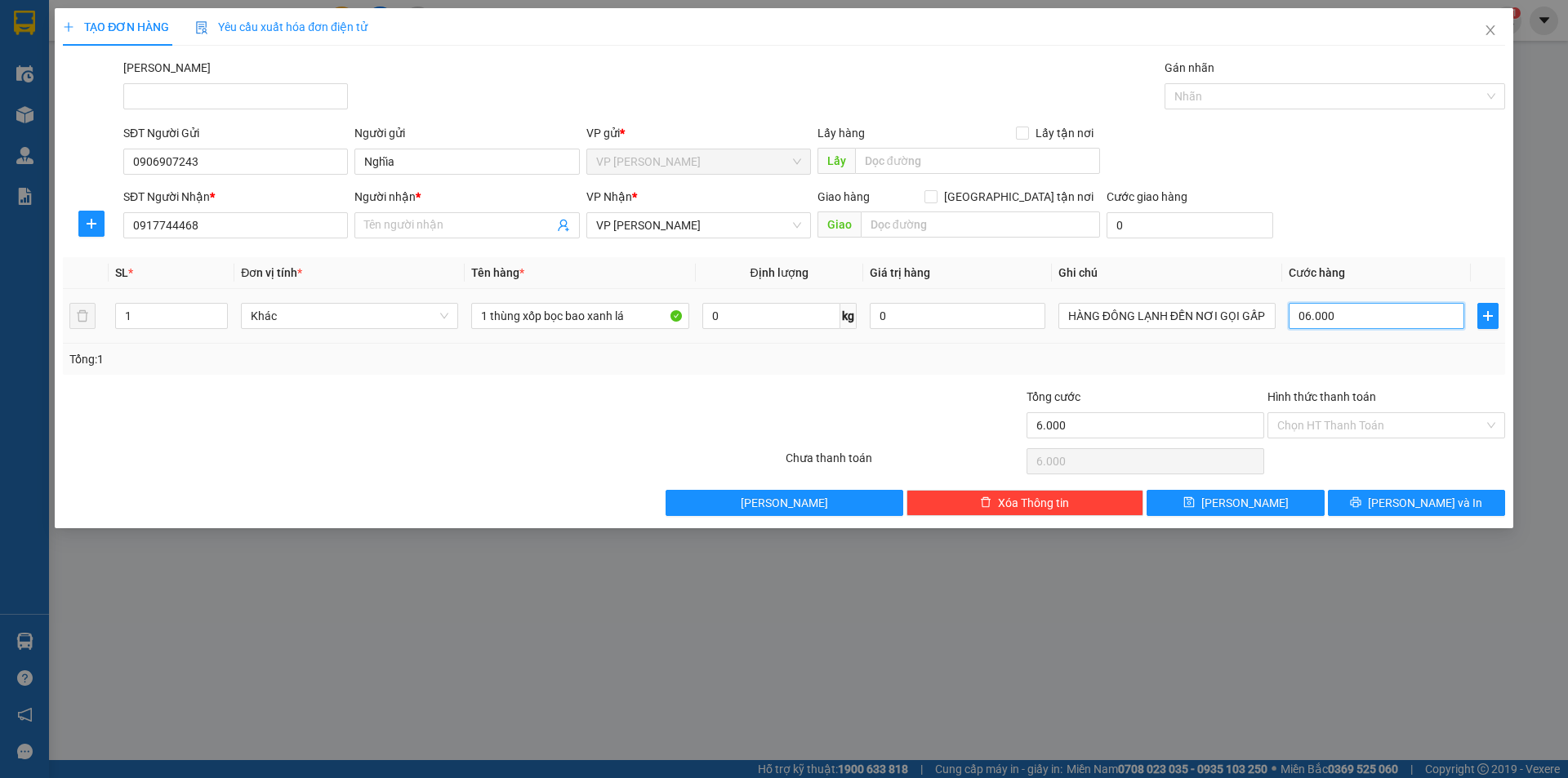
type input "060.000"
type input "60.000"
drag, startPoint x: 1346, startPoint y: 222, endPoint x: 1314, endPoint y: 227, distance: 32.4
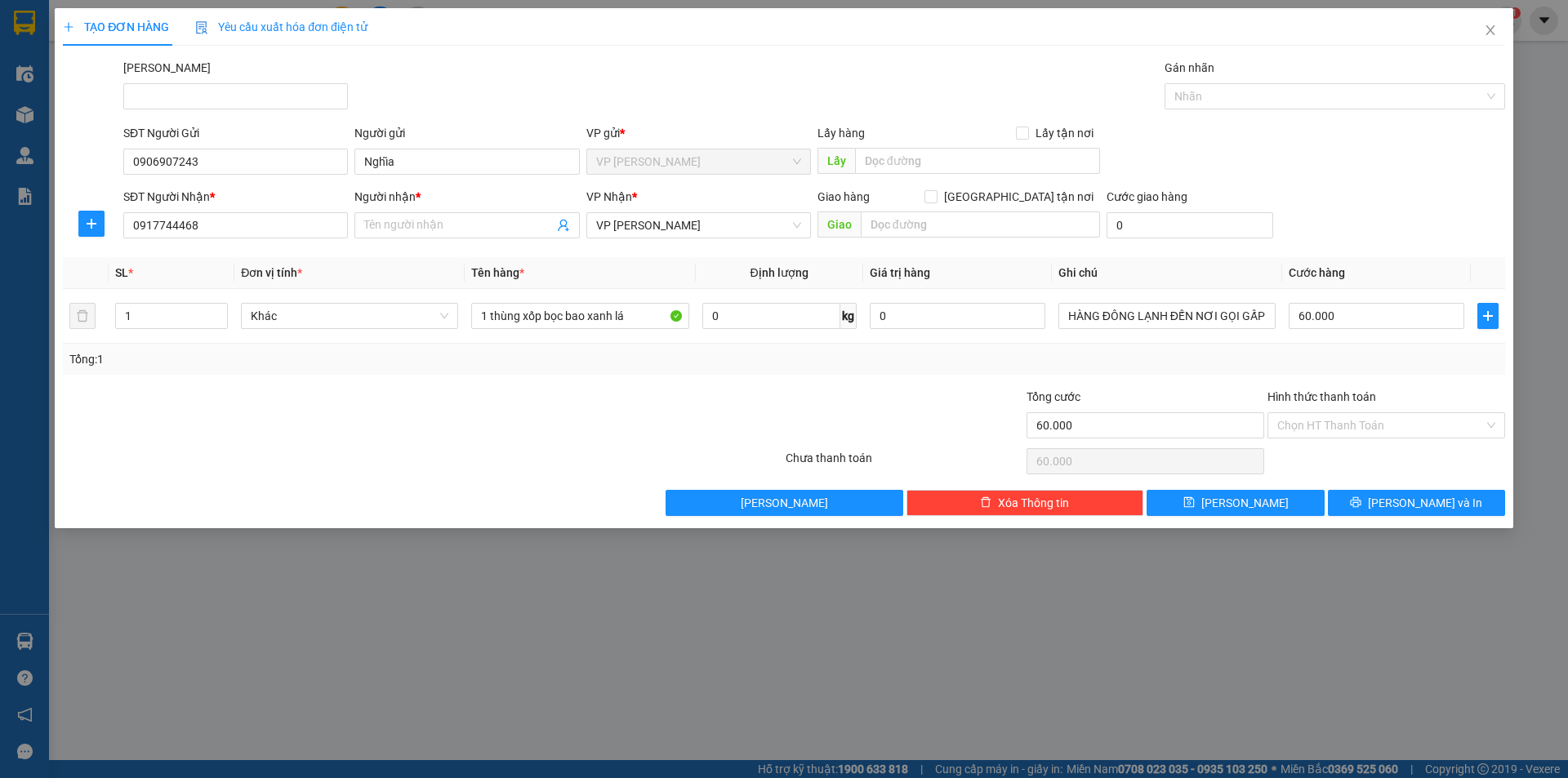
click at [1341, 222] on div "SĐT Người Nhận * 0917744468 Người nhận * Tên người nhận VP Nhận * VP Phan Thiết…" at bounding box center [814, 217] width 1389 height 57
click at [469, 238] on span at bounding box center [466, 226] width 225 height 26
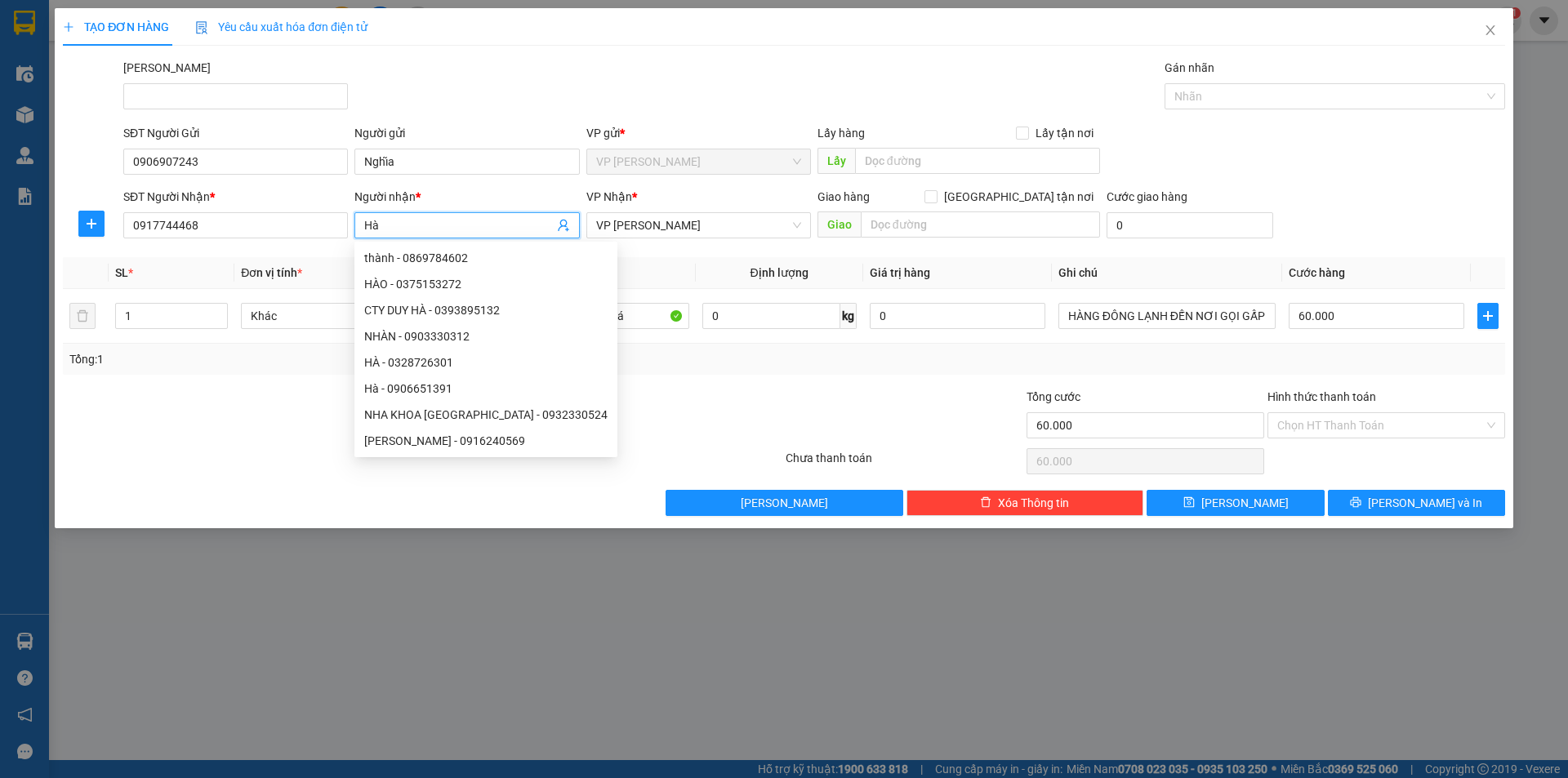
type input "Hà"
click at [1397, 446] on div "Chọn HT Thanh Toán" at bounding box center [1386, 461] width 241 height 33
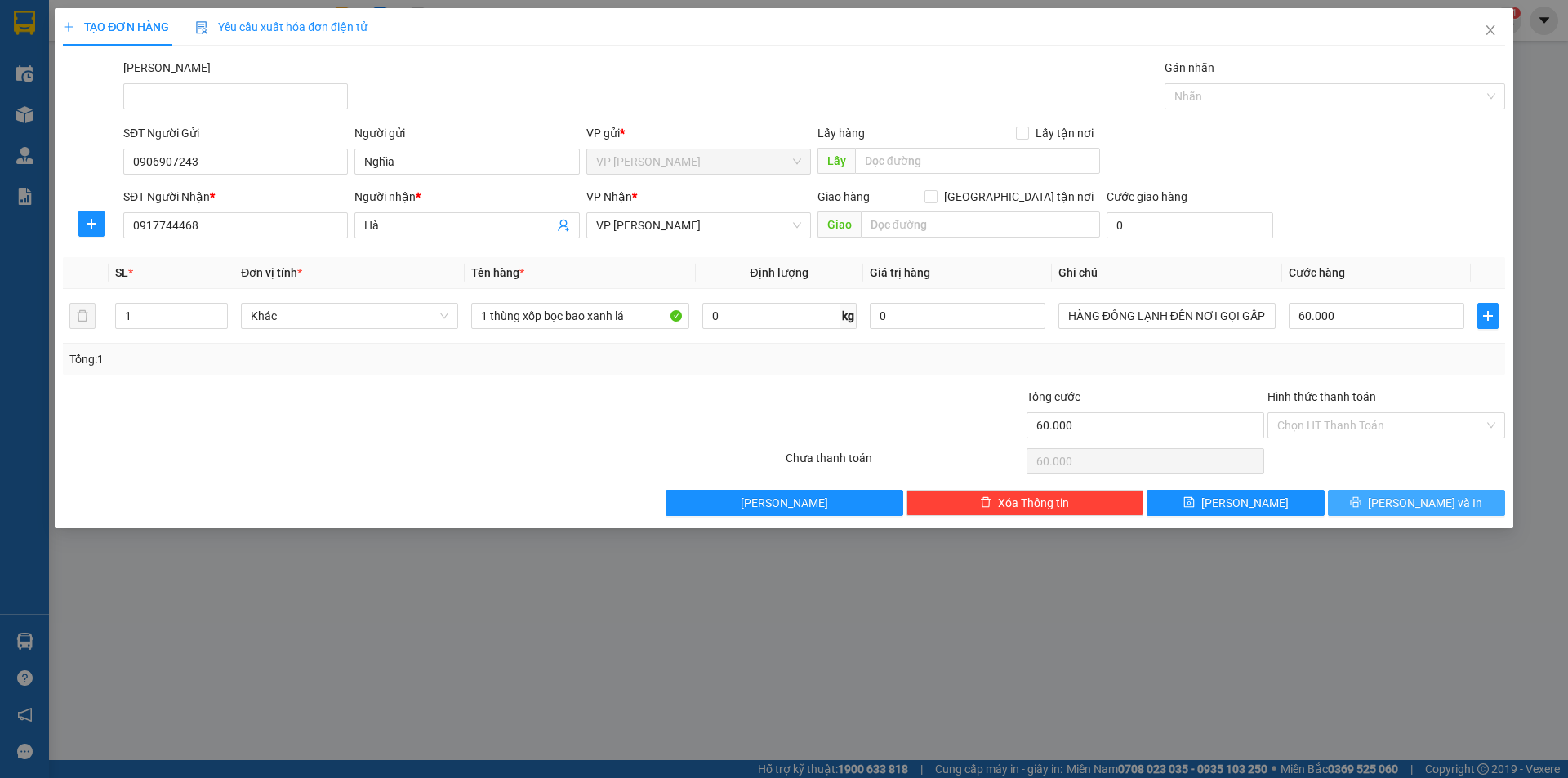
click at [1397, 497] on button "Lưu và In" at bounding box center [1416, 503] width 177 height 26
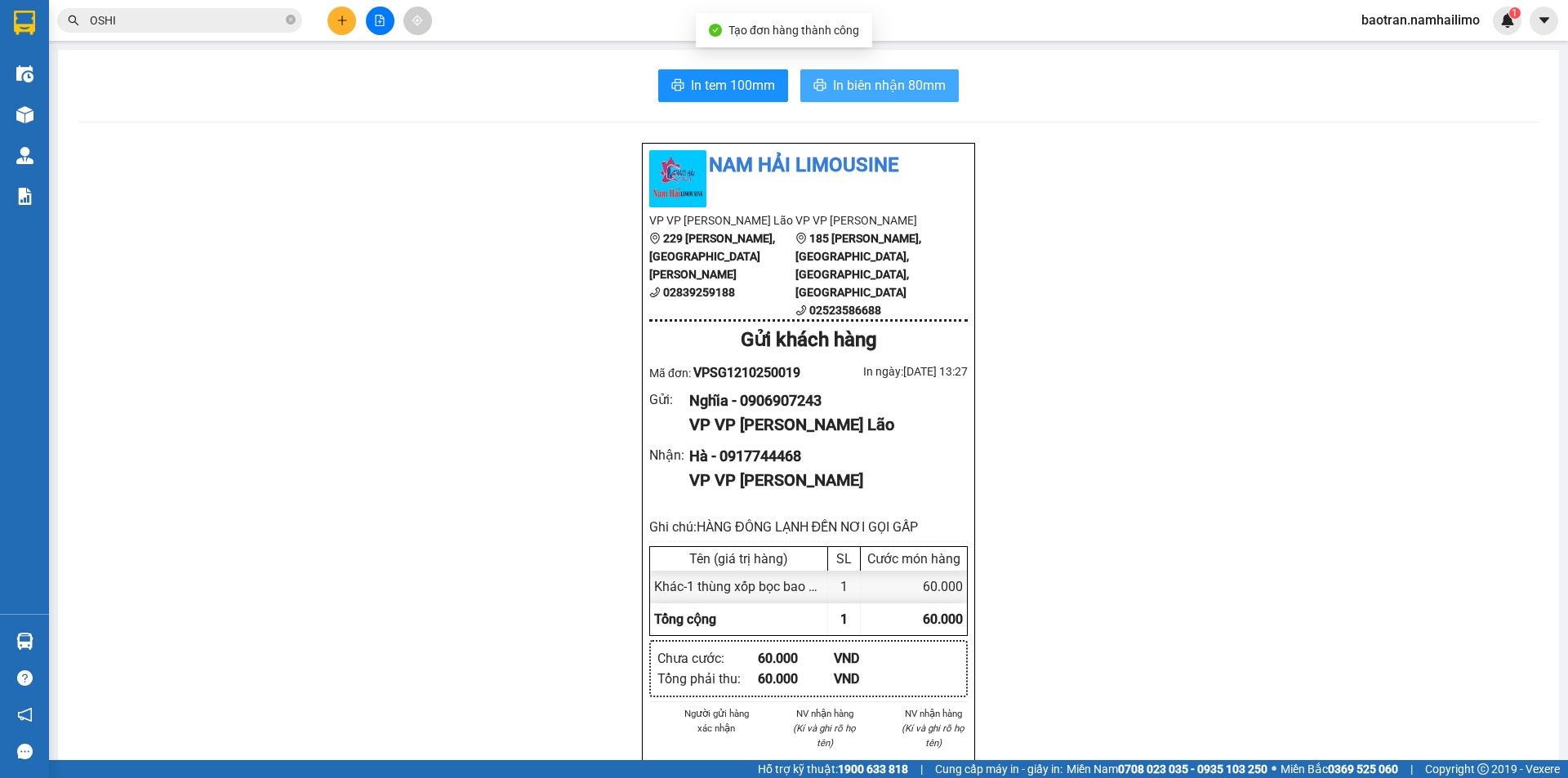
click at [907, 82] on span "In biên nhận 80mm" at bounding box center [890, 85] width 113 height 21
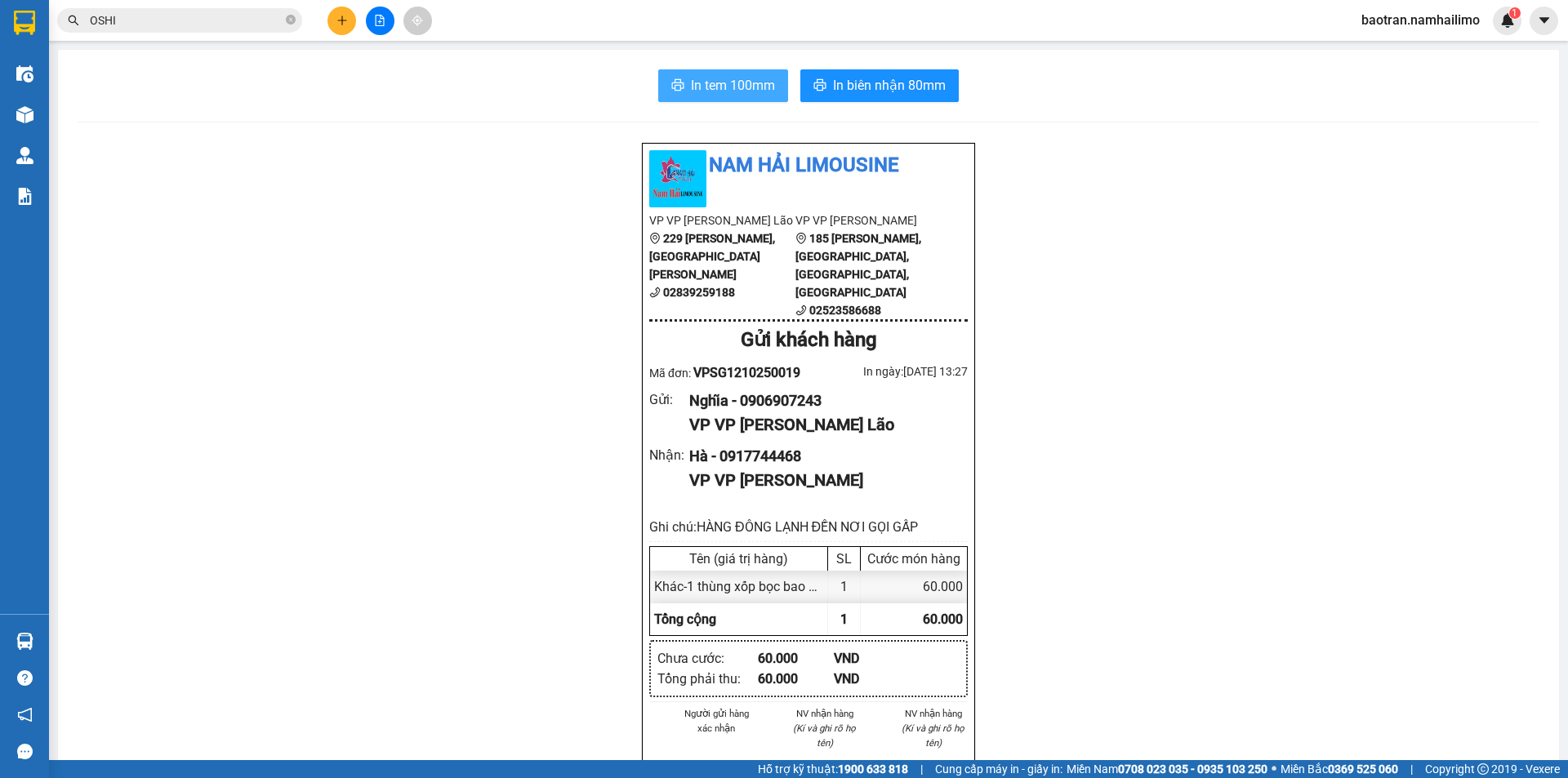
click at [693, 82] on span "In tem 100mm" at bounding box center [733, 85] width 84 height 21
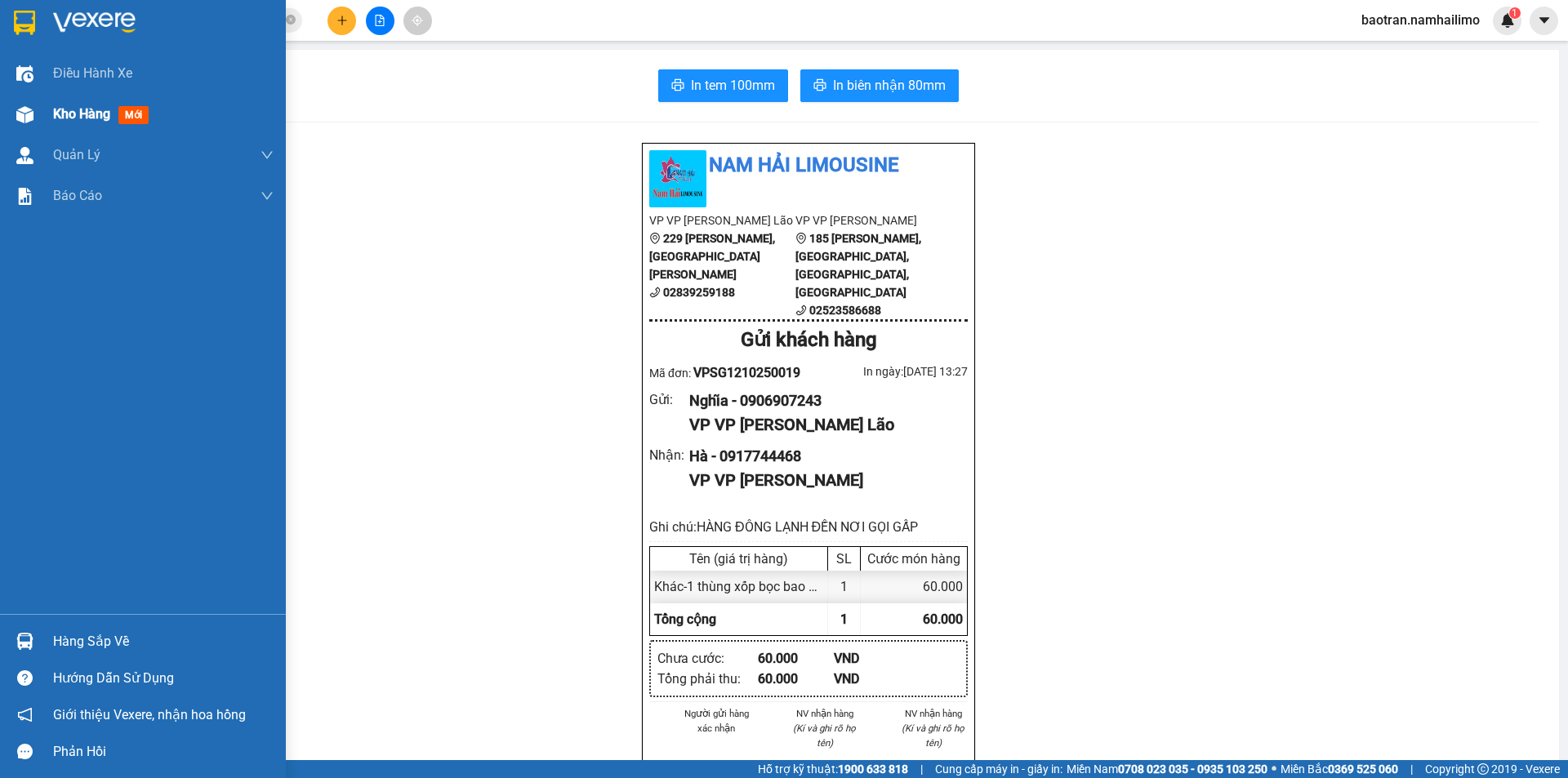
click at [96, 110] on span "Kho hàng" at bounding box center [82, 114] width 57 height 16
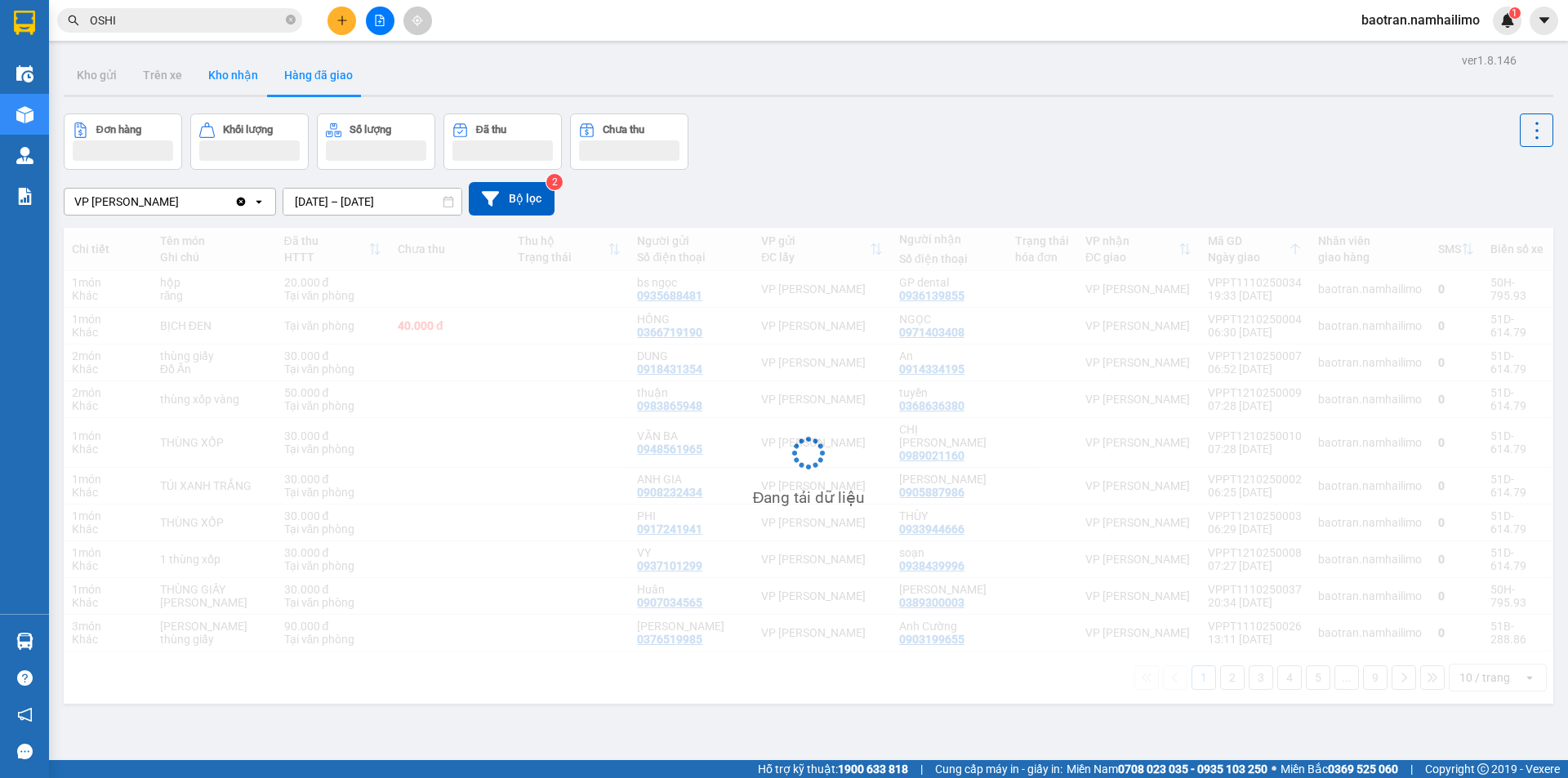
click at [238, 81] on button "Kho nhận" at bounding box center [233, 75] width 76 height 40
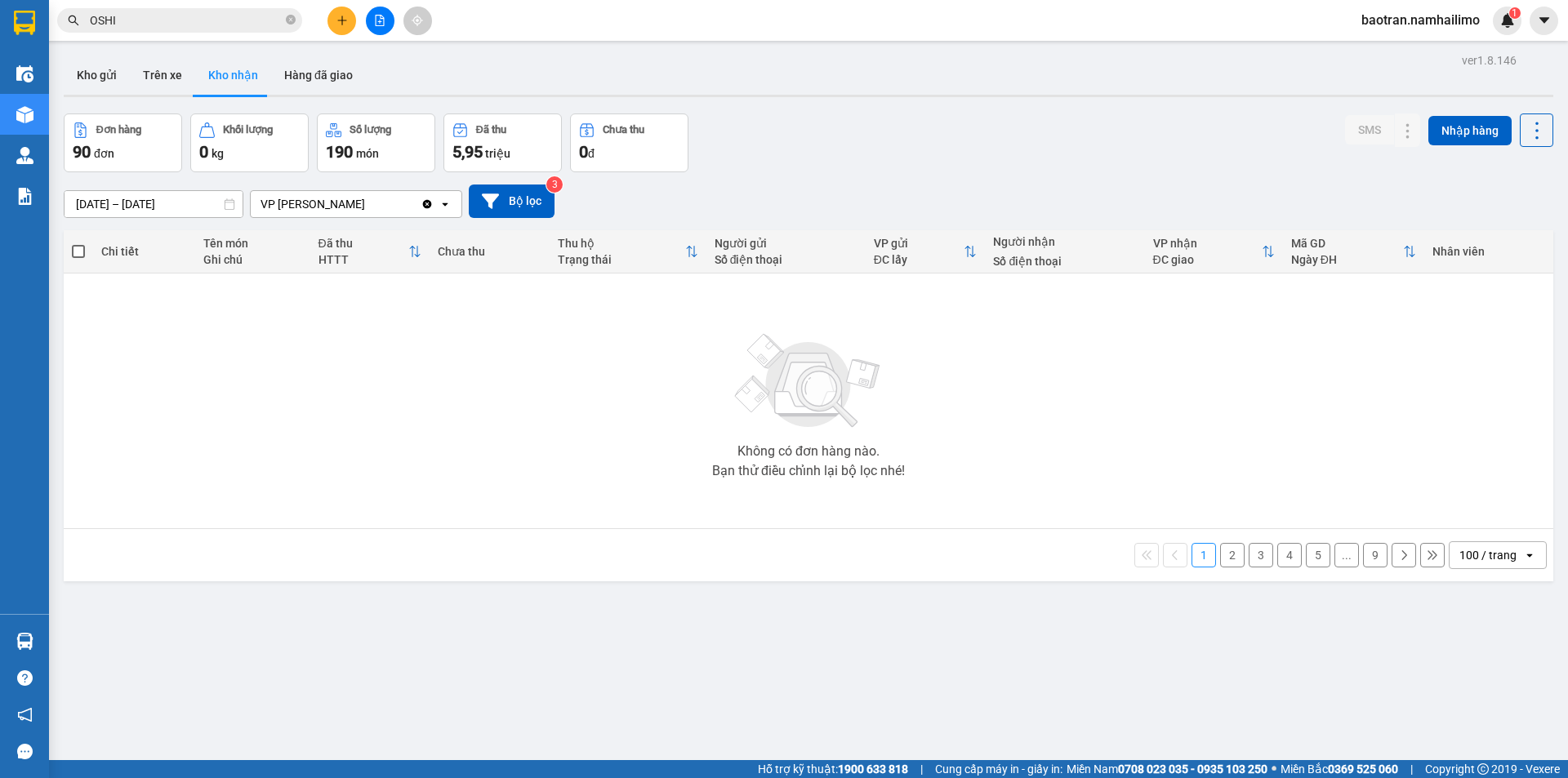
click at [238, 81] on button "Kho nhận" at bounding box center [233, 75] width 76 height 40
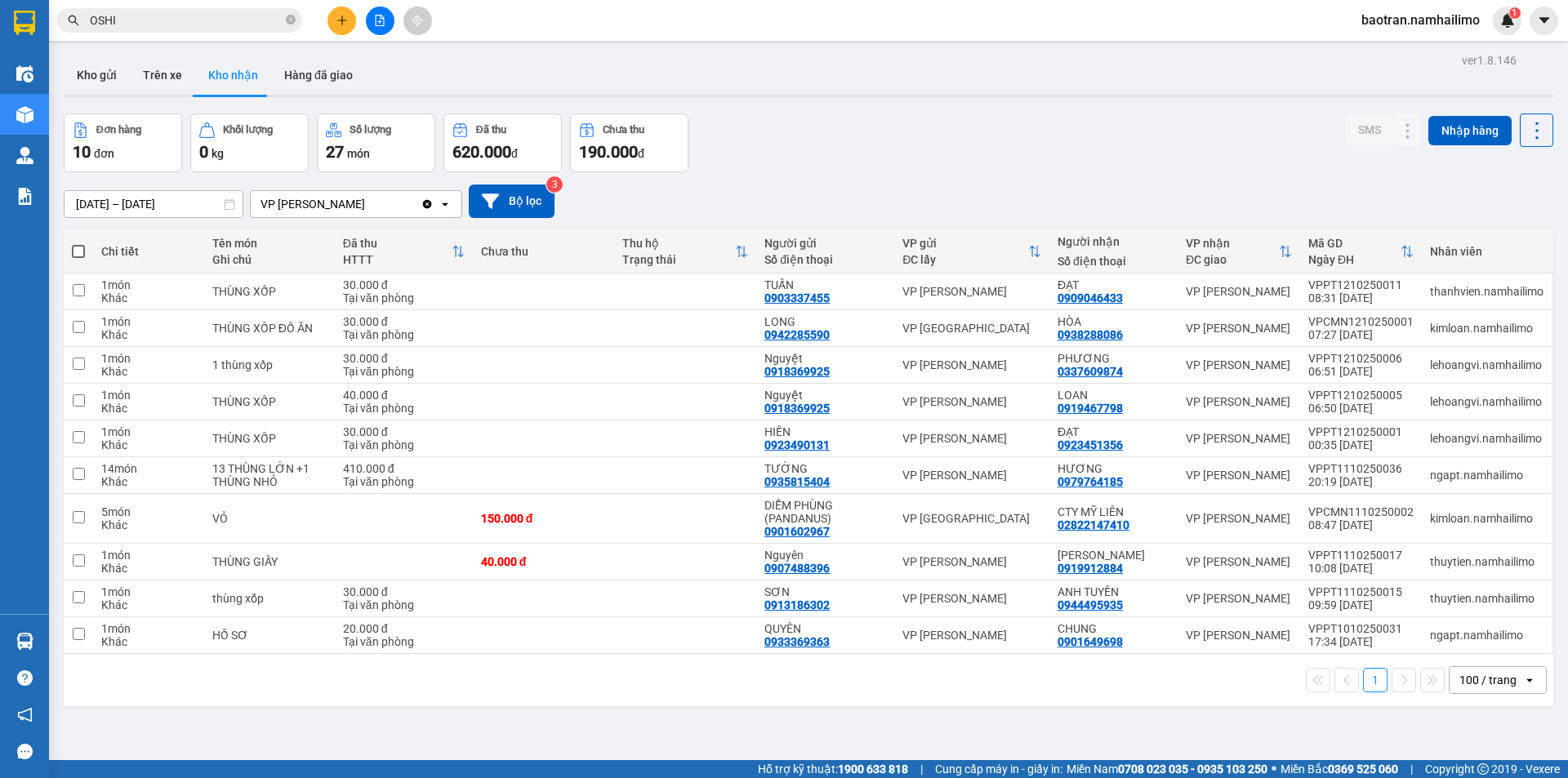
click at [932, 115] on div "Đơn hàng 10 đơn Khối lượng 0 kg Số lượng 27 món Đã thu 620.000 đ Chưa thu 190.0…" at bounding box center [808, 143] width 1490 height 58
drag, startPoint x: 182, startPoint y: 60, endPoint x: 208, endPoint y: 72, distance: 28.6
click at [189, 64] on button "Trên xe" at bounding box center [162, 75] width 65 height 40
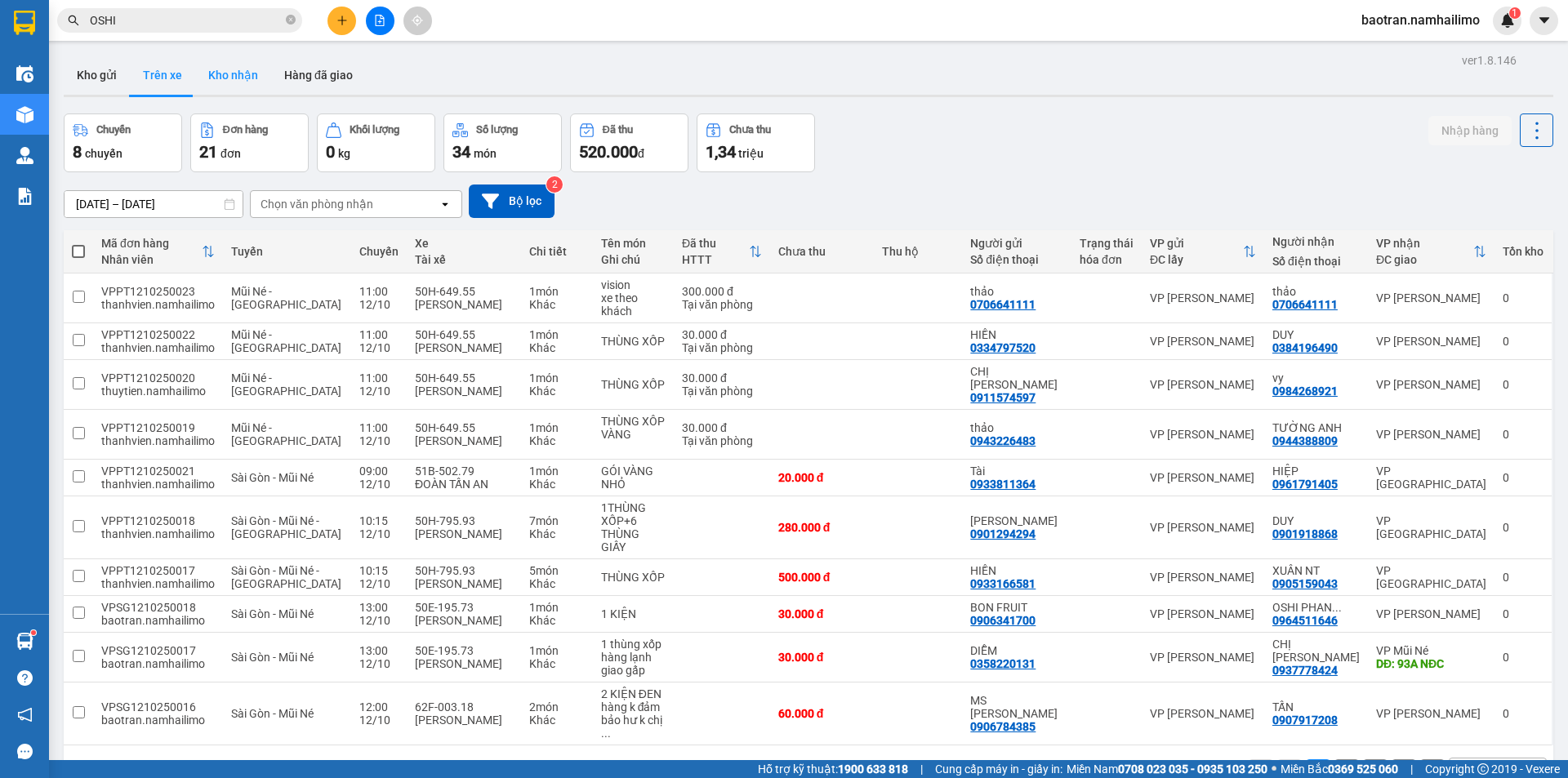
click at [224, 74] on button "Kho nhận" at bounding box center [233, 75] width 76 height 40
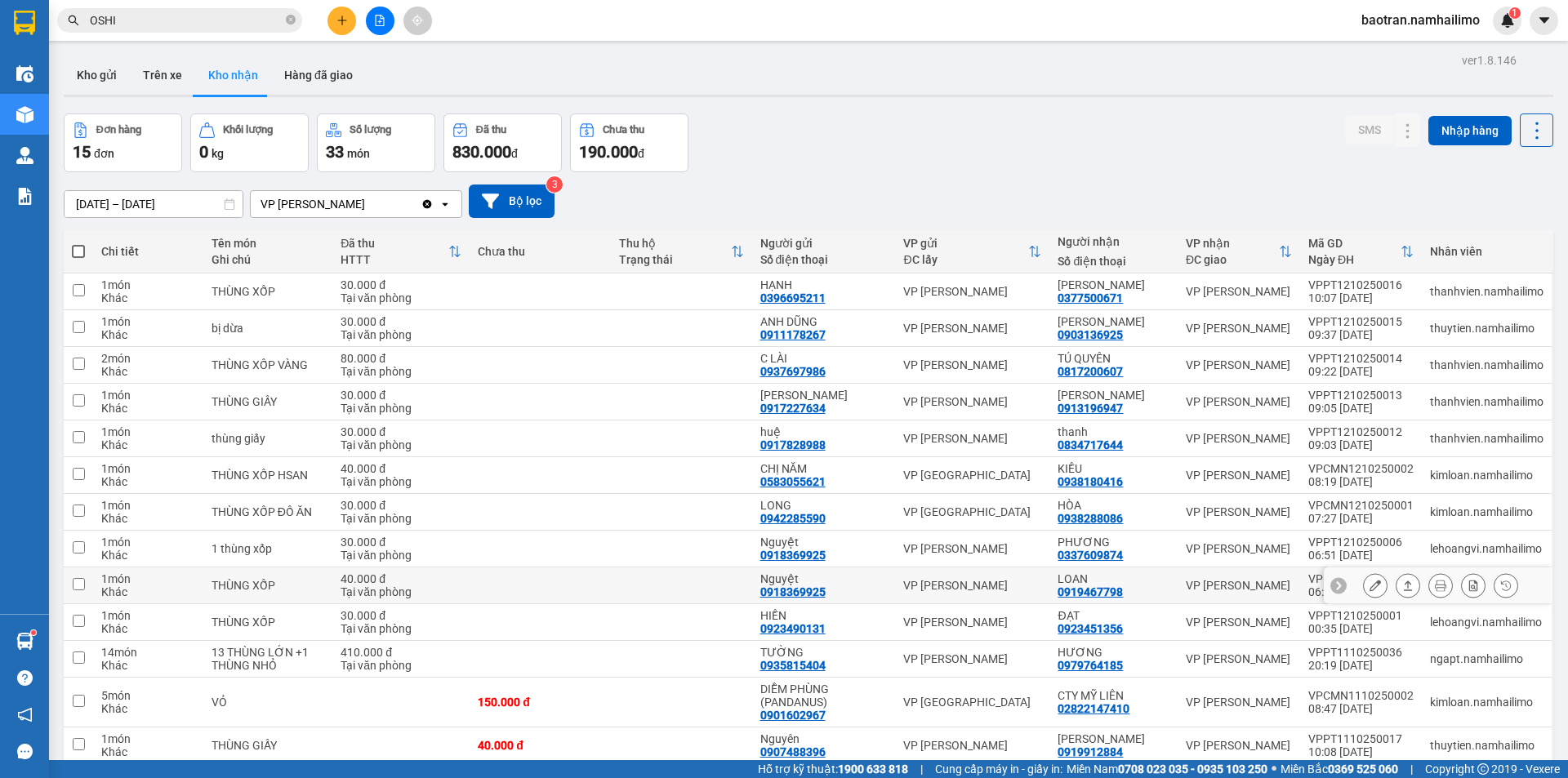
drag, startPoint x: 943, startPoint y: 599, endPoint x: 1360, endPoint y: 590, distance: 417.1
click at [1370, 590] on icon at bounding box center [1376, 586] width 12 height 12
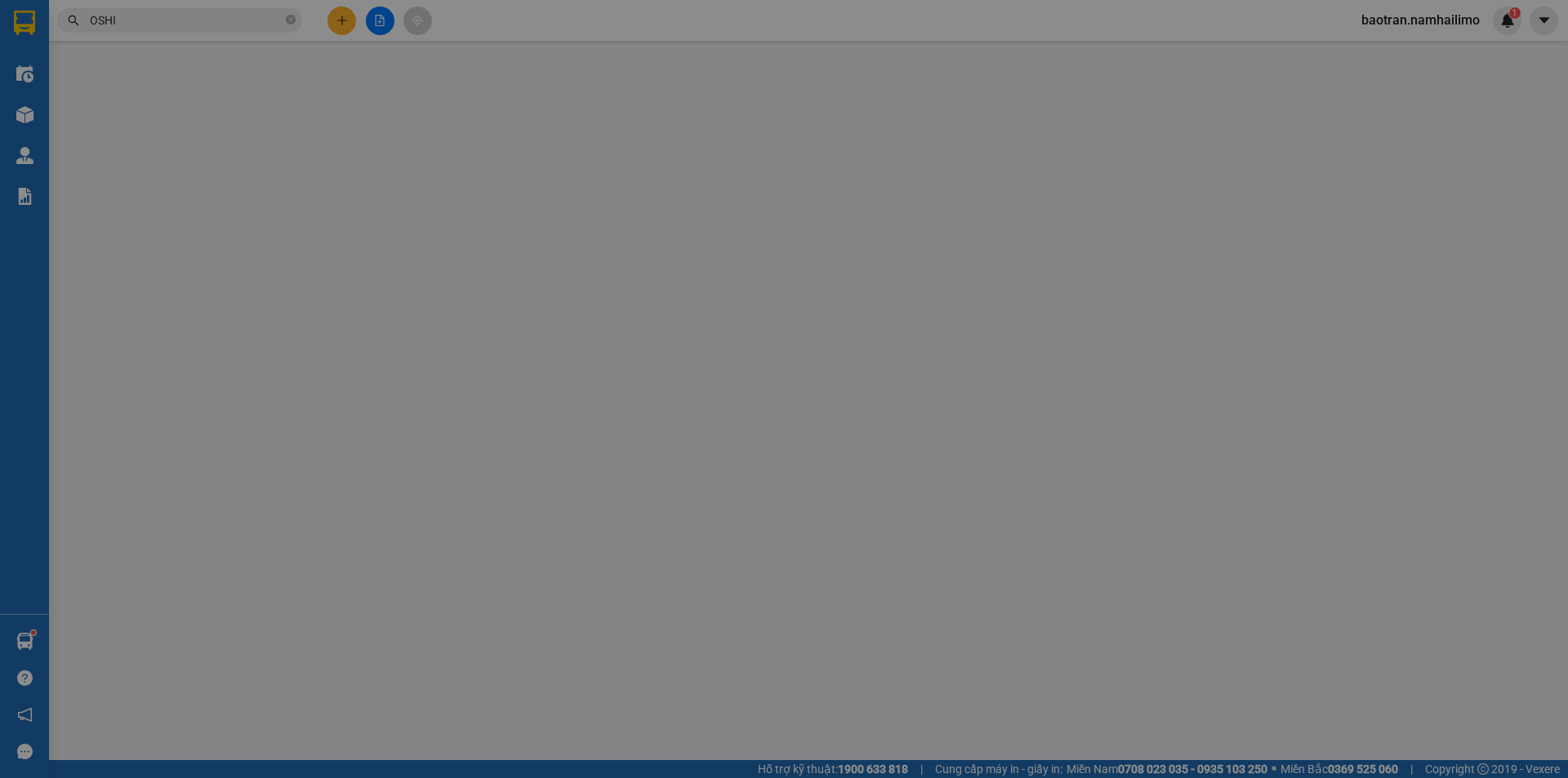
type input "0918369925"
type input "Nguyệt"
type input "0919467798"
type input "LOAN"
type input "40.000"
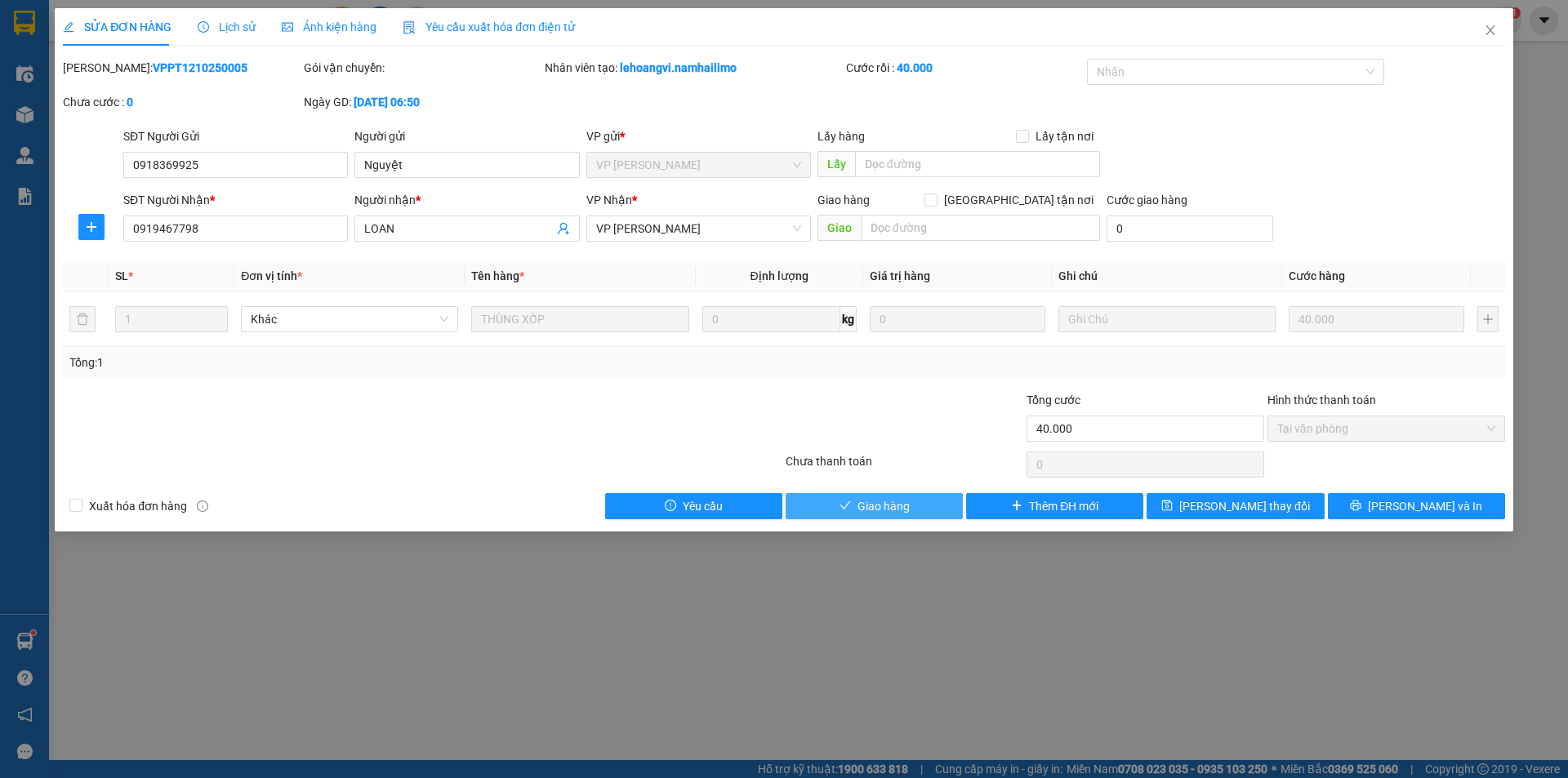
click at [844, 510] on icon "check" at bounding box center [845, 506] width 12 height 12
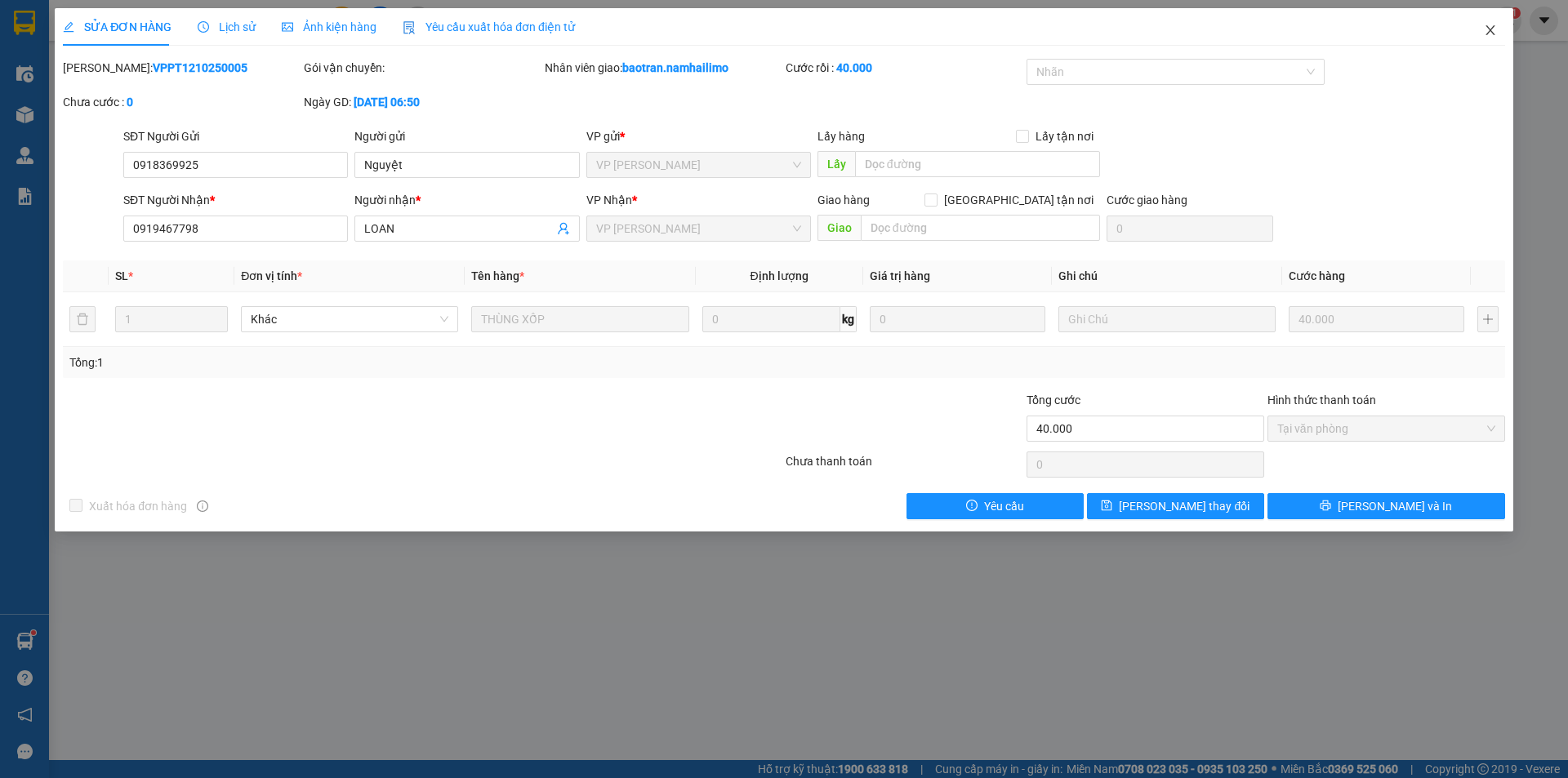
click at [1491, 31] on icon "close" at bounding box center [1490, 31] width 9 height 10
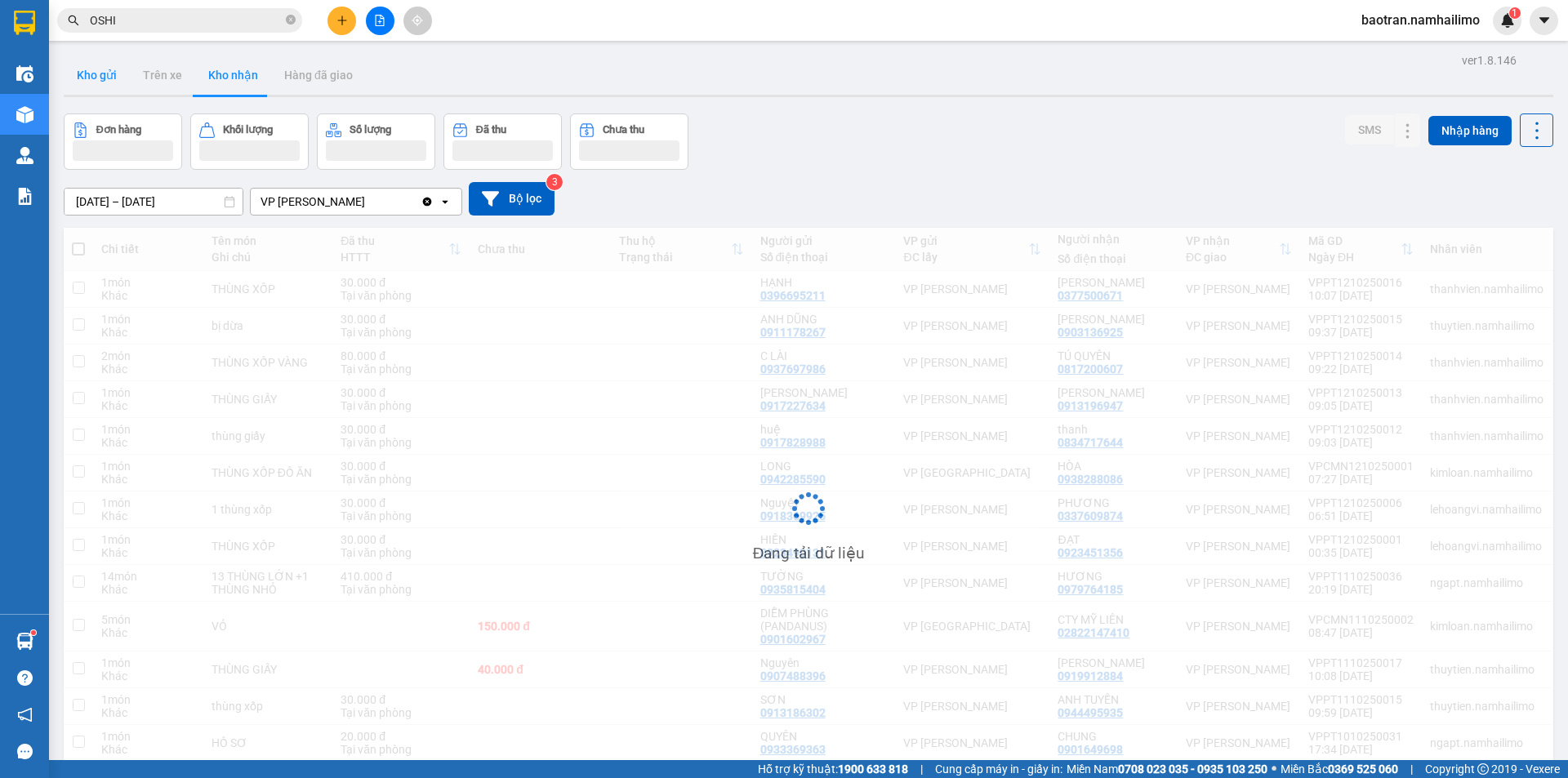
click at [99, 76] on button "Kho gửi" at bounding box center [96, 75] width 66 height 40
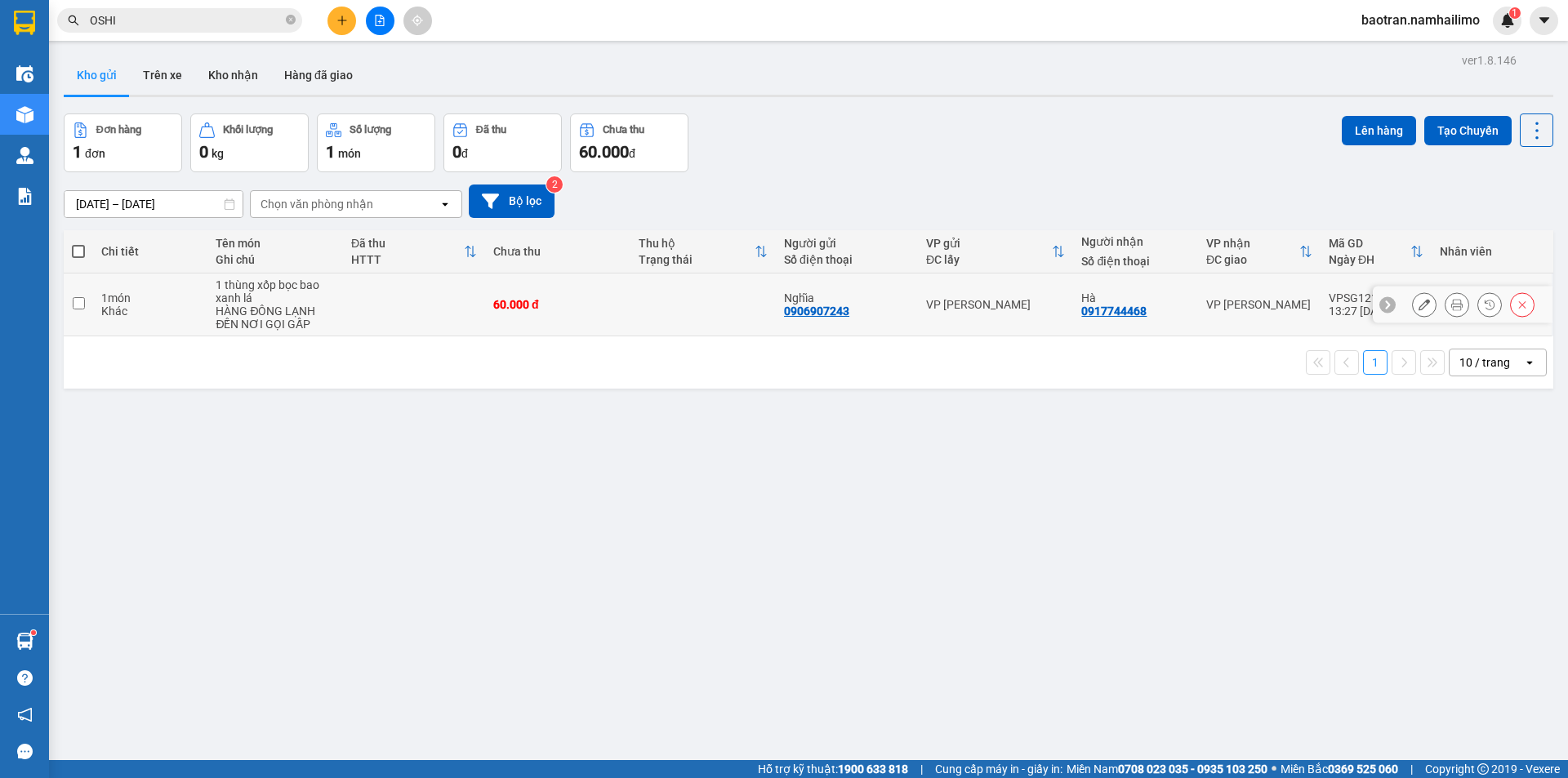
click at [175, 303] on div "1 món" at bounding box center [149, 298] width 98 height 13
checkbox input "true"
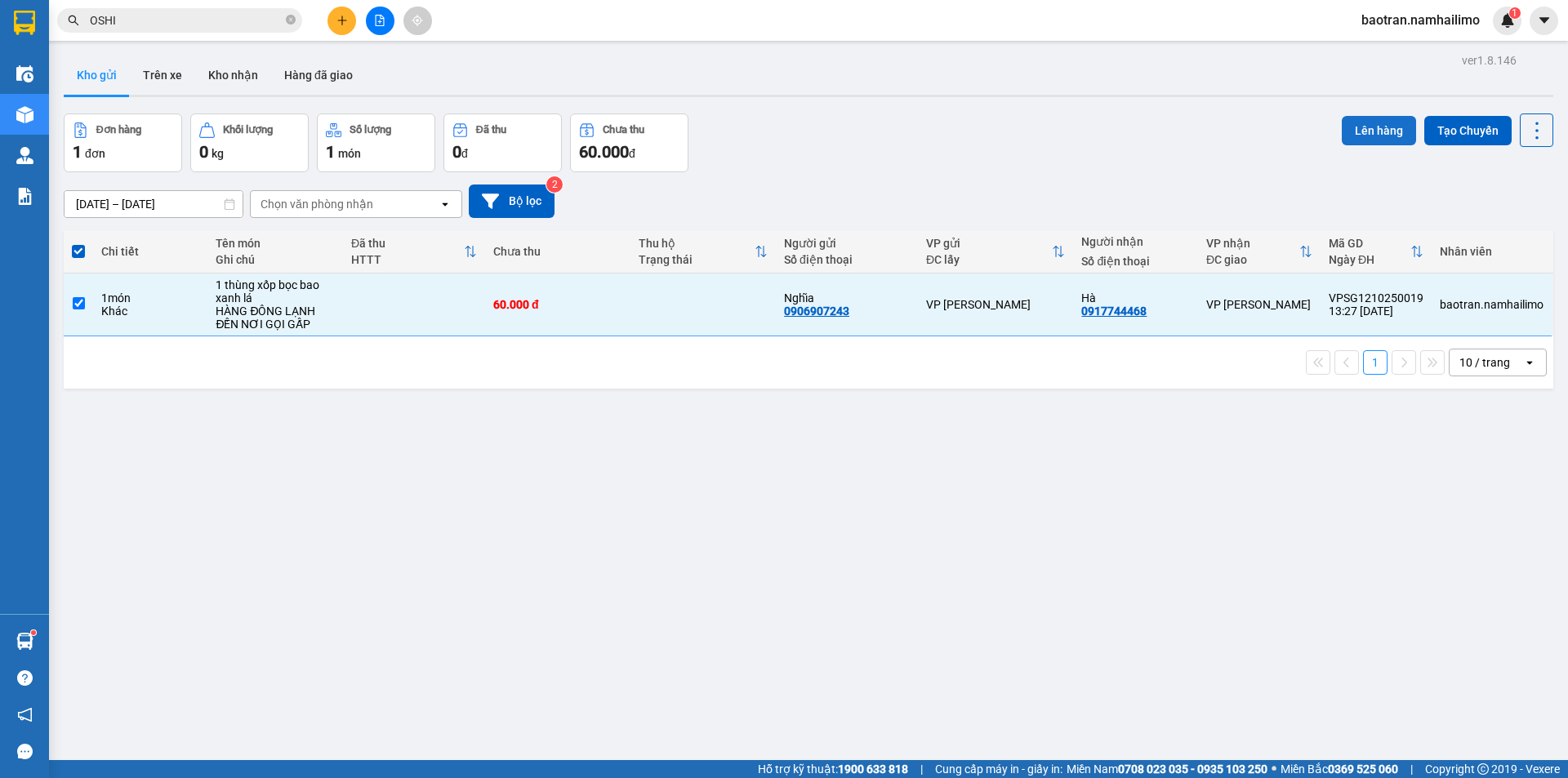
click at [1374, 138] on button "Lên hàng" at bounding box center [1378, 131] width 74 height 30
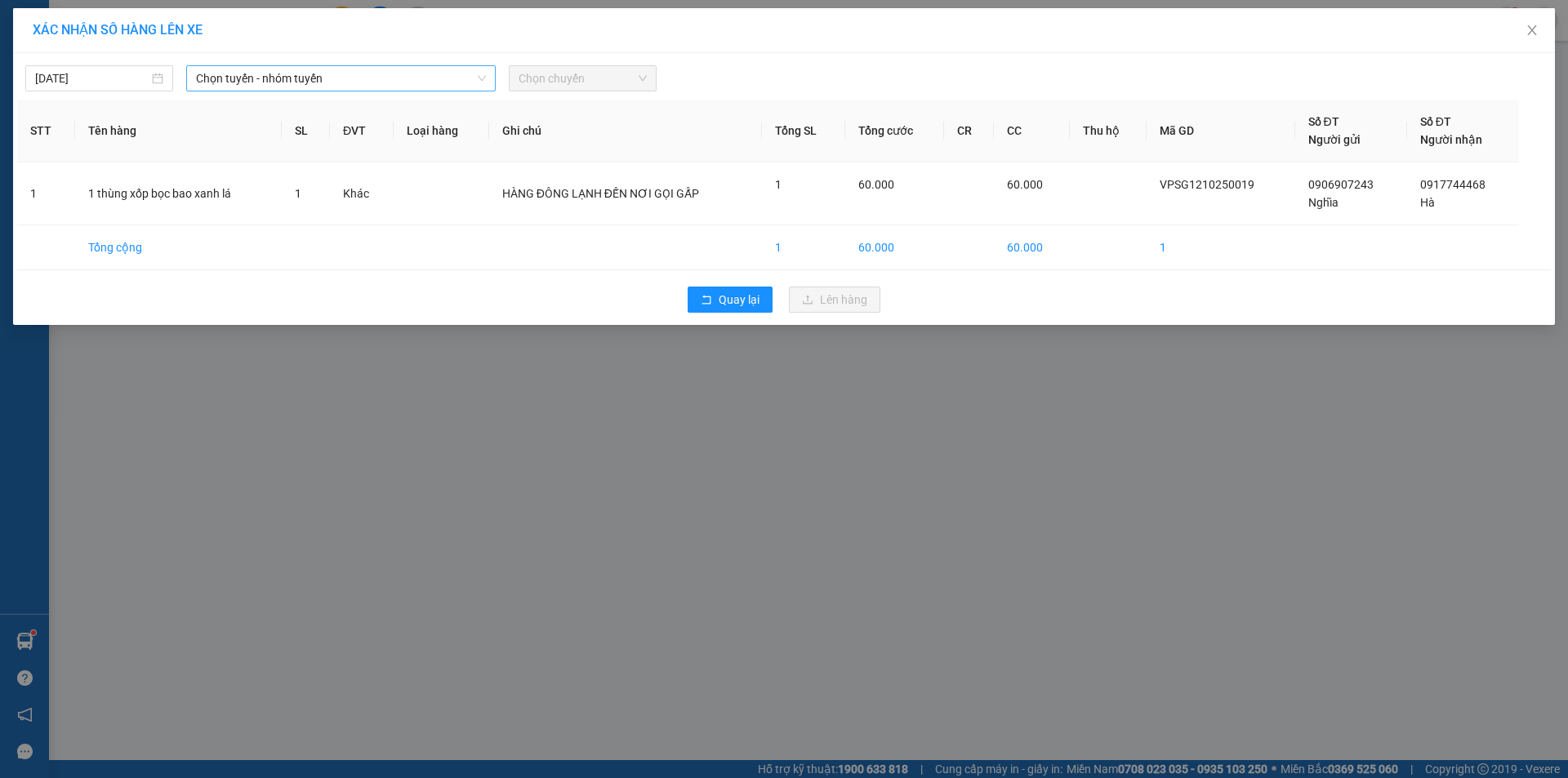
click at [407, 88] on span "Chọn tuyến - nhóm tuyến" at bounding box center [341, 78] width 290 height 25
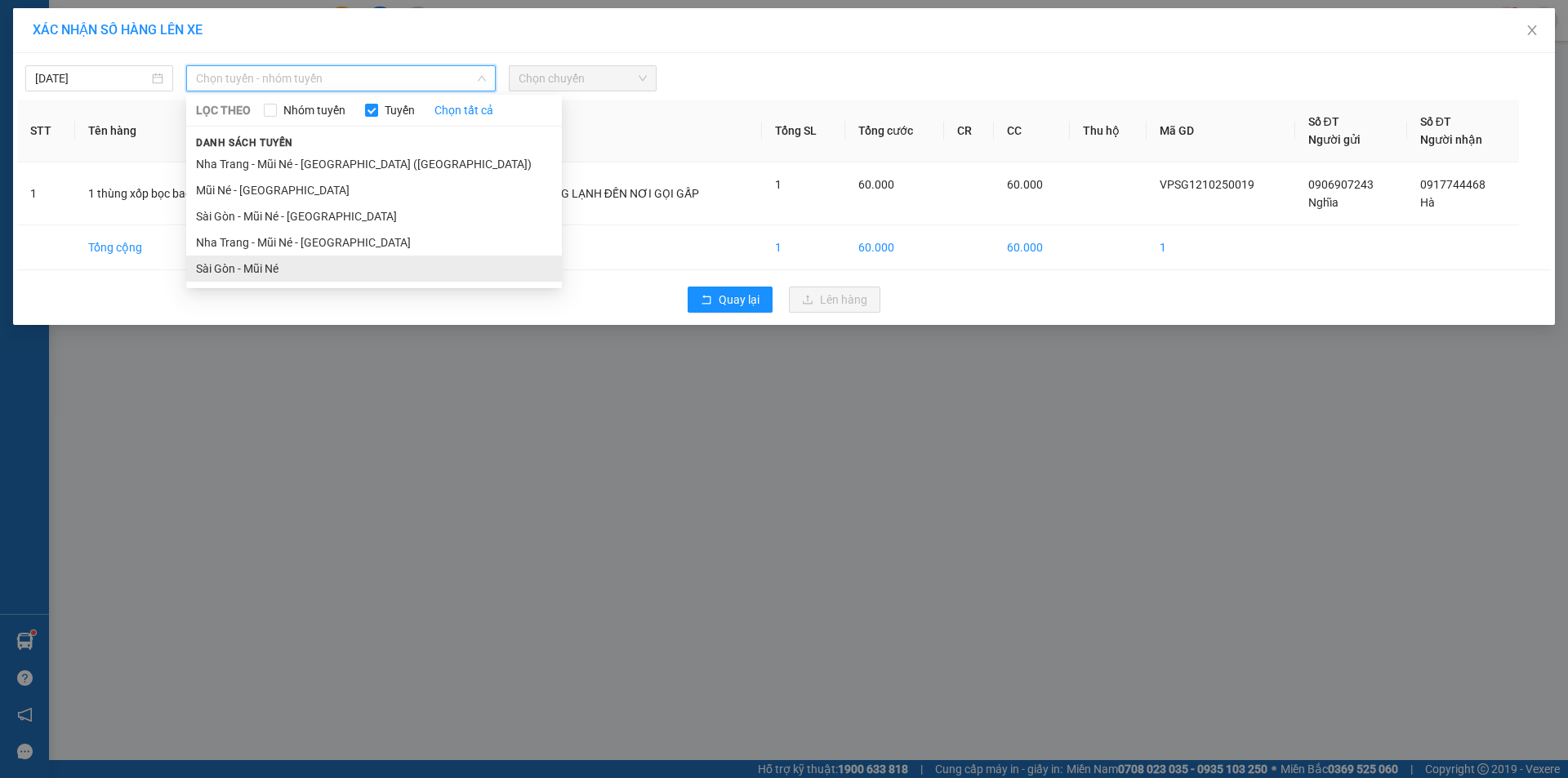
click at [332, 270] on li "Sài Gòn - Mũi Né" at bounding box center [374, 268] width 376 height 26
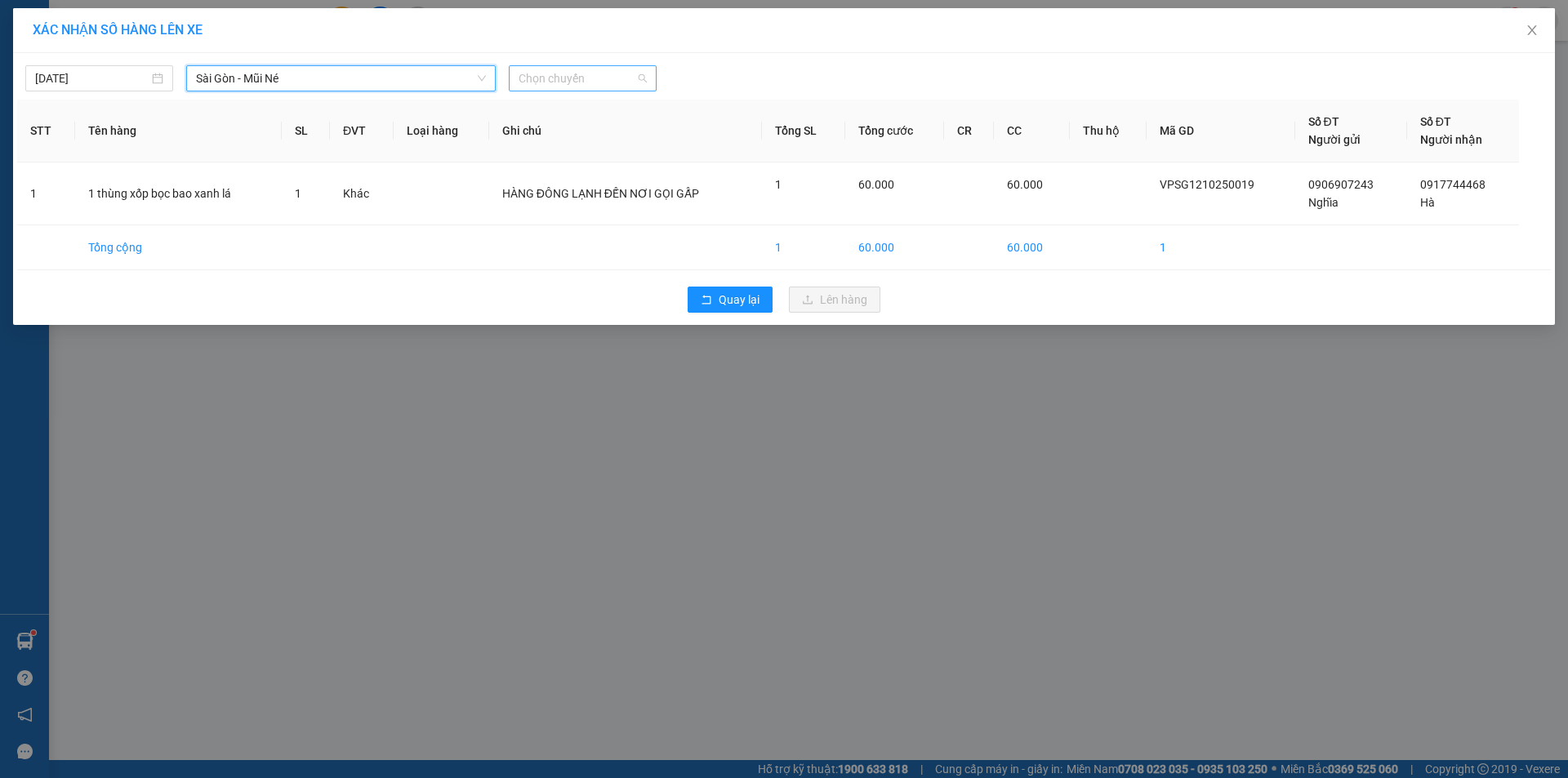
click at [553, 87] on span "Chọn chuyến" at bounding box center [583, 78] width 129 height 25
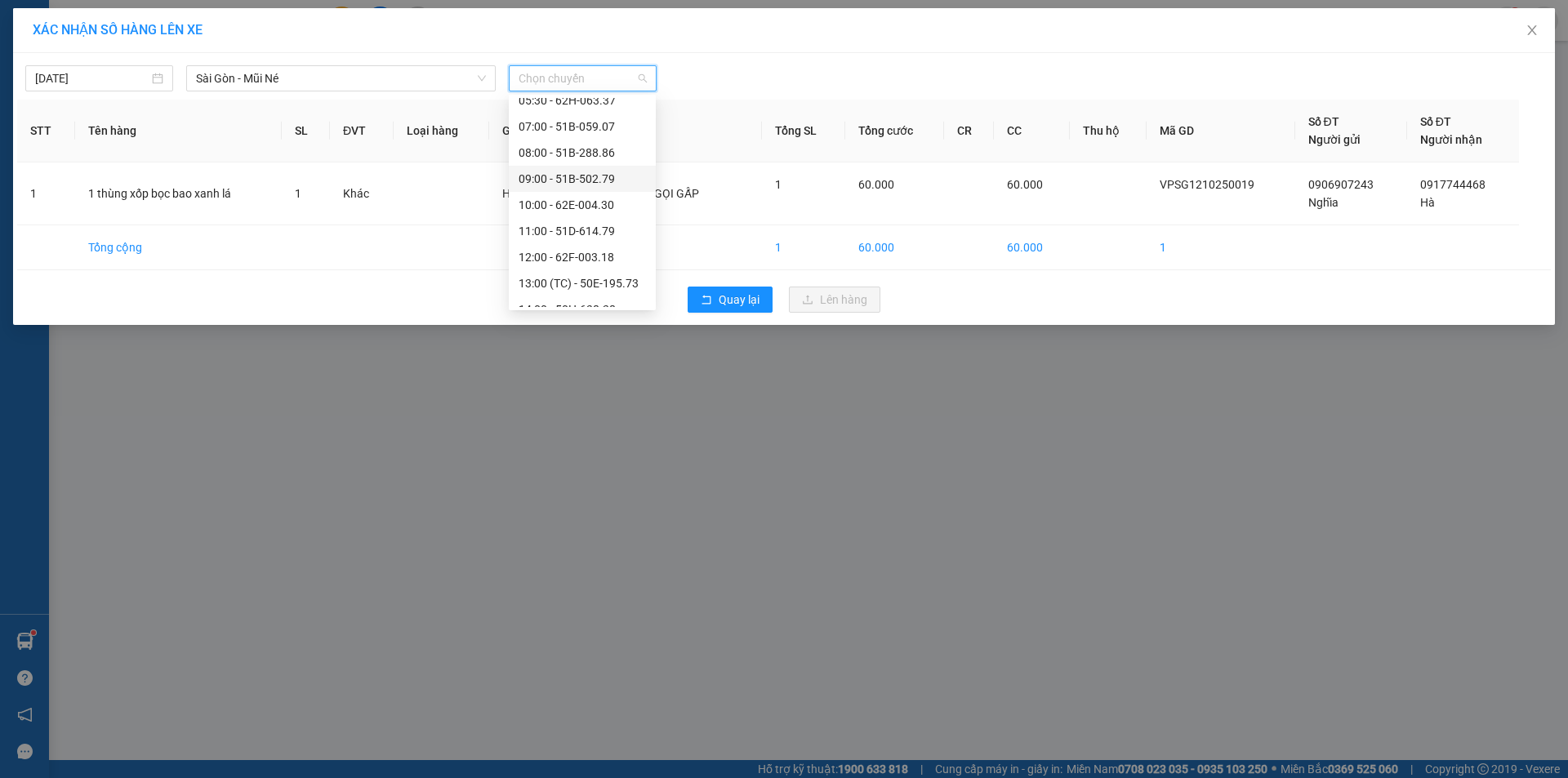
scroll to position [82, 0]
click at [560, 262] on div "14:00 - 50H-638.28" at bounding box center [582, 264] width 128 height 18
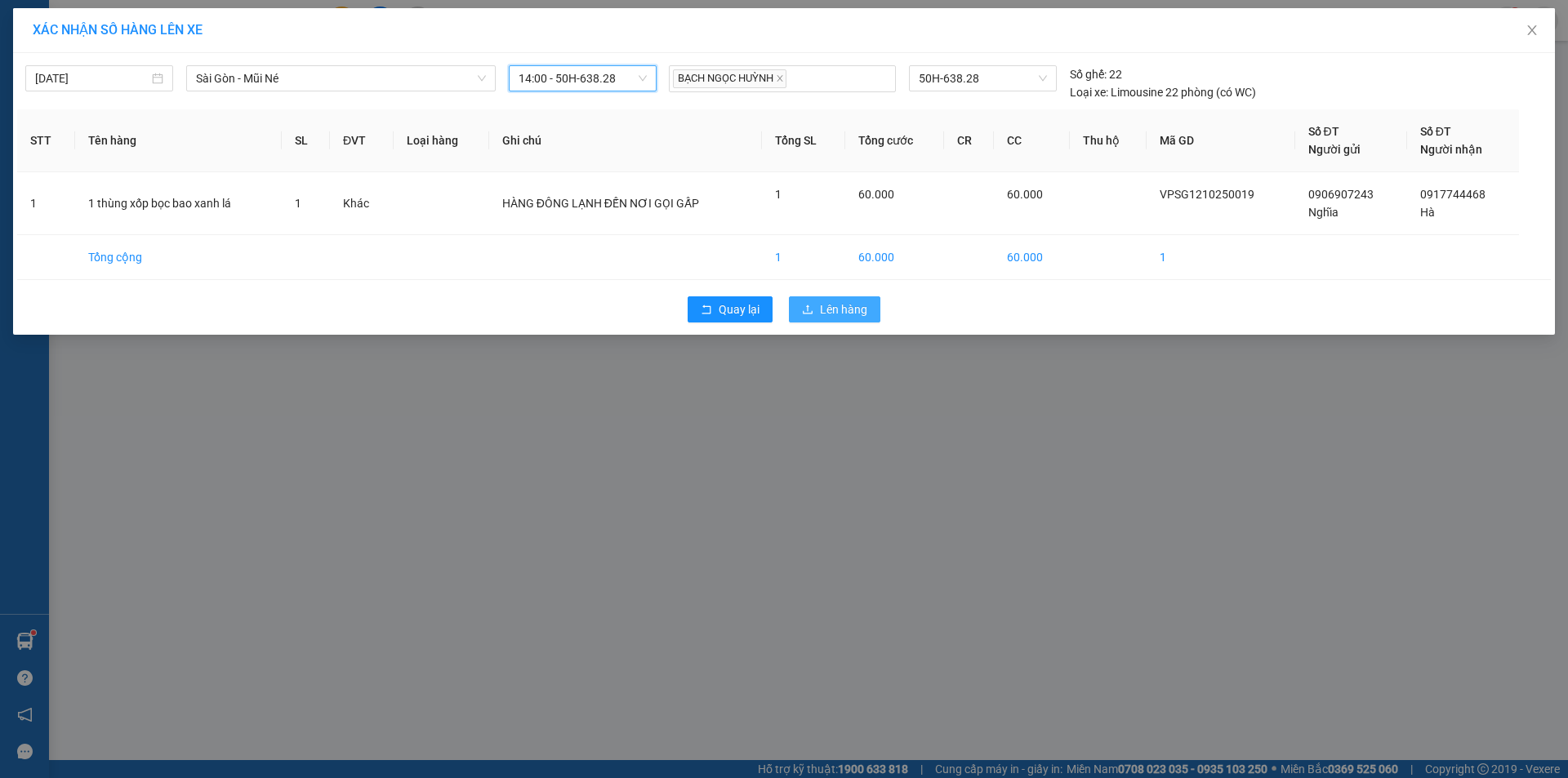
click at [857, 313] on span "Lên hàng" at bounding box center [843, 310] width 48 height 18
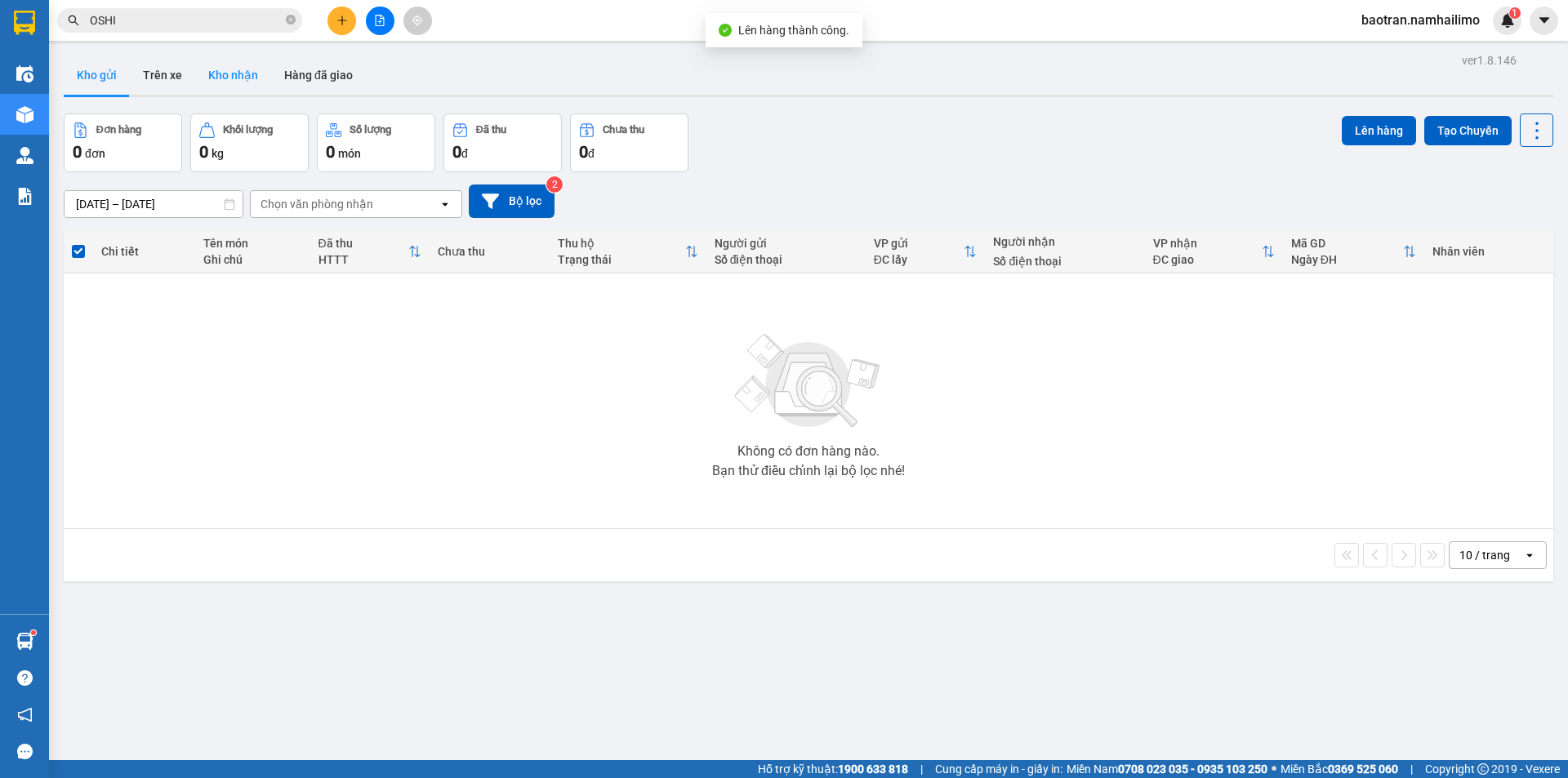
click at [227, 84] on button "Kho nhận" at bounding box center [233, 75] width 76 height 40
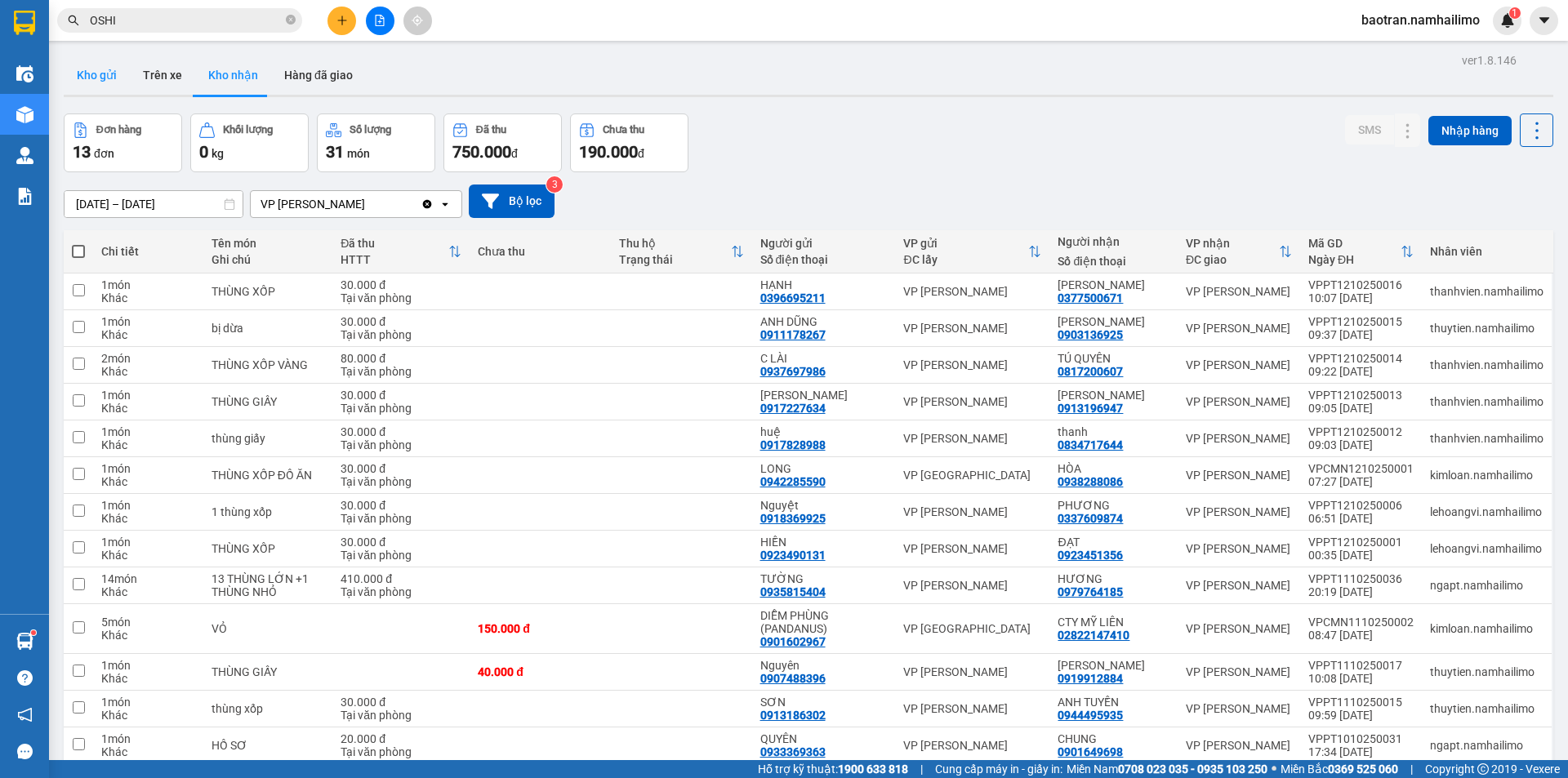
click at [73, 75] on button "Kho gửi" at bounding box center [96, 75] width 66 height 40
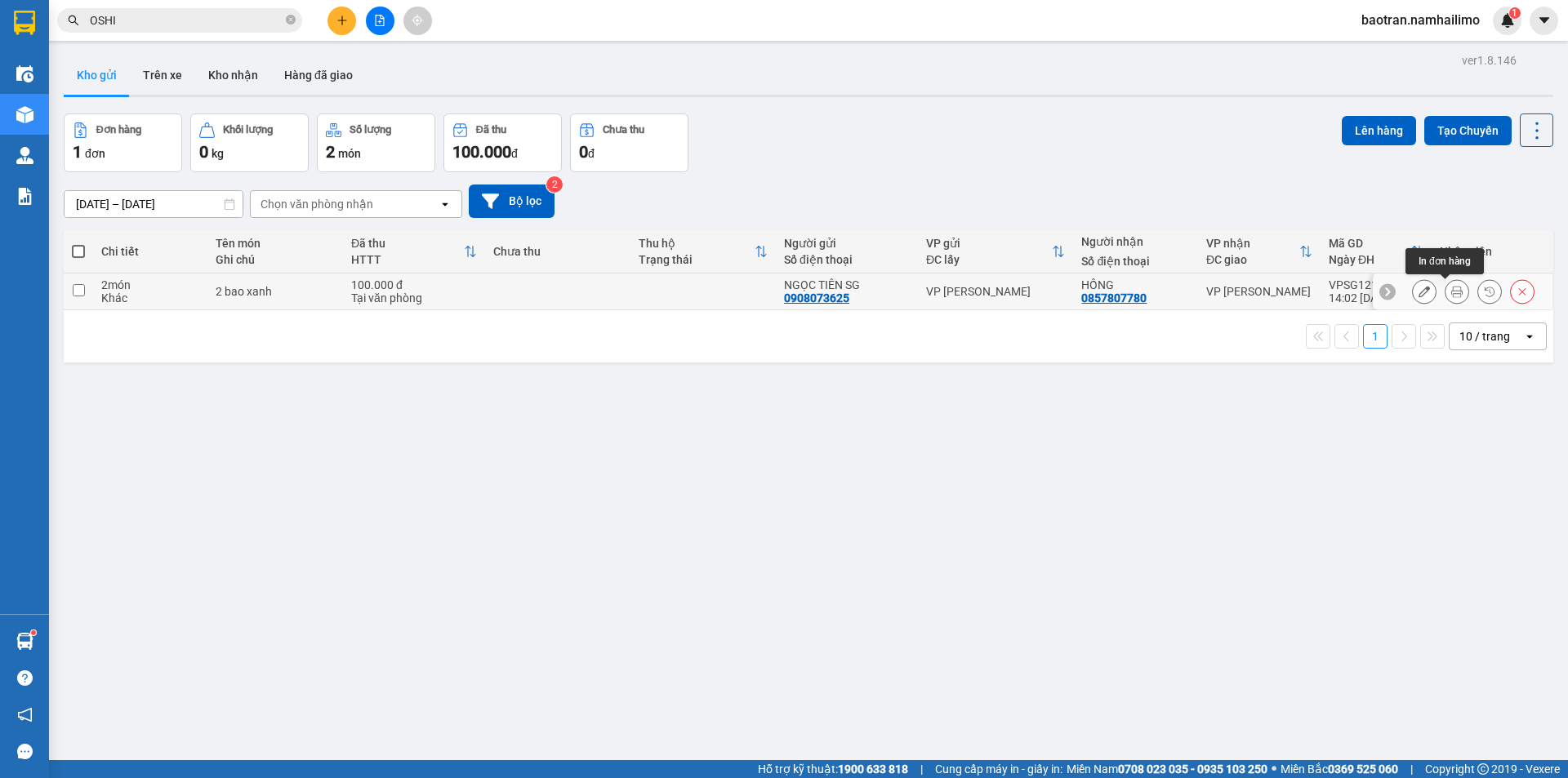
click at [1451, 293] on icon at bounding box center [1457, 292] width 12 height 12
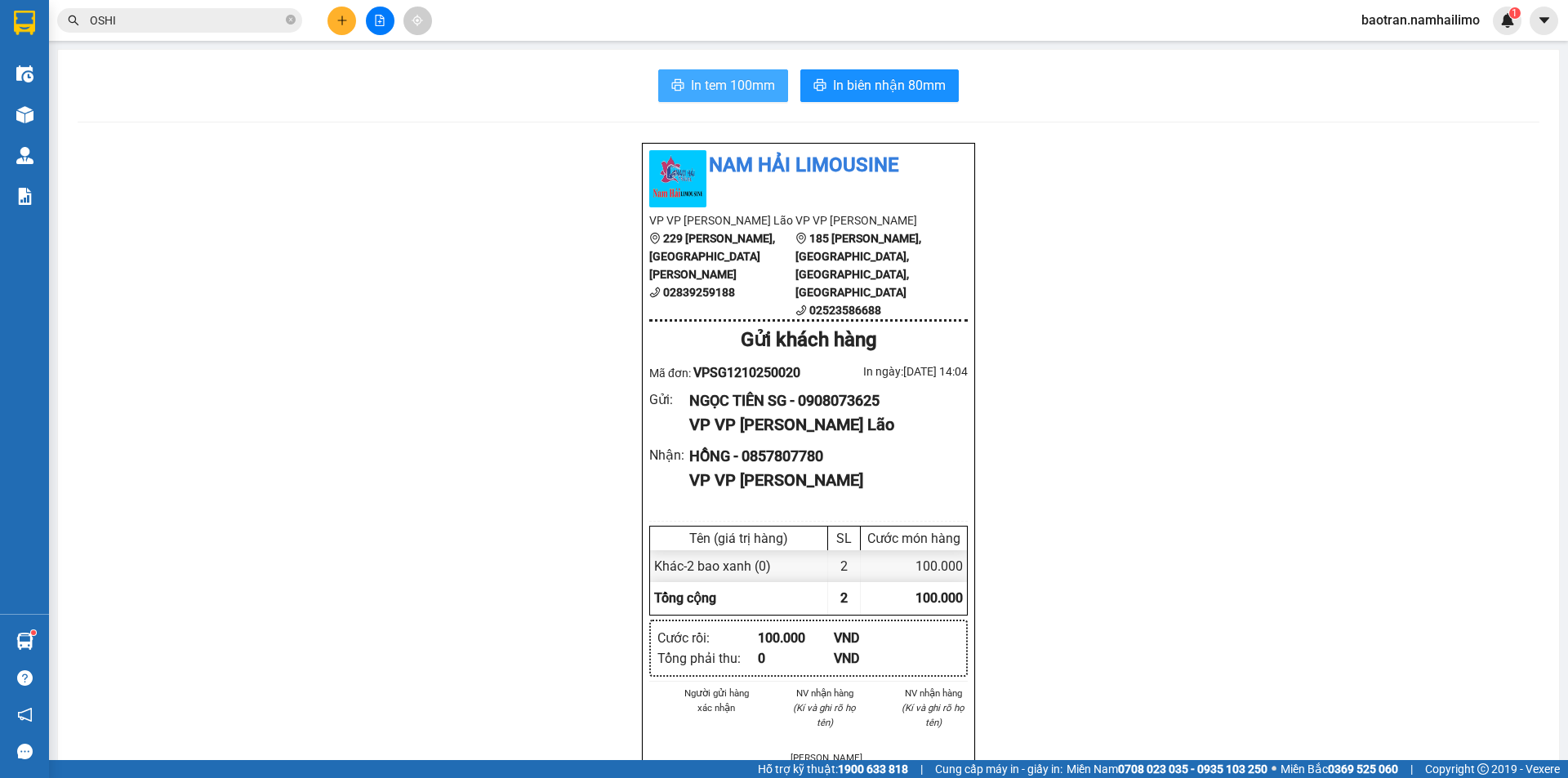
click at [760, 96] on span "In tem 100mm" at bounding box center [733, 85] width 84 height 21
click at [1551, 26] on icon "caret-down" at bounding box center [1544, 20] width 15 height 15
click at [1428, 17] on span "baotran.namhailimo" at bounding box center [1421, 20] width 145 height 21
click at [1421, 46] on span "Đăng xuất" at bounding box center [1428, 50] width 110 height 18
